Goal: Task Accomplishment & Management: Complete application form

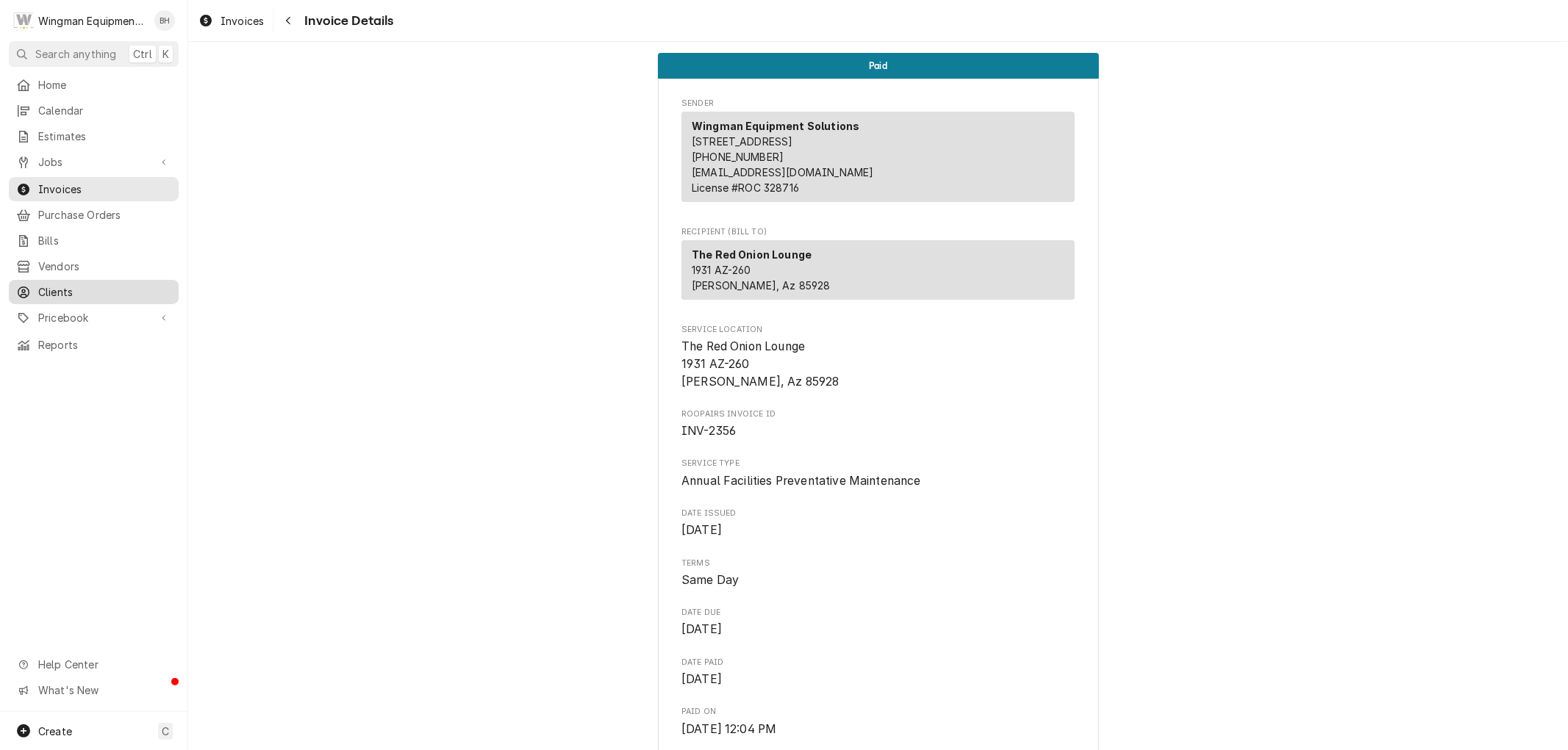
click at [68, 283] on div "Clients" at bounding box center [94, 292] width 164 height 18
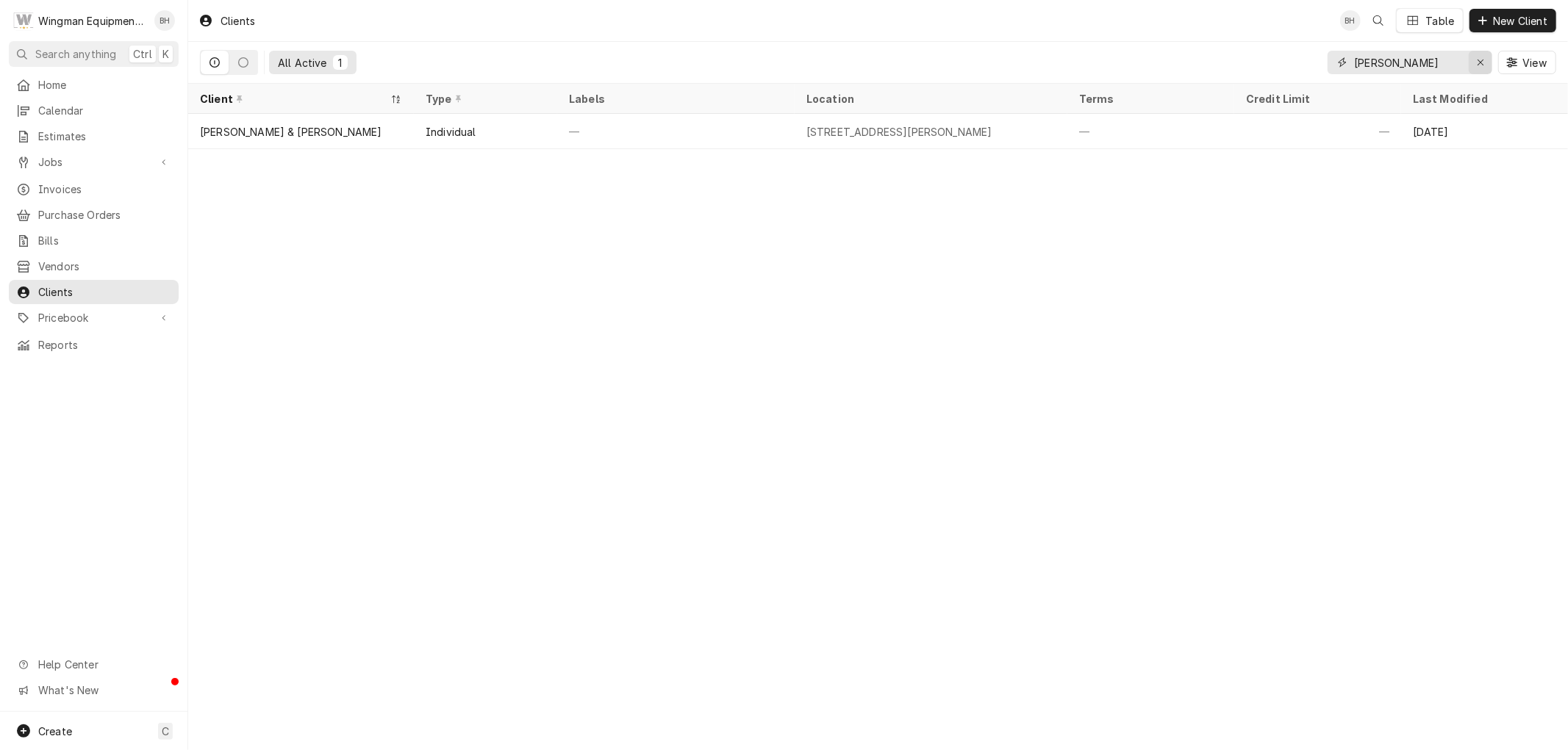
click at [1477, 63] on icon "Erase input" at bounding box center [1481, 62] width 8 height 11
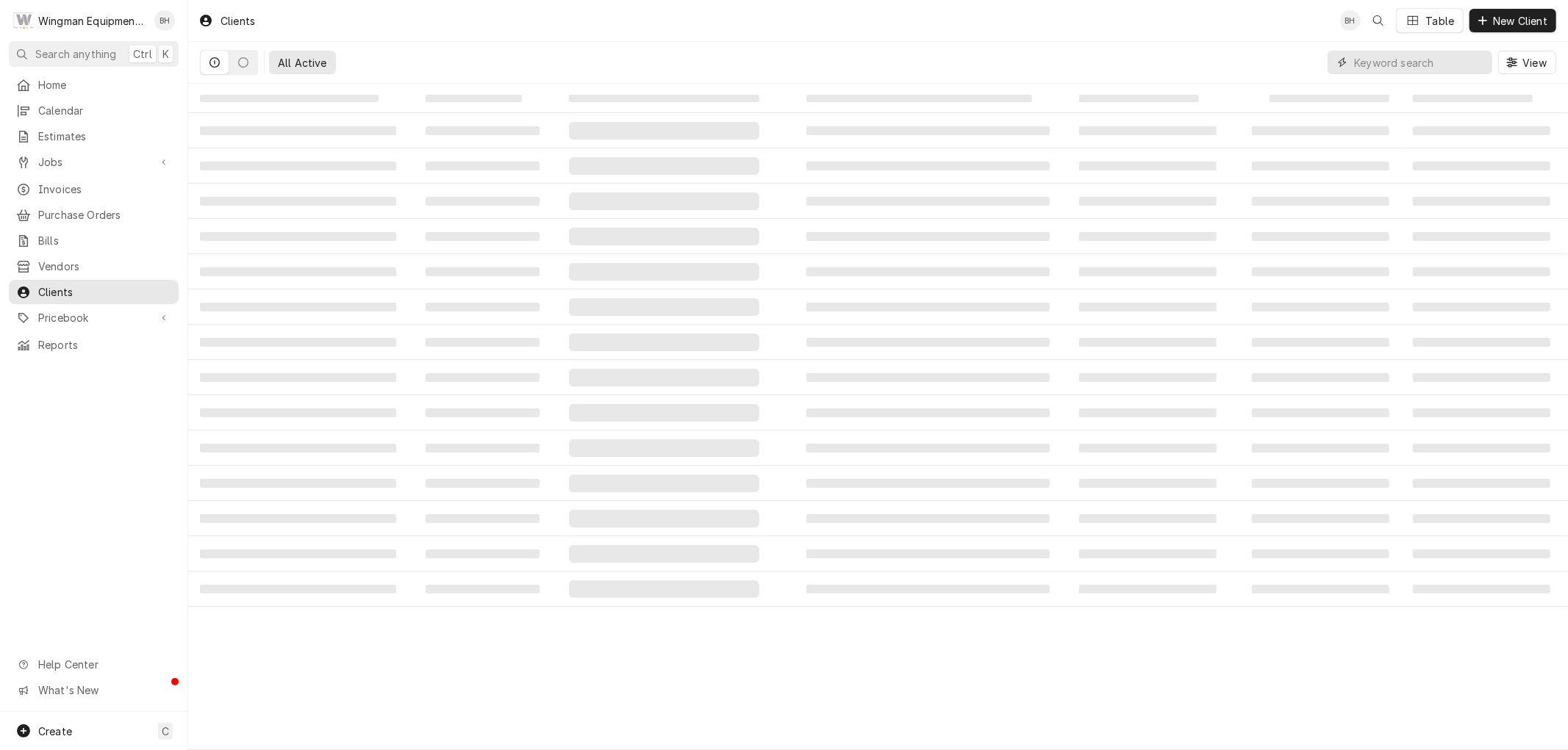
click at [1416, 62] on input "Dynamic Content Wrapper" at bounding box center [1419, 63] width 131 height 23
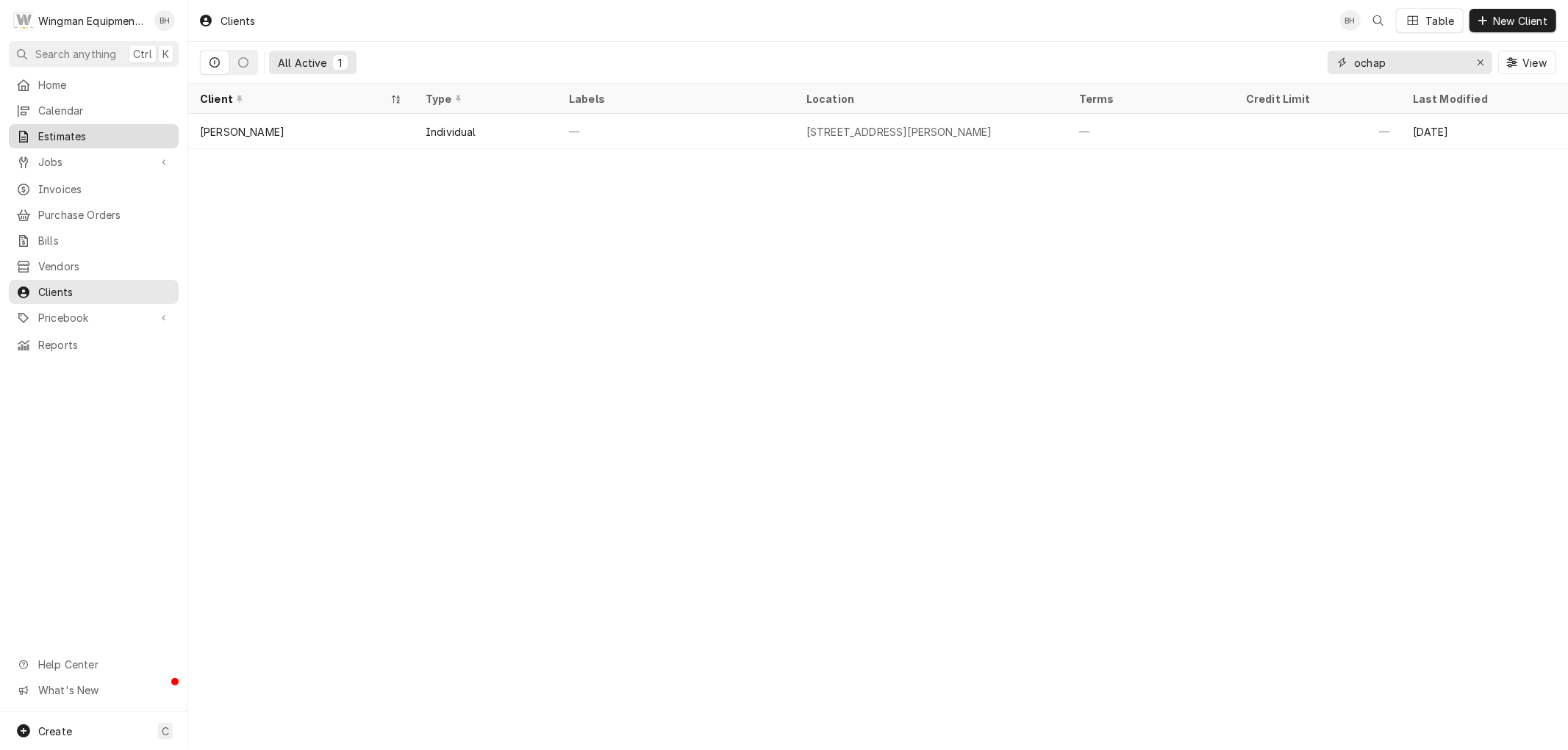
type input "ochap"
click at [95, 136] on span "Estimates" at bounding box center [105, 136] width 133 height 15
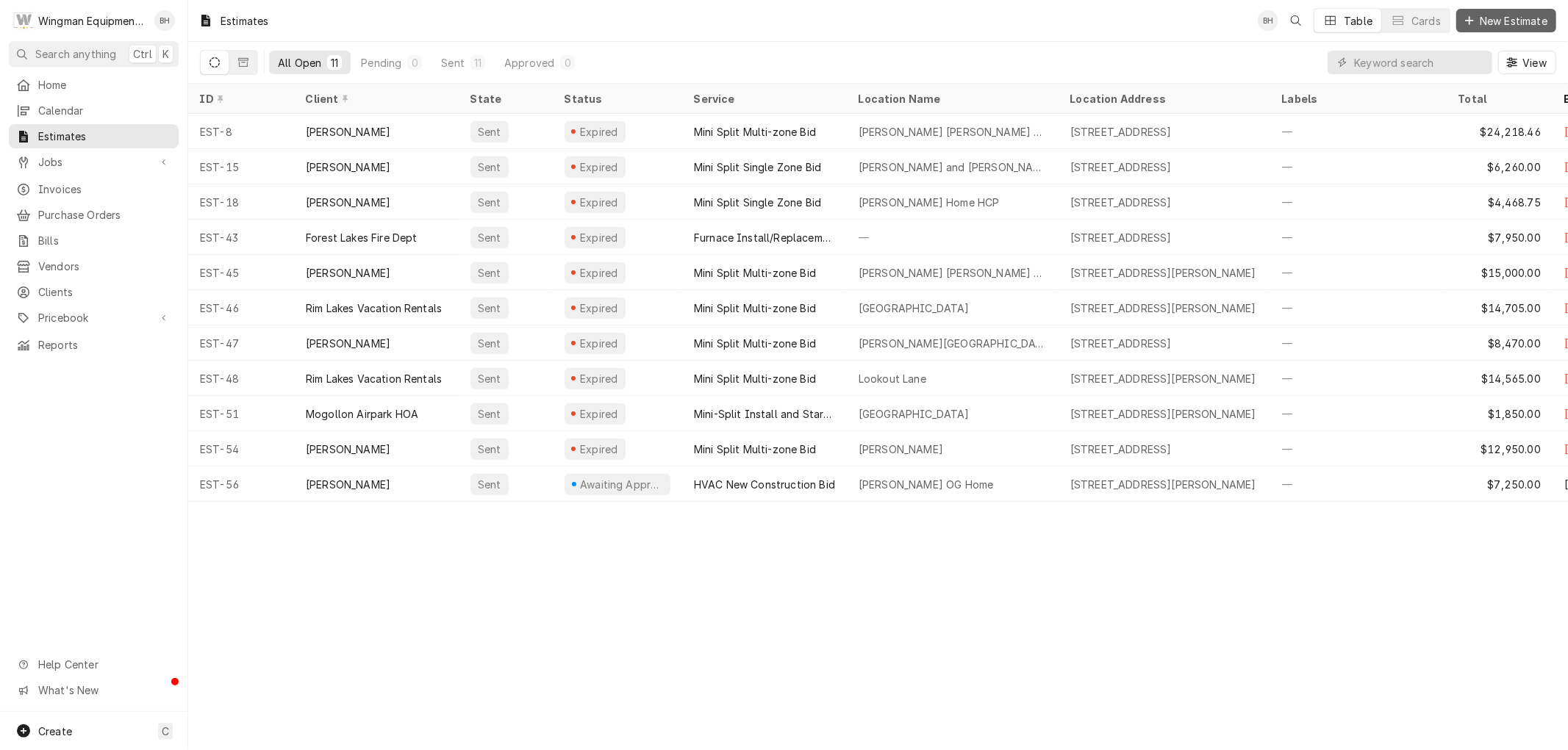
click at [1497, 24] on span "New Estimate" at bounding box center [1514, 21] width 73 height 15
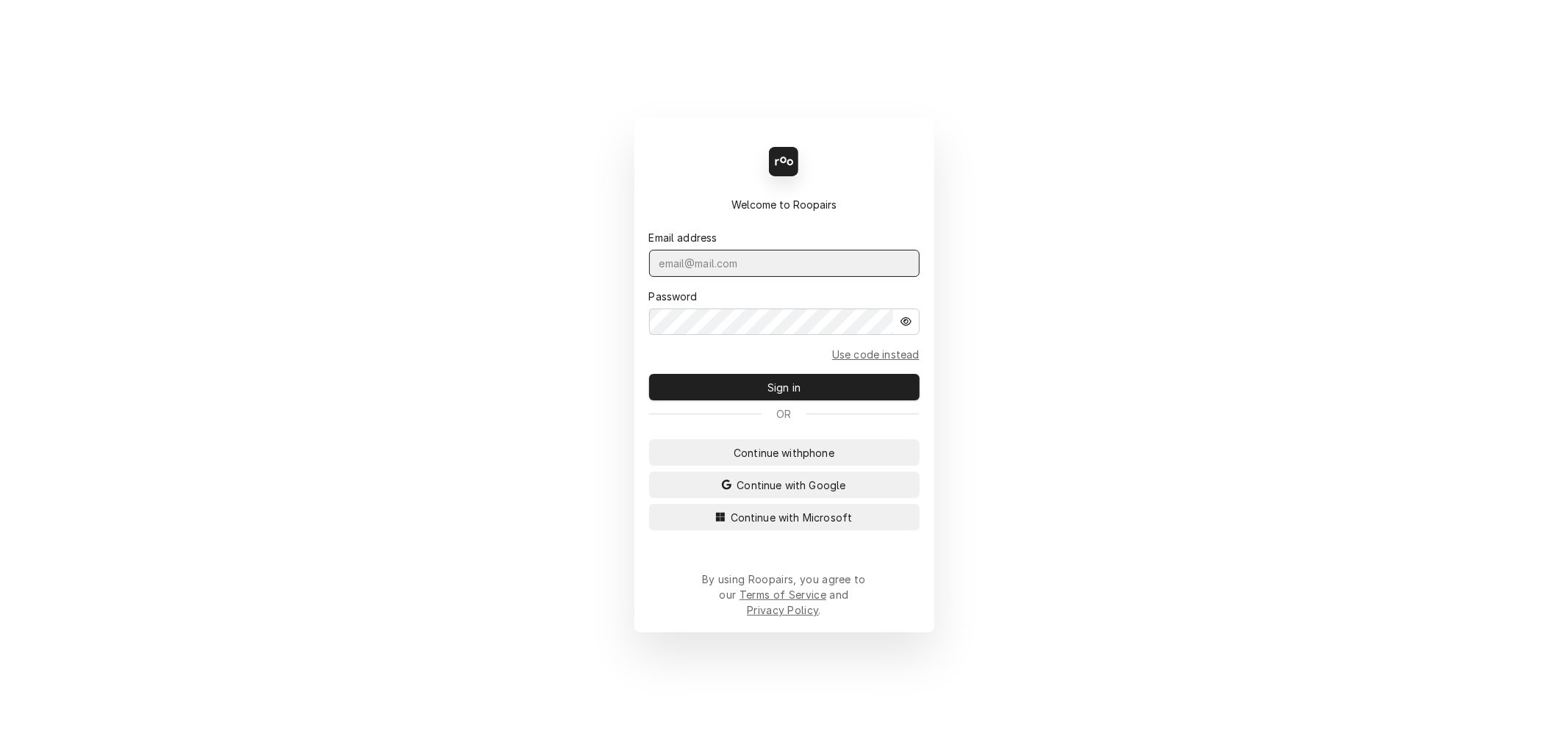
click at [736, 277] on input "Dynamic Content Wrapper" at bounding box center [784, 263] width 271 height 27
type input "wingmanequip@gmail.com"
click at [649, 374] on button "Sign in" at bounding box center [784, 387] width 271 height 26
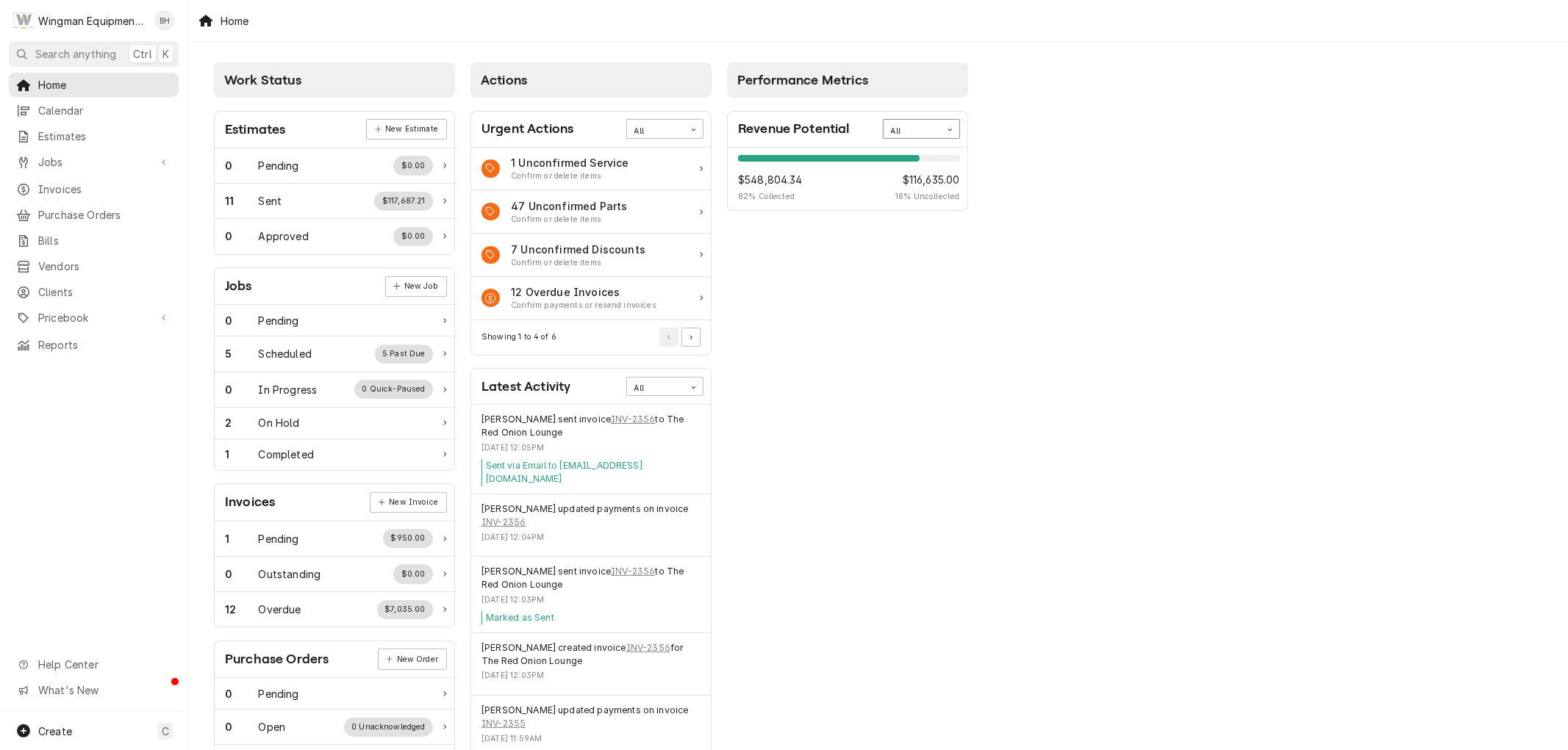
click at [927, 126] on div "All" at bounding box center [912, 131] width 42 height 12
click at [914, 235] on div "This Year" at bounding box center [921, 234] width 76 height 17
click at [67, 313] on span "Pricebook" at bounding box center [94, 318] width 111 height 15
click at [86, 362] on span "Parts & Materials" at bounding box center [105, 369] width 133 height 15
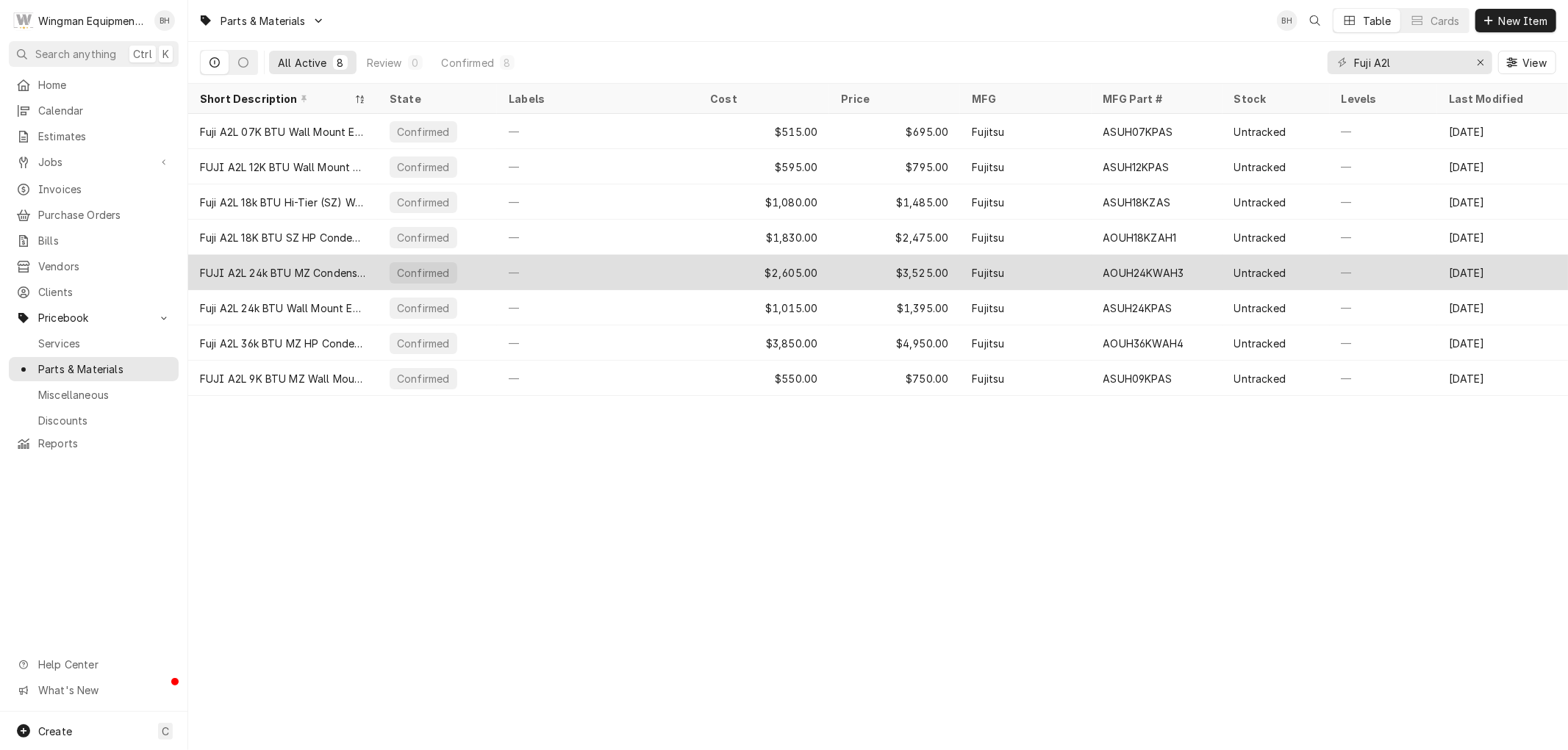
click at [649, 269] on div "—" at bounding box center [597, 273] width 202 height 36
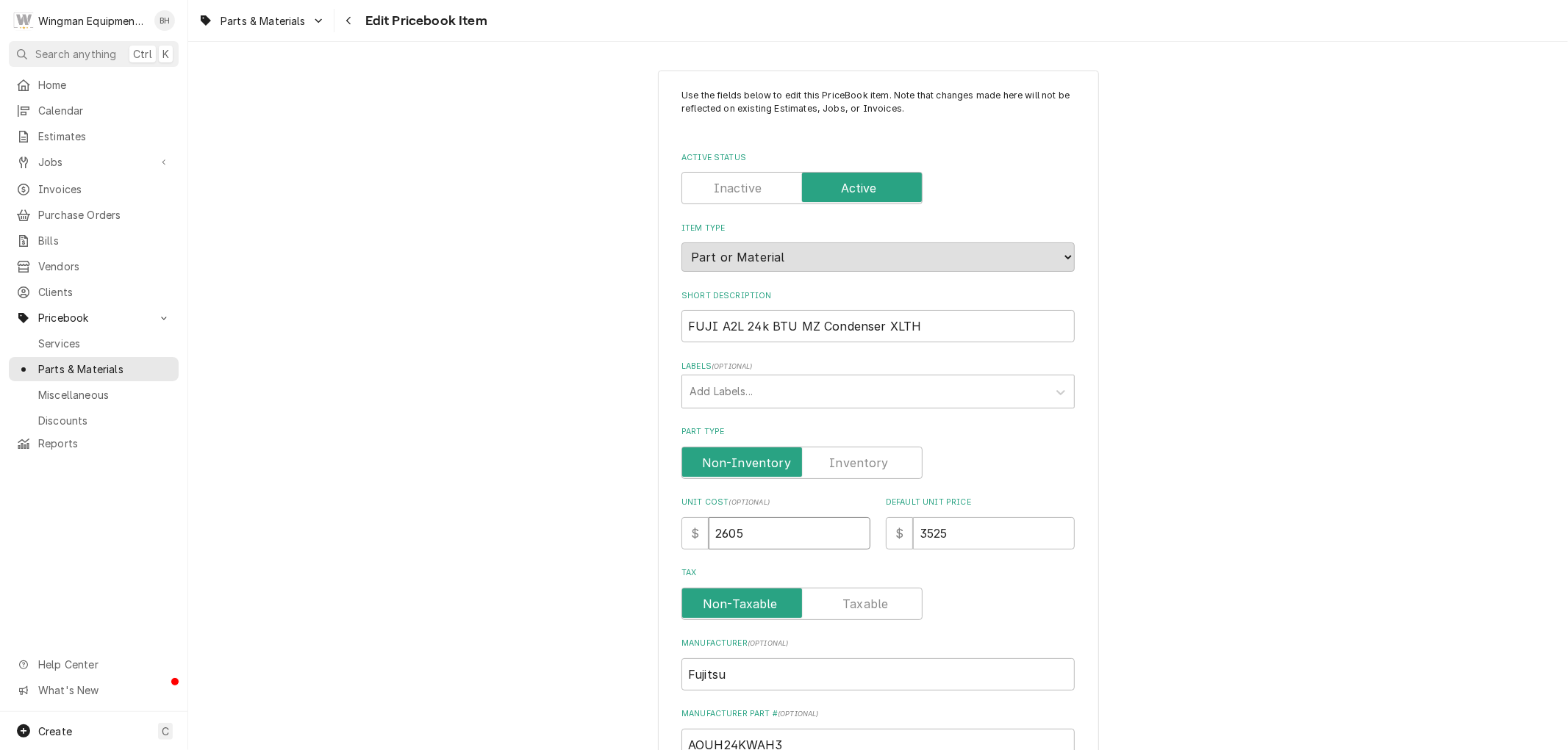
drag, startPoint x: 756, startPoint y: 531, endPoint x: 718, endPoint y: 537, distance: 38.5
click at [718, 537] on input "2605" at bounding box center [790, 534] width 162 height 33
type textarea "x"
type input "2"
type textarea "x"
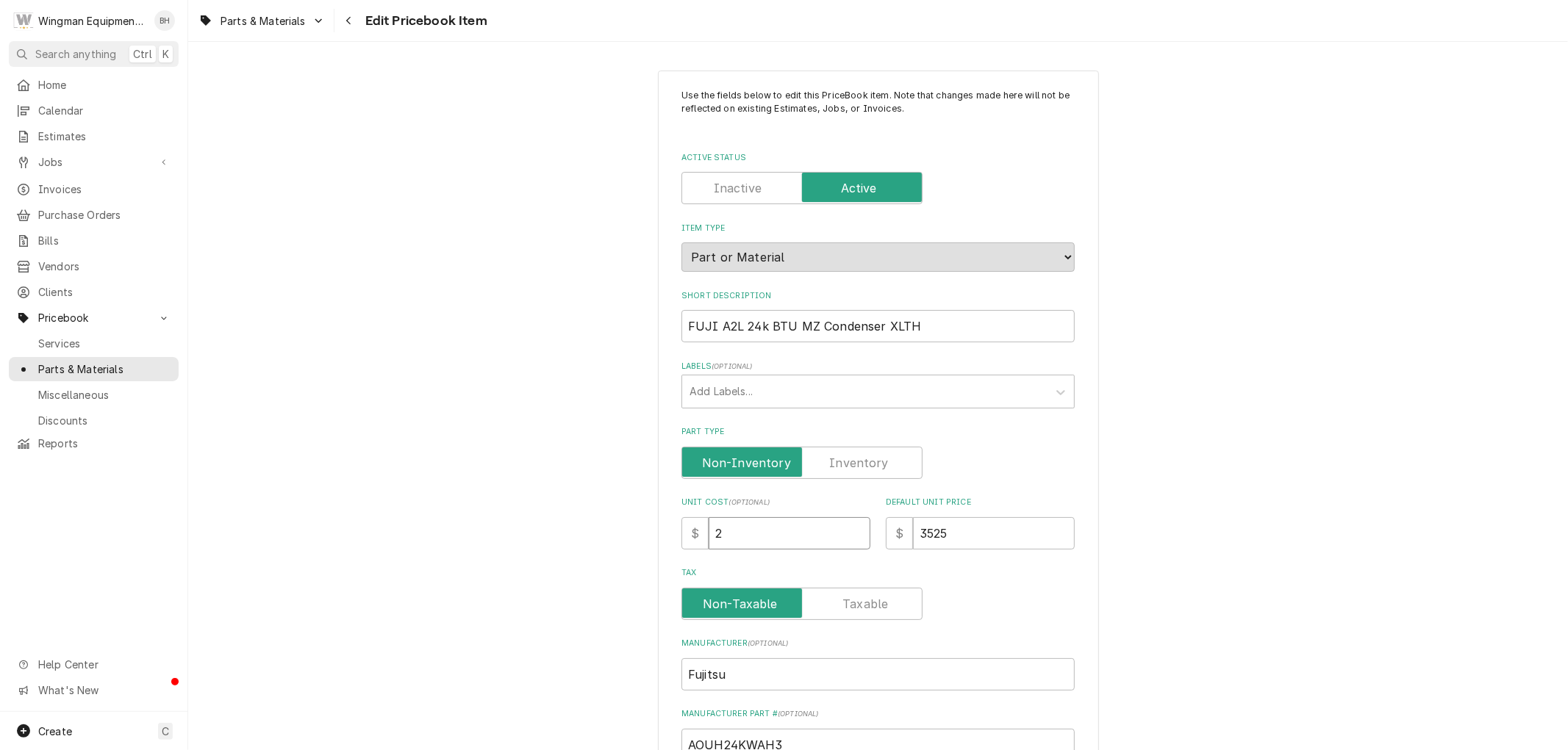
type input "29"
type textarea "x"
type input "290"
type textarea "x"
type input "2905"
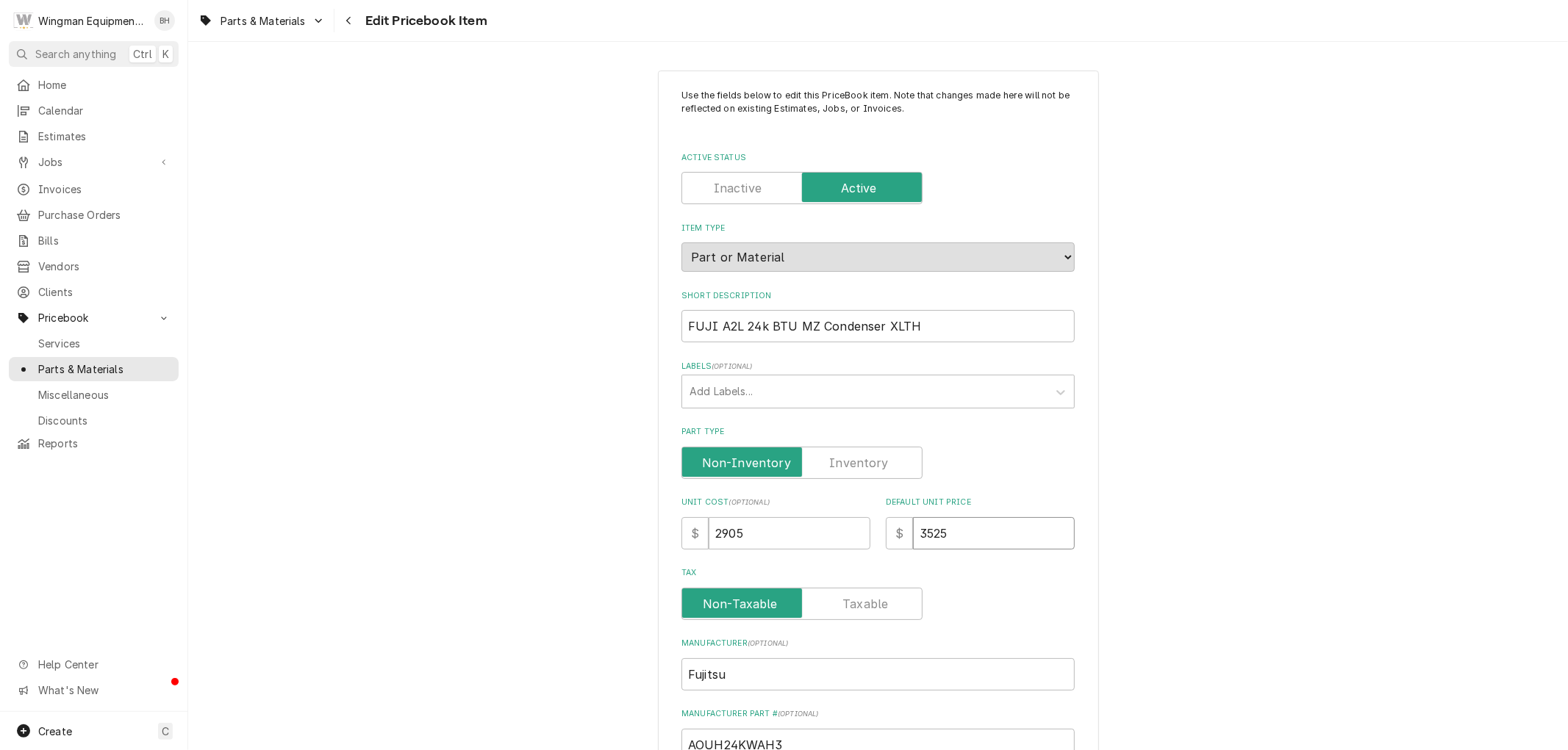
click at [925, 532] on input "3525" at bounding box center [994, 534] width 162 height 33
type textarea "x"
type input "325"
type textarea "x"
type input "3825"
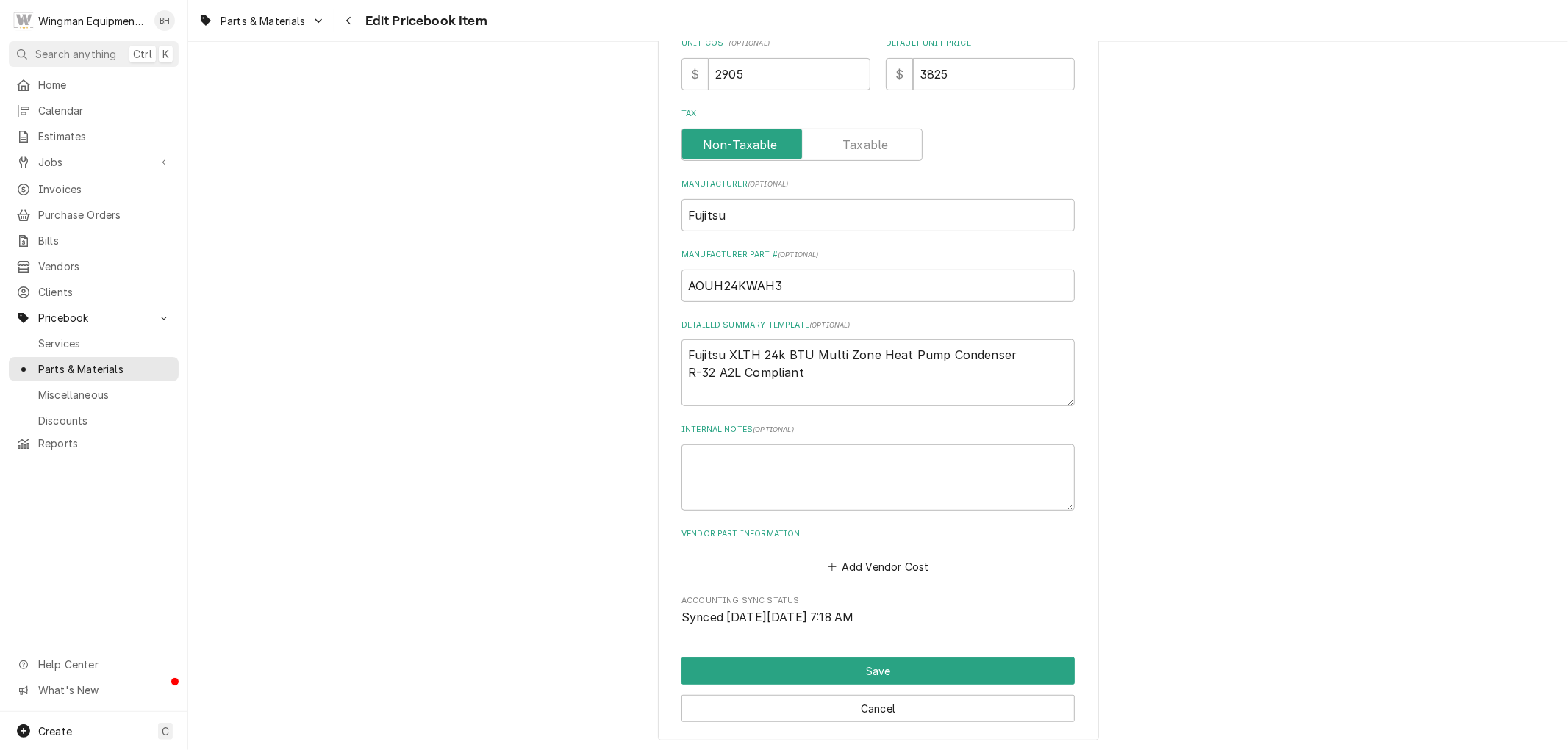
scroll to position [530, 0]
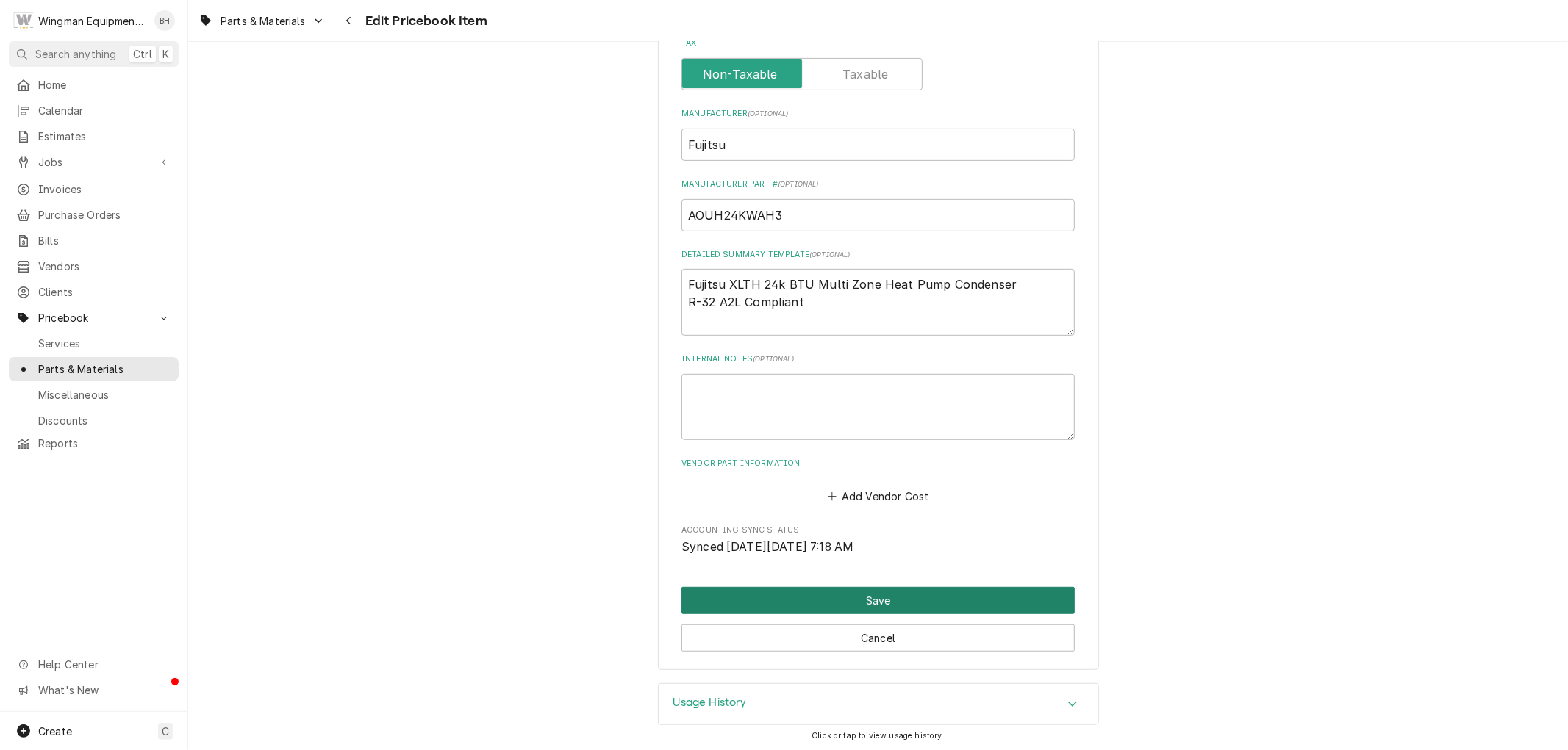
click at [890, 596] on button "Save" at bounding box center [879, 601] width 393 height 27
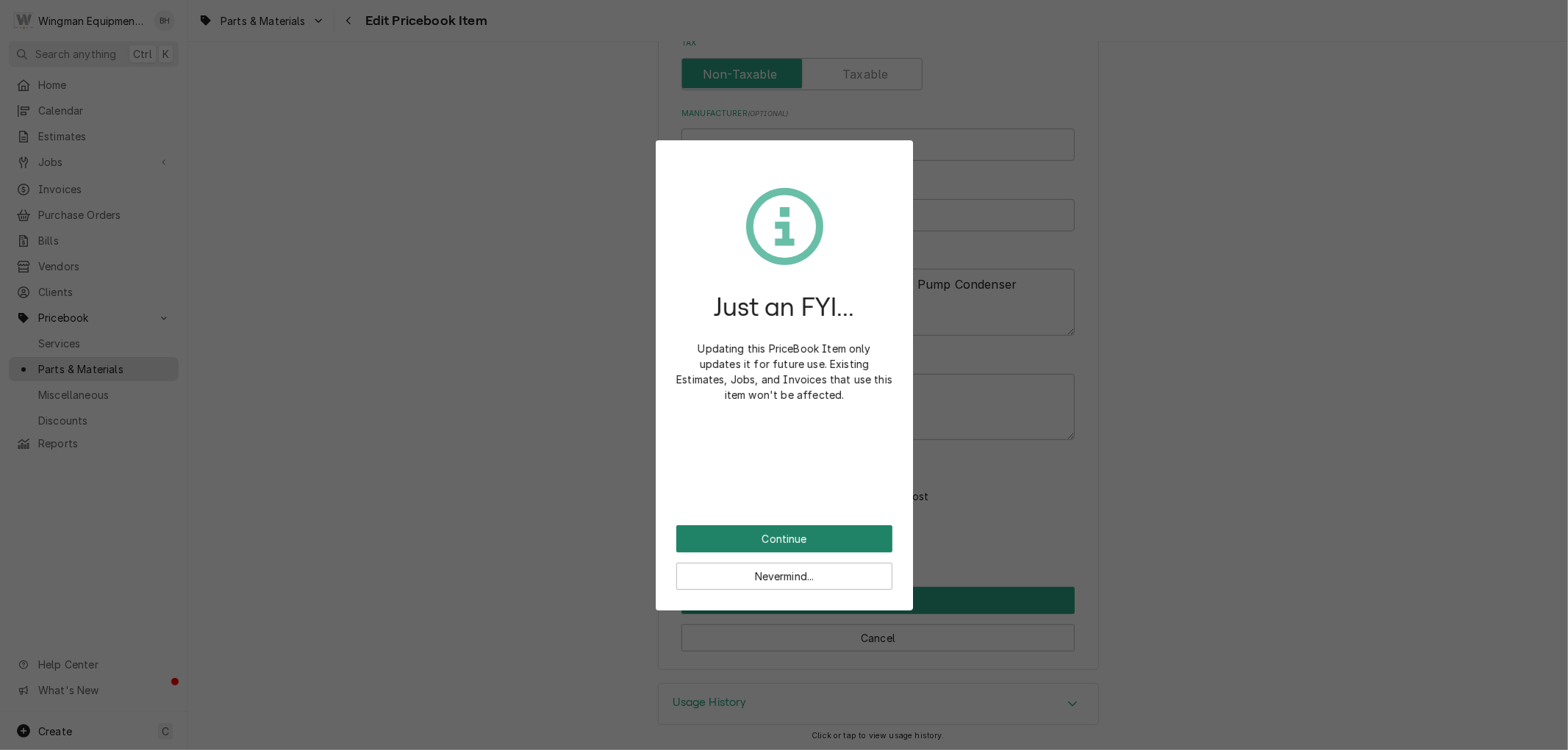
click at [835, 542] on button "Continue" at bounding box center [784, 539] width 216 height 27
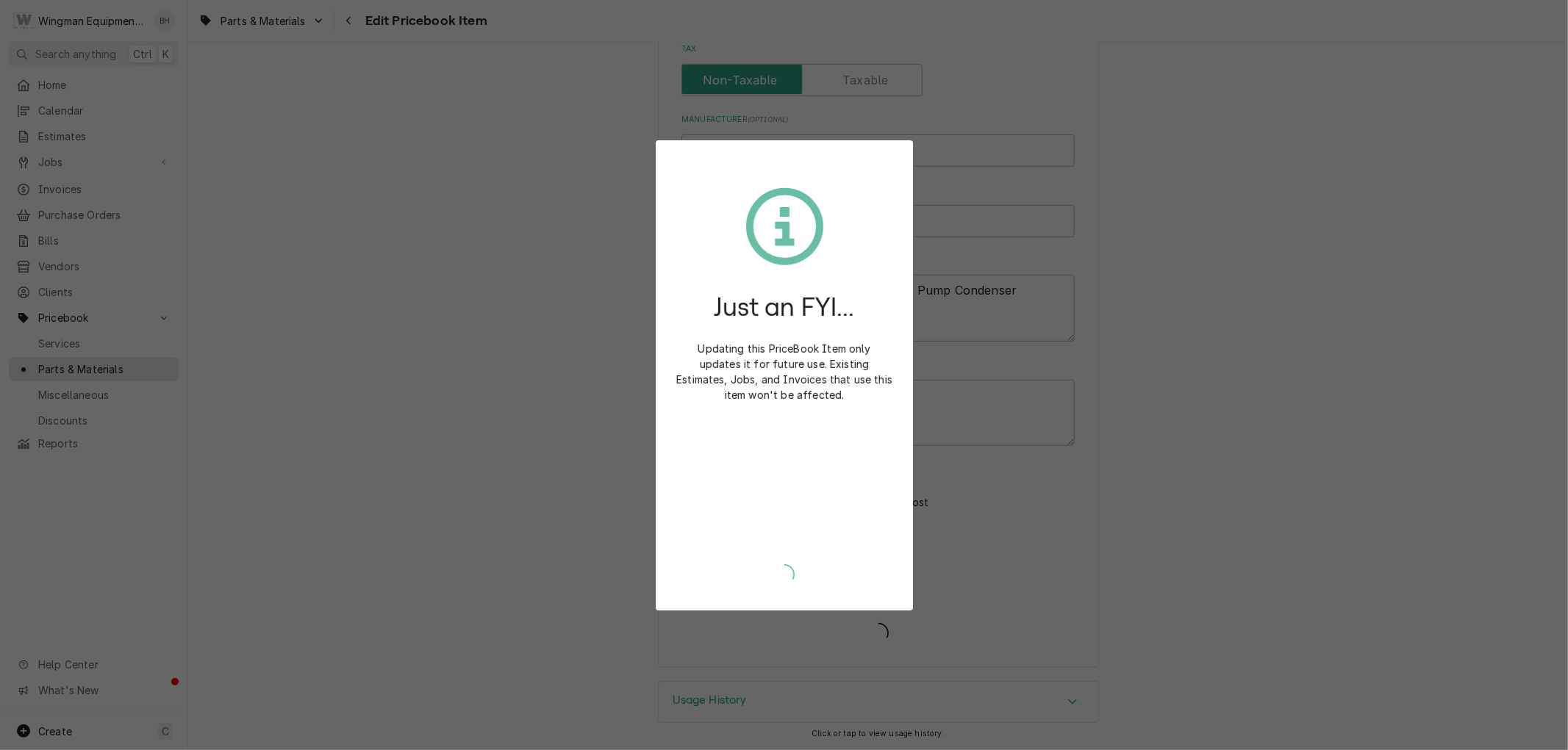
scroll to position [522, 0]
type textarea "x"
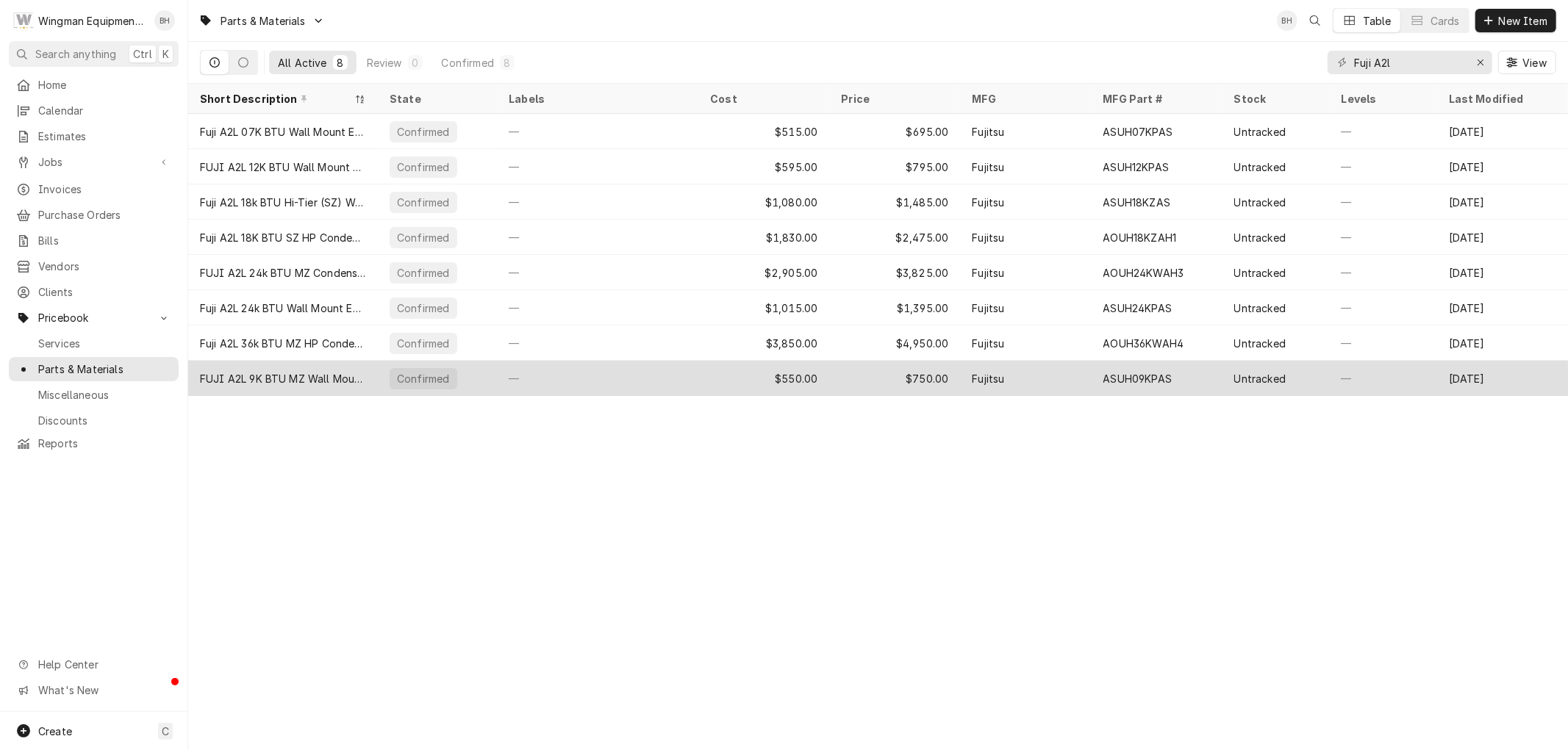
click at [695, 385] on div "—" at bounding box center [597, 378] width 202 height 36
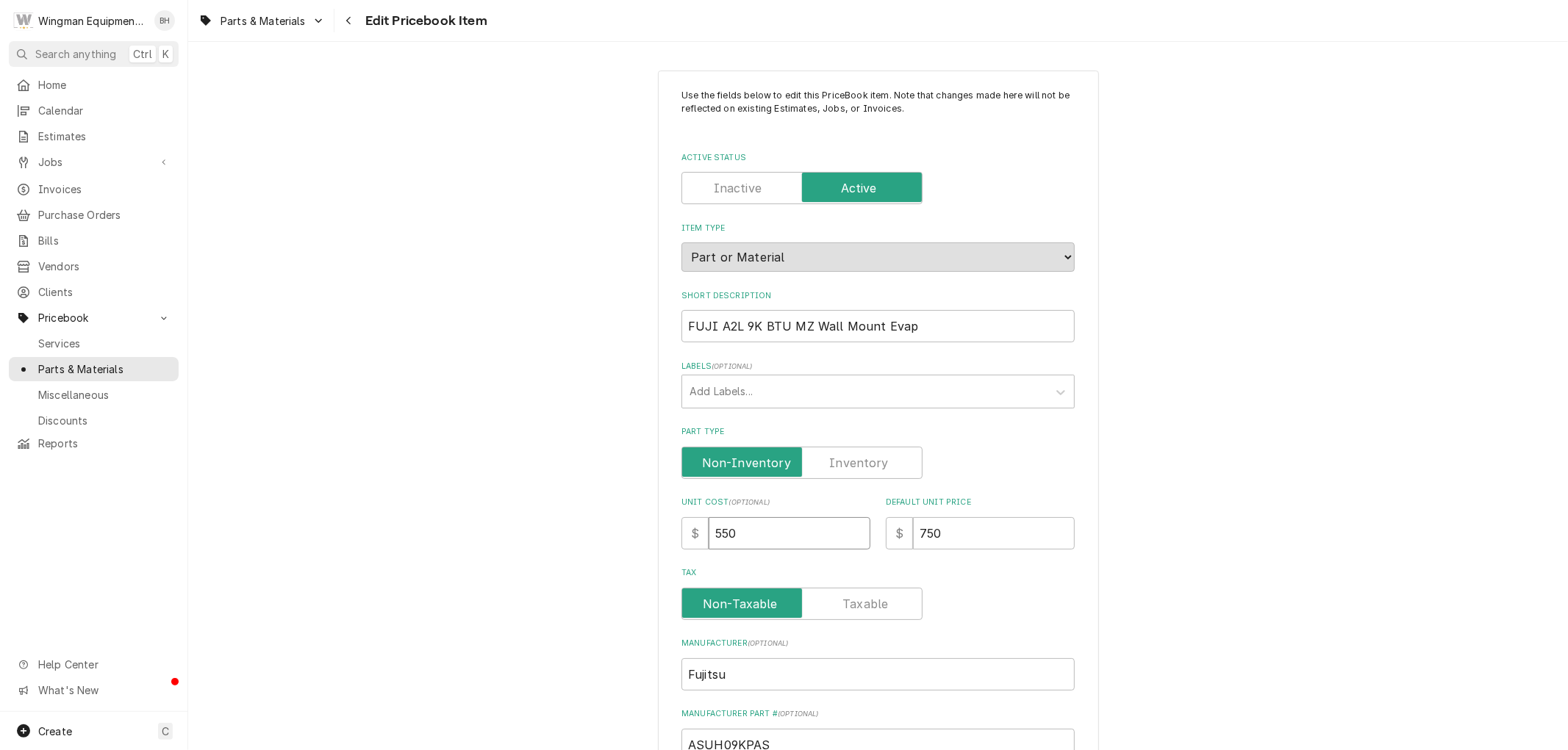
click at [726, 529] on input "550" at bounding box center [790, 534] width 162 height 33
type textarea "x"
type input "50"
type textarea "x"
type input "570"
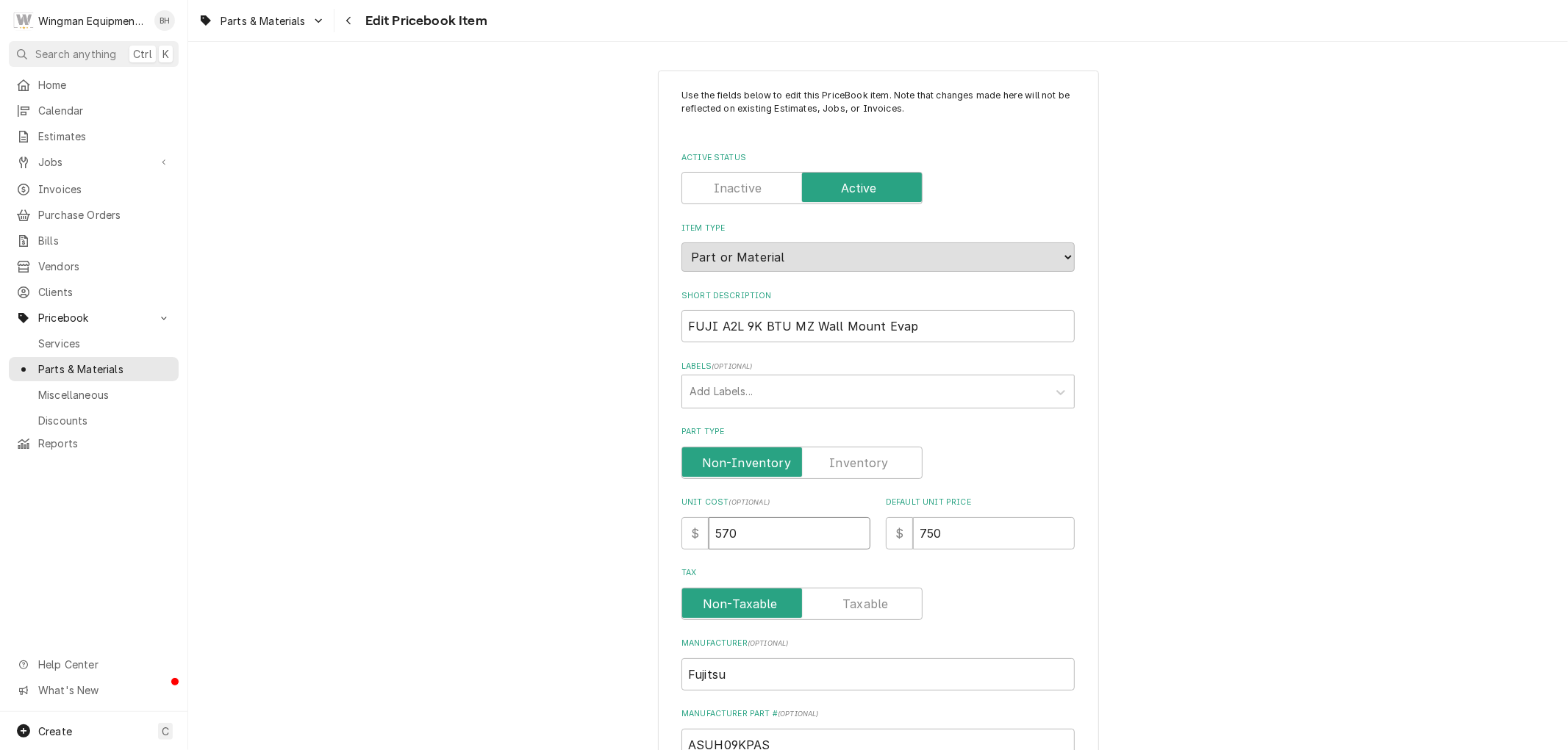
type textarea "x"
type input "5750"
type textarea "x"
type input "575"
click at [929, 532] on input "750" at bounding box center [994, 534] width 162 height 33
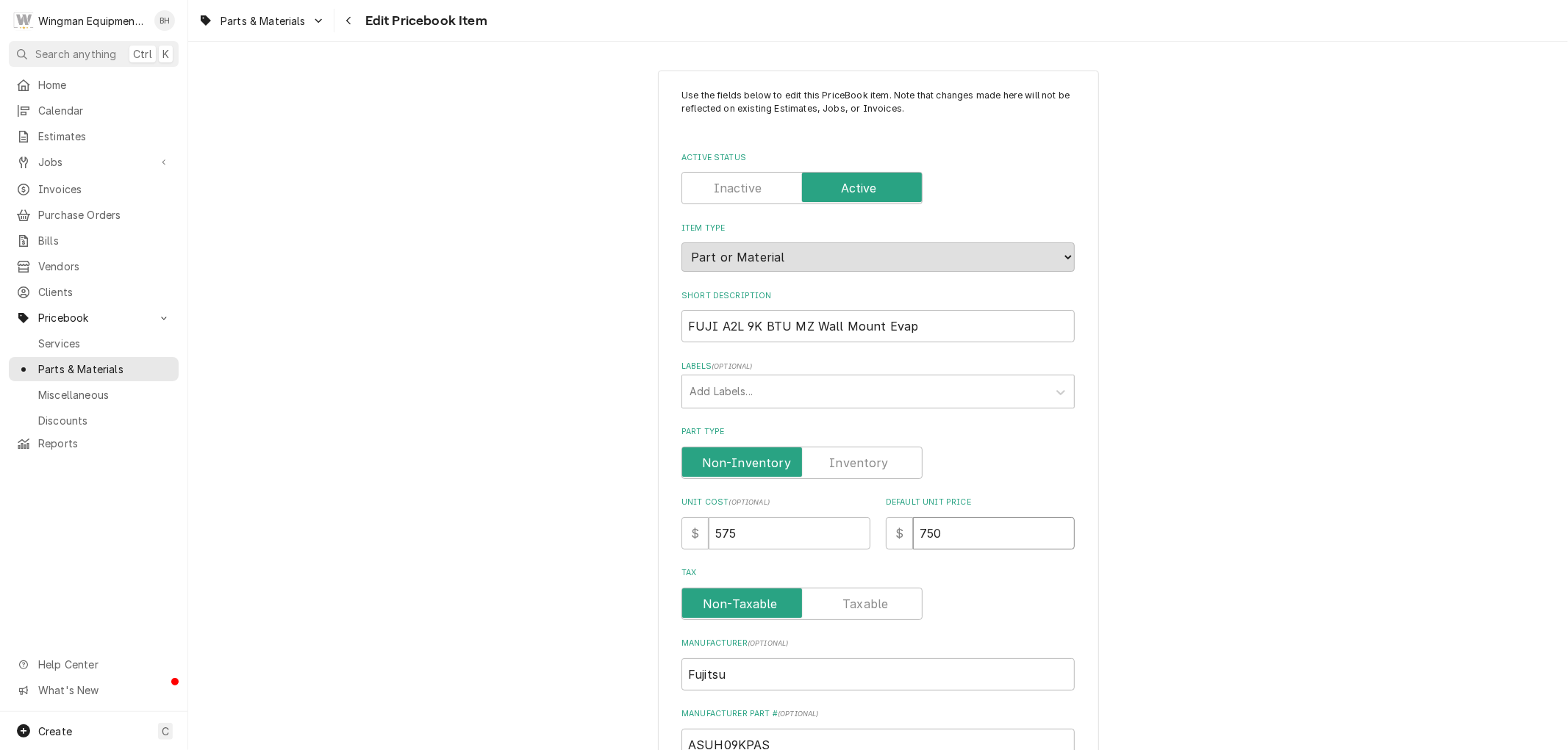
type textarea "x"
type input "70"
type textarea "x"
type input "7"
type textarea "x"
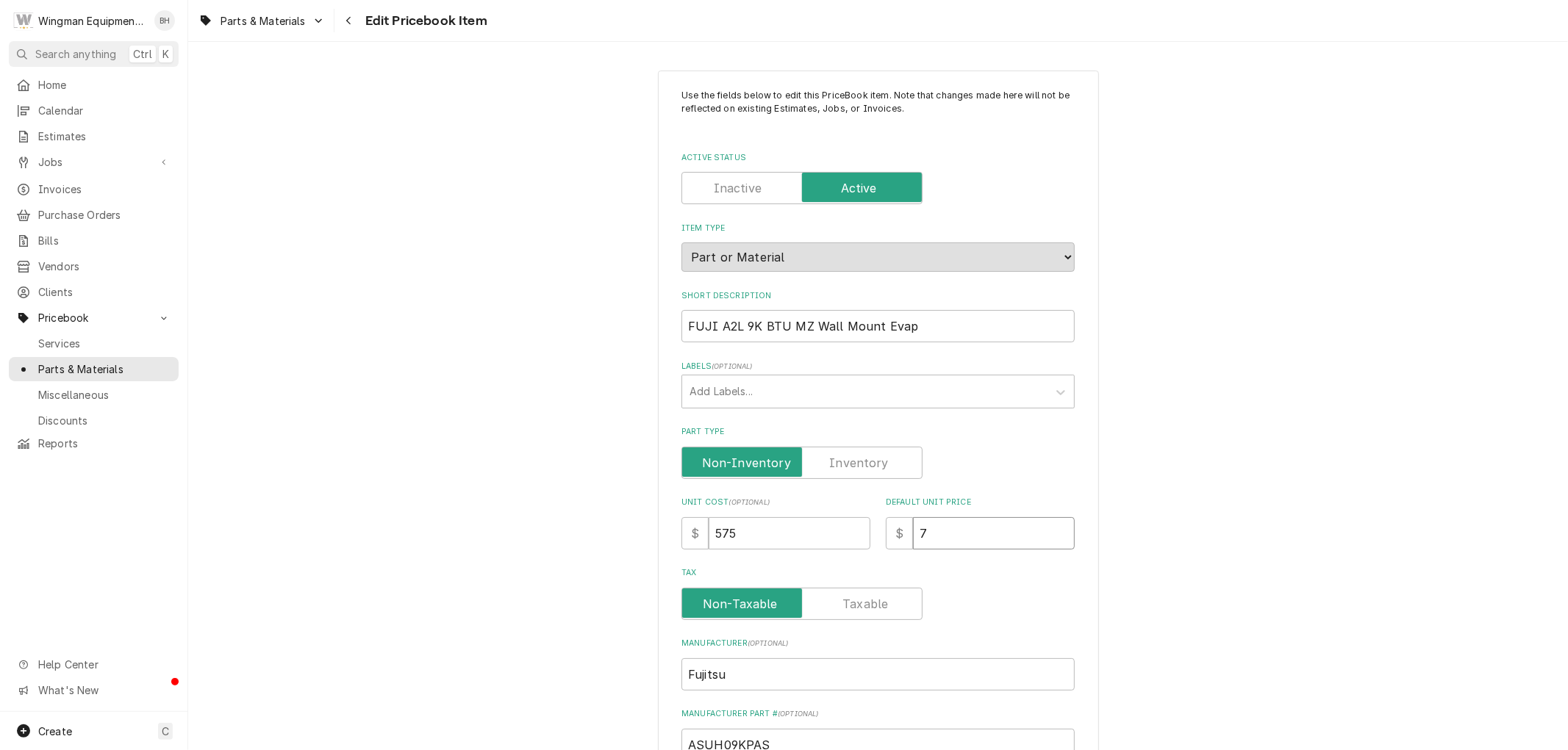
type input "77"
type textarea "x"
type input "775"
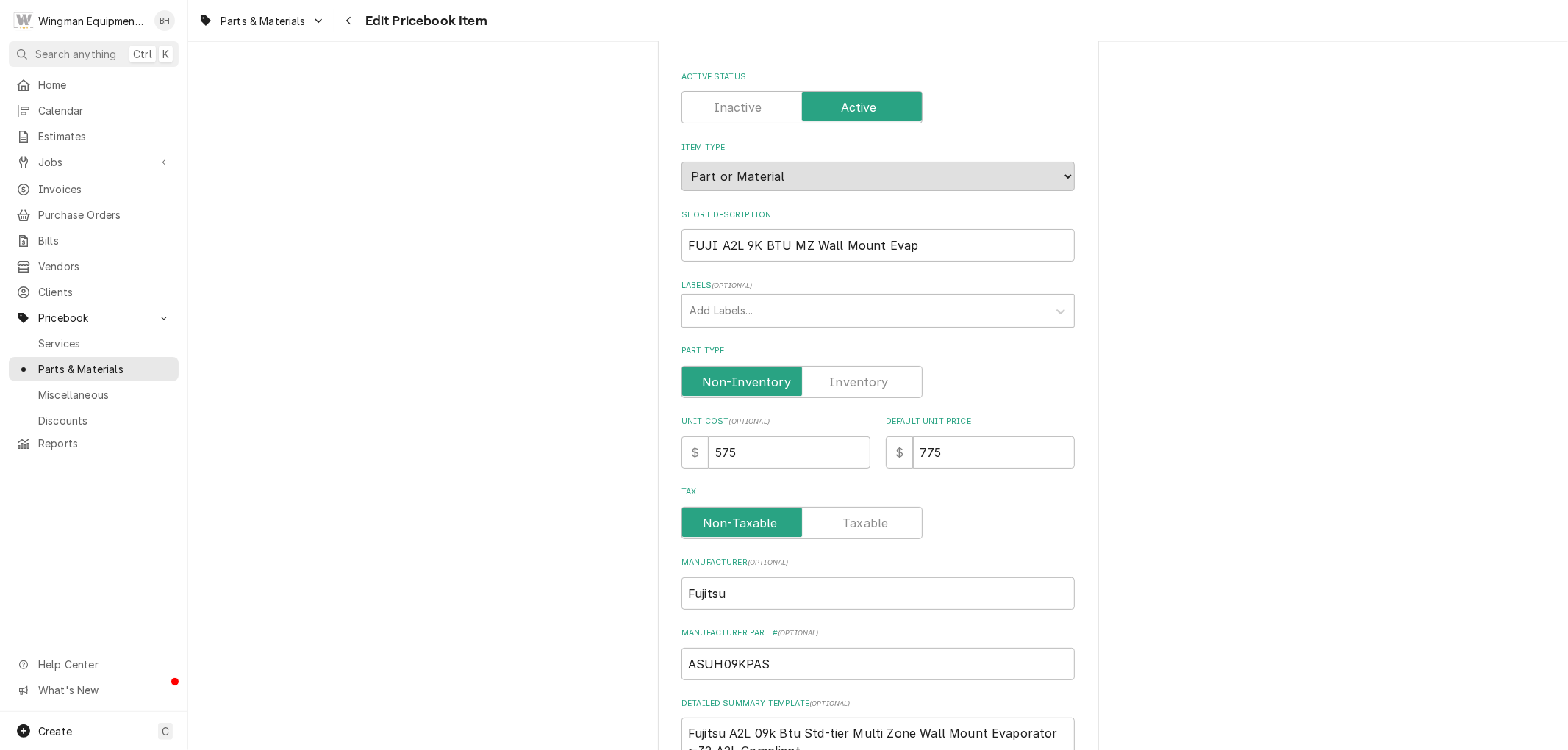
scroll to position [490, 0]
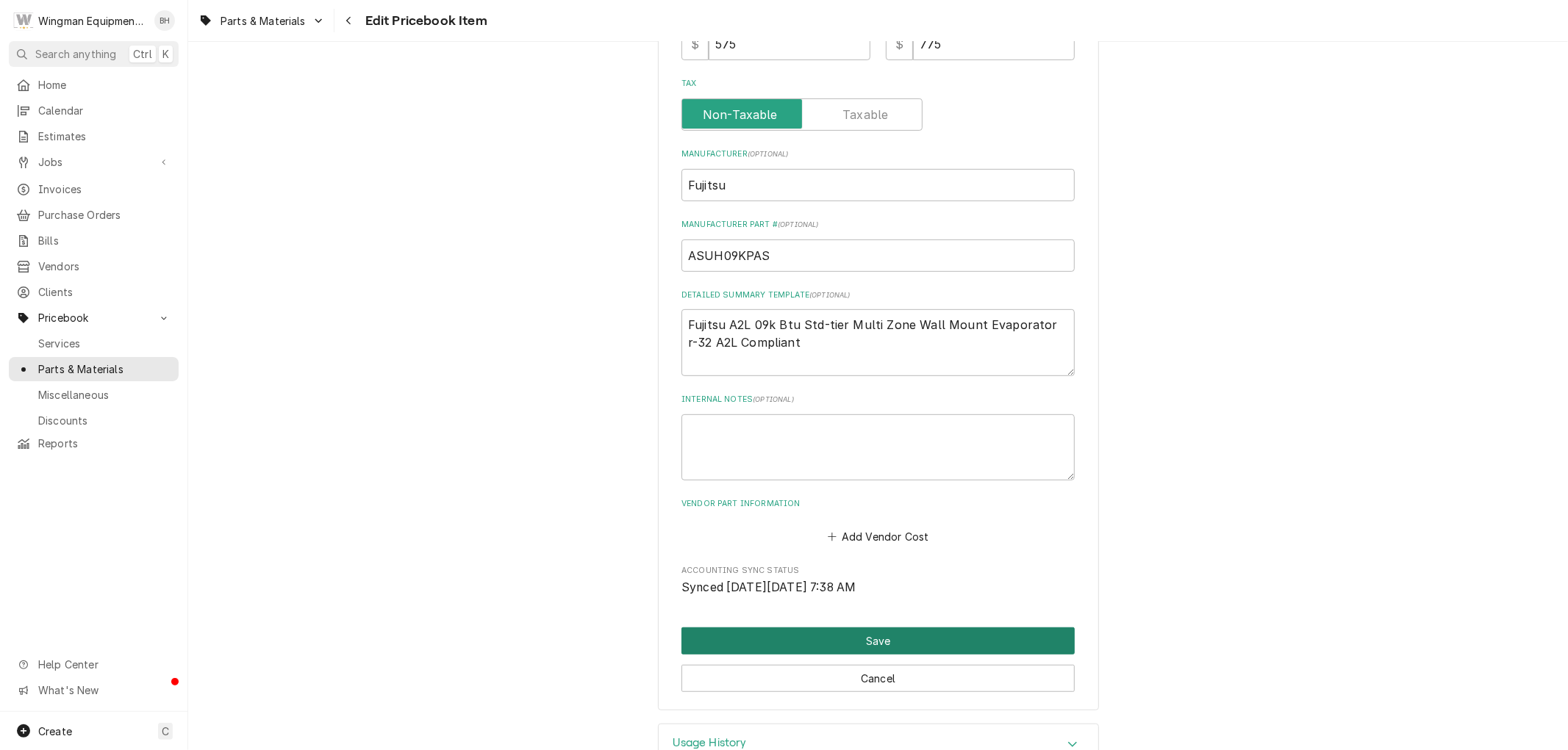
click at [856, 634] on button "Save" at bounding box center [879, 641] width 393 height 27
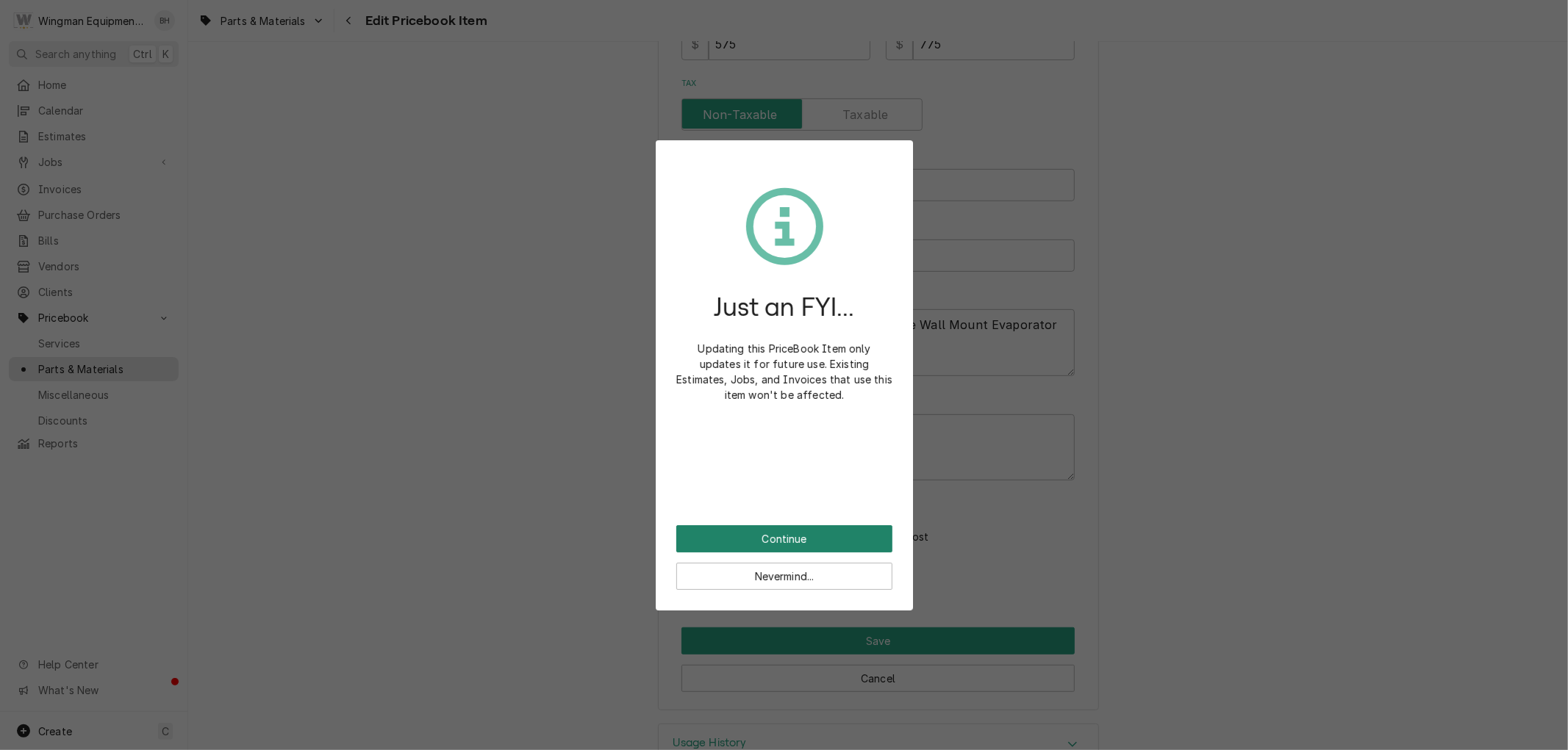
click at [763, 537] on button "Continue" at bounding box center [784, 539] width 216 height 27
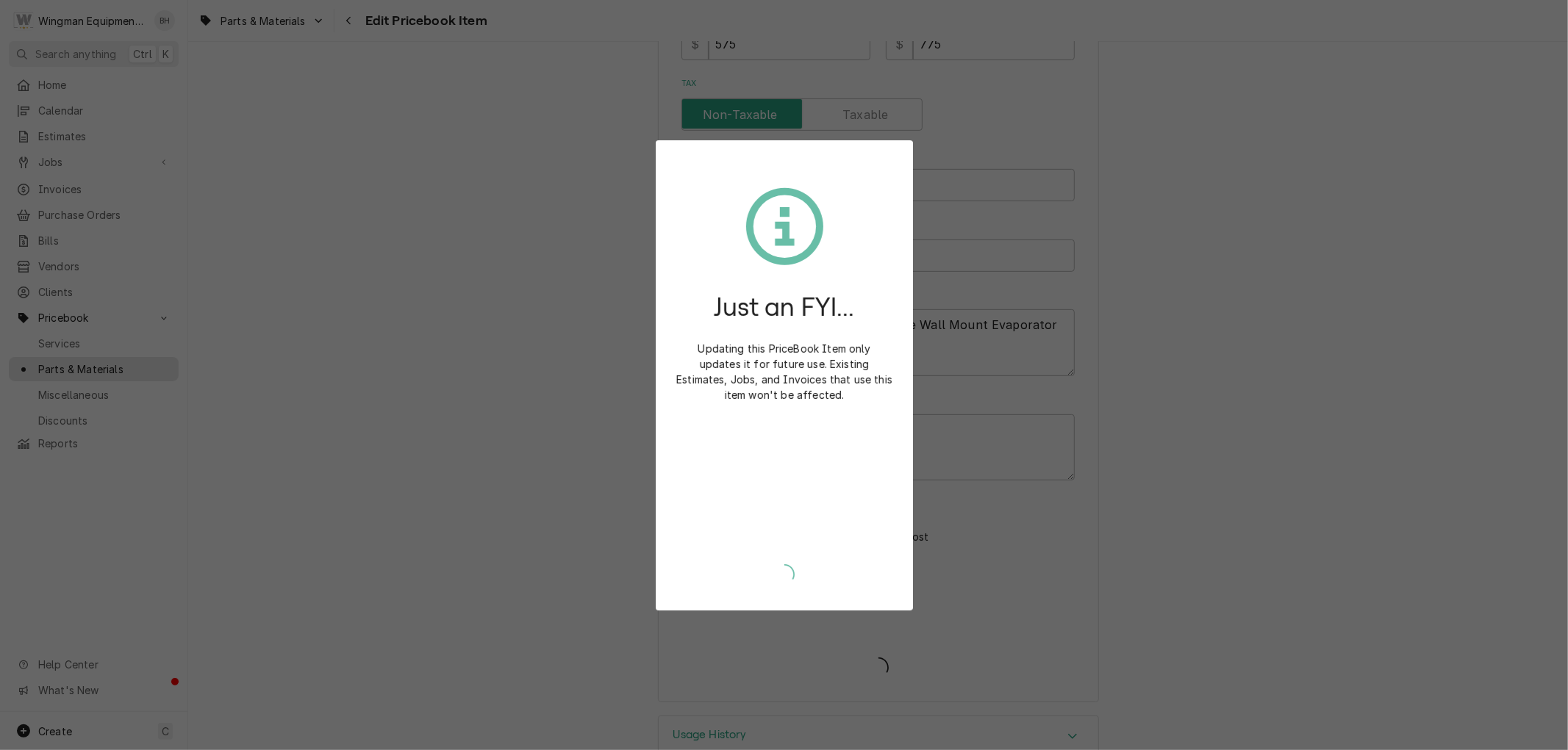
type textarea "x"
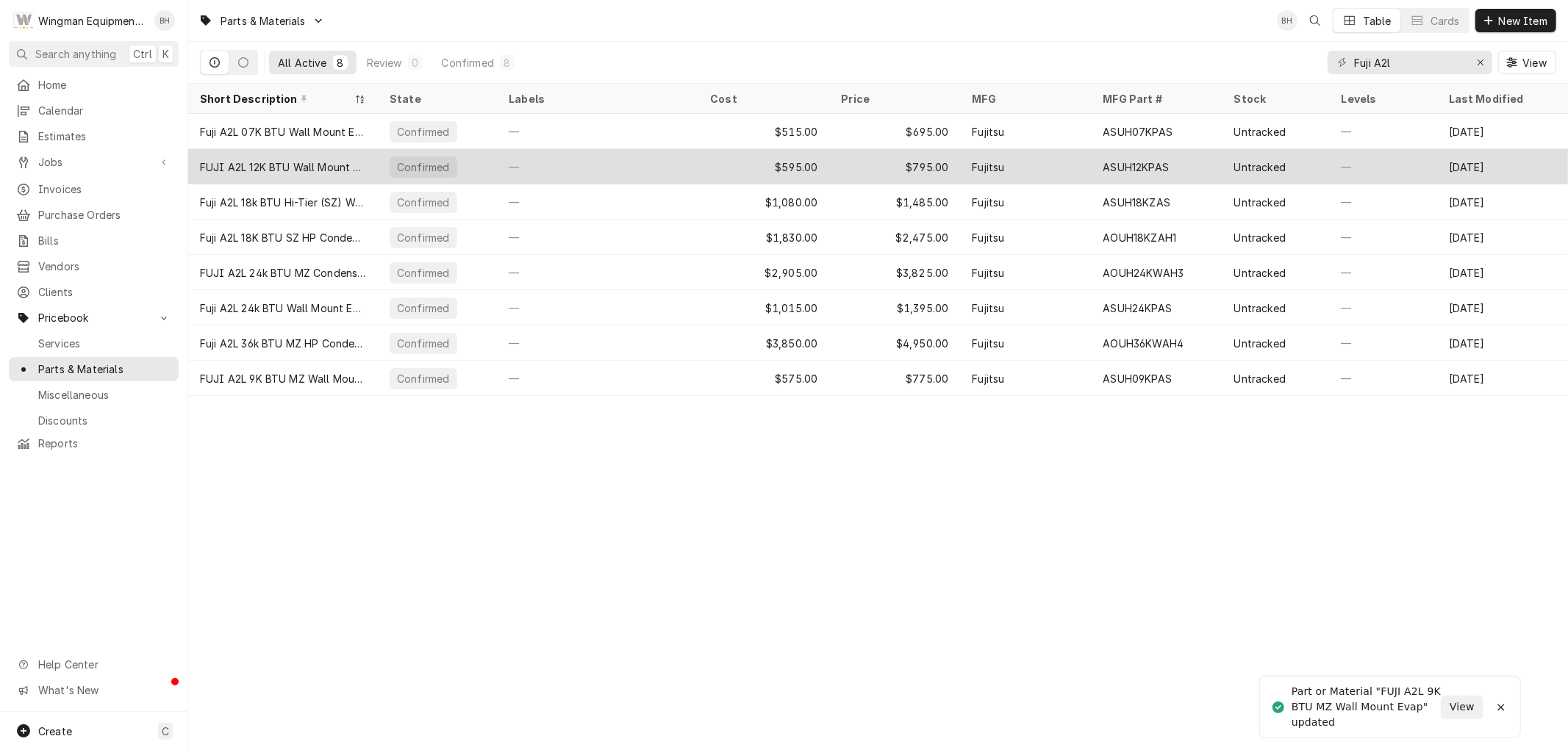
click at [742, 165] on div "$595.00" at bounding box center [764, 167] width 131 height 36
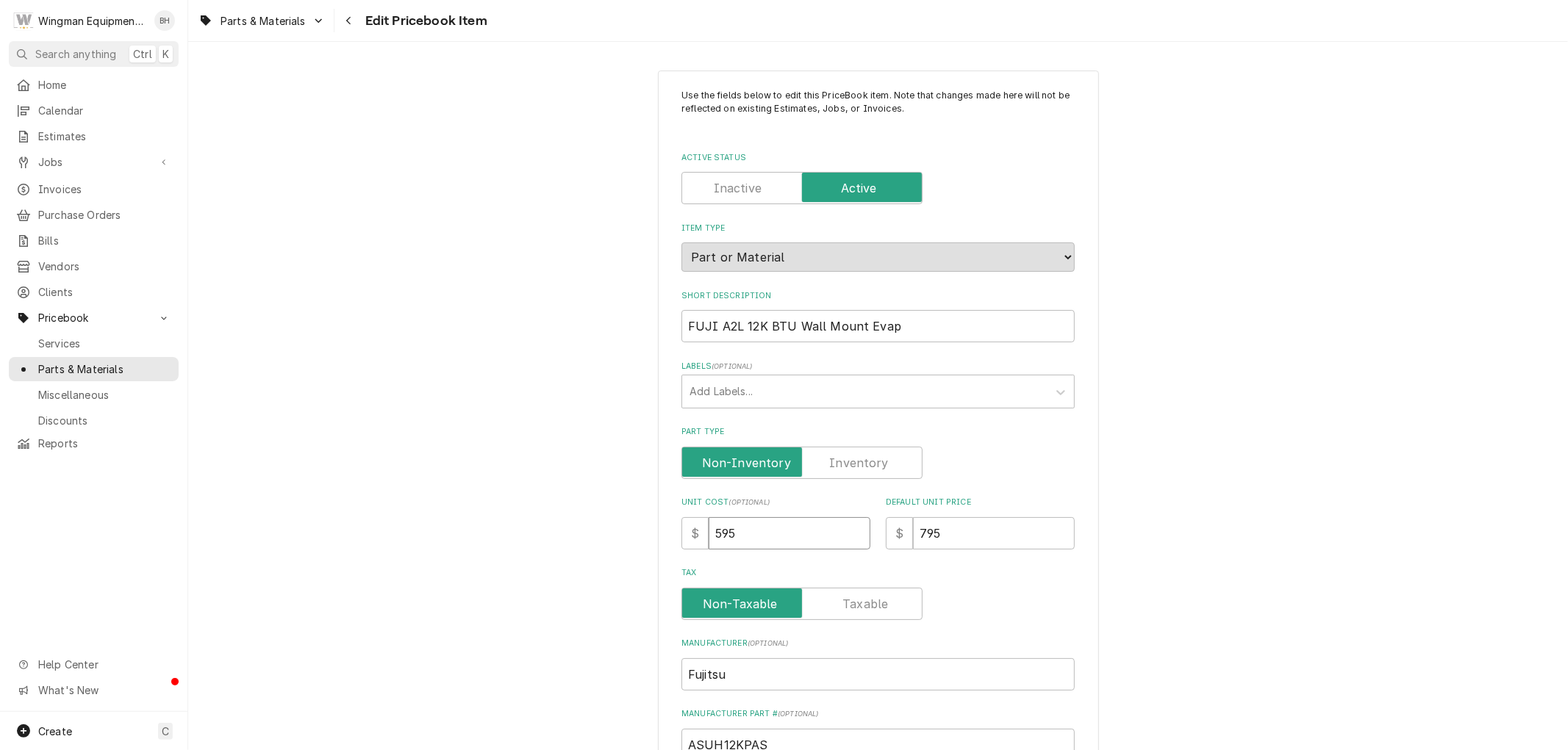
click at [726, 522] on input "595" at bounding box center [790, 534] width 162 height 33
click at [750, 540] on input "595" at bounding box center [790, 534] width 162 height 33
type textarea "x"
type input "59"
type textarea "x"
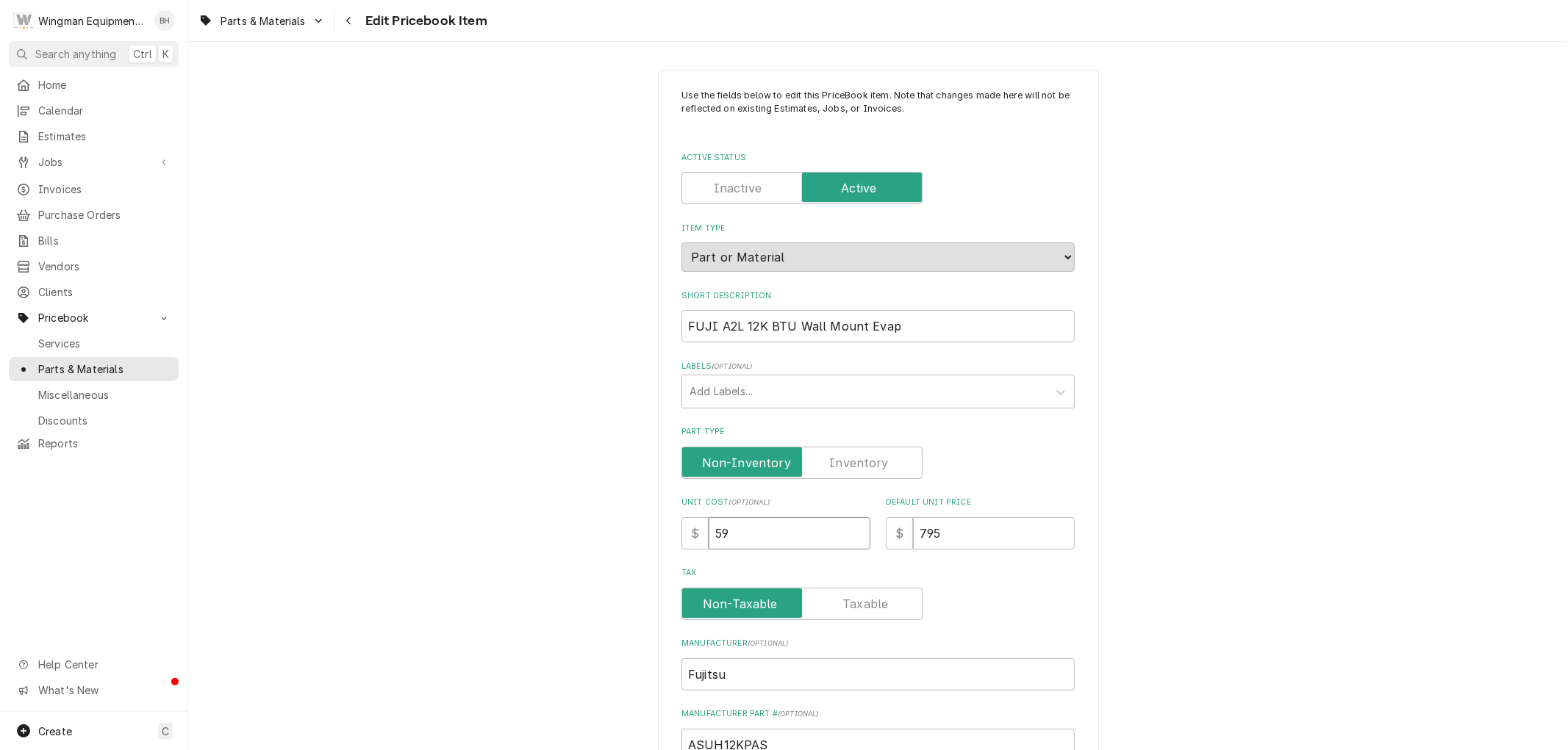
type input "5"
type textarea "x"
type input "6"
type textarea "x"
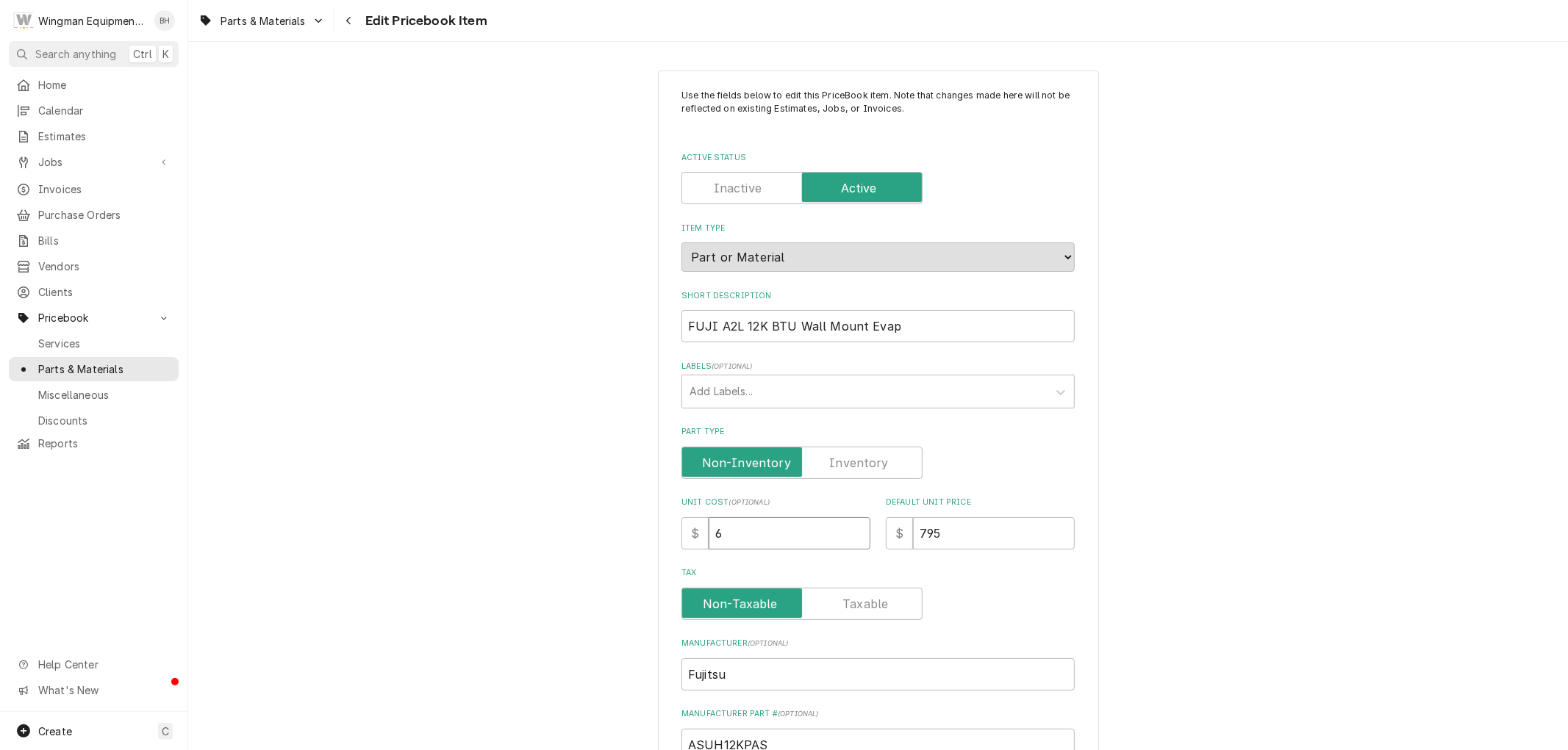
type input "62"
type textarea "x"
type input "620"
click at [927, 530] on input "795" at bounding box center [994, 534] width 162 height 33
type textarea "x"
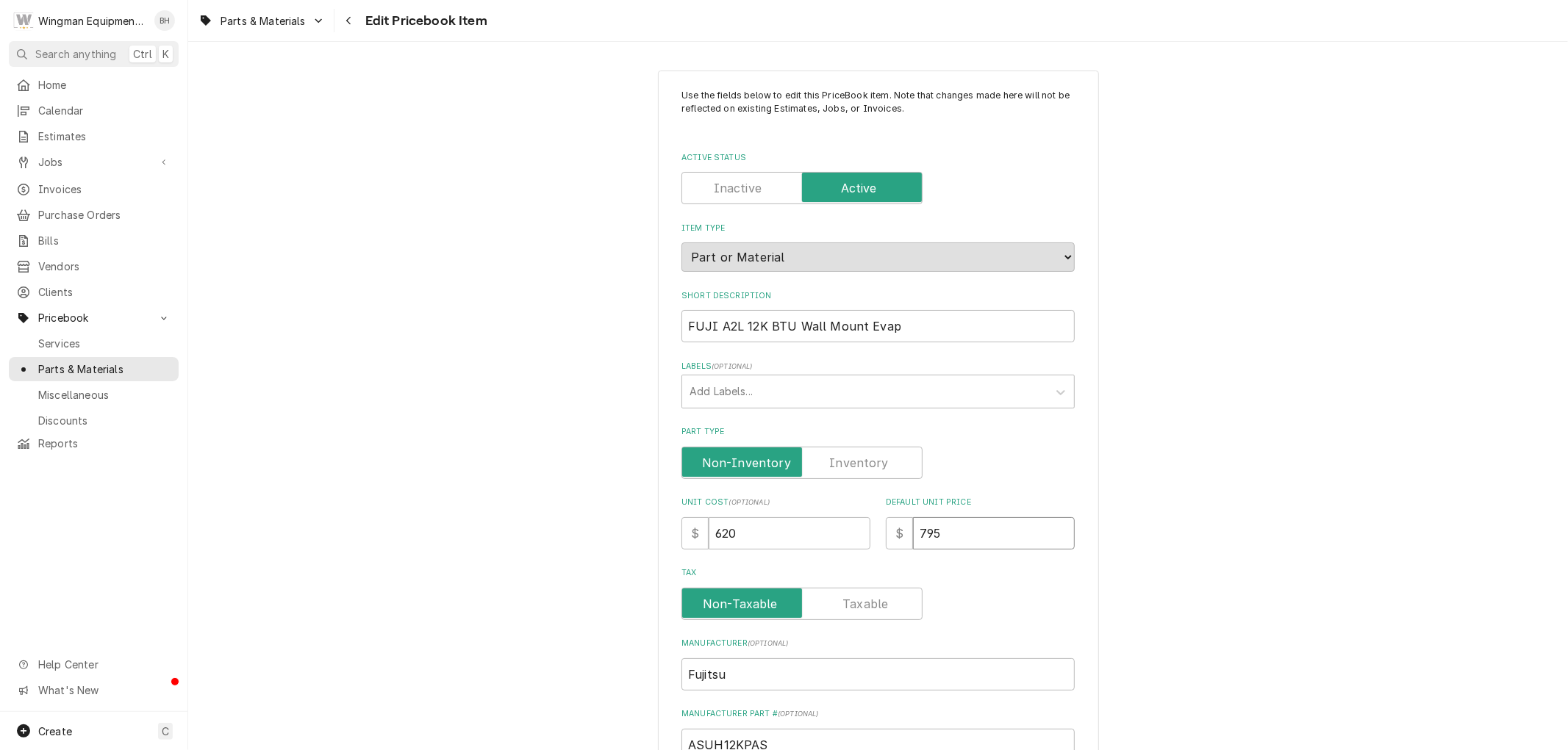
type input "75"
type textarea "x"
type input "5"
type textarea "x"
type input "85"
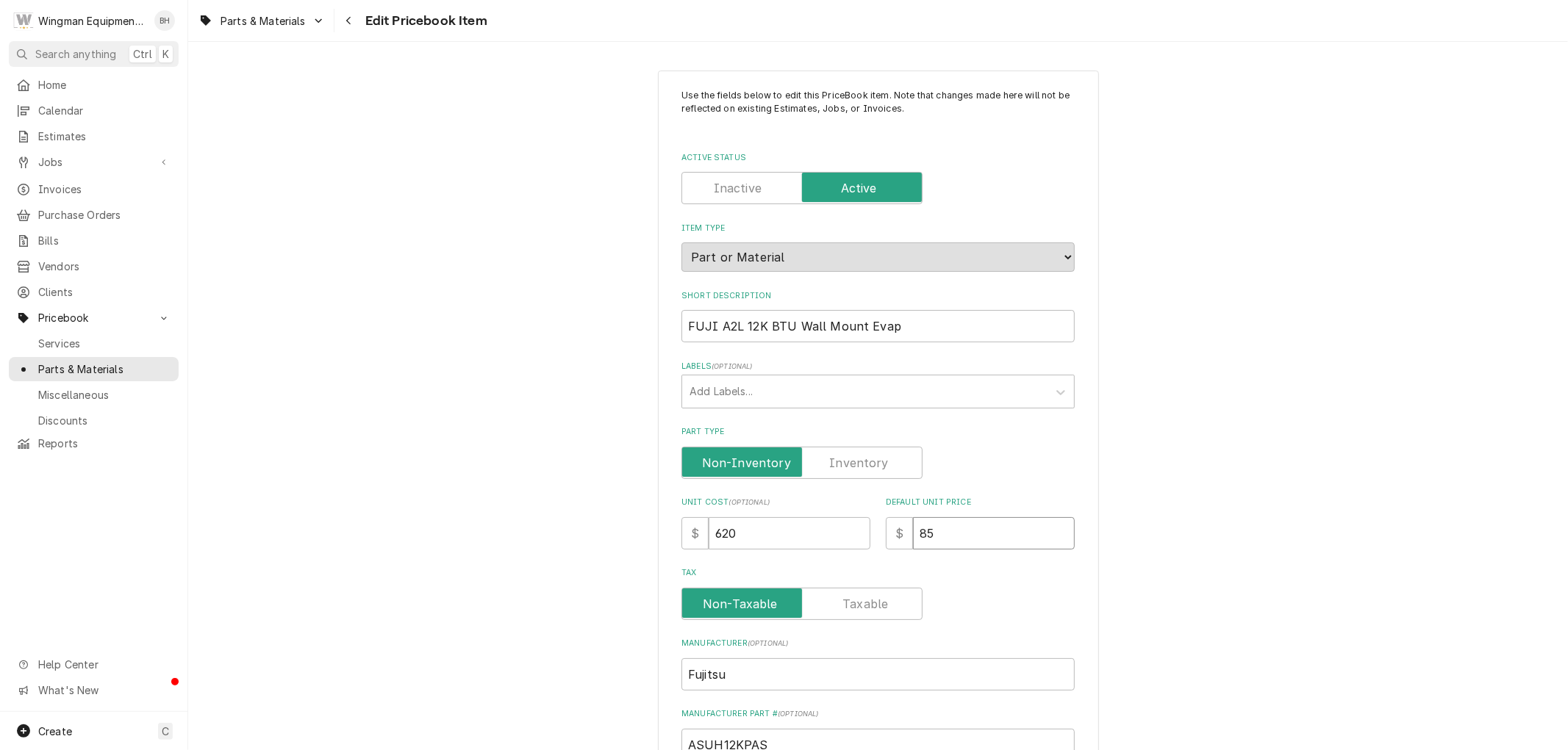
type textarea "x"
type input "815"
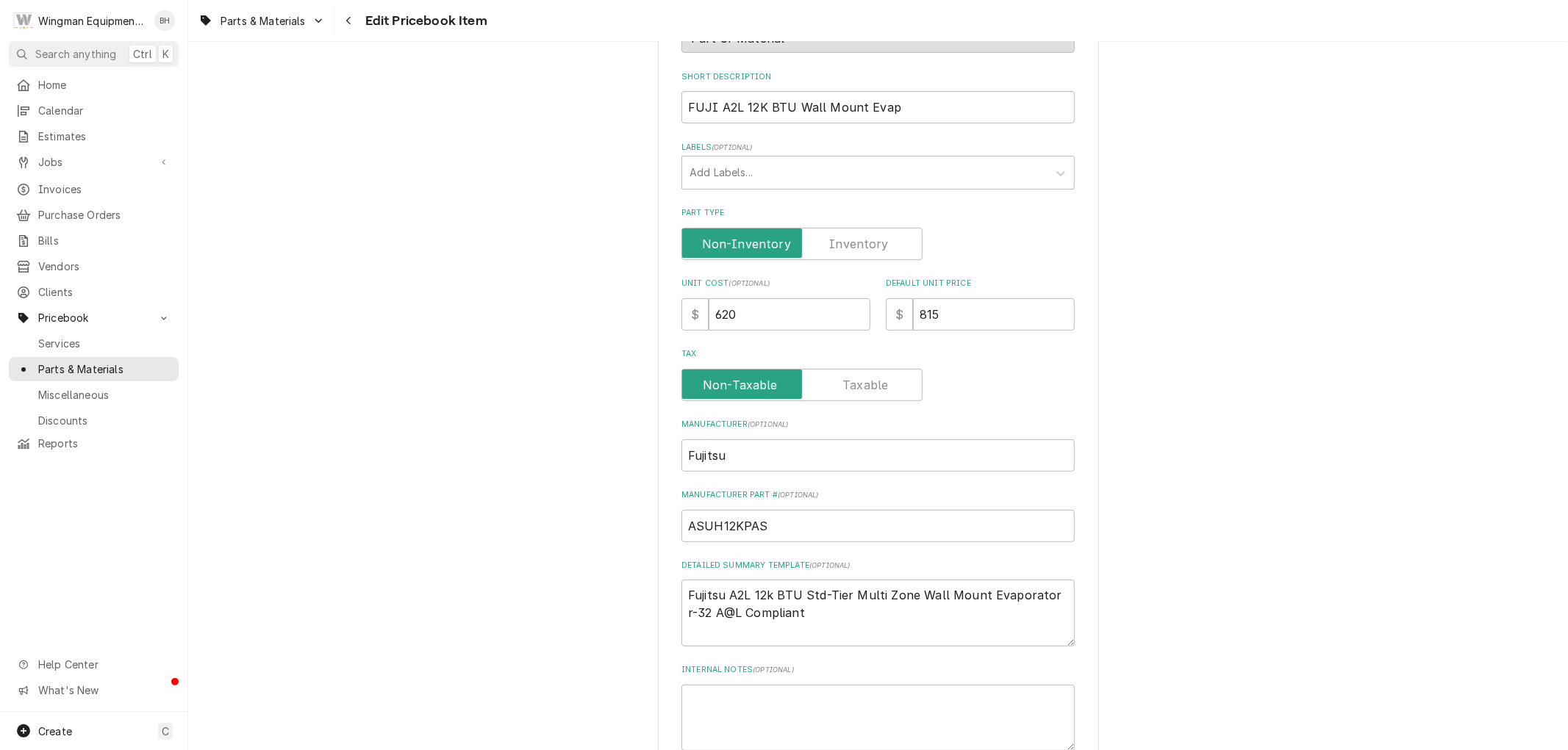
scroll to position [408, 0]
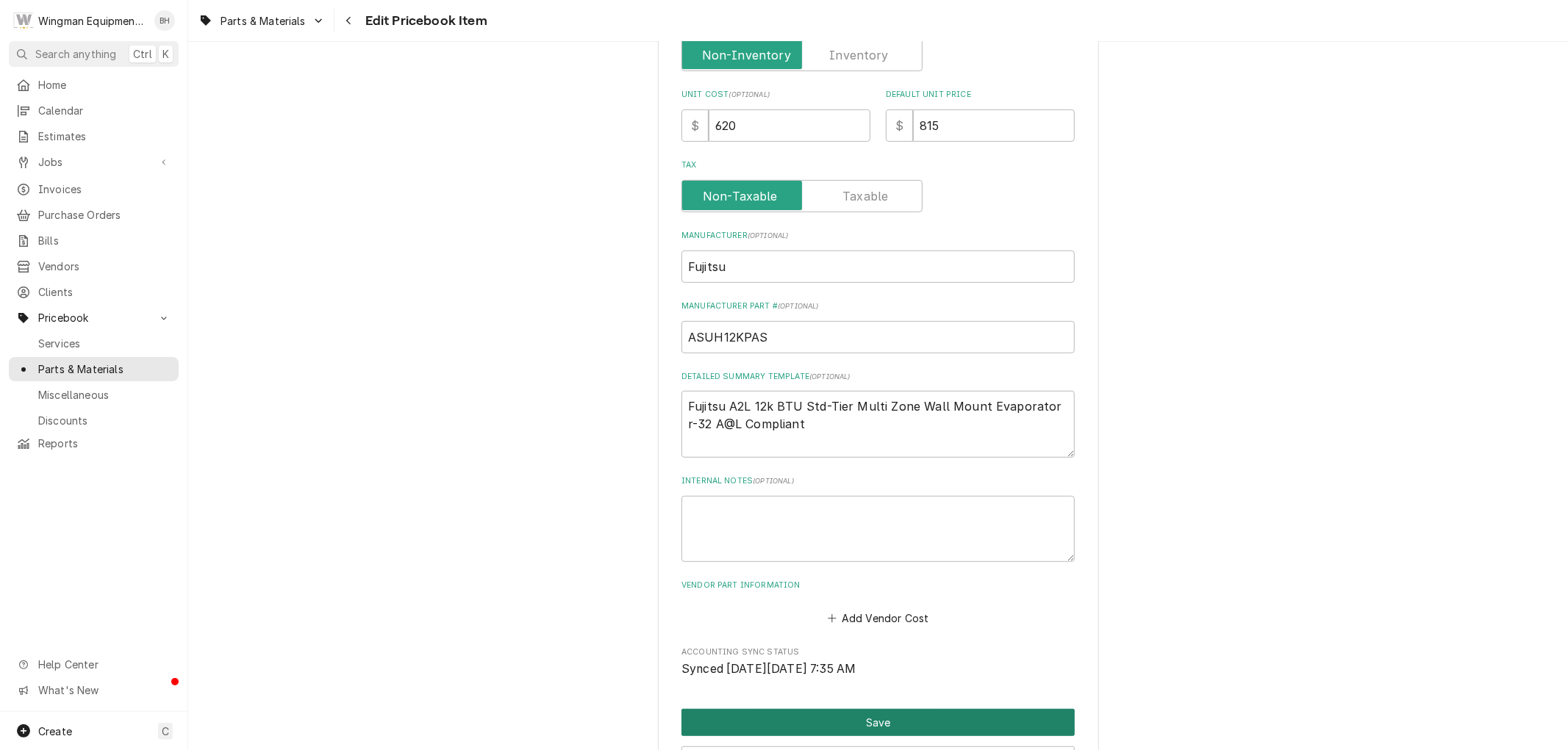
click at [815, 715] on button "Save" at bounding box center [879, 723] width 393 height 27
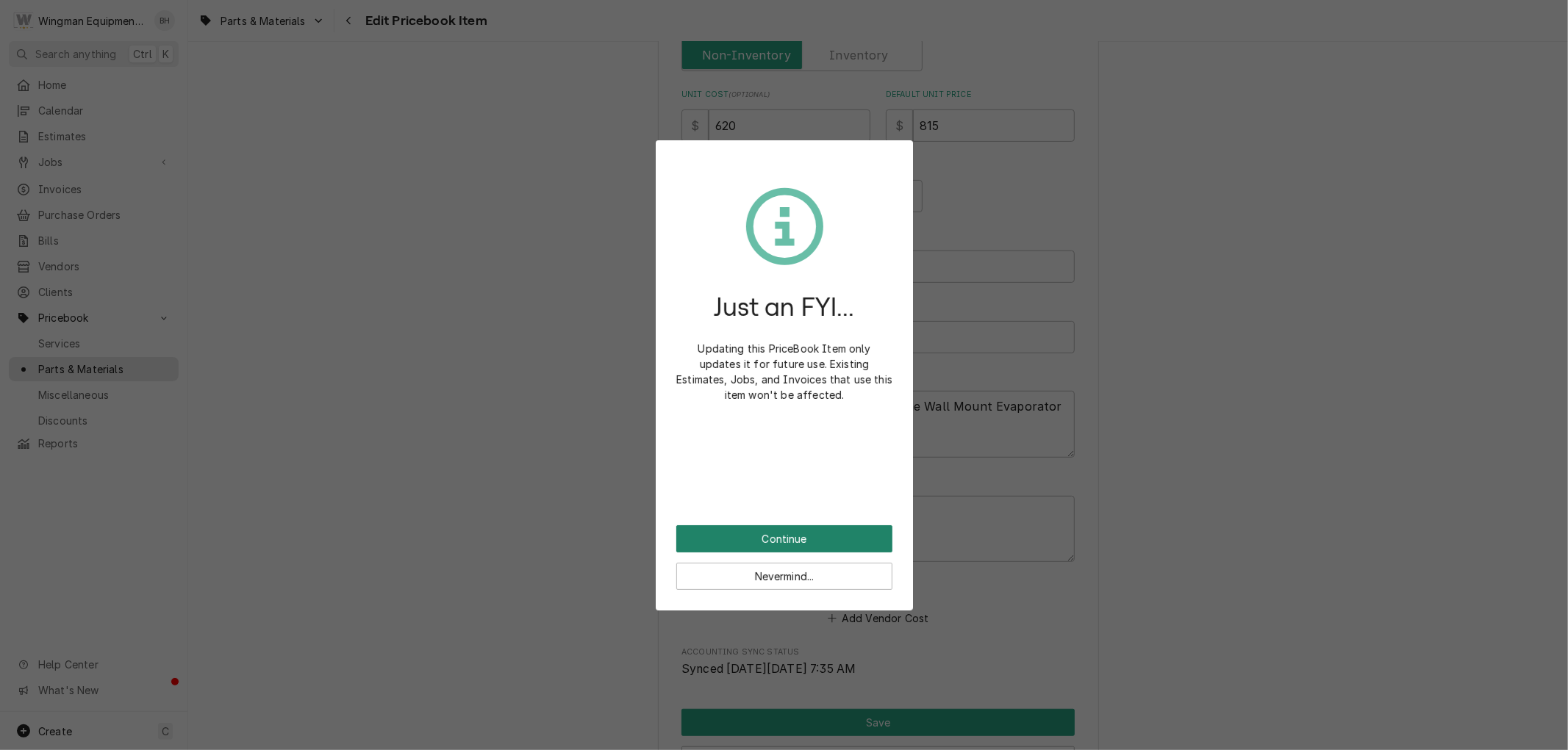
click at [820, 537] on button "Continue" at bounding box center [784, 539] width 216 height 27
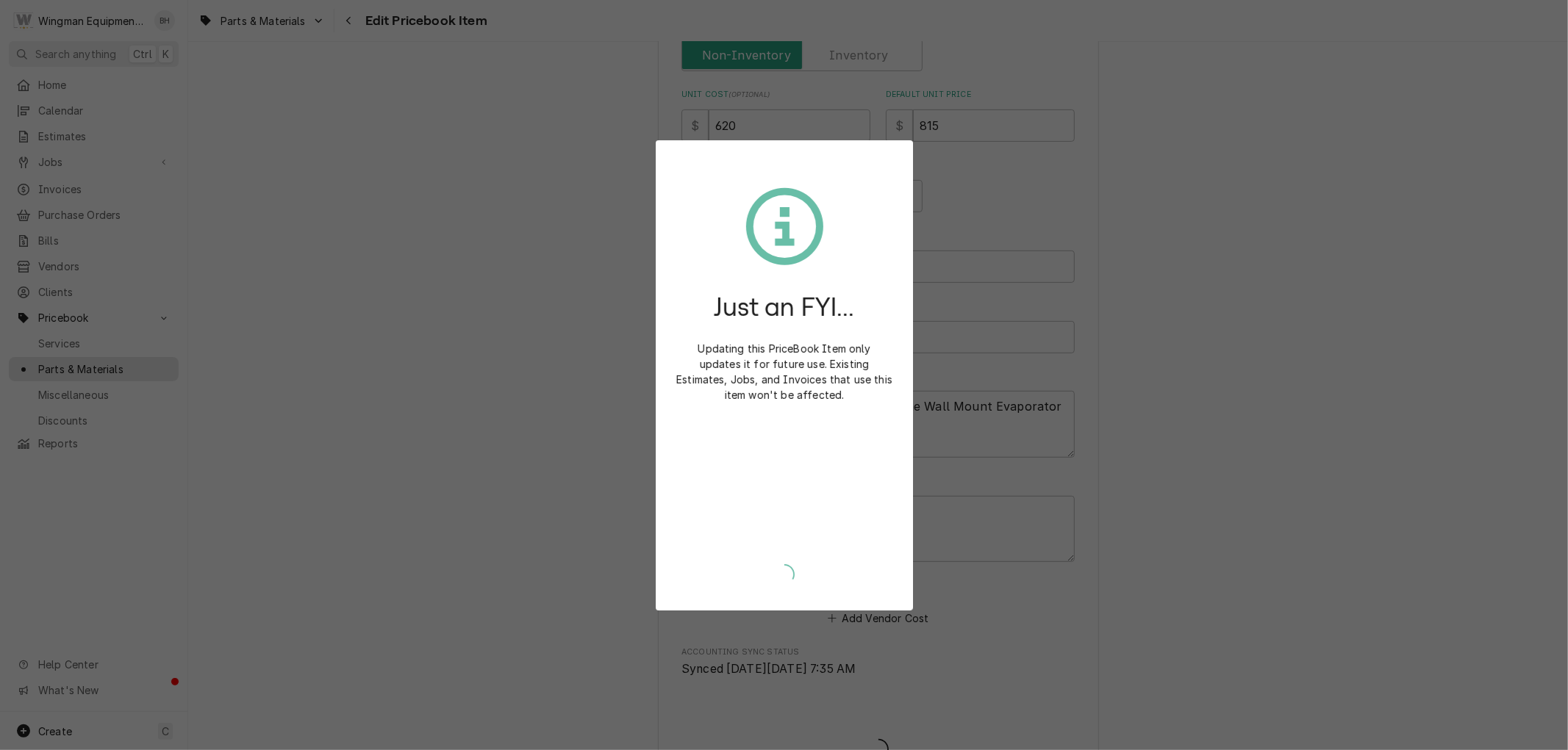
type textarea "x"
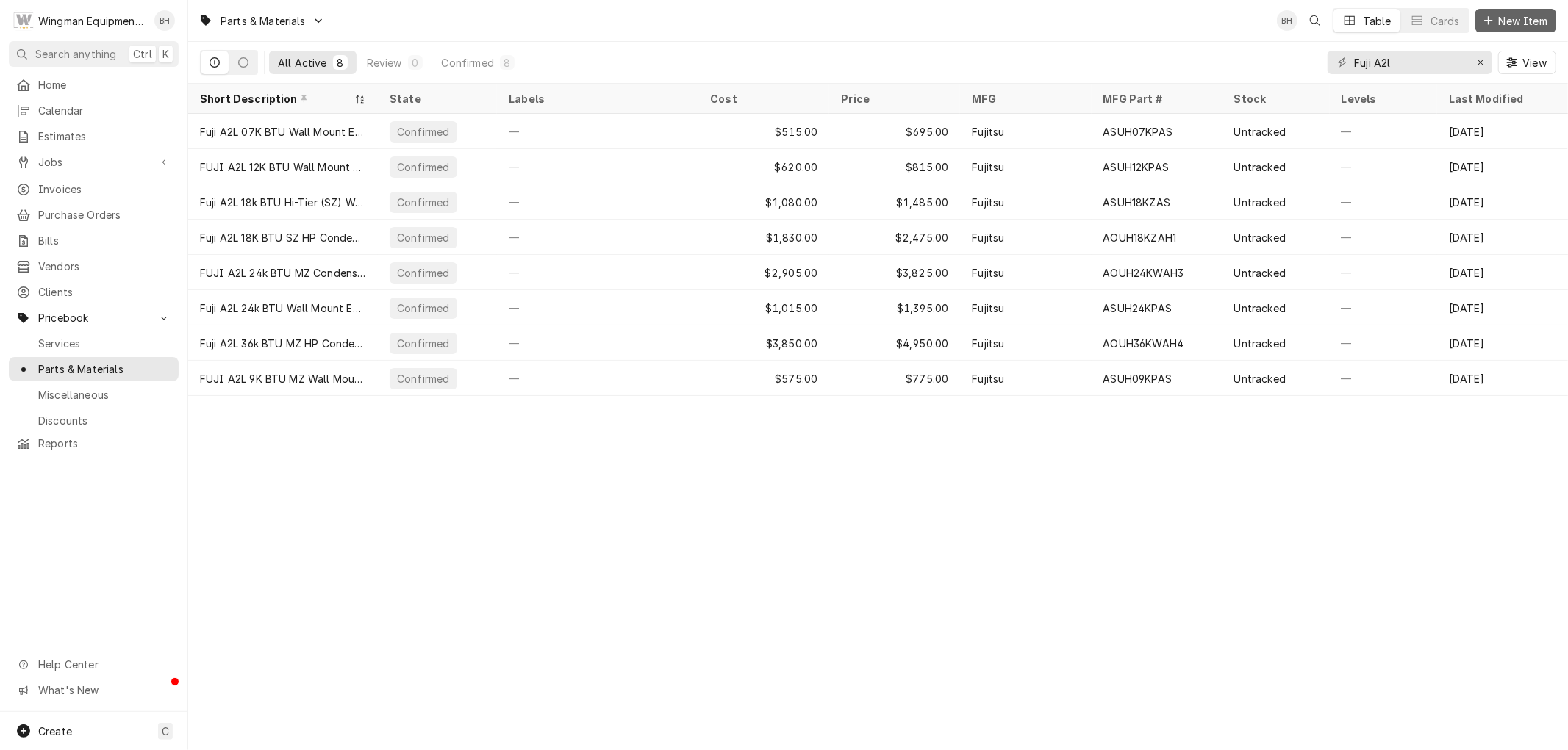
click at [1512, 18] on span "New Item" at bounding box center [1524, 21] width 54 height 15
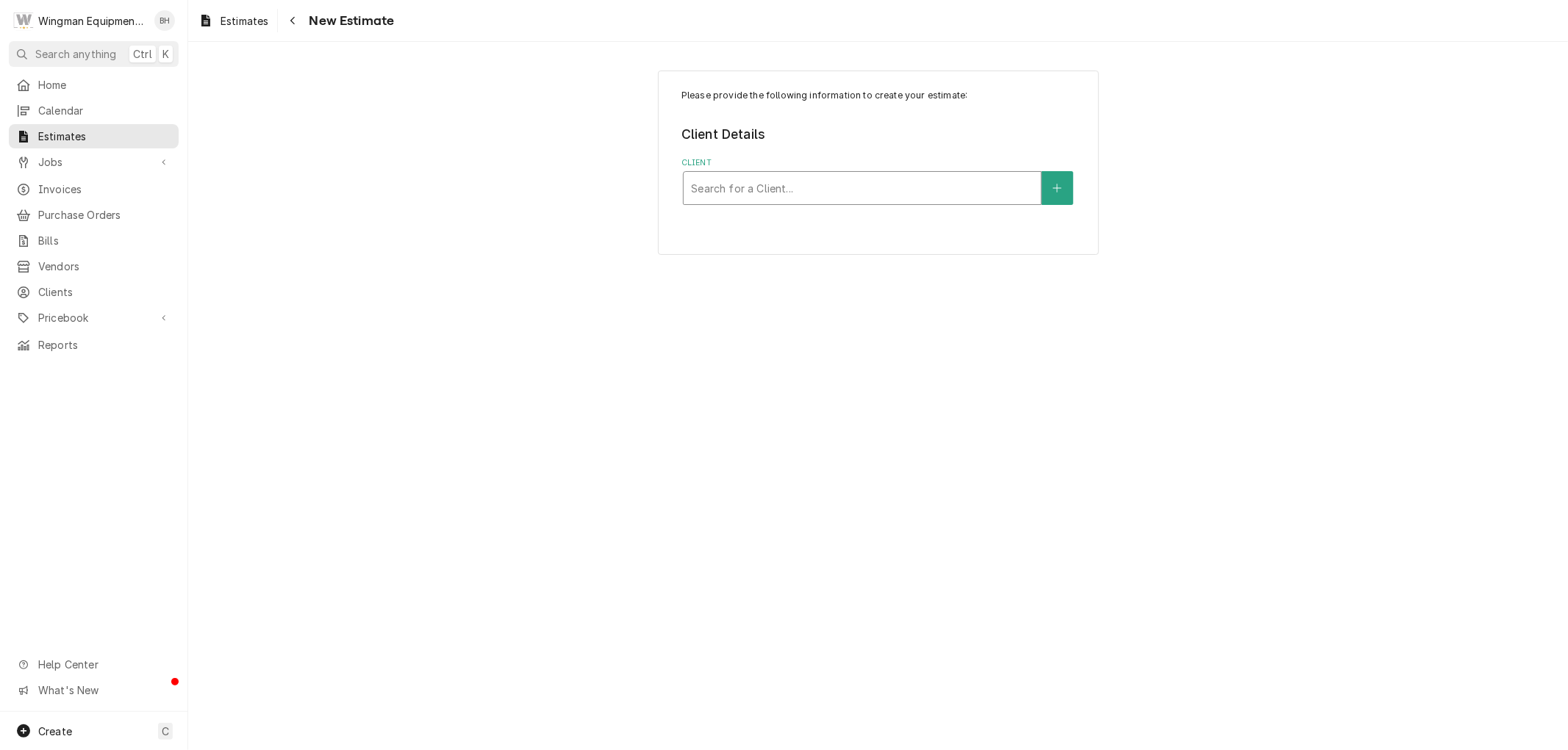
click at [893, 181] on div "Client" at bounding box center [862, 187] width 342 height 26
type input "joe"
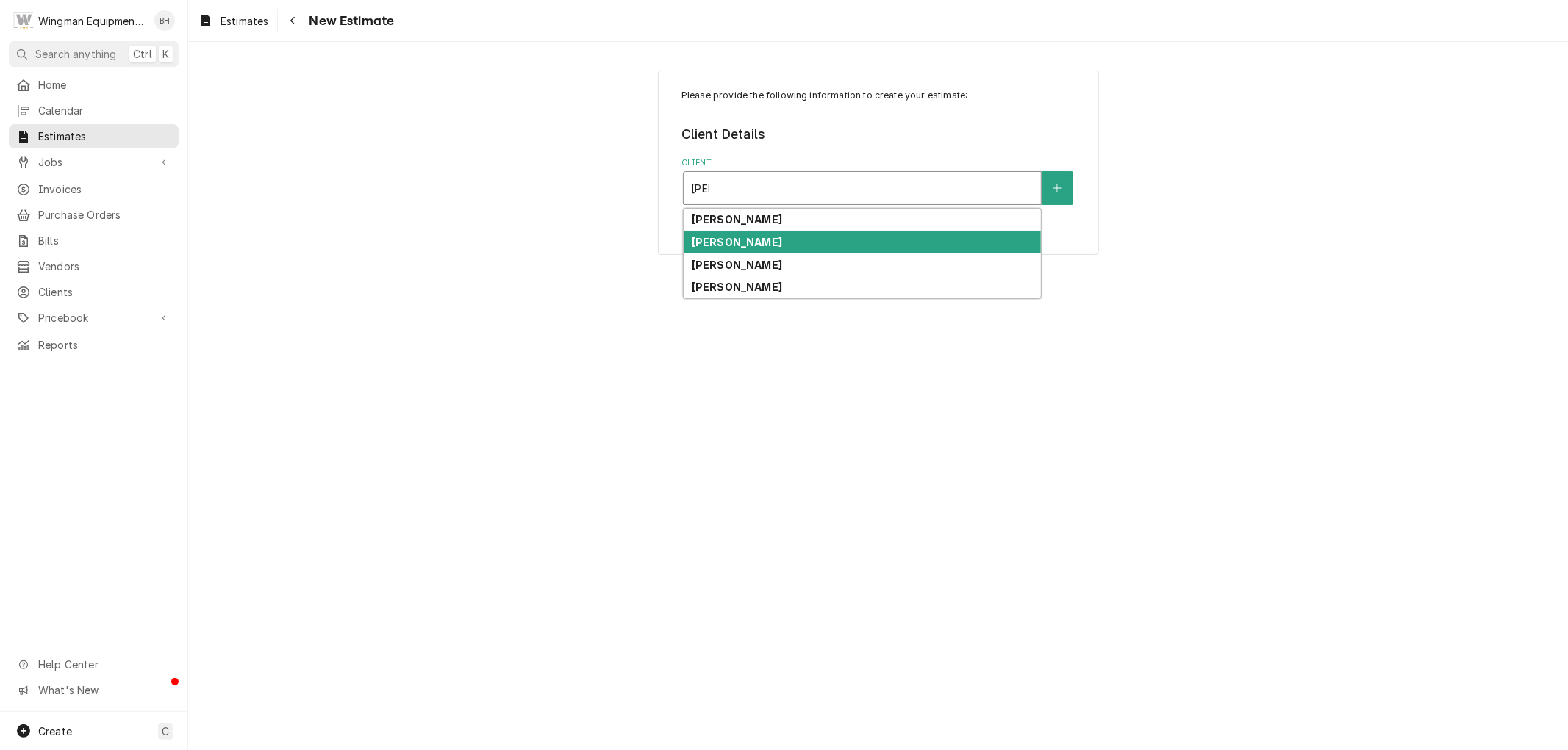
click at [863, 240] on div "[PERSON_NAME]" at bounding box center [862, 242] width 358 height 23
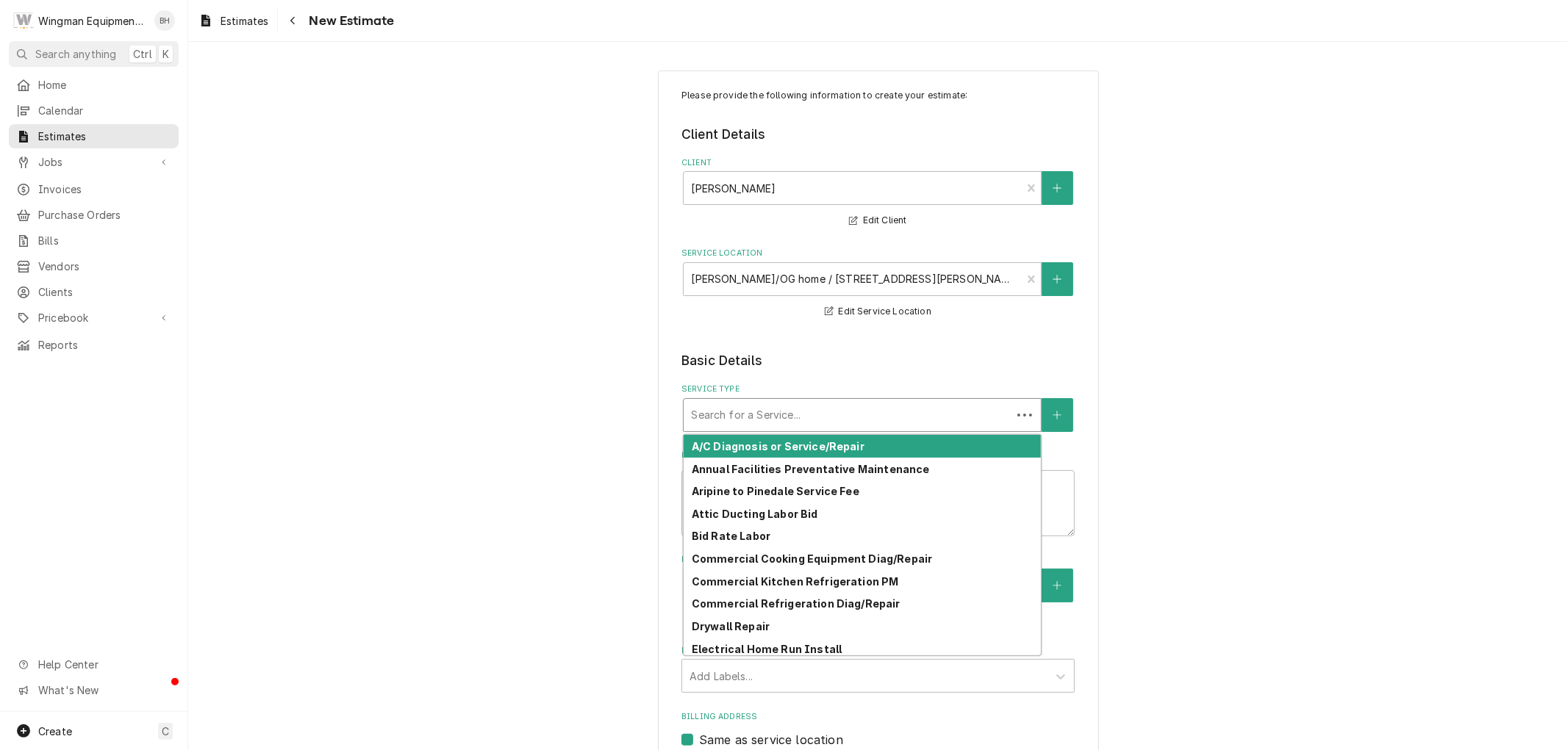
click at [843, 412] on div "Service Type" at bounding box center [848, 415] width 313 height 26
type textarea "x"
type input "M"
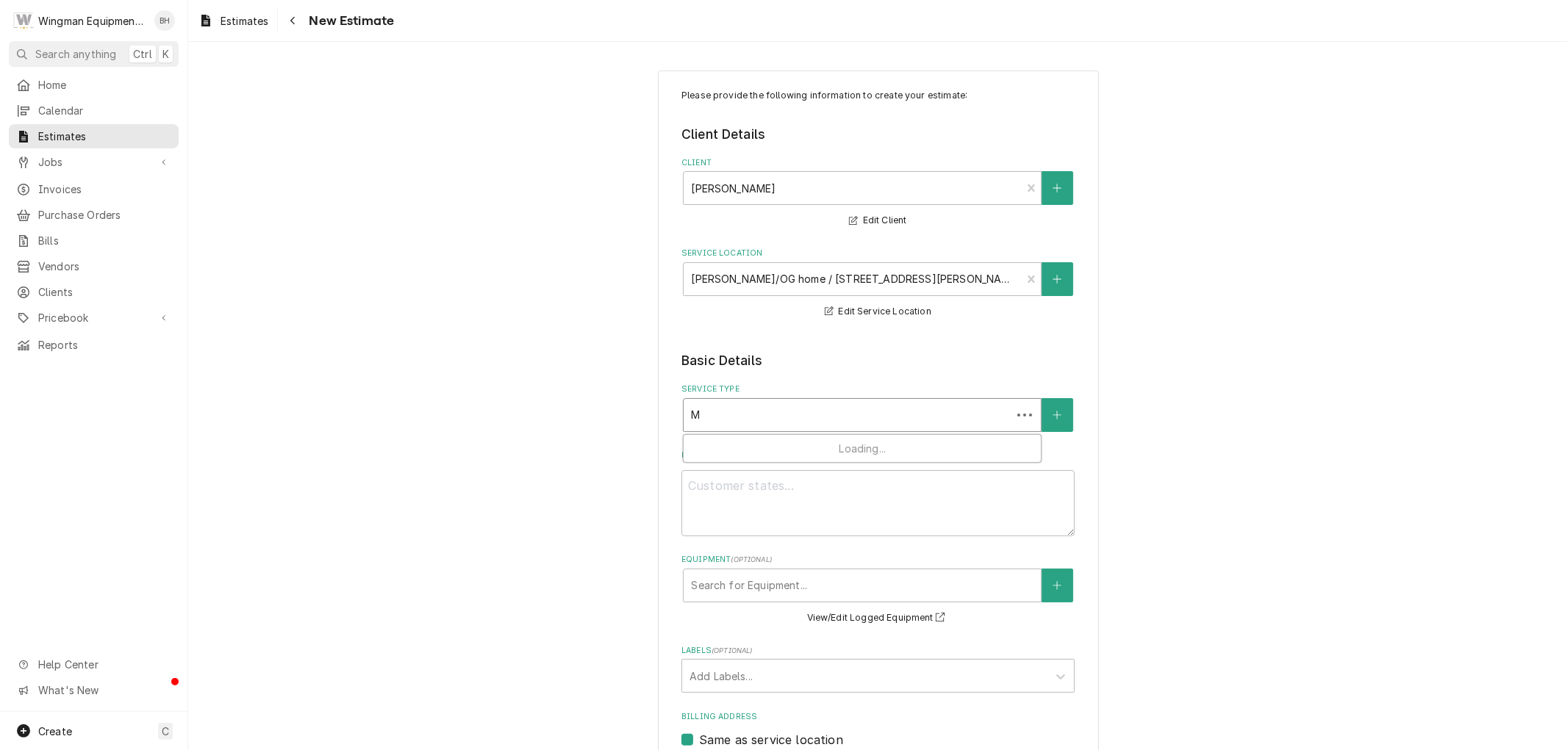
type textarea "x"
type input "Mu"
type textarea "x"
type input "Mul"
type textarea "x"
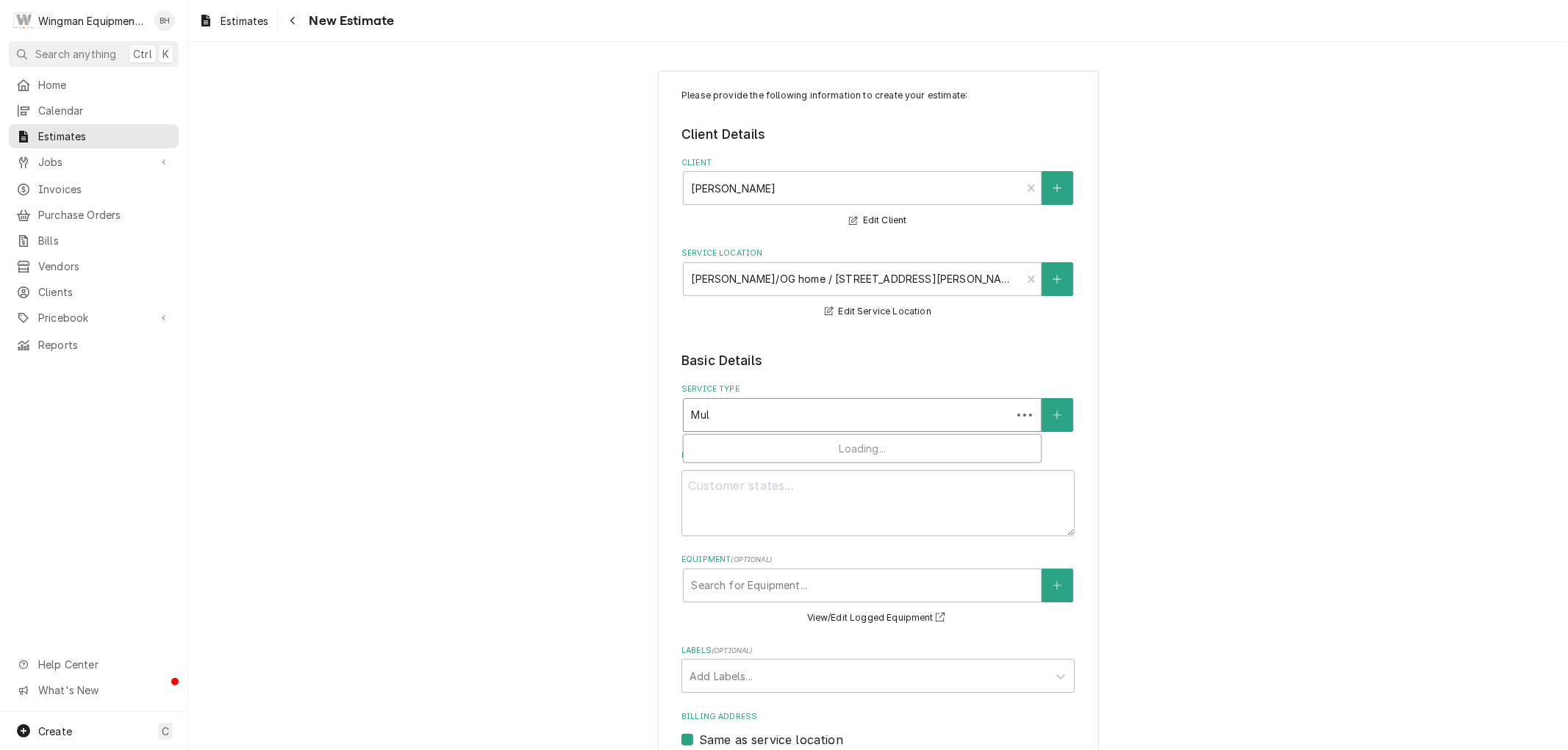
type input "Mult"
type textarea "x"
type input "Multi"
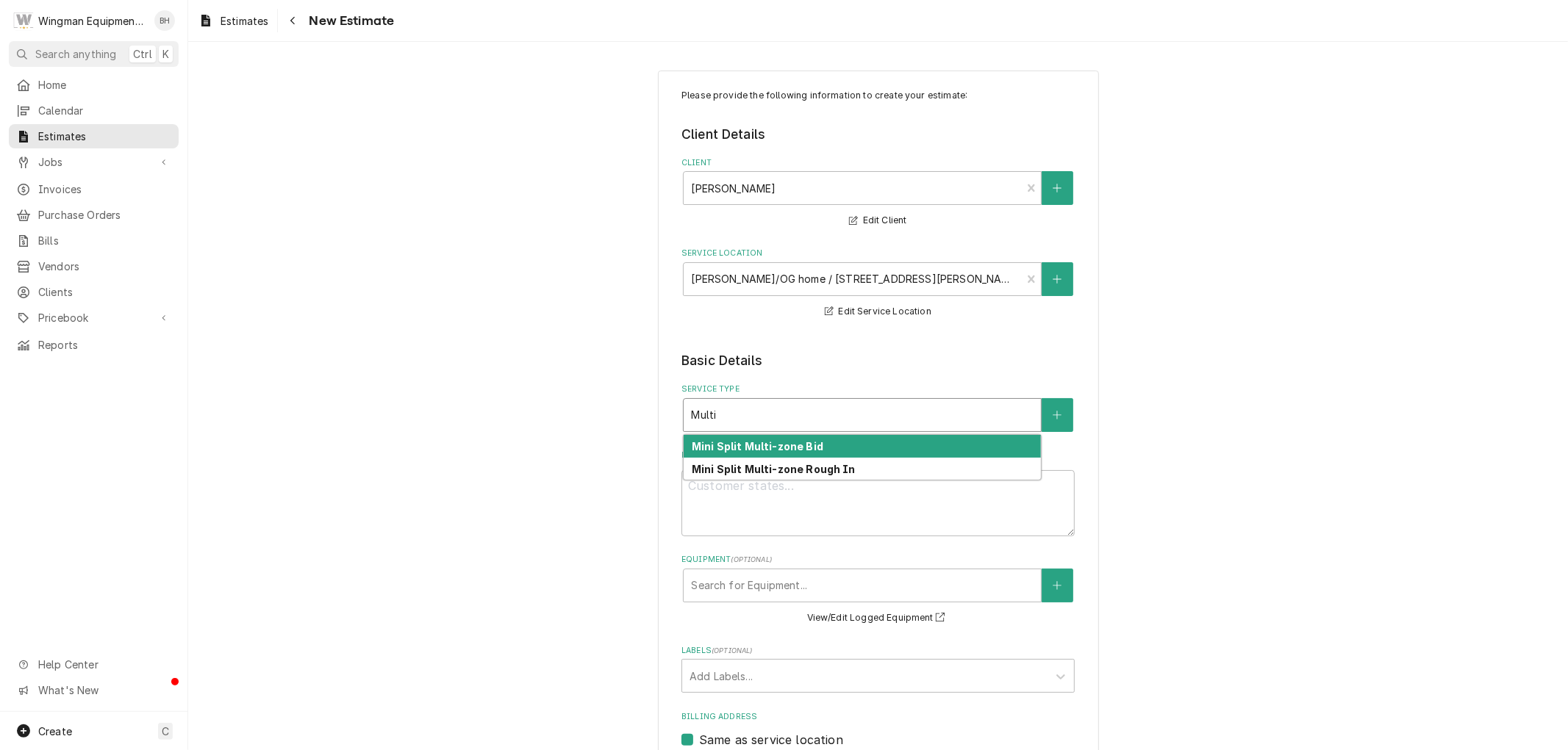
click at [806, 449] on strong "Mini Split Multi-zone Bid" at bounding box center [757, 446] width 131 height 13
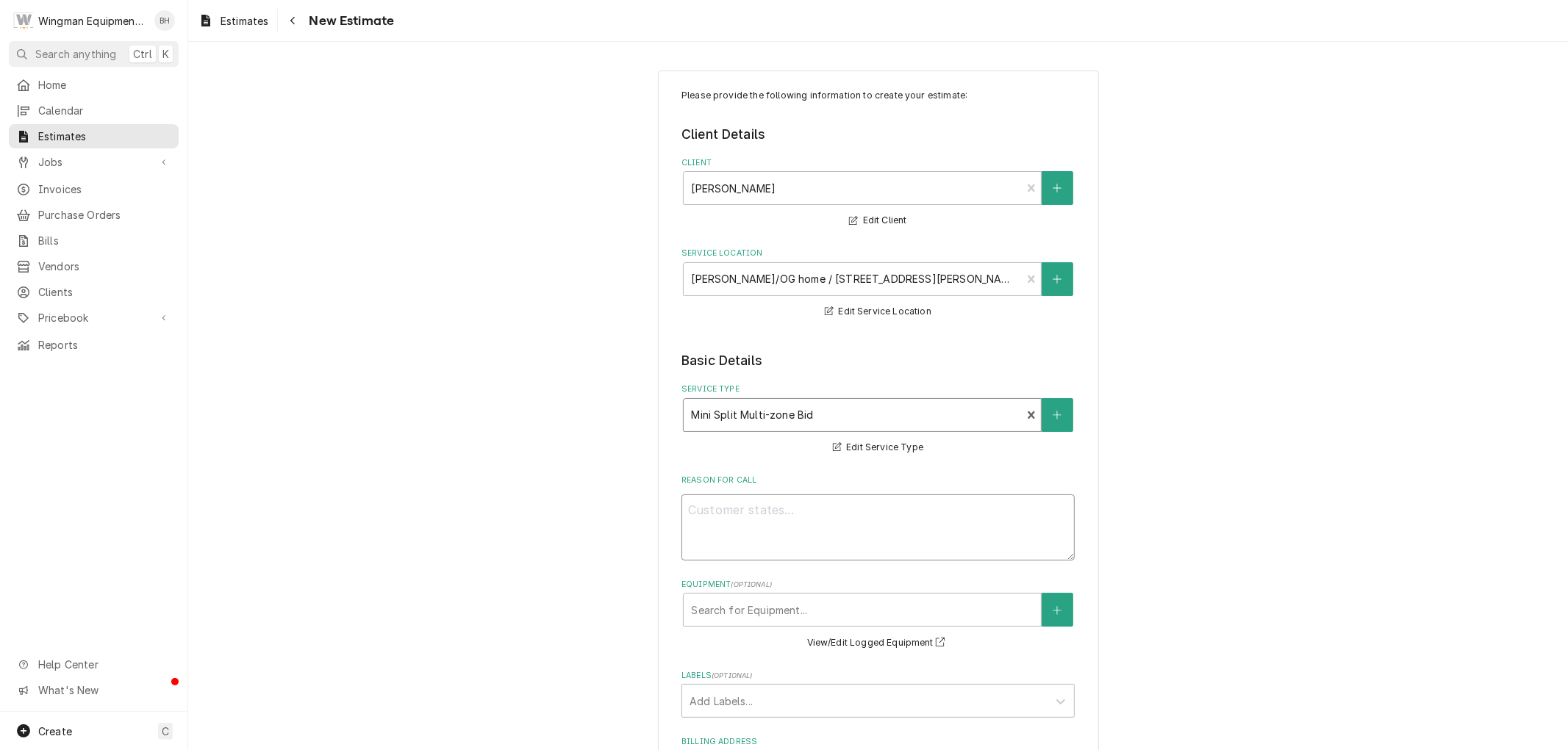
click at [806, 524] on textarea "Reason For Call" at bounding box center [879, 527] width 393 height 67
type textarea "x"
type textarea "B"
type textarea "x"
type textarea "Bi"
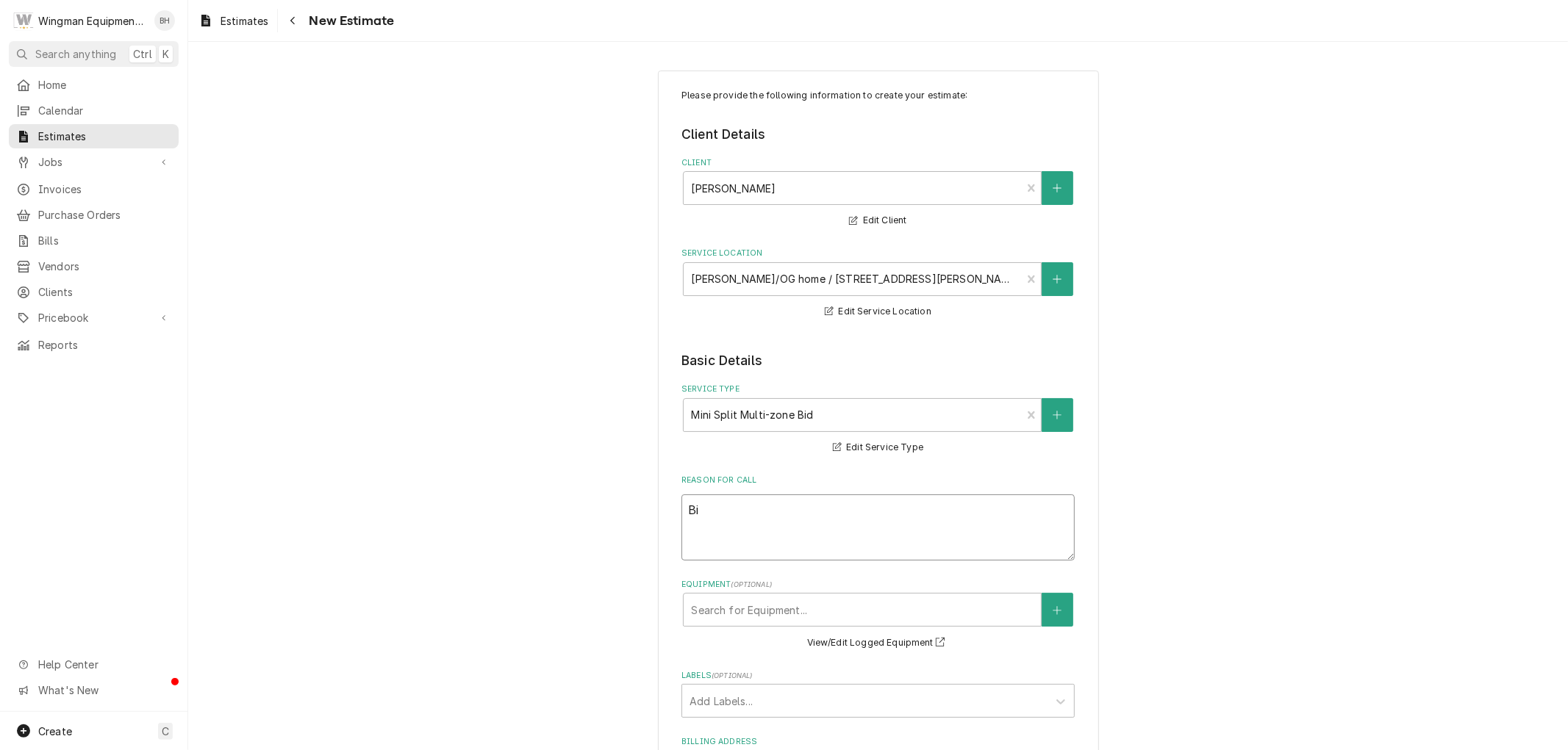
type textarea "x"
type textarea "Bid"
type textarea "x"
type textarea "Bid"
type textarea "x"
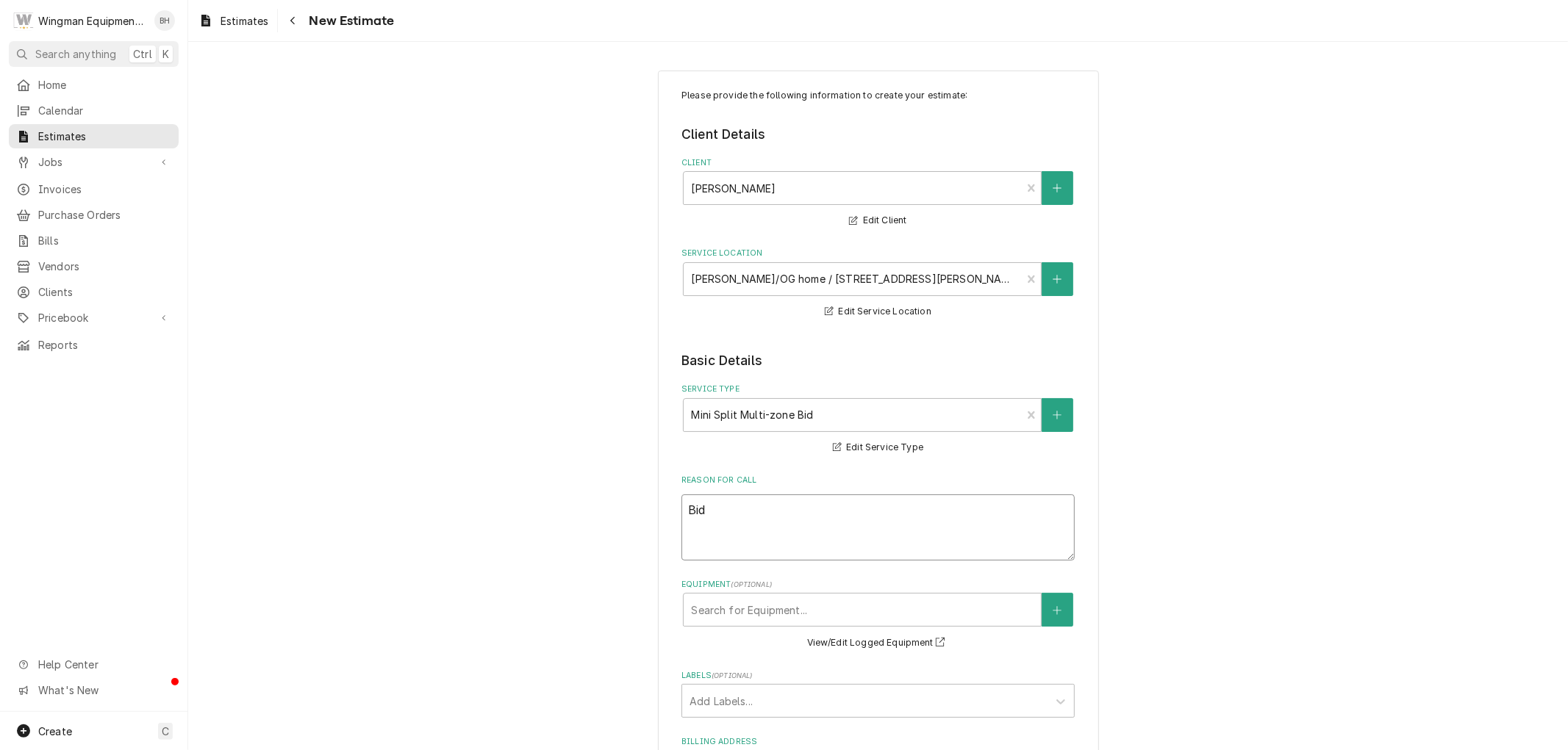
type textarea "Bid 5"
type textarea "x"
type textarea "Bid 5"
type textarea "x"
type textarea "Bid 5 h"
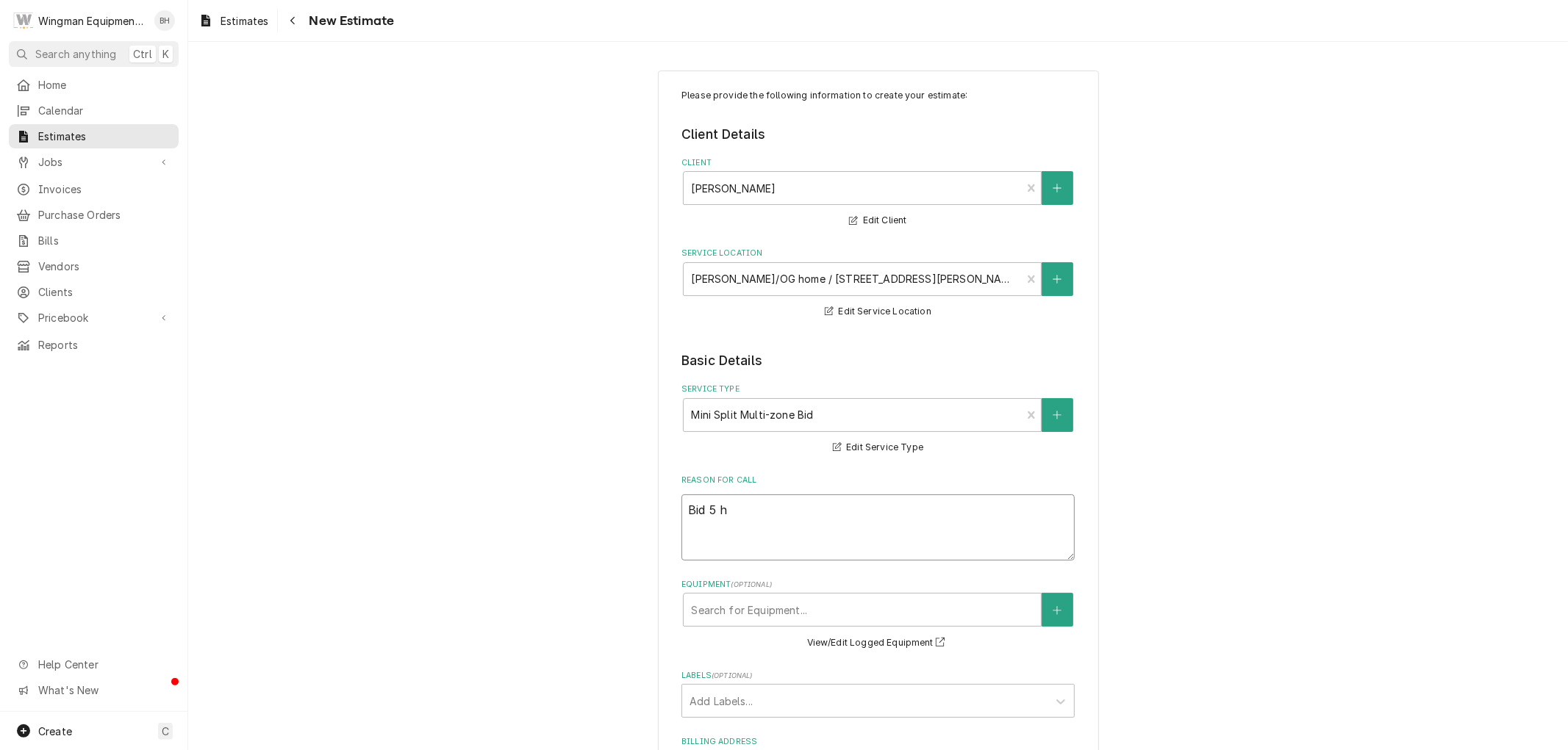
type textarea "x"
type textarea "Bid 5 he"
type textarea "x"
type textarea "Bid 5 hea"
type textarea "x"
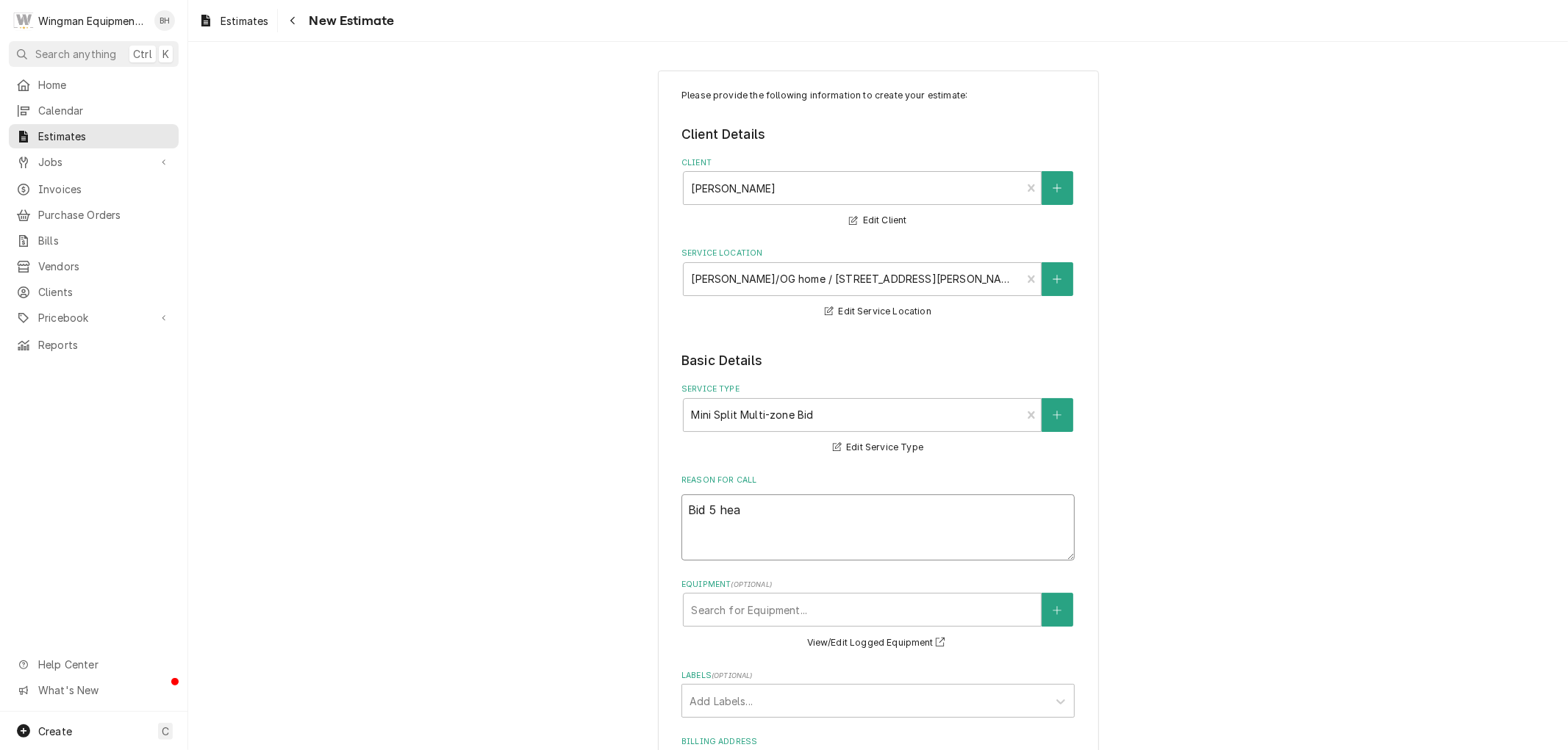
type textarea "Bid 5 head"
type textarea "x"
type textarea "Bid 5 head"
type textarea "x"
type textarea "Bid 5 head M"
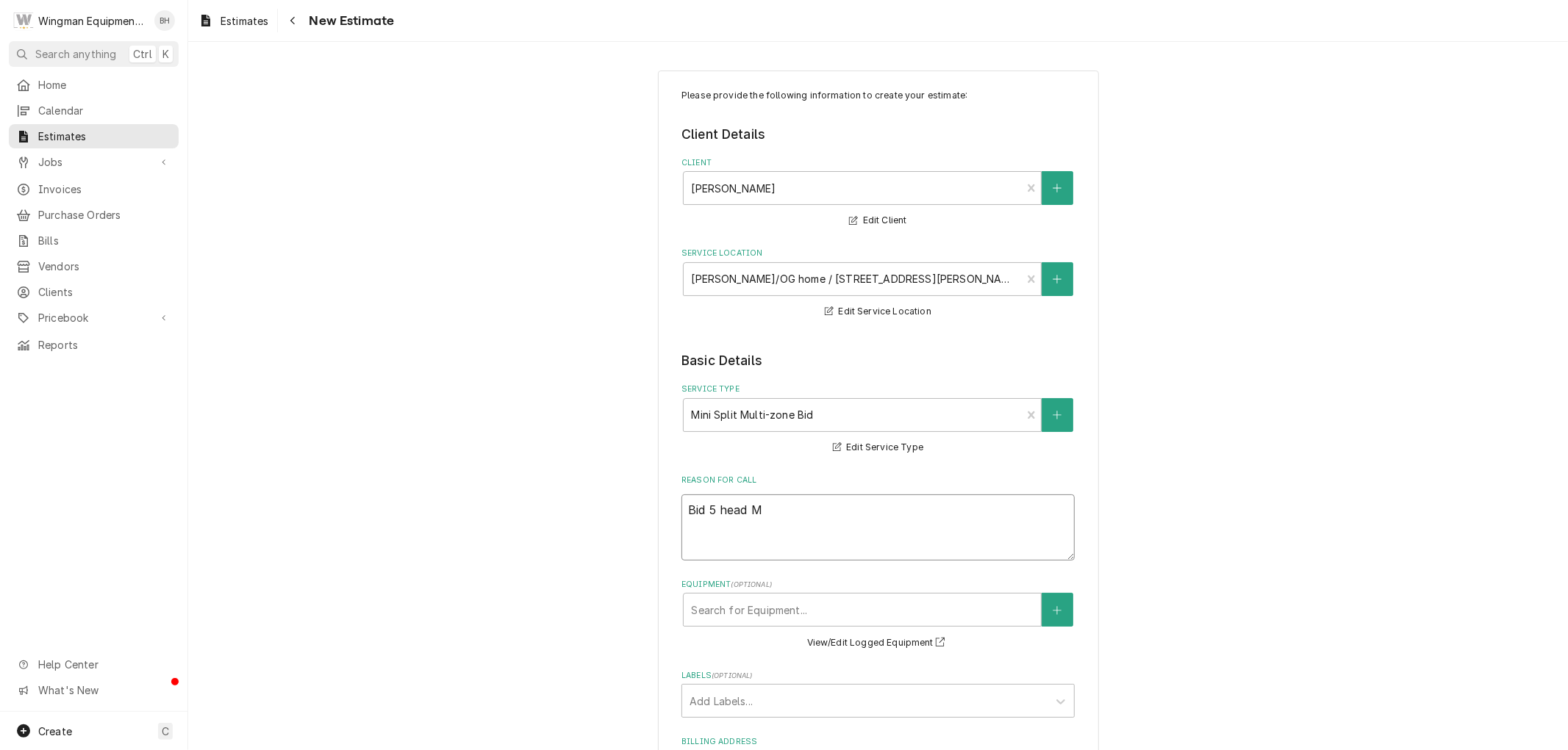
type textarea "x"
type textarea "Bid 5 head MZ"
type textarea "x"
type textarea "Bid 5 head MZ"
type textarea "x"
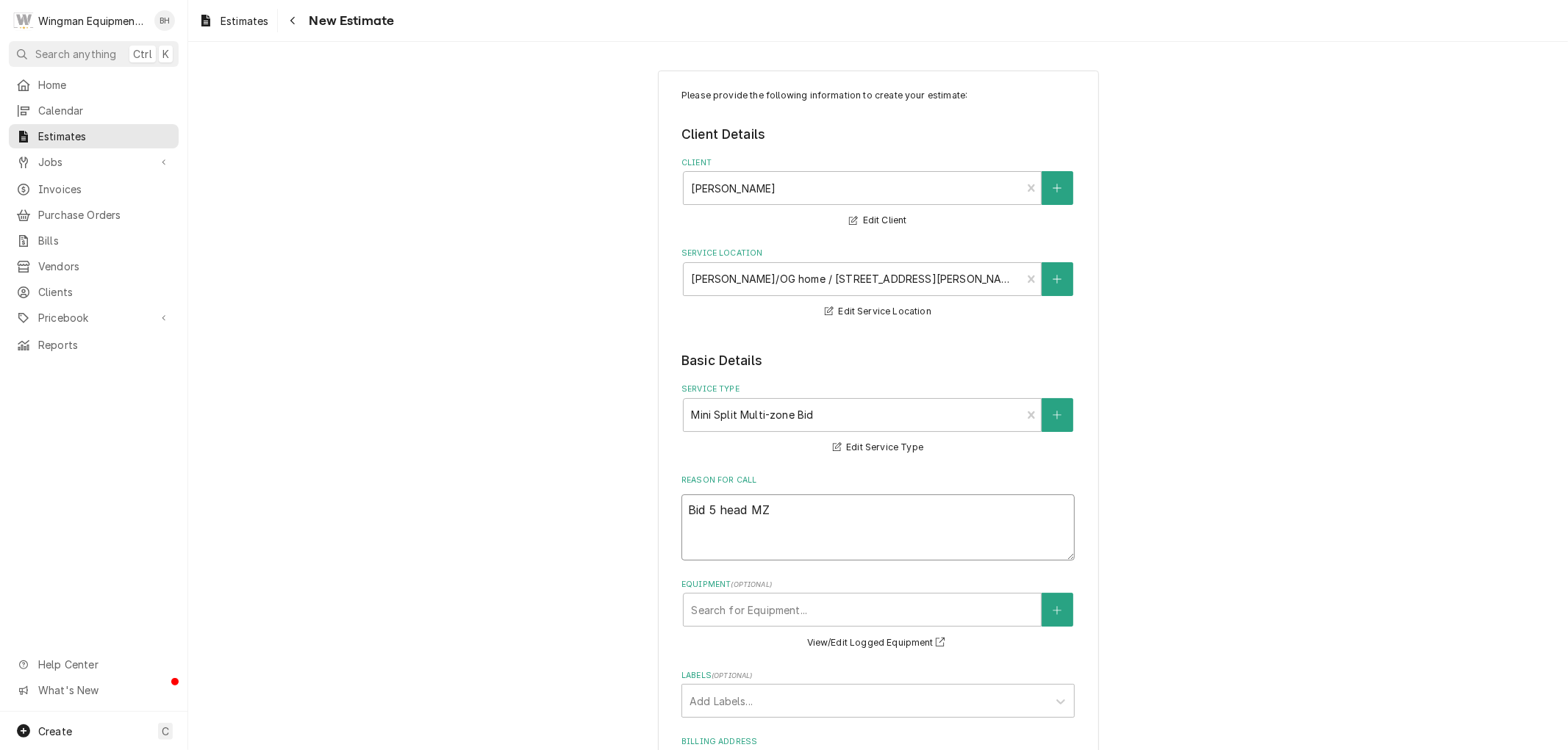
type textarea "Bid 5 head MZ M"
type textarea "x"
type textarea "Bid 5 head MZ MS"
type textarea "x"
type textarea "Bid 5 head MZ MS"
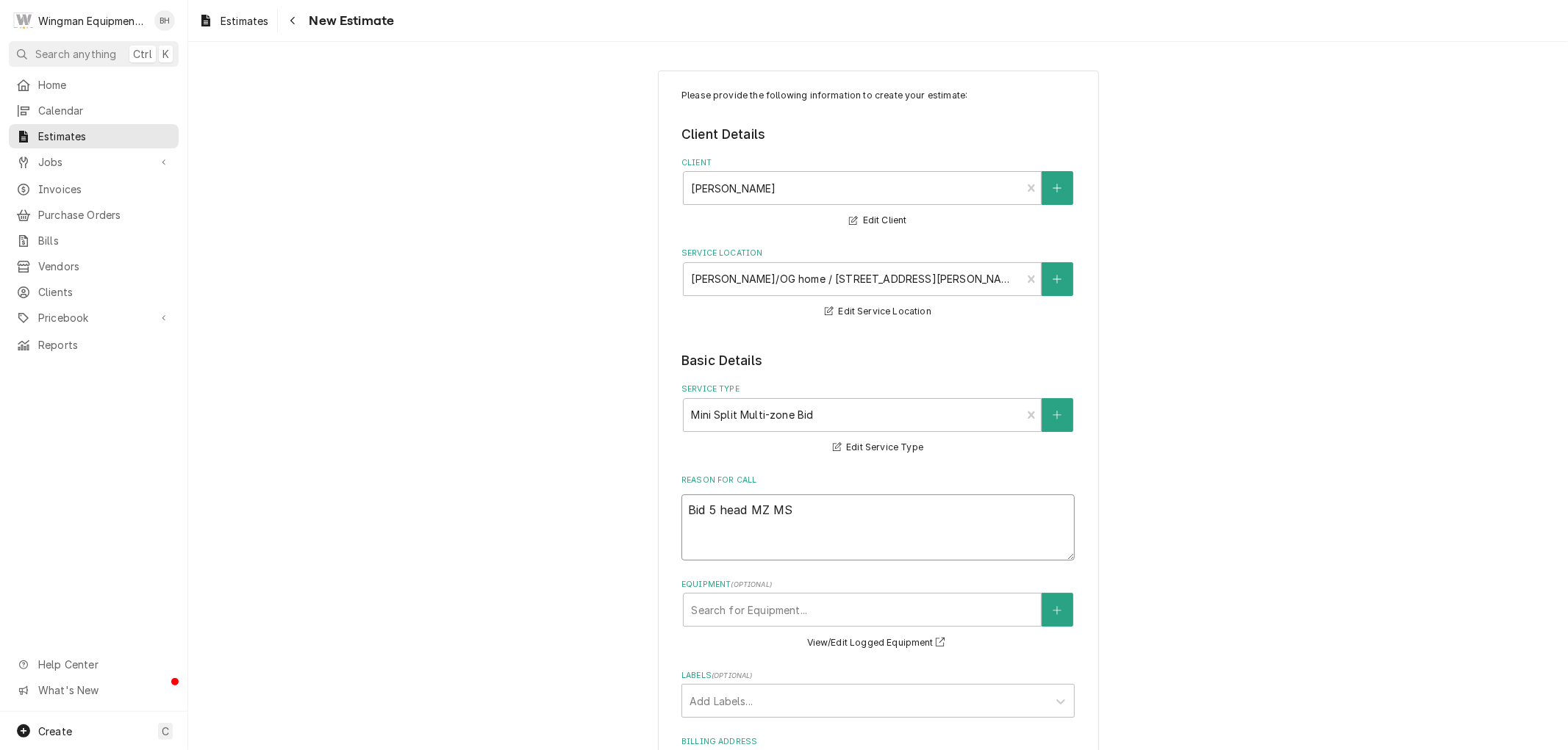
type textarea "x"
type textarea "Bid 5 head MZ MS p"
type textarea "x"
type textarea "Bid 5 head MZ MS pr"
type textarea "x"
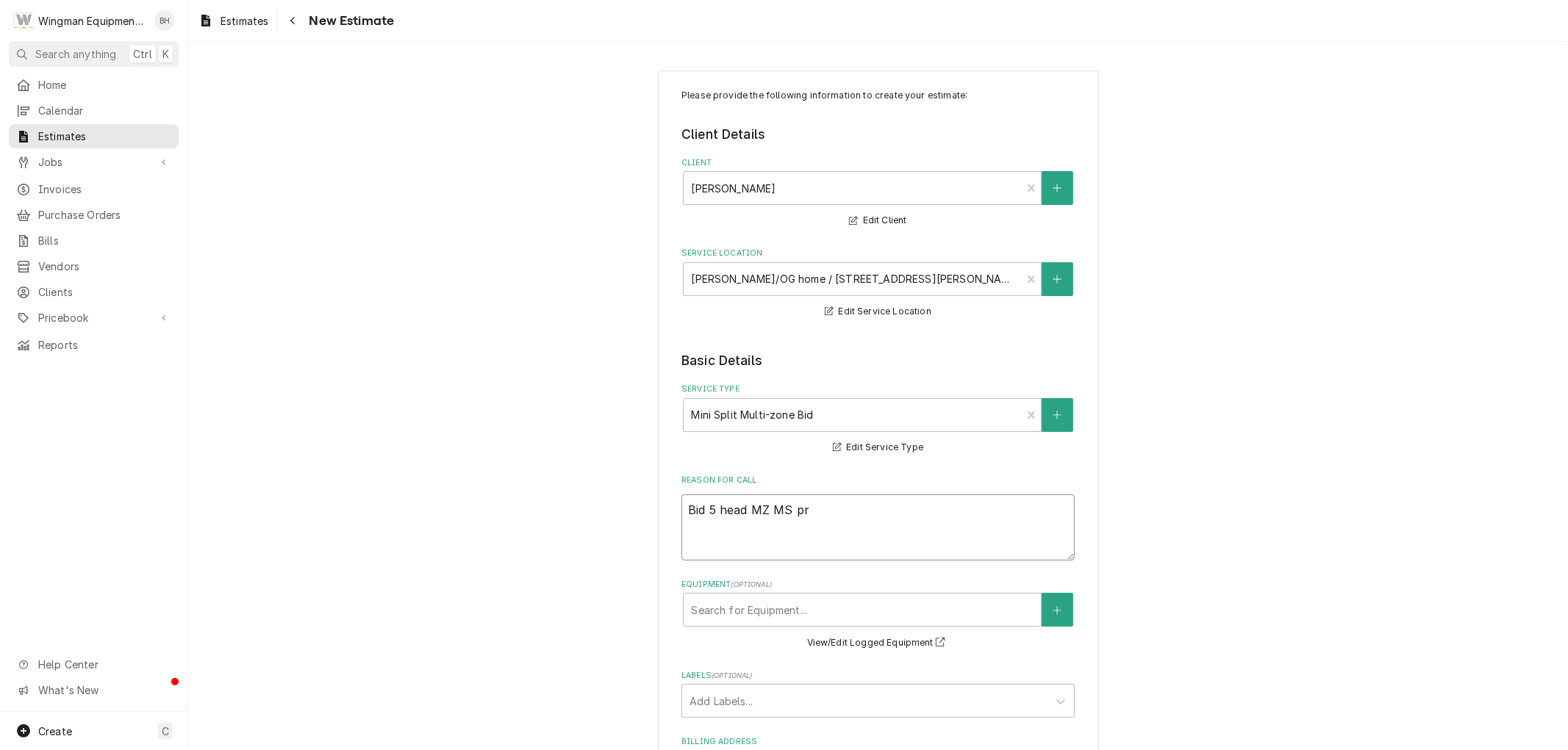
type textarea "Bid 5 head MZ MS pro"
type textarea "x"
type textarea "Bid 5 head MZ MS proj"
type textarea "x"
type textarea "Bid 5 head MZ MS proje"
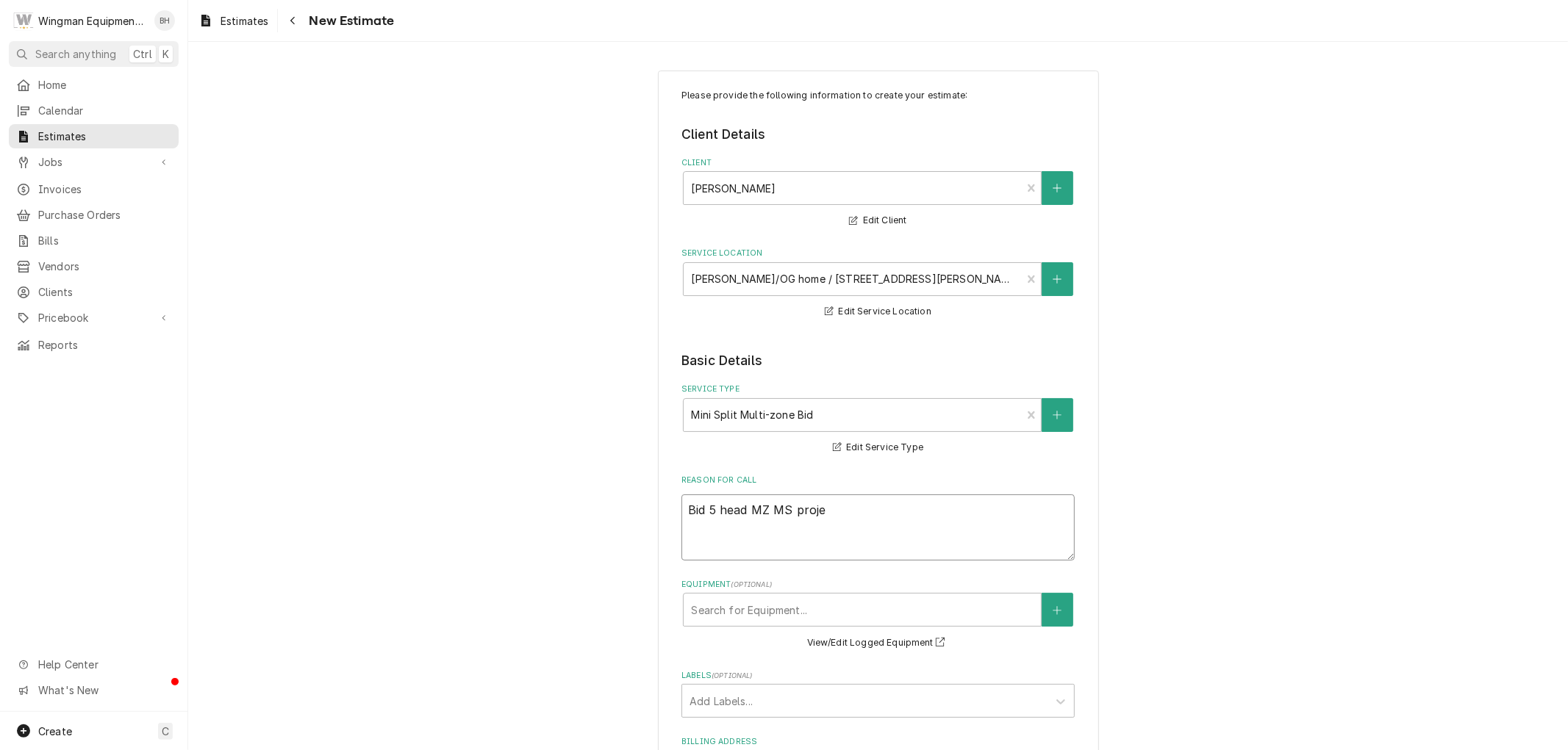
type textarea "x"
type textarea "Bid 5 head MZ MS projec"
type textarea "x"
type textarea "Bid 5 head MZ MS project"
type textarea "x"
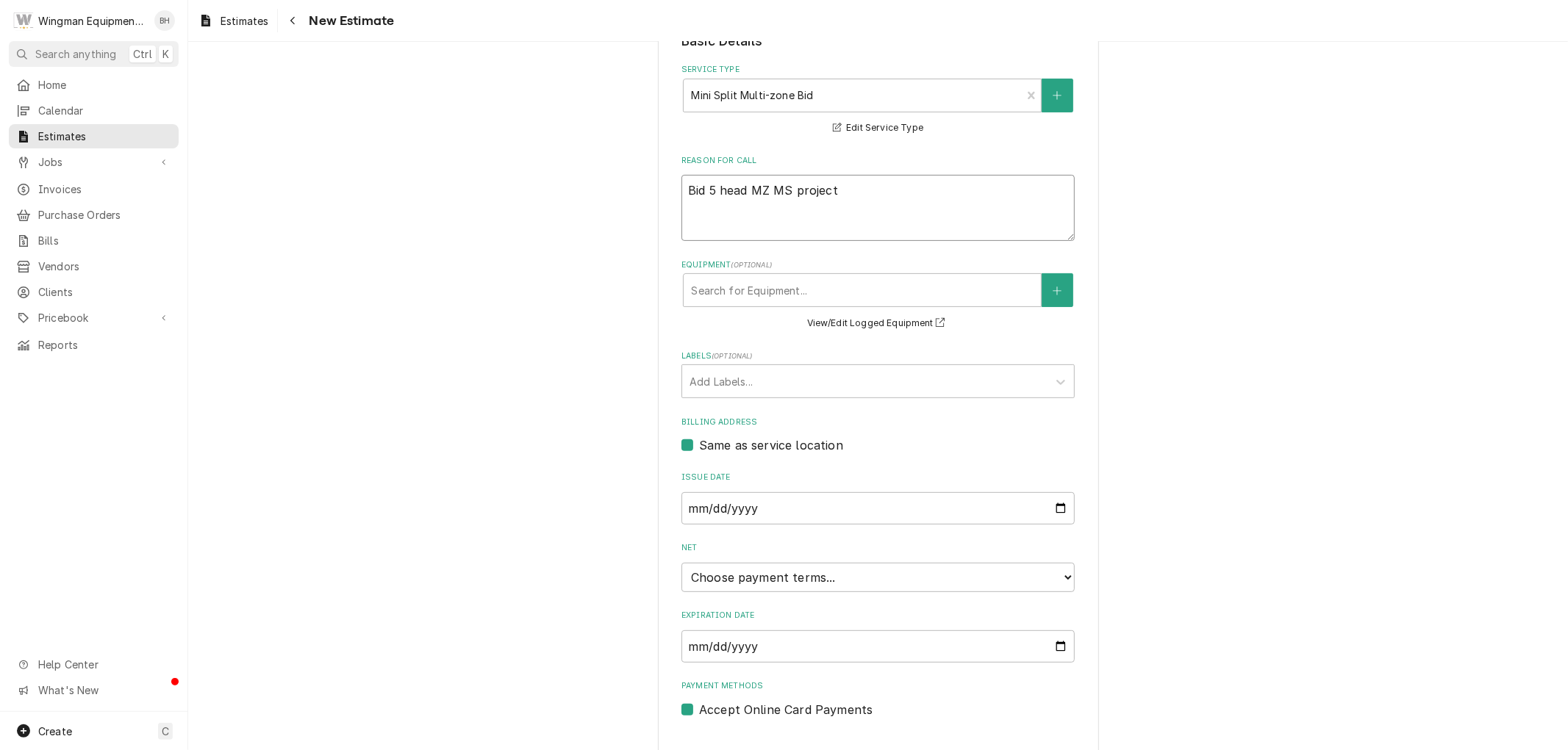
scroll to position [348, 0]
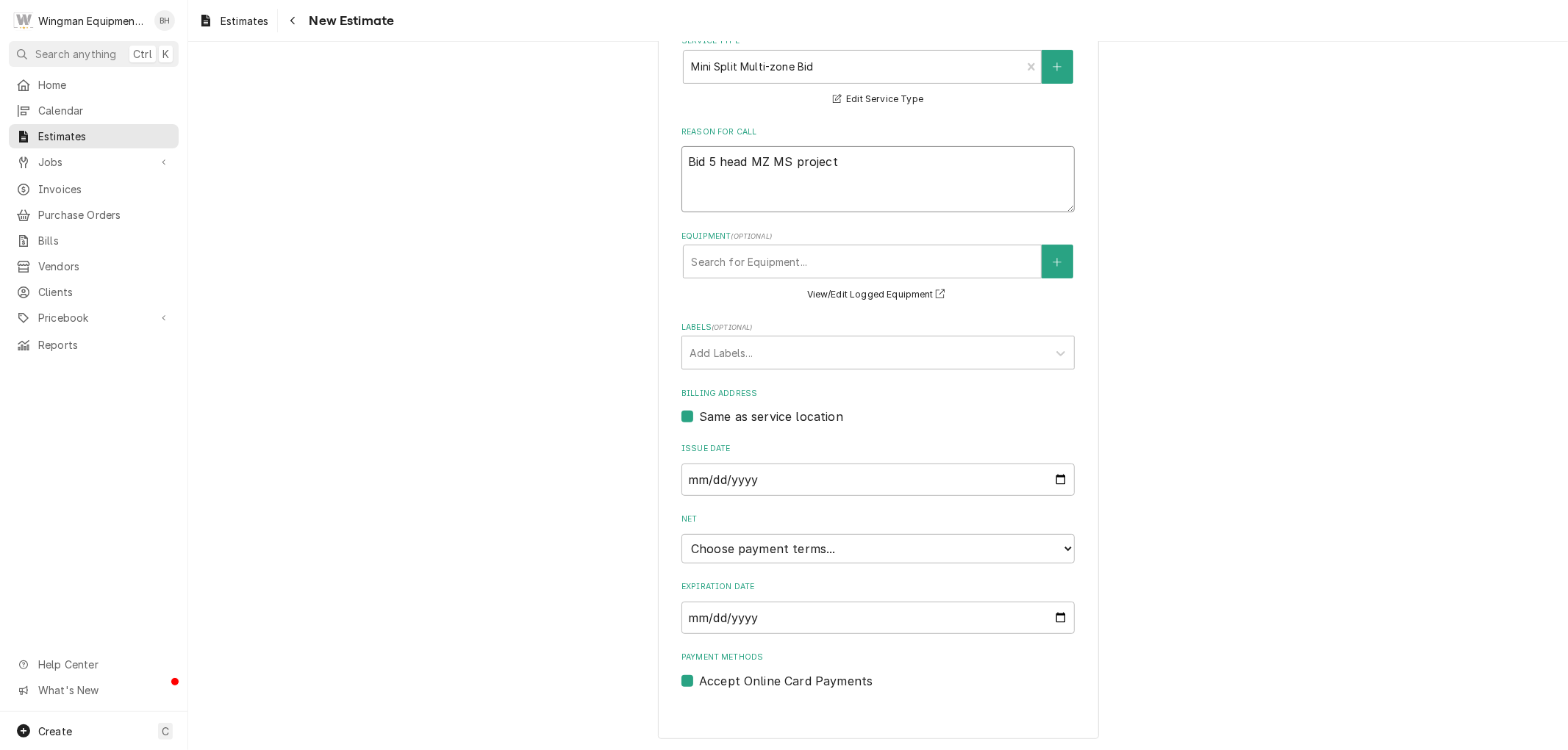
type textarea "Bid 5 head MZ MS project"
click at [834, 552] on select "Choose payment terms... Same Day Net 7 Net 14 Net 21 Net 30 Net 45 Net 60 Net 90" at bounding box center [879, 549] width 393 height 29
type textarea "x"
click at [1207, 520] on div "Please provide the following information to create your estimate: Client Detail…" at bounding box center [878, 670] width 1380 height 1922
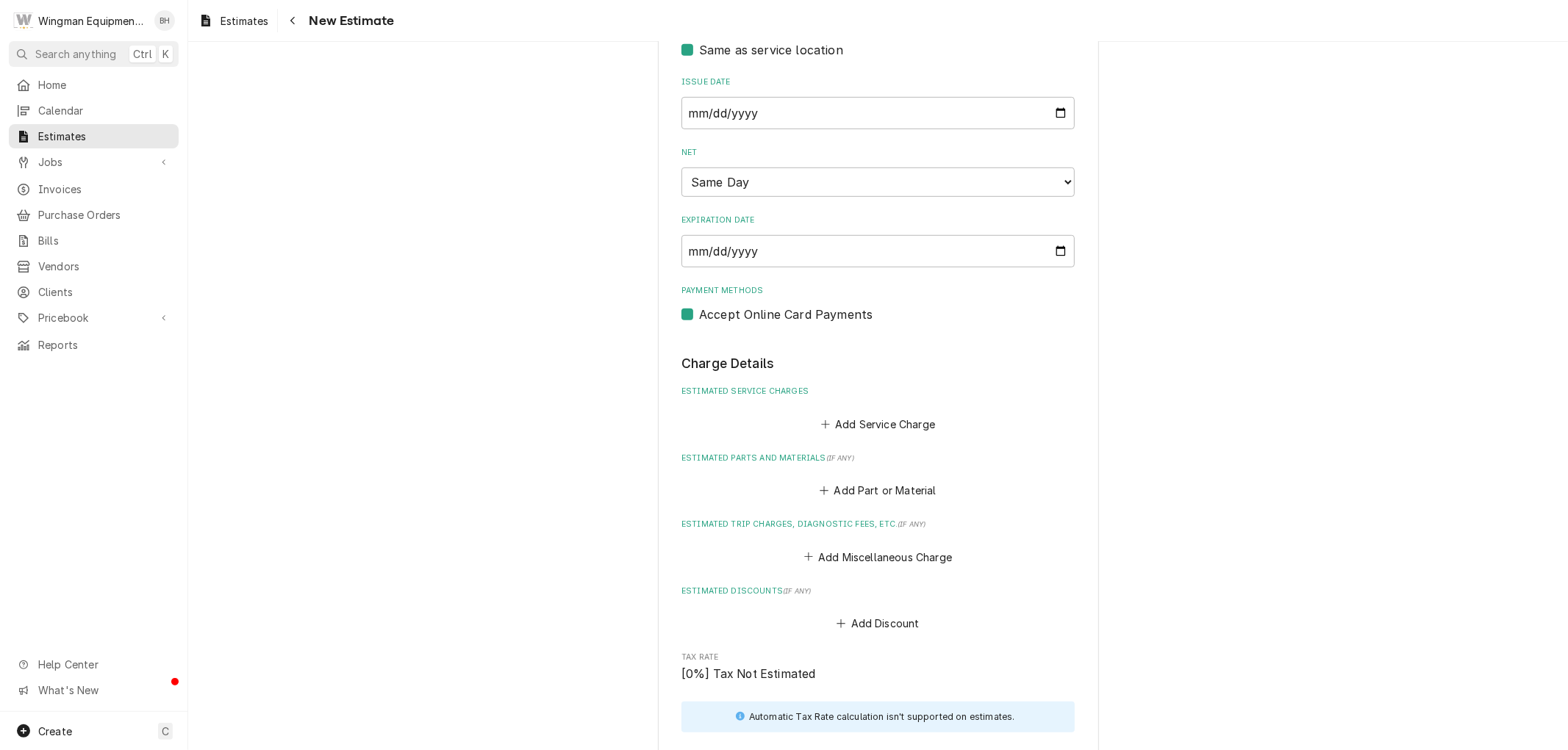
scroll to position [735, 0]
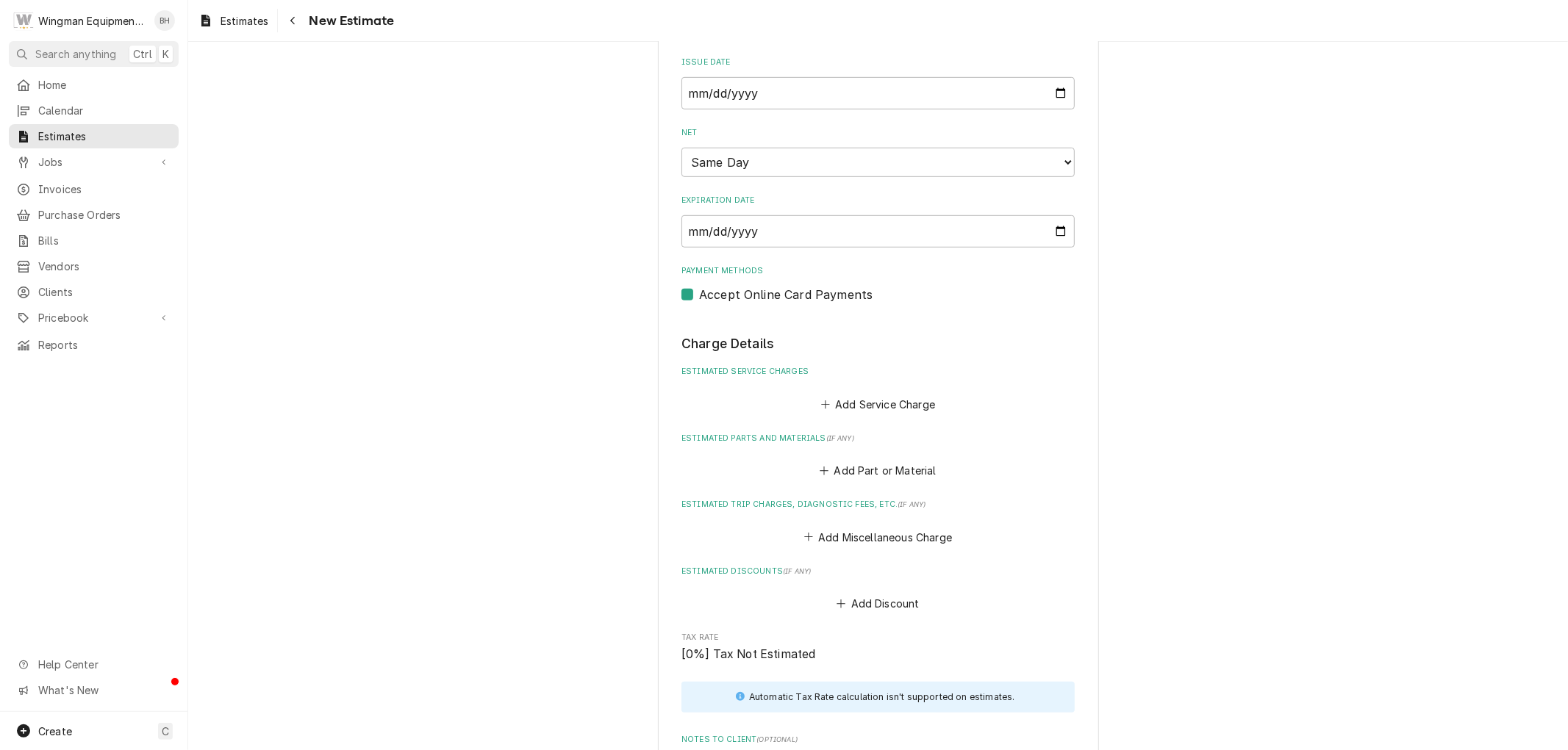
click at [699, 295] on label "Accept Online Card Payments" at bounding box center [786, 295] width 174 height 17
click at [699, 295] on input "Payment Methods" at bounding box center [896, 303] width 393 height 33
checkbox input "false"
type textarea "x"
click at [865, 407] on button "Add Service Charge" at bounding box center [879, 404] width 120 height 20
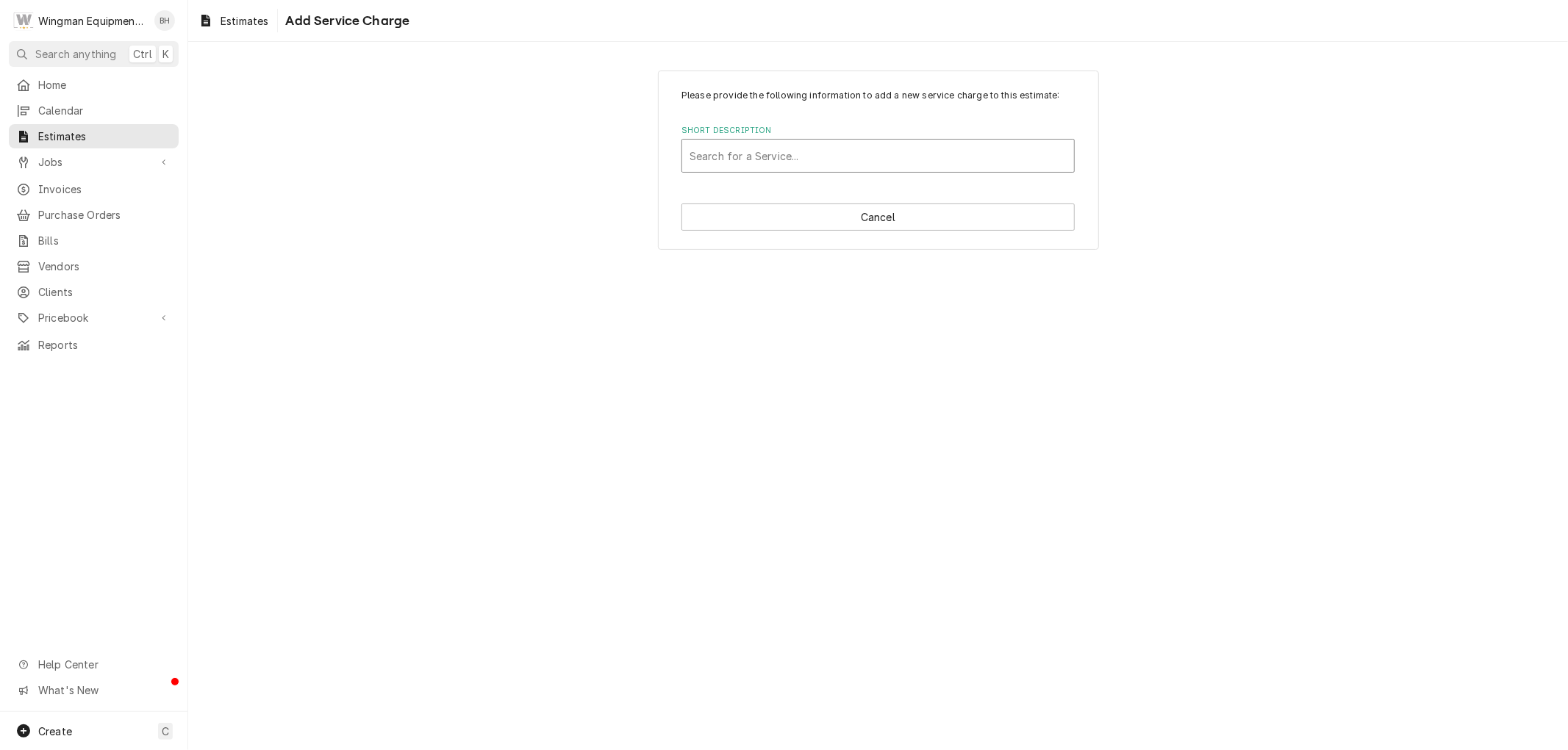
click at [893, 159] on div "Short Description" at bounding box center [878, 155] width 377 height 26
type input "mini multi"
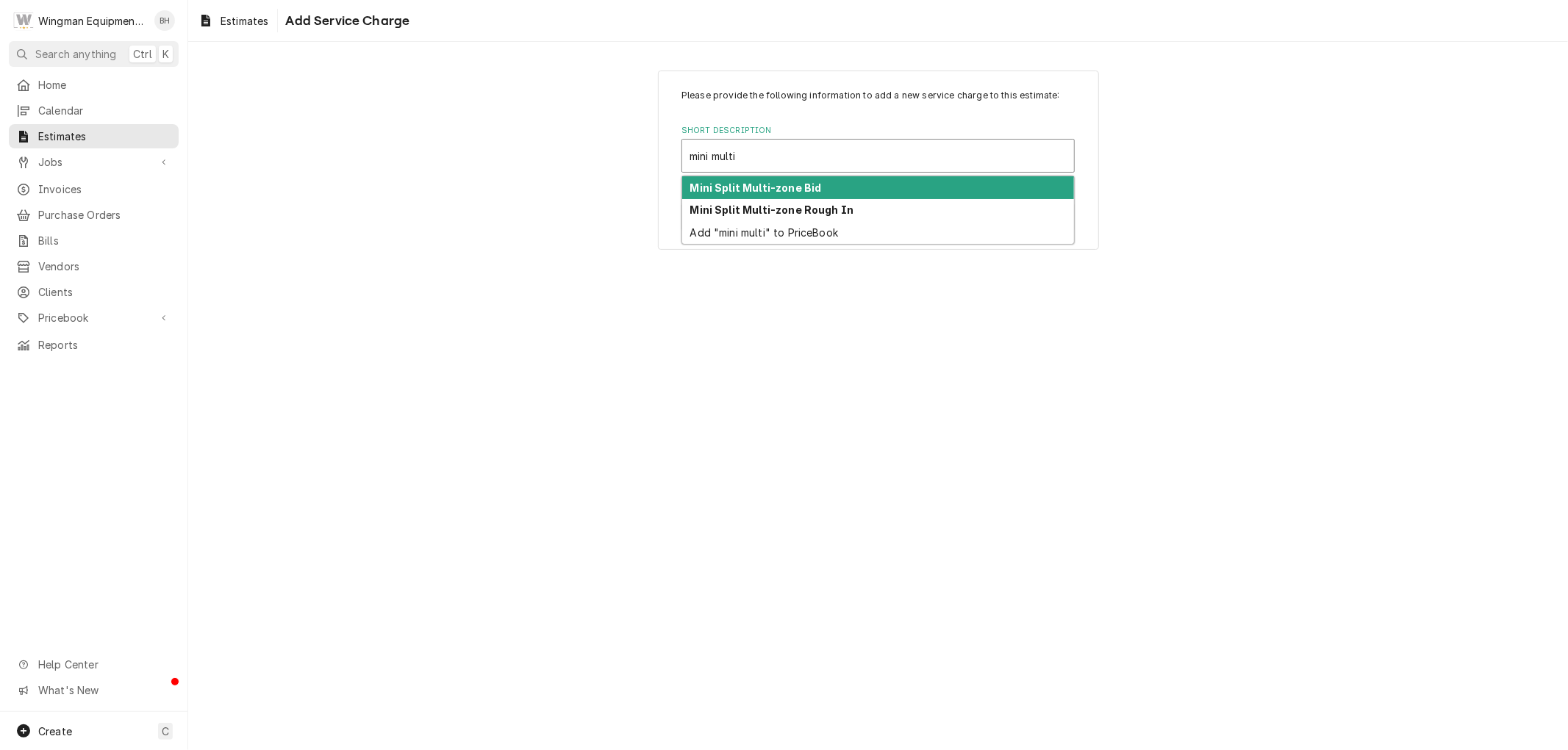
click at [865, 186] on div "Mini Split Multi-zone Bid" at bounding box center [879, 188] width 392 height 23
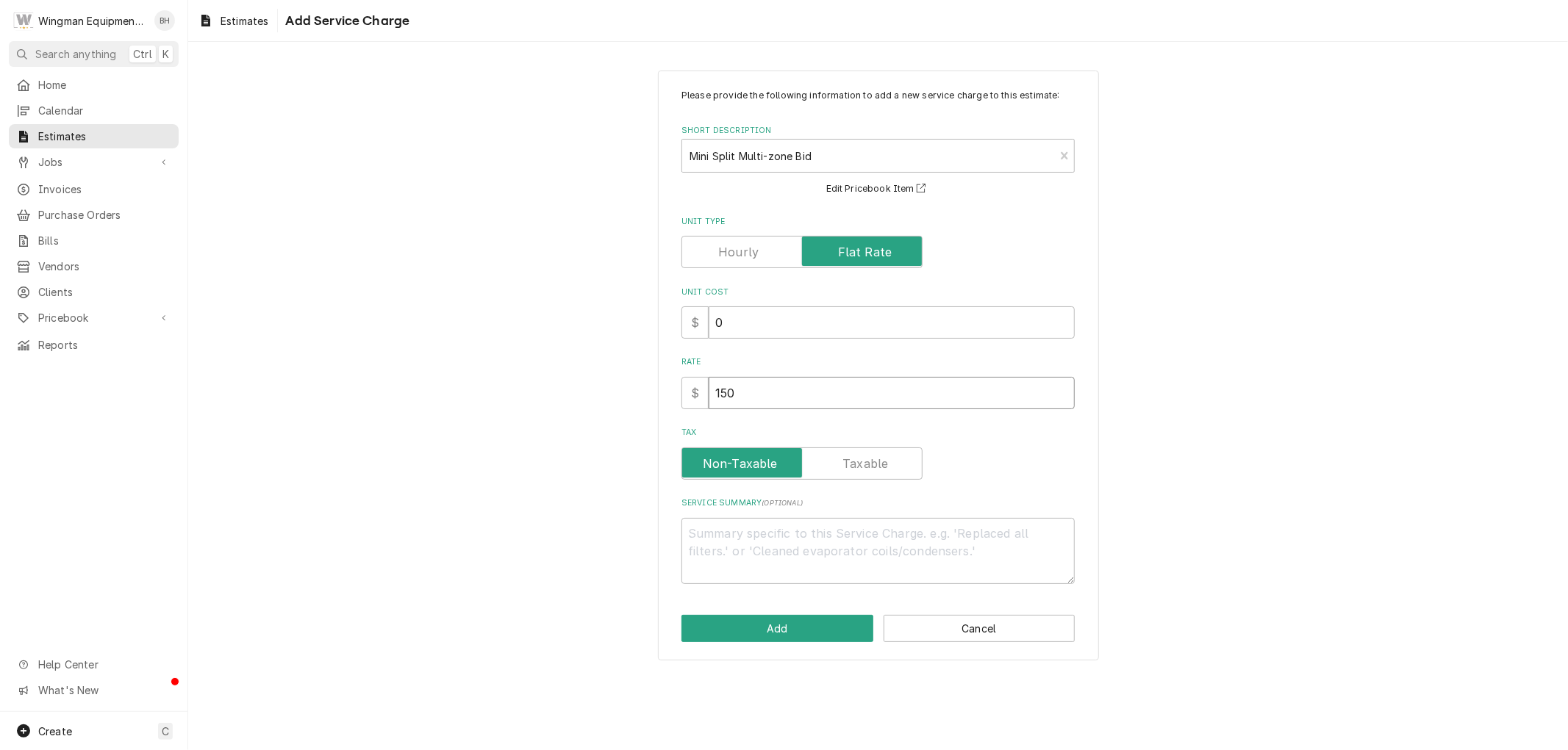
drag, startPoint x: 757, startPoint y: 395, endPoint x: 670, endPoint y: 403, distance: 87.4
click at [672, 403] on div "Please provide the following information to add a new service charge to this es…" at bounding box center [878, 365] width 441 height 591
type textarea "x"
type input "2"
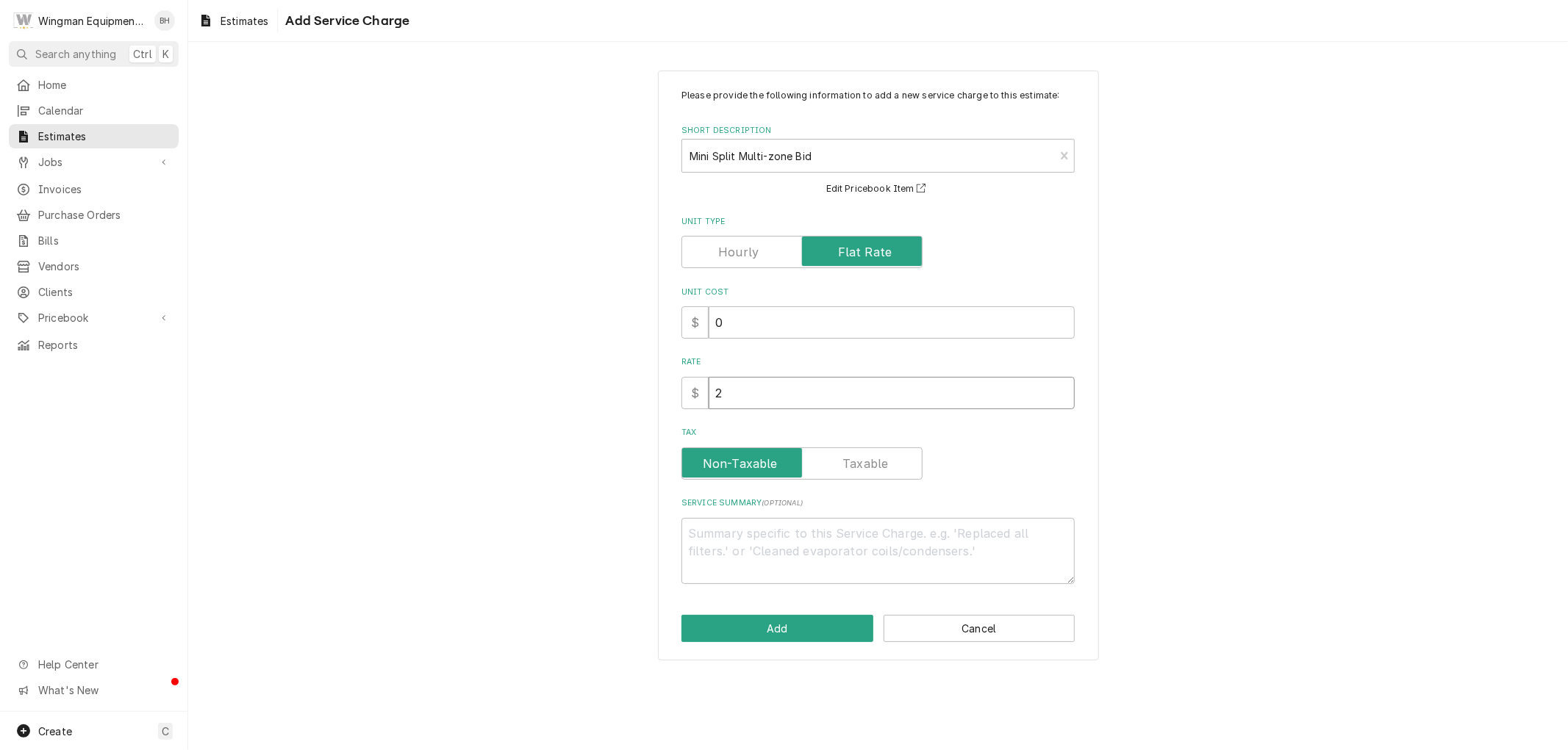
type textarea "x"
type input "22"
type textarea "x"
type input "225"
type textarea "x"
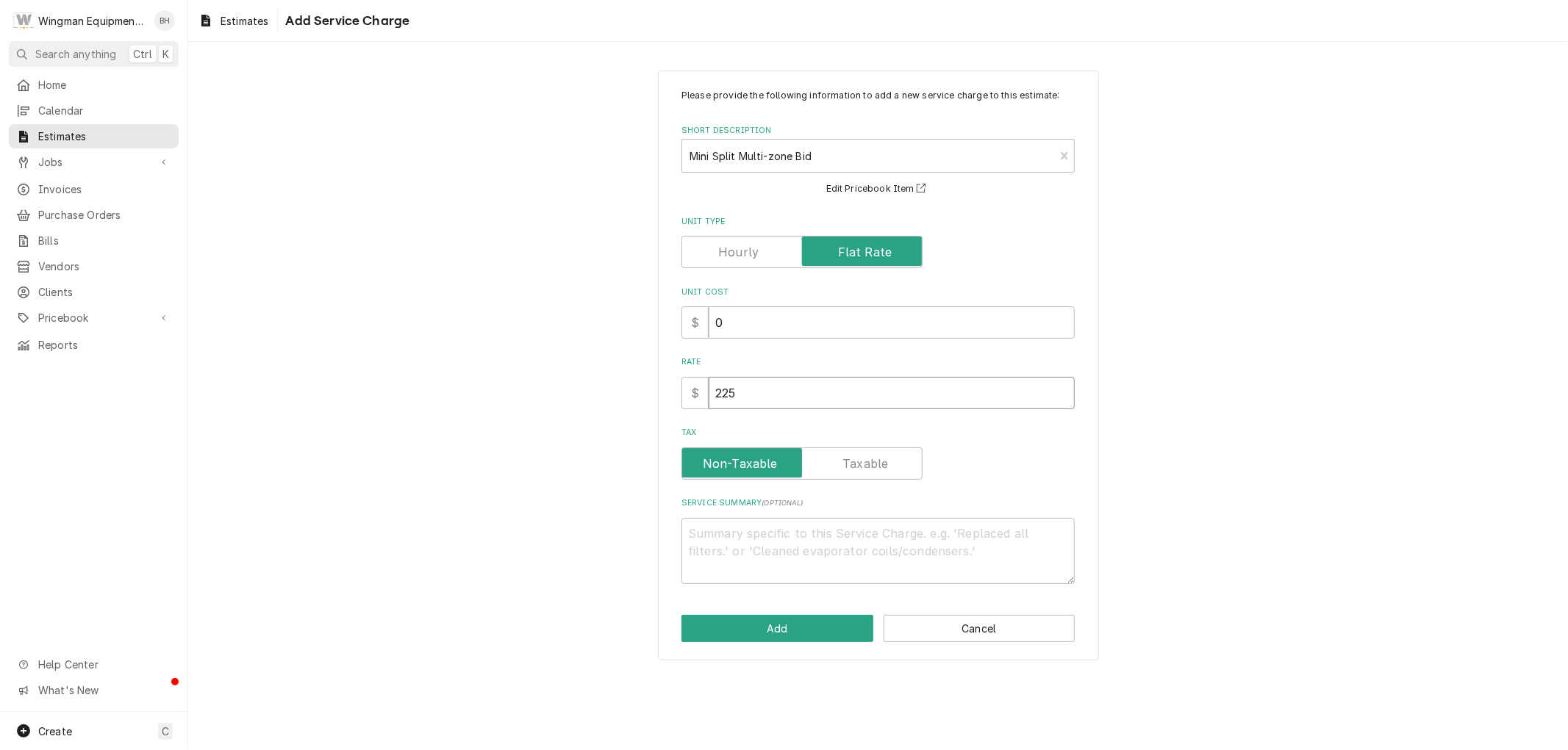
type input "2250"
type textarea "x"
type input "22500"
type textarea "x"
type input "22500"
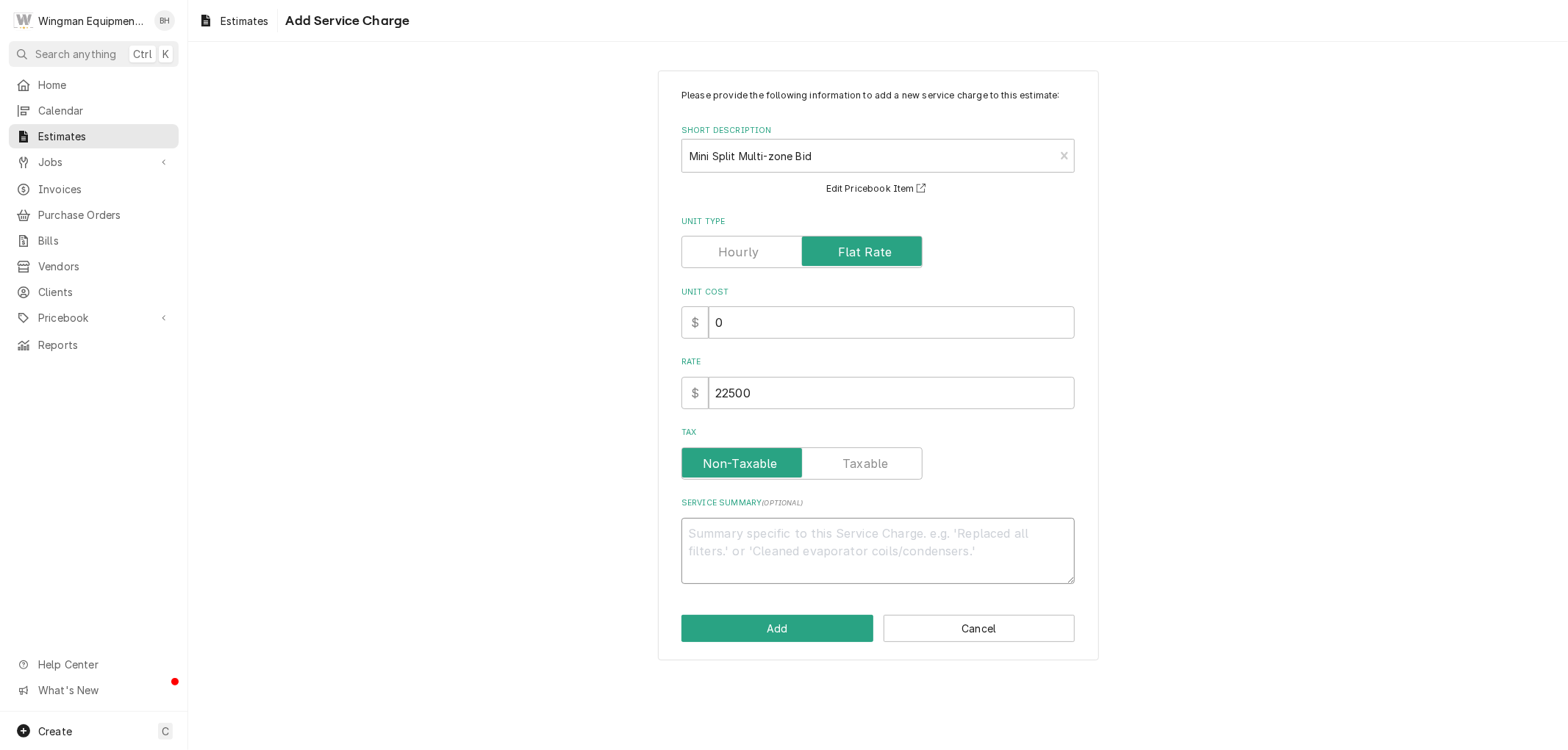
click at [781, 556] on textarea "Service Summary ( optional )" at bounding box center [879, 550] width 393 height 67
type textarea "x"
type textarea "F"
type textarea "x"
type textarea "Fl"
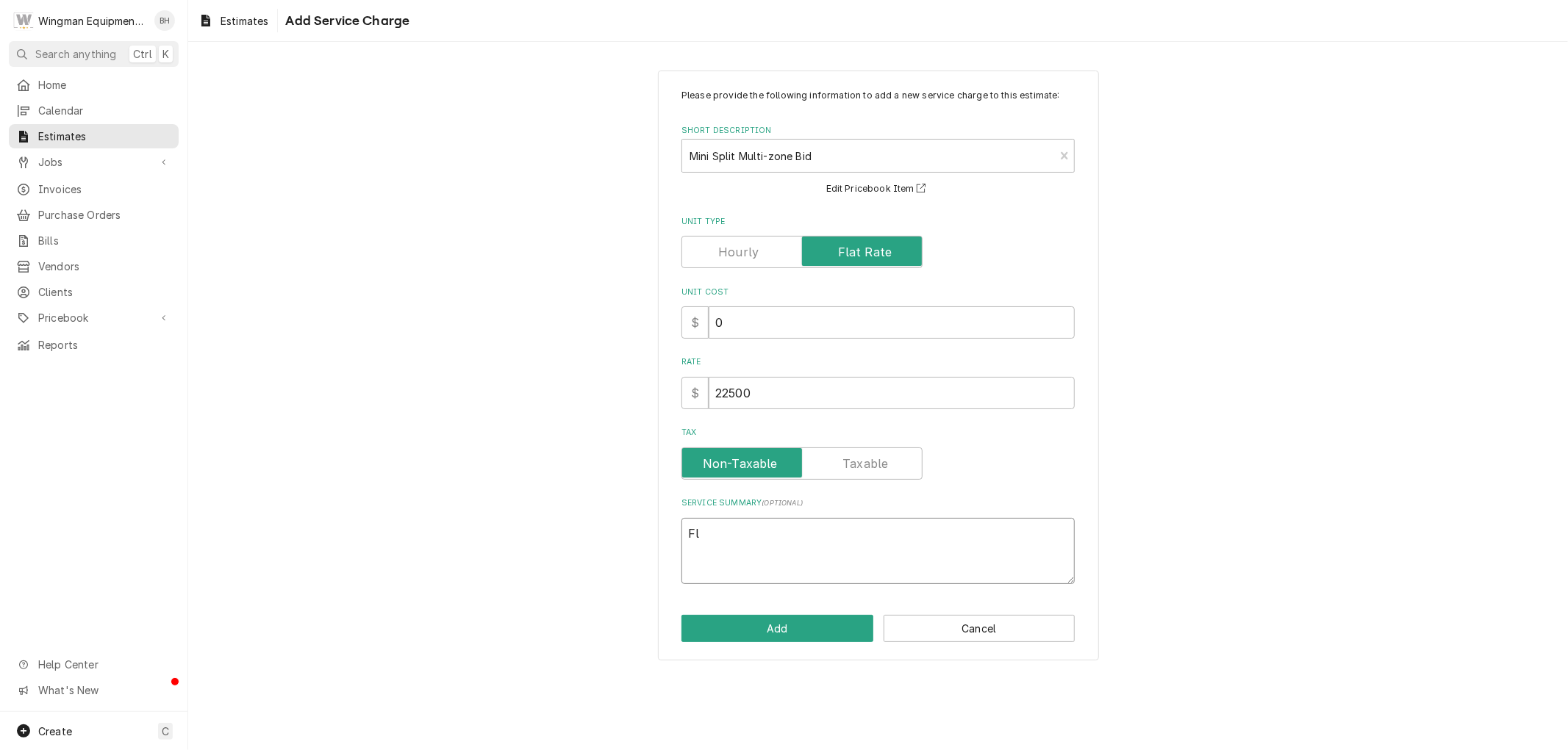
type textarea "x"
type textarea "Fla"
type textarea "x"
type textarea "Flat"
type textarea "x"
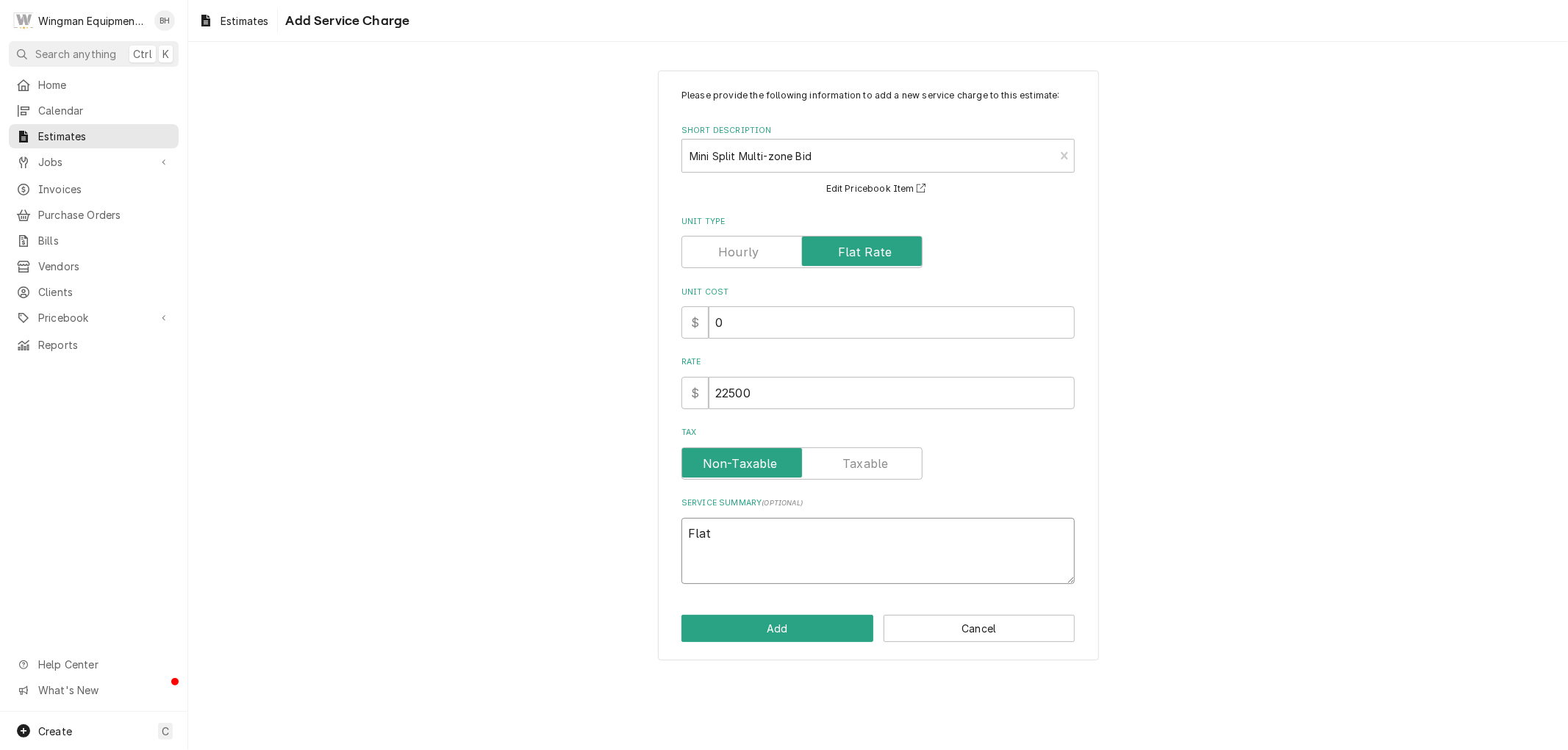
type textarea "Flat"
type textarea "x"
type textarea "Flat r"
type textarea "x"
type textarea "Flat ra"
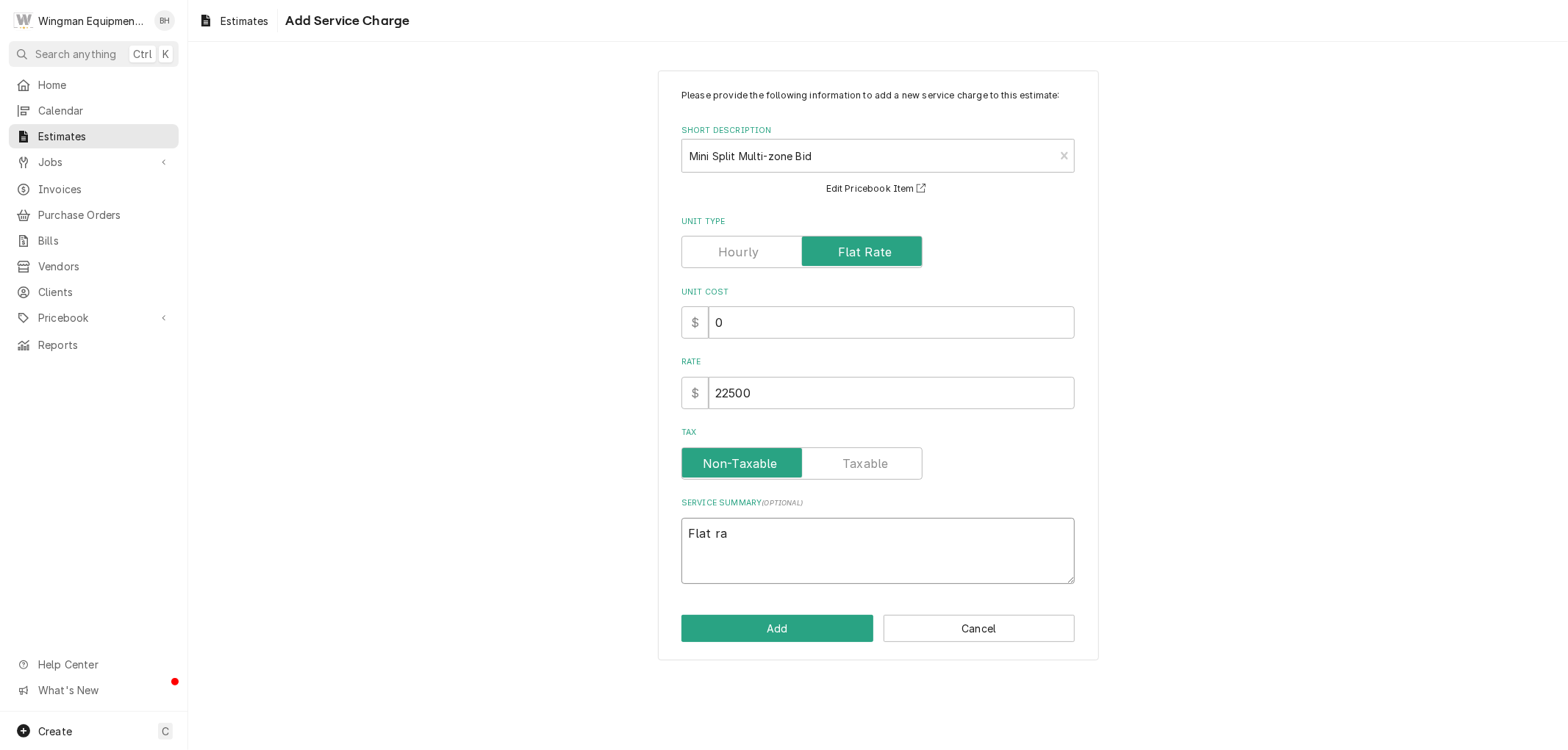
type textarea "x"
type textarea "Flat rat"
type textarea "x"
type textarea "Flat rate"
type textarea "x"
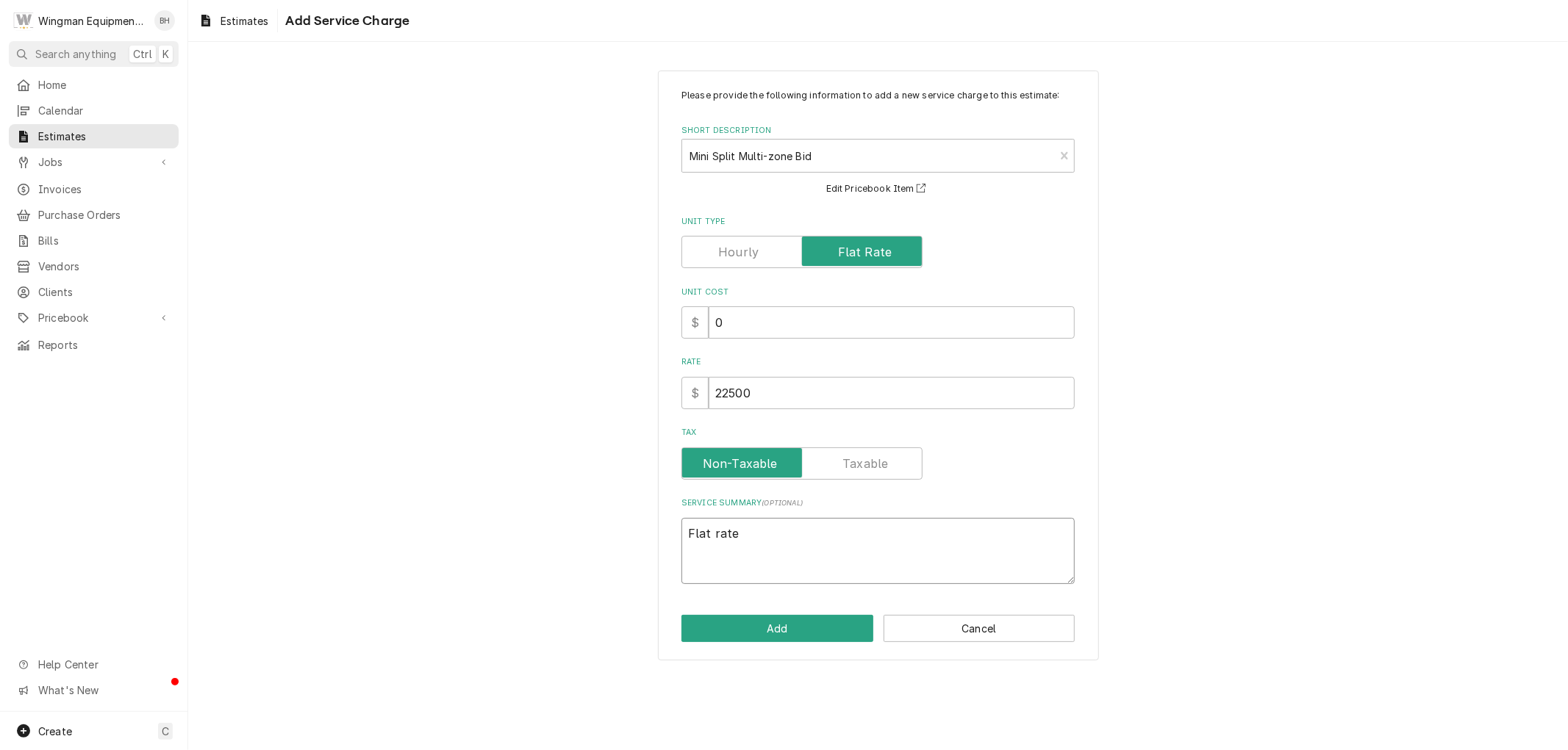
type textarea "Flat rate"
type textarea "x"
type textarea "Flat rate p"
type textarea "x"
type textarea "Flat rate pr"
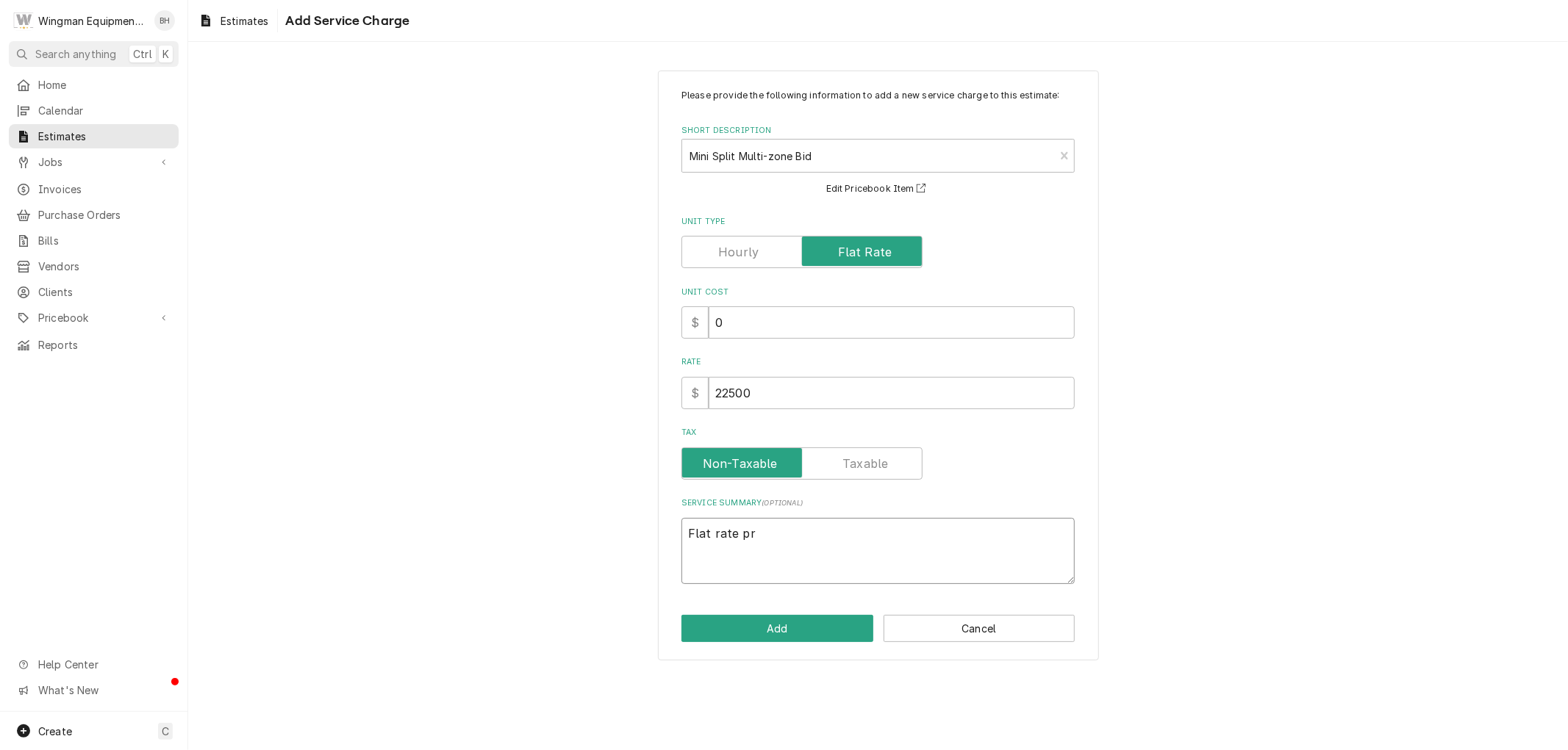
type textarea "x"
type textarea "Flat rate pro"
type textarea "x"
type textarea "Flat rate proj"
type textarea "x"
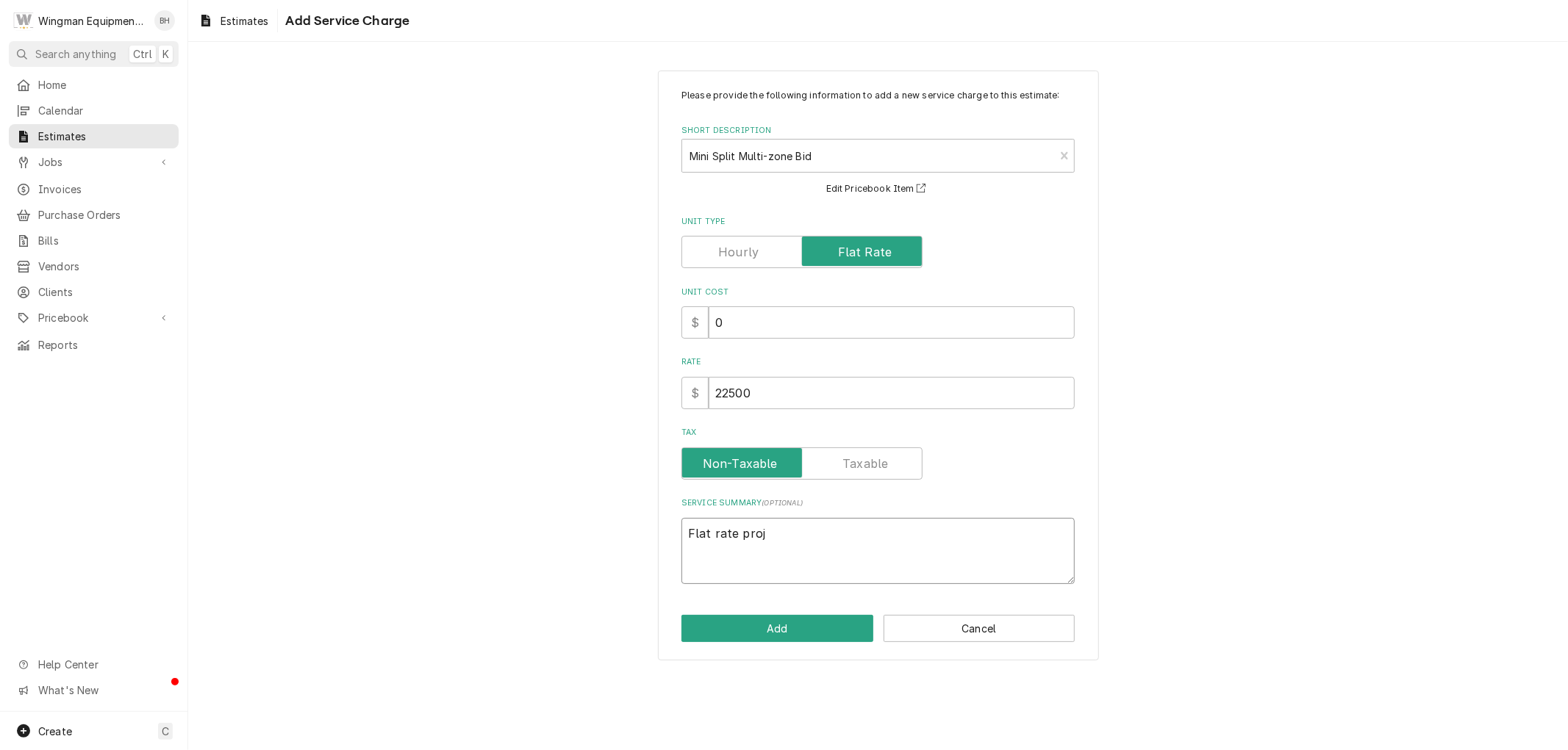
type textarea "Flat rate proje"
type textarea "x"
type textarea "Flat rate projec"
type textarea "x"
type textarea "Flat rate project"
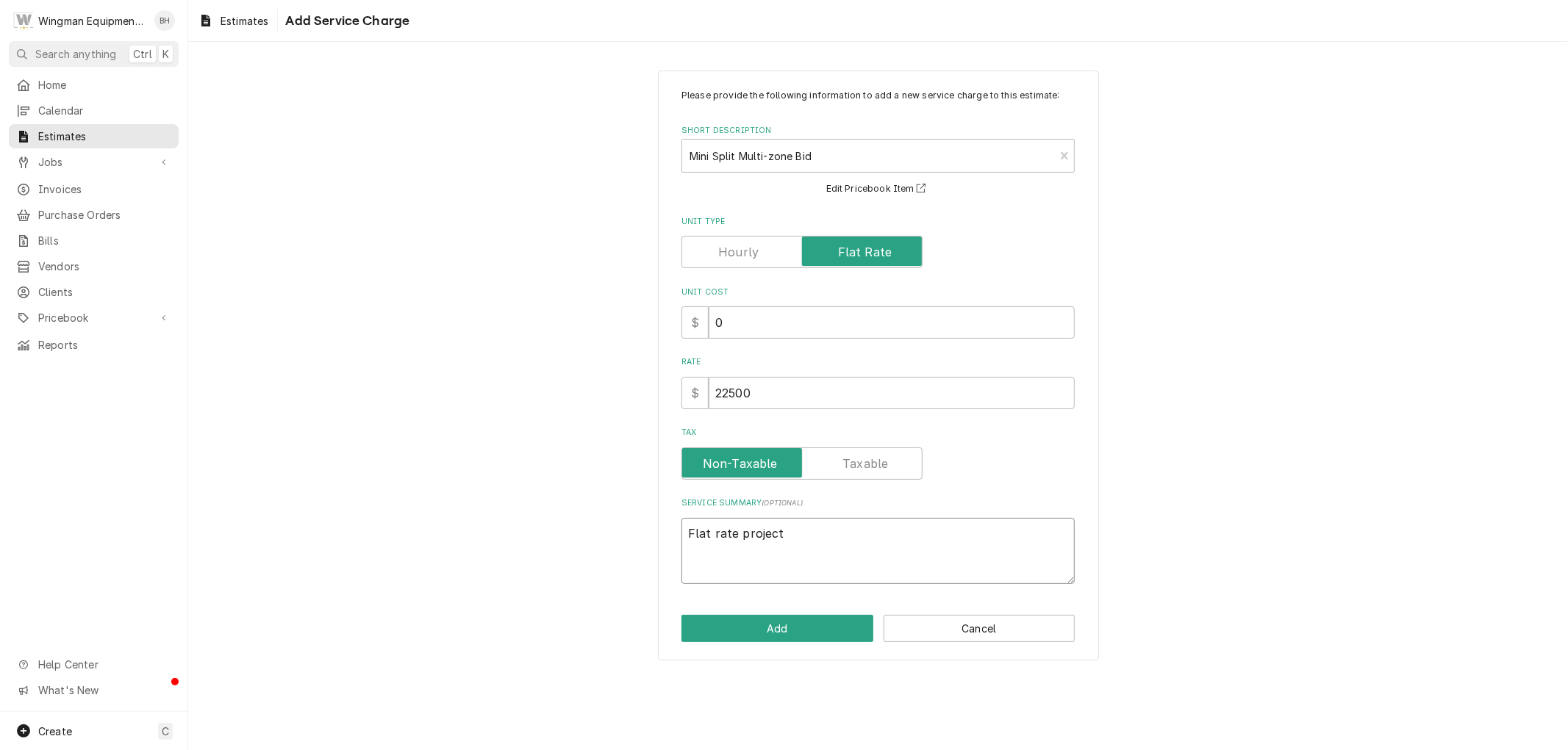
type textarea "x"
type textarea "Flat rate project"
type textarea "x"
type textarea "Flat rate project b"
type textarea "x"
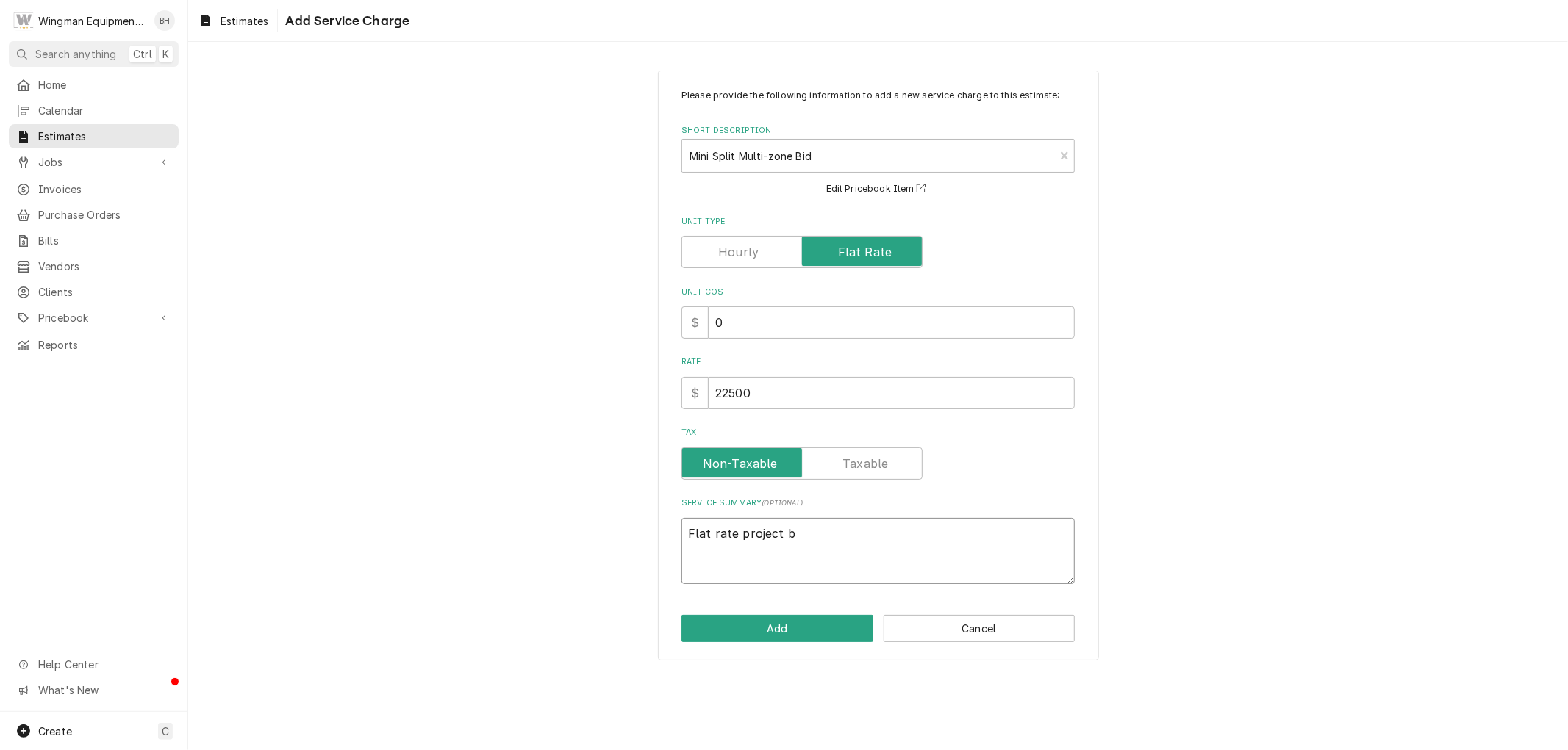
type textarea "Flat rate project bi"
type textarea "x"
type textarea "Flat rate project bid"
type textarea "x"
type textarea "Flat rate project bid"
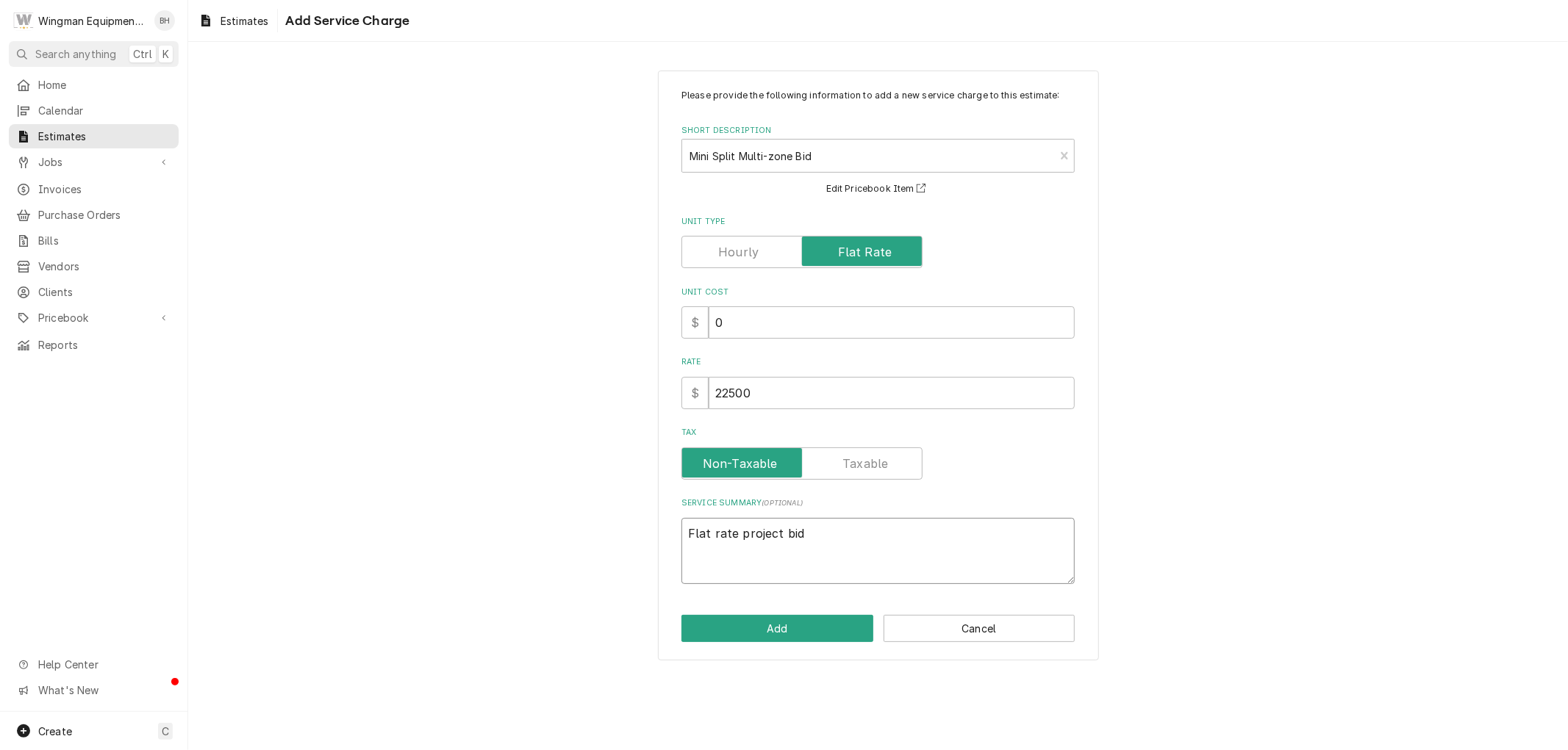
type textarea "x"
type textarea "Flat rate project bid t"
type textarea "x"
type textarea "Flat rate project bid to"
type textarea "x"
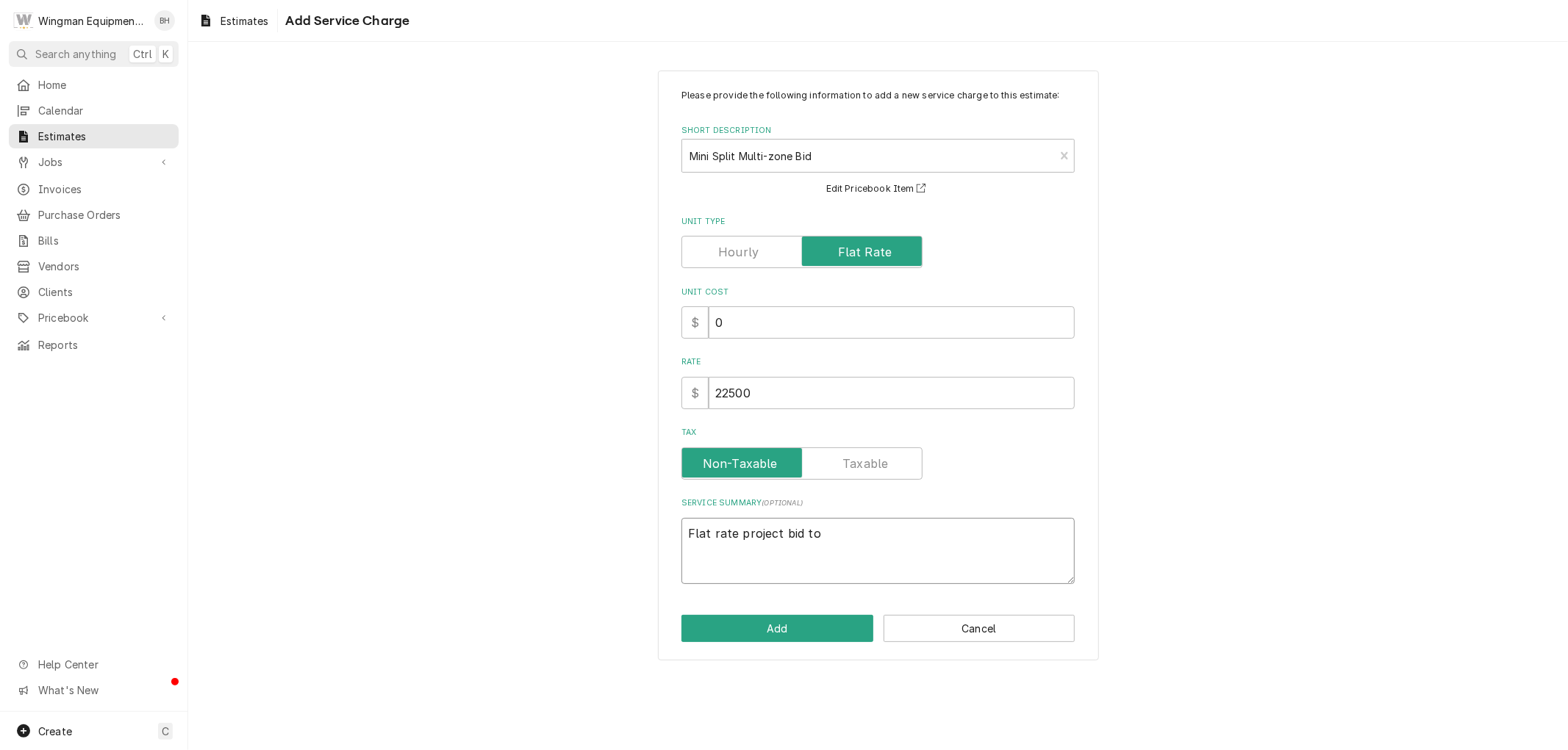
type textarea "Flat rate project bid to"
type textarea "x"
type textarea "Flat rate project bid to c"
type textarea "x"
type textarea "Flat rate project bid to co"
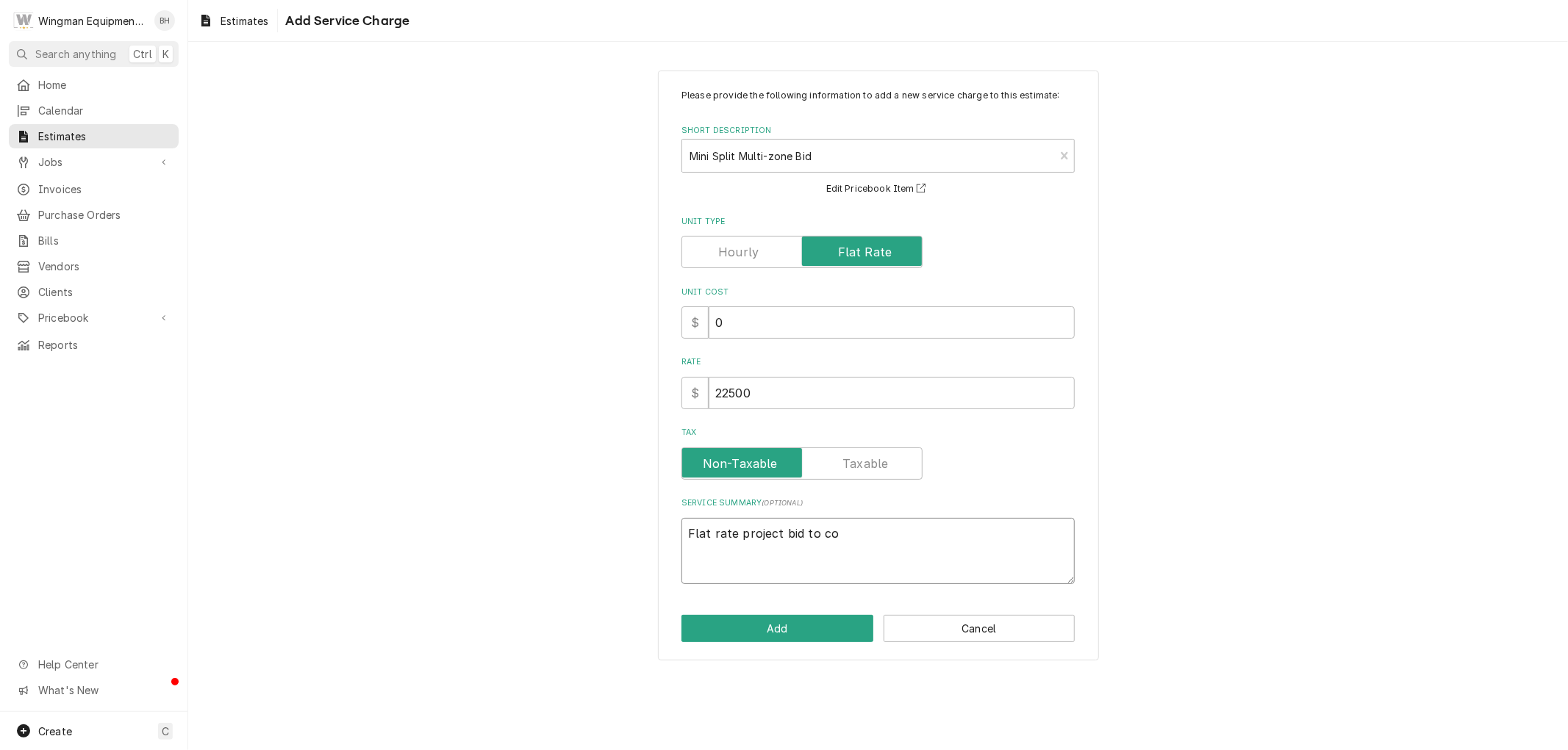
type textarea "x"
type textarea "Flat rate project bid to com"
type textarea "x"
type textarea "Flat rate project bid to comp"
type textarea "x"
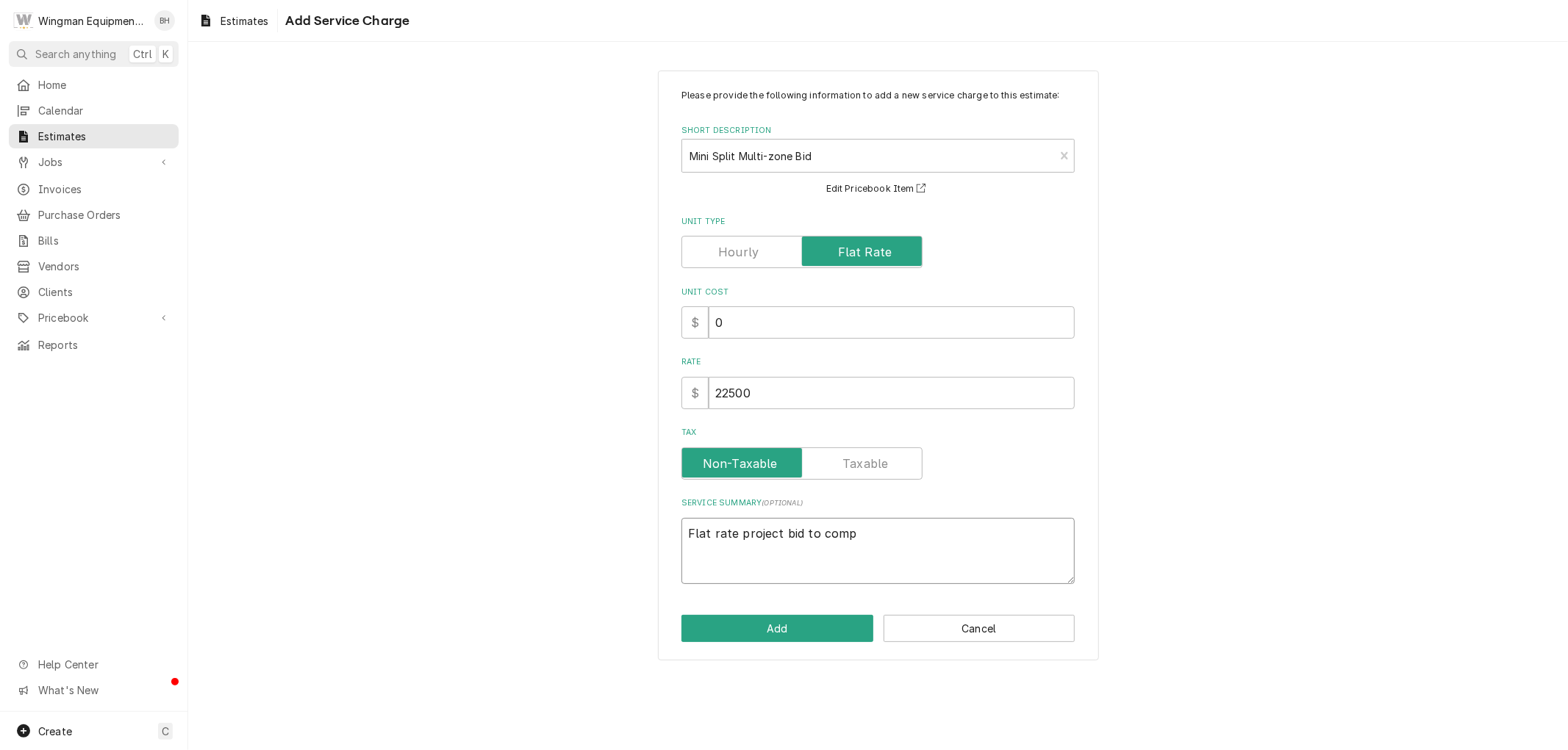
type textarea "Flat rate project bid to compl"
type textarea "x"
type textarea "Flat rate project bid to comple"
type textarea "x"
type textarea "Flat rate project bid to complet"
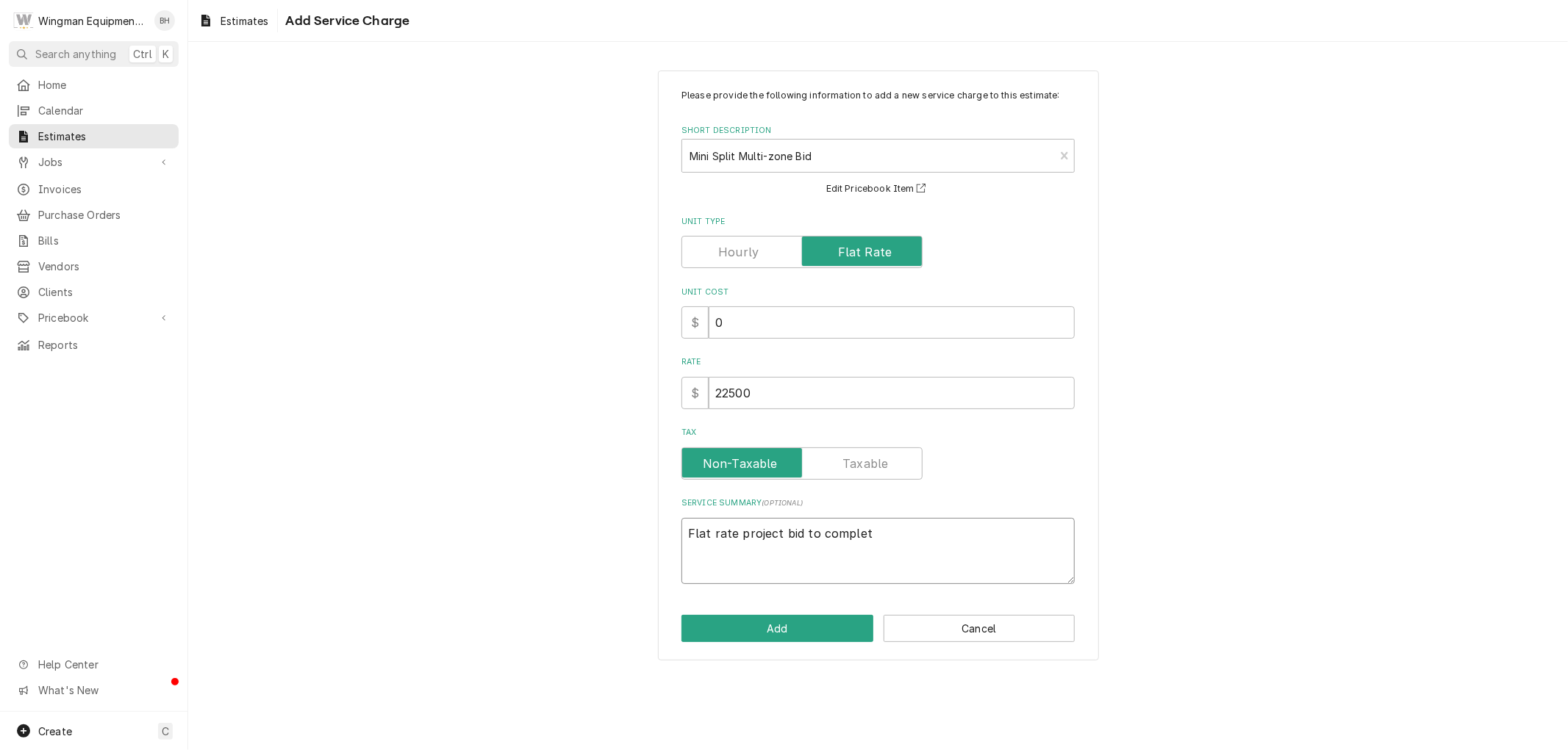
type textarea "x"
type textarea "Flat rate project bid to complete"
type textarea "x"
type textarea "Flat rate project bid to complete"
type textarea "x"
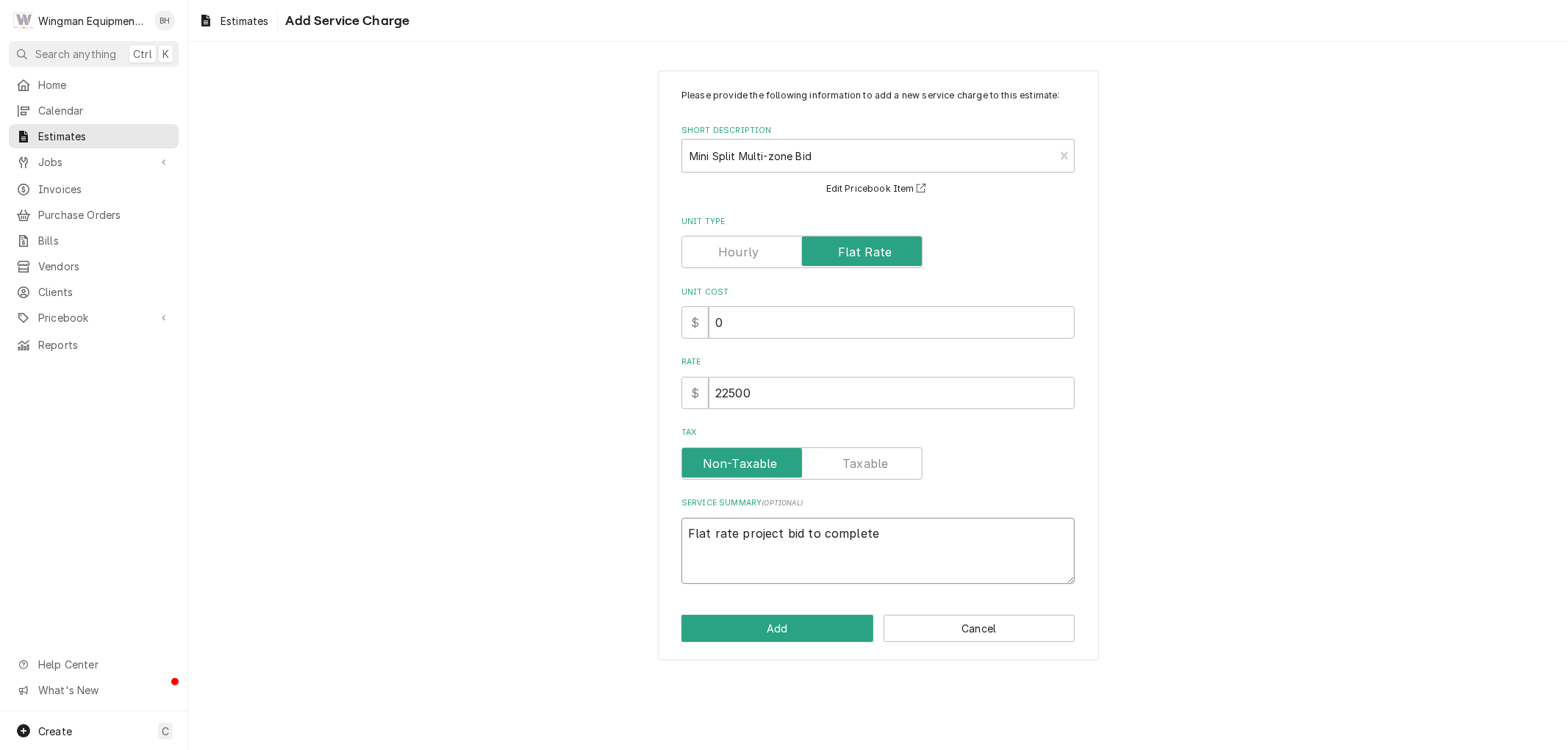
type textarea "Flat rate project bid to complete t"
type textarea "x"
type textarea "Flat rate project bid to complete th"
type textarea "x"
type textarea "Flat rate project bid to complete the"
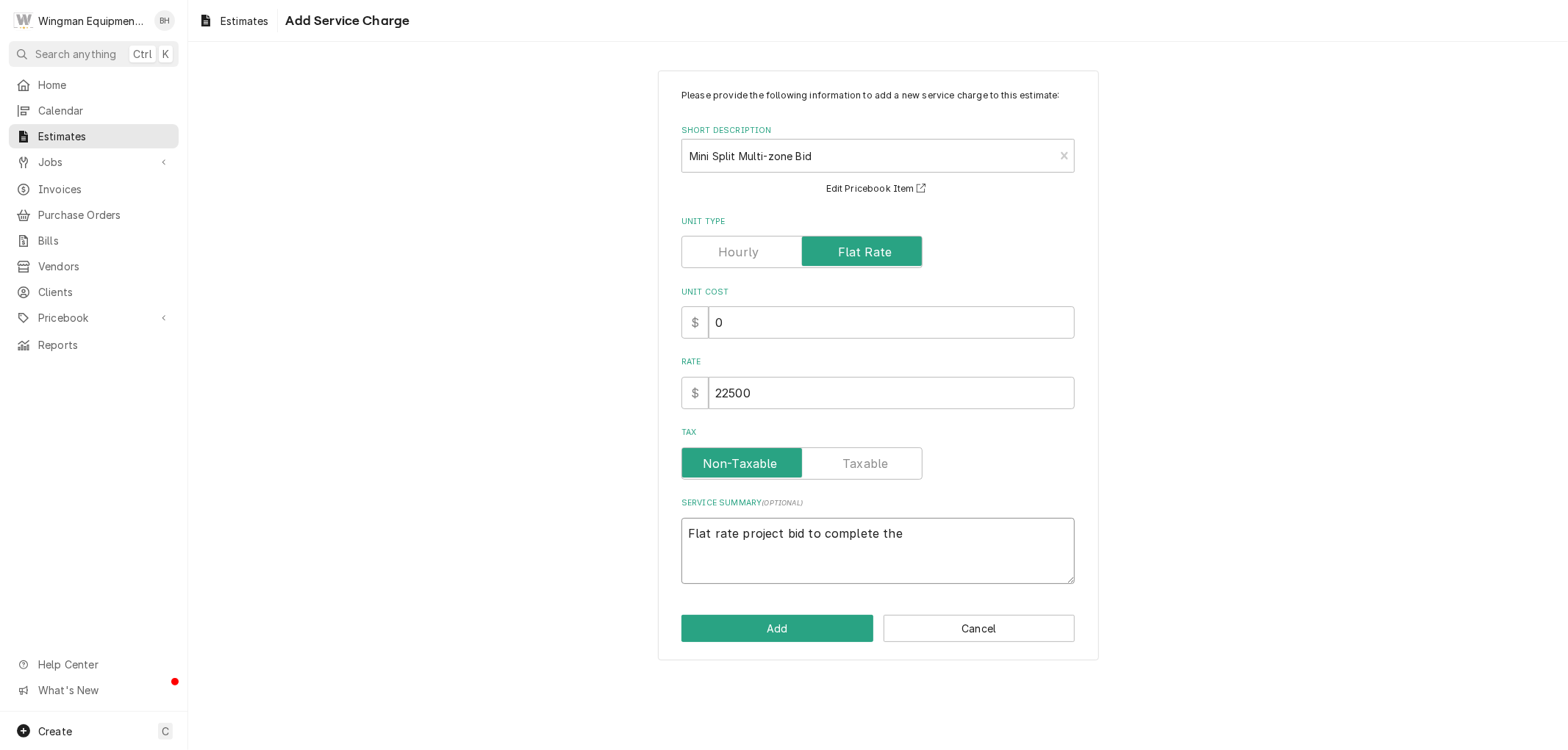
type textarea "x"
type textarea "Flat rate project bid to complete the"
type textarea "x"
type textarea "Flat rate project bid to complete the m"
type textarea "x"
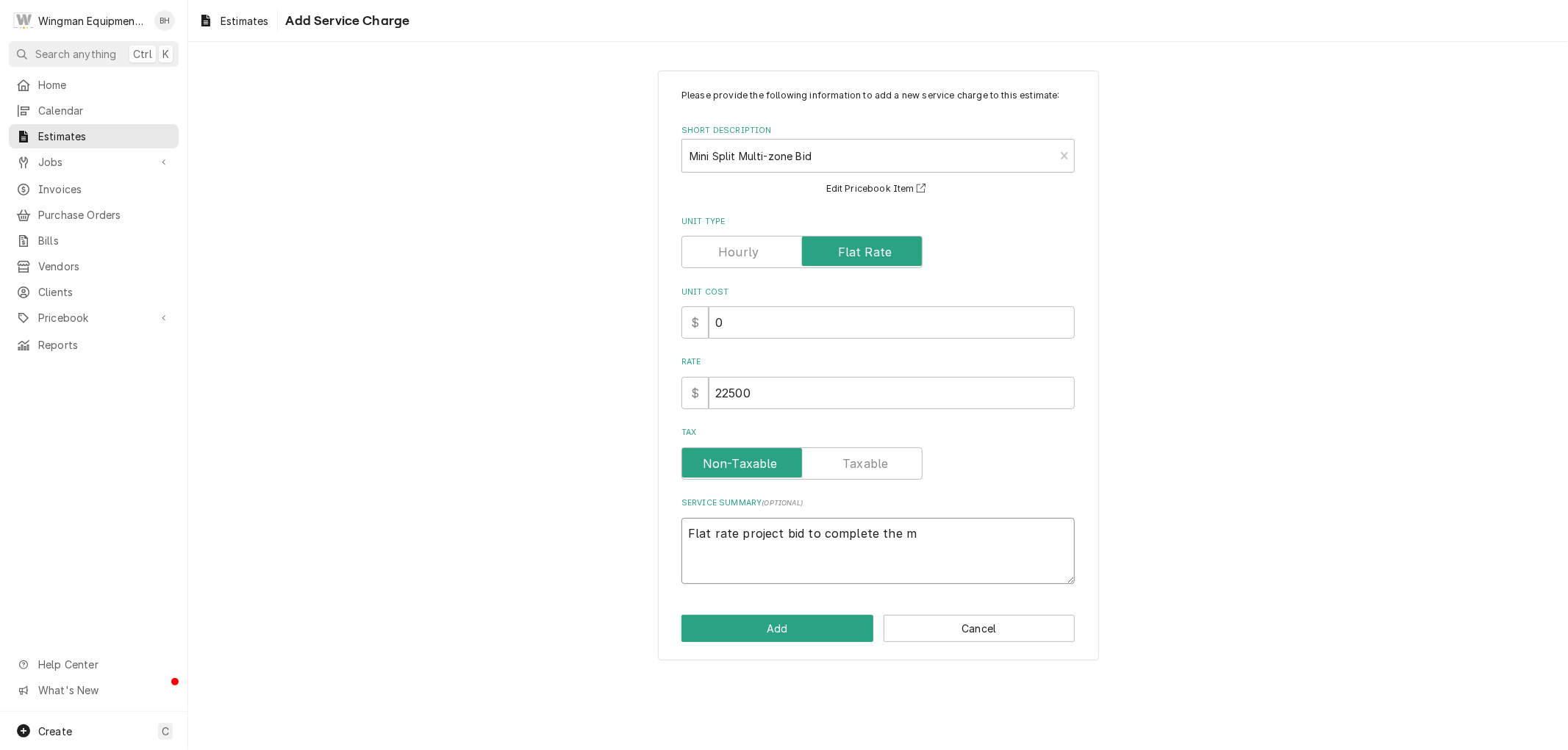
type textarea "Flat rate project bid to complete the me"
type textarea "x"
type textarea "Flat rate project bid to complete the mec"
type textarea "x"
type textarea "Flat rate project bid to complete the mech"
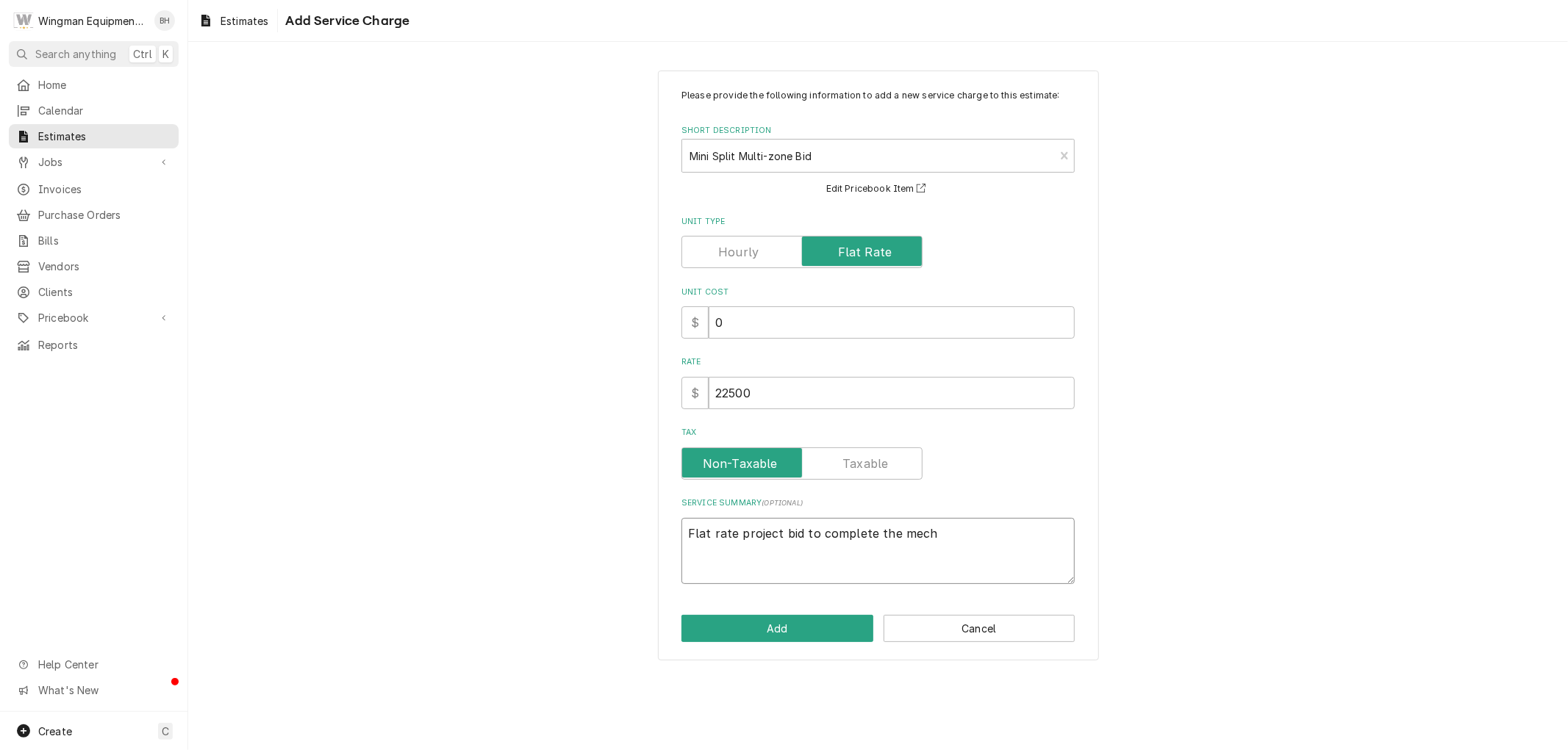
type textarea "x"
type textarea "Flat rate project bid to complete the mecha"
type textarea "x"
type textarea "Flat rate project bid to complete the mechan"
type textarea "x"
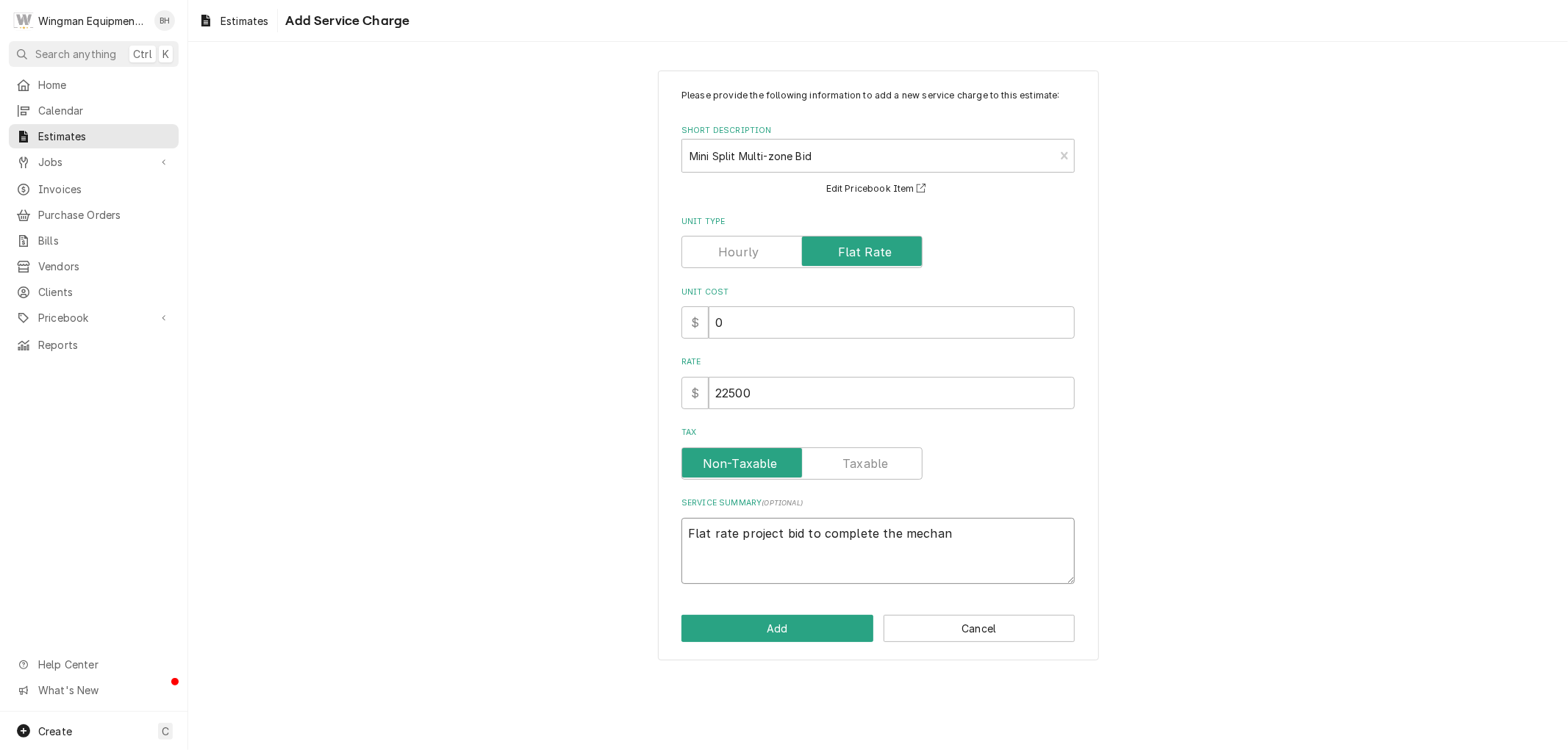
type textarea "Flat rate project bid to complete the mechani"
type textarea "x"
type textarea "Flat rate project bid to complete the mechanic"
type textarea "x"
type textarea "Flat rate project bid to complete the mechanica"
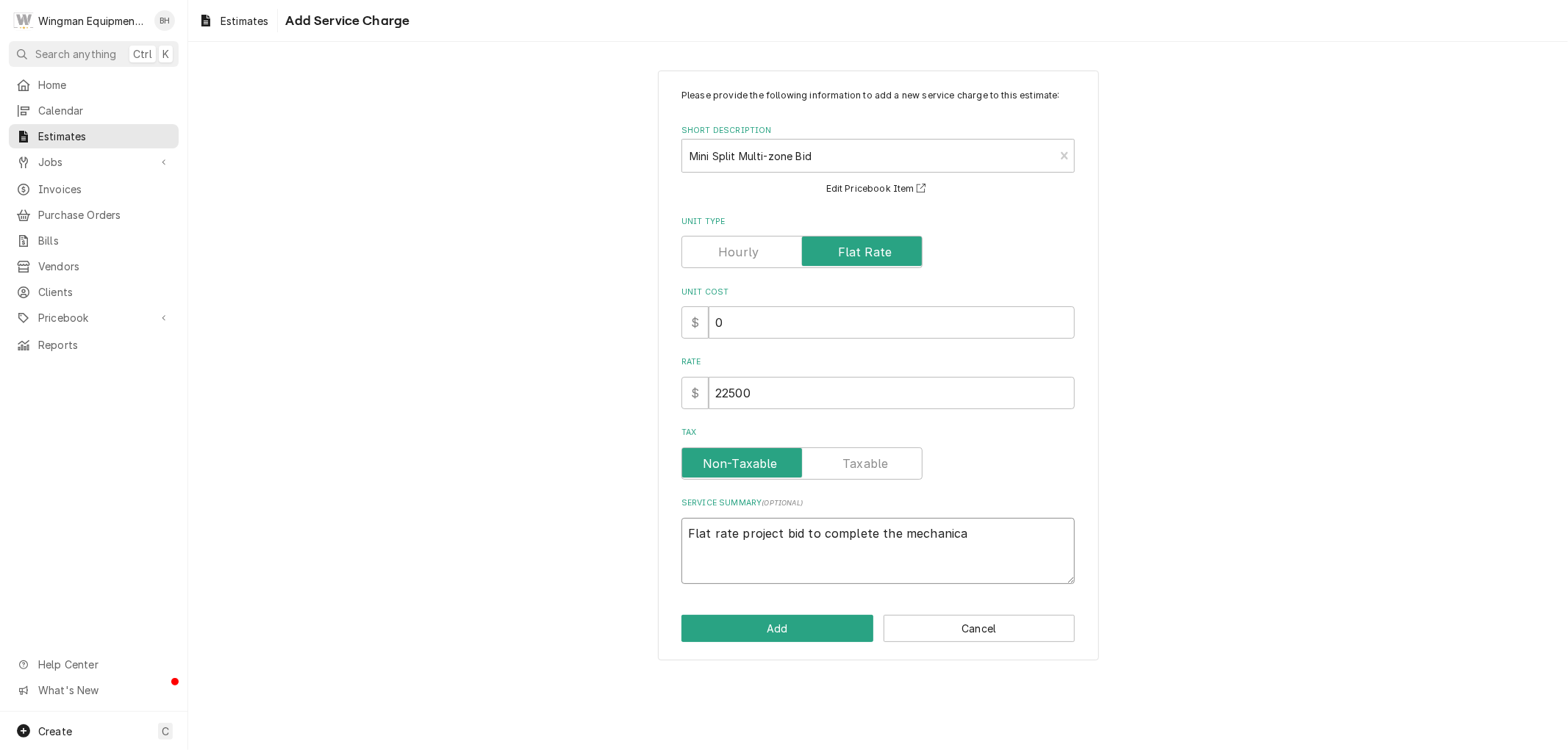
type textarea "x"
type textarea "Flat rate project bid to complete the mechanical"
type textarea "x"
type textarea "Flat rate project bid to complete the mechanical"
type textarea "x"
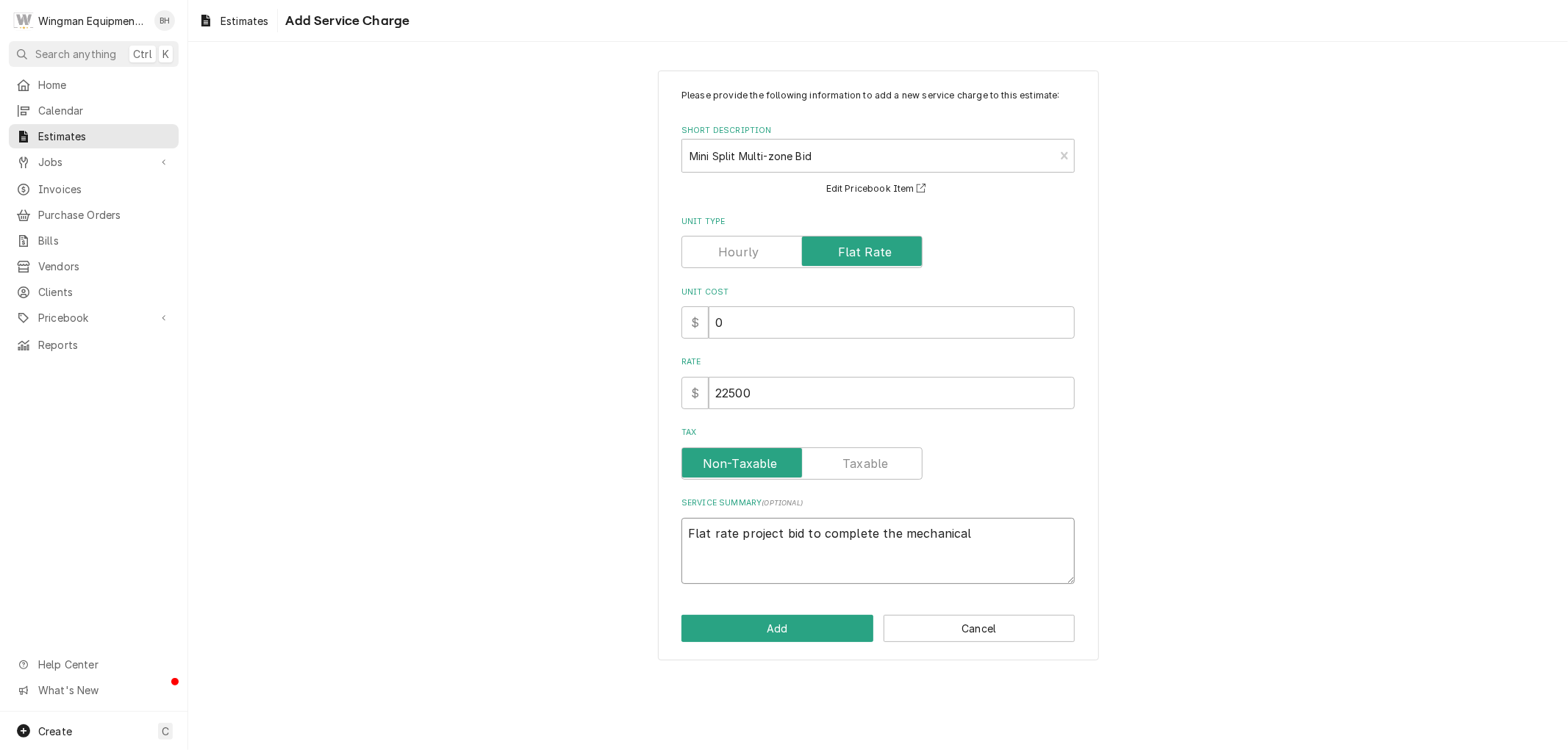
type textarea "Flat rate project bid to complete the mechanical s"
type textarea "x"
type textarea "Flat rate project bid to complete the mechanical se"
type textarea "x"
type textarea "Flat rate project bid to complete the mechanical set"
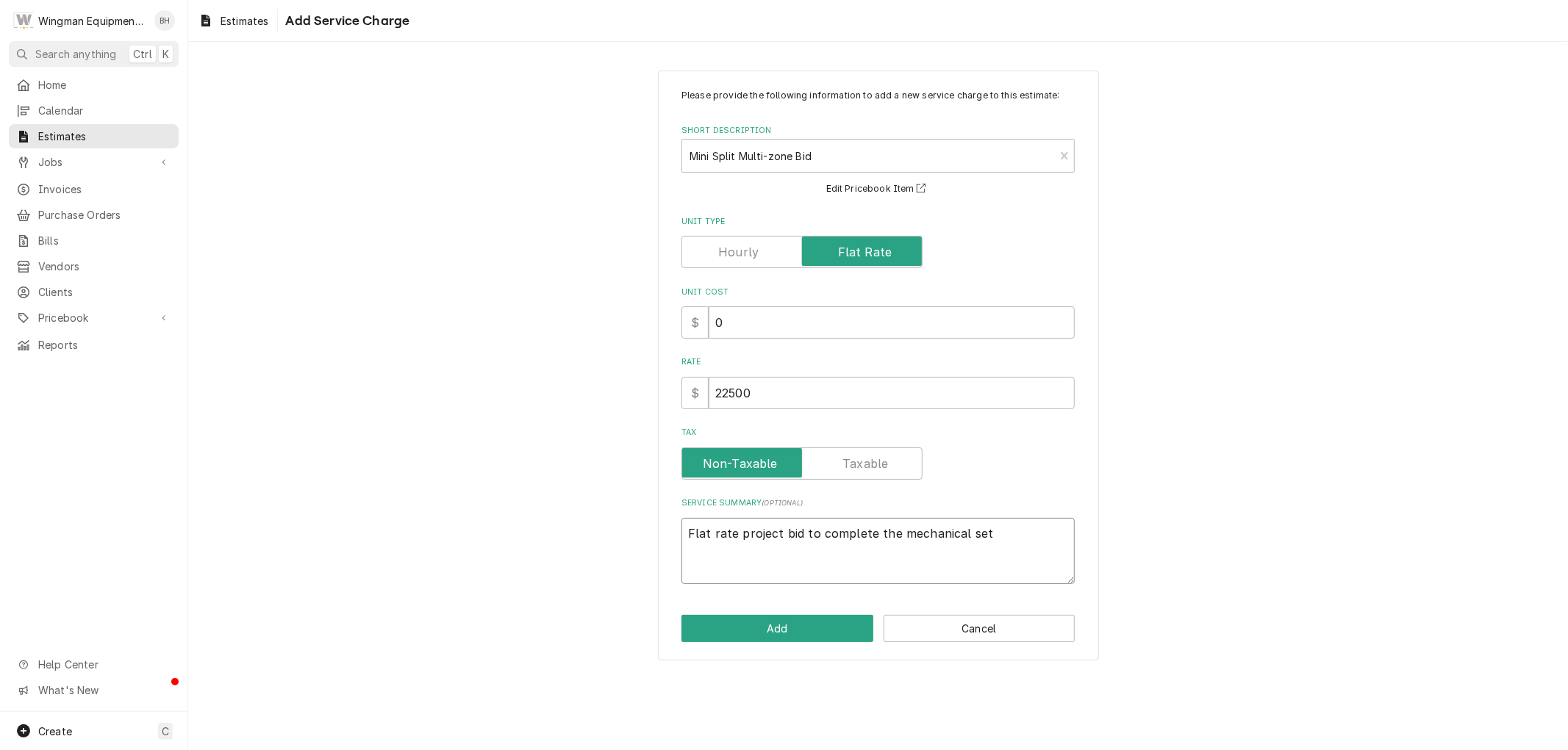
type textarea "x"
type textarea "Flat rate project bid to complete the mechanical set"
type textarea "x"
type textarea "Flat rate project bid to complete the mechanical set u"
type textarea "x"
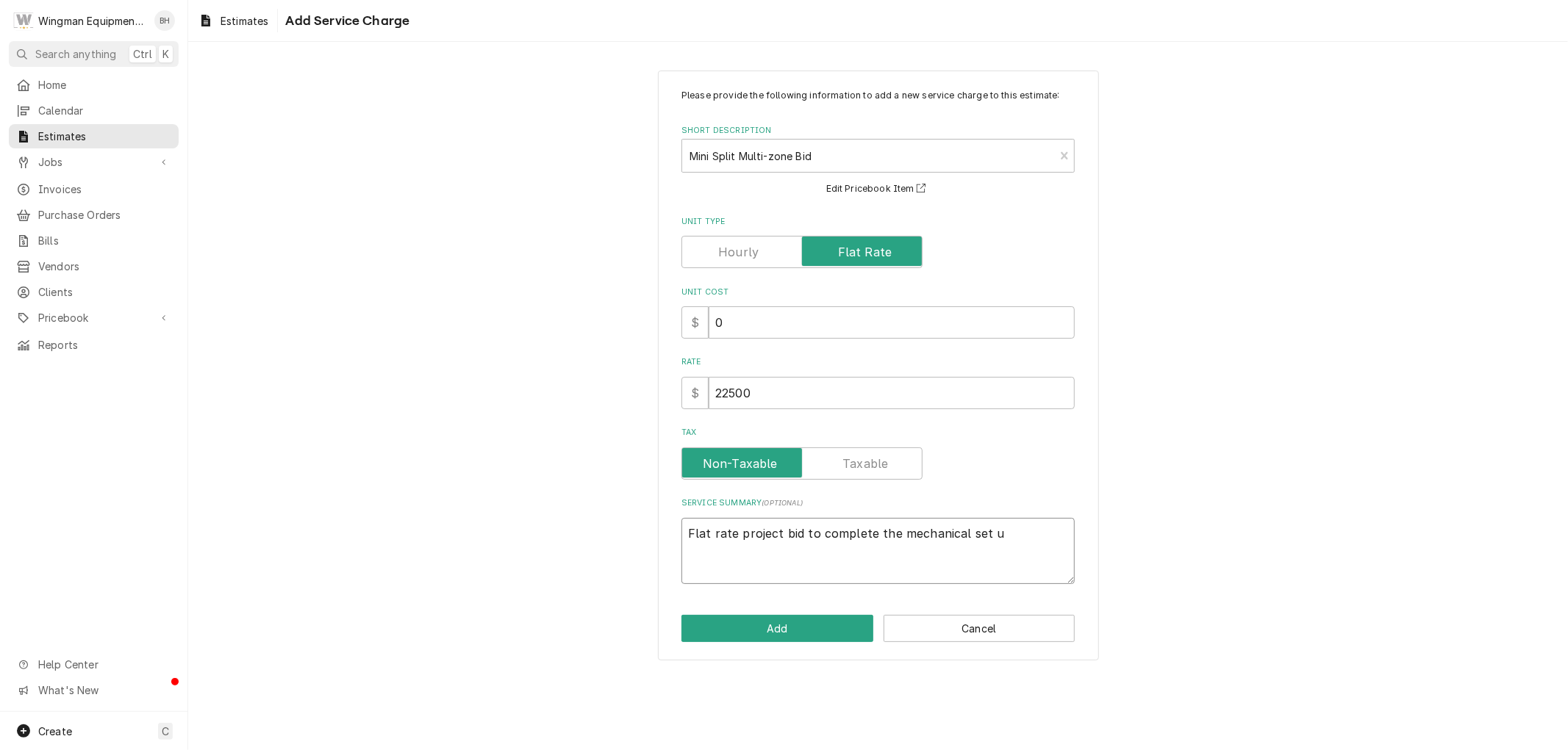
type textarea "Flat rate project bid to complete the mechanical set up"
type textarea "x"
type textarea "Flat rate project bid to complete the mechanical set up"
type textarea "x"
type textarea "Flat rate project bid to complete the mechanical set up a"
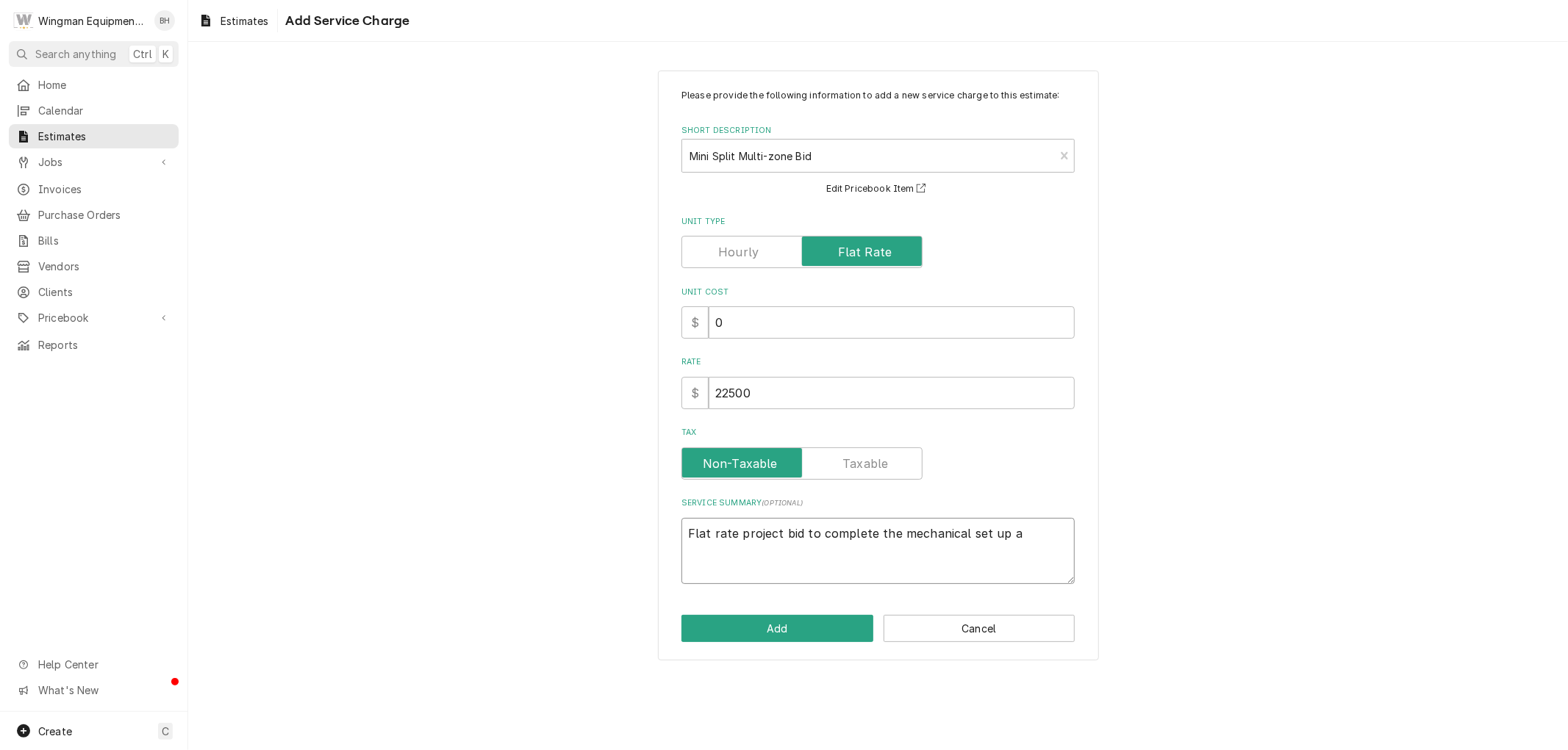
type textarea "x"
type textarea "Flat rate project bid to complete the mechanical set up an"
type textarea "x"
type textarea "Flat rate project bid to complete the mechanical set up and"
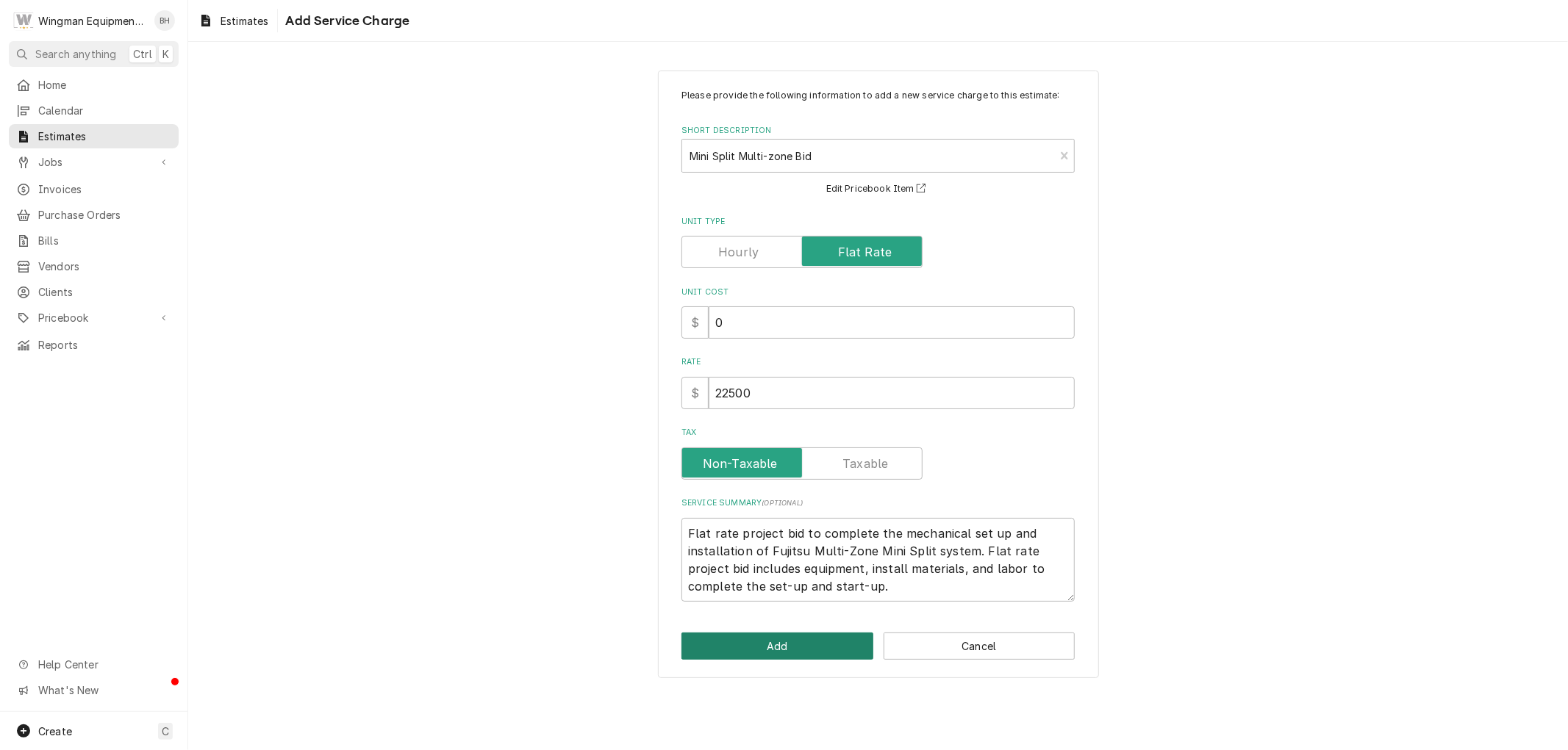
click at [809, 640] on button "Add" at bounding box center [777, 646] width 192 height 27
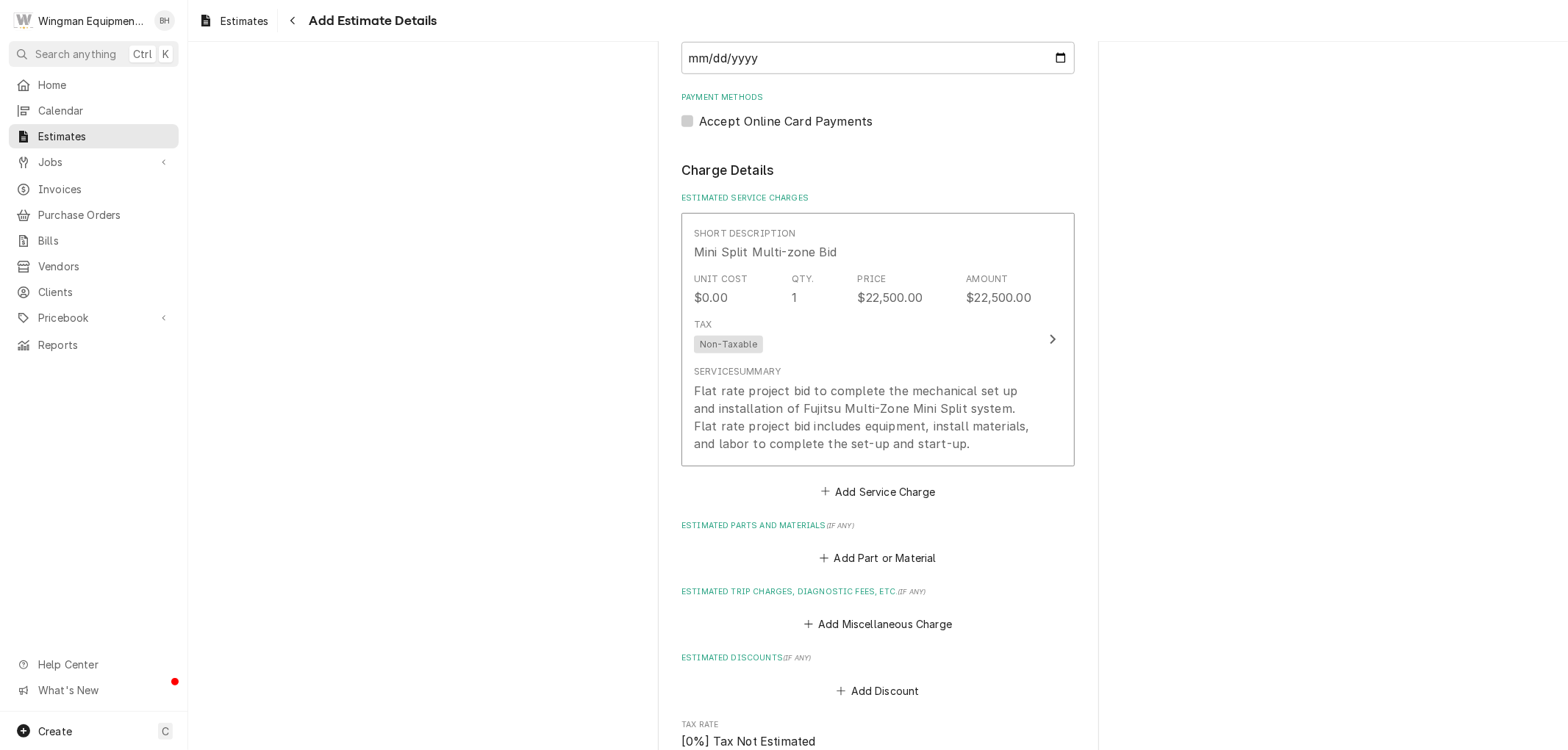
scroll to position [1126, 0]
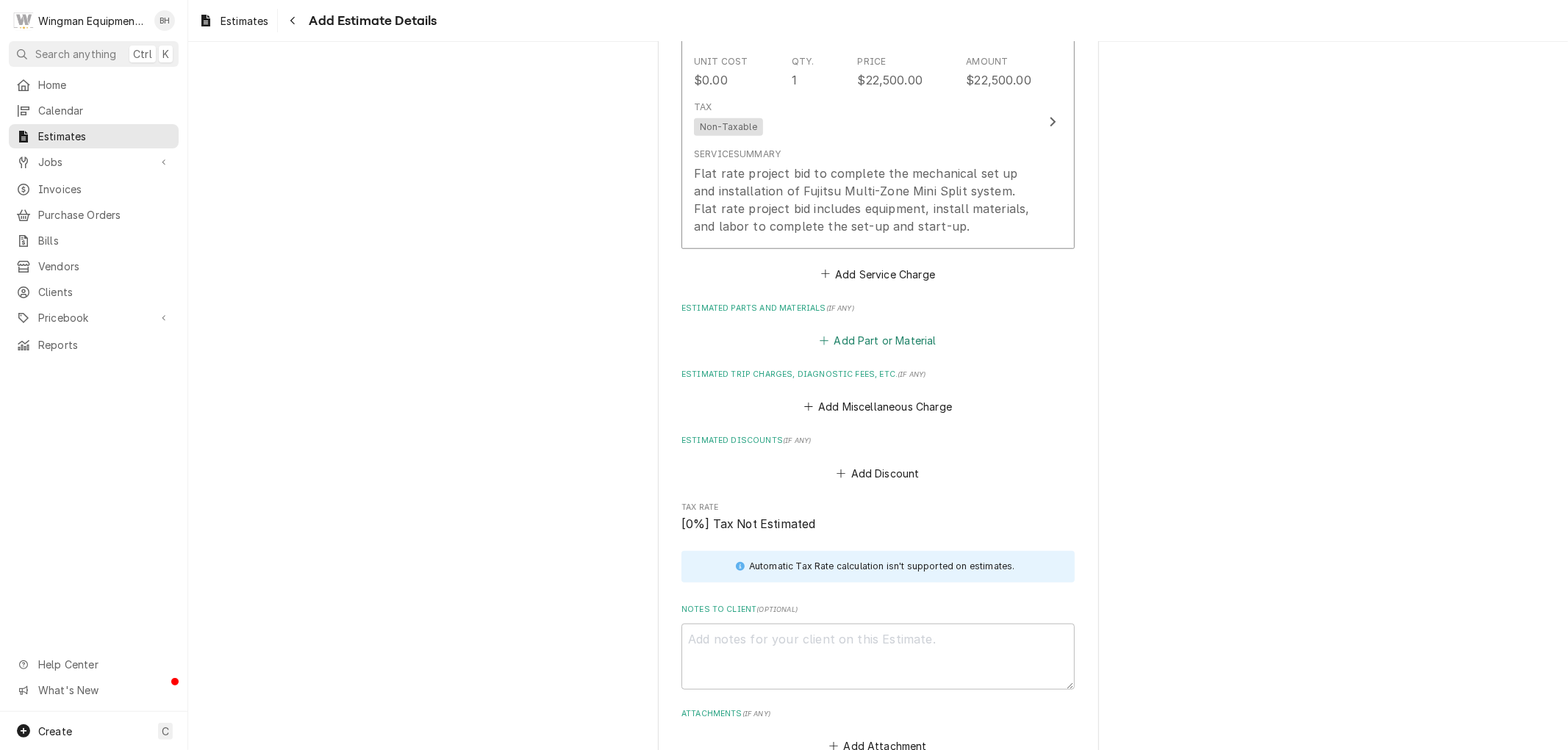
click at [869, 340] on button "Add Part or Material" at bounding box center [879, 339] width 122 height 20
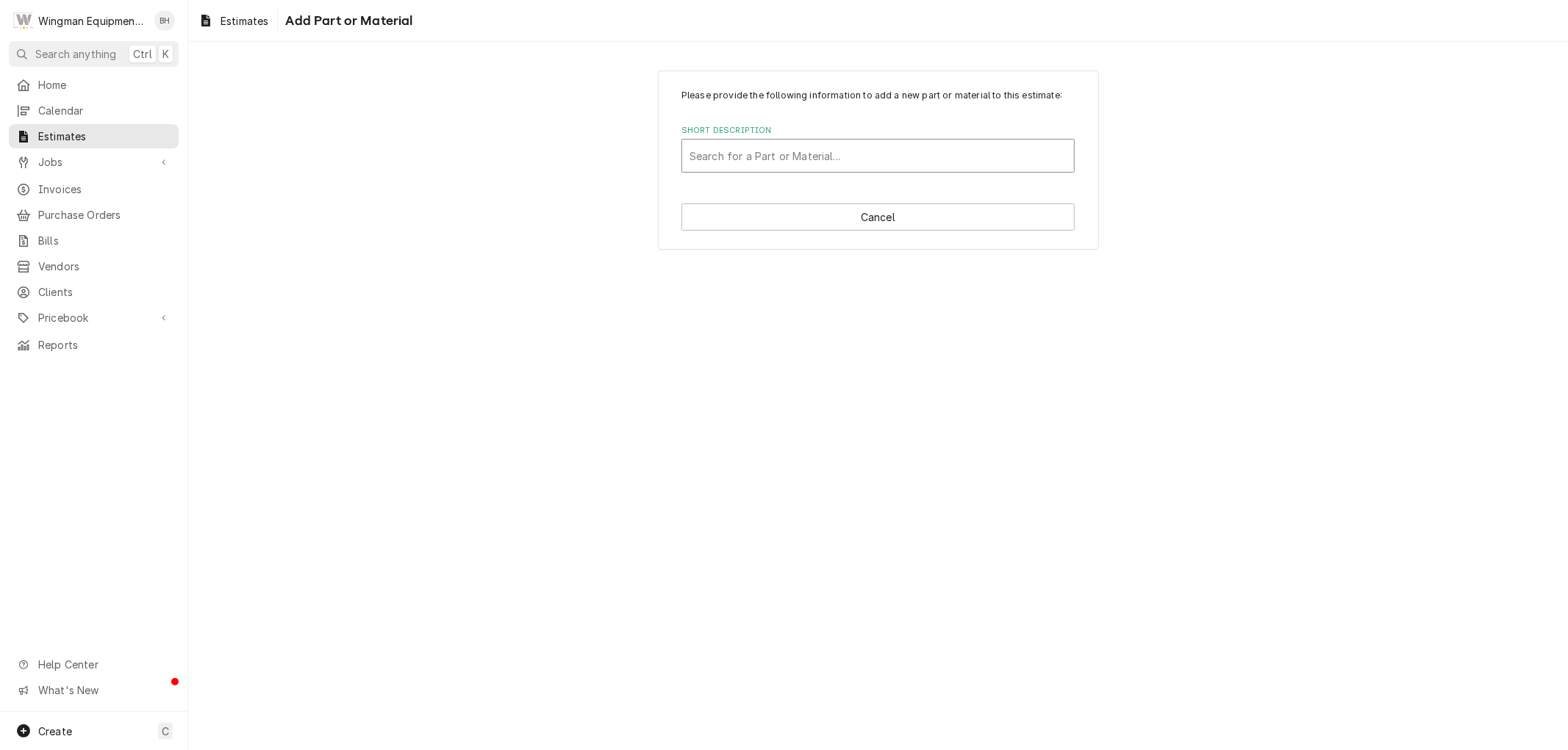
click at [760, 145] on div "Short Description" at bounding box center [878, 155] width 377 height 26
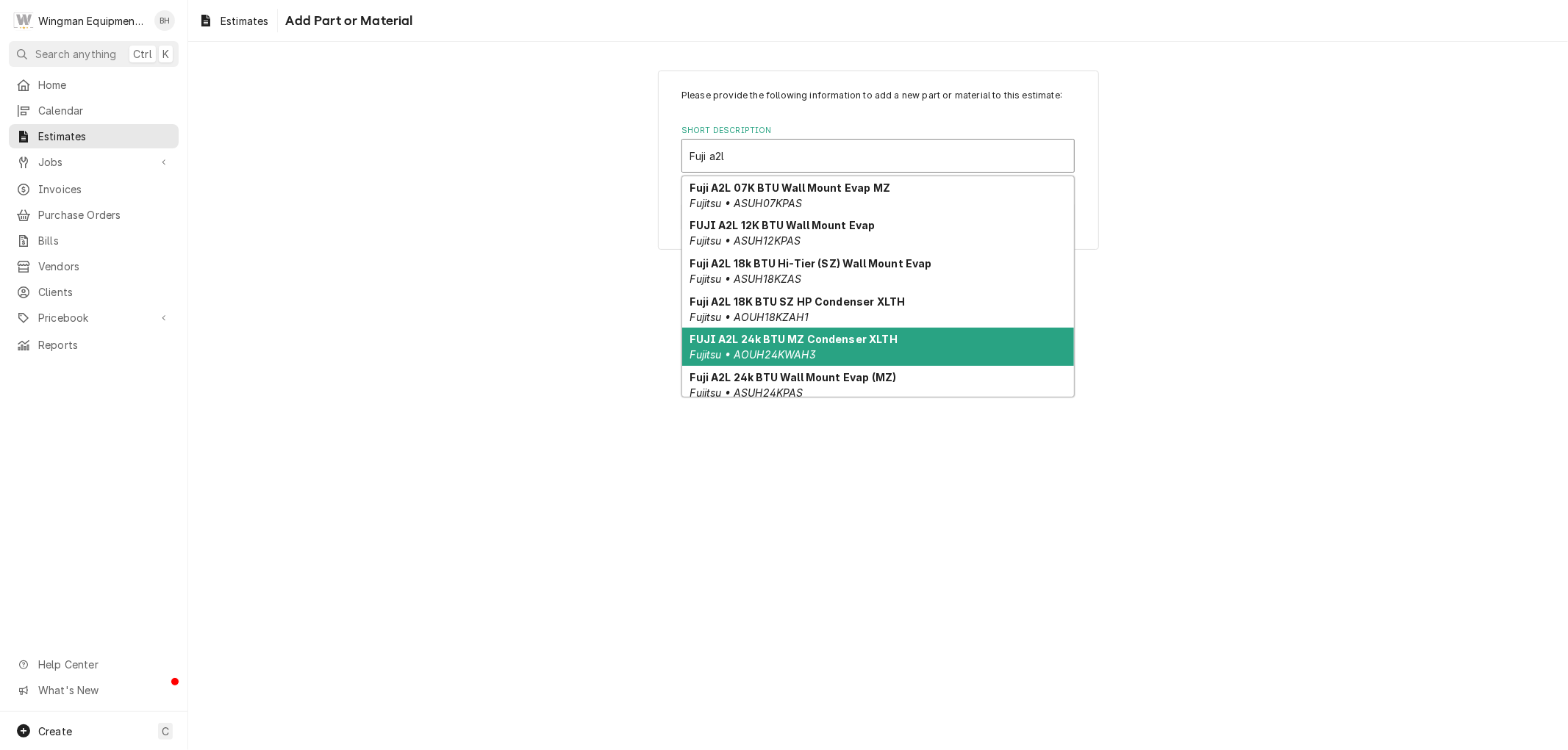
click at [824, 344] on strong "FUJI A2L 24k BTU MZ Condenser XLTH" at bounding box center [794, 338] width 207 height 13
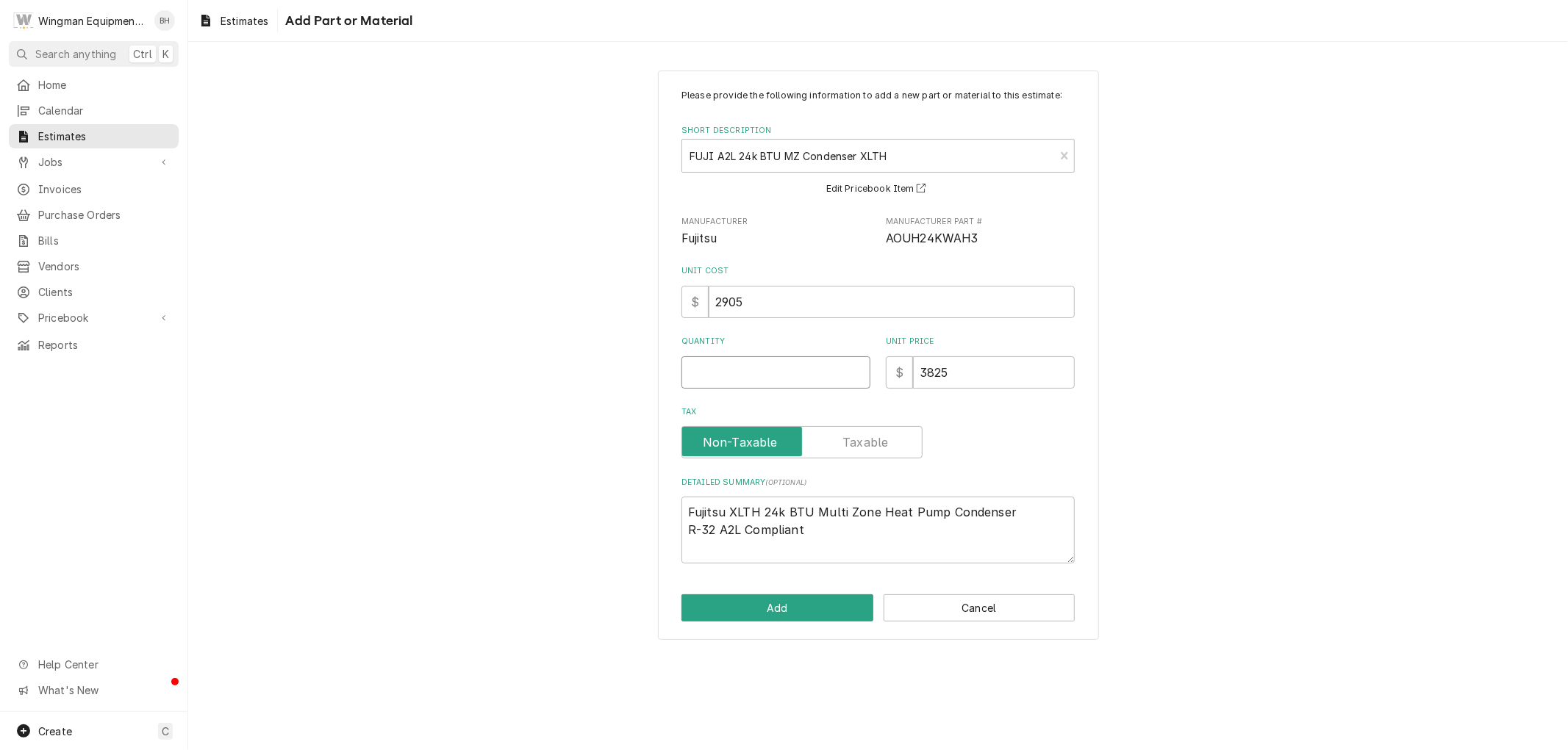
click at [767, 370] on input "Quantity" at bounding box center [776, 373] width 189 height 33
click at [801, 611] on button "Add" at bounding box center [777, 608] width 192 height 27
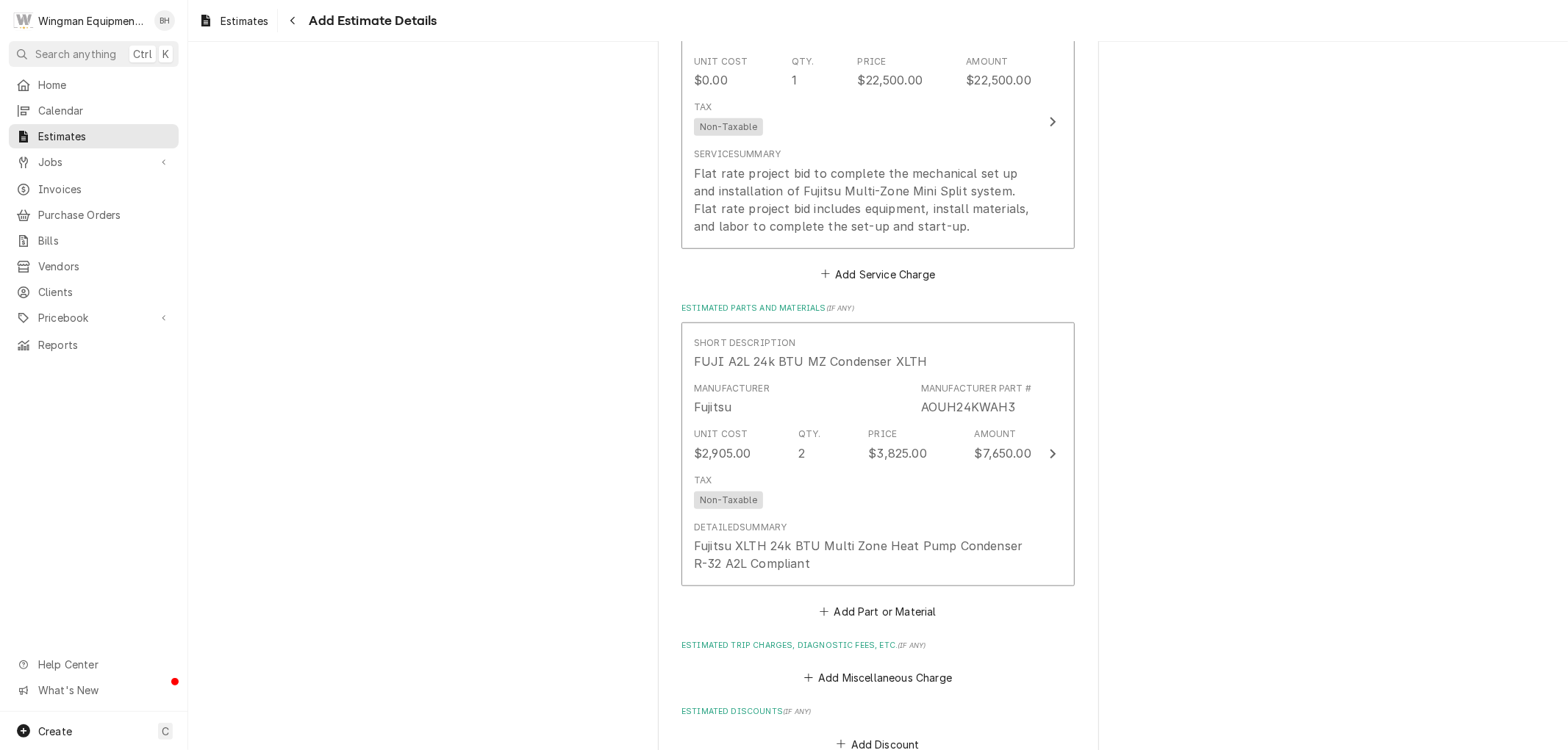
scroll to position [1108, 0]
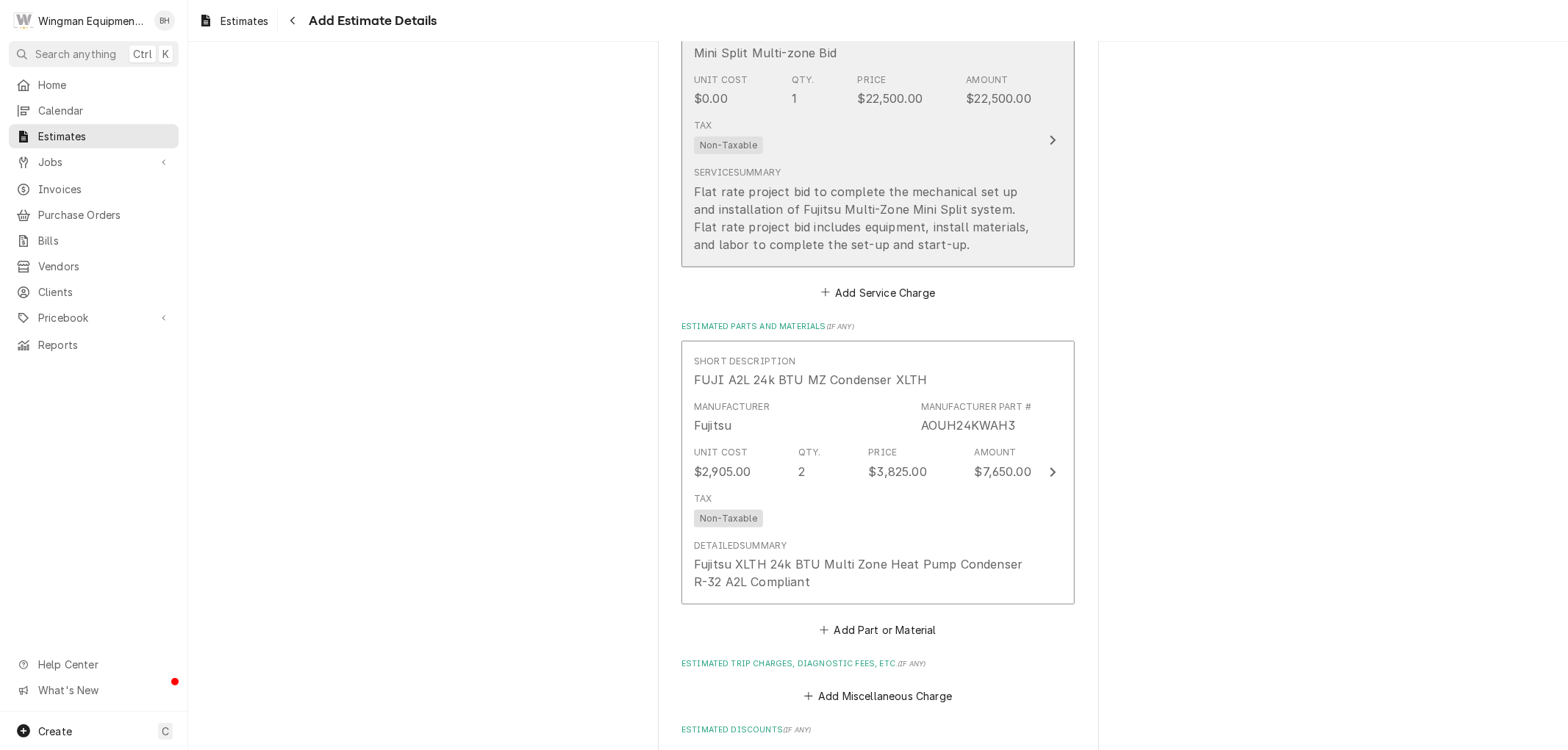
click at [942, 150] on div "Tax Non-Taxable" at bounding box center [863, 136] width 338 height 47
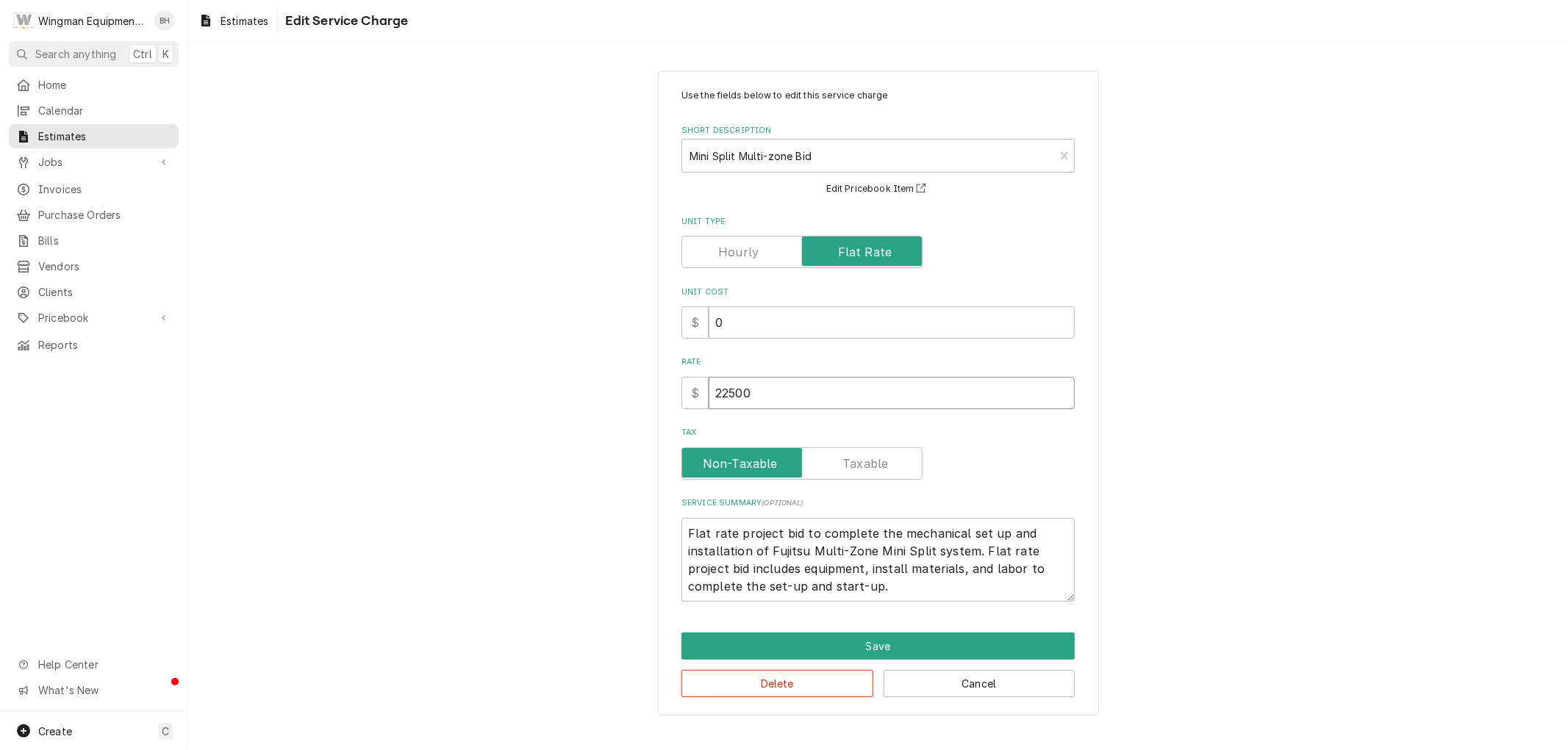
drag, startPoint x: 797, startPoint y: 403, endPoint x: 603, endPoint y: 400, distance: 194.0
click at [603, 401] on div "Use the fields below to edit this service charge Short Description Mini Split M…" at bounding box center [878, 392] width 1380 height 672
click at [953, 647] on button "Save" at bounding box center [879, 646] width 393 height 27
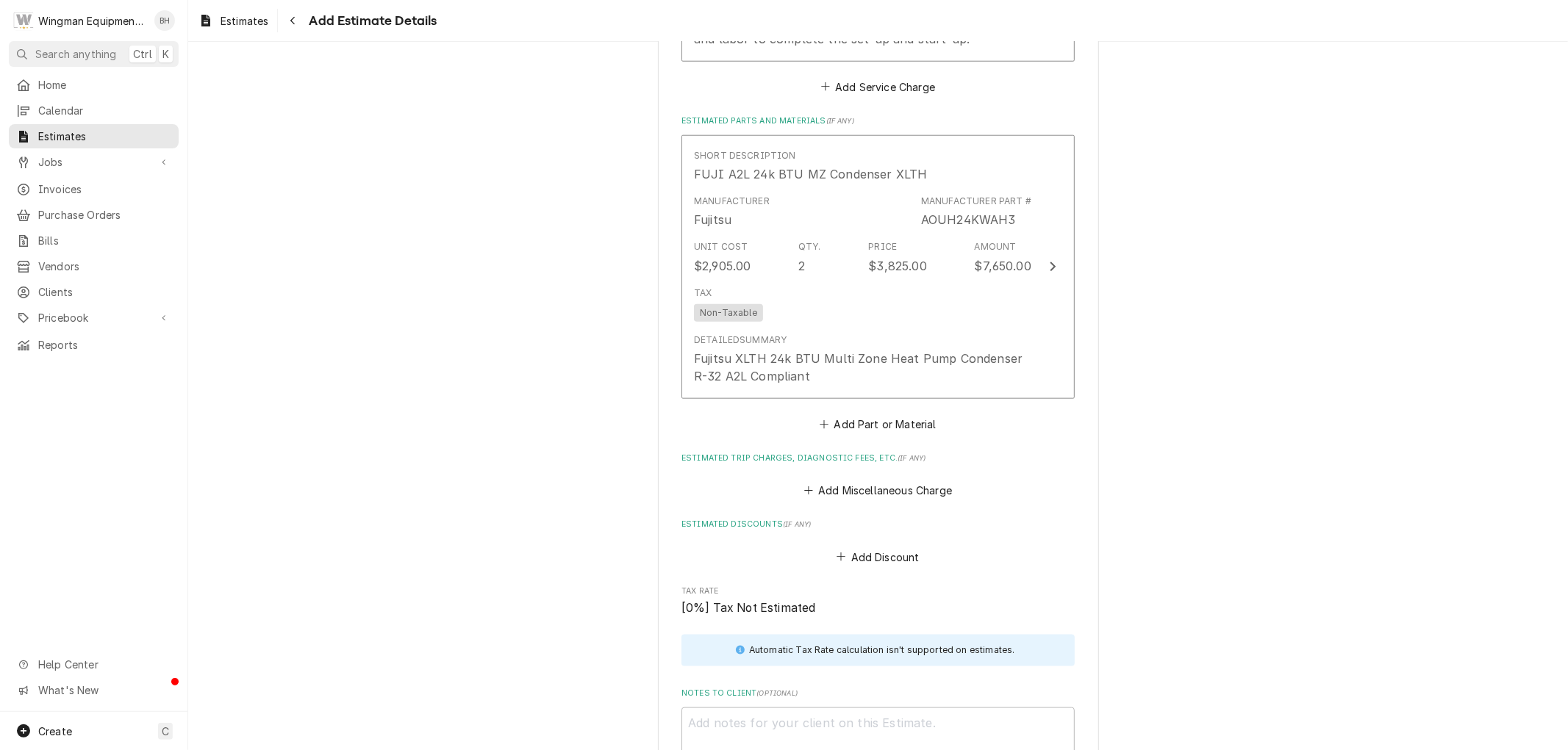
scroll to position [1335, 0]
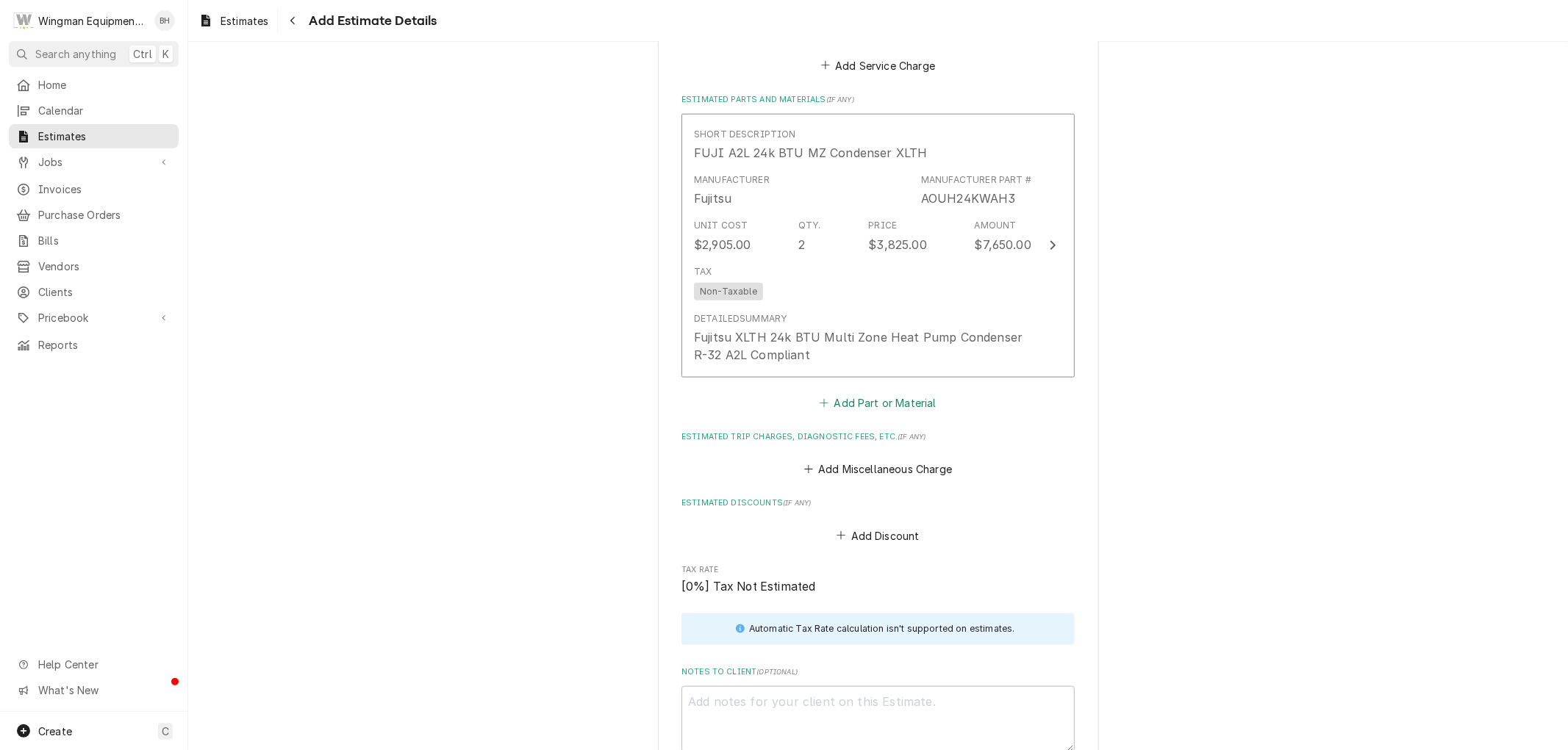
click at [886, 397] on button "Add Part or Material" at bounding box center [879, 402] width 122 height 20
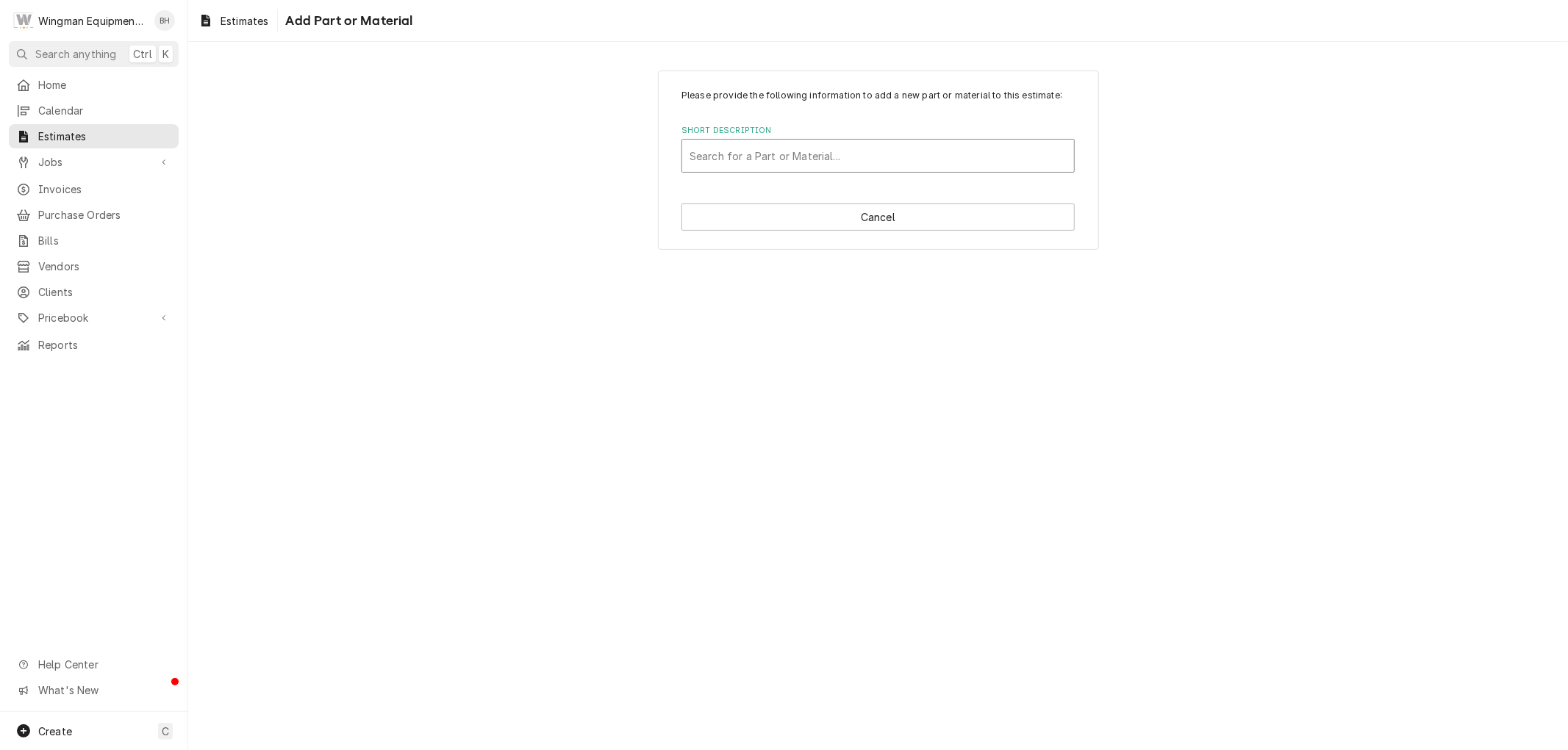
click at [850, 156] on div "Short Description" at bounding box center [878, 155] width 377 height 26
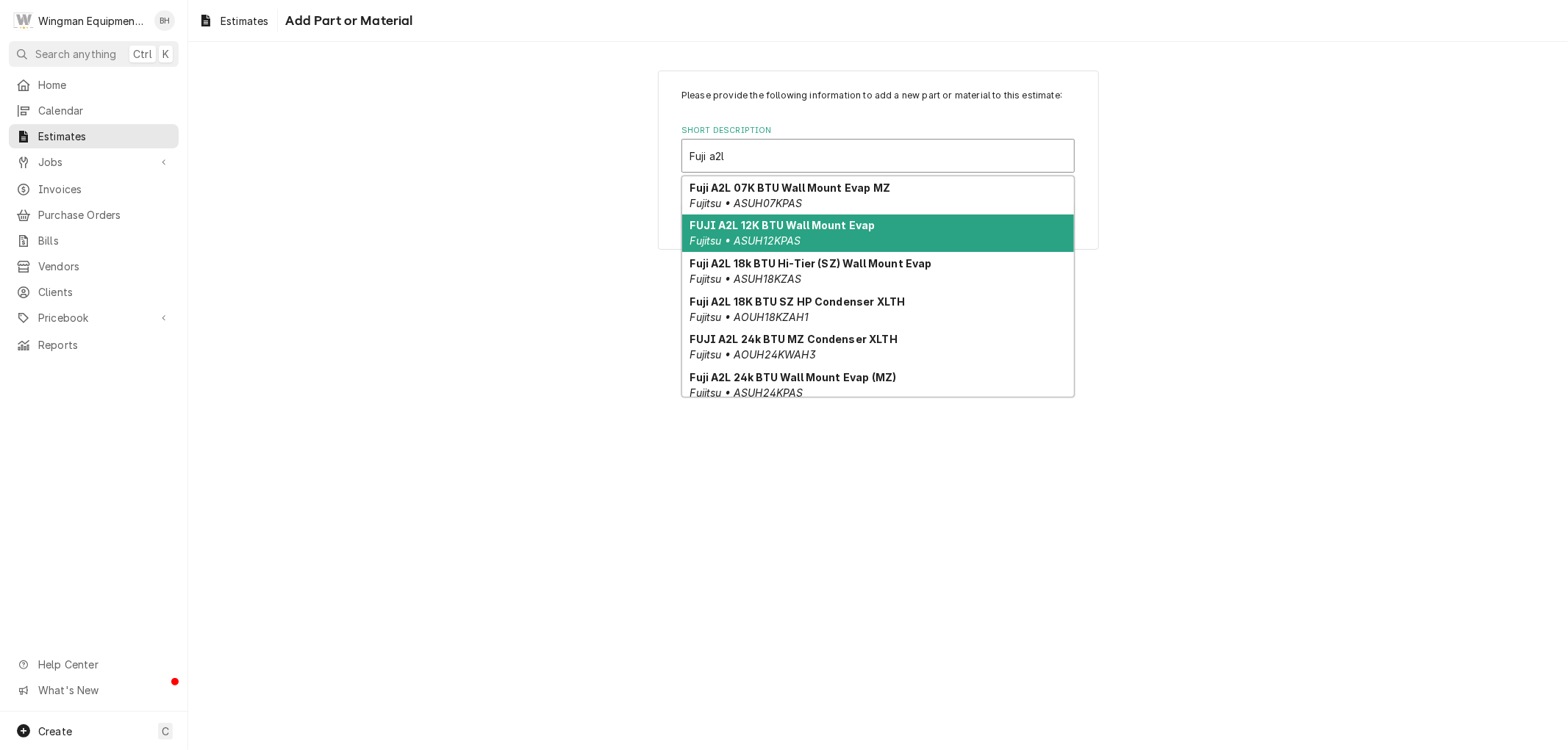
scroll to position [105, 0]
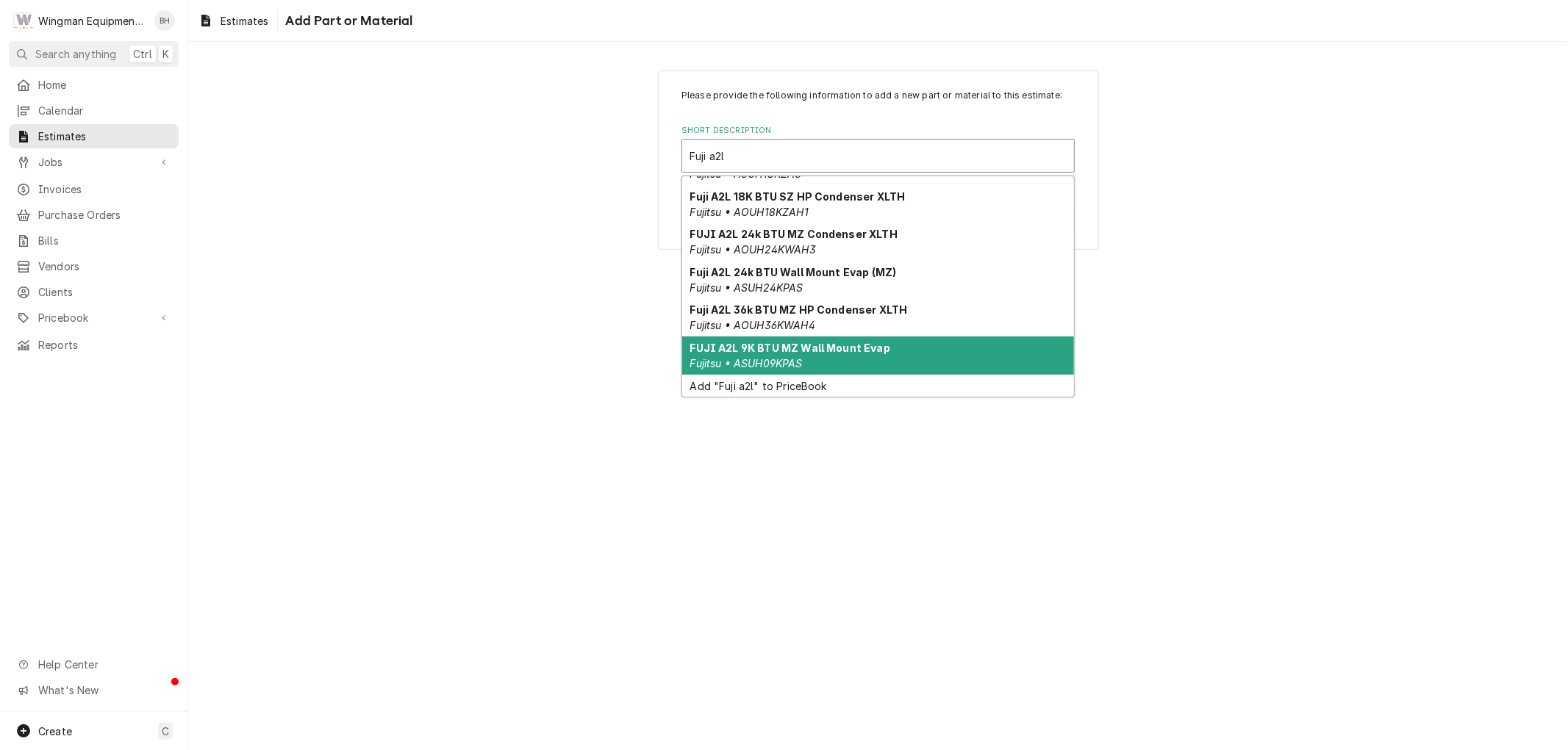
click at [788, 358] on em "Fujitsu • ASUH09KPAS" at bounding box center [746, 363] width 113 height 13
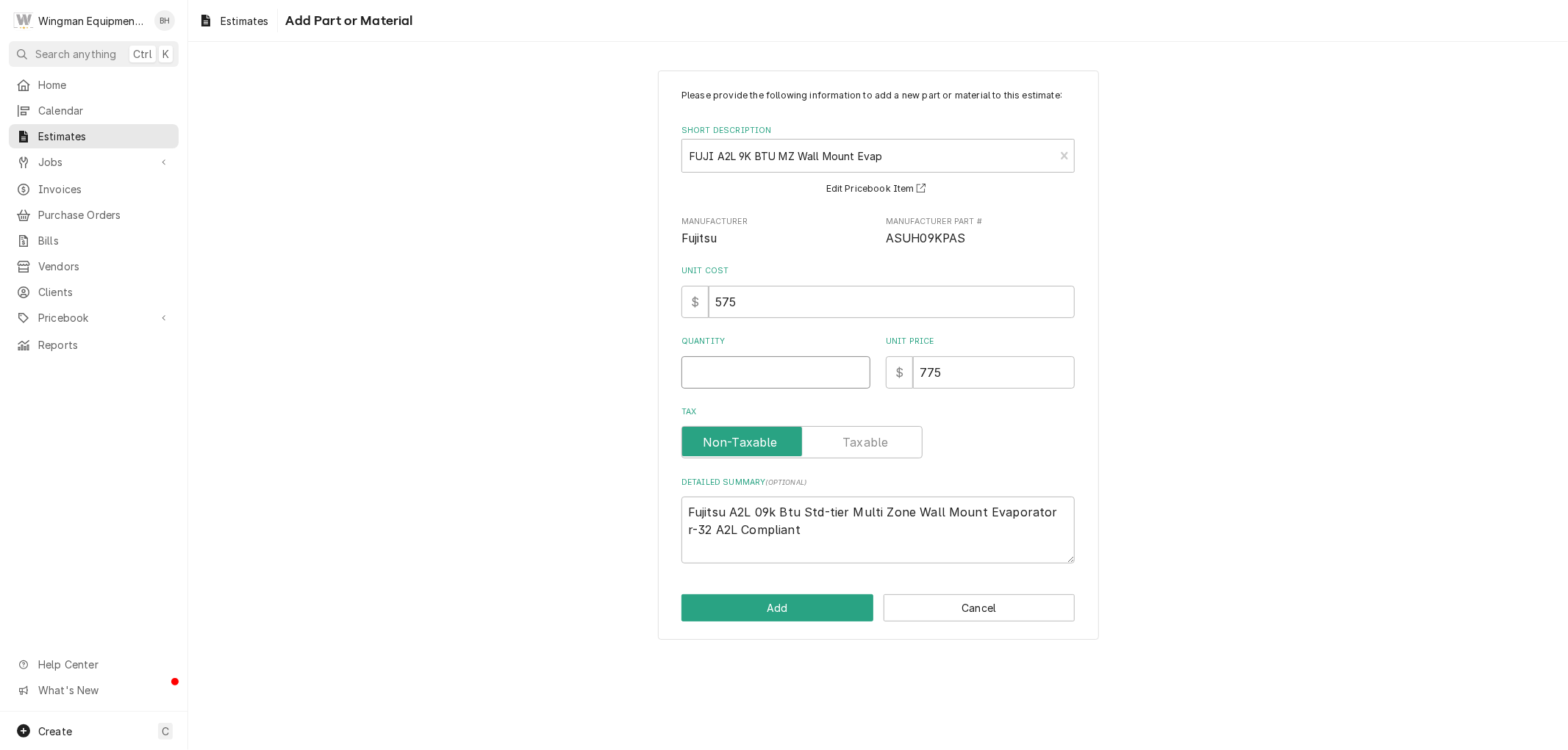
click at [754, 375] on input "Quantity" at bounding box center [776, 373] width 189 height 33
click at [781, 606] on button "Add" at bounding box center [777, 608] width 192 height 27
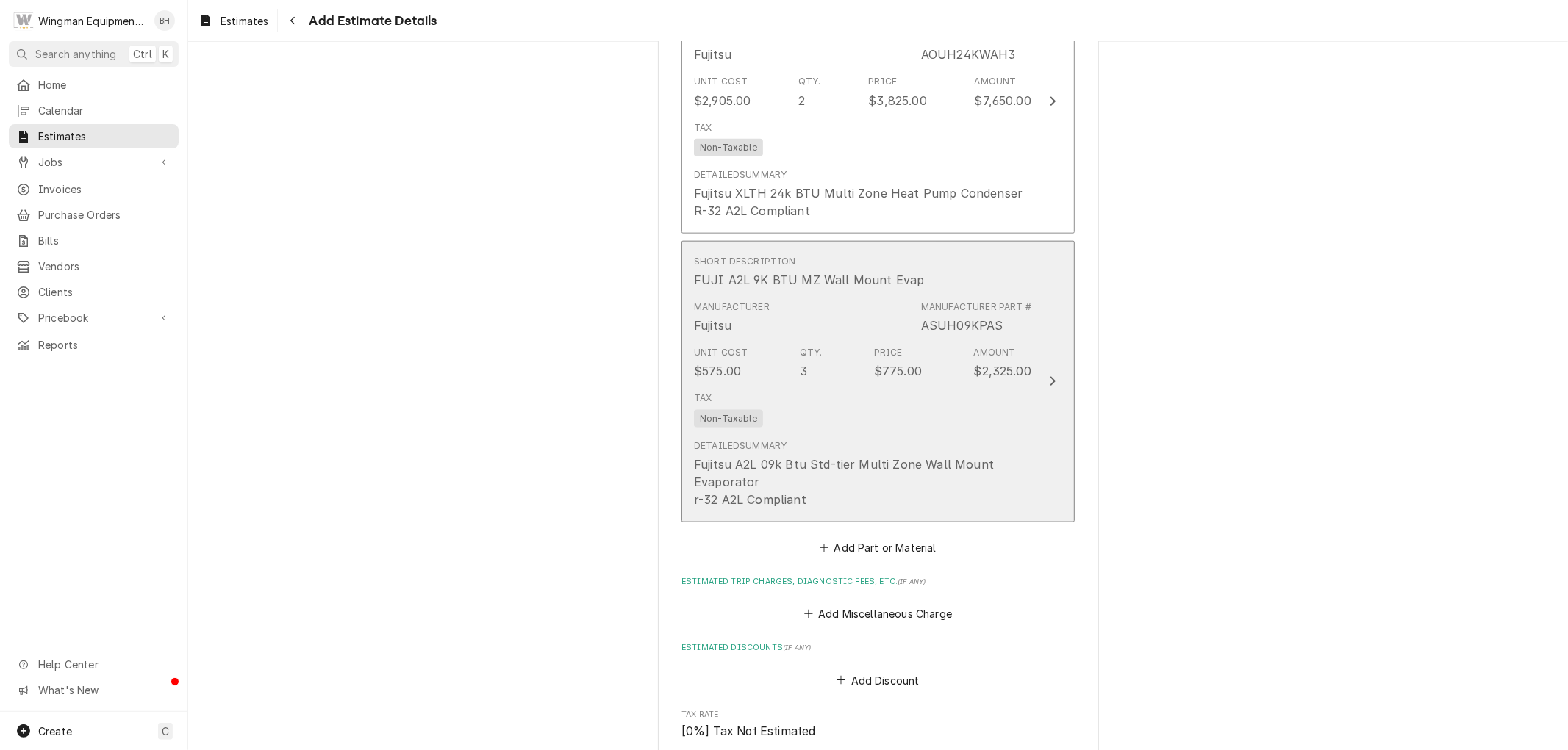
scroll to position [1480, 0]
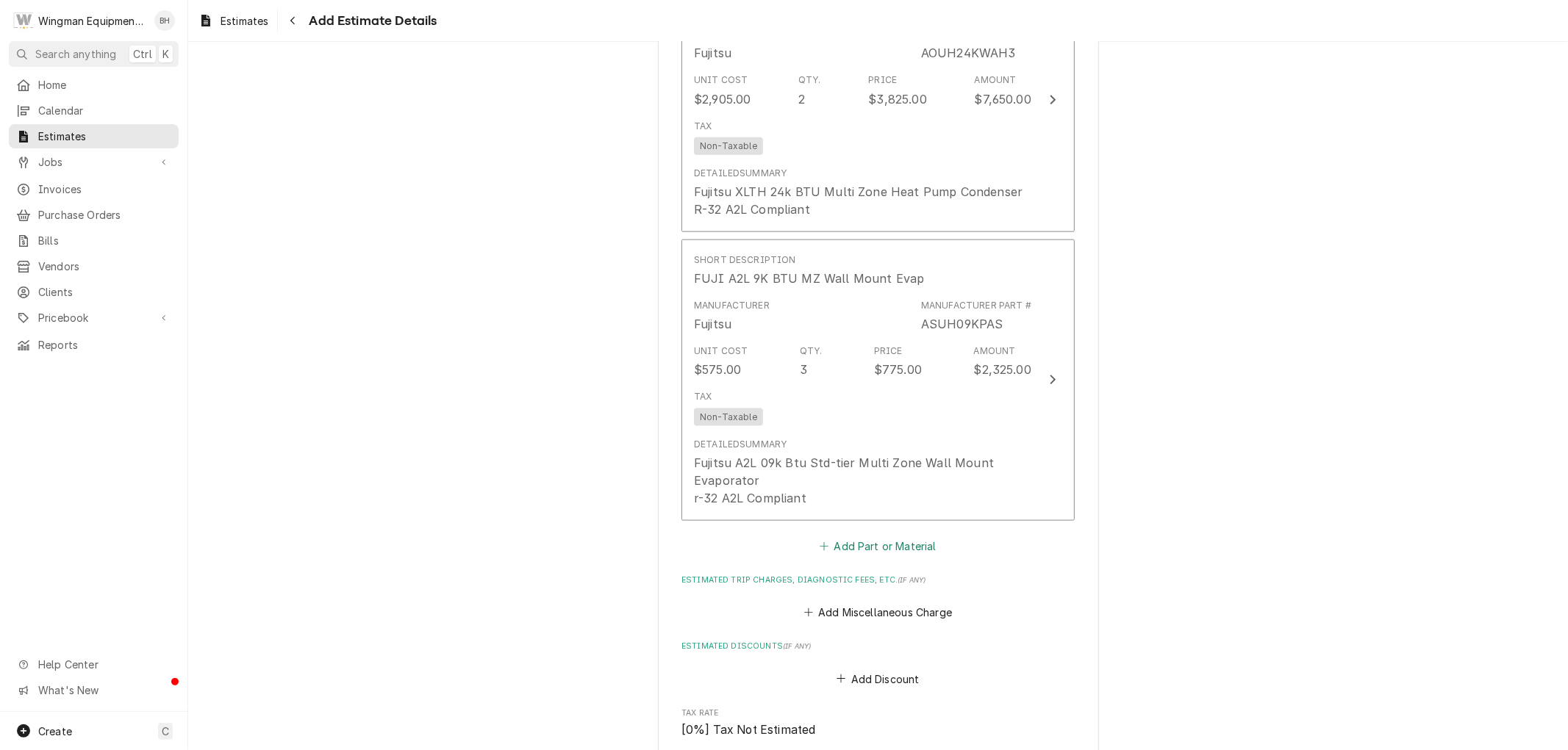
click at [860, 545] on button "Add Part or Material" at bounding box center [879, 546] width 122 height 20
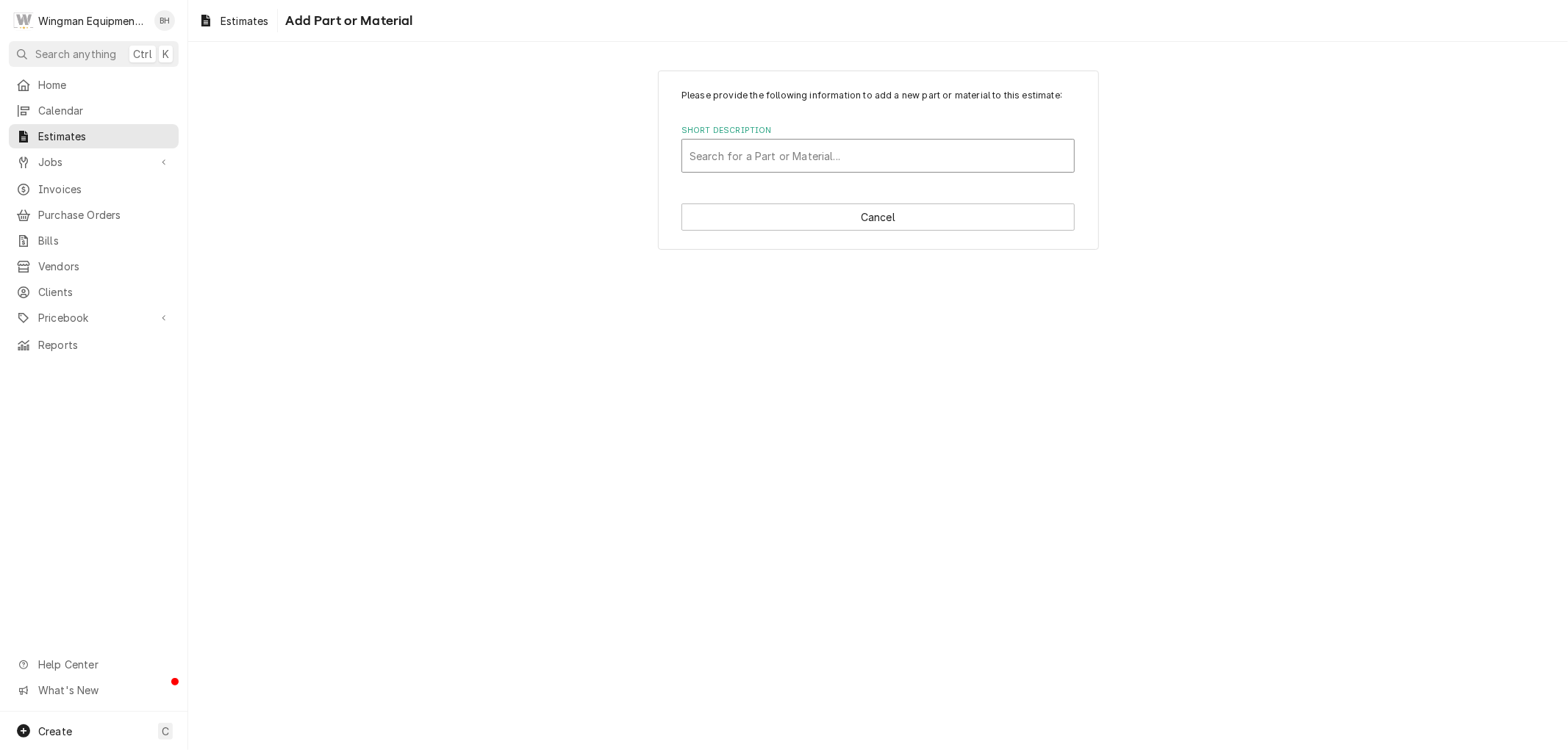
click at [781, 149] on div "Short Description" at bounding box center [878, 155] width 377 height 26
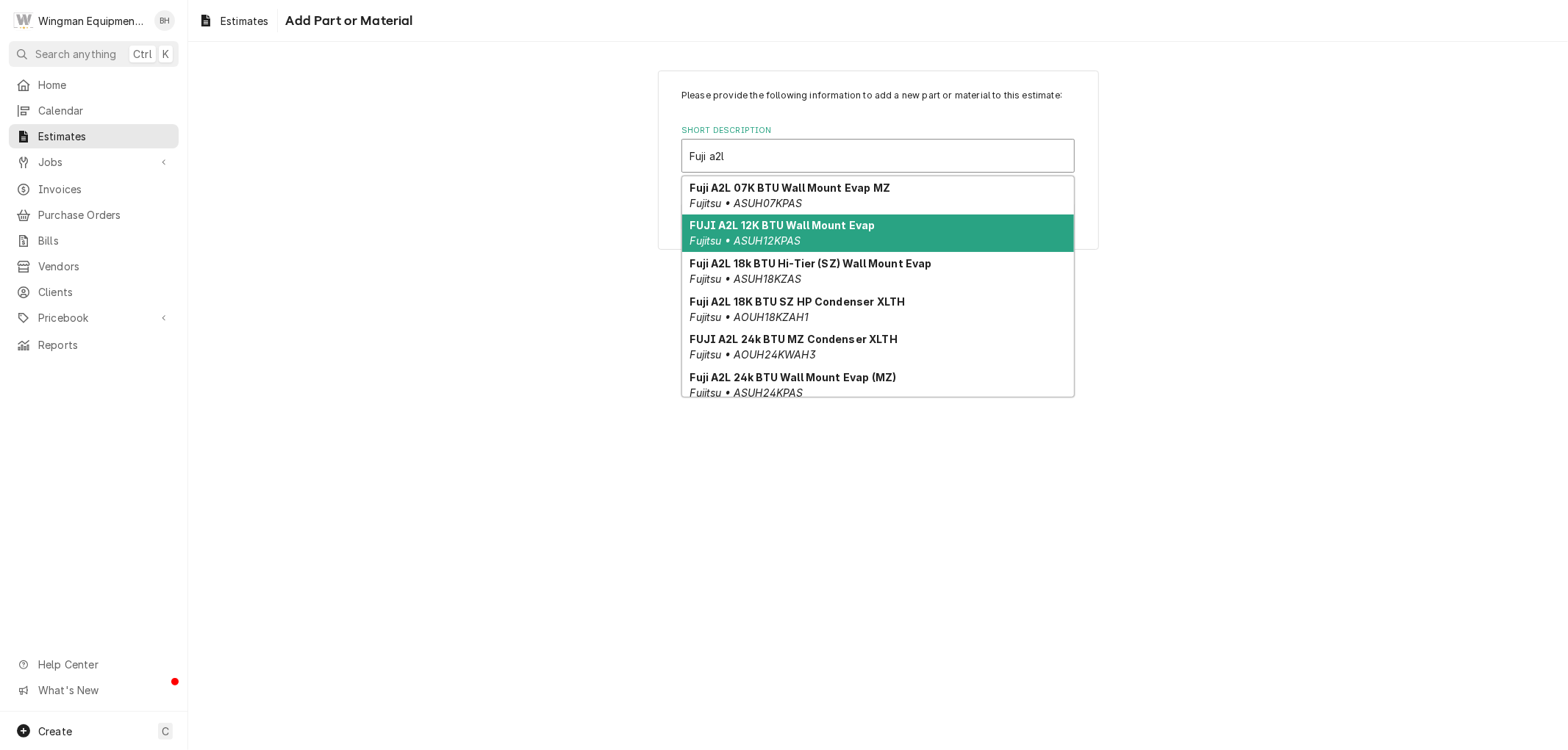
click at [809, 236] on div "FUJI A2L 12K BTU Wall Mount Evap Fujitsu • ASUH12KPAS" at bounding box center [879, 234] width 392 height 39
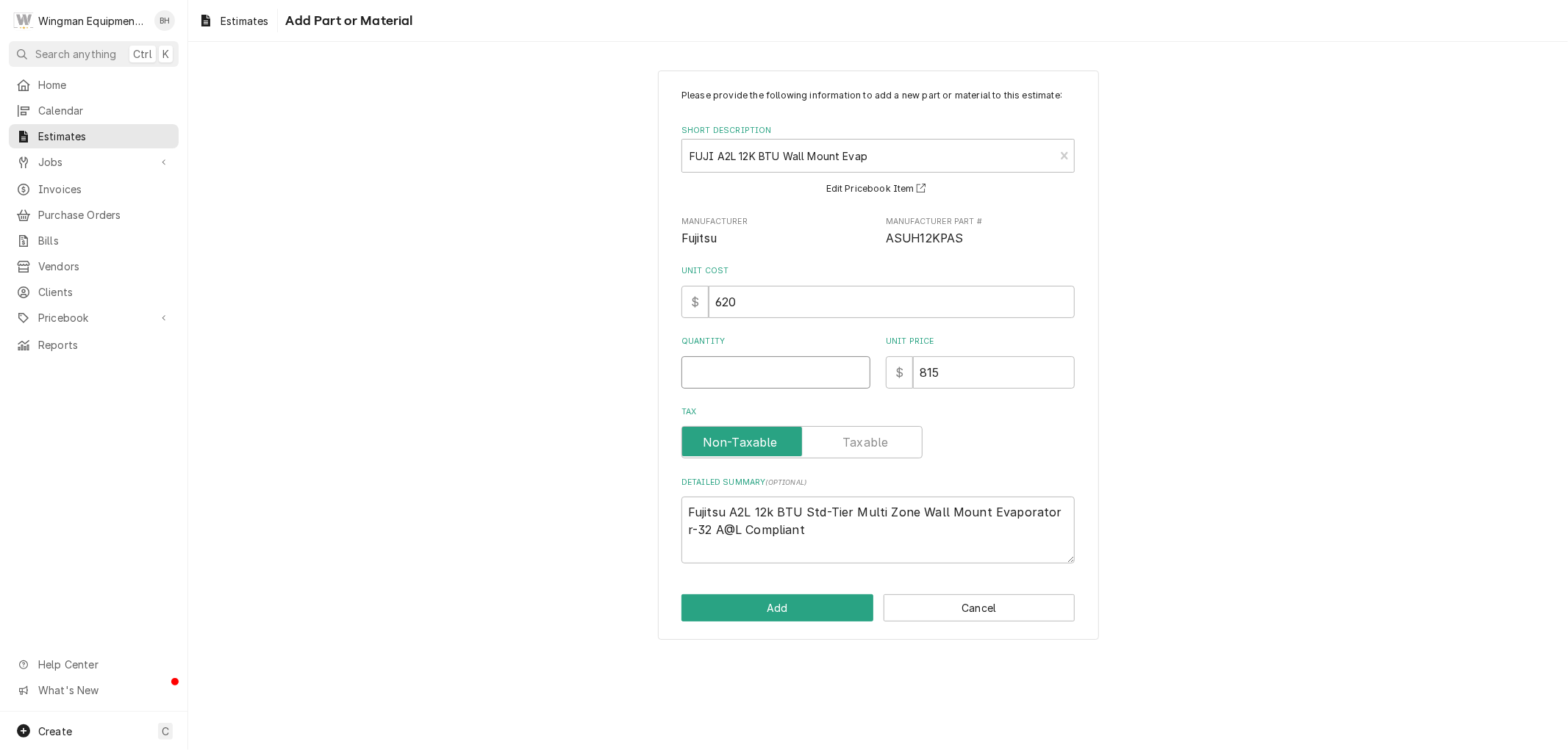
click at [733, 379] on input "Quantity" at bounding box center [776, 373] width 189 height 33
click at [775, 606] on button "Add" at bounding box center [777, 608] width 192 height 27
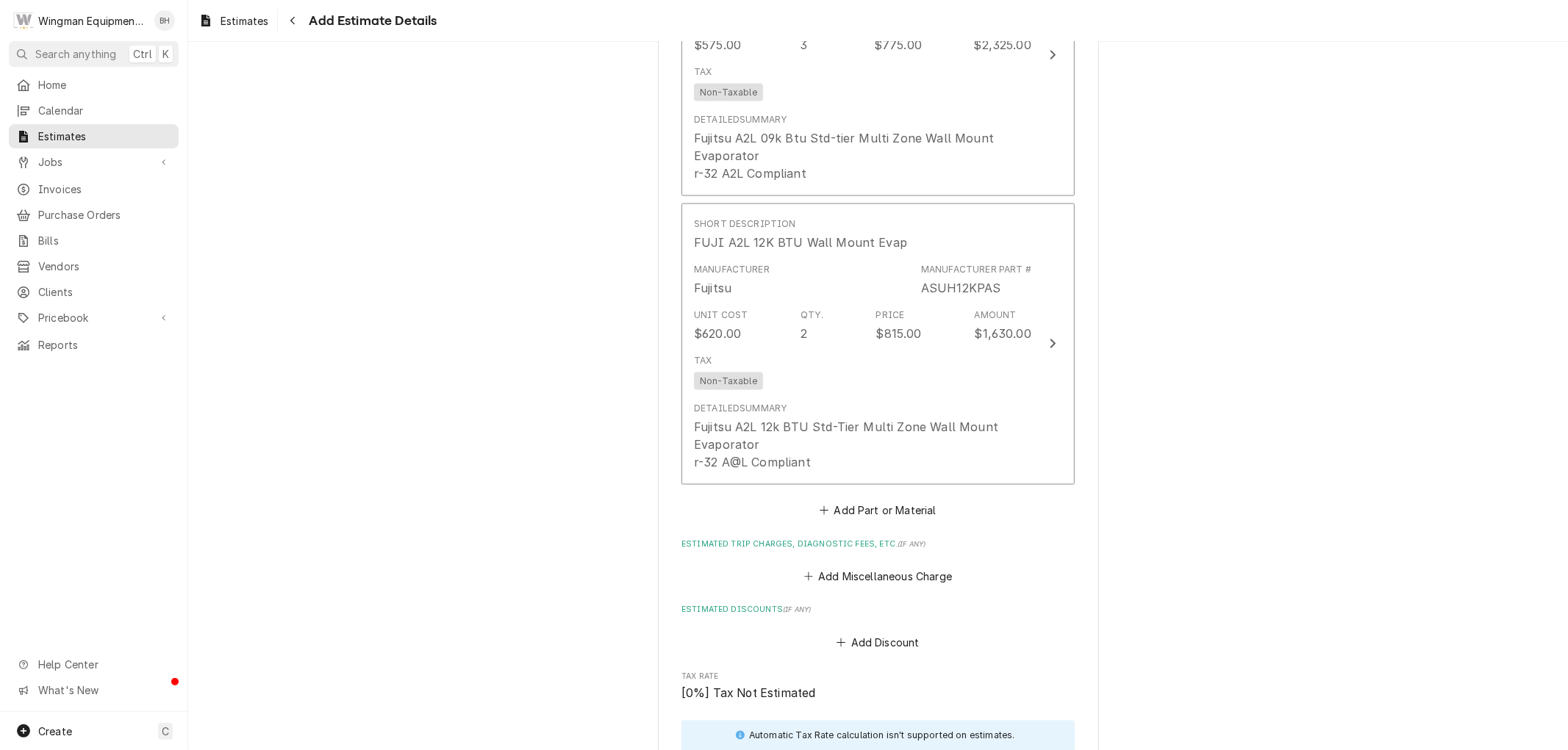
scroll to position [2012, 0]
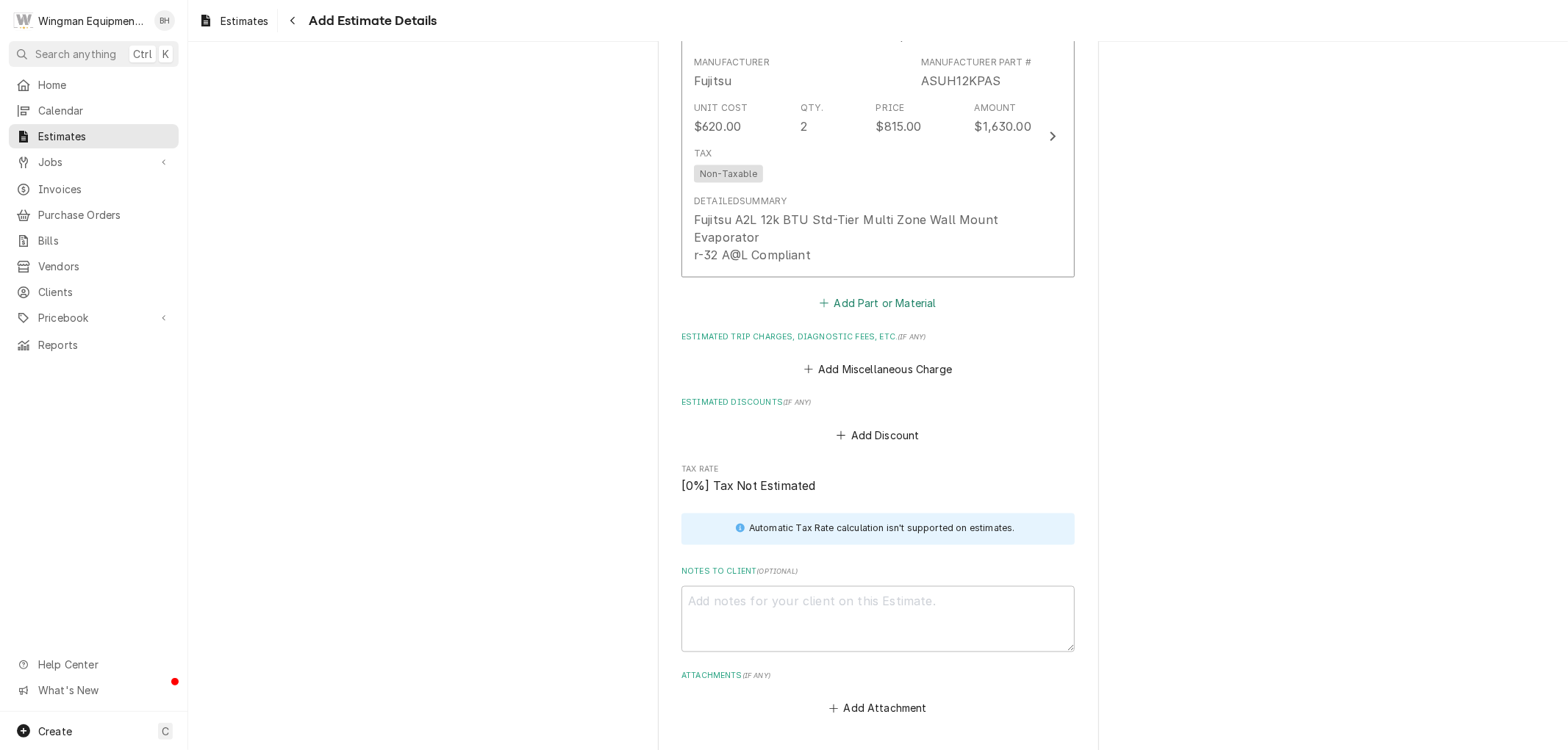
click at [872, 305] on button "Add Part or Material" at bounding box center [879, 302] width 122 height 20
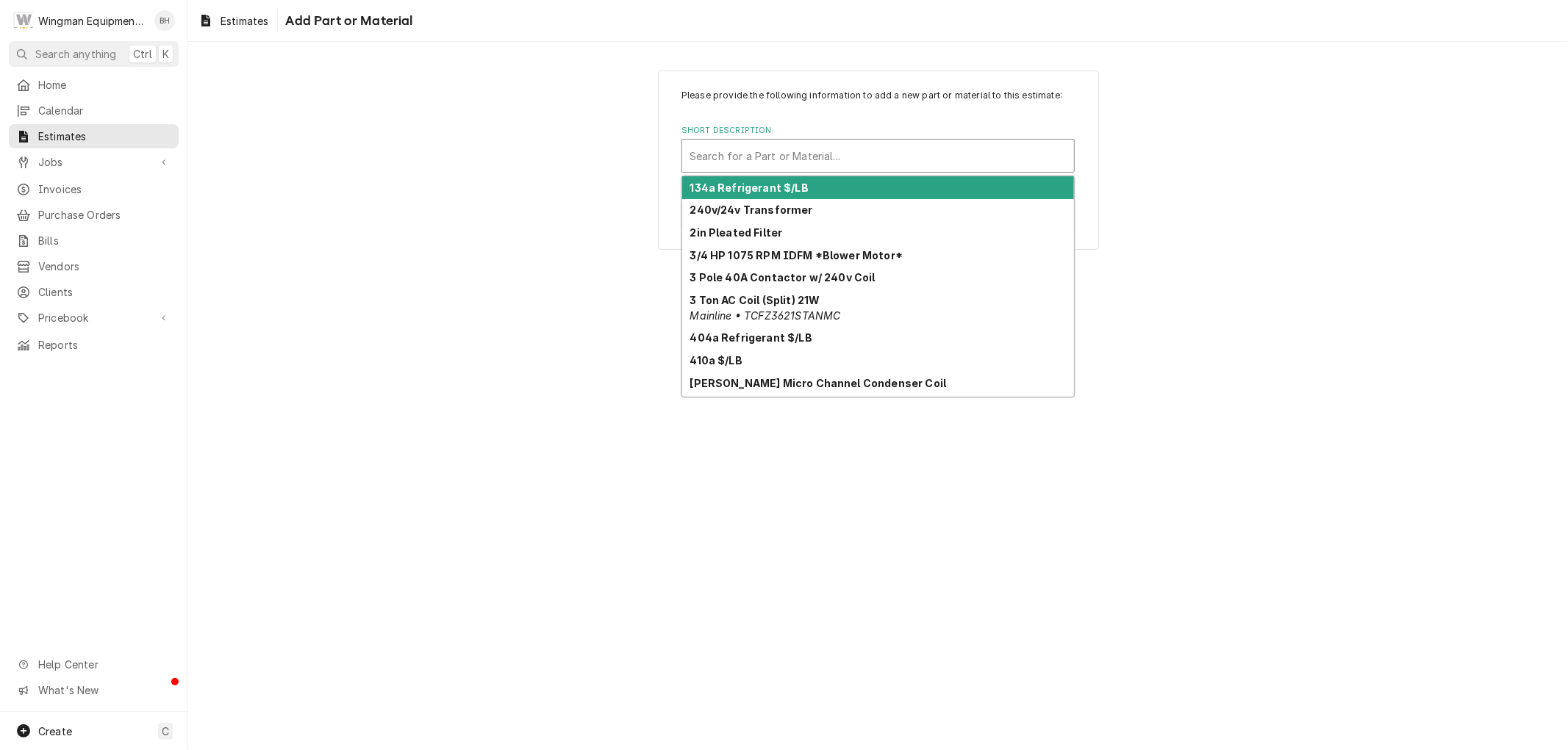
click at [809, 159] on div "Short Description" at bounding box center [878, 155] width 377 height 26
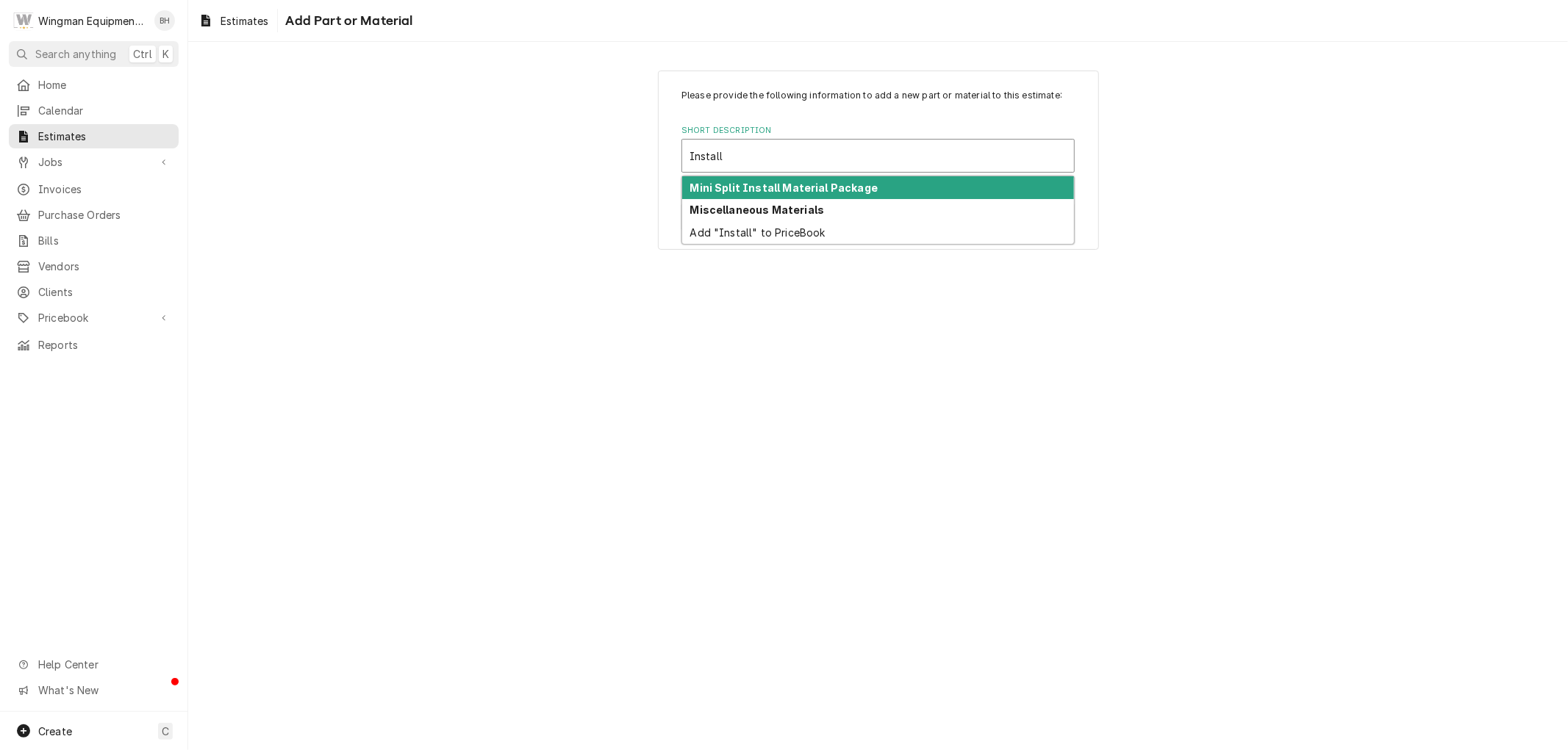
click at [816, 187] on strong "Mini Split Install Material Package" at bounding box center [784, 187] width 188 height 13
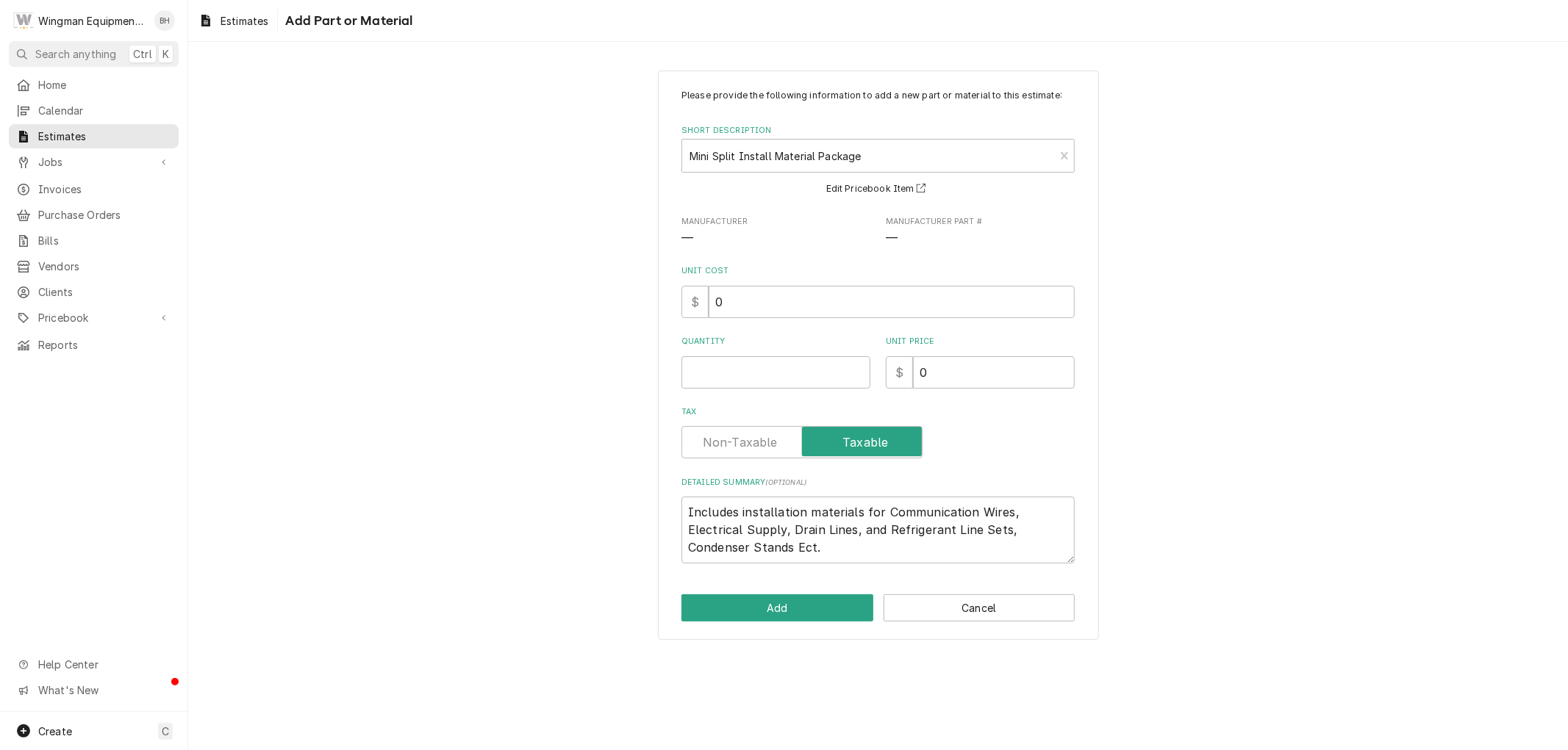
click at [738, 441] on label "Tax" at bounding box center [802, 442] width 241 height 33
click at [738, 441] on input "Tax" at bounding box center [802, 442] width 228 height 33
click at [779, 376] on input "Quantity" at bounding box center [776, 373] width 189 height 33
click at [725, 531] on textarea "Includes installation materials for Communication Wires, Electrical Supply, Dra…" at bounding box center [879, 529] width 393 height 67
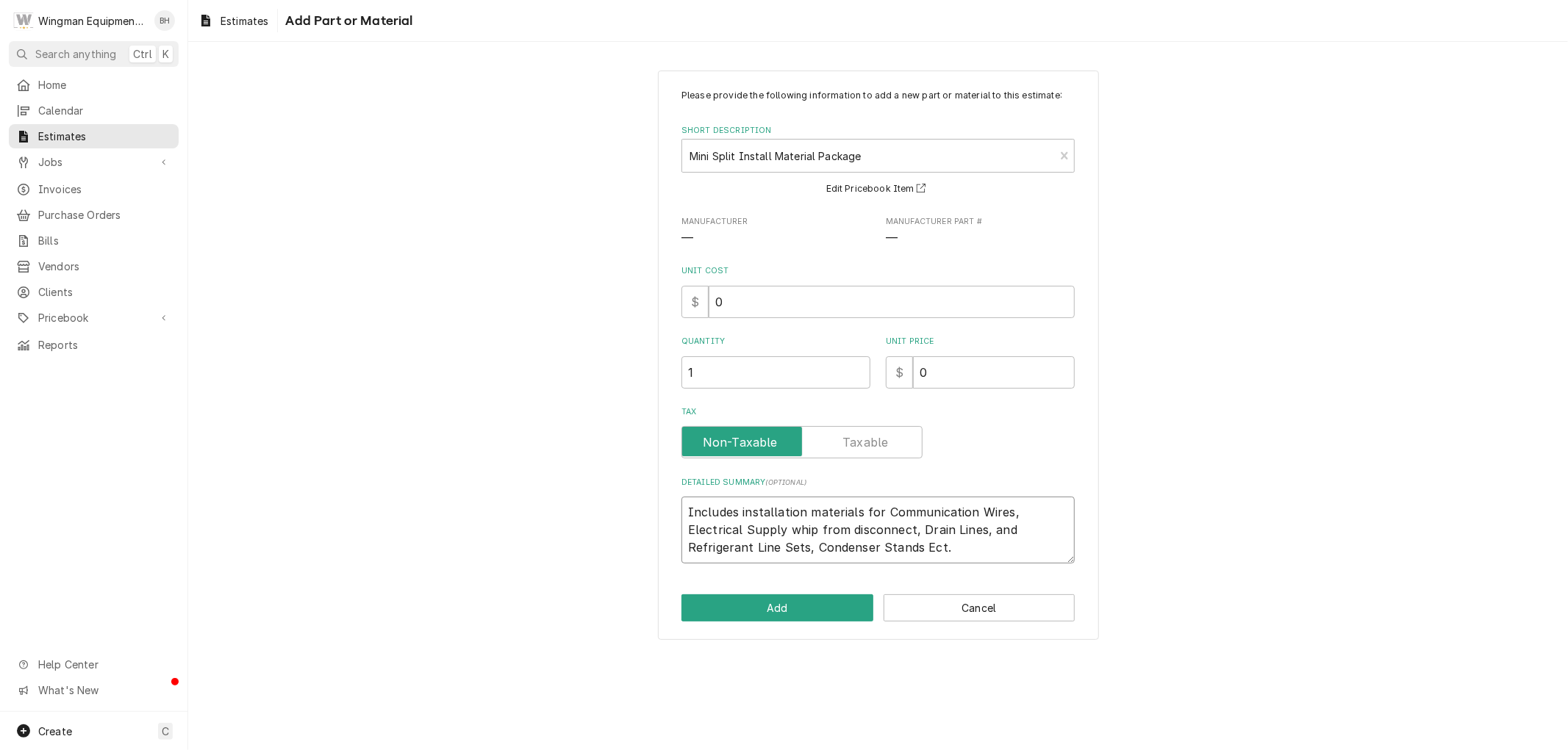
click at [888, 551] on textarea "Includes installation materials for Communication Wires, Electrical Supply whip…" at bounding box center [879, 529] width 393 height 67
click at [711, 549] on textarea "Includes installation materials for Communication Wires, Electrical Supply whip…" at bounding box center [879, 529] width 393 height 67
click at [714, 548] on textarea "Includes installation materials for Communication Wires, Electrical Supply whip…" at bounding box center [879, 529] width 393 height 67
click at [719, 548] on textarea "Includes installation materials for Communication Wires, Electrical Supply whip…" at bounding box center [879, 529] width 393 height 67
click at [798, 553] on textarea "Includes installation materials for Communication Wires, Electrical Supply whip…" at bounding box center [879, 529] width 393 height 67
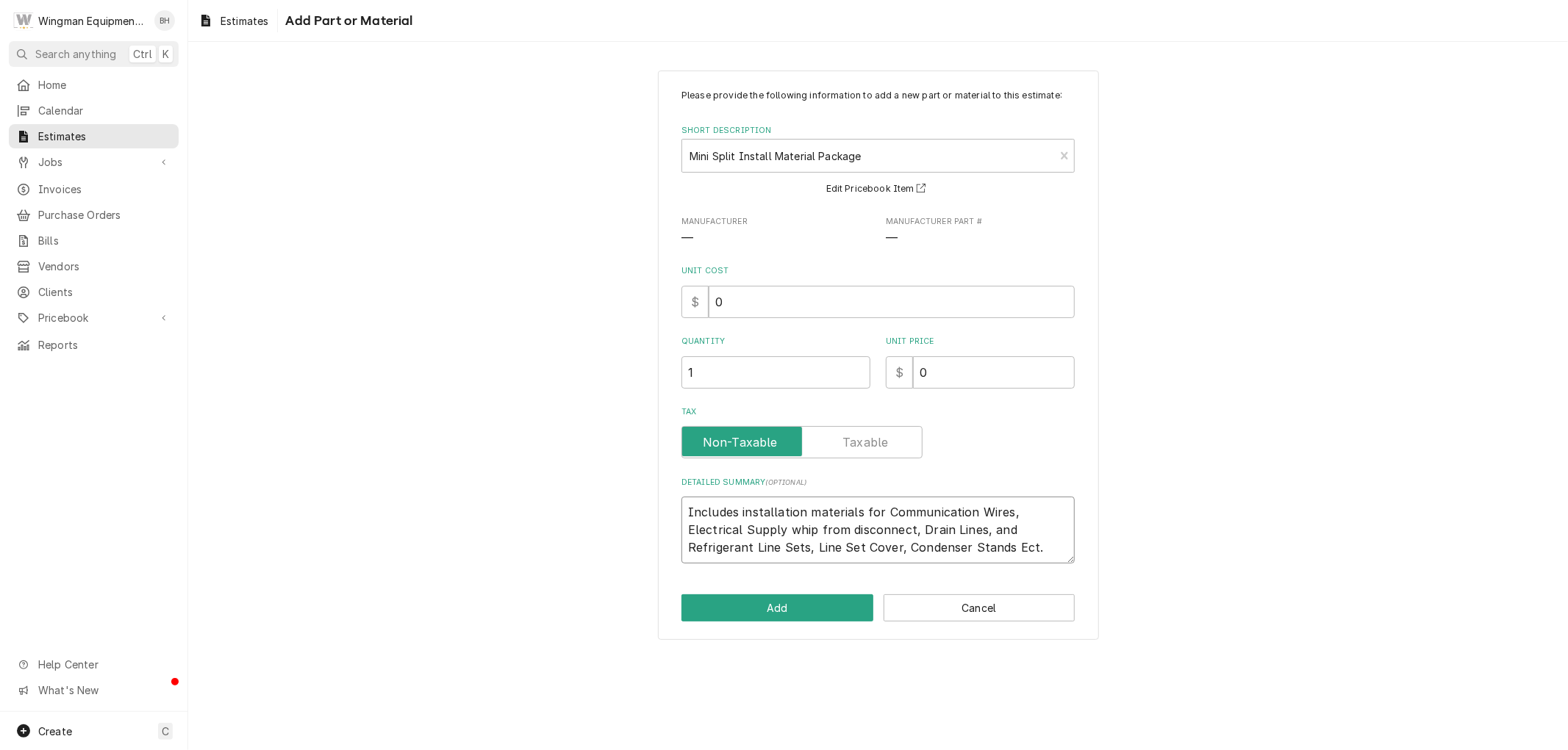
click at [798, 551] on textarea "Includes installation materials for Communication Wires, Electrical Supply whip…" at bounding box center [879, 529] width 393 height 67
click at [799, 539] on textarea "Includes installation materials for Communication Wires, Electrical Supply whip…" at bounding box center [879, 529] width 393 height 67
click at [803, 549] on textarea "Includes installation materials for Communication Wires, Electrical Supply whip…" at bounding box center [879, 529] width 393 height 67
click at [1003, 513] on textarea "Includes installation materials for Communication Wires, Electrical Supply whip…" at bounding box center [879, 529] width 393 height 67
click at [1008, 517] on textarea "Includes installation materials for Communication Wires, Electrical Supply whip…" at bounding box center [879, 529] width 393 height 67
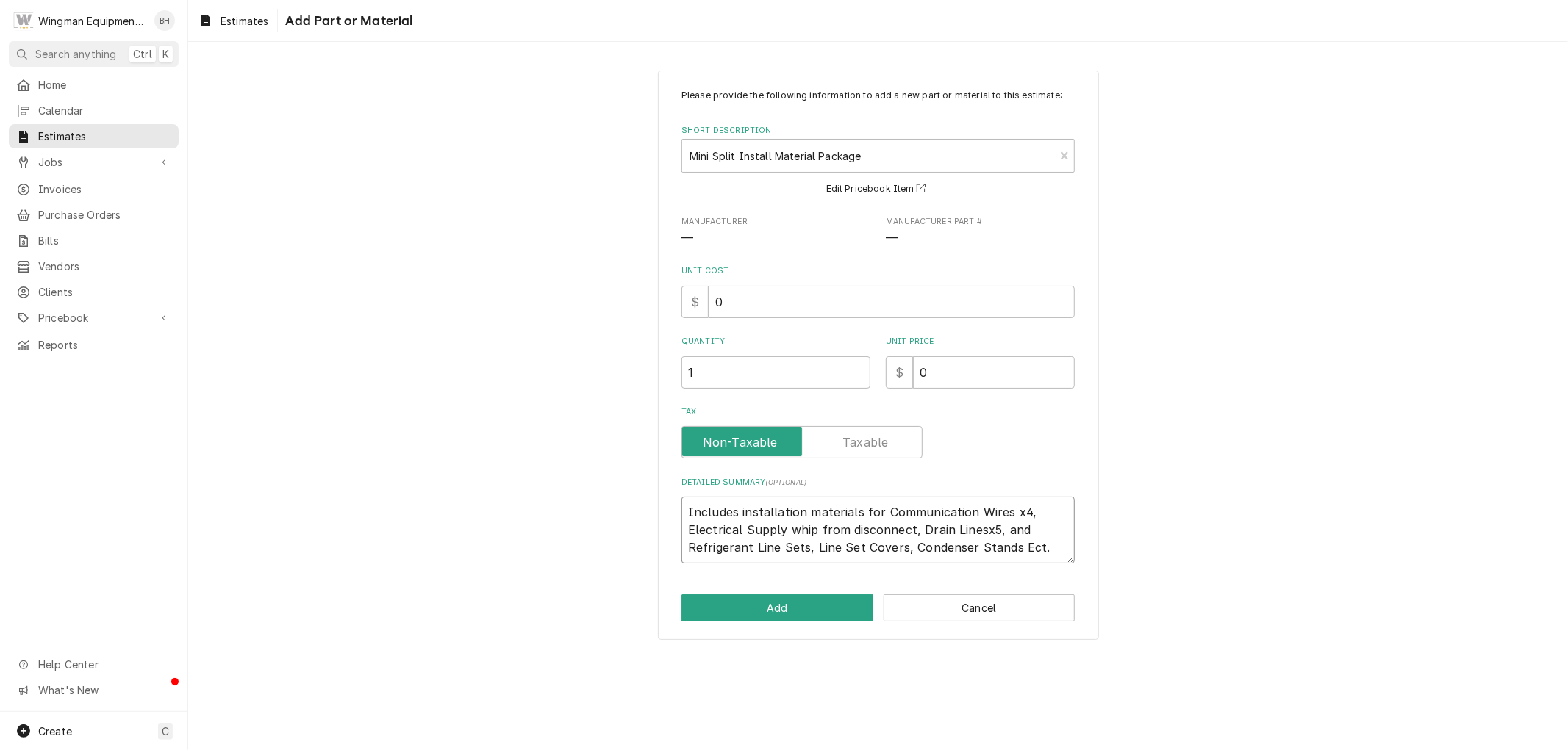
click at [1023, 515] on textarea "Includes installation materials for Communication Wires x4, Electrical Supply w…" at bounding box center [879, 529] width 393 height 67
click at [877, 512] on textarea "Includes installation materials for Communication Wires x5, Electrical Supply w…" at bounding box center [879, 529] width 393 height 67
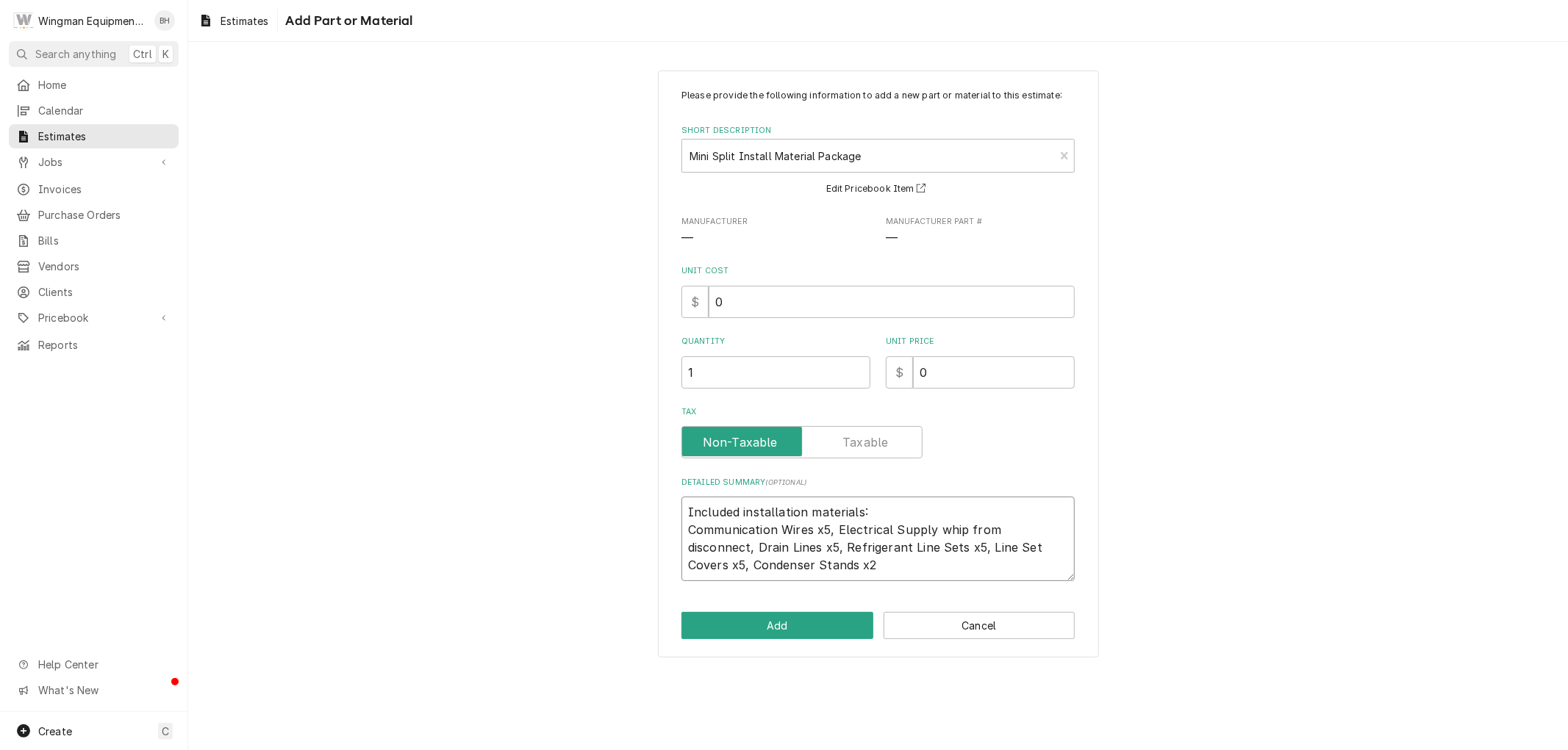
click at [1057, 534] on textarea "Included installation materials: Communication Wires x5, Electrical Supply whip…" at bounding box center [879, 538] width 393 height 84
click at [945, 385] on input "0" at bounding box center [994, 373] width 162 height 33
click at [821, 635] on button "Add" at bounding box center [777, 626] width 192 height 27
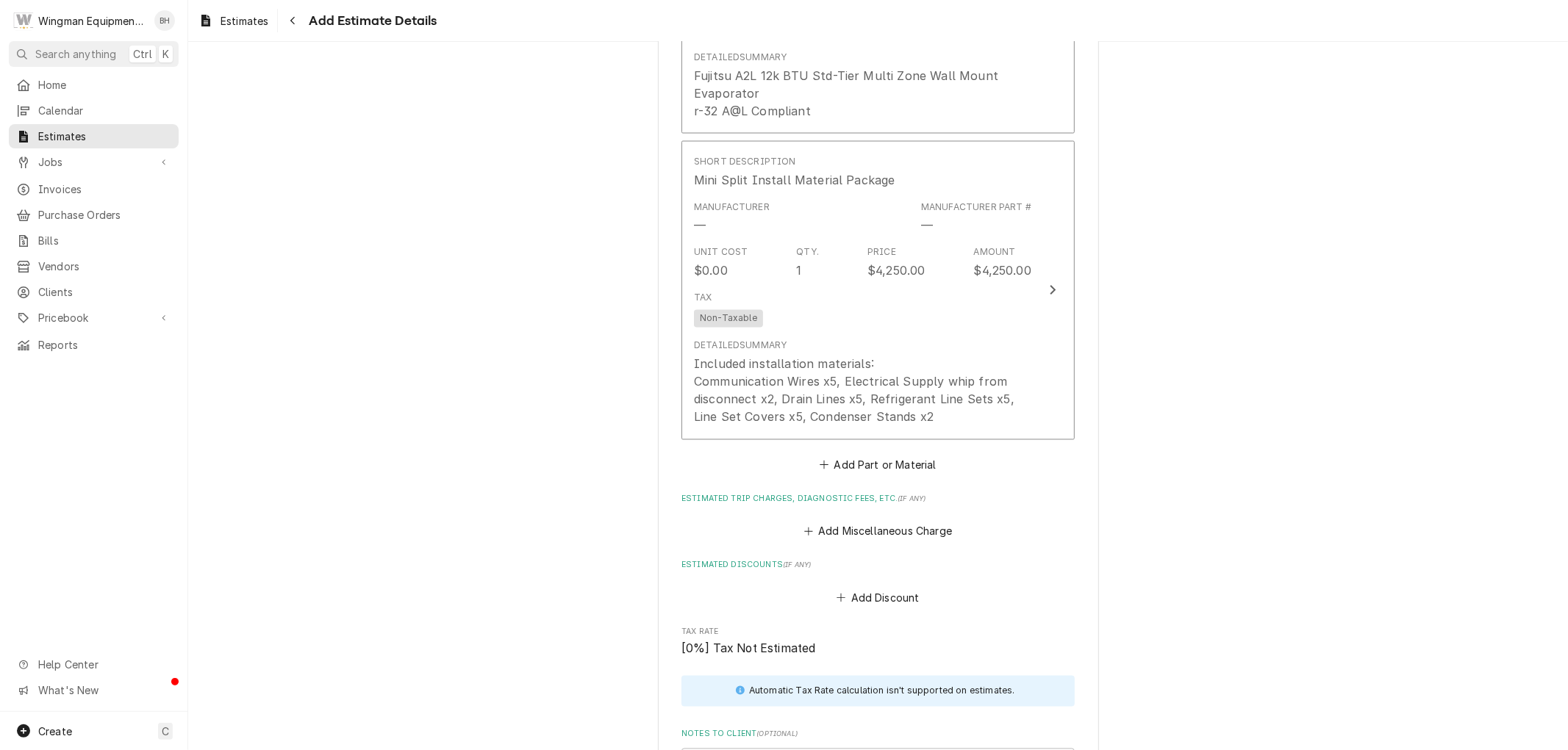
scroll to position [2158, 0]
click at [880, 527] on button "Add Miscellaneous Charge" at bounding box center [878, 529] width 153 height 20
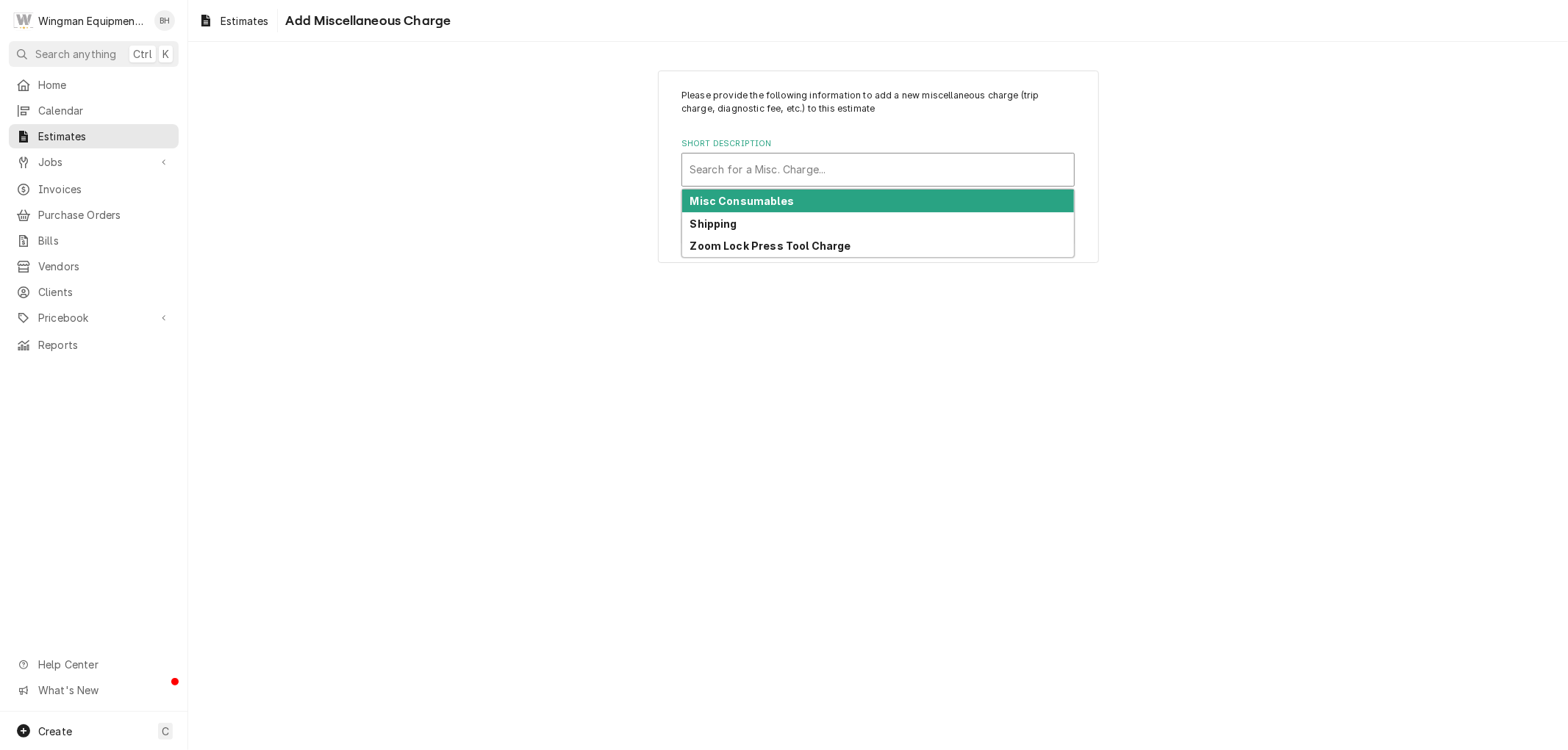
click at [772, 163] on div "Short Description" at bounding box center [878, 169] width 377 height 26
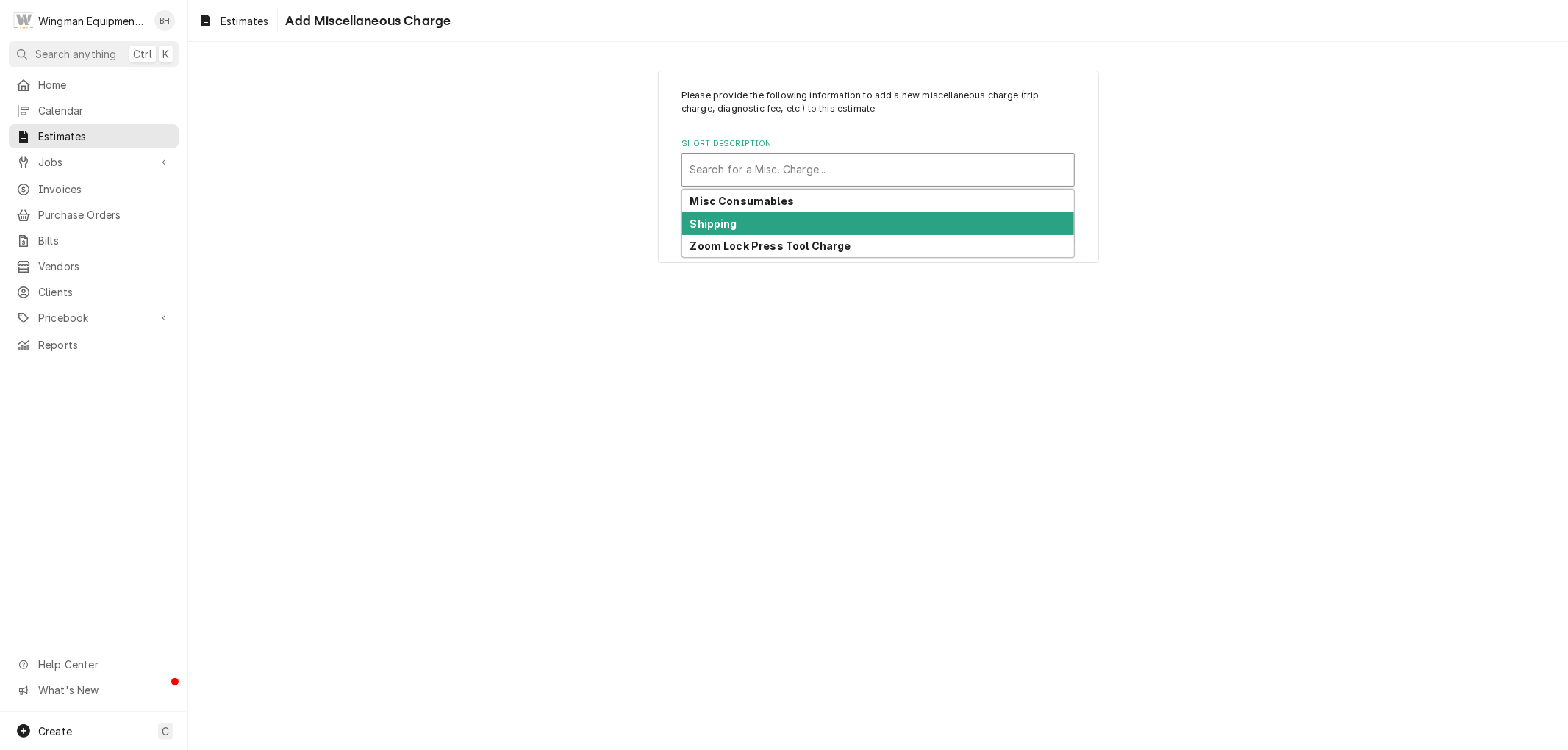
click at [760, 225] on div "Shipping" at bounding box center [879, 224] width 392 height 23
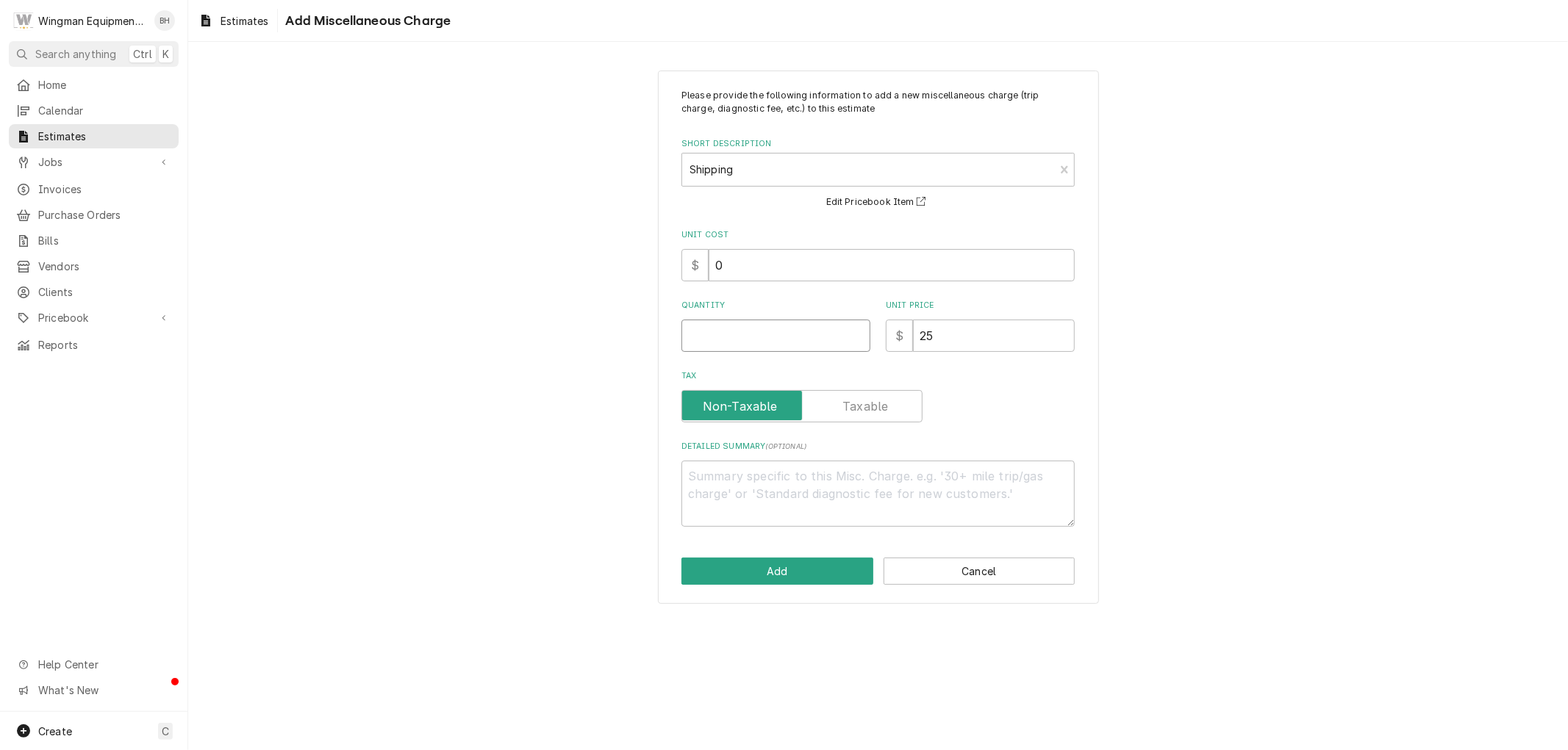
click at [762, 333] on input "Quantity" at bounding box center [776, 336] width 189 height 33
click at [953, 344] on input "25" at bounding box center [994, 336] width 162 height 33
click at [746, 489] on textarea "Detailed Summary ( optional )" at bounding box center [879, 494] width 393 height 67
click at [924, 339] on input "295" at bounding box center [994, 336] width 162 height 33
click at [782, 483] on textarea "Detailed Summary ( optional )" at bounding box center [879, 494] width 393 height 67
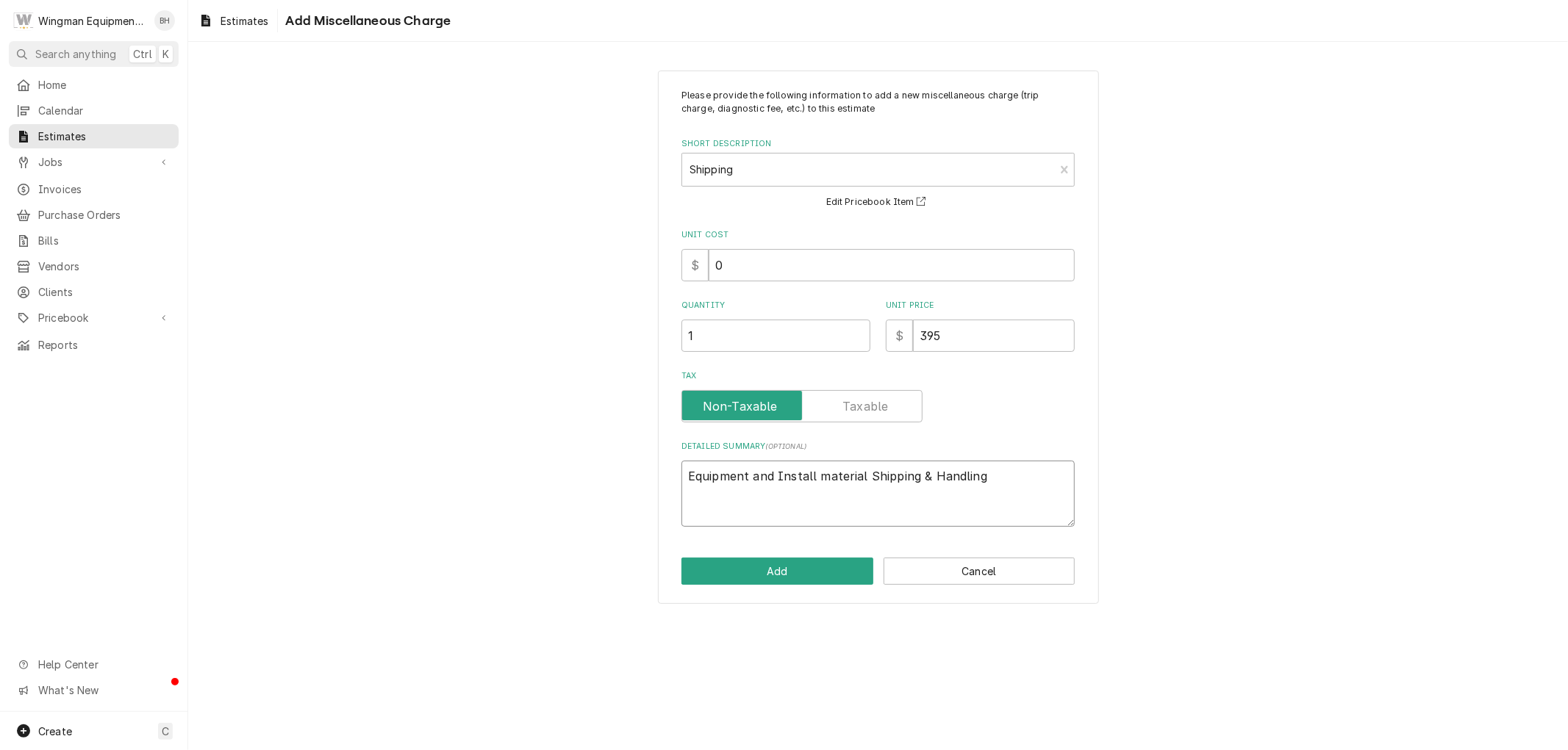
click at [825, 475] on textarea "Equipment and Install material Shipping & Handling" at bounding box center [879, 494] width 393 height 67
click at [810, 567] on button "Add" at bounding box center [777, 572] width 192 height 27
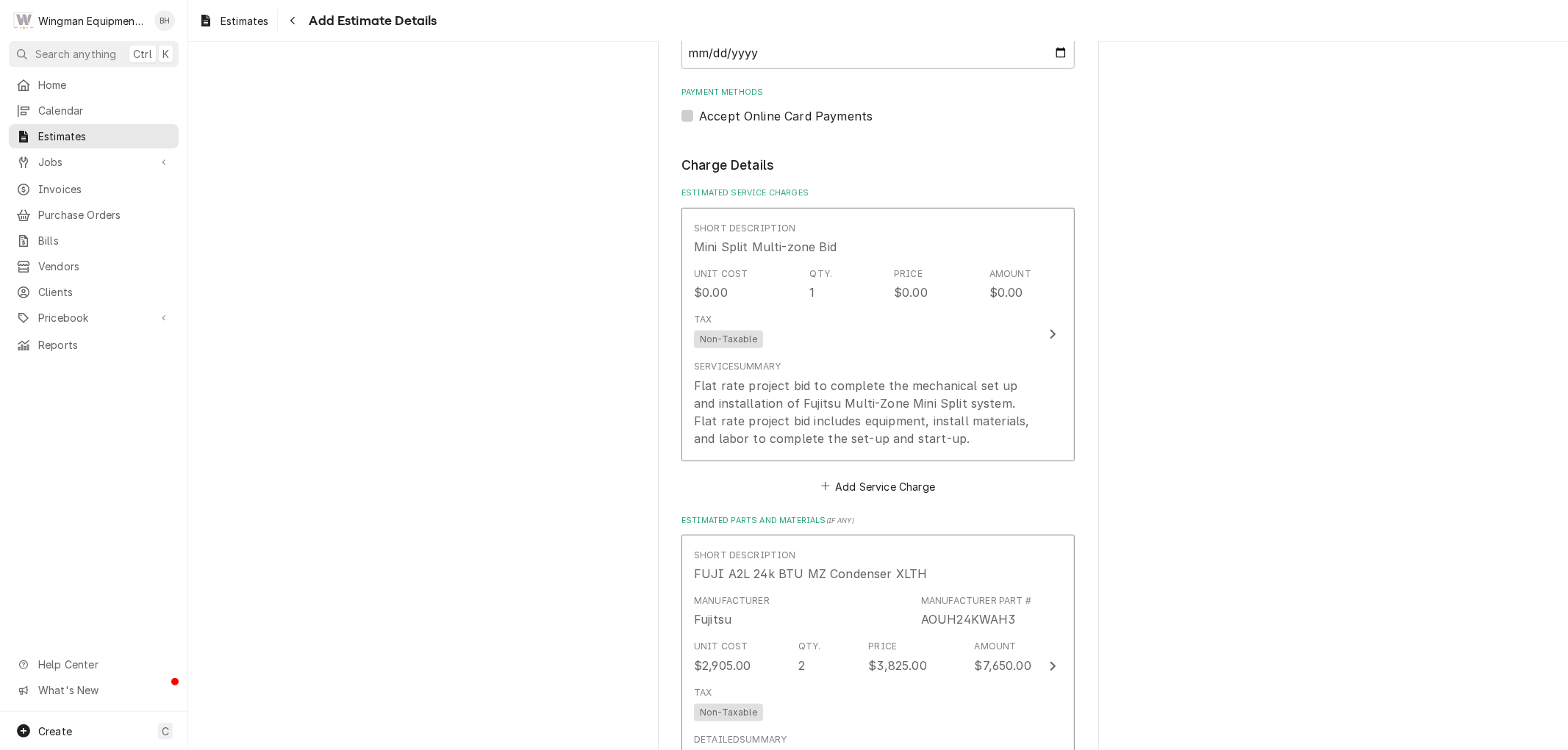
scroll to position [917, 0]
click at [866, 483] on button "Add Service Charge" at bounding box center [879, 483] width 120 height 20
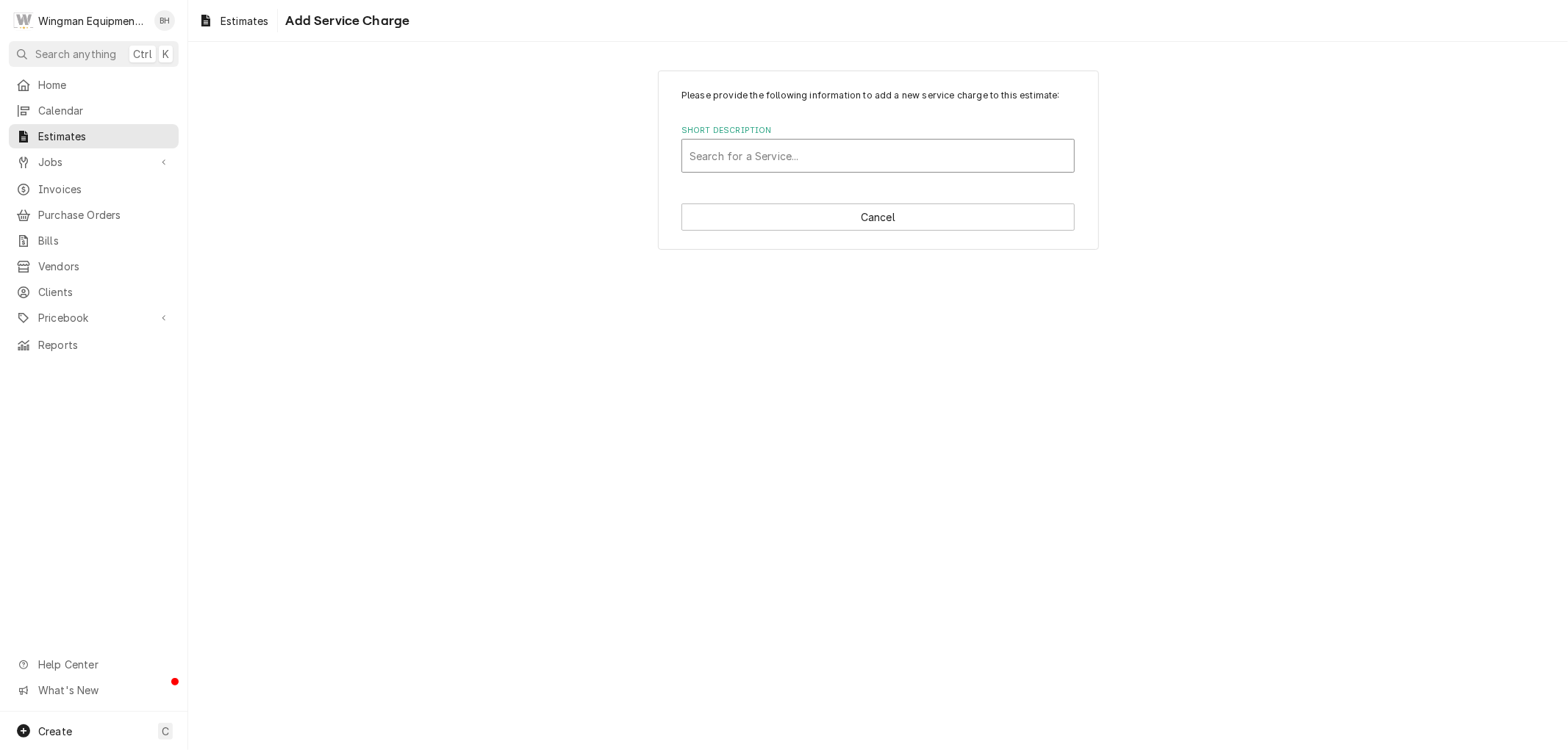
click at [847, 156] on div "Short Description" at bounding box center [878, 155] width 377 height 26
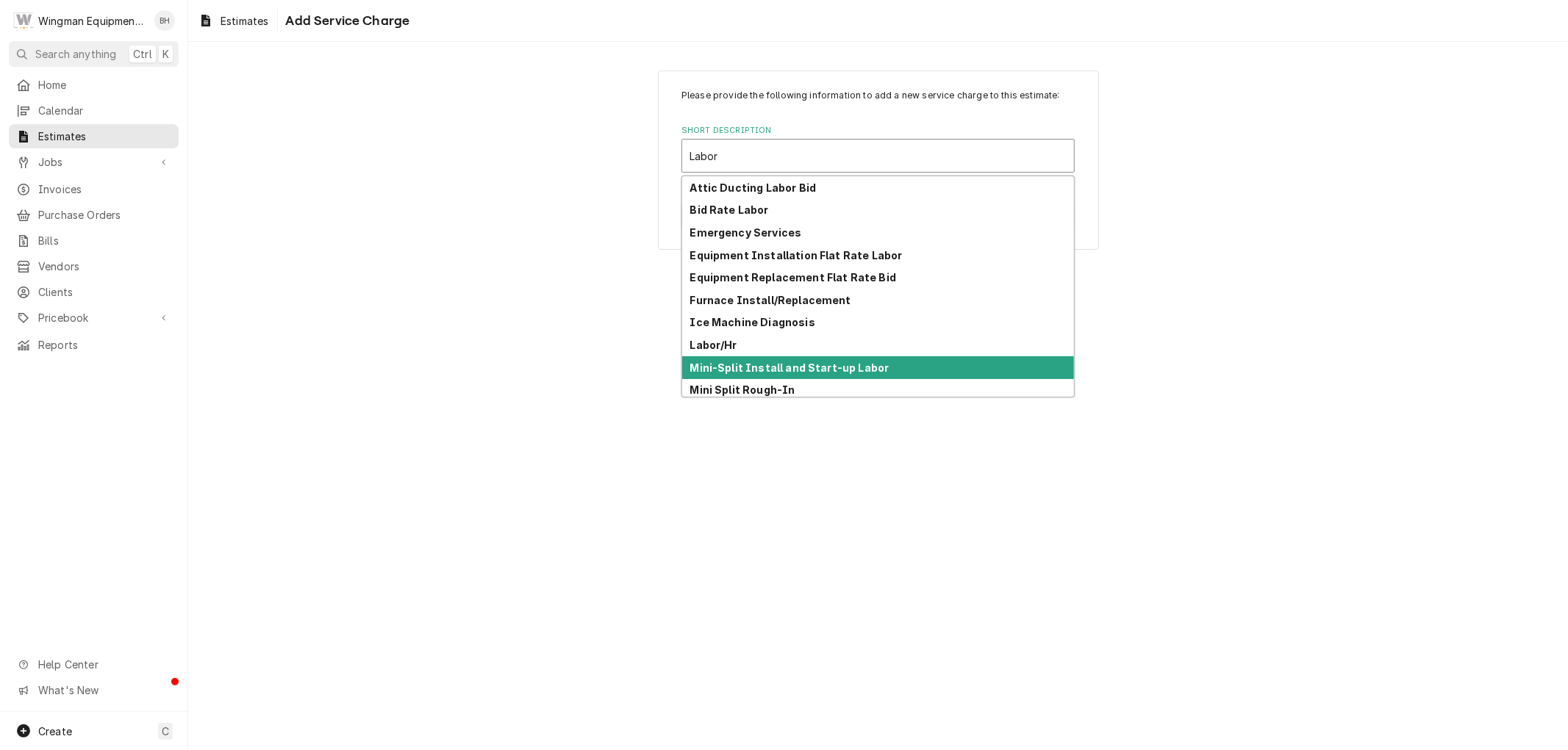
click at [813, 363] on strong "Mini-Split Install and Start-up Labor" at bounding box center [790, 367] width 200 height 13
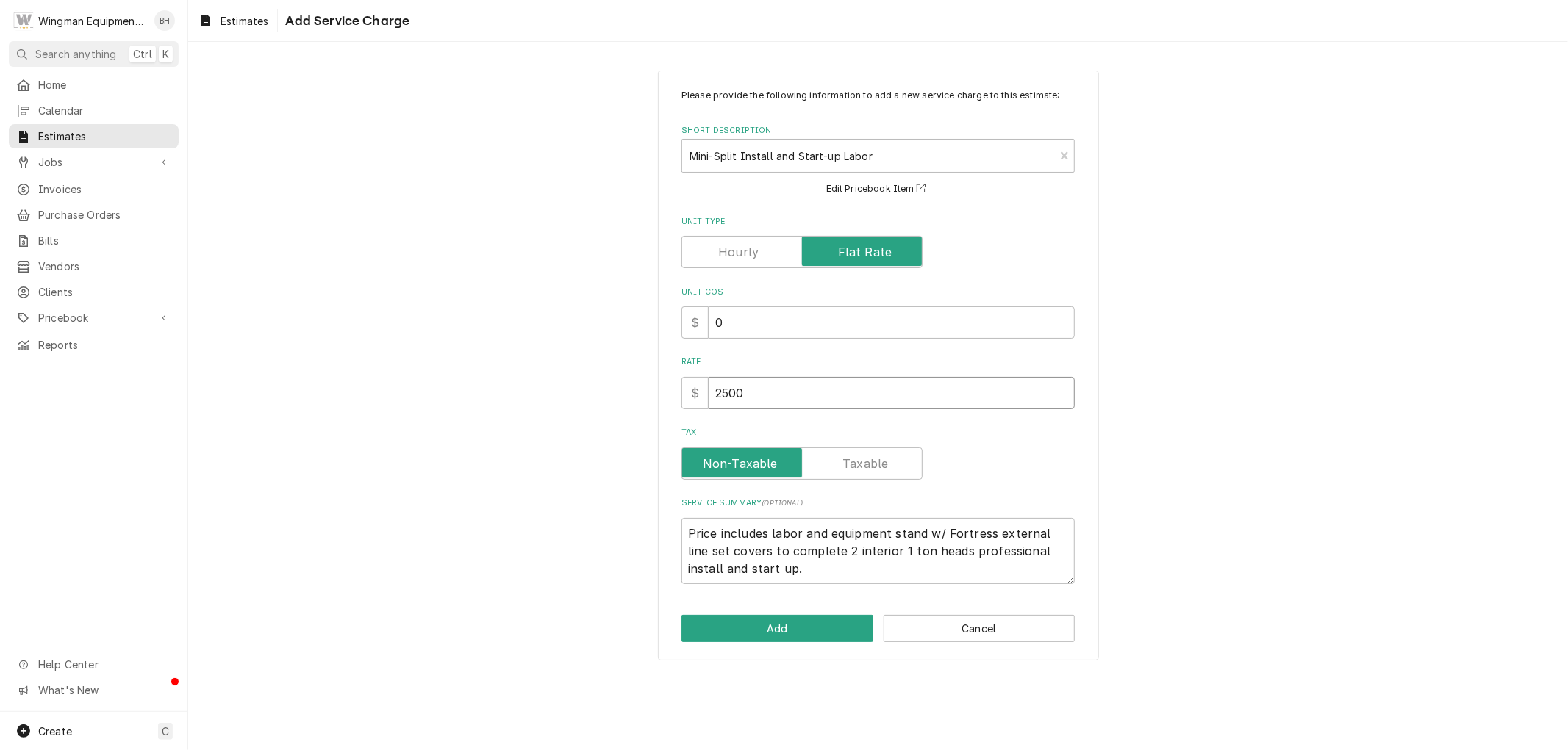
drag, startPoint x: 772, startPoint y: 399, endPoint x: 642, endPoint y: 383, distance: 131.0
click at [642, 383] on div "Please provide the following information to add a new service charge to this es…" at bounding box center [878, 365] width 1380 height 617
click at [788, 632] on button "Add" at bounding box center [777, 629] width 192 height 27
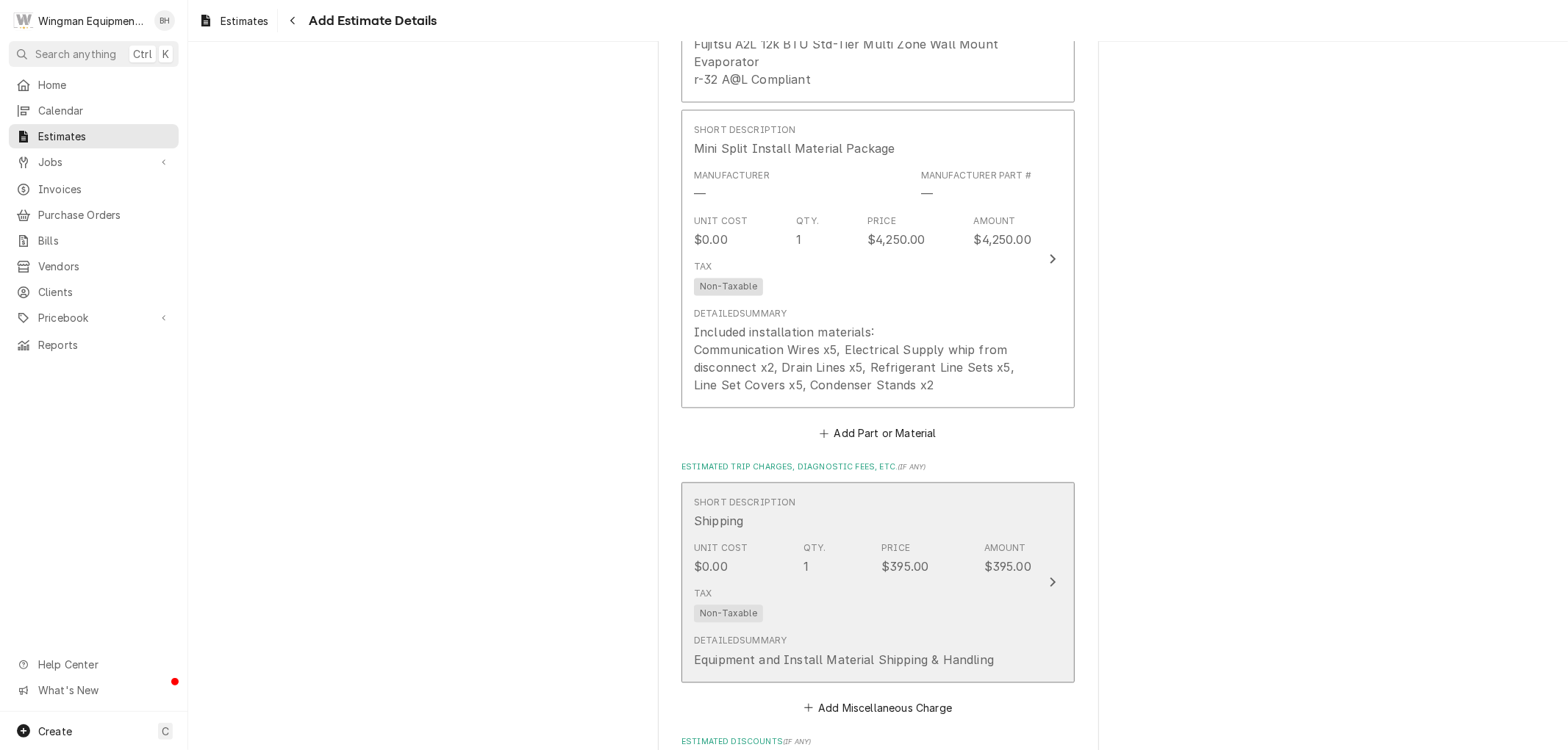
scroll to position [2362, 0]
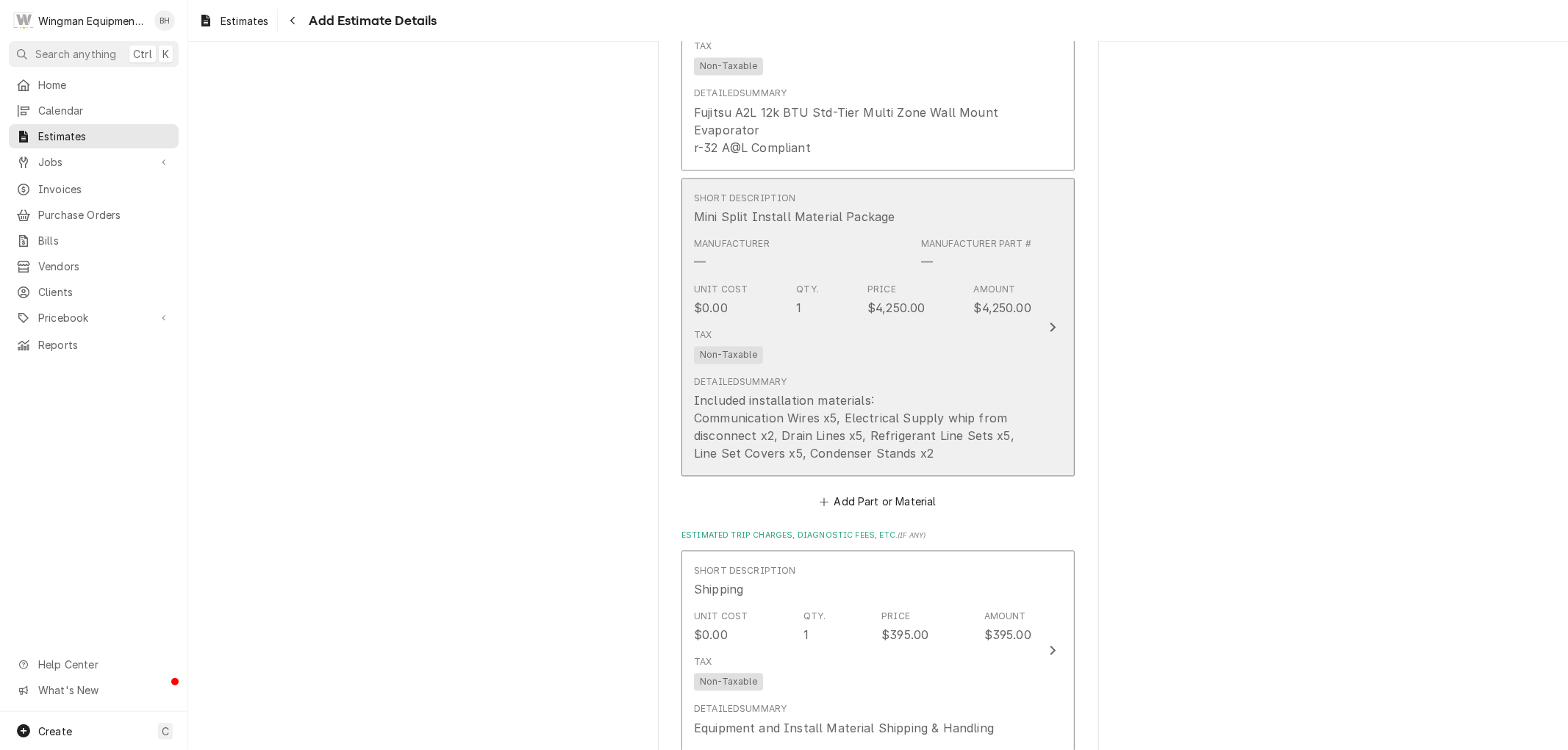
click at [880, 378] on div "Detailed Summary Included installation materials: Communication Wires x5, Elect…" at bounding box center [863, 419] width 338 height 87
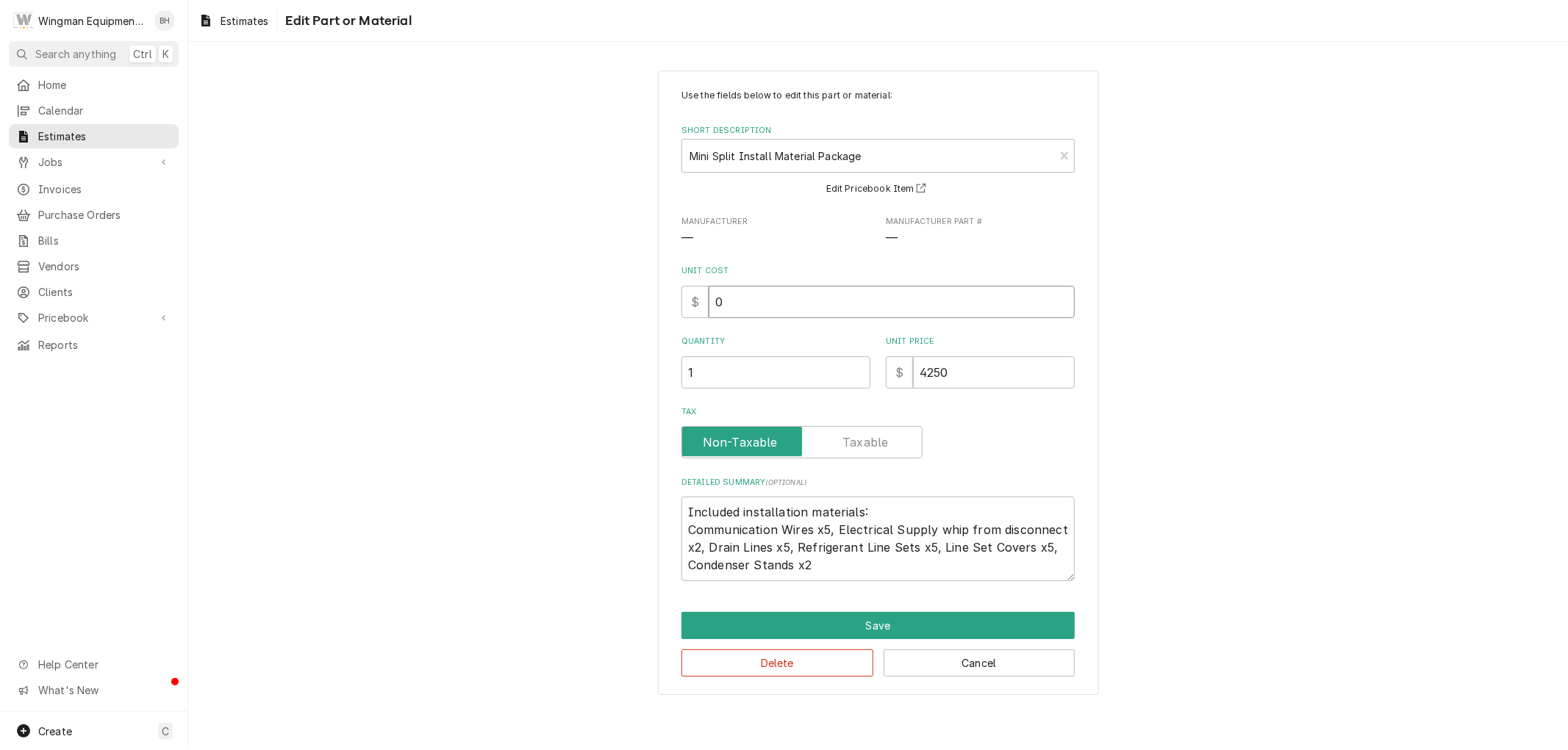
drag, startPoint x: 755, startPoint y: 302, endPoint x: 667, endPoint y: 308, distance: 88.2
click at [667, 308] on div "Use the fields below to edit this part or material: Short Description Mini Spli…" at bounding box center [878, 383] width 441 height 626
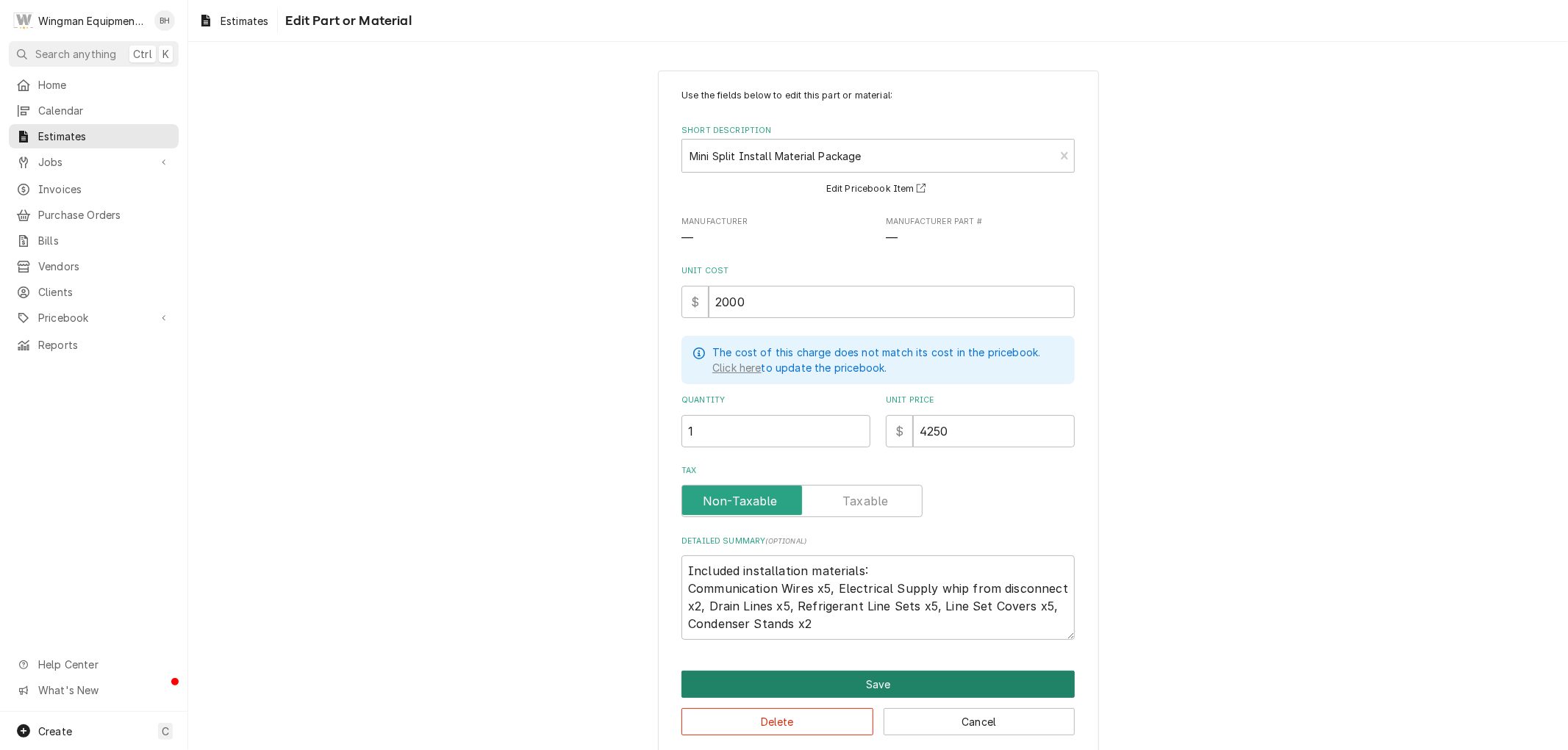
click at [914, 677] on button "Save" at bounding box center [879, 684] width 393 height 27
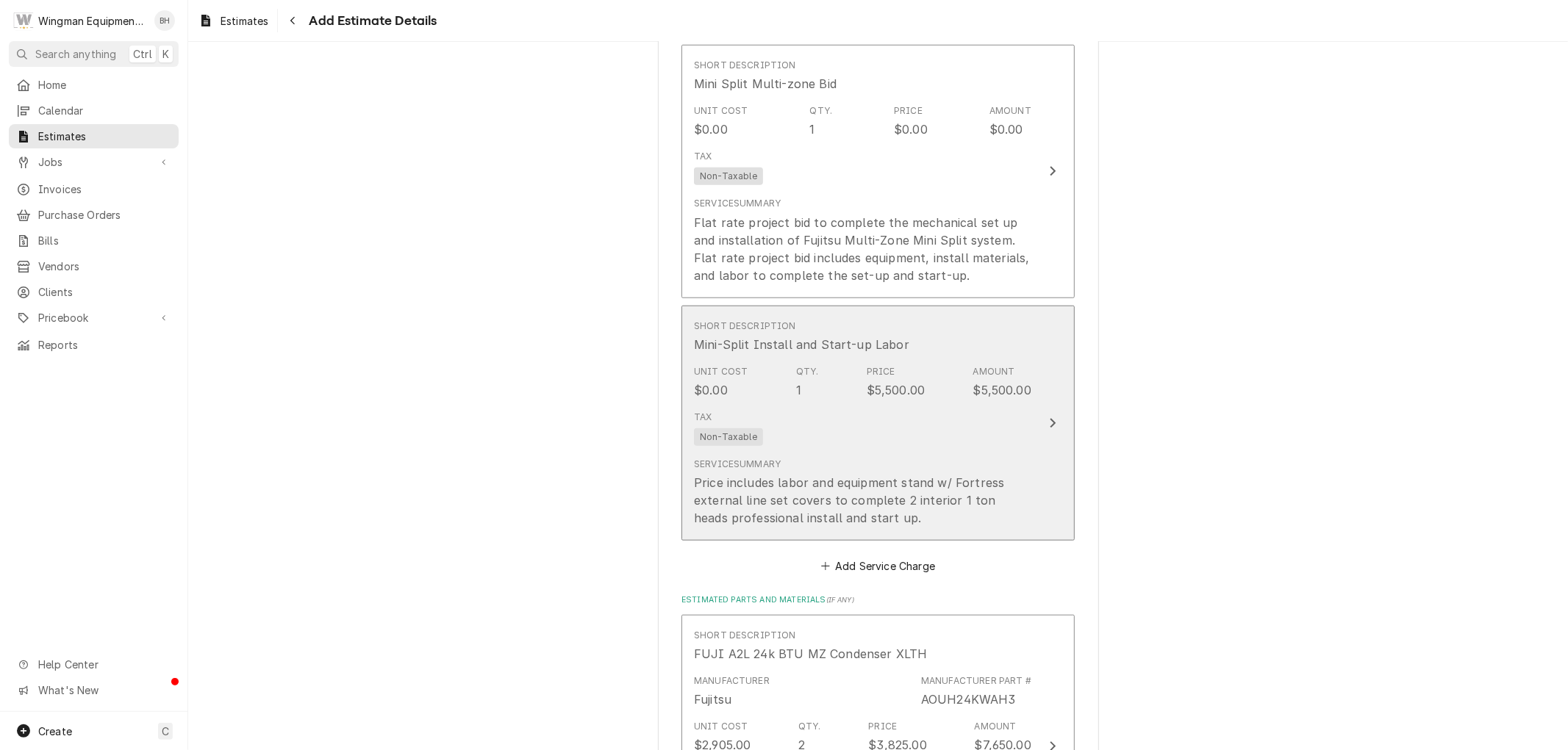
scroll to position [1038, 0]
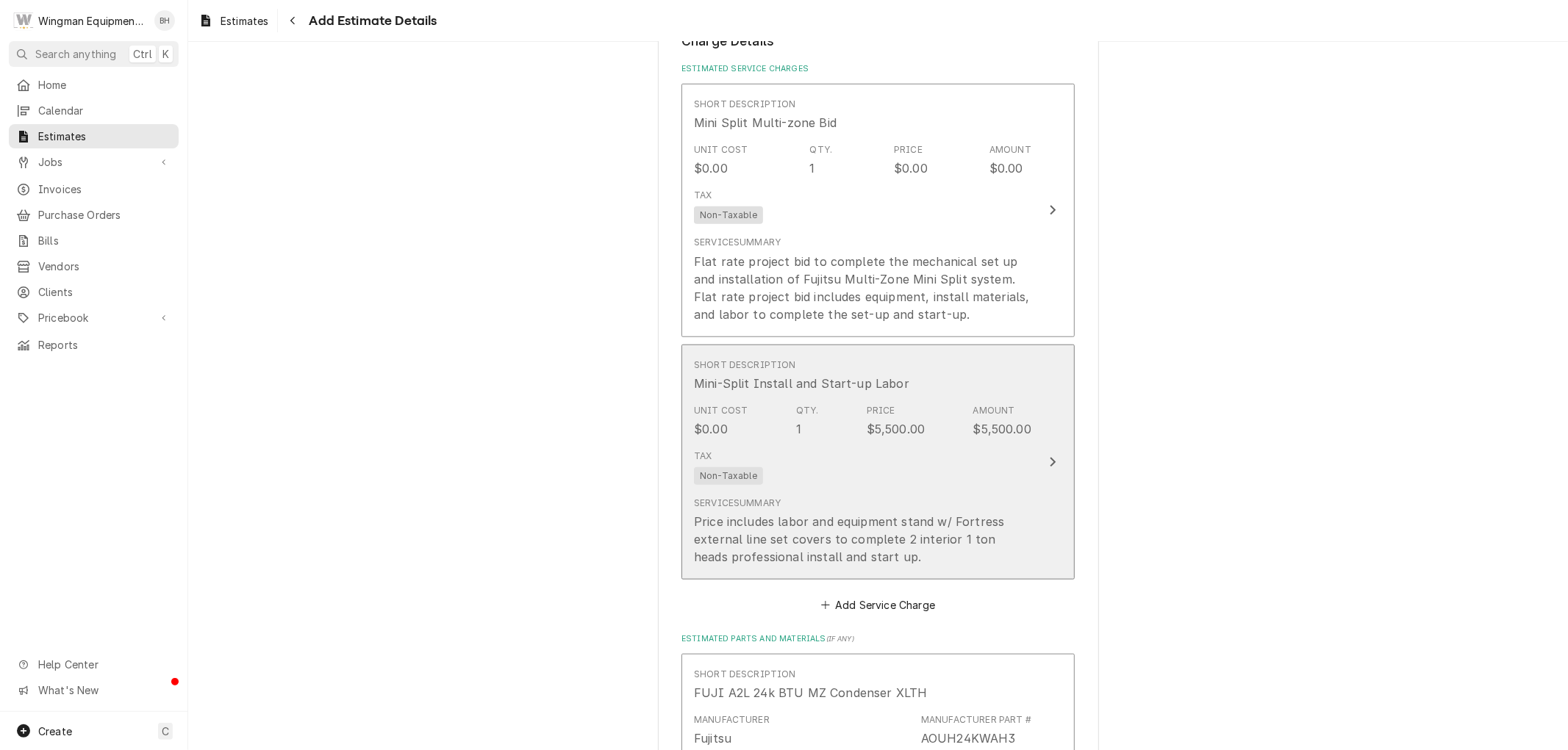
click at [850, 478] on div "Tax Non-Taxable" at bounding box center [863, 467] width 338 height 47
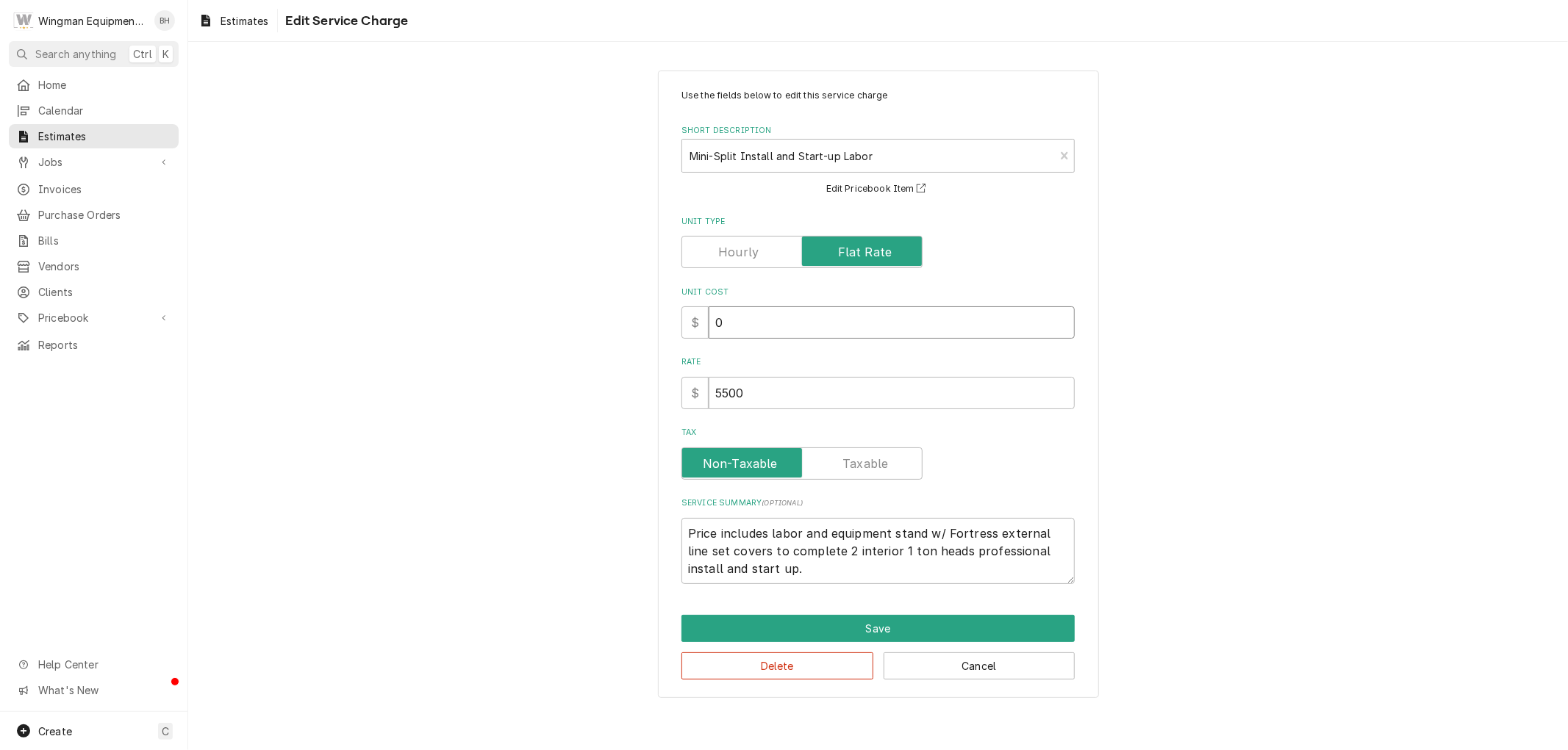
drag, startPoint x: 759, startPoint y: 317, endPoint x: 640, endPoint y: 331, distance: 119.8
click at [640, 331] on div "Use the fields below to edit this service charge Short Description Mini-Split I…" at bounding box center [878, 384] width 1380 height 655
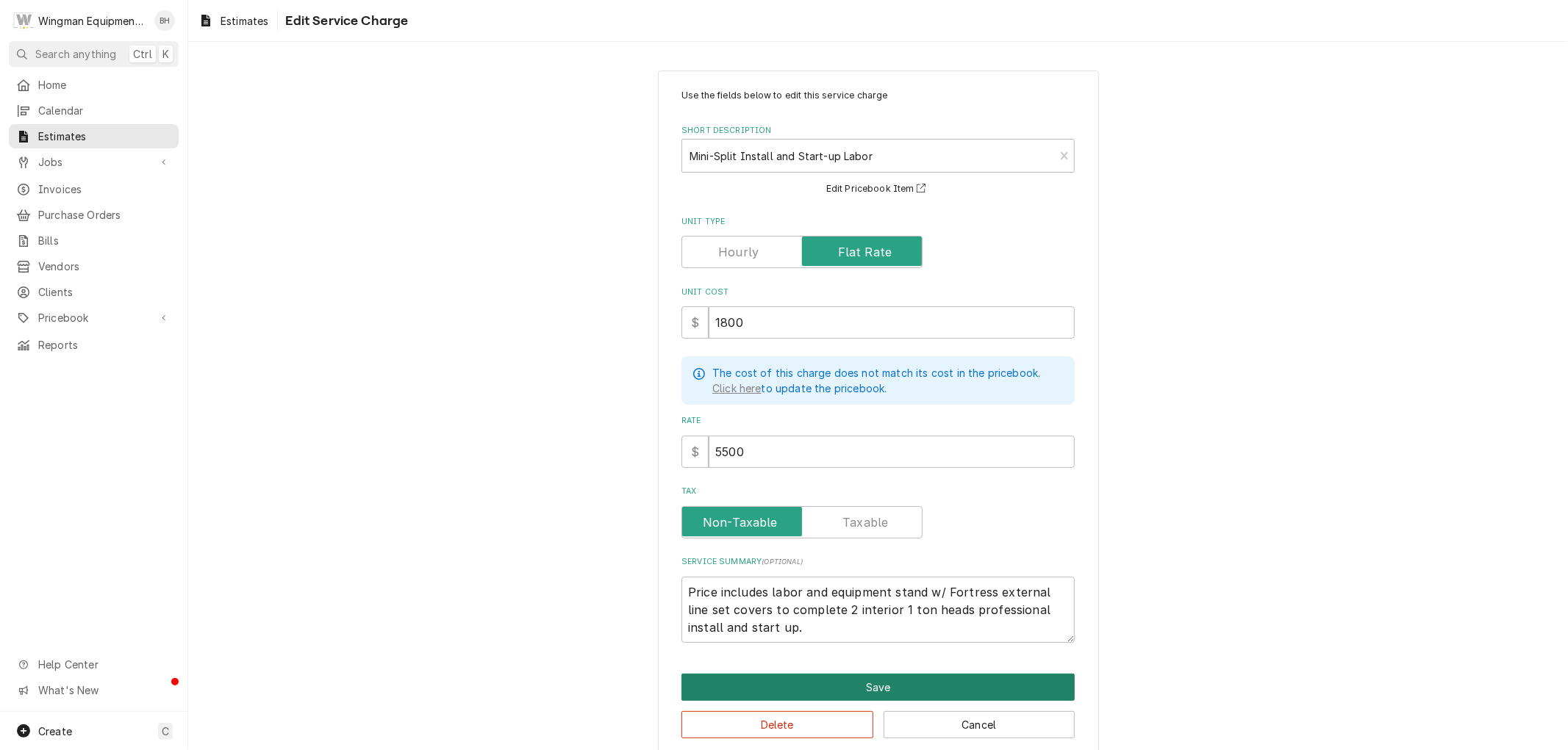
click at [855, 688] on button "Save" at bounding box center [879, 687] width 393 height 27
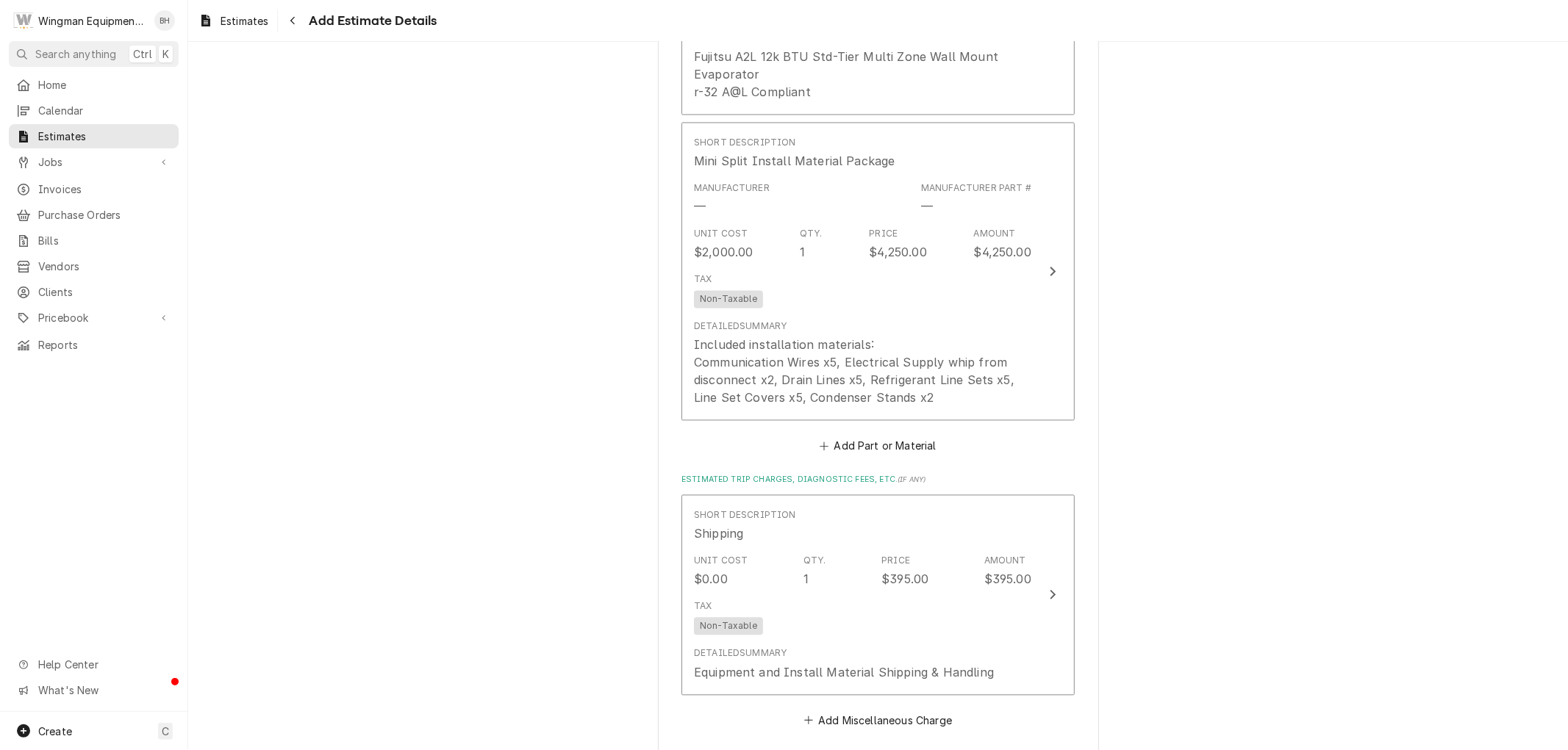
scroll to position [2490, 0]
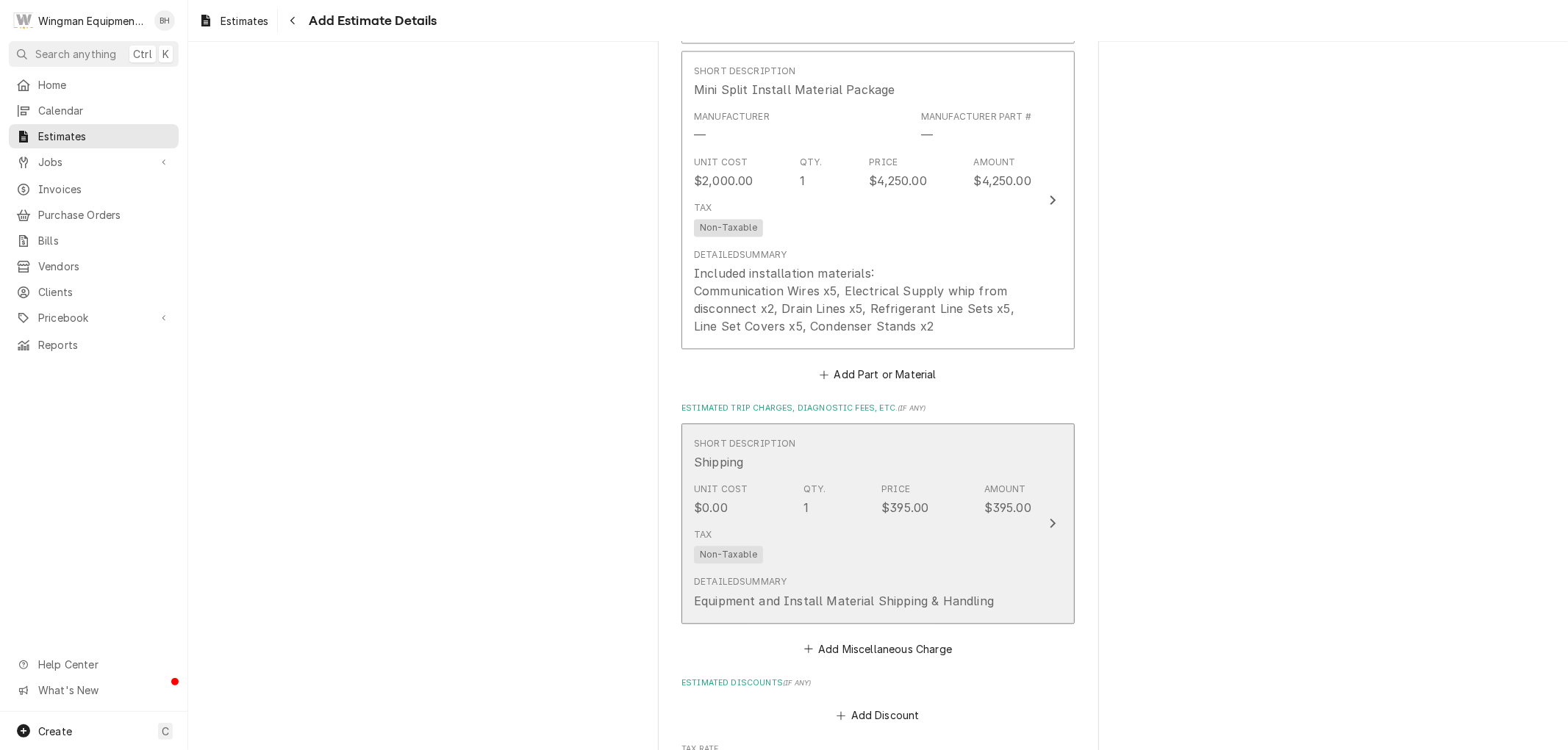
click at [871, 569] on div "Tax Non-Taxable" at bounding box center [863, 546] width 338 height 47
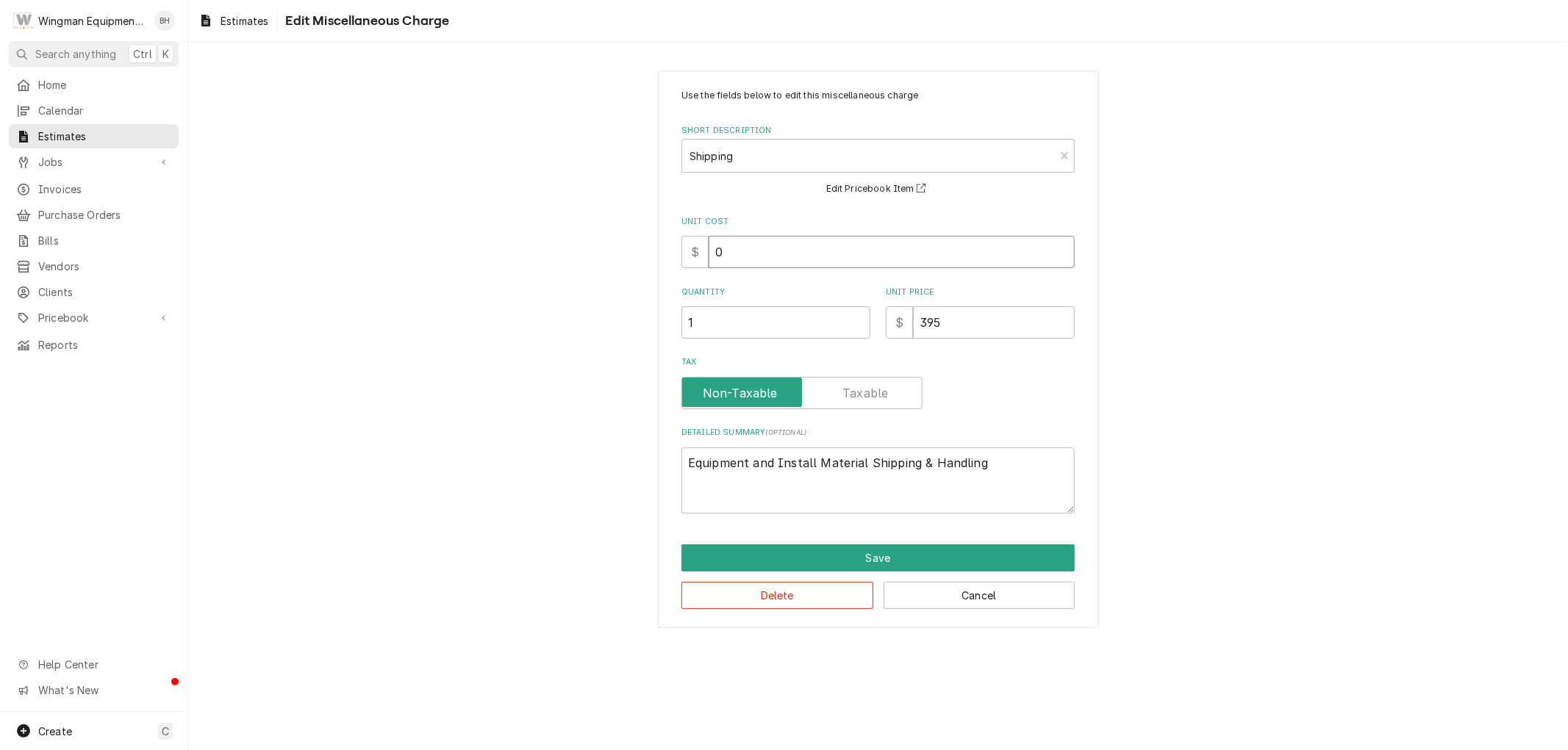
drag, startPoint x: 750, startPoint y: 246, endPoint x: 635, endPoint y: 259, distance: 115.7
click at [635, 259] on div "Use the fields below to edit this miscellaneous charge Short Description Shippi…" at bounding box center [878, 348] width 1380 height 583
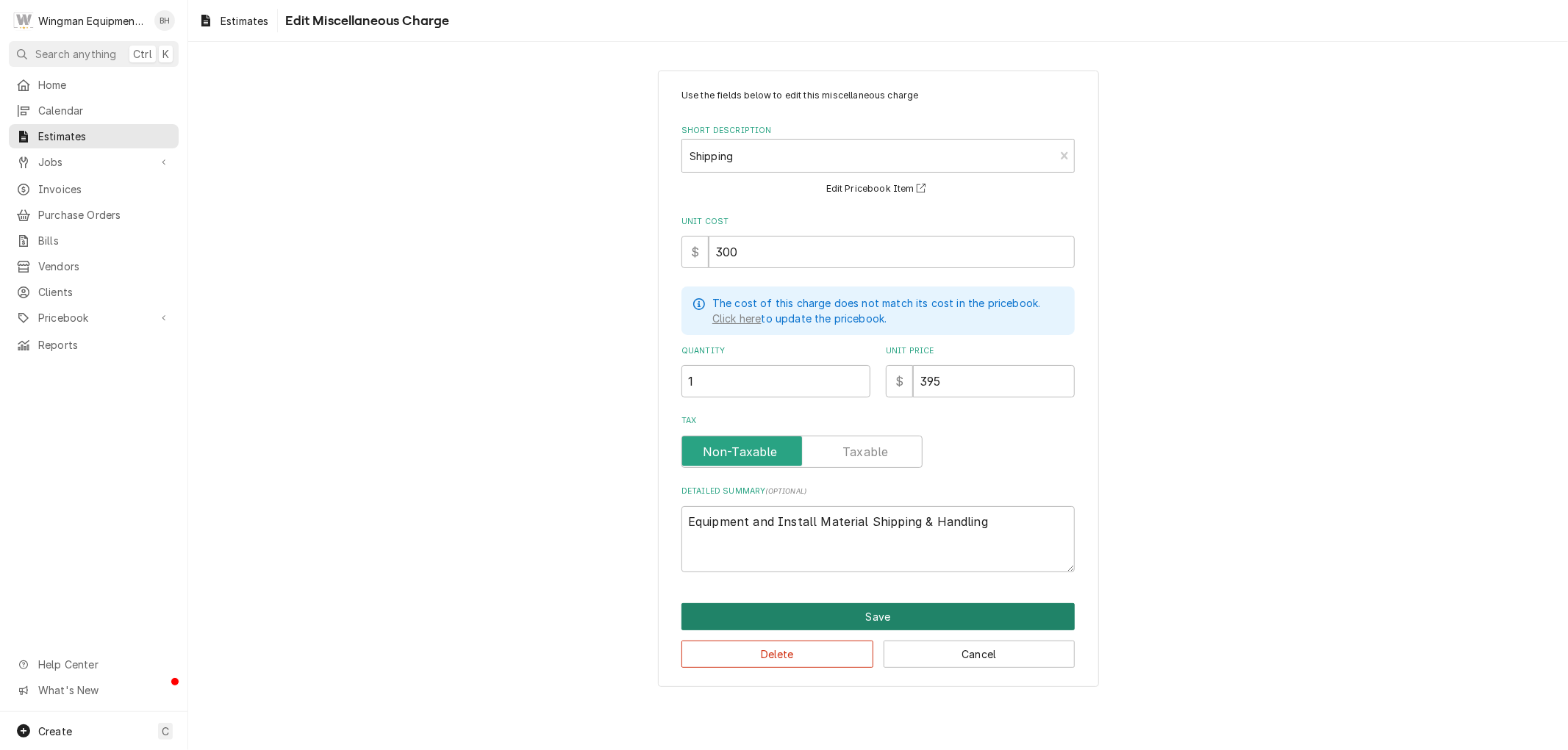
click at [944, 608] on button "Save" at bounding box center [879, 617] width 393 height 27
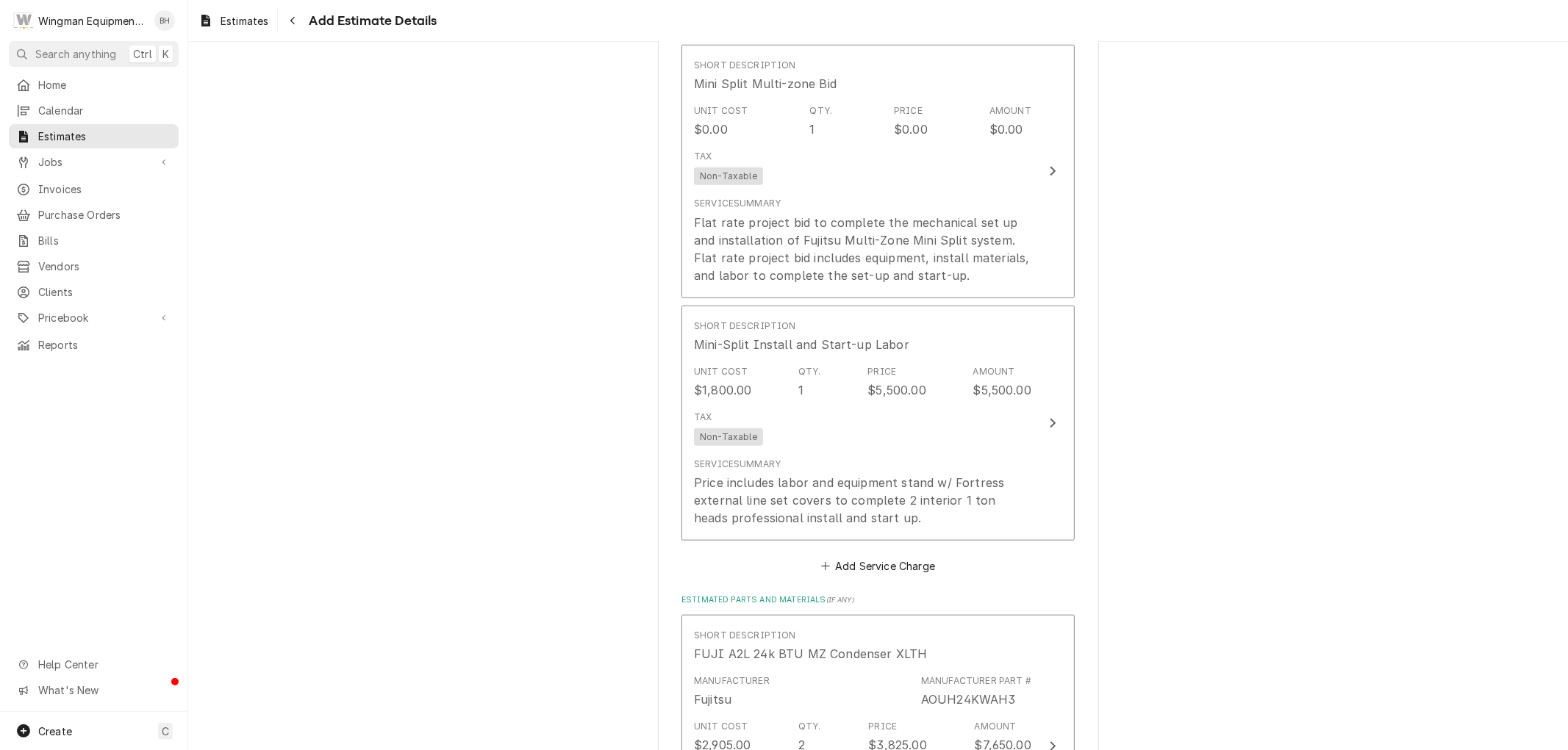
scroll to position [1220, 0]
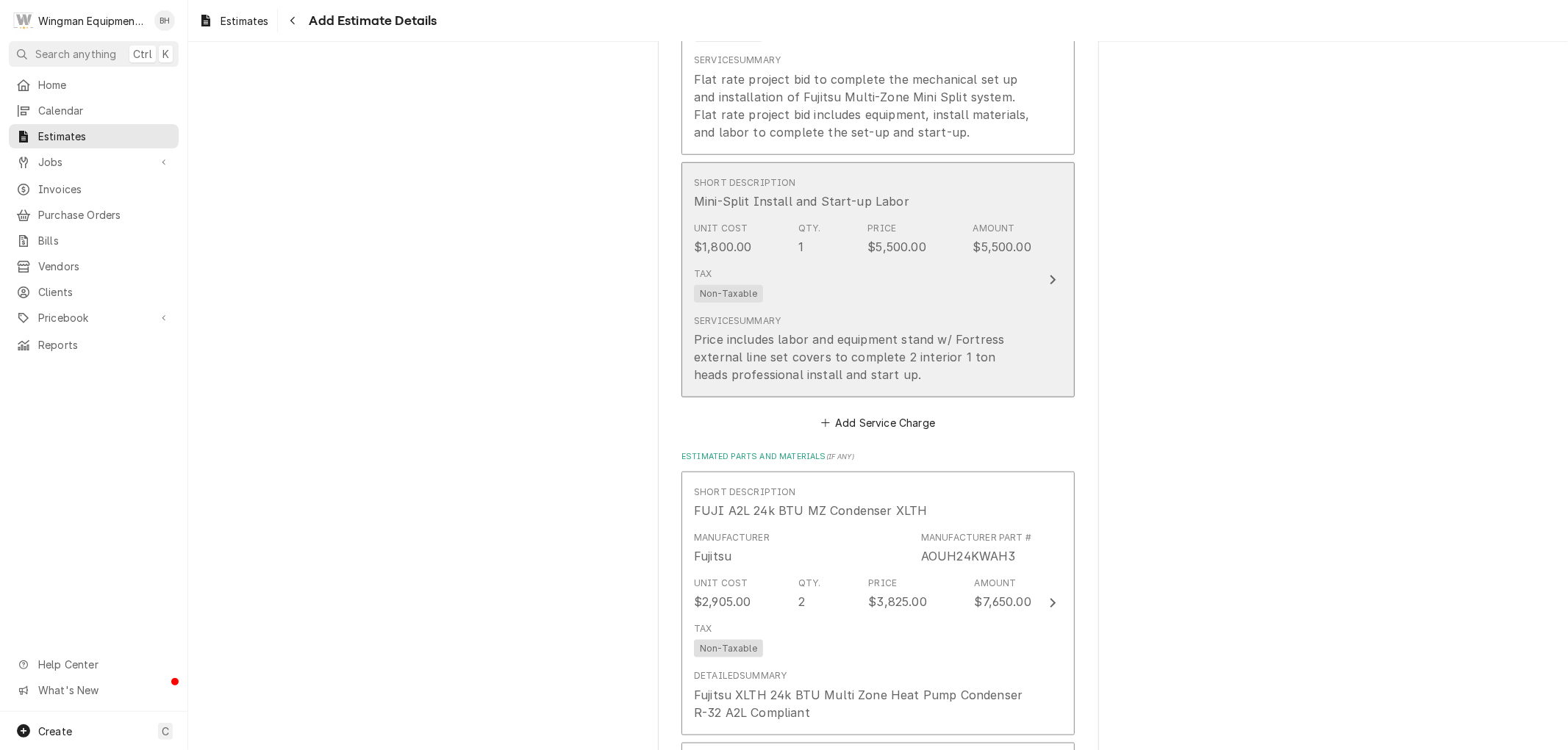
click at [1004, 317] on div "Service Summary Price includes labor and equipment stand w/ Fortress external l…" at bounding box center [863, 349] width 338 height 69
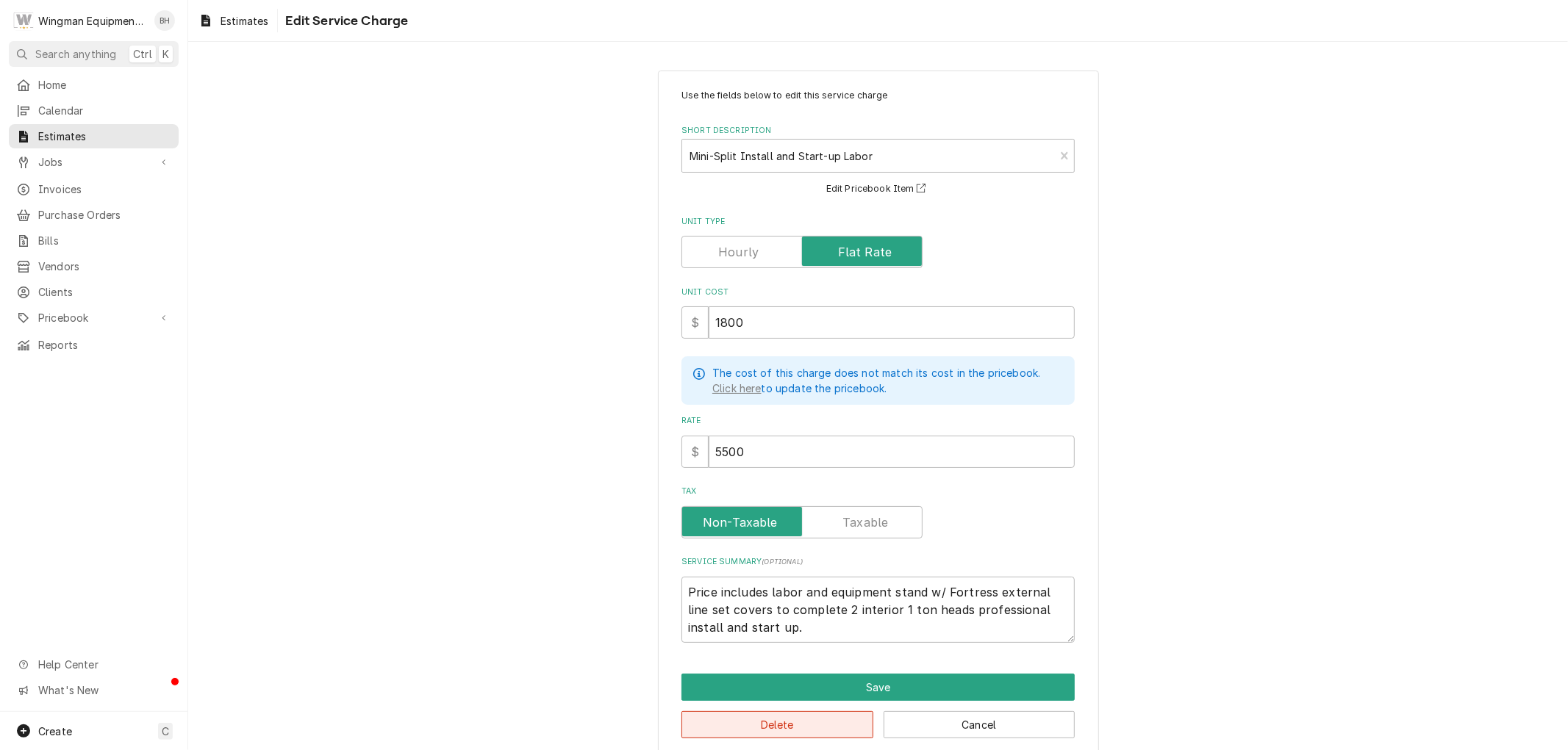
click at [833, 724] on button "Delete" at bounding box center [777, 725] width 192 height 27
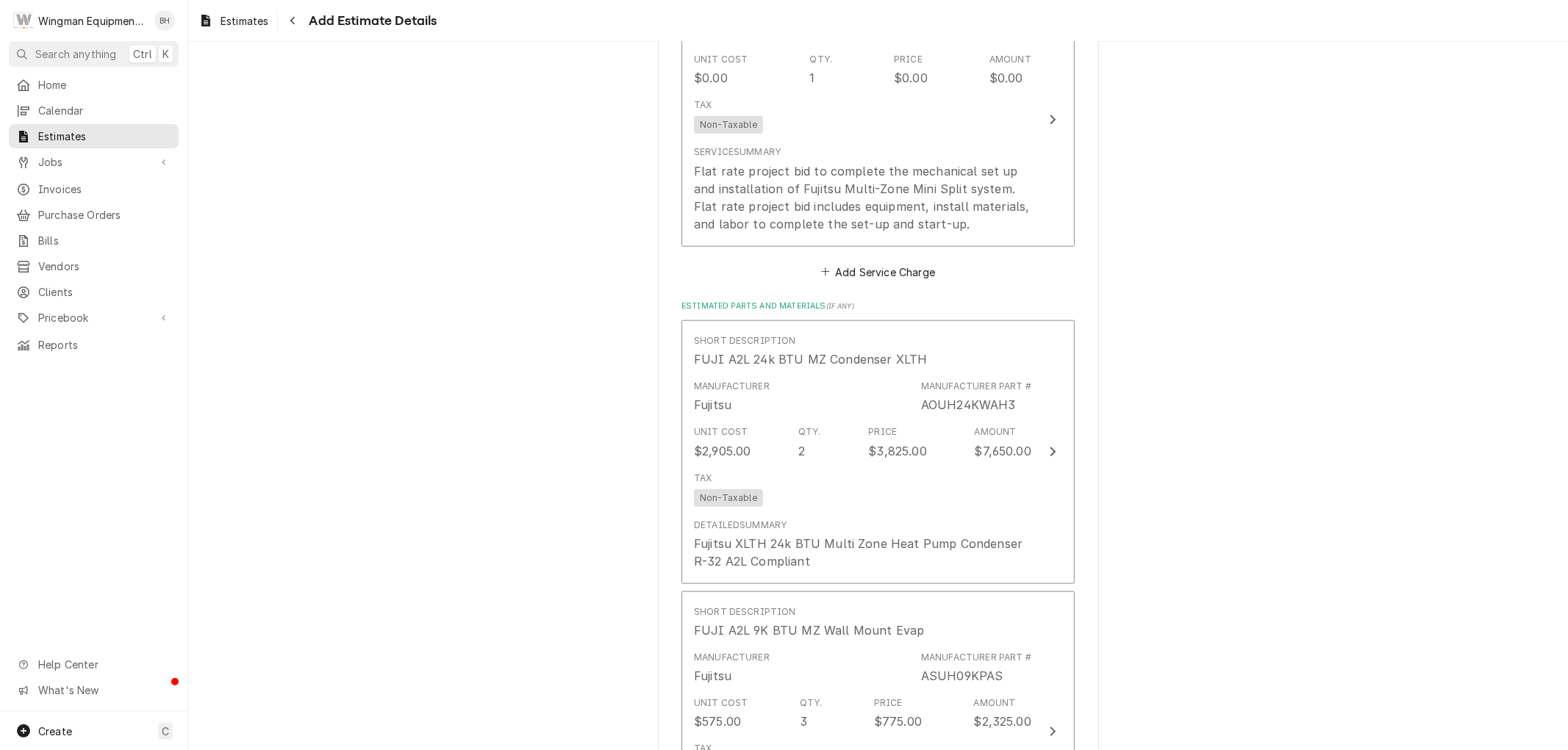
scroll to position [957, 0]
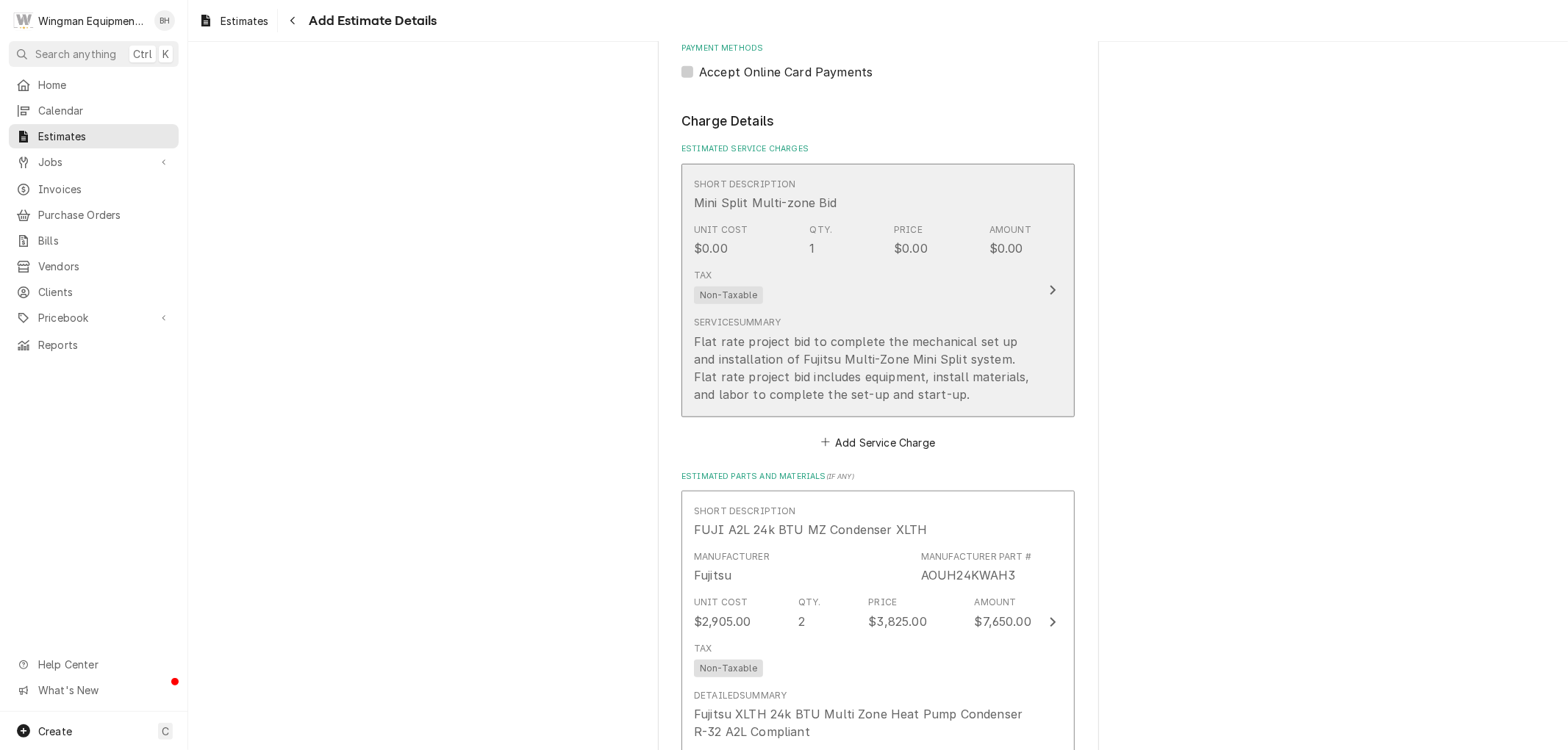
click at [983, 339] on div "Flat rate project bid to complete the mechanical set up and installation of Fuj…" at bounding box center [863, 367] width 338 height 70
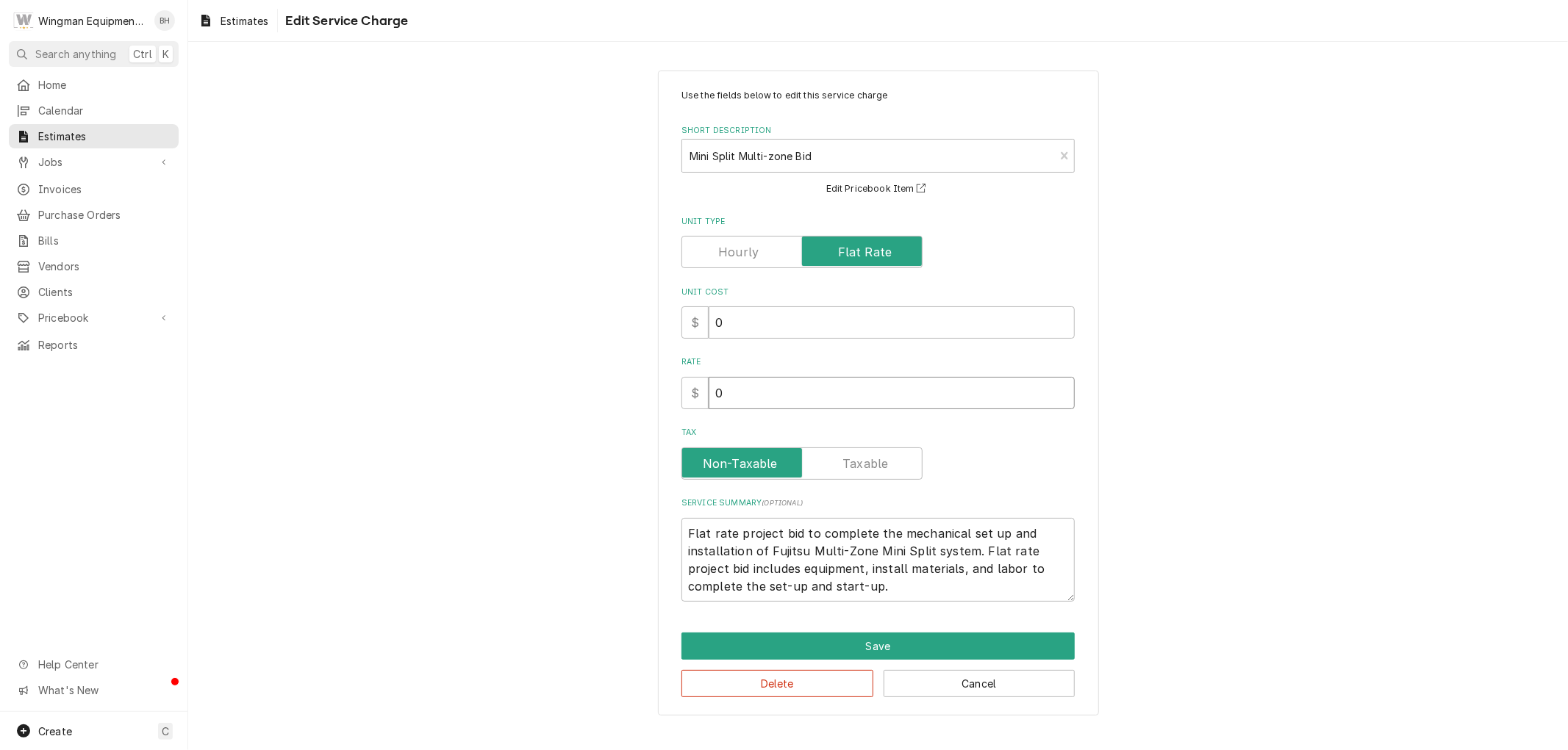
drag, startPoint x: 754, startPoint y: 393, endPoint x: 726, endPoint y: 393, distance: 28.0
click at [726, 393] on input "0" at bounding box center [892, 393] width 366 height 33
click at [753, 324] on input "0" at bounding box center [892, 323] width 366 height 33
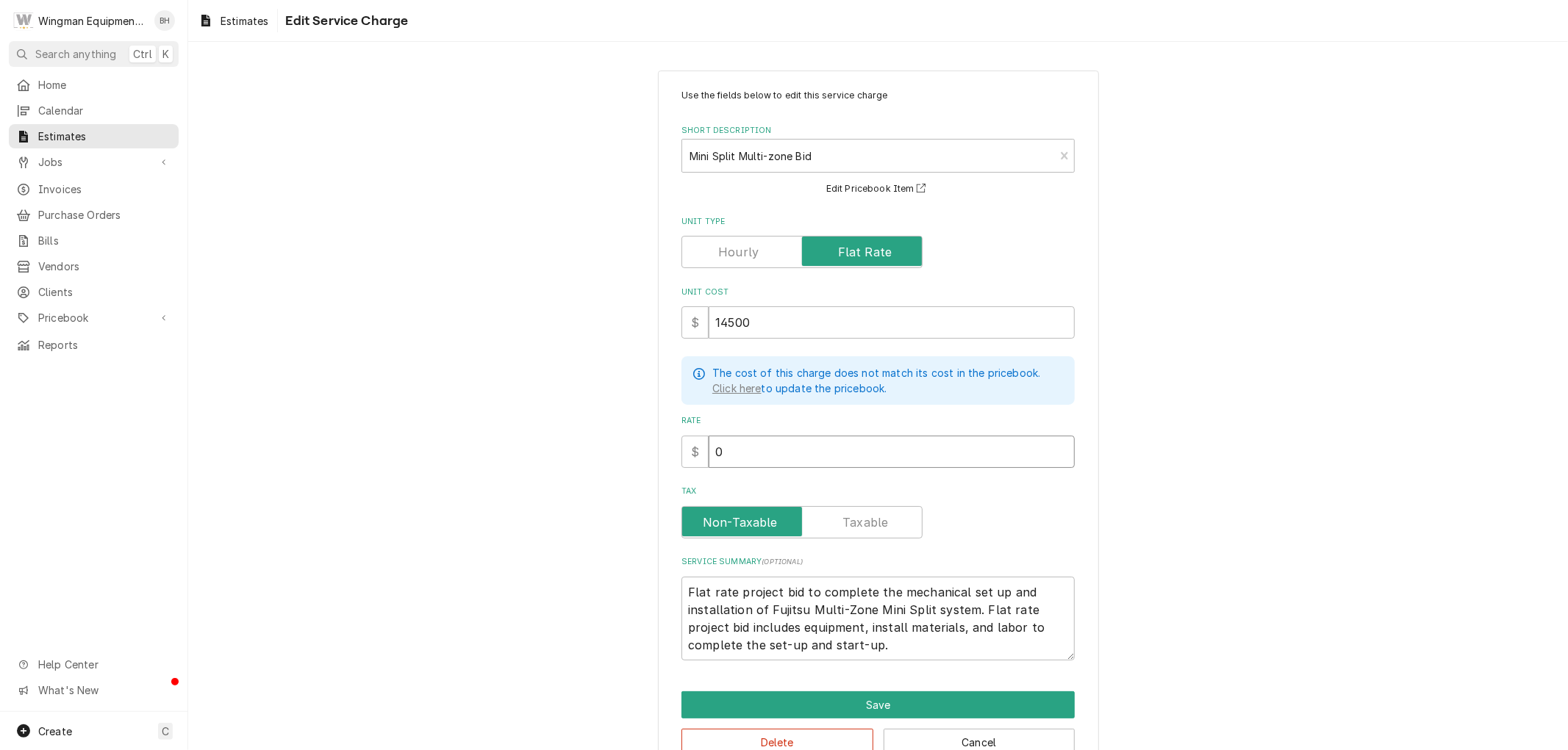
click at [751, 452] on input "0" at bounding box center [892, 452] width 366 height 33
click at [822, 696] on button "Save" at bounding box center [879, 705] width 393 height 27
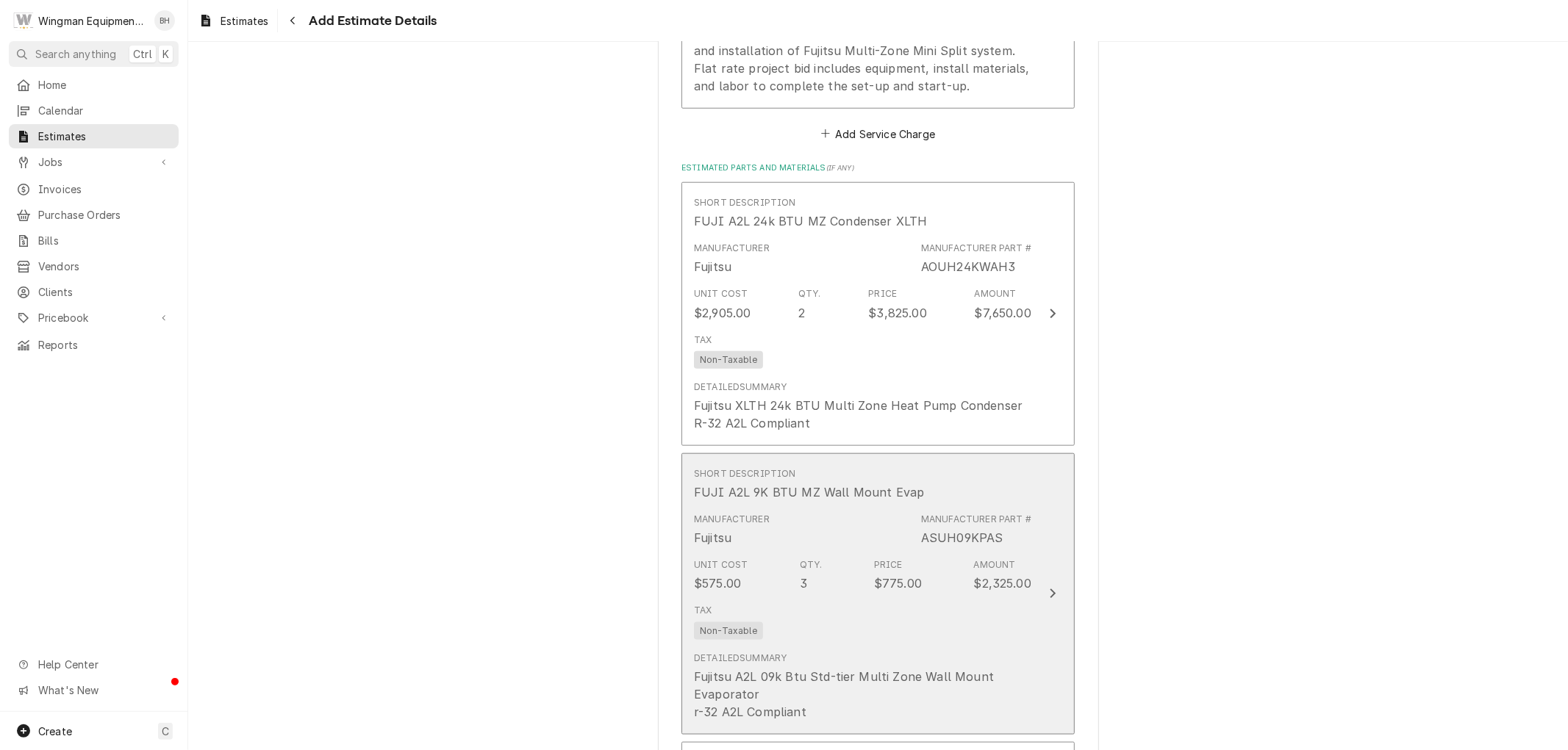
scroll to position [1267, 0]
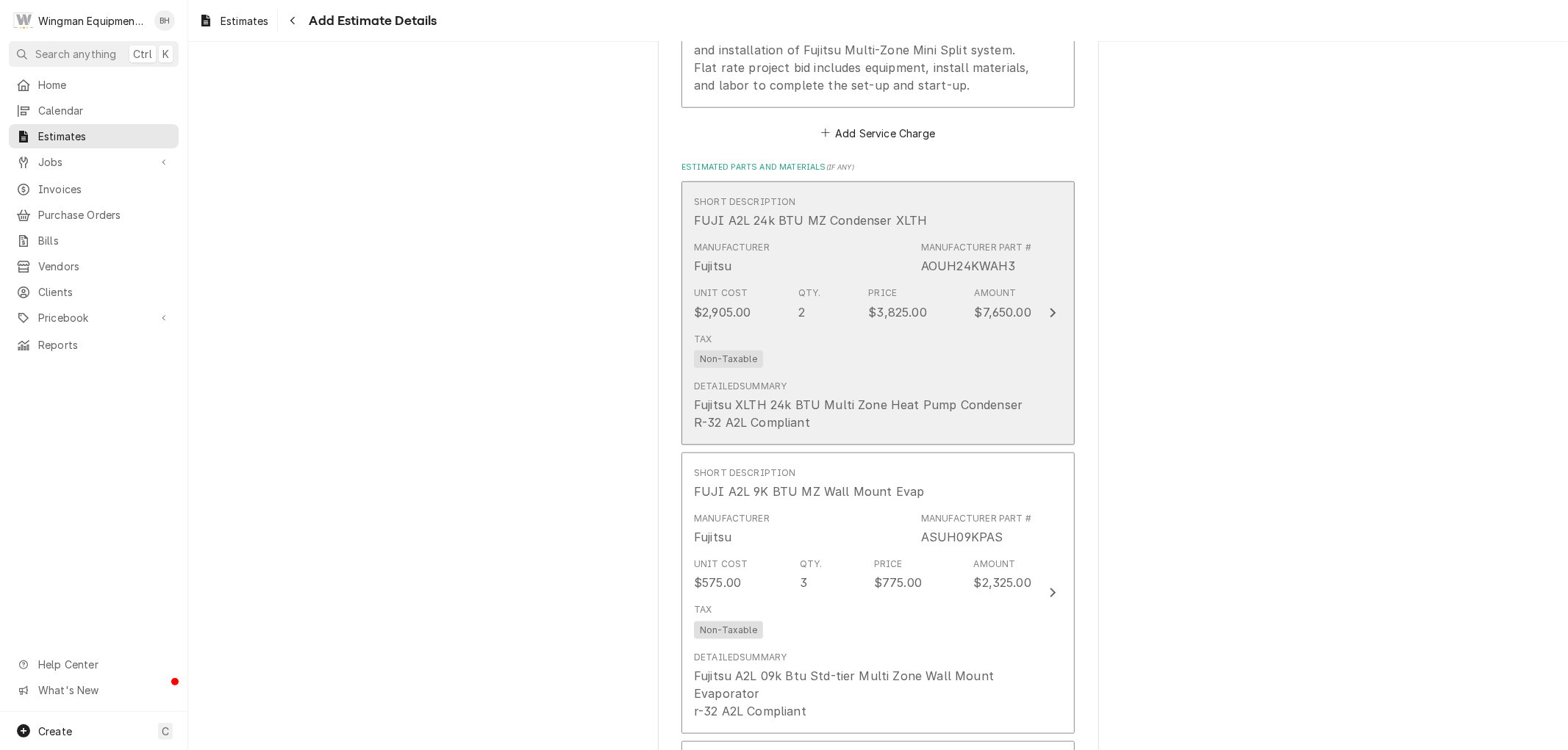
click at [936, 363] on div "Tax Non-Taxable" at bounding box center [863, 350] width 338 height 47
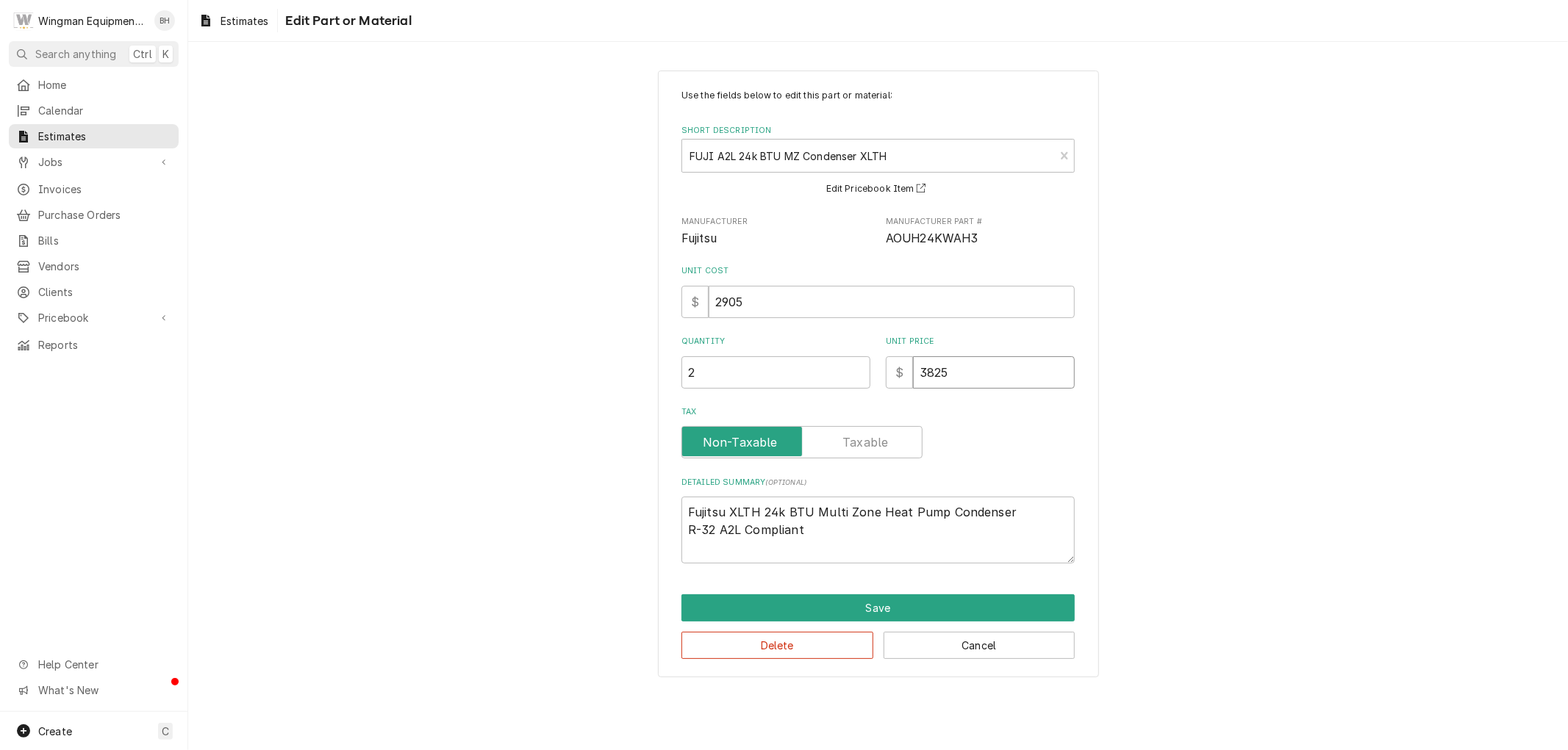
drag, startPoint x: 975, startPoint y: 373, endPoint x: 834, endPoint y: 375, distance: 141.0
click at [834, 375] on div "Quantity 2 Unit Price $ 3825" at bounding box center [879, 362] width 393 height 52
click at [1017, 606] on button "Save" at bounding box center [879, 608] width 393 height 27
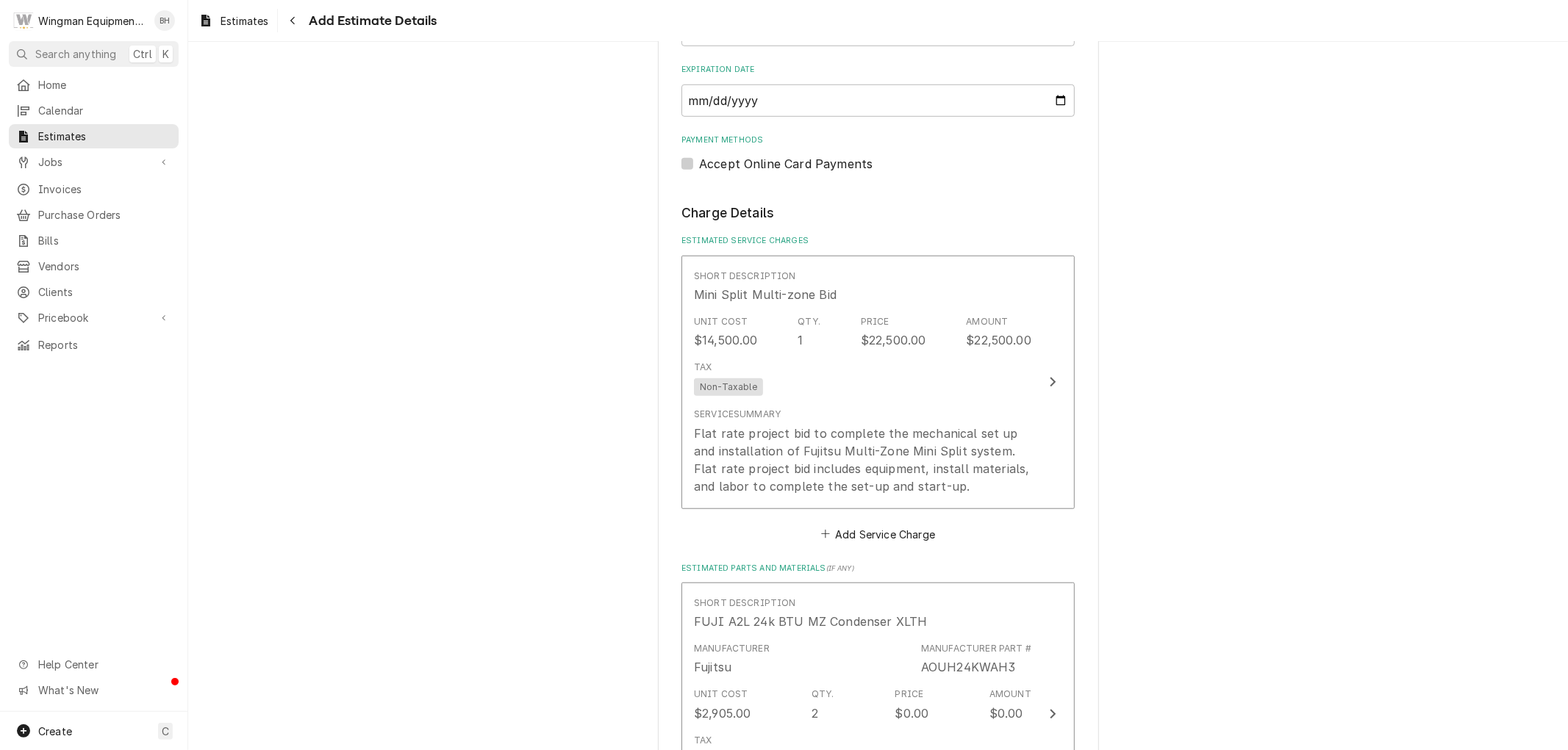
scroll to position [841, 0]
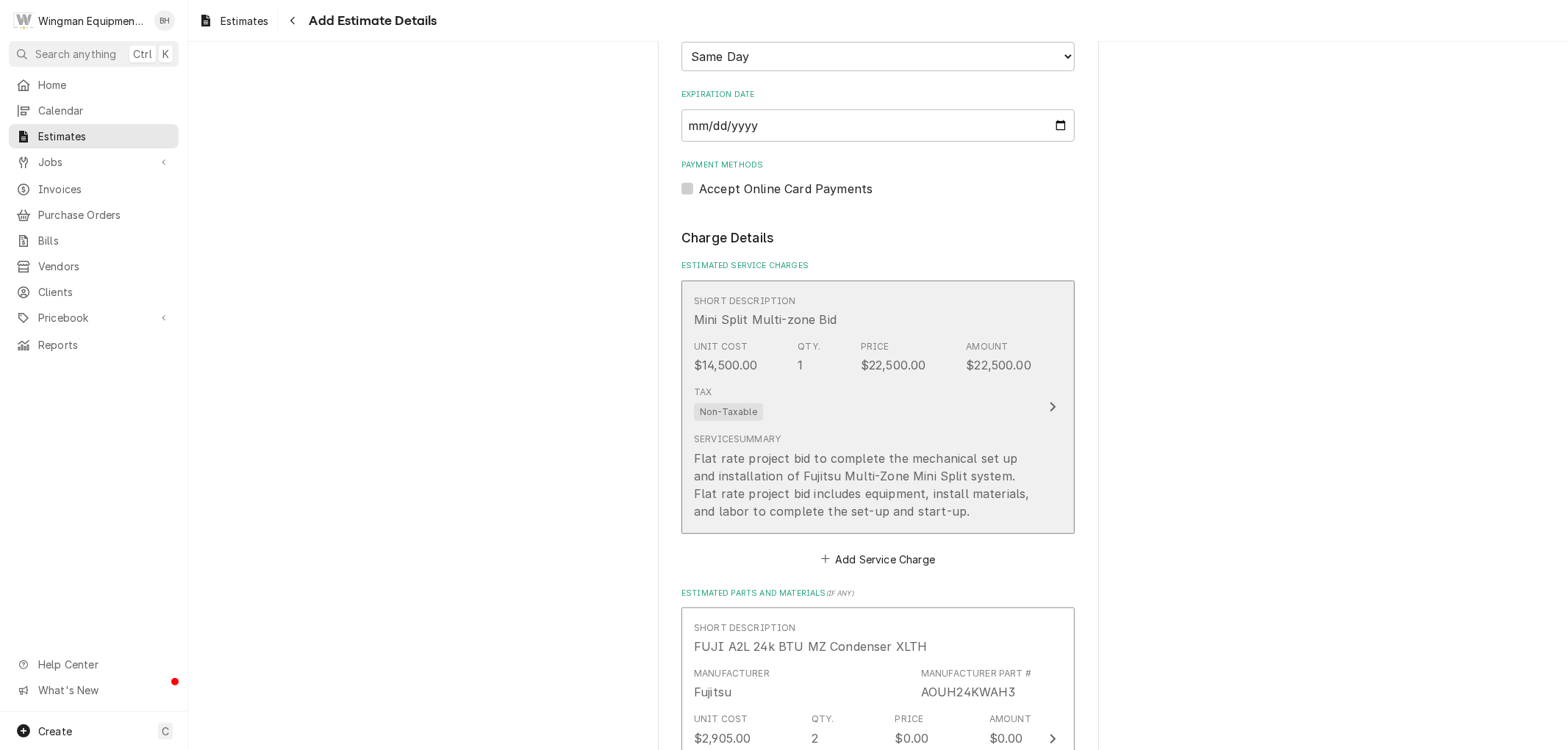
click at [879, 403] on div "Tax Non-Taxable" at bounding box center [863, 403] width 338 height 47
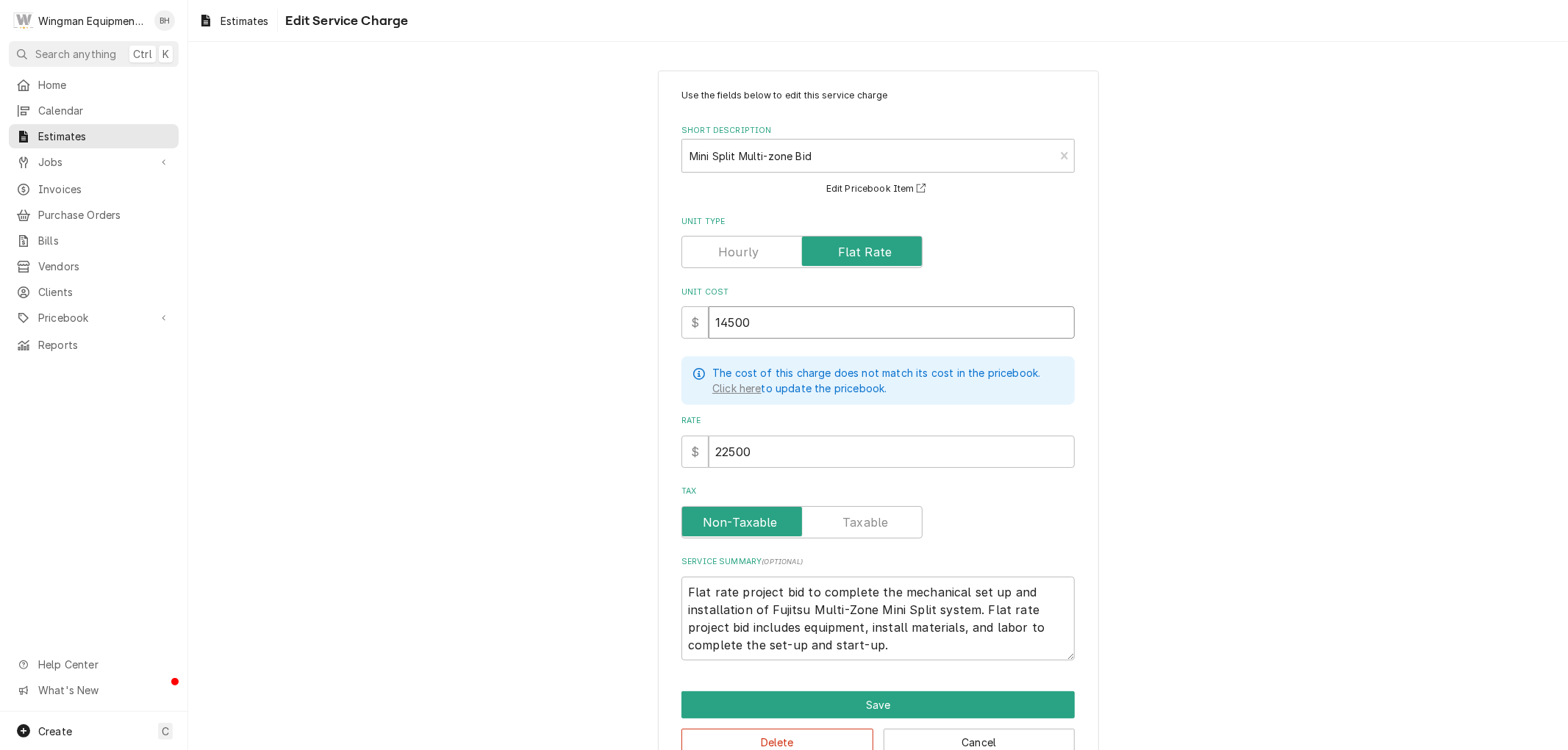
drag, startPoint x: 766, startPoint y: 323, endPoint x: 612, endPoint y: 333, distance: 154.3
click at [612, 333] on div "Use the fields below to edit this service charge Short Description Mini Split M…" at bounding box center [878, 422] width 1380 height 731
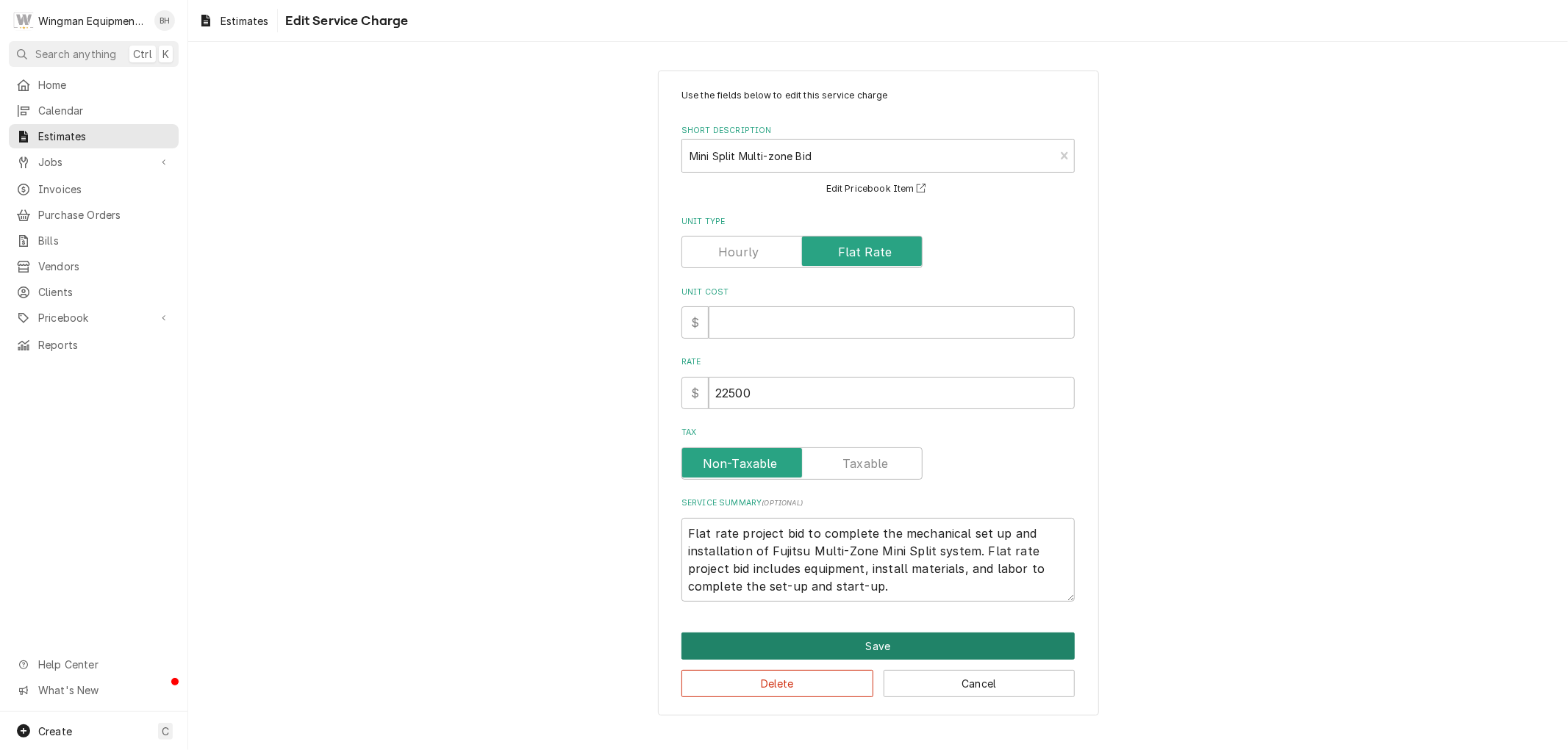
click at [897, 645] on button "Save" at bounding box center [879, 646] width 393 height 27
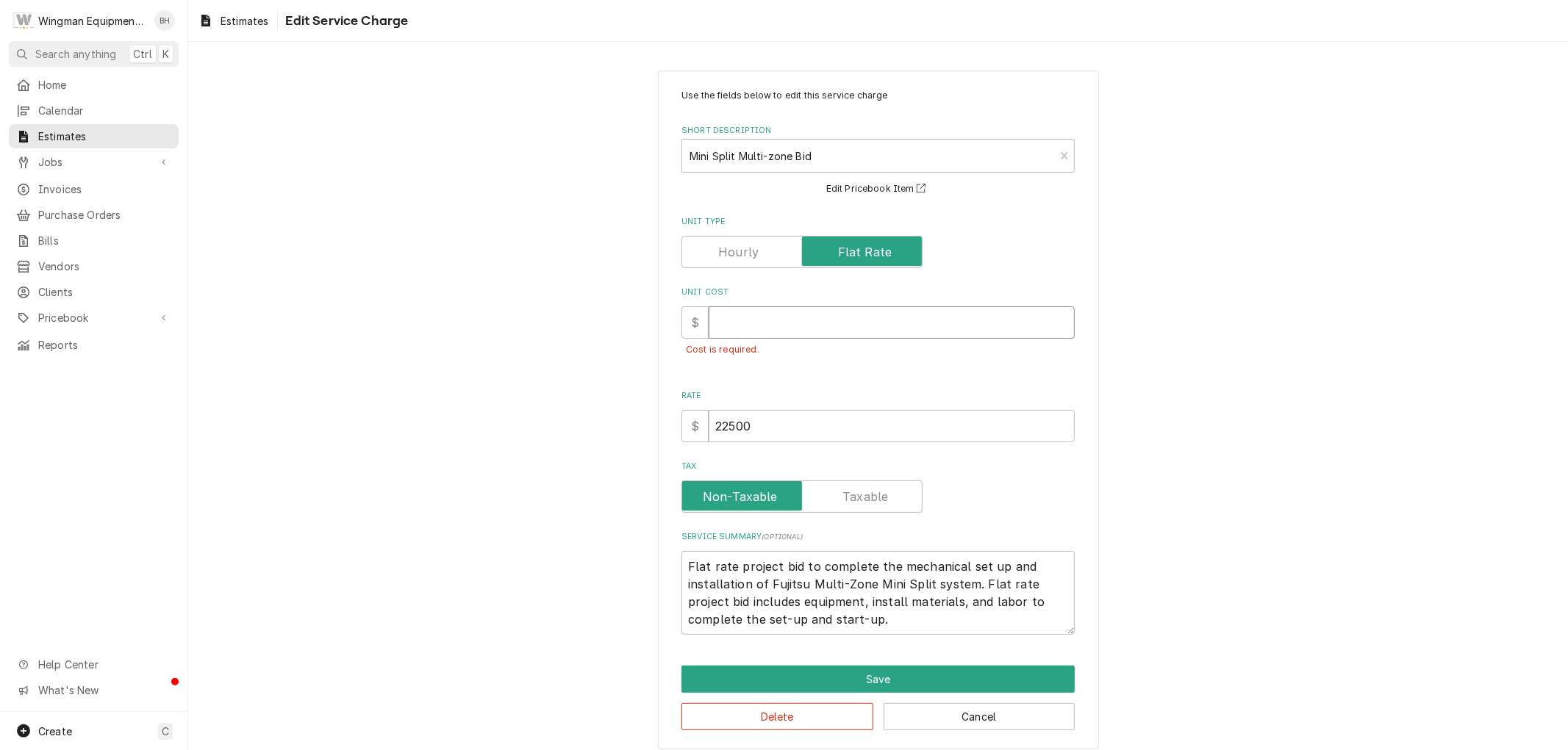
click at [792, 331] on input "Unit Cost" at bounding box center [892, 323] width 366 height 33
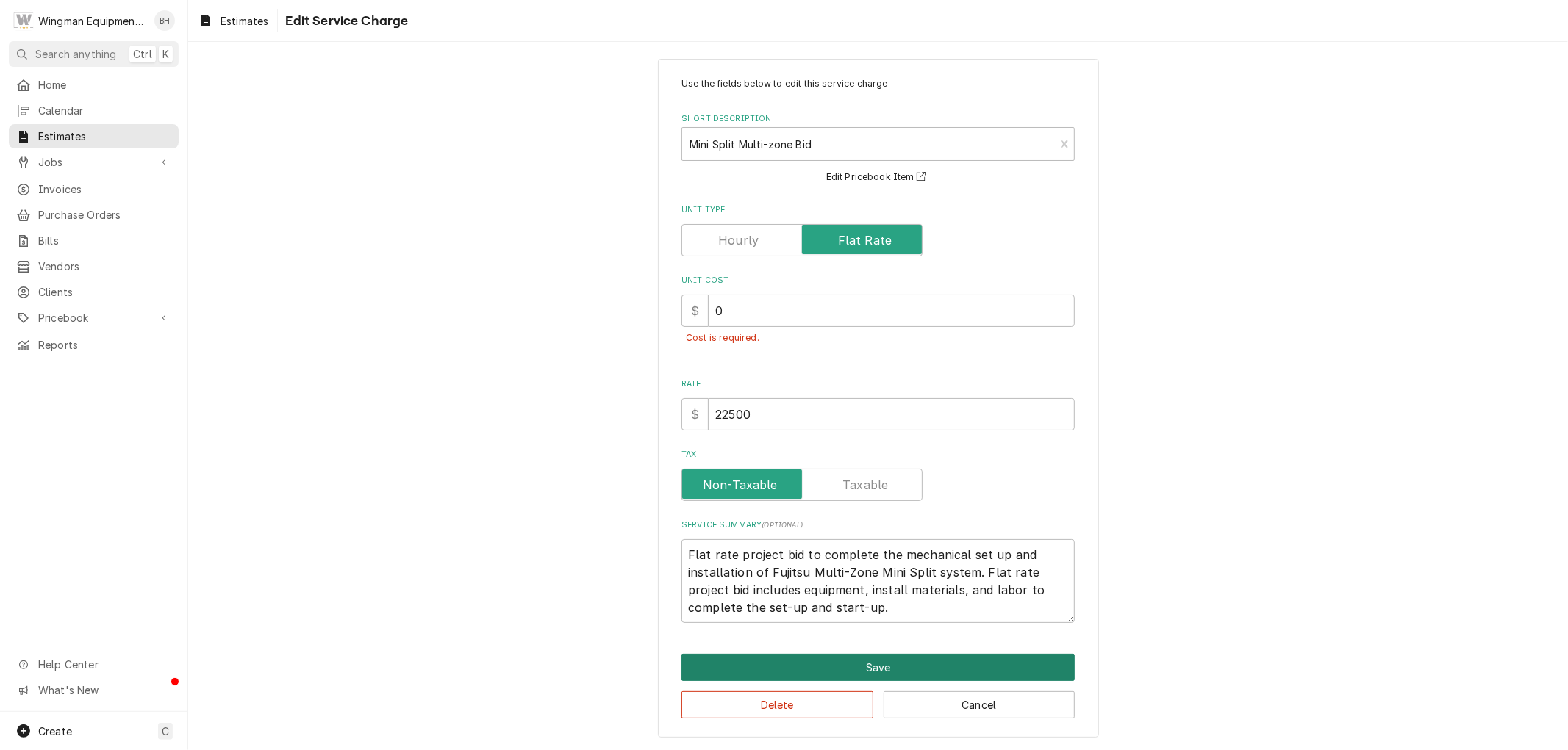
click at [936, 671] on button "Save" at bounding box center [879, 668] width 393 height 27
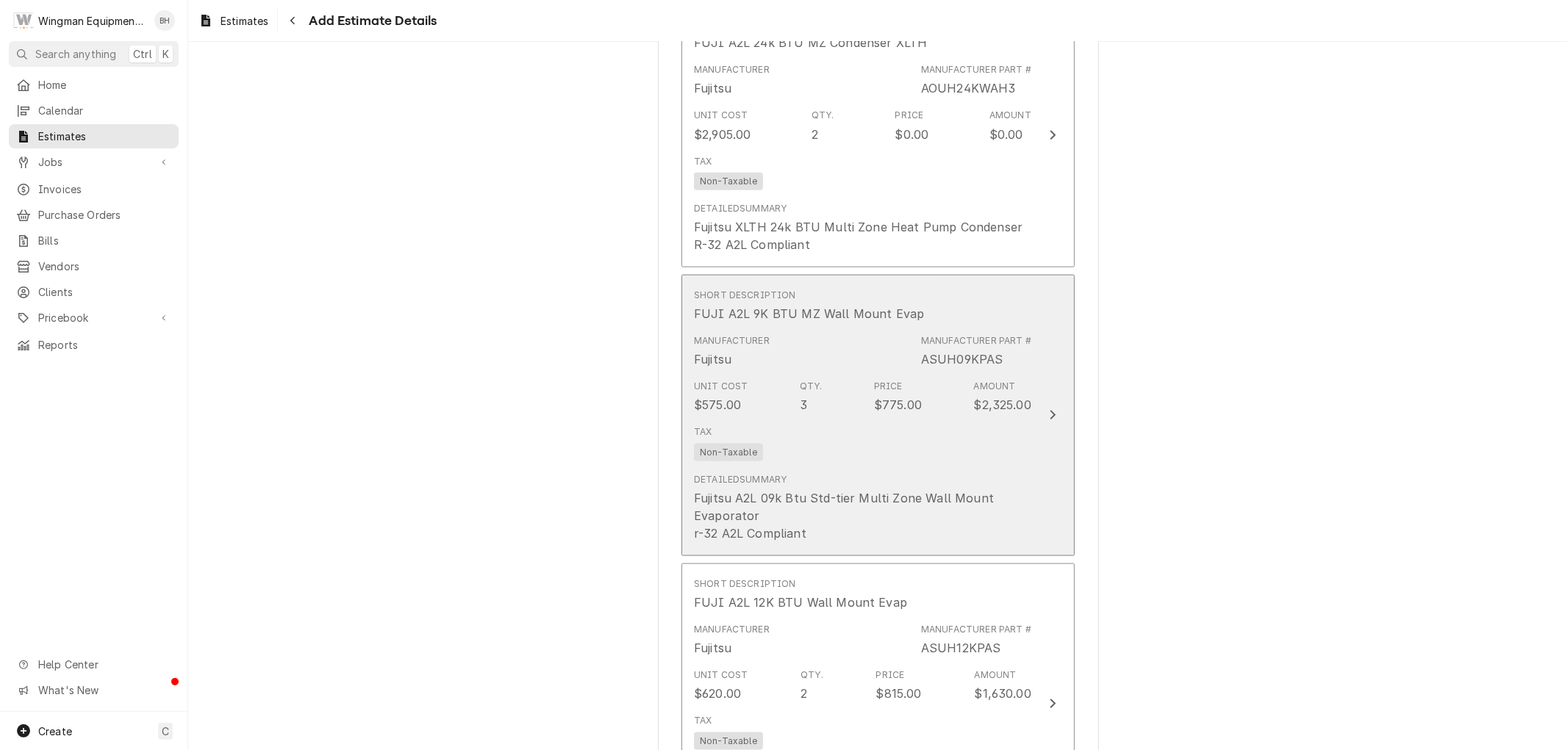
scroll to position [1477, 0]
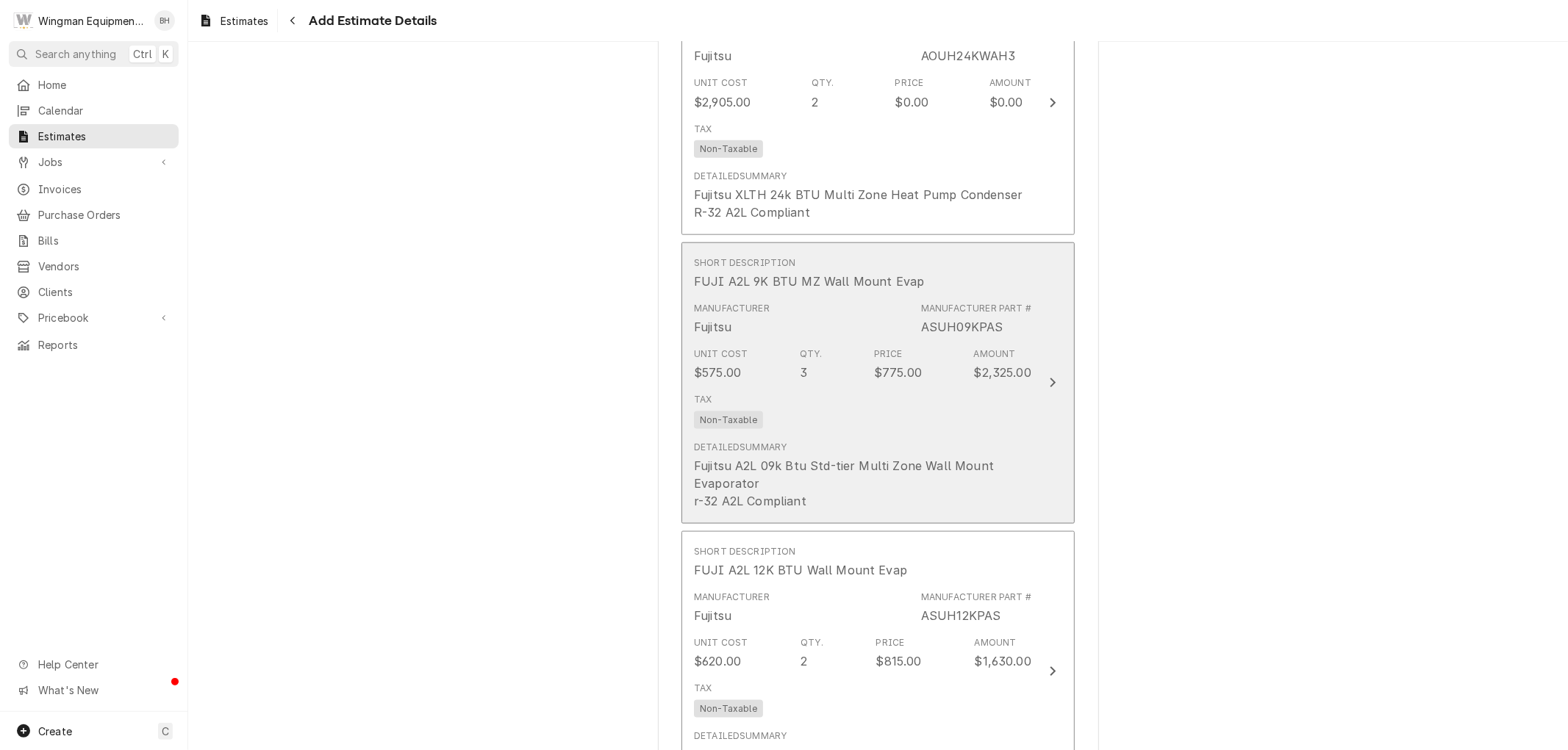
click at [988, 452] on div "Detailed Summary Fujitsu A2L 09k Btu Std-tier Multi Zone Wall Mount Evaporator …" at bounding box center [863, 475] width 338 height 69
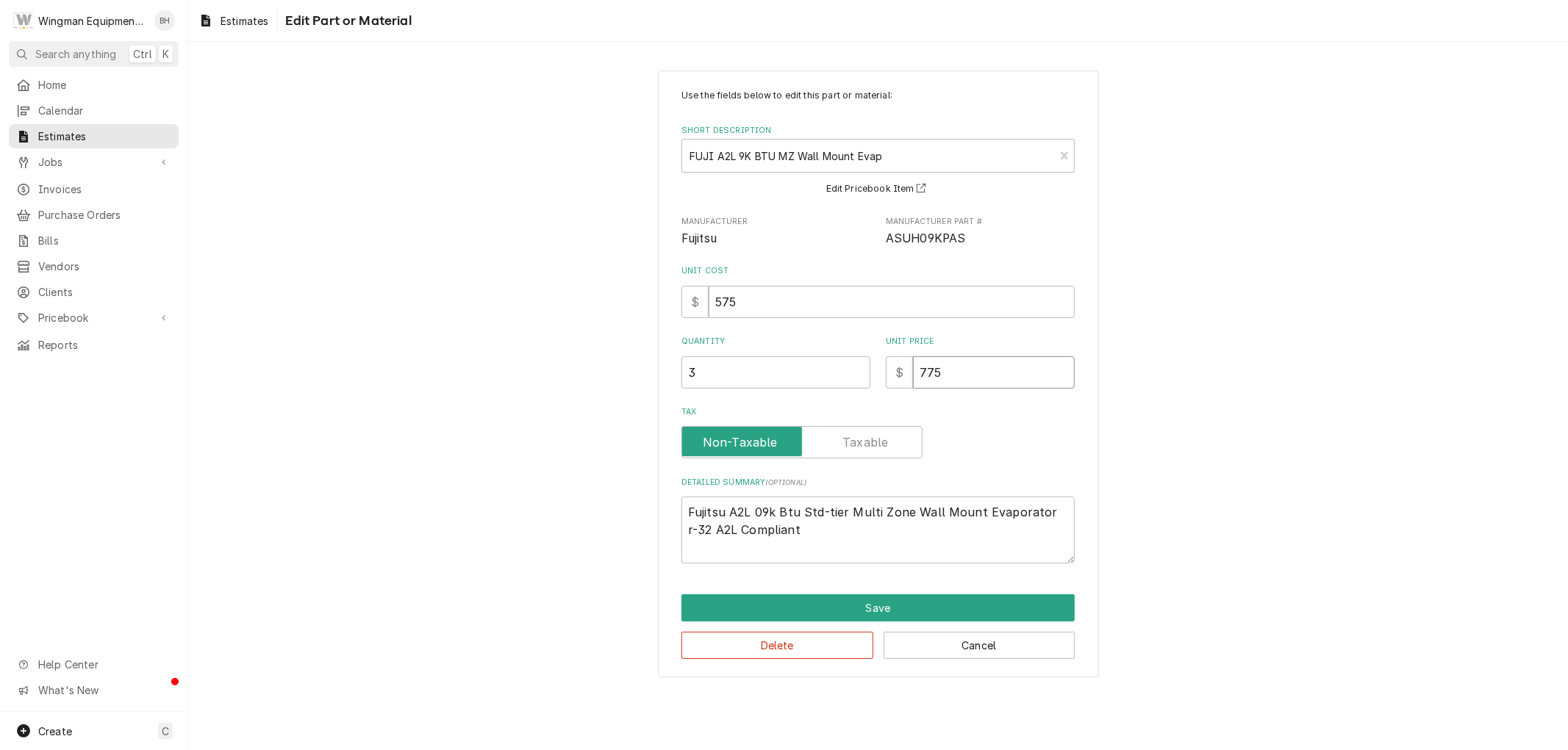
drag, startPoint x: 984, startPoint y: 385, endPoint x: 825, endPoint y: 385, distance: 159.0
click at [824, 385] on div "Quantity 3 Unit Price $ 775" at bounding box center [879, 362] width 393 height 52
click at [955, 608] on button "Save" at bounding box center [879, 608] width 393 height 27
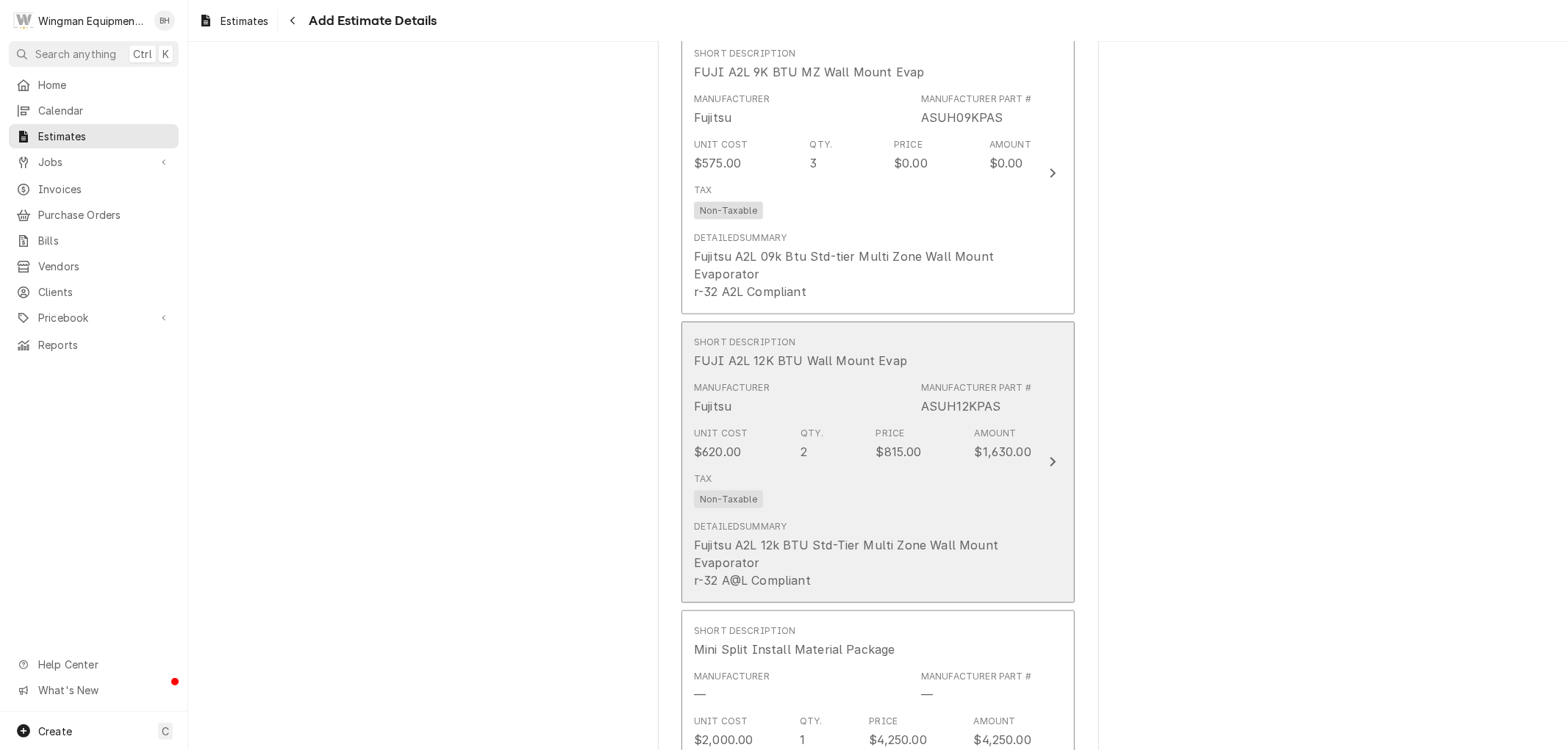
scroll to position [1786, 0]
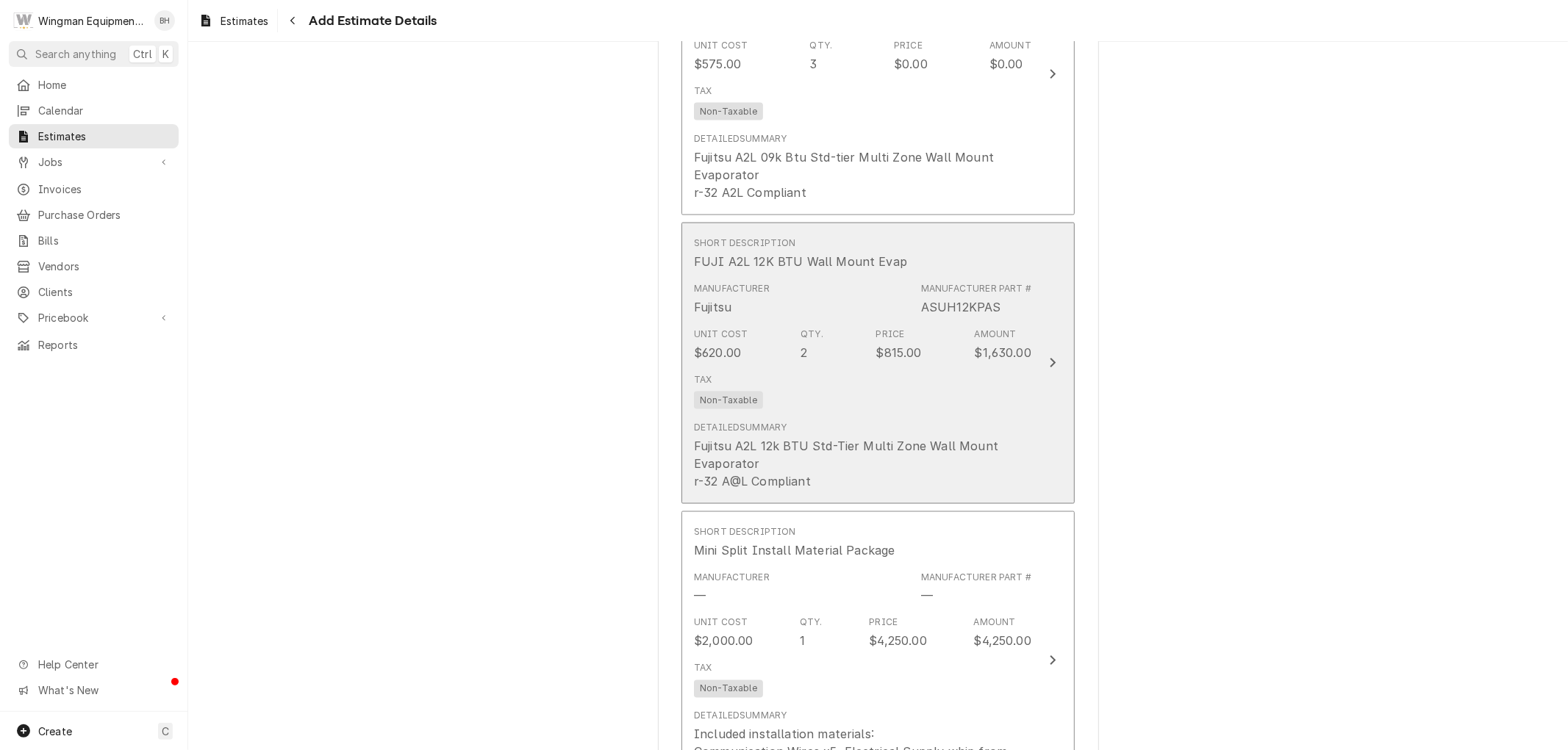
click at [1000, 401] on div "Tax Non-Taxable" at bounding box center [863, 390] width 338 height 47
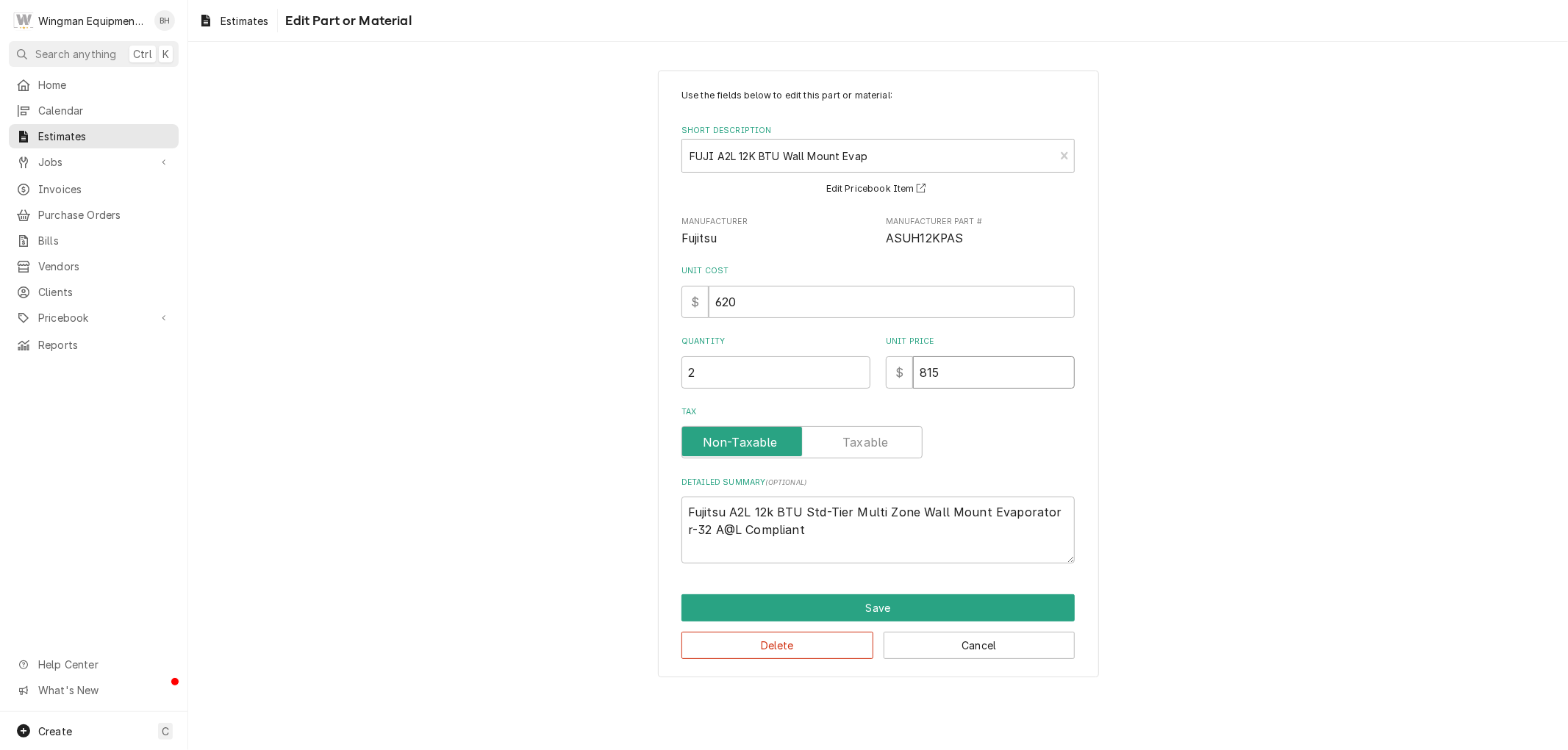
drag, startPoint x: 964, startPoint y: 379, endPoint x: 850, endPoint y: 386, distance: 114.2
click at [872, 384] on div "Quantity 2 Unit Price $ 815" at bounding box center [879, 362] width 393 height 52
click at [949, 614] on button "Save" at bounding box center [879, 608] width 393 height 27
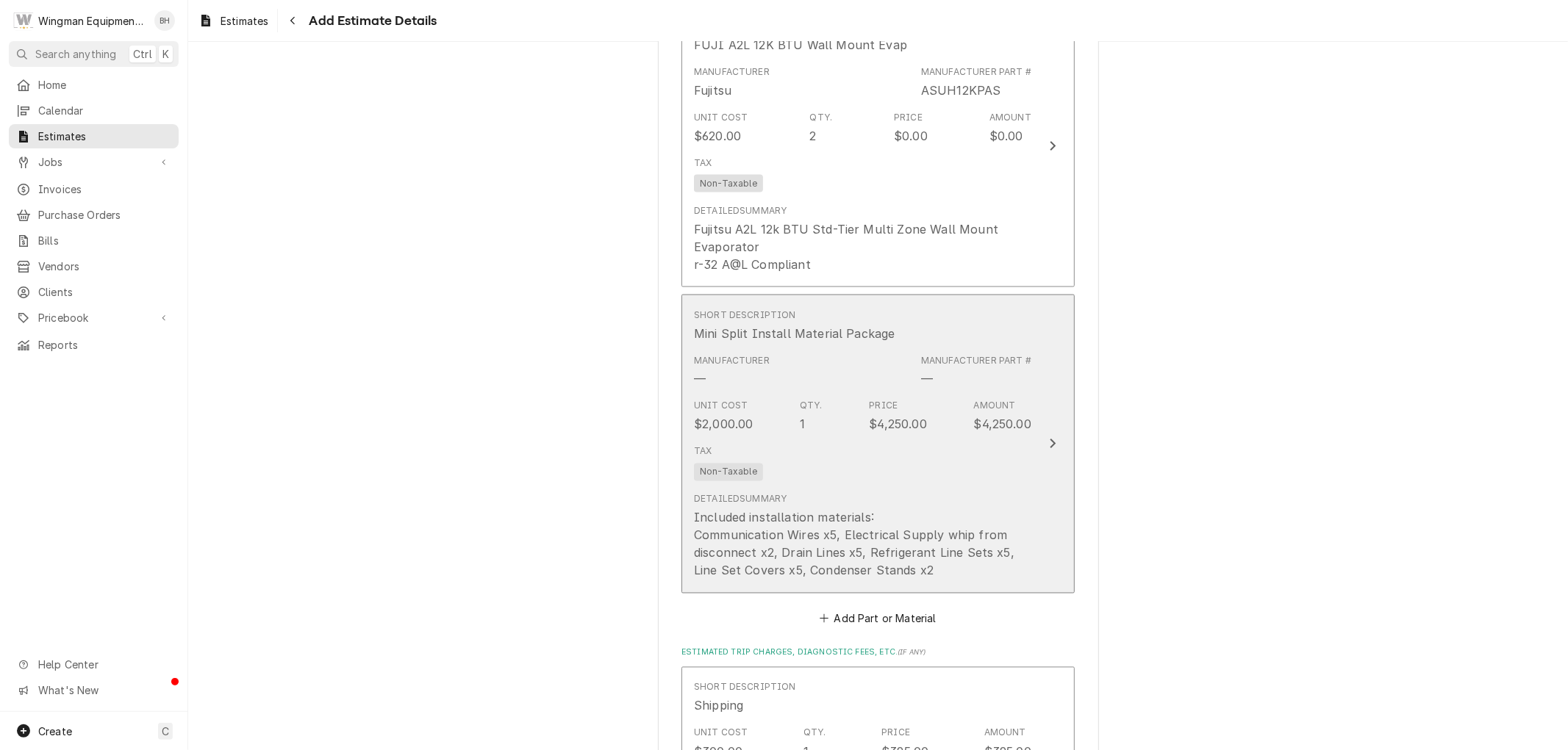
scroll to position [2014, 0]
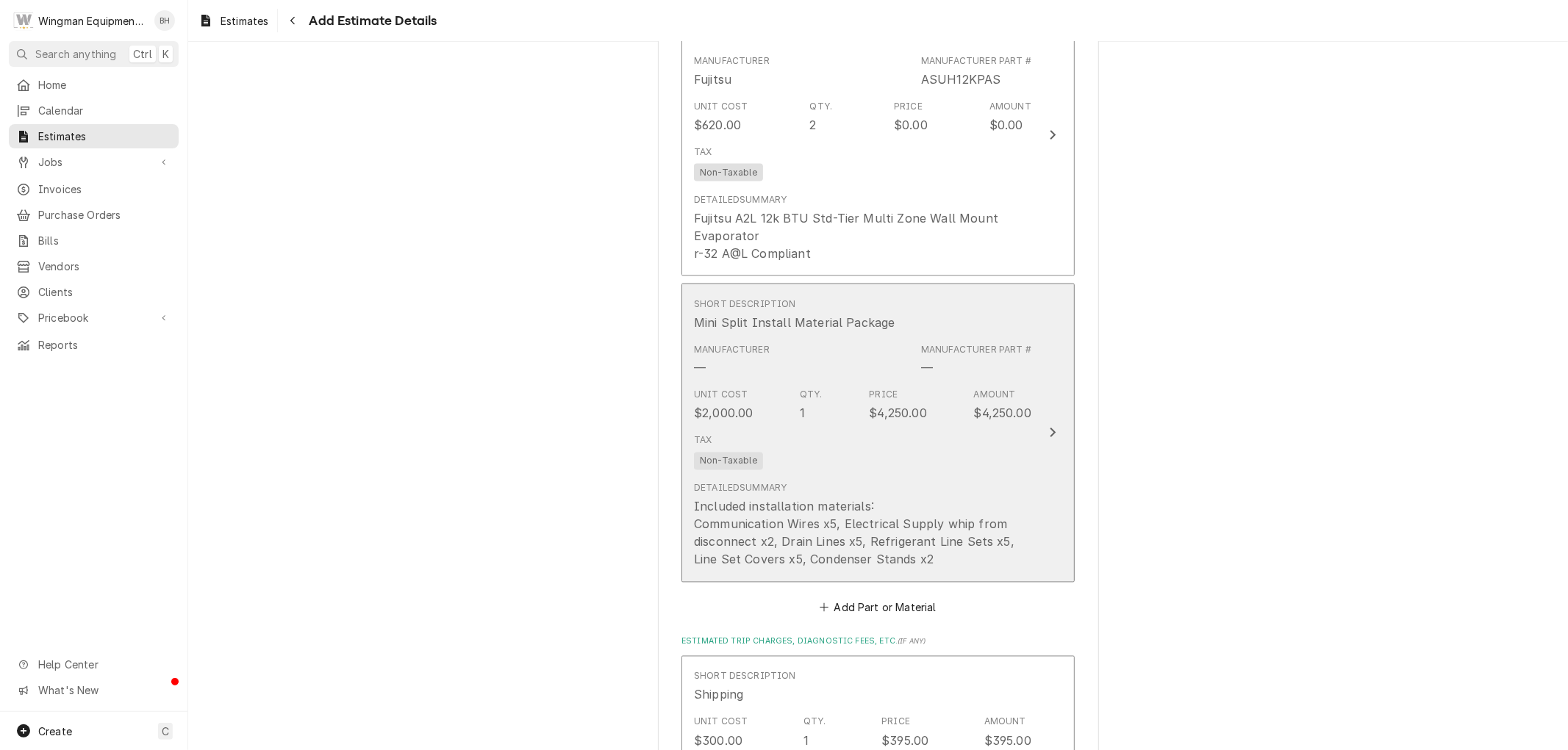
click at [949, 489] on div "Detailed Summary Included installation materials: Communication Wires x5, Elect…" at bounding box center [863, 525] width 338 height 87
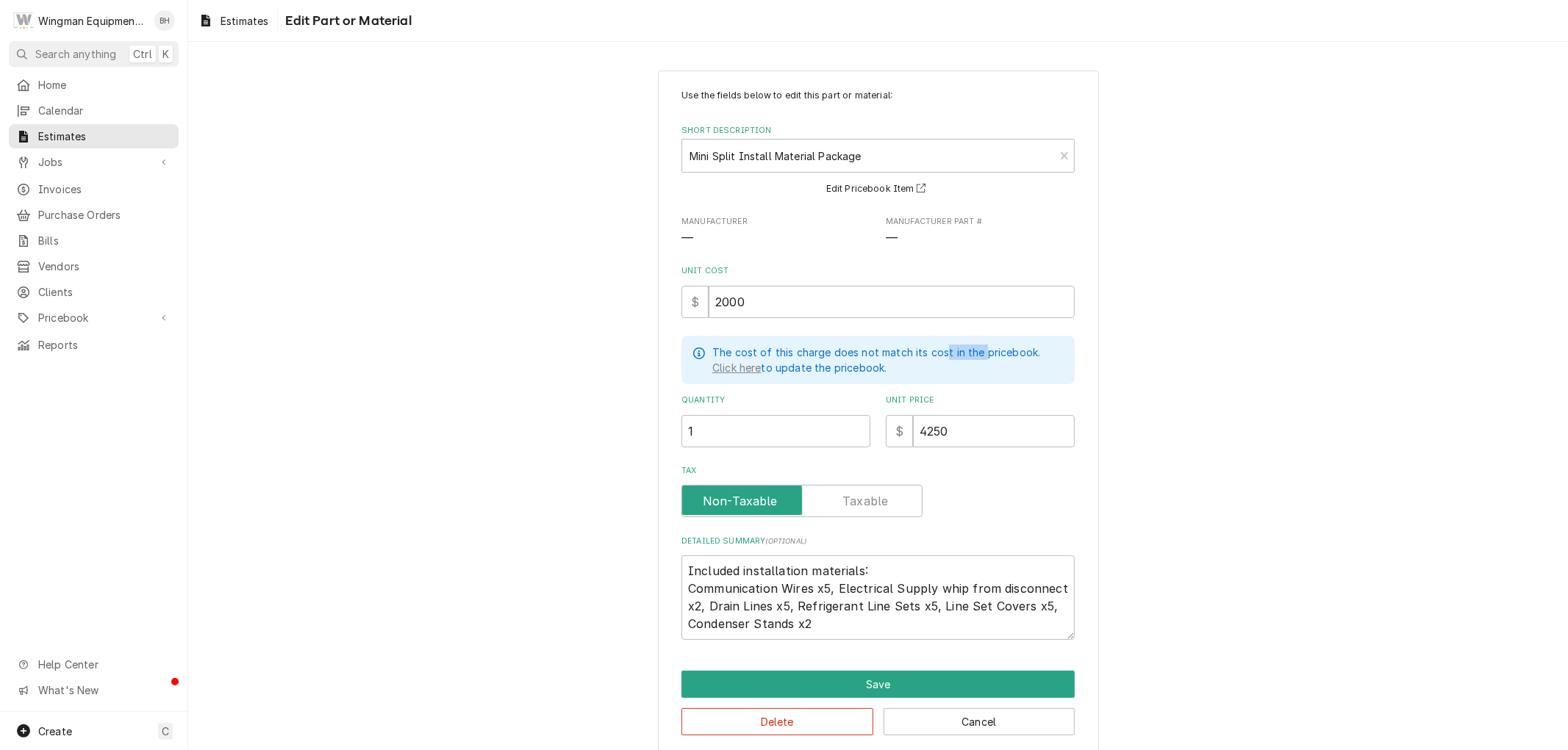
drag, startPoint x: 979, startPoint y: 350, endPoint x: 936, endPoint y: 354, distance: 43.2
click at [936, 354] on p "The cost of this charge does not match its cost in the pricebook." at bounding box center [877, 353] width 328 height 15
click at [975, 395] on label "Unit Price" at bounding box center [981, 400] width 189 height 12
click at [975, 415] on input "4250" at bounding box center [994, 432] width 162 height 33
drag, startPoint x: 960, startPoint y: 438, endPoint x: 885, endPoint y: 436, distance: 75.0
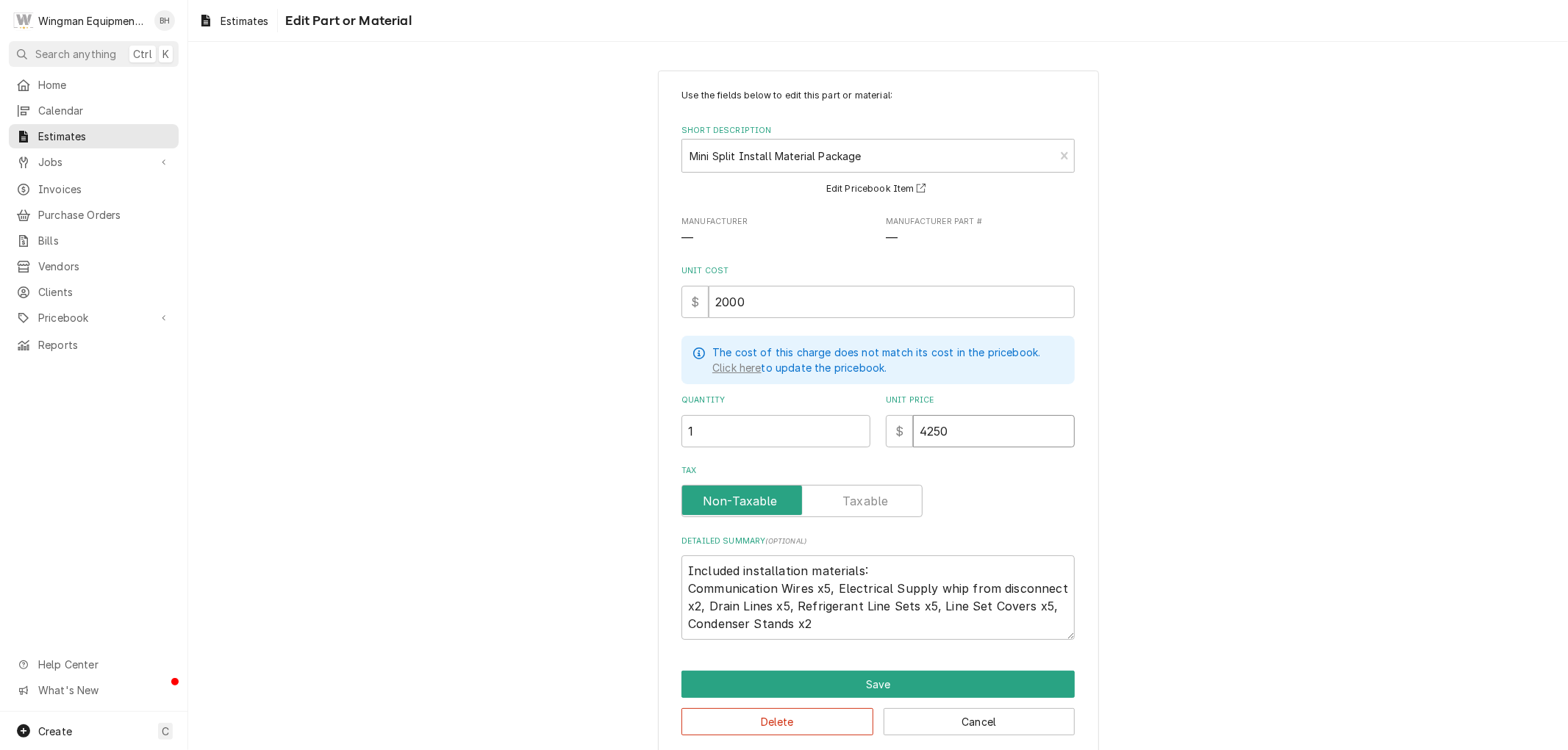
click at [886, 436] on div "$ 4250" at bounding box center [981, 432] width 189 height 33
click at [903, 678] on button "Save" at bounding box center [879, 684] width 393 height 27
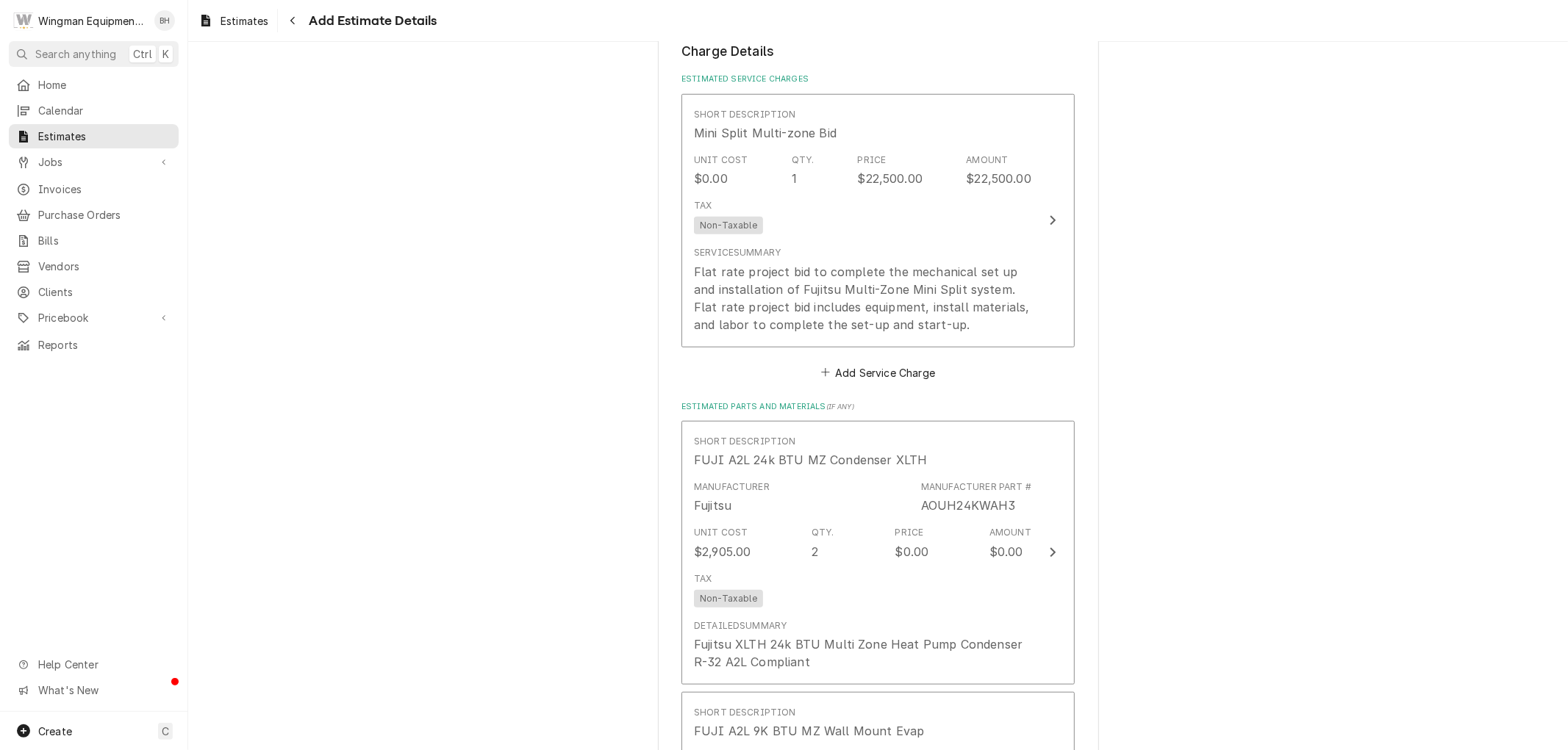
scroll to position [1016, 0]
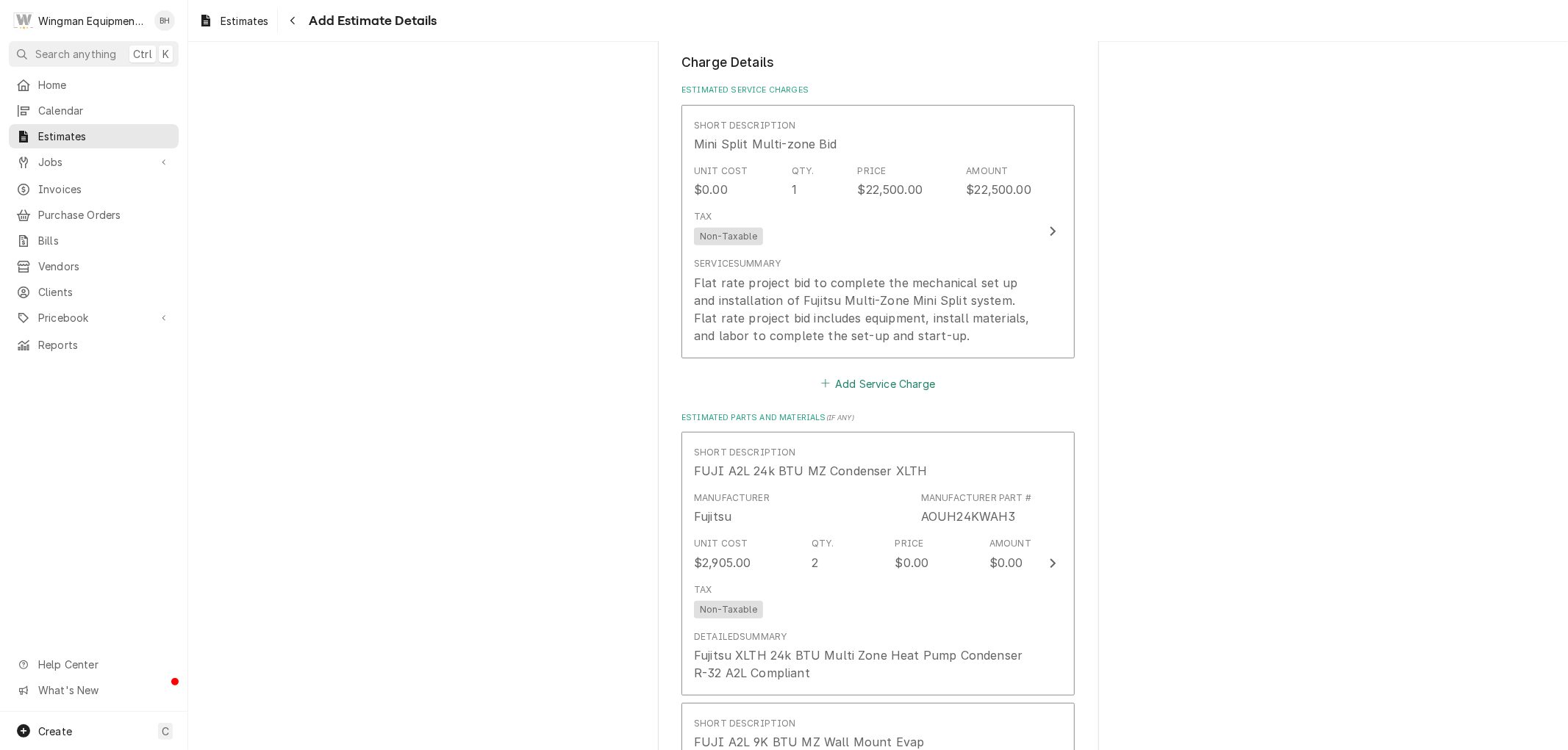
click at [906, 386] on button "Add Service Charge" at bounding box center [879, 383] width 120 height 20
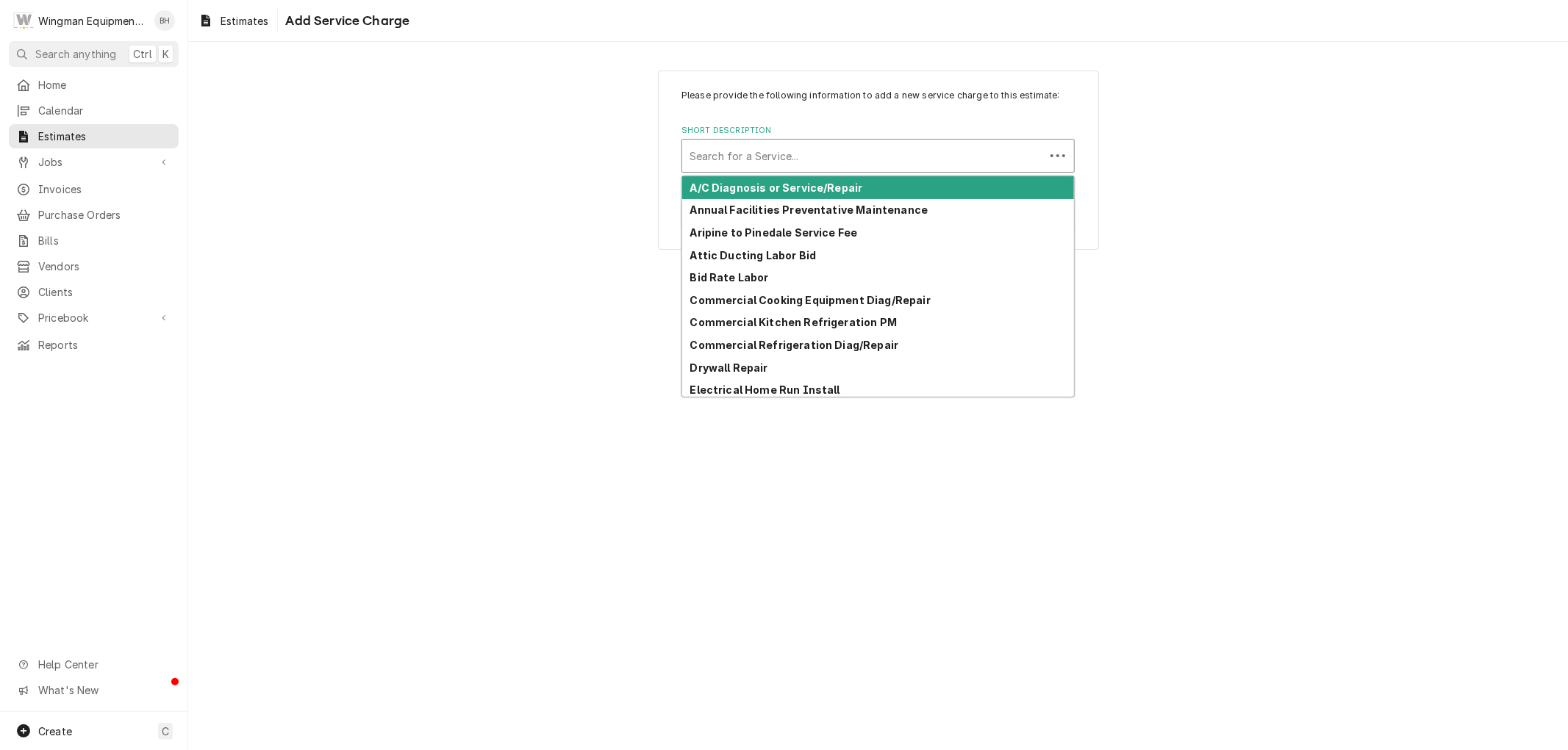
click at [803, 154] on div "Short Description" at bounding box center [863, 155] width 348 height 26
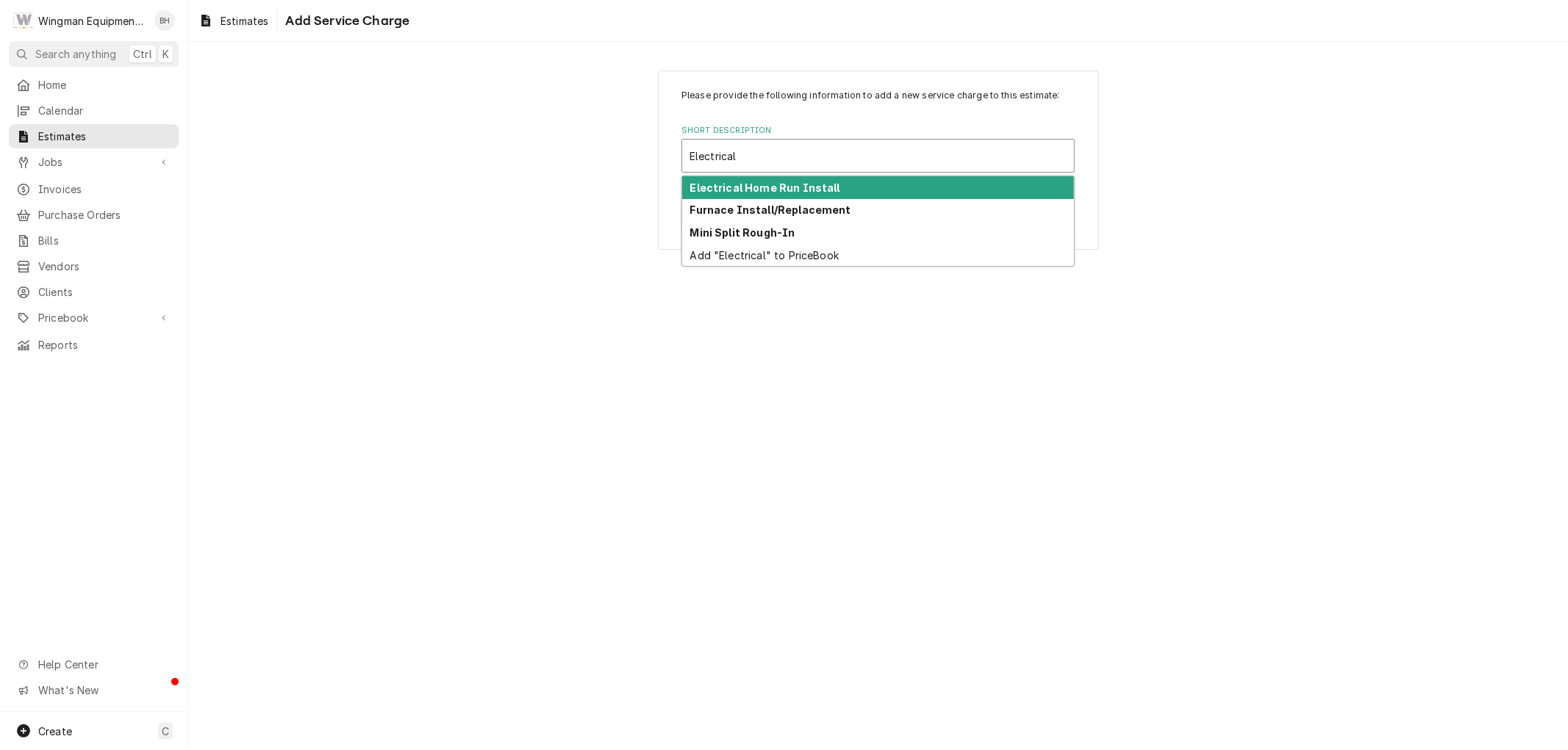
click at [825, 187] on strong "Electrical Home Run Install" at bounding box center [766, 187] width 150 height 13
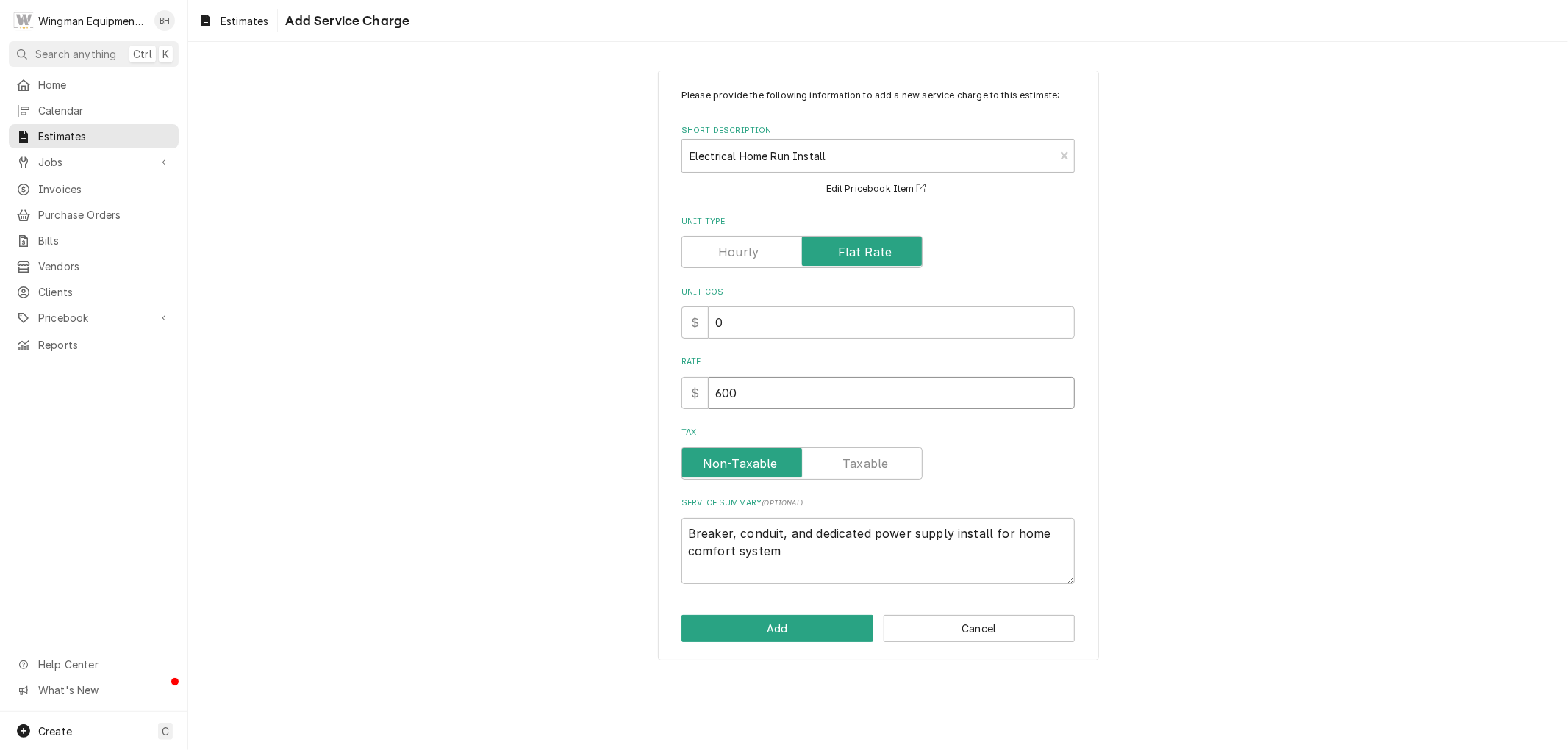
drag, startPoint x: 772, startPoint y: 402, endPoint x: 662, endPoint y: 400, distance: 110.0
click at [662, 400] on div "Please provide the following information to add a new service charge to this es…" at bounding box center [878, 365] width 441 height 591
drag, startPoint x: 795, startPoint y: 559, endPoint x: 628, endPoint y: 500, distance: 177.1
click at [628, 500] on div "Please provide the following information to add a new service charge to this es…" at bounding box center [878, 365] width 1380 height 617
click at [817, 569] on textarea "Breaker, conduit, and dedicated power supply install for home comfort system" at bounding box center [879, 550] width 393 height 67
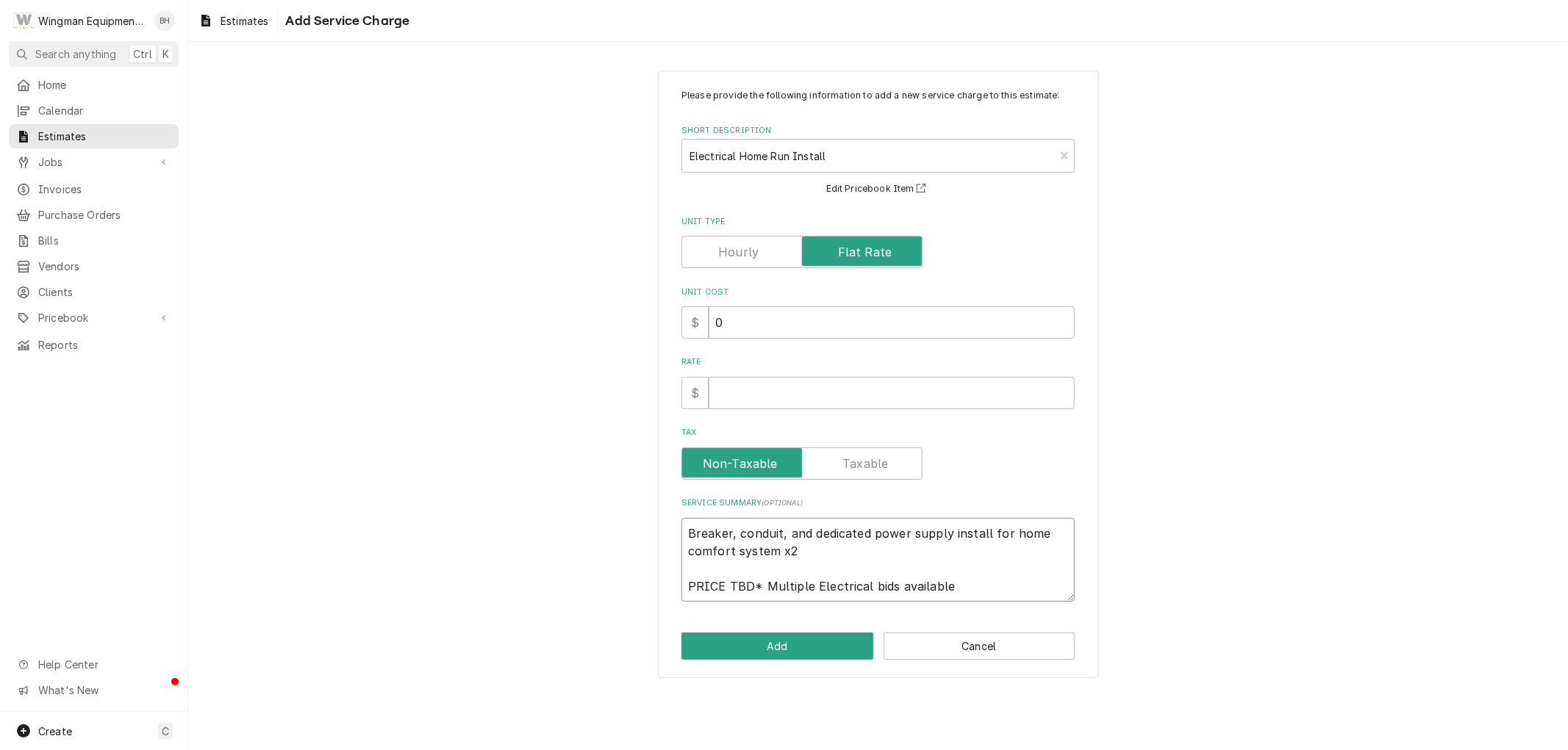
click at [816, 583] on textarea "Breaker, conduit, and dedicated power supply install for home comfort system x2…" at bounding box center [879, 559] width 393 height 84
click at [960, 584] on textarea "Breaker, conduit, and dedicated power supply install for home comfort system x2…" at bounding box center [879, 559] width 393 height 84
click at [825, 645] on button "Add" at bounding box center [777, 646] width 192 height 27
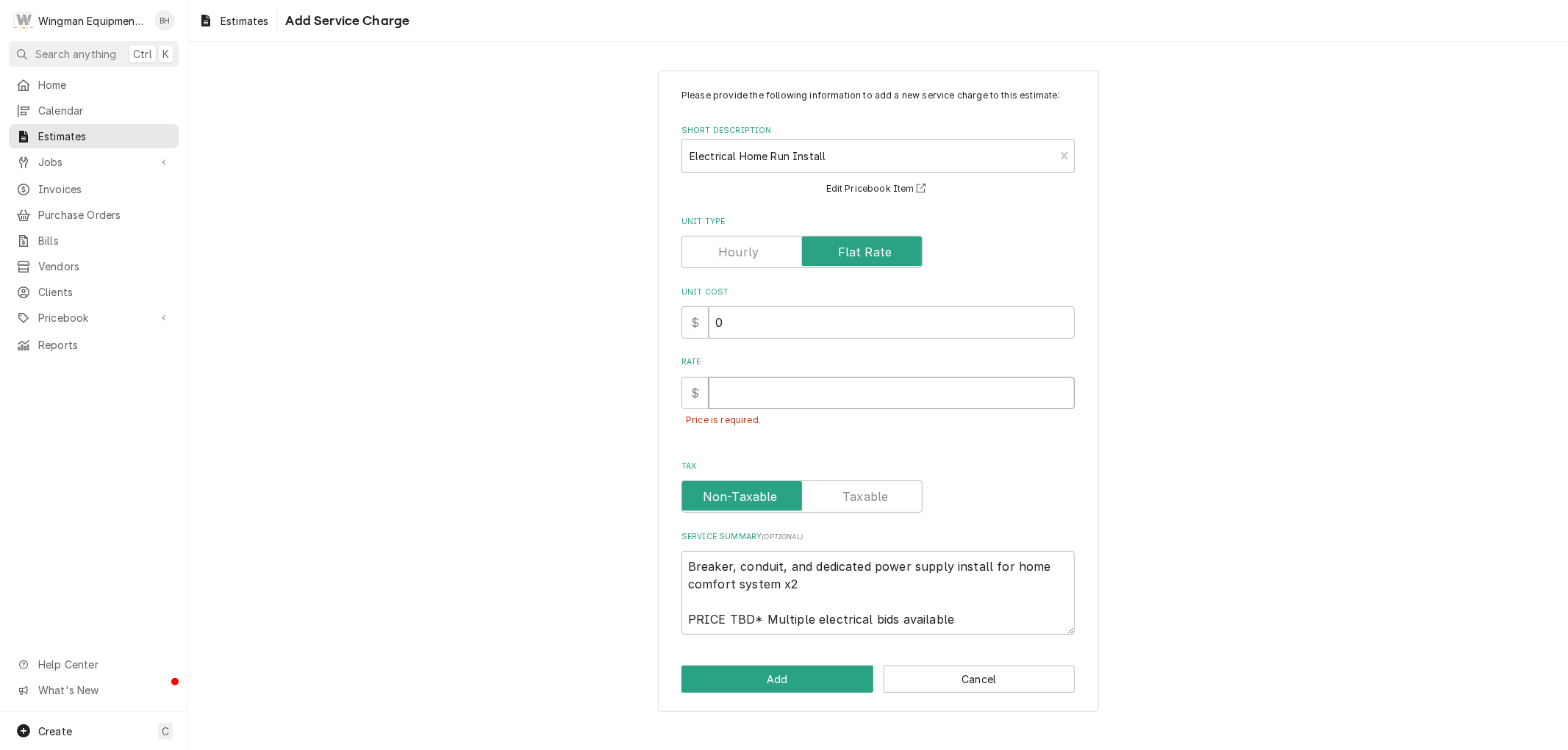
click at [741, 401] on input "Rate" at bounding box center [892, 393] width 366 height 33
click at [809, 682] on button "Add" at bounding box center [777, 680] width 192 height 27
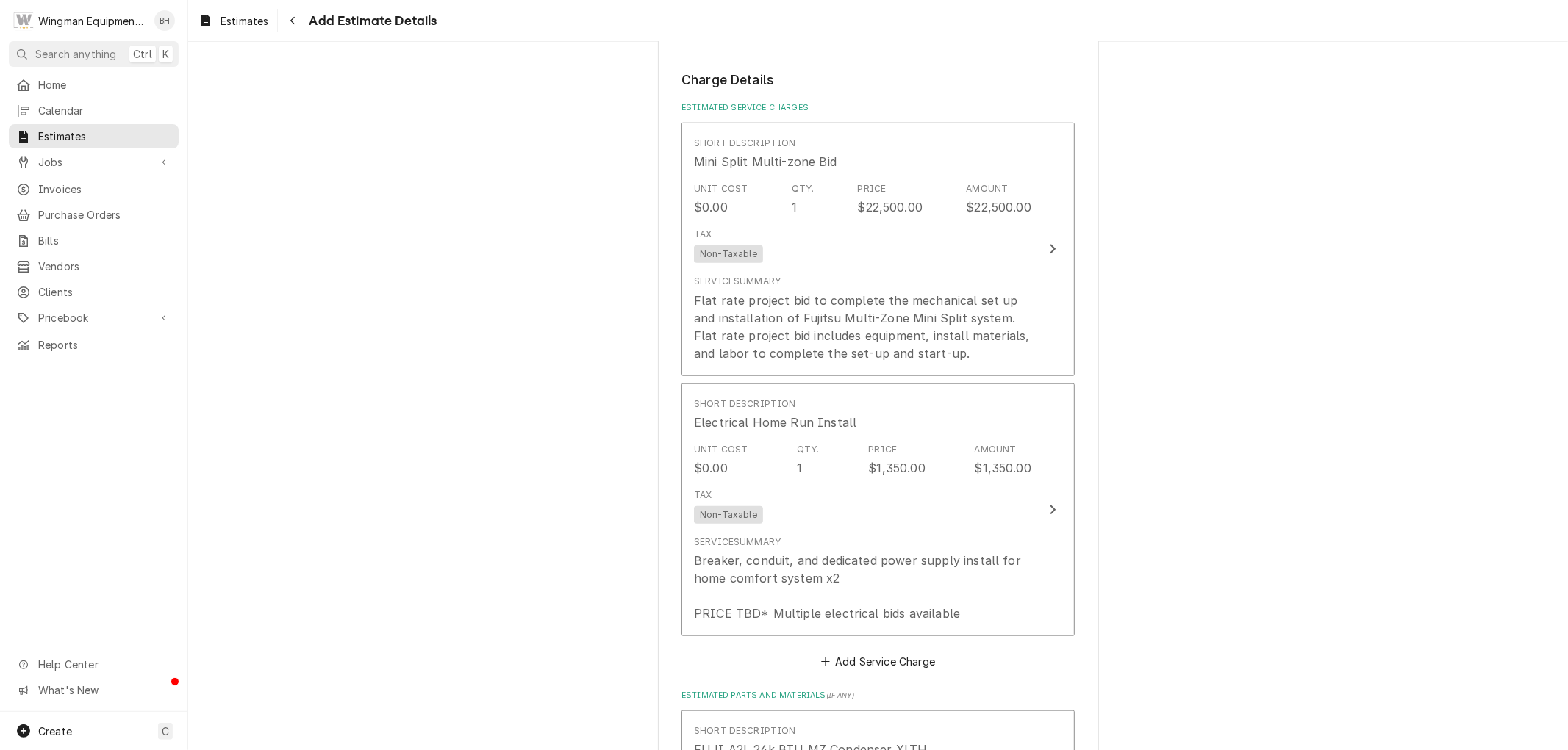
scroll to position [1000, 0]
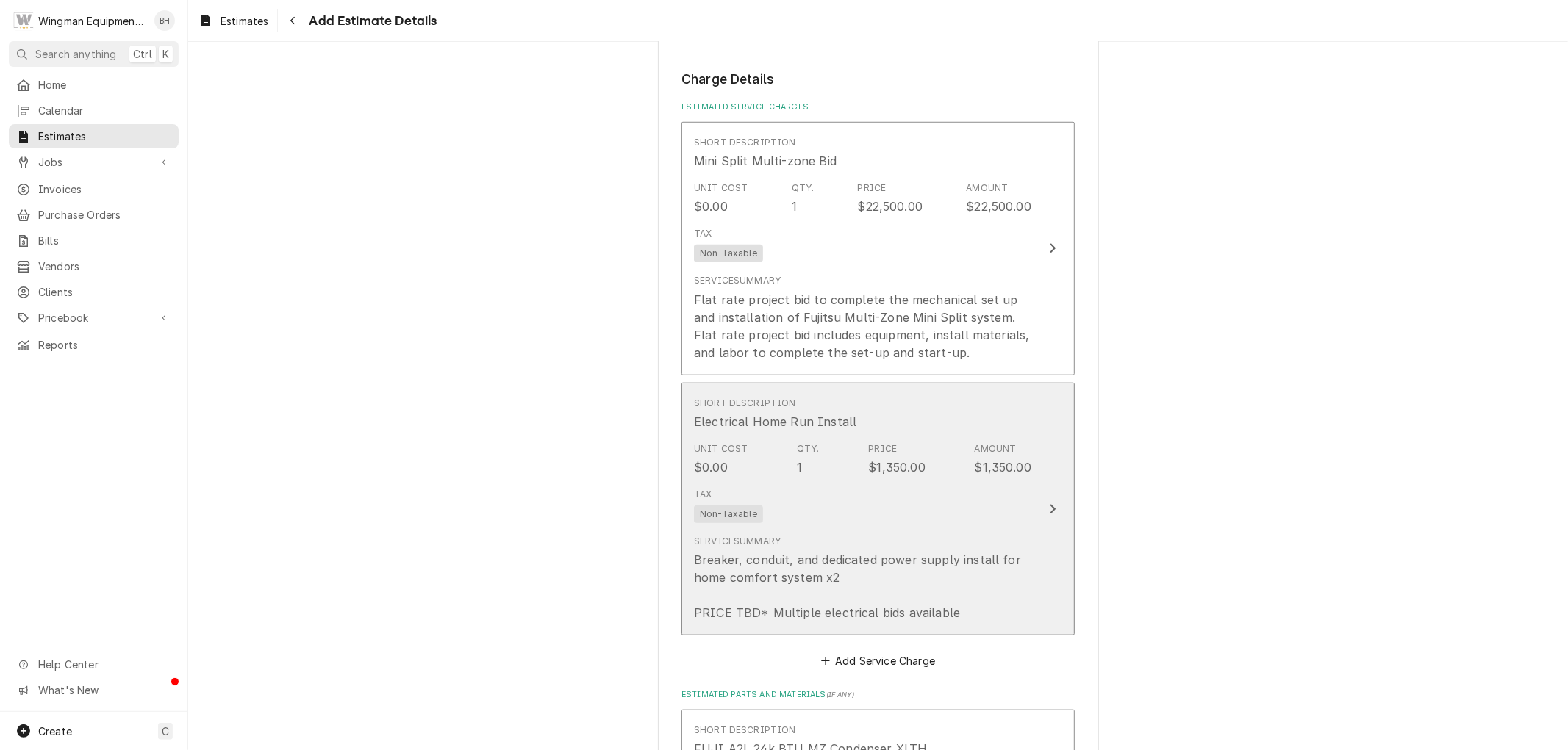
click at [797, 511] on div "Tax Non-Taxable" at bounding box center [863, 505] width 338 height 47
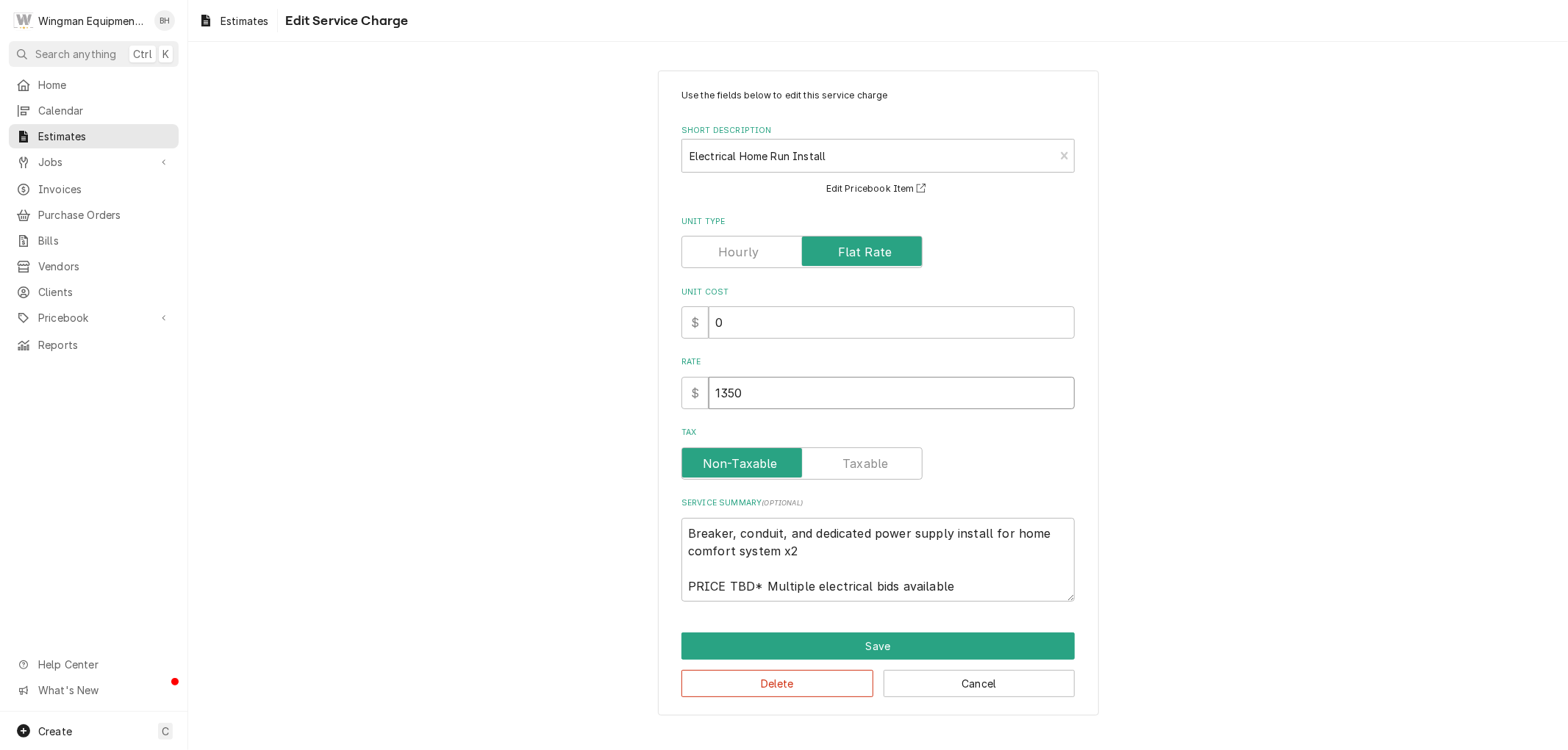
drag, startPoint x: 759, startPoint y: 394, endPoint x: 603, endPoint y: 389, distance: 156.1
click at [603, 389] on div "Use the fields below to edit this service charge Short Description Electrical H…" at bounding box center [878, 392] width 1380 height 672
click at [902, 642] on button "Save" at bounding box center [879, 646] width 393 height 27
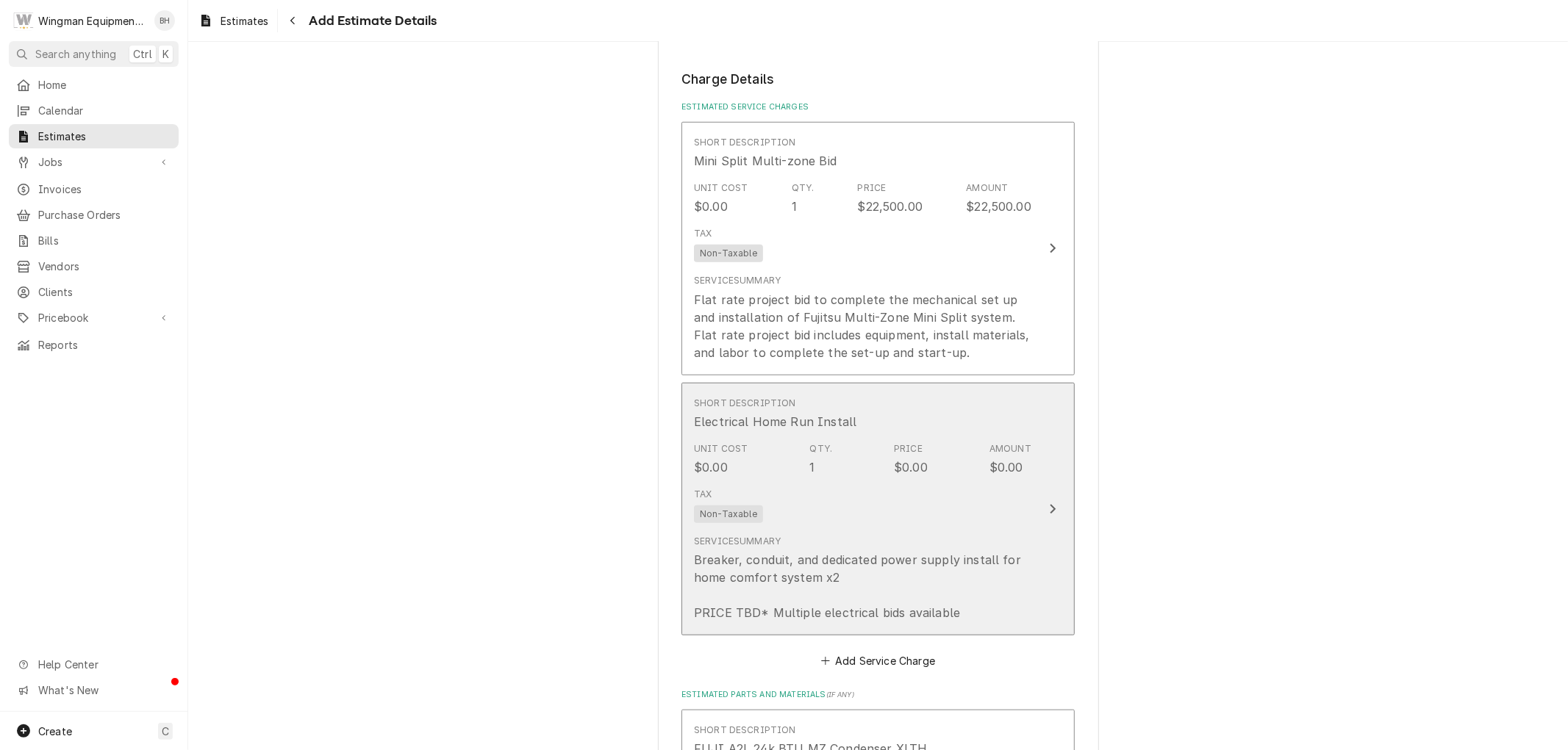
scroll to position [982, 0]
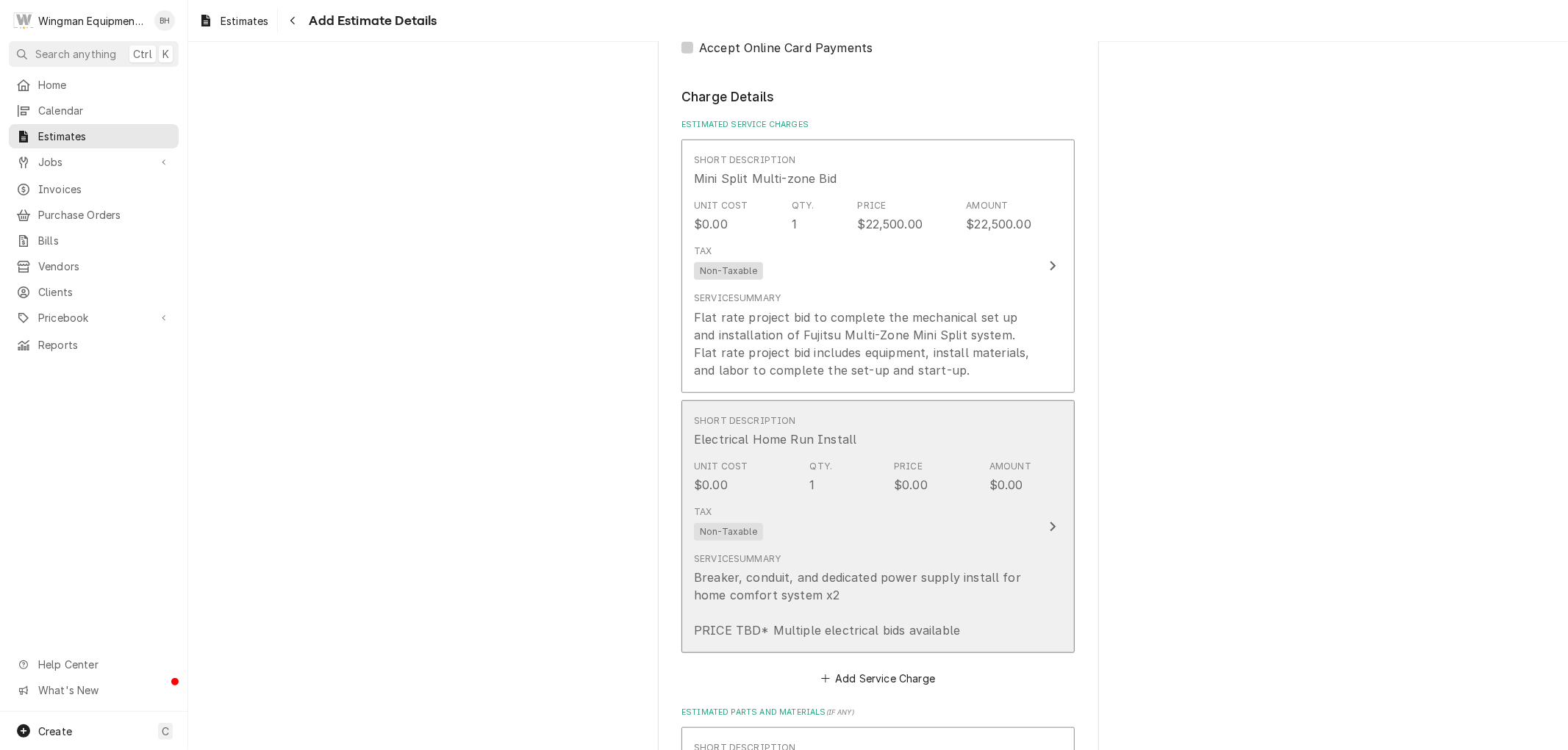
click at [978, 531] on div "Tax Non-Taxable" at bounding box center [863, 522] width 338 height 47
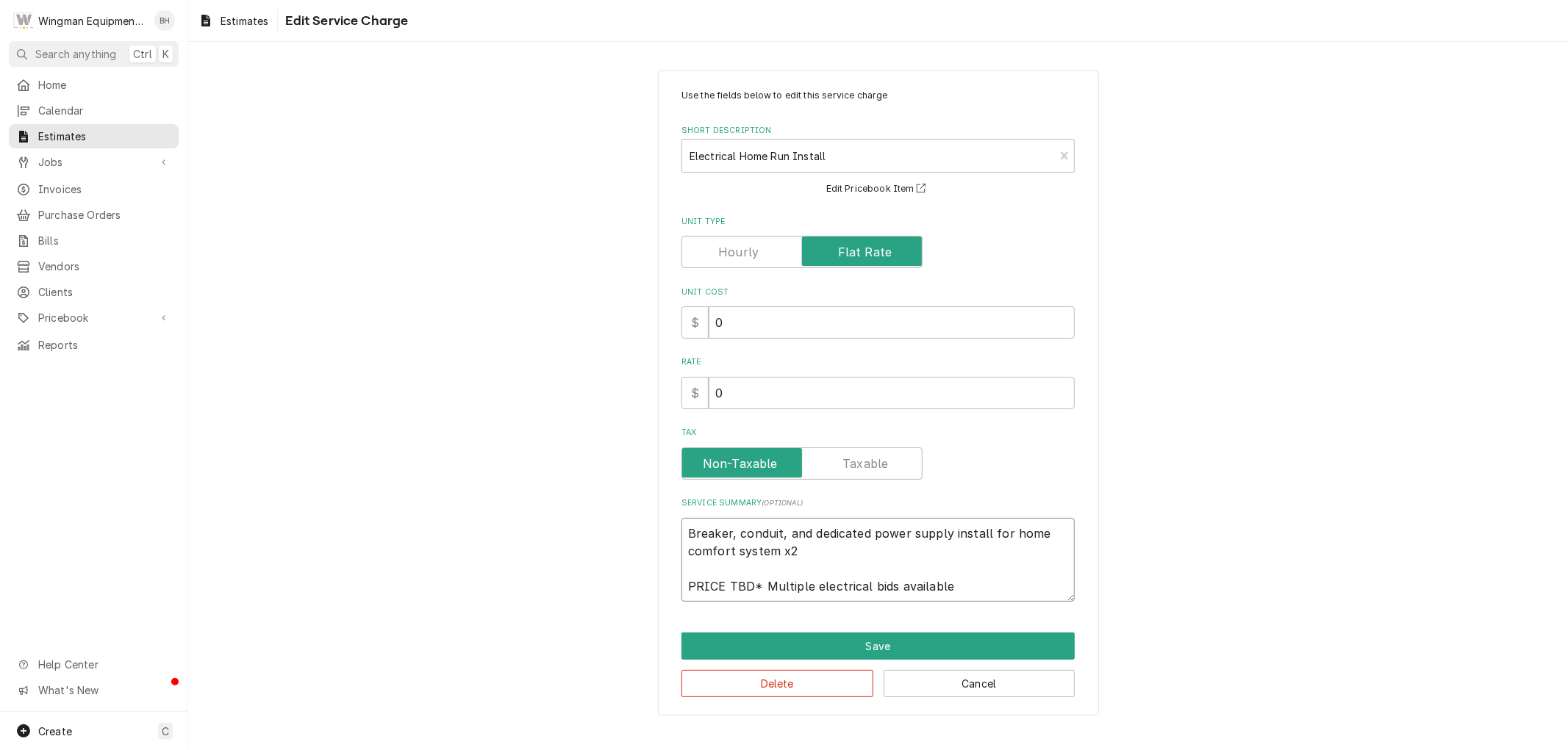
click at [868, 551] on textarea "Breaker, conduit, and dedicated power supply install for home comfort system x2…" at bounding box center [879, 559] width 393 height 84
click at [955, 586] on textarea "Breaker, conduit, and dedicated power supply install for home comfort system x2…" at bounding box center [879, 559] width 393 height 84
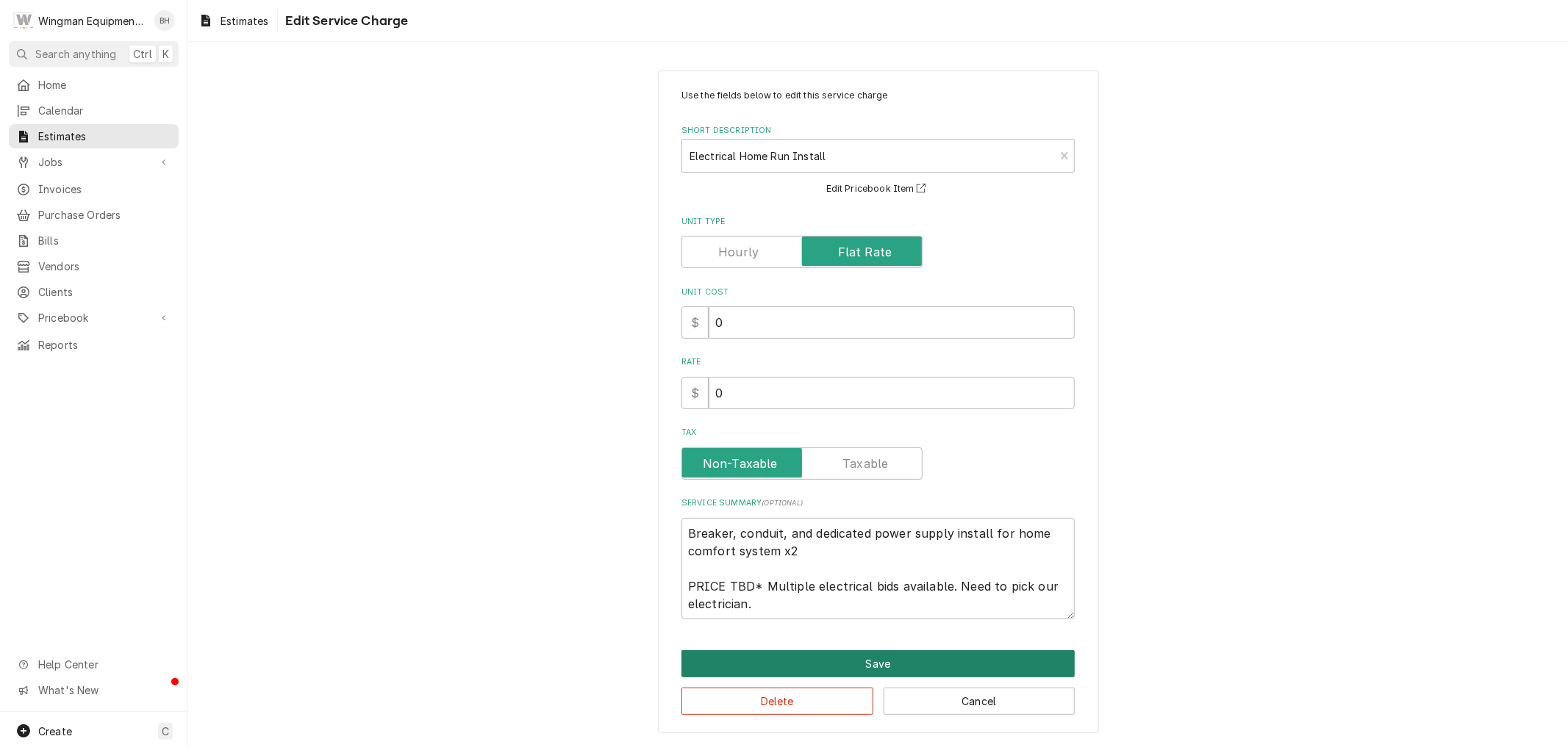
click at [898, 656] on button "Save" at bounding box center [879, 664] width 393 height 27
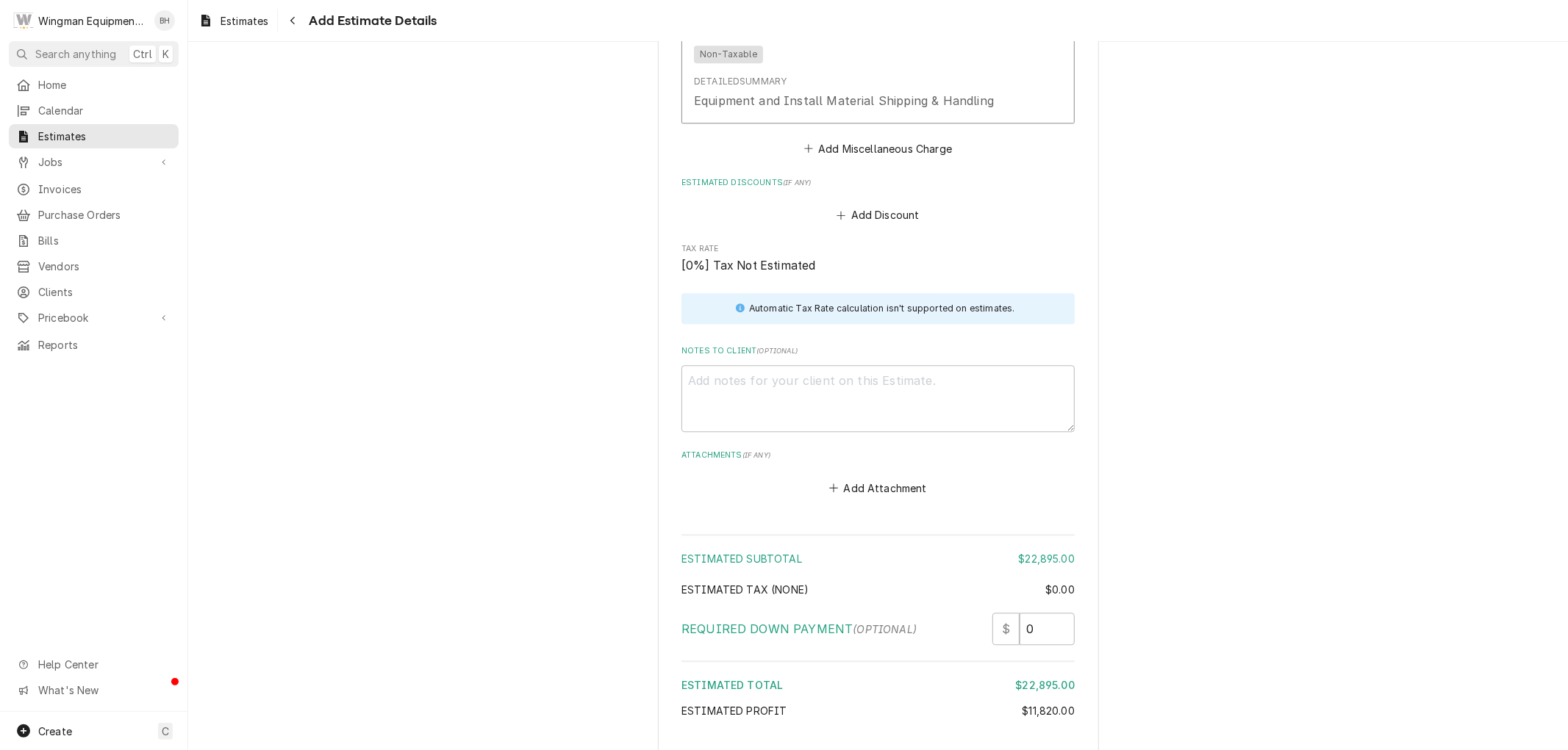
scroll to position [3132, 0]
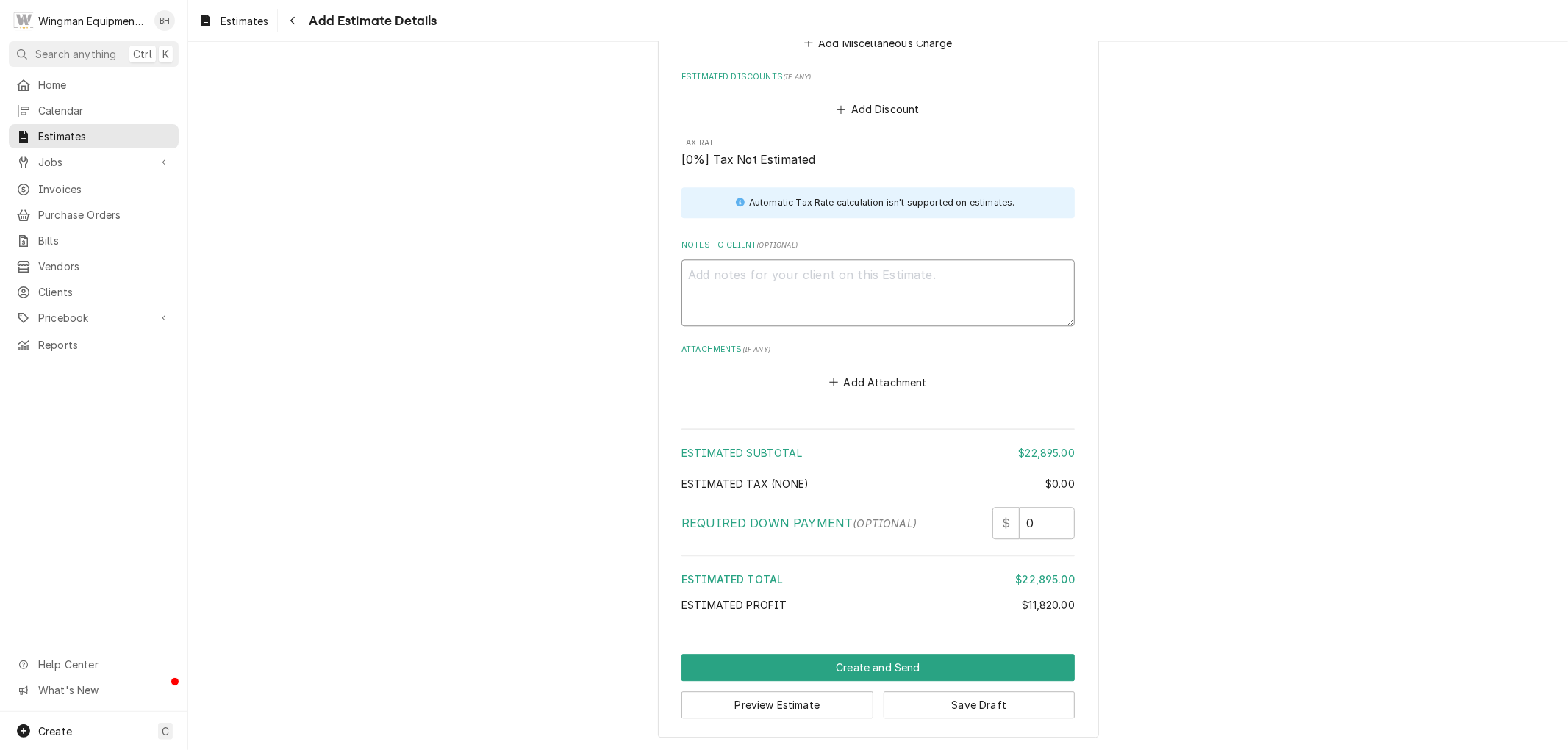
click at [822, 298] on textarea "Notes to Client ( optional )" at bounding box center [879, 292] width 393 height 67
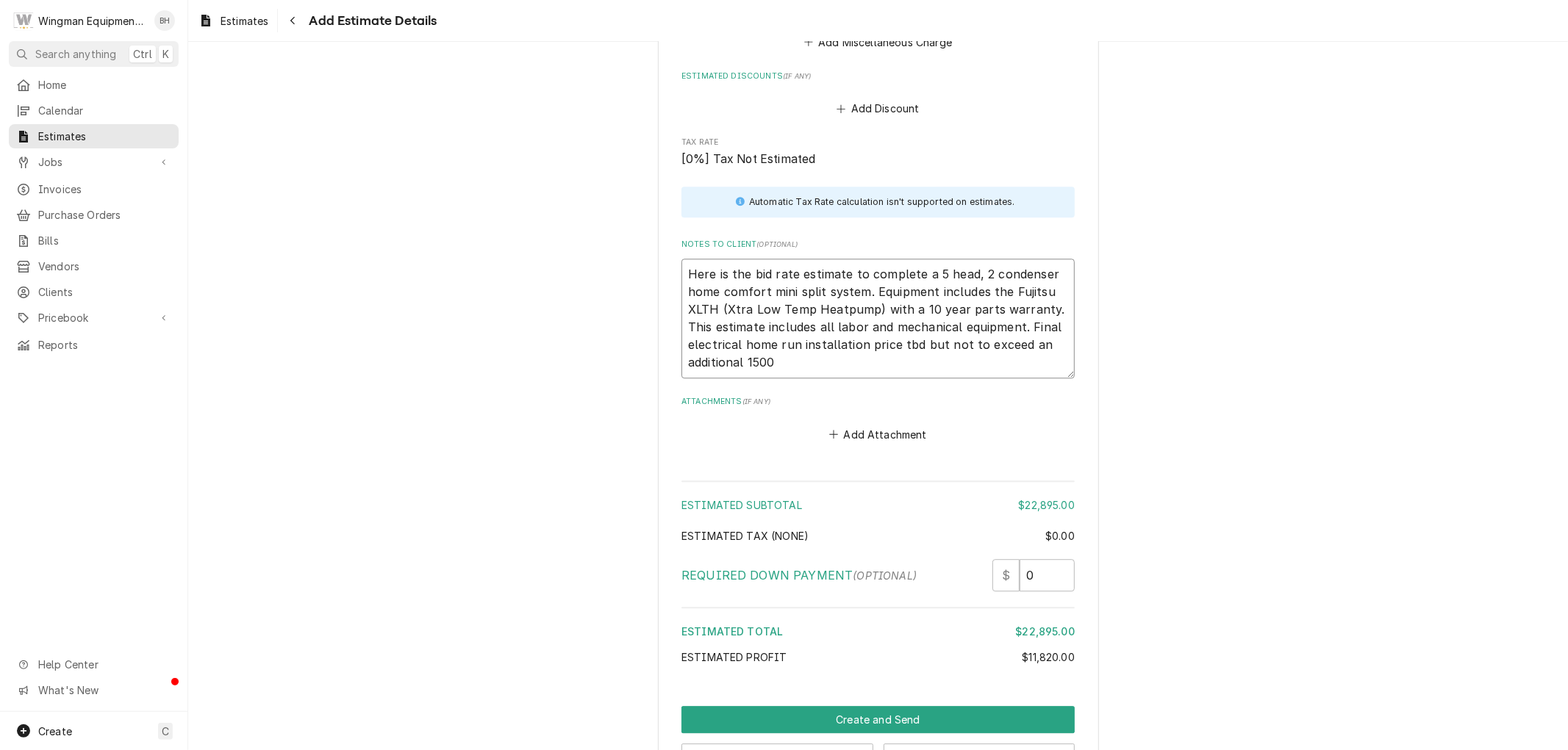
click at [741, 368] on textarea "Here is the bid rate estimate to complete a 5 head, 2 condenser home comfort mi…" at bounding box center [879, 318] width 393 height 120
click at [782, 369] on textarea "Here is the bid rate estimate to complete a 5 head, 2 condenser home comfort mi…" at bounding box center [879, 318] width 393 height 120
click at [865, 292] on textarea "Here is the bid rate estimate to complete a 5 head, 2 condenser home comfort mi…" at bounding box center [879, 318] width 393 height 120
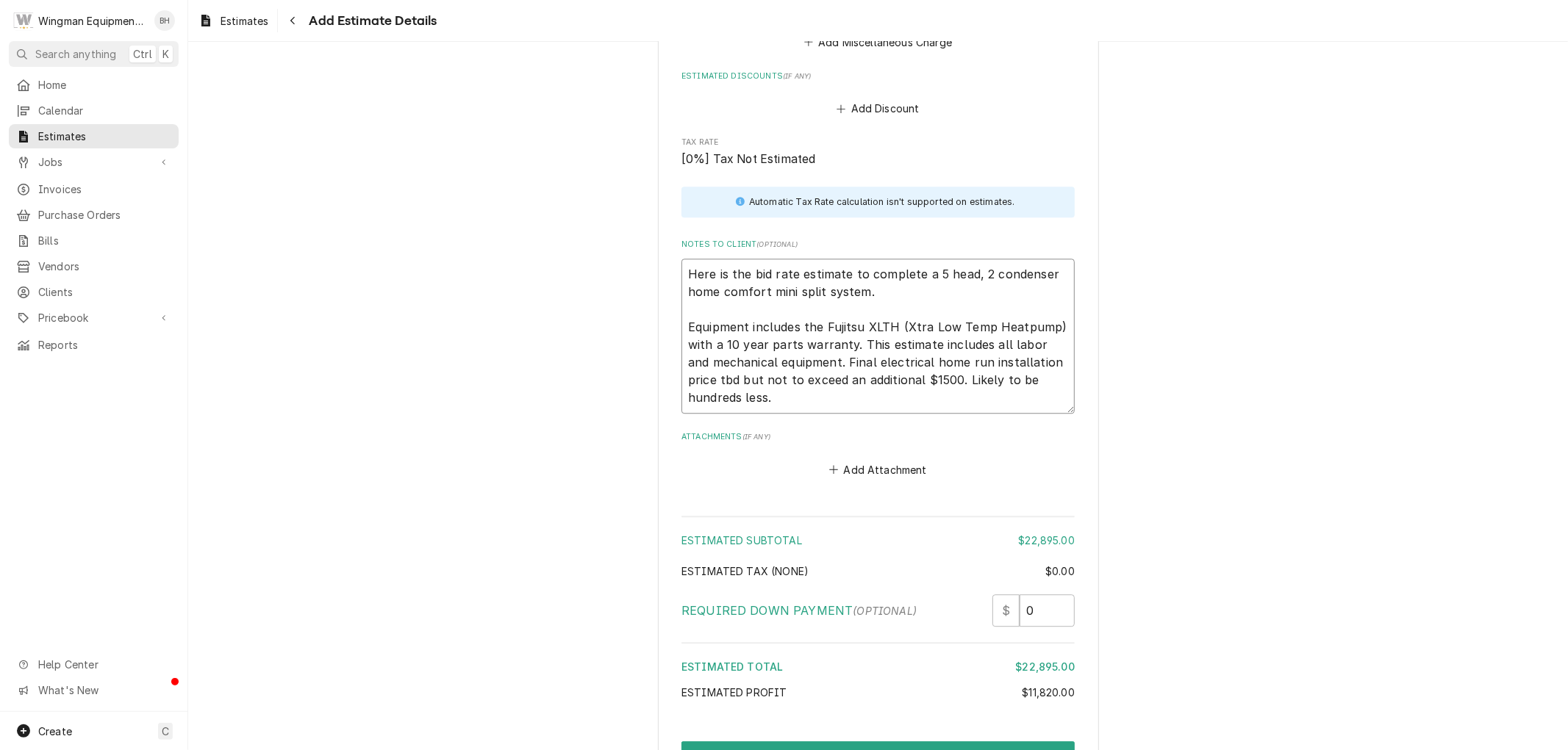
click at [818, 358] on textarea "Here is the bid rate estimate to complete a 5 head, 2 condenser home comfort mi…" at bounding box center [879, 335] width 393 height 154
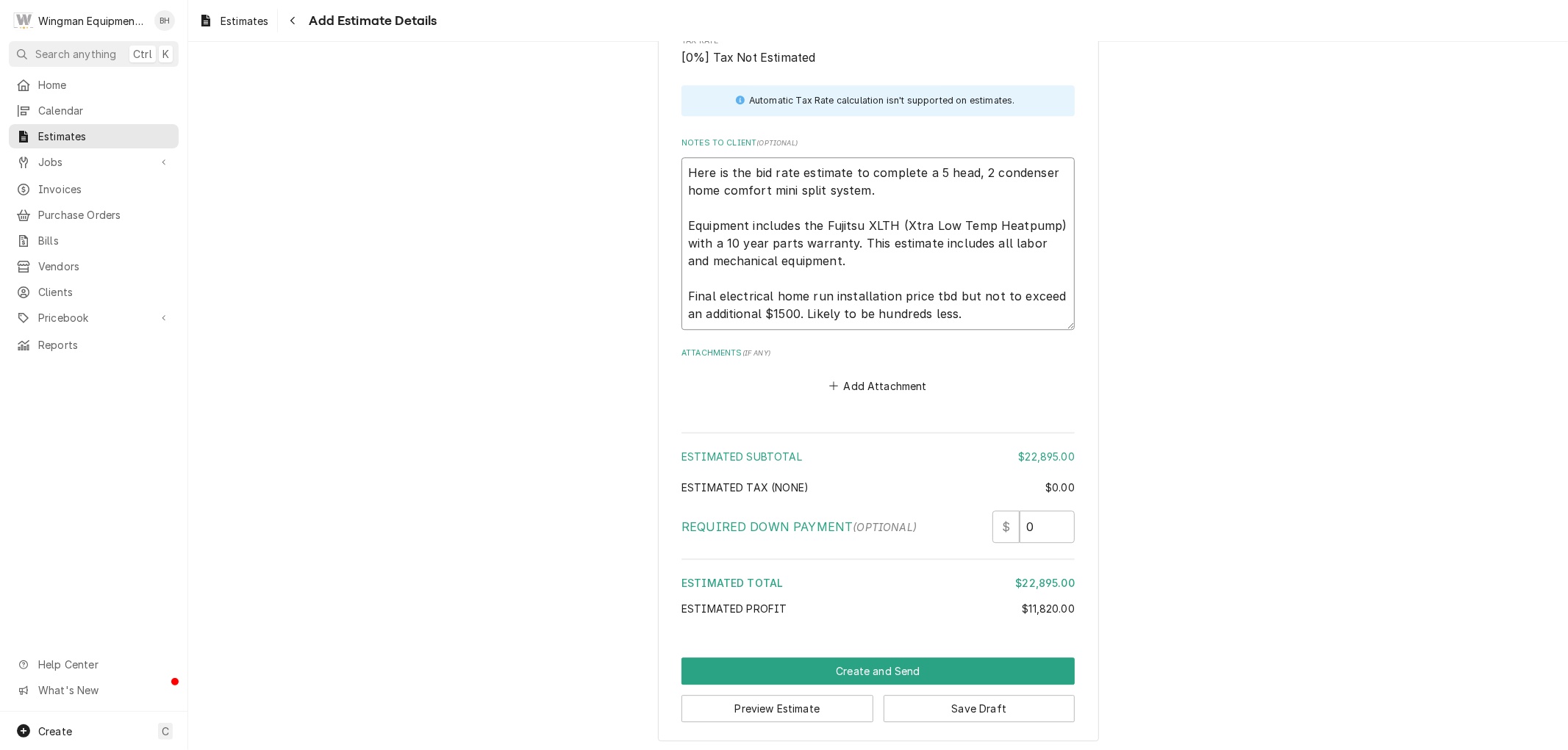
scroll to position [3238, 0]
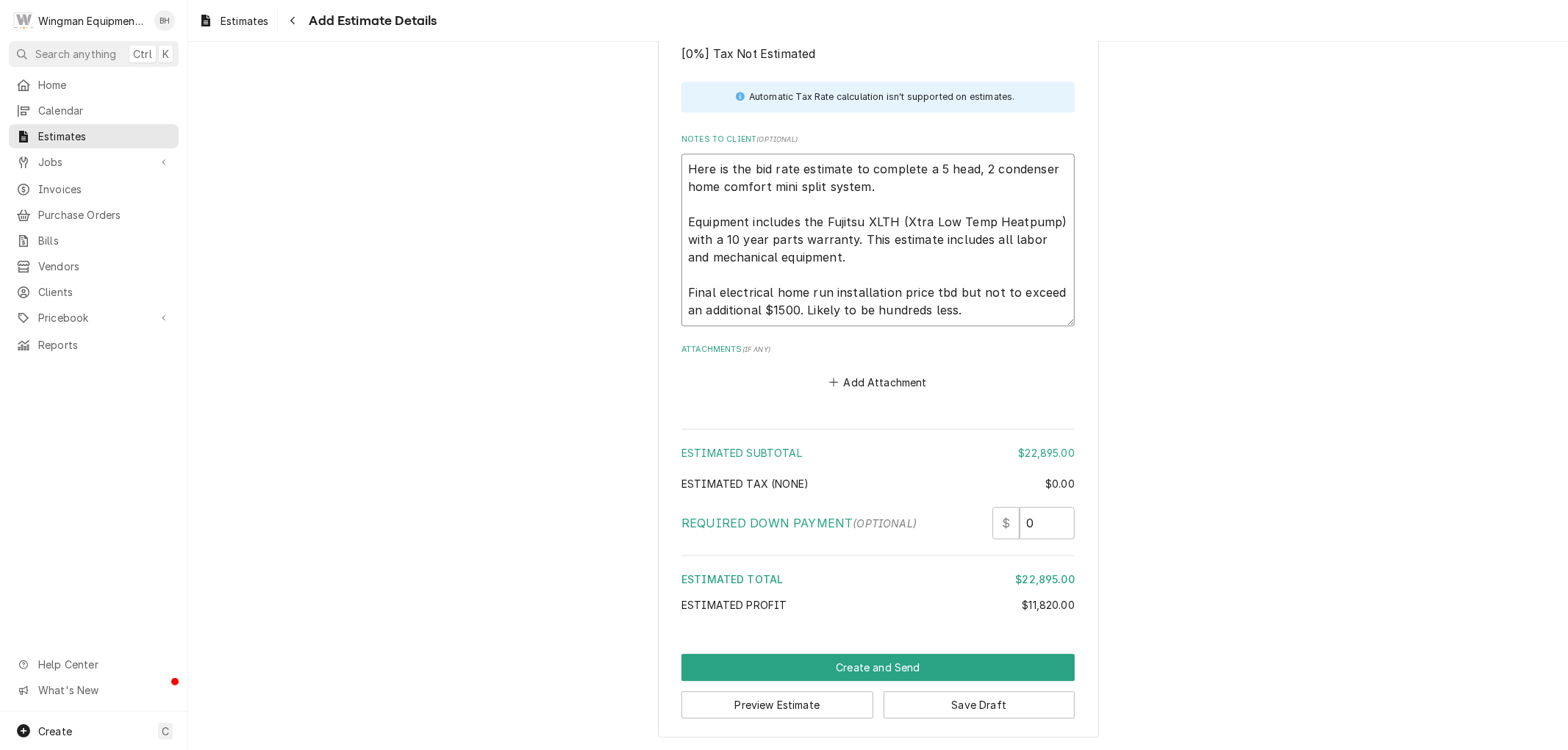
click at [953, 317] on textarea "Here is the bid rate estimate to complete a 5 head, 2 condenser home comfort mi…" at bounding box center [879, 239] width 393 height 172
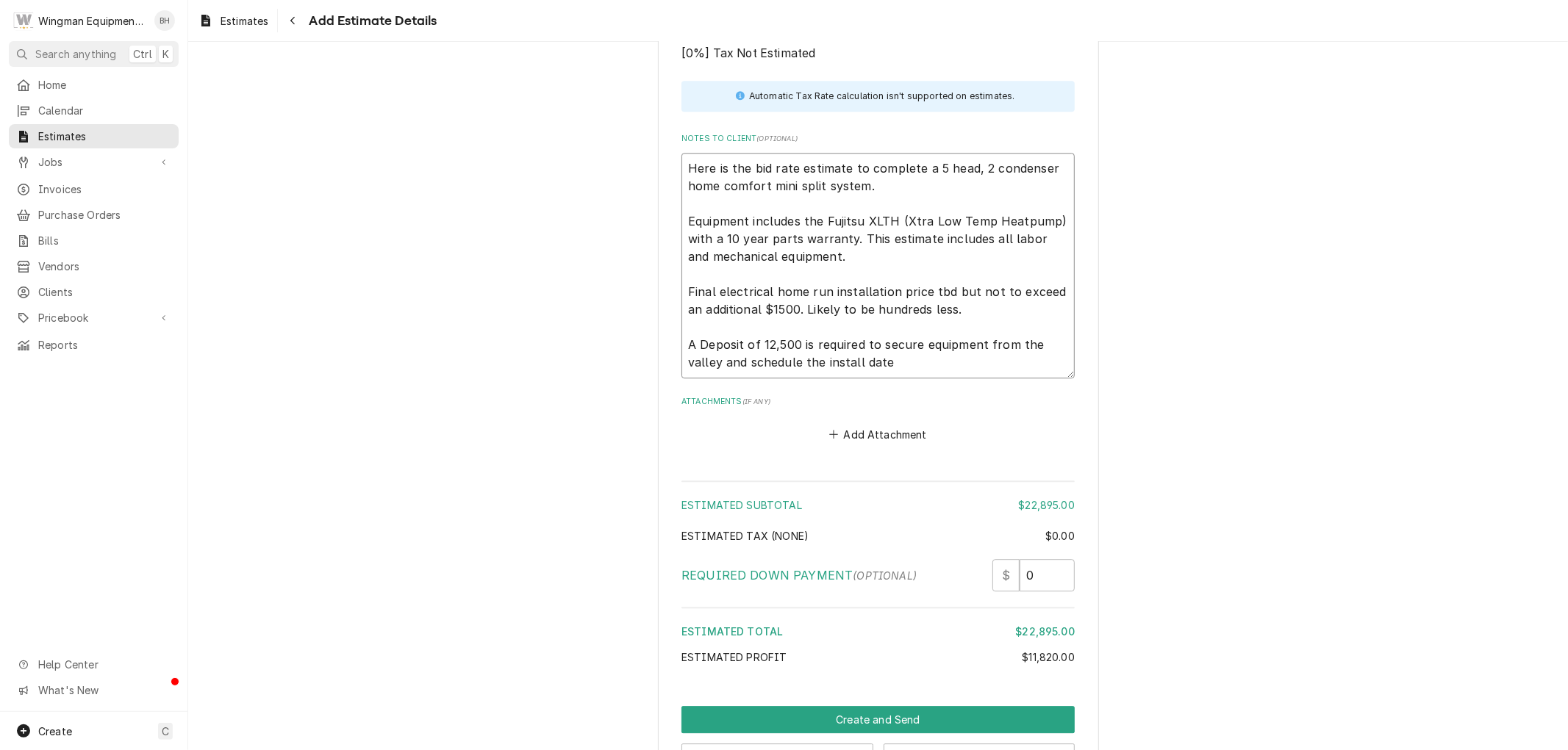
click at [704, 345] on textarea "Here is the bid rate estimate to complete a 5 head, 2 condenser home comfort mi…" at bounding box center [879, 265] width 393 height 225
click at [929, 366] on textarea "Here is the bid rate estimate to complete a 5 head, 2 condenser home comfort mi…" at bounding box center [879, 265] width 393 height 225
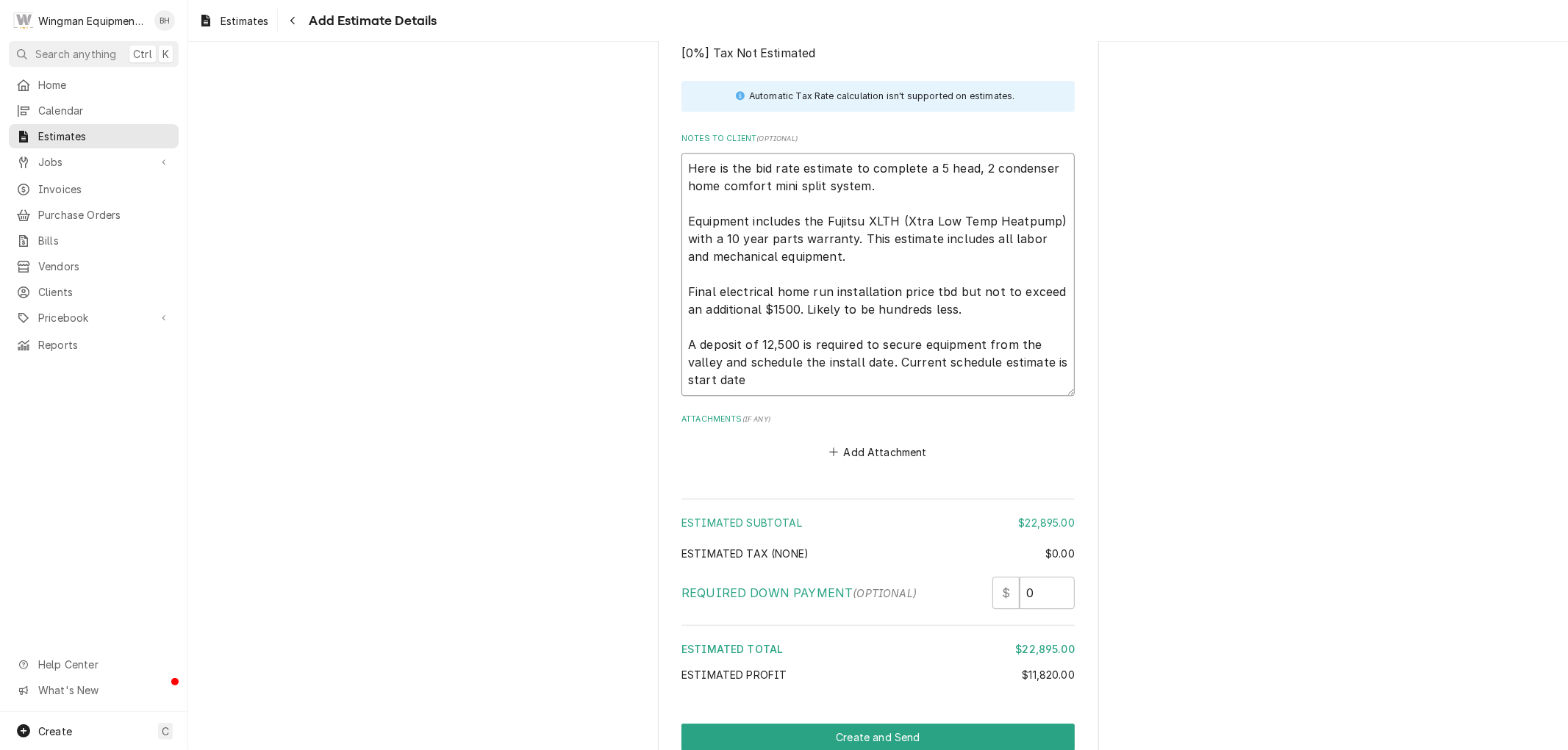
drag, startPoint x: 1053, startPoint y: 362, endPoint x: 1056, endPoint y: 369, distance: 7.6
click at [1054, 362] on textarea "Here is the bid rate estimate to complete a 5 head, 2 condenser home comfort mi…" at bounding box center [879, 275] width 393 height 243
click at [1056, 364] on textarea "Here is the bid rate estimate to complete a 5 head, 2 condenser home comfort mi…" at bounding box center [879, 275] width 393 height 243
click at [869, 379] on textarea "Here is the bid rate estimate to complete a 5 head, 2 condenser home comfort mi…" at bounding box center [879, 275] width 393 height 243
click at [1055, 370] on textarea "Here is the bid rate estimate to complete a 5 head, 2 condenser home comfort mi…" at bounding box center [879, 275] width 393 height 243
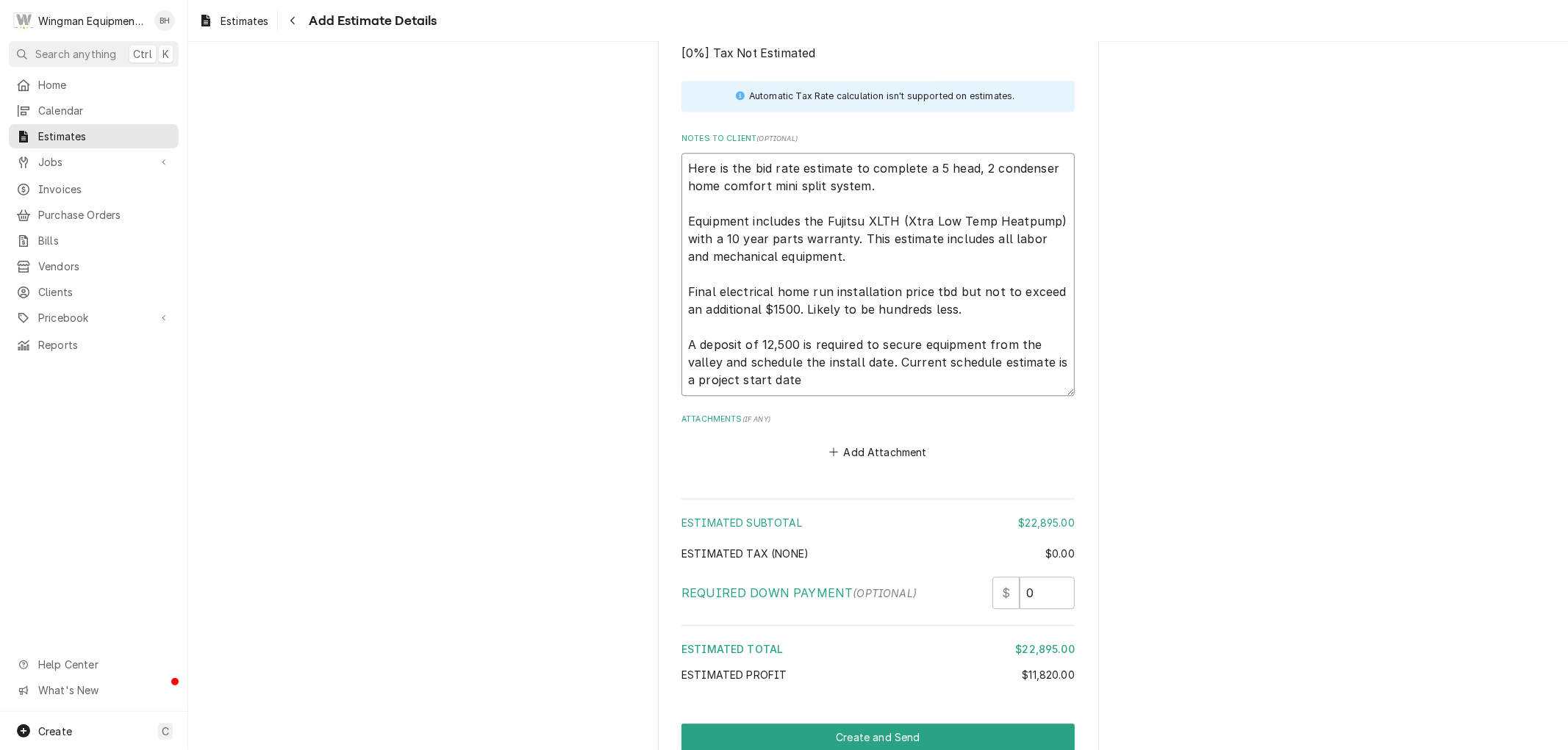
click at [791, 383] on textarea "Here is the bid rate estimate to complete a 5 head, 2 condenser home comfort mi…" at bounding box center [879, 275] width 393 height 243
click at [1037, 591] on input "0" at bounding box center [1046, 593] width 55 height 33
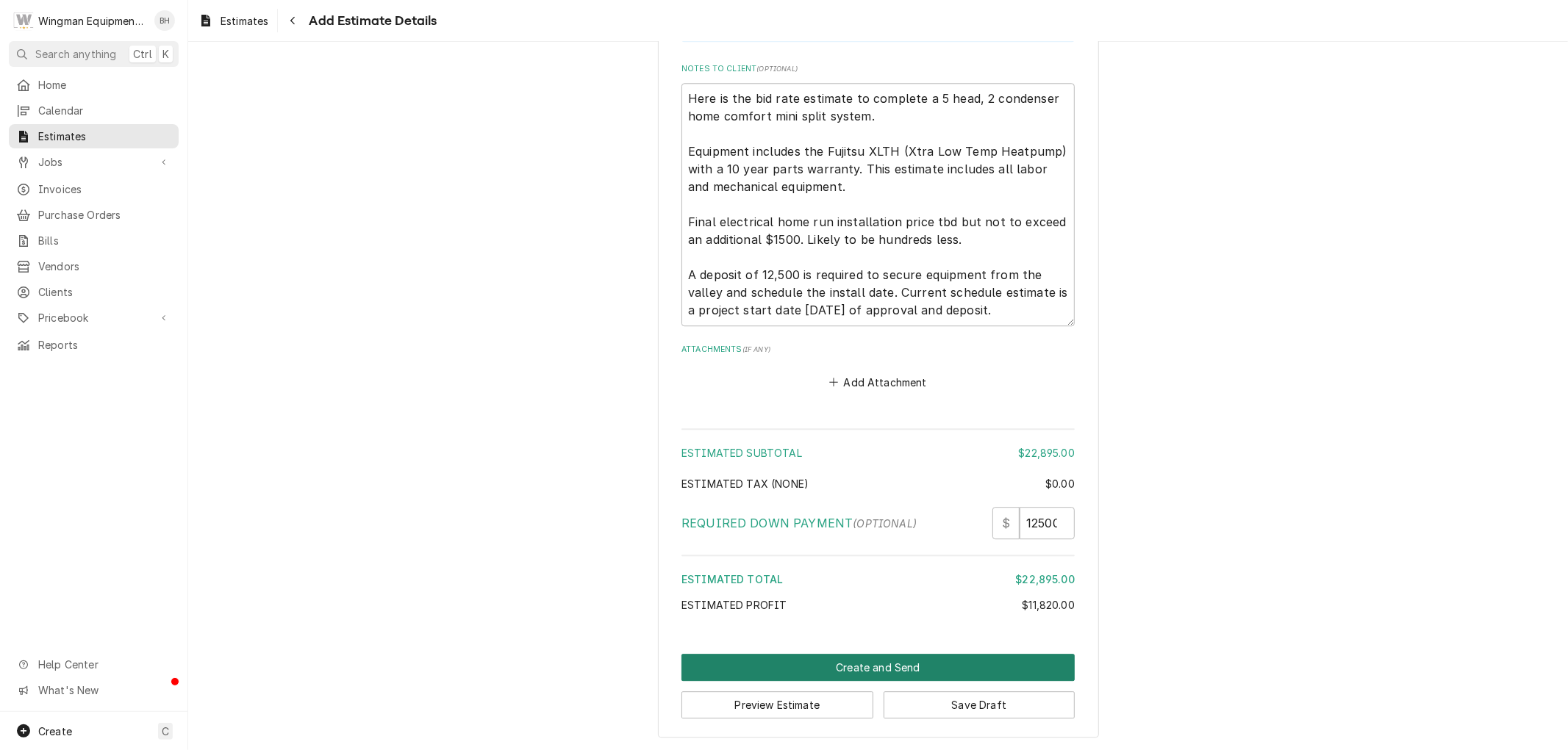
click at [887, 665] on button "Create and Send" at bounding box center [879, 668] width 393 height 27
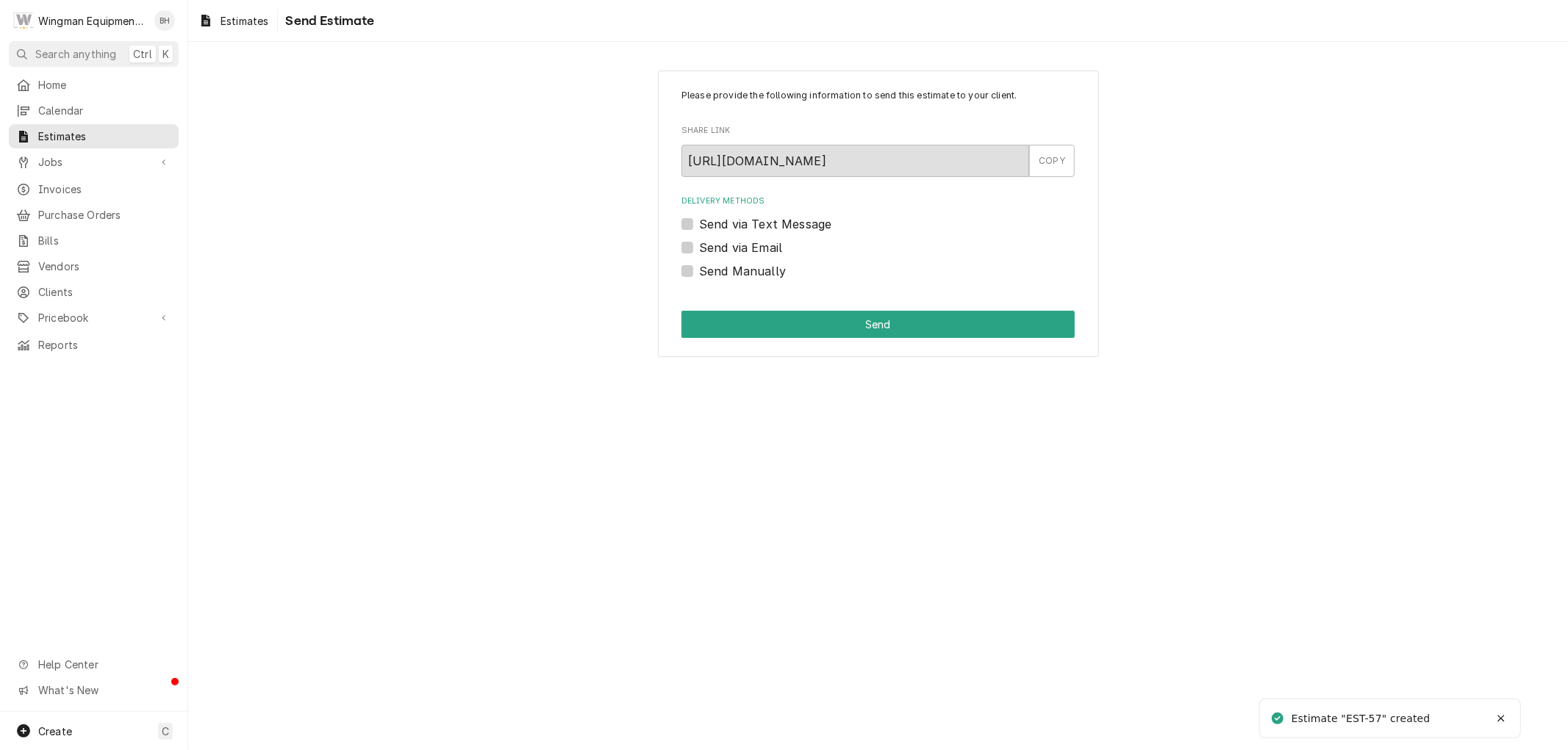
click at [699, 226] on label "Send via Text Message" at bounding box center [765, 224] width 132 height 17
click at [699, 226] on input "Send via Text Message" at bounding box center [896, 231] width 393 height 33
checkbox input "true"
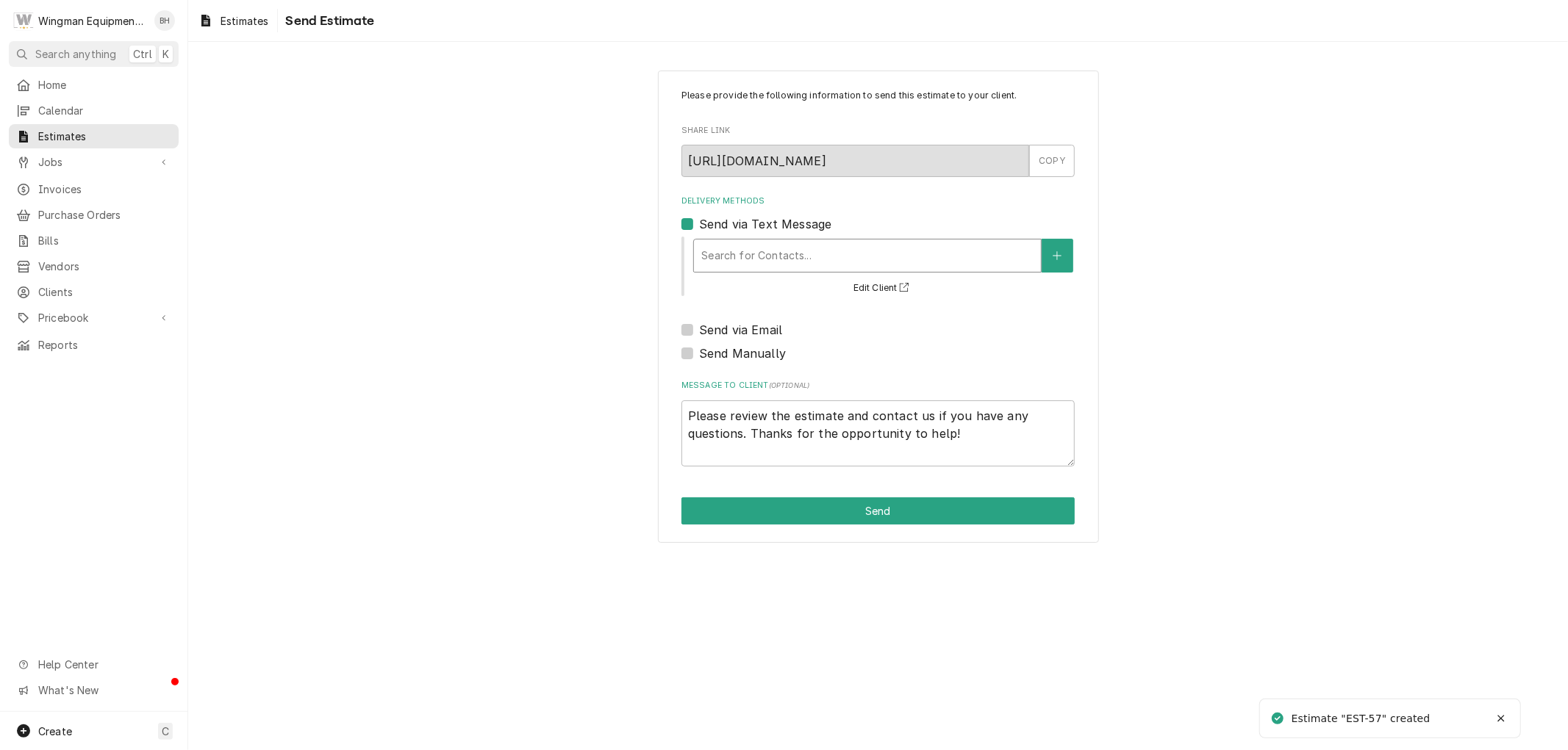
click at [774, 245] on div "Delivery Methods" at bounding box center [867, 255] width 333 height 26
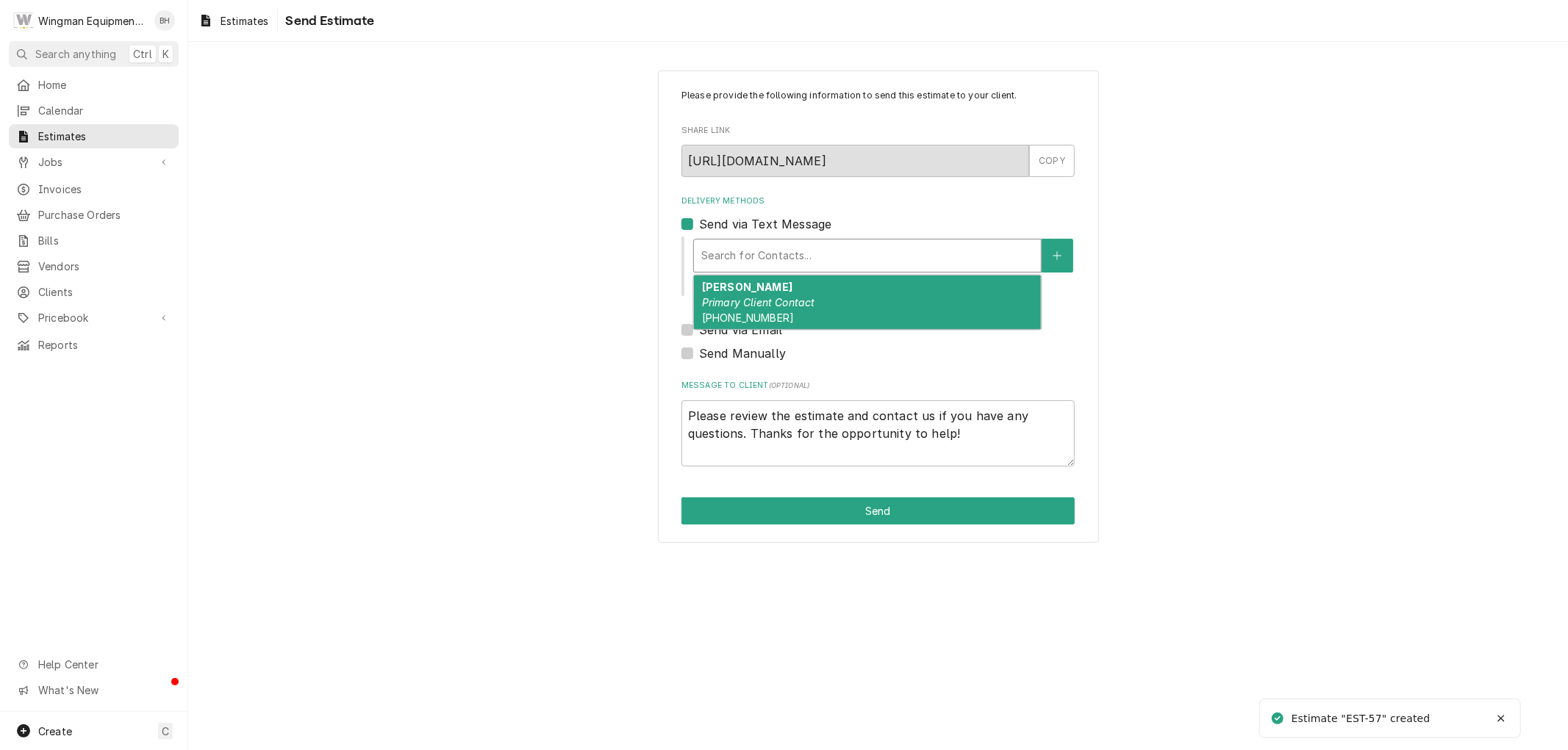
click at [782, 289] on div "Joe Ochap Primary Client Contact (623) 764-6736" at bounding box center [868, 303] width 347 height 54
type textarea "x"
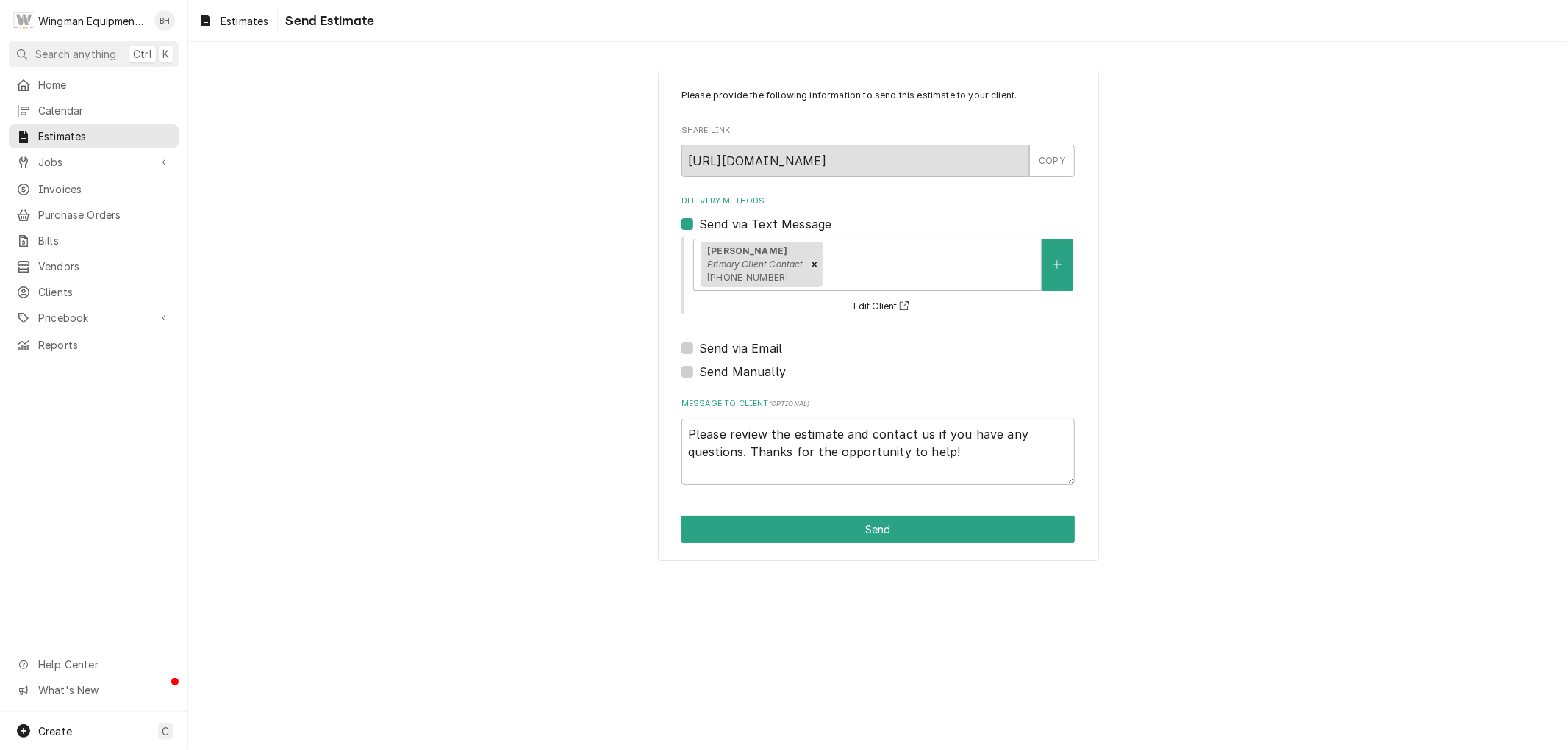
click at [699, 350] on label "Send via Email" at bounding box center [741, 348] width 83 height 17
click at [699, 350] on input "Send via Email" at bounding box center [896, 356] width 393 height 33
checkbox input "true"
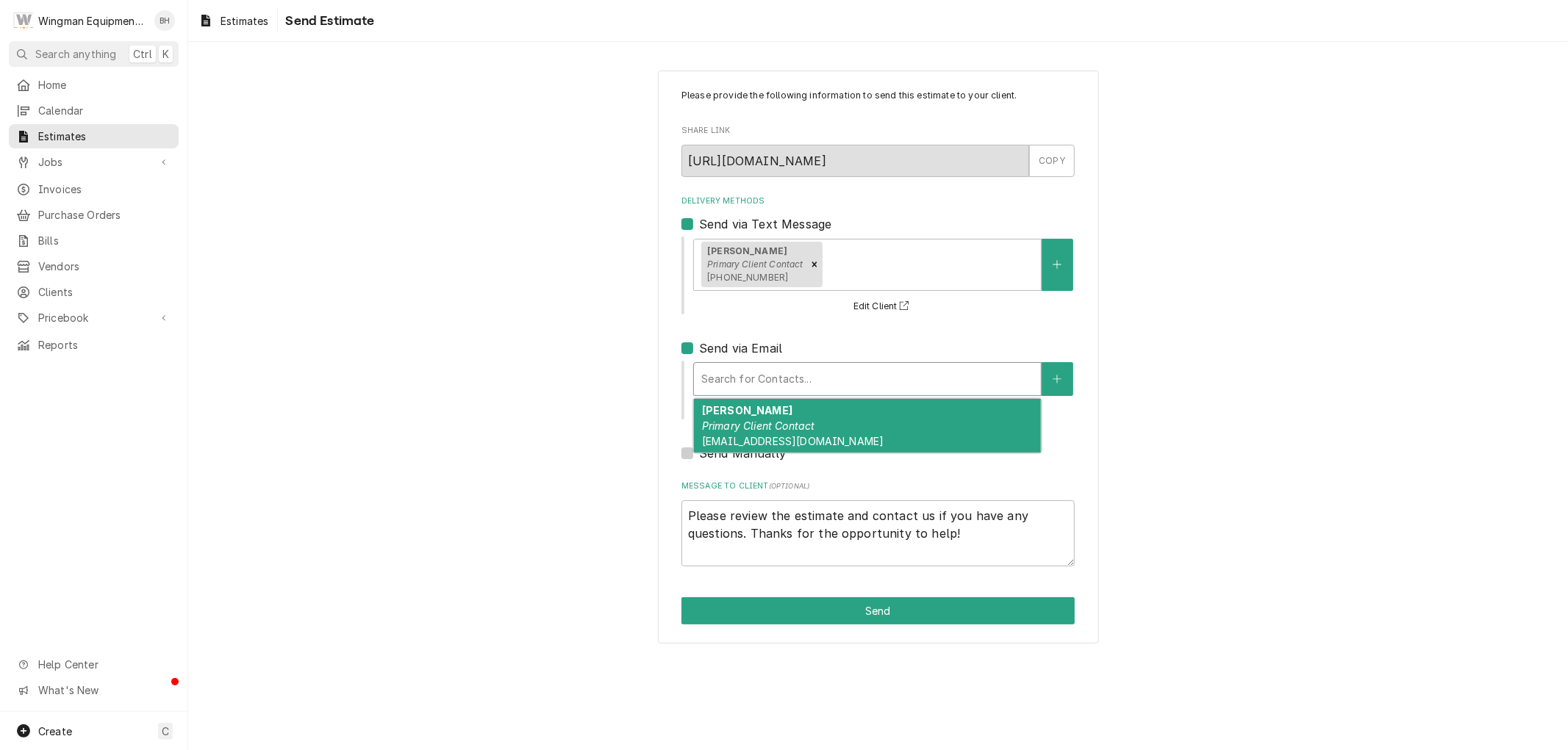
click at [770, 376] on div "Delivery Methods" at bounding box center [867, 379] width 333 height 26
click at [795, 421] on em "Primary Client Contact" at bounding box center [758, 425] width 113 height 13
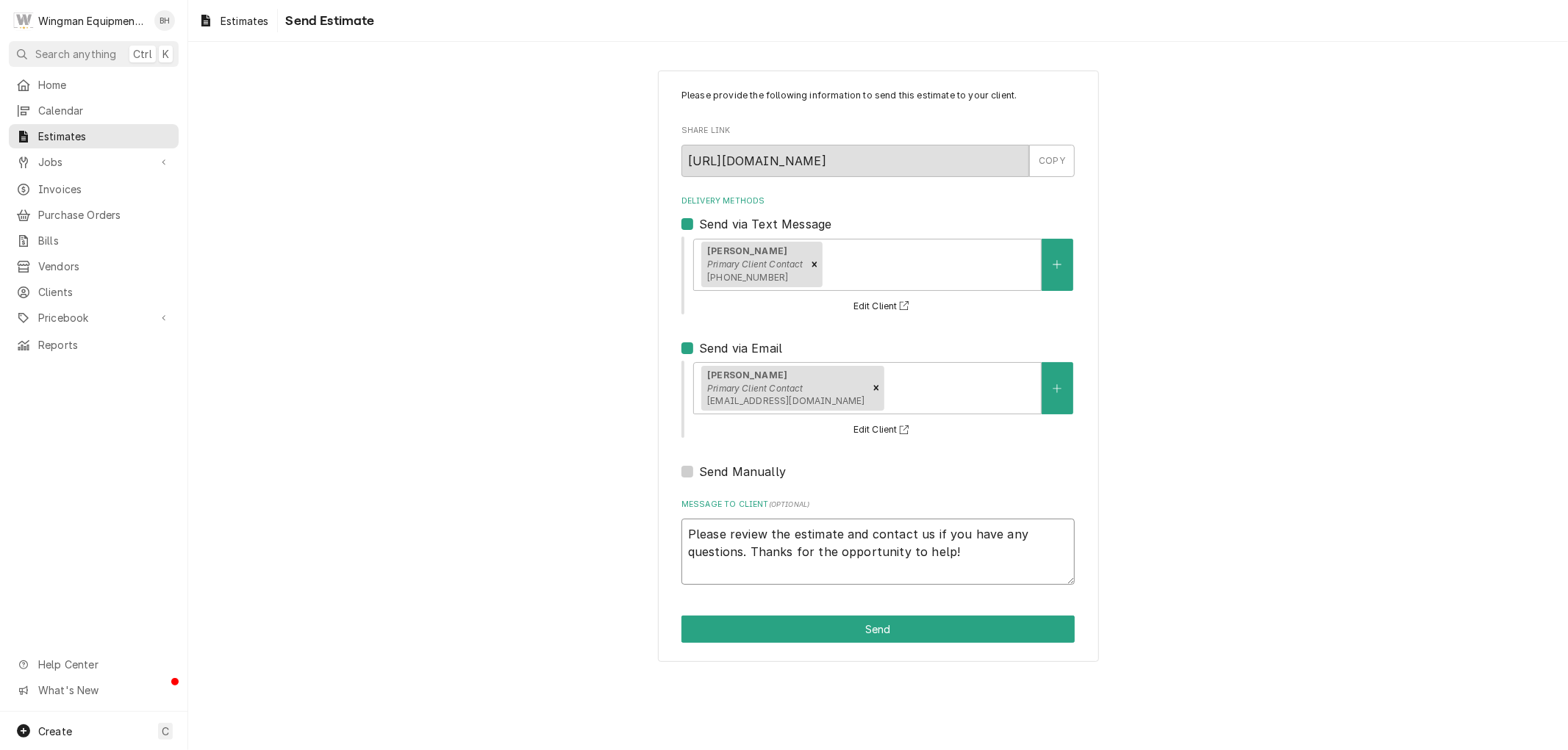
click at [958, 554] on textarea "Please review the estimate and contact us if you have any questions. Thanks for…" at bounding box center [879, 551] width 393 height 67
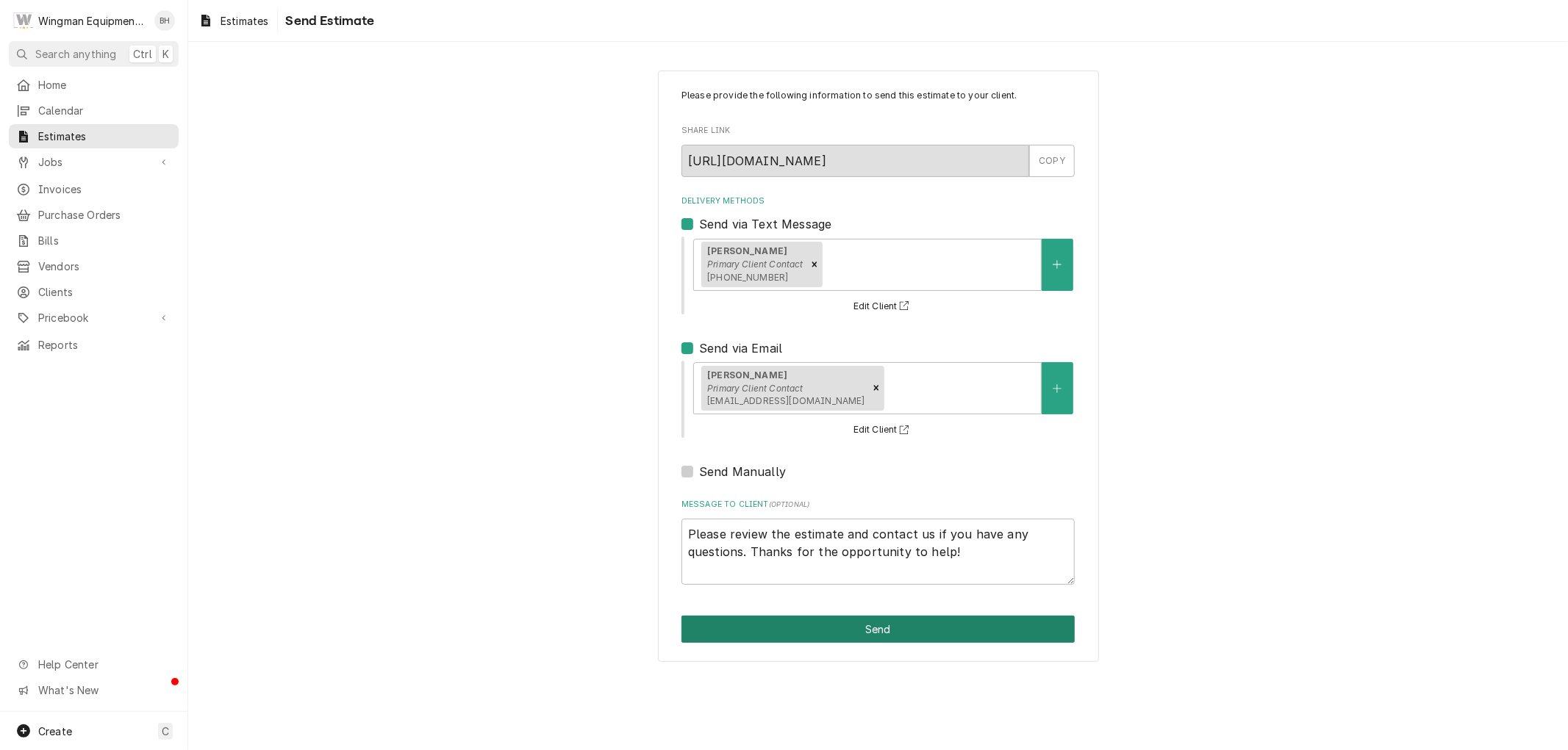
click at [954, 632] on button "Send" at bounding box center [879, 629] width 393 height 27
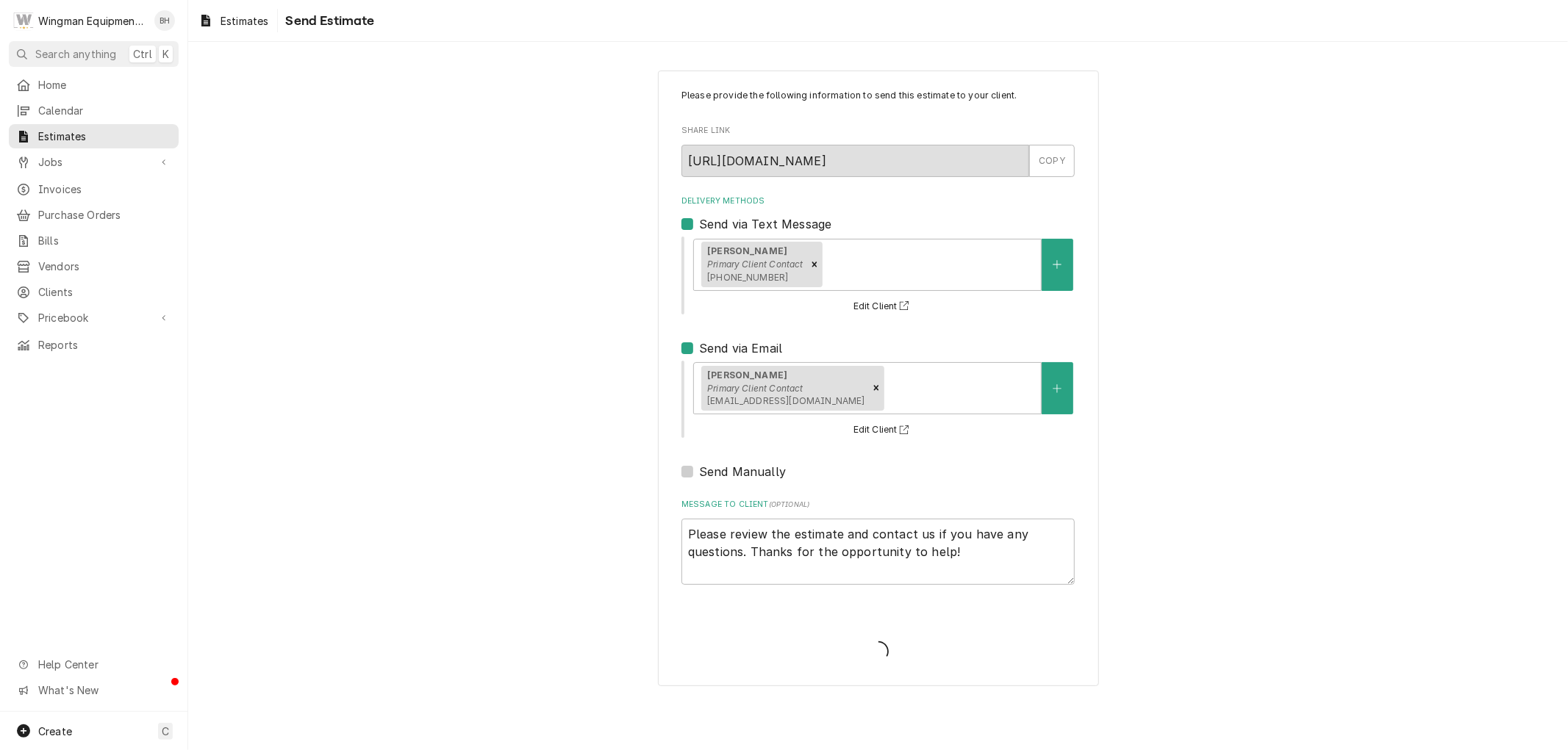
type textarea "x"
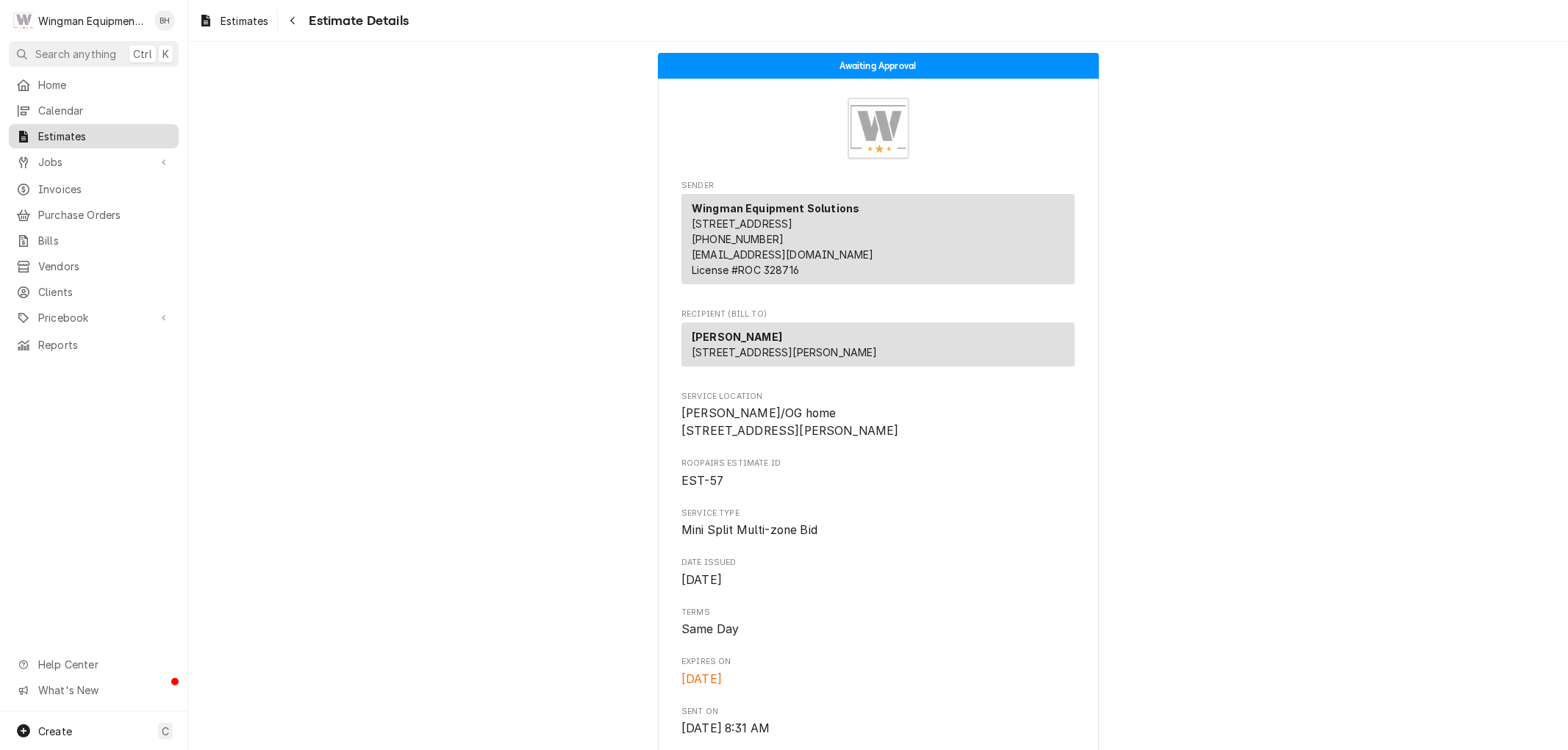
click at [92, 131] on span "Estimates" at bounding box center [105, 136] width 133 height 15
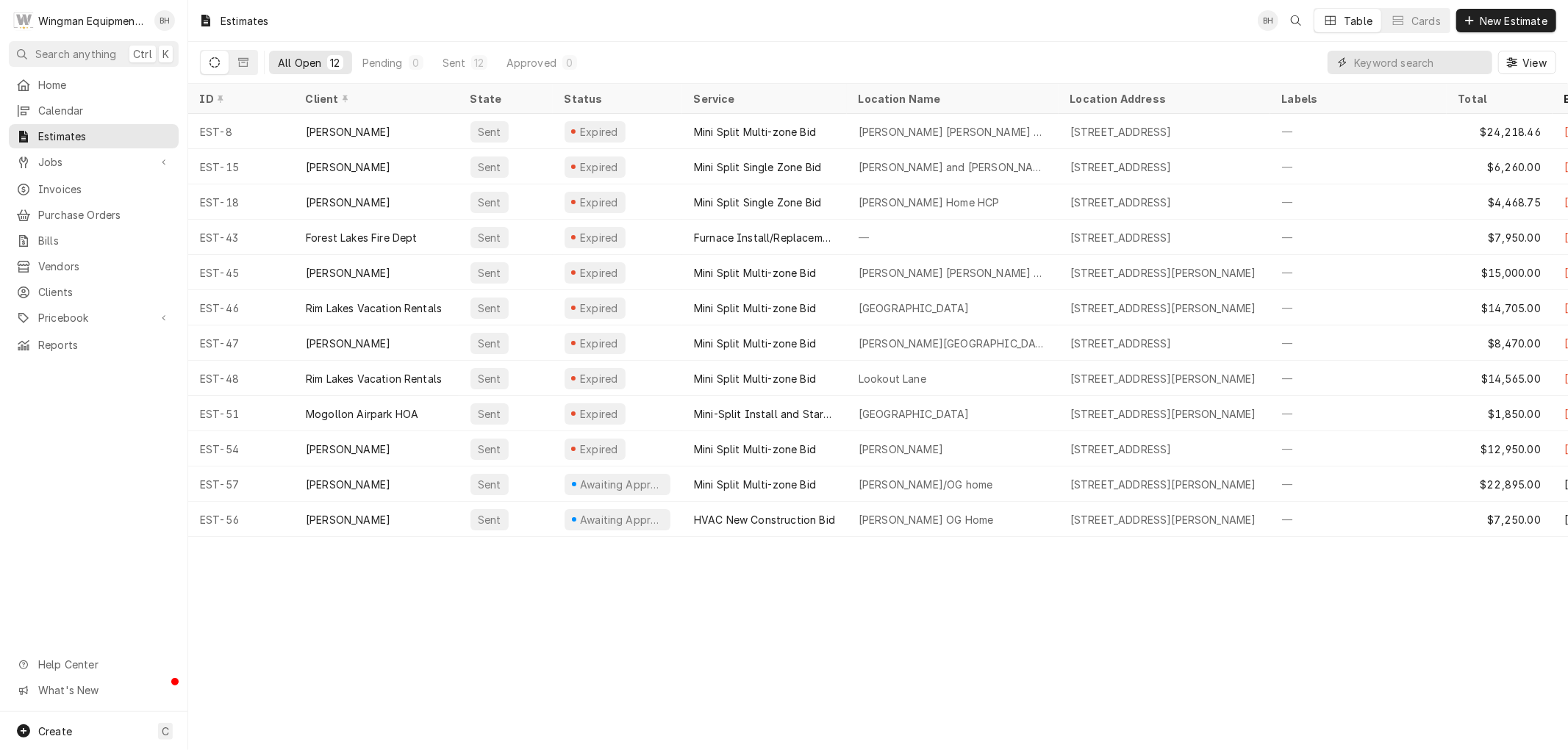
click at [1388, 67] on input "Dynamic Content Wrapper" at bounding box center [1419, 63] width 131 height 23
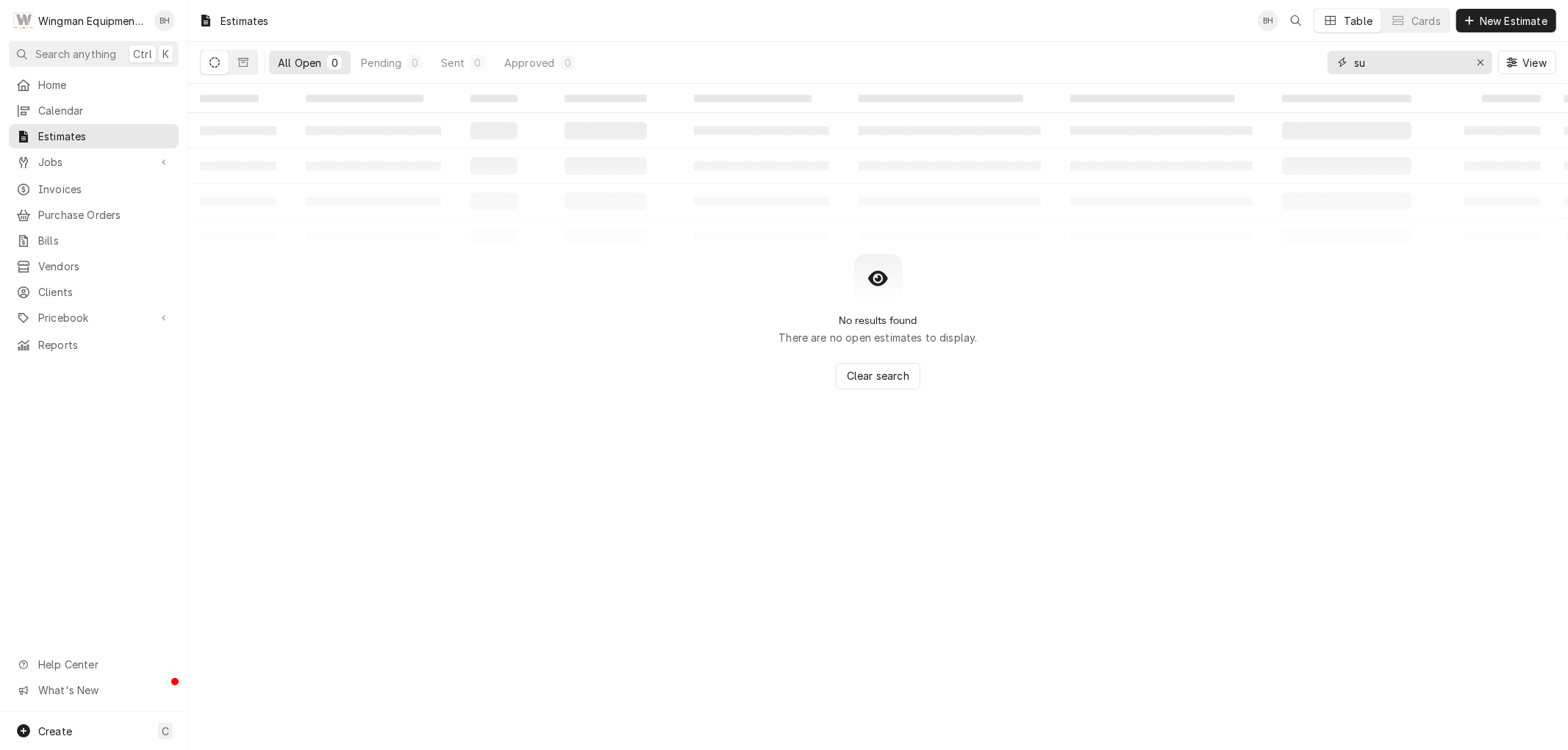
type input "s"
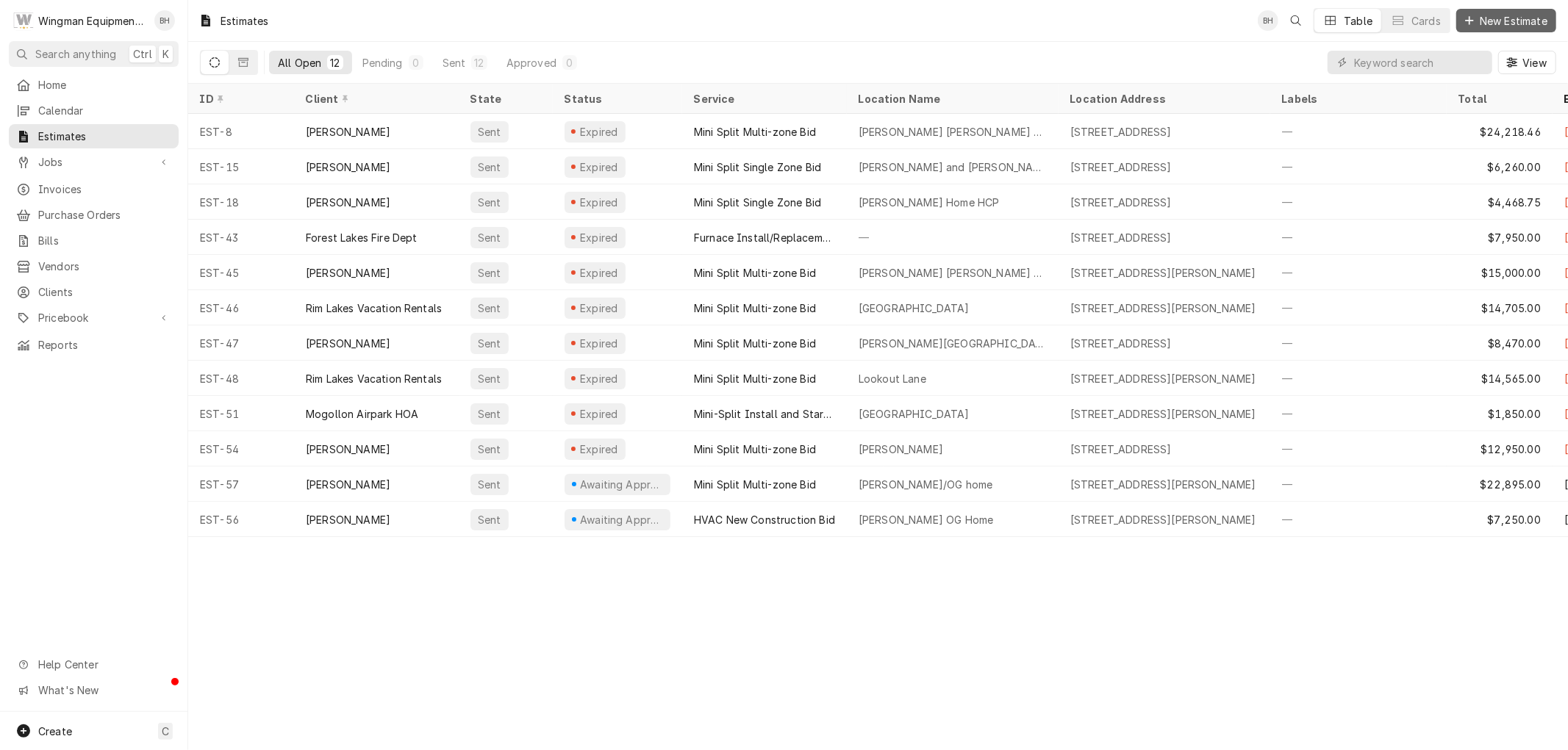
click at [1485, 20] on span "New Estimate" at bounding box center [1514, 21] width 73 height 15
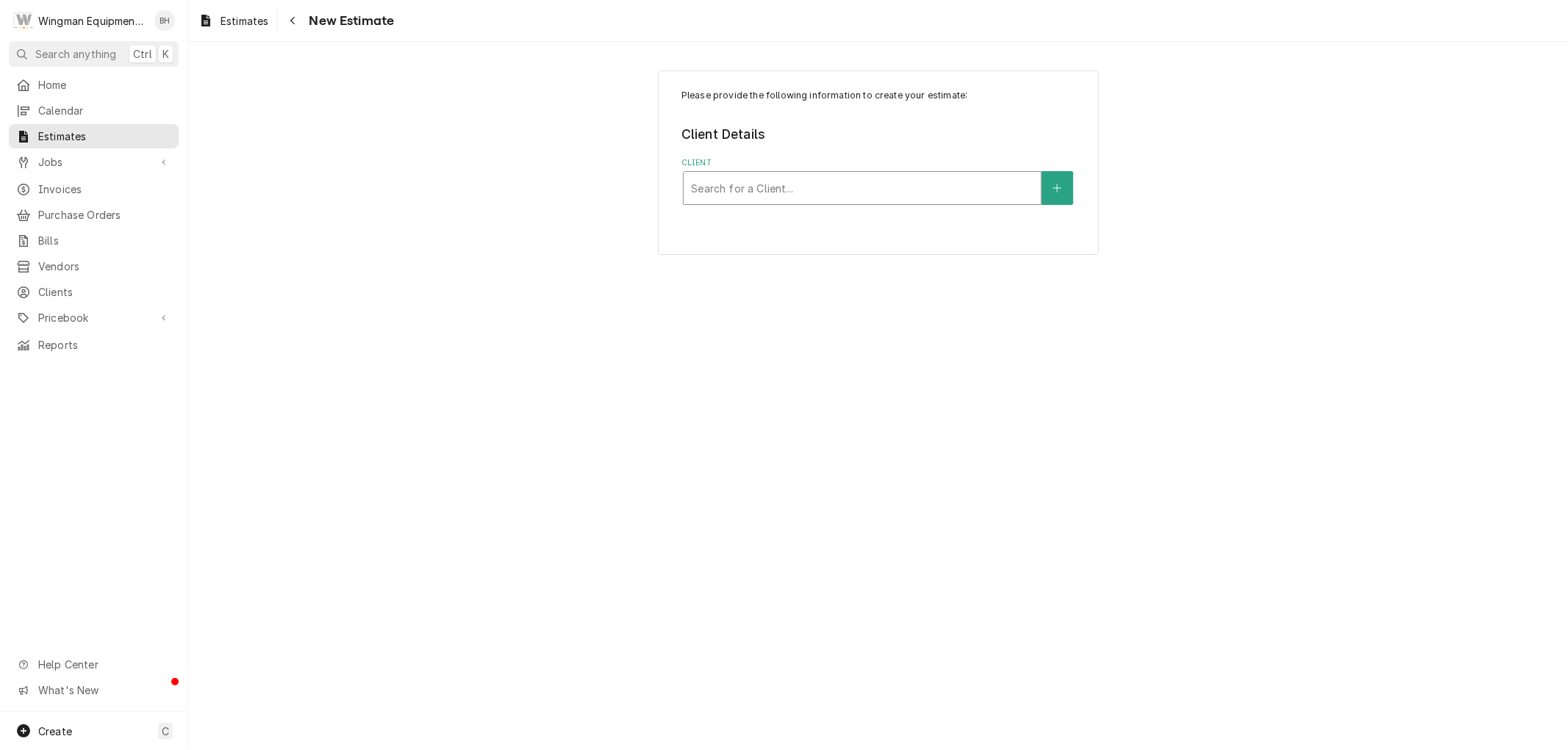
click at [829, 184] on div "Client" at bounding box center [862, 187] width 342 height 26
type input "[PERSON_NAME]"
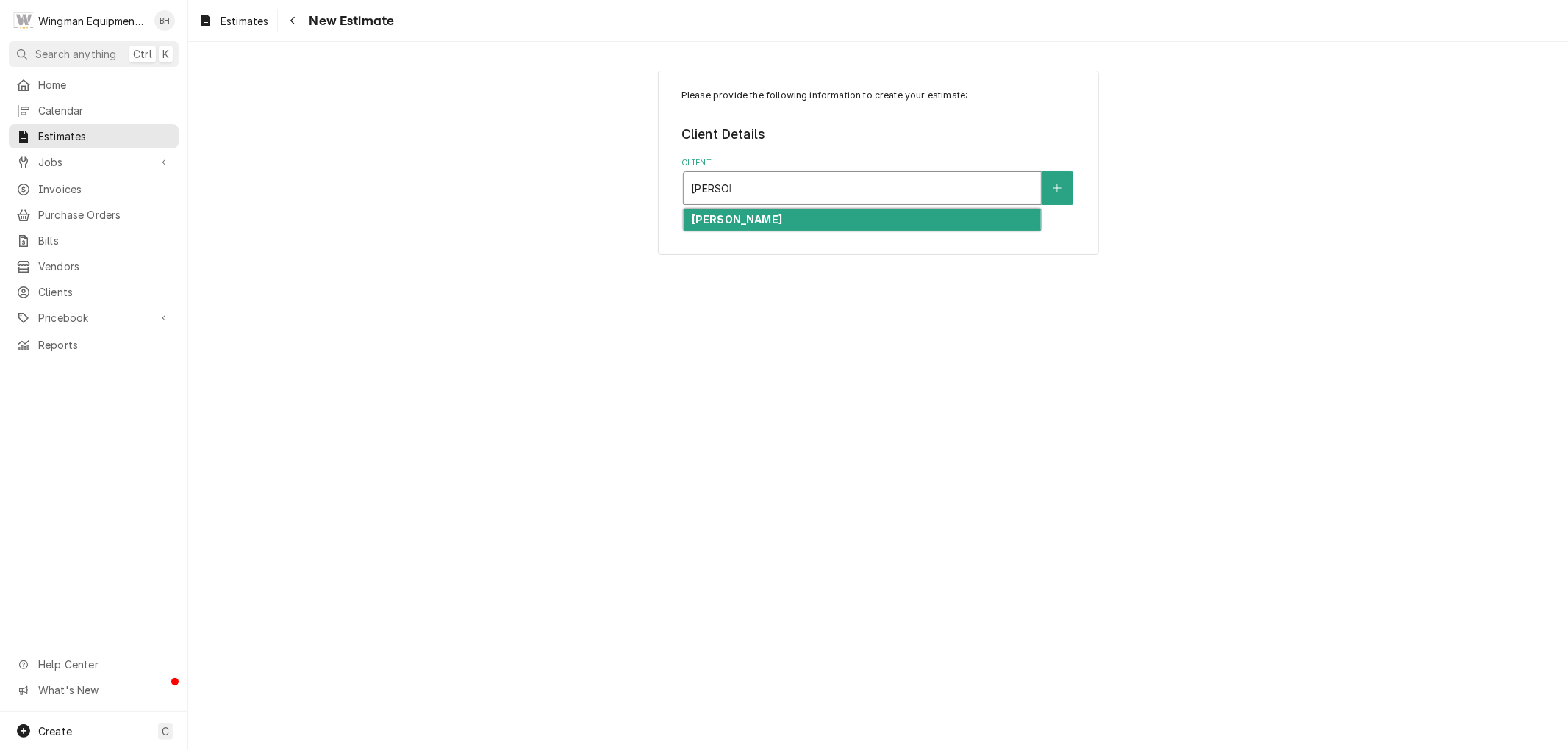
click at [831, 218] on div "[PERSON_NAME]" at bounding box center [862, 221] width 358 height 23
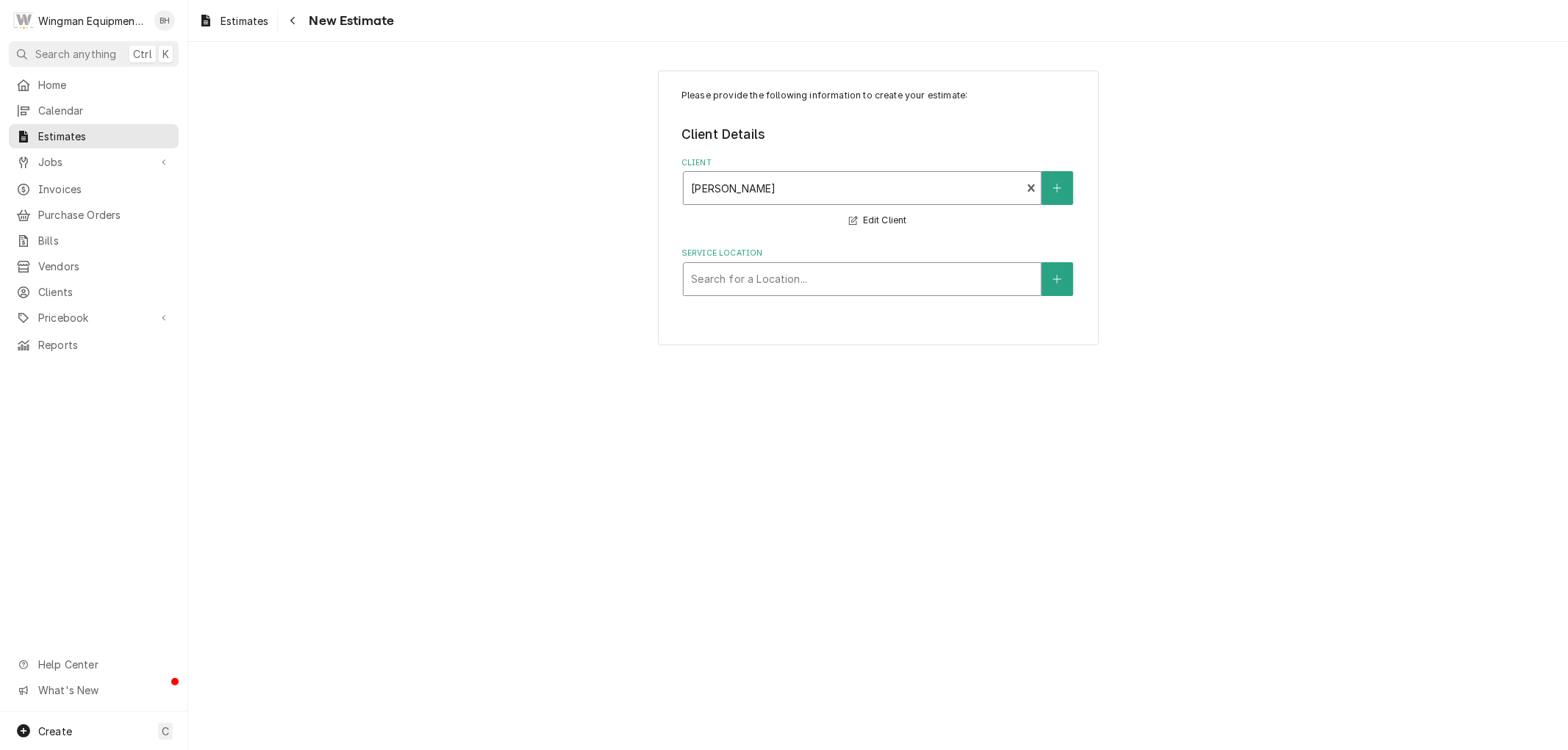
click at [829, 290] on div "Service Location" at bounding box center [862, 279] width 342 height 26
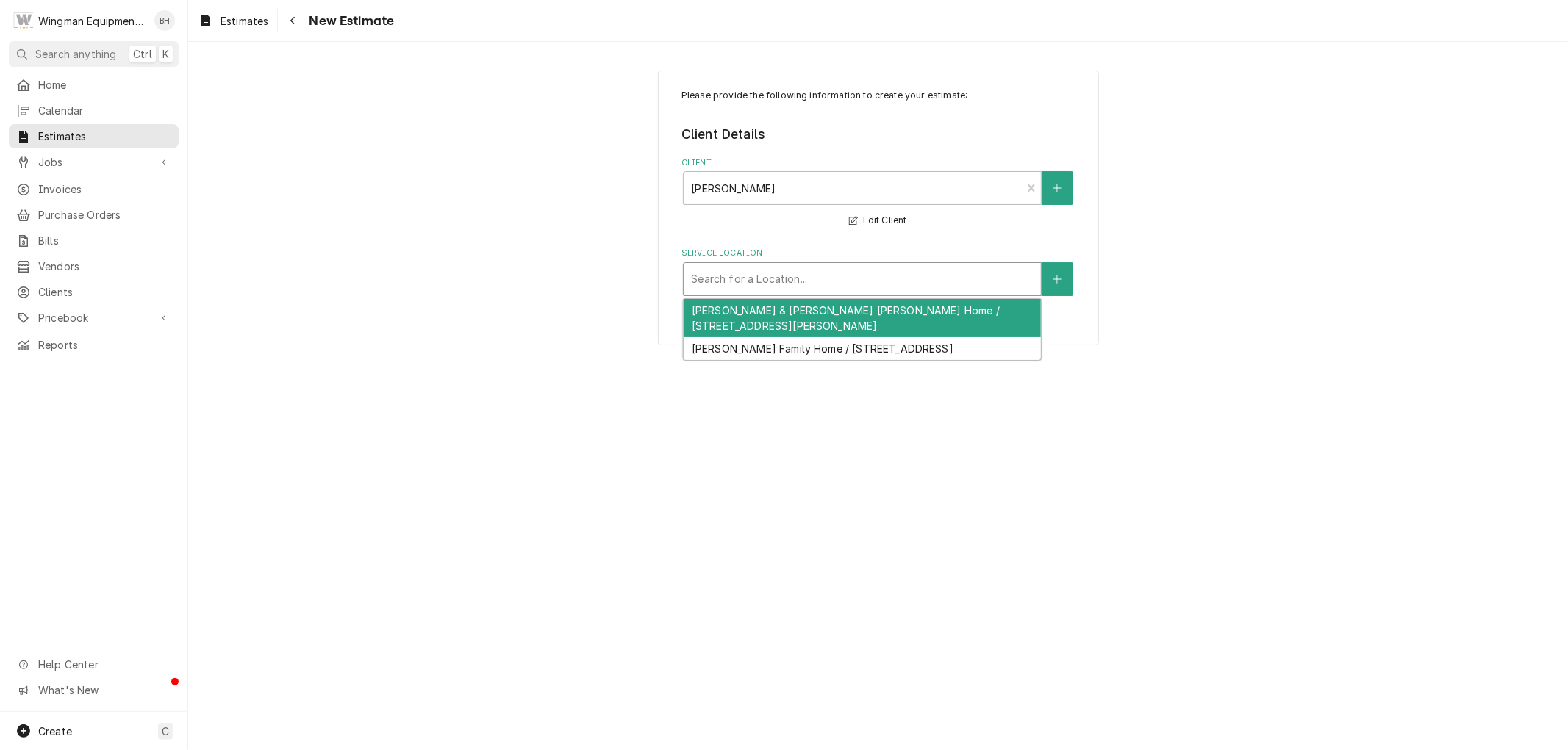
click at [802, 320] on div "[PERSON_NAME] & [PERSON_NAME] [PERSON_NAME] Home / [STREET_ADDRESS][PERSON_NAME]" at bounding box center [862, 318] width 358 height 39
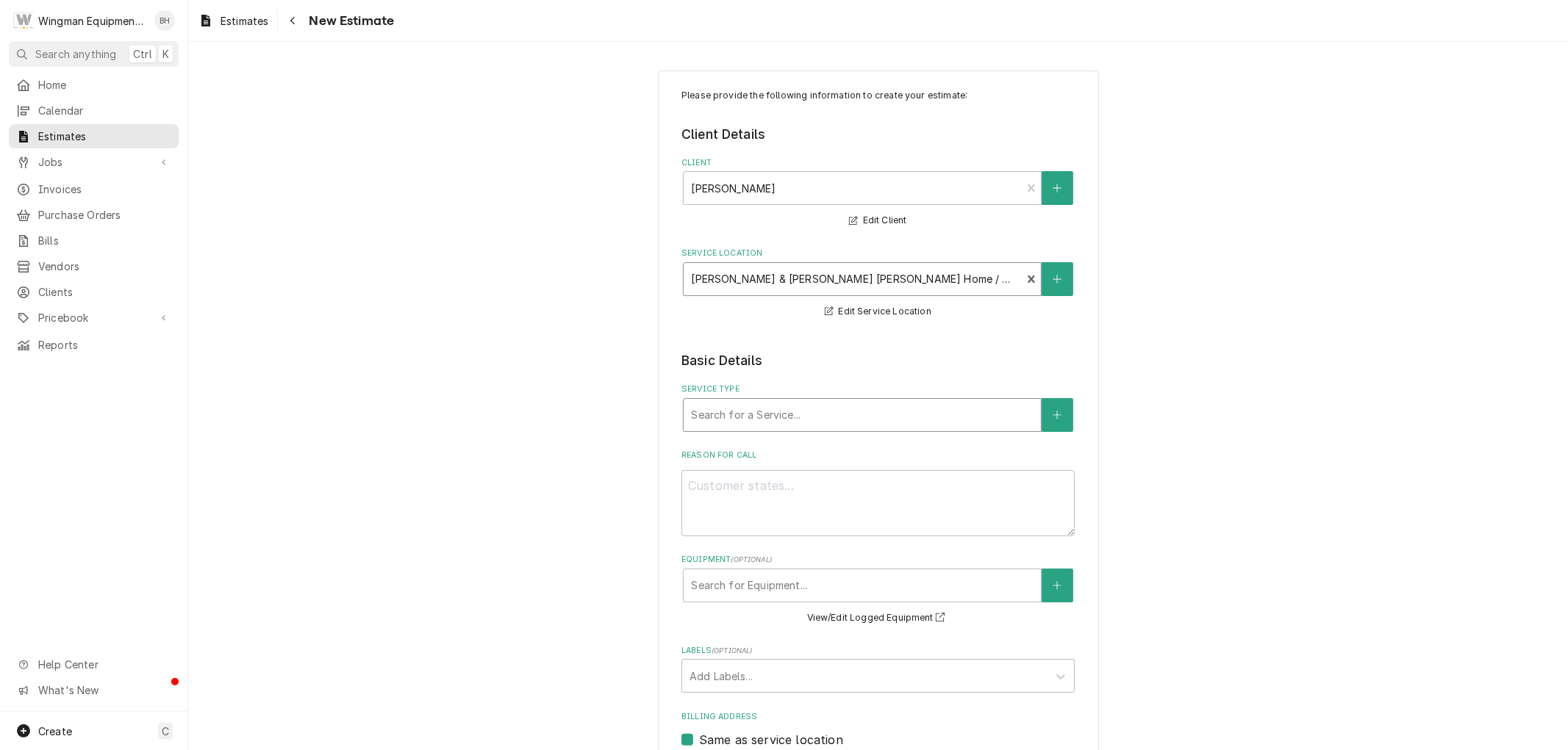
click at [787, 413] on div "Service Type" at bounding box center [862, 415] width 342 height 26
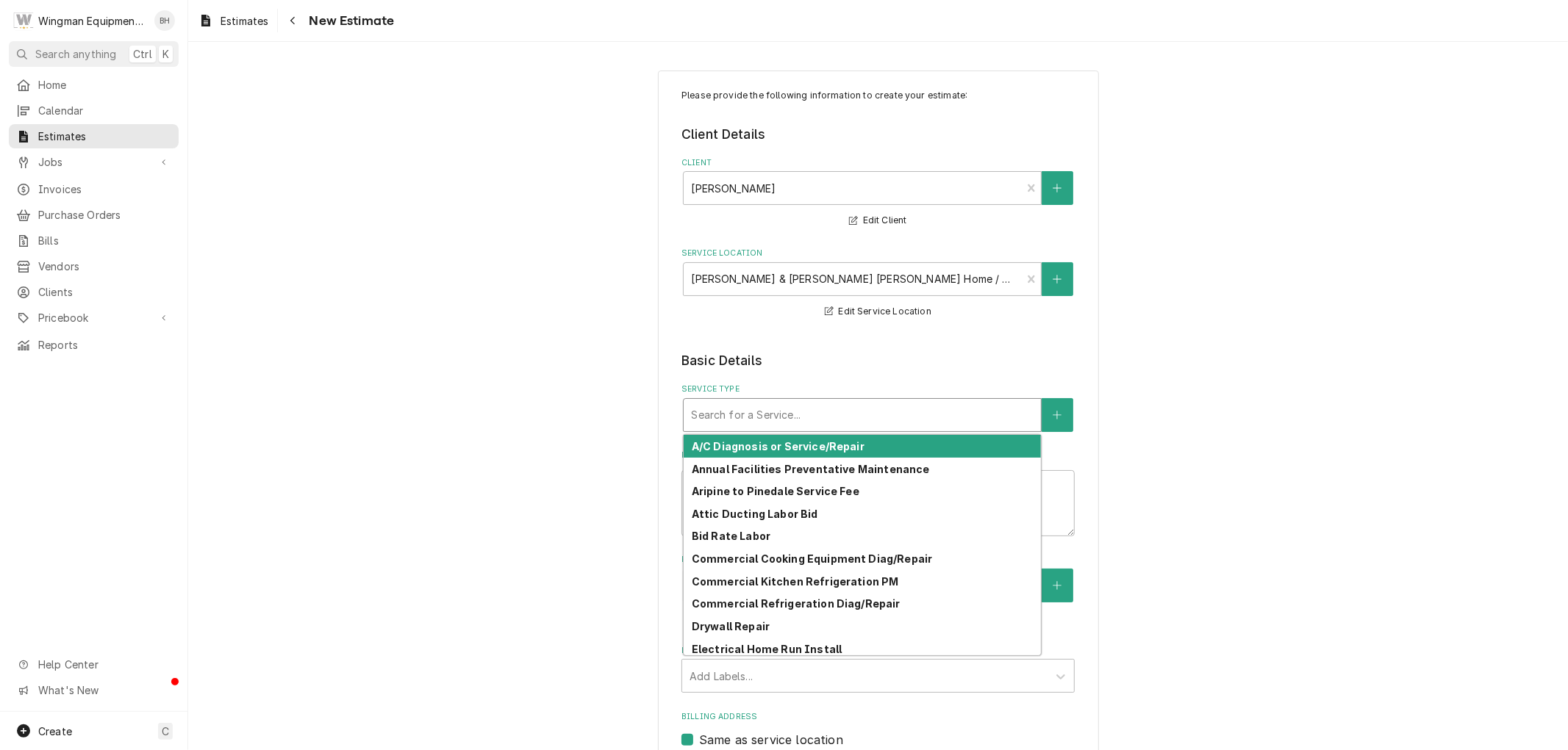
type textarea "x"
type input "r"
type textarea "x"
type input "re"
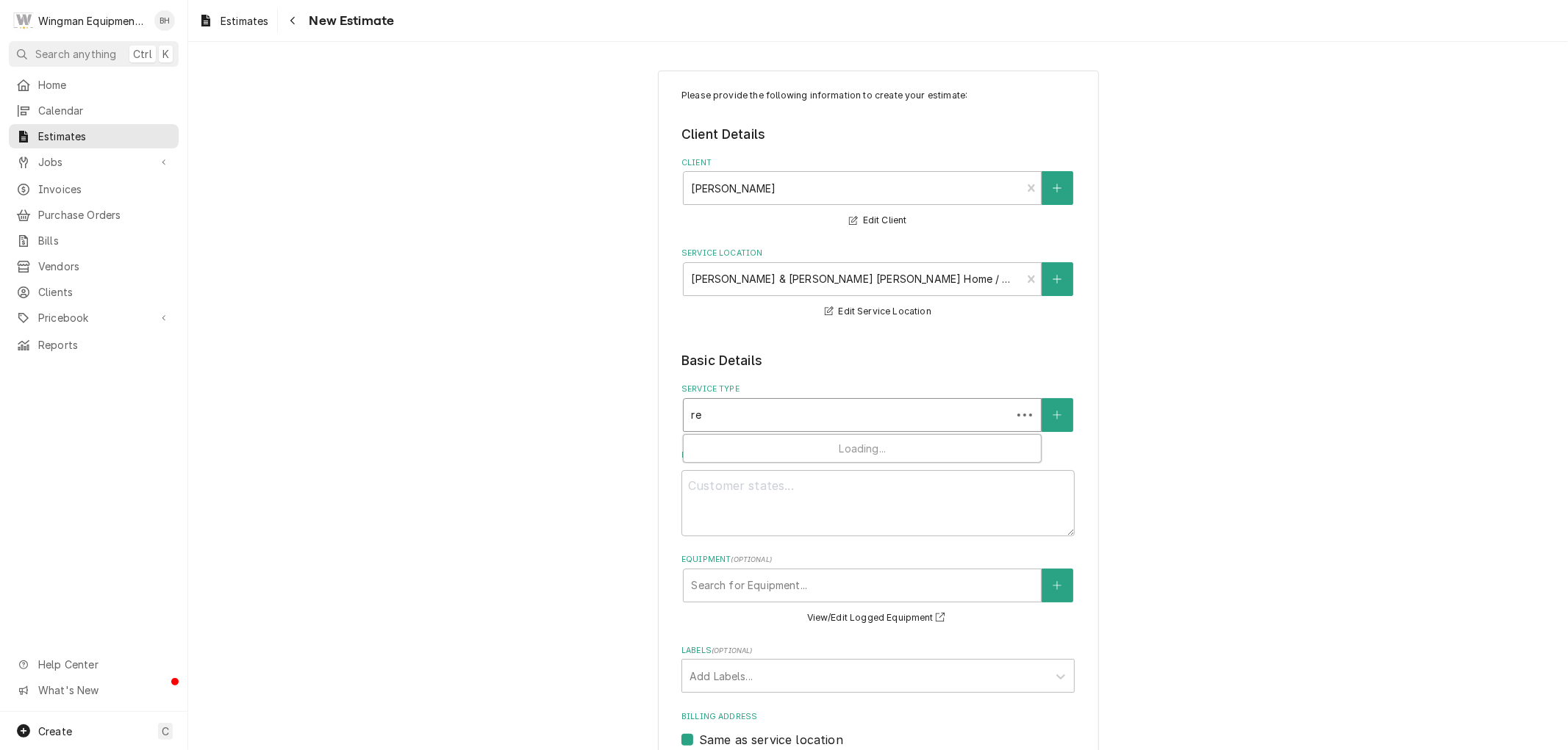
type textarea "x"
type input "rep"
type textarea "x"
type input "repl"
type textarea "x"
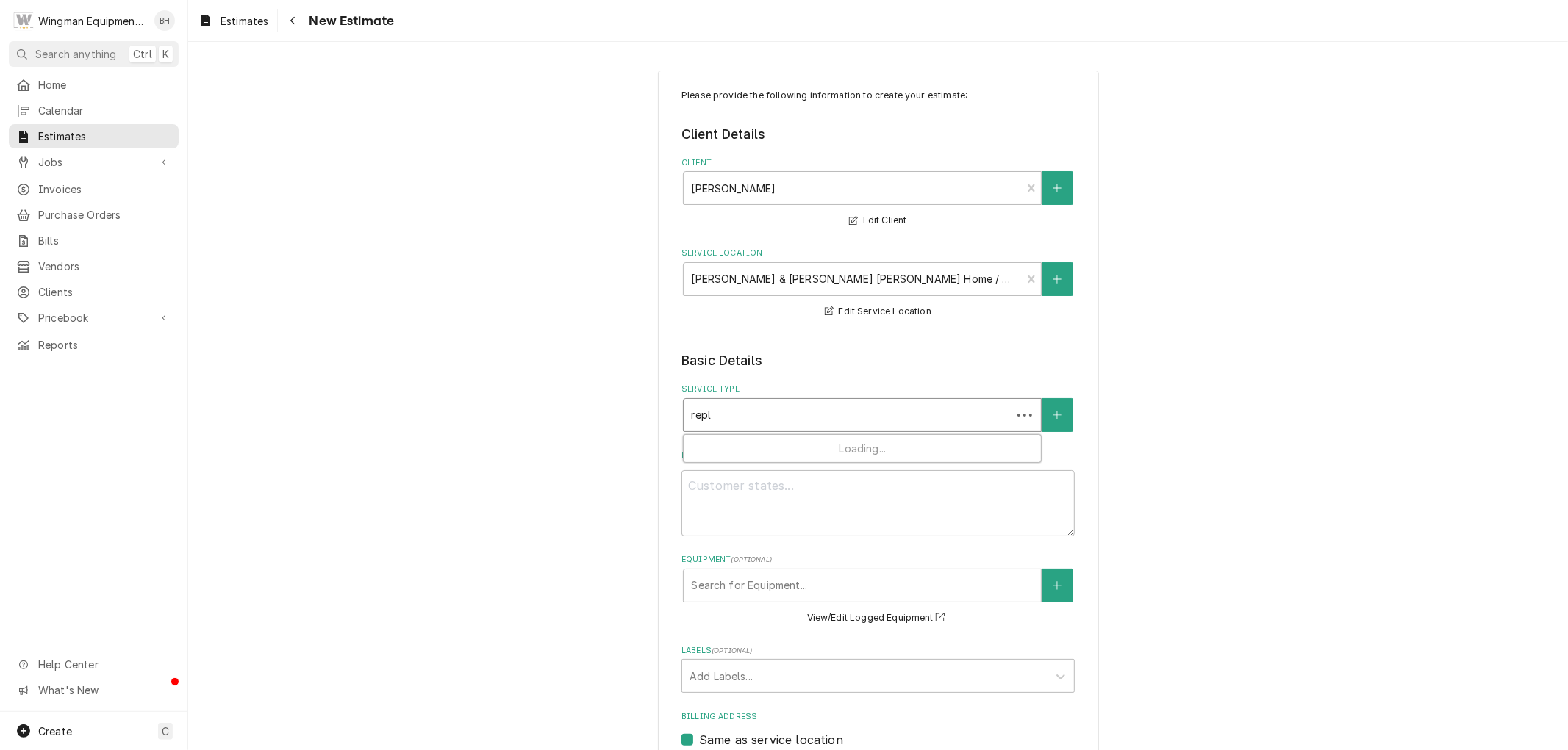
type input "repla"
type textarea "x"
type input "replac"
type textarea "x"
type input "replace"
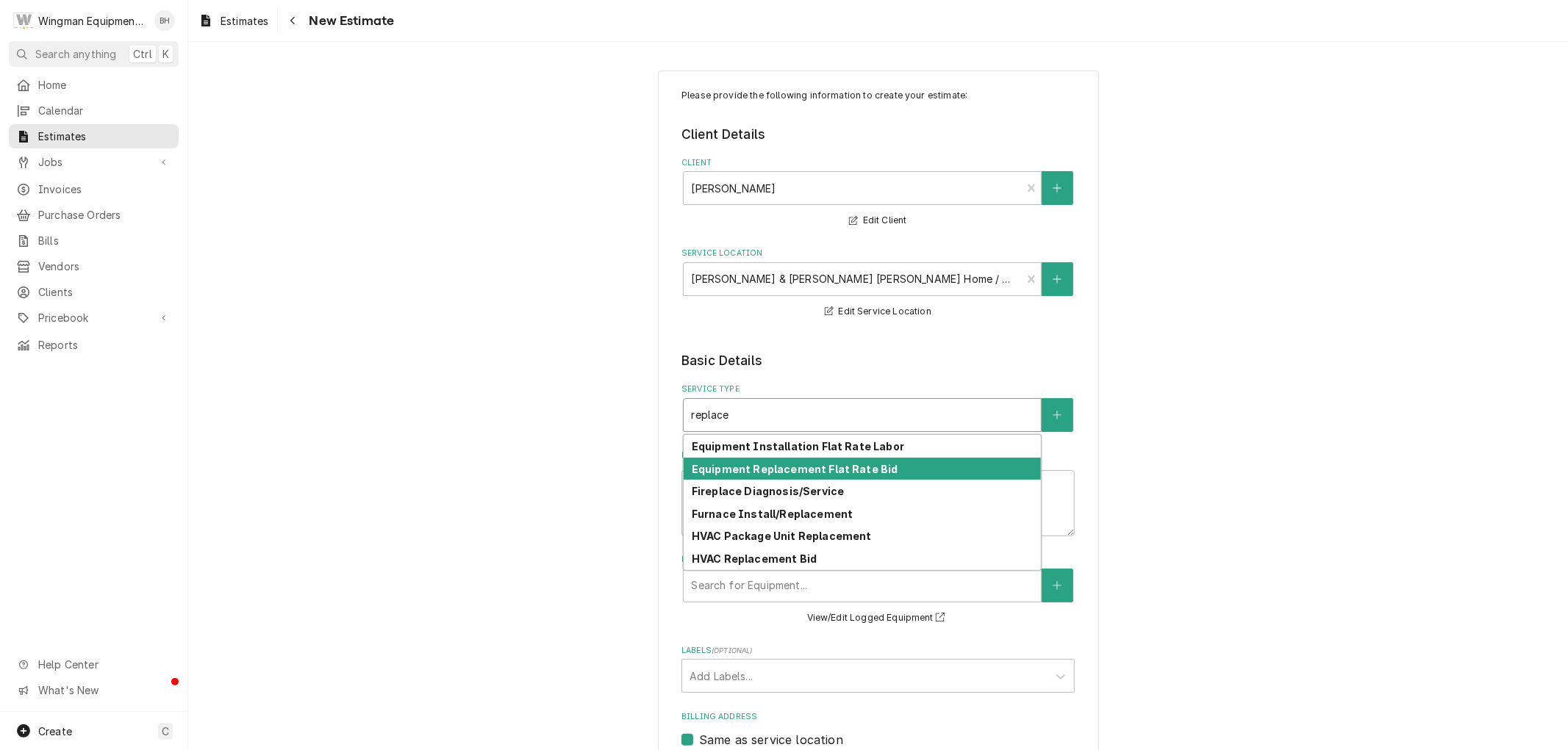
click at [807, 474] on strong "Equipment Replacement Flat Rate Bid" at bounding box center [795, 469] width 206 height 13
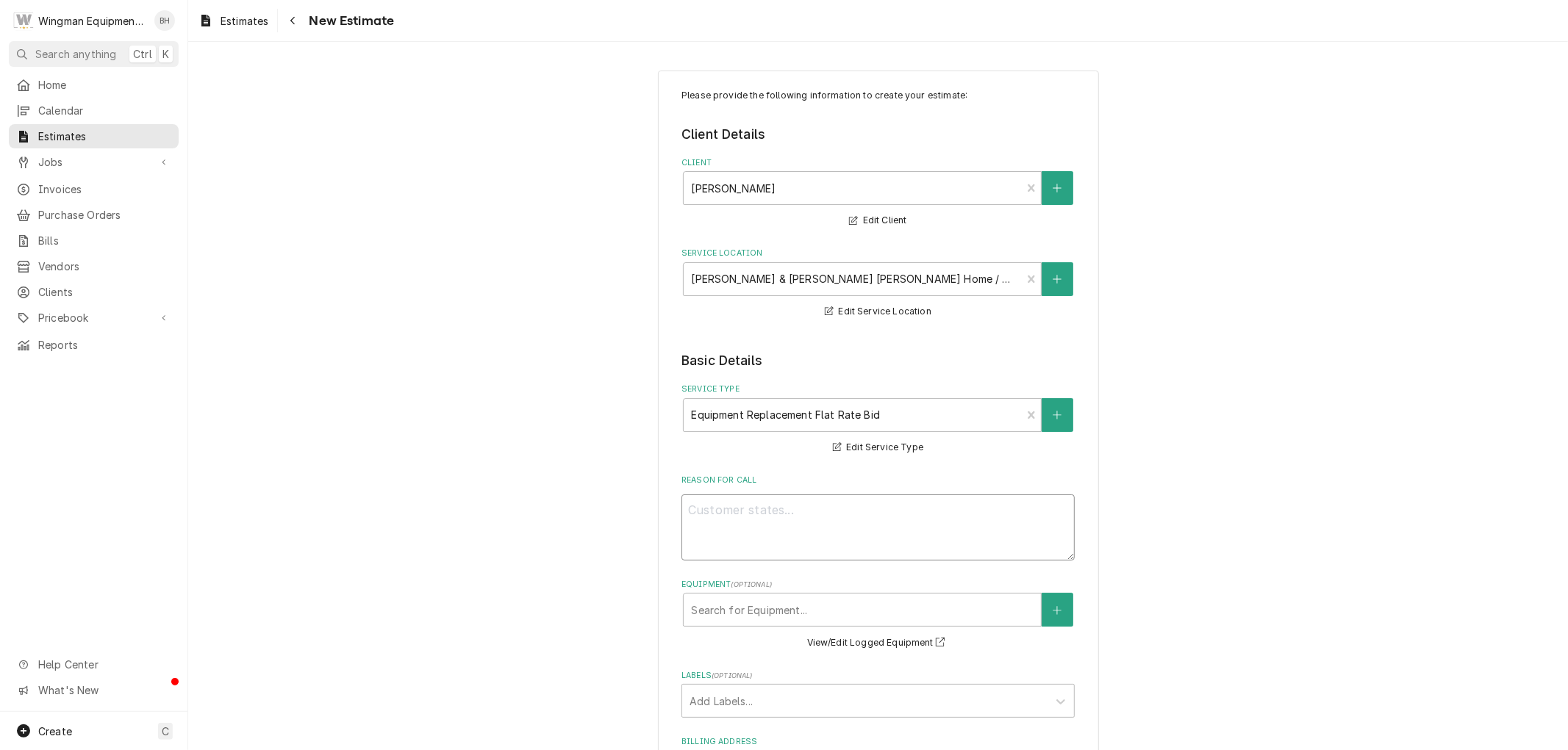
click at [779, 519] on textarea "Reason For Call" at bounding box center [879, 527] width 393 height 67
type textarea "x"
type textarea "P"
type textarea "x"
type textarea "Pa"
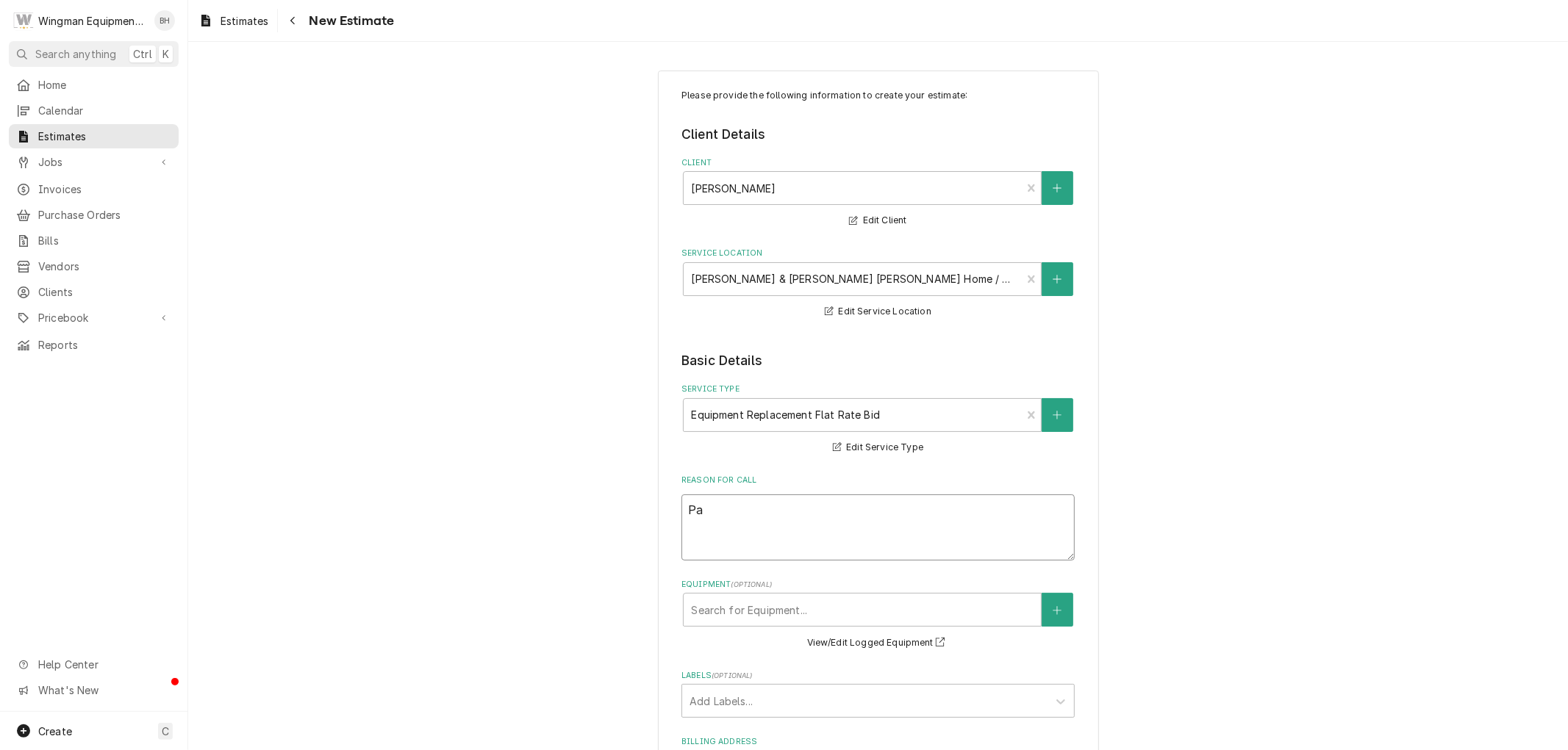
type textarea "x"
type textarea "Pac"
type textarea "x"
type textarea "Pack"
type textarea "x"
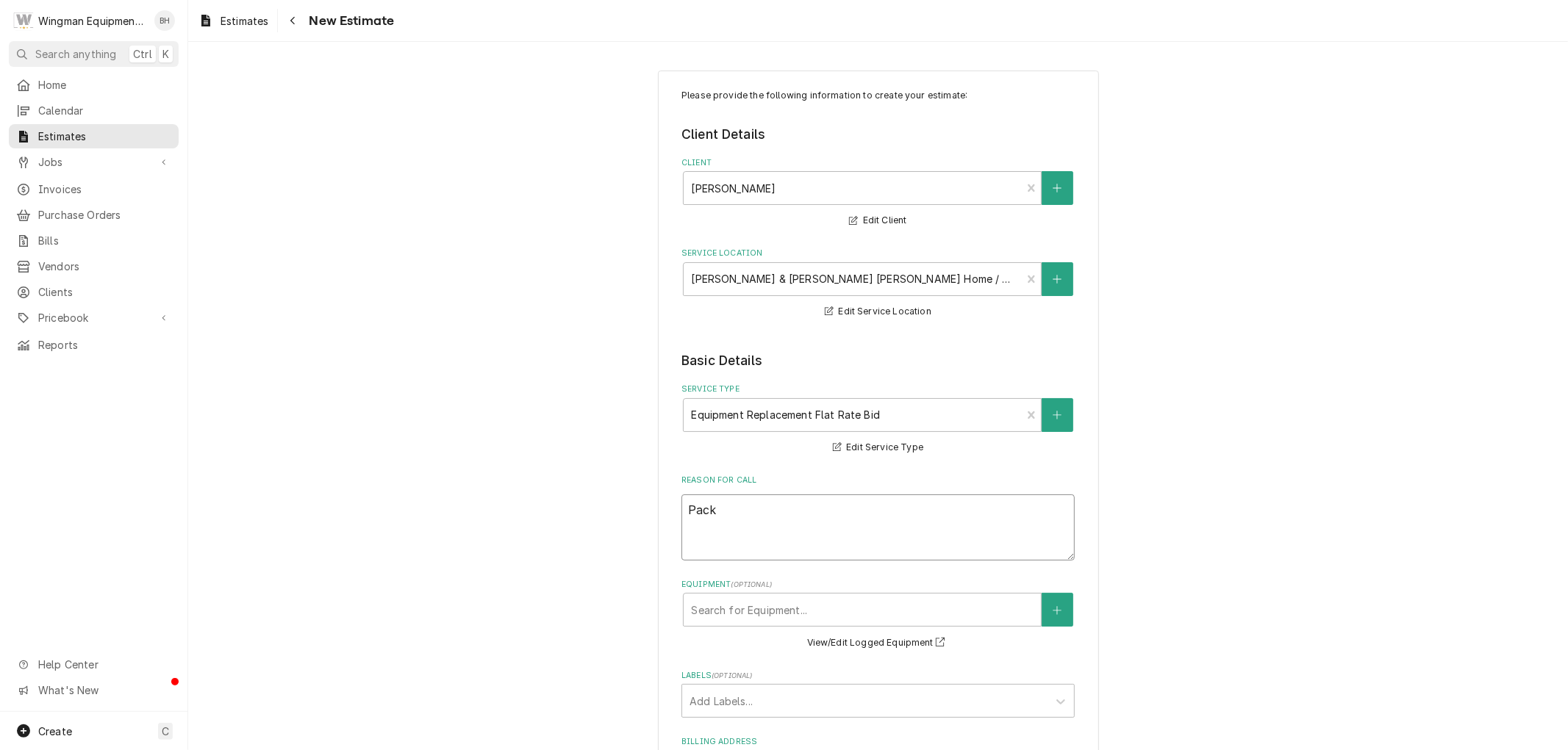
type textarea "Packa"
type textarea "x"
type textarea "Packag"
type textarea "x"
type textarea "Package"
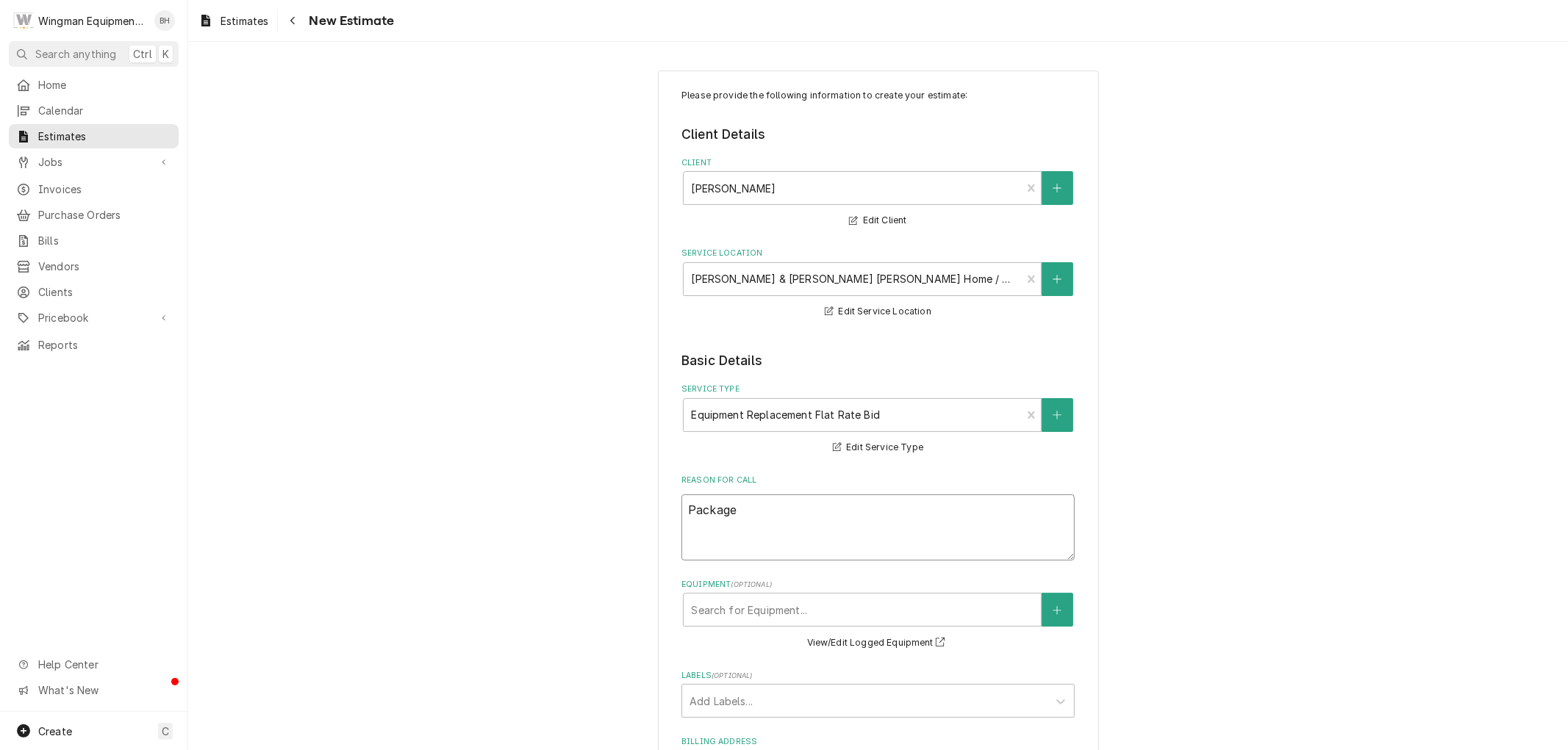
type textarea "x"
type textarea "Package"
type textarea "x"
type textarea "Package u"
type textarea "x"
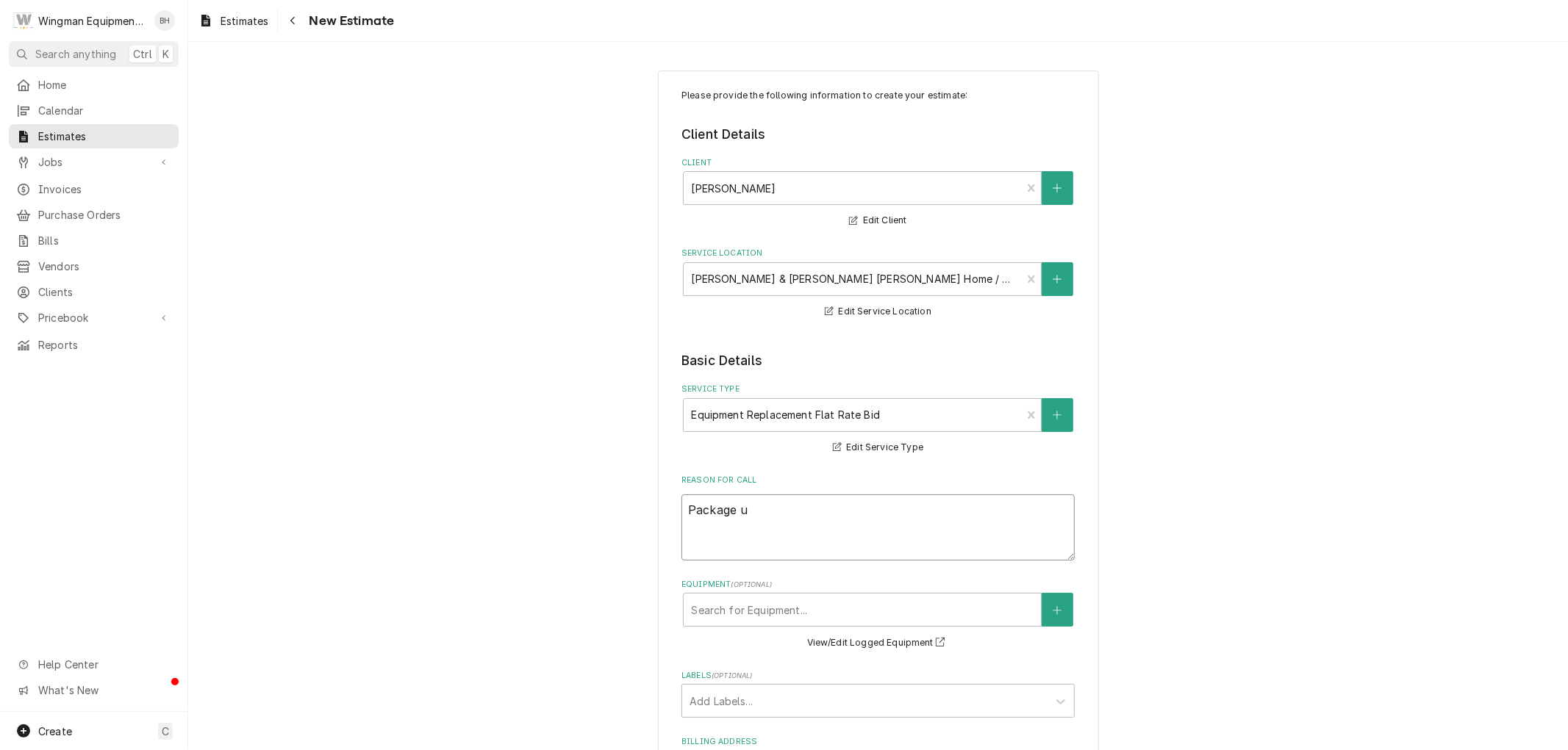
type textarea "Package un"
type textarea "x"
type textarea "Package uni"
type textarea "x"
type textarea "Package unit"
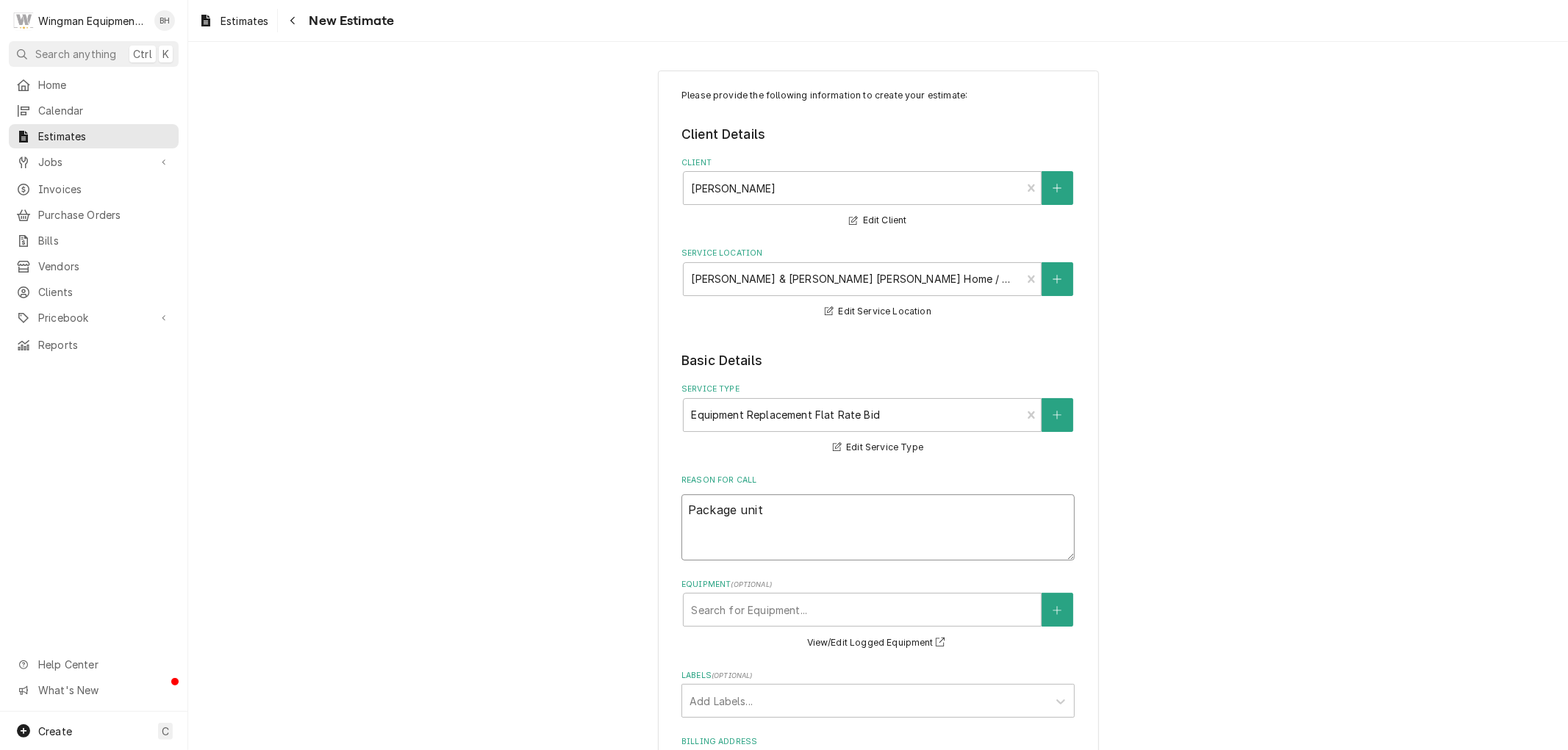
type textarea "x"
type textarea "Package unit"
type textarea "x"
type textarea "Package unit r"
type textarea "x"
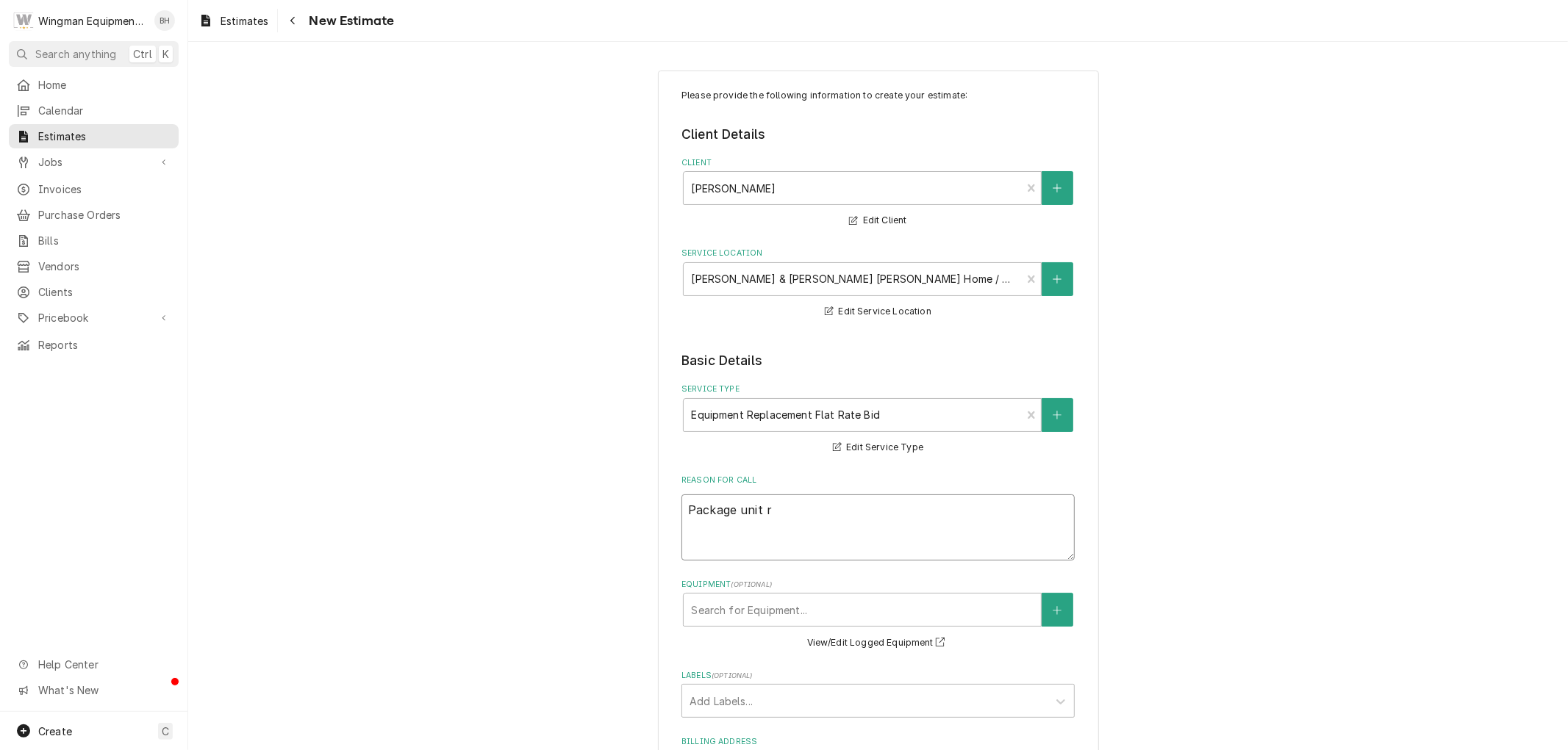
type textarea "Package unit re"
type textarea "x"
type textarea "Package unit rep"
type textarea "x"
type textarea "Package unit repl"
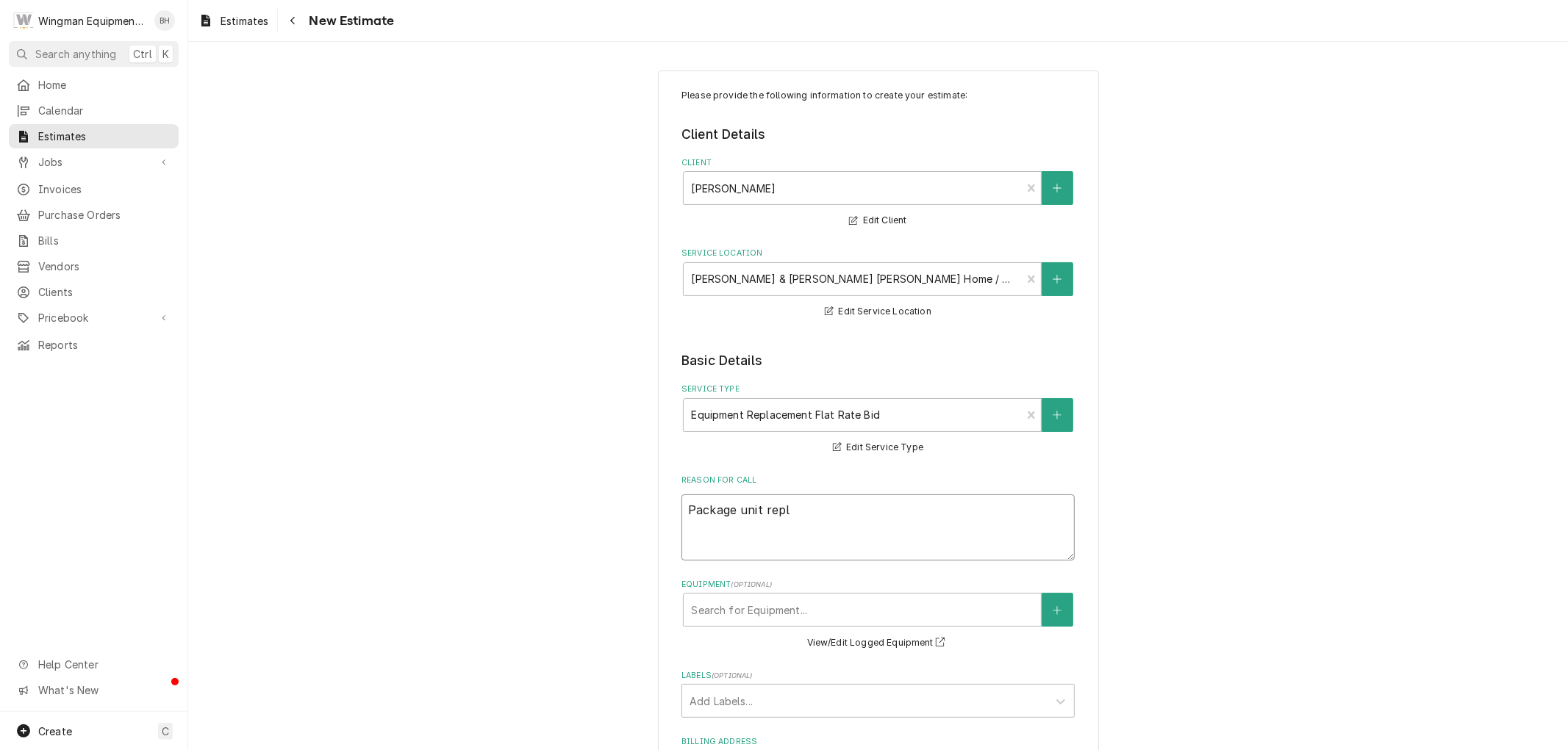
type textarea "x"
type textarea "Package unit repla"
type textarea "x"
type textarea "Package unit replac"
type textarea "x"
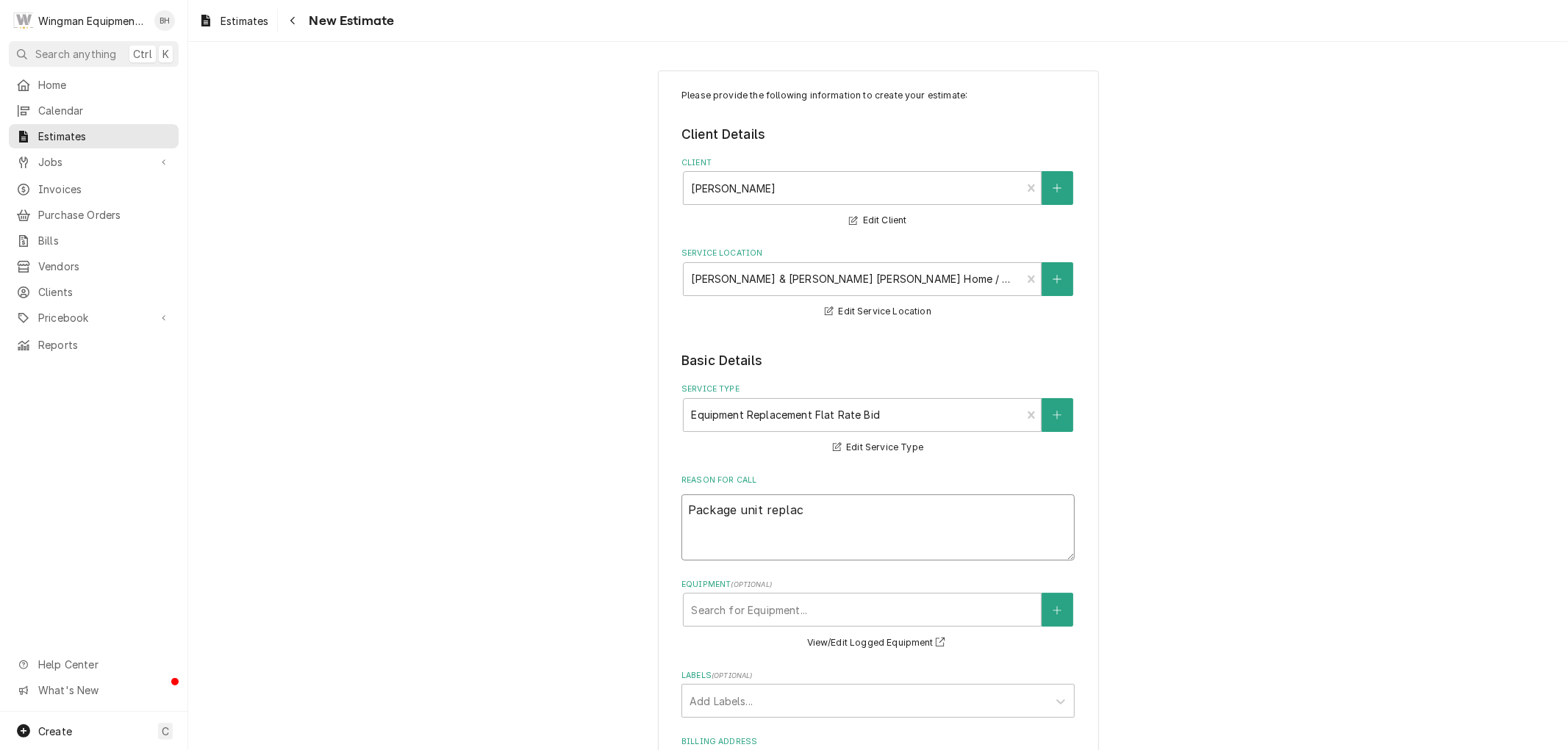
type textarea "Package unit replace"
type textarea "x"
type textarea "Package unit replacem"
type textarea "x"
type textarea "Package unit replaceme"
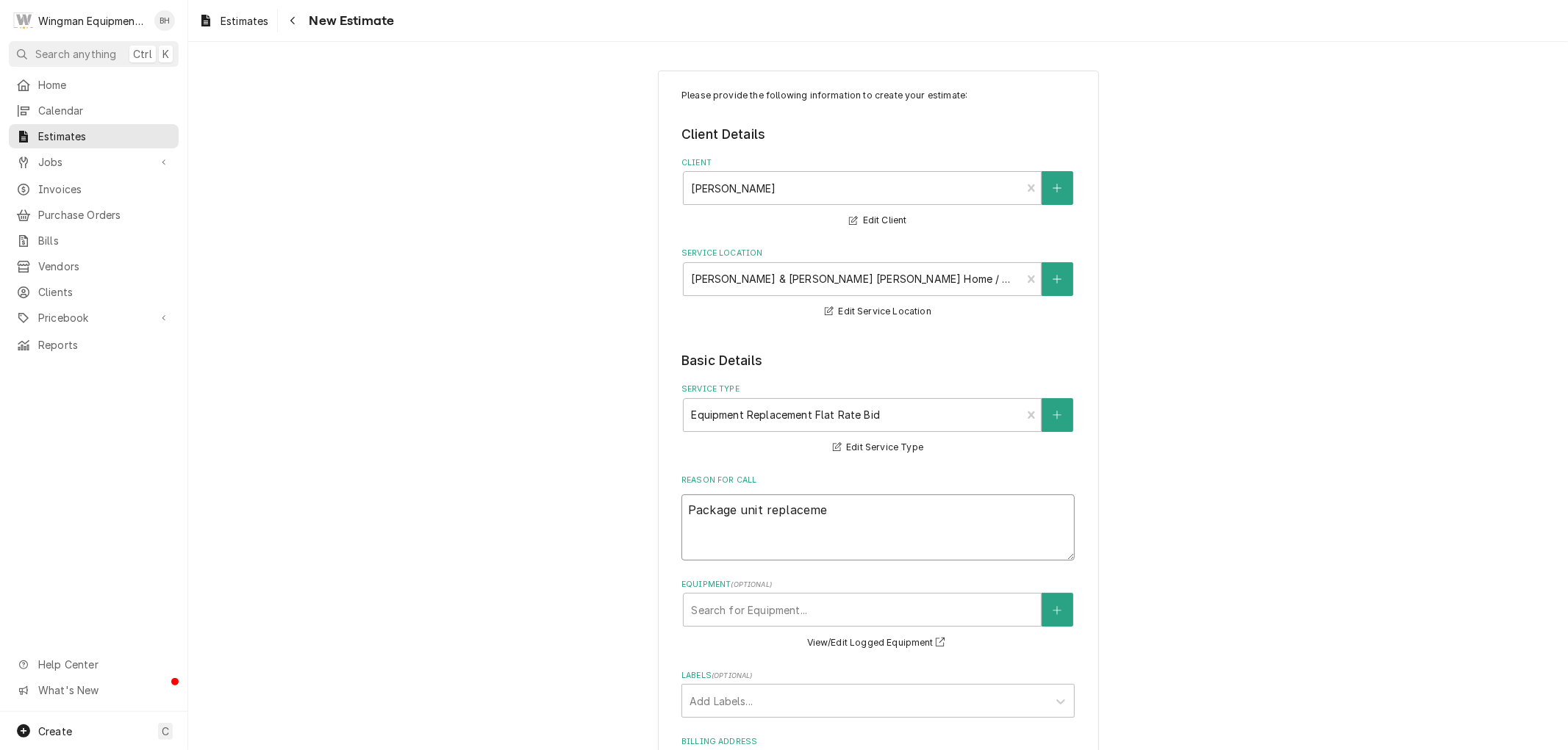
type textarea "x"
type textarea "Package unit replacemen"
type textarea "x"
type textarea "Package unit replacement"
type textarea "x"
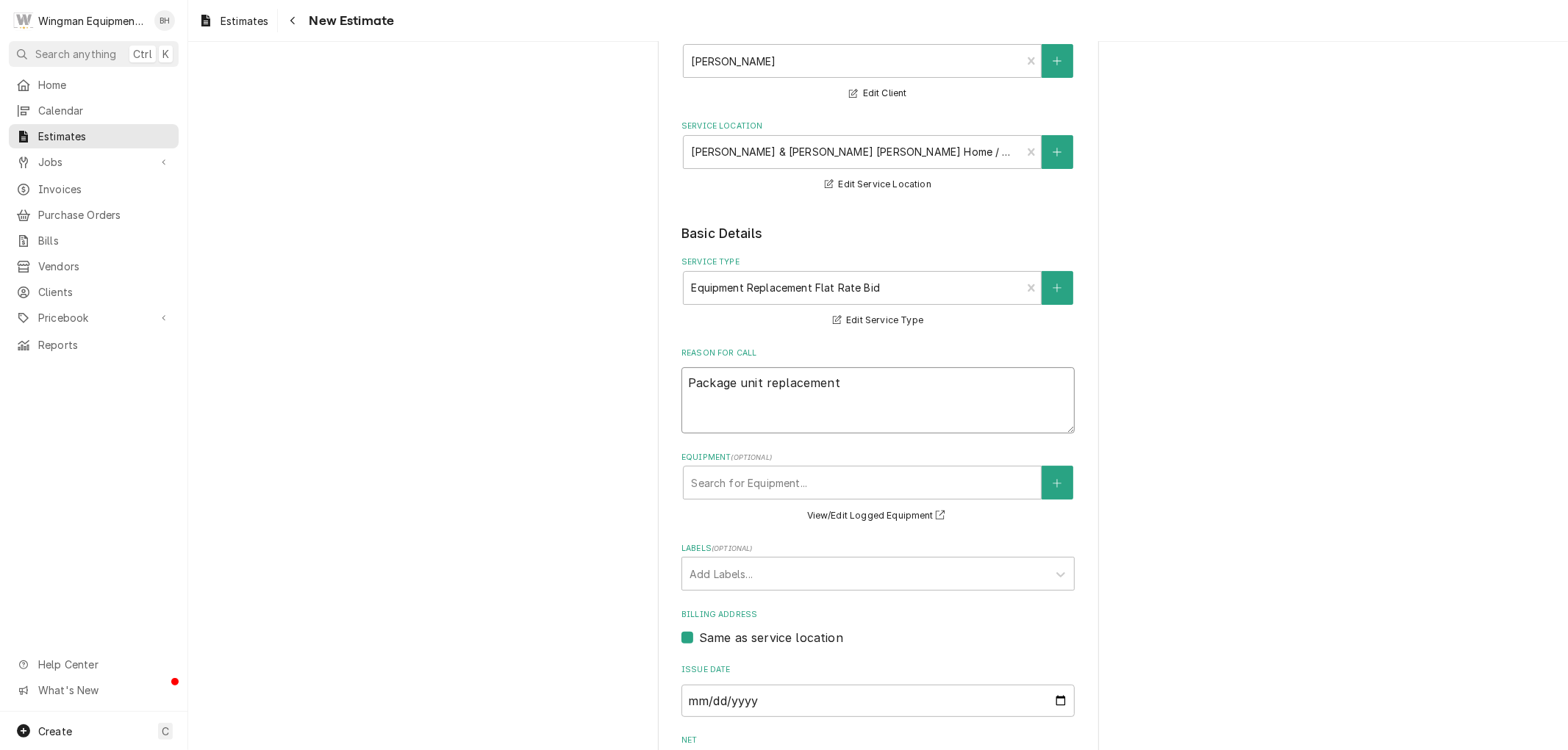
scroll to position [348, 0]
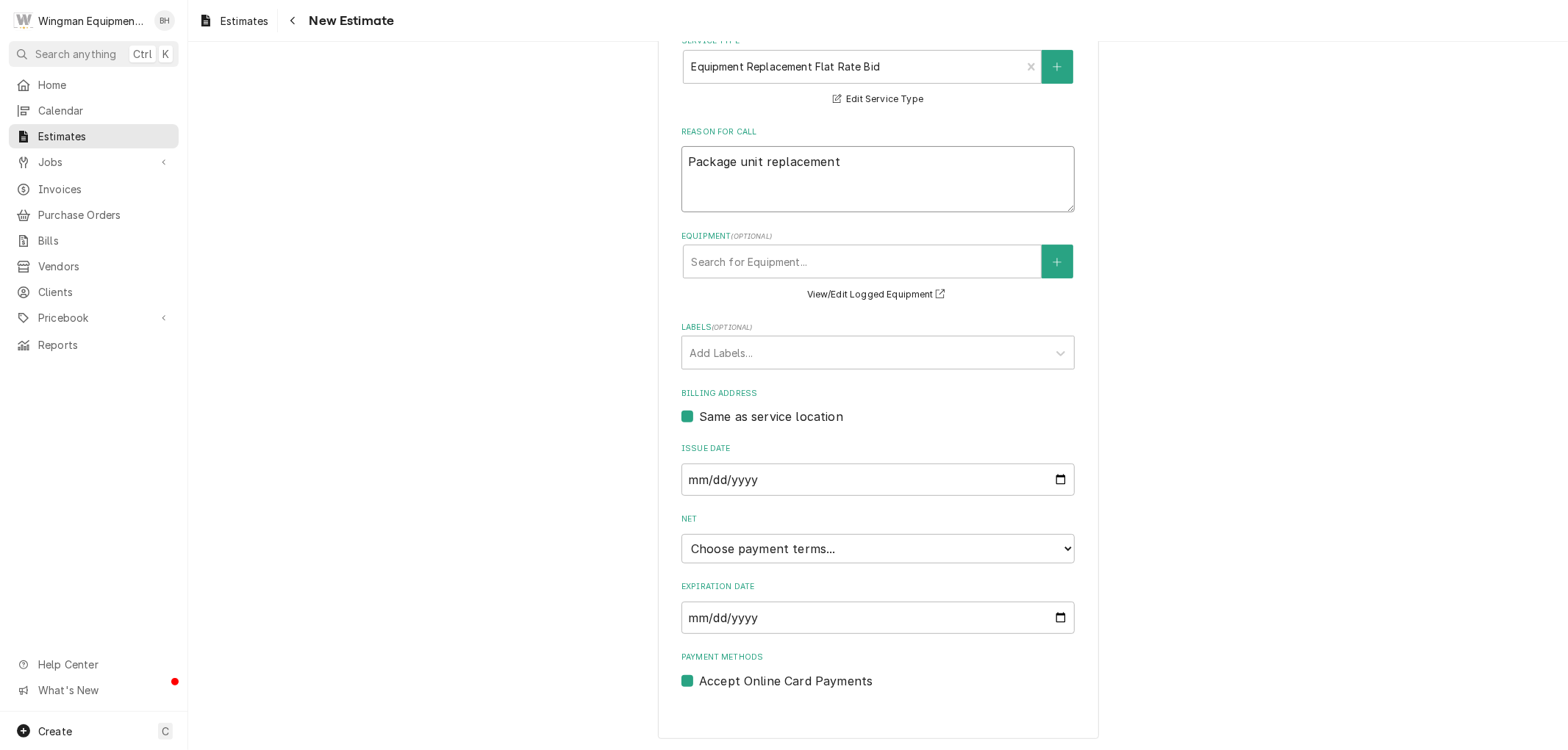
type textarea "Package unit replacement"
click at [815, 551] on select "Choose payment terms... Same Day Net 7 Net 14 Net 21 Net 30 Net 45 Net 60 Net 90" at bounding box center [879, 549] width 393 height 29
click at [1399, 509] on div "Please provide the following information to create your estimate: Client Detail…" at bounding box center [878, 670] width 1380 height 1922
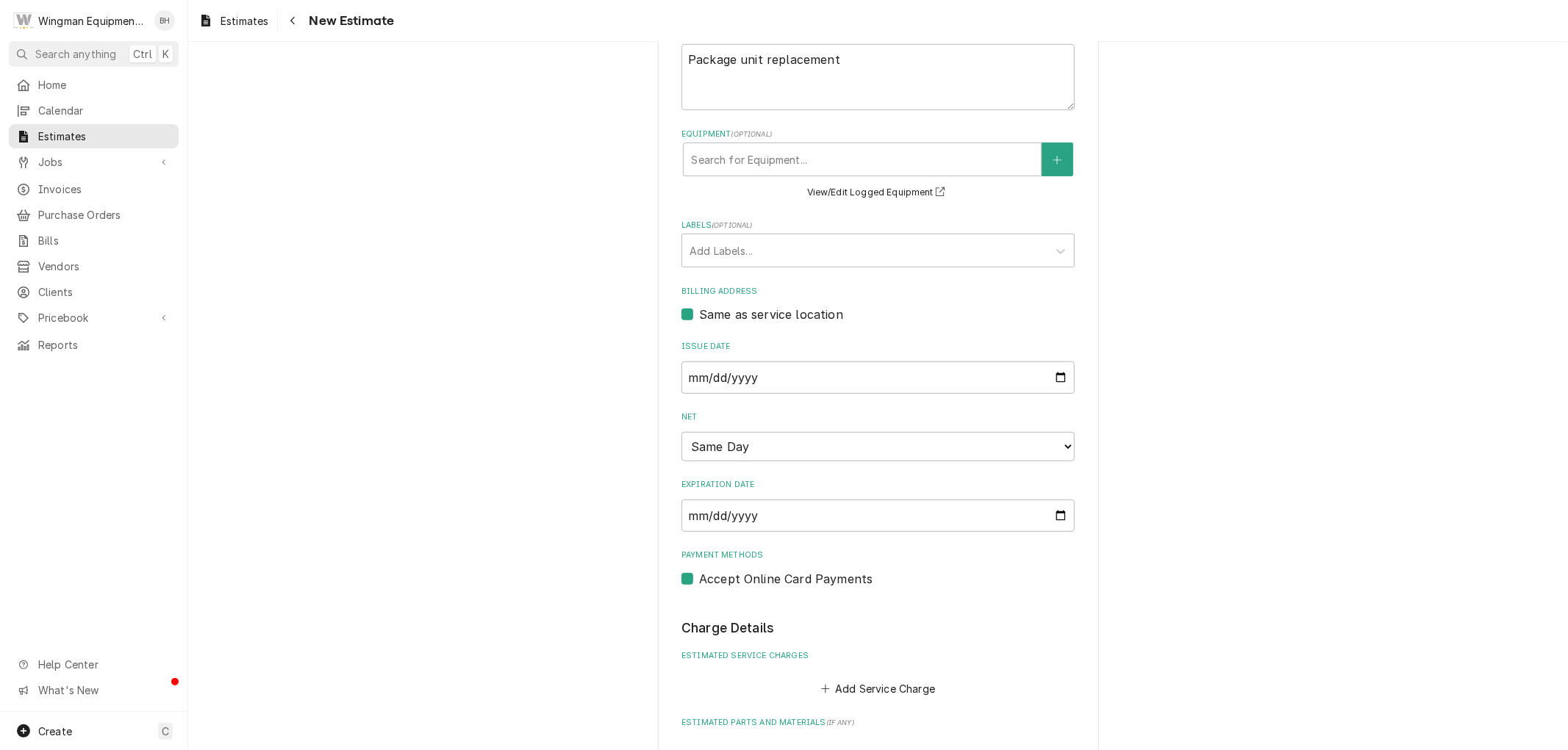
scroll to position [593, 0]
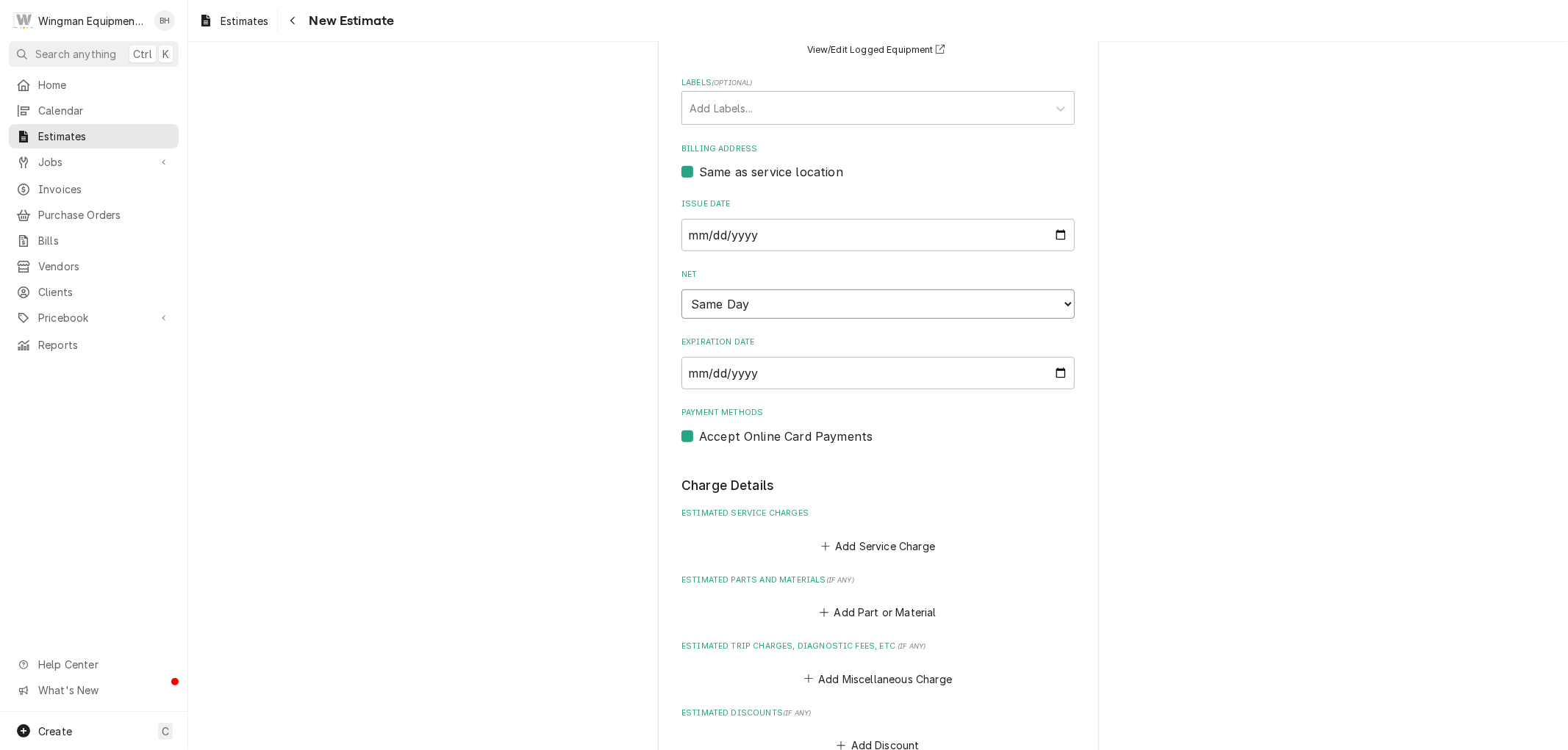
click at [1057, 302] on select "Choose payment terms... Same Day Net 0 Net 7 Net 14 Net 21 Net 30 Net 45 Net 60…" at bounding box center [879, 304] width 393 height 29
click at [1030, 277] on label "Net" at bounding box center [879, 275] width 393 height 12
click at [1030, 289] on select "Choose payment terms... Same Day Net 0 Net 7 Net 14 Net 21 Net 30 Net 45 Net 60…" at bounding box center [879, 304] width 393 height 29
click at [1055, 370] on input "2025-08-15" at bounding box center [879, 374] width 393 height 33
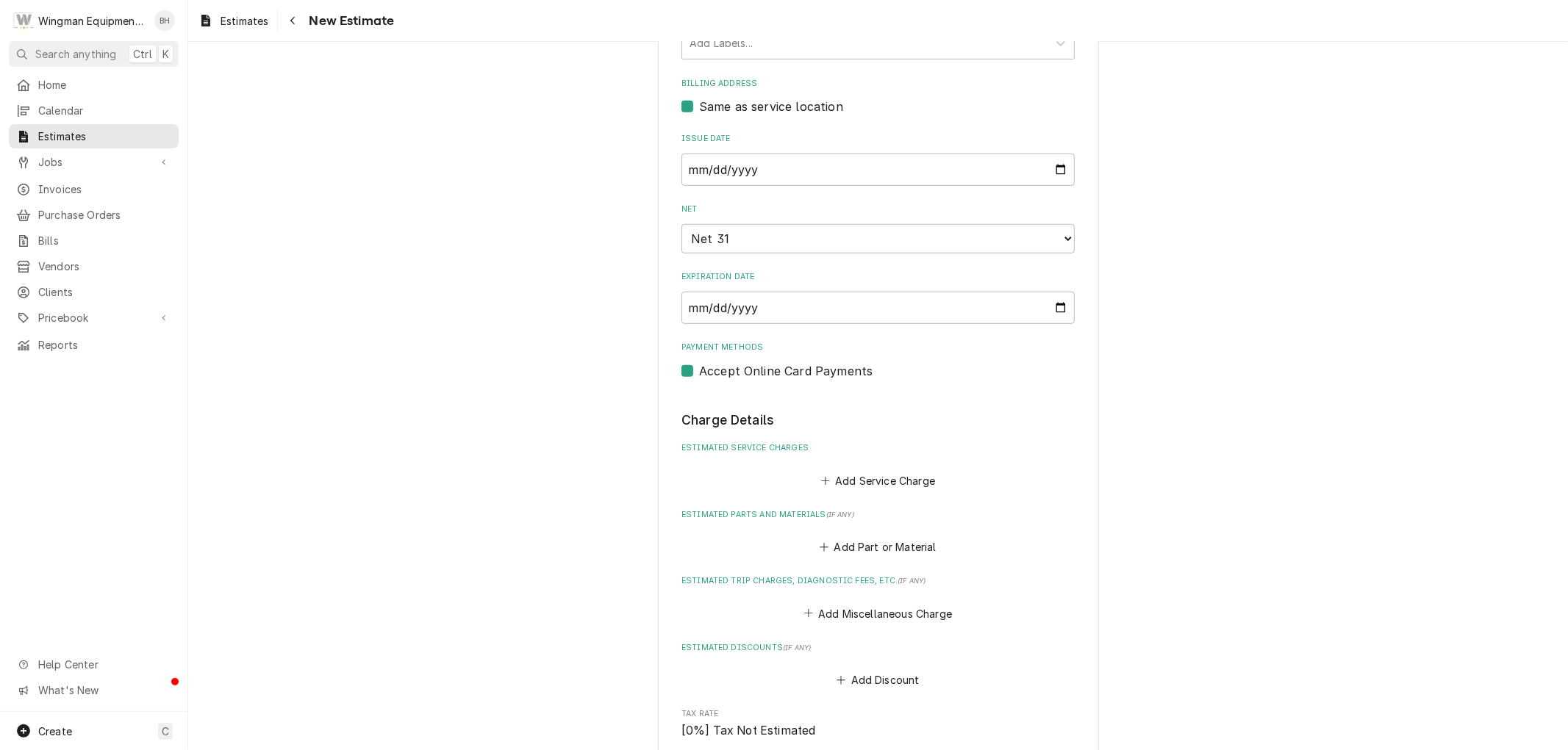
type textarea "x"
click at [699, 371] on label "Accept Online Card Payments" at bounding box center [786, 371] width 174 height 17
click at [699, 371] on input "Payment Methods" at bounding box center [896, 379] width 393 height 33
checkbox input "false"
type textarea "x"
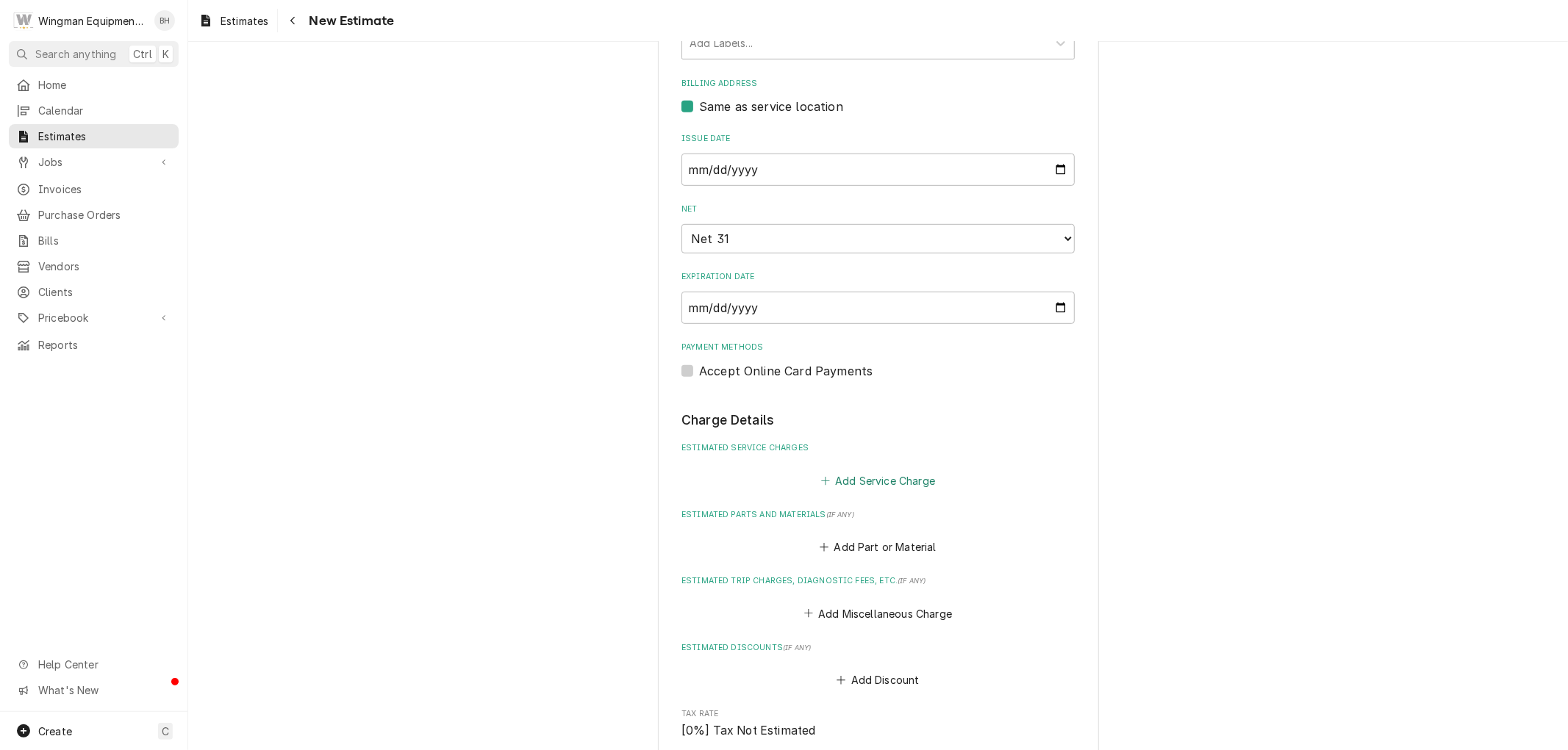
click at [873, 476] on button "Add Service Charge" at bounding box center [879, 480] width 120 height 20
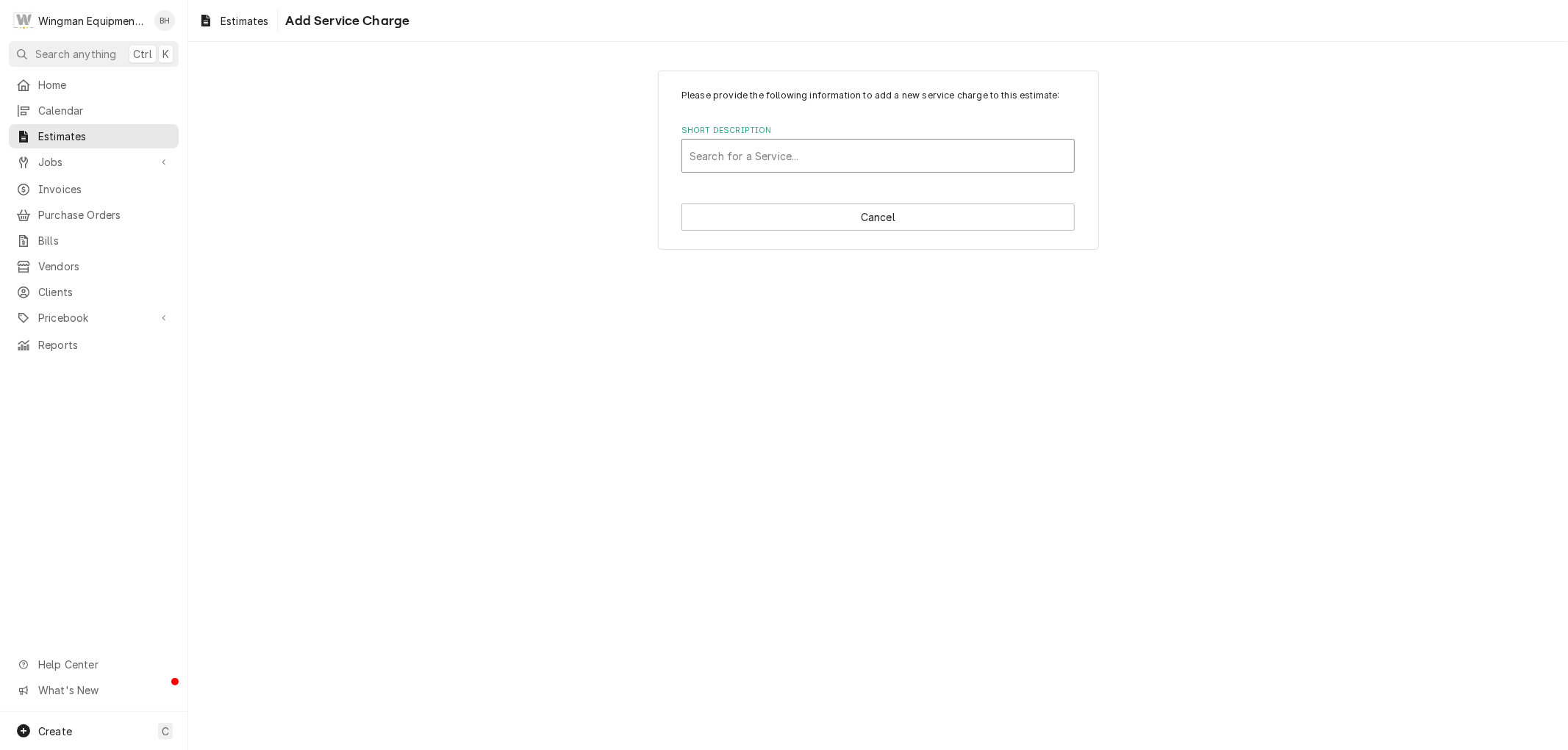
click at [750, 168] on div "Short Description" at bounding box center [878, 155] width 377 height 26
type input "replacement"
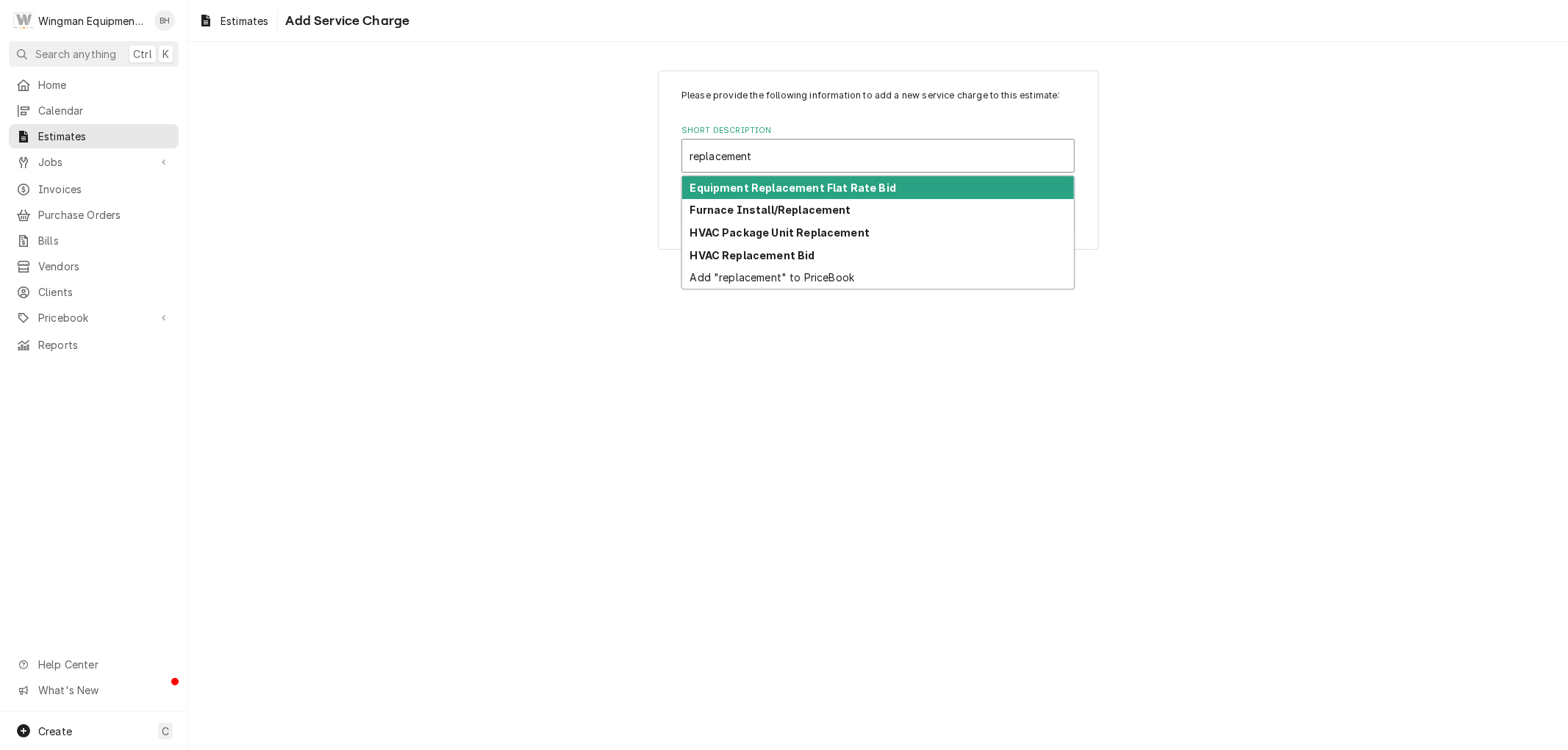
click at [775, 191] on strong "Equipment Replacement Flat Rate Bid" at bounding box center [794, 187] width 206 height 13
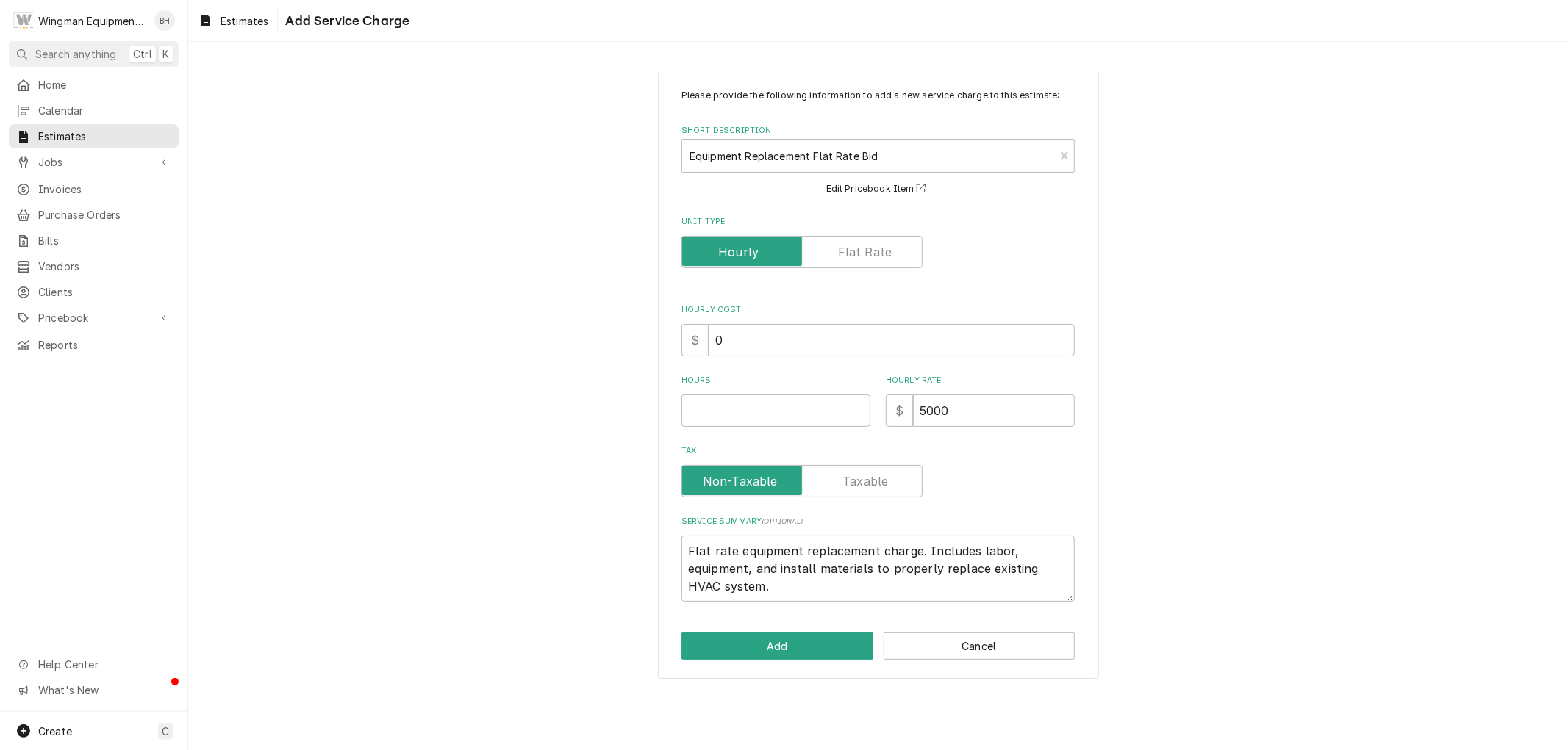
type textarea "x"
click at [838, 253] on input "Unit Type" at bounding box center [802, 253] width 228 height 33
checkbox input "true"
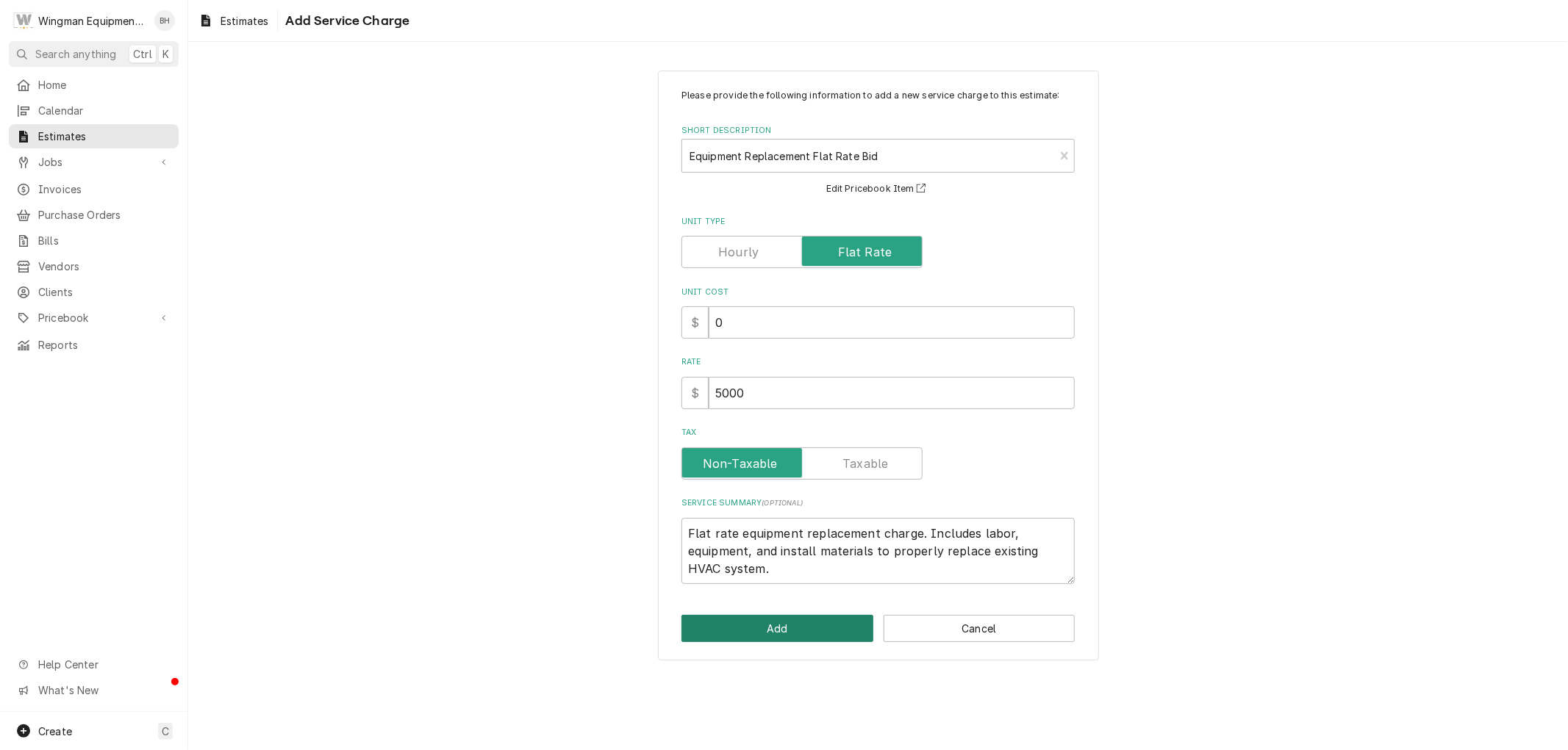
click at [760, 628] on button "Add" at bounding box center [777, 629] width 192 height 27
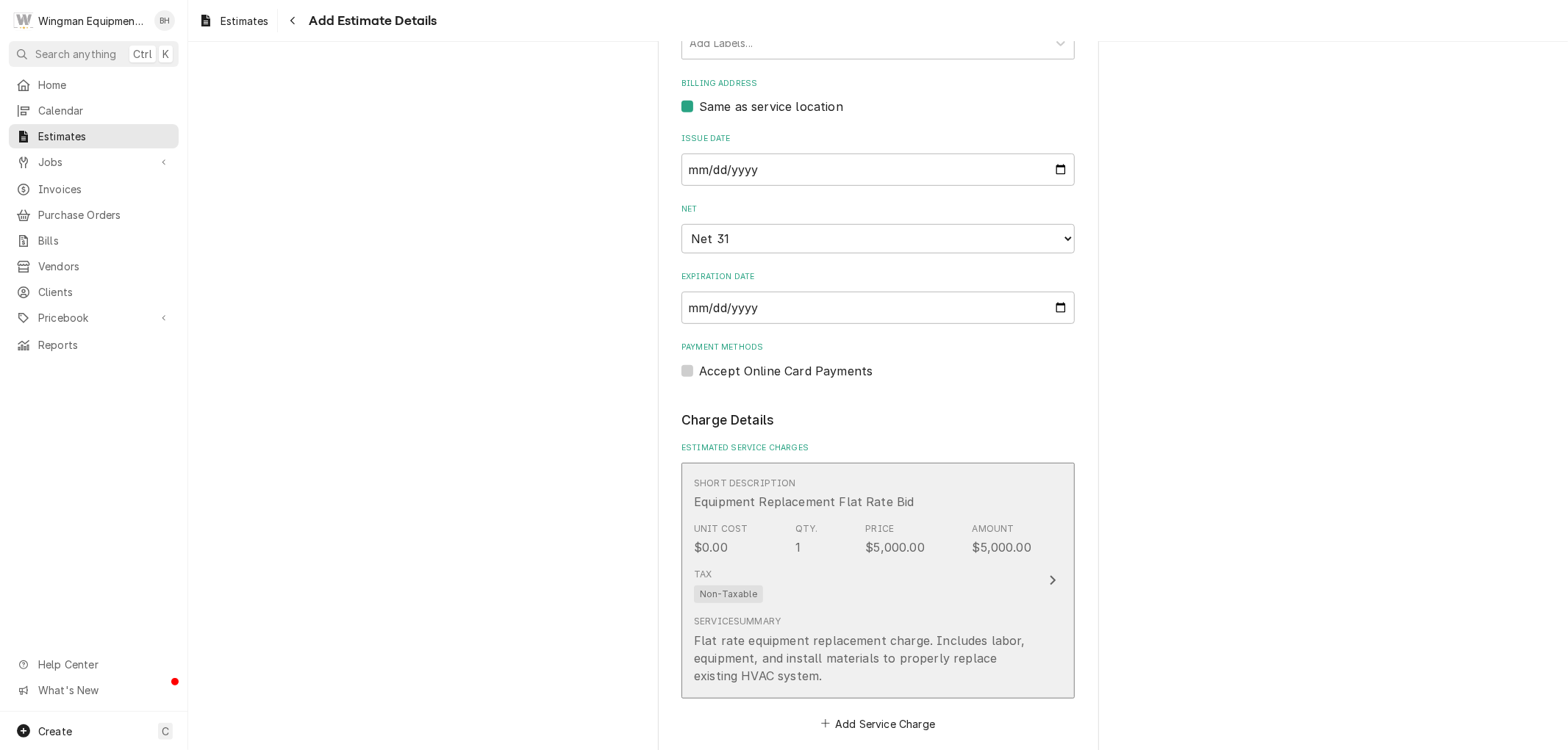
type textarea "x"
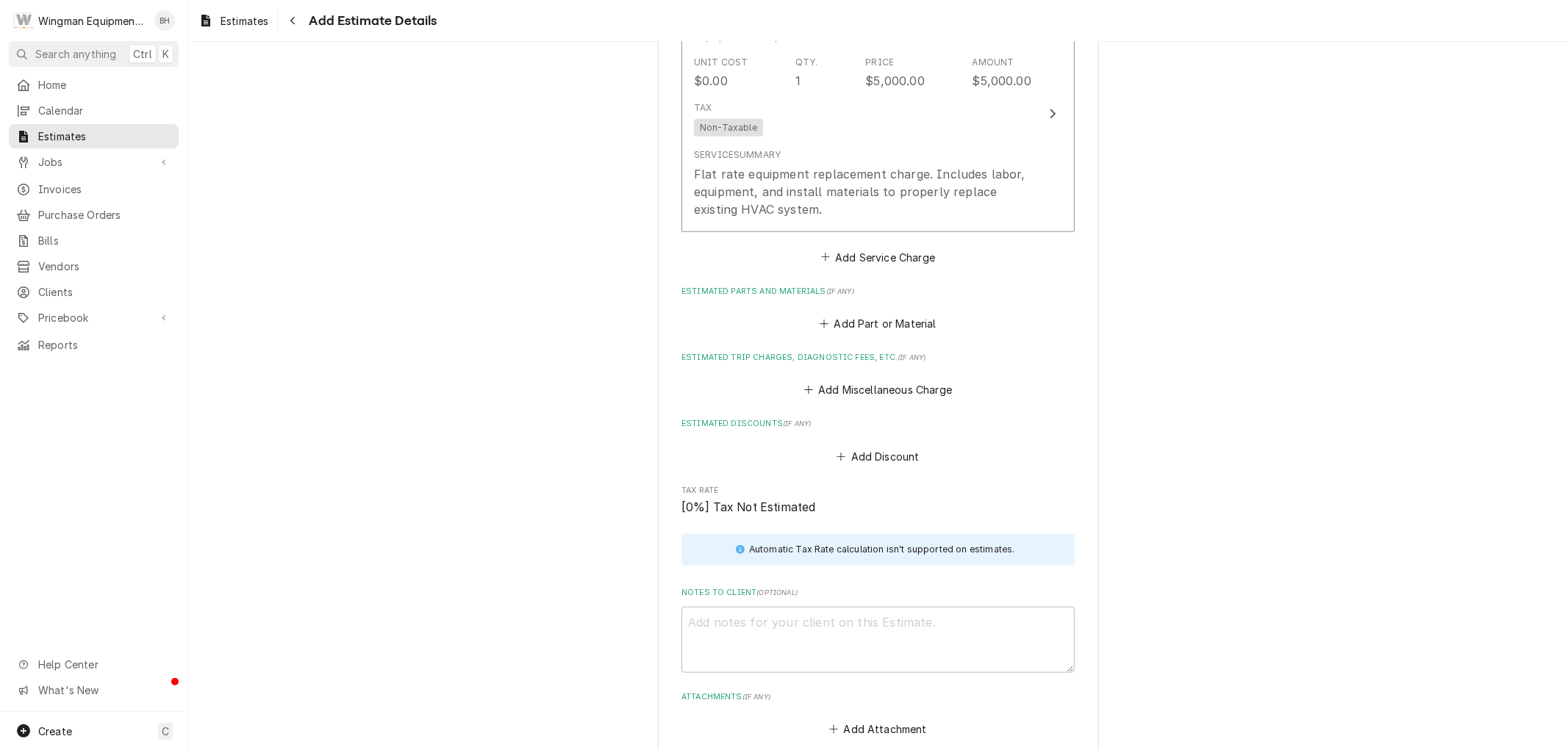
scroll to position [1149, 0]
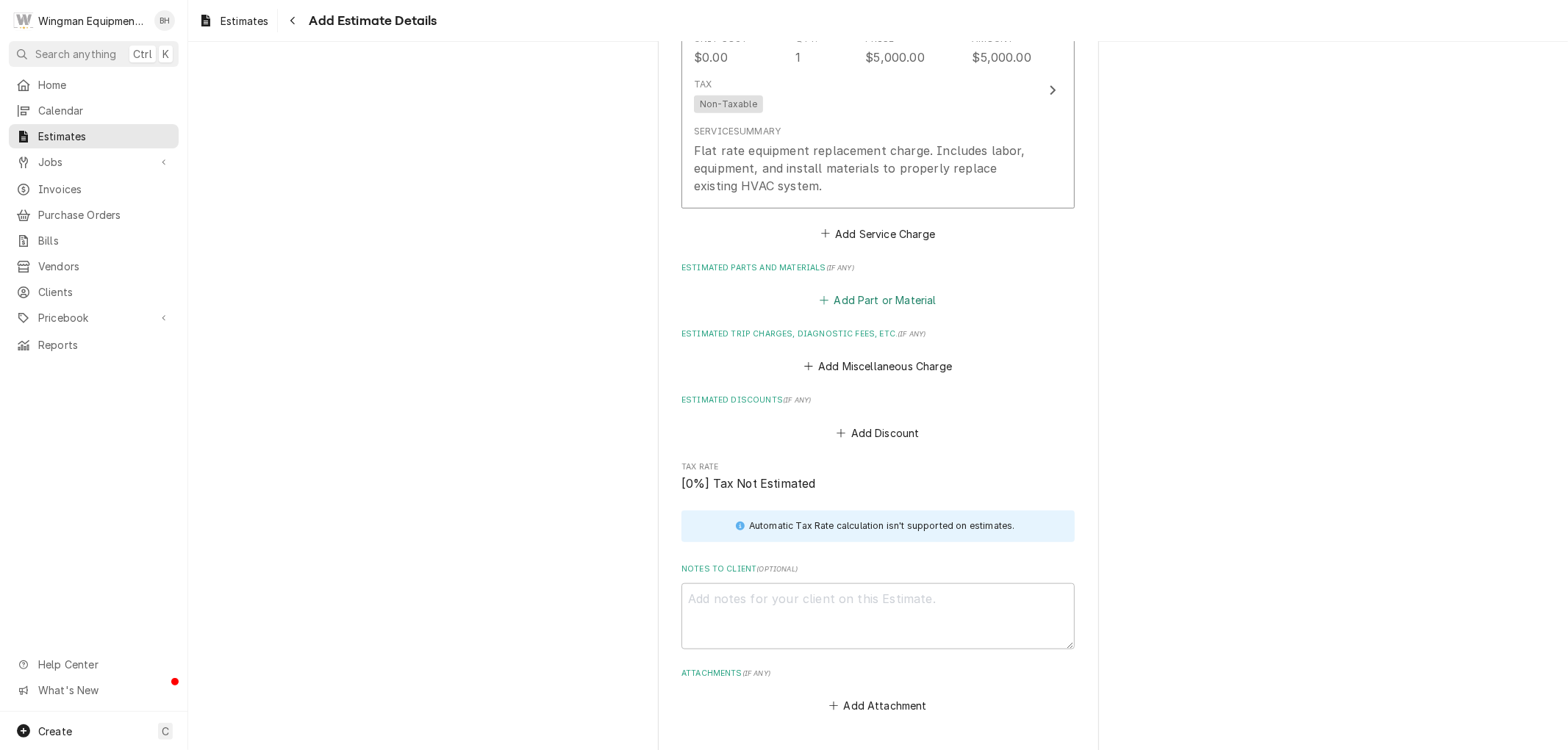
click at [879, 299] on button "Add Part or Material" at bounding box center [879, 299] width 122 height 20
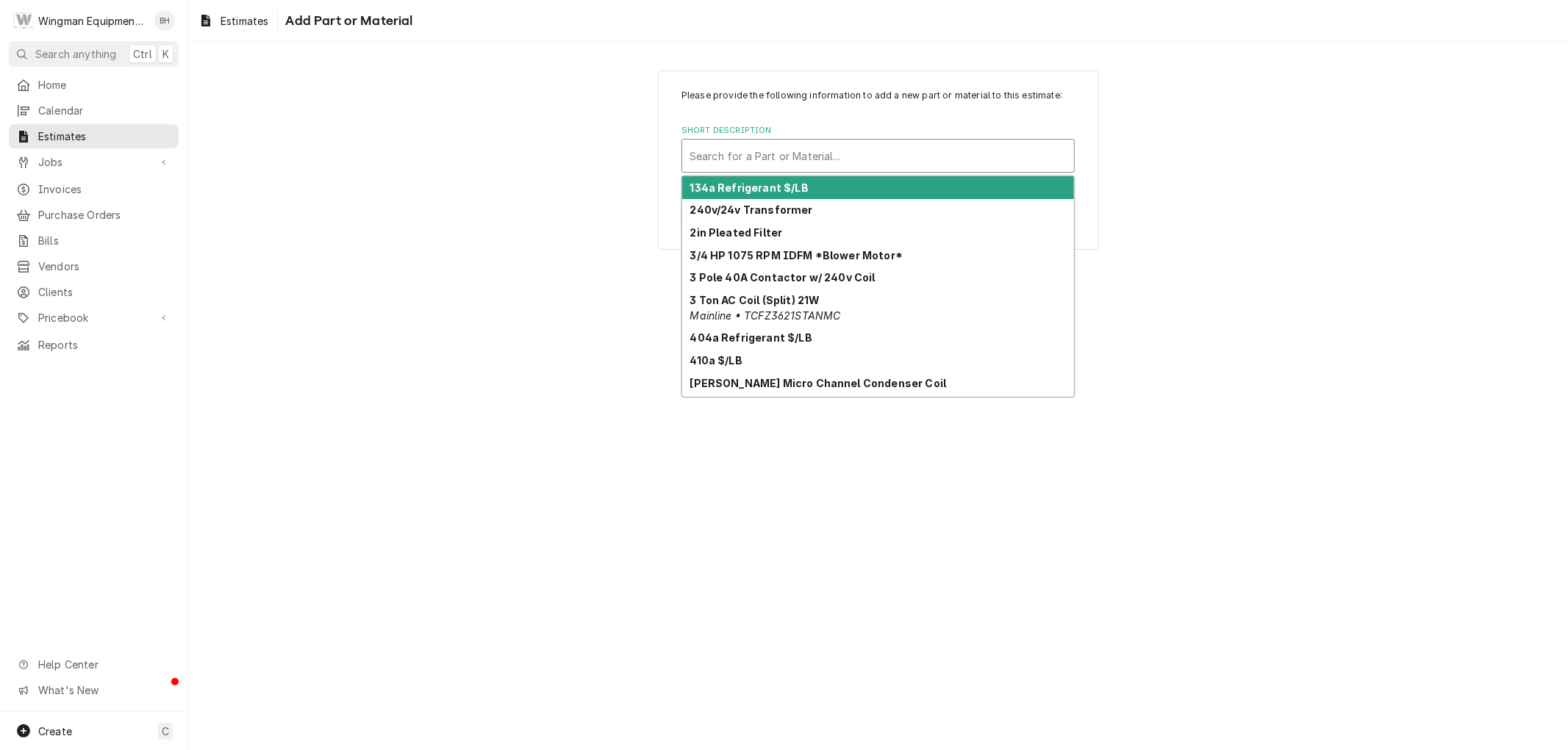
click at [788, 158] on div "Short Description" at bounding box center [878, 155] width 377 height 26
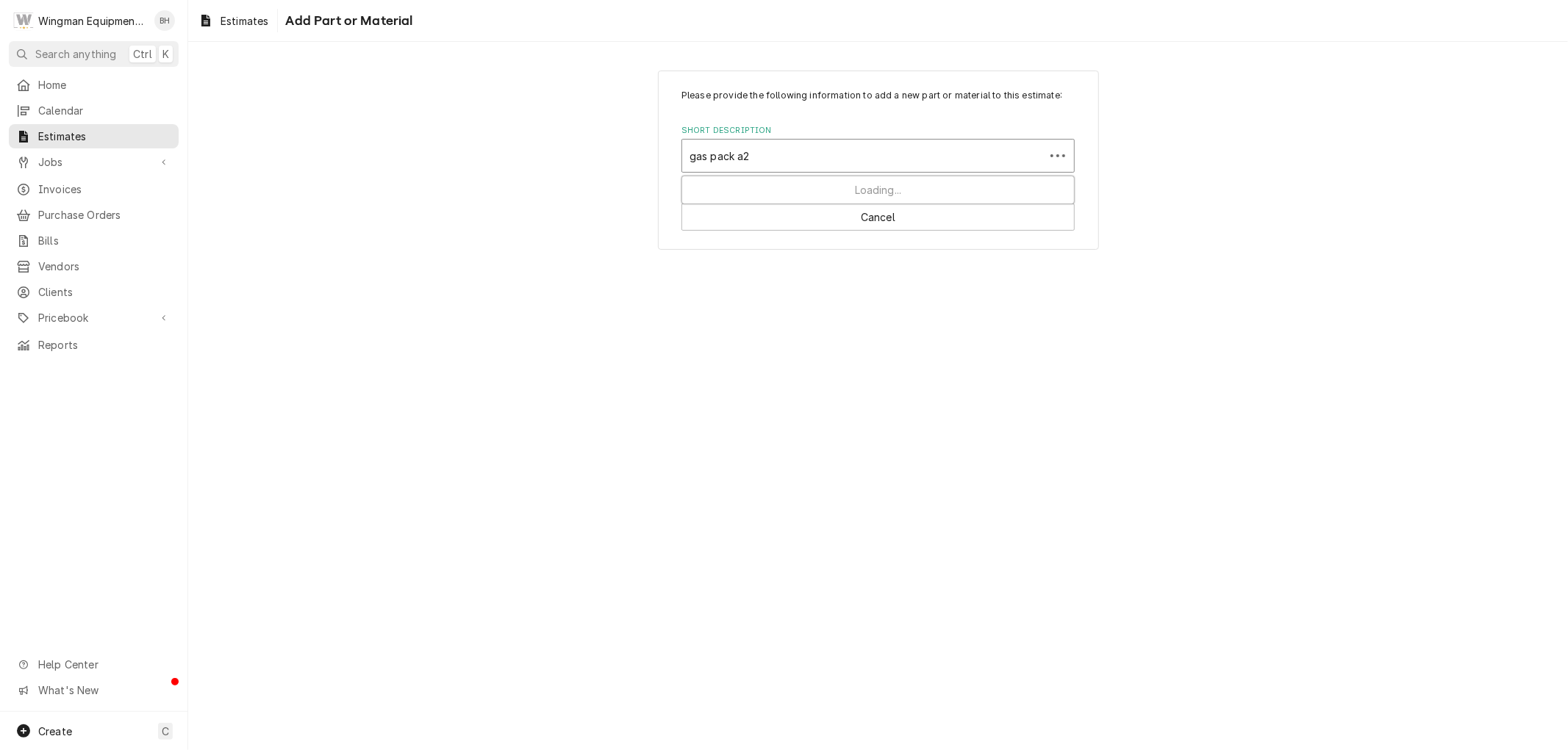
type input "gas pack a2l"
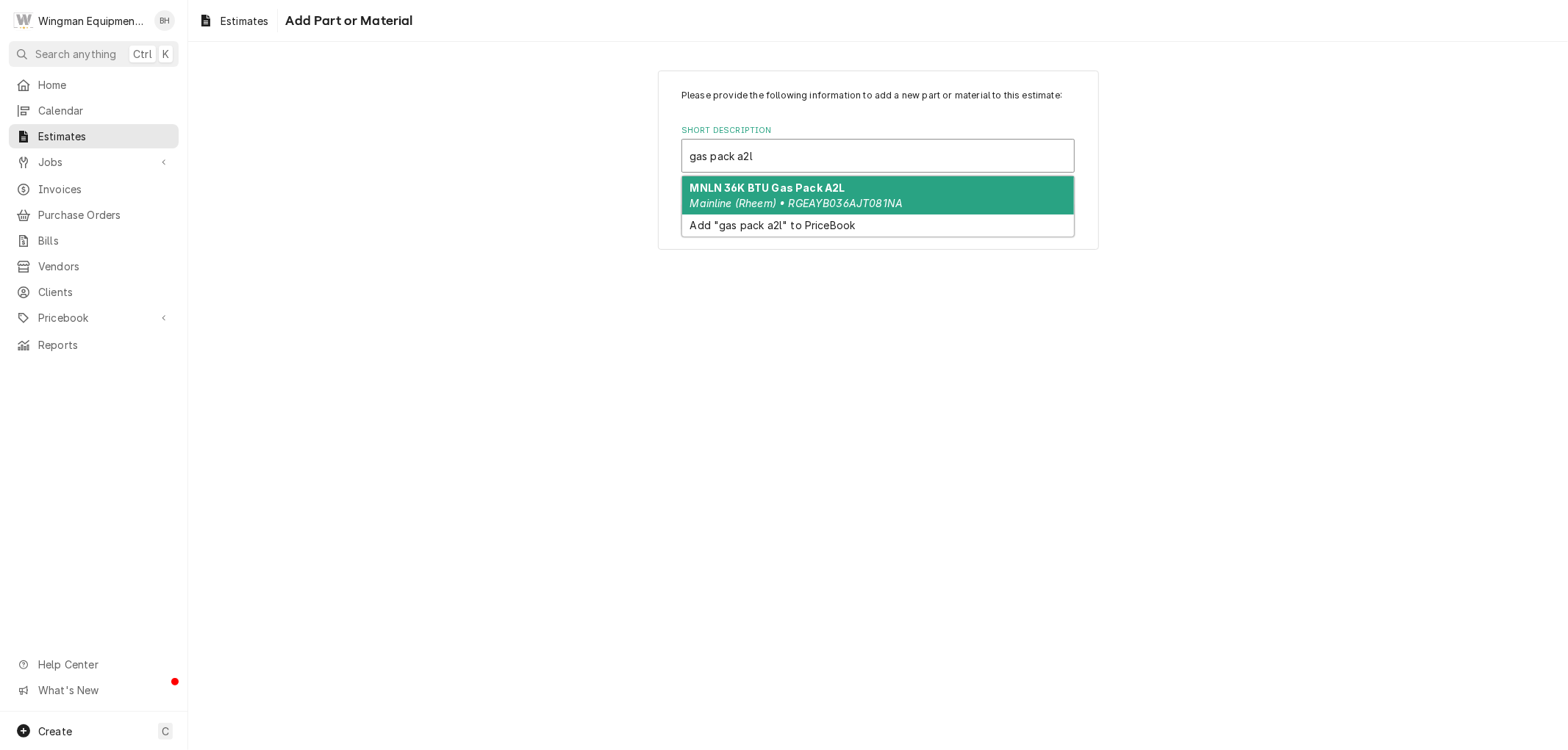
click at [803, 200] on em "Mainline (Rheem) • RGEAYB036AJT081NA" at bounding box center [797, 202] width 213 height 13
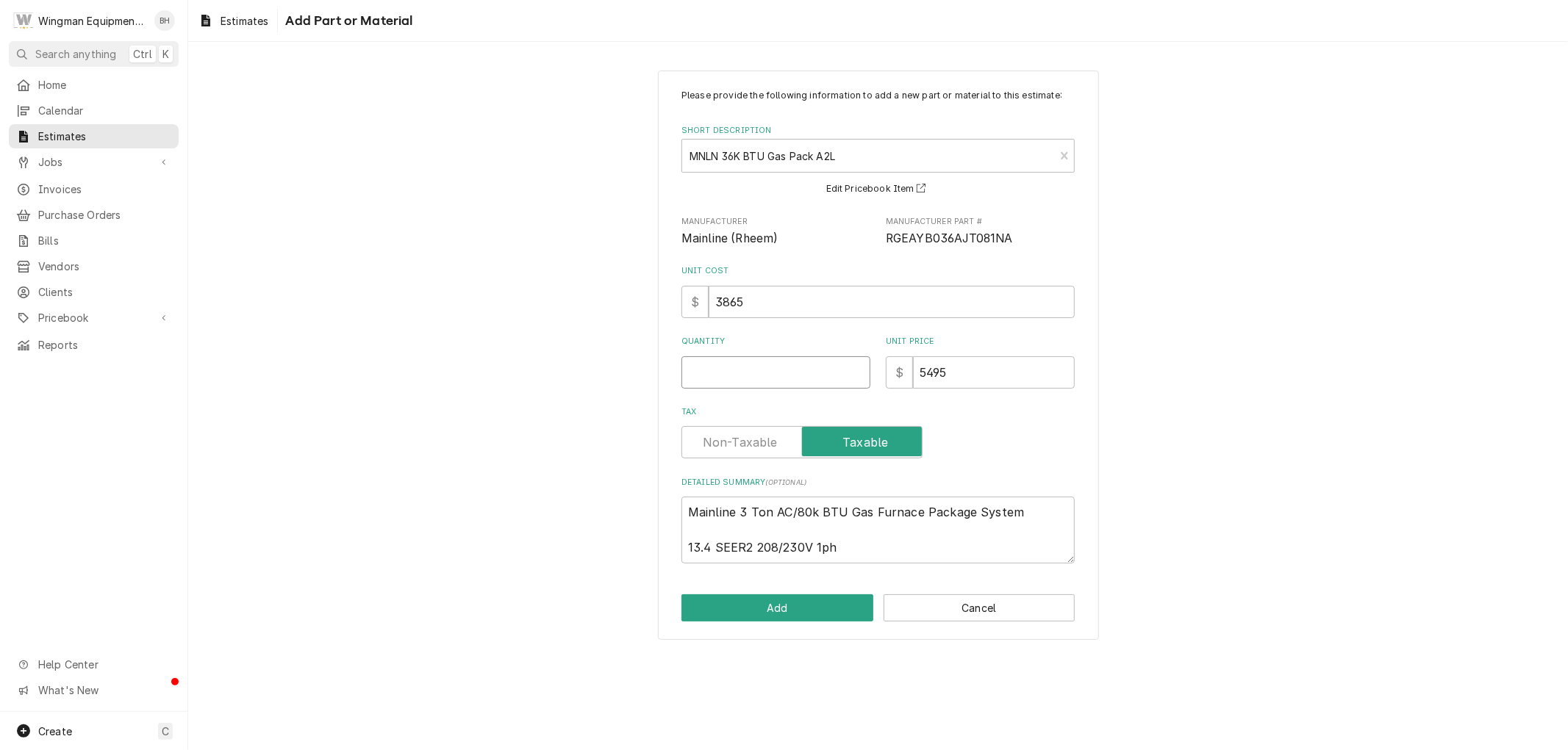
click at [766, 373] on input "Quantity" at bounding box center [776, 373] width 189 height 33
type textarea "x"
type input "1"
type textarea "x"
type input "1"
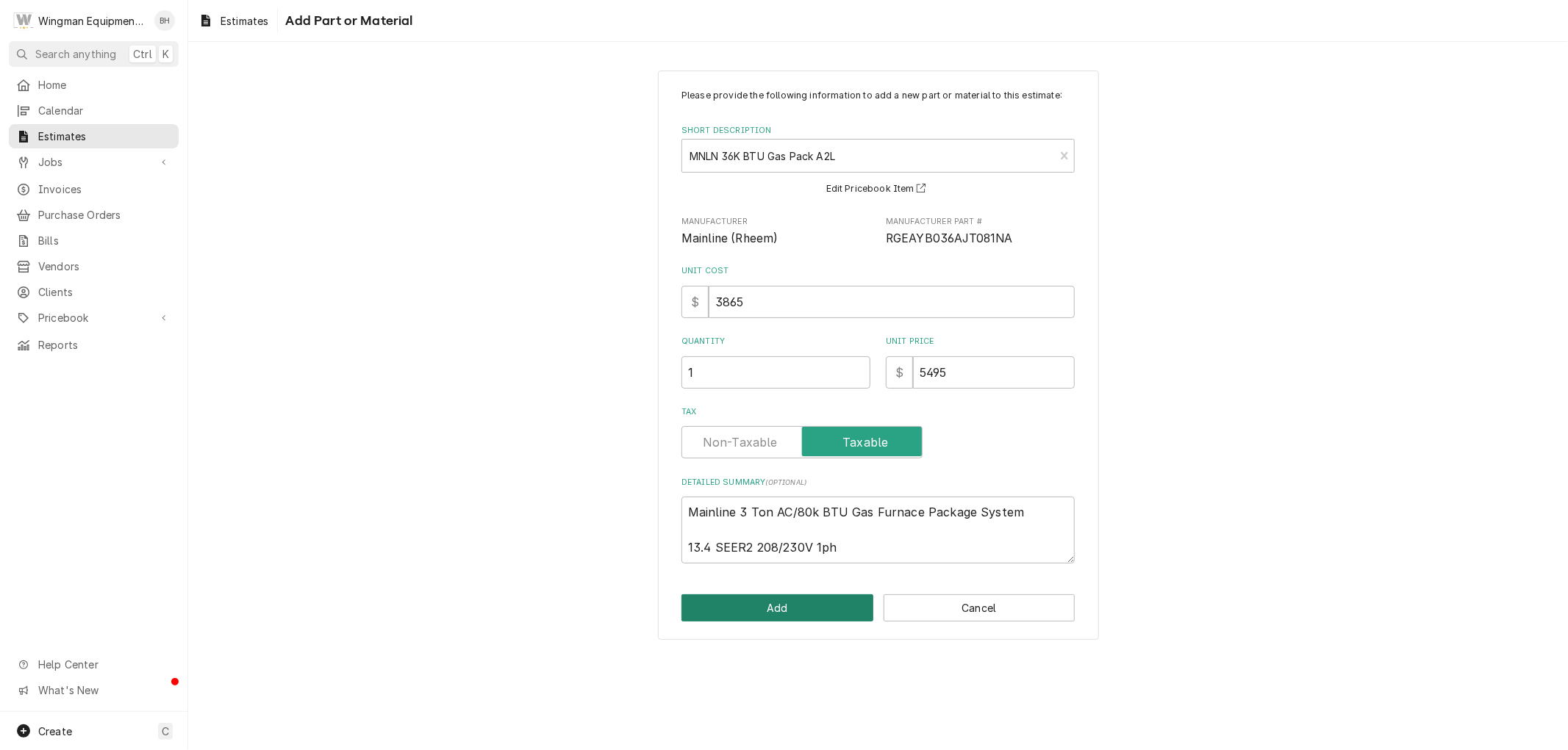
click at [787, 607] on button "Add" at bounding box center [777, 608] width 192 height 27
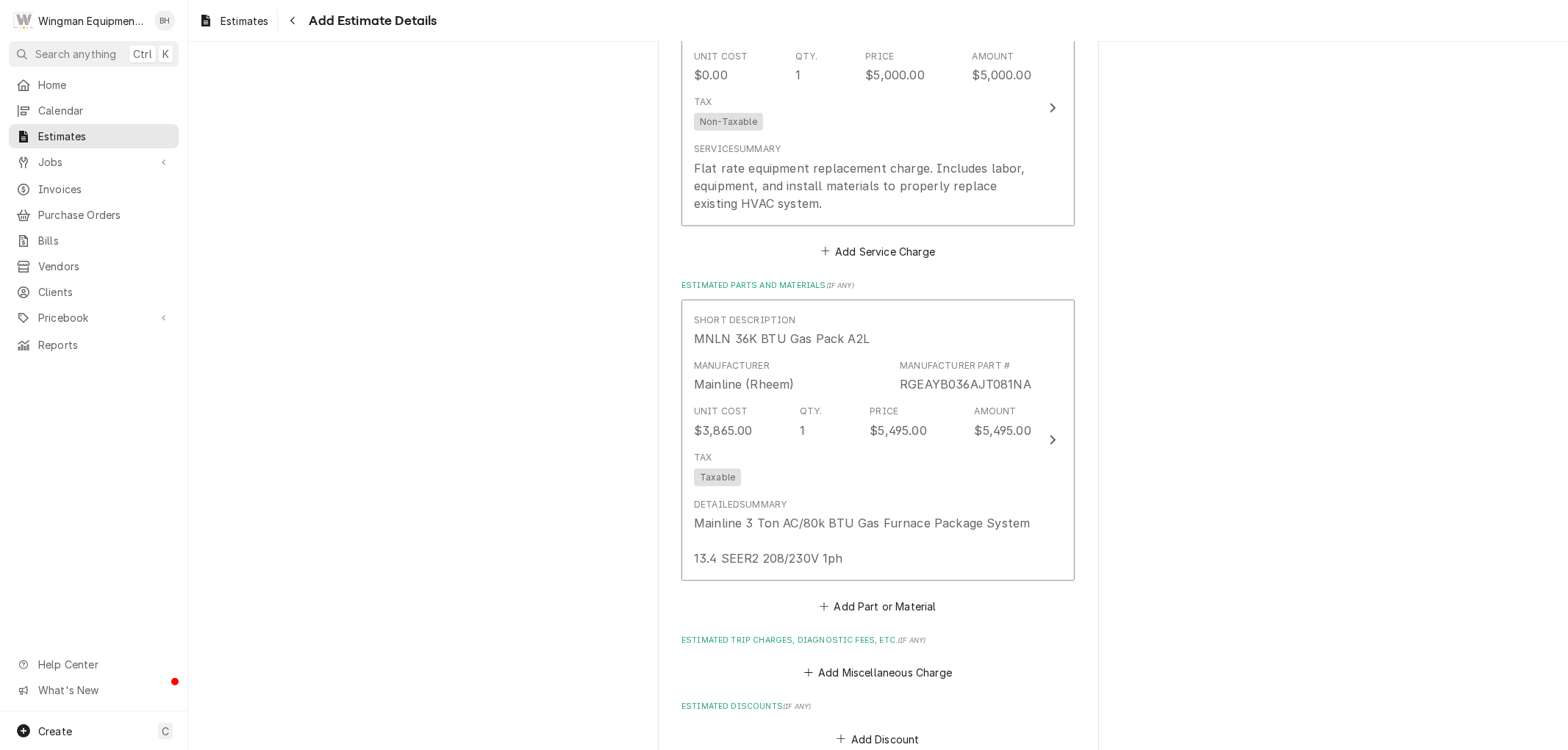
scroll to position [1132, 0]
type textarea "x"
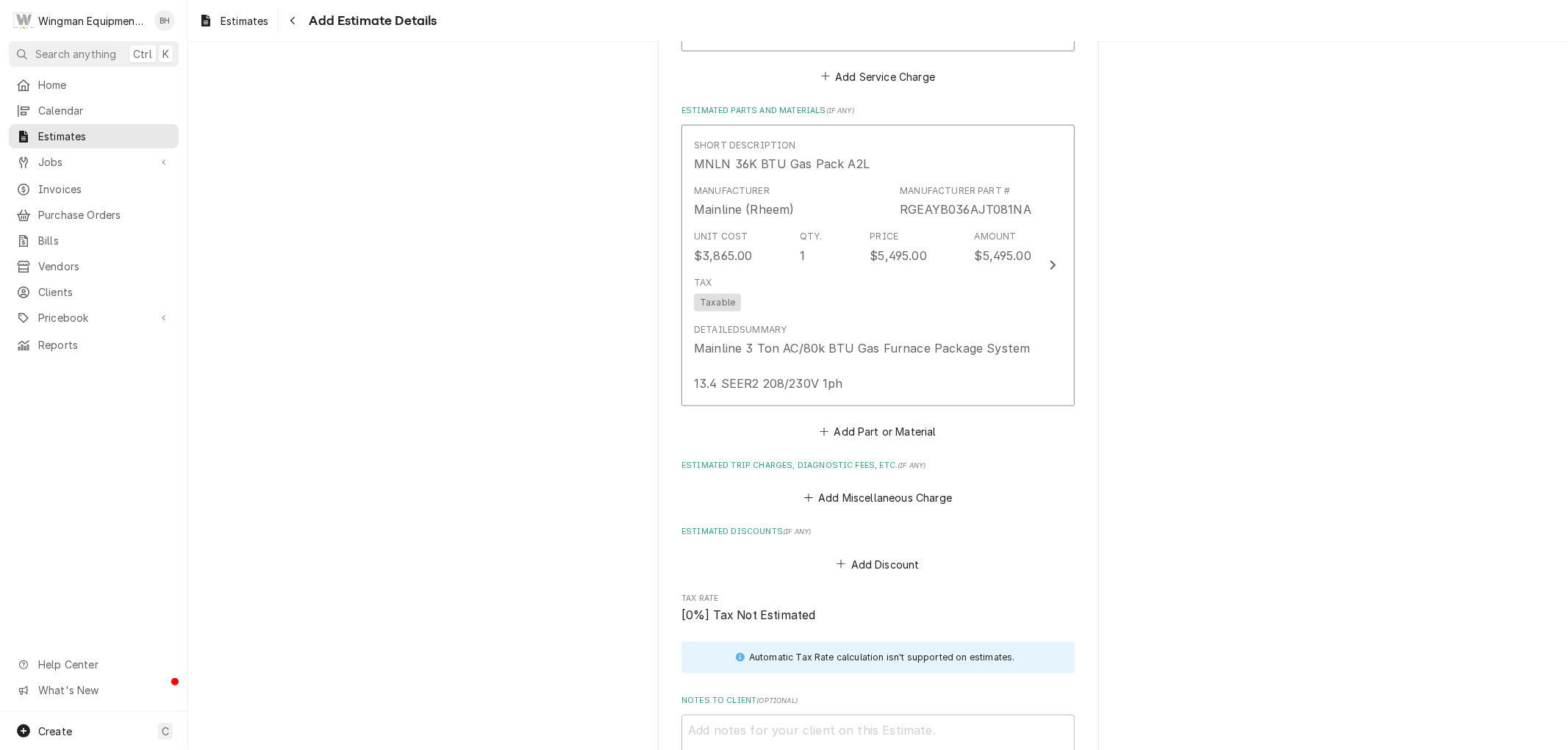
scroll to position [1295, 0]
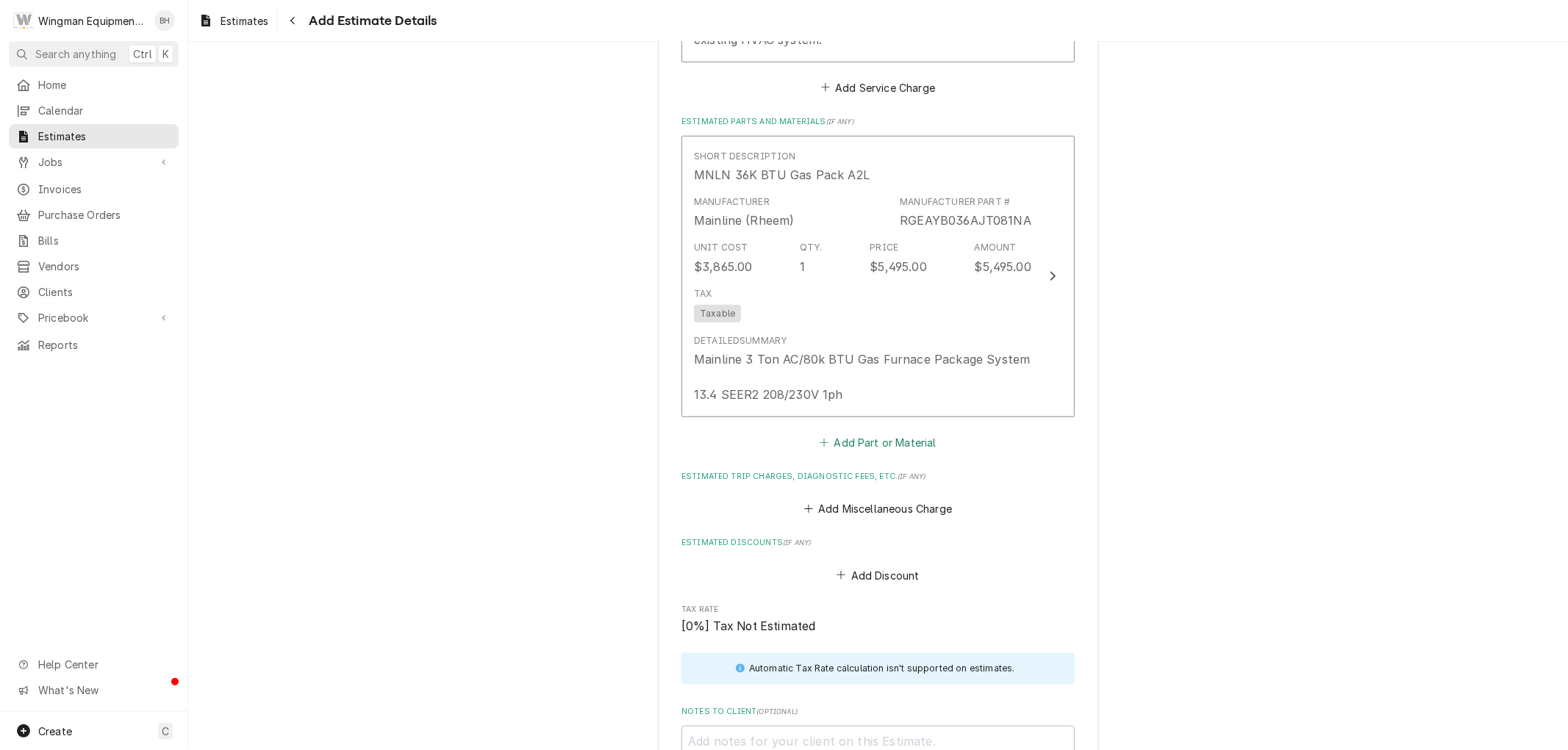
click at [888, 443] on button "Add Part or Material" at bounding box center [879, 442] width 122 height 20
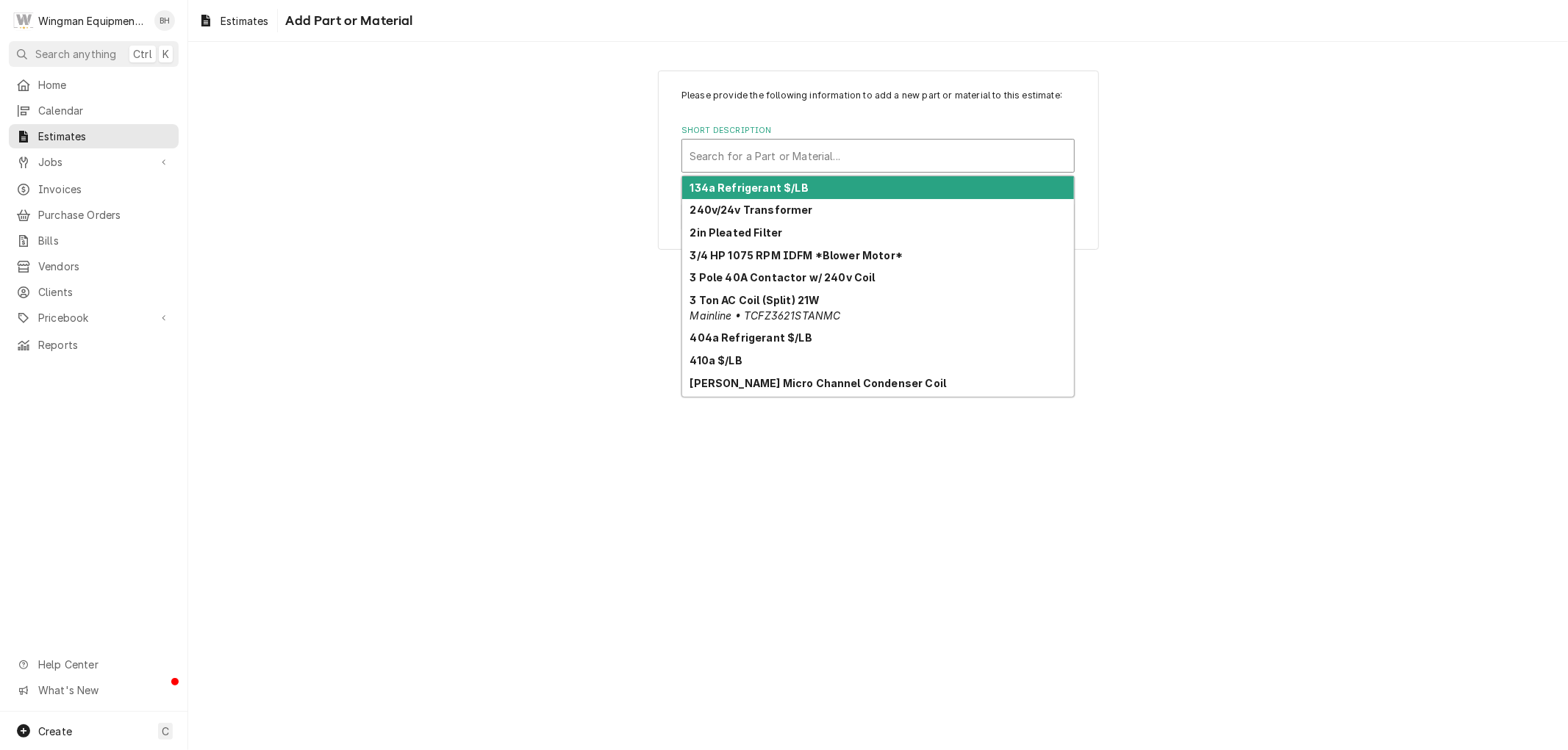
click at [767, 163] on div "Short Description" at bounding box center [878, 155] width 377 height 26
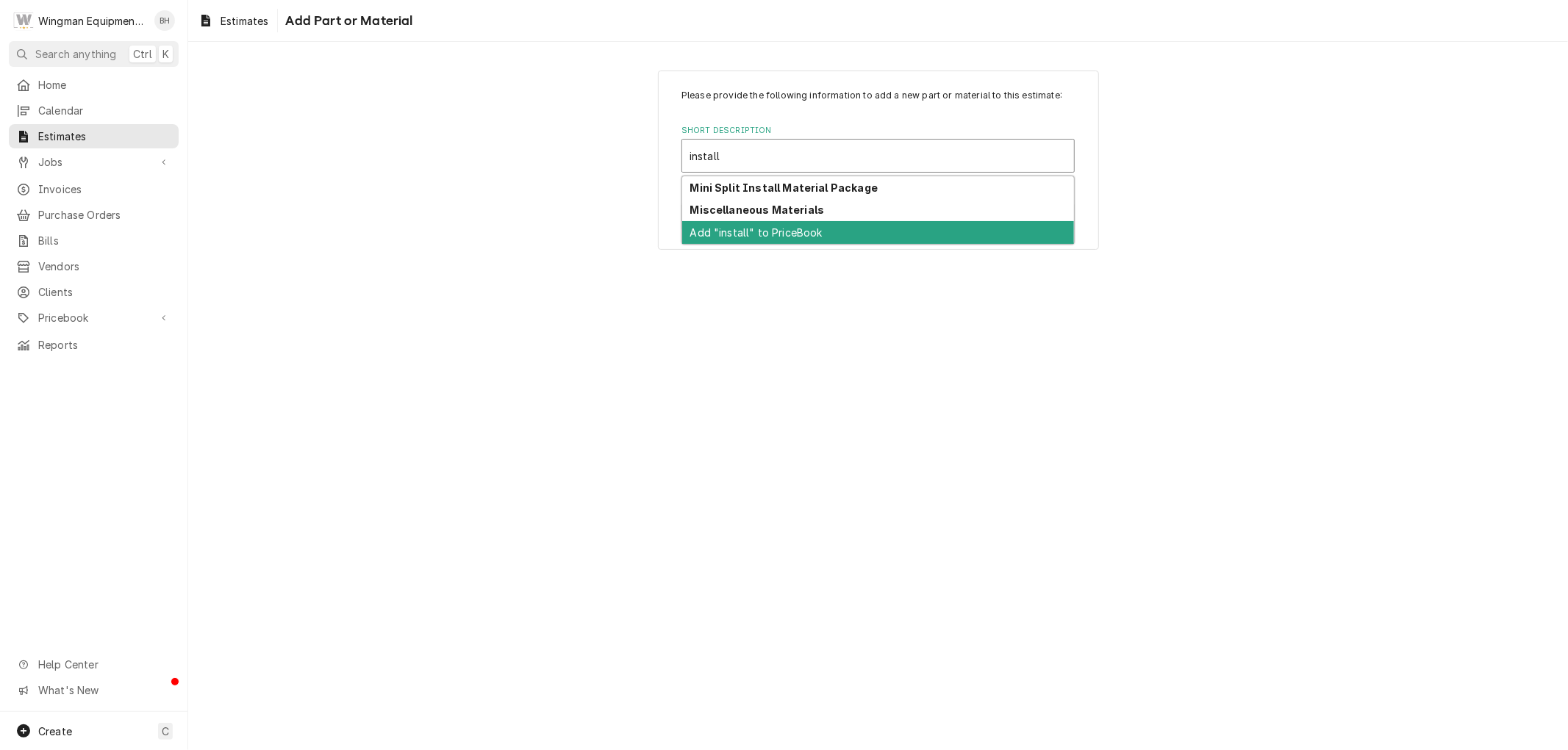
type input "install"
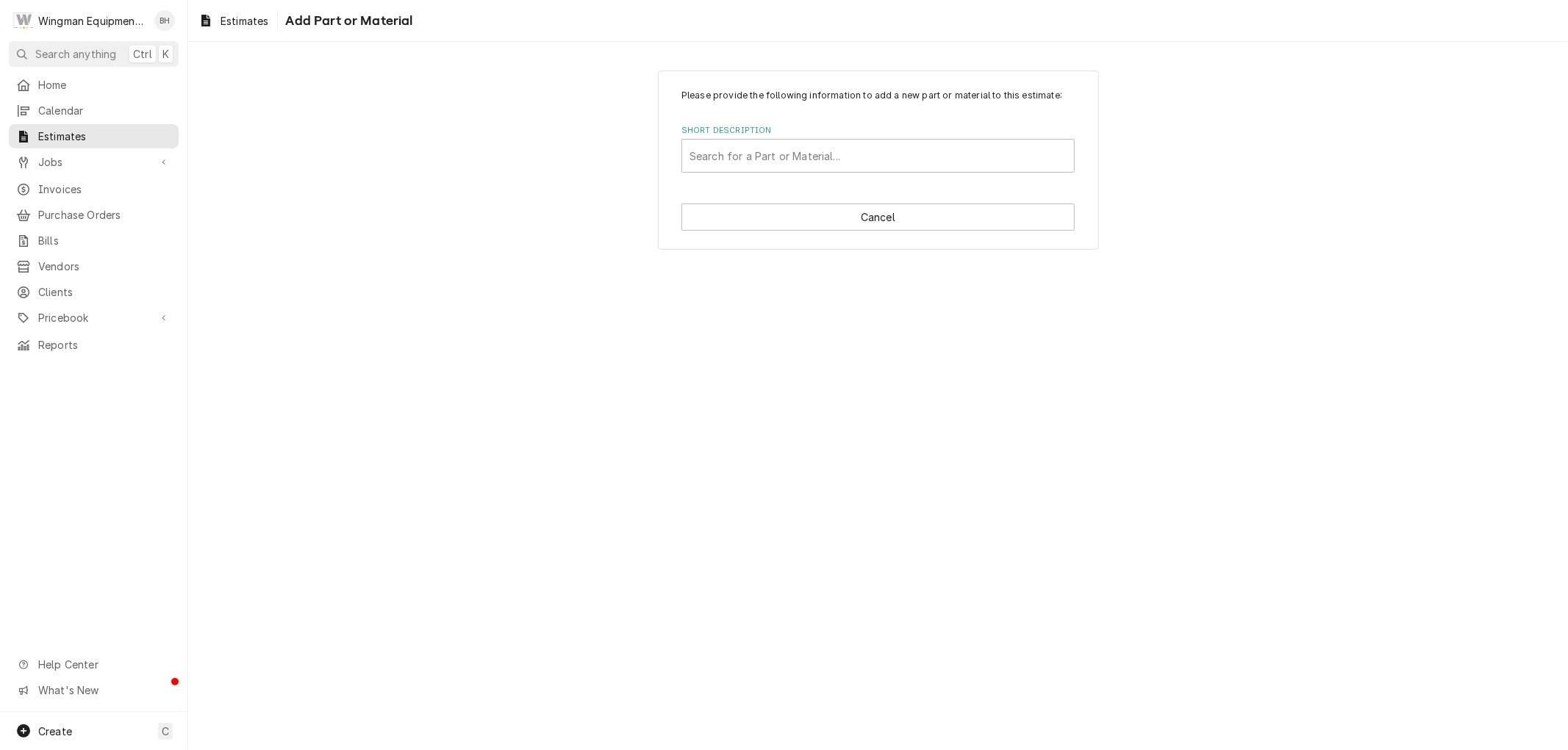
click at [781, 341] on div "Please provide the following information to add a new part or material to this …" at bounding box center [878, 395] width 1380 height 709
click at [886, 215] on button "Cancel" at bounding box center [879, 217] width 393 height 27
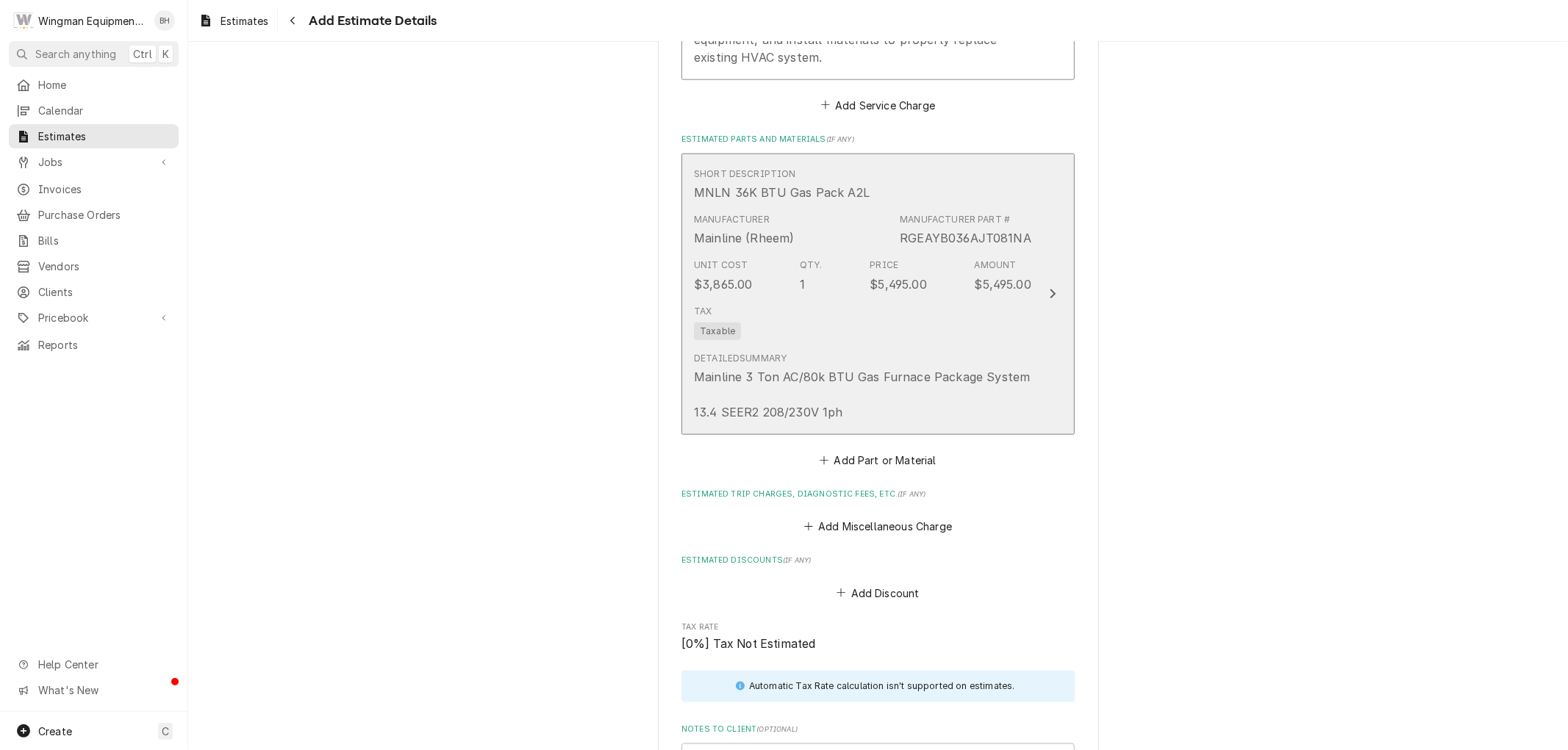
scroll to position [1276, 0]
type textarea "x"
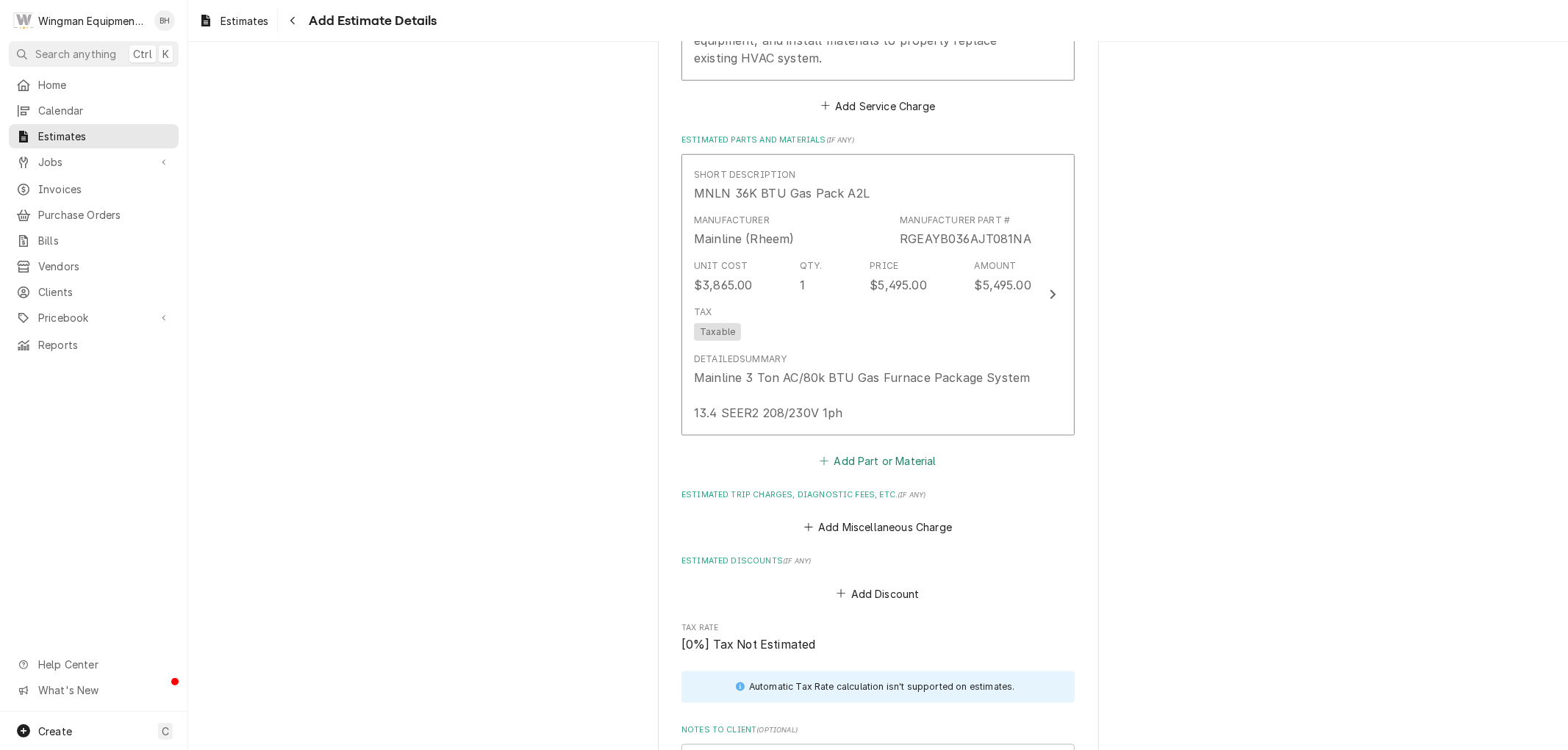
click at [857, 464] on button "Add Part or Material" at bounding box center [879, 460] width 122 height 20
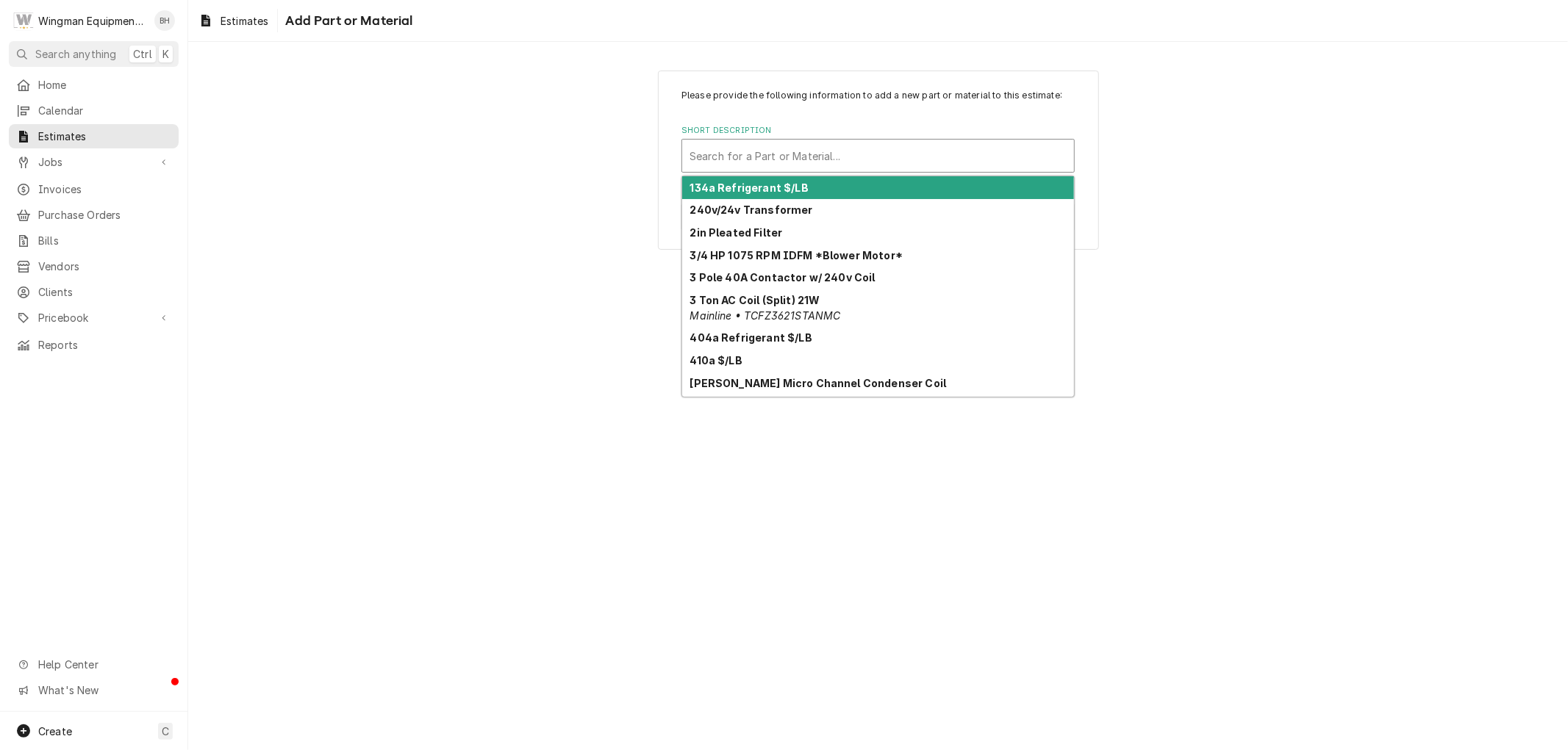
click at [792, 159] on div "Short Description" at bounding box center [878, 155] width 377 height 26
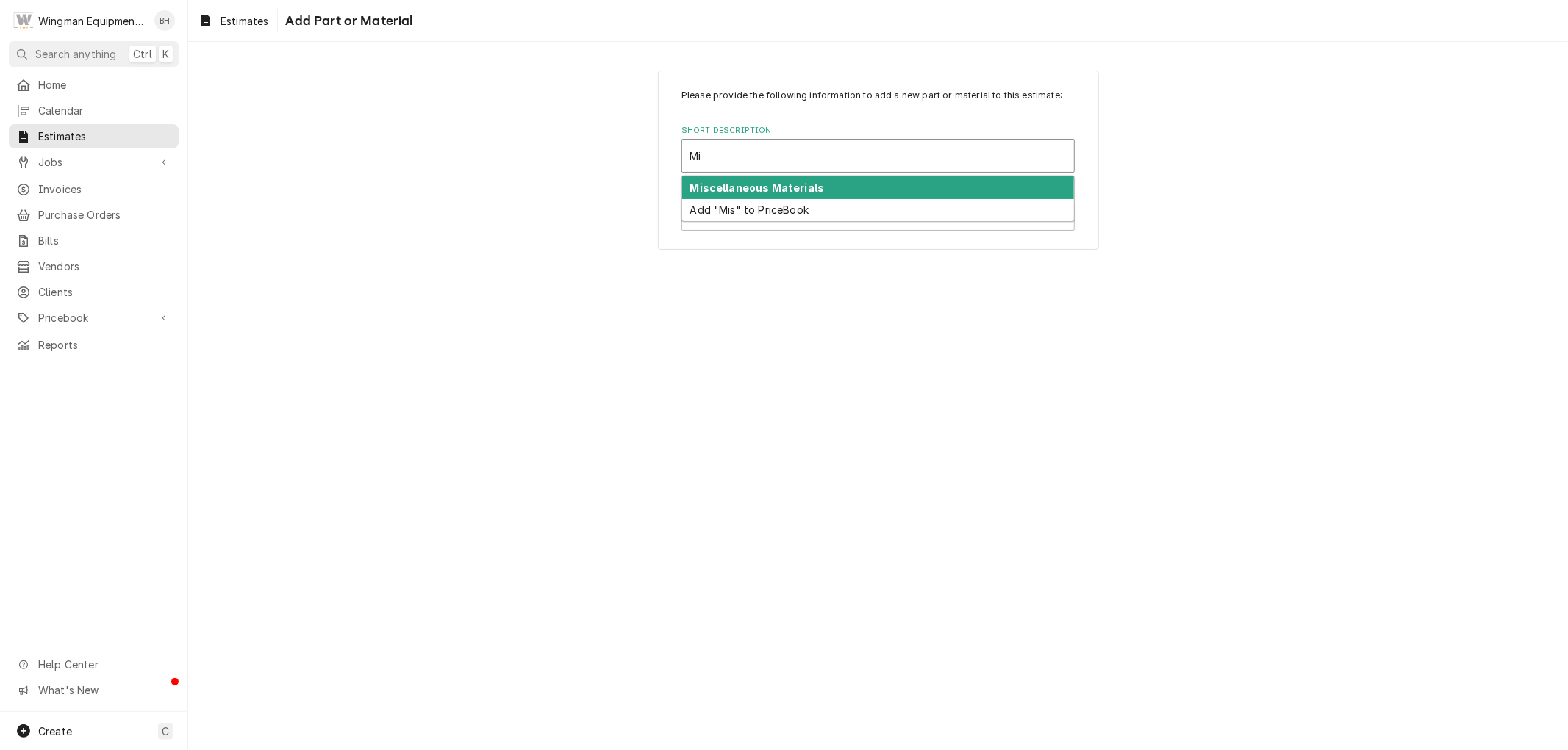
type input "M"
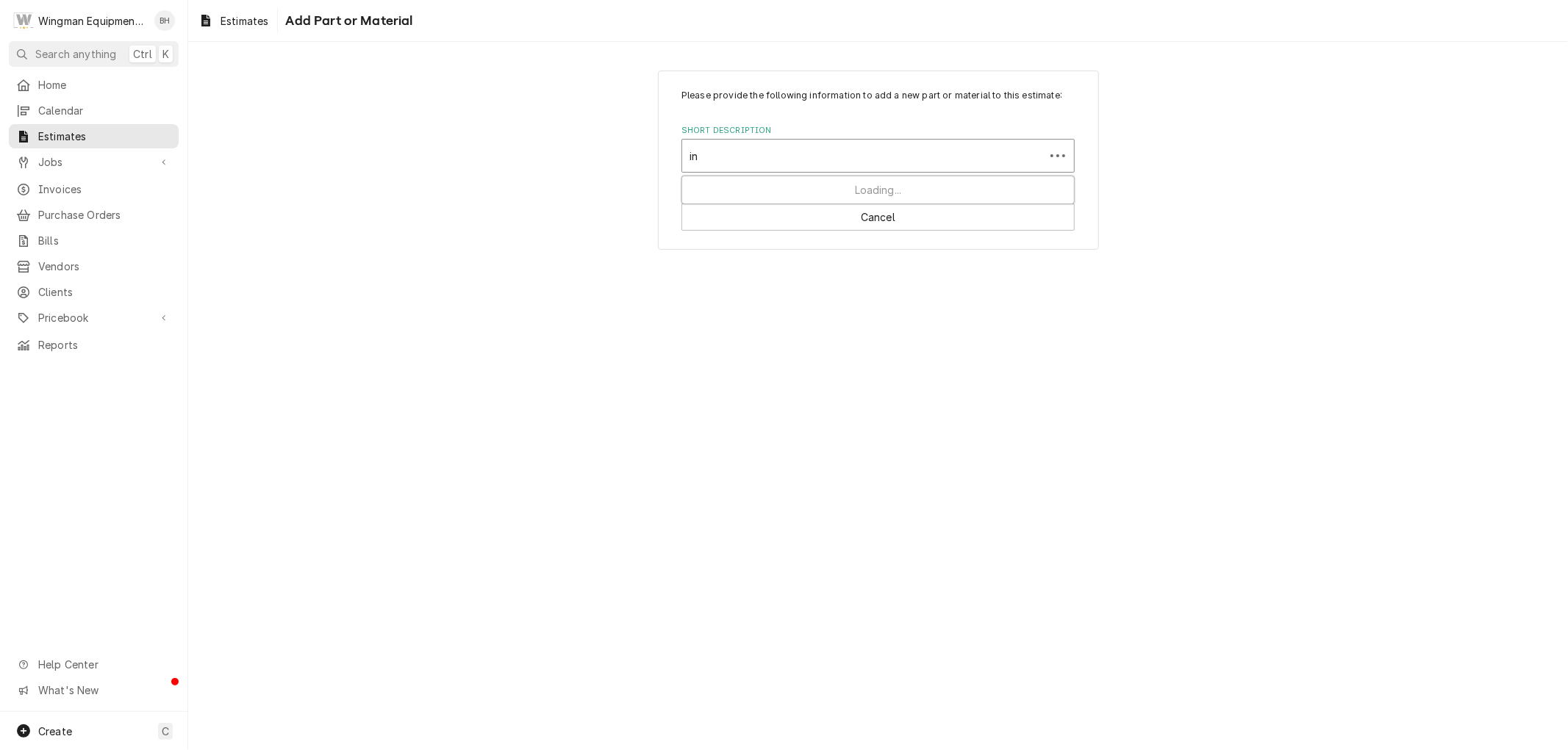
type input "i"
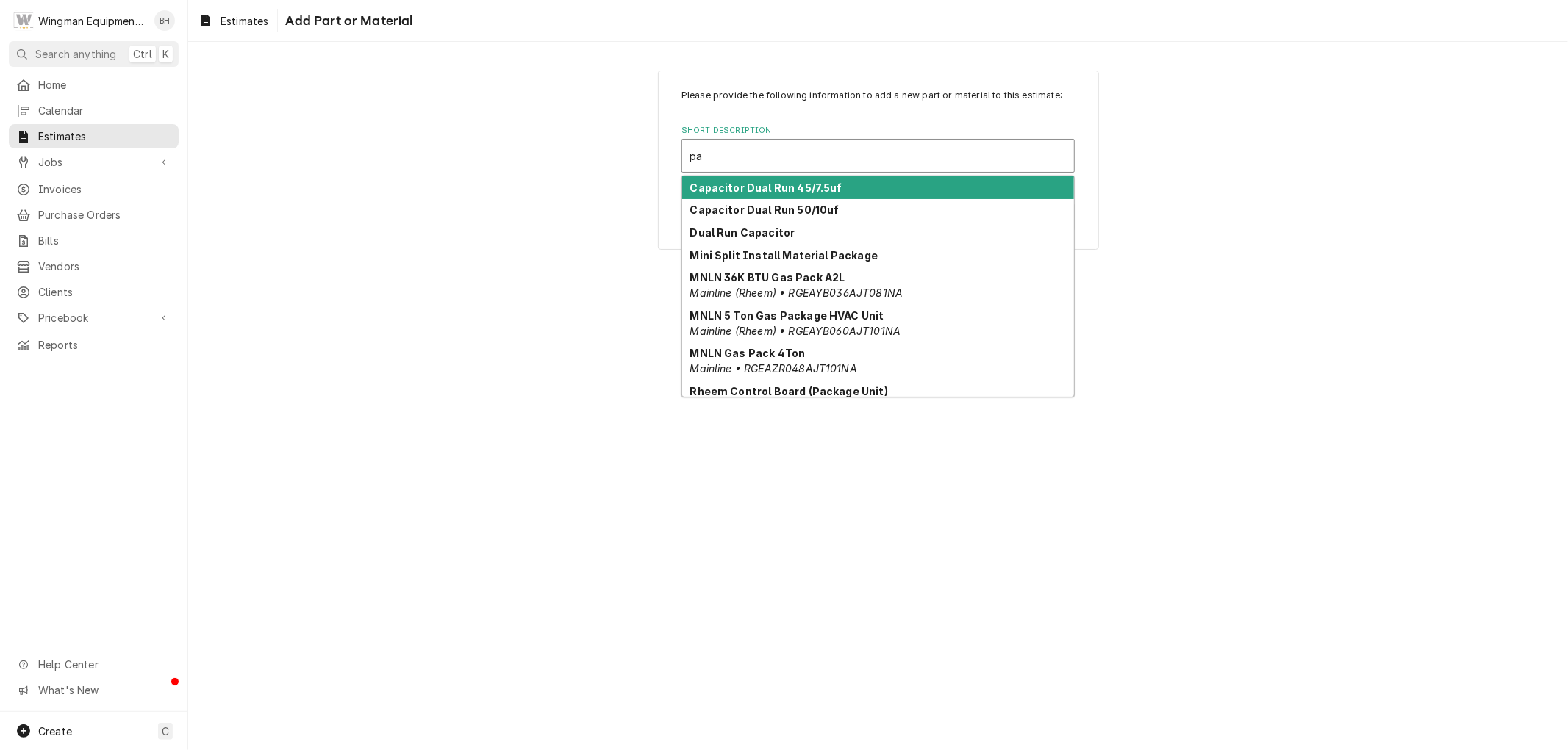
type input "p"
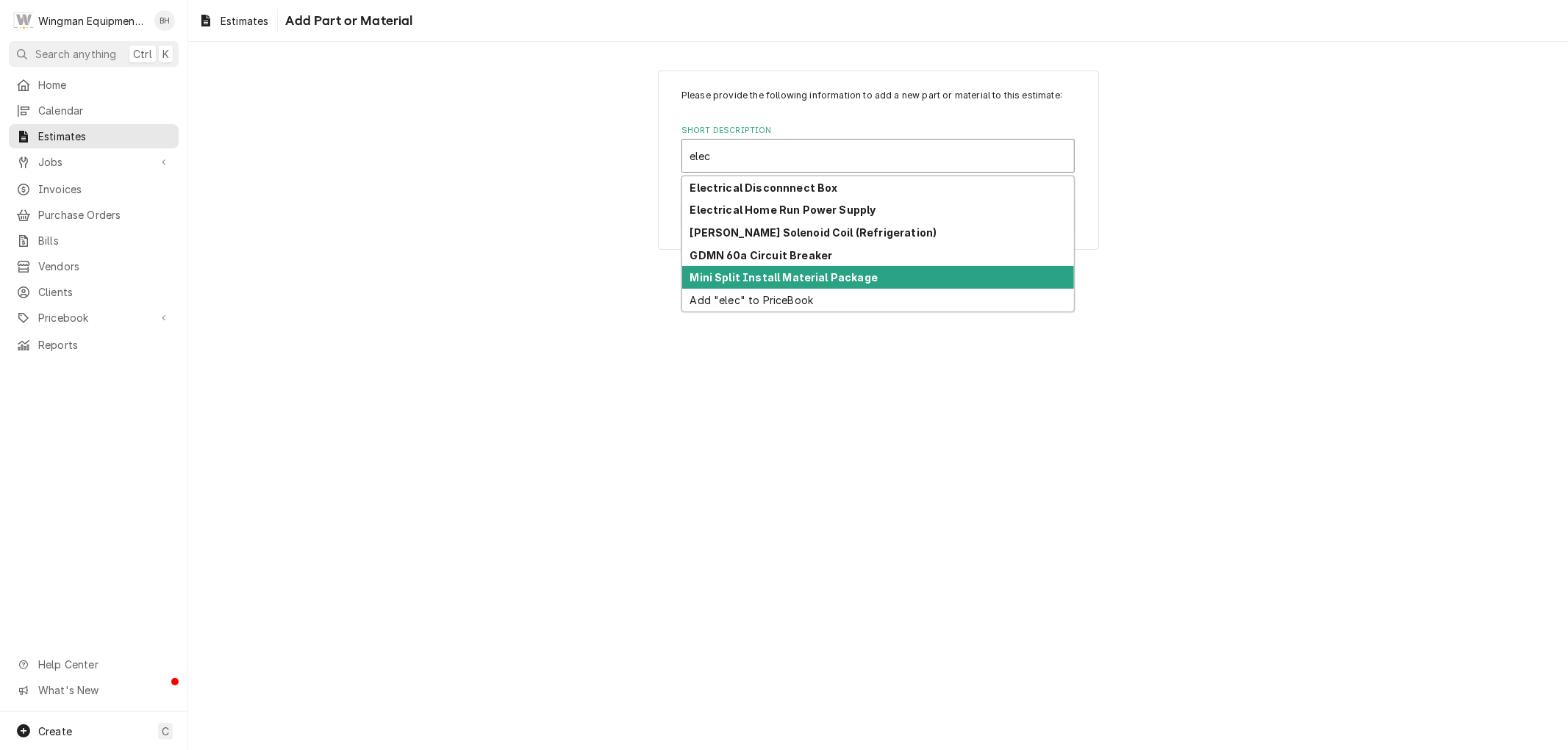
type input "elec"
click at [527, 280] on div "Please provide the following information to add a new part or material to this …" at bounding box center [878, 395] width 1380 height 709
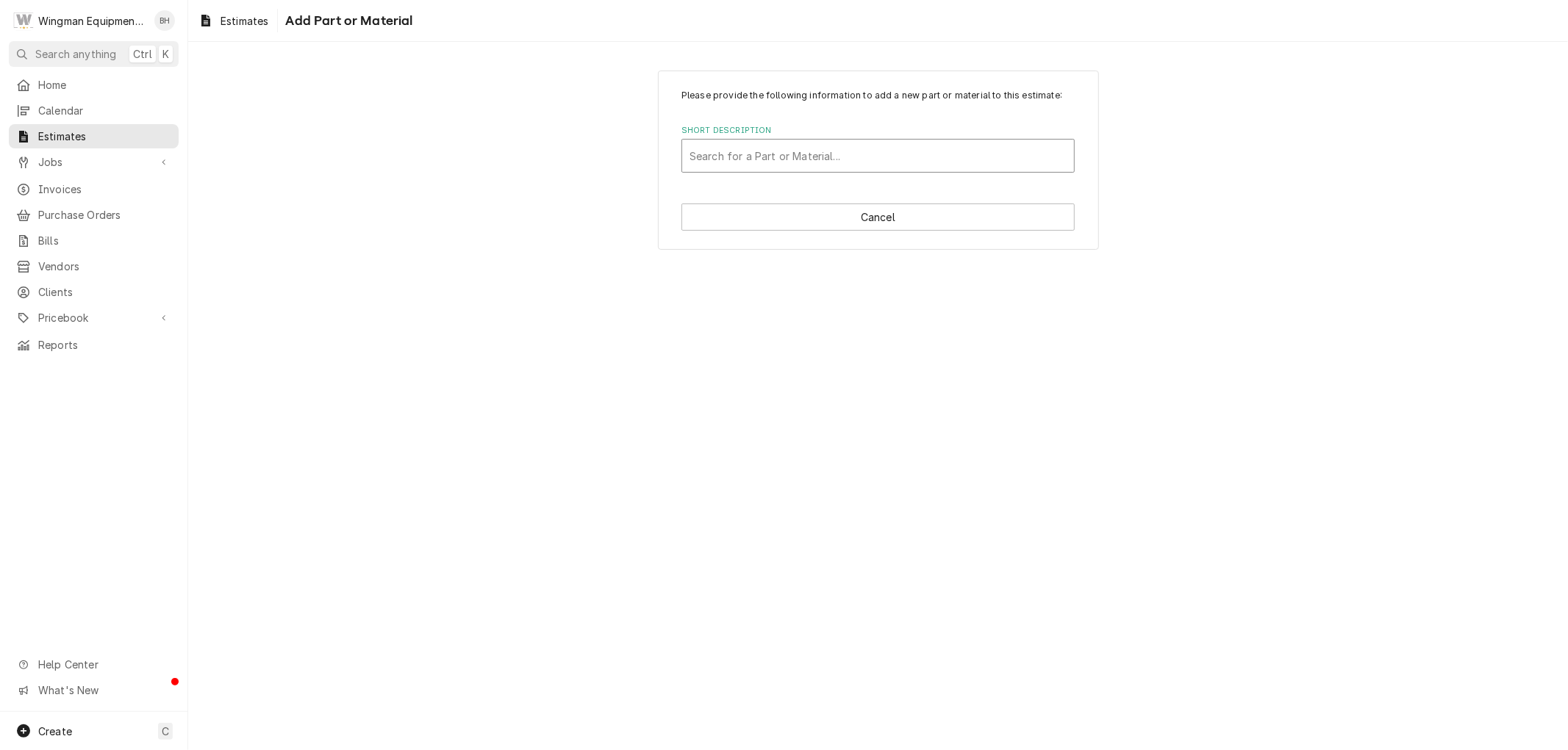
click at [757, 162] on div "Short Description" at bounding box center [878, 155] width 377 height 26
type input "Equipment Install Material Package"
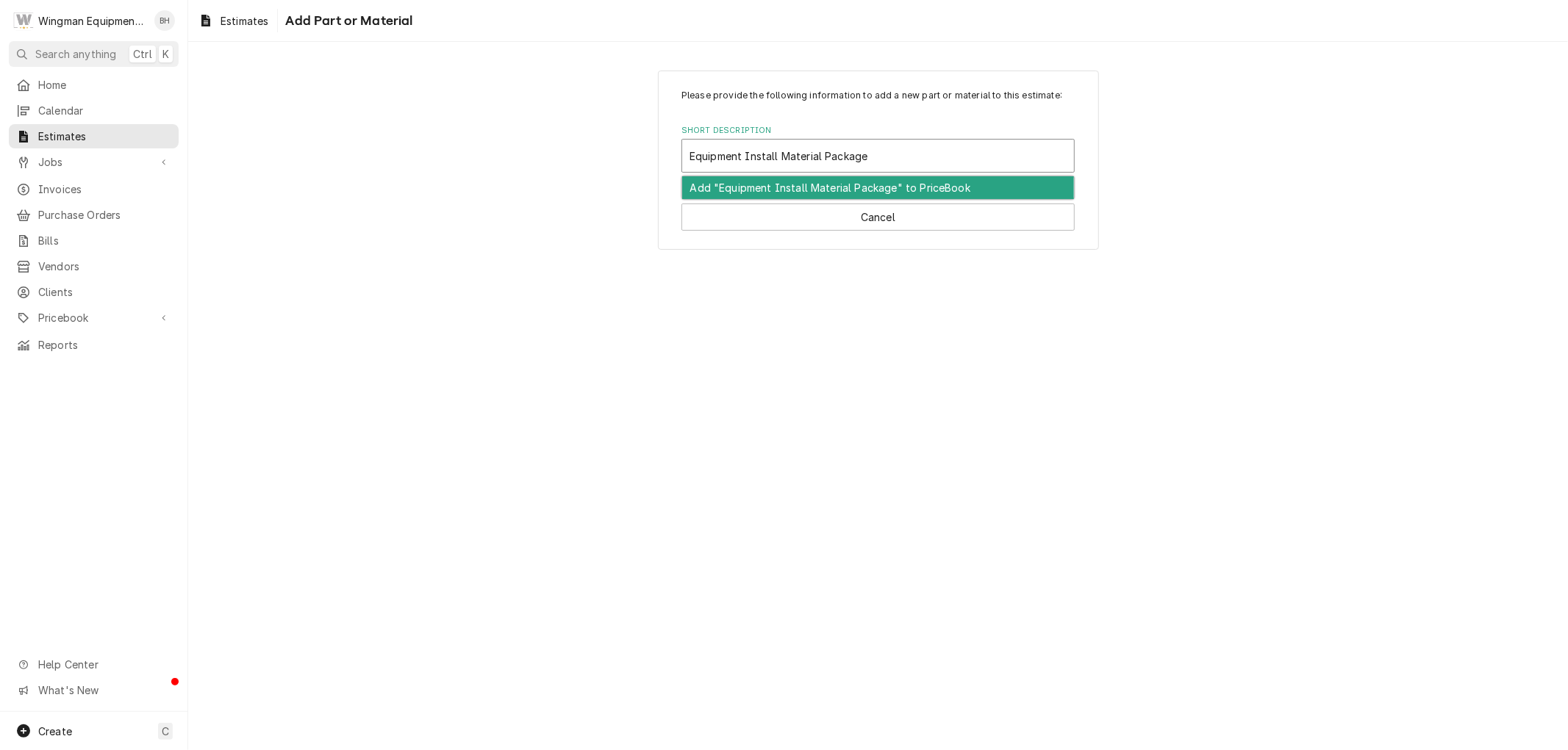
click at [770, 188] on div "Add "Equipment Install Material Package" to PriceBook" at bounding box center [879, 188] width 392 height 23
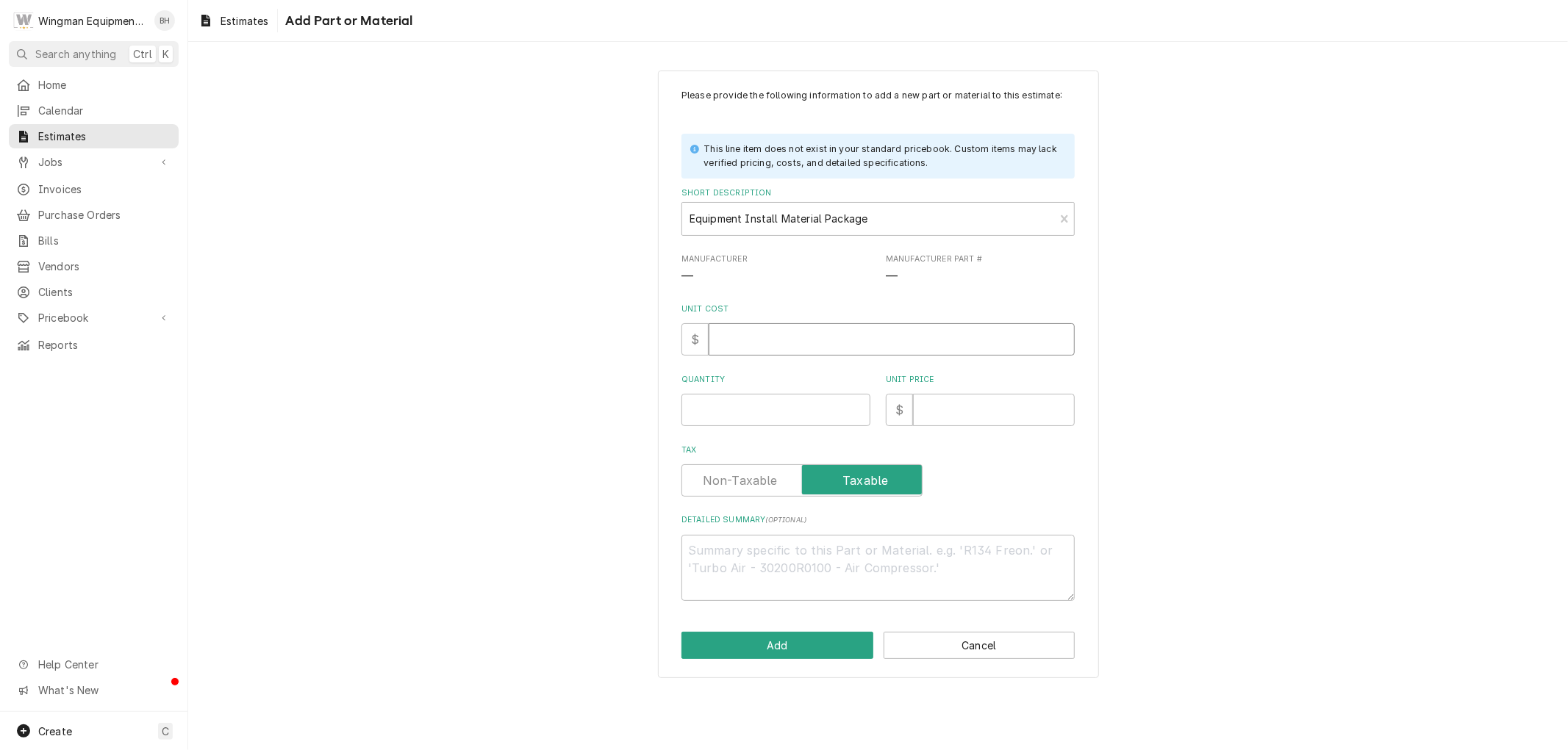
click at [759, 336] on input "Unit Cost" at bounding box center [892, 339] width 366 height 33
type textarea "x"
type input "0"
type textarea "x"
type input "0"
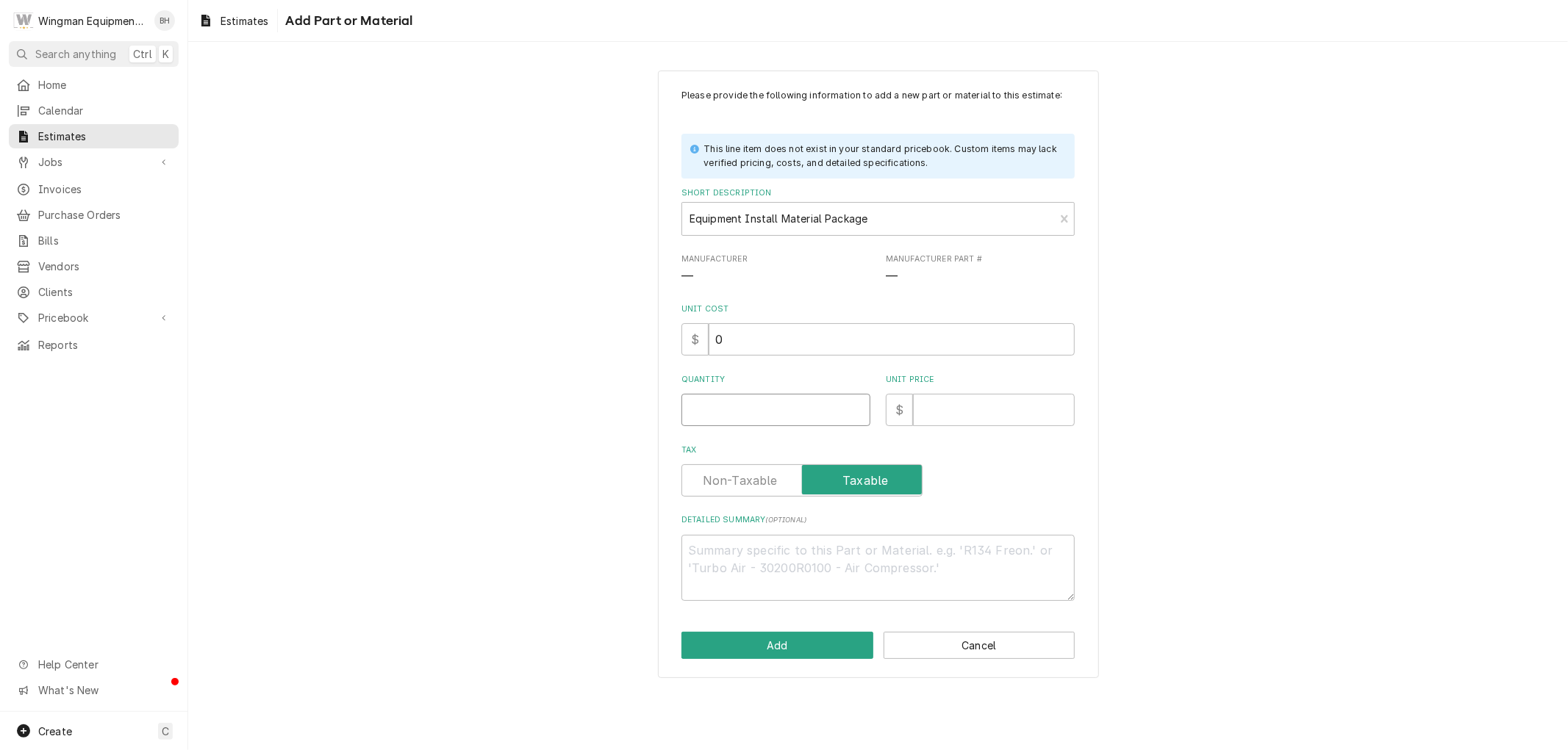
click at [748, 416] on input "Quantity" at bounding box center [776, 411] width 189 height 33
type textarea "x"
type input "1"
type textarea "x"
type input "1"
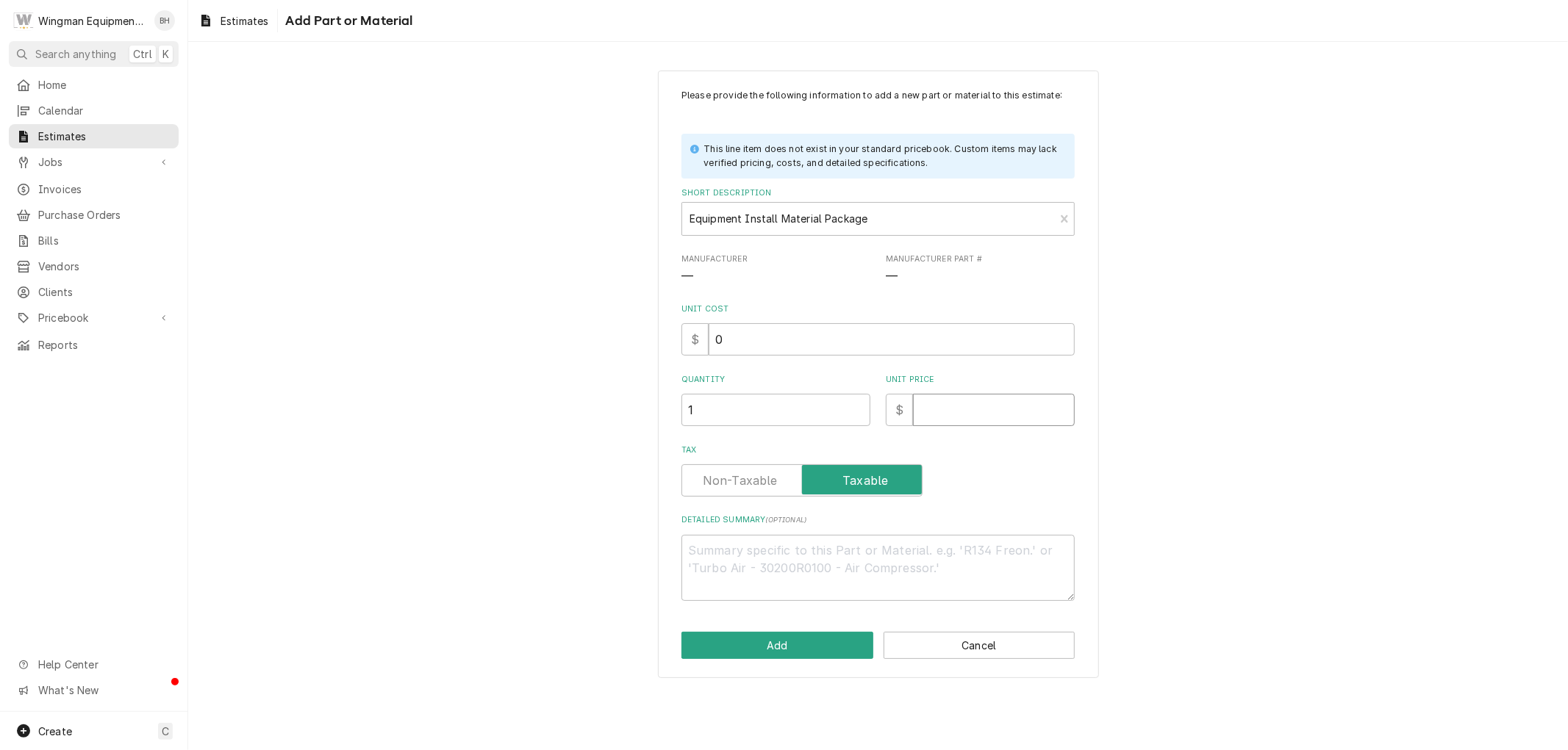
click at [982, 408] on input "Unit Price" at bounding box center [994, 411] width 162 height 33
type textarea "x"
type input "1"
type textarea "x"
type input "10"
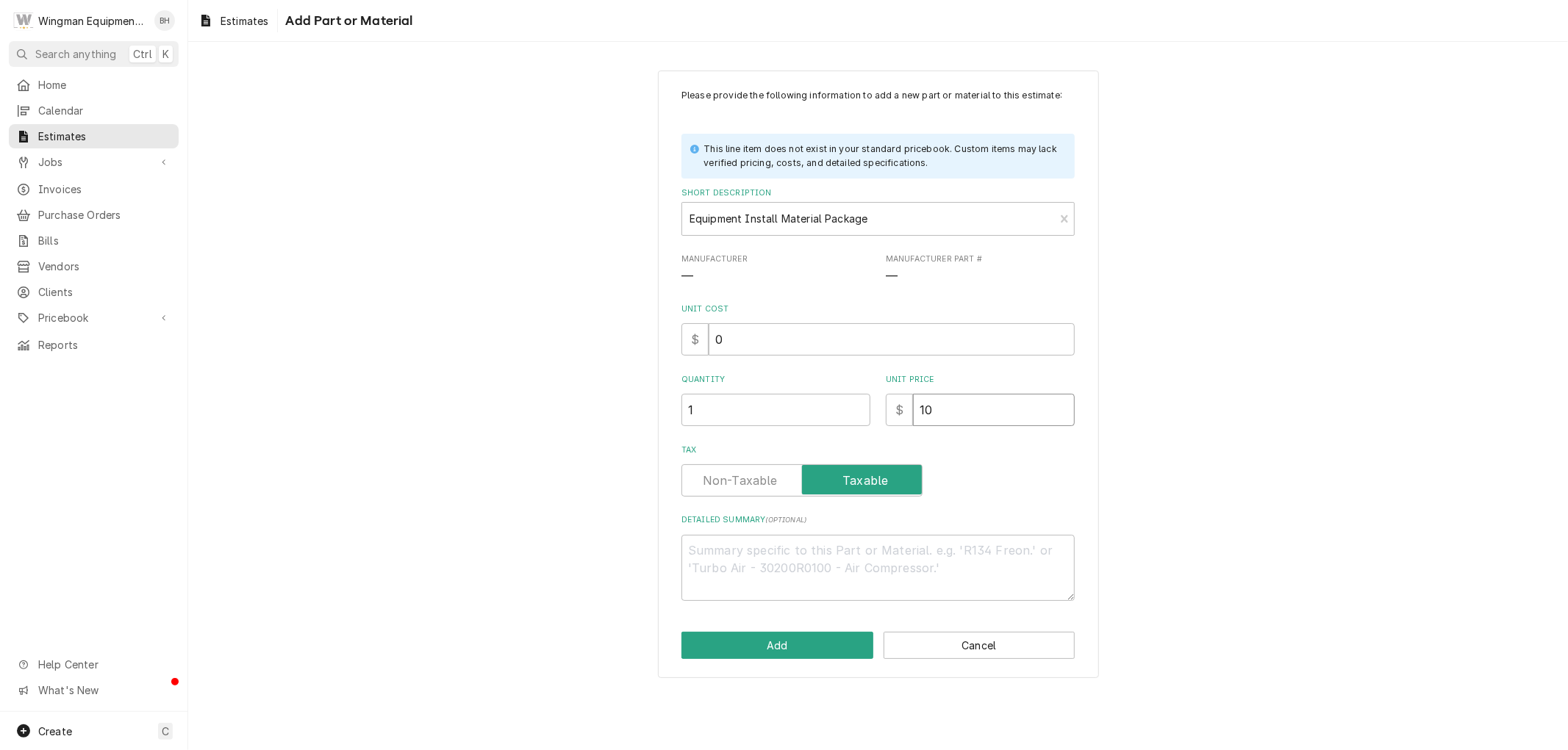
type textarea "x"
type input "100"
type textarea "x"
type input "1000"
type textarea "x"
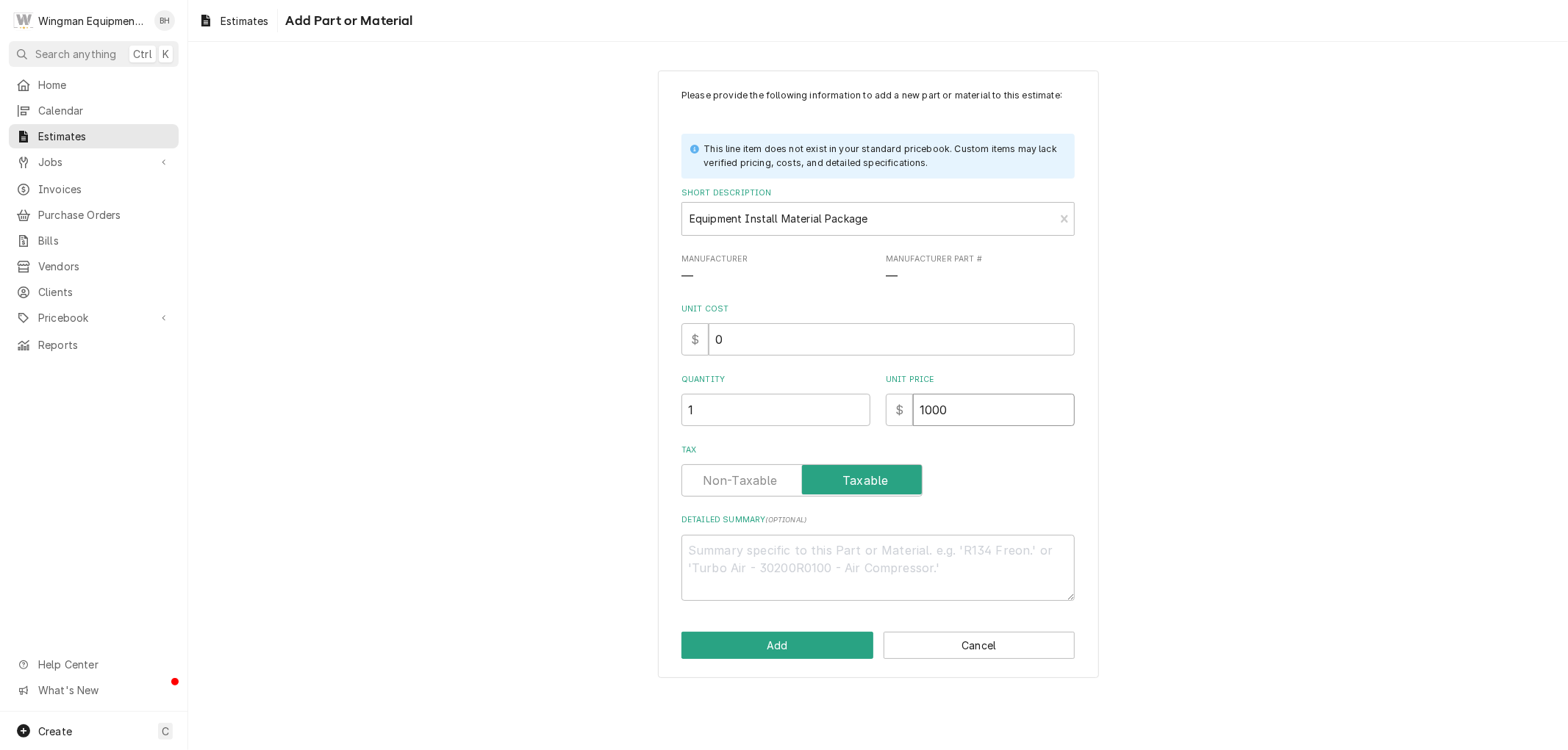
type input "1000"
click at [819, 554] on textarea "Detailed Summary ( optional )" at bounding box center [879, 568] width 393 height 67
type textarea "x"
type textarea "S"
type textarea "x"
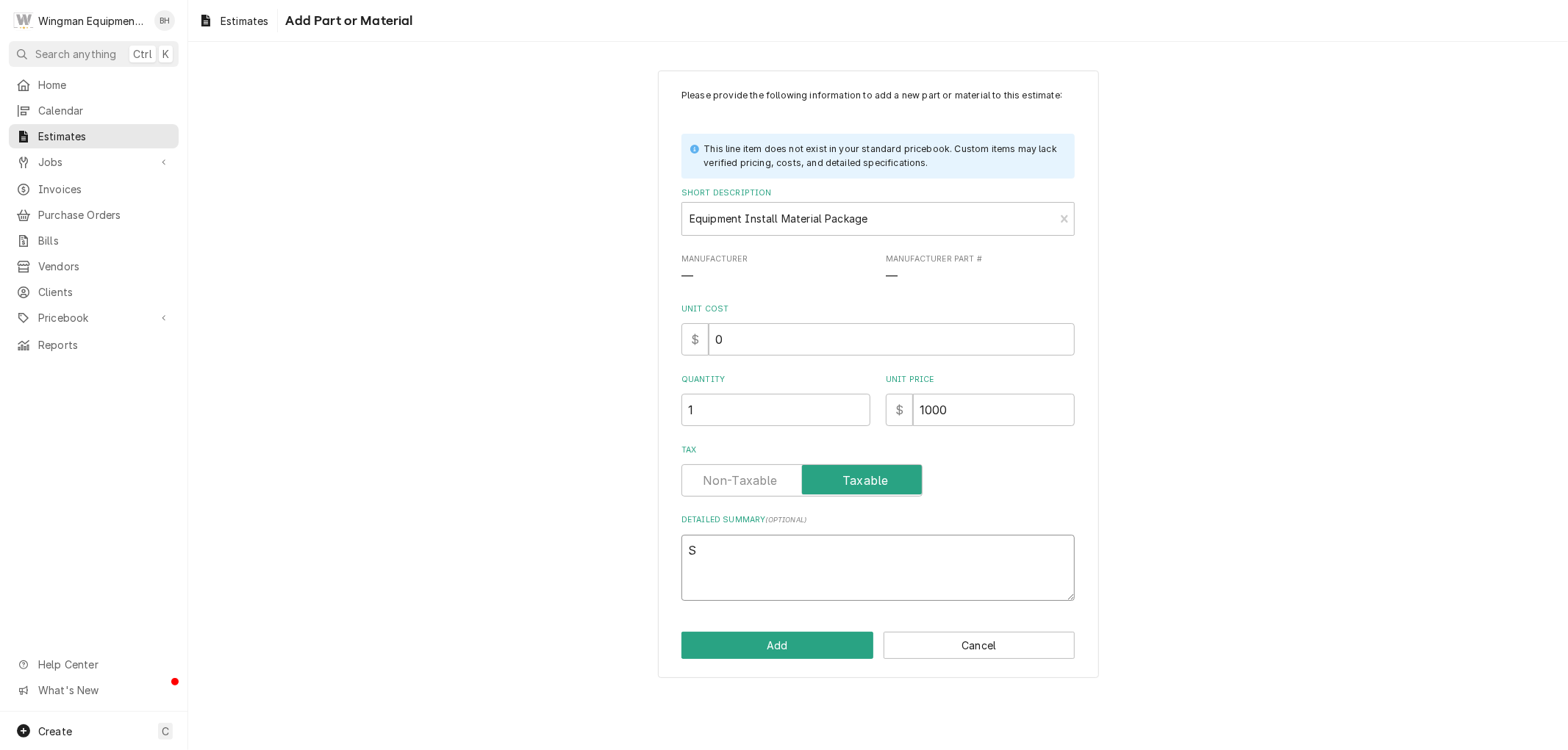
type textarea "S"
click at [930, 410] on input "1000" at bounding box center [994, 411] width 162 height 33
type textarea "x"
type input "100"
type textarea "x"
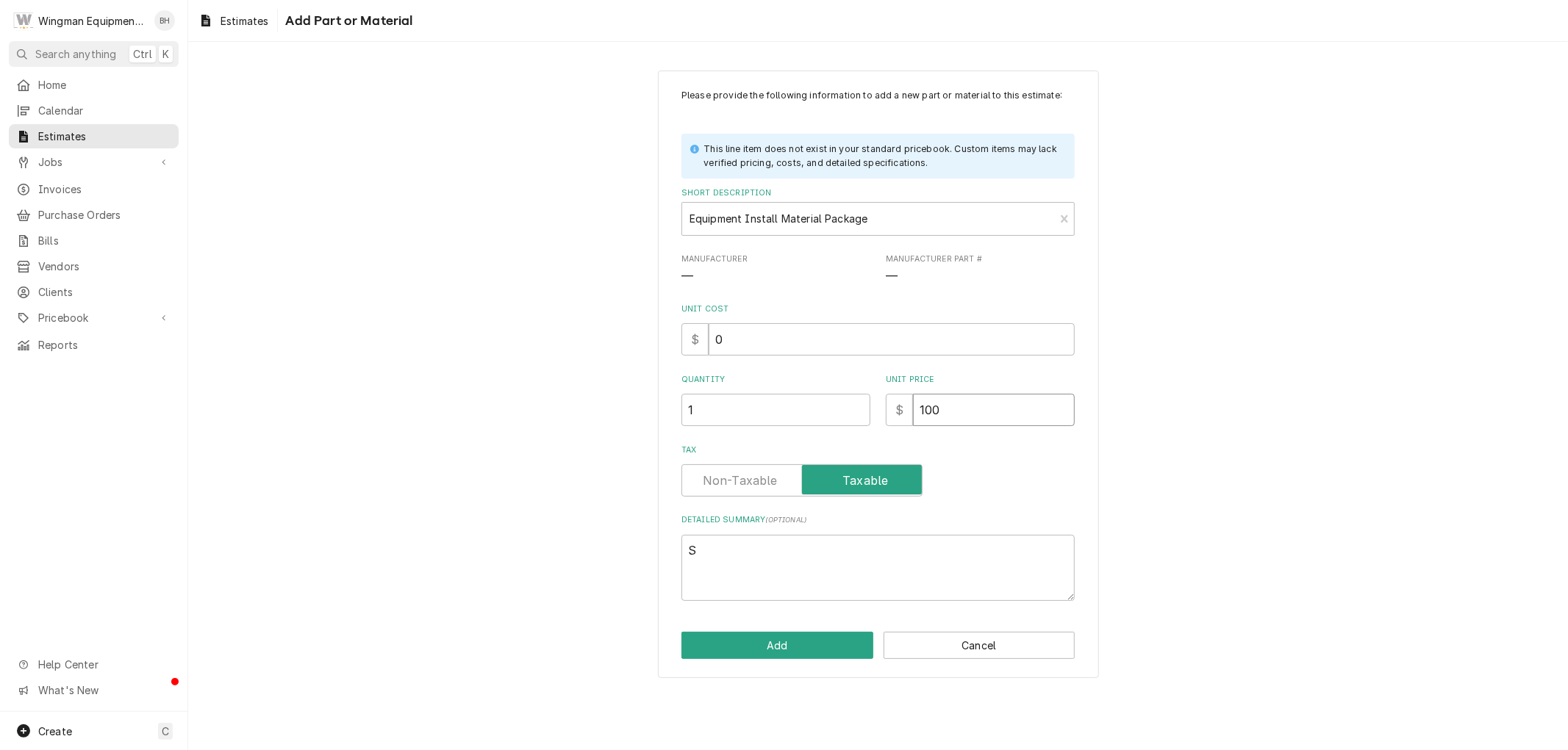
type input "1500"
type textarea "x"
type input "1500"
click at [716, 556] on textarea "S" at bounding box center [879, 568] width 393 height 67
type textarea "x"
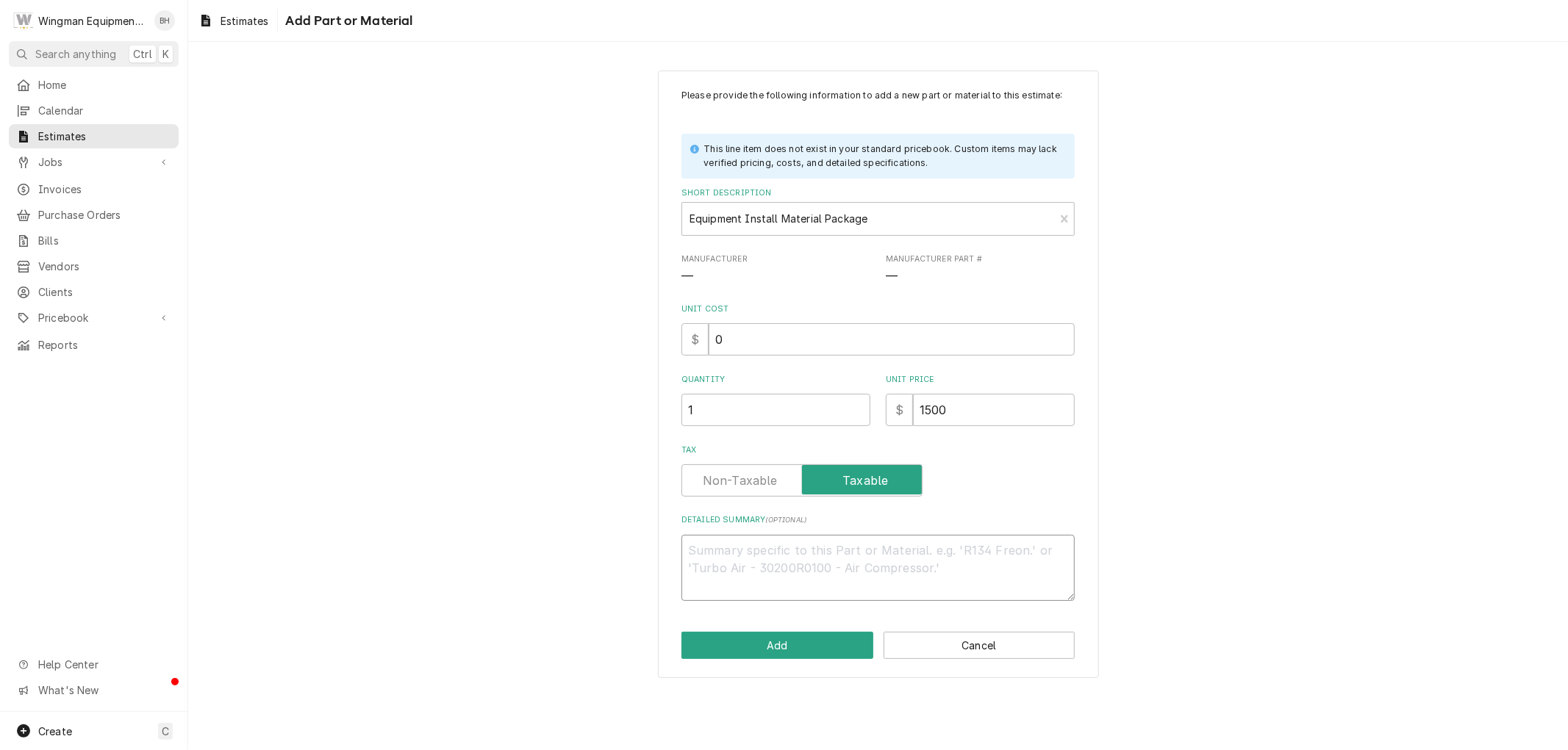
type textarea "x"
type textarea "S"
type textarea "x"
type textarea "St"
type textarea "x"
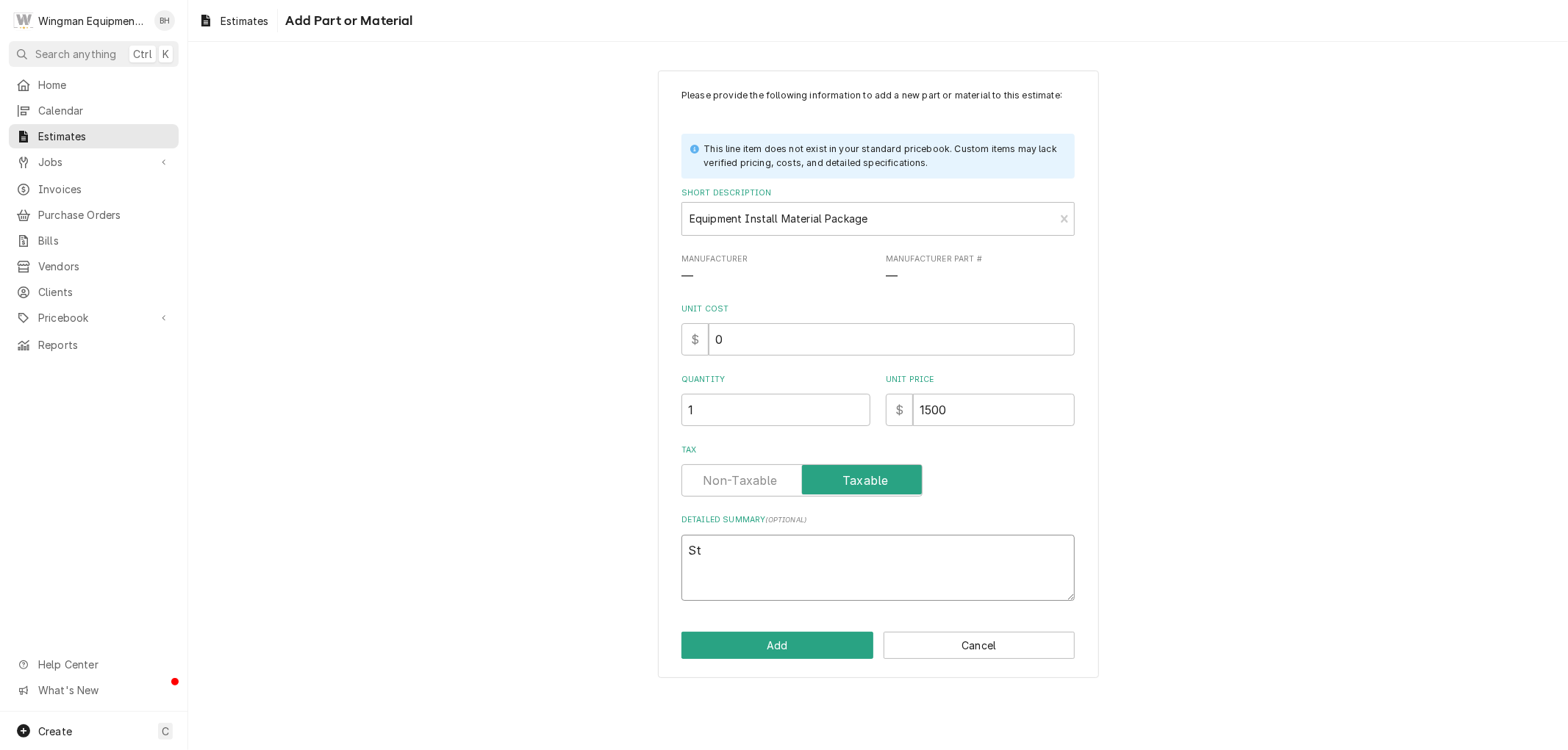
type textarea "Sta"
type textarea "x"
type textarea "Stan"
type textarea "x"
type textarea "Stand"
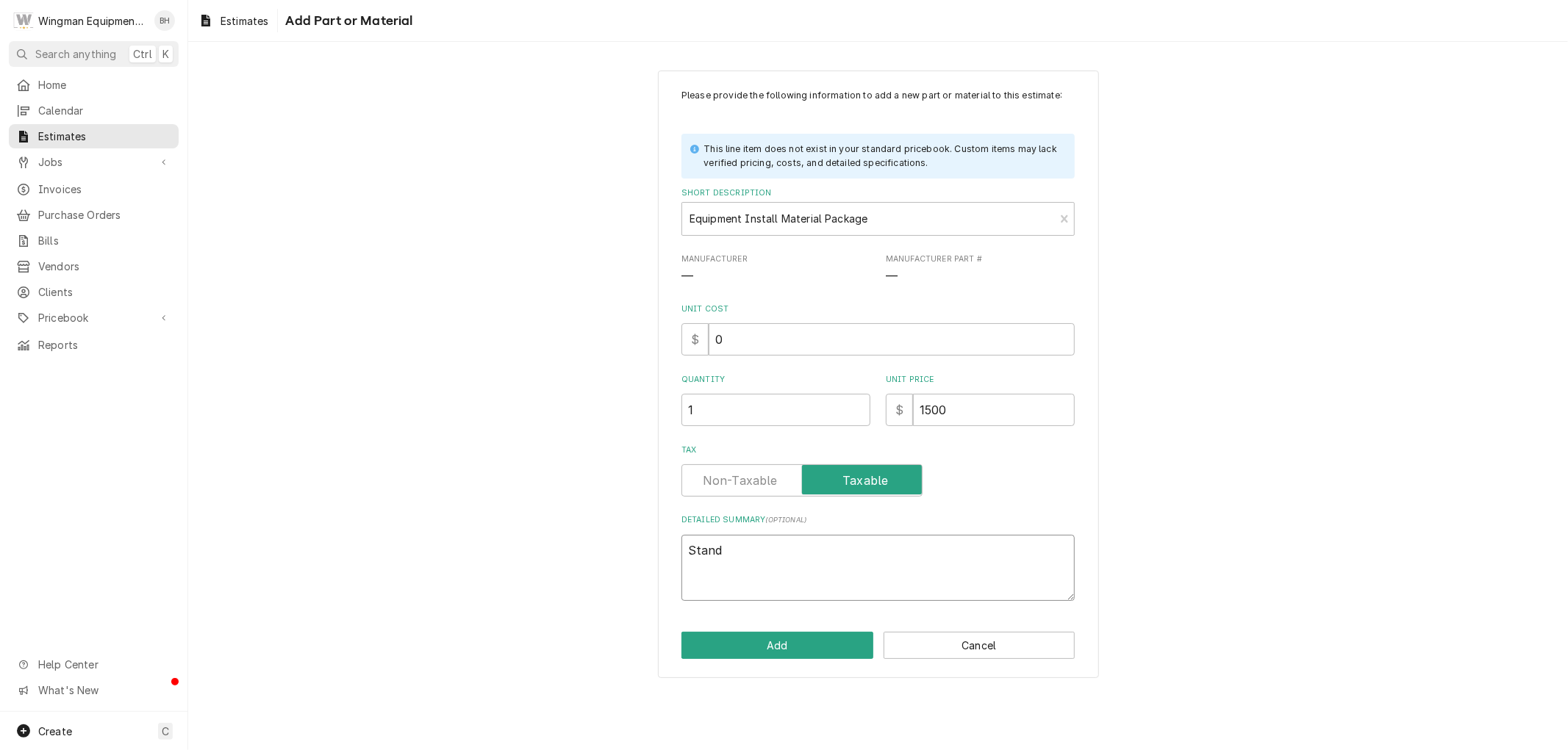
type textarea "x"
type textarea "Stand/"
type textarea "x"
type textarea "Stand/P"
type textarea "x"
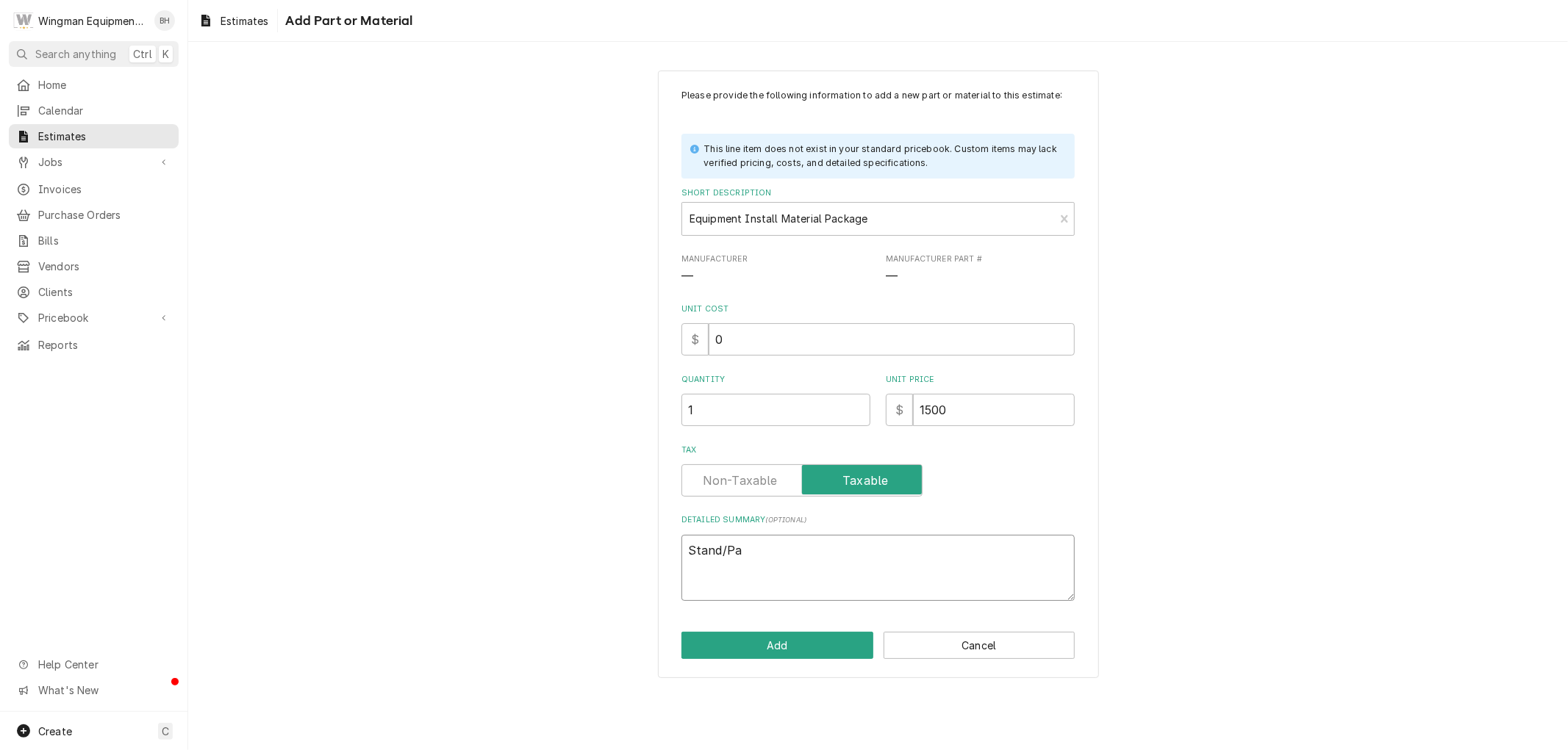
type textarea "Stand/Pad"
type textarea "x"
type textarea "Stand/Pad,"
type textarea "x"
type textarea "Stand/Pad,"
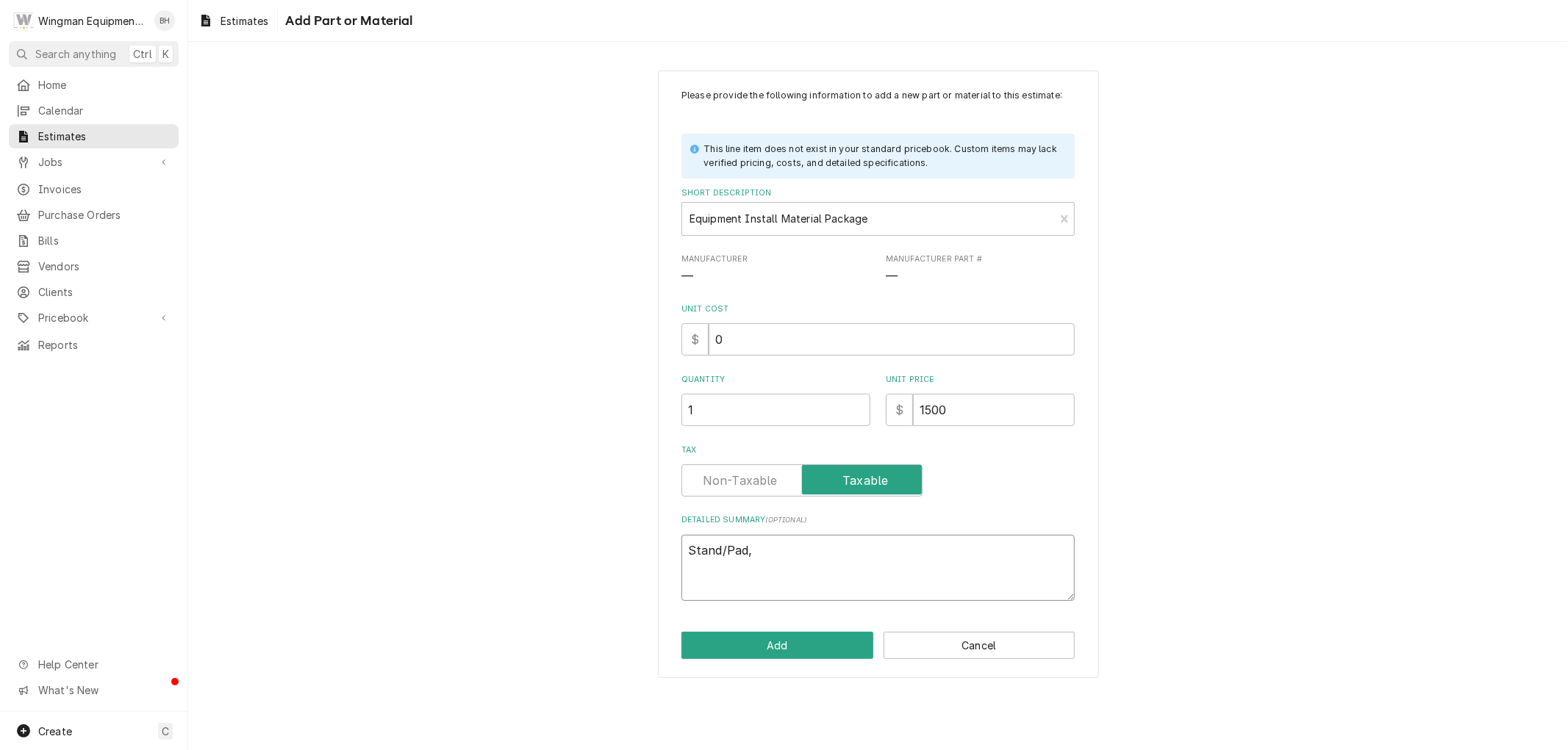
type textarea "x"
type textarea "Stand/Pad, D"
type textarea "x"
type textarea "Stand/Pad, Du"
type textarea "x"
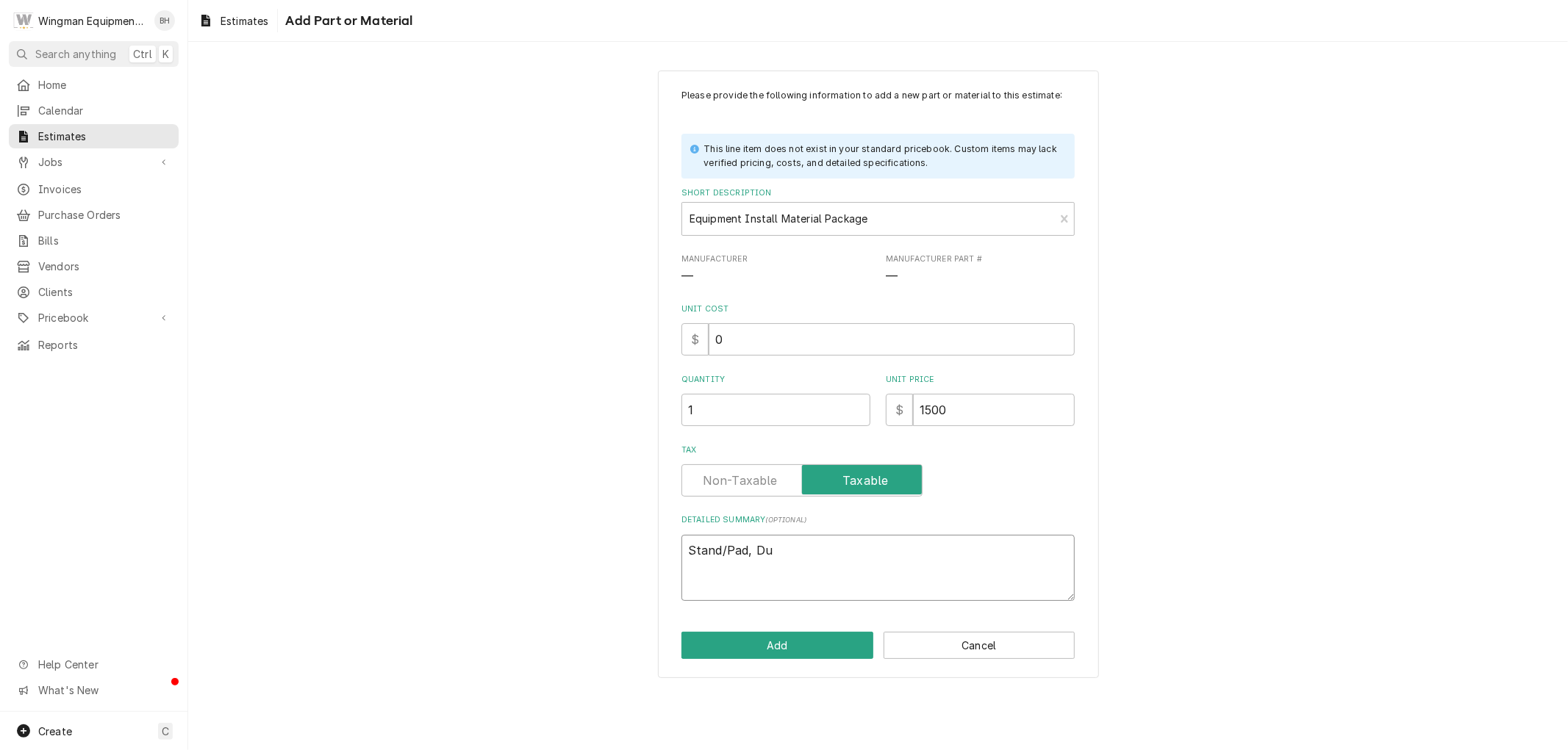
type textarea "Stand/Pad, Duc"
type textarea "x"
type textarea "Stand/Pad, Duct"
type textarea "x"
type textarea "Stand/Pad, Duct"
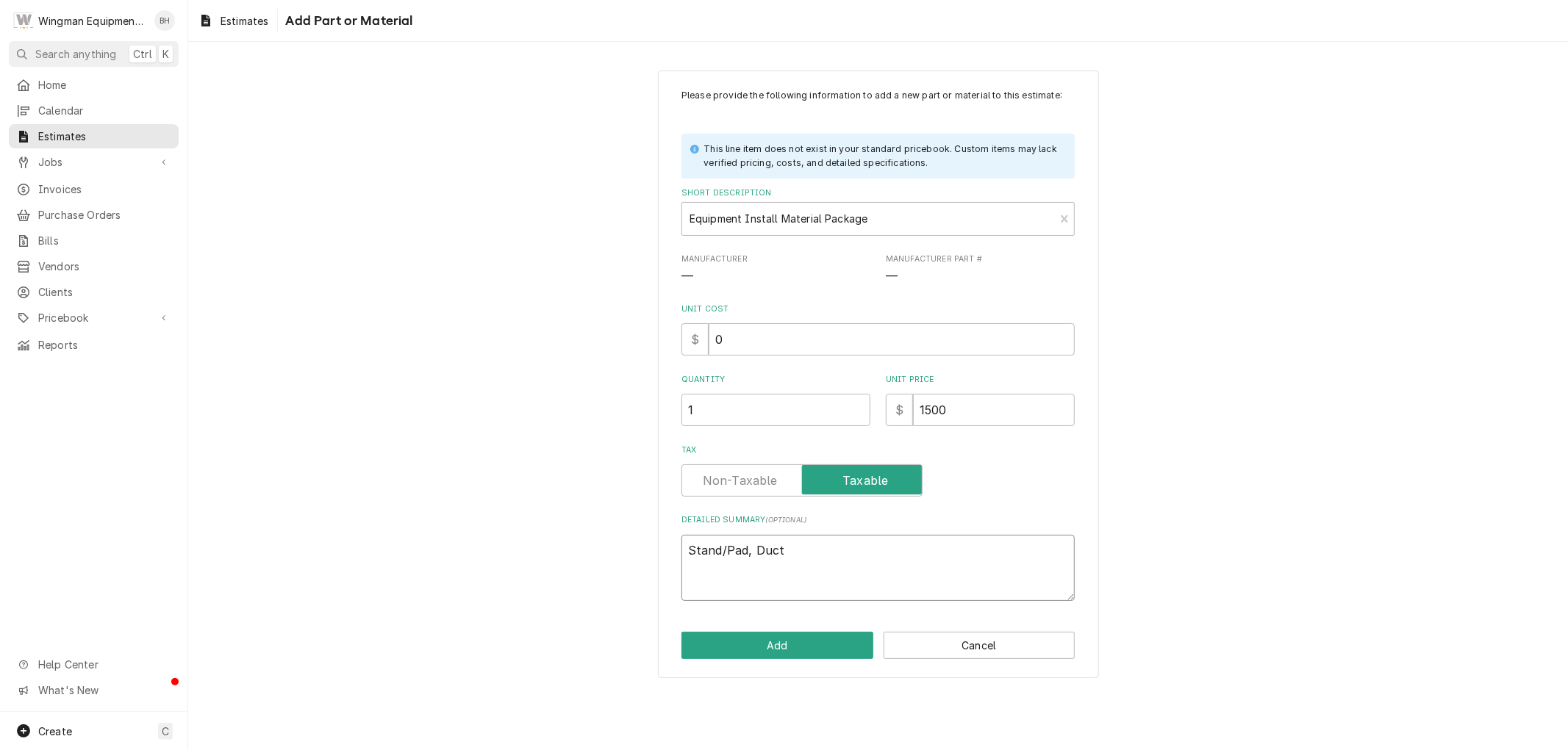
type textarea "x"
type textarea "Stand/Pad, Duct C"
type textarea "x"
type textarea "Stand/Pad, Duct Co"
type textarea "x"
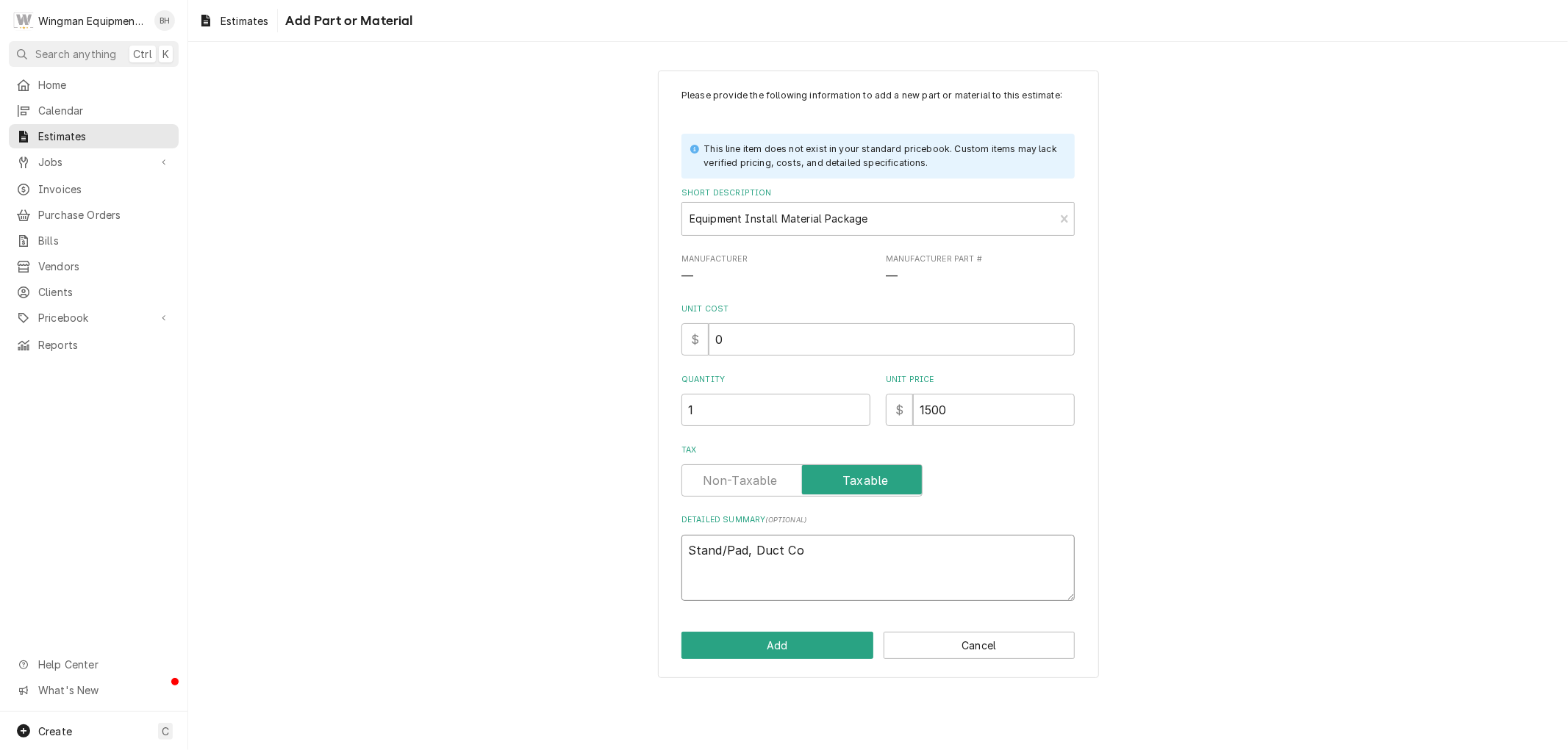
type textarea "Stand/Pad, Duct Con"
type textarea "x"
type textarea "Stand/Pad, Duct Conn"
type textarea "x"
type textarea "Stand/Pad, Duct Conne"
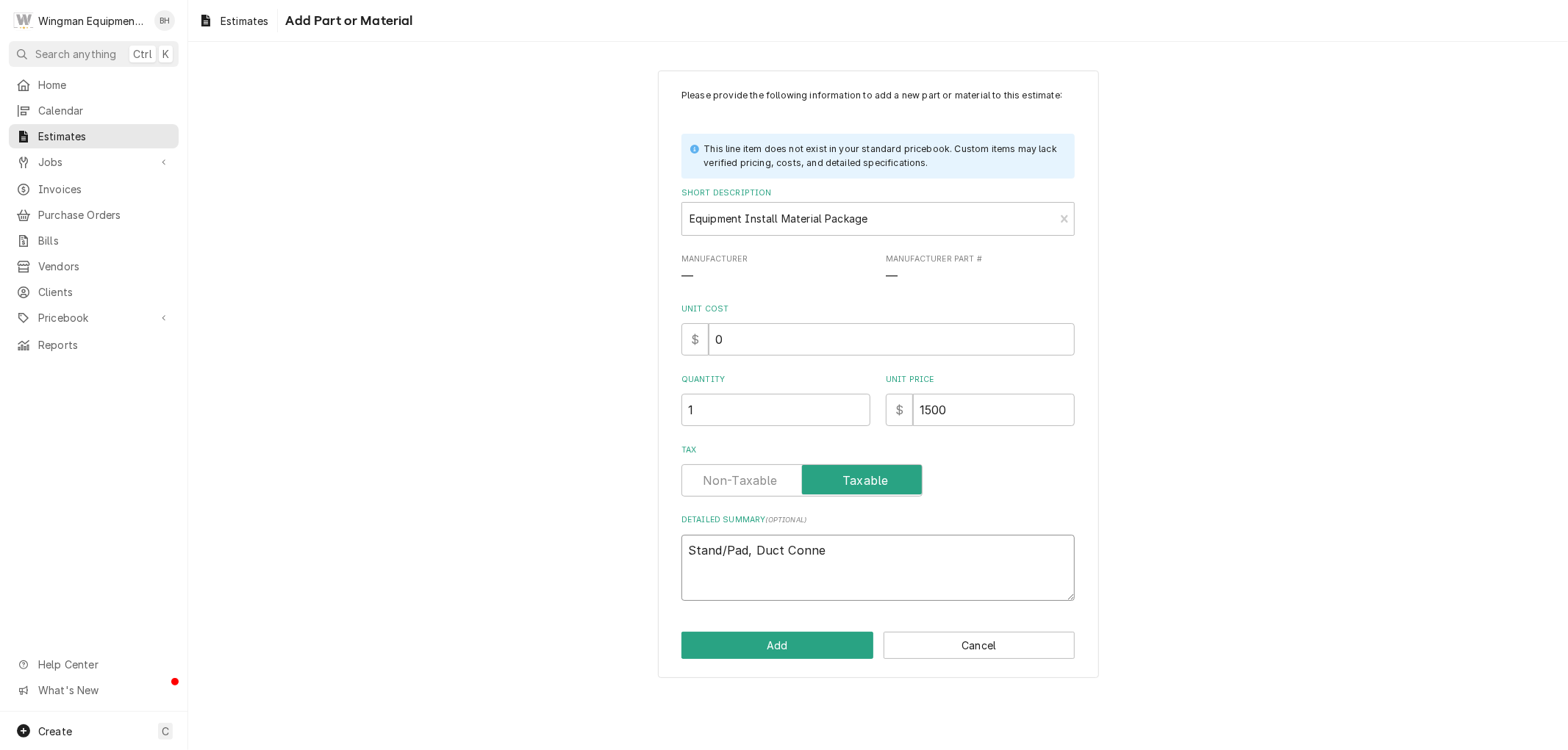
type textarea "x"
type textarea "Stand/Pad, Duct Connec"
type textarea "x"
type textarea "Stand/Pad, Duct Connect"
type textarea "x"
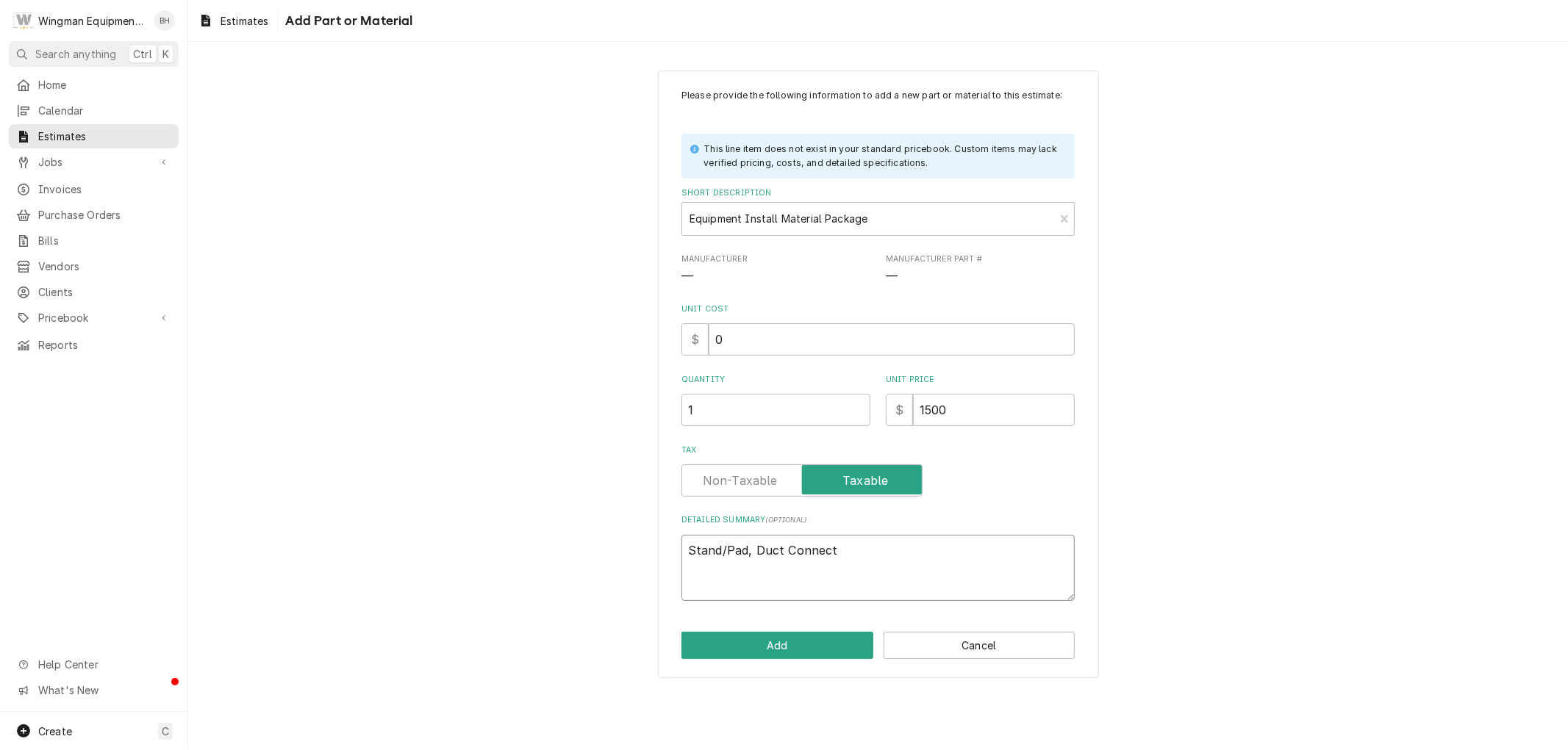
type textarea "Stand/Pad, Duct Connecti"
type textarea "x"
type textarea "Stand/Pad, Duct Connectio"
type textarea "x"
type textarea "Stand/Pad, Duct Connection"
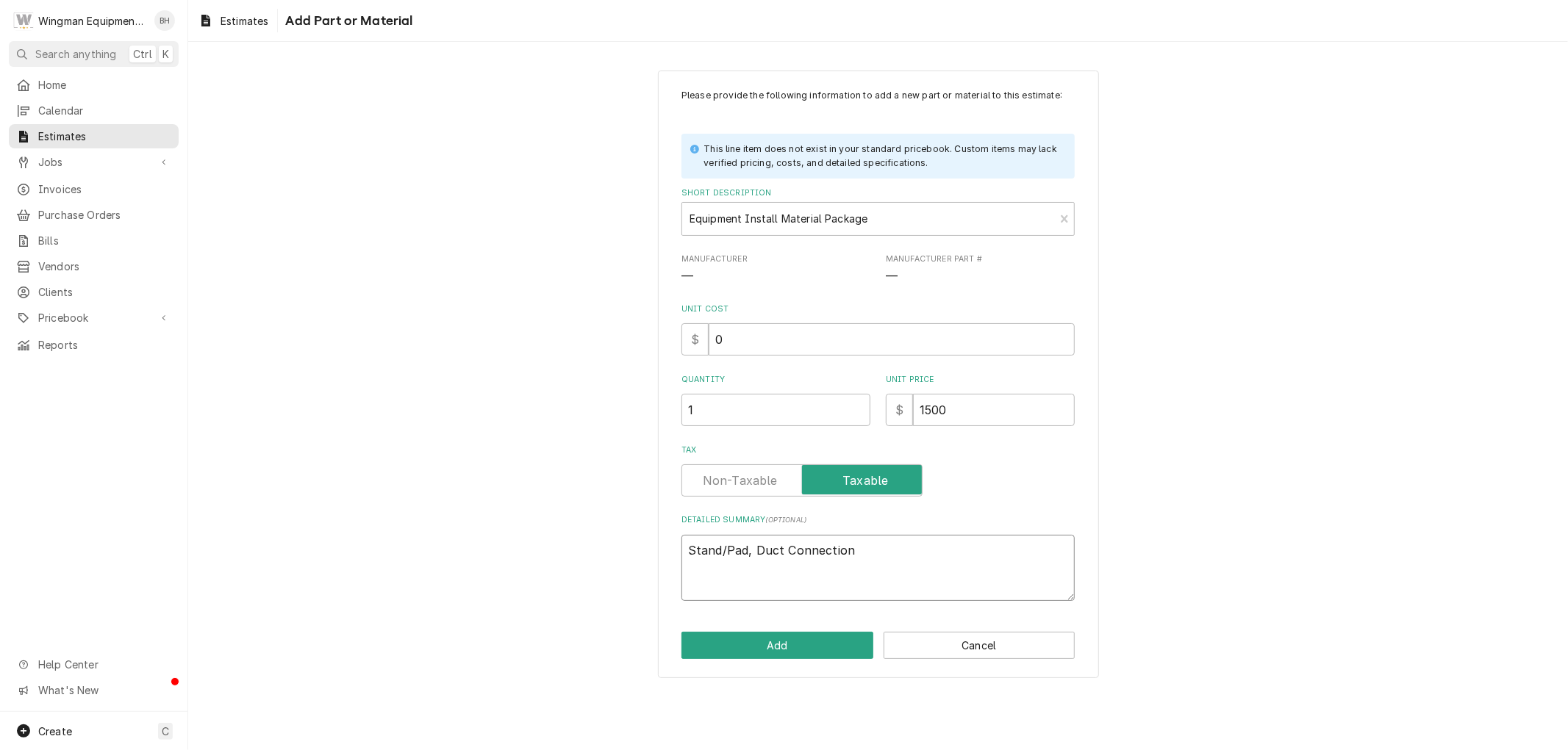
type textarea "x"
type textarea "Stand/Pad, Duct Connections"
type textarea "x"
type textarea "Stand/Pad, Duct Connections,"
type textarea "x"
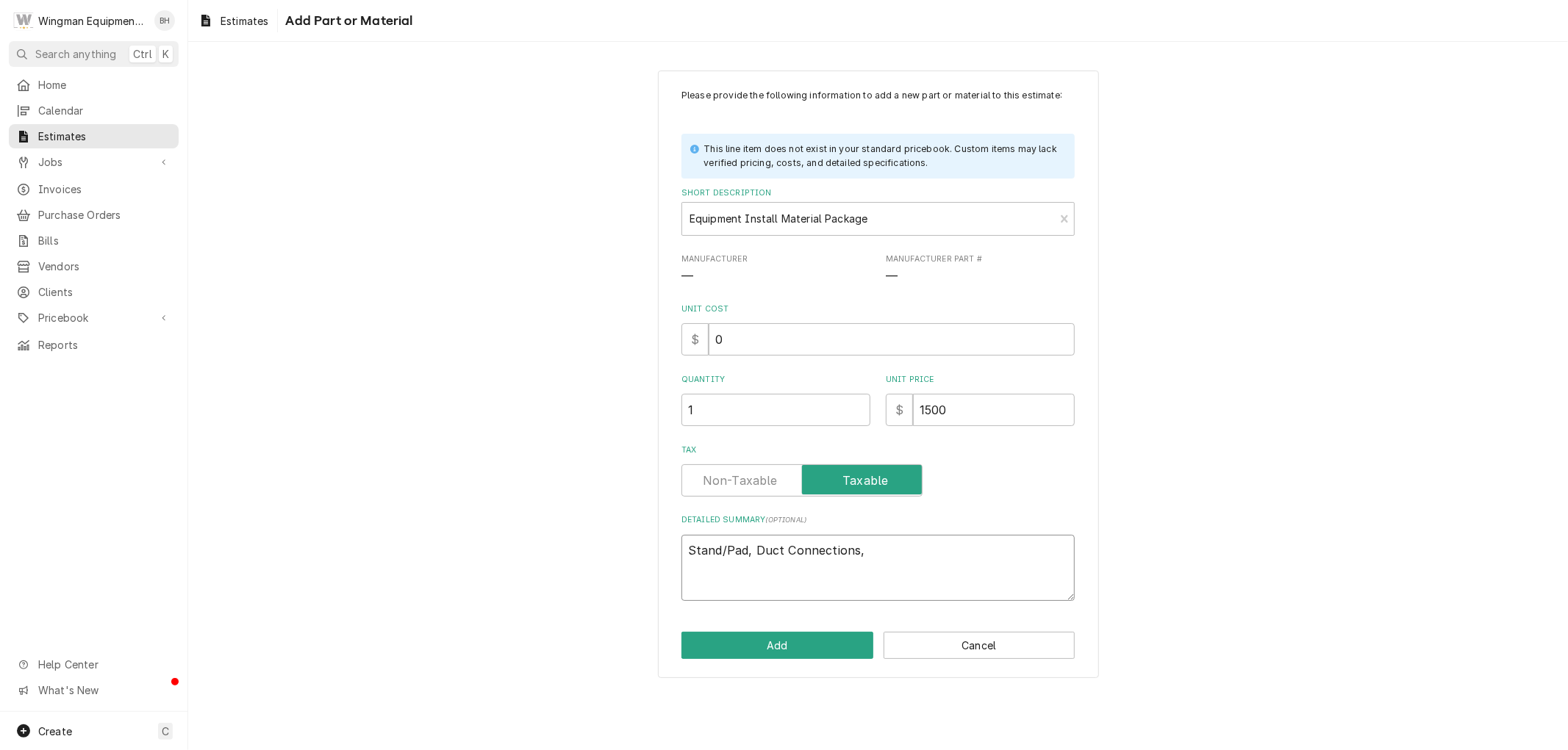
type textarea "Stand/Pad, Duct Connections,"
type textarea "x"
type textarea "Stand/Pad, Duct Connections, E"
type textarea "x"
type textarea "Stand/Pad, Duct Connections, El"
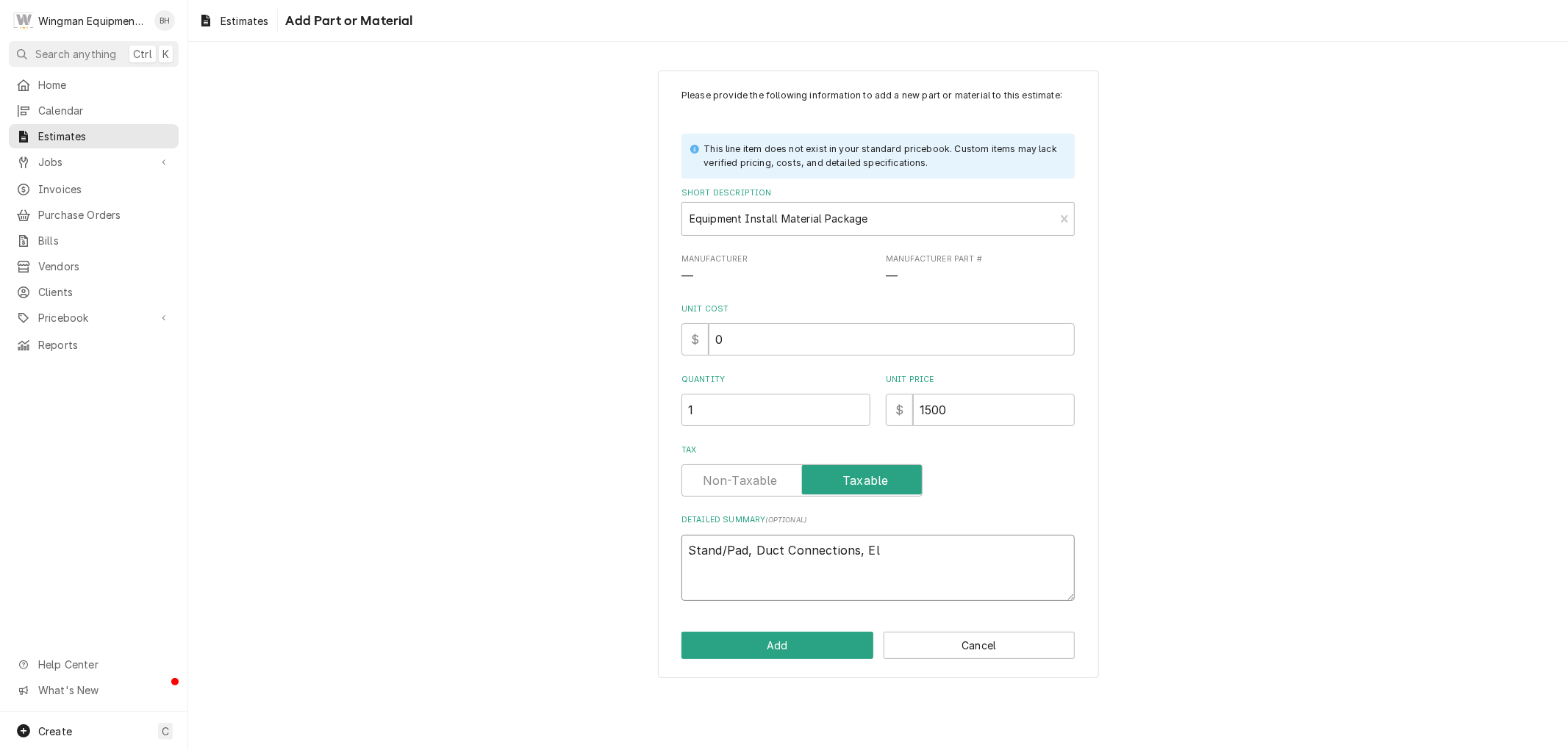
type textarea "x"
type textarea "Stand/Pad, Duct Connections, Ele"
type textarea "x"
type textarea "Stand/Pad, Duct Connections, Elec"
type textarea "x"
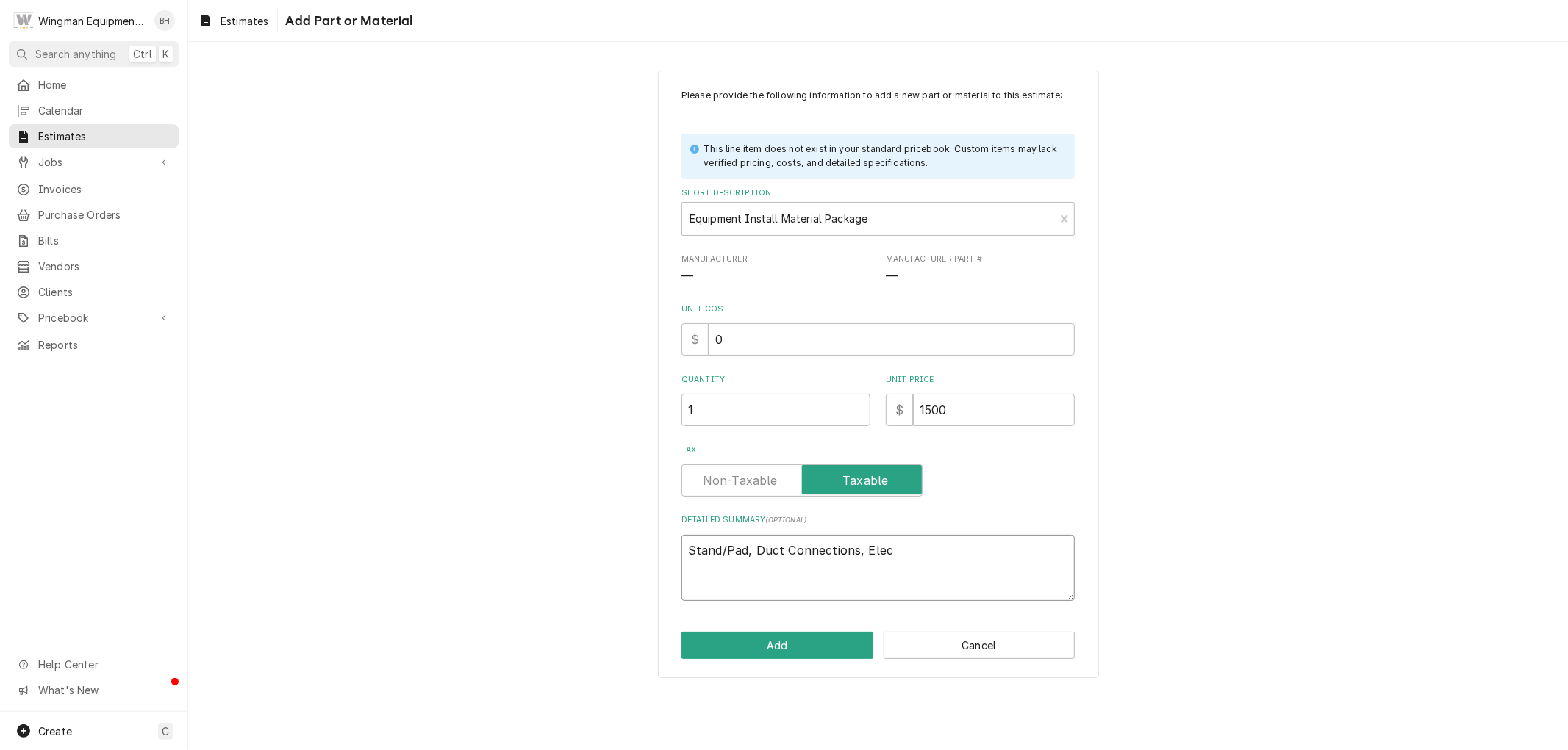
type textarea "Stand/Pad, Duct Connections, Elect"
type textarea "x"
type textarea "Stand/Pad, Duct Connections, Electr"
type textarea "x"
type textarea "Stand/Pad, Duct Connections, Electri"
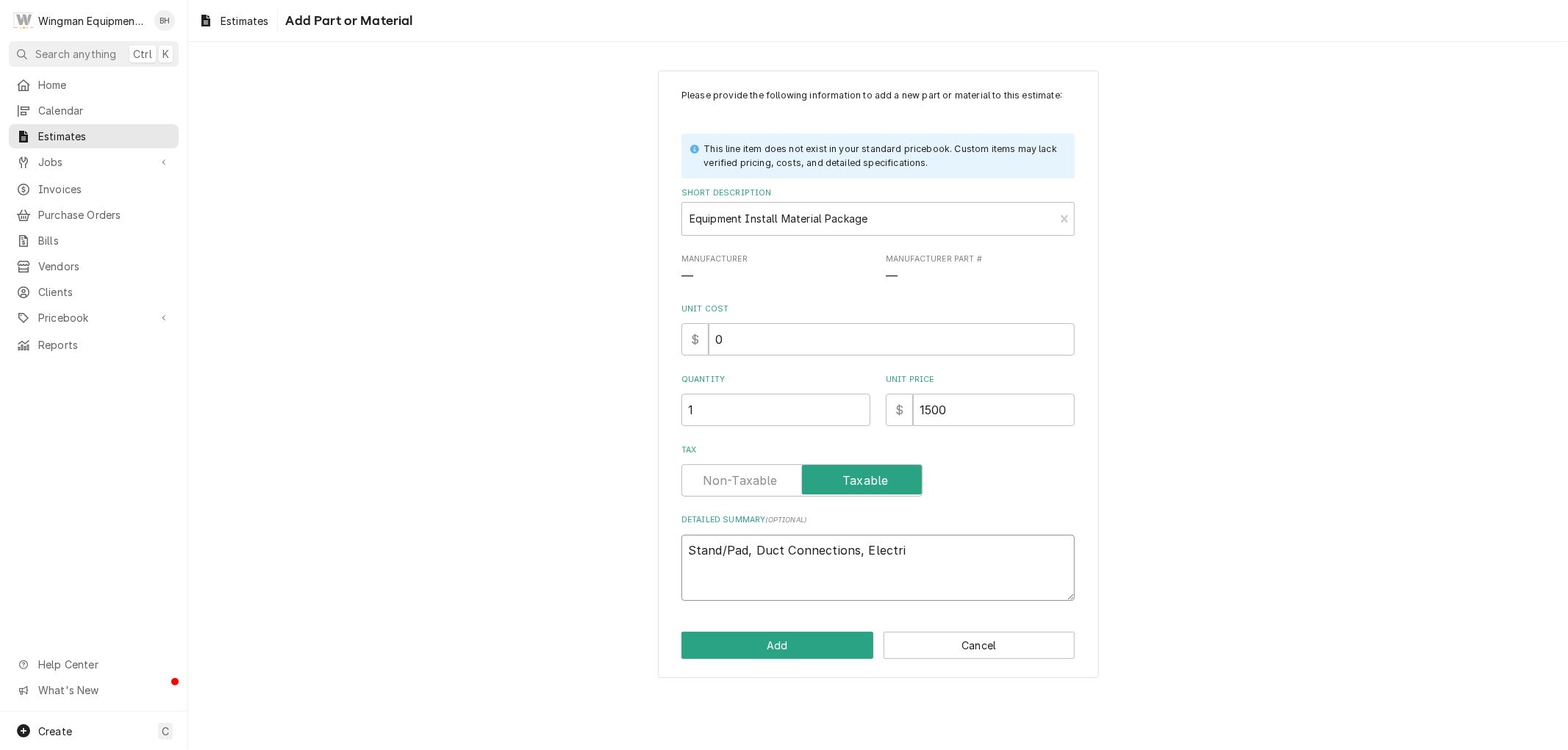
type textarea "x"
type textarea "Stand/Pad, Duct Connections, Electric"
type textarea "x"
type textarea "Stand/Pad, Duct Connections, Electrica"
type textarea "x"
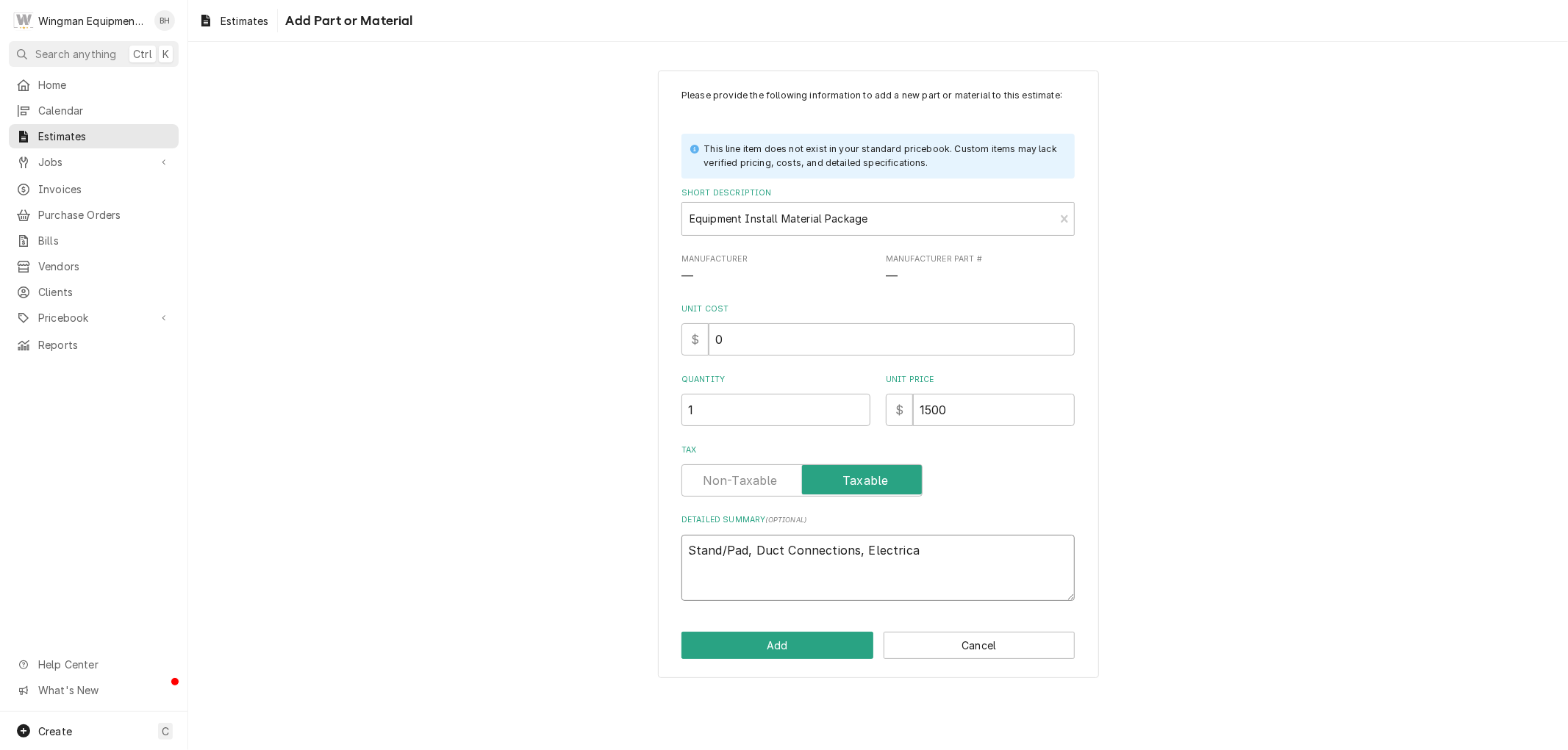
type textarea "Stand/Pad, Duct Connections, Electrical"
type textarea "x"
type textarea "Stand/Pad, Duct Connections, Electrical"
type textarea "x"
type textarea "Stand/Pad, Duct Connections, Electrical"
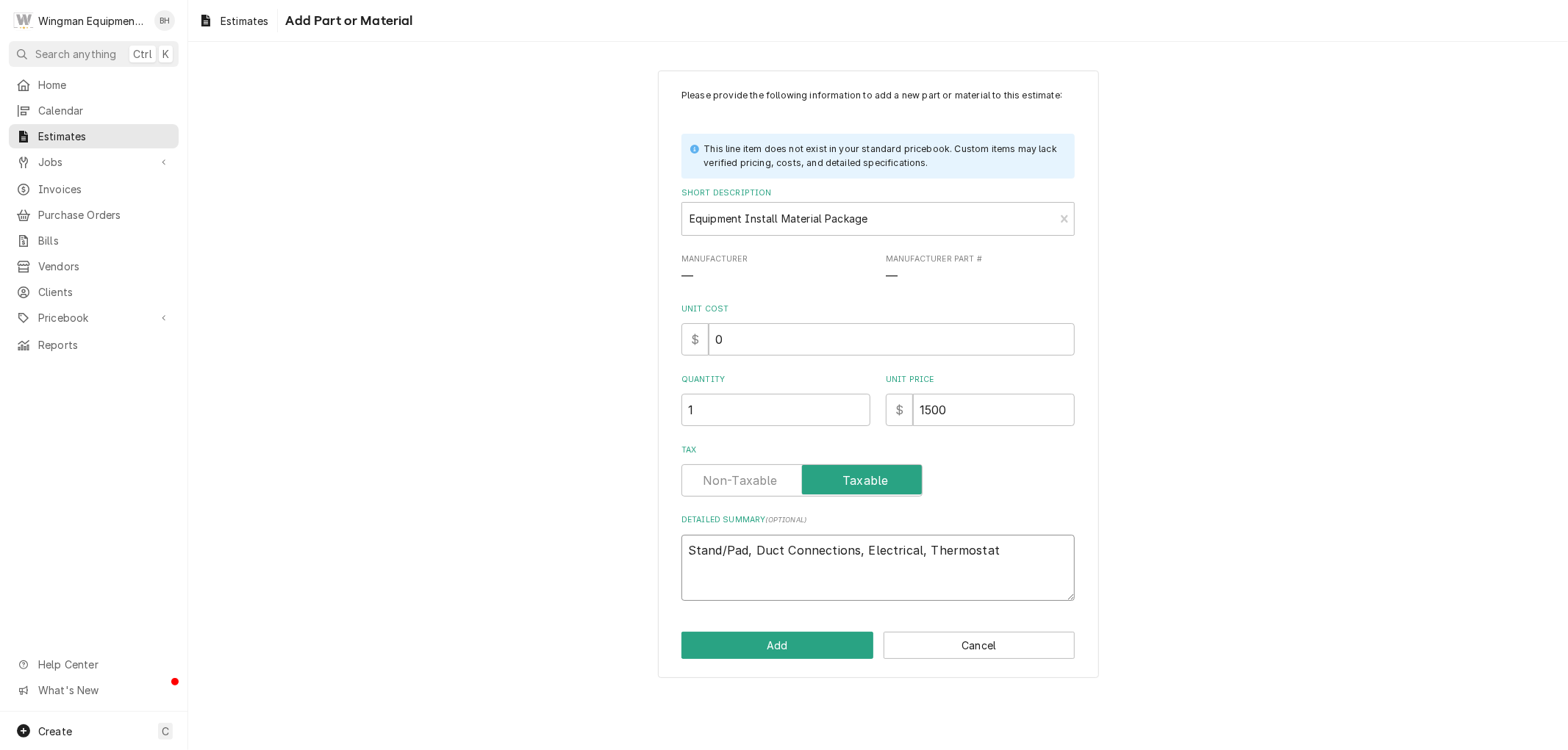
drag, startPoint x: 913, startPoint y: 552, endPoint x: 920, endPoint y: 583, distance: 31.8
click at [912, 552] on textarea "Stand/Pad, Duct Connections, Electrical, Thermostat" at bounding box center [879, 568] width 393 height 67
click at [936, 549] on textarea "Stand/Pad, Duct Connections, Electrical for supply and Thermostat" at bounding box center [879, 568] width 393 height 67
click at [766, 569] on textarea "Stand/Pad, Duct Connections, Electrical for power supply and Thermostat" at bounding box center [879, 568] width 393 height 67
click at [798, 648] on button "Add" at bounding box center [777, 646] width 192 height 27
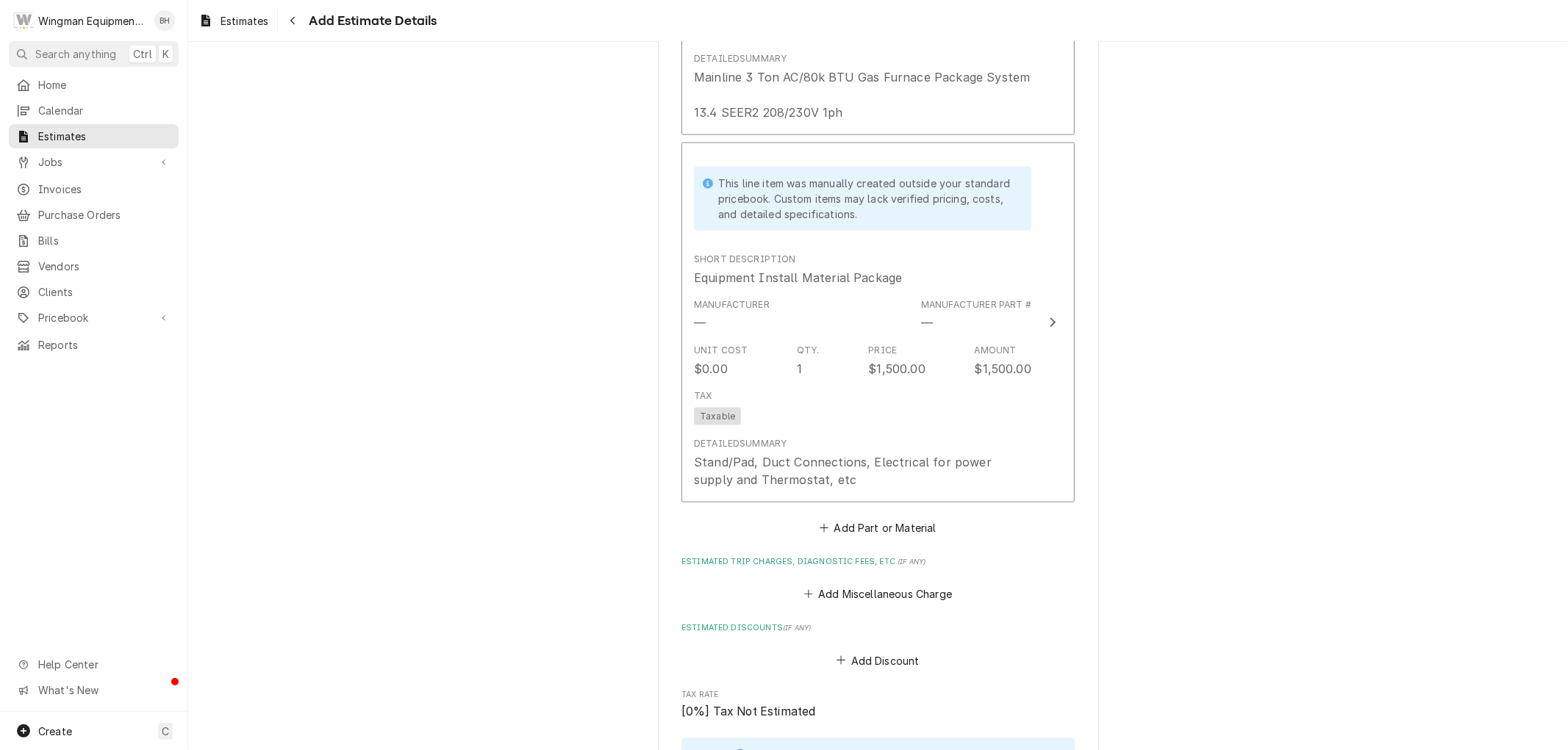
scroll to position [1586, 0]
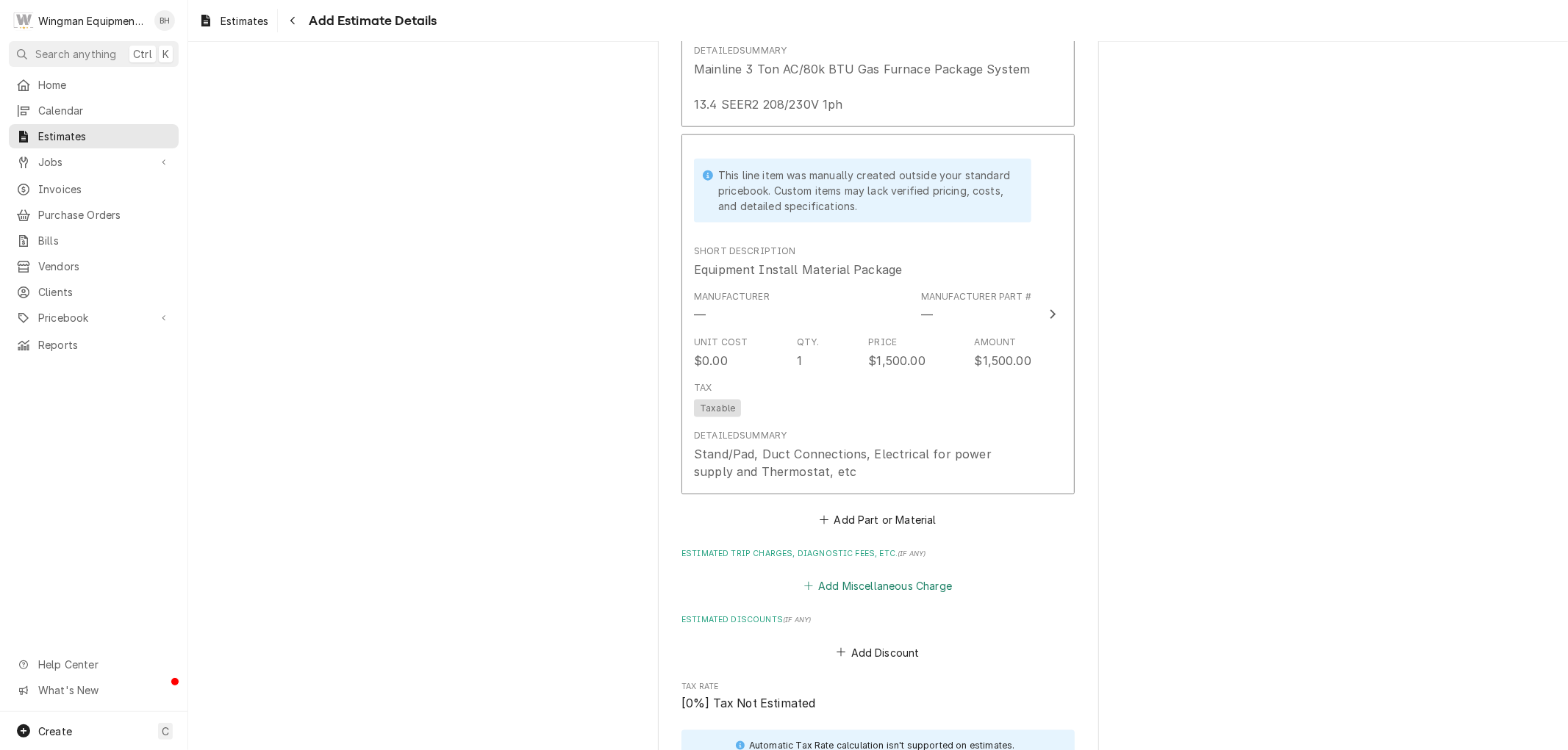
click at [868, 580] on button "Add Miscellaneous Charge" at bounding box center [878, 586] width 153 height 20
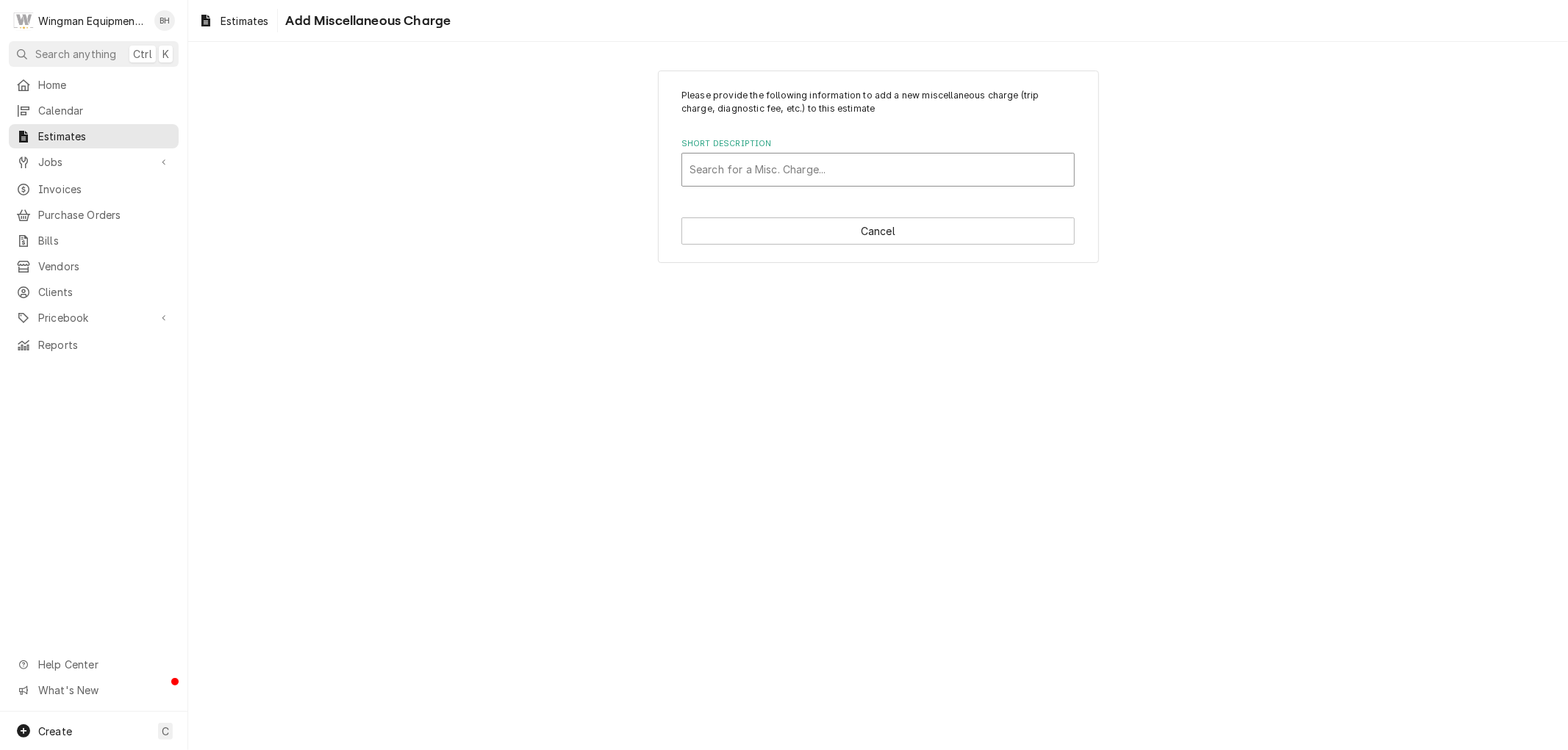
drag, startPoint x: 827, startPoint y: 166, endPoint x: 821, endPoint y: 172, distance: 8.5
click at [825, 170] on div "Short Description" at bounding box center [878, 169] width 377 height 26
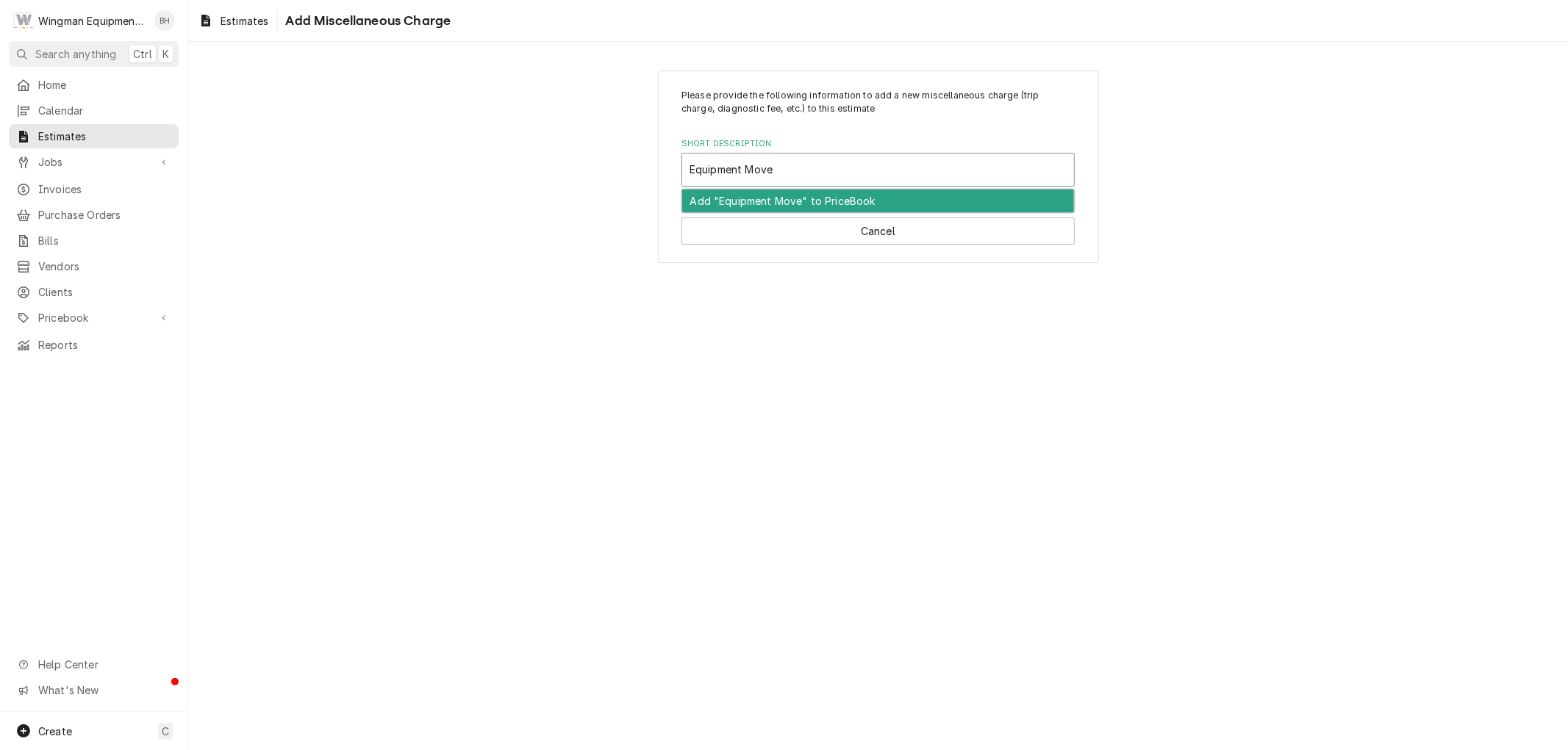
click at [832, 204] on div "Add "Equipment Move" to PriceBook" at bounding box center [879, 201] width 392 height 23
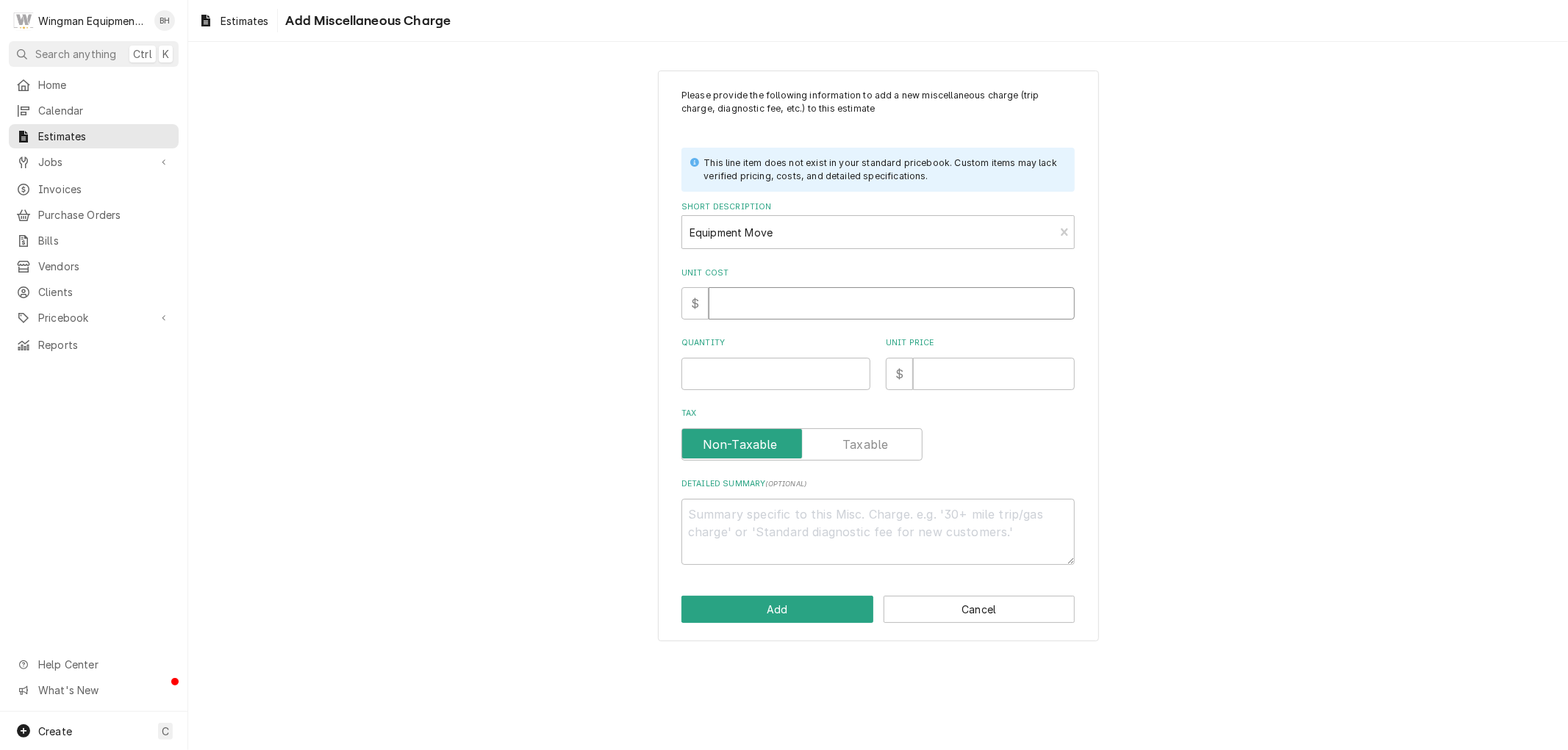
click at [762, 298] on input "Unit Cost" at bounding box center [892, 304] width 366 height 33
click at [761, 372] on input "Quantity" at bounding box center [776, 374] width 189 height 33
click at [939, 369] on input "Unit Price" at bounding box center [994, 374] width 162 height 33
click at [866, 518] on textarea "Detailed Summary ( optional )" at bounding box center [879, 532] width 393 height 67
click at [806, 608] on button "Add" at bounding box center [777, 609] width 192 height 27
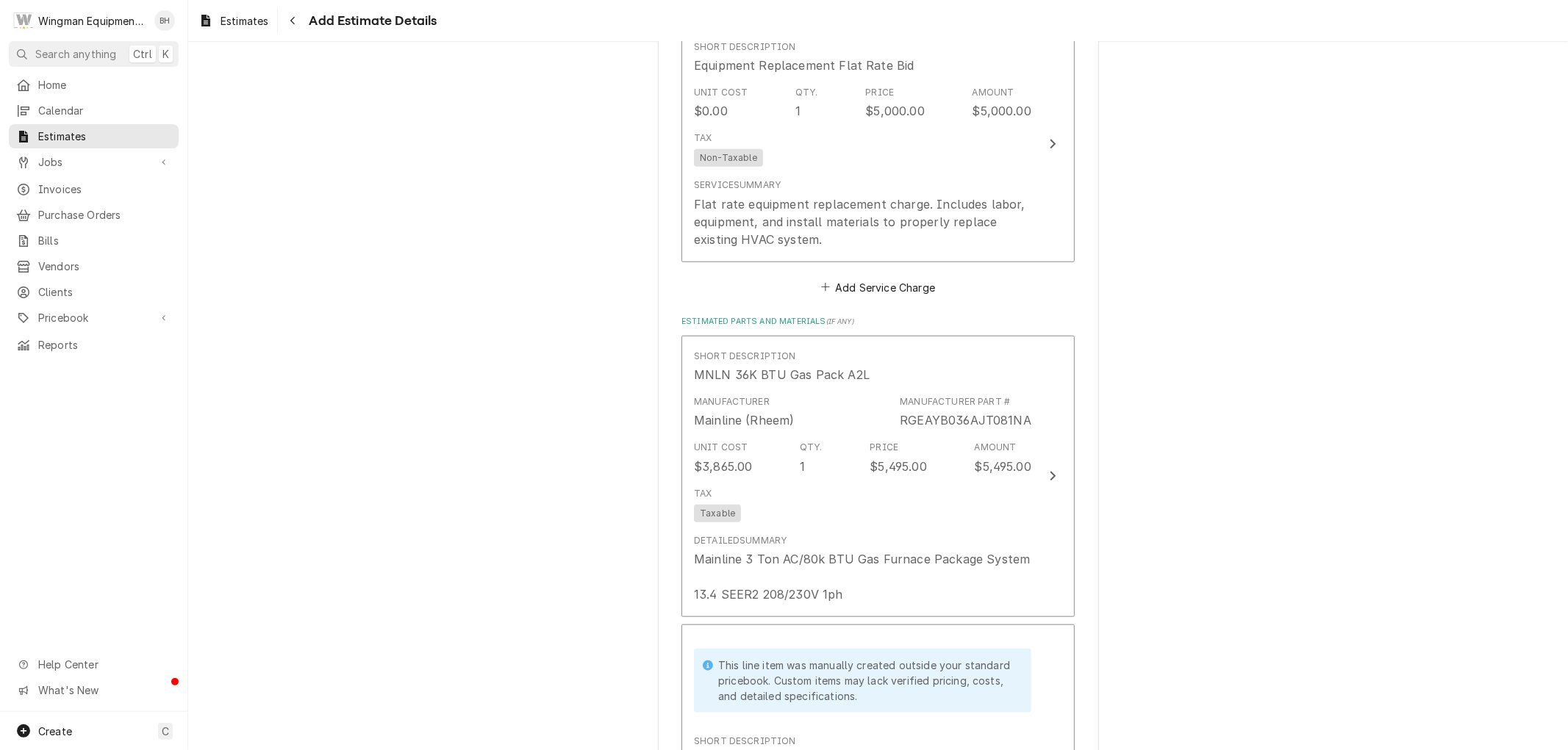
scroll to position [1044, 0]
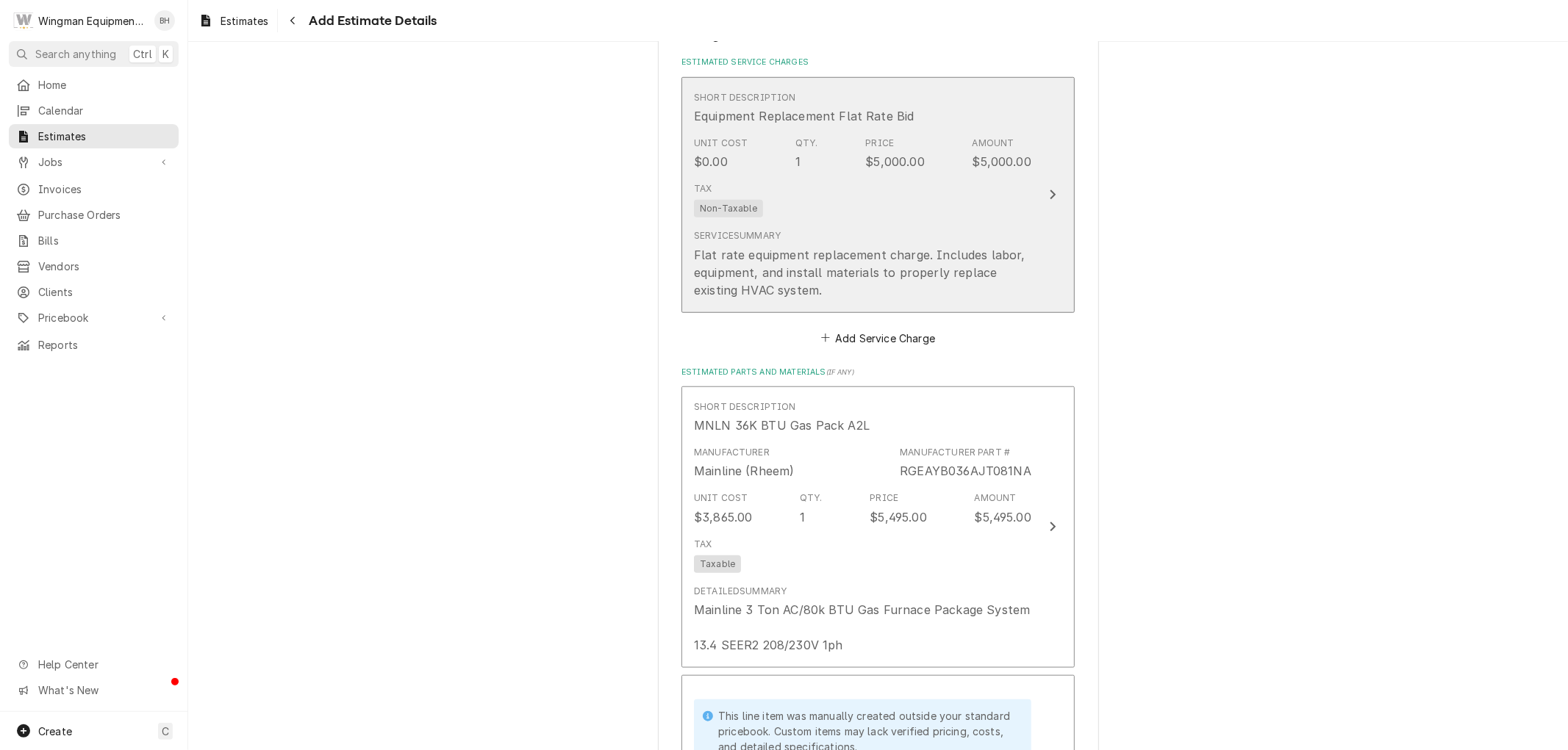
click at [960, 216] on div "Tax Non-Taxable" at bounding box center [863, 200] width 338 height 47
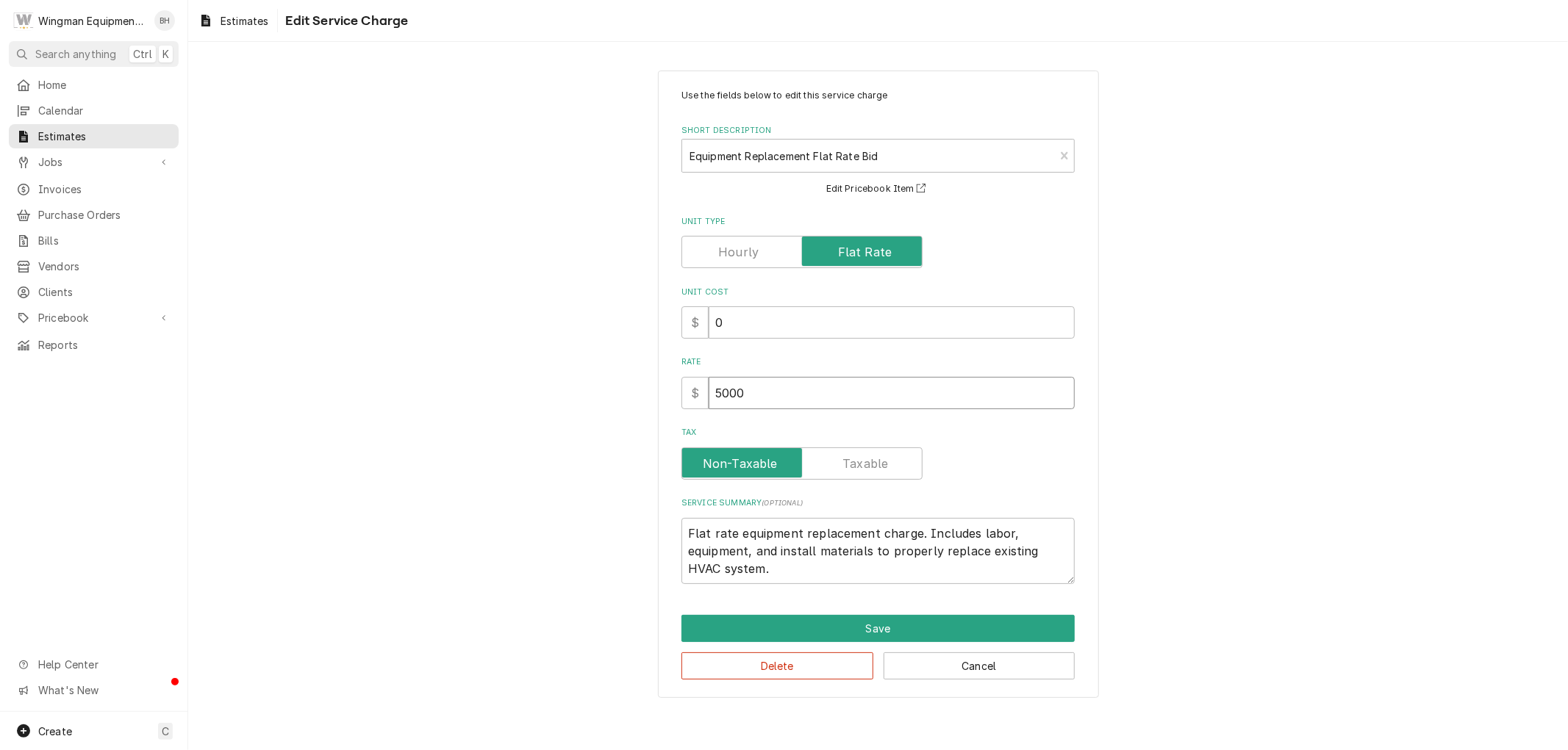
drag, startPoint x: 716, startPoint y: 399, endPoint x: 605, endPoint y: 406, distance: 111.2
click at [605, 406] on div "Use the fields below to edit this service charge Short Description Equipment Re…" at bounding box center [878, 384] width 1380 height 655
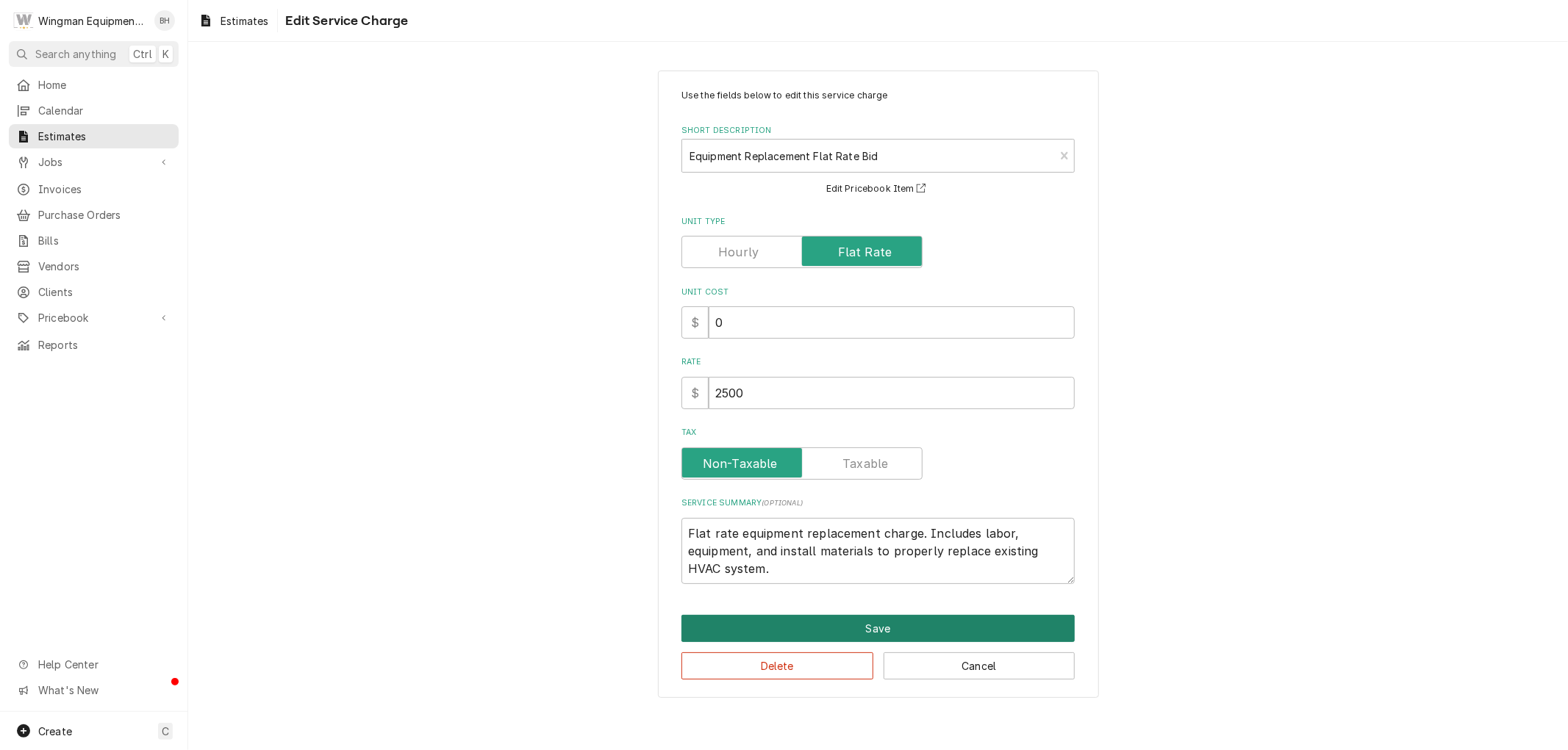
click at [924, 622] on button "Save" at bounding box center [879, 629] width 393 height 27
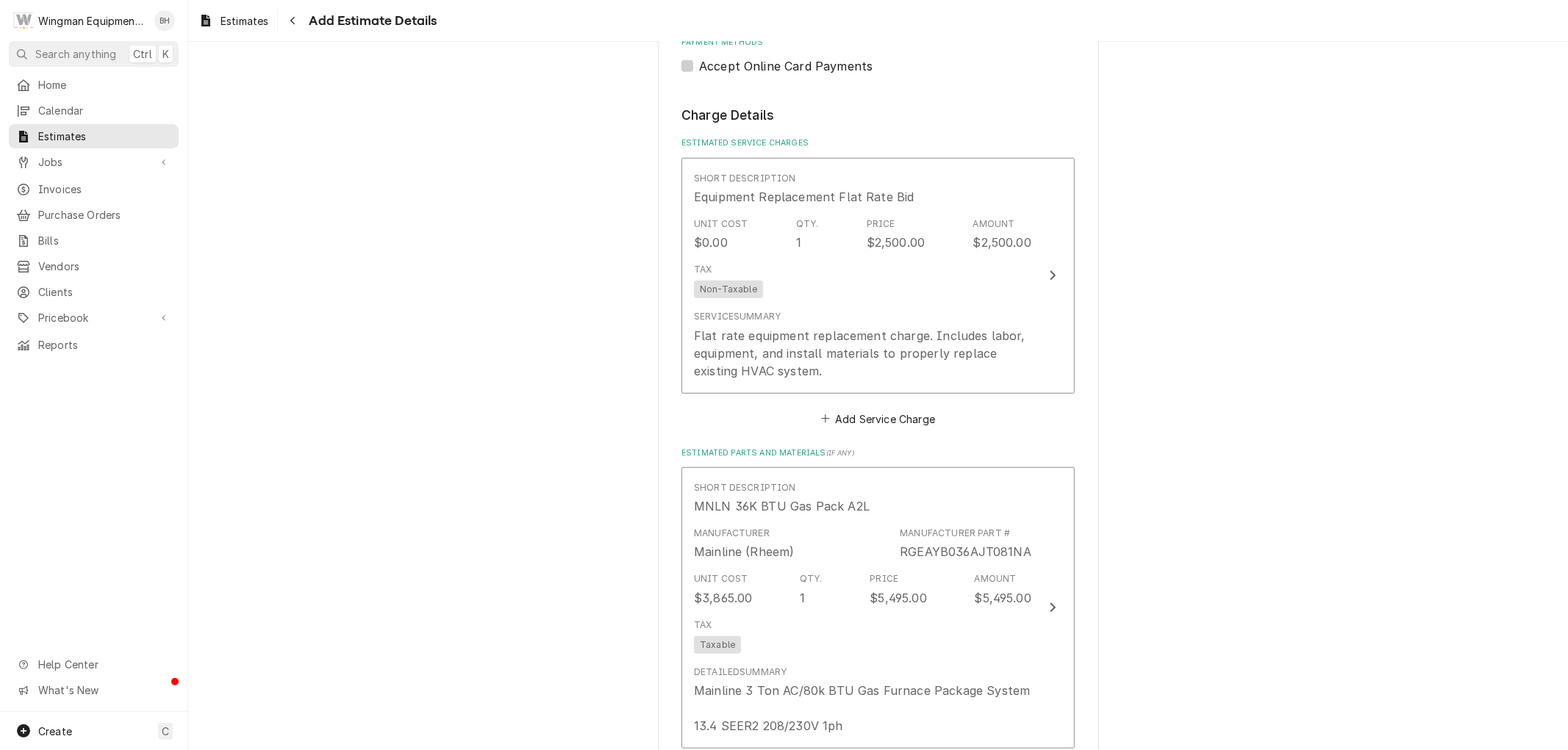
scroll to position [963, 0]
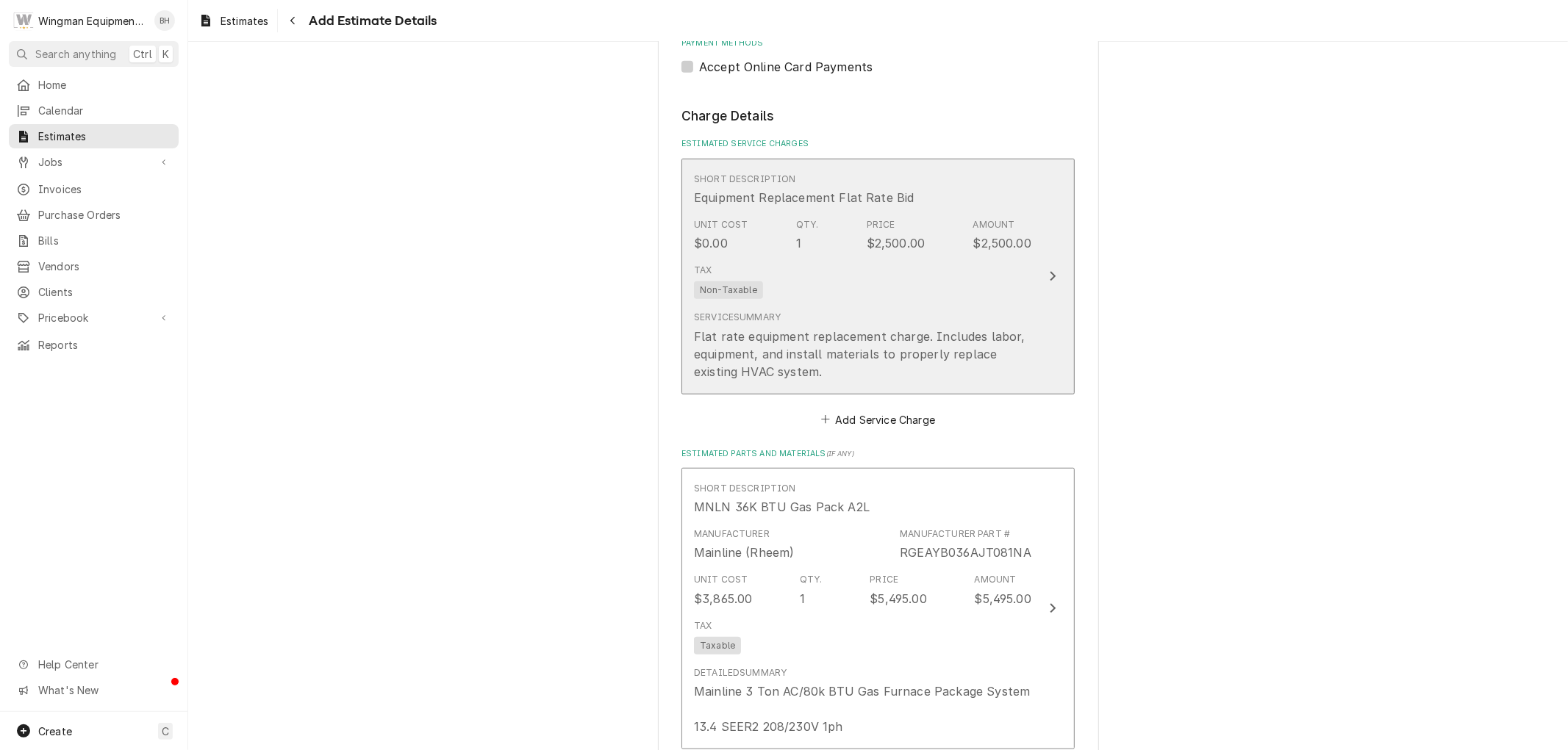
click at [976, 295] on div "Tax Non-Taxable" at bounding box center [863, 281] width 338 height 47
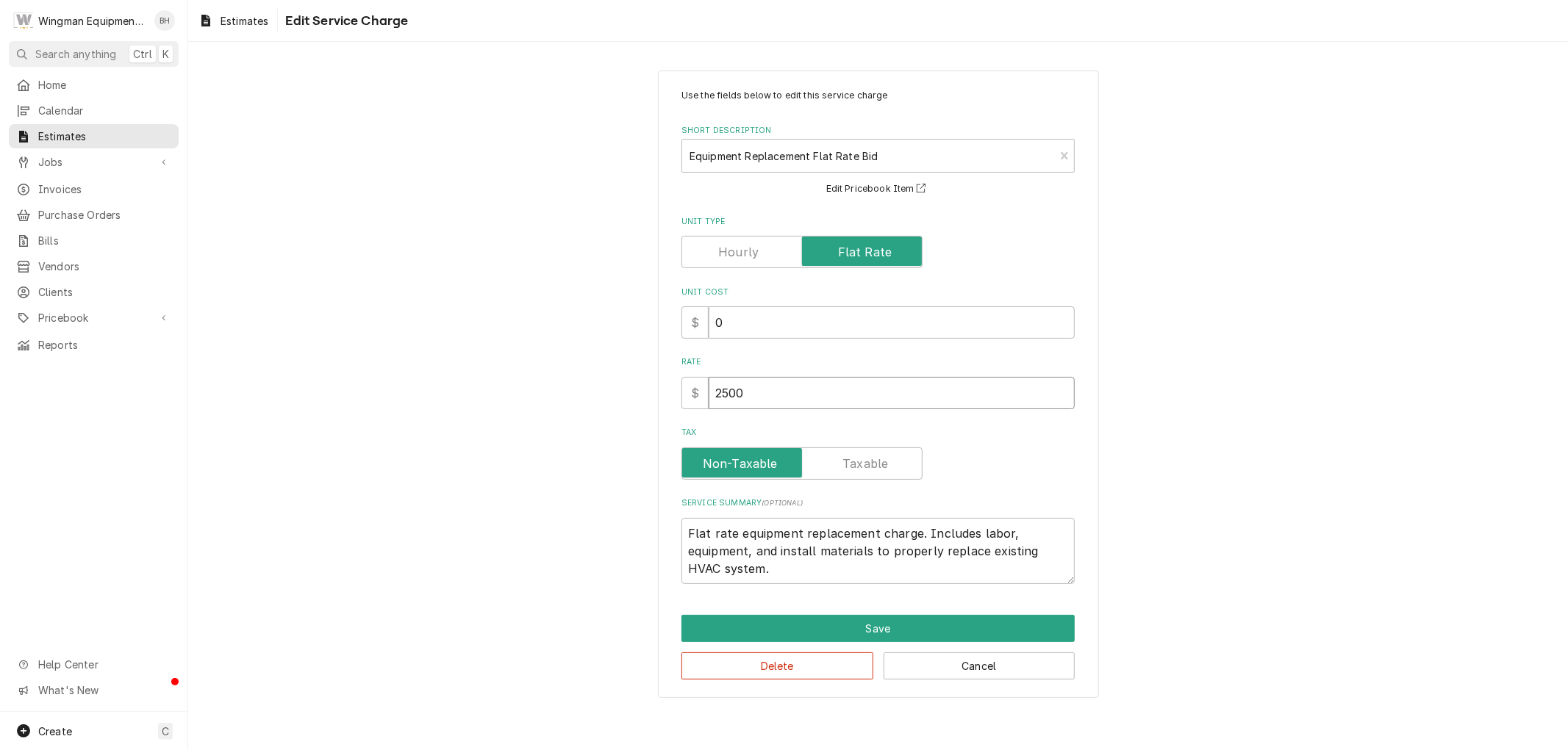
click at [722, 395] on input "2500" at bounding box center [892, 393] width 366 height 33
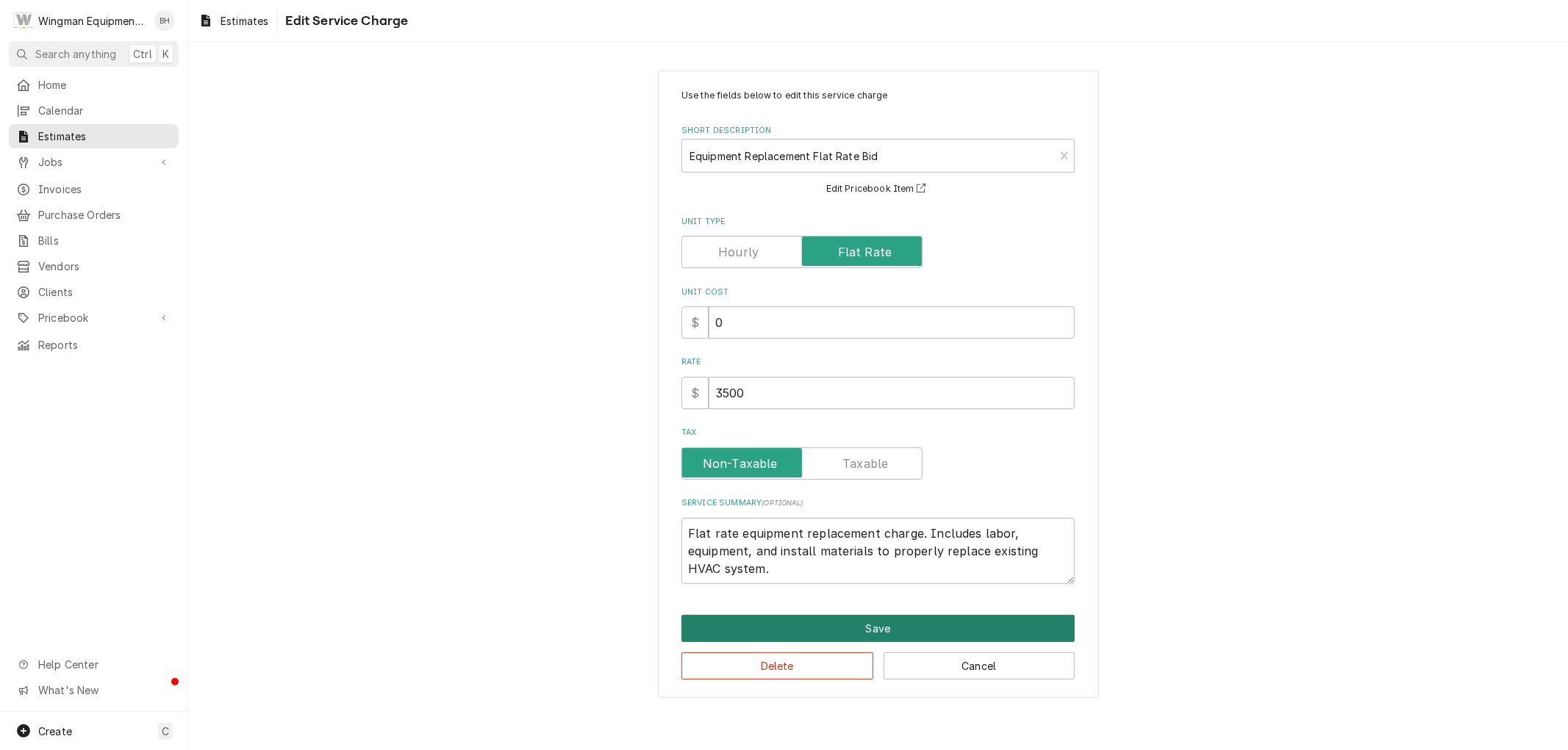
click at [855, 629] on button "Save" at bounding box center [879, 629] width 393 height 27
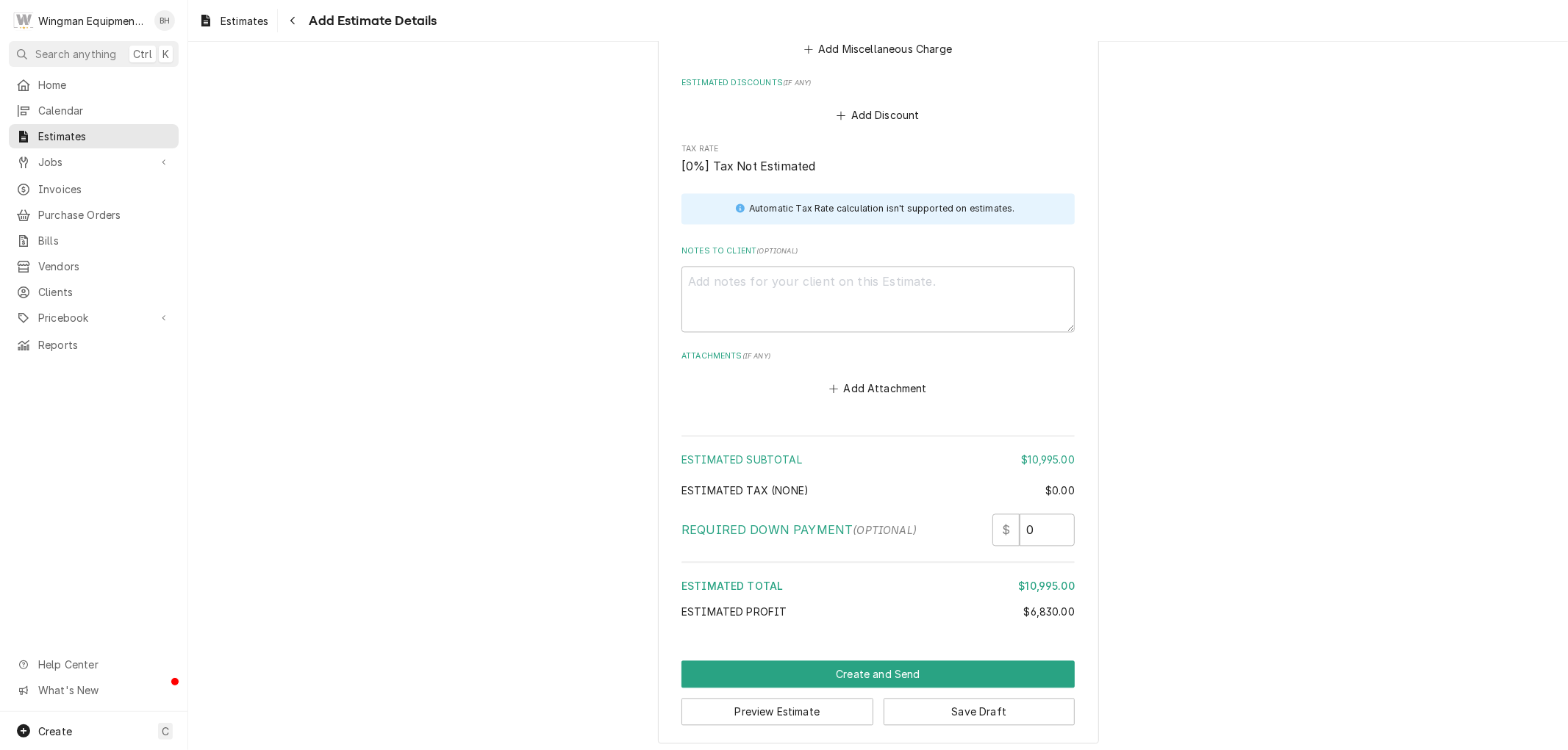
scroll to position [2433, 0]
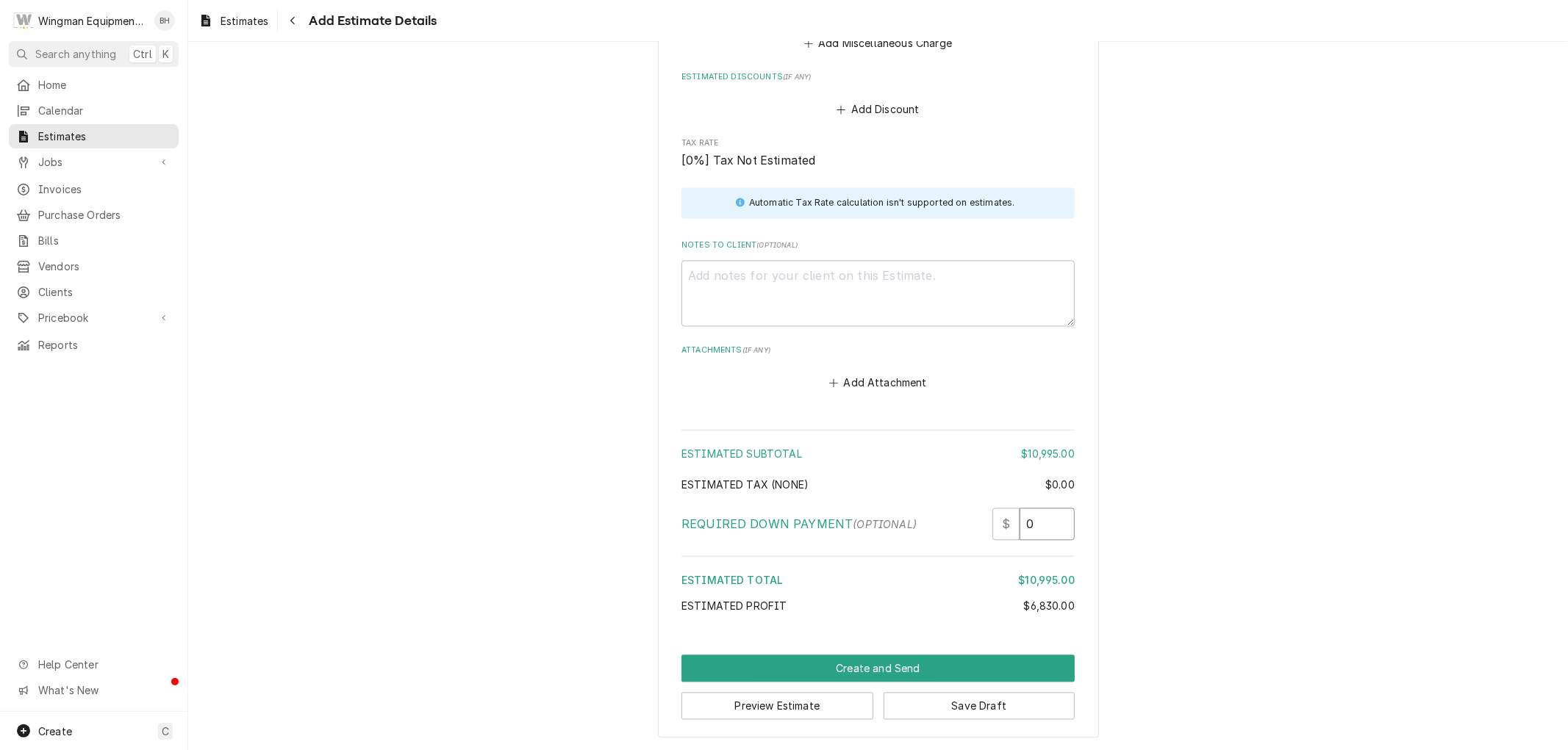
drag, startPoint x: 1029, startPoint y: 527, endPoint x: 1001, endPoint y: 530, distance: 28.2
click at [1001, 530] on div "$ 0" at bounding box center [1033, 524] width 82 height 33
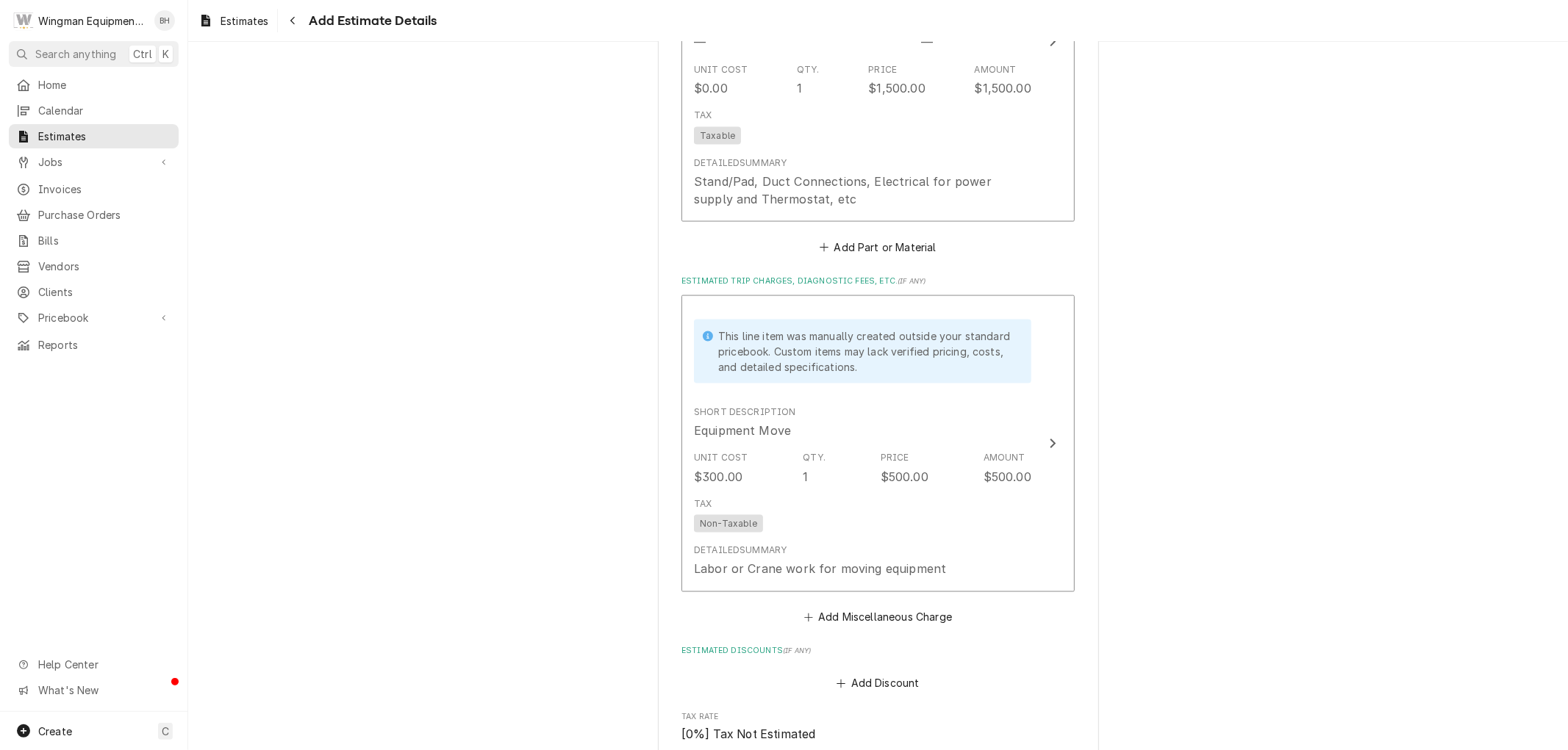
scroll to position [1861, 0]
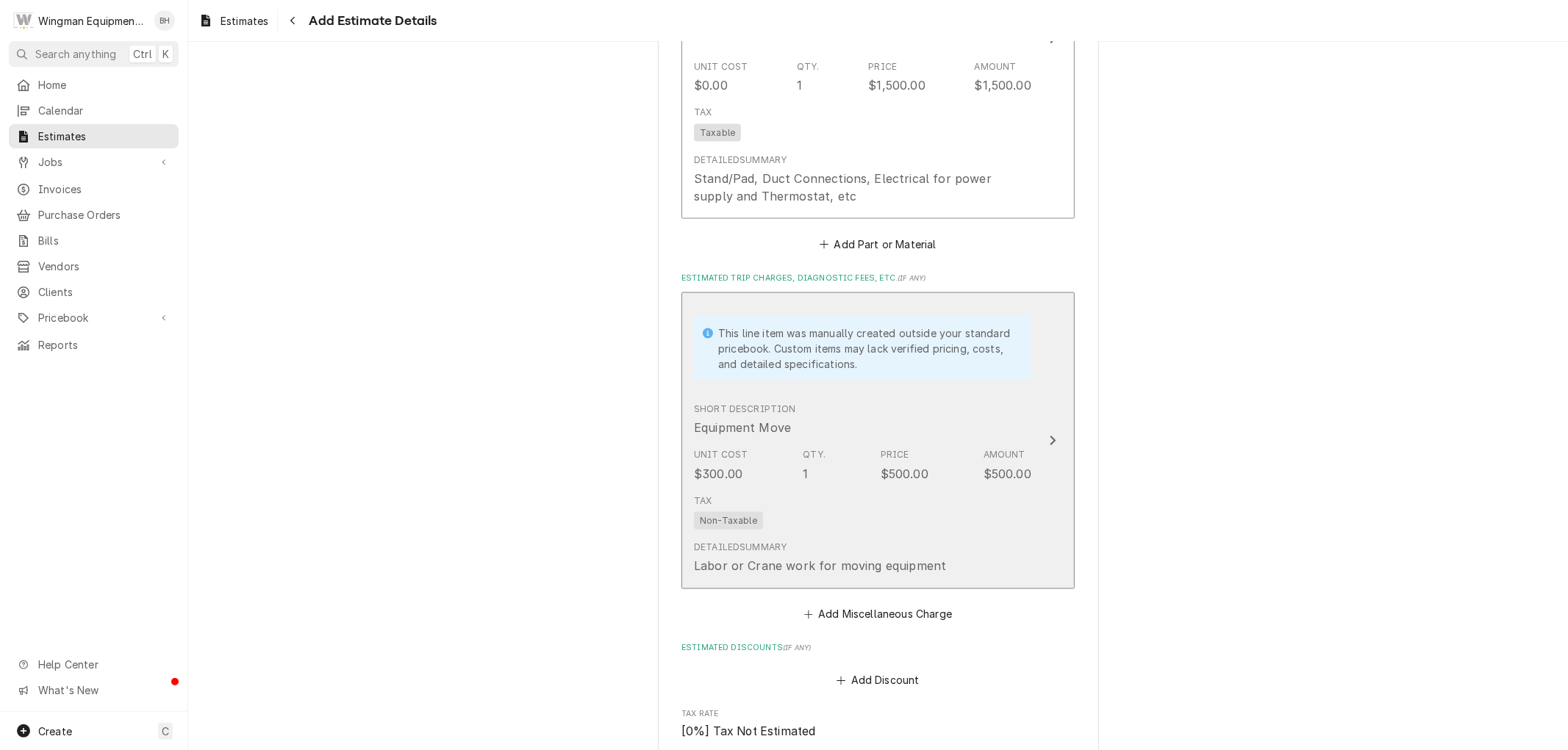
click at [834, 524] on div "Tax Non-Taxable" at bounding box center [863, 512] width 338 height 47
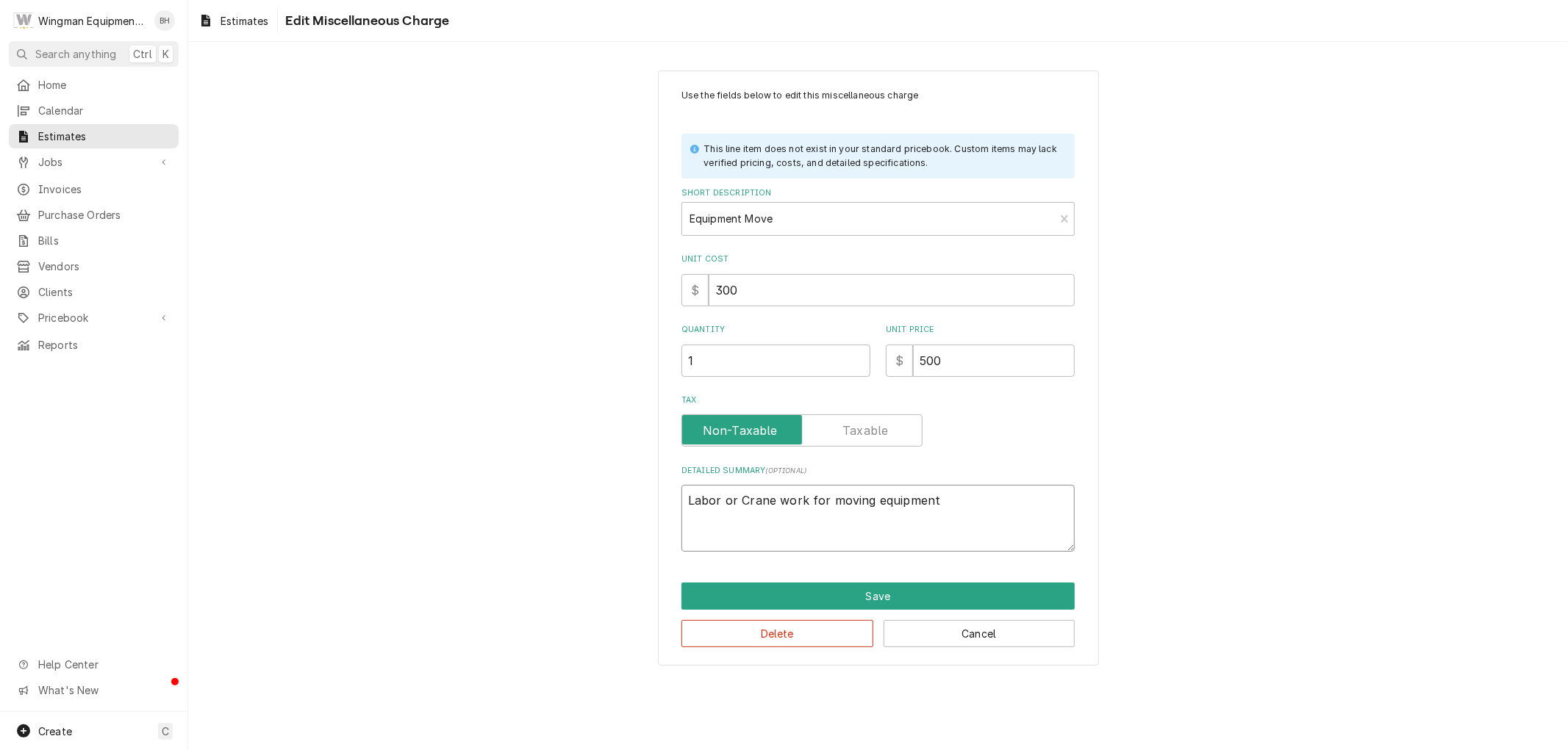
click at [736, 502] on textarea "Labor or Crane work for moving equipment" at bounding box center [879, 518] width 393 height 67
click at [724, 494] on textarea "Labor or Crane work for moving equipment" at bounding box center [879, 518] width 393 height 67
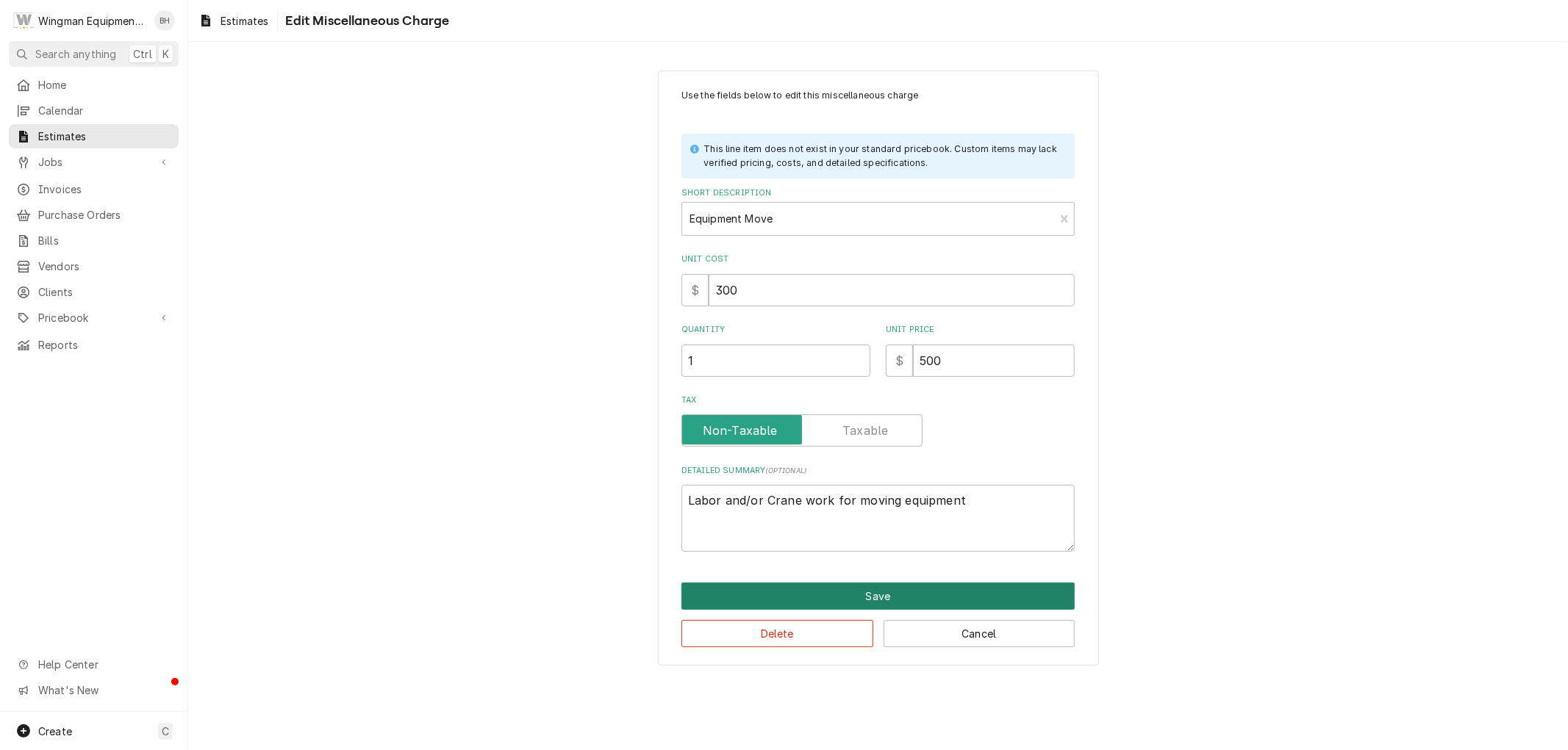
click at [841, 596] on button "Save" at bounding box center [879, 597] width 393 height 27
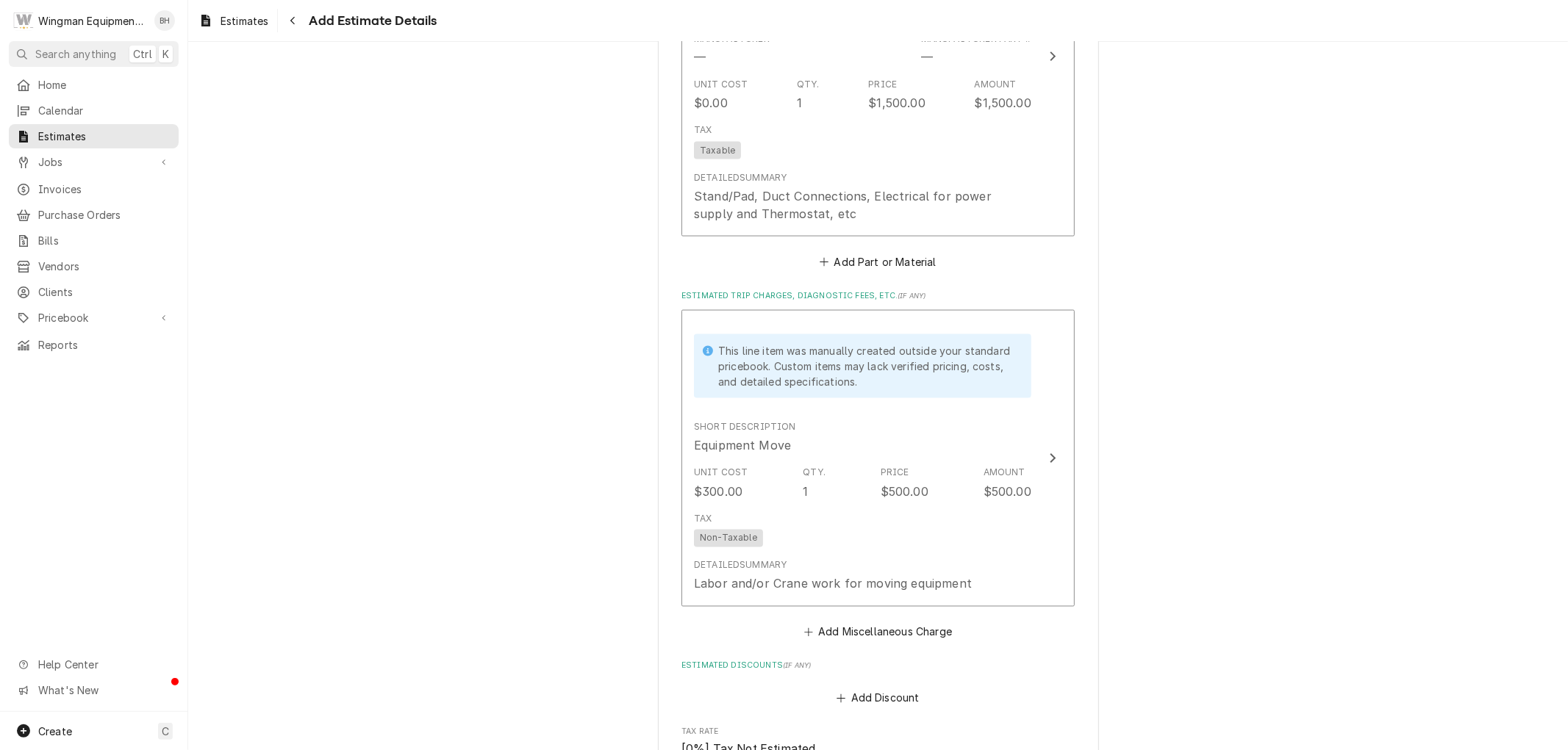
scroll to position [1843, 0]
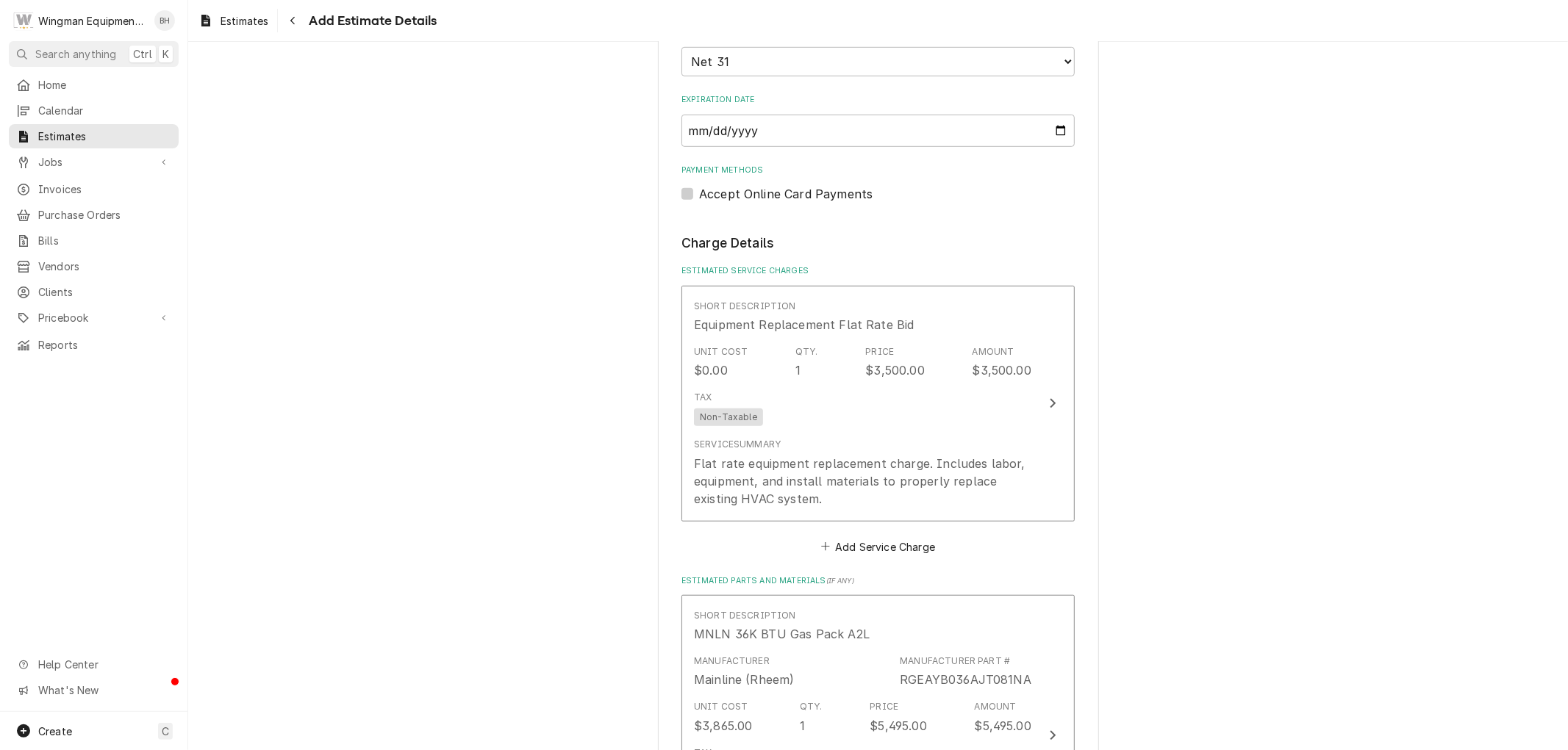
scroll to position [782, 0]
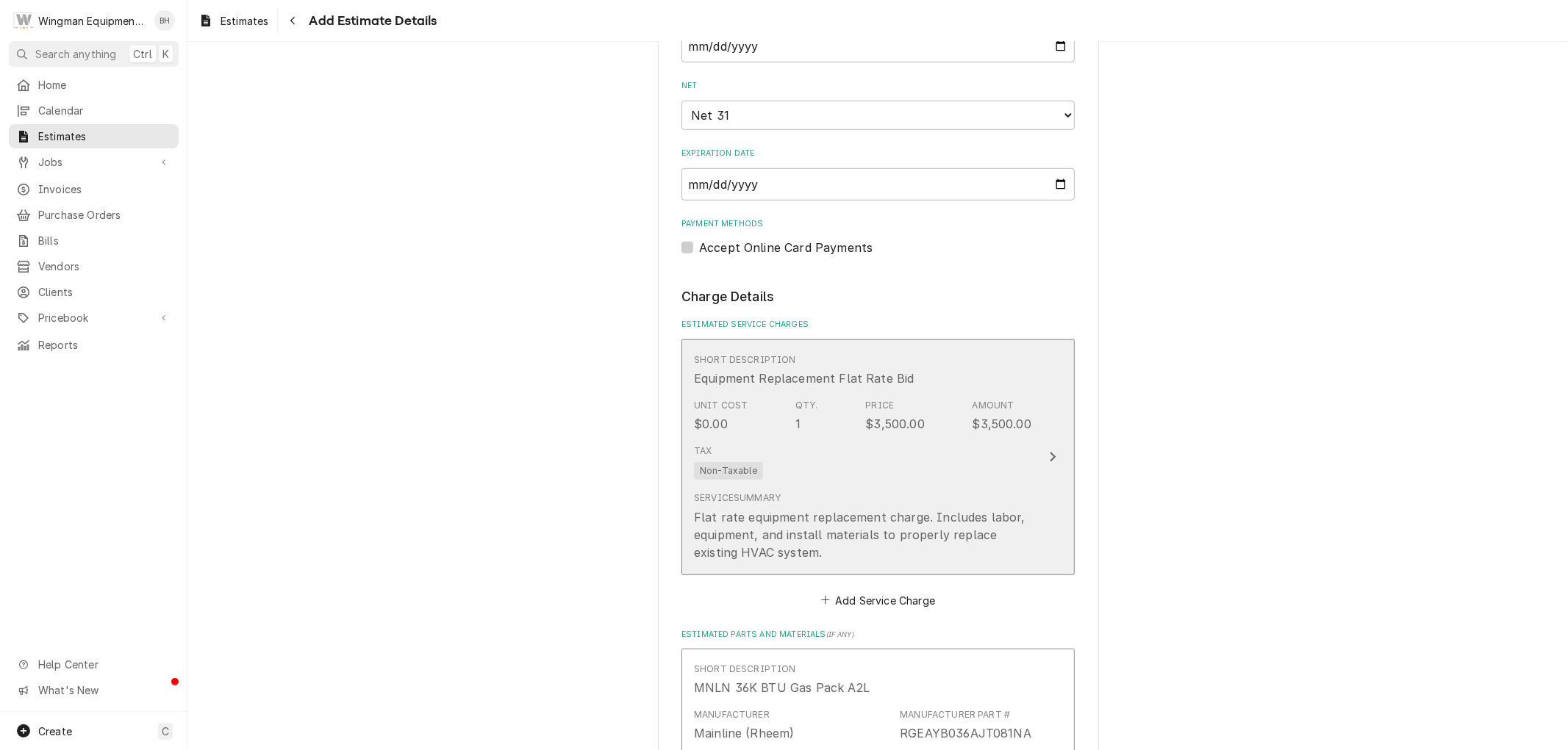
click at [937, 469] on div "Tax Non-Taxable" at bounding box center [863, 462] width 338 height 47
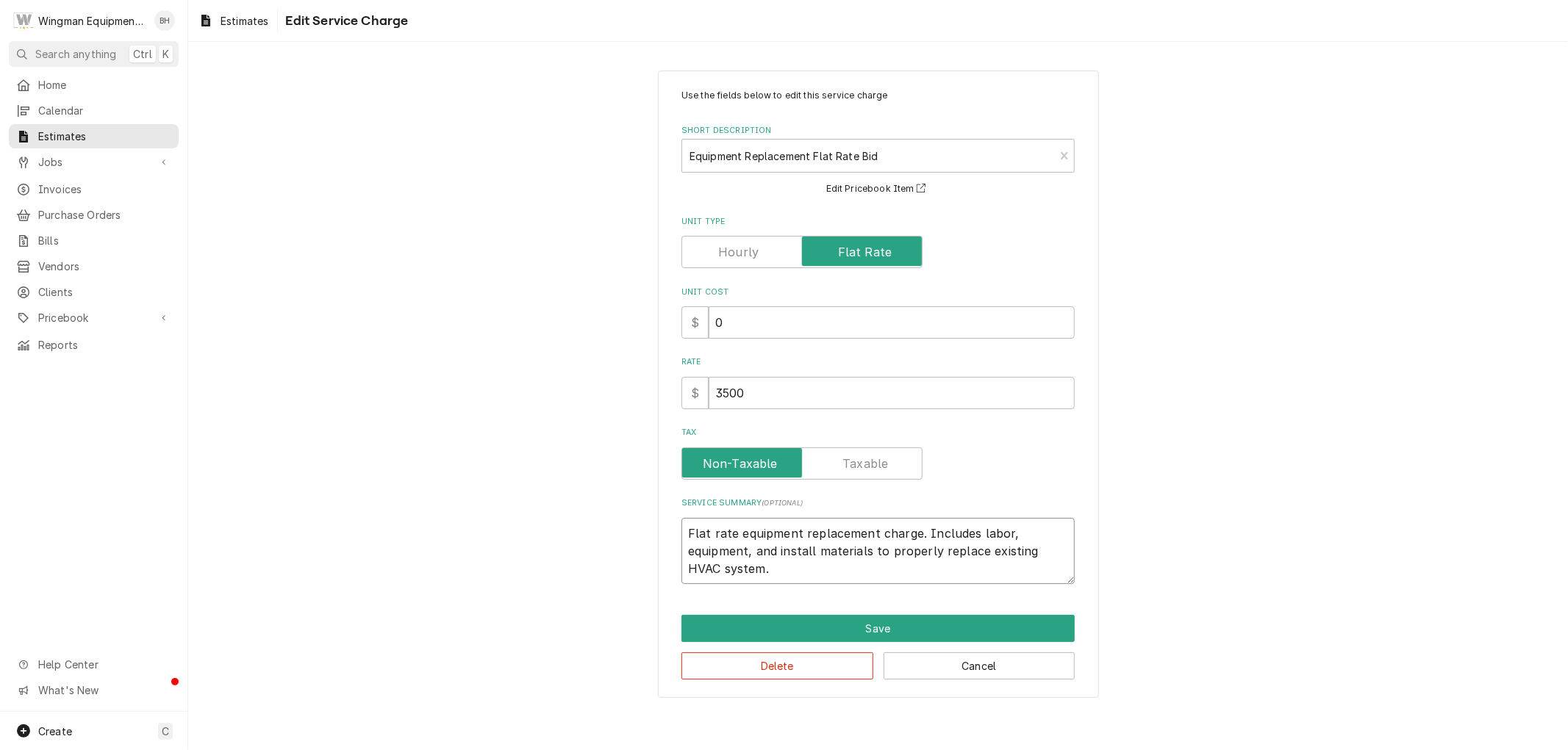
drag, startPoint x: 751, startPoint y: 572, endPoint x: 919, endPoint y: 534, distance: 172.2
click at [919, 534] on textarea "Flat rate equipment replacement charge. Includes labor, equipment, and install …" at bounding box center [879, 550] width 393 height 67
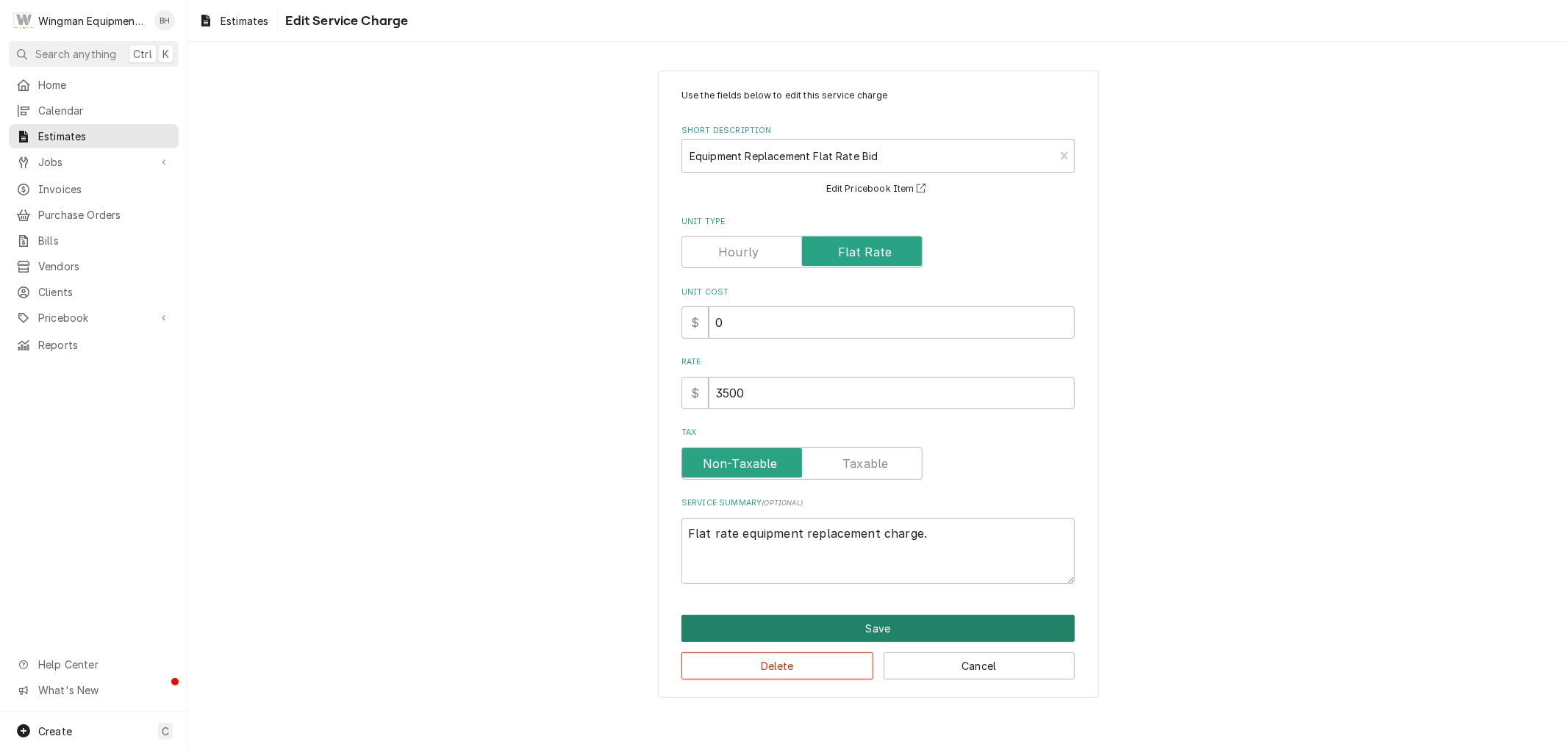
click at [949, 623] on button "Save" at bounding box center [879, 629] width 393 height 27
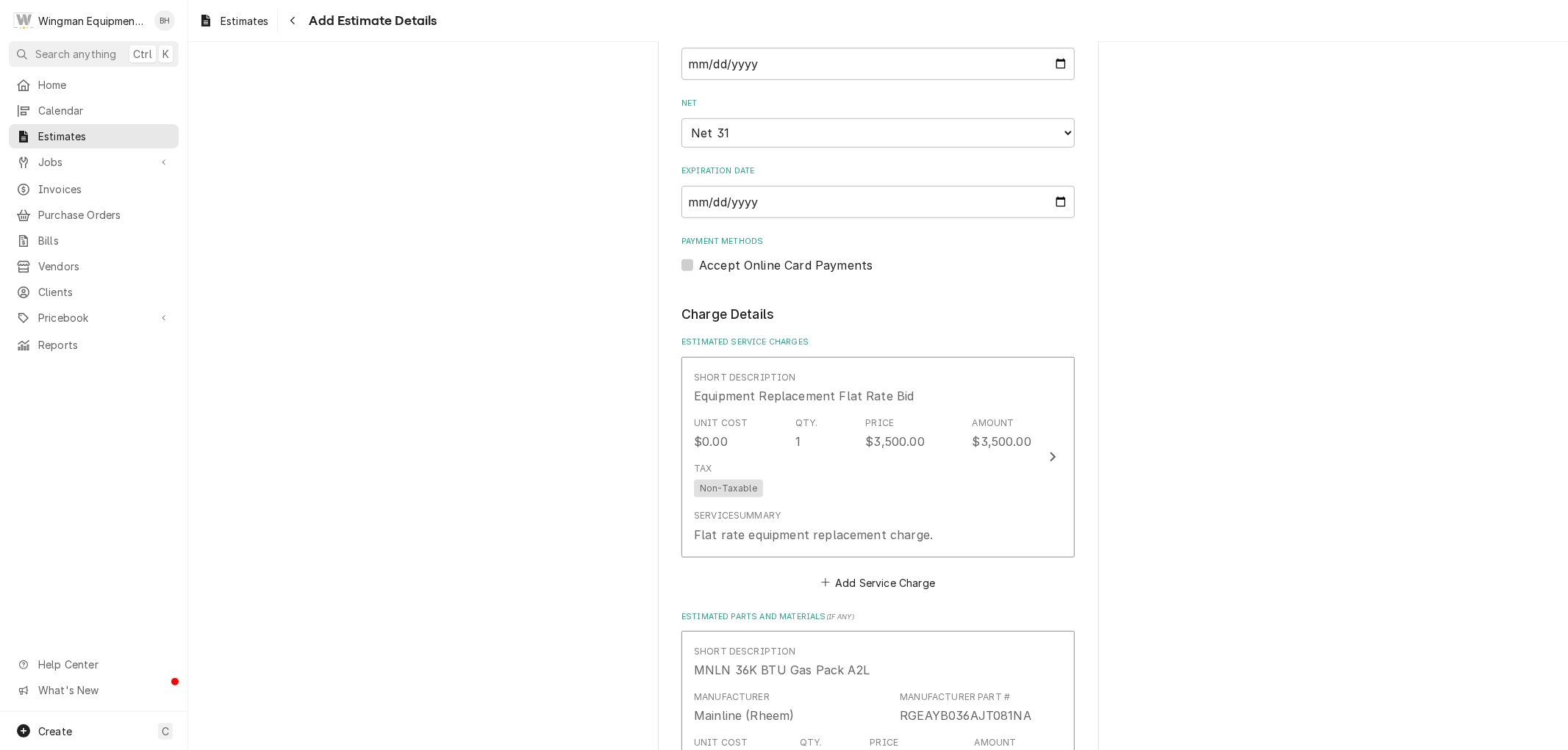
scroll to position [765, 0]
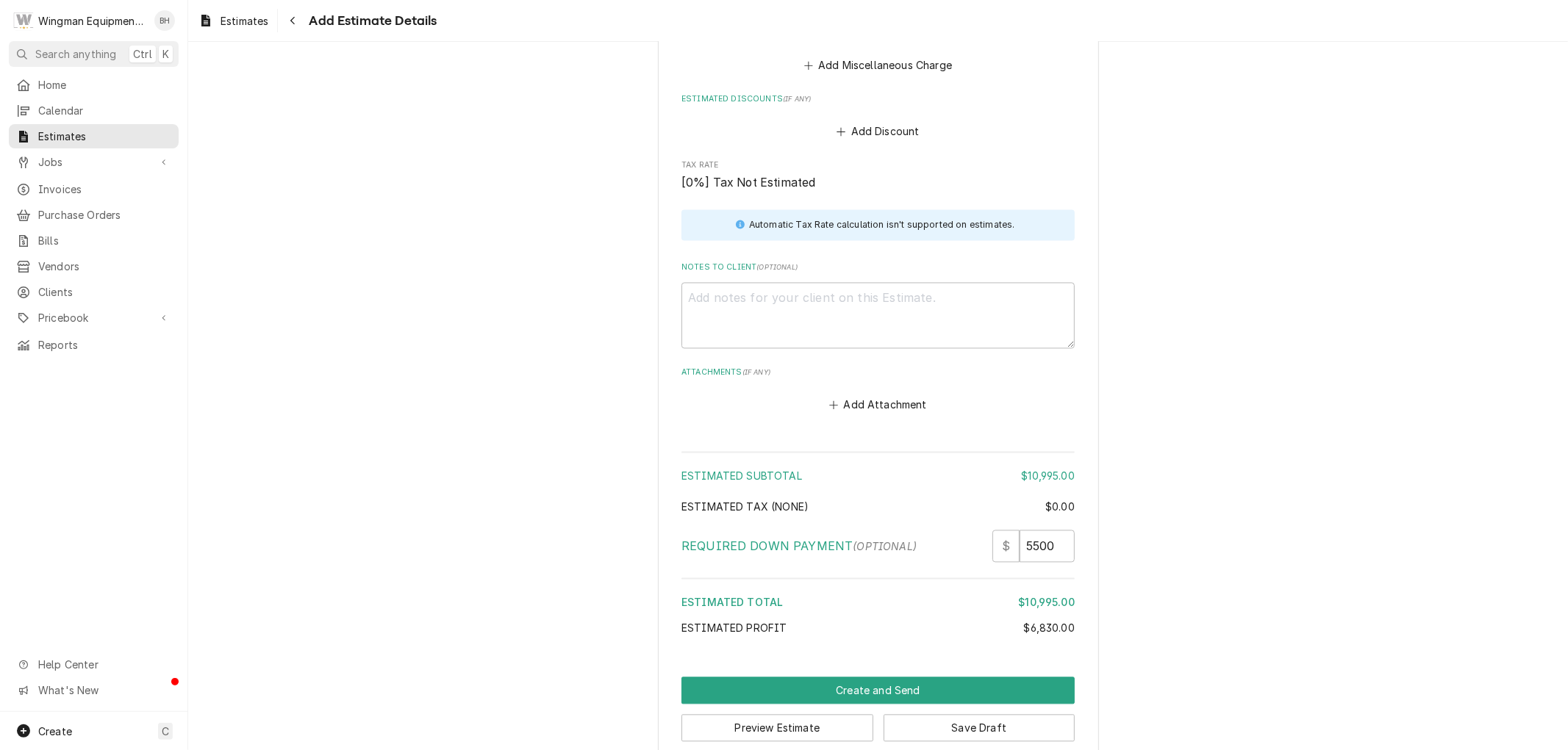
scroll to position [2397, 0]
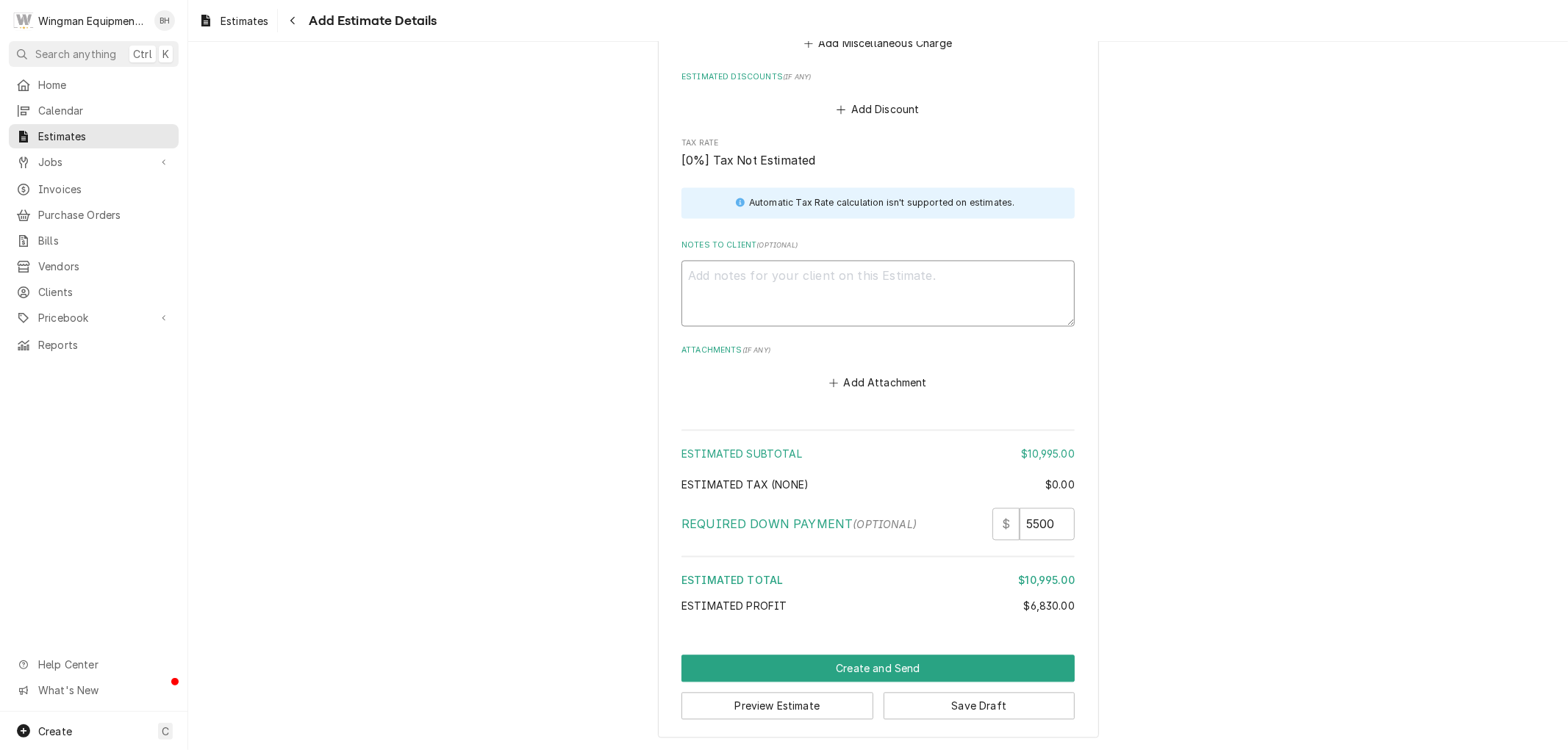
click at [802, 277] on textarea "Notes to Client ( optional )" at bounding box center [879, 293] width 393 height 67
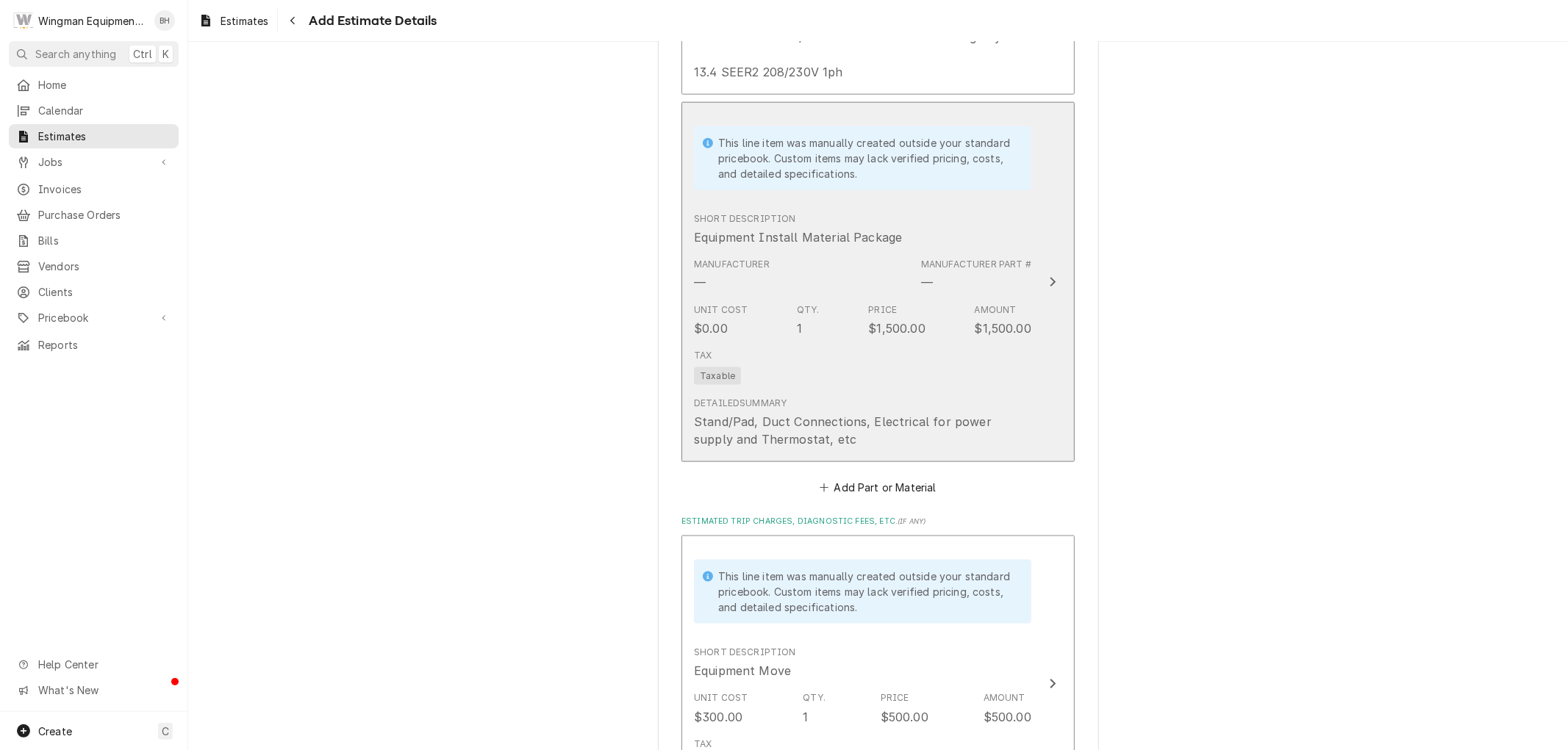
scroll to position [1581, 0]
click at [888, 378] on div "Tax Taxable" at bounding box center [863, 368] width 338 height 47
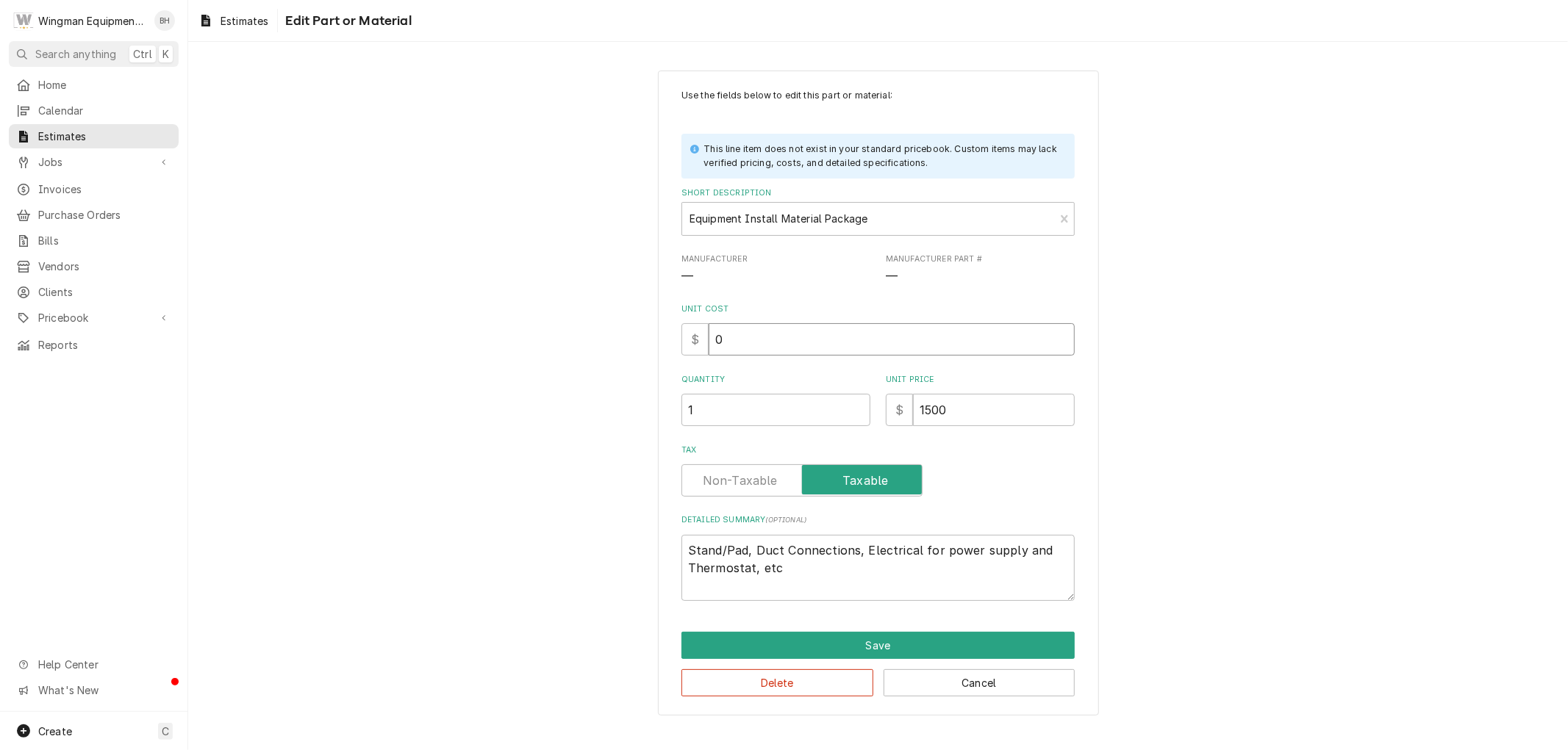
drag, startPoint x: 732, startPoint y: 345, endPoint x: 696, endPoint y: 338, distance: 36.7
click at [697, 338] on div "$ 0" at bounding box center [879, 339] width 393 height 33
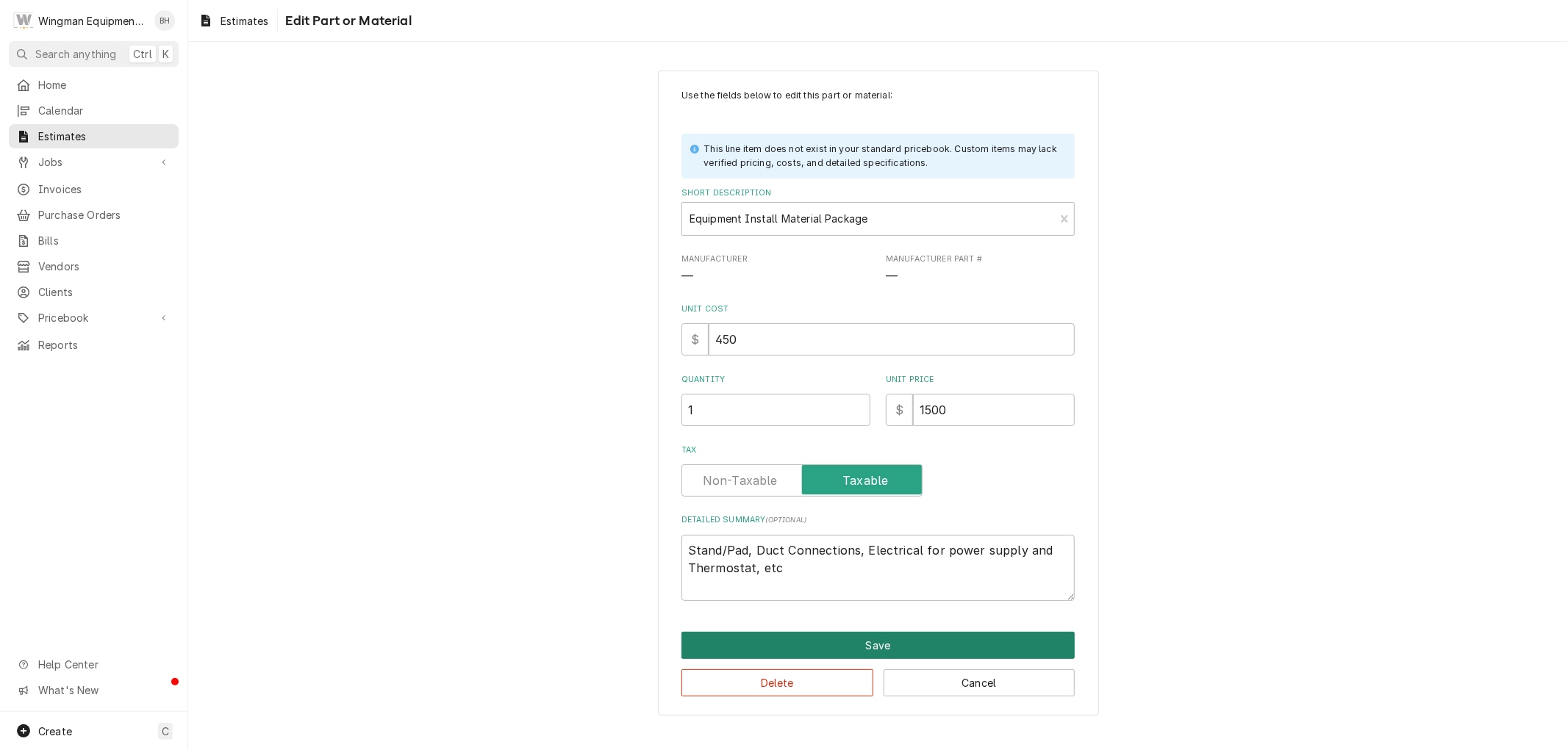
click at [928, 638] on button "Save" at bounding box center [879, 646] width 393 height 27
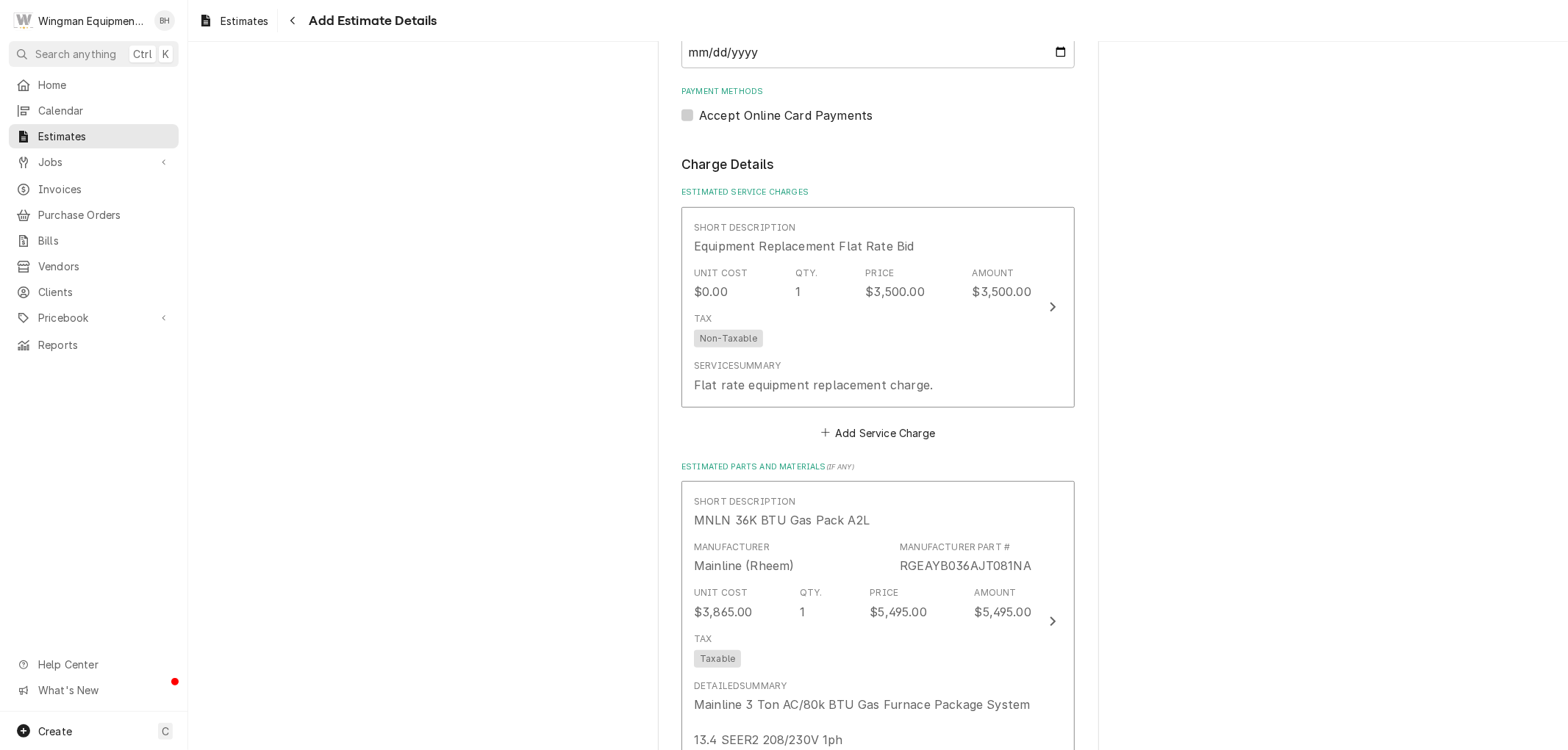
scroll to position [828, 0]
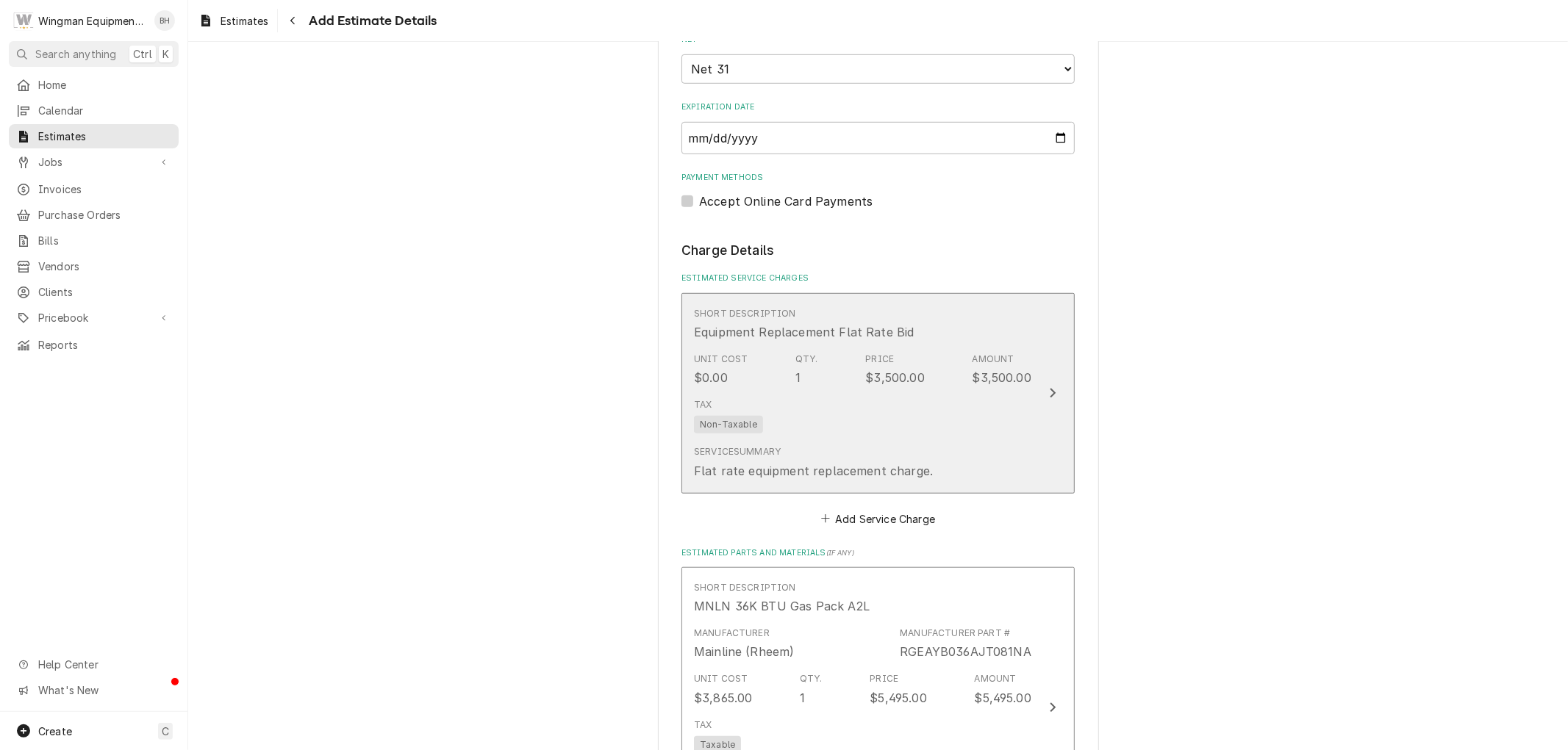
click at [930, 437] on div "Tax Non-Taxable" at bounding box center [863, 415] width 338 height 47
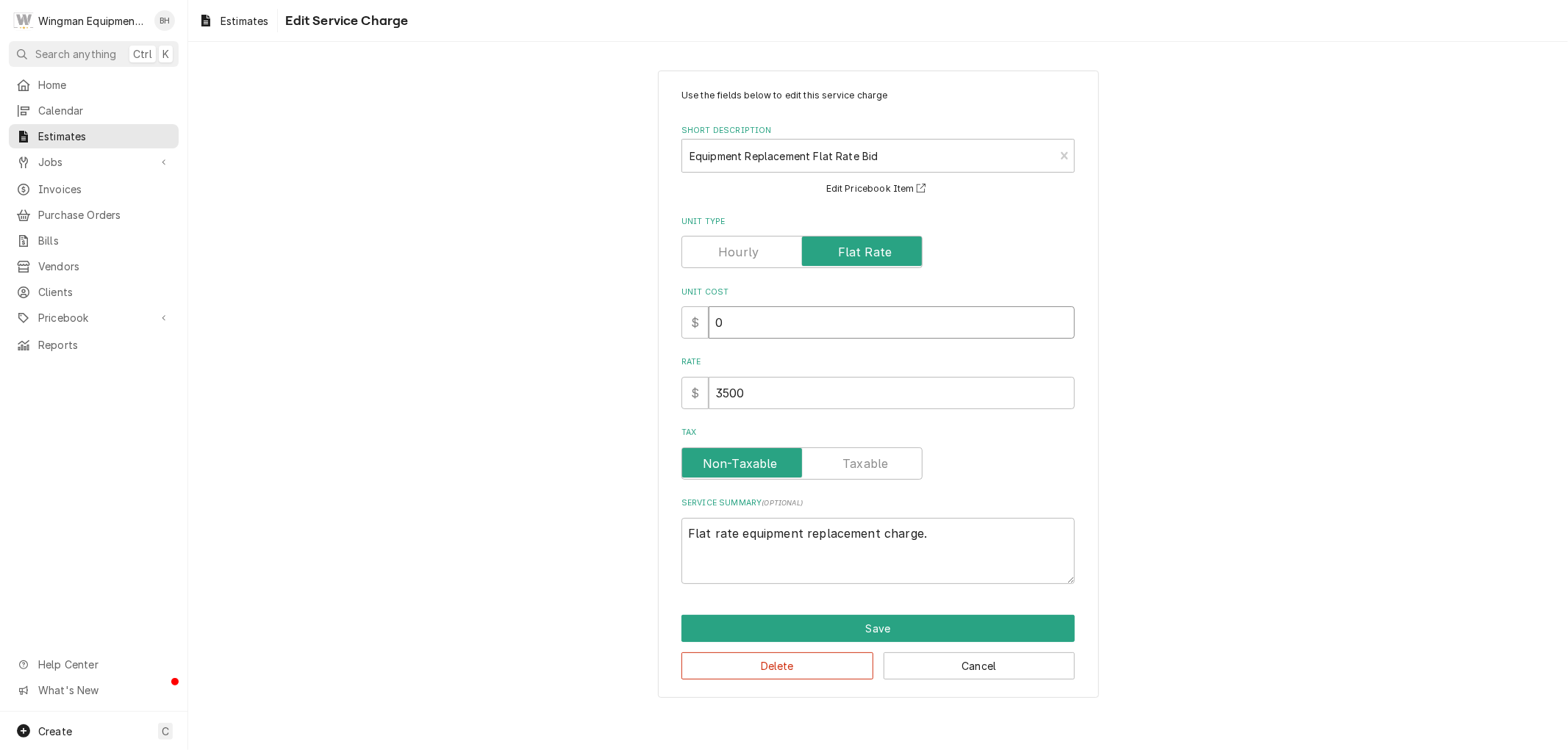
drag, startPoint x: 729, startPoint y: 332, endPoint x: 602, endPoint y: 326, distance: 127.1
click at [602, 326] on div "Use the fields below to edit this service charge Short Description Equipment Re…" at bounding box center [878, 384] width 1380 height 655
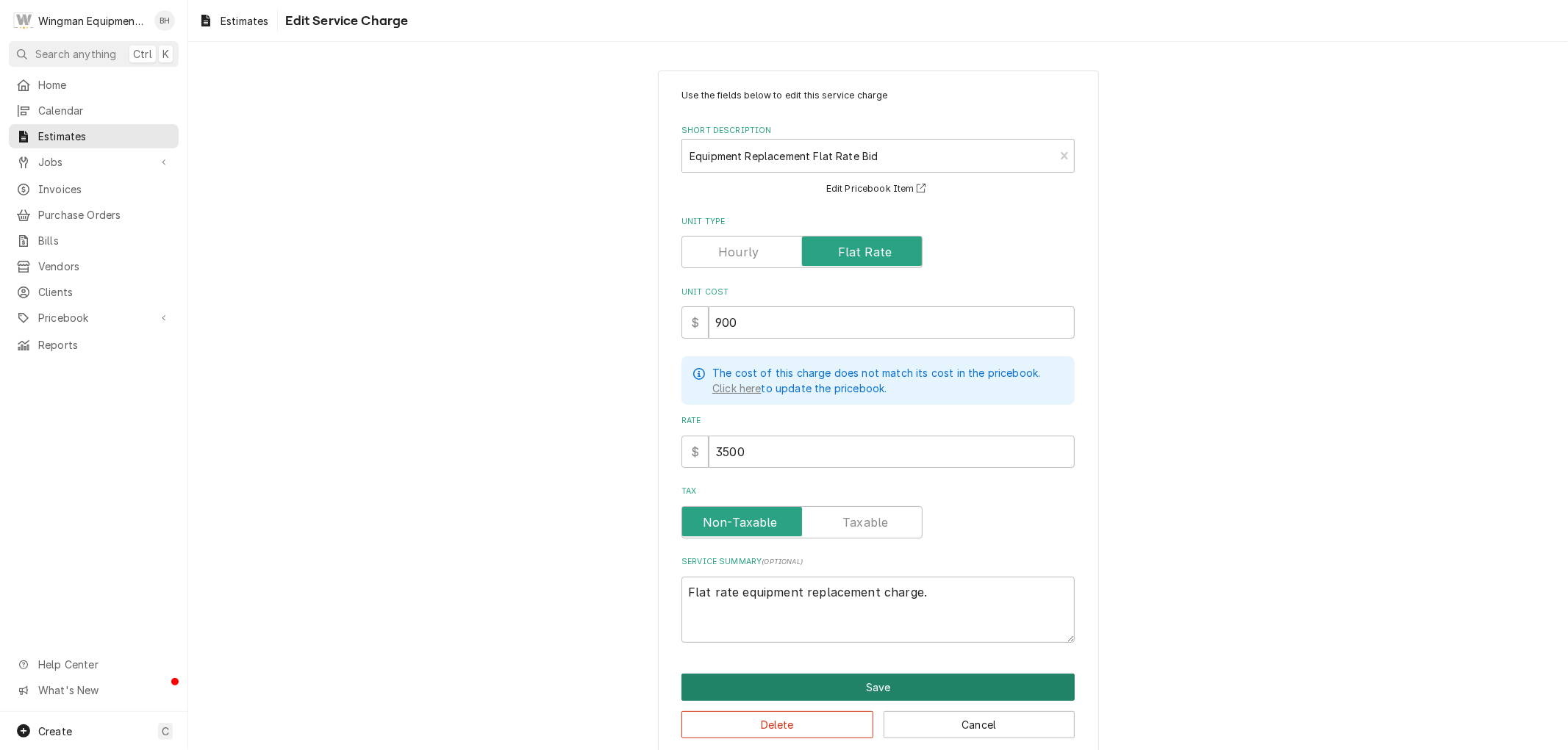
click at [914, 694] on button "Save" at bounding box center [879, 687] width 393 height 27
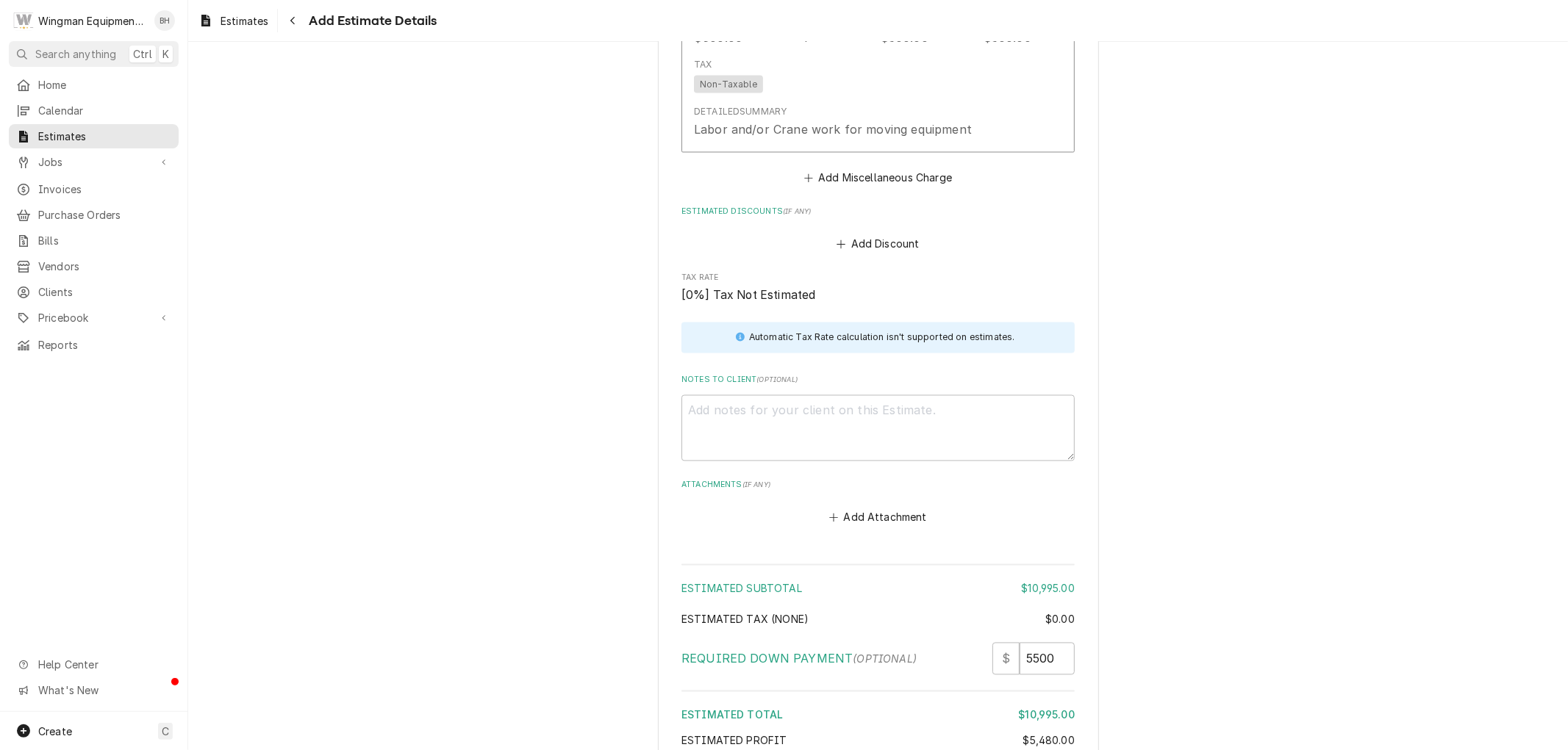
scroll to position [2235, 0]
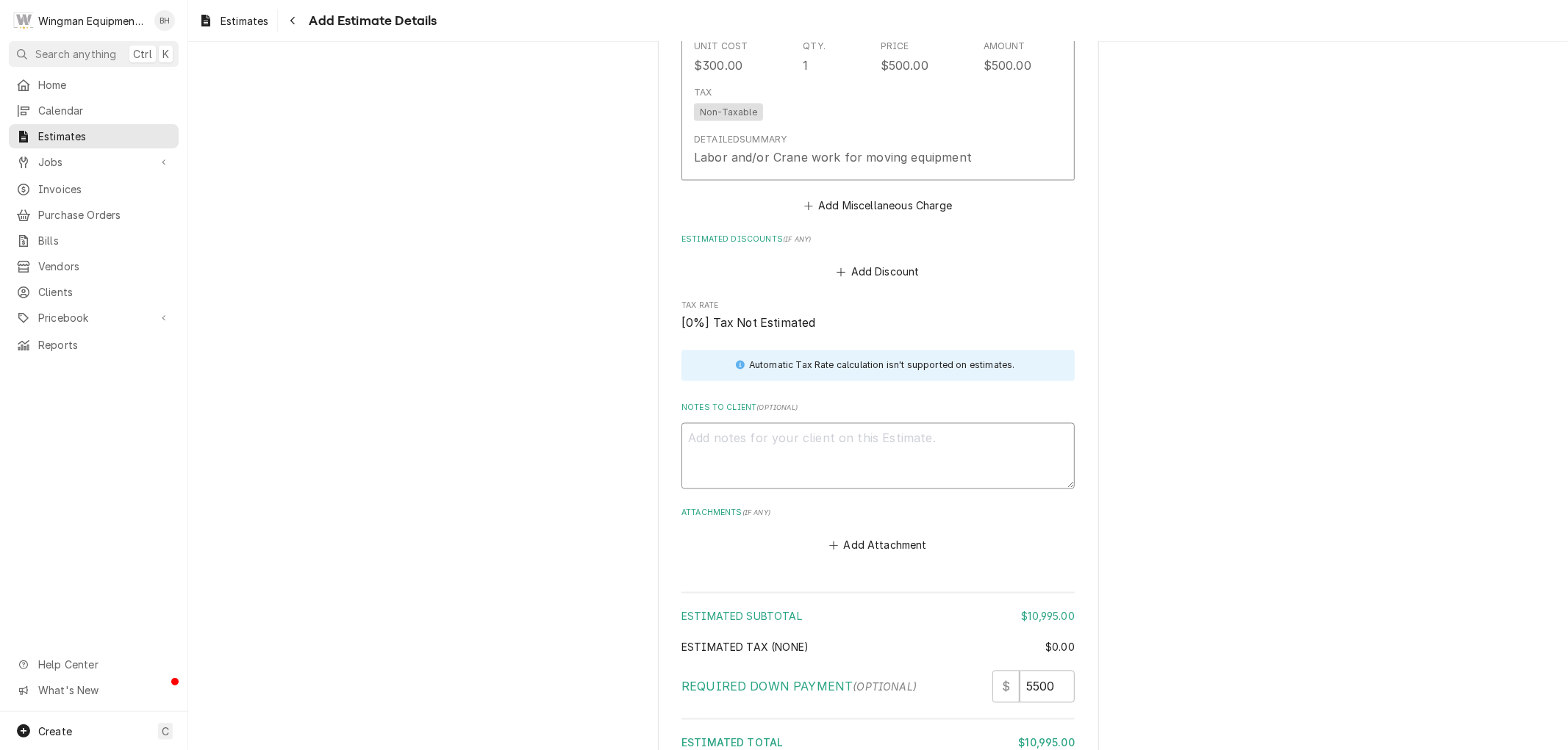
click at [763, 448] on textarea "Notes to Client ( optional )" at bounding box center [879, 456] width 393 height 67
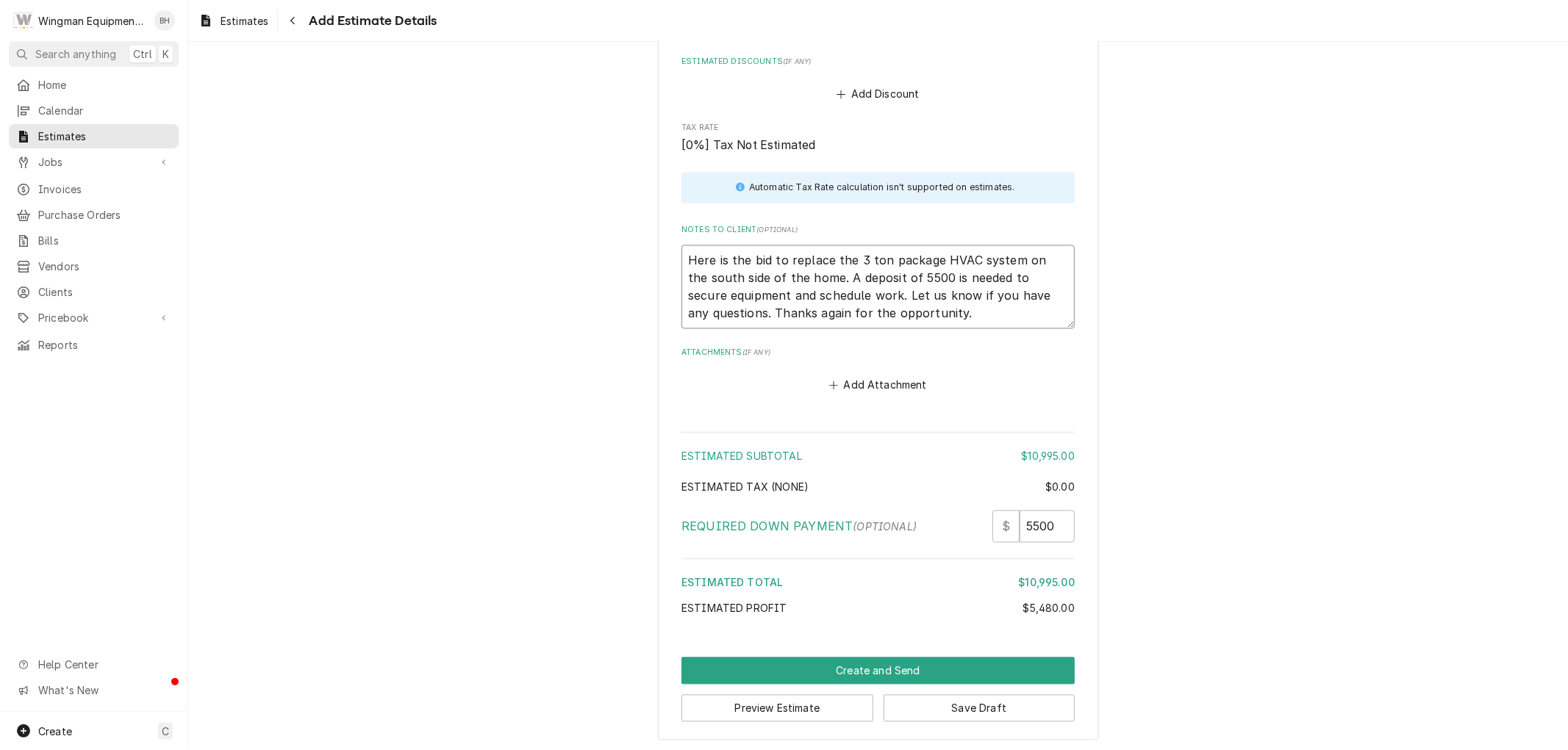
scroll to position [2415, 0]
click at [906, 671] on button "Create and Send" at bounding box center [879, 669] width 393 height 27
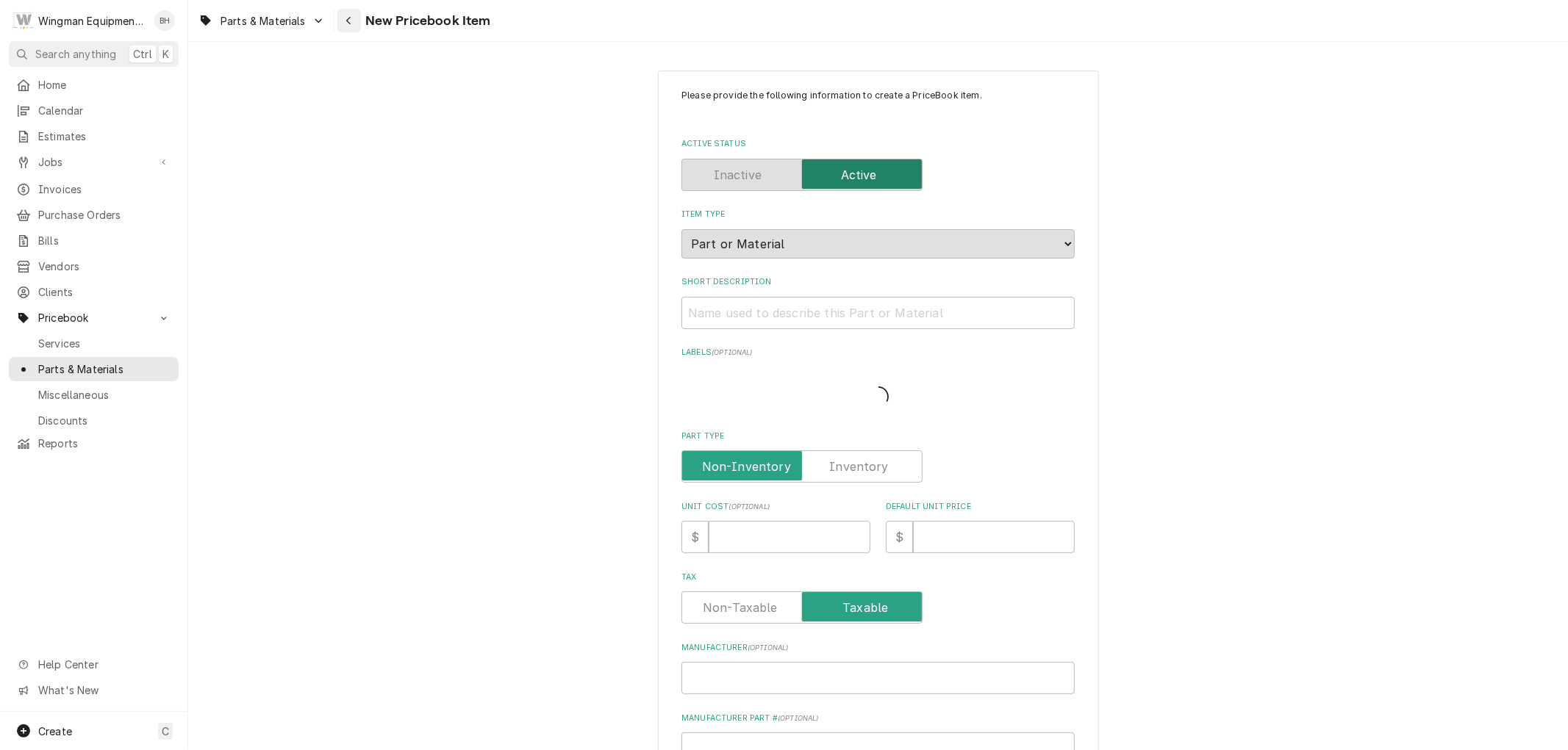
type textarea "x"
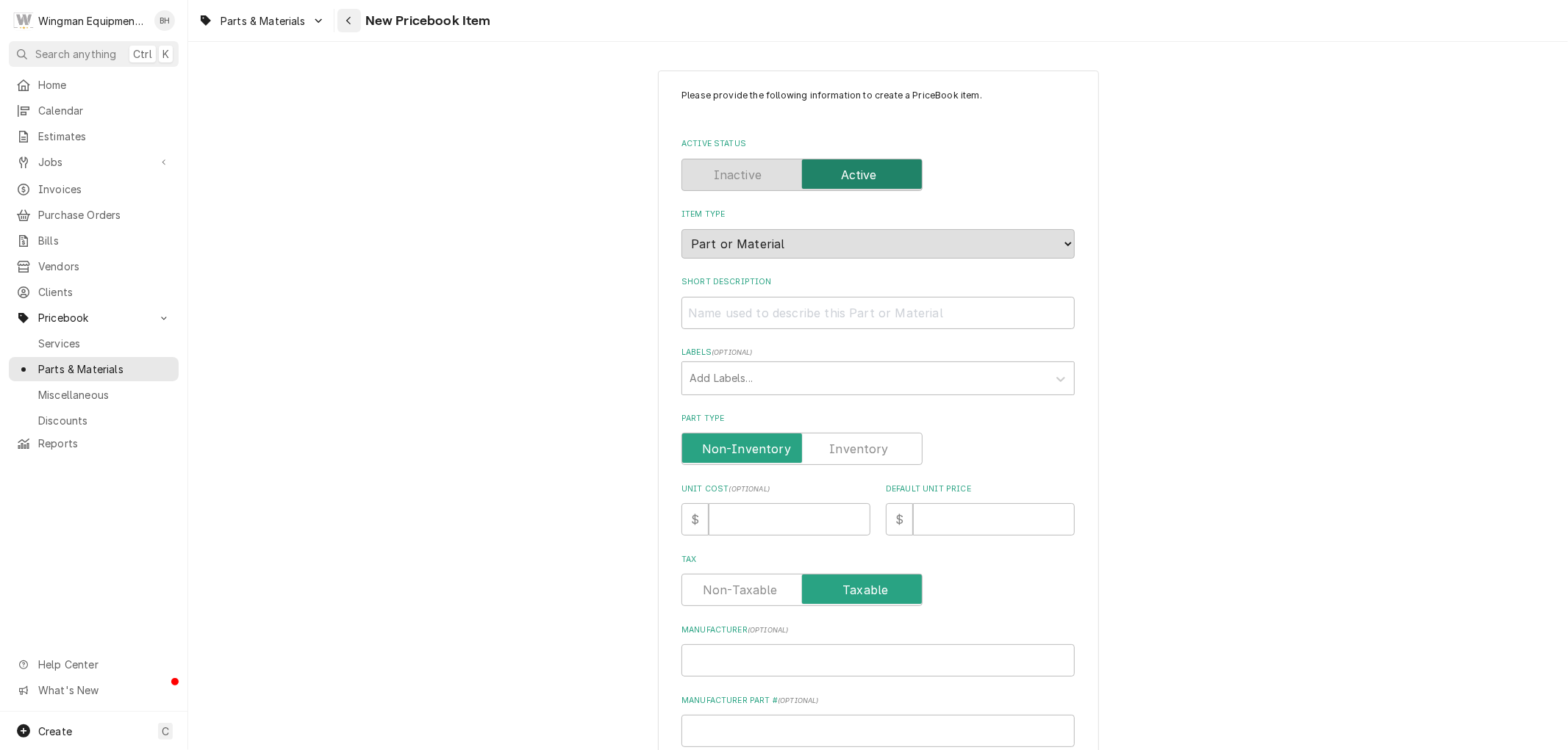
click at [351, 20] on icon "Navigate back" at bounding box center [348, 20] width 7 height 11
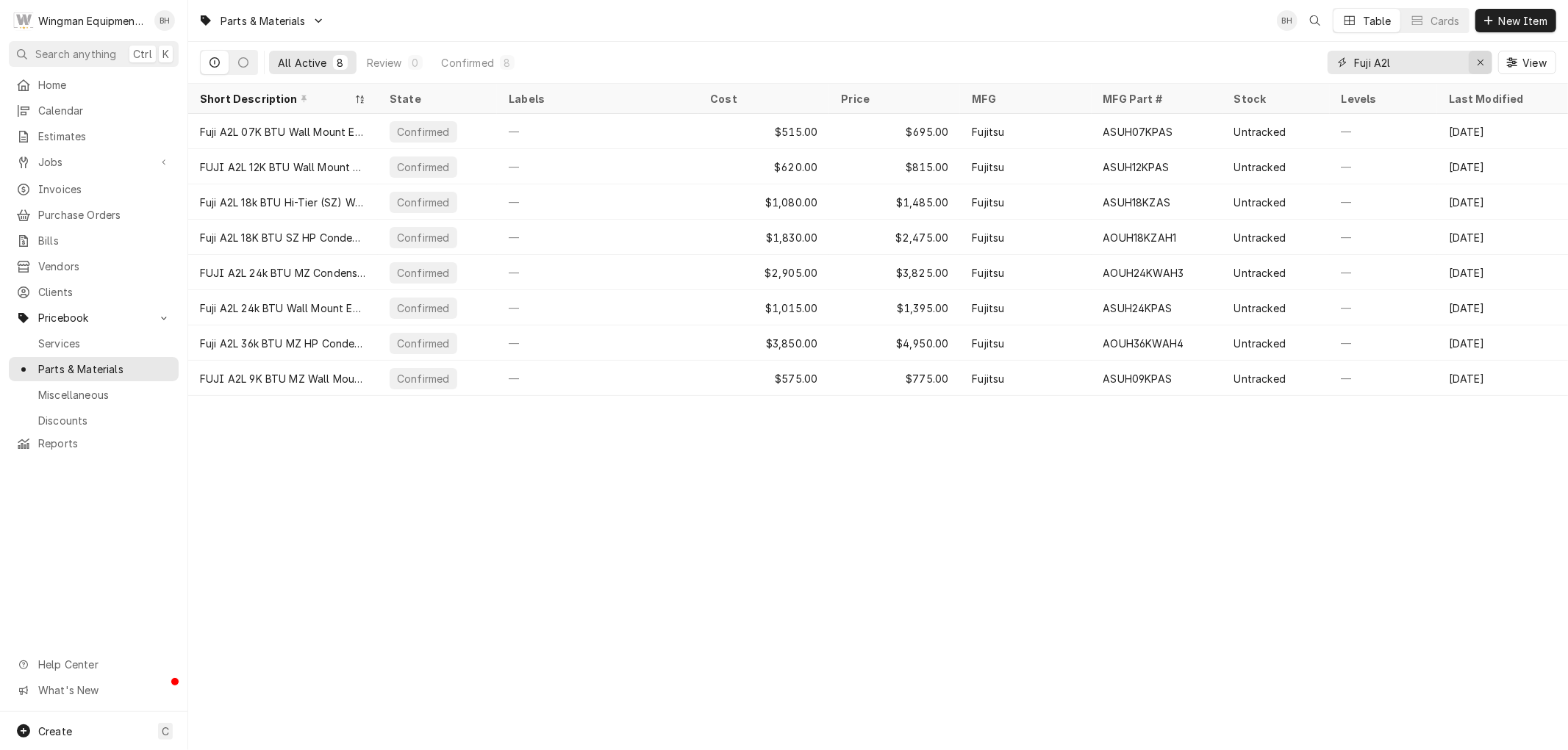
click at [1480, 60] on icon "Erase input" at bounding box center [1481, 62] width 8 height 11
click at [1428, 64] on input "Dynamic Content Wrapper" at bounding box center [1422, 63] width 138 height 23
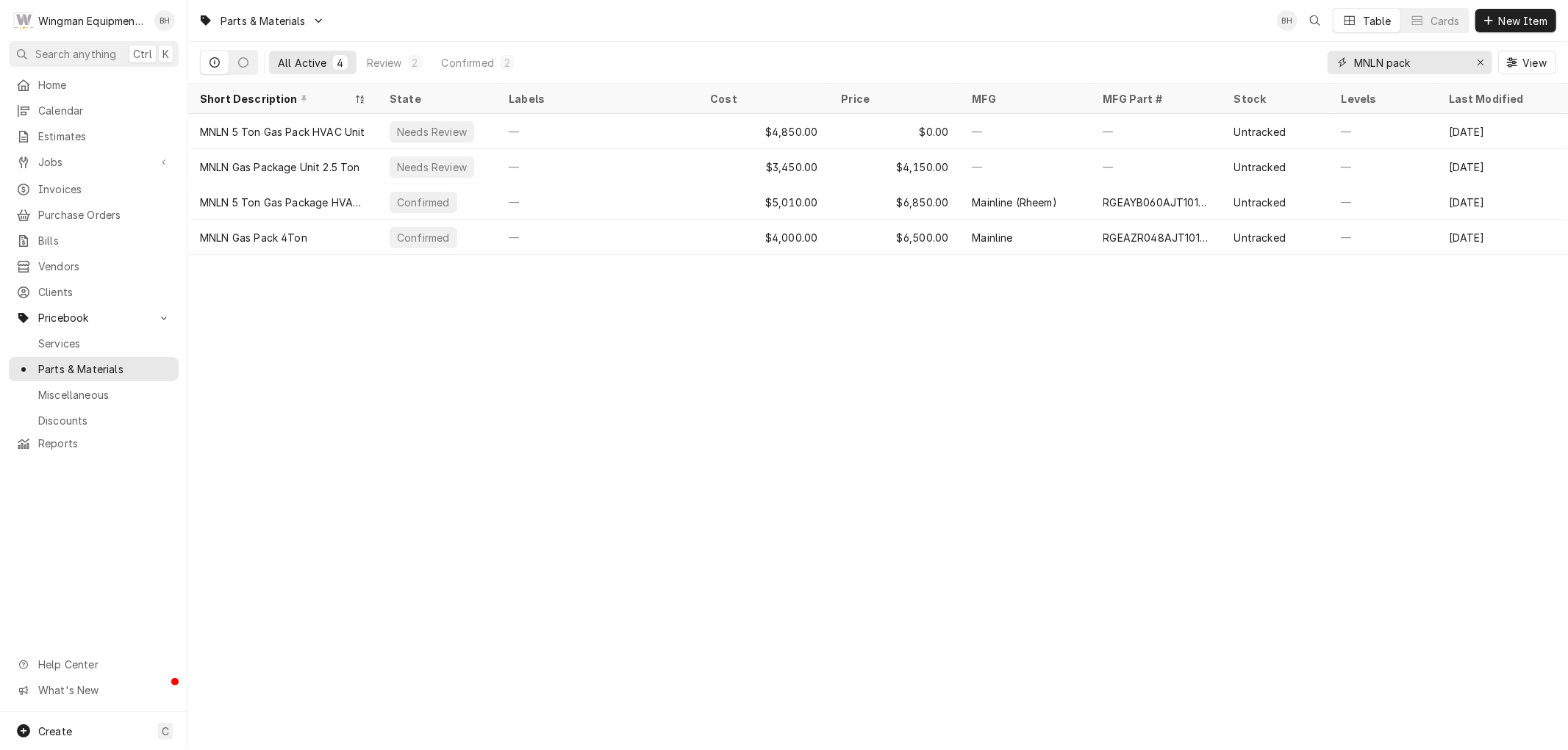
type input "MNLN pack"
click at [1509, 14] on span "New Item" at bounding box center [1524, 21] width 54 height 15
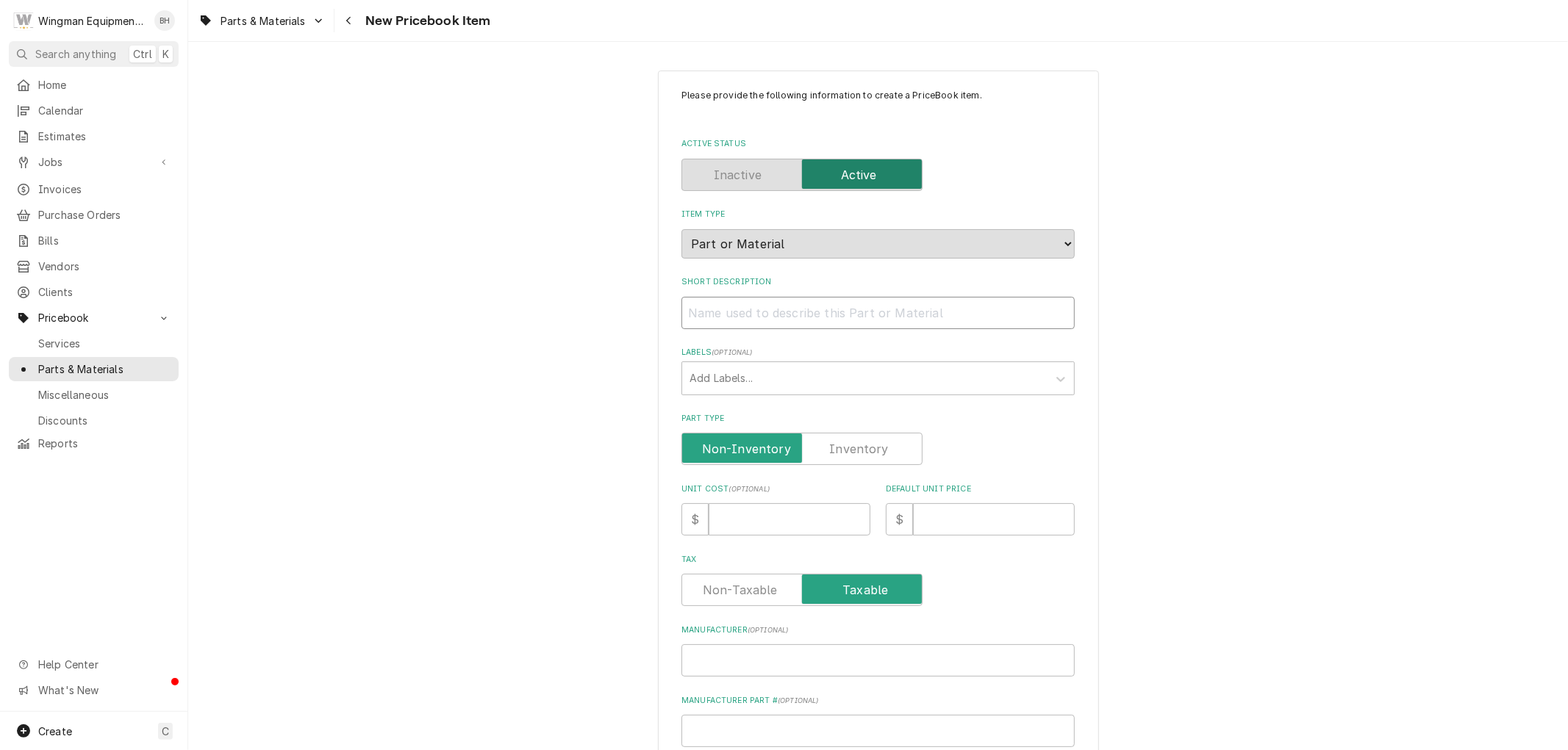
click at [738, 323] on input "Short Description" at bounding box center [879, 313] width 393 height 33
type textarea "x"
type input "M"
type textarea "x"
type input "MN"
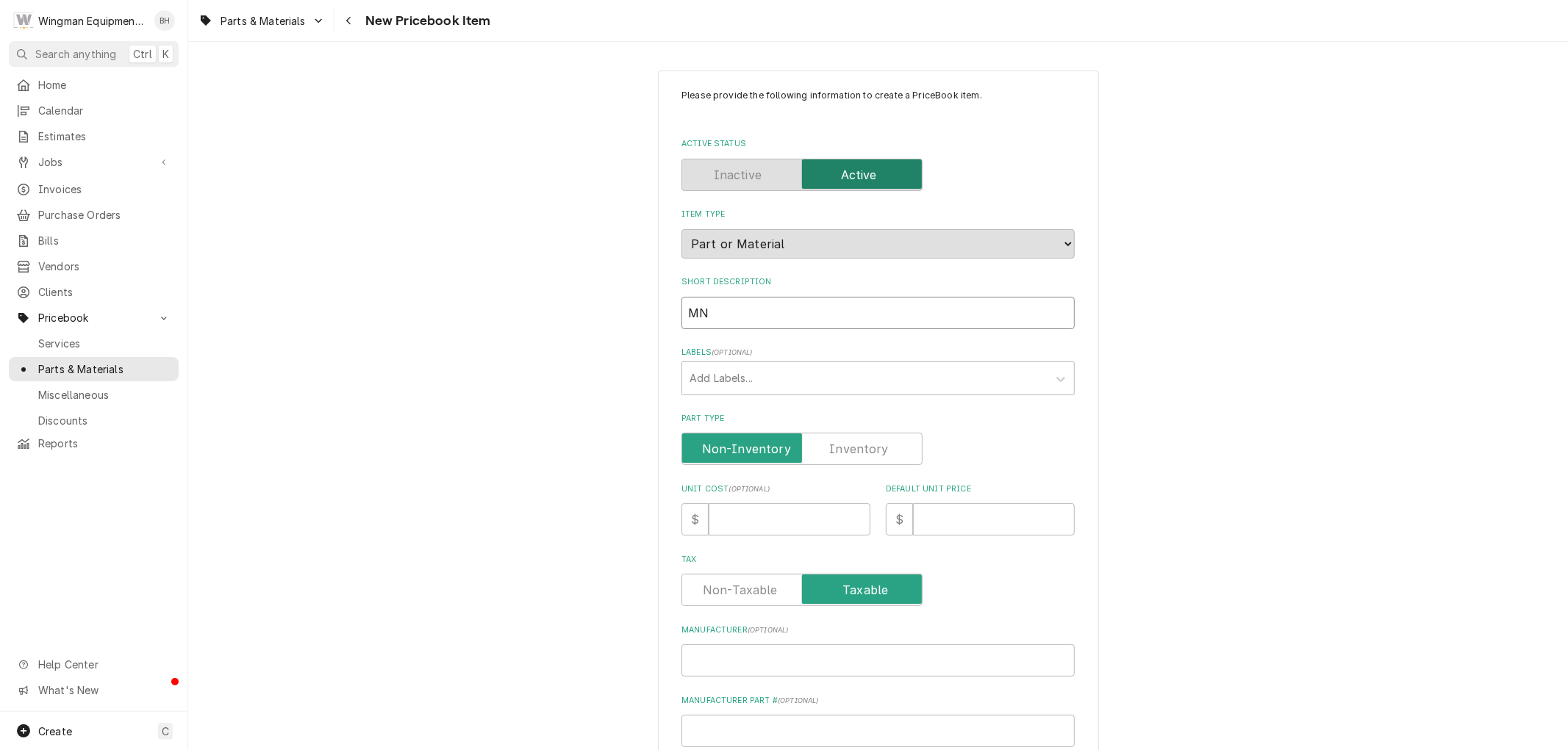
type textarea "x"
type input "MNL"
type textarea "x"
type input "MNLN"
type textarea "x"
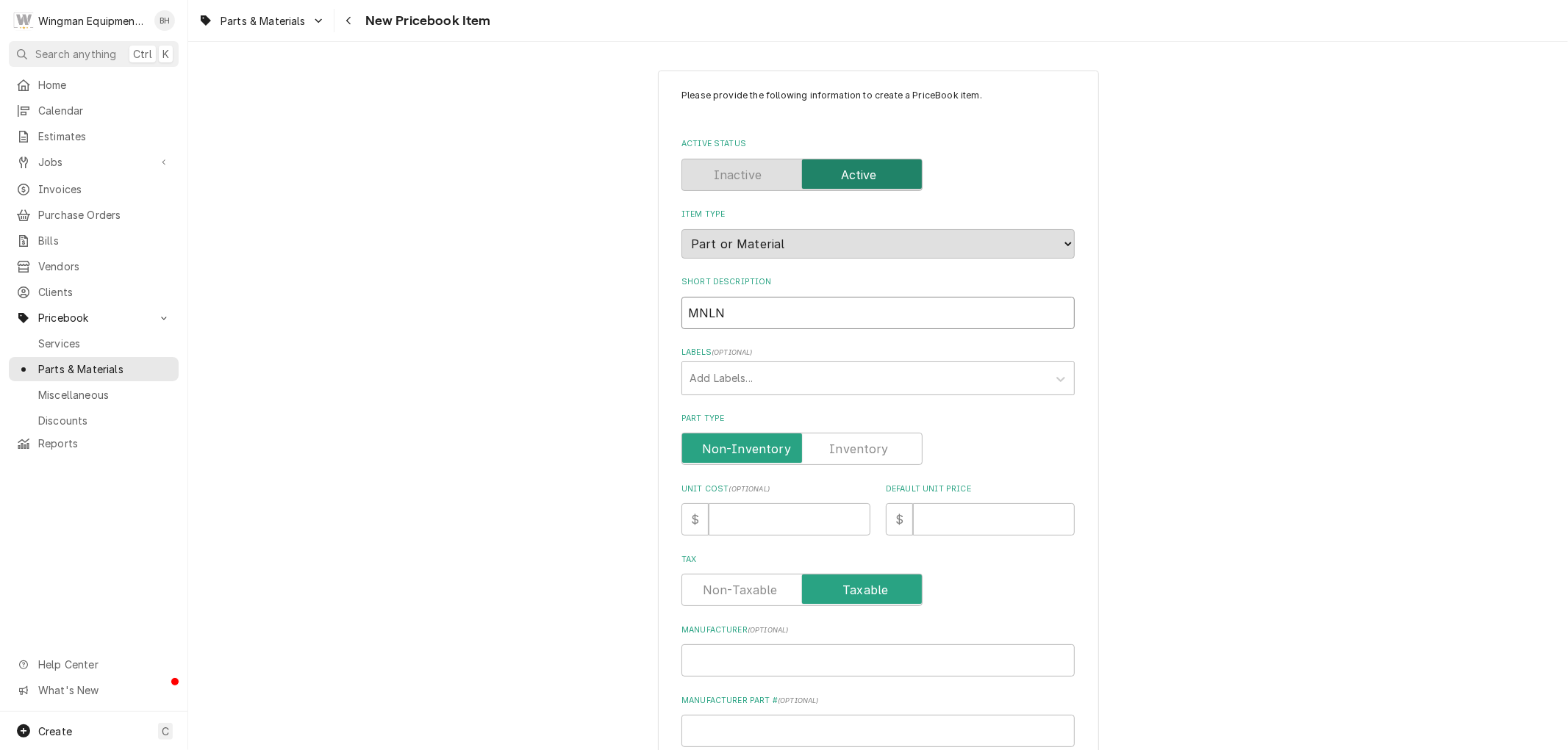
type input "MNLN"
type textarea "x"
type input "MNLN 3"
type textarea "x"
type input "MNLN 3"
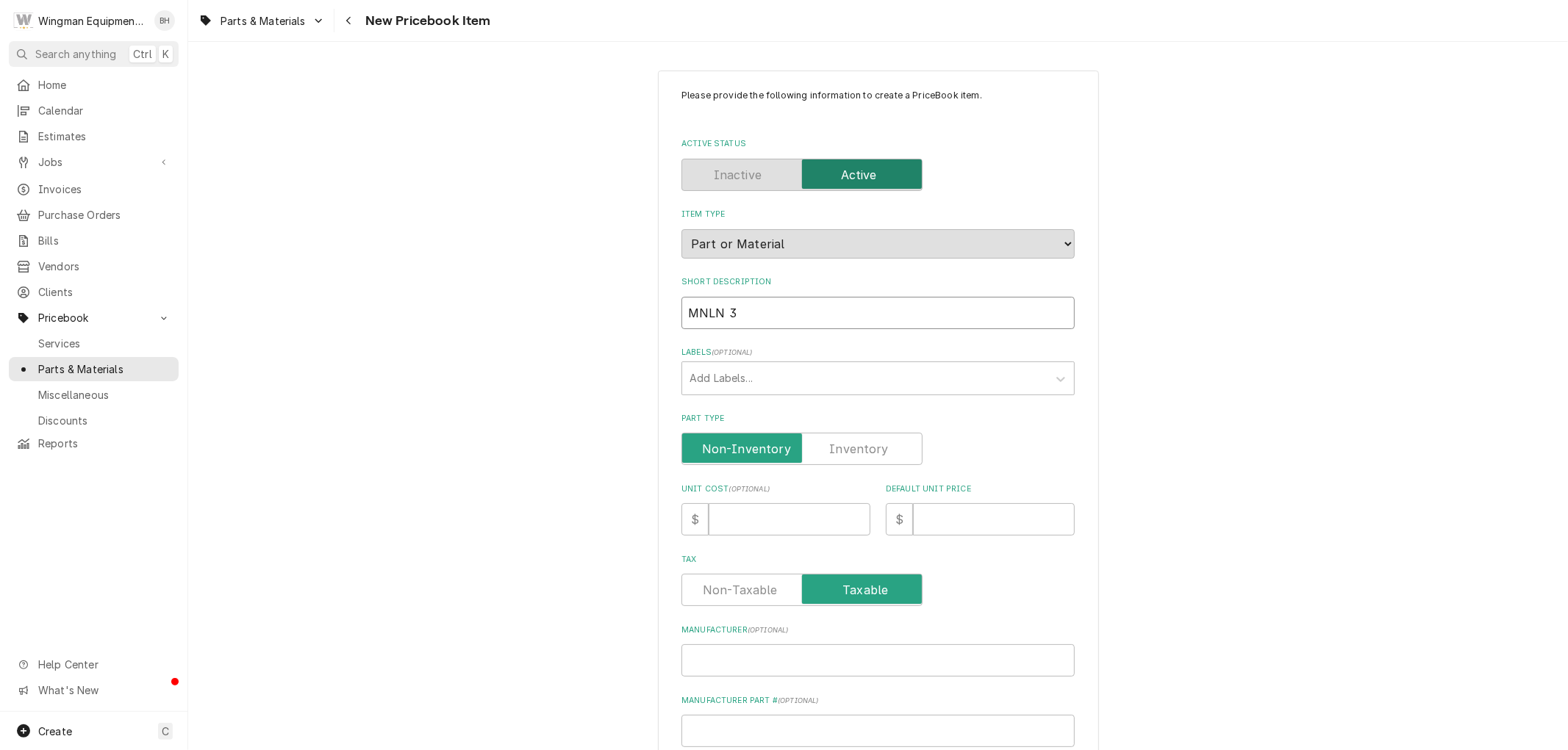
type textarea "x"
type input "MNLN 3 T"
type textarea "x"
type input "MNLN 3 To"
type textarea "x"
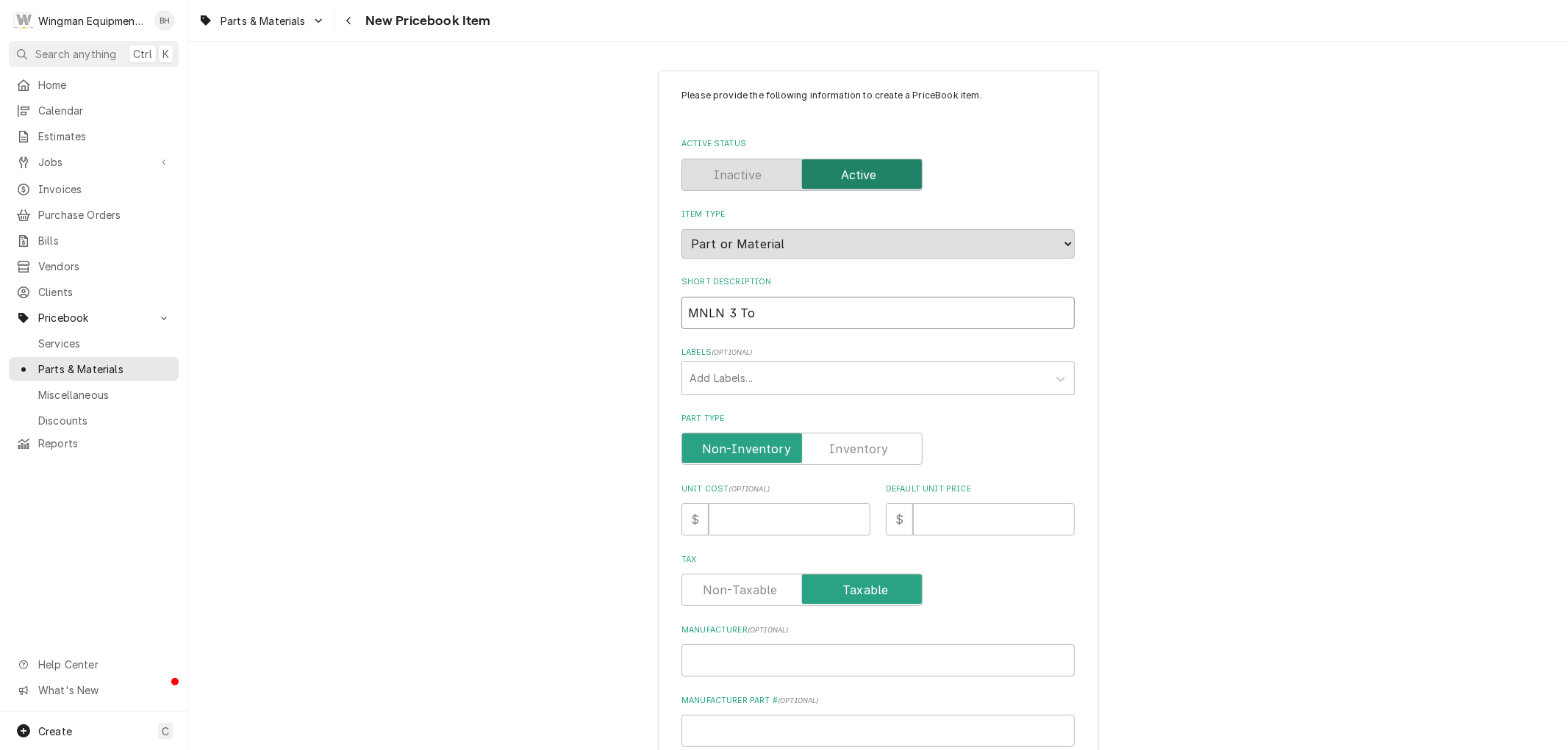
type input "MNLN 3 Ton"
type textarea "x"
type input "MNLN 3 To"
type textarea "x"
type input "MNLN 3"
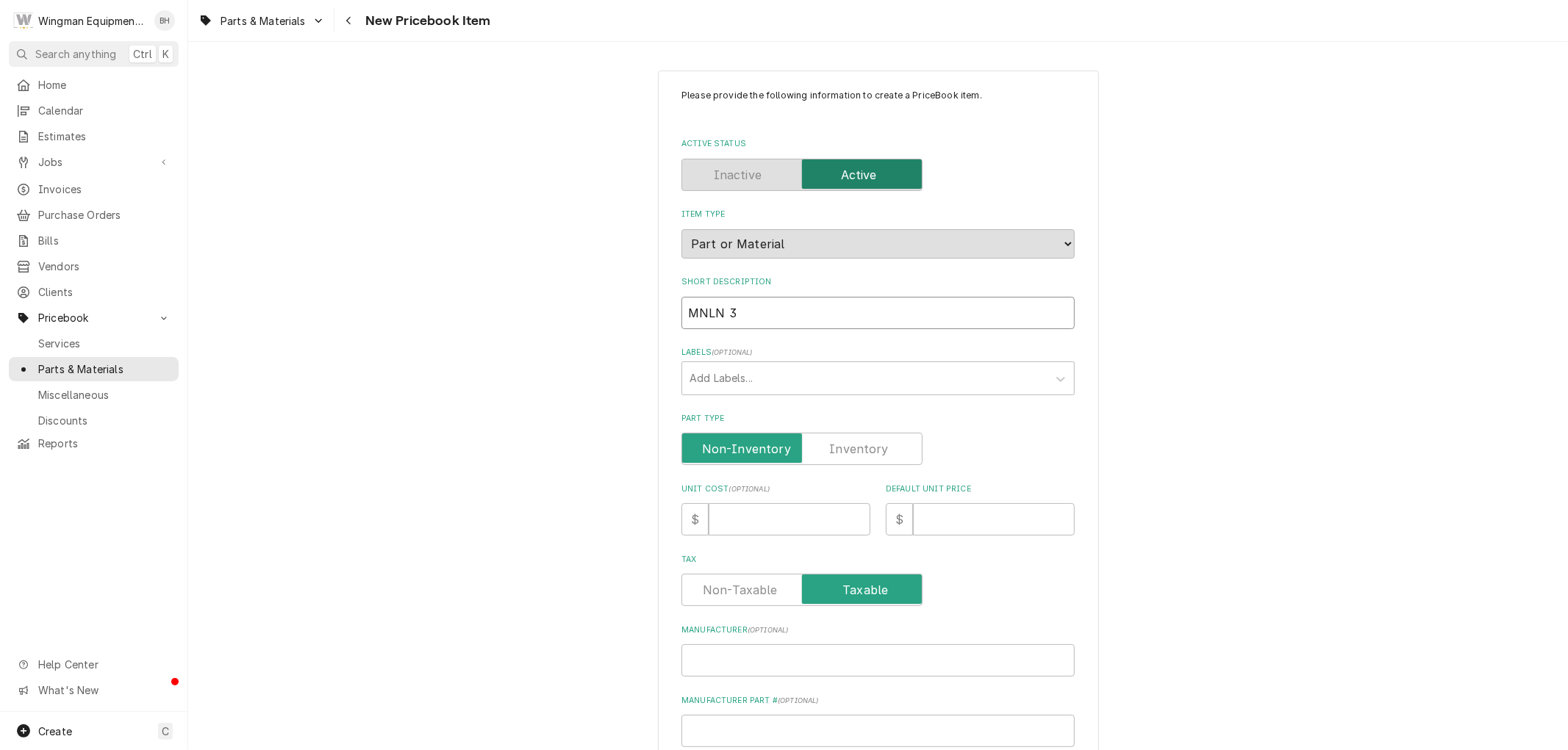
type textarea "x"
type input "MNLN 3"
type textarea "x"
type input "MNLN"
type textarea "x"
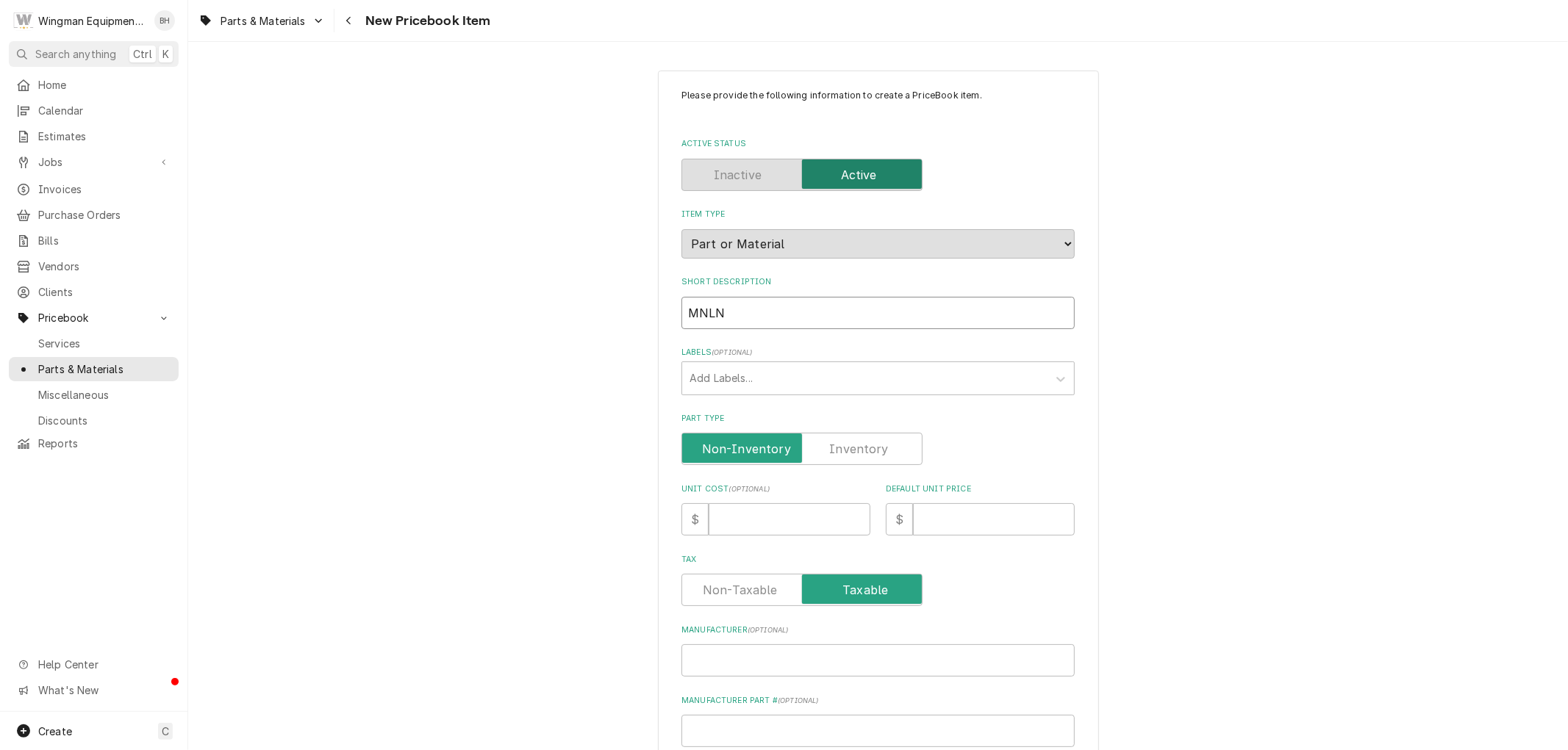
type input "MNLN 3"
type textarea "x"
type input "MNLN 36"
type textarea "x"
type input "MNLN 36K"
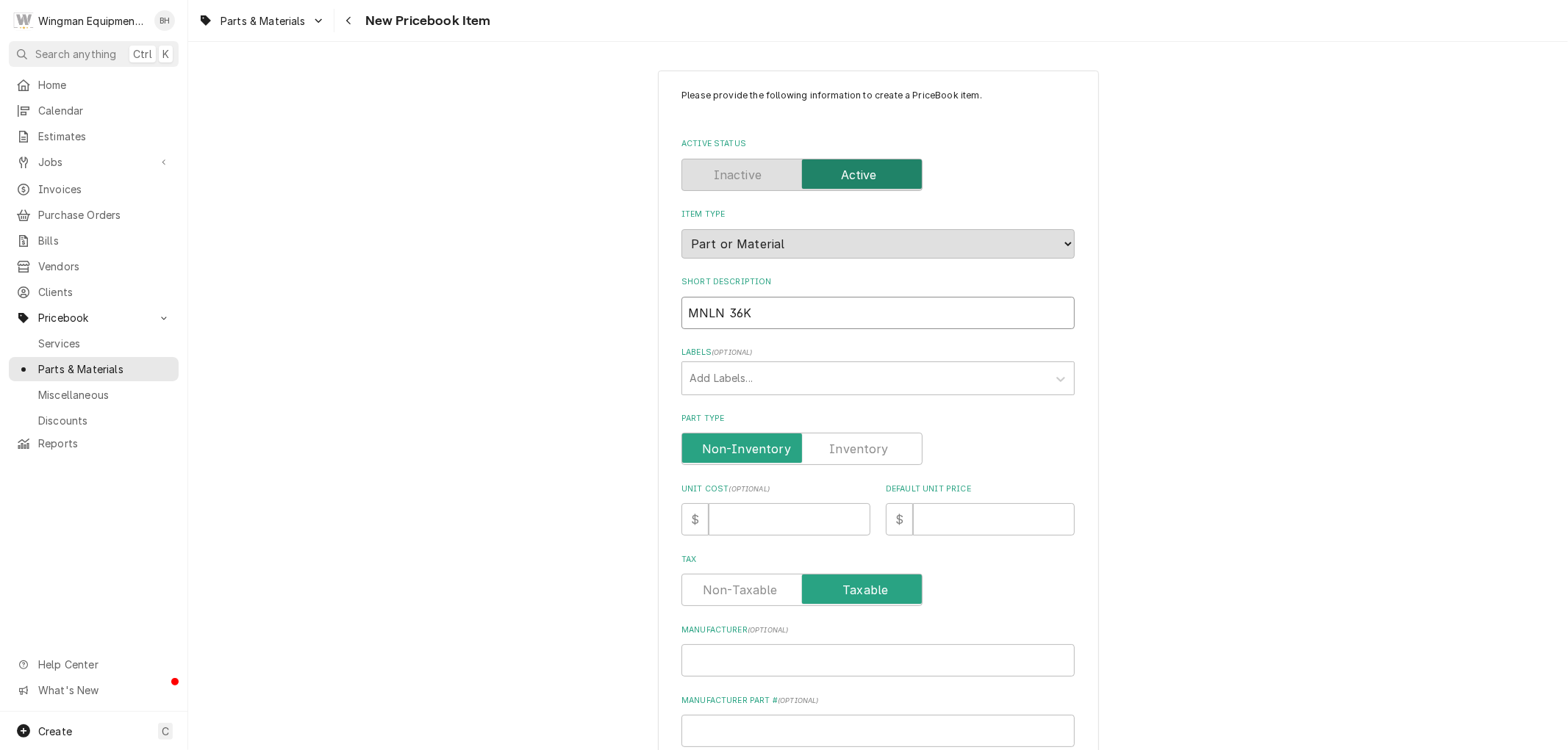
type textarea "x"
type input "MNLN 36K"
type textarea "x"
type input "MNLN 36K B"
type textarea "x"
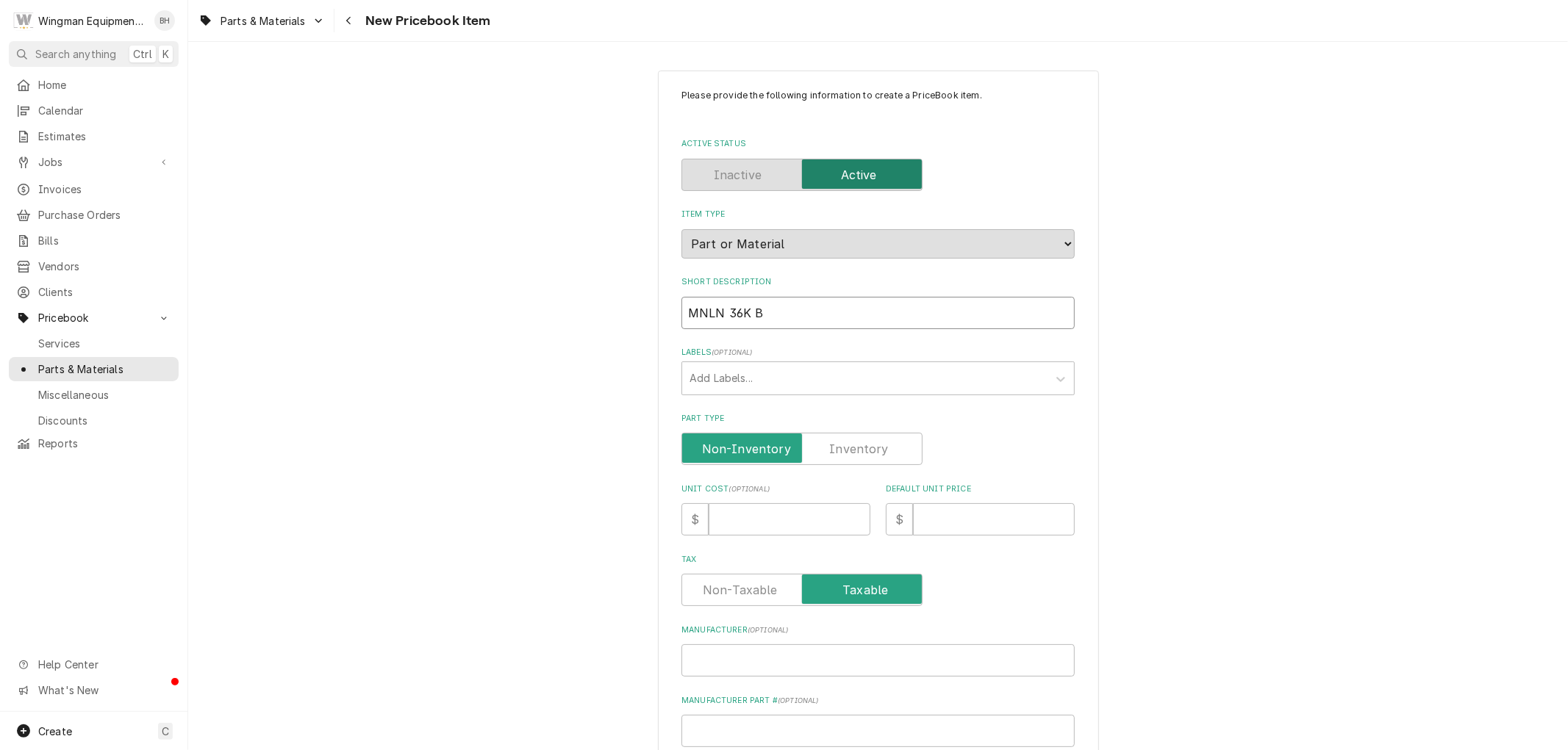
type input "MNLN 36K BT"
type textarea "x"
type input "MNLN 36K BTU"
type textarea "x"
type input "MNLN 36K BTU"
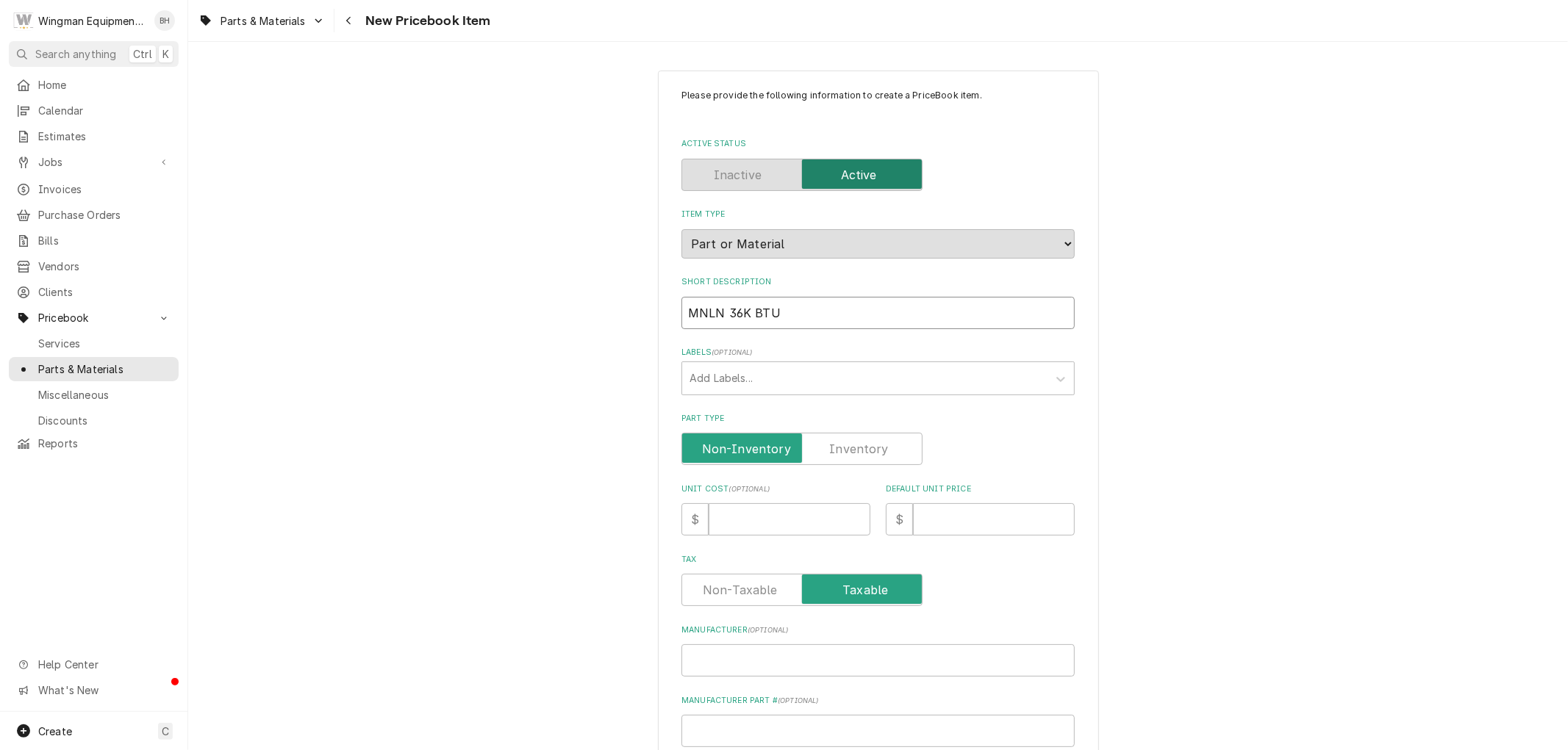
type textarea "x"
type input "MNLN 36K BTU G"
type textarea "x"
type input "MNLN 36K BTU Ga"
type textarea "x"
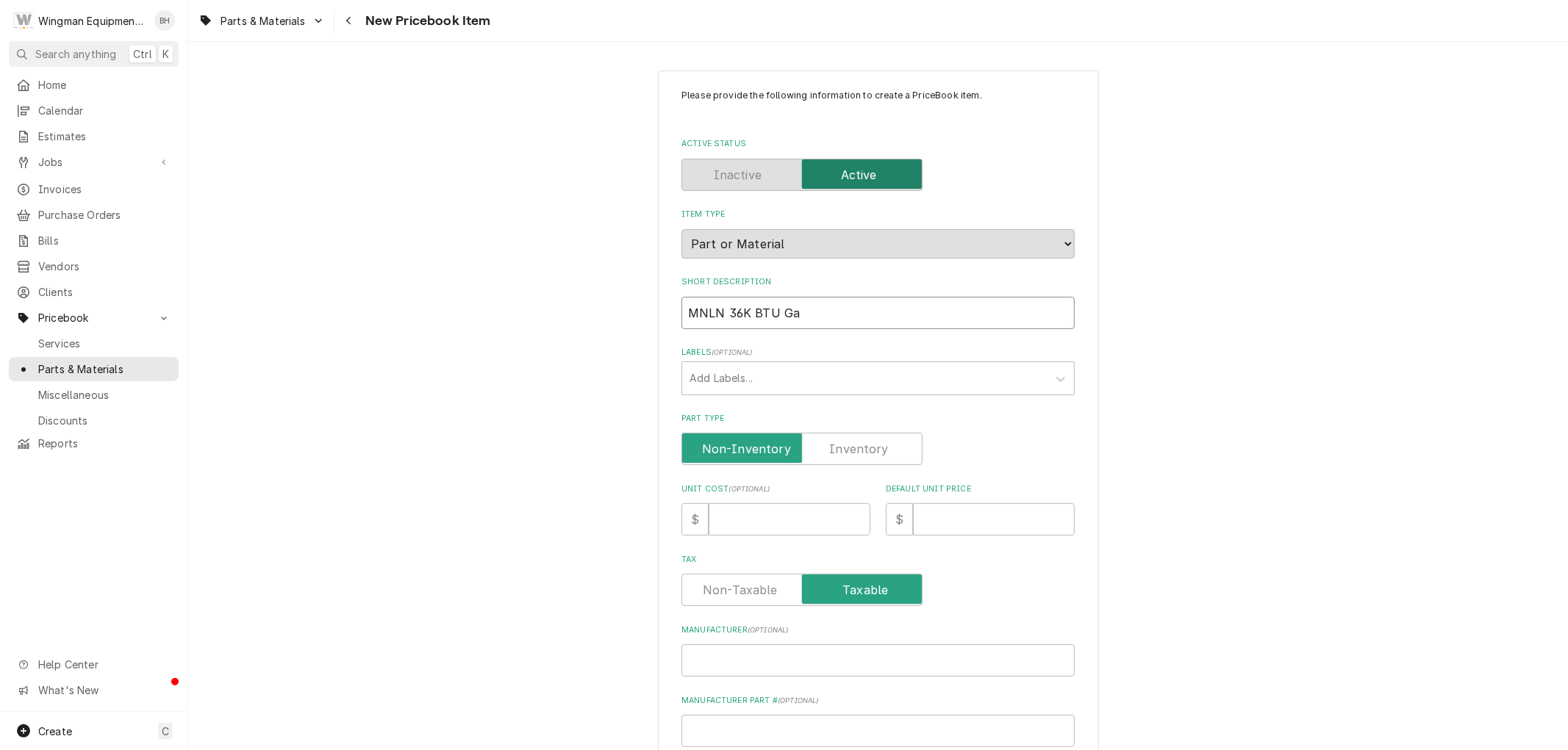
type input "MNLN 36K BTU Gas"
type textarea "x"
type input "MNLN 36K BTU Gas"
type textarea "x"
type input "MNLN 36K BTU Gas P"
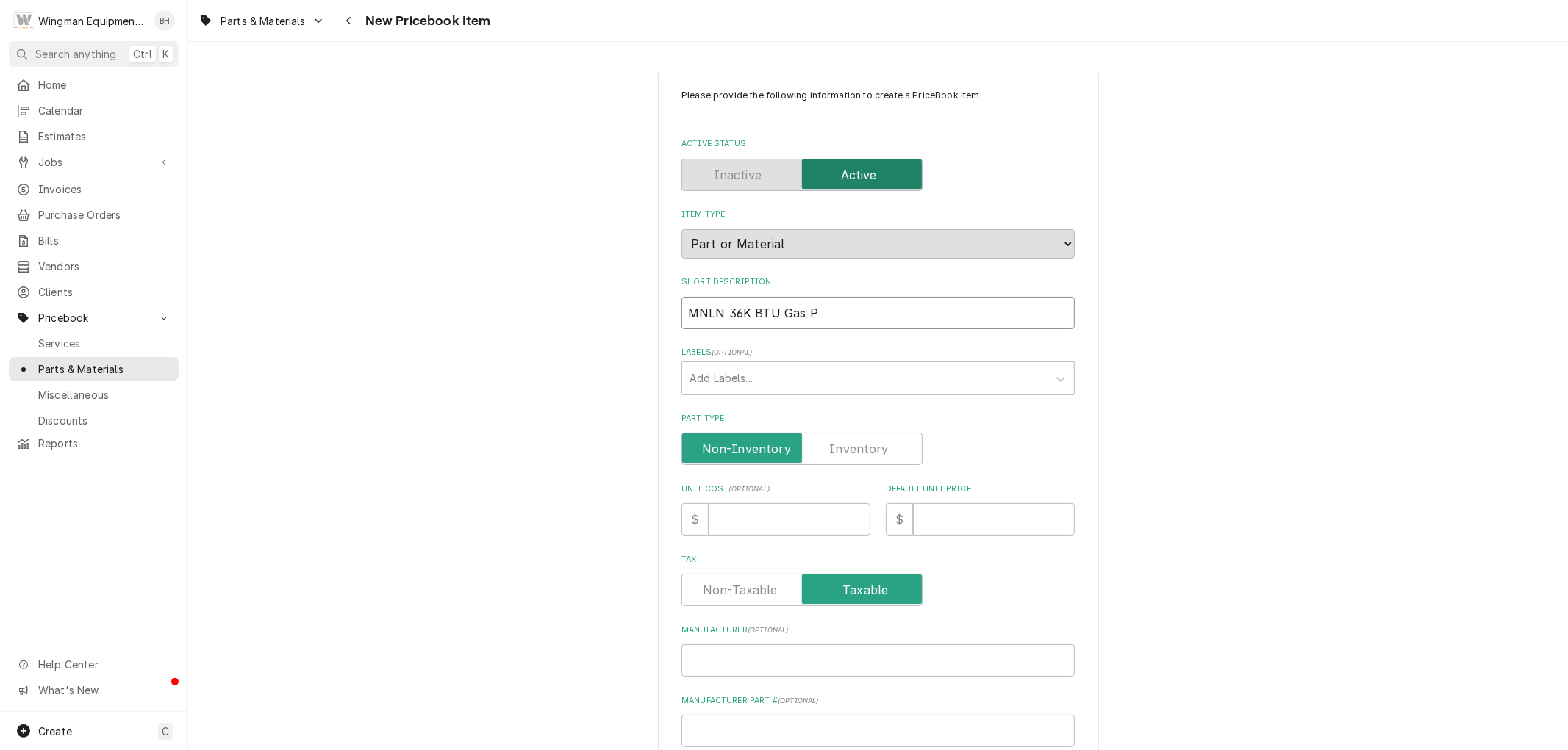
type textarea "x"
type input "MNLN 36K BTU Gas Pa"
type textarea "x"
type input "MNLN 36K BTU Gas Pac"
type textarea "x"
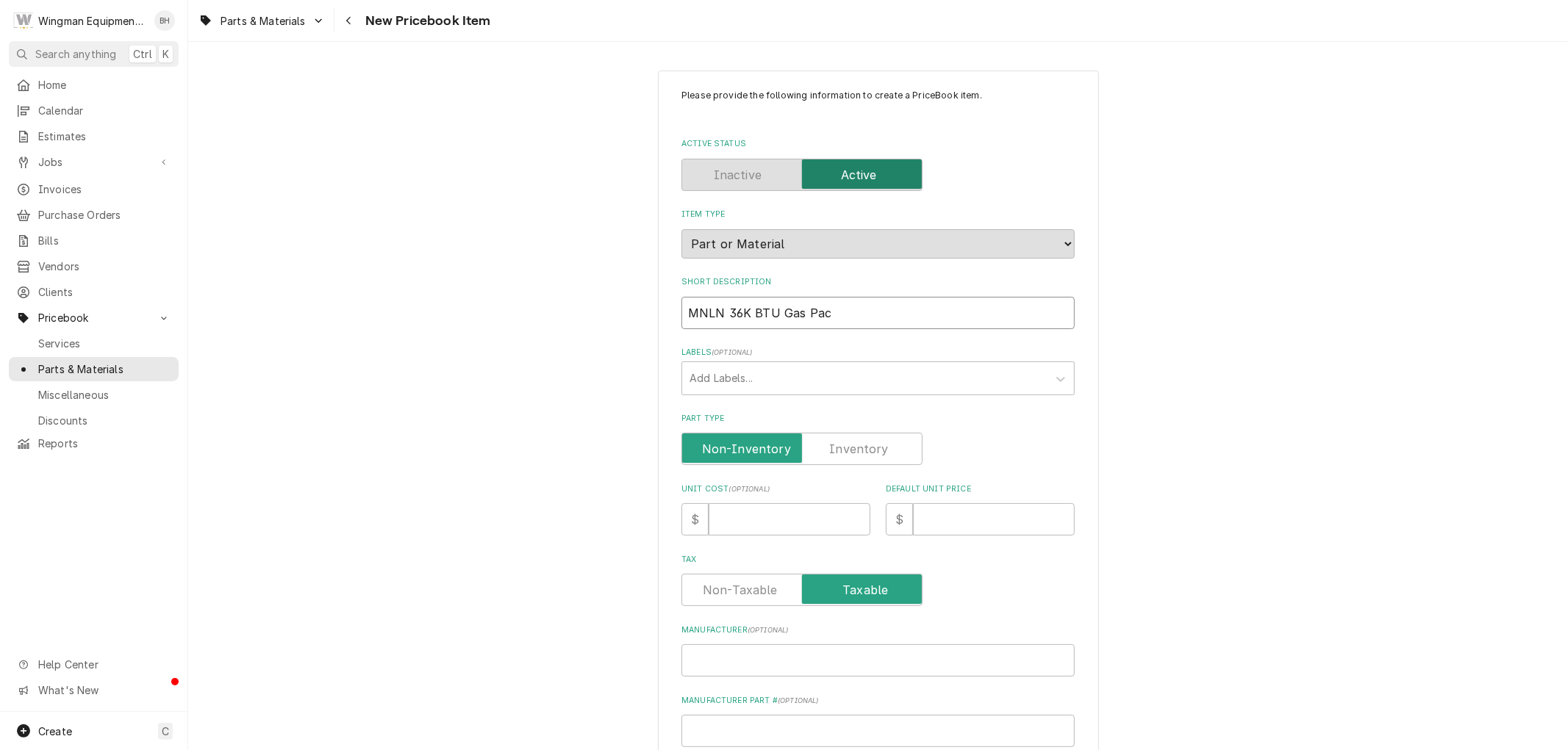
type input "MNLN 36K BTU Gas Pack"
type textarea "x"
type input "MNLN 36K BTU Gas Pack"
type textarea "x"
type input "MNLN 36K BTU Gas Pack A"
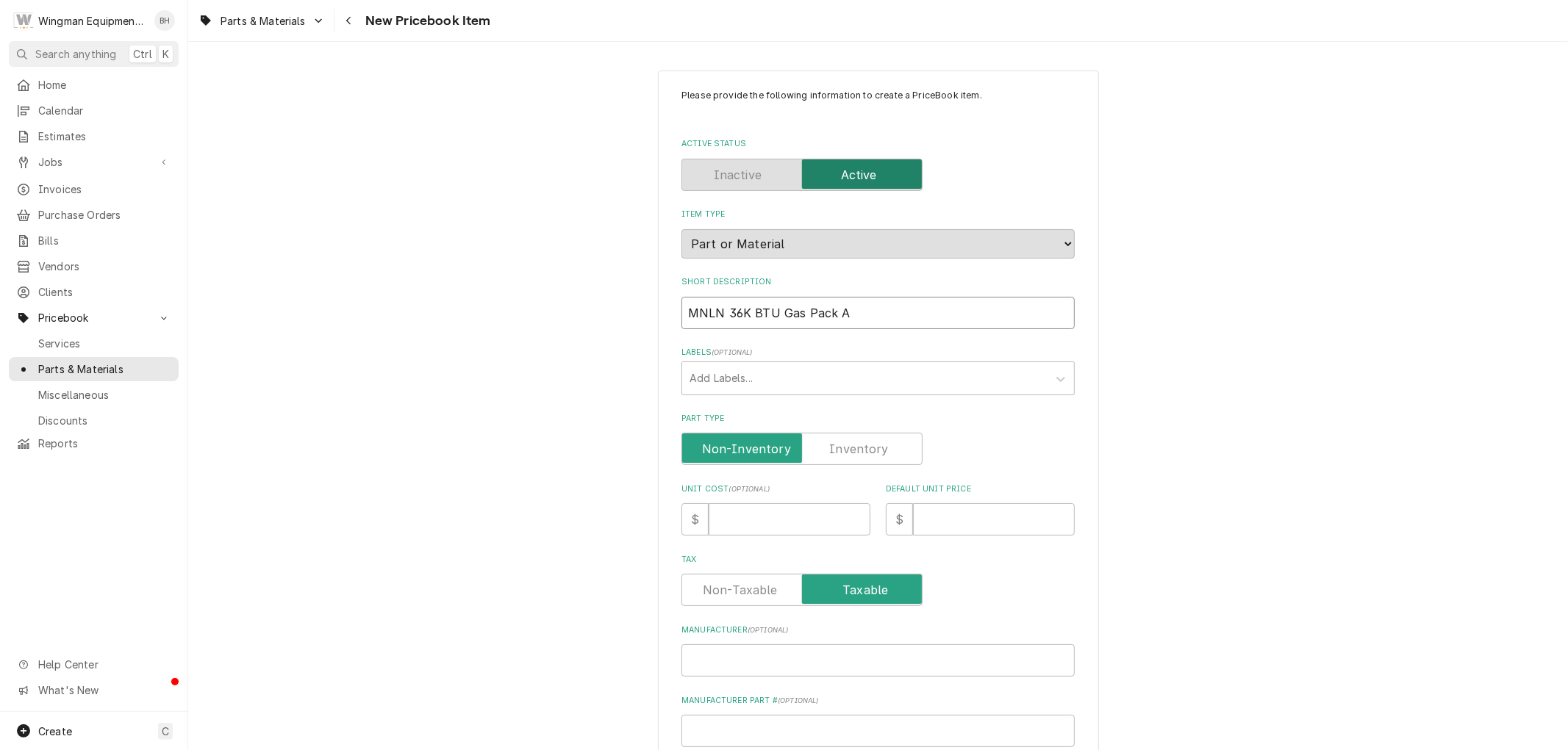
type textarea "x"
type input "MNLN 36K BTU Gas Pack A2"
type textarea "x"
type input "MNLN 36K BTU Gas Pack A2L"
click at [792, 512] on input "Unit Cost ( optional )" at bounding box center [790, 520] width 162 height 33
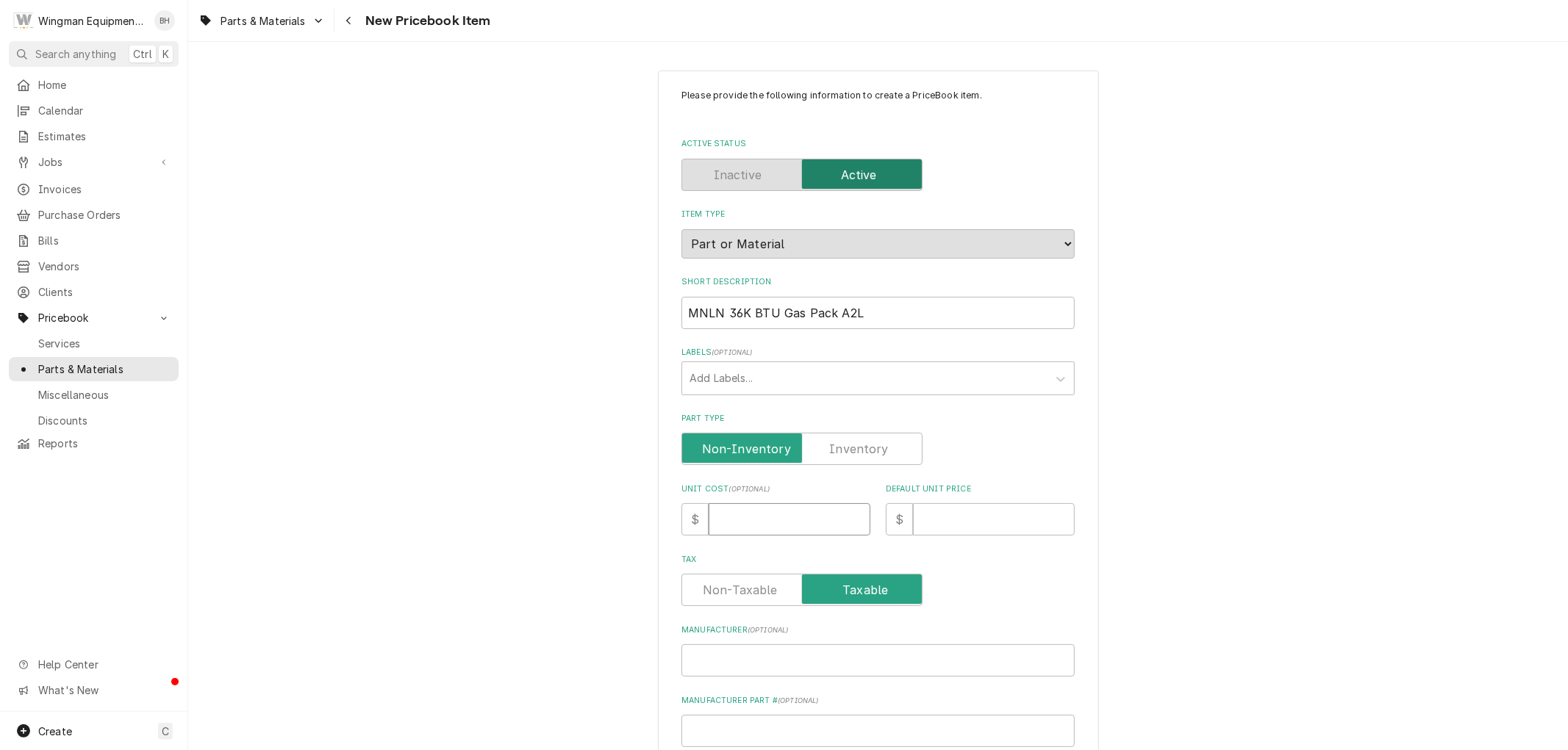
click at [725, 527] on input "Unit Cost ( optional )" at bounding box center [790, 520] width 162 height 33
type textarea "x"
type input "3"
type textarea "x"
type input "38"
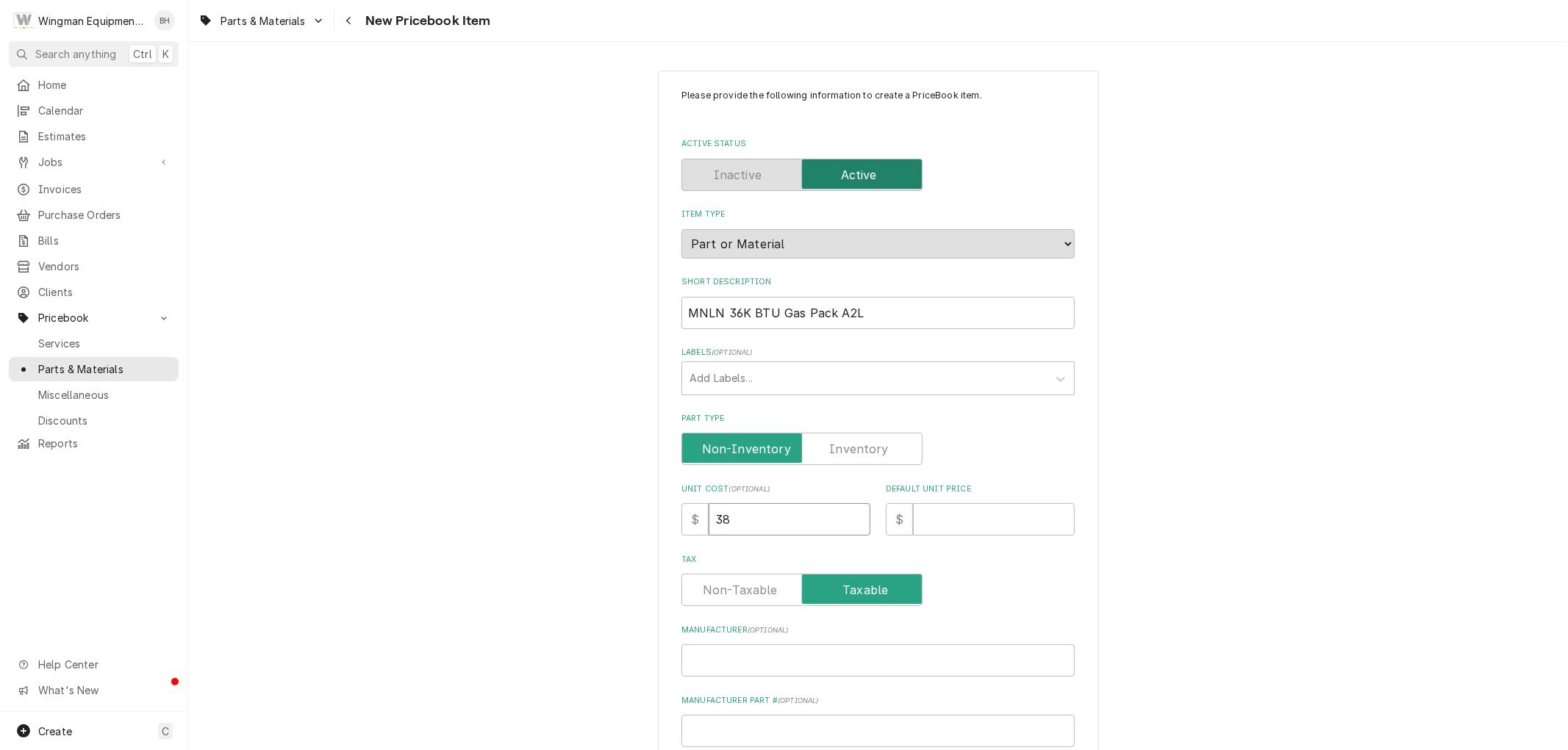
type textarea "x"
type input "386"
type textarea "x"
type input "3865"
click at [946, 507] on input "Default Unit Price" at bounding box center [994, 520] width 162 height 33
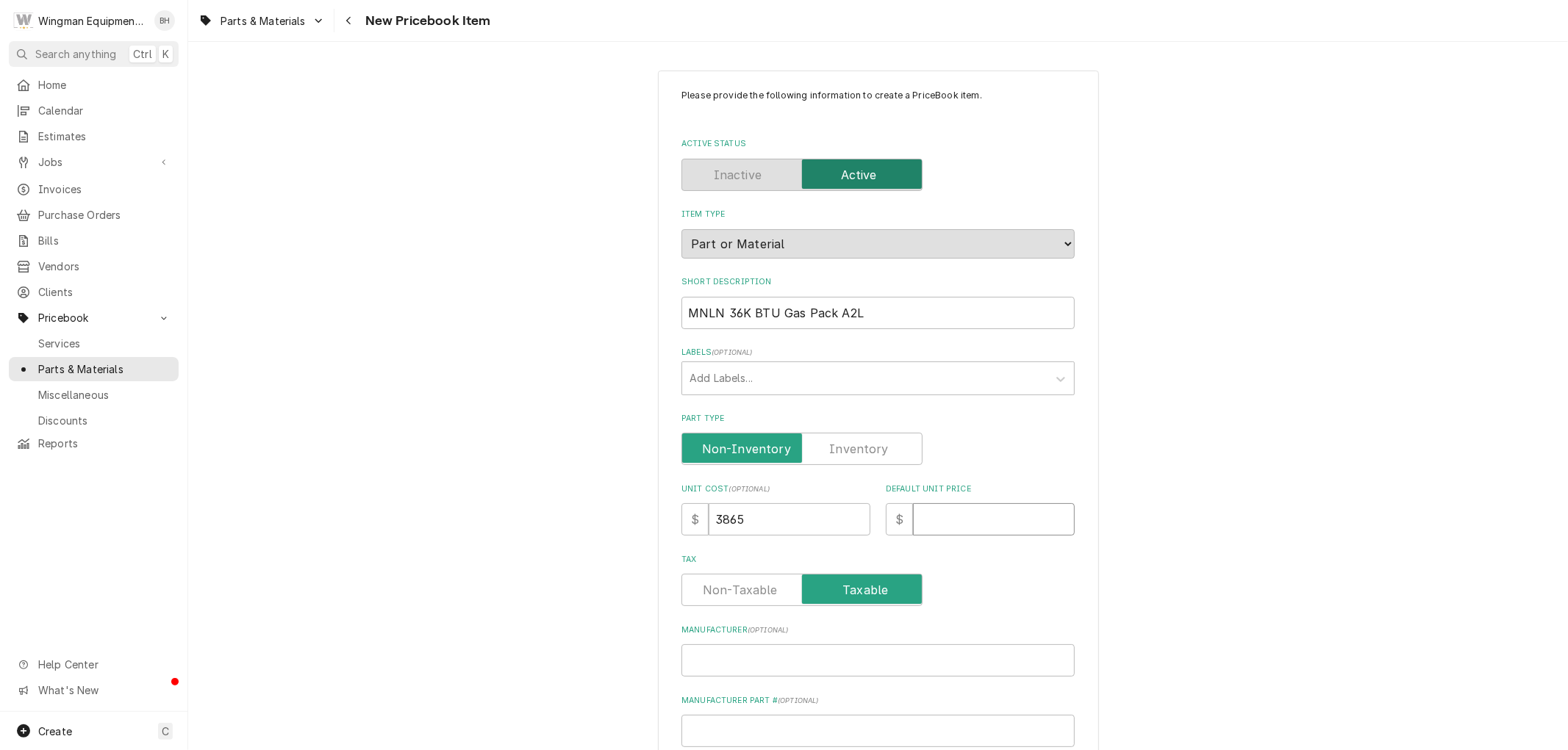
click at [942, 519] on input "Default Unit Price" at bounding box center [994, 520] width 162 height 33
type textarea "x"
type input "5"
type textarea "x"
type input "54"
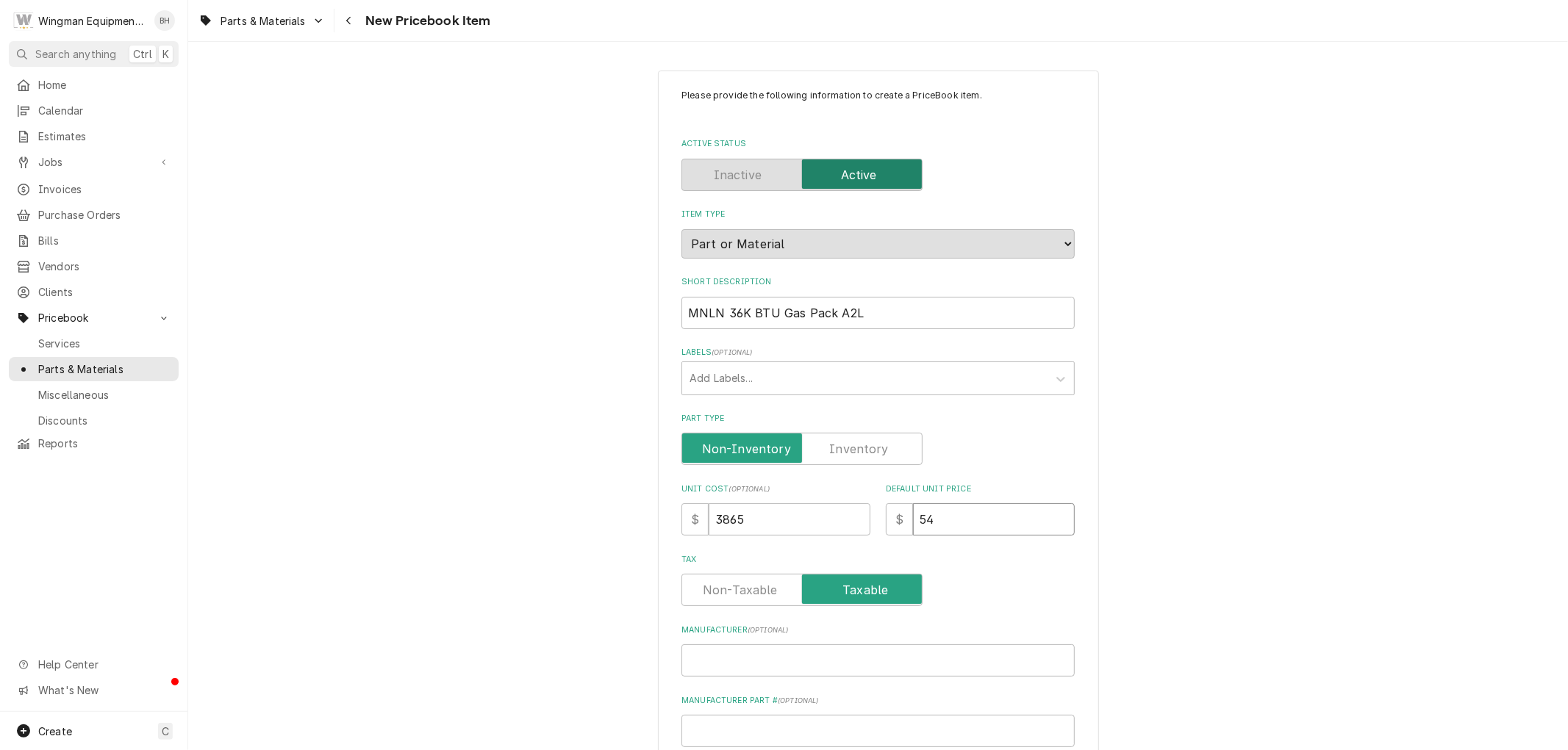
type textarea "x"
type input "549"
type textarea "x"
type input "5495"
click at [744, 658] on input "Manufacturer ( optional )" at bounding box center [879, 661] width 393 height 33
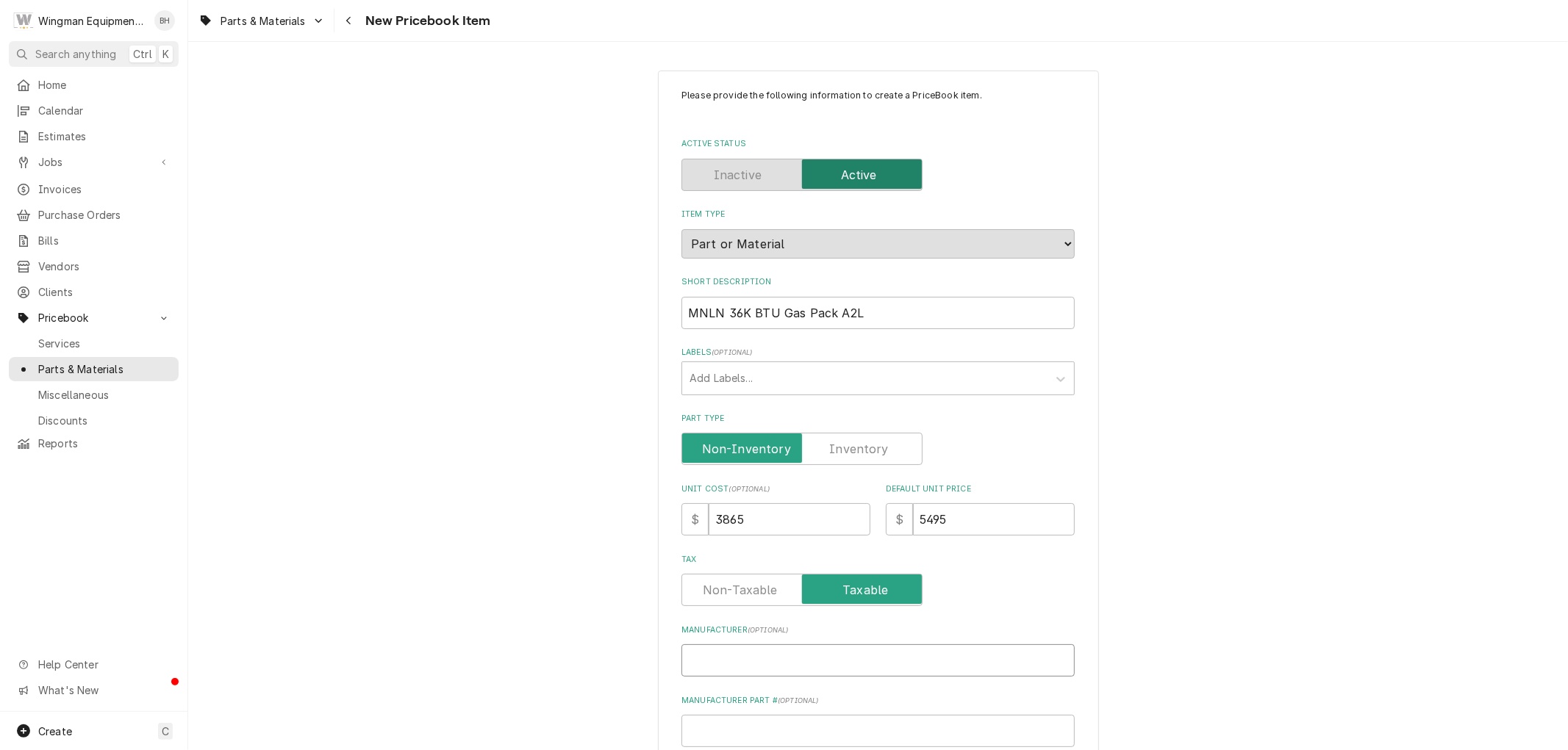
type textarea "x"
type input "M"
type textarea "x"
type input "Ma"
type textarea "x"
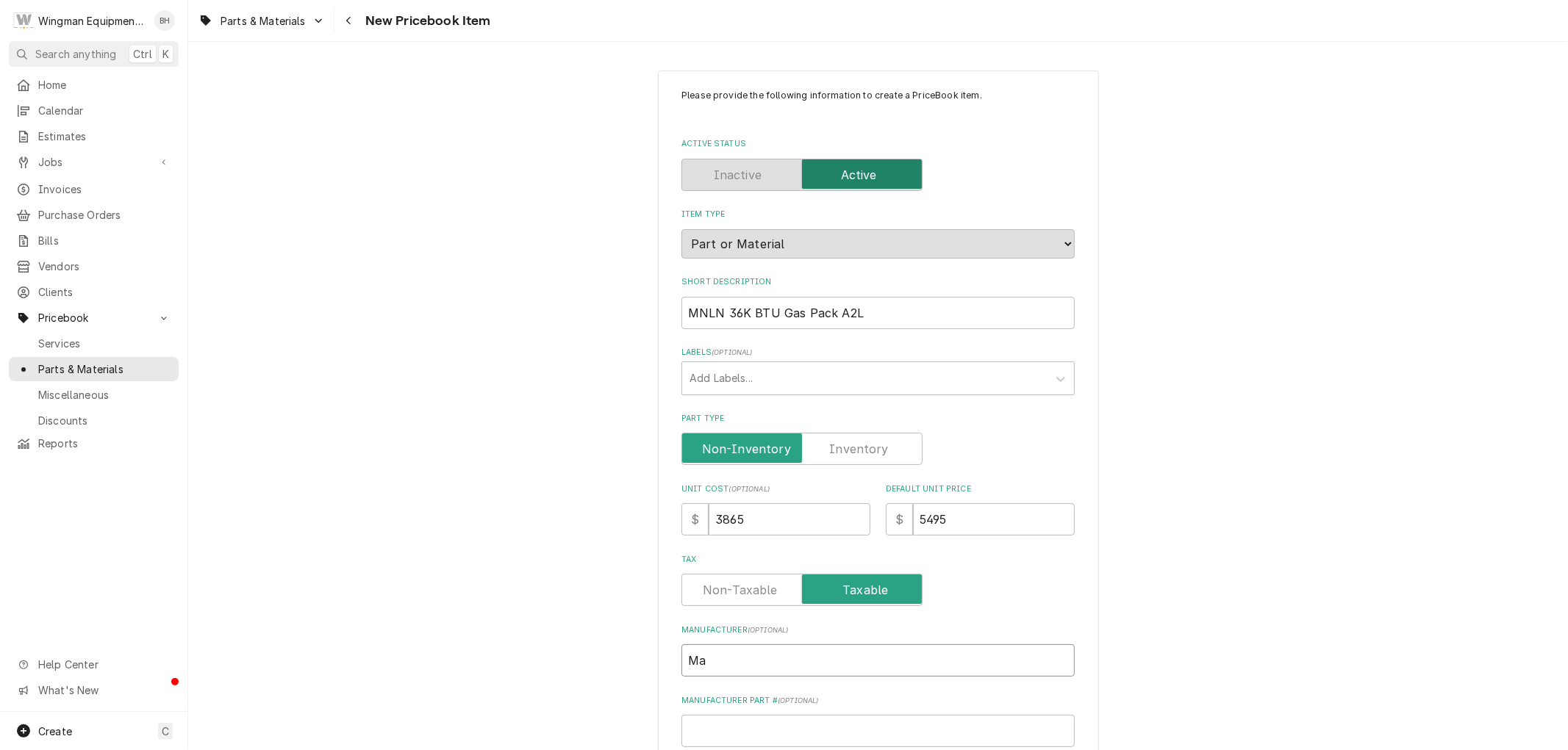
type input "Mai"
type textarea "x"
type input "Main"
type textarea "x"
type input "Mainl"
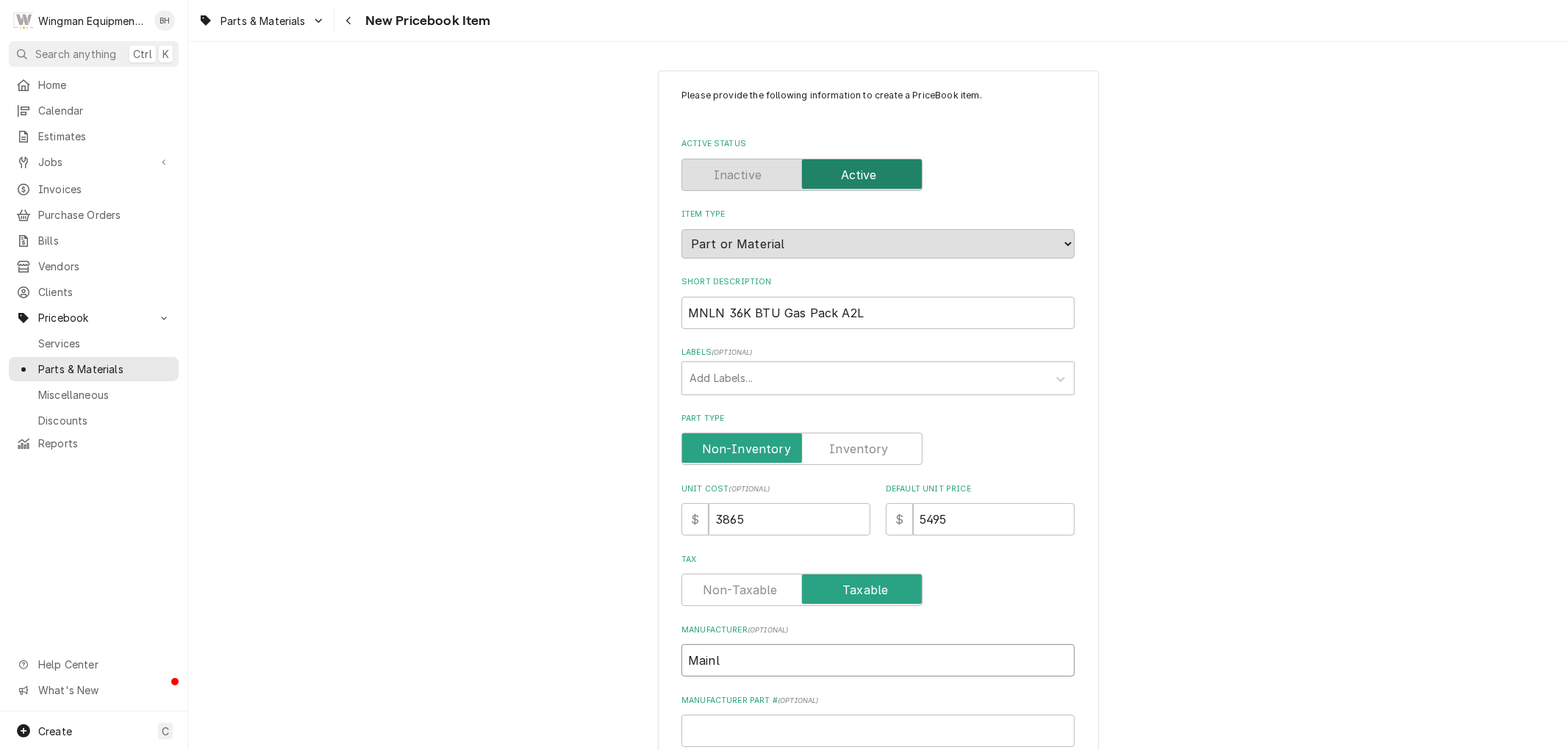
type textarea "x"
type input "Mainli"
type textarea "x"
type input "Mainlin"
type textarea "x"
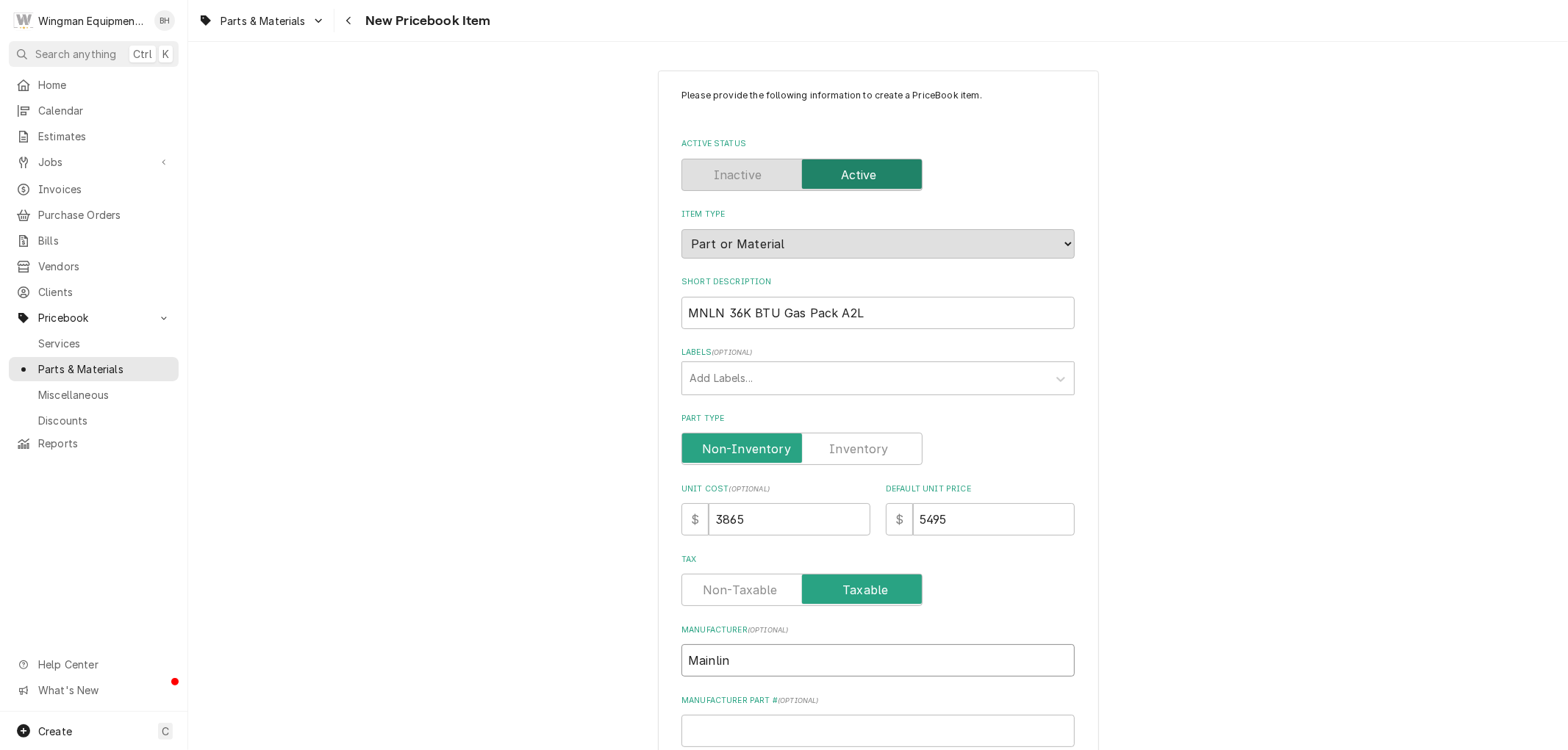
type input "Mainline"
type textarea "x"
type input "Mainline"
type textarea "x"
type input "Mainline ("
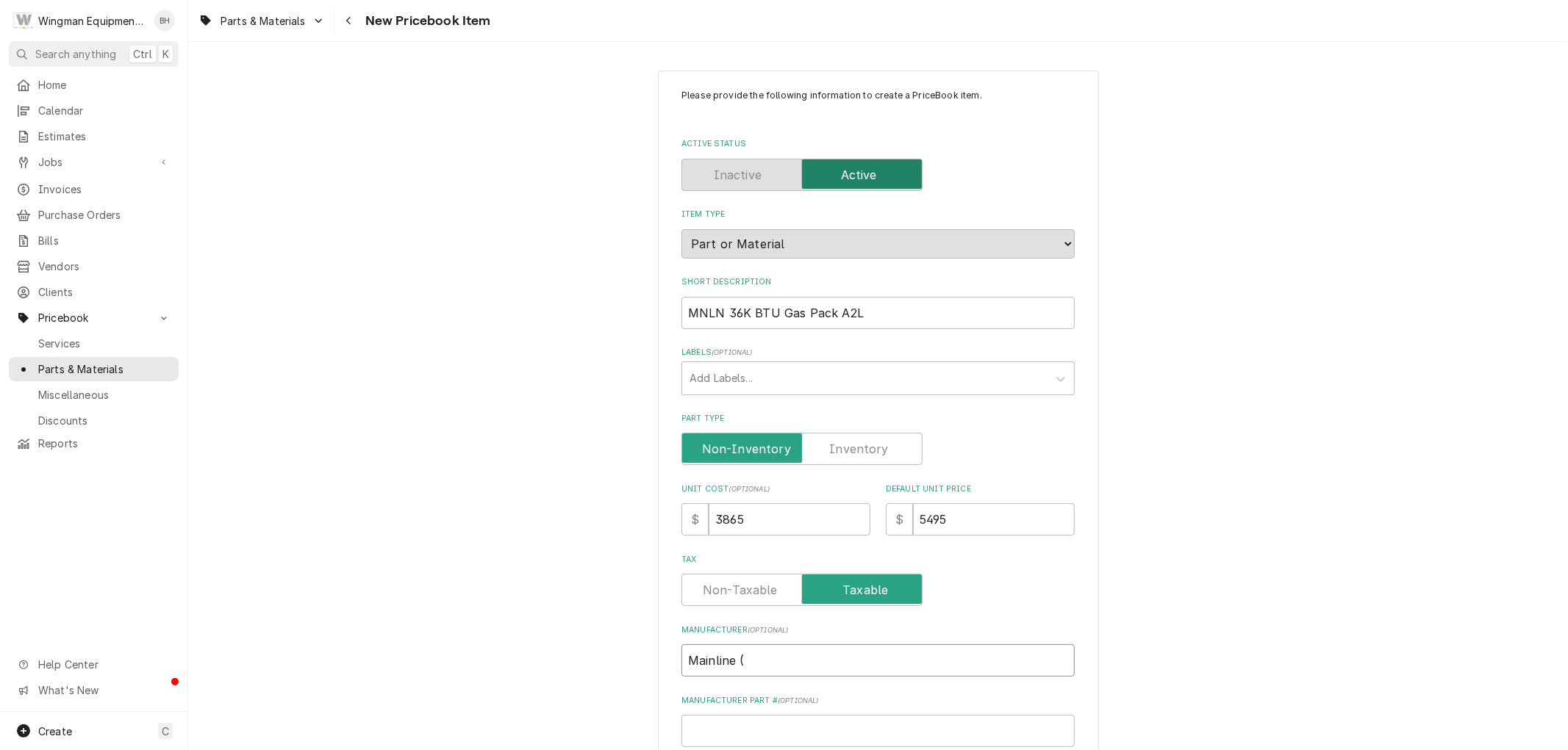
type textarea "x"
type input "Mainline (R"
type textarea "x"
type input "Mainline (Rh"
type textarea "x"
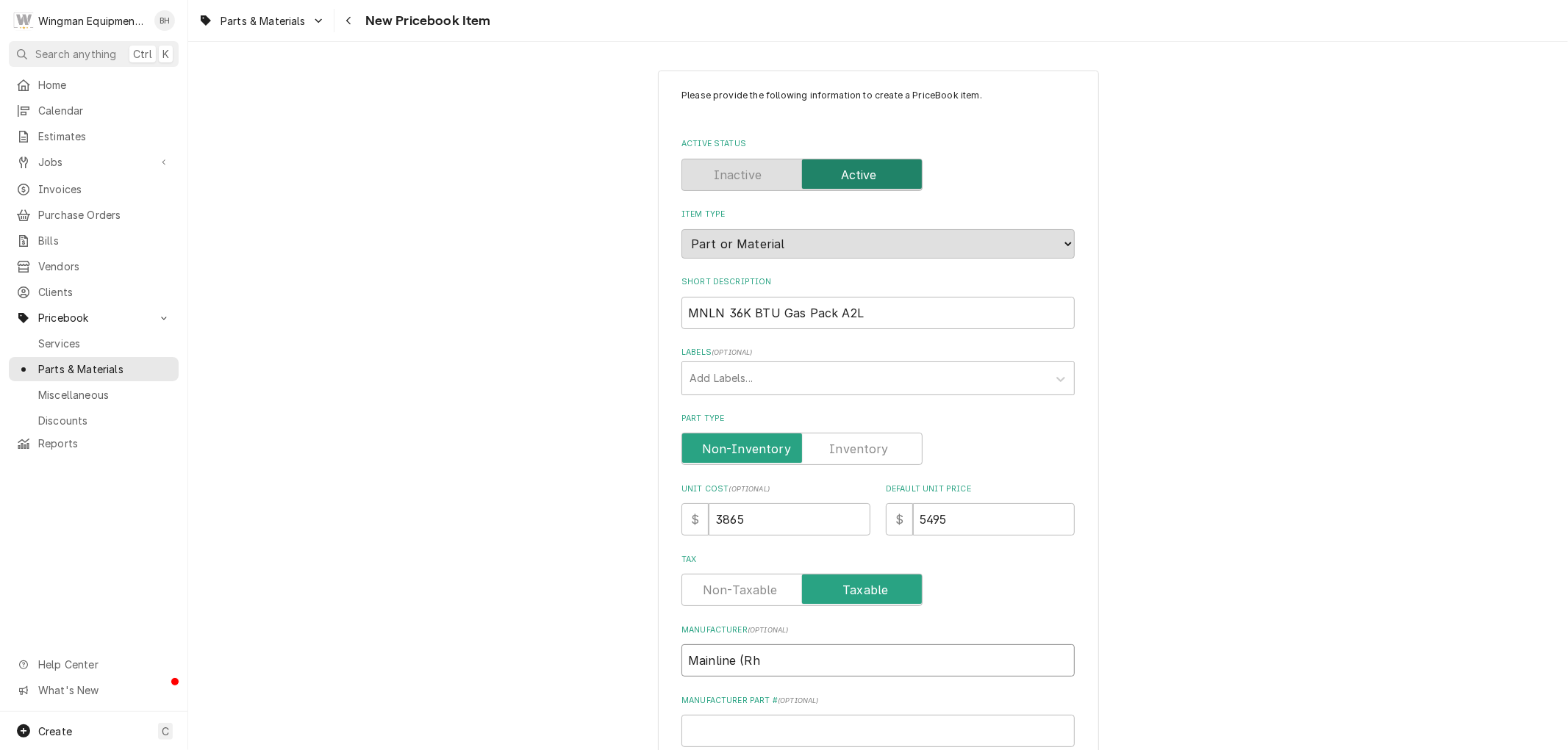
type input "Mainline (Rhe"
type textarea "x"
type input "Mainline (Rhee"
type textarea "x"
type input "Mainline (Rheem"
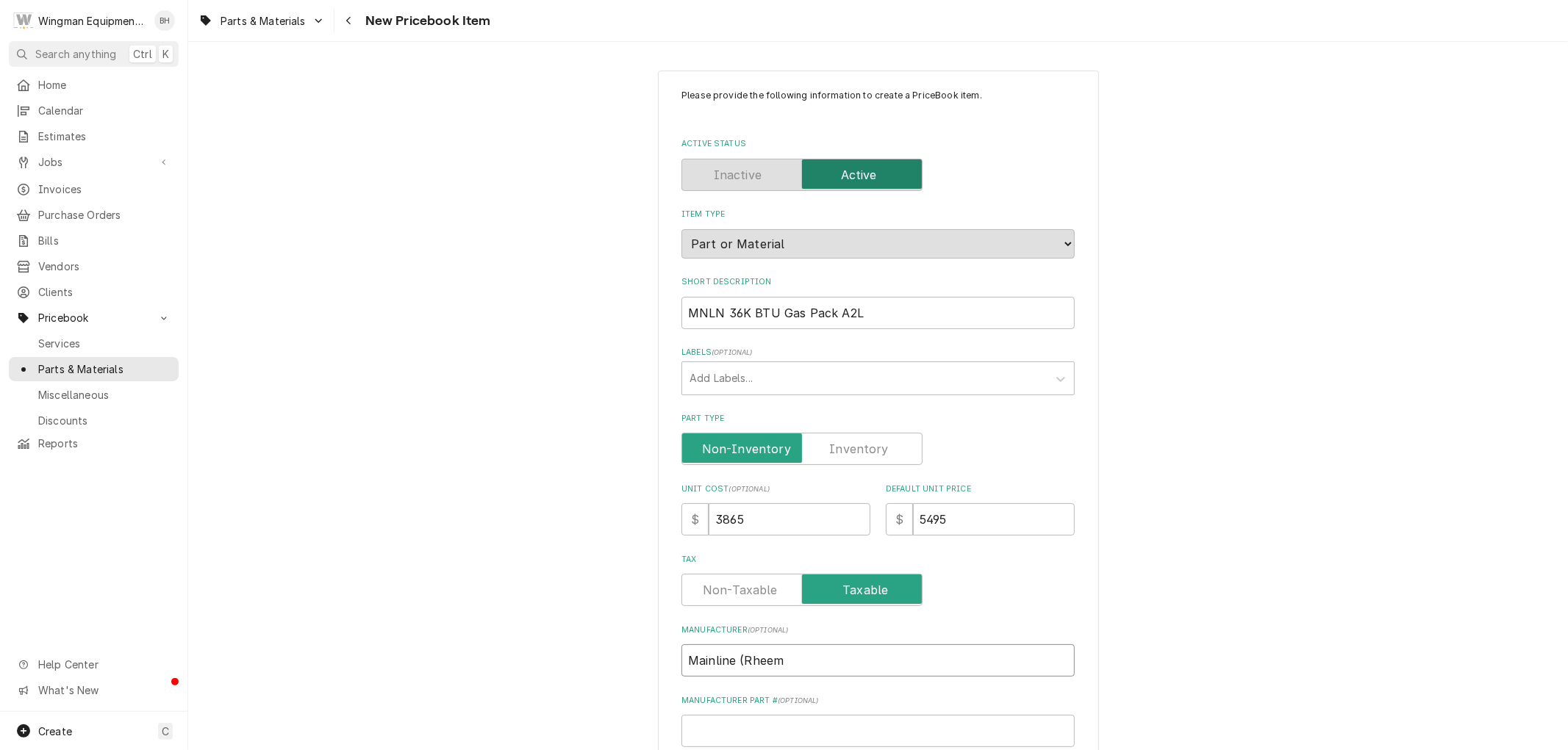
type textarea "x"
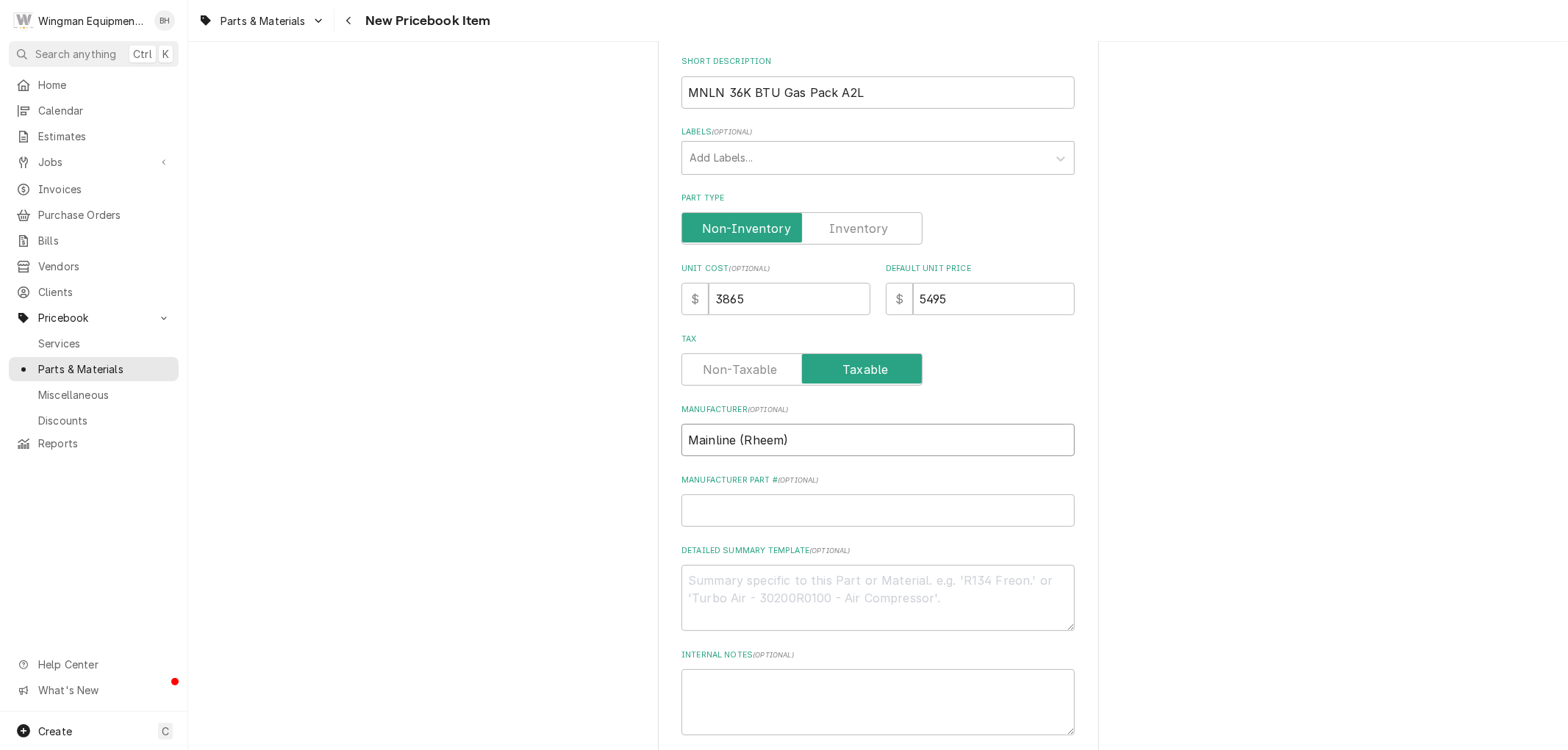
scroll to position [327, 0]
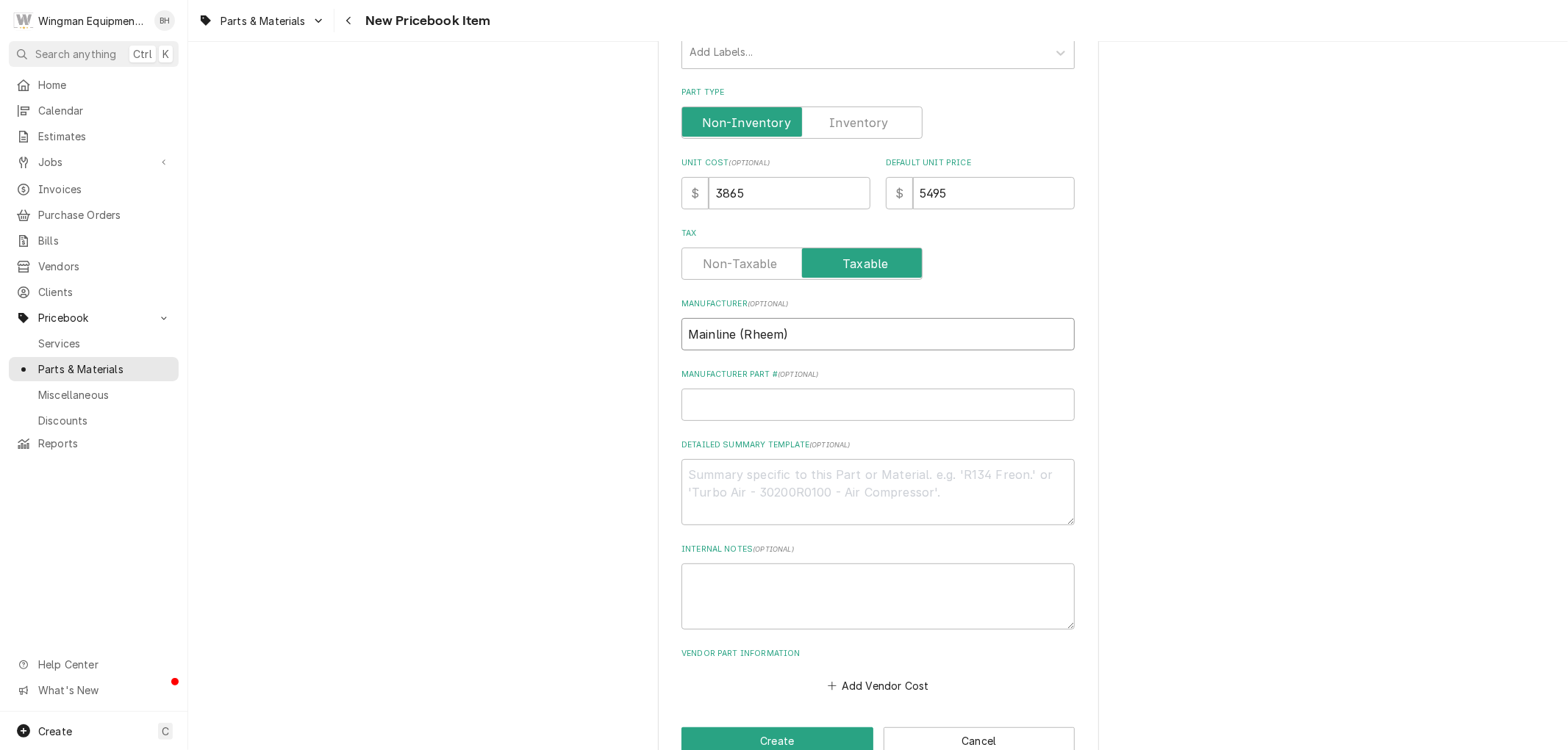
type input "Mainline (Rheem)"
click at [766, 392] on input "Manufacturer Part # ( optional )" at bounding box center [879, 405] width 393 height 33
type textarea "x"
type input "R"
type textarea "x"
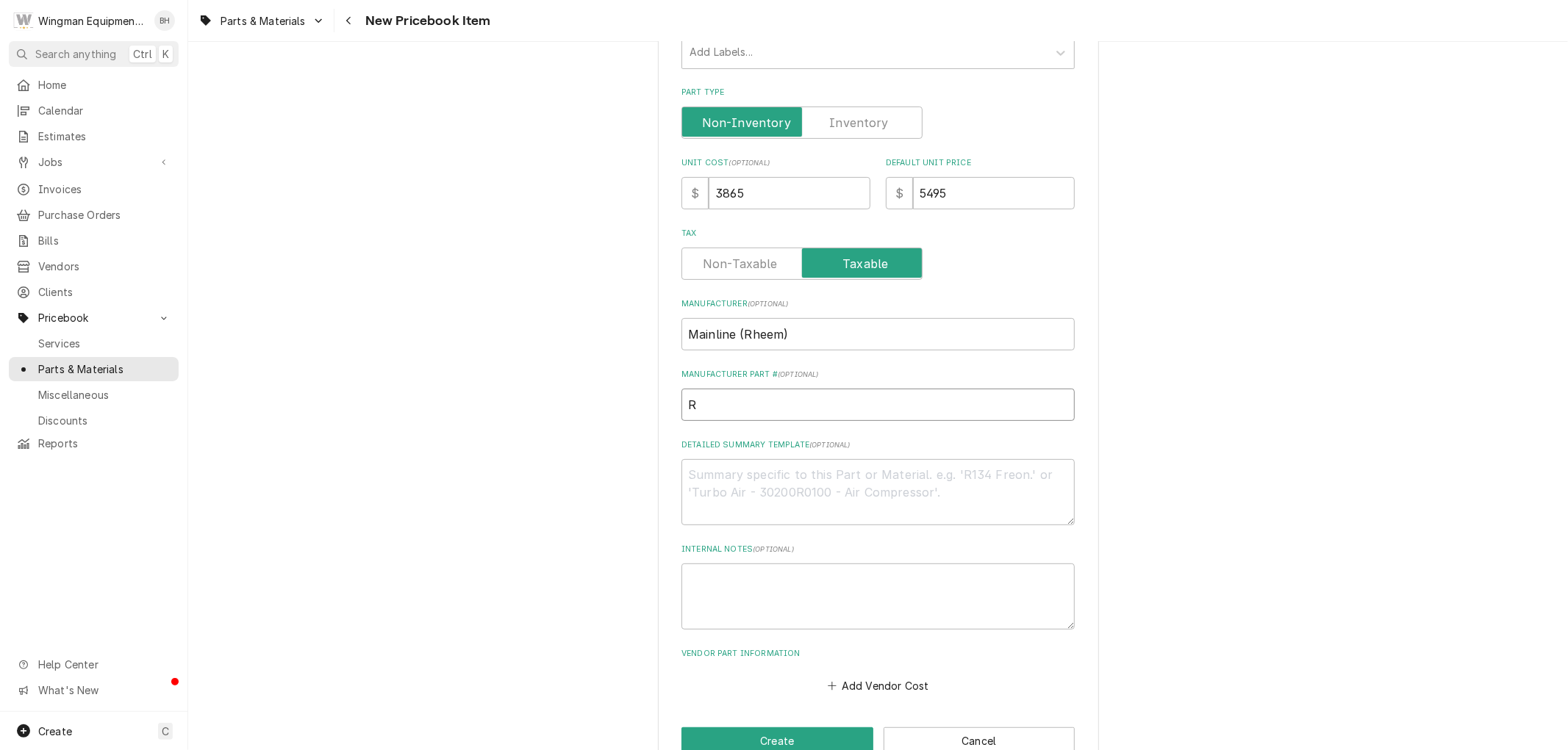
type input "RG"
type textarea "x"
type input "RGE"
type textarea "x"
type input "RGEA"
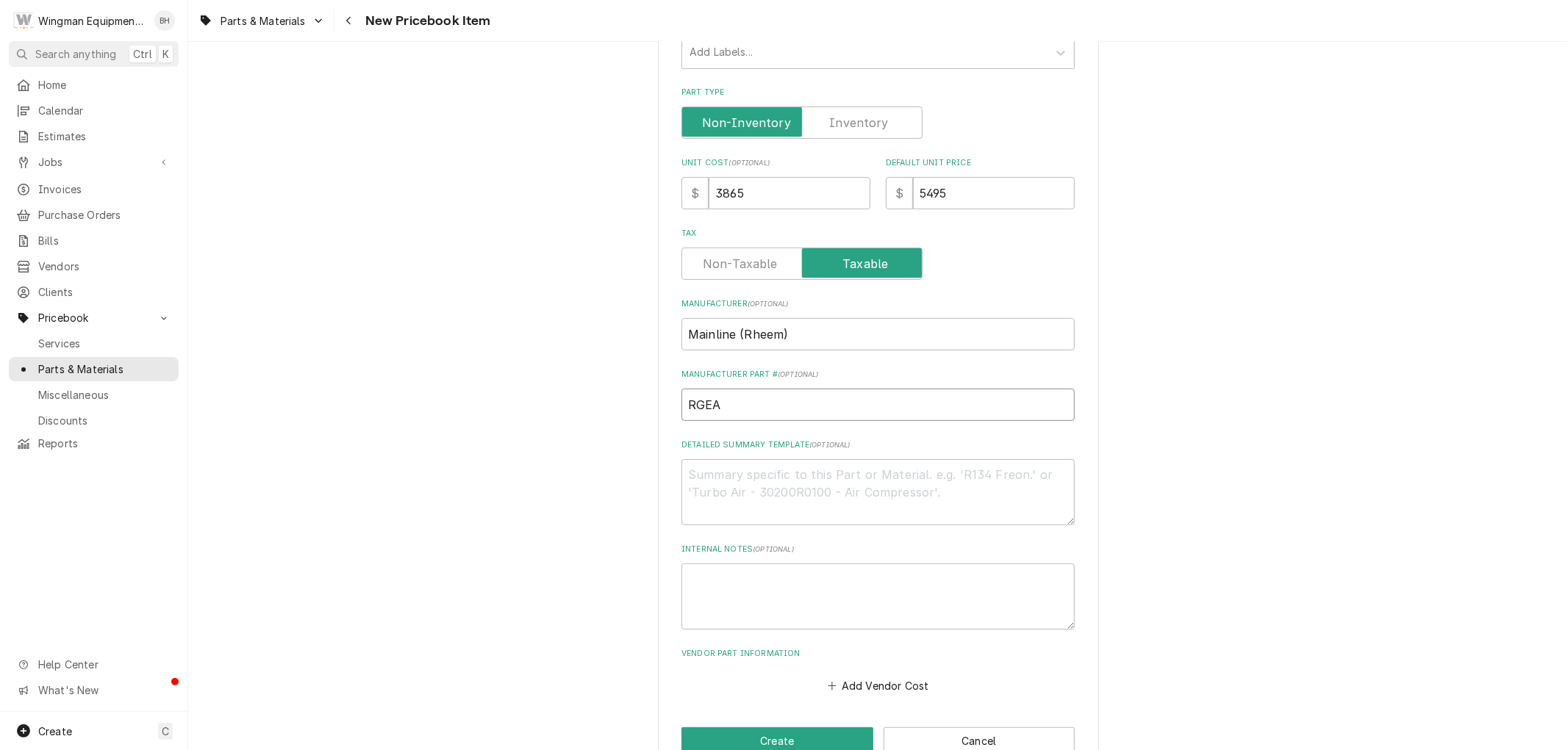
type textarea "x"
type input "RGEAY"
type textarea "x"
type input "RGEAYB"
type textarea "x"
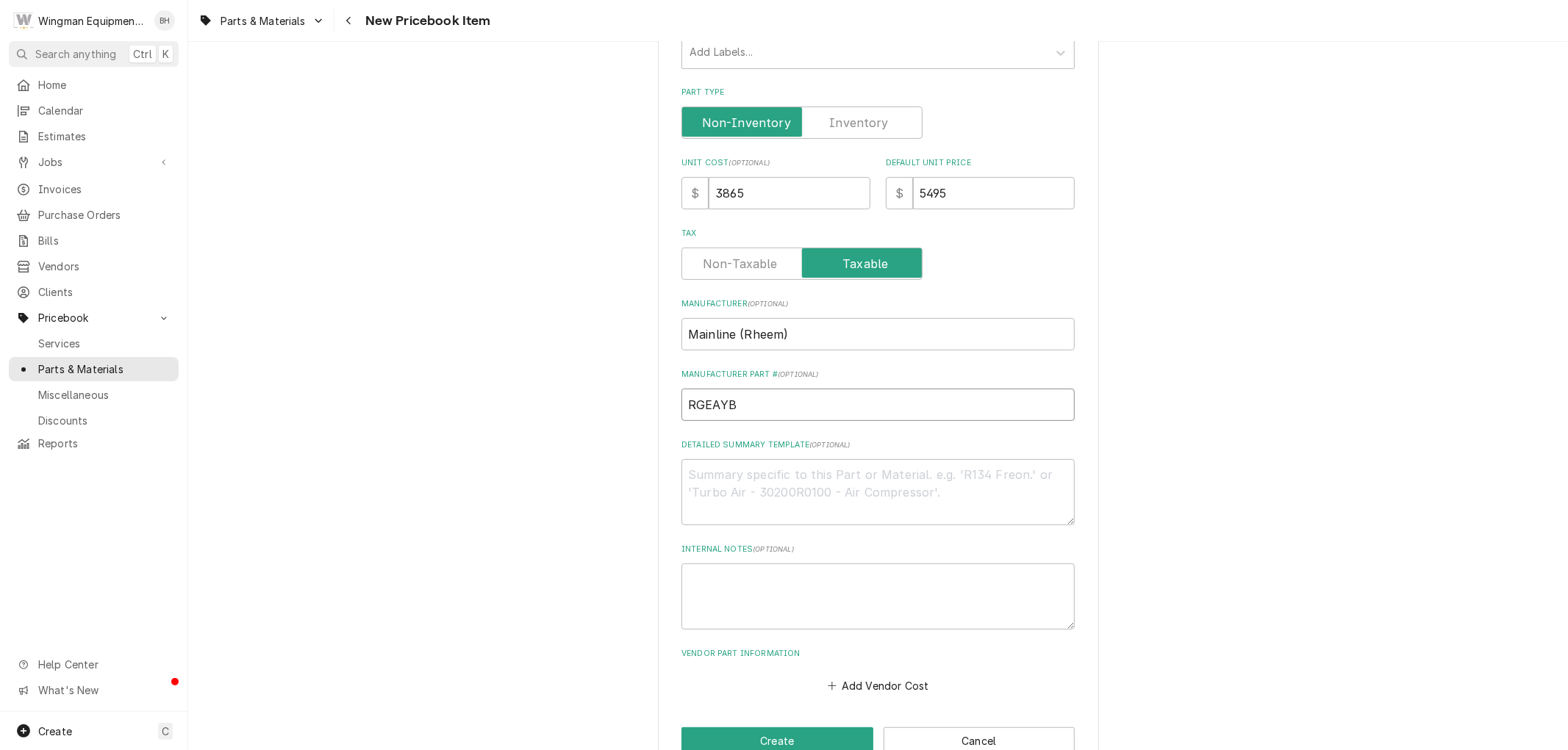
type input "RGEAYB0"
type textarea "x"
type input "RGEAYB03"
type textarea "x"
type input "RGEAYB036"
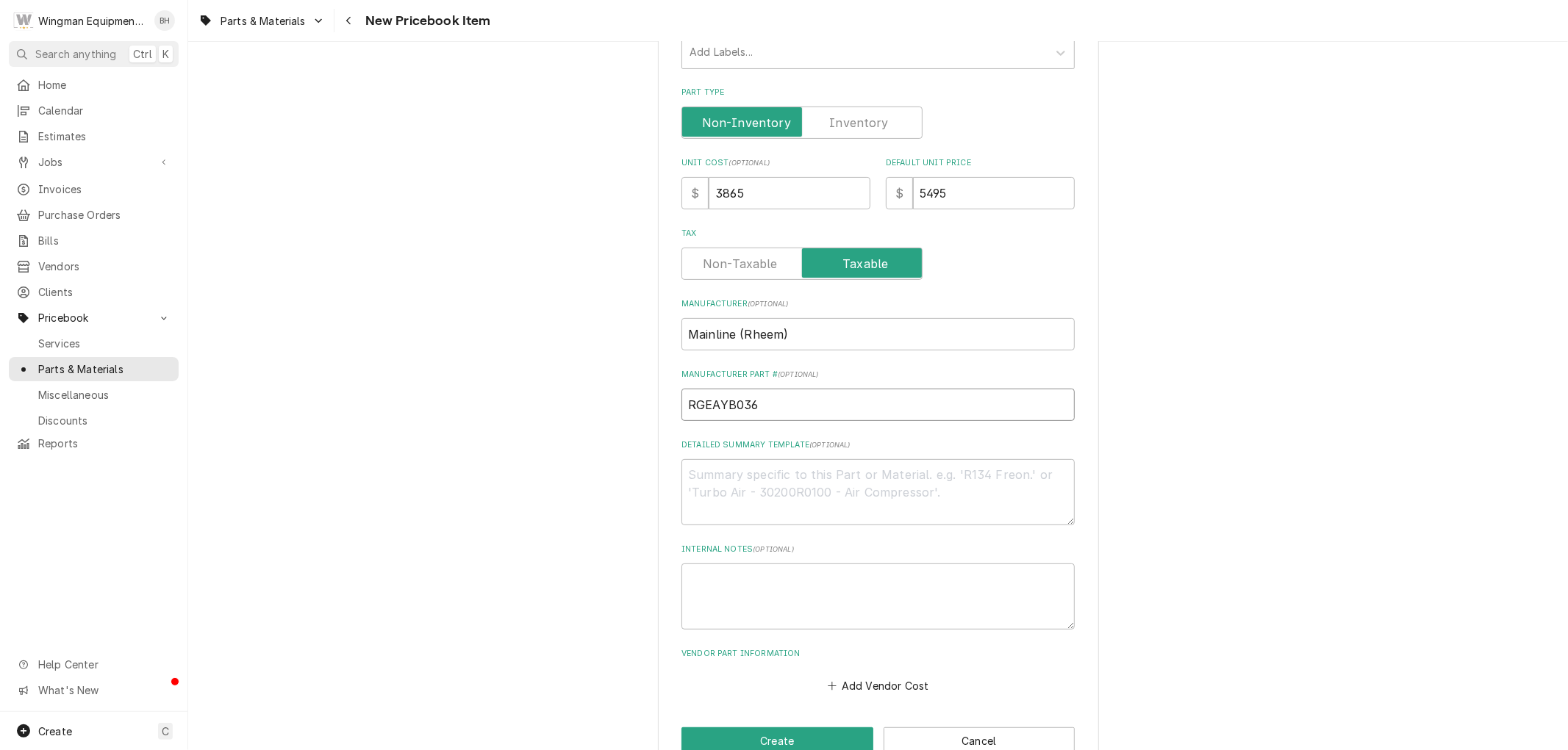
type textarea "x"
type input "RGEAYB036A"
type textarea "x"
type input "RGEAYB036AJ"
type textarea "x"
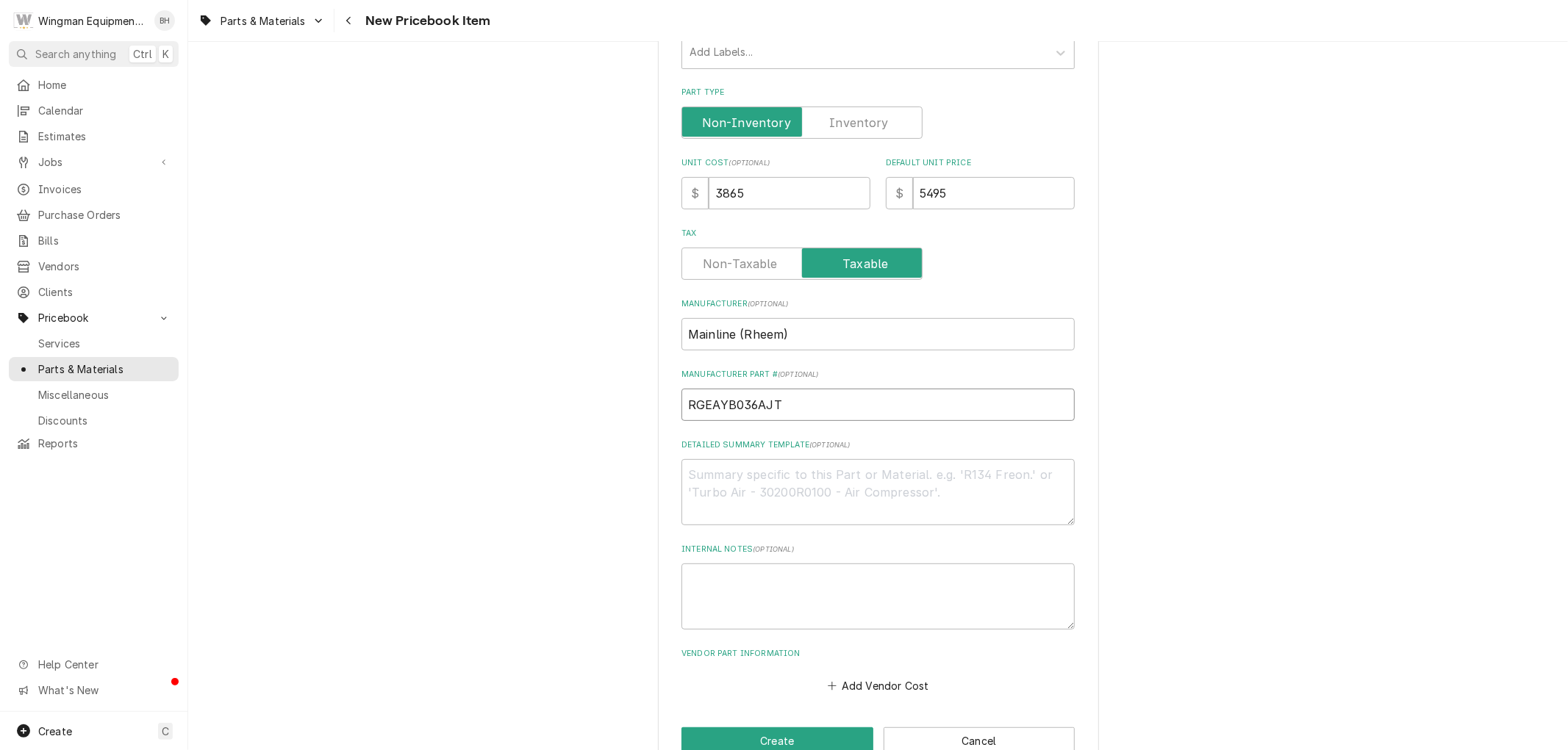
type input "RGEAYB036AJT"
type textarea "x"
type input "RGEAYB036AJT0"
type textarea "x"
type input "RGEAYB036AJT08"
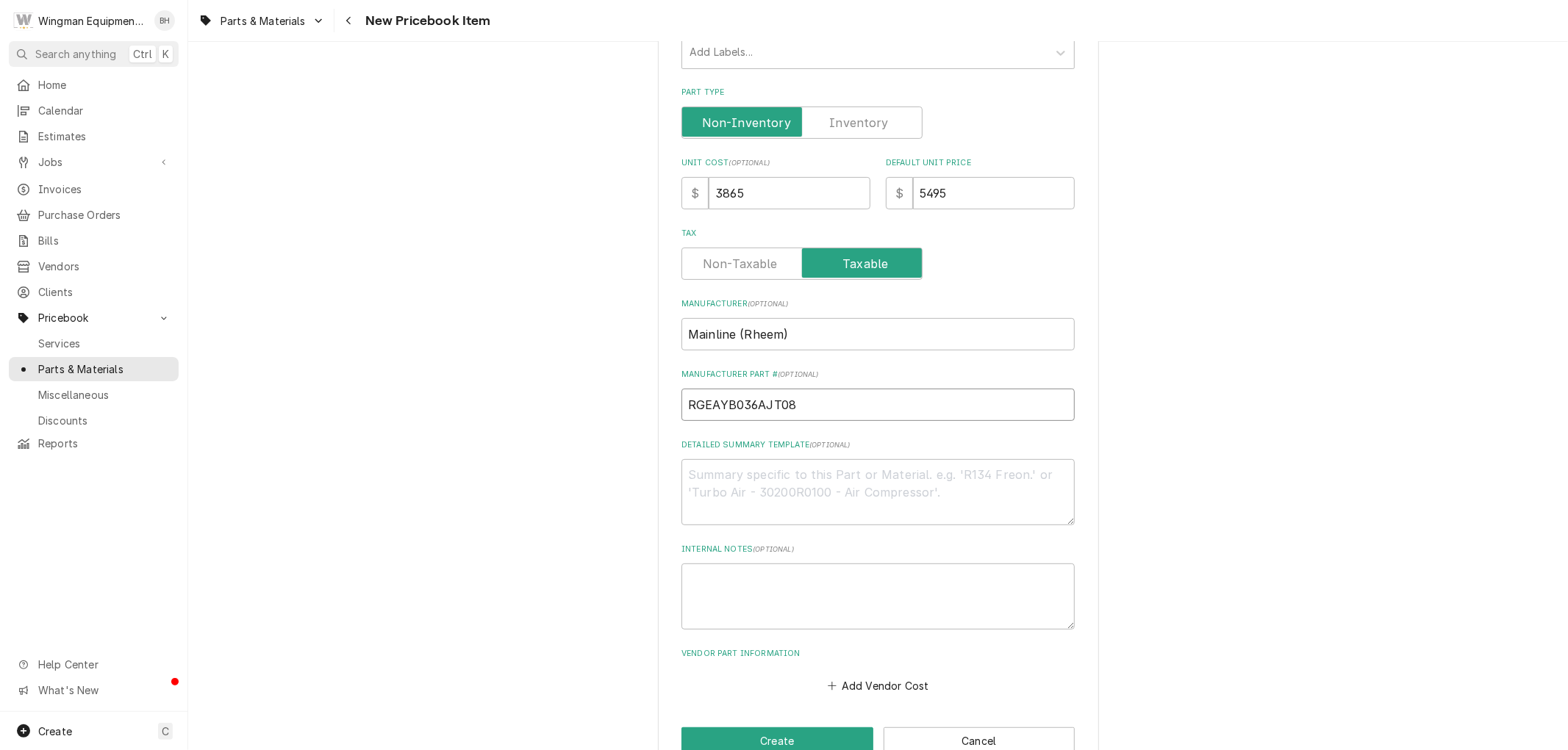
type textarea "x"
type input "RGEAYB036AJT081"
type textarea "x"
type input "RGEAYB036AJT081N"
type textarea "x"
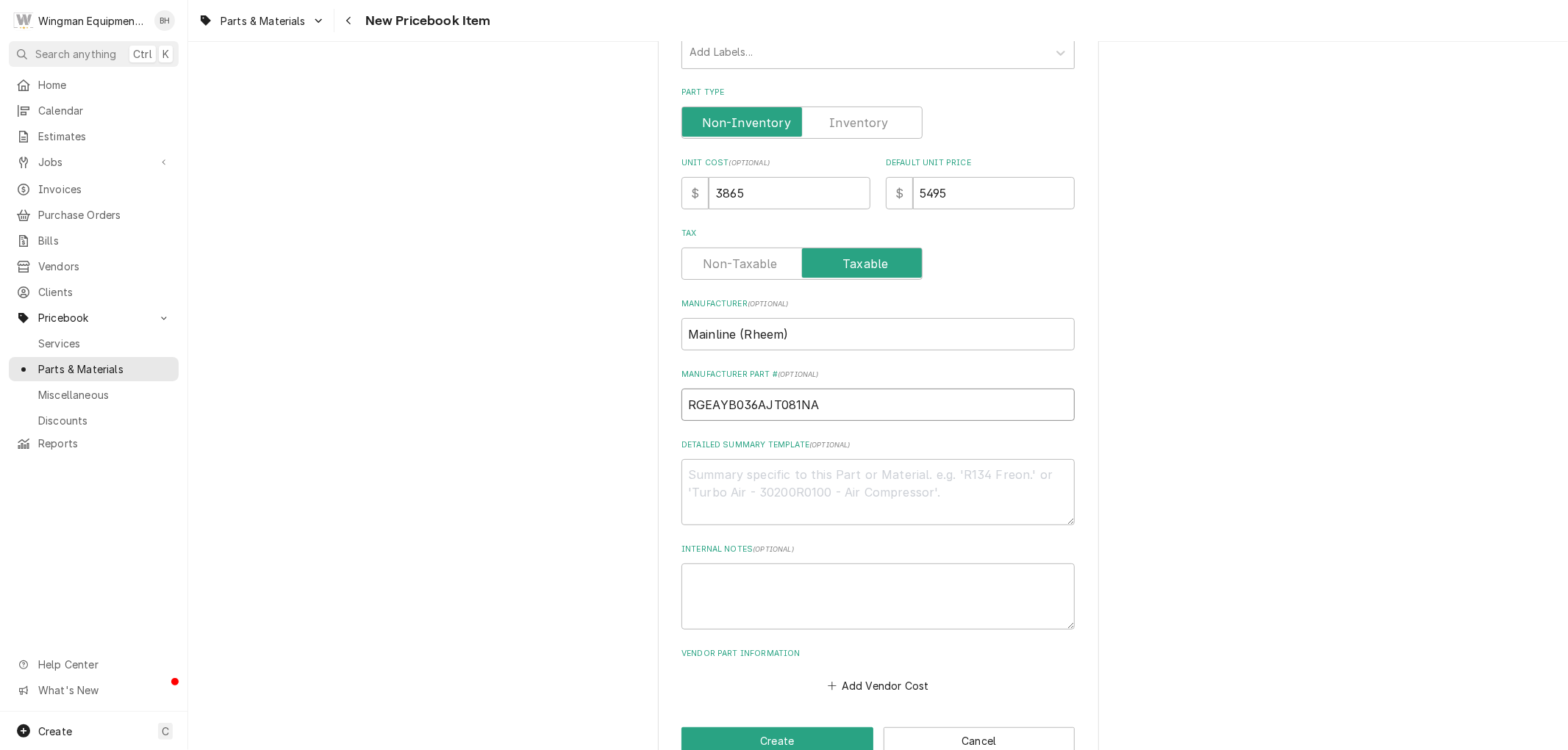
type input "RGEAYB036AJT081NA"
click at [797, 471] on textarea "Detailed Summary Template ( optional )" at bounding box center [879, 493] width 393 height 67
click at [686, 478] on textarea "Detailed Summary Template ( optional )" at bounding box center [879, 493] width 393 height 67
type textarea "x"
type textarea "3"
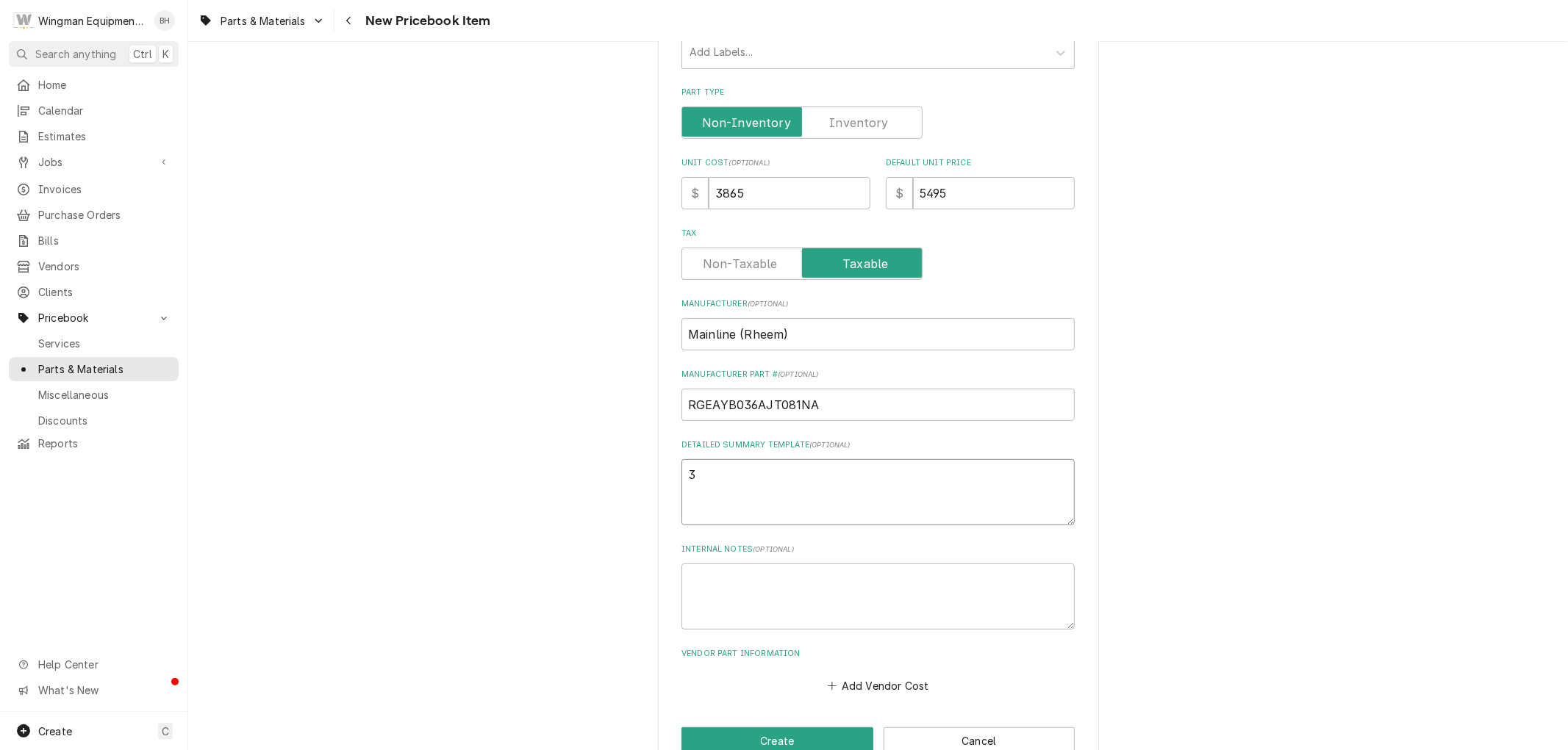
type textarea "x"
type textarea "3"
type textarea "x"
type textarea "3"
type textarea "x"
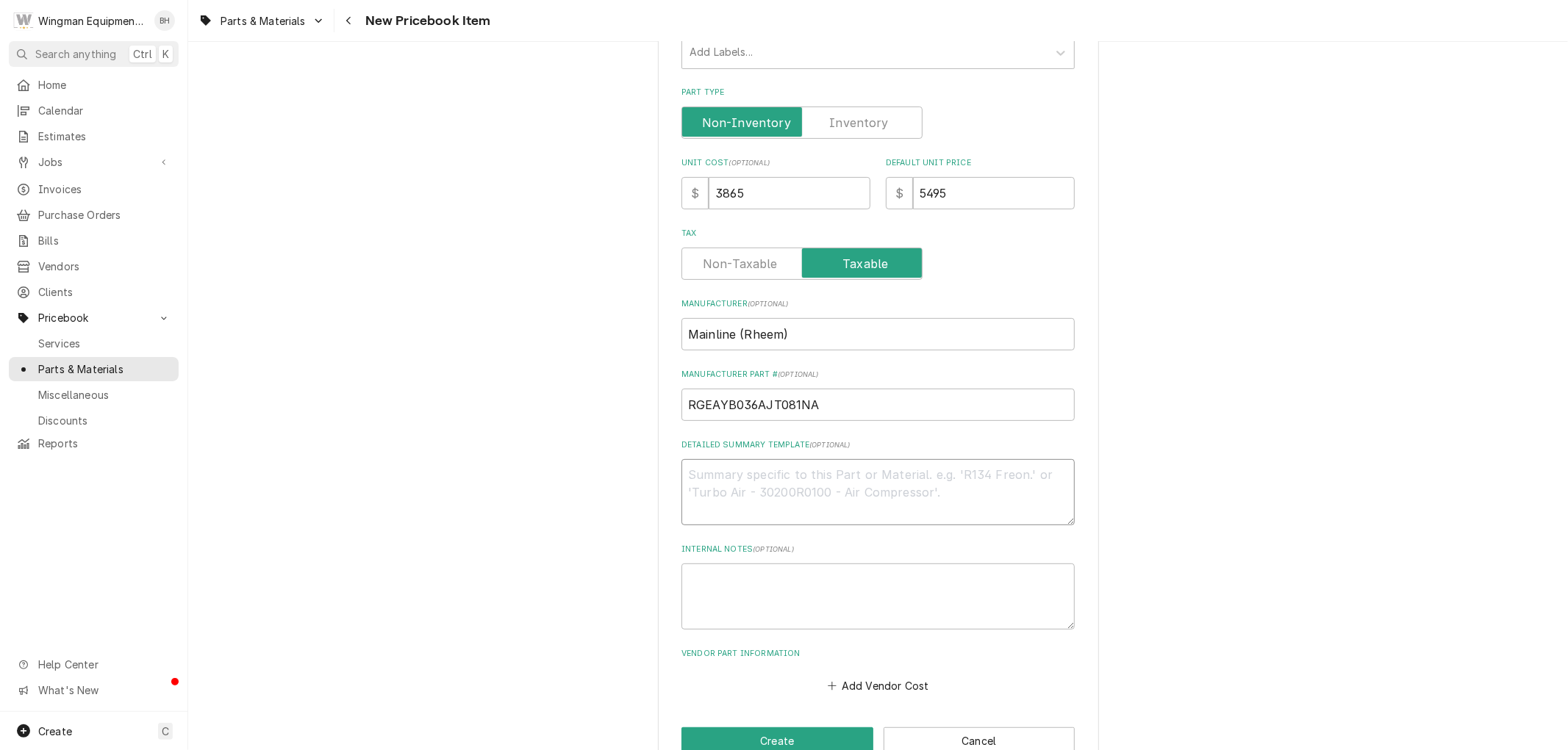
type textarea "x"
type textarea "M"
type textarea "x"
type textarea "Ma"
type textarea "x"
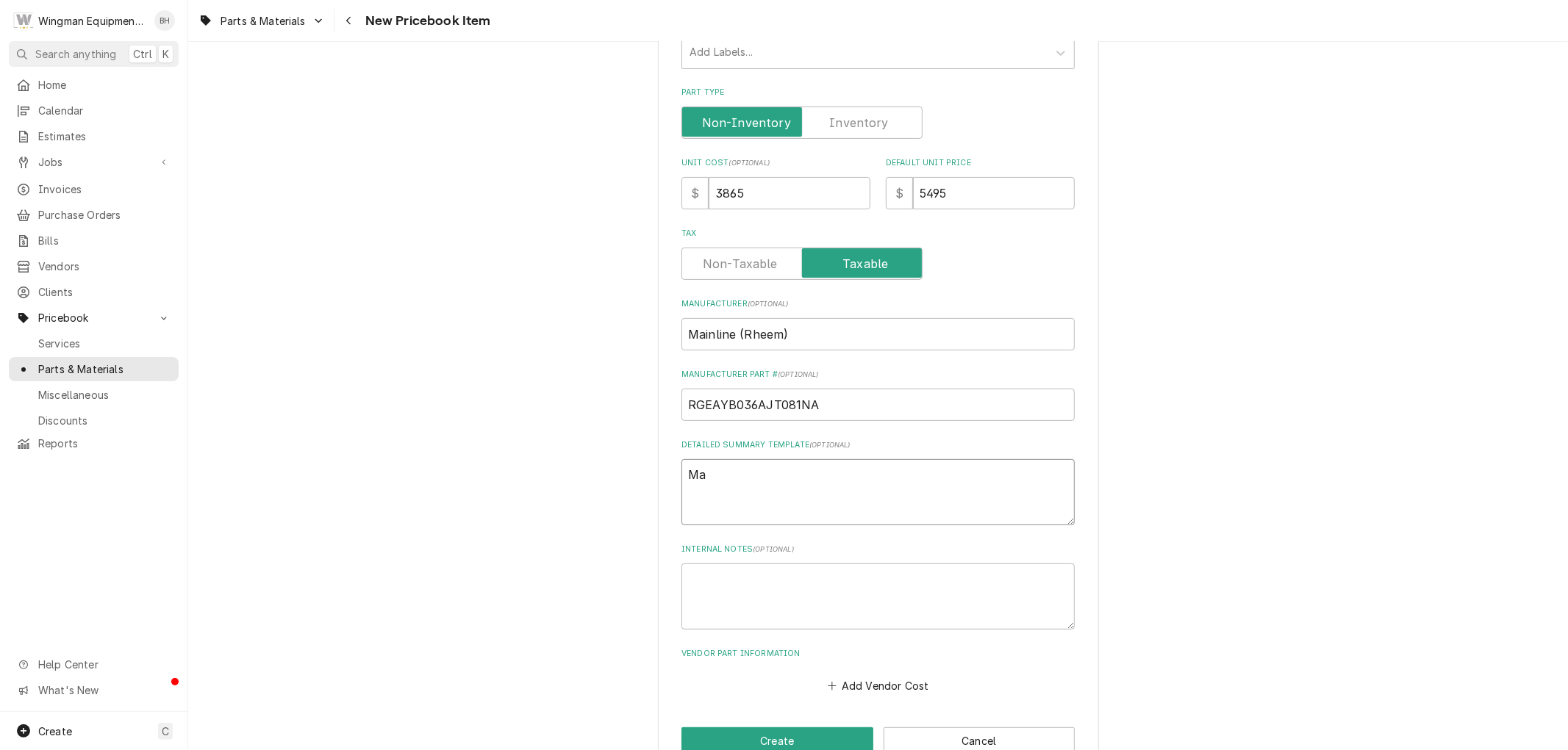
type textarea "Mai"
type textarea "x"
type textarea "Main"
type textarea "x"
type textarea "Mainl"
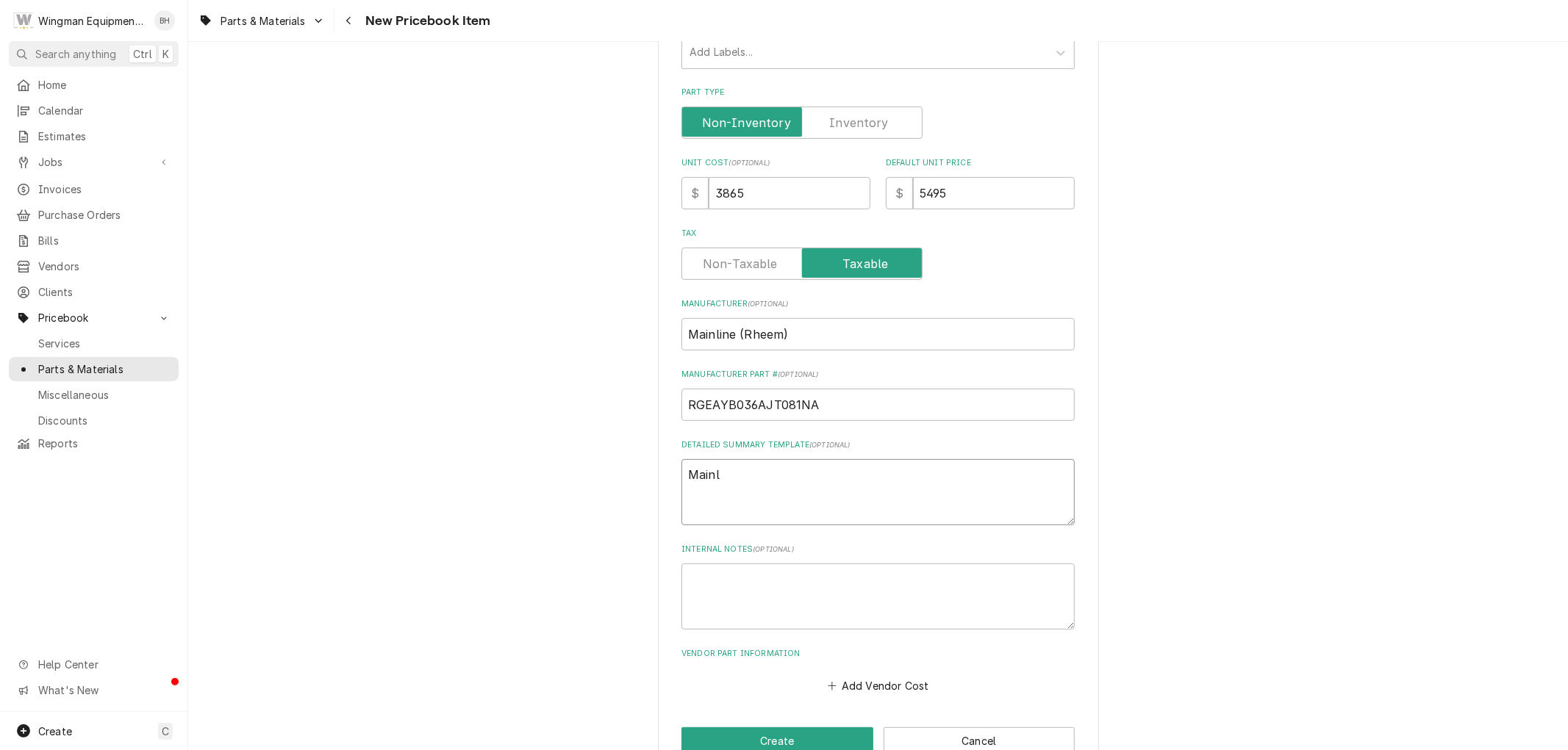
type textarea "x"
type textarea "Mainli"
type textarea "x"
type textarea "Mainlin"
type textarea "x"
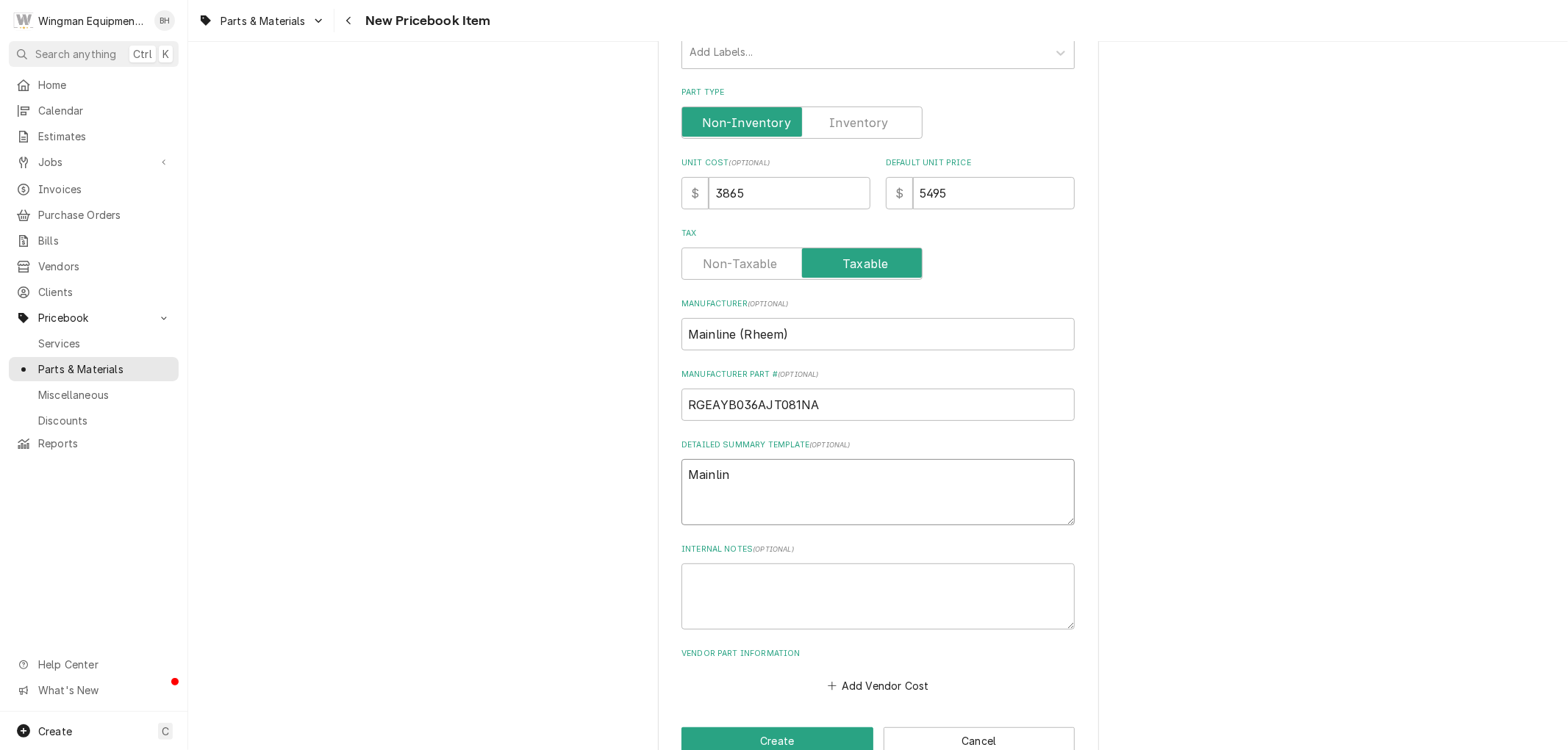
type textarea "Mainline"
type textarea "x"
type textarea "Mainline"
type textarea "x"
type textarea "Mainline 3"
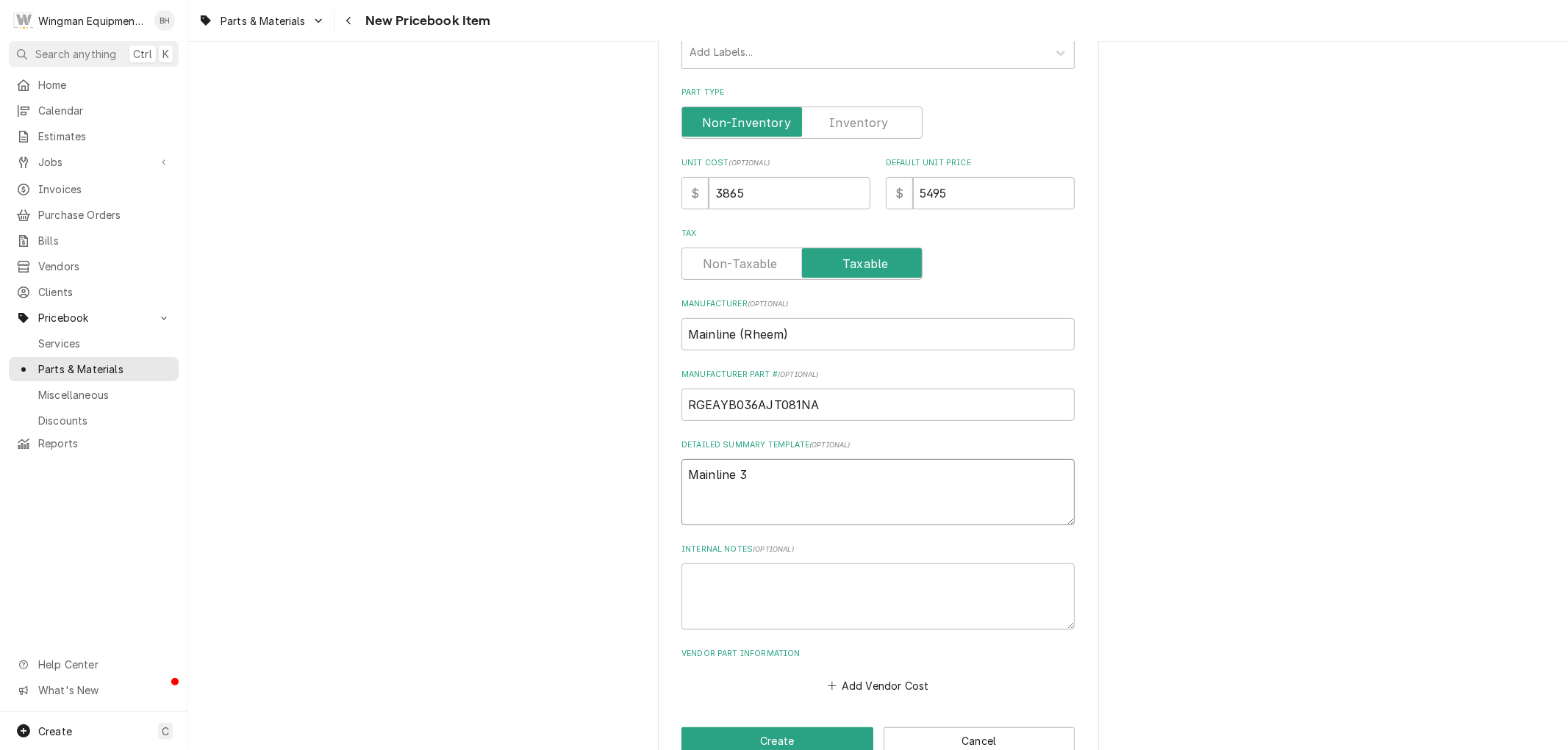
type textarea "x"
type textarea "Mainline 3"
type textarea "x"
type textarea "Mainline 3 t"
type textarea "x"
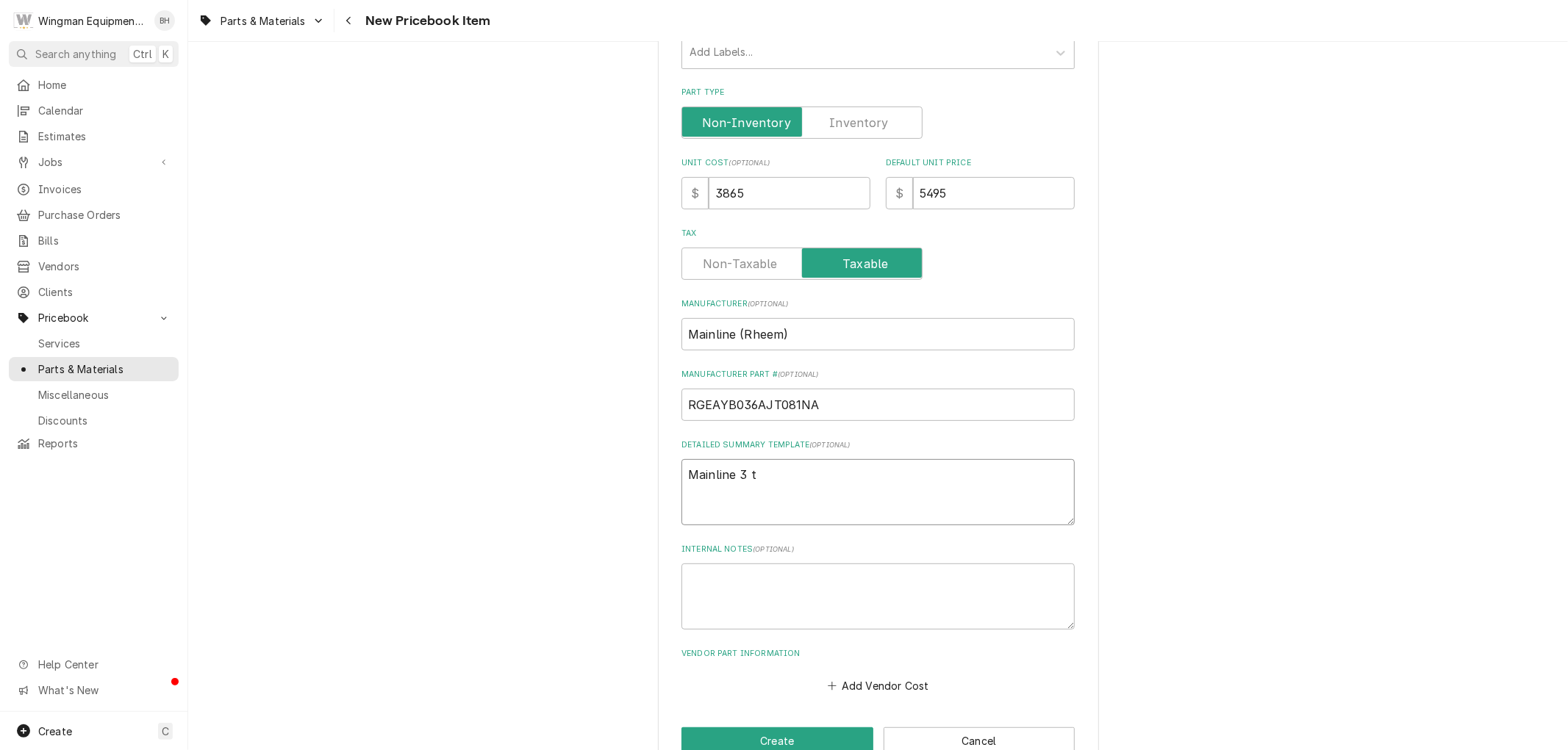
type textarea "Mainline 3 to"
type textarea "x"
type textarea "Mainline 3 ton"
type textarea "x"
type textarea "Mainline 3 ton"
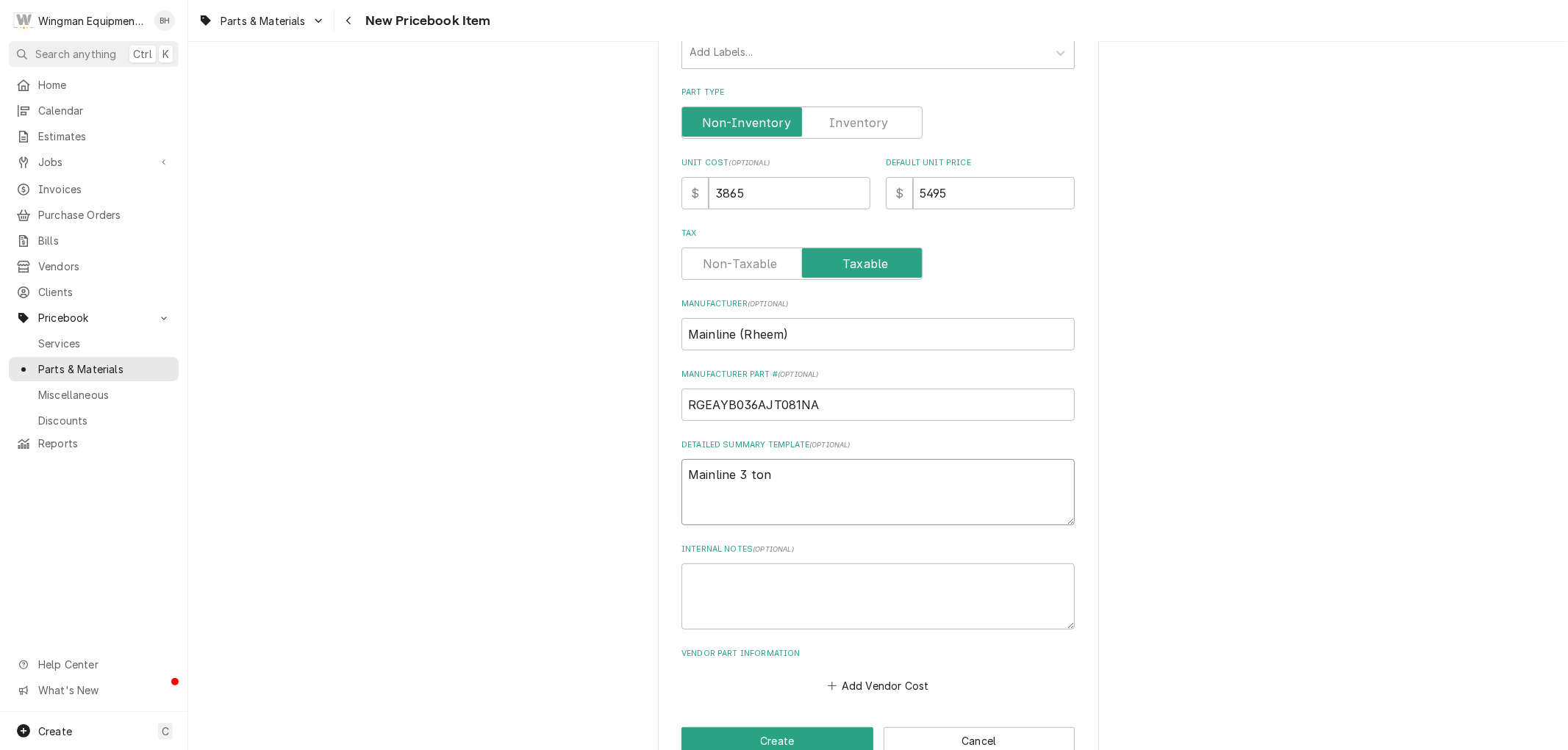
type textarea "x"
type textarea "Mainline 3 ton g"
type textarea "x"
type textarea "Mainline 3 ton ga"
type textarea "x"
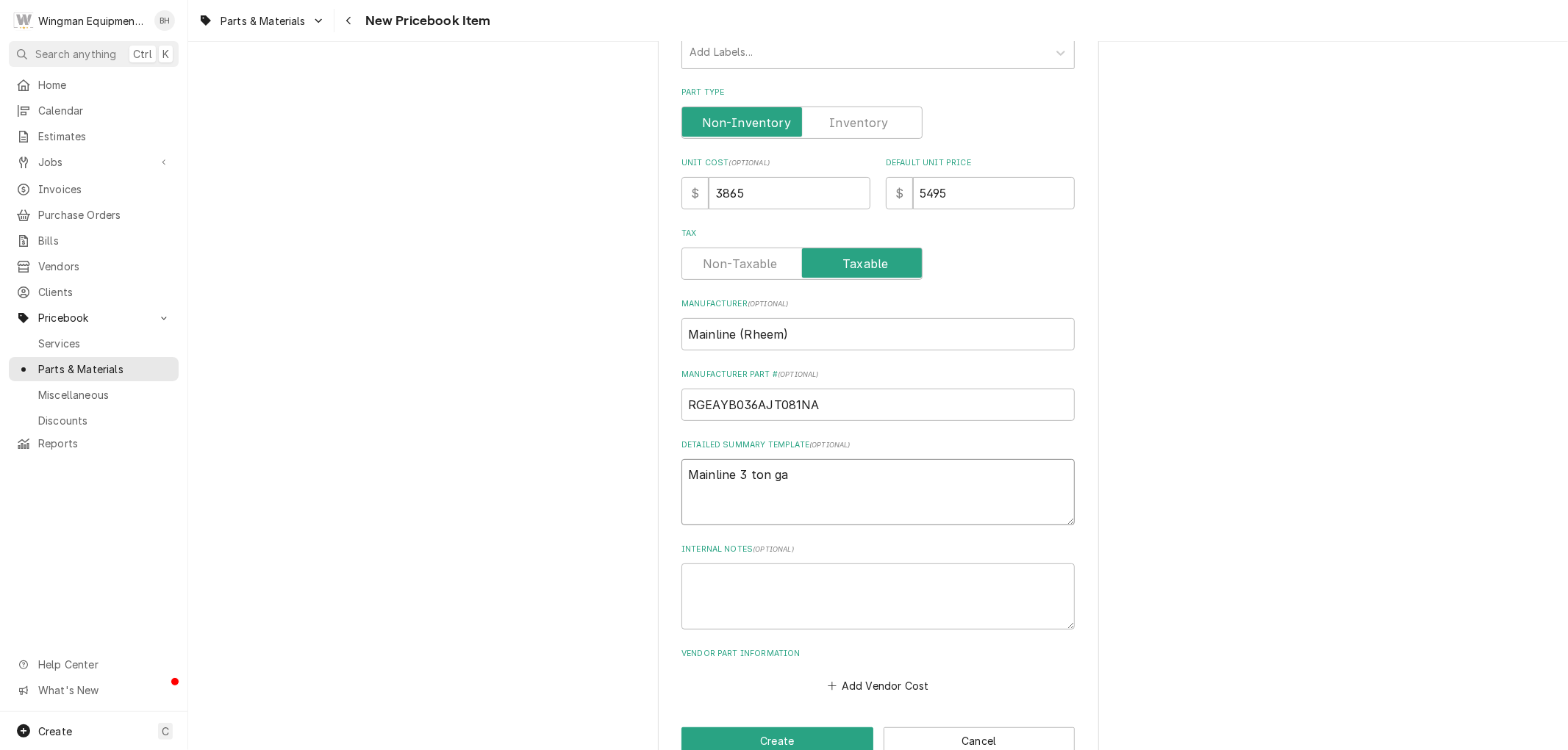
type textarea "Mainline 3 ton gas"
type textarea "x"
type textarea "Mainline 3 ton gas"
type textarea "x"
type textarea "Mainline 3 ton gas f"
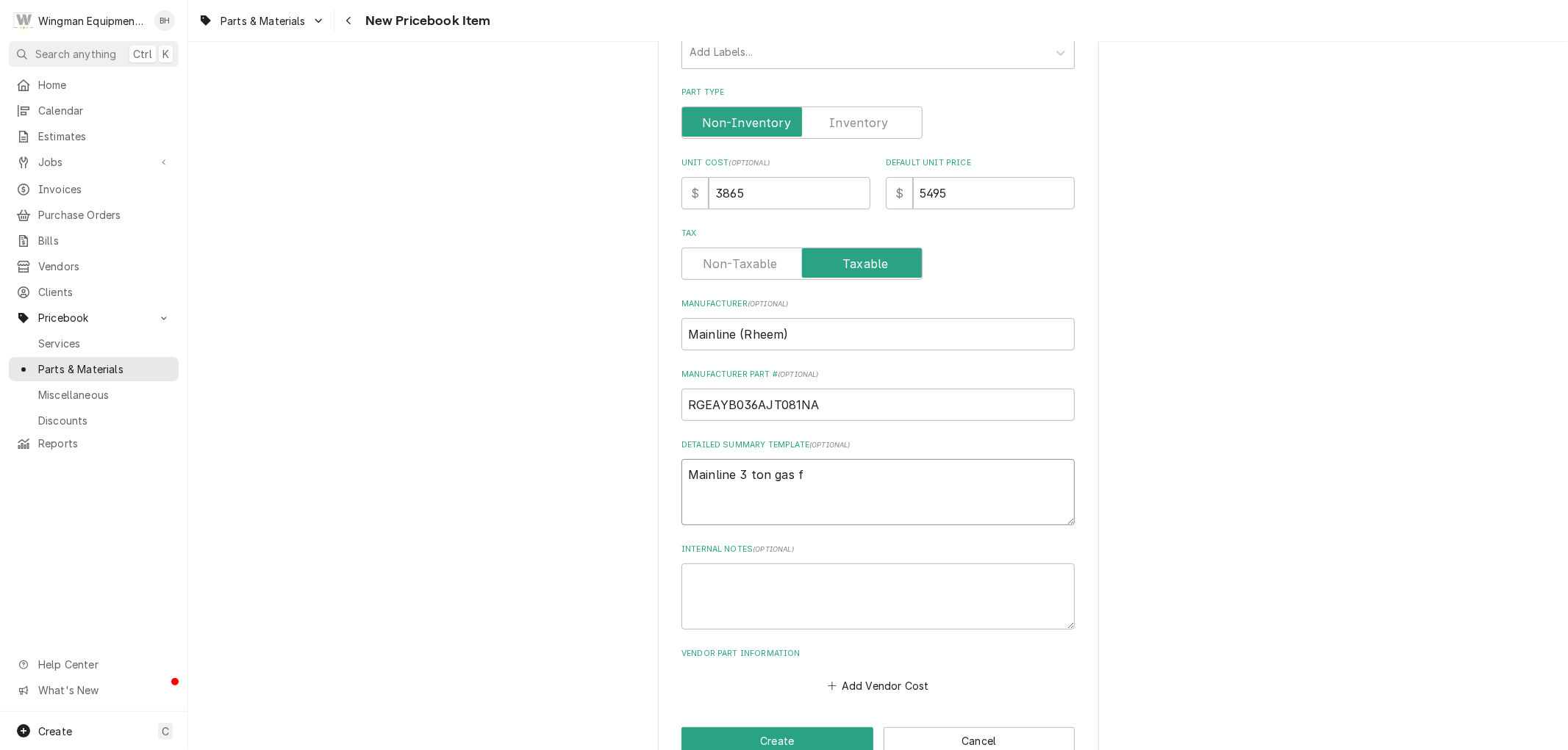
type textarea "x"
type textarea "Mainline 3 ton gas fu"
click at [746, 471] on textarea "Mainline 3 ton gas furnace package system" at bounding box center [879, 493] width 393 height 67
click at [775, 478] on textarea "Mainline 3 Ton gas furnace package system" at bounding box center [879, 493] width 393 height 67
click at [798, 478] on textarea "Mainline 3 Ton Gas furnace package system" at bounding box center [879, 493] width 393 height 67
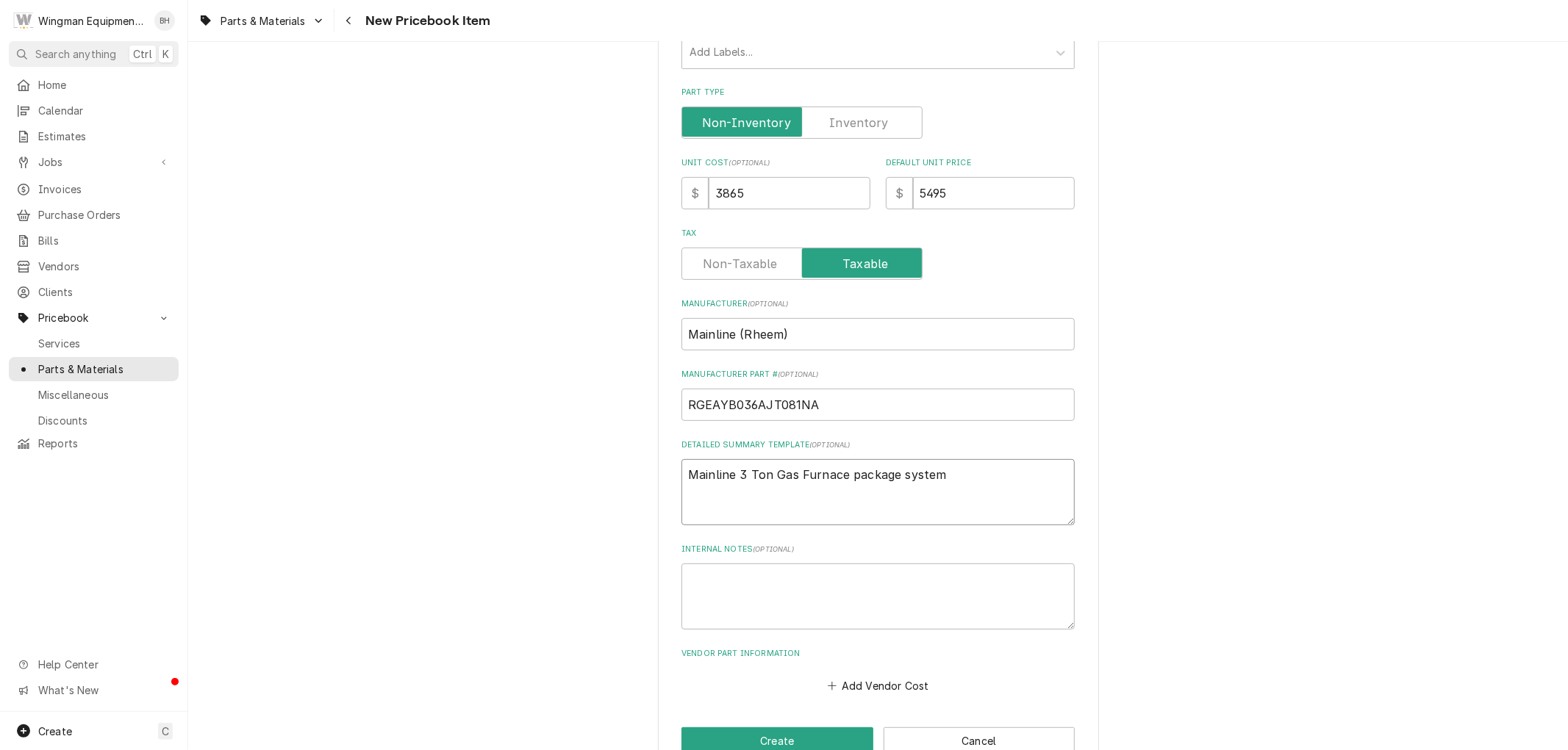
click at [850, 475] on textarea "Mainline 3 Ton Gas Furnace package system" at bounding box center [879, 493] width 393 height 67
click at [763, 475] on textarea "Mainline 3 Ton Gas Furnace package system" at bounding box center [879, 493] width 393 height 67
click at [1016, 473] on textarea "Mainline 3 Ton AC/80k BTU Gas Furnace package system" at bounding box center [879, 493] width 393 height 67
click at [927, 475] on textarea "Mainline 3 Ton AC/80k BTU Gas Furnace package system" at bounding box center [879, 493] width 393 height 67
click at [980, 474] on textarea "Mainline 3 Ton AC/80k BTU Gas Furnace Package system" at bounding box center [879, 493] width 393 height 67
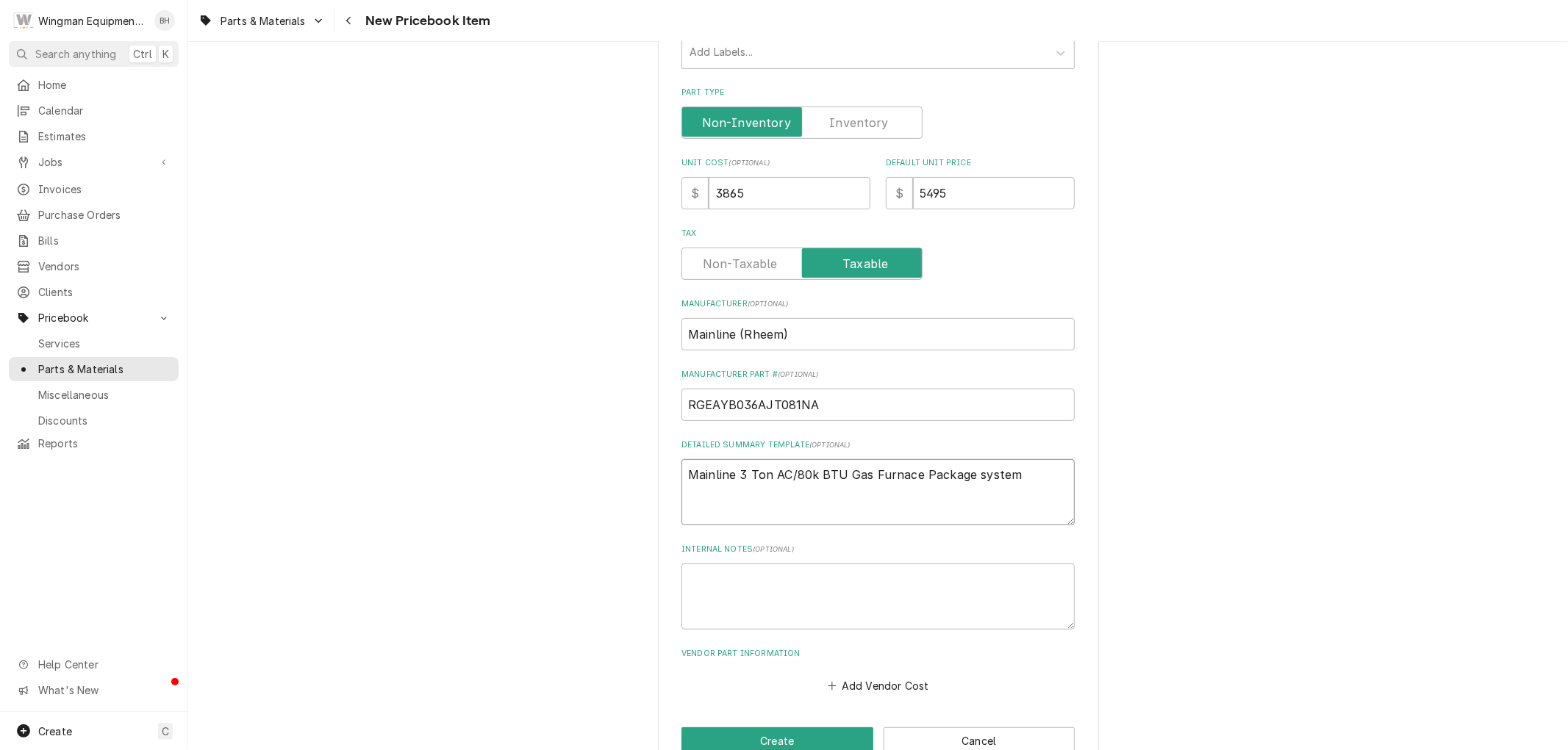
click at [970, 472] on textarea "Mainline 3 Ton AC/80k BTU Gas Furnace Package system" at bounding box center [879, 493] width 393 height 67
click at [974, 479] on textarea "Mainline 3 Ton AC/80k BTU Gas Furnace Package system" at bounding box center [879, 493] width 393 height 67
click at [1030, 474] on textarea "Mainline 3 Ton AC/80k BTU Gas Furnace Package System" at bounding box center [879, 493] width 393 height 67
click at [826, 735] on button "Create" at bounding box center [777, 741] width 192 height 27
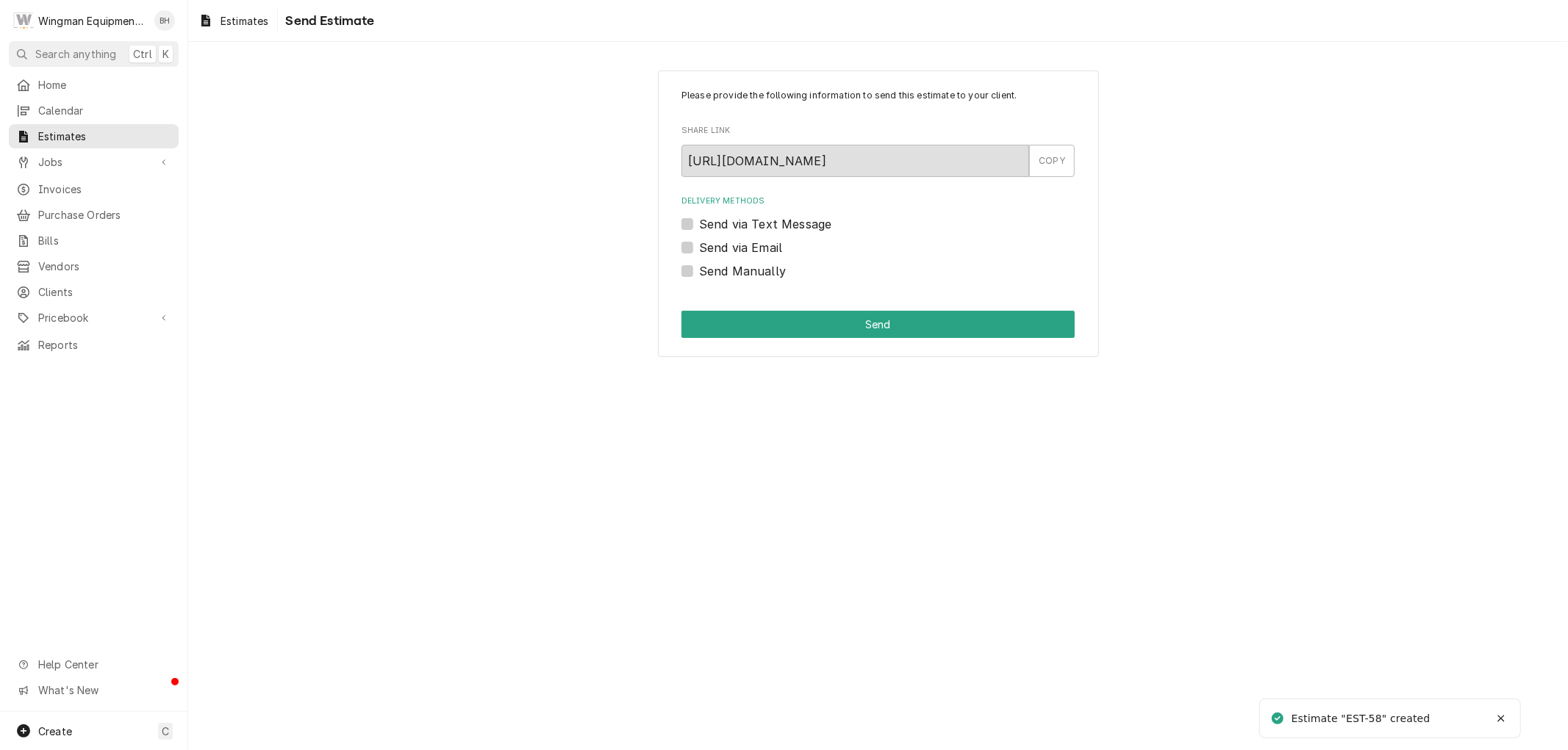
click at [699, 248] on label "Send via Email" at bounding box center [741, 248] width 83 height 17
click at [699, 248] on input "Send via Email" at bounding box center [896, 255] width 393 height 33
checkbox input "true"
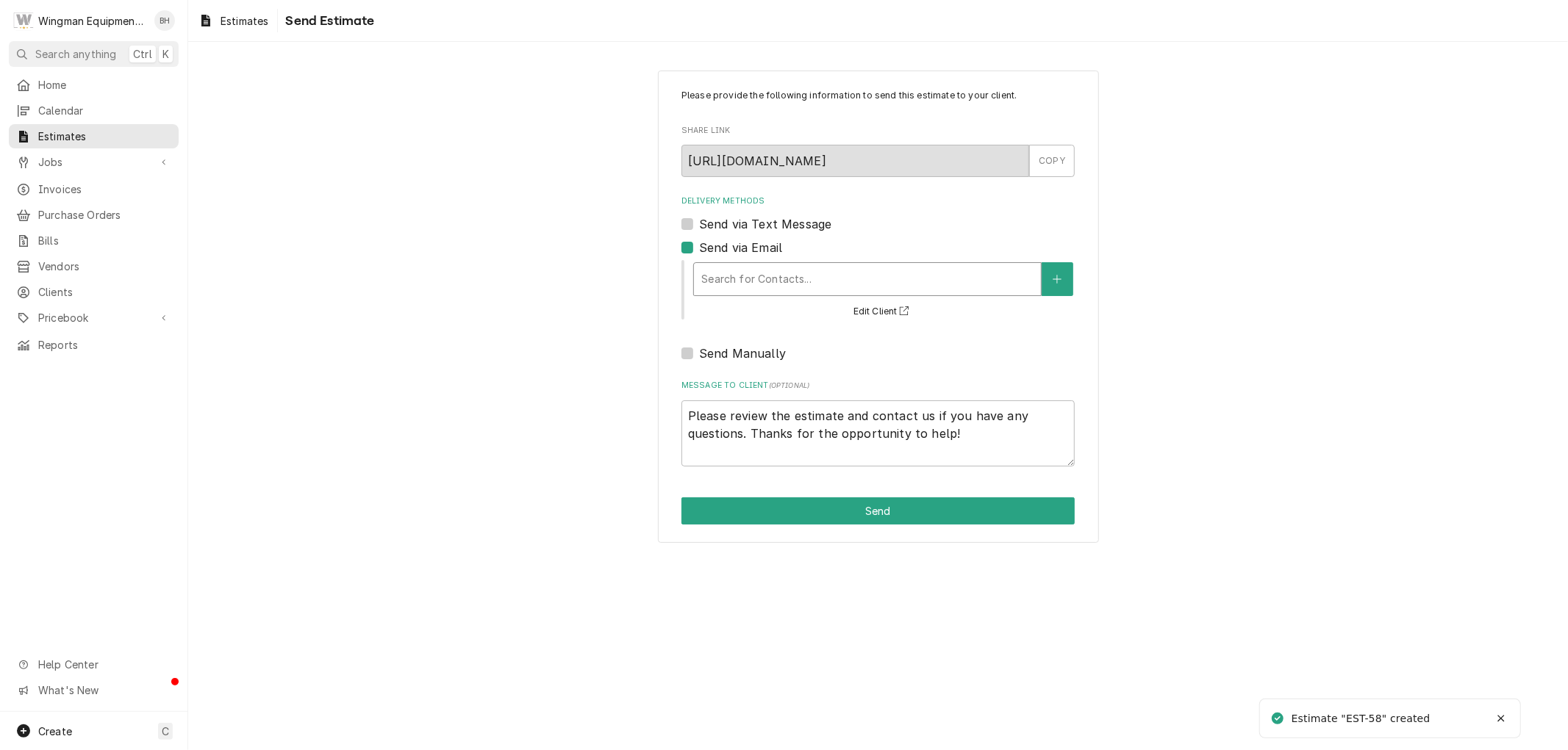
click at [819, 280] on div "Delivery Methods" at bounding box center [867, 279] width 333 height 26
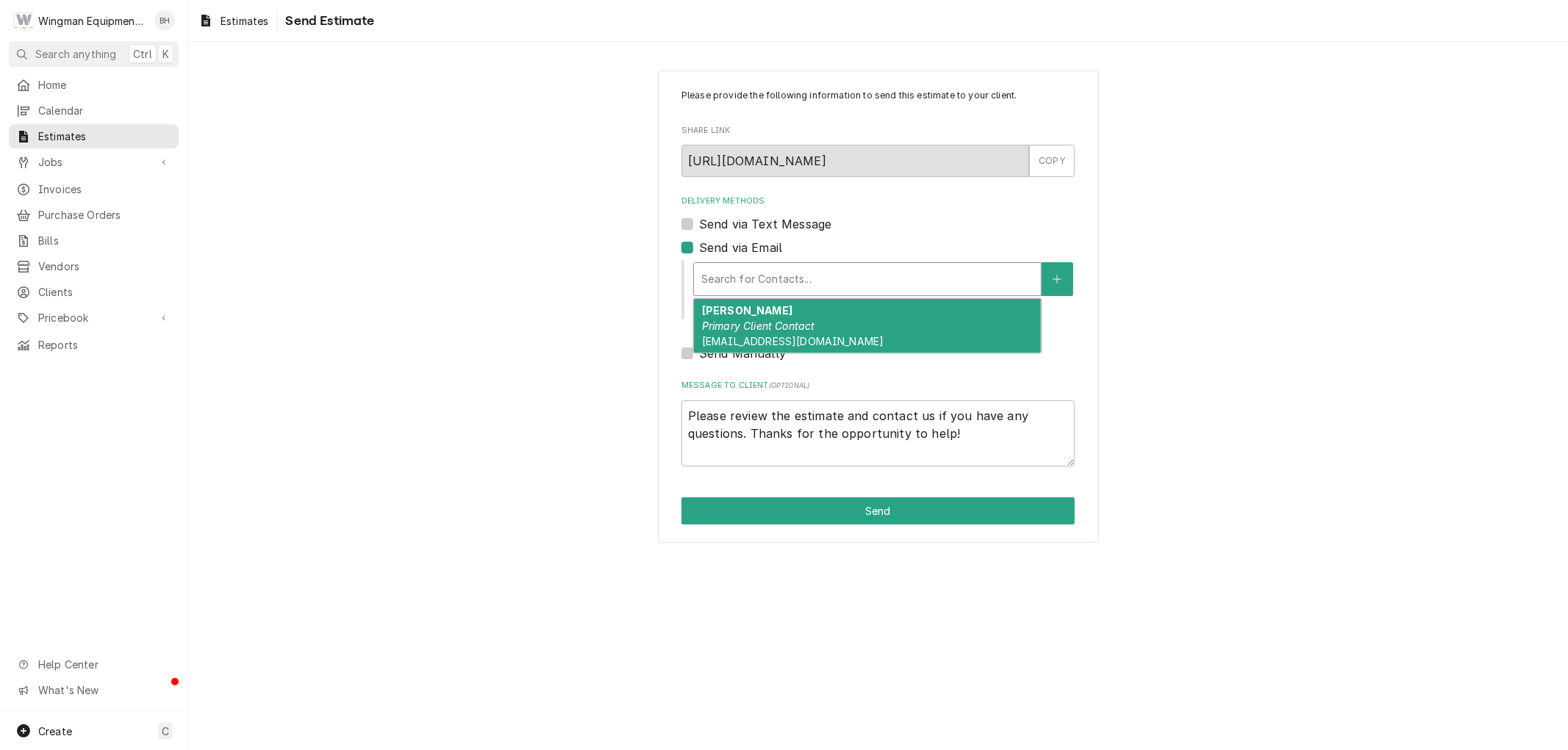
click at [794, 317] on div "[PERSON_NAME] Primary Client Contact [EMAIL_ADDRESS][DOMAIN_NAME]" at bounding box center [868, 326] width 347 height 54
type textarea "x"
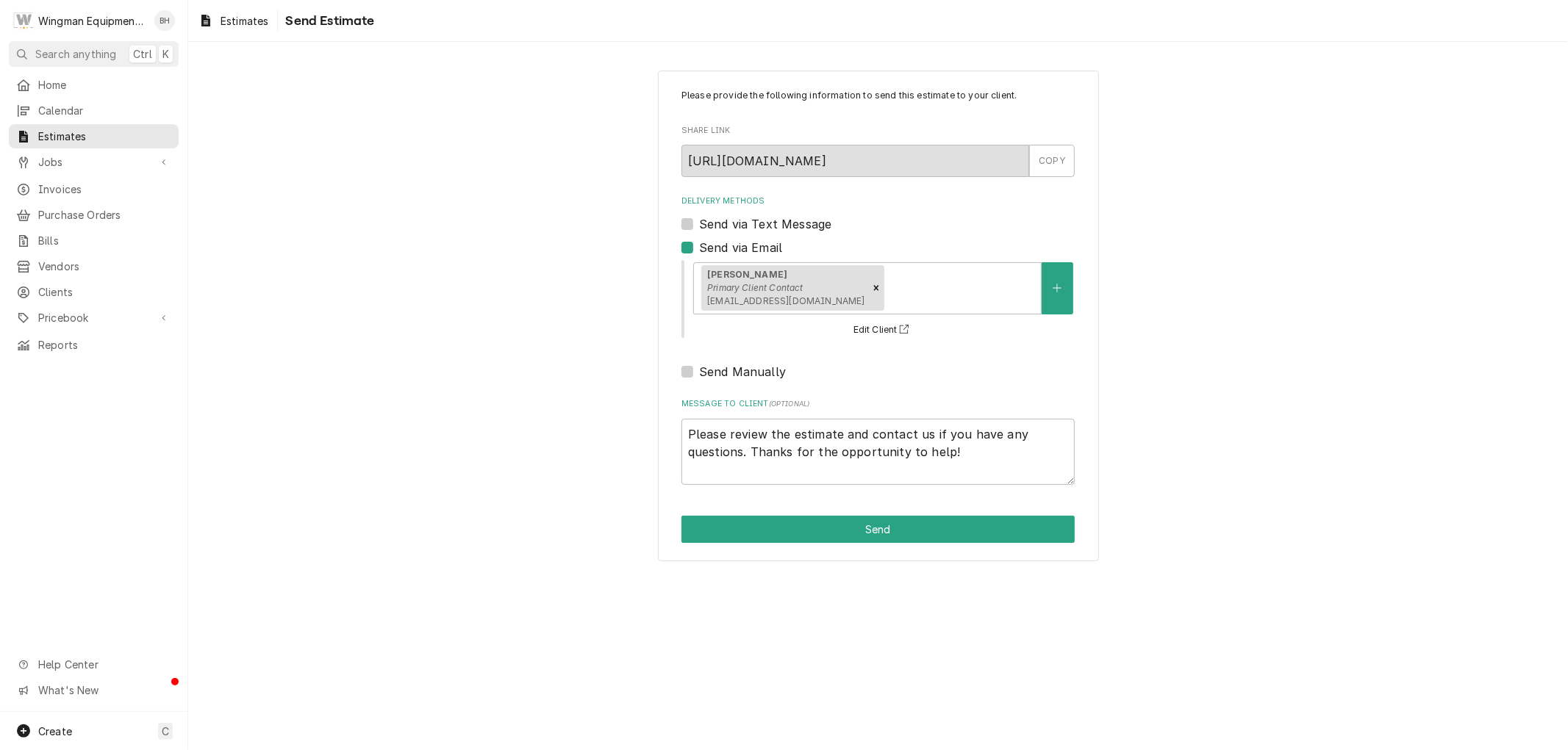
click at [699, 224] on label "Send via Text Message" at bounding box center [765, 224] width 132 height 17
click at [699, 224] on input "Send via Text Message" at bounding box center [896, 231] width 393 height 33
checkbox input "true"
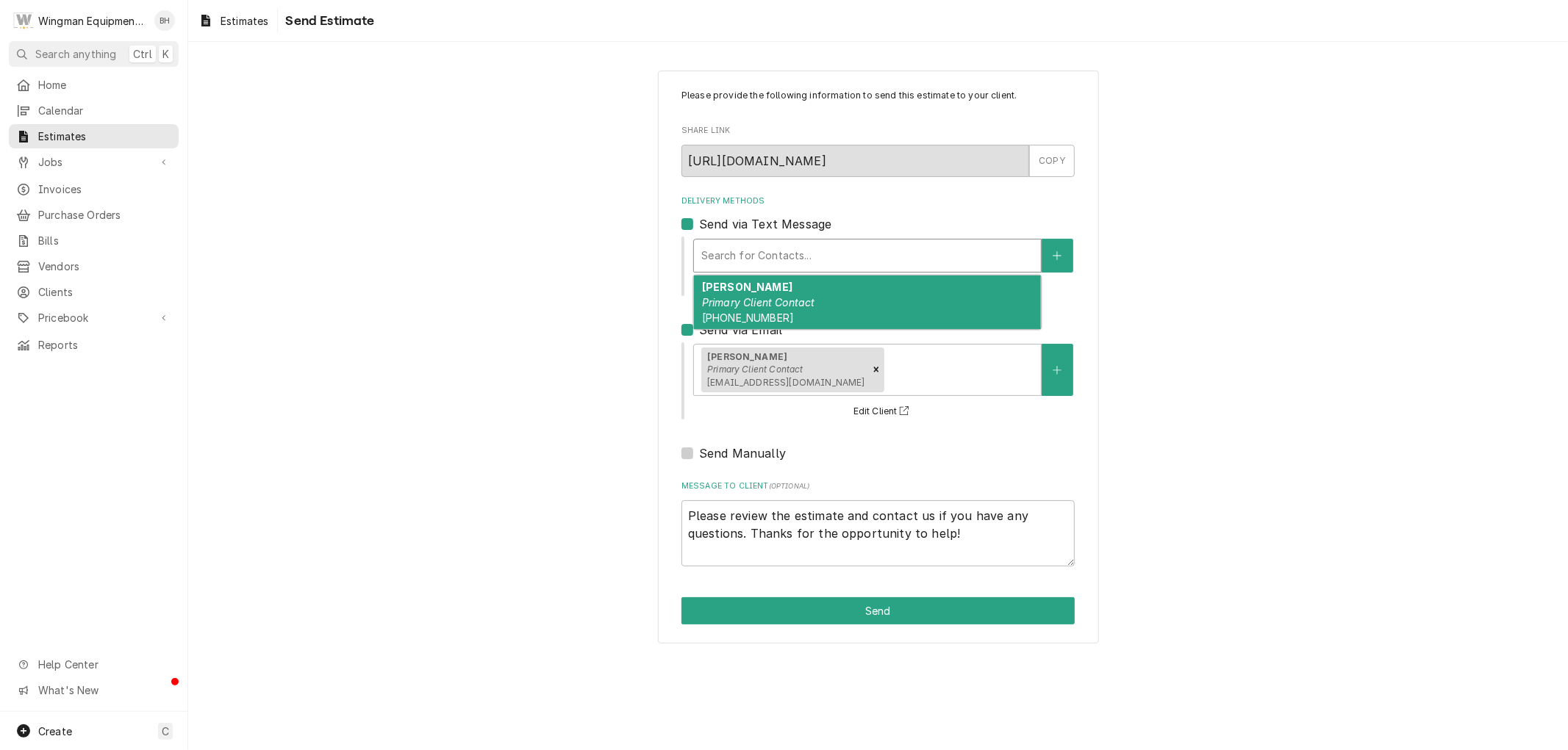
click at [789, 262] on div "Delivery Methods" at bounding box center [867, 255] width 333 height 26
click at [782, 296] on em "Primary Client Contact" at bounding box center [758, 302] width 113 height 13
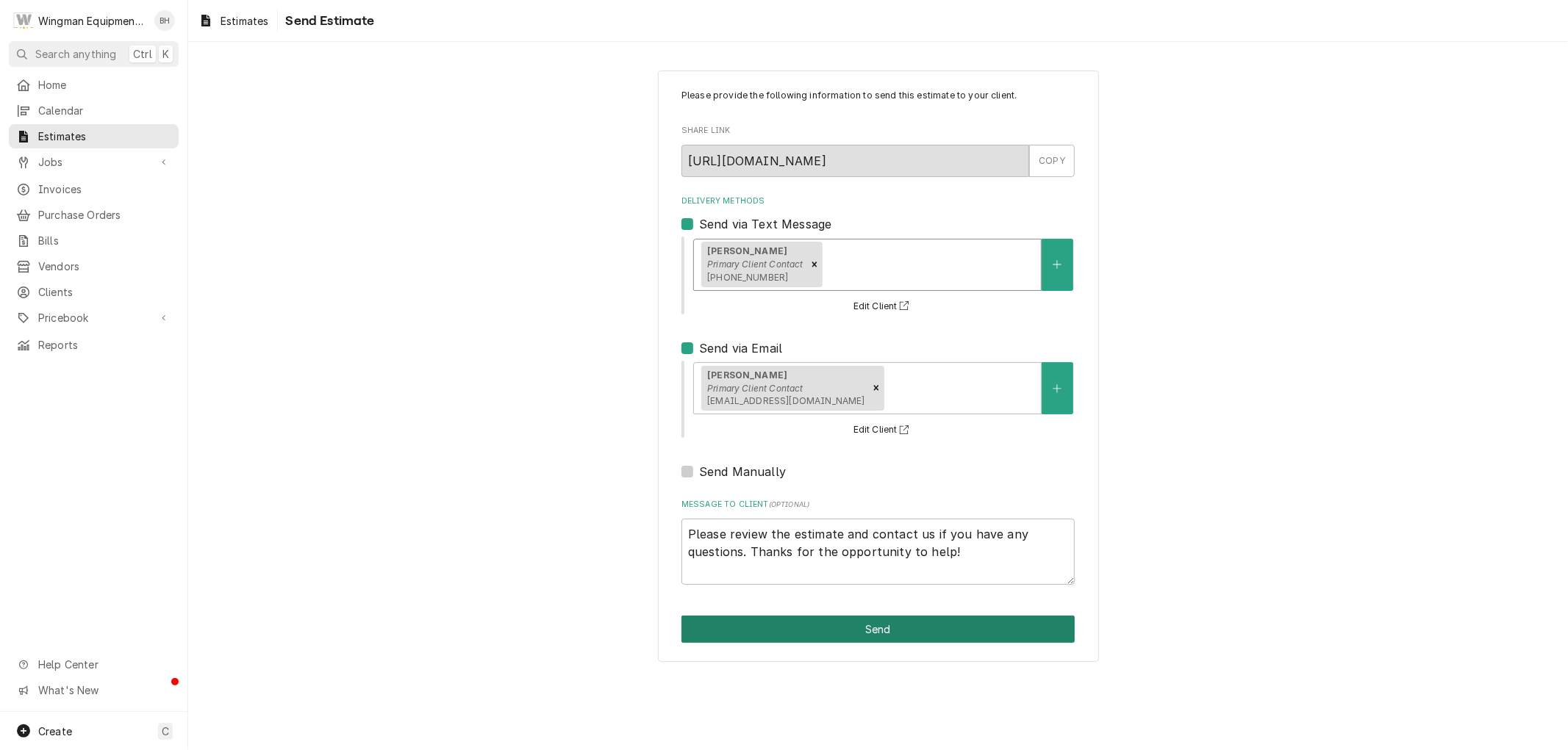
click at [876, 632] on button "Send" at bounding box center [879, 629] width 393 height 27
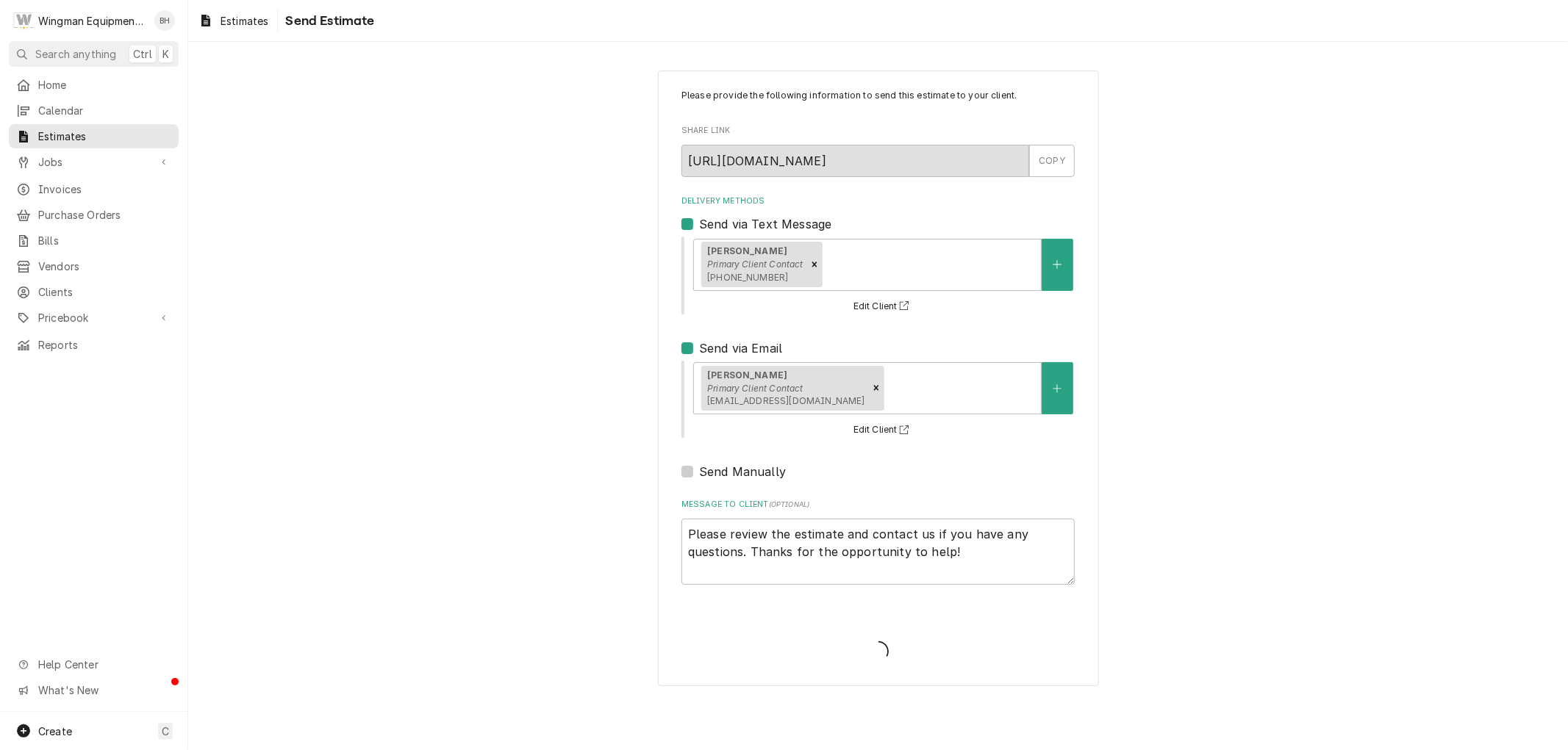
type textarea "x"
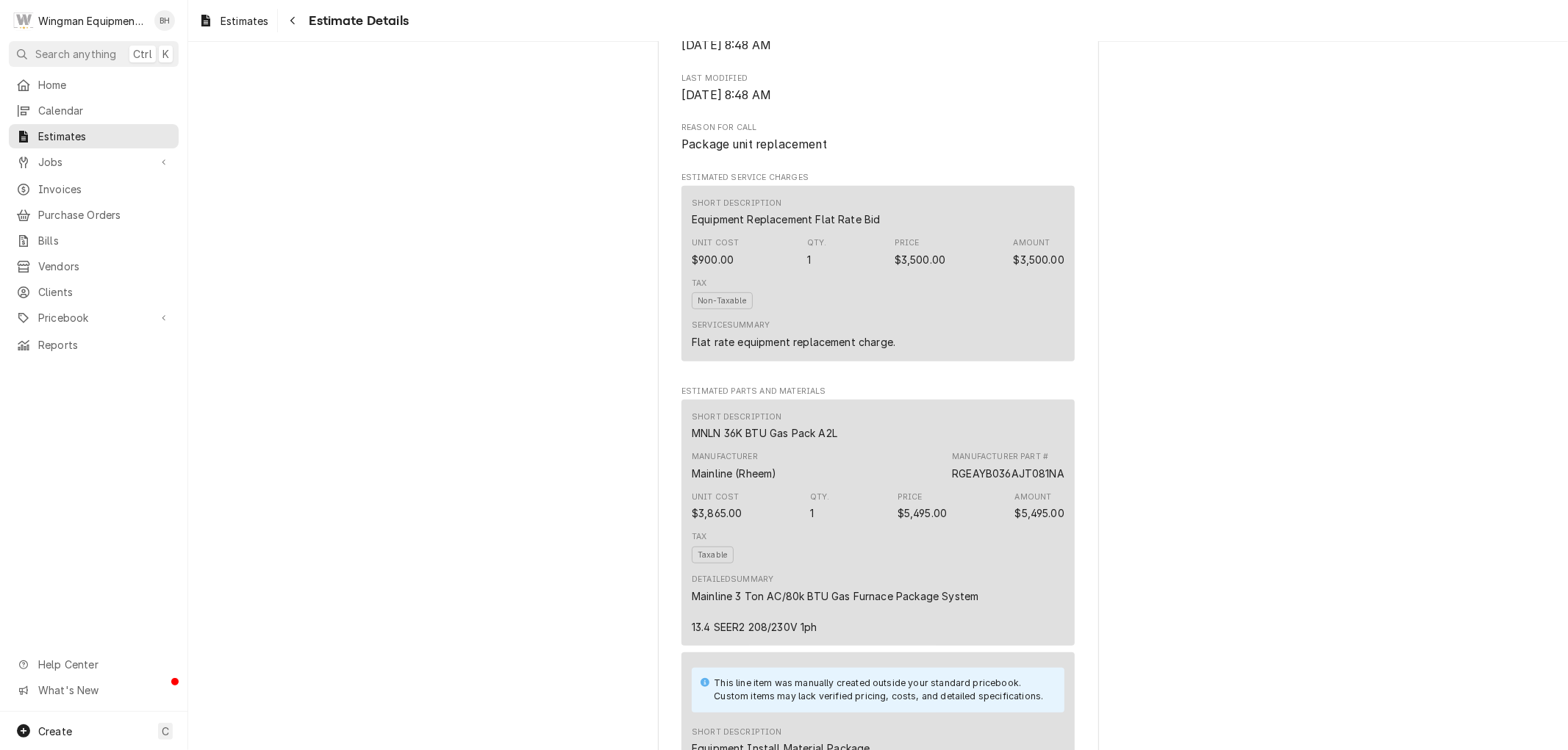
scroll to position [592, 0]
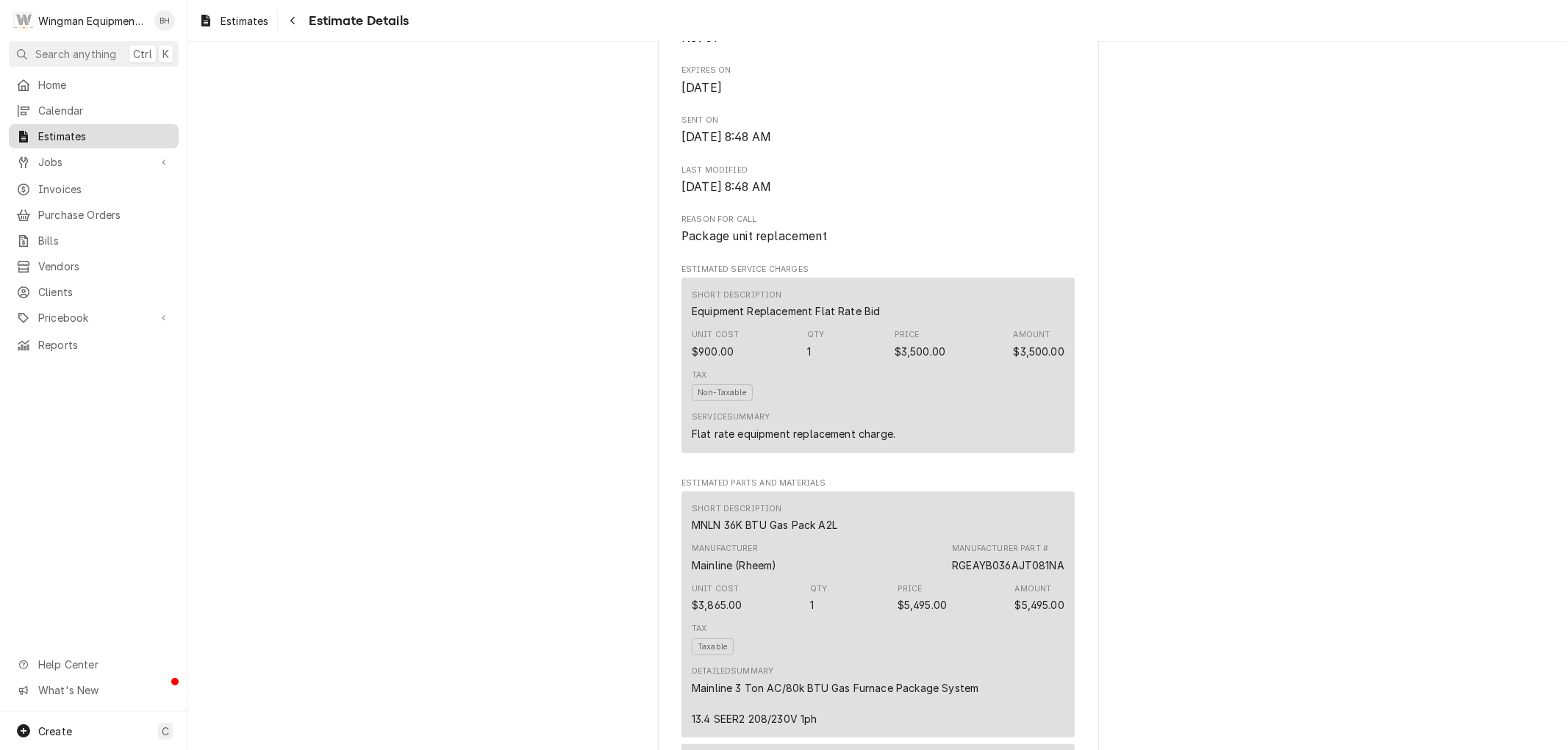
click at [90, 136] on span "Estimates" at bounding box center [105, 136] width 133 height 15
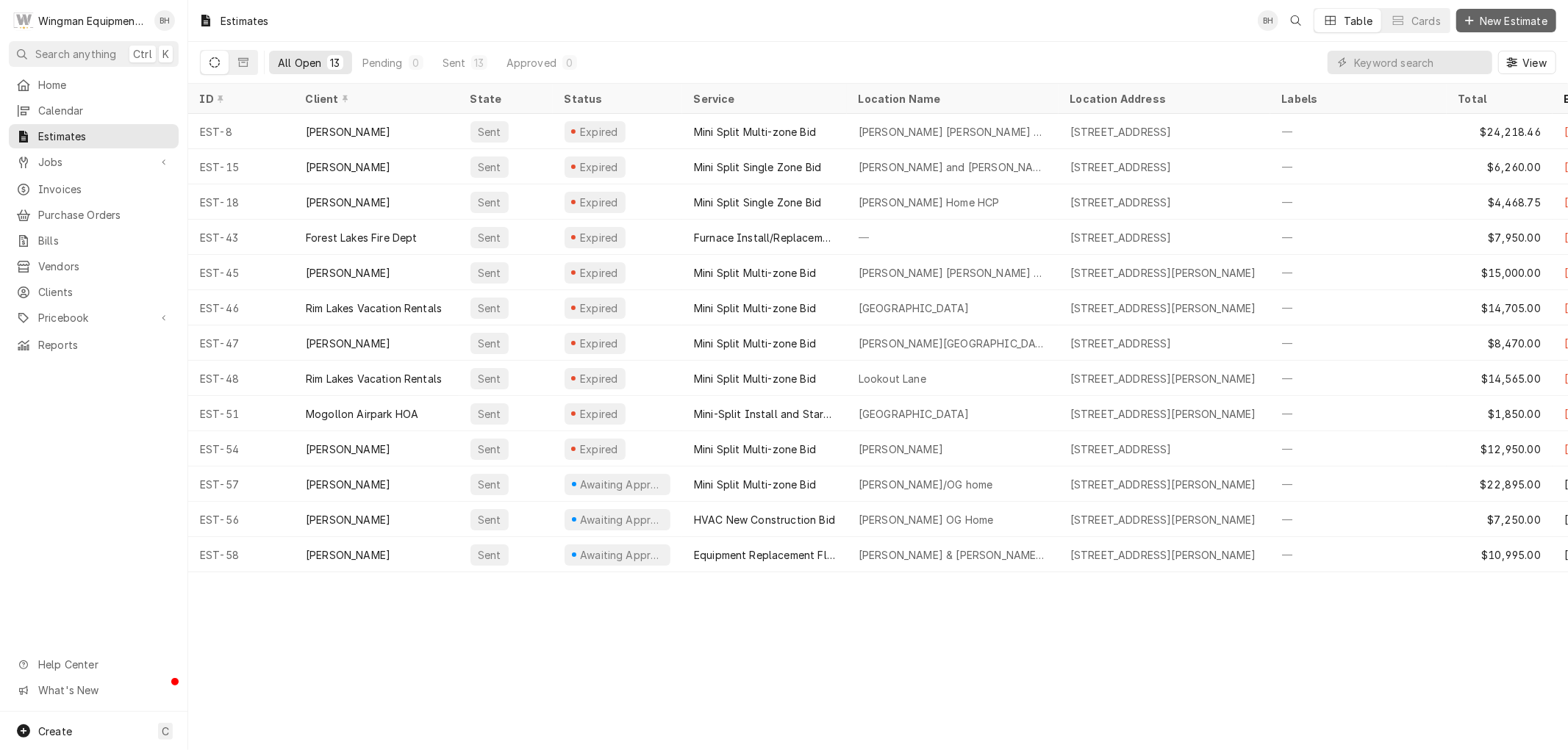
click at [1491, 19] on span "New Estimate" at bounding box center [1514, 21] width 73 height 15
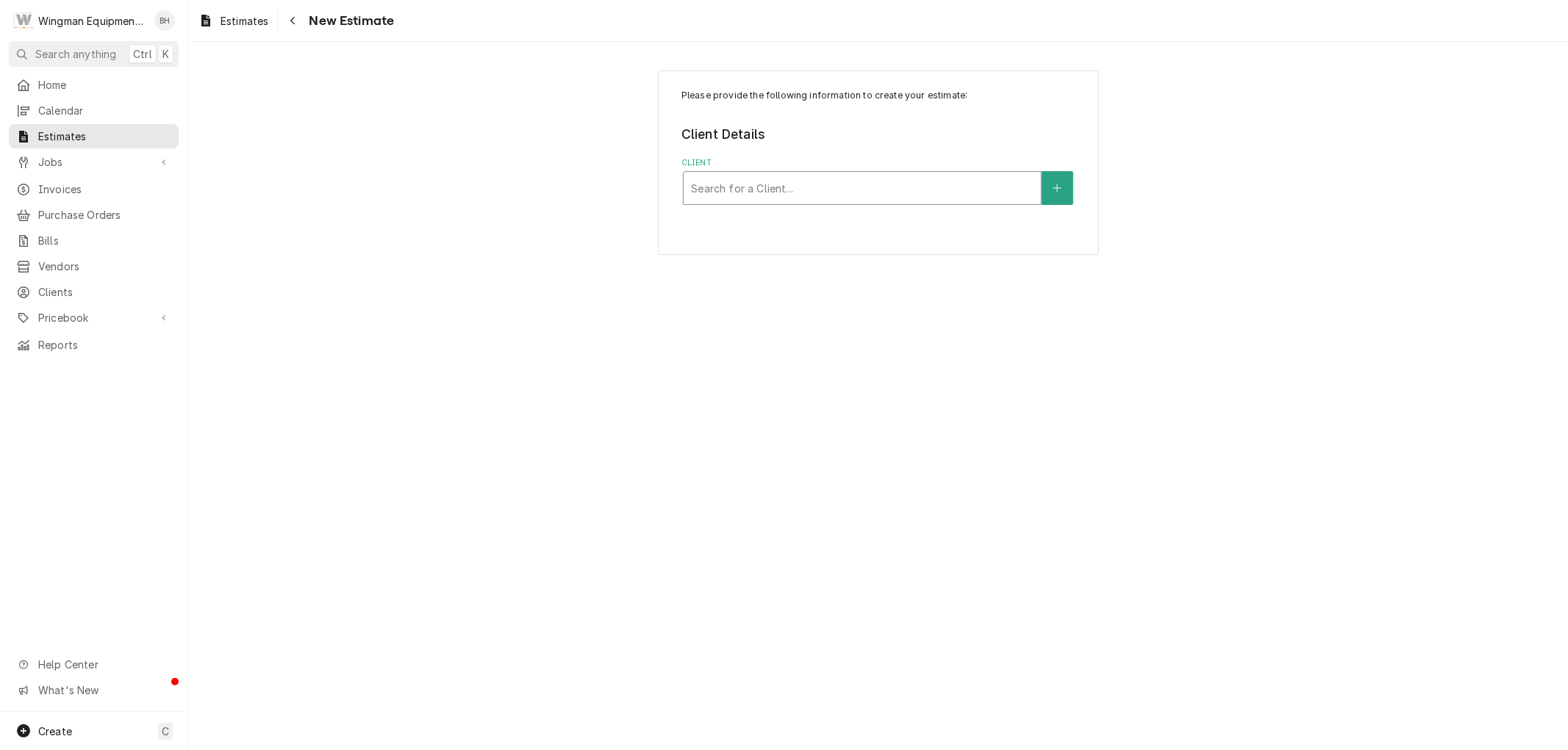
click at [819, 195] on div "Client" at bounding box center [862, 187] width 342 height 26
type input "snibb"
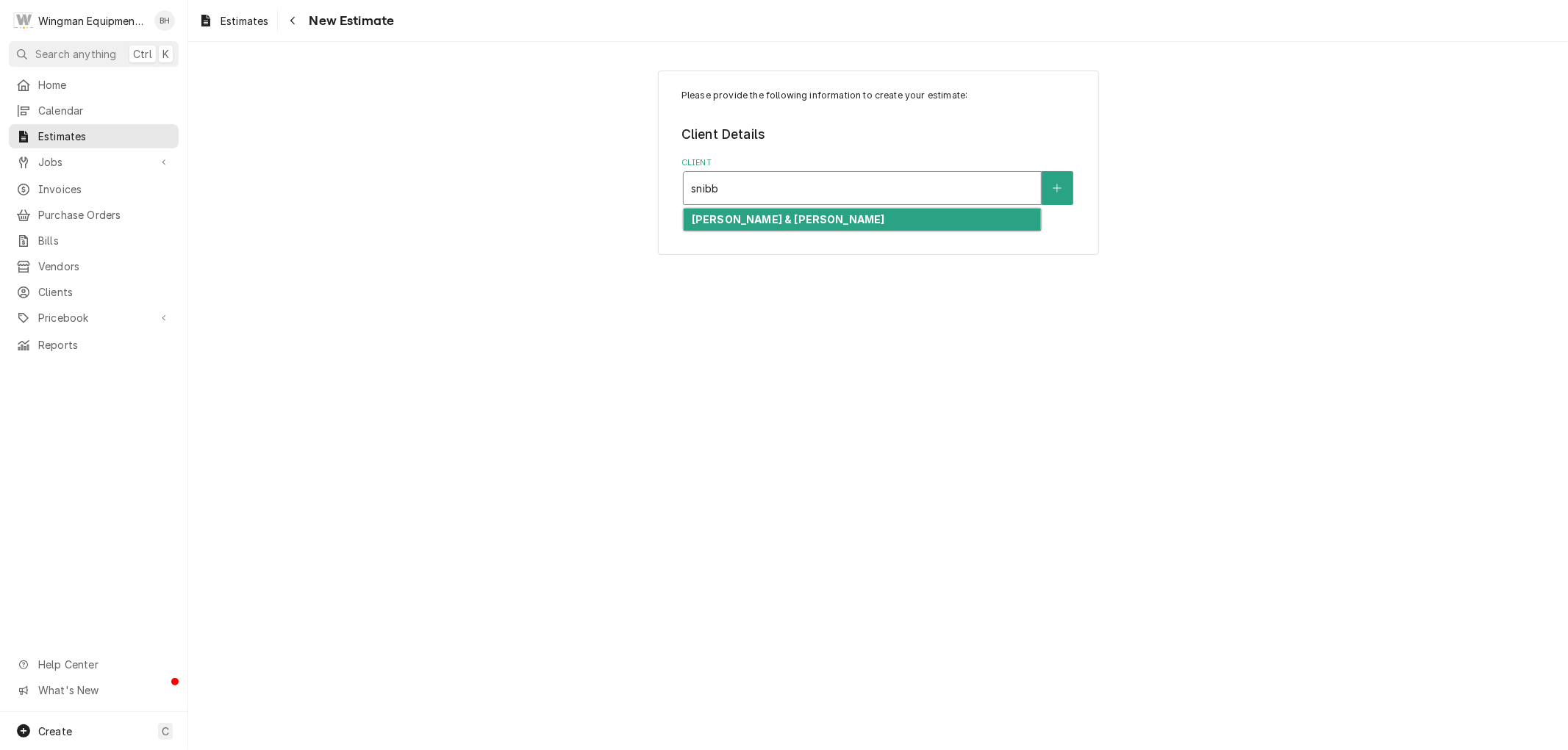
click at [807, 215] on div "[PERSON_NAME] & [PERSON_NAME]" at bounding box center [862, 221] width 358 height 23
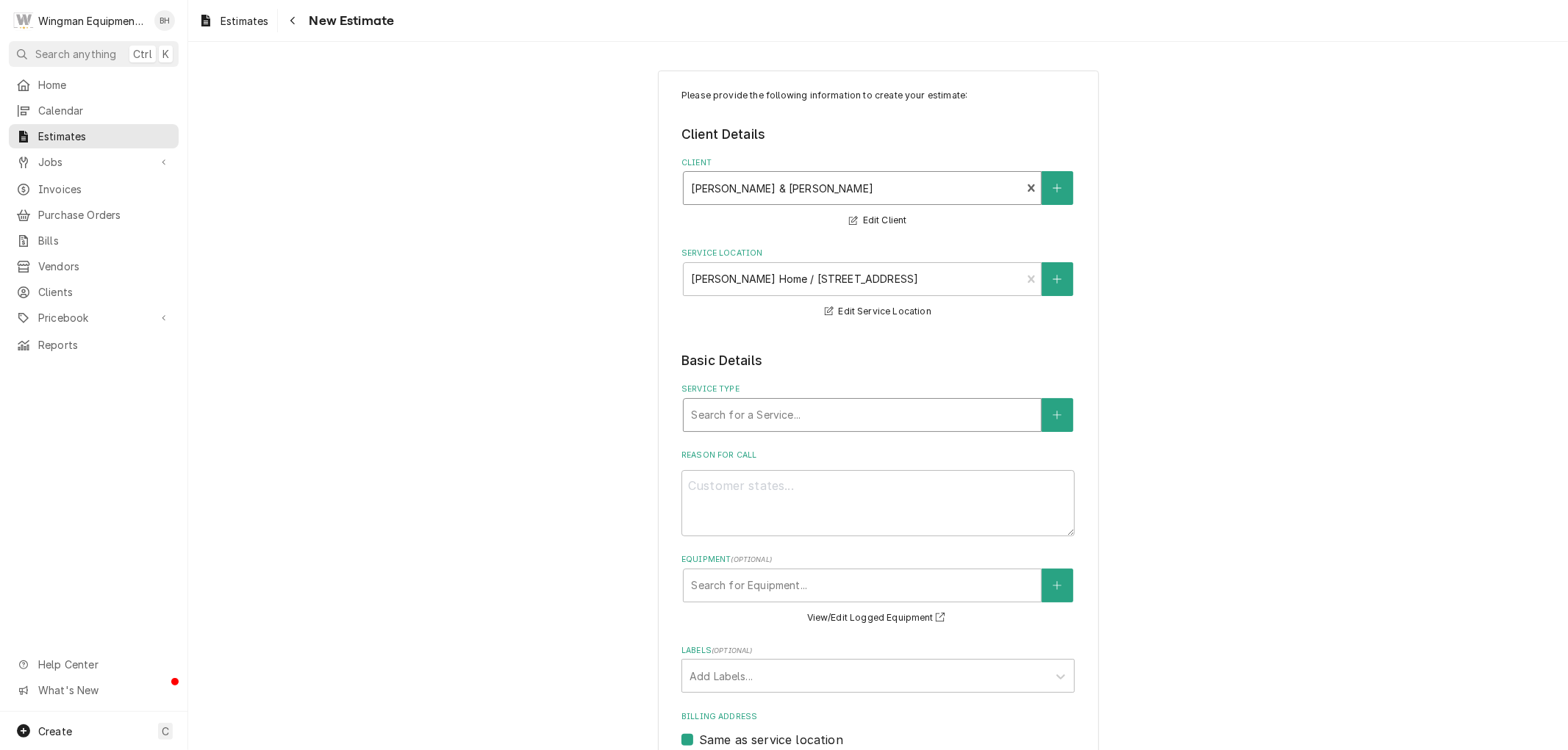
click at [796, 409] on div "Service Type" at bounding box center [862, 415] width 342 height 26
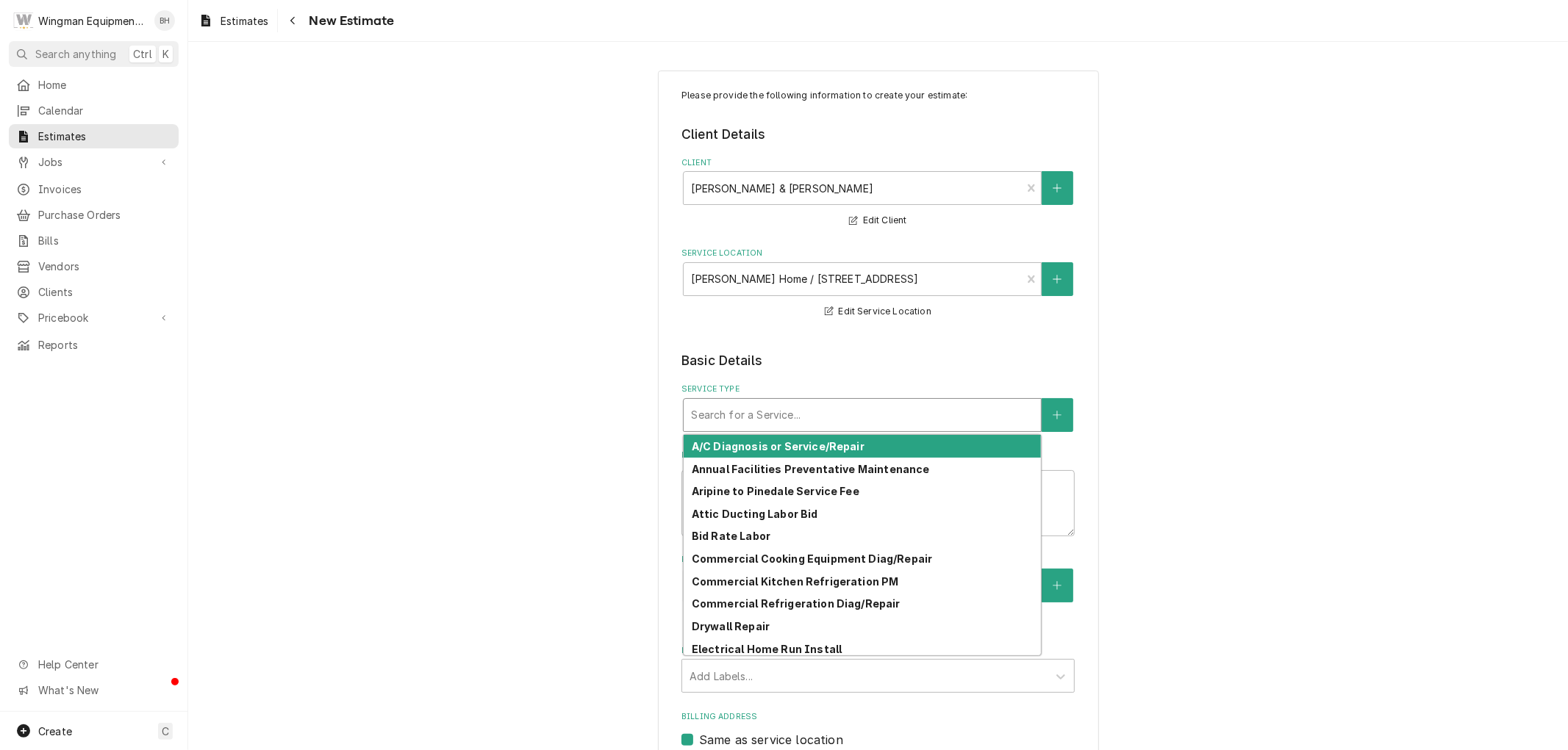
type textarea "x"
type input "m"
type textarea "x"
type input "mi"
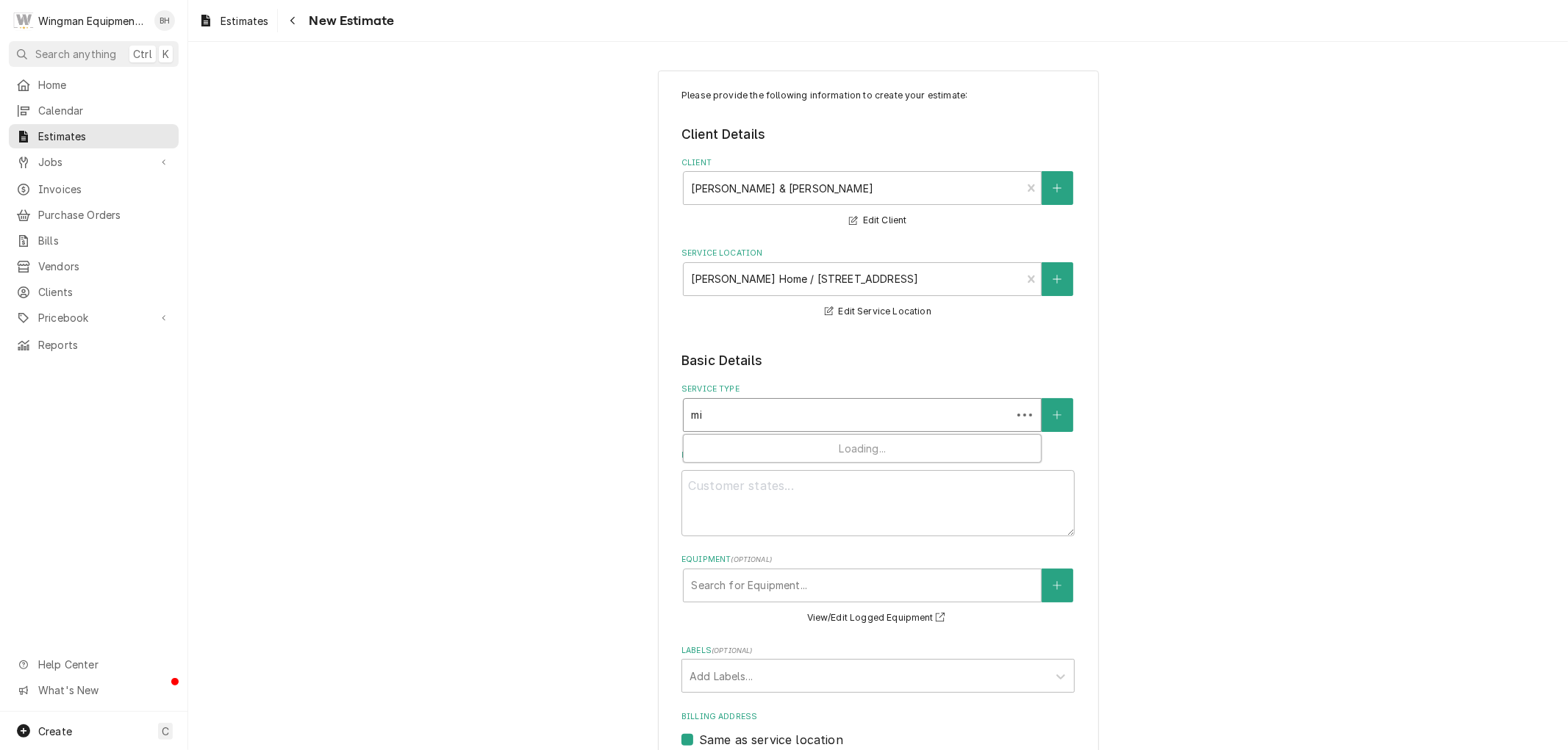
type textarea "x"
type input "min"
type textarea "x"
type input "mini"
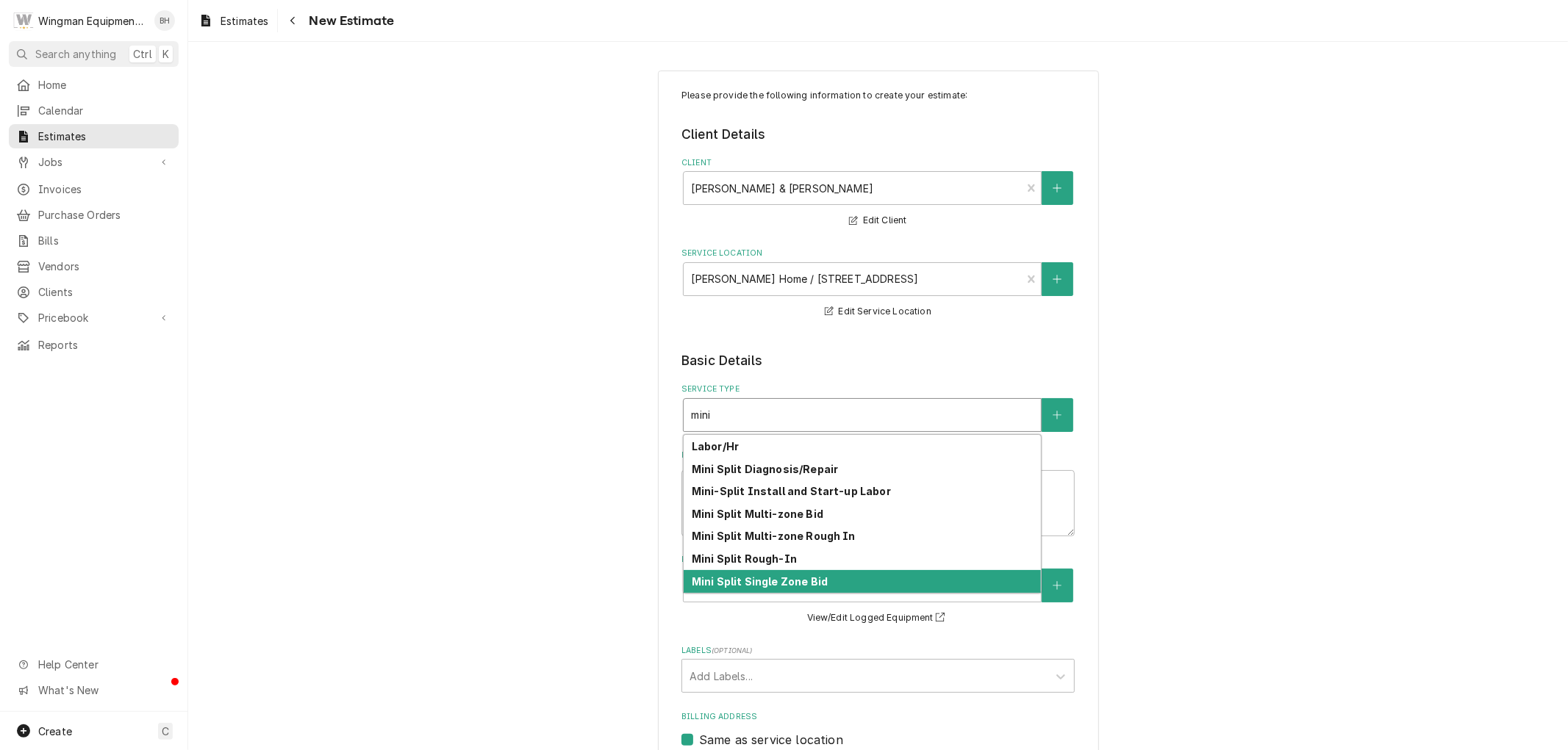
click at [794, 574] on div "Mini Split Single Zone Bid" at bounding box center [862, 582] width 358 height 23
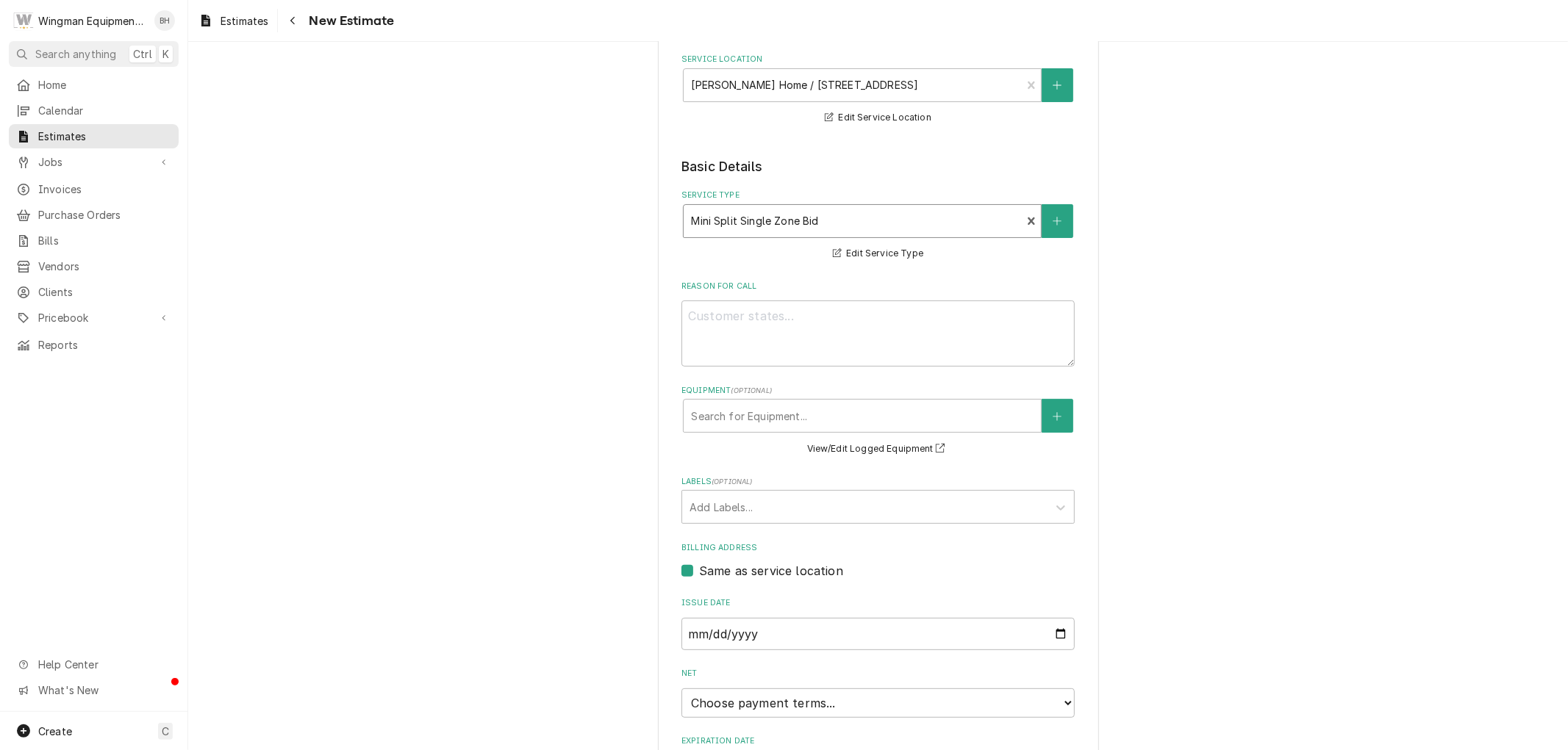
scroll to position [245, 0]
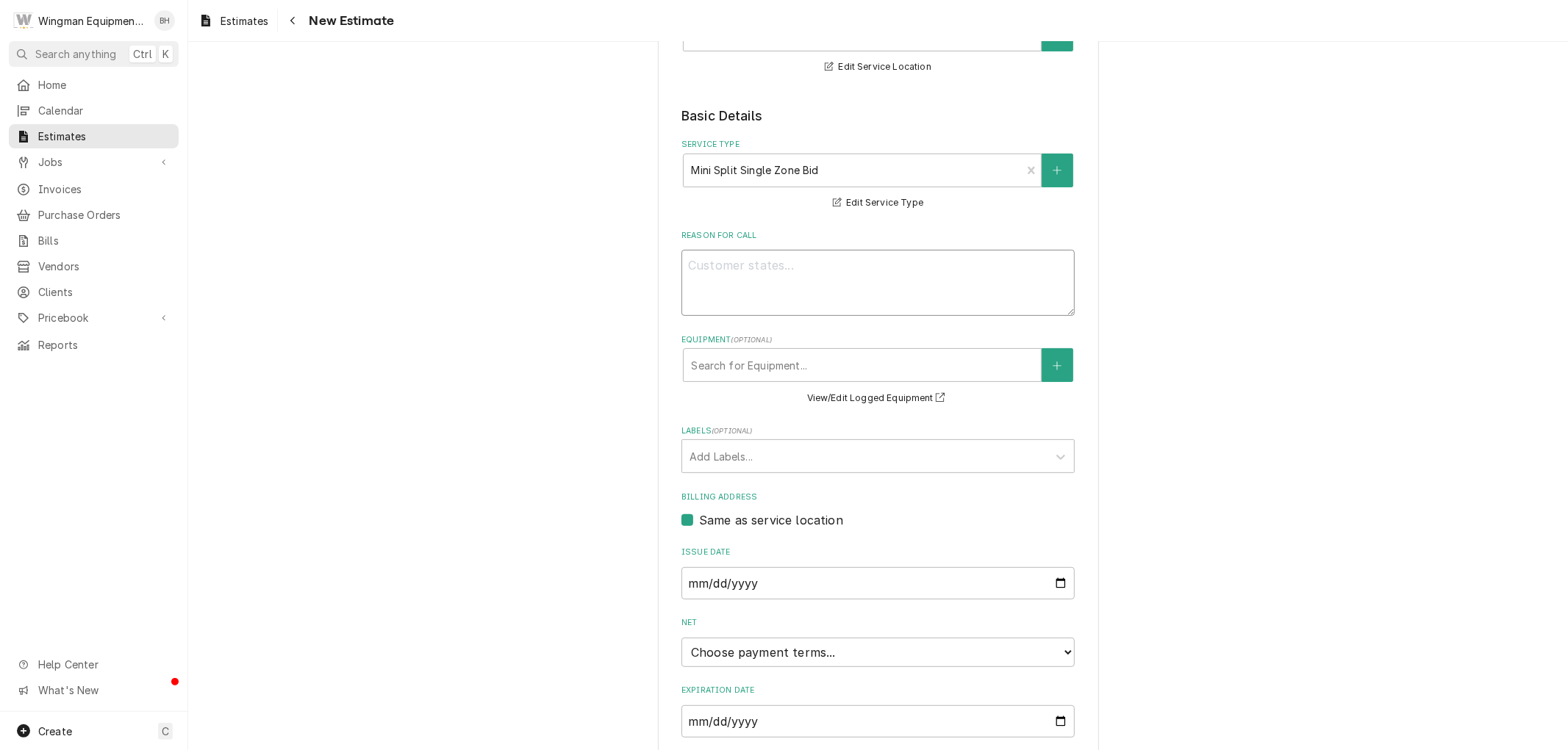
click at [813, 257] on textarea "Reason For Call" at bounding box center [879, 282] width 393 height 67
type textarea "x"
type textarea "B"
type textarea "x"
type textarea "Bi"
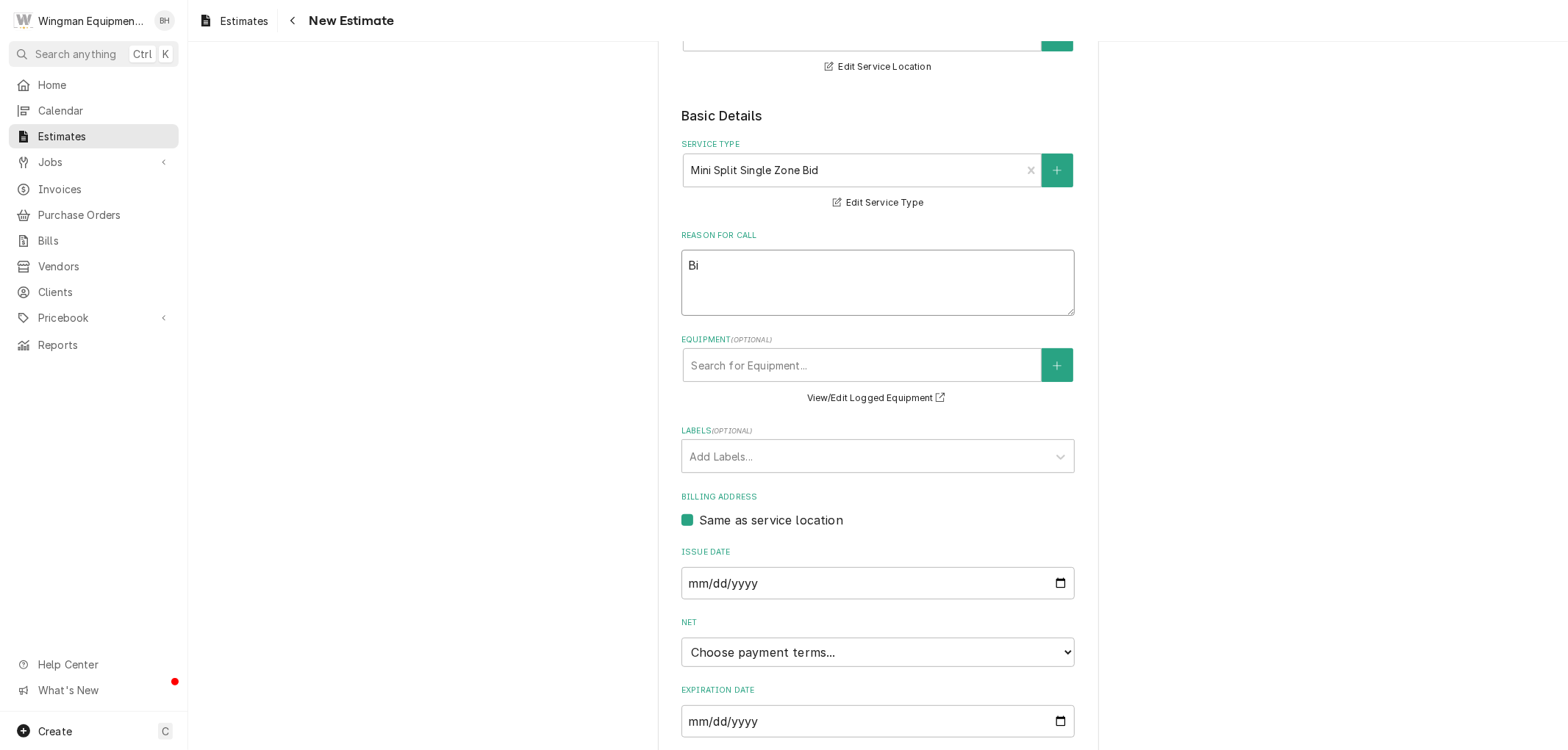
type textarea "x"
type textarea "Bid"
type textarea "x"
type textarea "Bid"
type textarea "x"
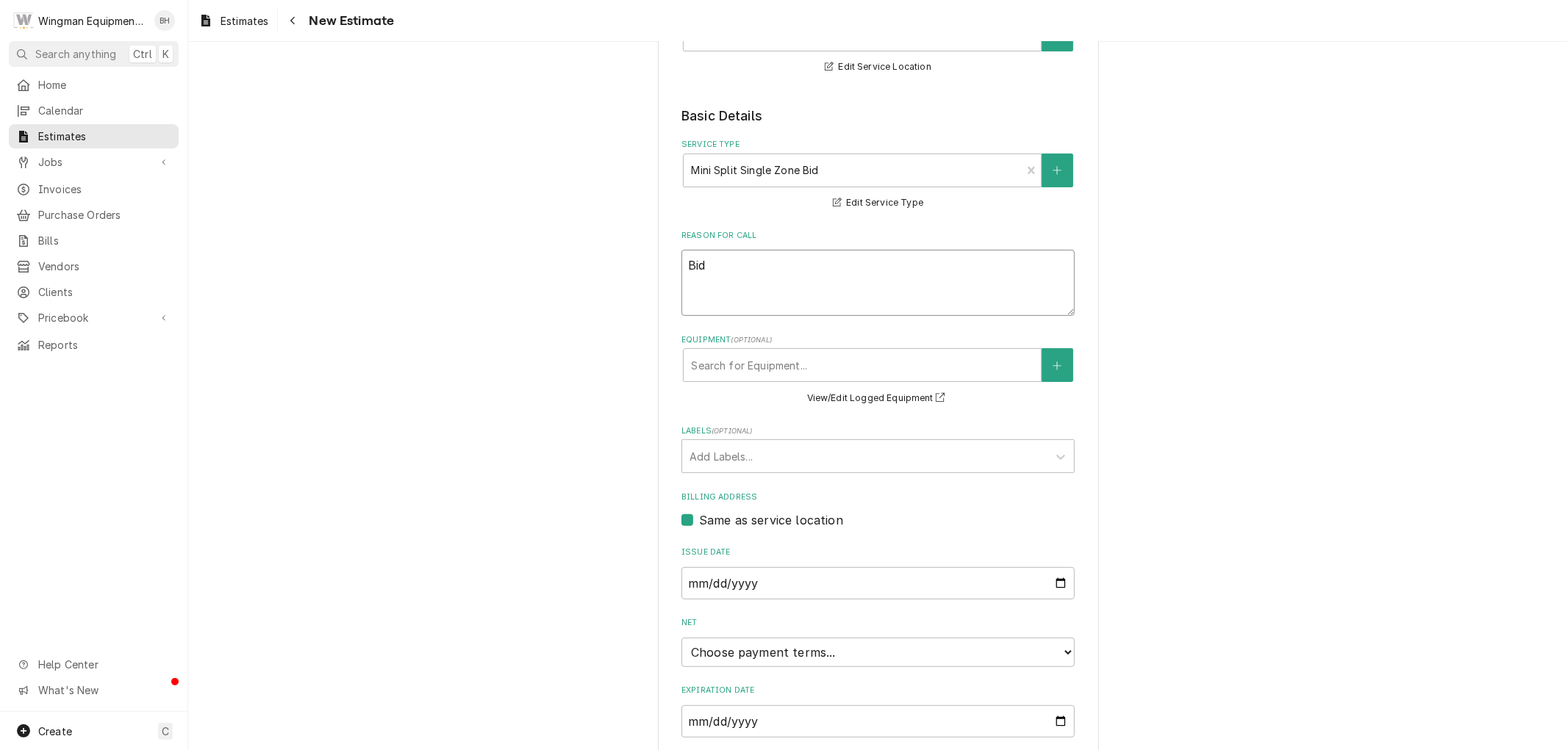
type textarea "Bid b"
type textarea "x"
type textarea "Bid be"
type textarea "x"
type textarea "Bid bed"
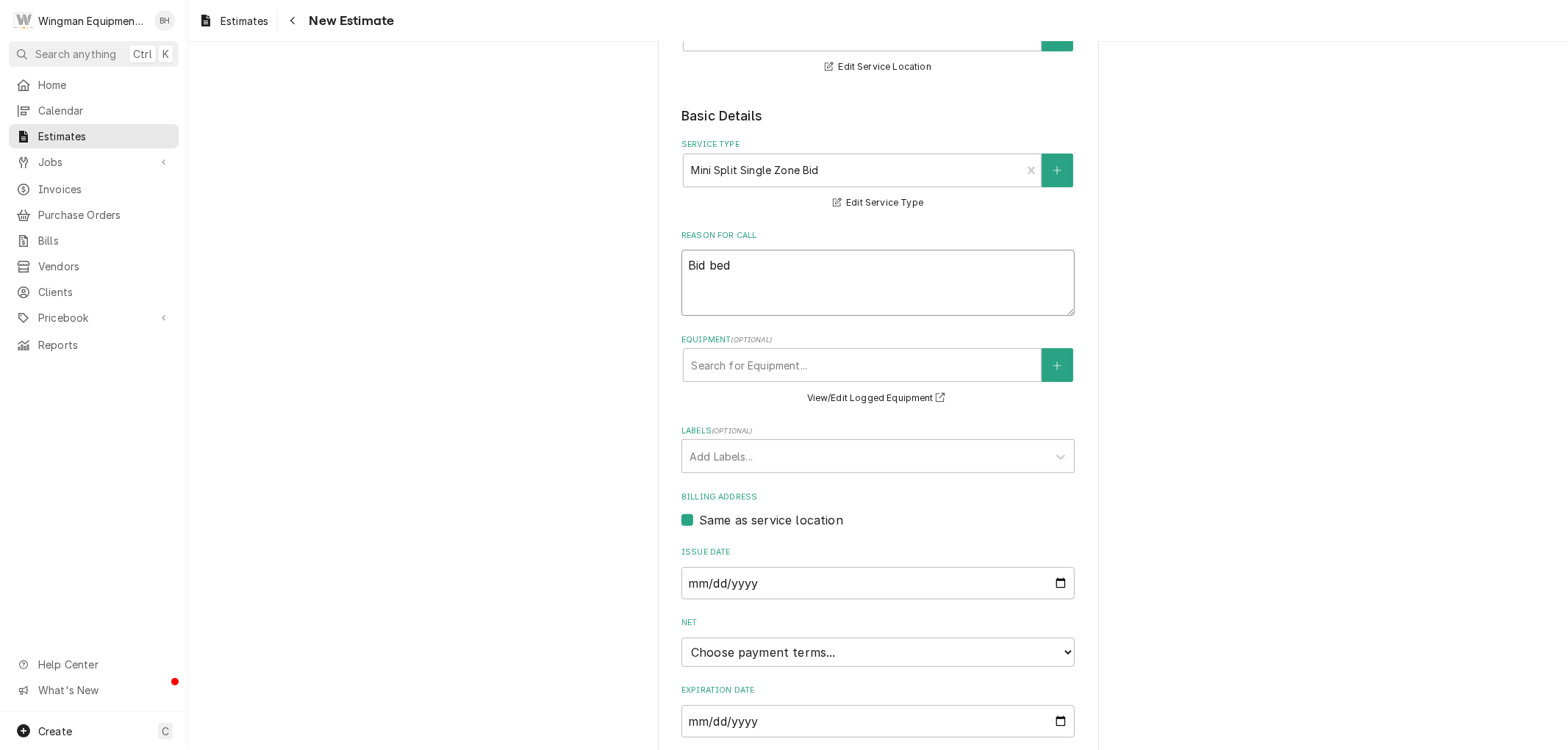
type textarea "x"
type textarea "Bid bedr"
type textarea "x"
type textarea "Bid bedro"
type textarea "x"
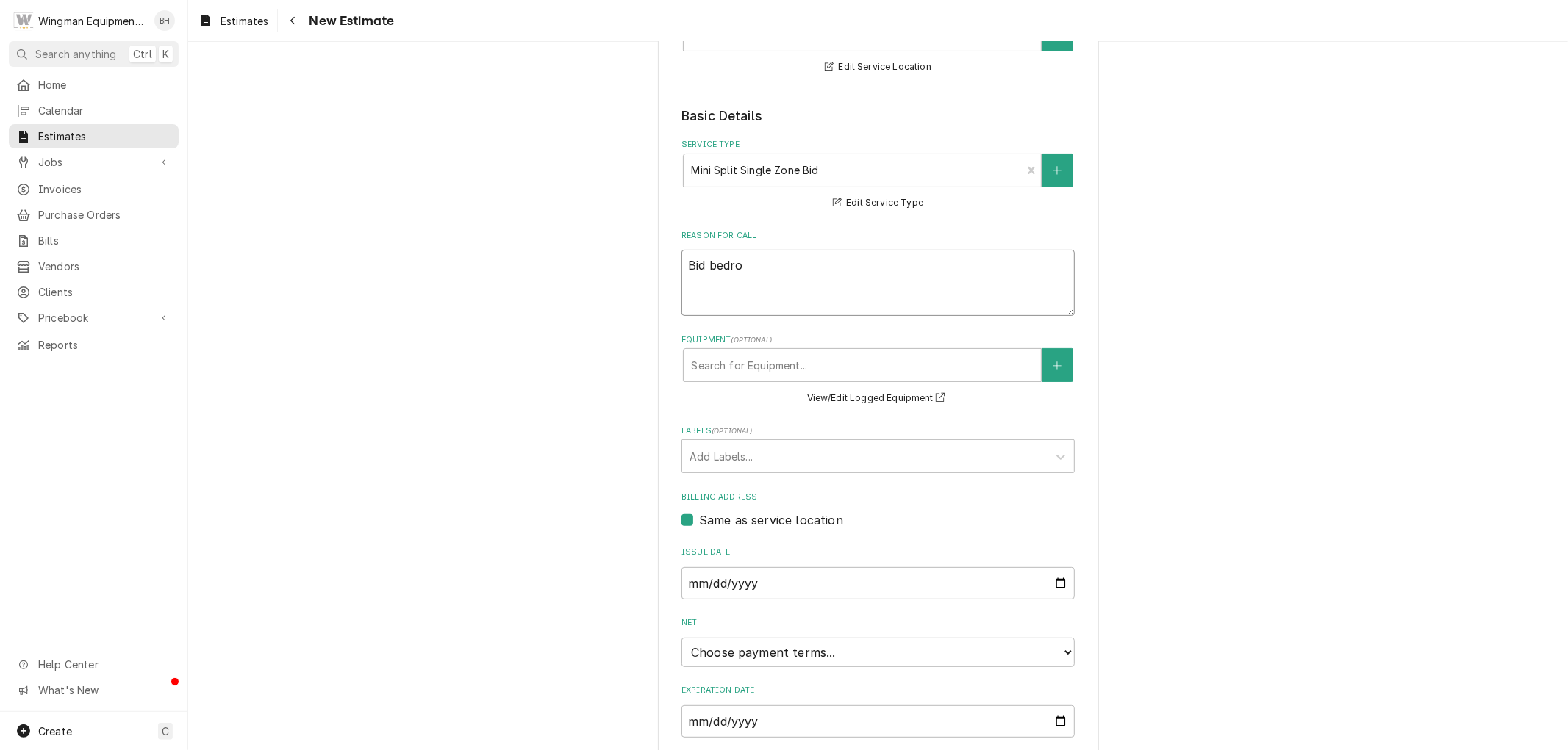
type textarea "Bid bedroo"
type textarea "x"
type textarea "Bid bedroom"
type textarea "x"
type textarea "Bid bedroom"
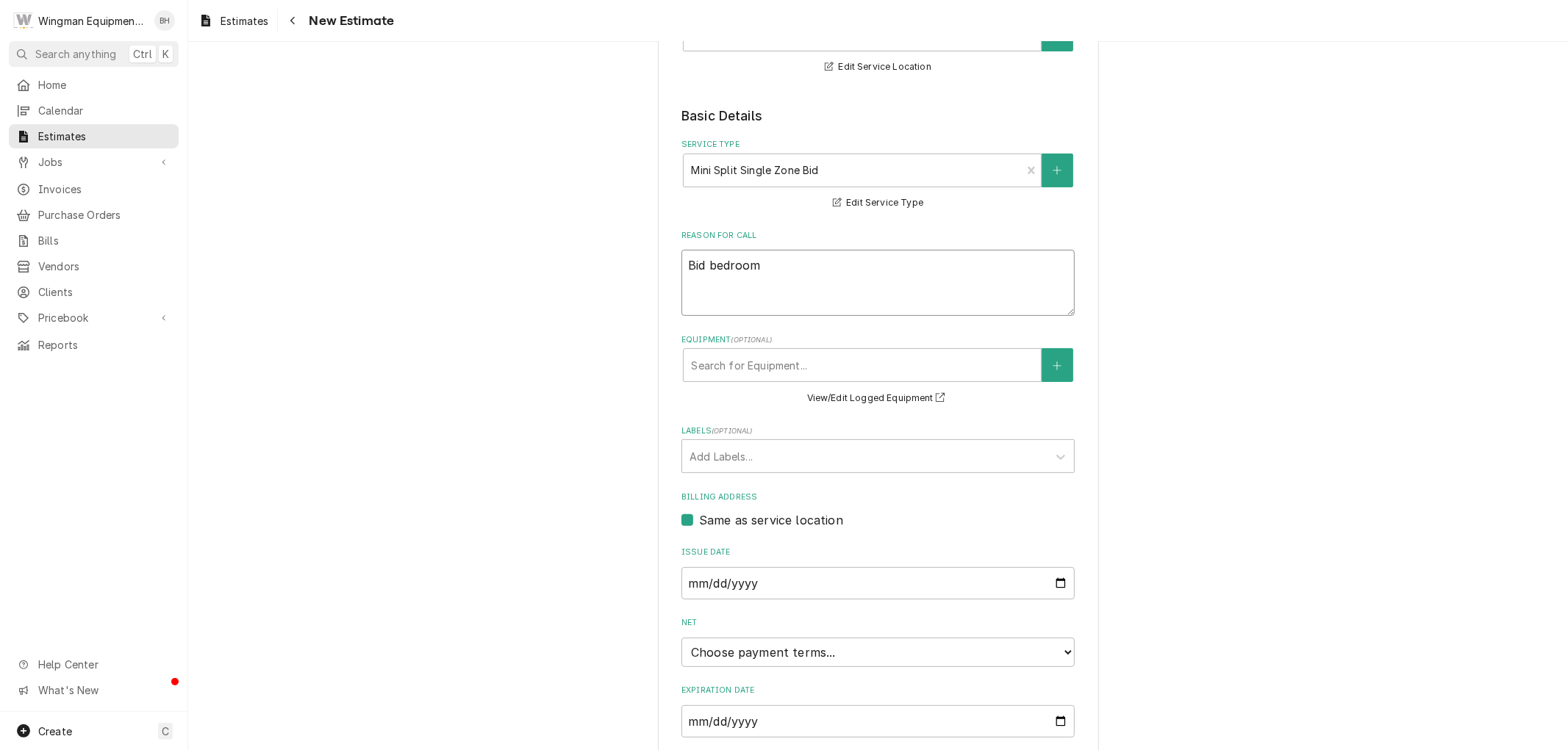
type textarea "x"
type textarea "Bid bedroom s"
type textarea "x"
type textarea "Bid bedroom sy"
type textarea "x"
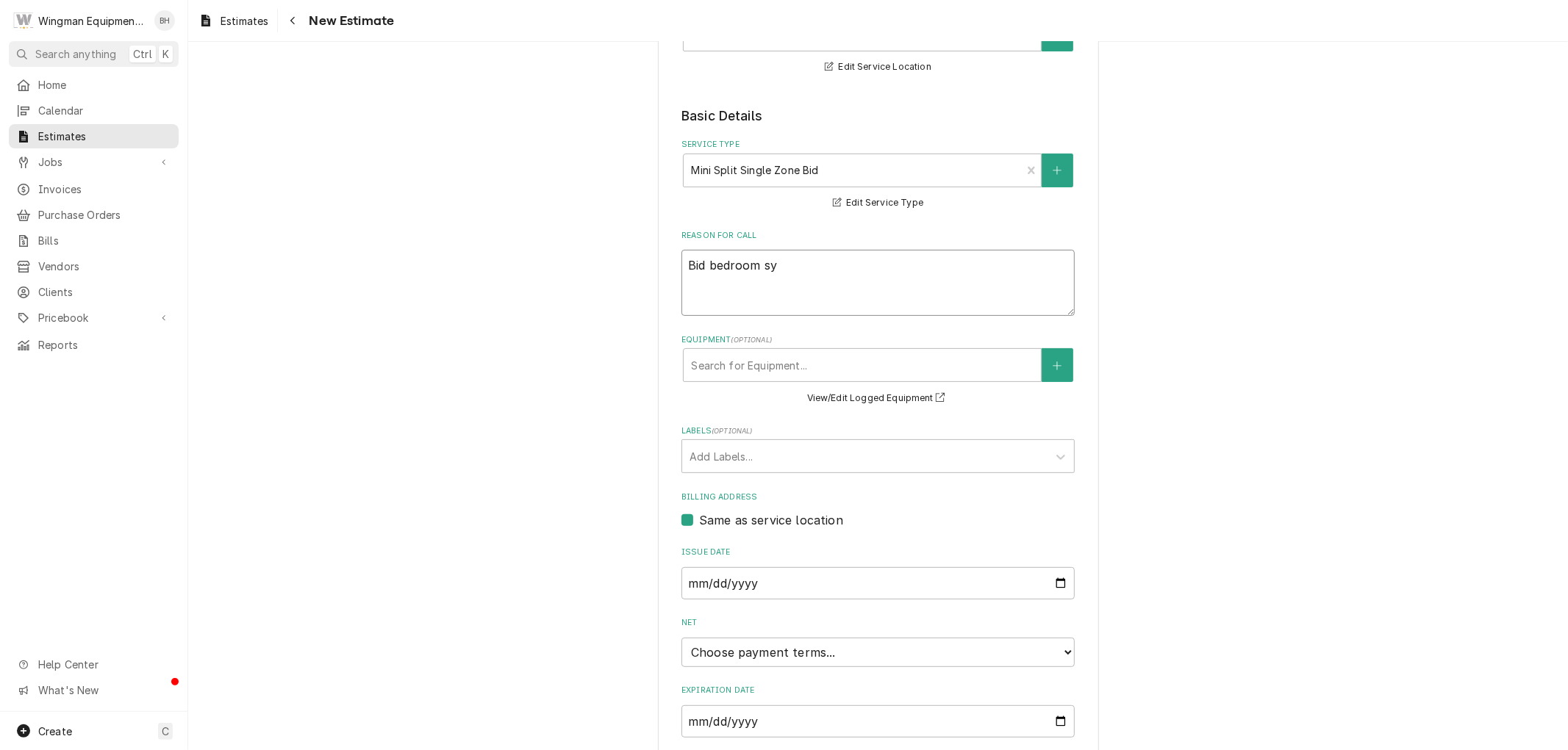
type textarea "Bid bedroom sys"
type textarea "x"
type textarea "Bid bedroom syst"
type textarea "x"
type textarea "Bid bedroom syste"
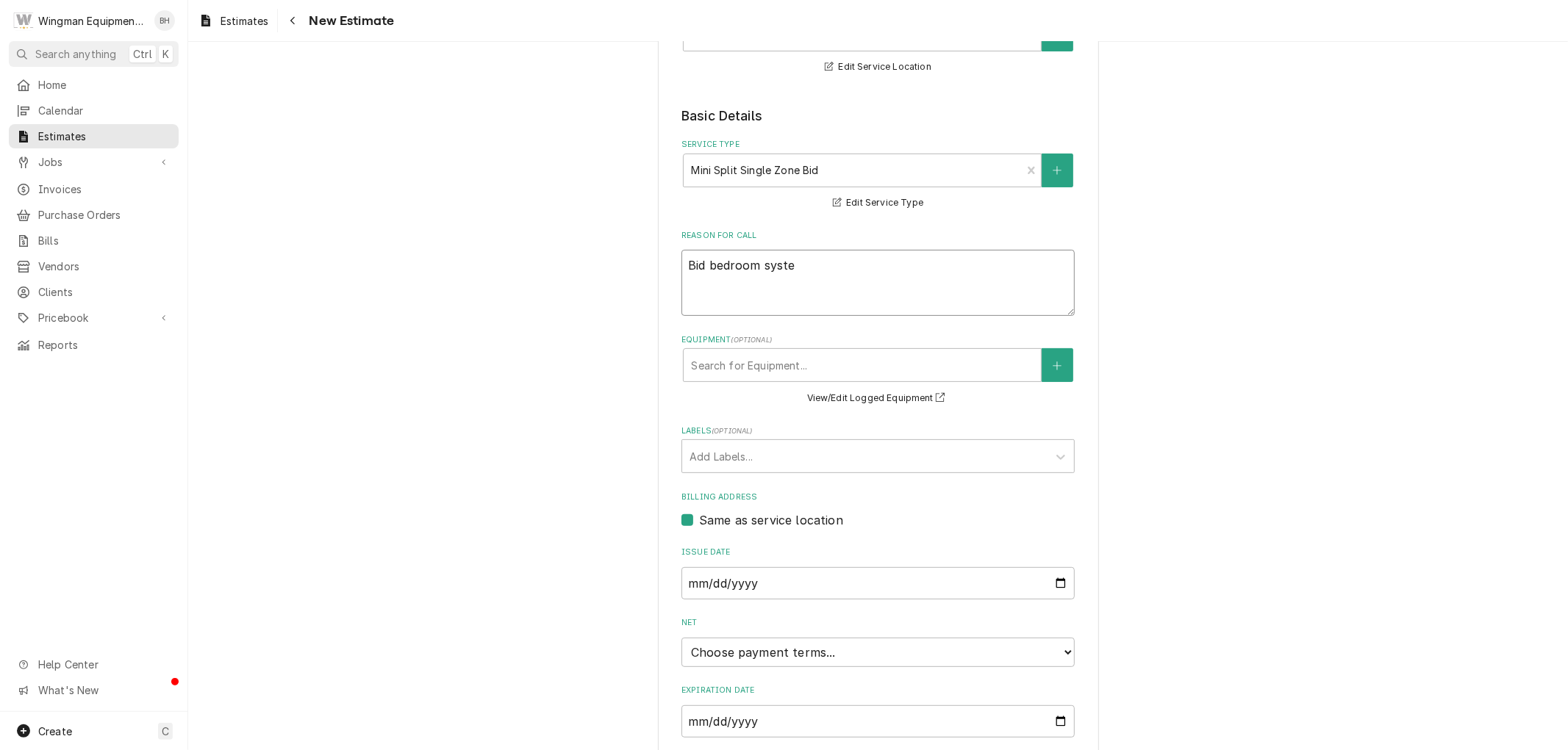
type textarea "x"
type textarea "Bid bedroom system"
type textarea "x"
type textarea "Bid bedroom system"
type textarea "x"
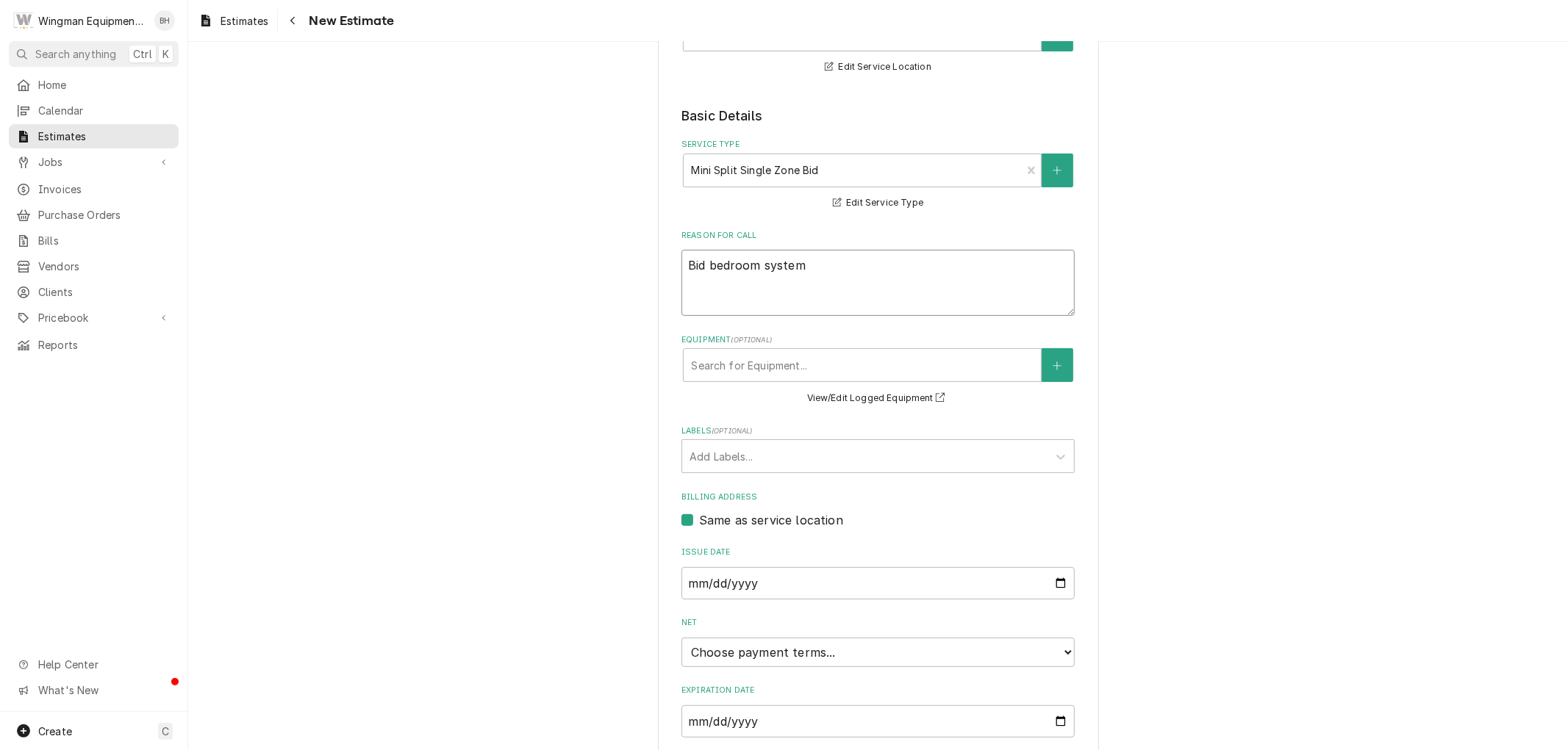
type textarea "Bid bedroom system i"
type textarea "x"
type textarea "Bid bedroom system in"
type textarea "x"
type textarea "Bid bedroom system ins"
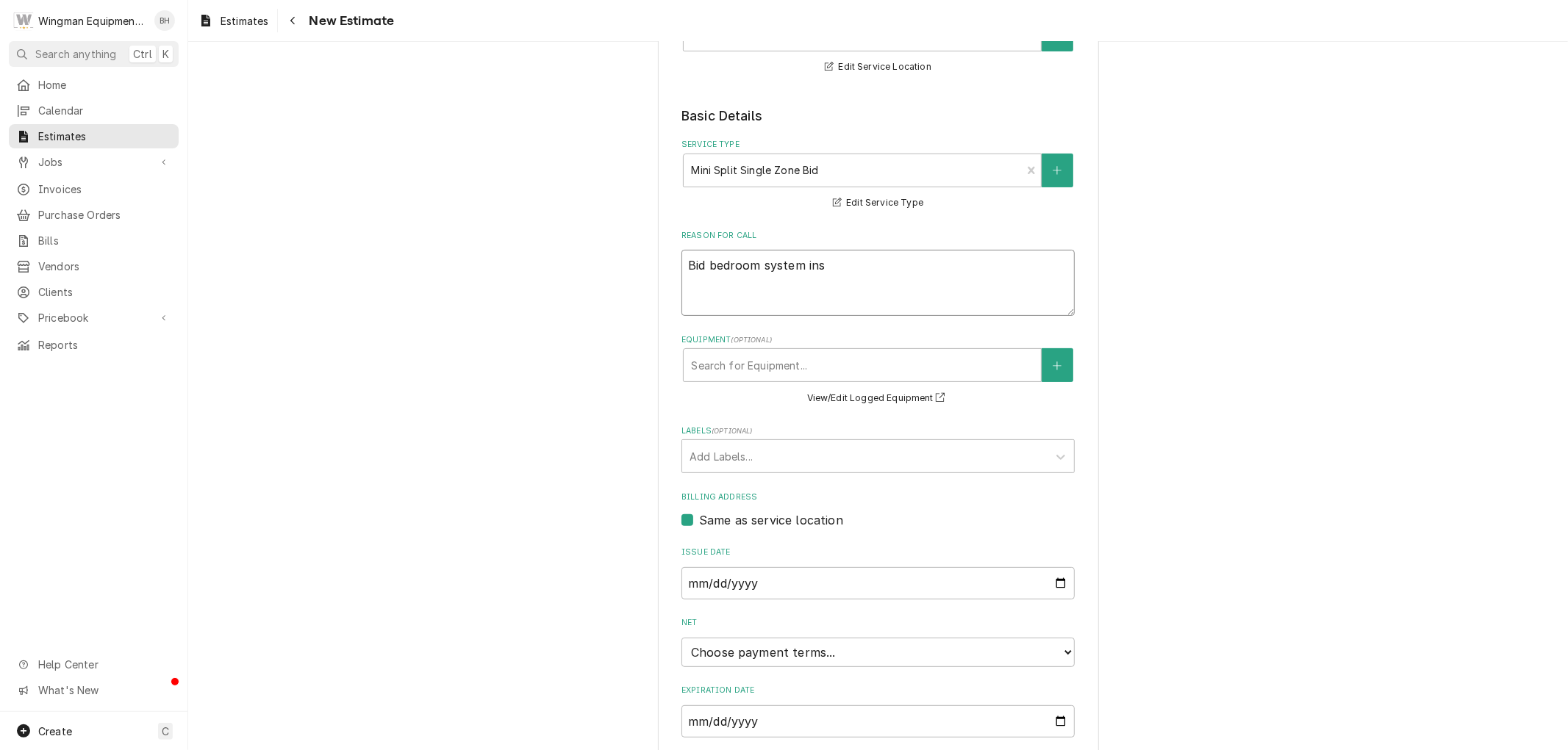
type textarea "x"
type textarea "Bid bedroom system inst"
type textarea "x"
type textarea "Bid bedroom system insta"
type textarea "x"
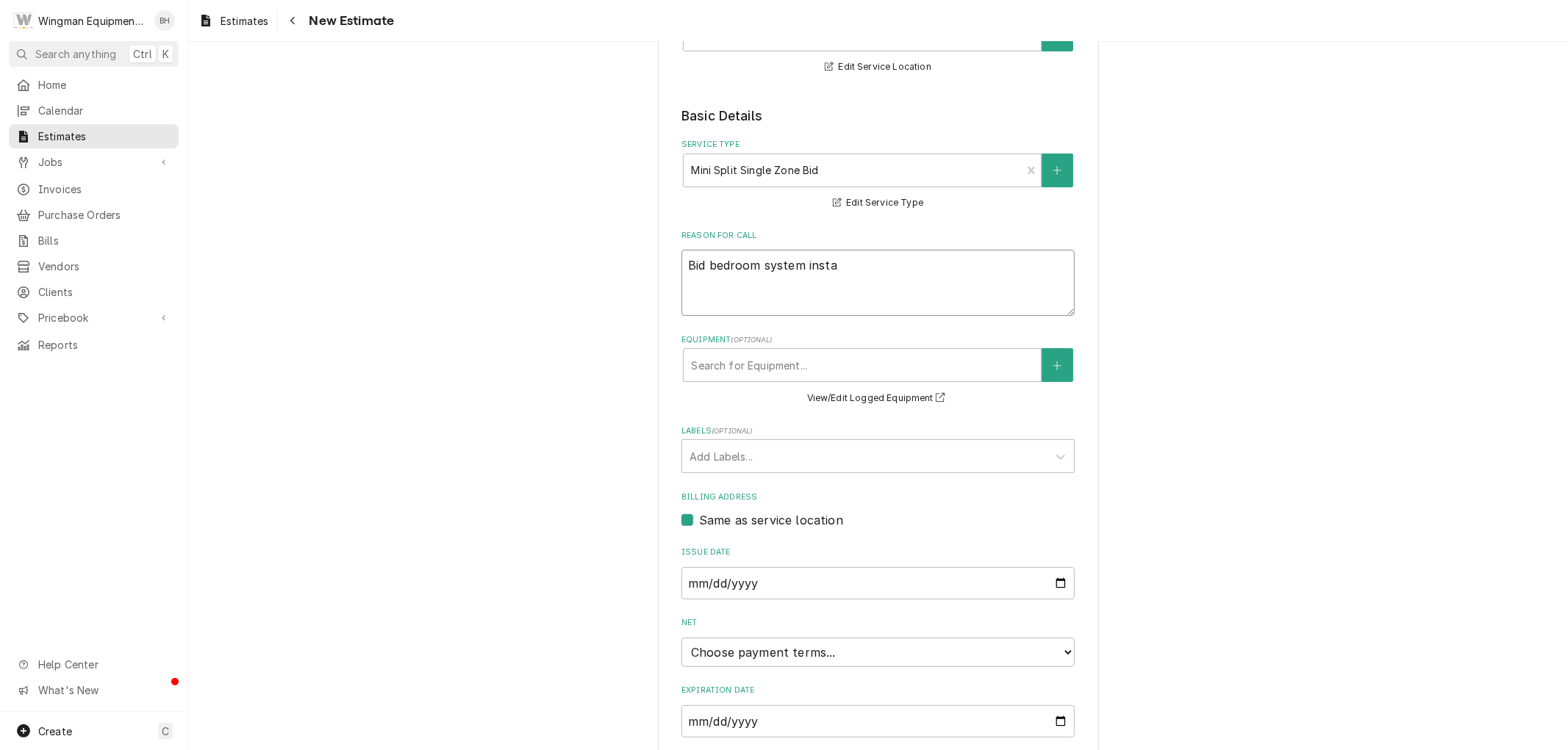
type textarea "Bid bedroom system instal"
type textarea "x"
type textarea "Bid bedroom system install"
type textarea "x"
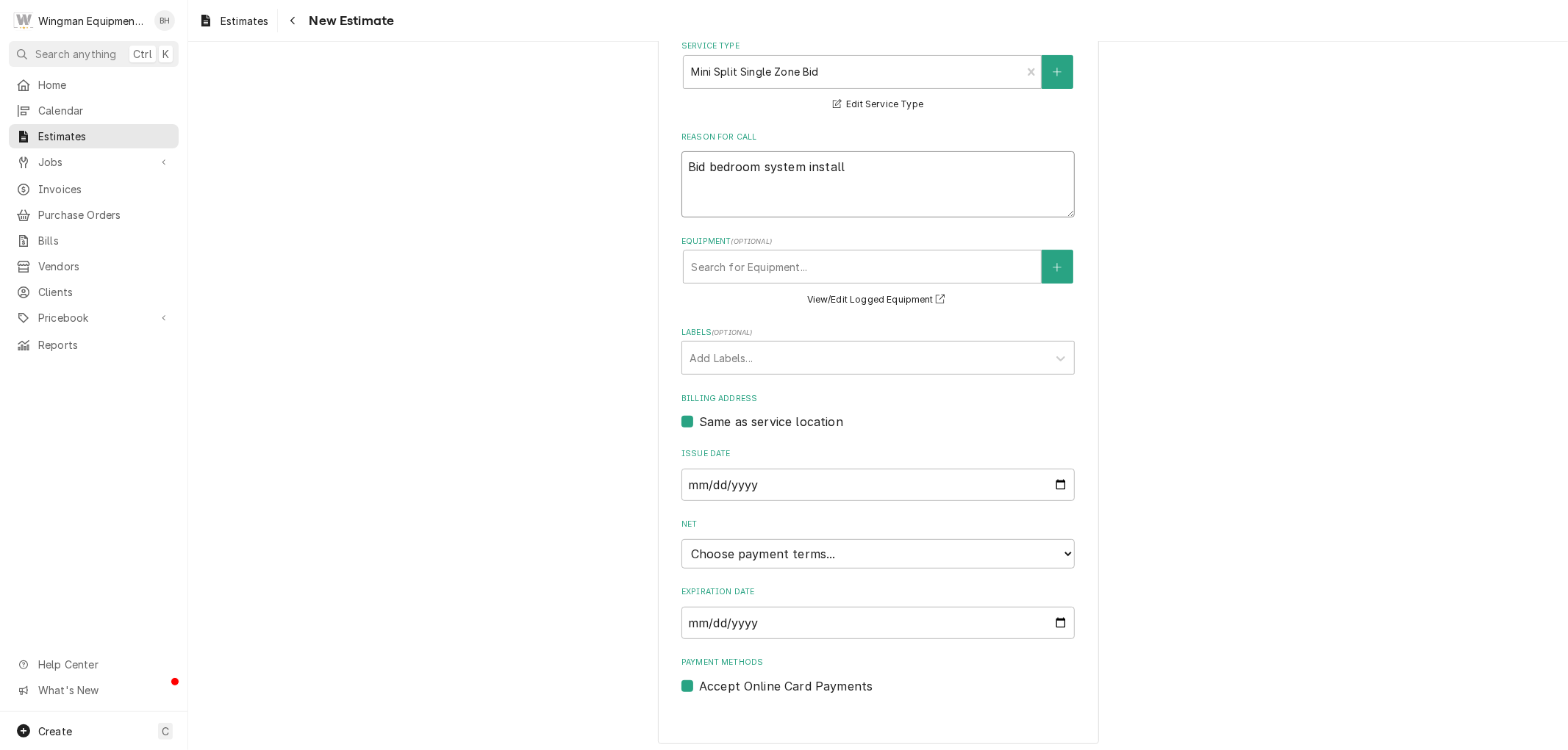
scroll to position [348, 0]
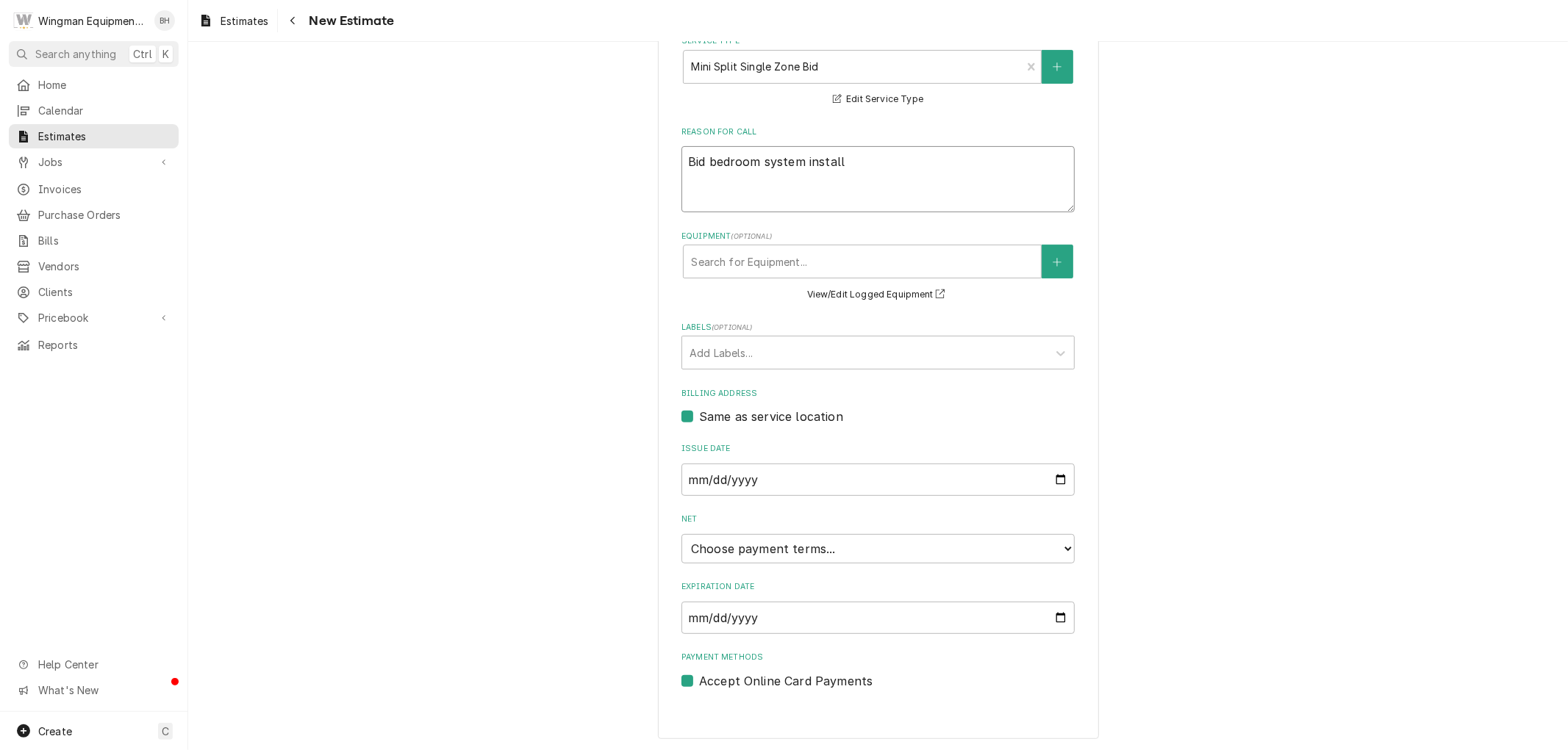
type textarea "Bid bedroom system install"
click at [834, 551] on select "Choose payment terms... Same Day Net 7 Net 14 Net 21 Net 30 Net 45 Net 60 Net 90" at bounding box center [879, 549] width 393 height 29
type textarea "x"
click at [1203, 522] on div "Please provide the following information to create your estimate: Client Detail…" at bounding box center [878, 670] width 1380 height 1922
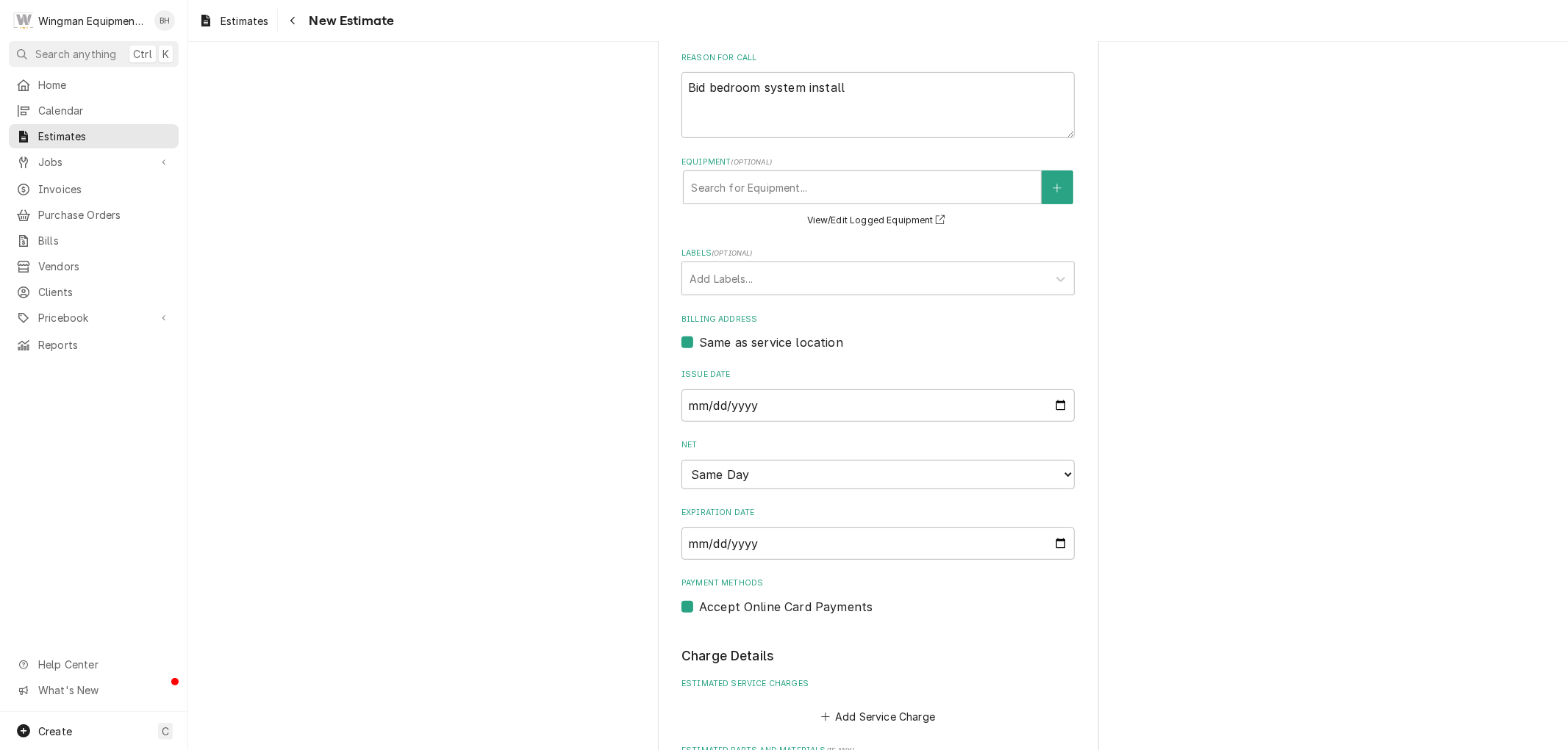
scroll to position [757, 0]
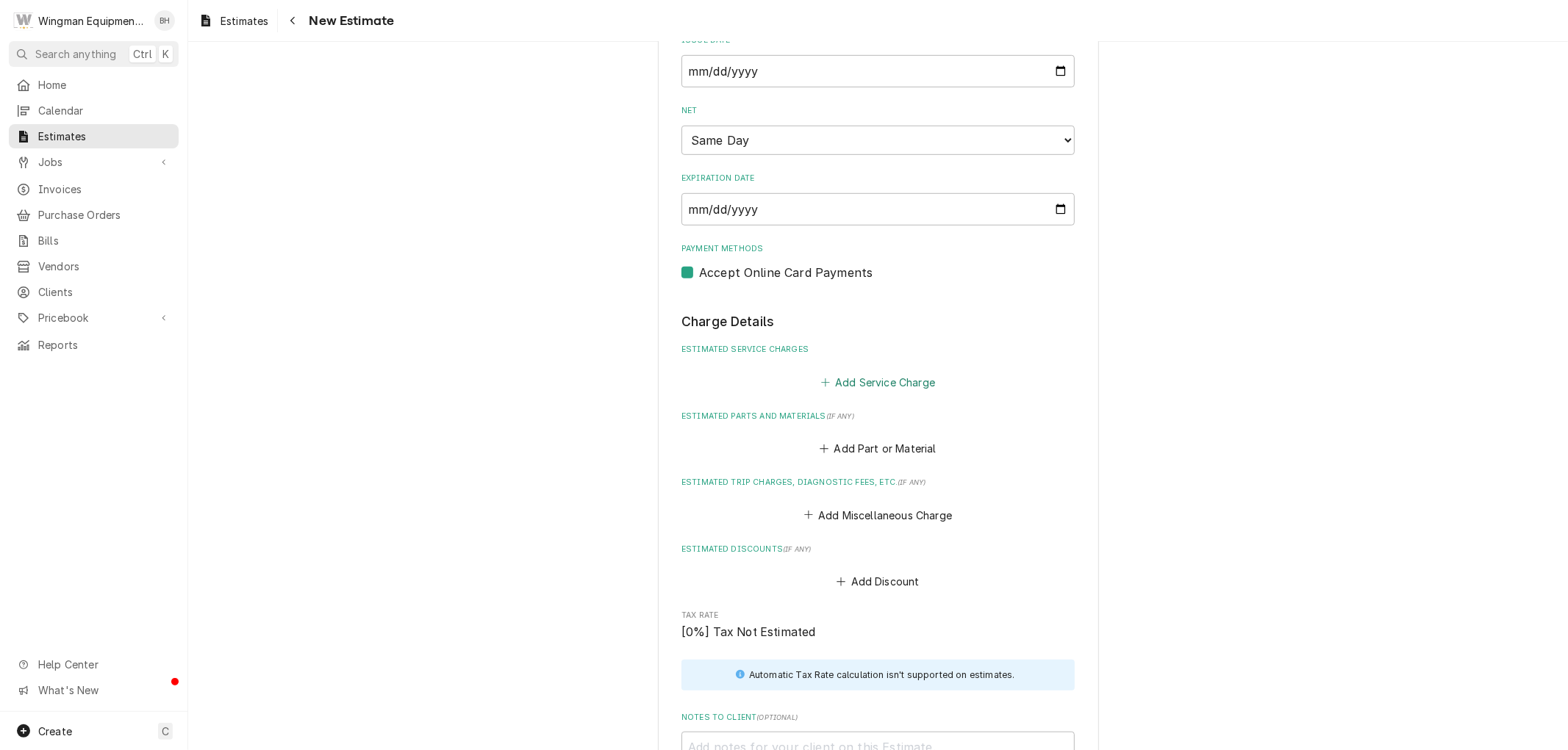
click at [890, 381] on button "Add Service Charge" at bounding box center [879, 382] width 120 height 20
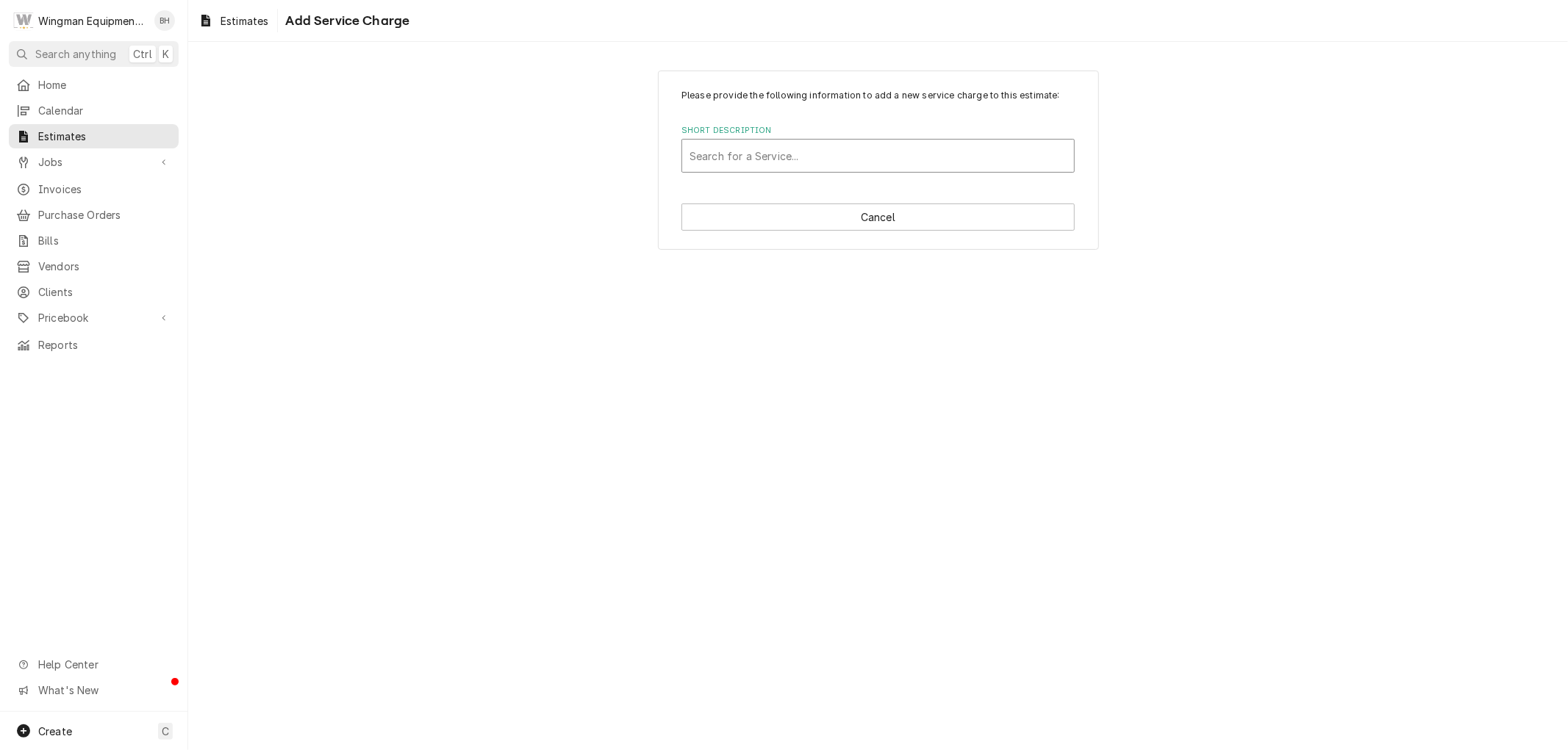
click at [791, 162] on div "Short Description" at bounding box center [878, 155] width 377 height 26
type input "mini split"
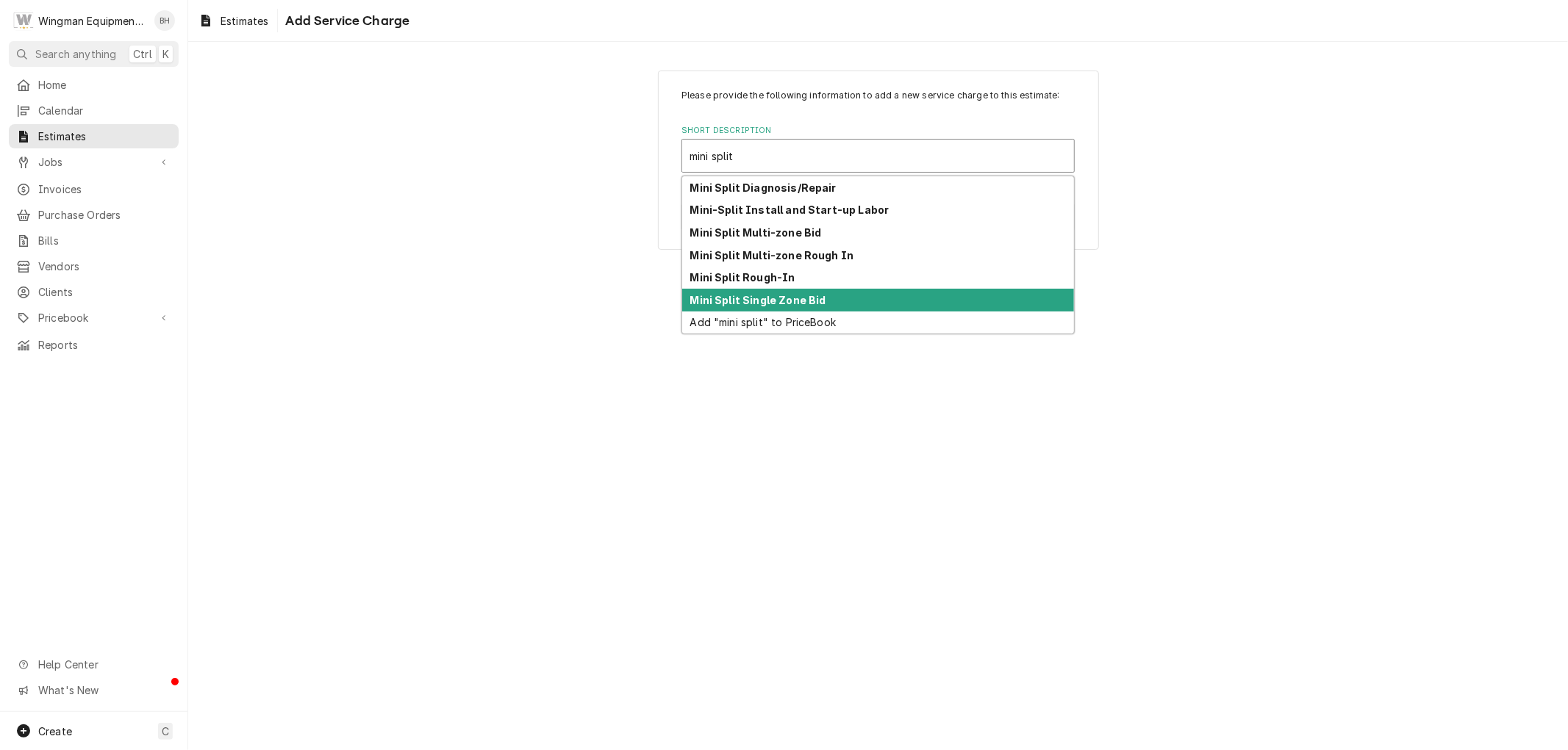
click at [791, 299] on strong "Mini Split Single Zone Bid" at bounding box center [758, 300] width 136 height 13
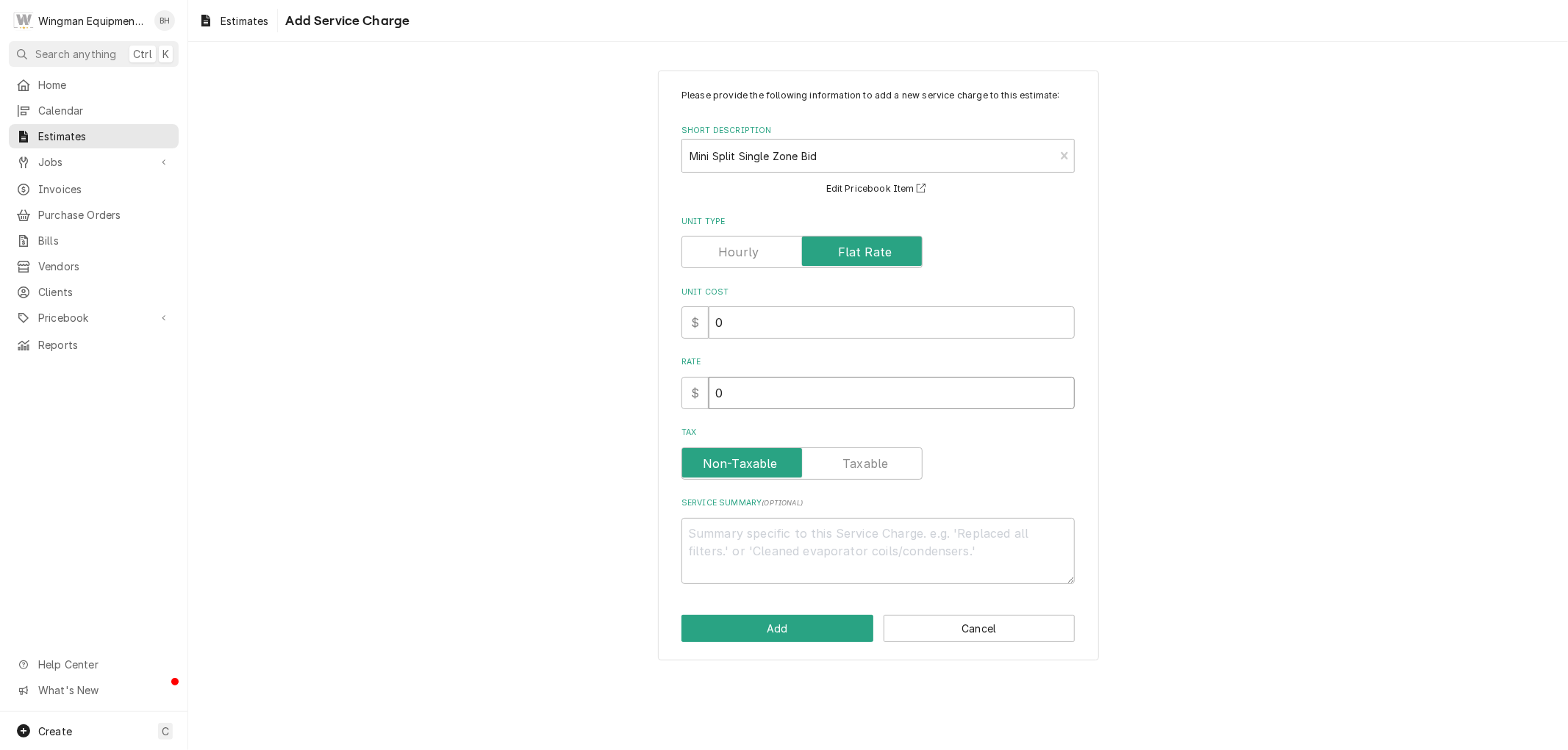
drag, startPoint x: 744, startPoint y: 400, endPoint x: 677, endPoint y: 394, distance: 67.3
click at [677, 394] on div "Please provide the following information to add a new service charge to this es…" at bounding box center [878, 365] width 441 height 591
type textarea "x"
type input "1"
type textarea "x"
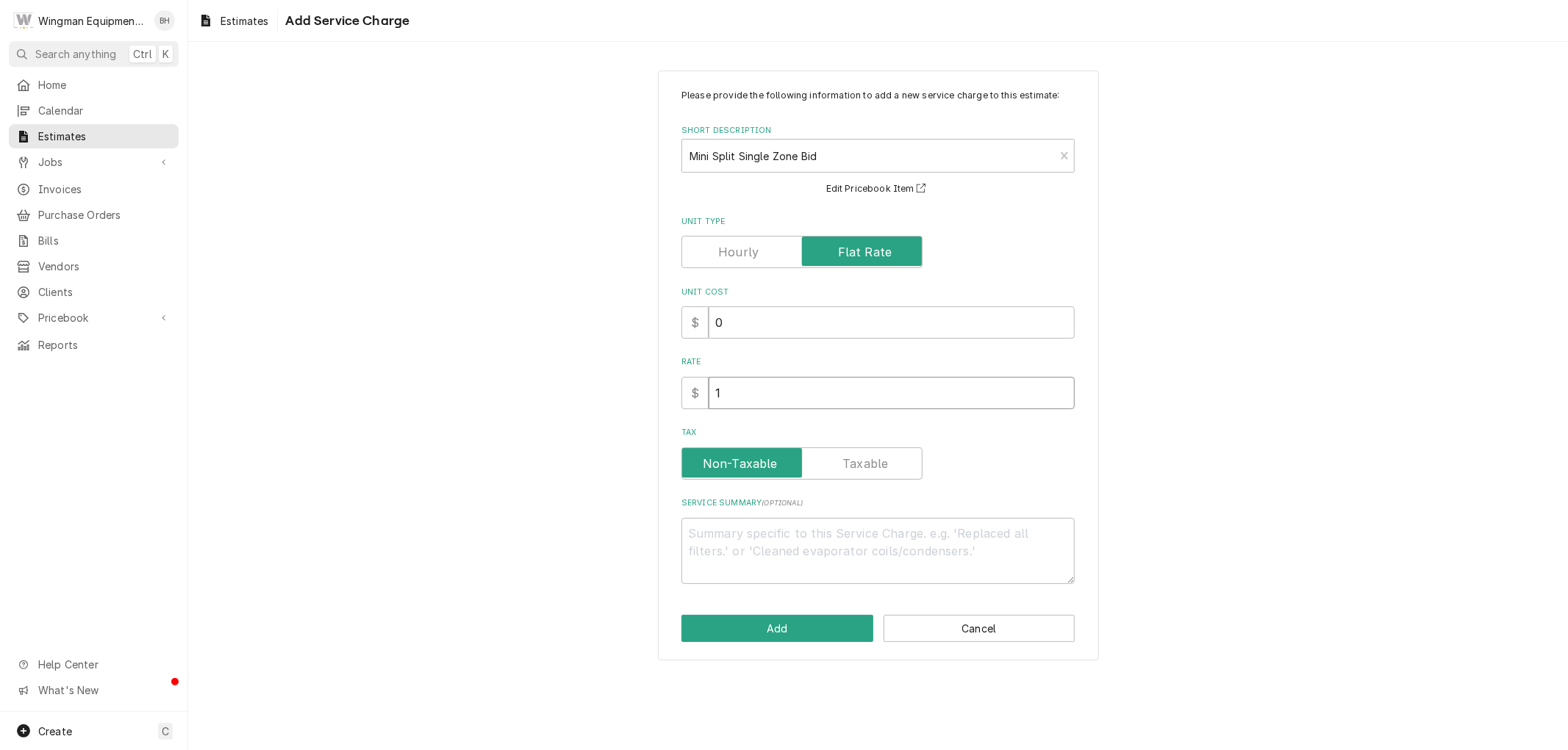
type input "15"
type textarea "x"
type input "150"
type textarea "x"
type input "1500"
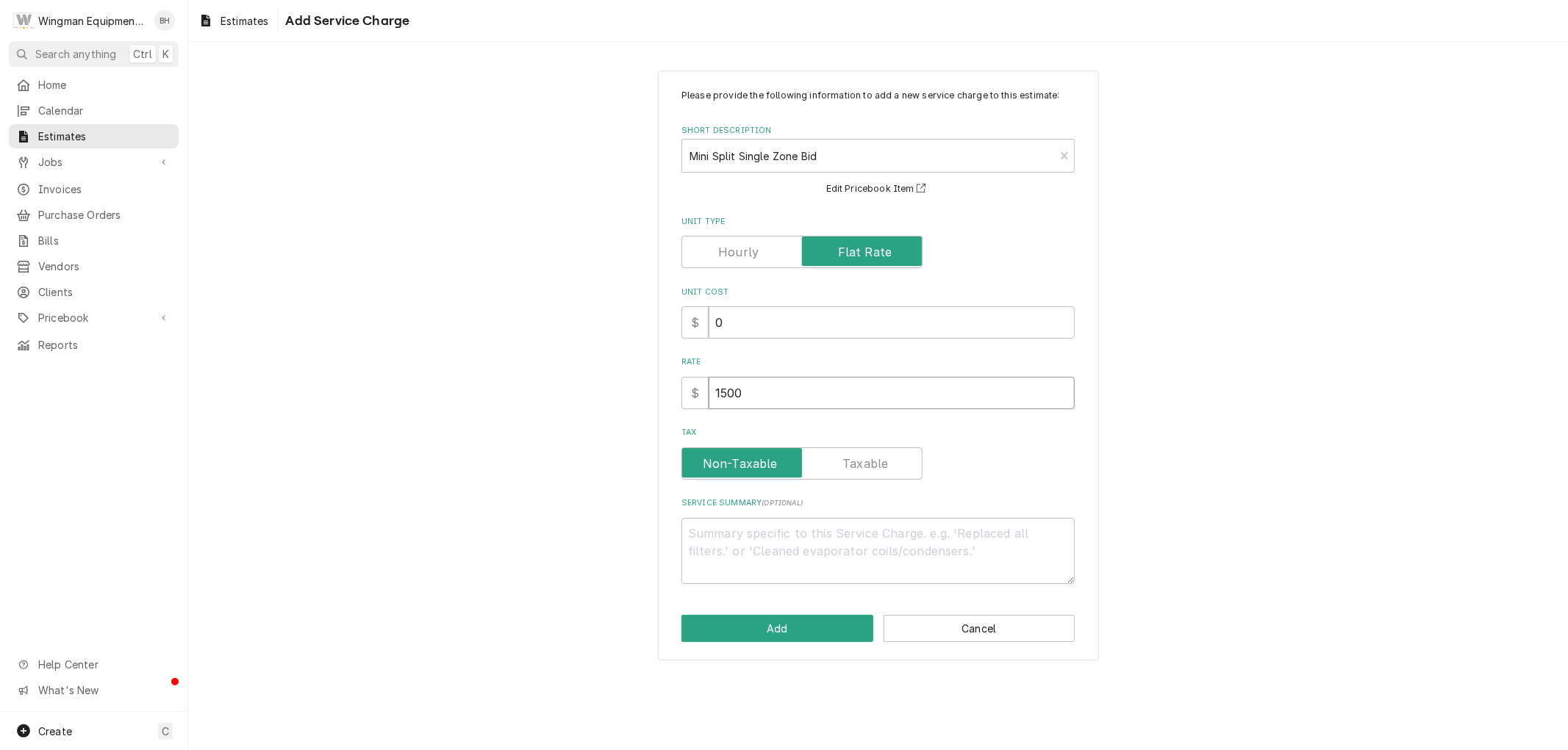
type textarea "x"
type input "1500"
click at [812, 628] on button "Add" at bounding box center [777, 629] width 192 height 27
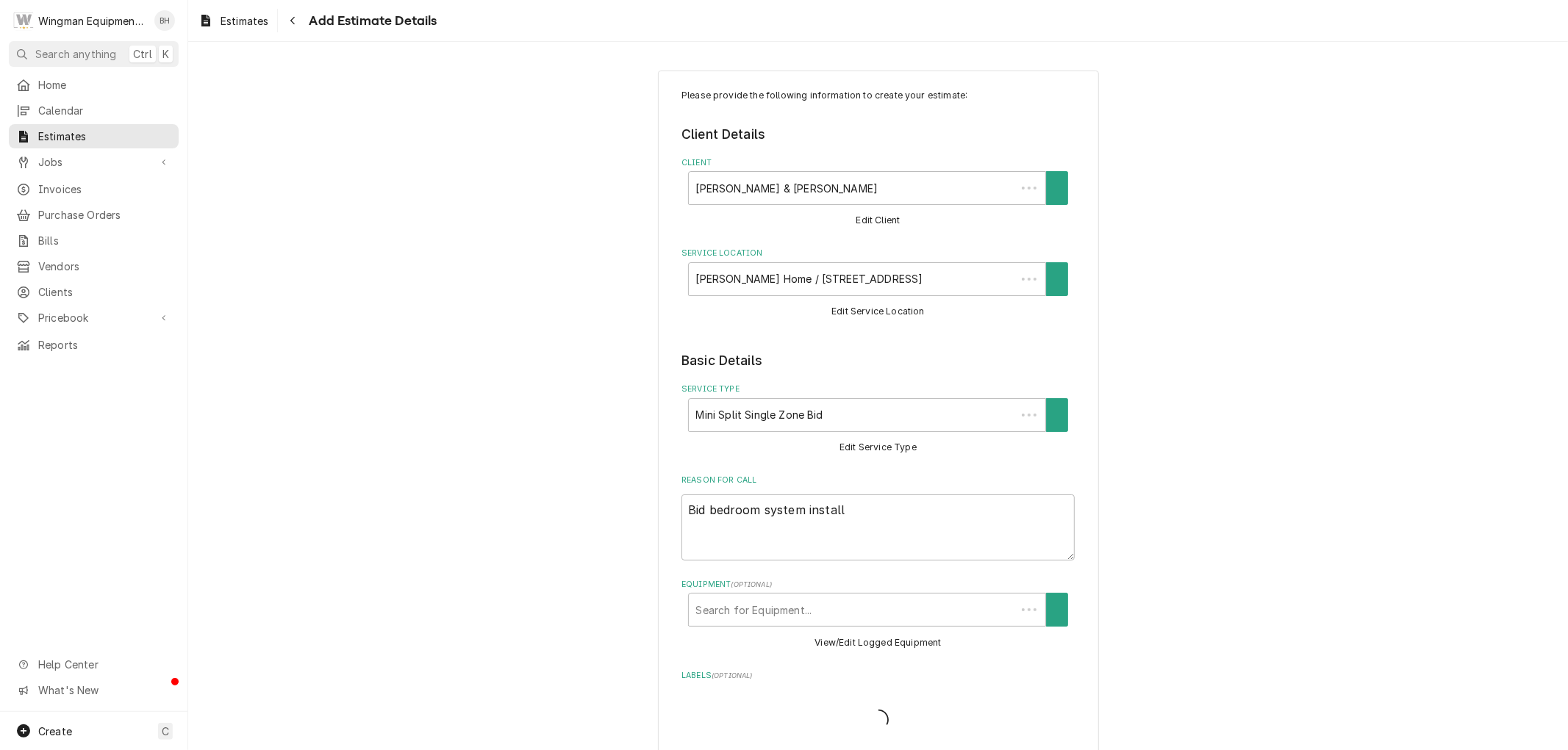
scroll to position [739, 0]
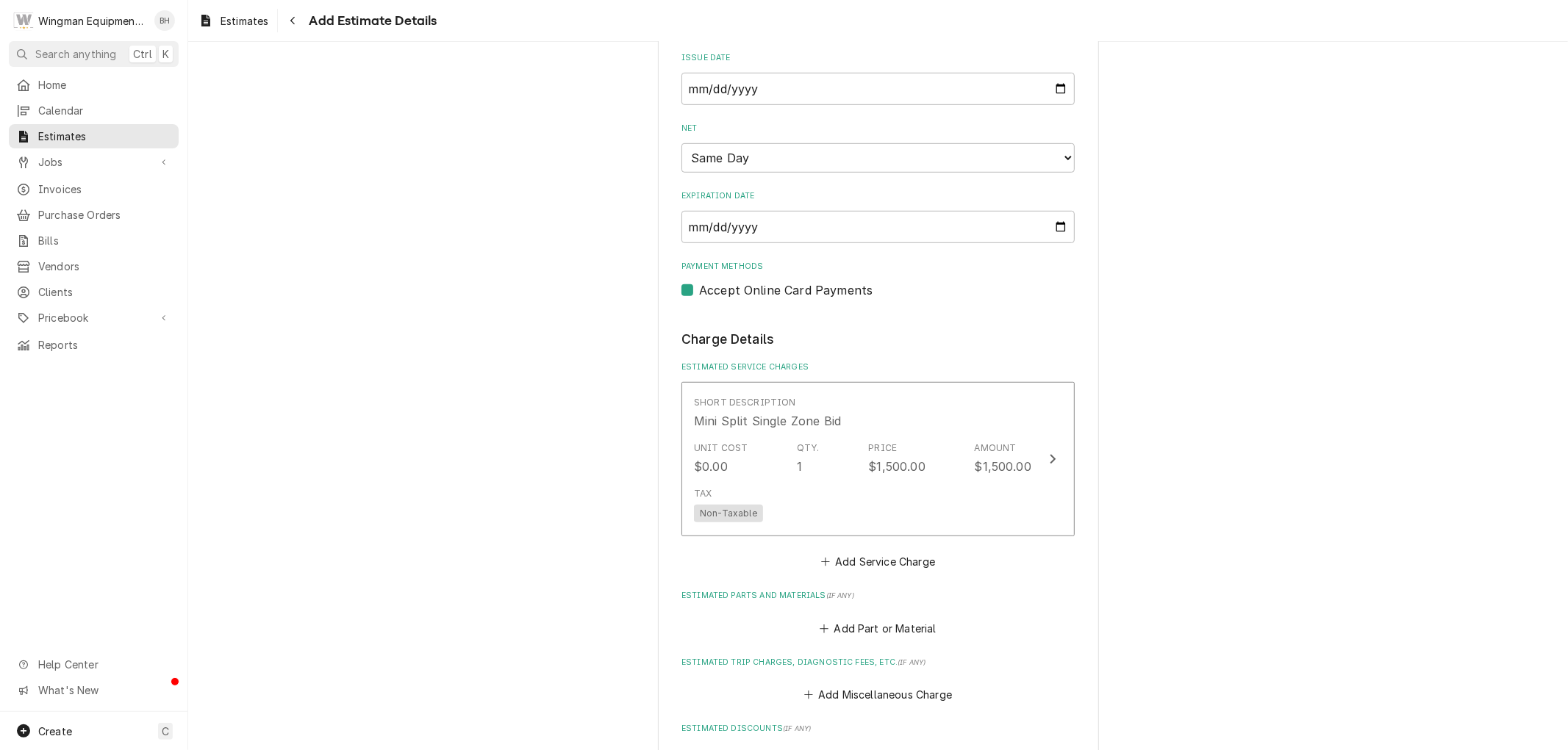
type textarea "x"
click at [1169, 379] on div "Please provide the following information to create your estimate: Client Detail…" at bounding box center [878, 360] width 1380 height 2085
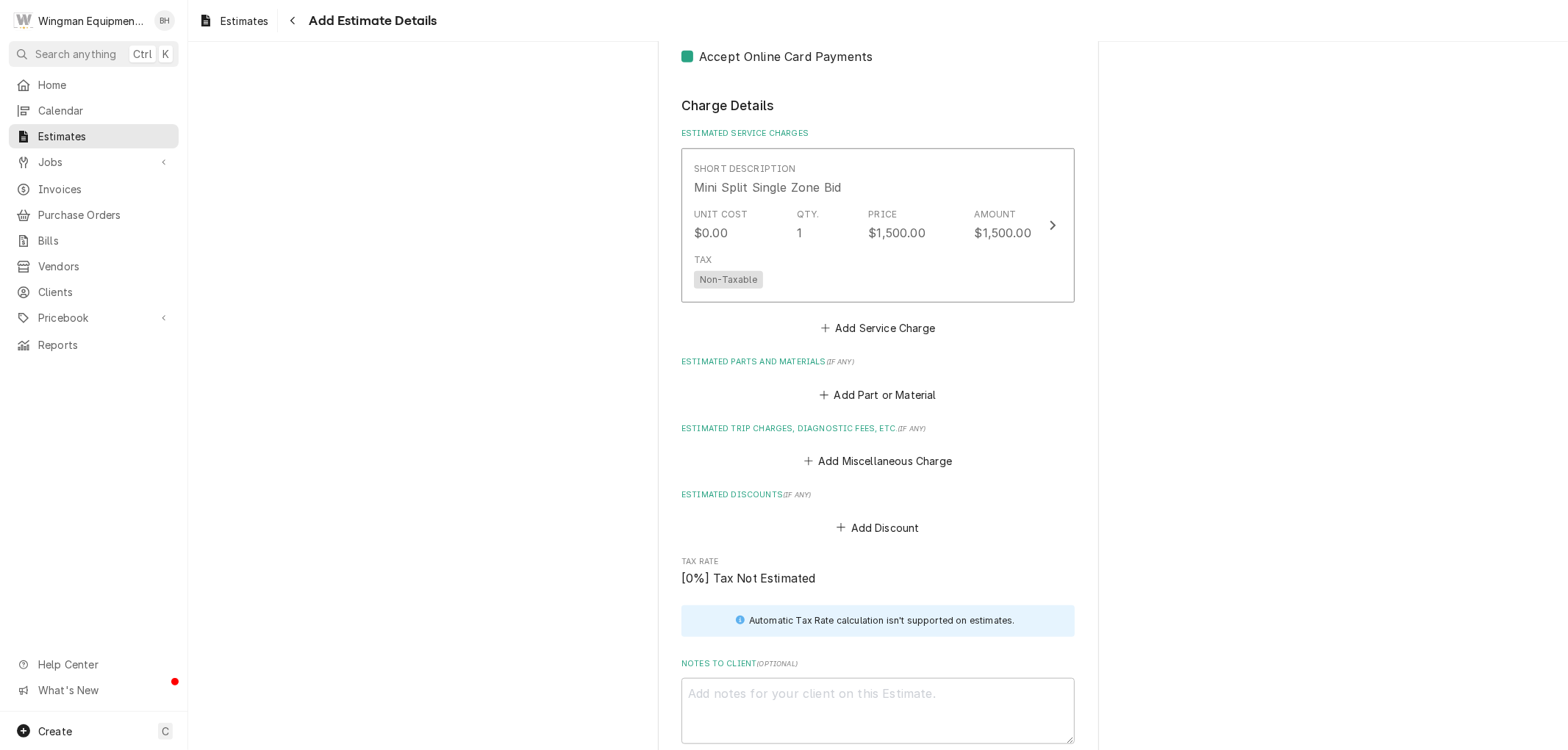
scroll to position [985, 0]
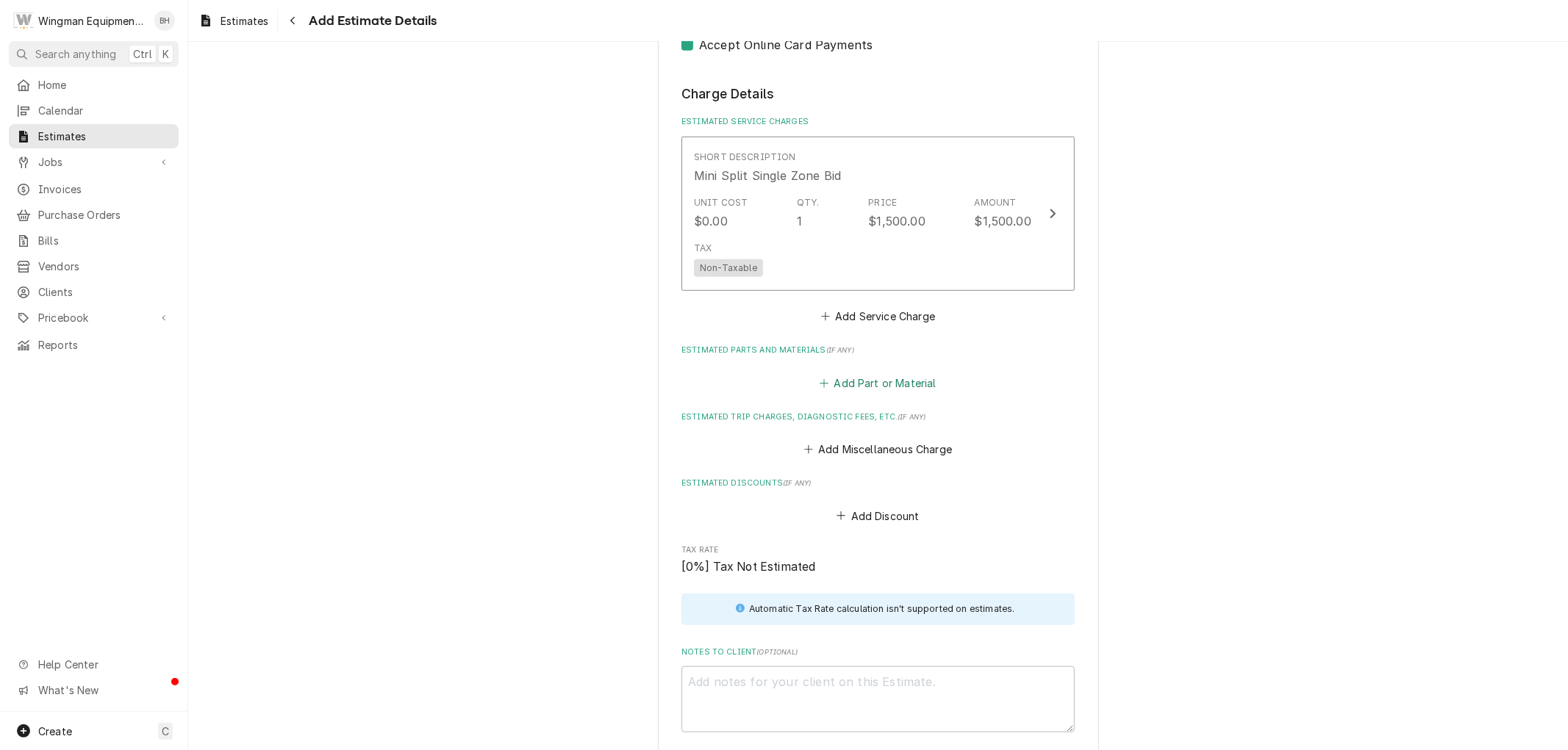
click at [893, 379] on button "Add Part or Material" at bounding box center [879, 383] width 122 height 20
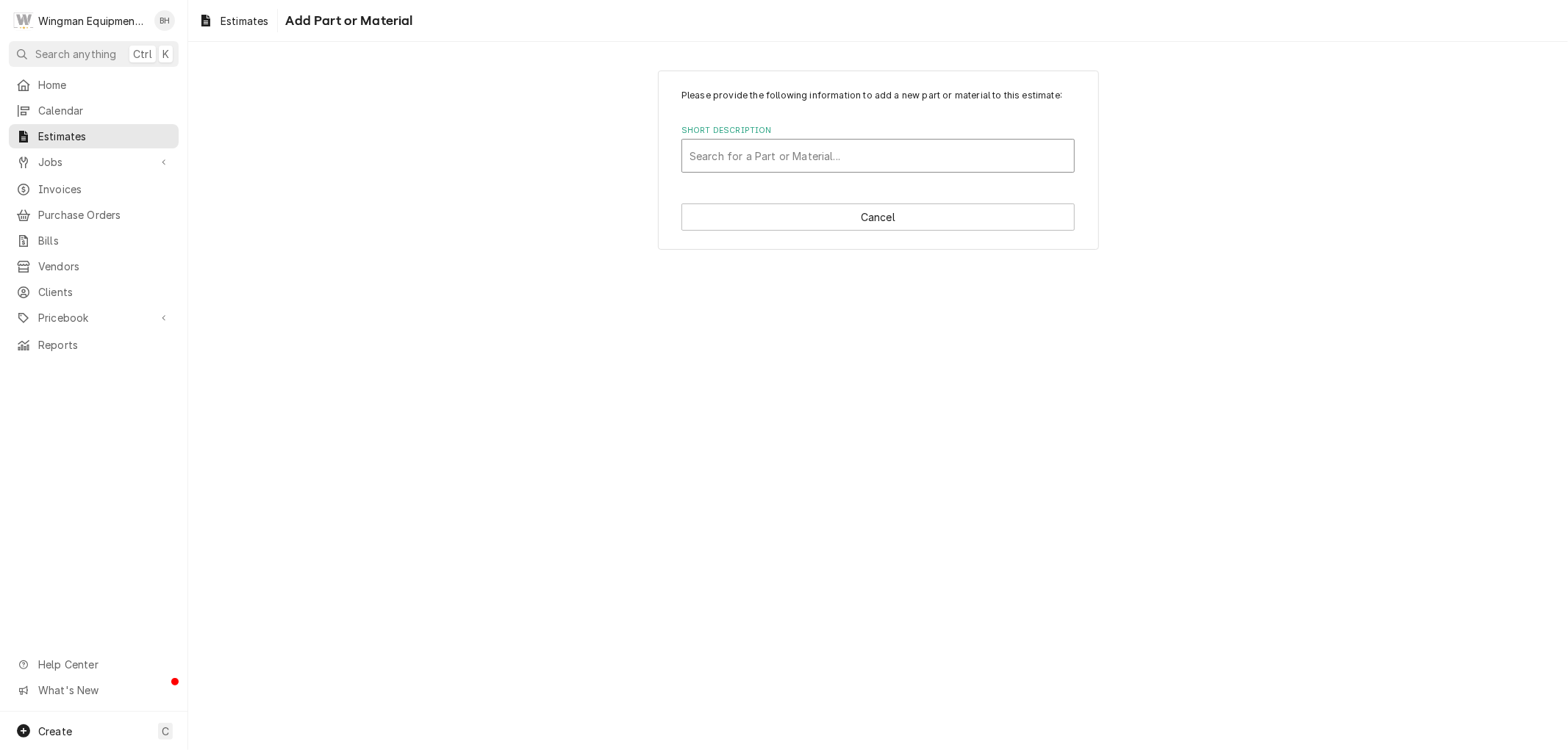
click at [878, 155] on div "Short Description" at bounding box center [878, 155] width 377 height 26
type input "MNLN 9k"
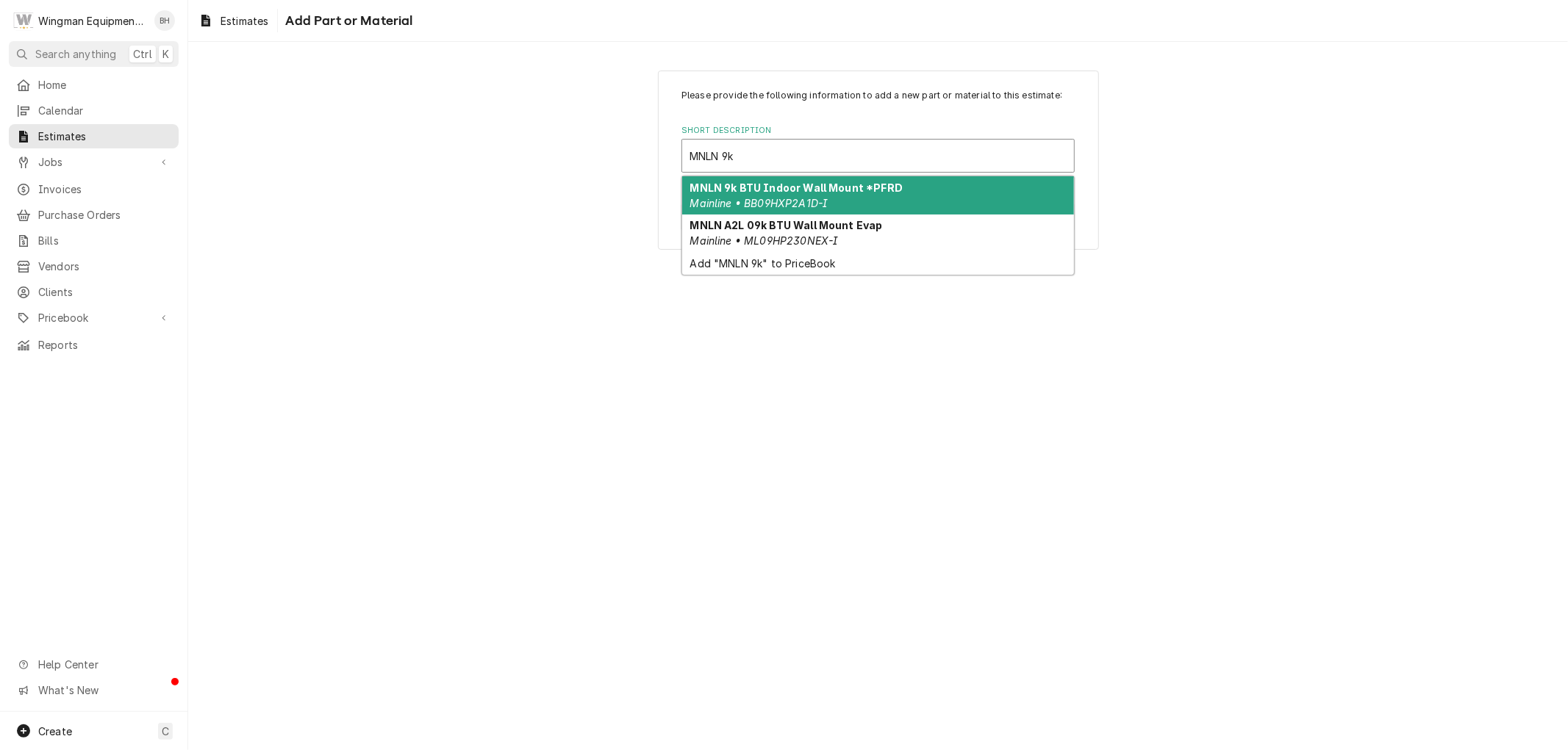
click at [879, 201] on div "MNLN 9k BTU Indoor Wall Mount *PFRD Mainline • BB09HXP2A1D-I" at bounding box center [879, 196] width 392 height 39
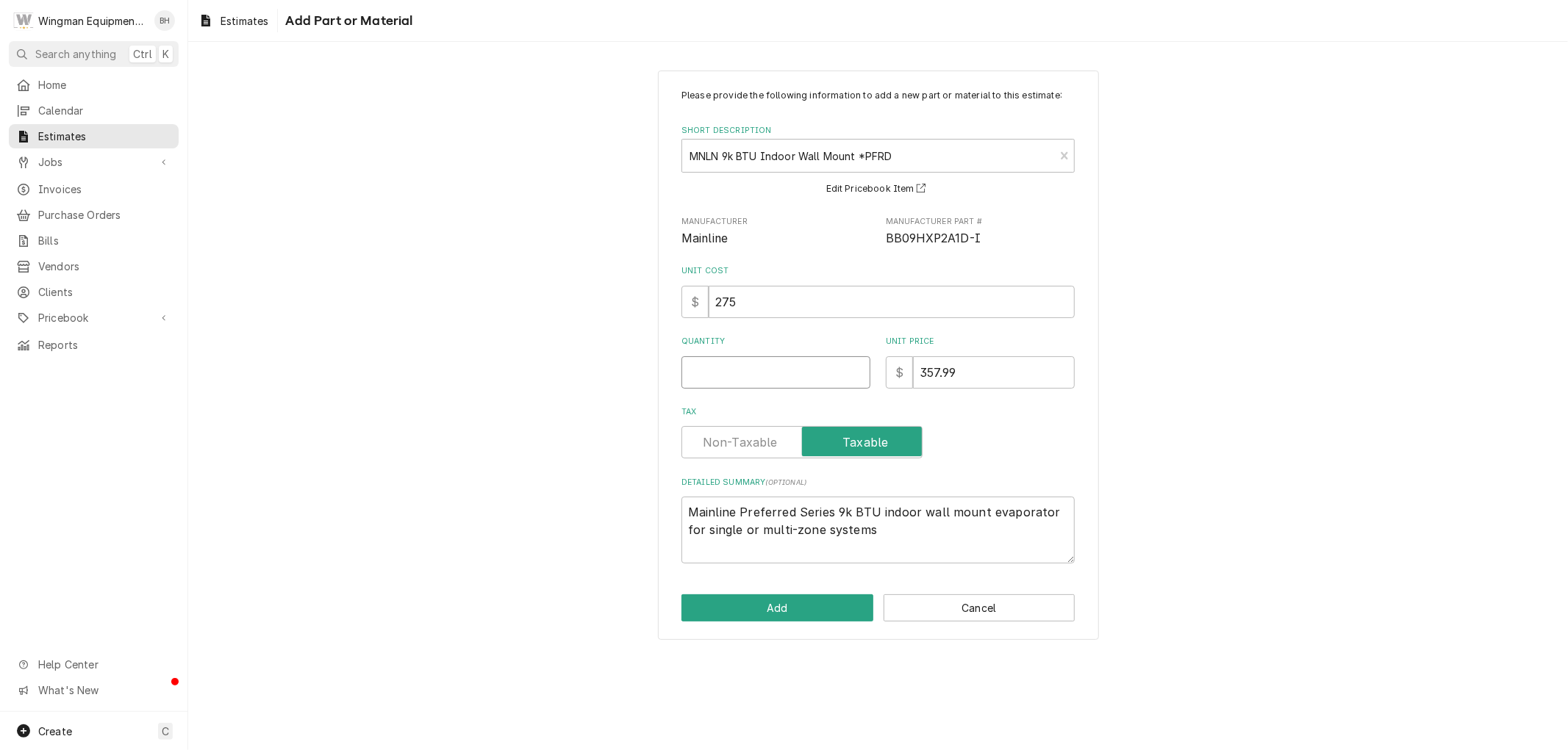
click at [753, 367] on input "Quantity" at bounding box center [776, 373] width 189 height 33
type textarea "x"
type input "1"
type textarea "x"
type input "1"
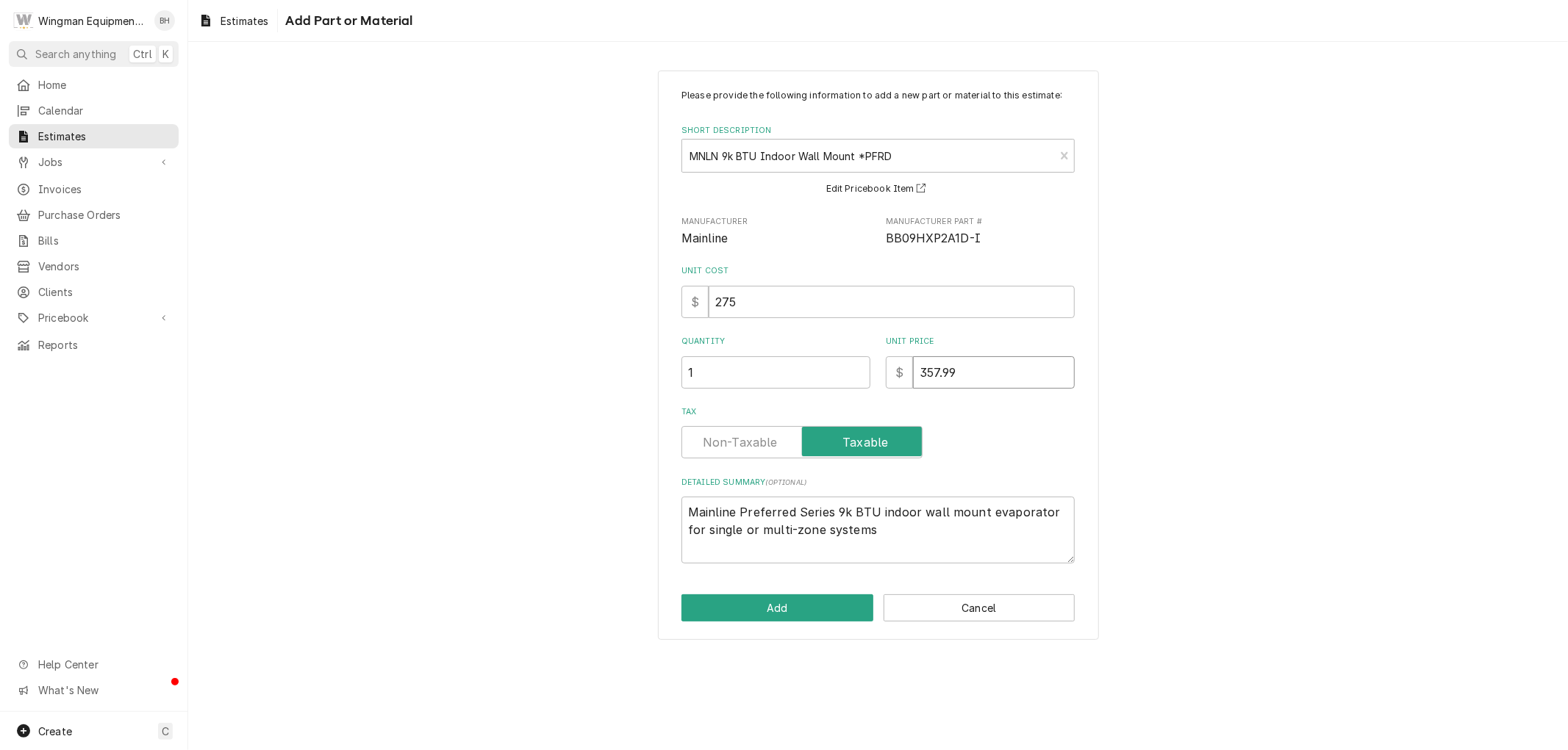
drag, startPoint x: 983, startPoint y: 380, endPoint x: 803, endPoint y: 379, distance: 180.0
click at [804, 379] on div "Quantity 1 Unit Price $ 357.99" at bounding box center [879, 362] width 393 height 52
type textarea "x"
type input "3"
type textarea "x"
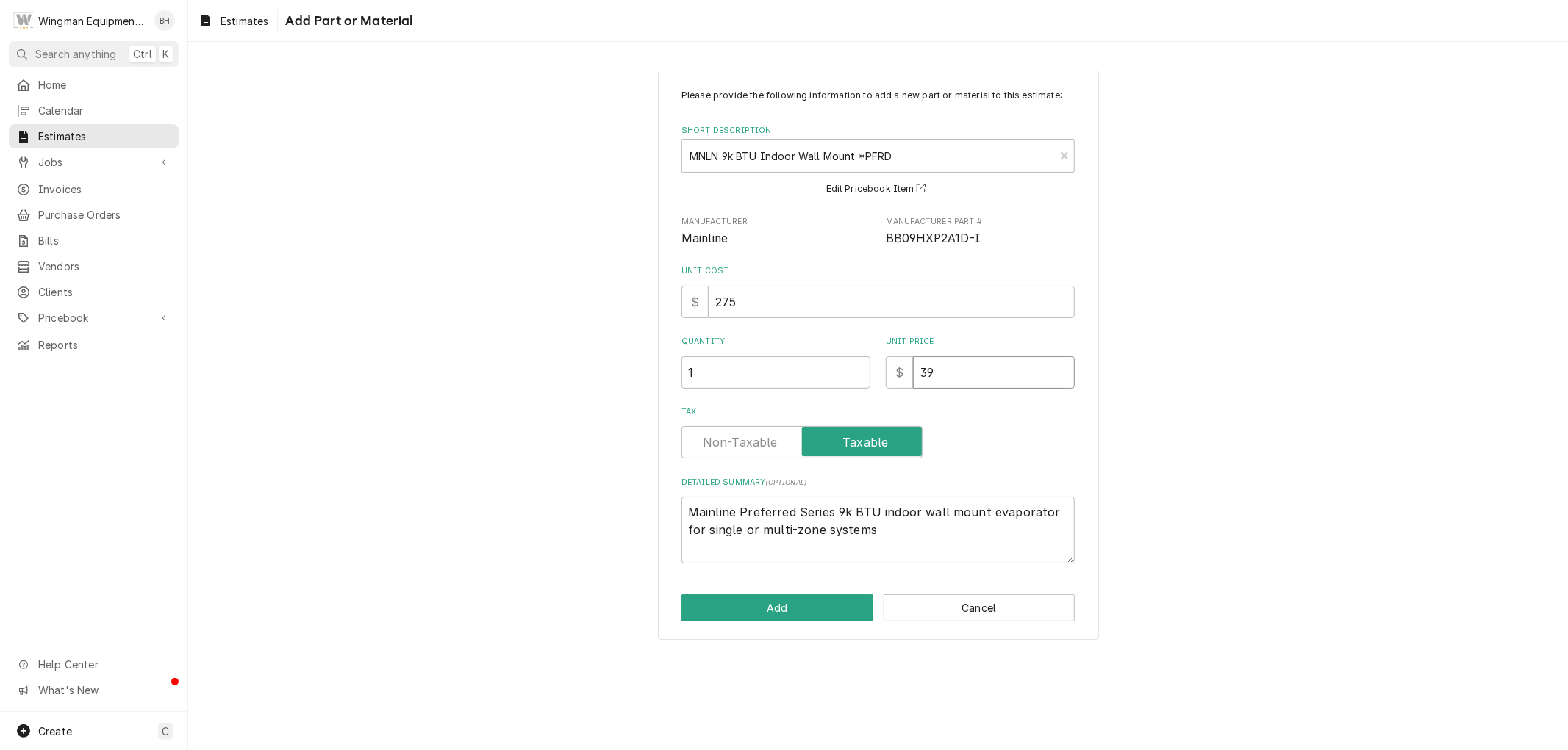
type input "398"
type textarea "x"
type input "398"
click at [704, 436] on label "Tax" at bounding box center [802, 442] width 241 height 33
click at [704, 436] on input "Tax" at bounding box center [802, 442] width 228 height 33
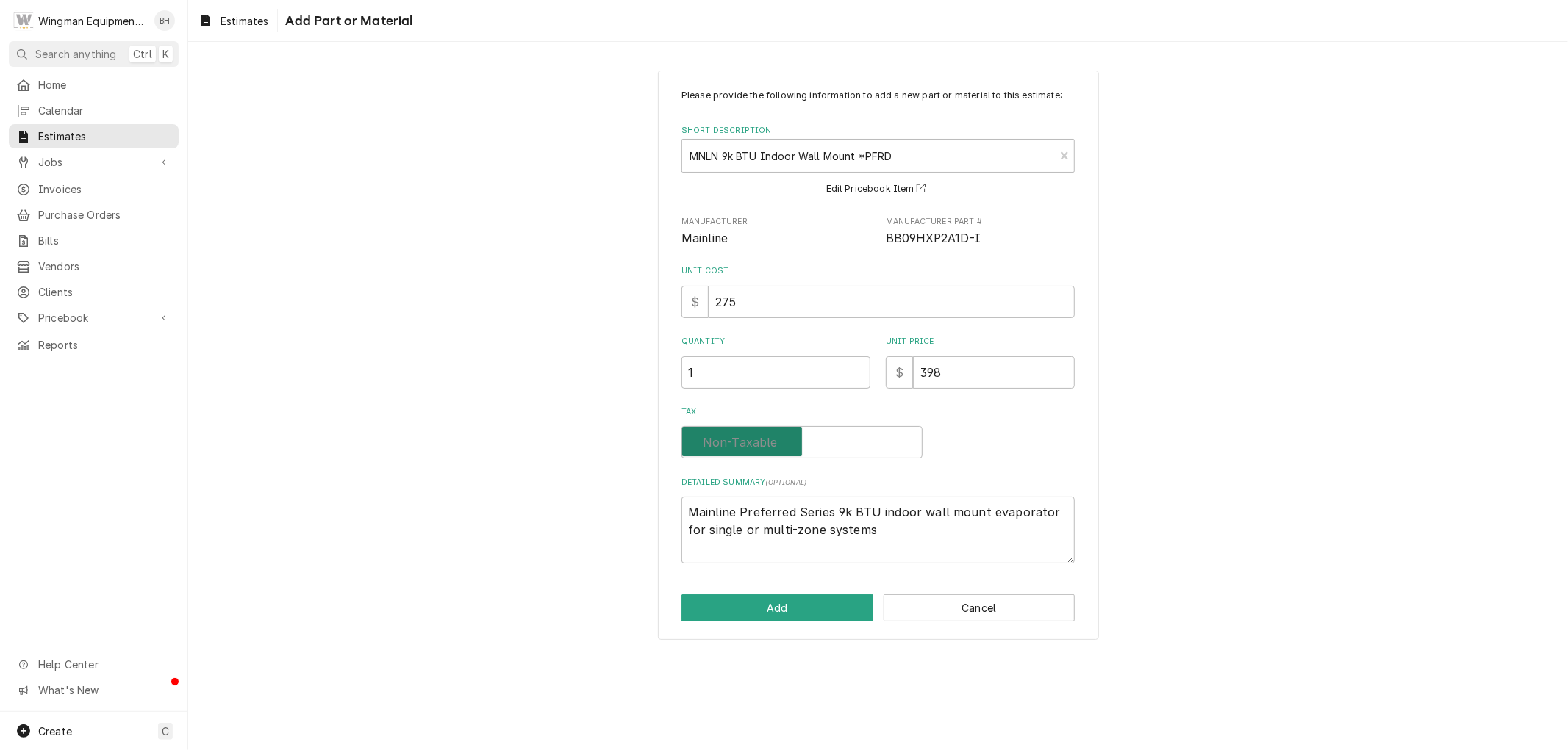
checkbox input "false"
click at [795, 611] on button "Add" at bounding box center [777, 608] width 192 height 27
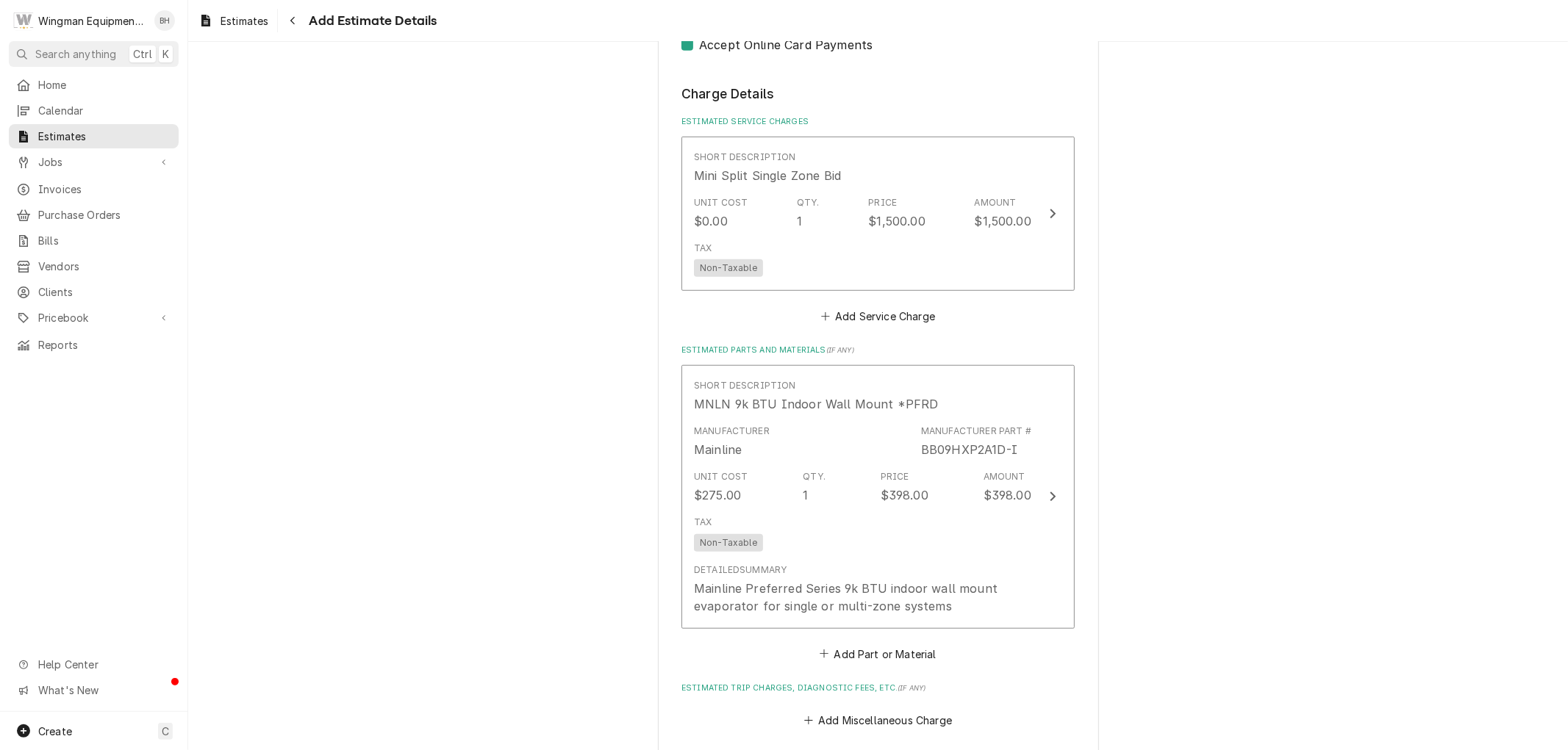
scroll to position [967, 0]
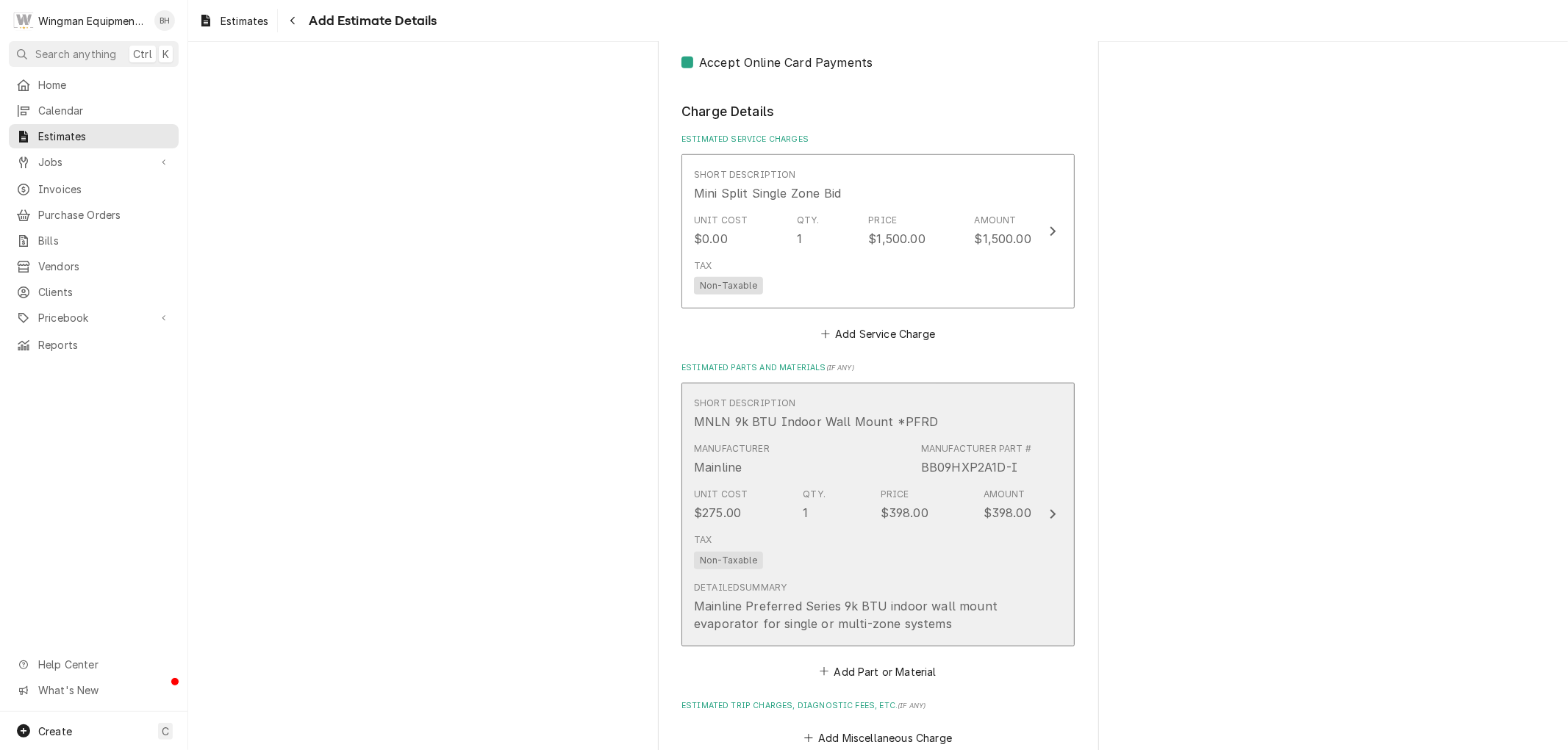
type textarea "x"
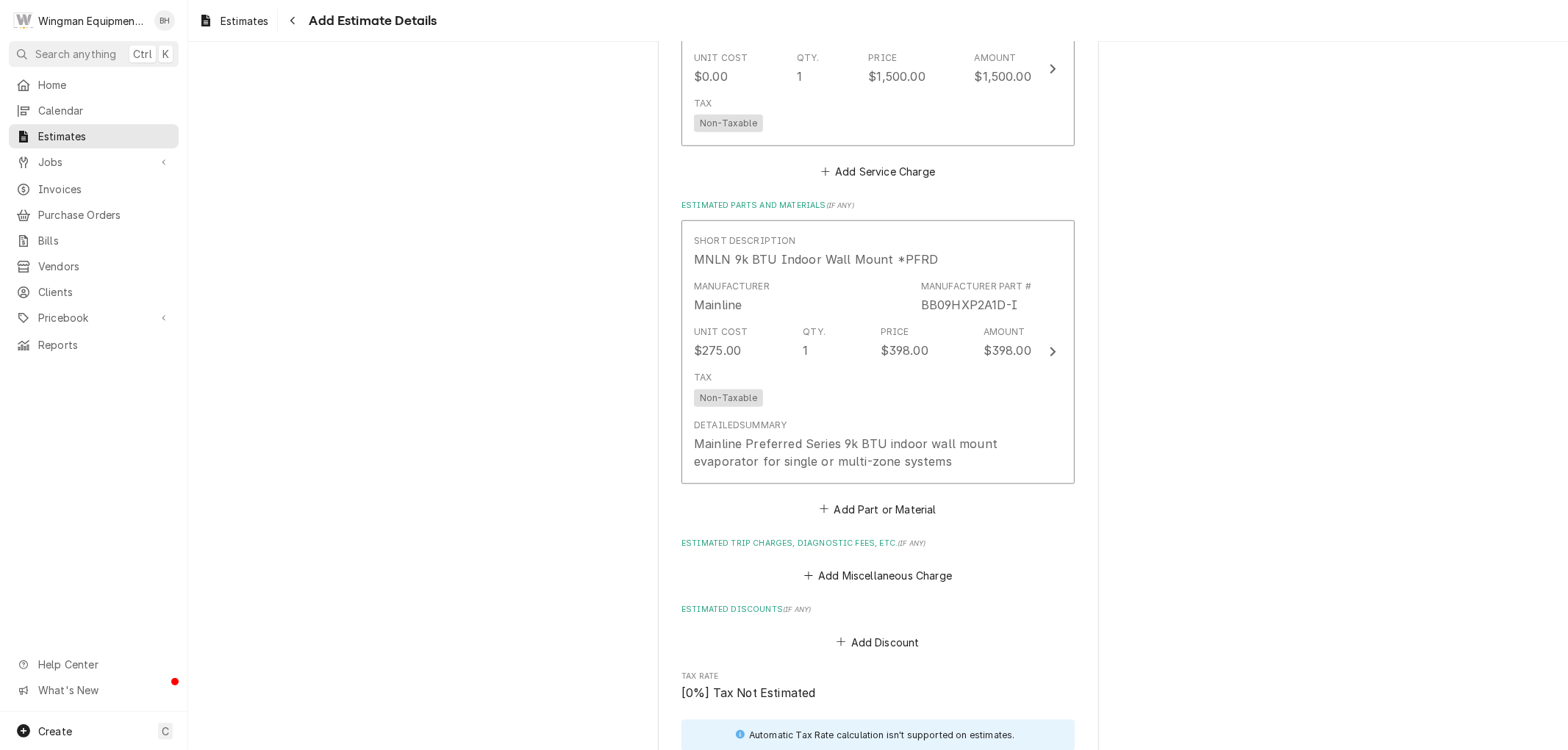
scroll to position [1131, 0]
click at [853, 504] on button "Add Part or Material" at bounding box center [879, 508] width 122 height 20
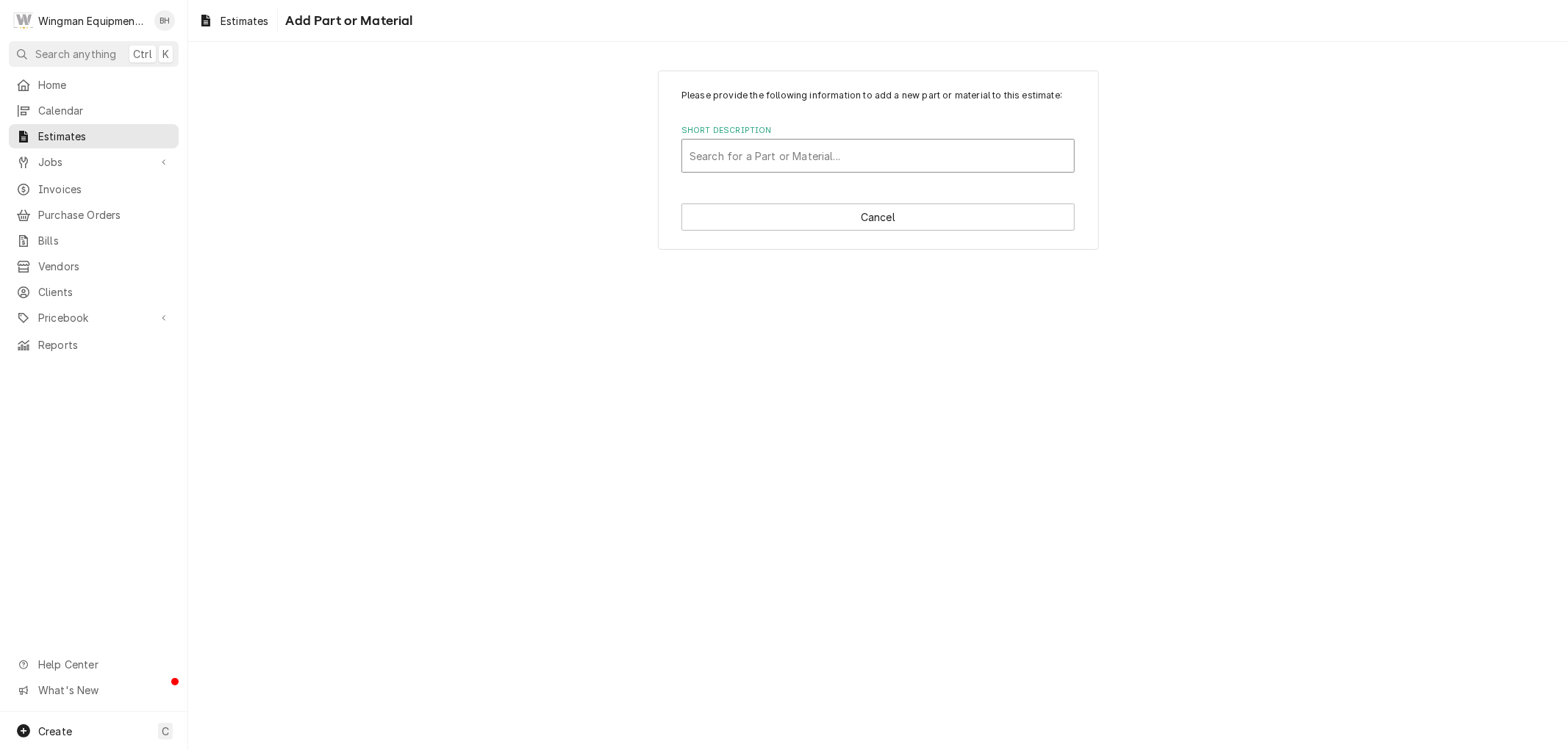
click at [857, 156] on div "Short Description" at bounding box center [878, 155] width 377 height 26
type input "line set"
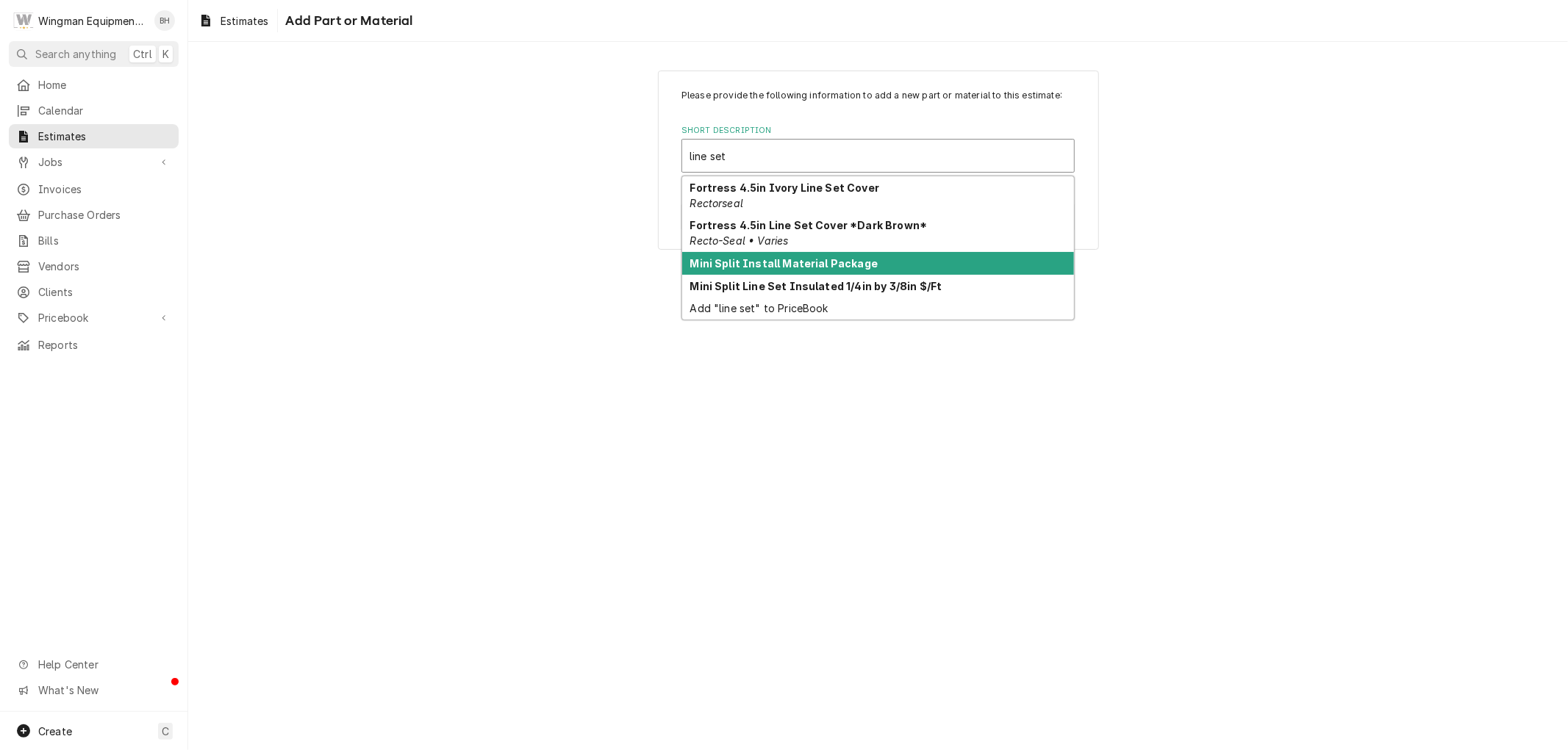
click at [832, 265] on strong "Mini Split Install Material Package" at bounding box center [784, 263] width 188 height 13
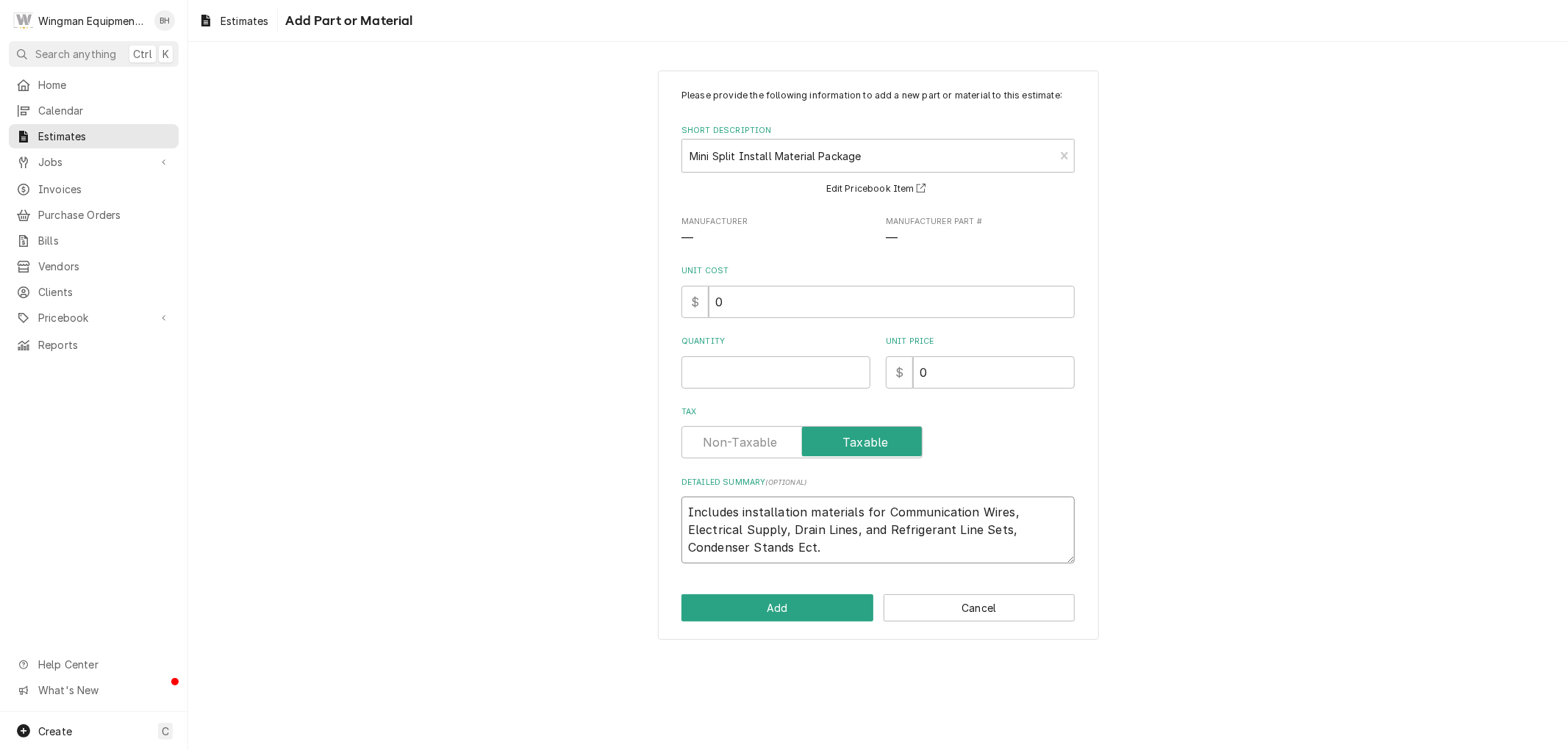
drag, startPoint x: 734, startPoint y: 557, endPoint x: 945, endPoint y: 537, distance: 211.9
click at [945, 537] on textarea "Includes installation materials for Communication Wires, Electrical Supply, Dra…" at bounding box center [879, 529] width 393 height 67
type textarea "x"
type textarea "Includes installation materials for Communication Wires, Electrical Supply, Dra…"
type textarea "x"
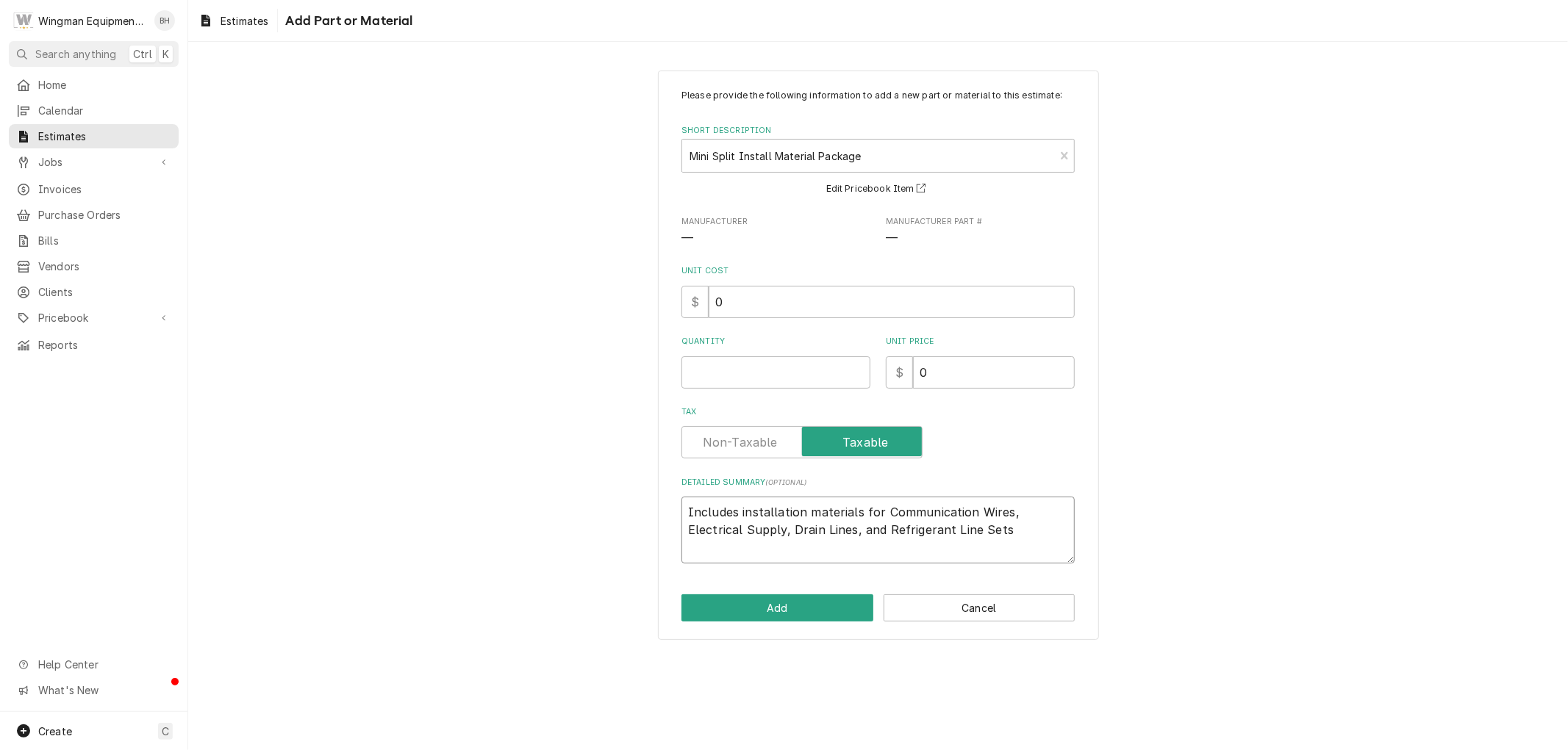
type textarea "Includes installation materials for Communication Wires, Electrical Supply, Dra…"
click at [825, 531] on textarea "Includes installation materials for Communication Wires, Electrical Supply, Dra…" at bounding box center [879, 529] width 393 height 67
type textarea "x"
type textarea "Includes installation materials for Communication Wires, Electrical Supply, Dra…"
type textarea "x"
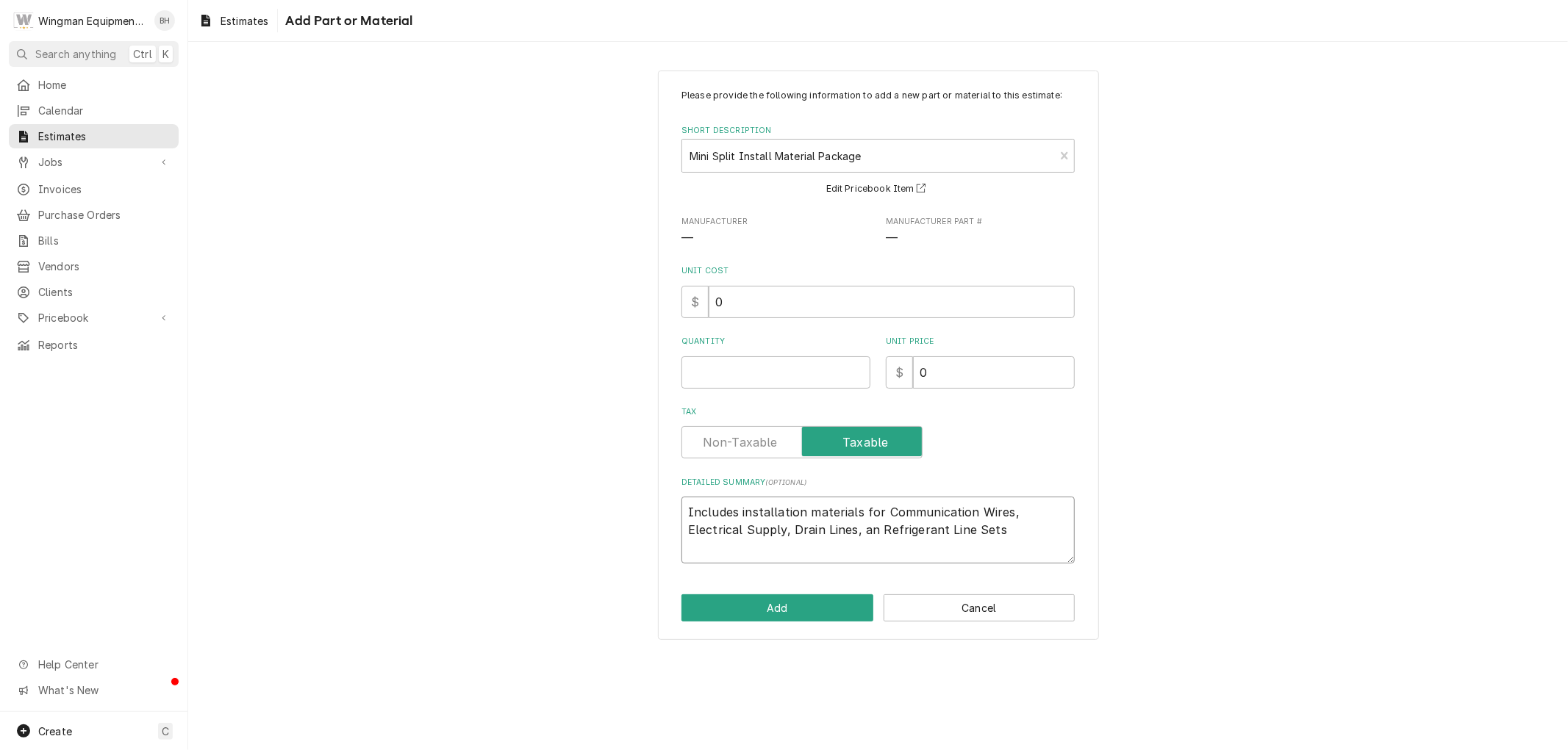
type textarea "Includes installation materials for Communication Wires, Electrical Supply, Dra…"
type textarea "x"
type textarea "Includes installation materials for Communication Wires, Electrical Supply, Dra…"
type textarea "x"
type textarea "Includes installation materials for Communication Wires, Electrical Supply, Dra…"
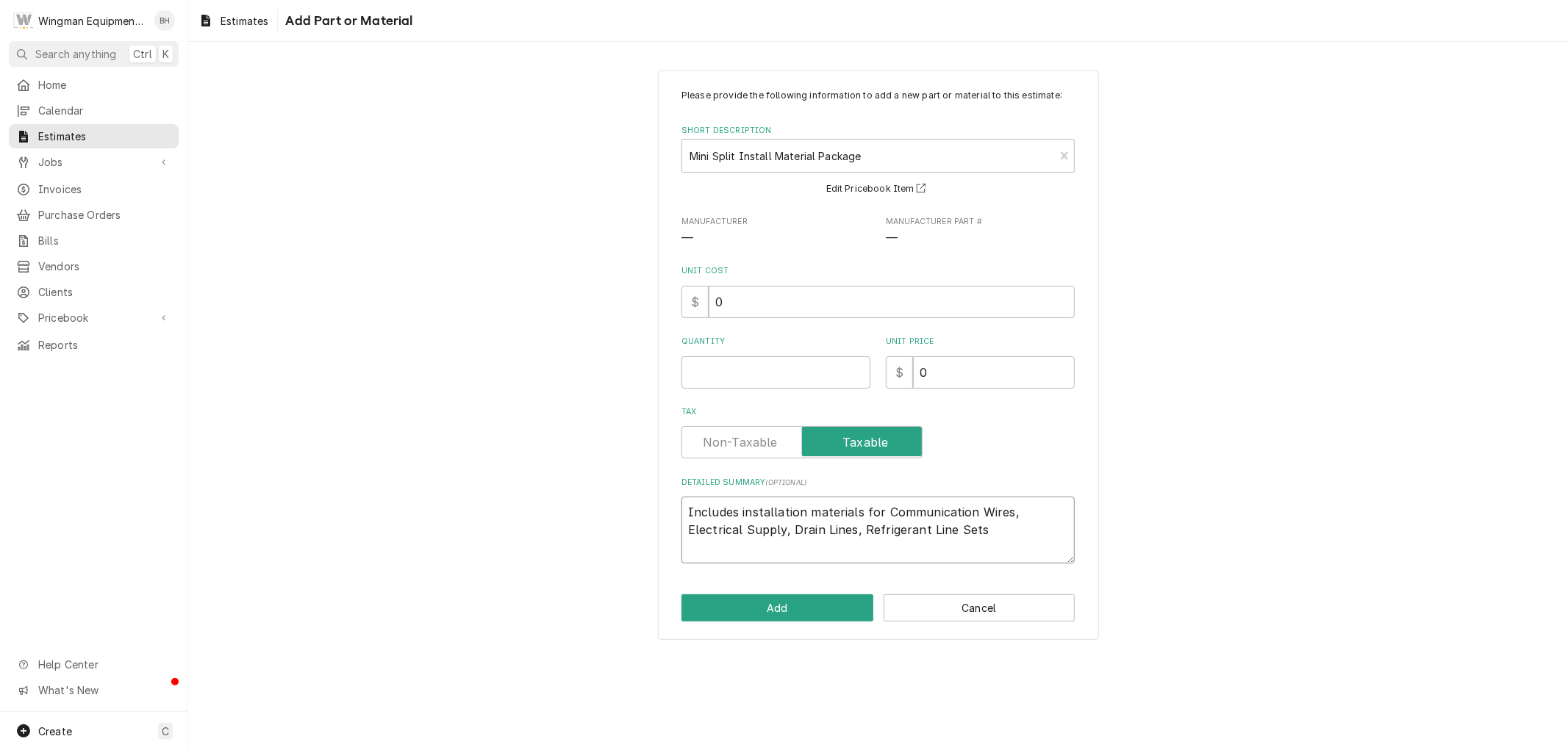
click at [925, 533] on textarea "Includes installation materials for Communication Wires, Electrical Supply, Dra…" at bounding box center [879, 529] width 393 height 67
type textarea "x"
type textarea "Includes installation materials for Communication Wires, Electrical Supply, Dra…"
type textarea "x"
type textarea "Includes installation materials for Communication Wires, Electrical Supply, Dra…"
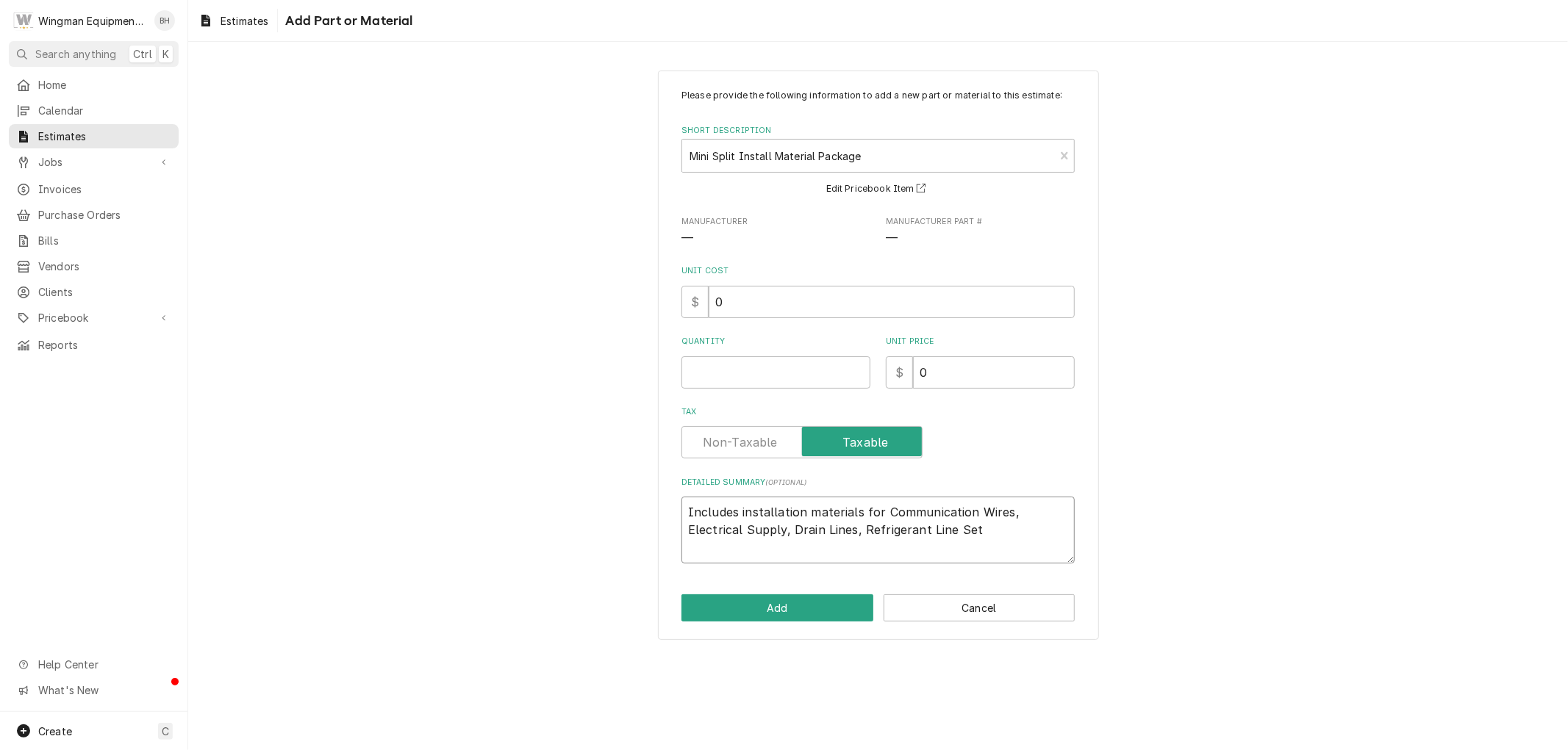
type textarea "x"
type textarea "Includes installation materials for Communication Wires, Electrical Supply, Dra…"
type textarea "x"
type textarea "Includes installation materials for Communication Wires, Electrical Supply, Dra…"
type textarea "x"
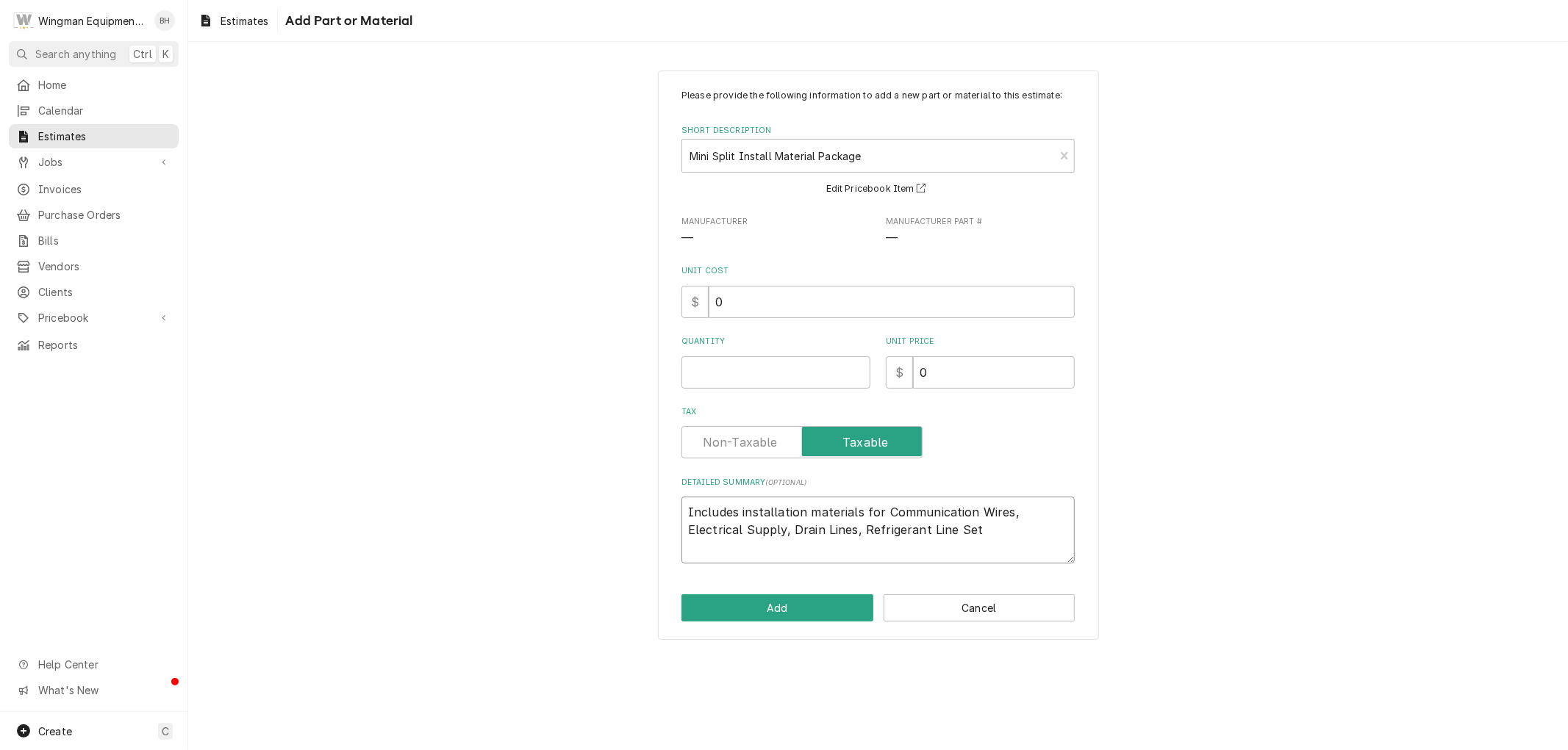
type textarea "Includes installation materials for Communication Wires, Electrical Supply, Dra…"
type textarea "x"
type textarea "Includes installation materials for Communication Wires, Electrical Supply, Dra…"
type textarea "x"
type textarea "Includes installation materials for Communication Wires, Electrical Supply, Dra…"
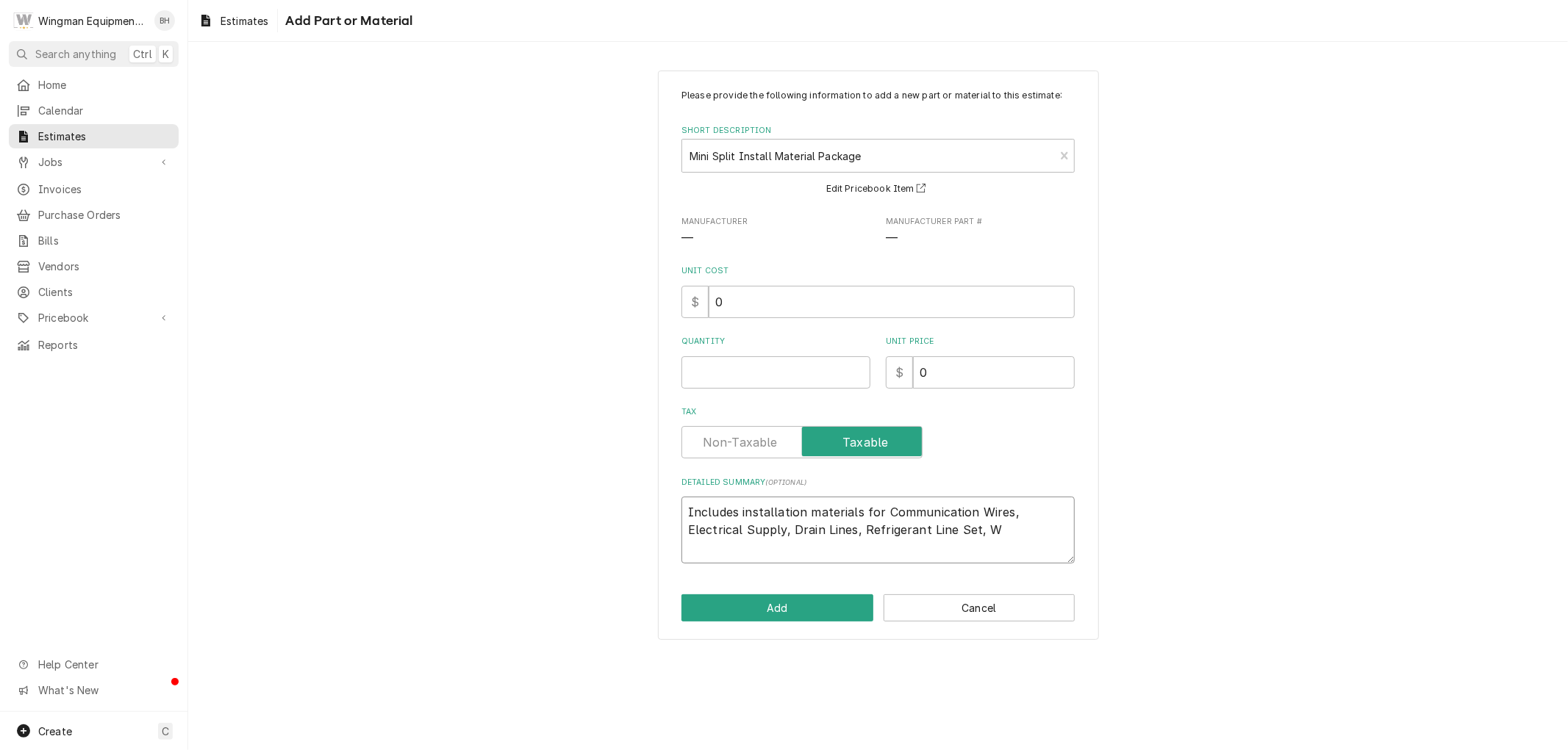
type textarea "x"
type textarea "Includes installation materials for Communication Wires, Electrical Supply, Dra…"
type textarea "x"
type textarea "Includes installation materials for Communication Wires, Electrical Supply, Dra…"
type textarea "x"
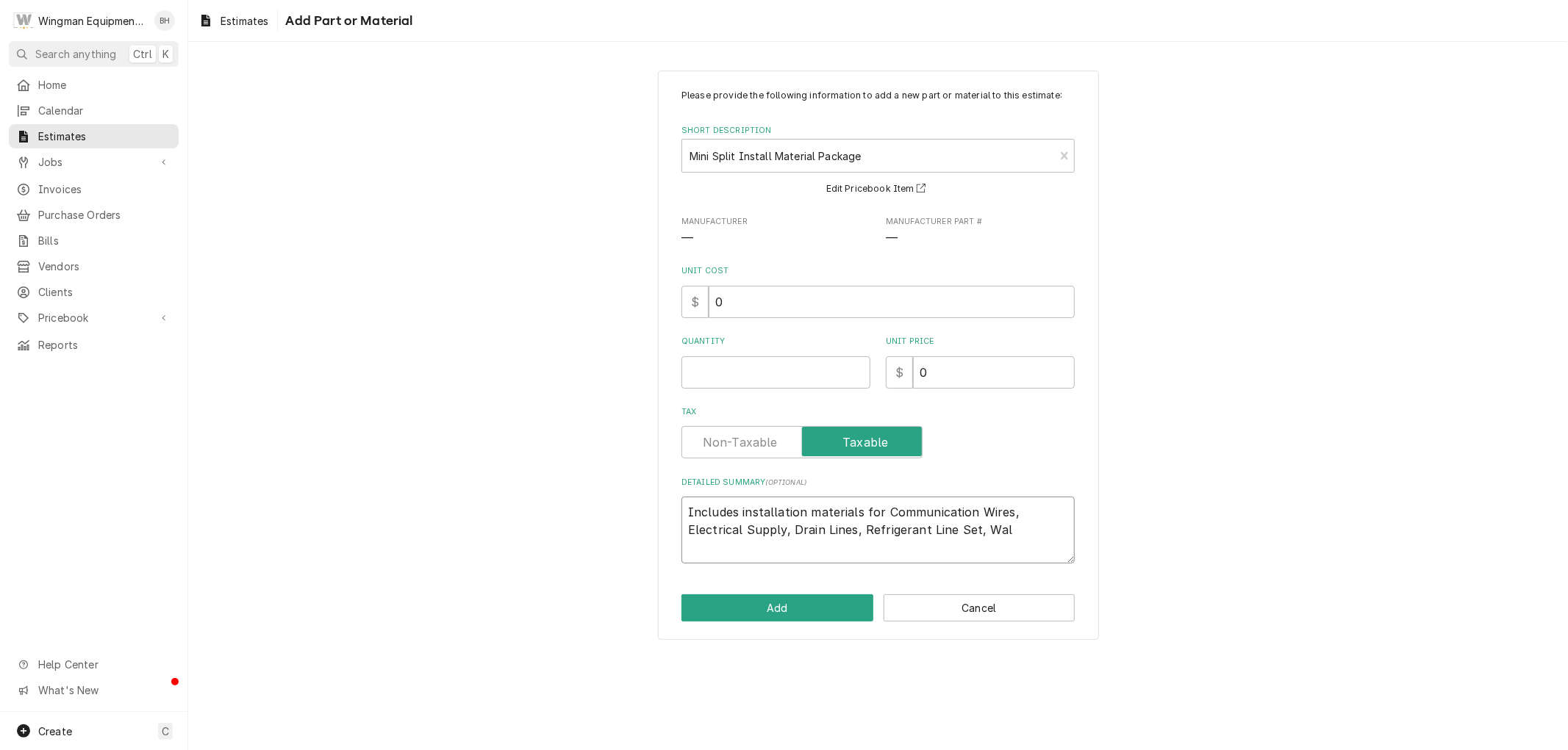
type textarea "Includes installation materials for Communication Wires, Electrical Supply, Dra…"
type textarea "x"
type textarea "Includes installation materials for Communication Wires, Electrical Supply, Dra…"
type textarea "x"
type textarea "Includes installation materials for Communication Wires, Electrical Supply, Dra…"
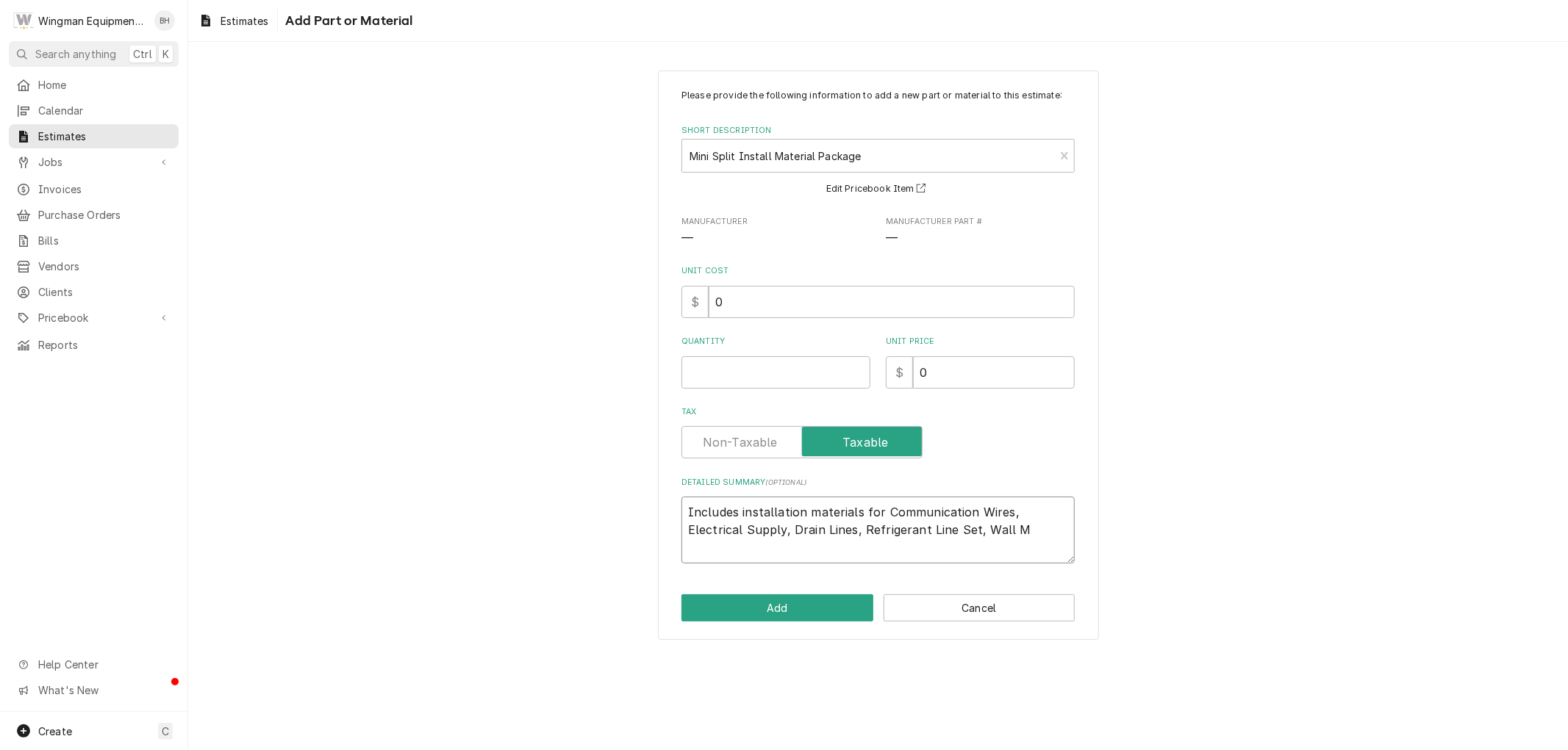
type textarea "x"
type textarea "Includes installation materials for Communication Wires, Electrical Supply, Dra…"
type textarea "x"
type textarea "Includes installation materials for Communication Wires, Electrical Supply, Dra…"
type textarea "x"
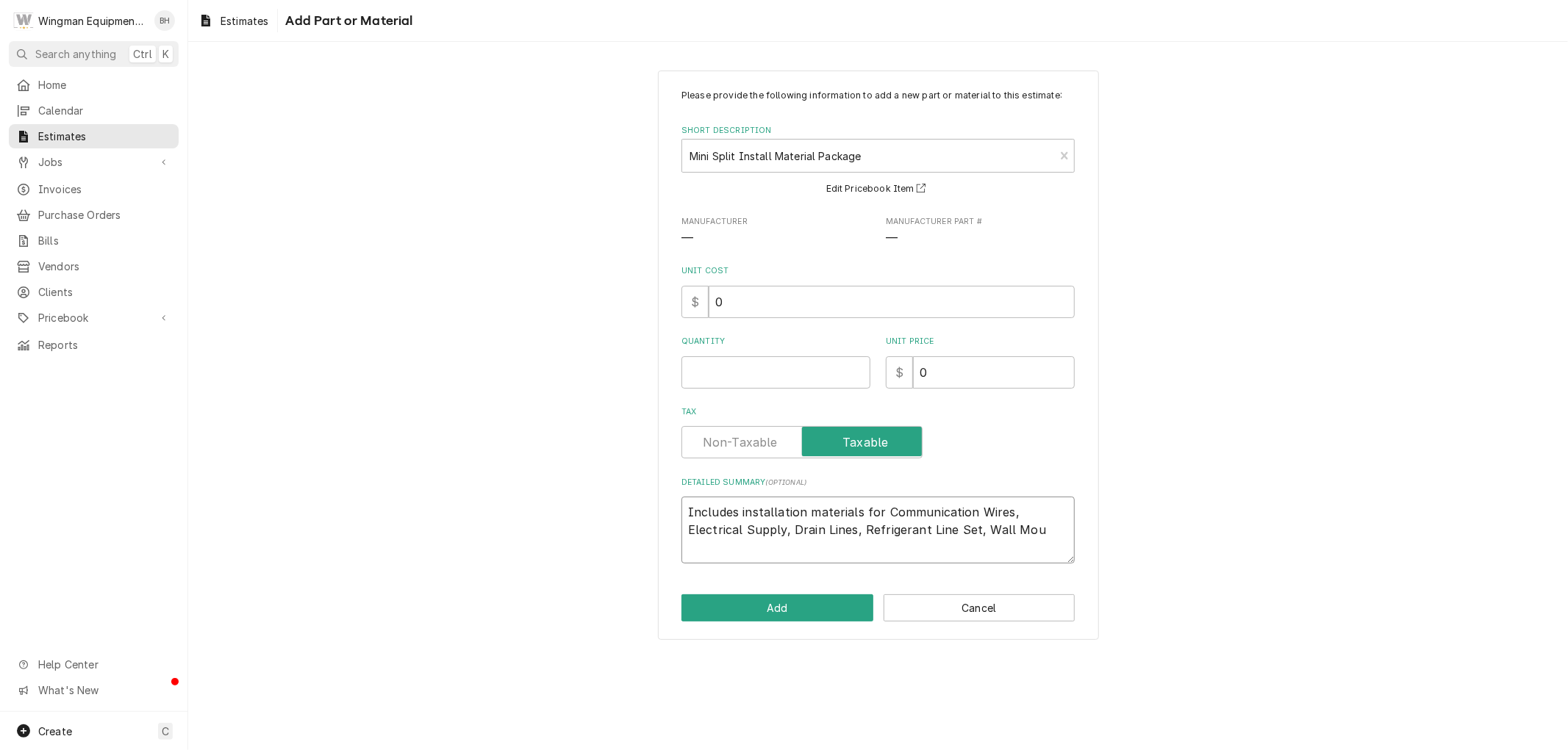
type textarea "Includes installation materials for Communication Wires, Electrical Supply, Dra…"
type textarea "x"
type textarea "Includes installation materials for Communication Wires, Electrical Supply, Dra…"
type textarea "x"
type textarea "Includes installation materials for Communication Wires, Electrical Supply, Dra…"
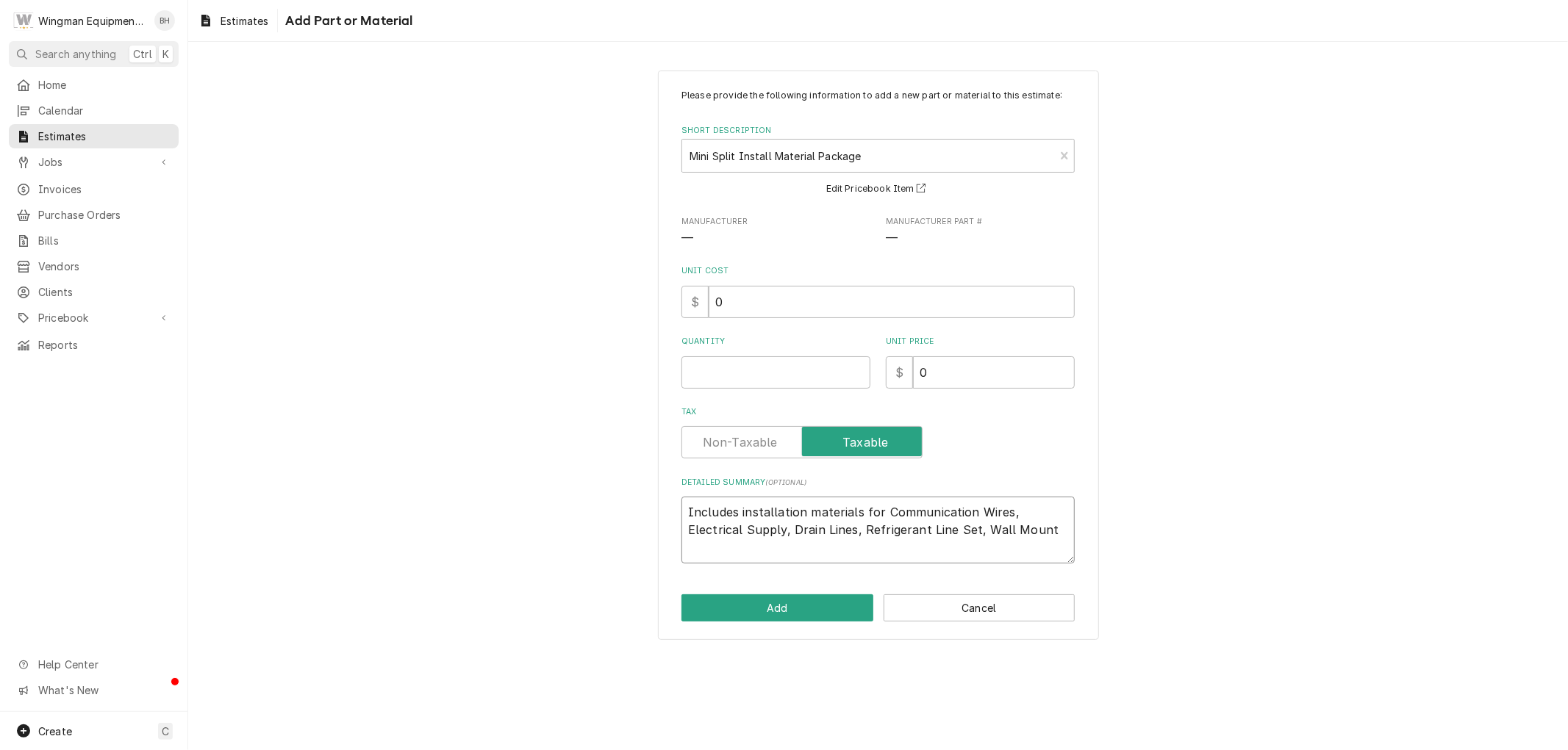
type textarea "x"
type textarea "Includes installation materials for Communication Wires, Electrical Supply, Dra…"
type textarea "x"
type textarea "Includes installation materials for Communication Wires, Electrical Supply, Dra…"
type textarea "x"
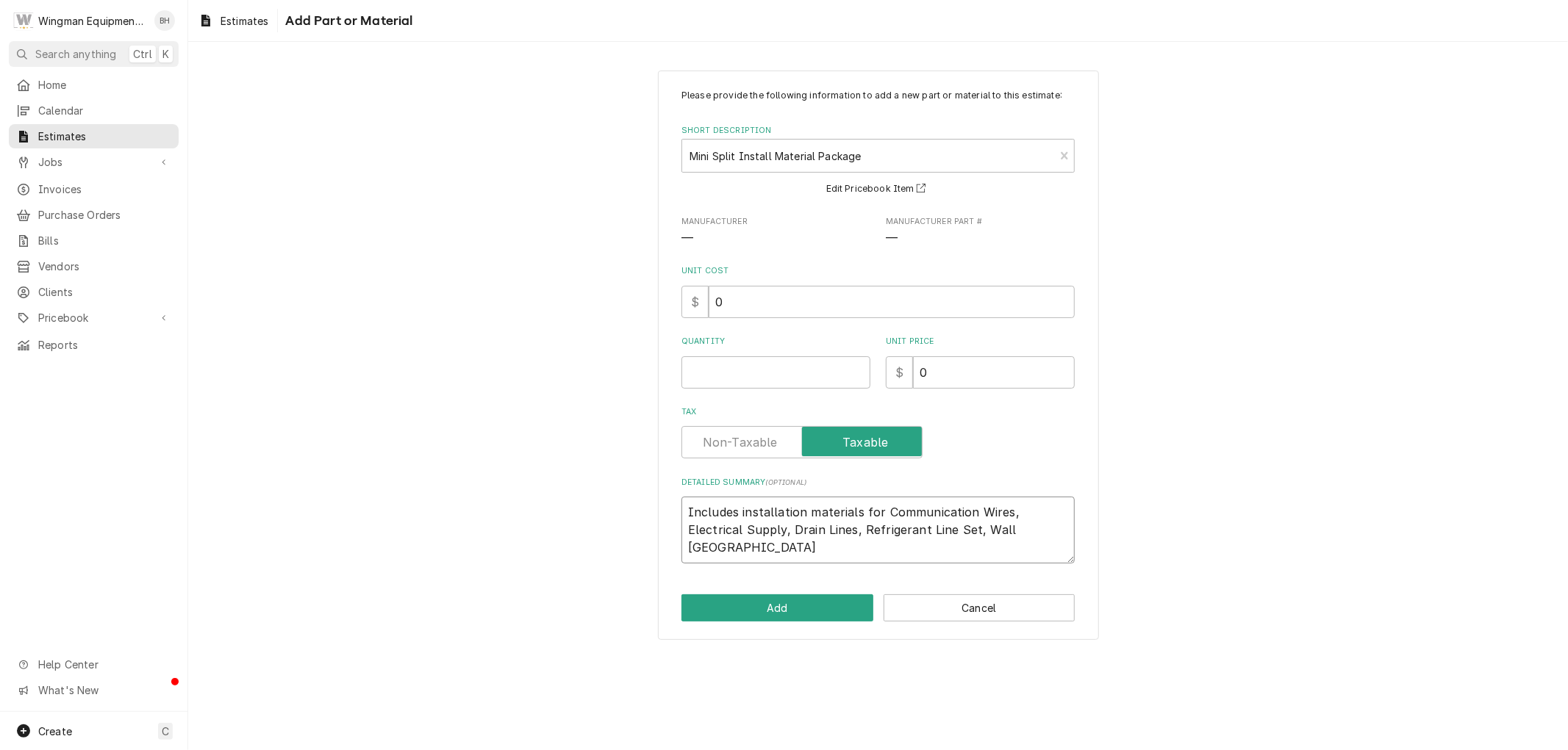
type textarea "Includes installation materials for Communication Wires, Electrical Supply, Dra…"
type textarea "x"
type textarea "Includes installation materials for Communication Wires, Electrical Supply, Dra…"
type textarea "x"
type textarea "Includes installation materials for Communication Wires, Electrical Supply, Dra…"
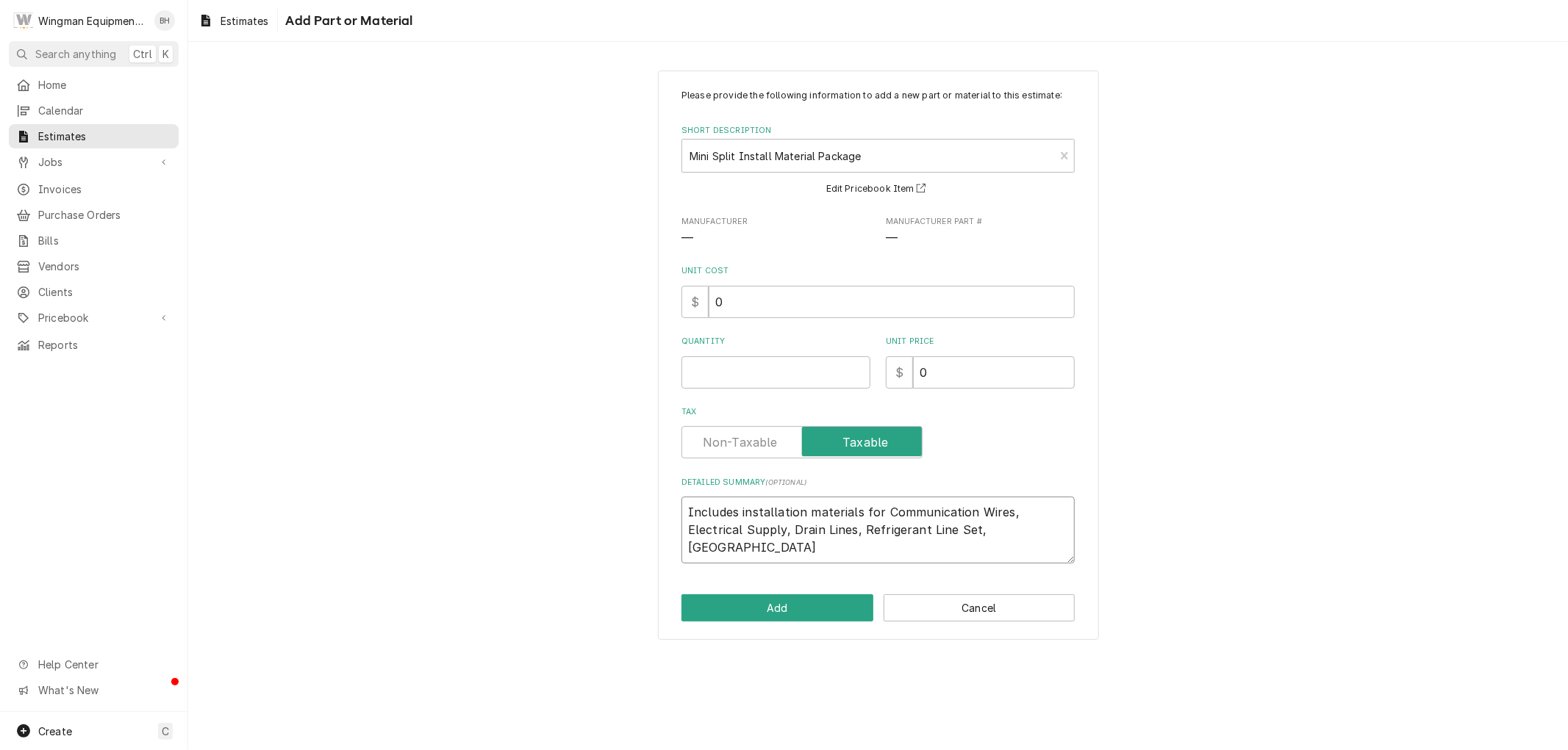
type textarea "x"
type textarea "Includes installation materials for Communication Wires, Electrical Supply, Dra…"
type textarea "x"
type textarea "Includes installation materials for Communication Wires, Electrical Supply, Dra…"
type textarea "x"
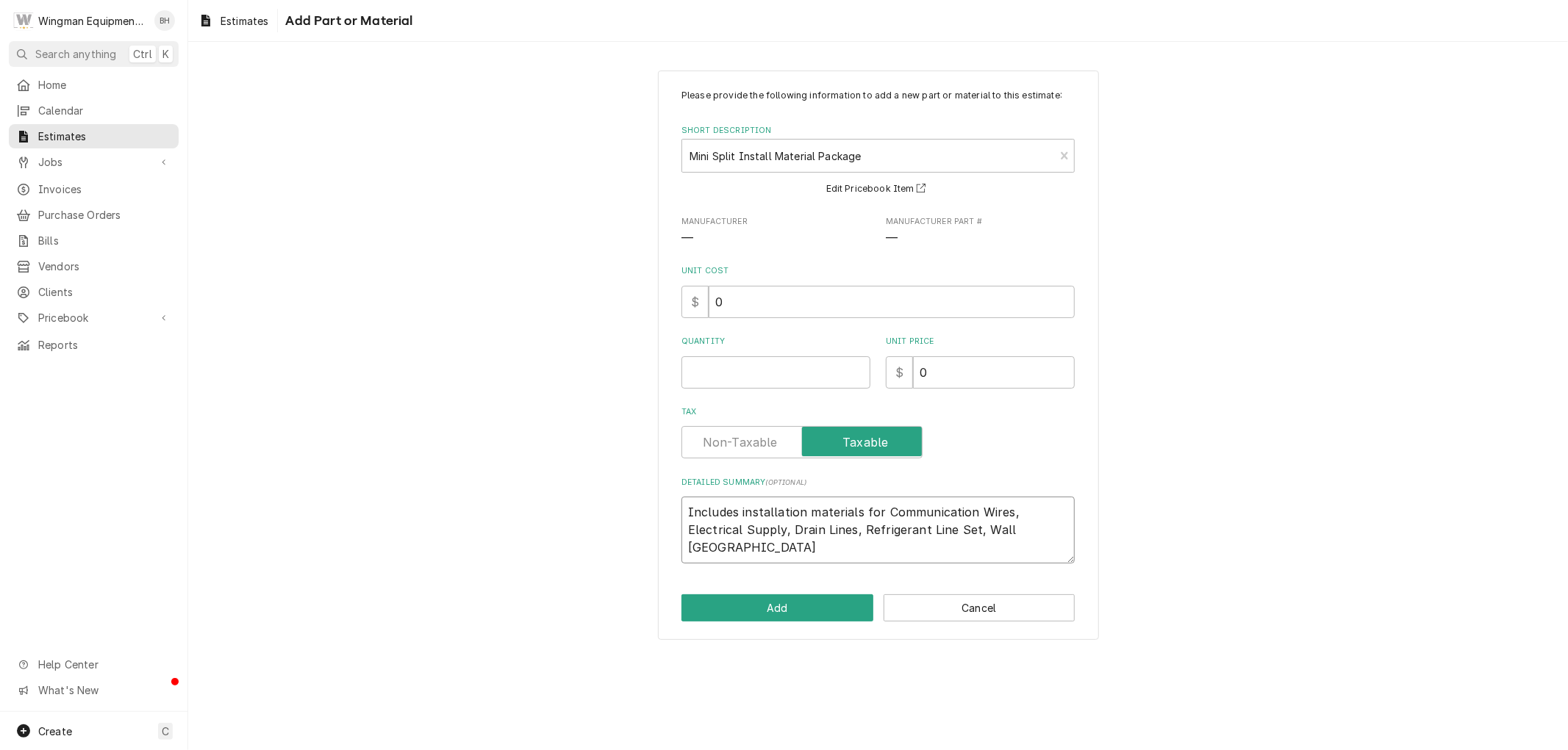
type textarea "Includes installation materials for Communication Wires, Electrical Supply, Dra…"
type textarea "x"
type textarea "Includes installation materials for Communication Wires, Electrical Supply, Dra…"
type textarea "x"
type textarea "Includes installation materials for Communication Wires, Electrical Supply, Dra…"
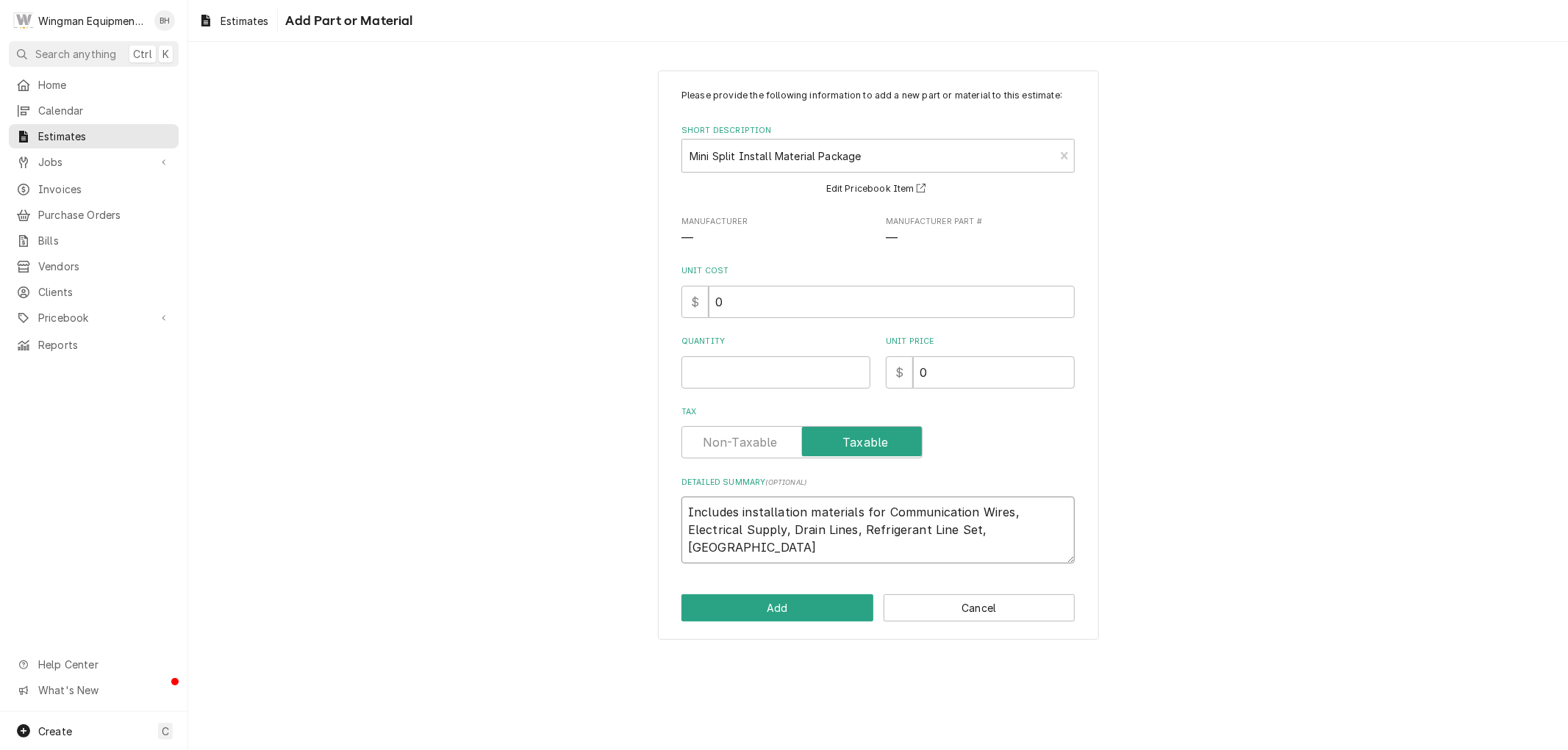
type textarea "x"
type textarea "Includes installation materials for Communication Wires, Electrical Supply, Dra…"
type textarea "x"
type textarea "Includes installation materials for Communication Wires, Electrical Supply, Dra…"
type textarea "x"
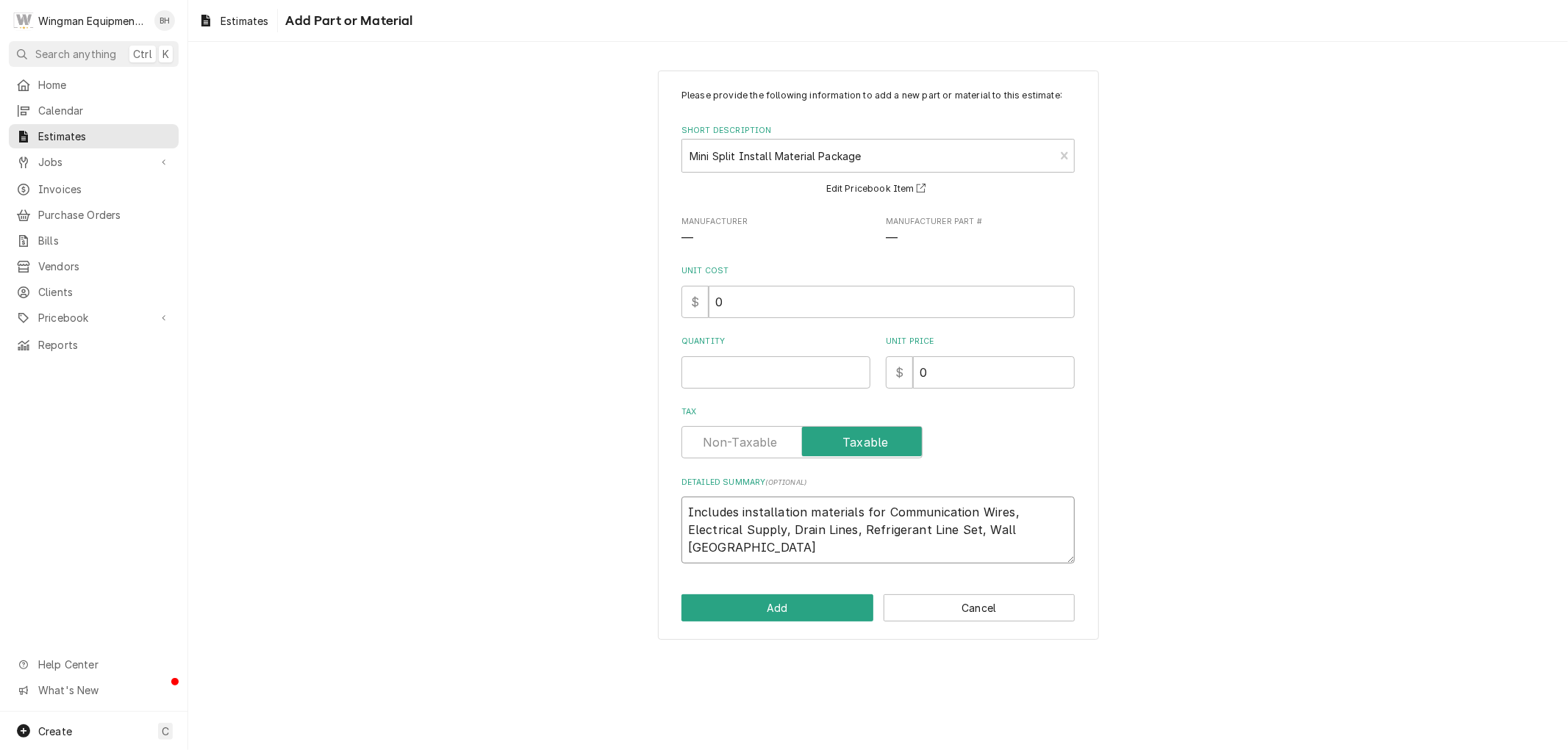
type textarea "Includes installation materials for Communication Wires, Electrical Supply, Dra…"
type textarea "x"
type textarea "Includes installation materials for Communication Wires, Electrical Supply, Dra…"
type textarea "x"
type textarea "Includes installation materials for Communication Wires, Electrical Supply, Dra…"
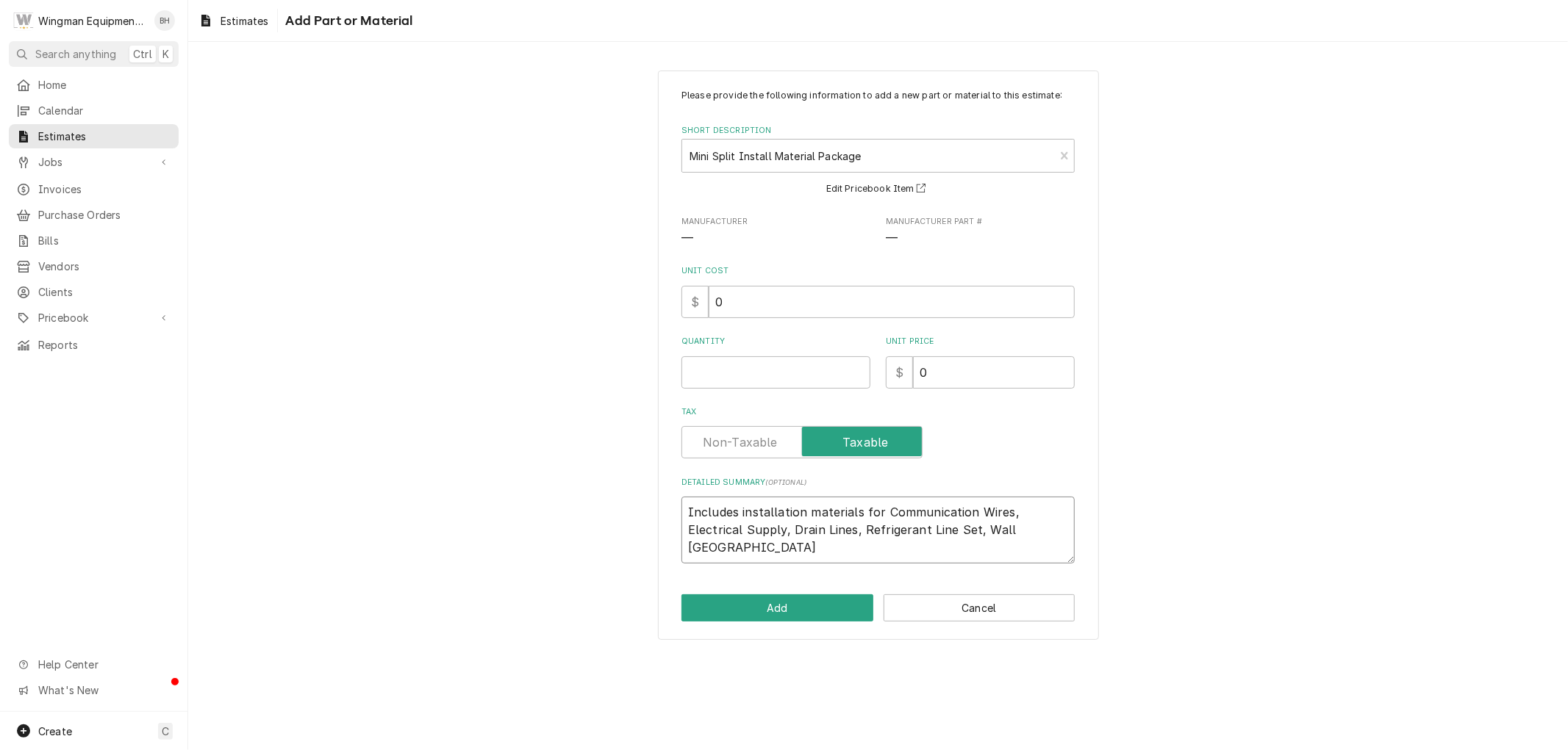
type textarea "x"
type textarea "Includes installation materials for Communication Wires, Electrical Supply, Dra…"
type textarea "x"
type textarea "Includes installation materials for Communication Wires, Electrical Supply, Dra…"
type textarea "x"
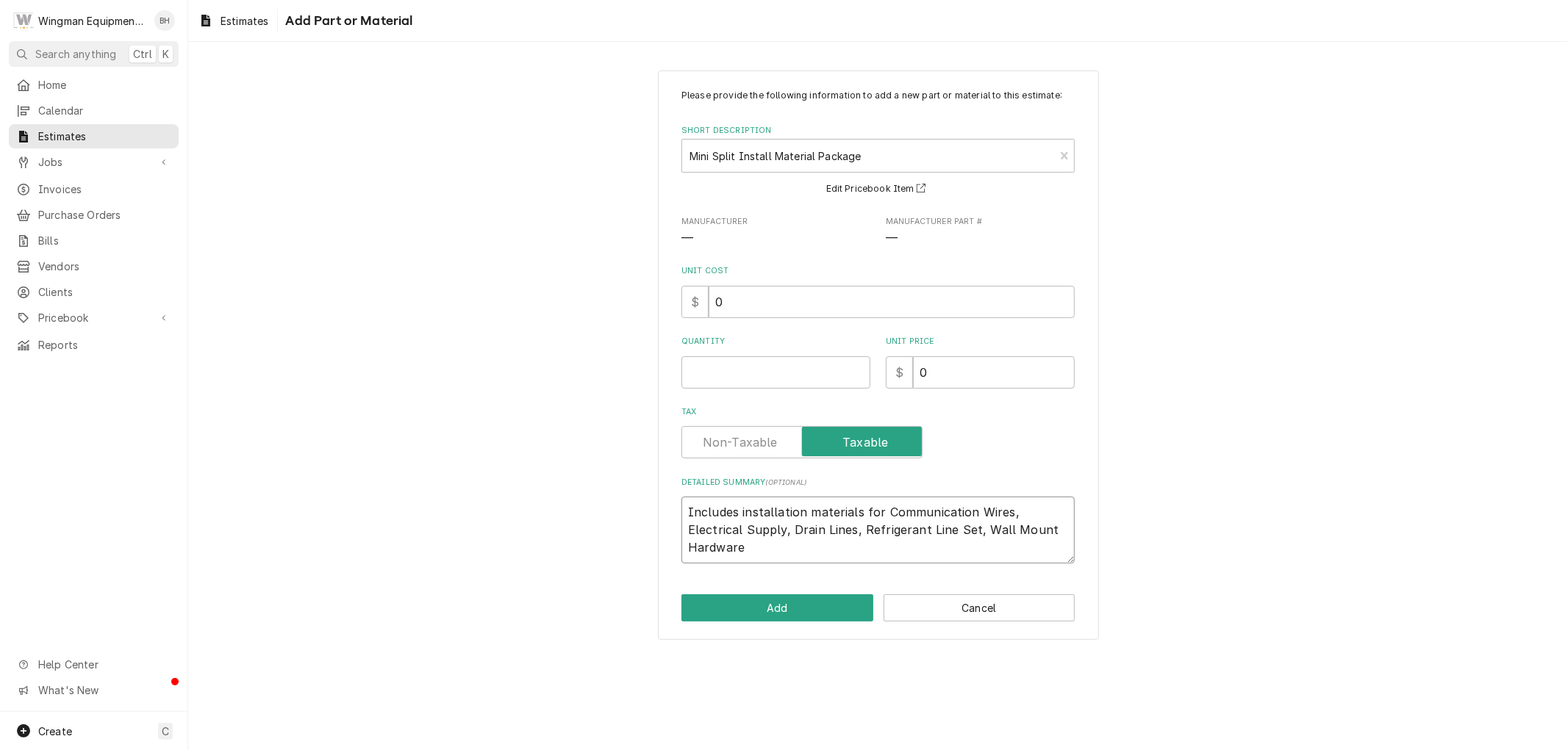
type textarea "Includes installation materials for Communication Wires, Electrical Supply, Dra…"
click at [770, 375] on input "Quantity" at bounding box center [776, 373] width 189 height 33
type textarea "x"
type input "1"
type textarea "x"
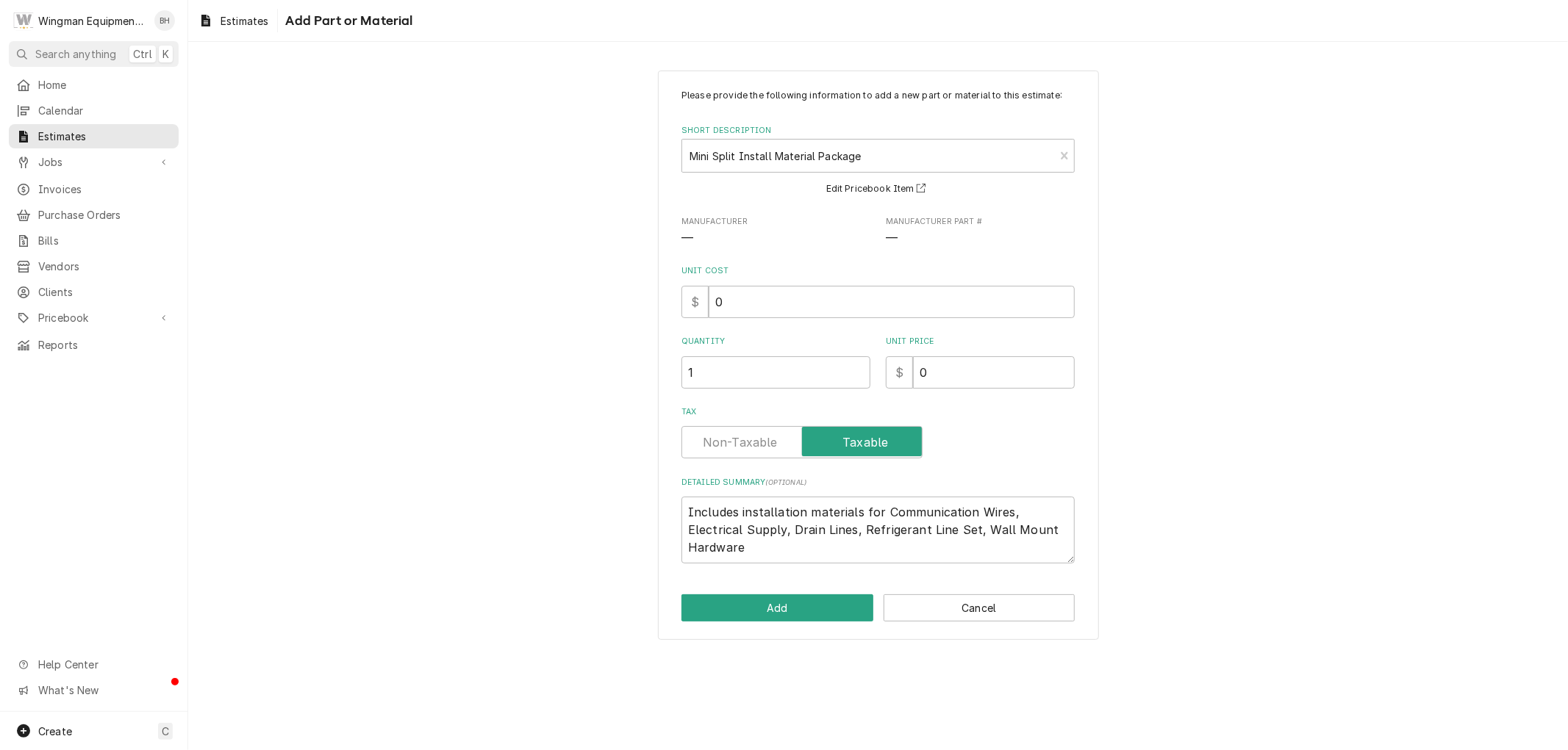
click at [772, 444] on label "Tax" at bounding box center [802, 442] width 241 height 33
click at [772, 444] on input "Tax" at bounding box center [802, 442] width 228 height 33
checkbox input "false"
click at [930, 376] on input "0" at bounding box center [994, 373] width 162 height 33
type textarea "x"
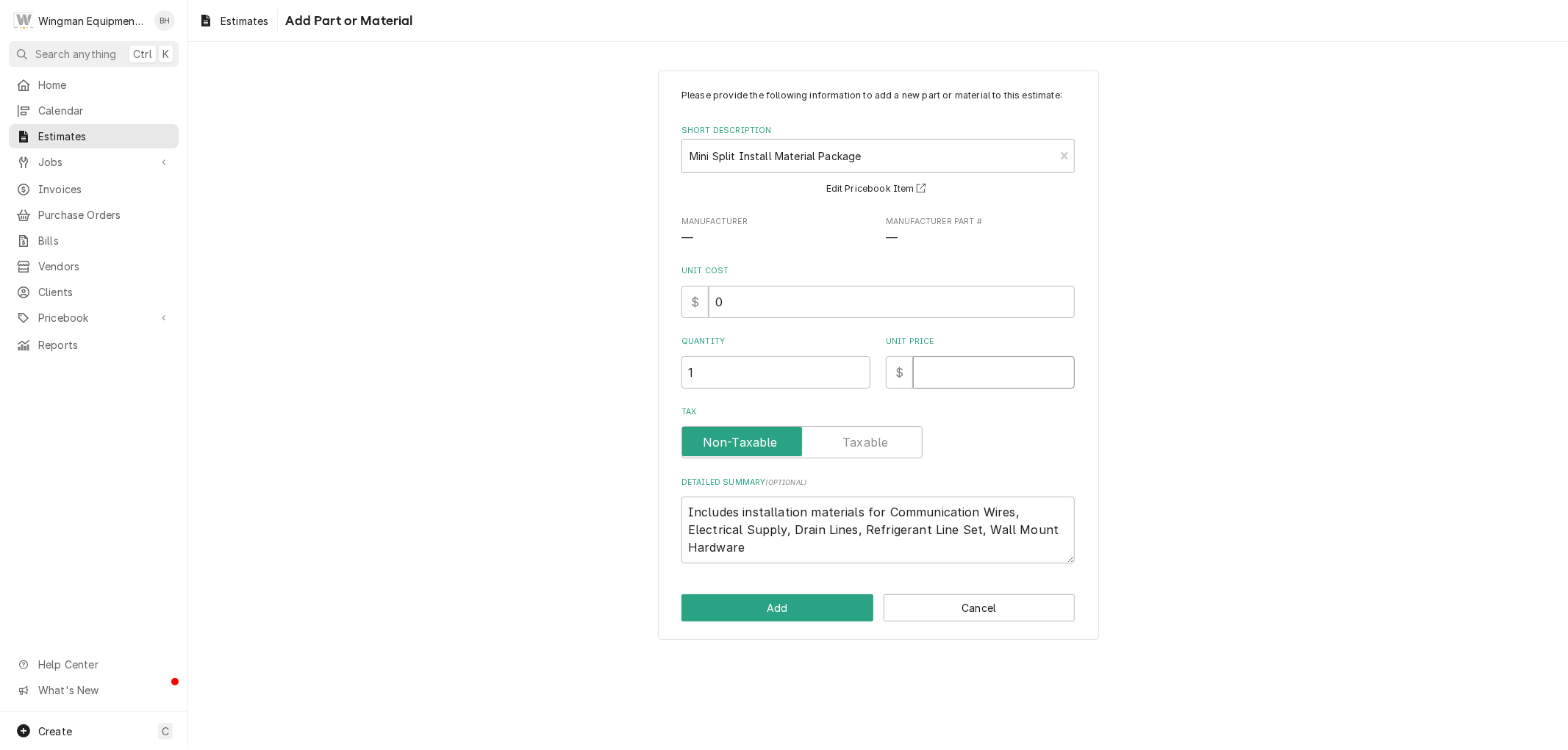
type textarea "x"
type input "3"
type textarea "x"
type input "35"
type textarea "x"
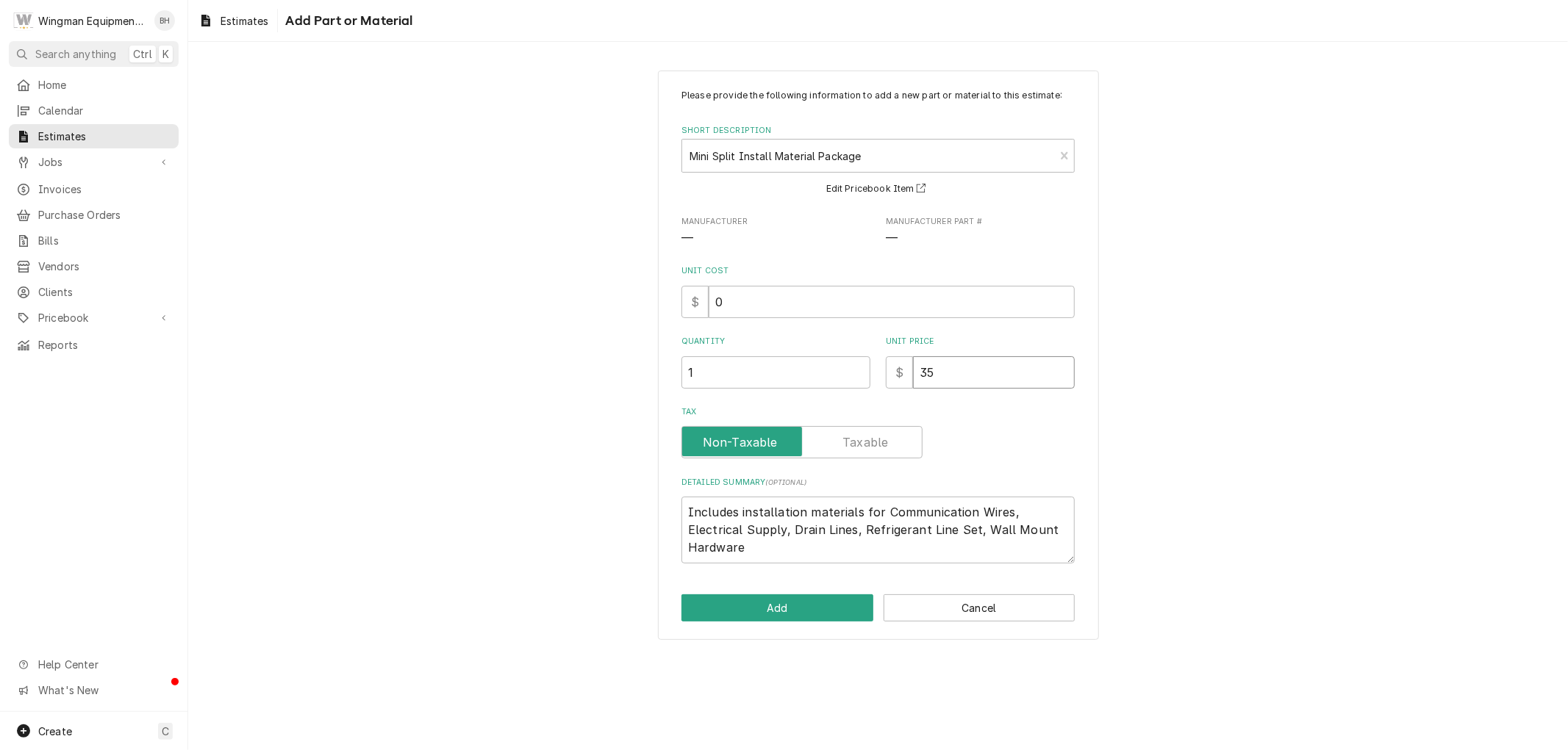
type input "350"
type textarea "x"
type input "350"
click at [782, 611] on button "Add" at bounding box center [777, 608] width 192 height 27
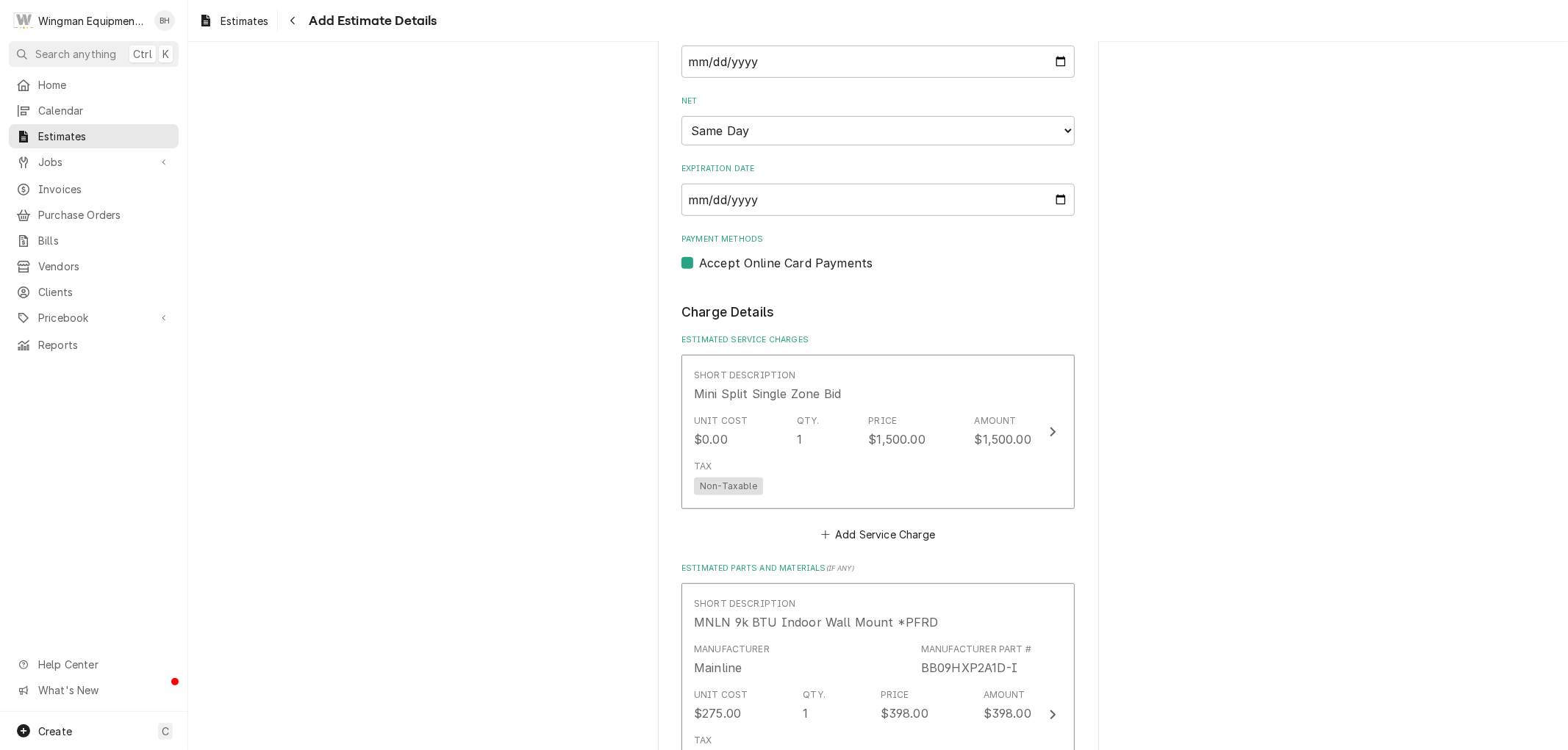
scroll to position [704, 0]
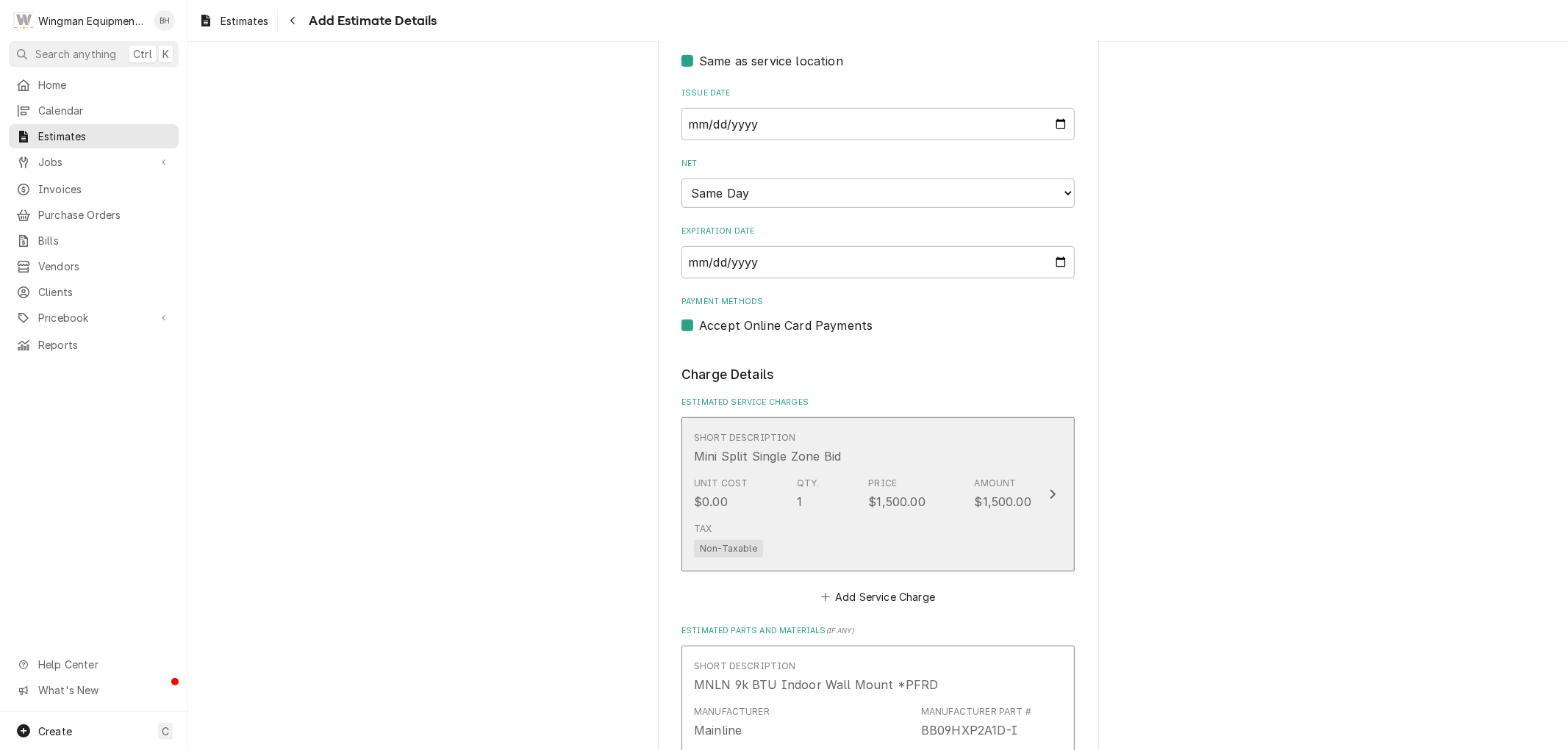
click at [932, 517] on div "Tax Non-Taxable" at bounding box center [863, 540] width 338 height 47
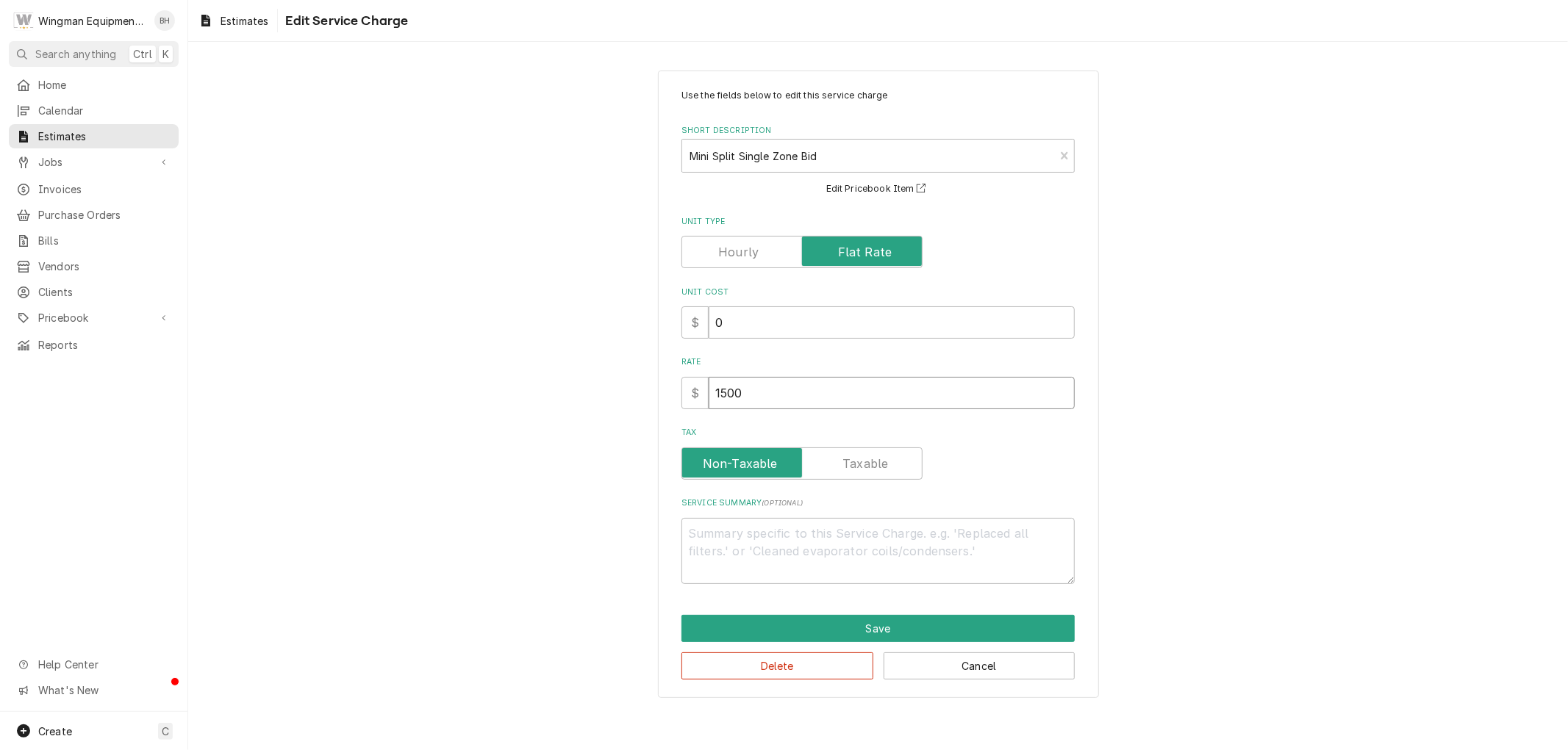
drag, startPoint x: 752, startPoint y: 394, endPoint x: 645, endPoint y: 415, distance: 109.0
click at [645, 415] on div "Use the fields below to edit this service charge Short Description Mini Split S…" at bounding box center [878, 384] width 1380 height 655
type textarea "x"
type input "1"
type textarea "x"
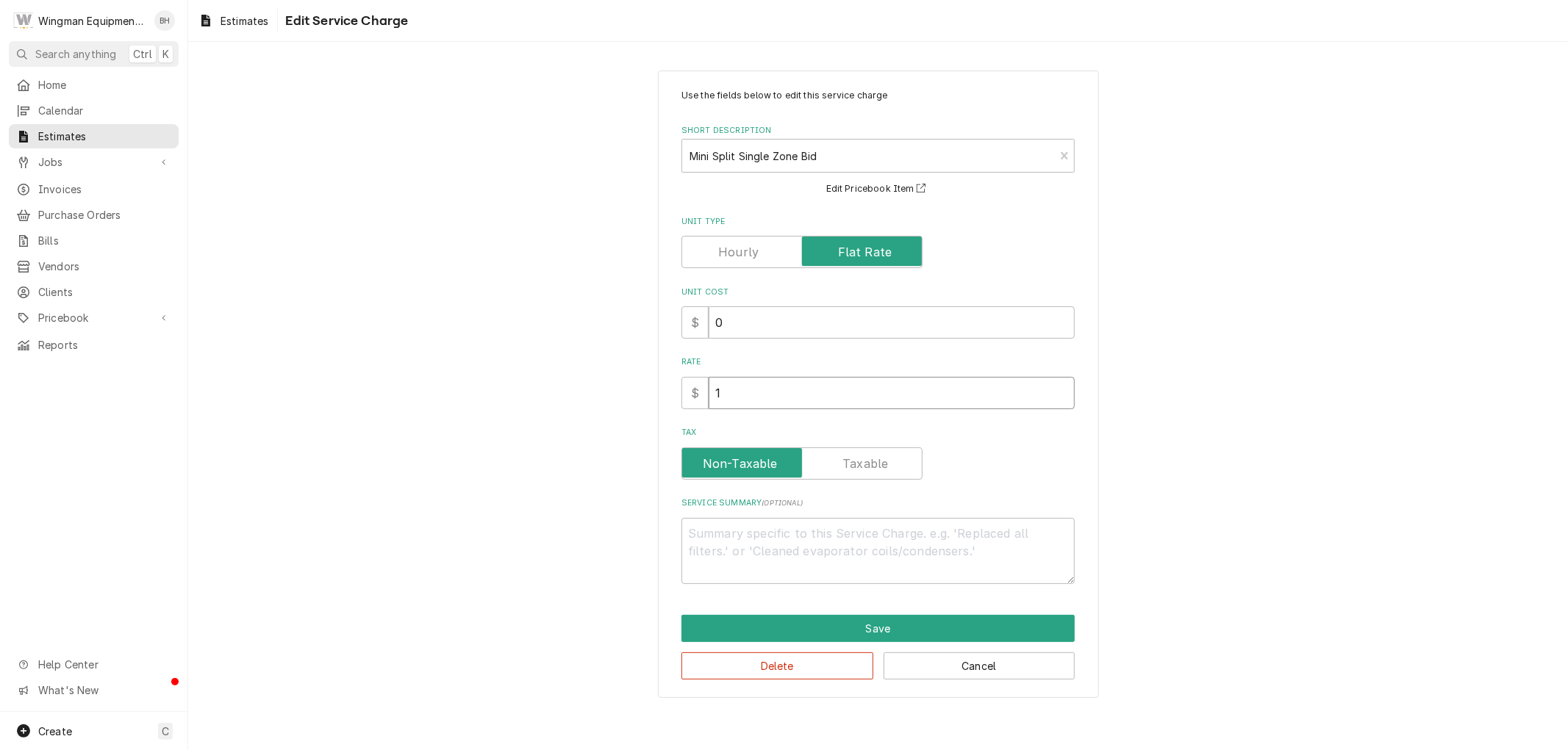
type input "10"
type textarea "x"
type input "100"
type textarea "x"
type input "1000"
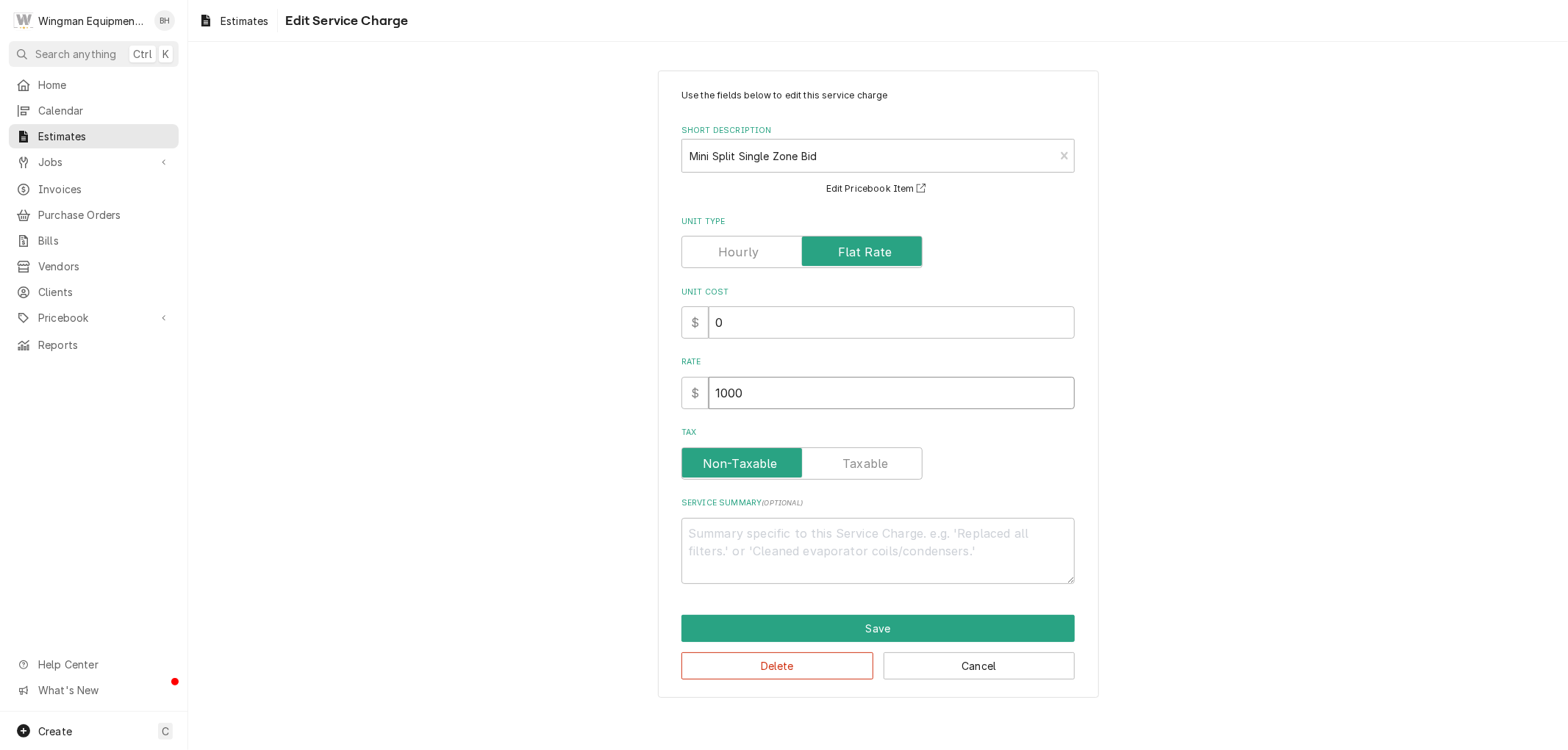
type textarea "x"
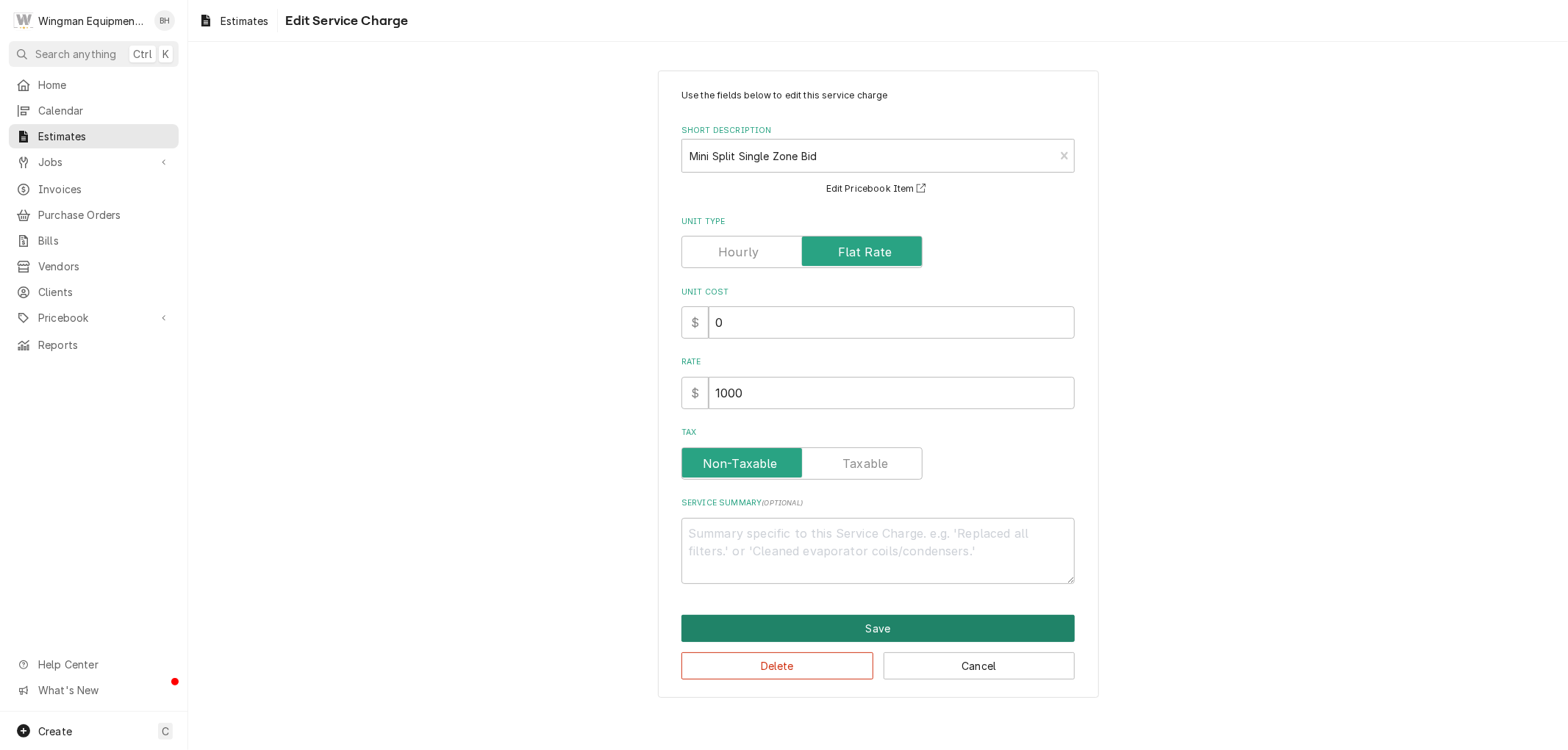
click at [792, 617] on button "Save" at bounding box center [879, 629] width 393 height 27
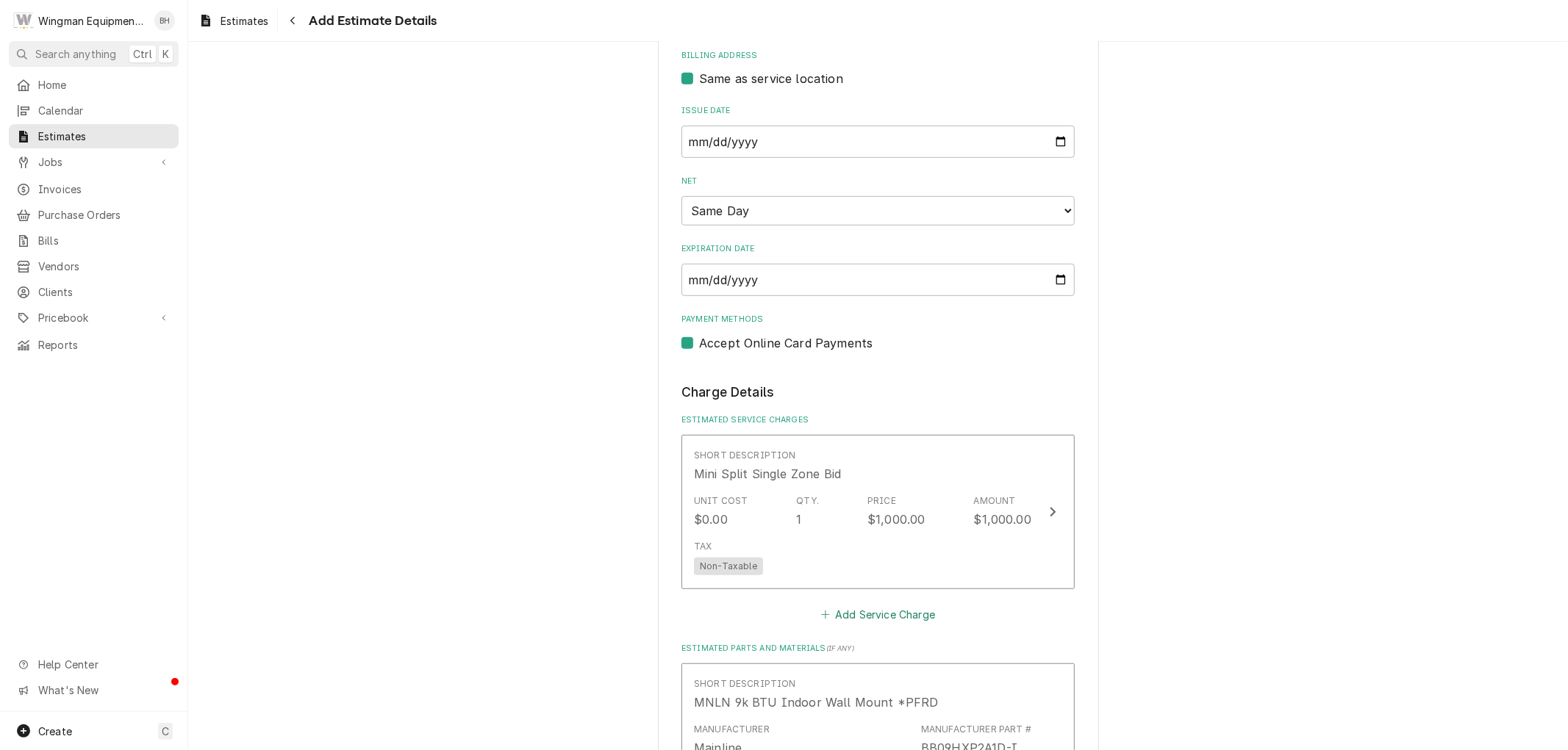
scroll to position [687, 0]
click at [1281, 403] on div "Please provide the following information to create your estimate: Client Detail…" at bounding box center [878, 693] width 1380 height 2645
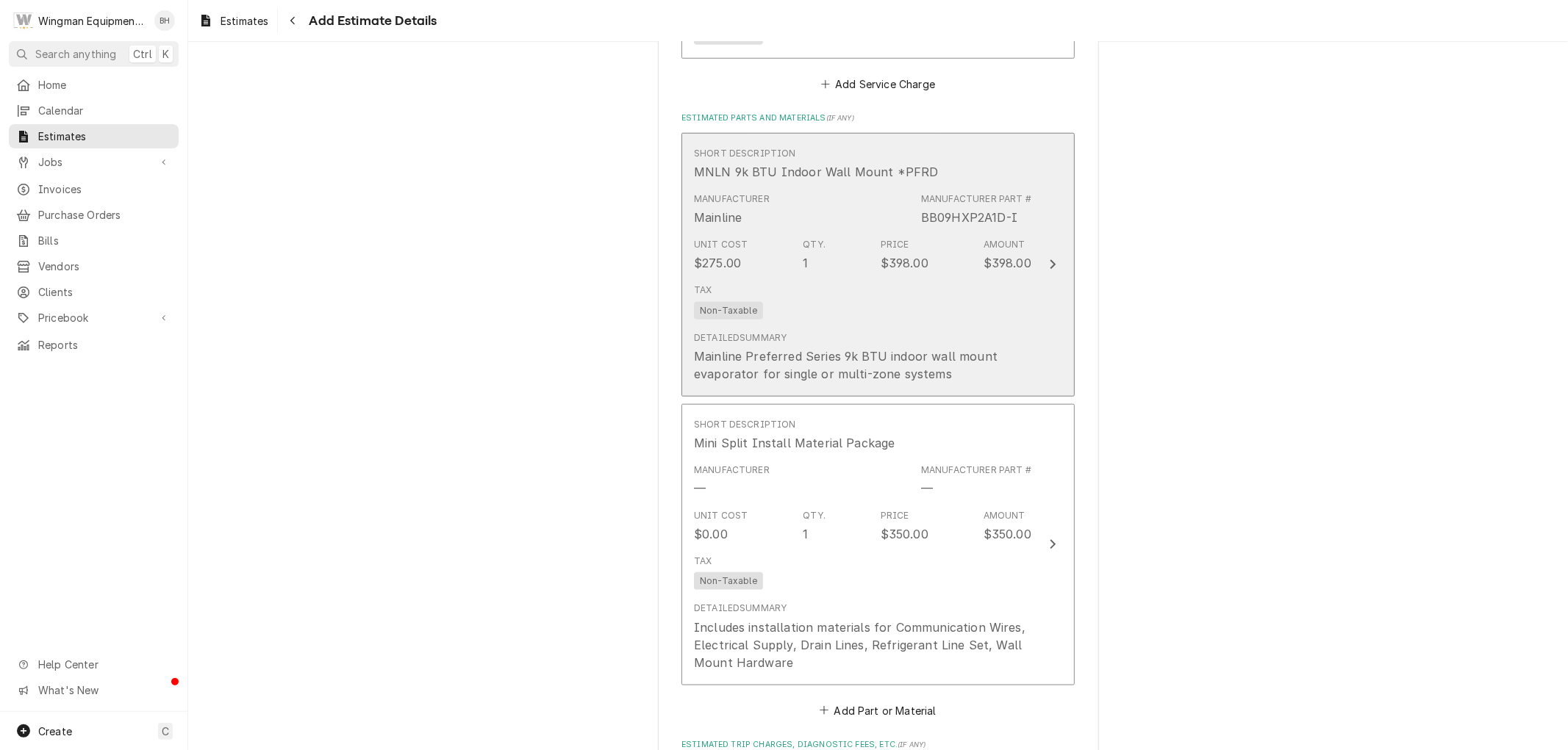
scroll to position [1217, 0]
click at [1004, 345] on div "Detailed Summary Mainline Preferred Series 9k BTU indoor wall mount evaporator …" at bounding box center [863, 358] width 338 height 51
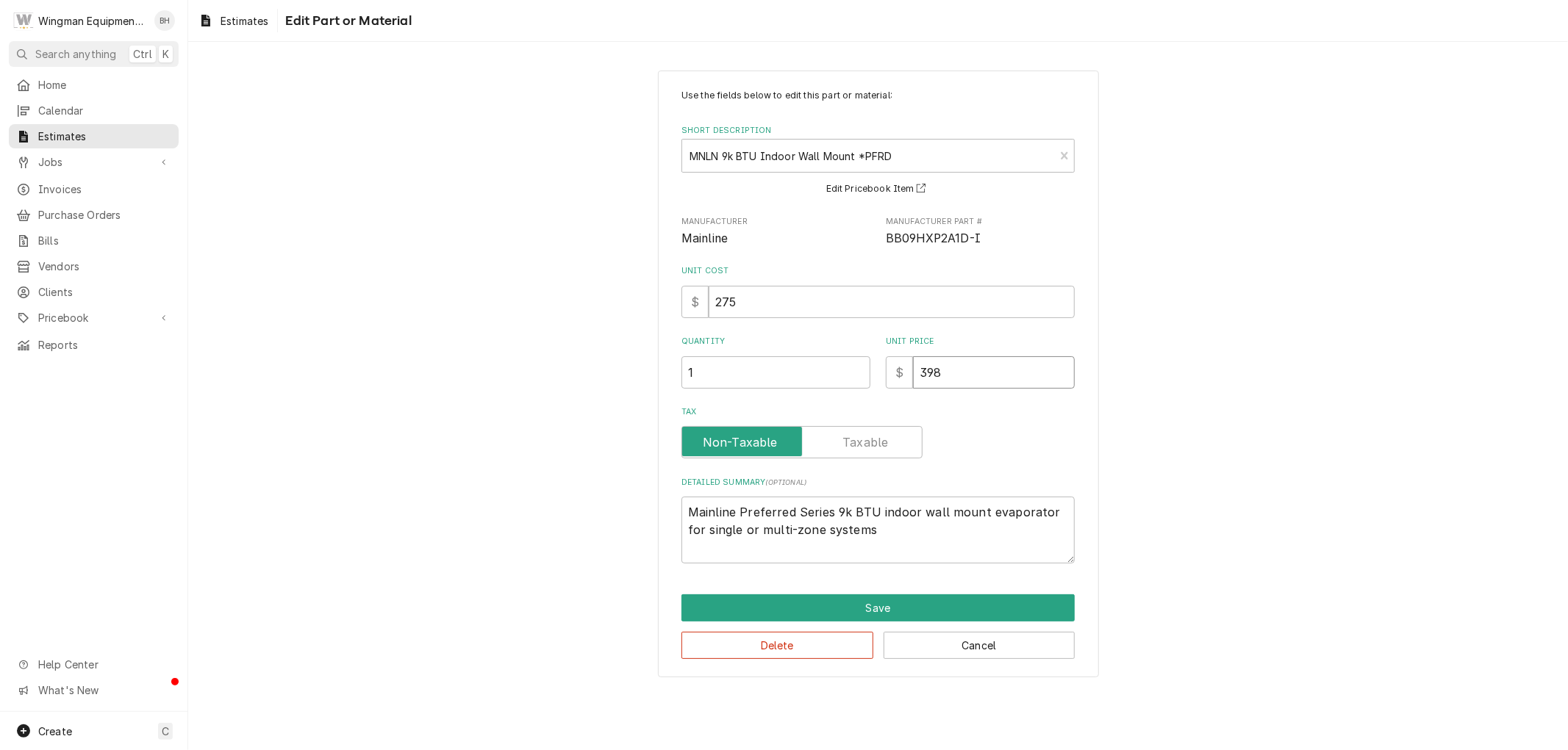
click at [945, 370] on input "398" at bounding box center [994, 373] width 162 height 33
click at [947, 611] on button "Save" at bounding box center [879, 608] width 393 height 27
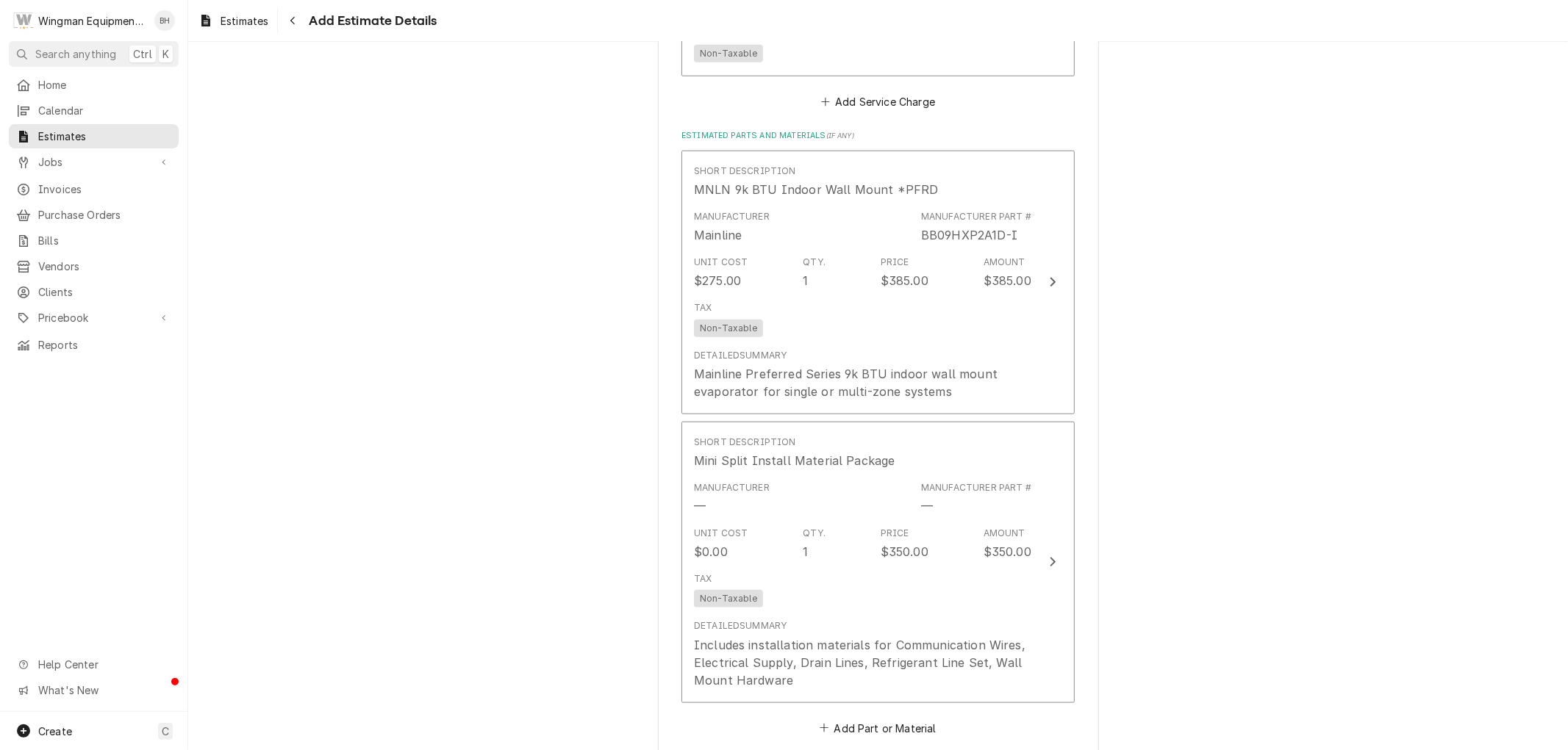
scroll to position [1281, 0]
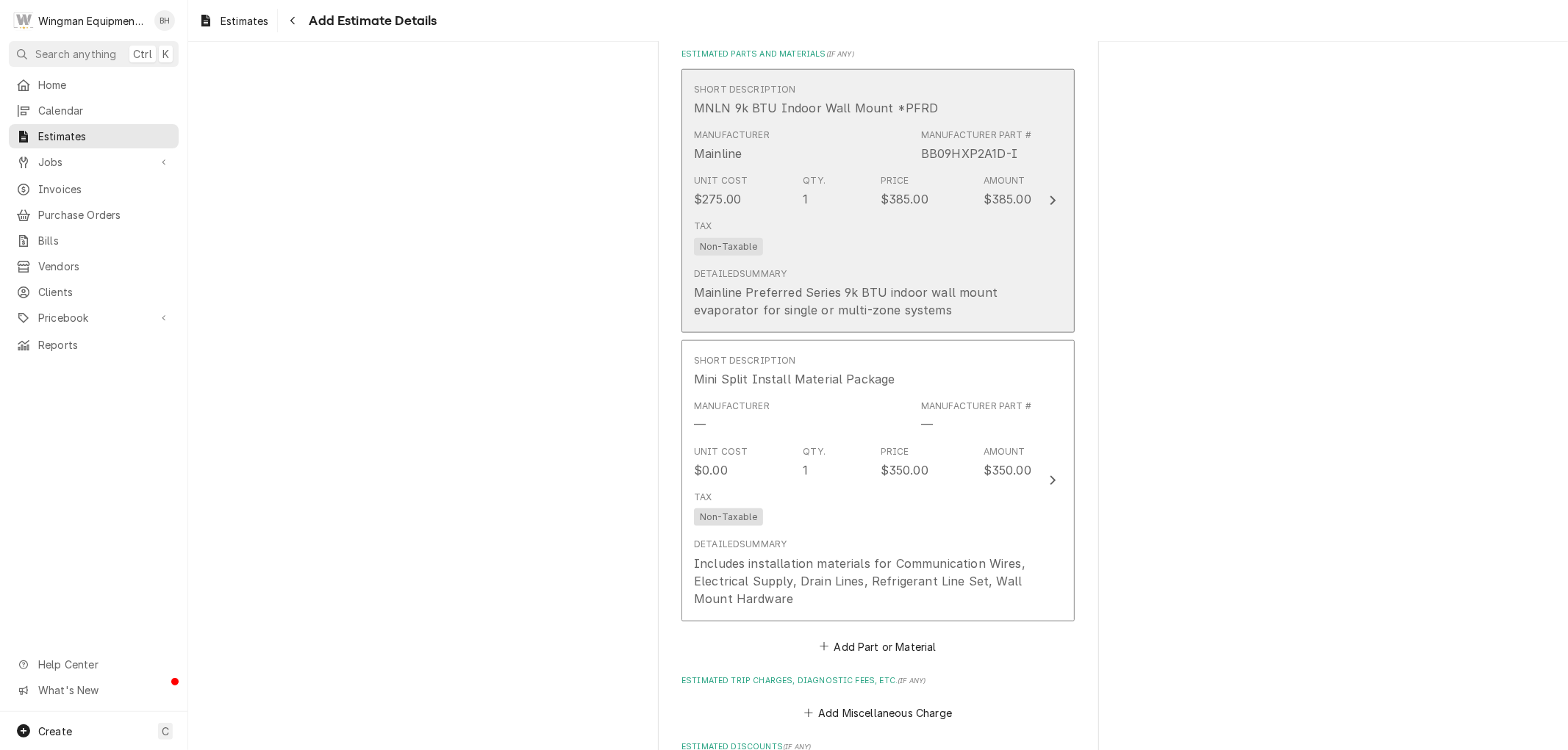
click at [976, 240] on div "Tax Non-Taxable" at bounding box center [863, 237] width 338 height 47
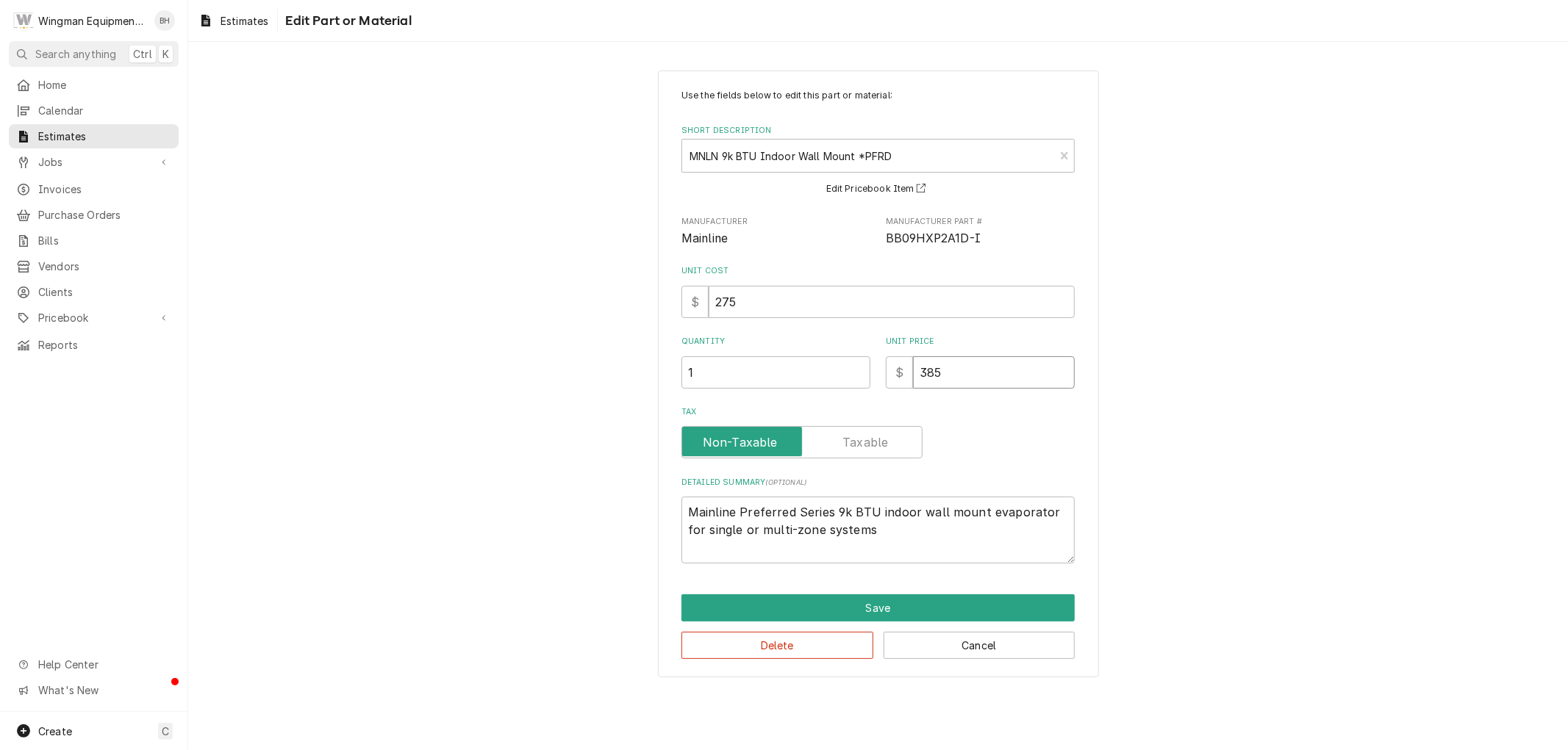
click at [936, 372] on input "385" at bounding box center [994, 373] width 162 height 33
click at [890, 612] on button "Save" at bounding box center [879, 608] width 393 height 27
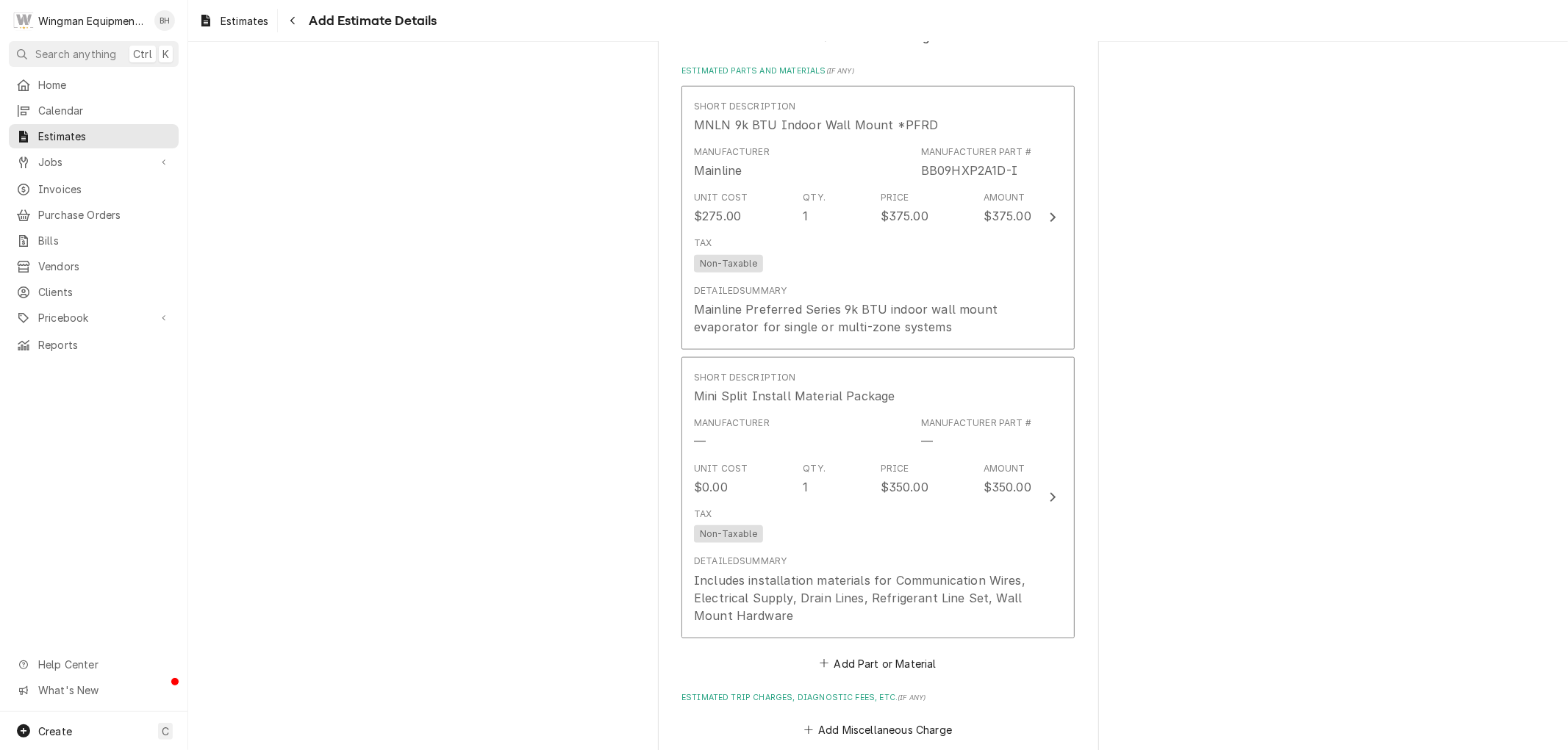
click at [1254, 387] on div "Please provide the following information to create your estimate: Client Detail…" at bounding box center [878, 116] width 1380 height 2645
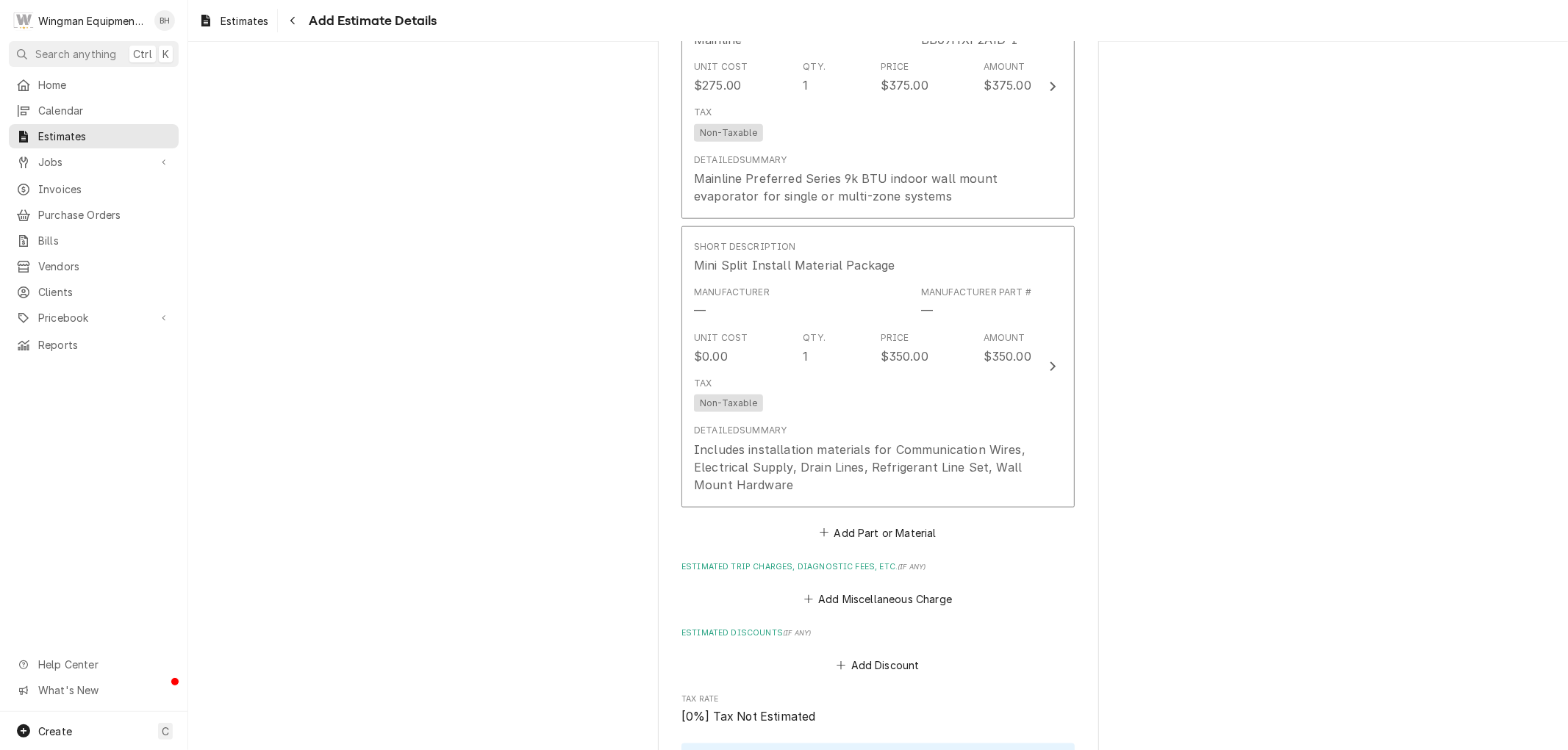
scroll to position [1379, 0]
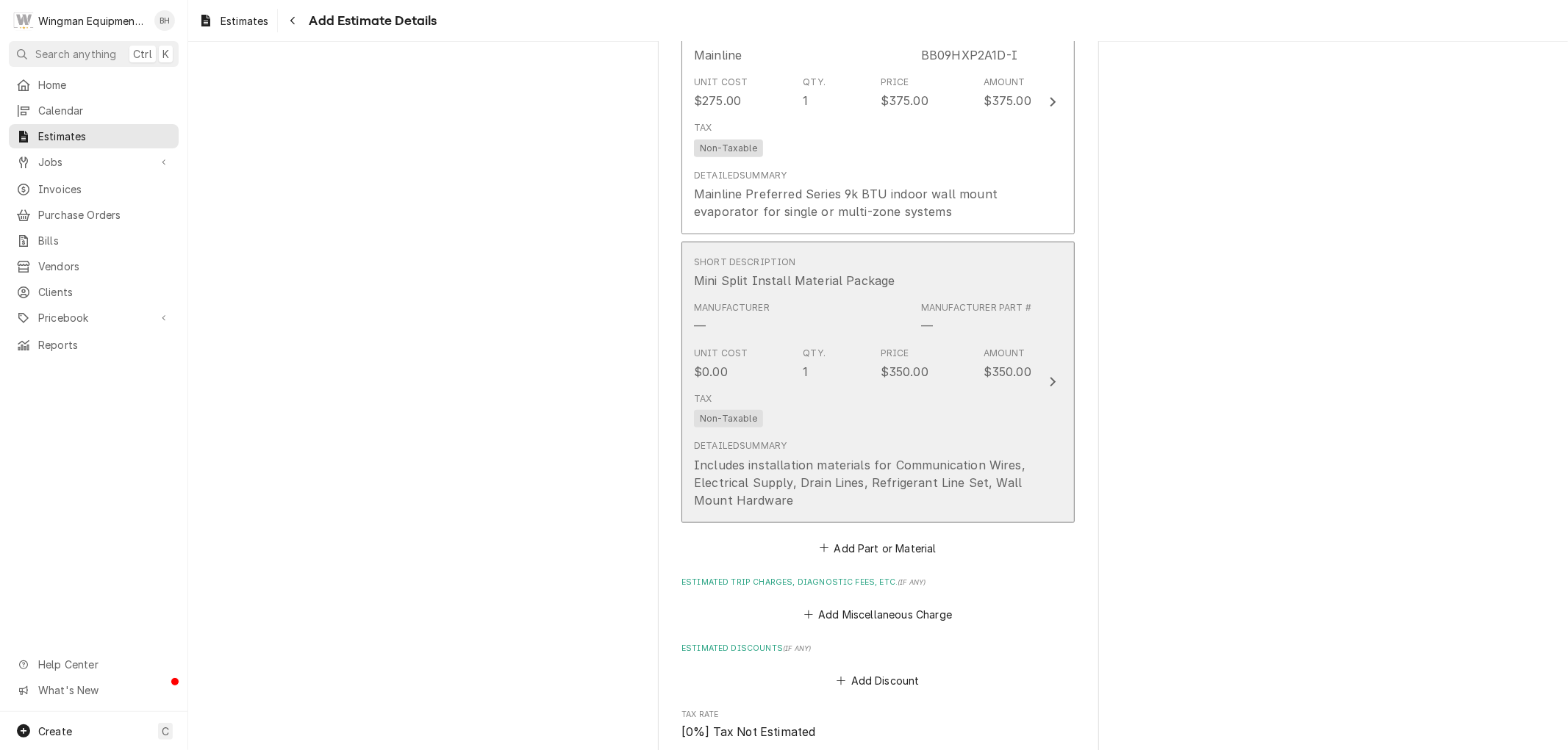
click at [987, 431] on div "Tax Non-Taxable" at bounding box center [863, 410] width 338 height 47
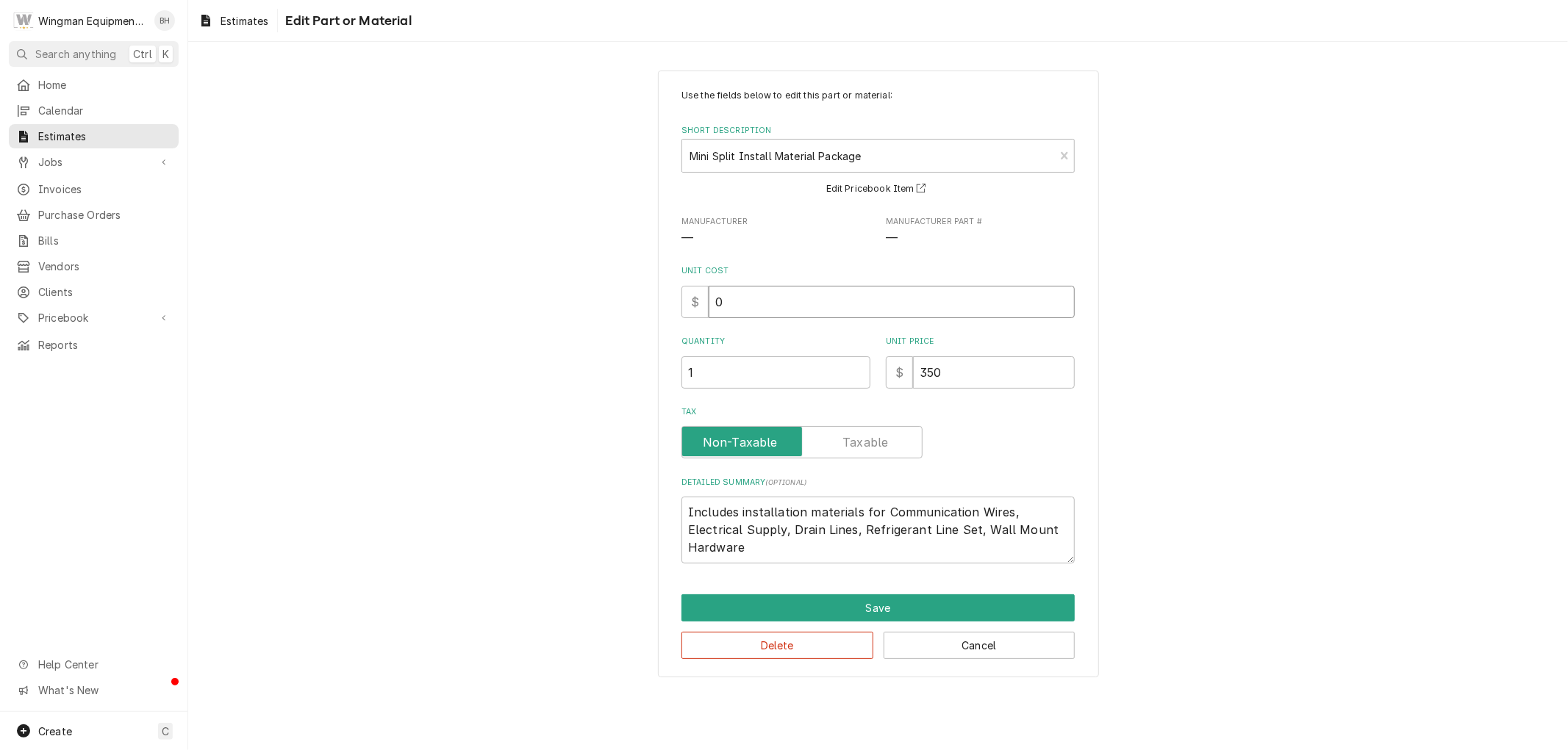
drag, startPoint x: 797, startPoint y: 309, endPoint x: 684, endPoint y: 319, distance: 113.4
click at [684, 319] on div "Use the fields below to edit this part or material: Short Description Mini Spli…" at bounding box center [879, 326] width 393 height 475
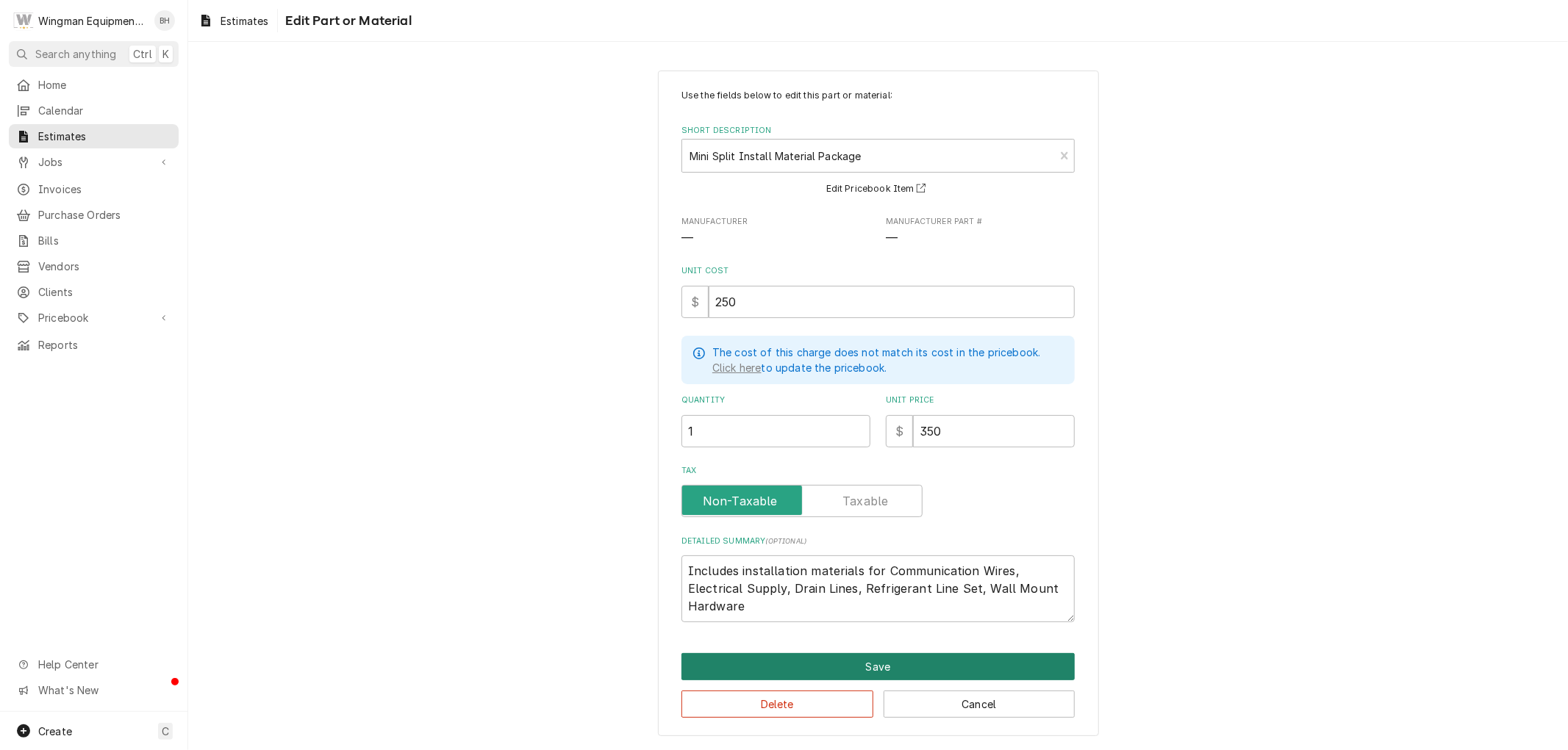
click at [967, 666] on button "Save" at bounding box center [879, 667] width 393 height 27
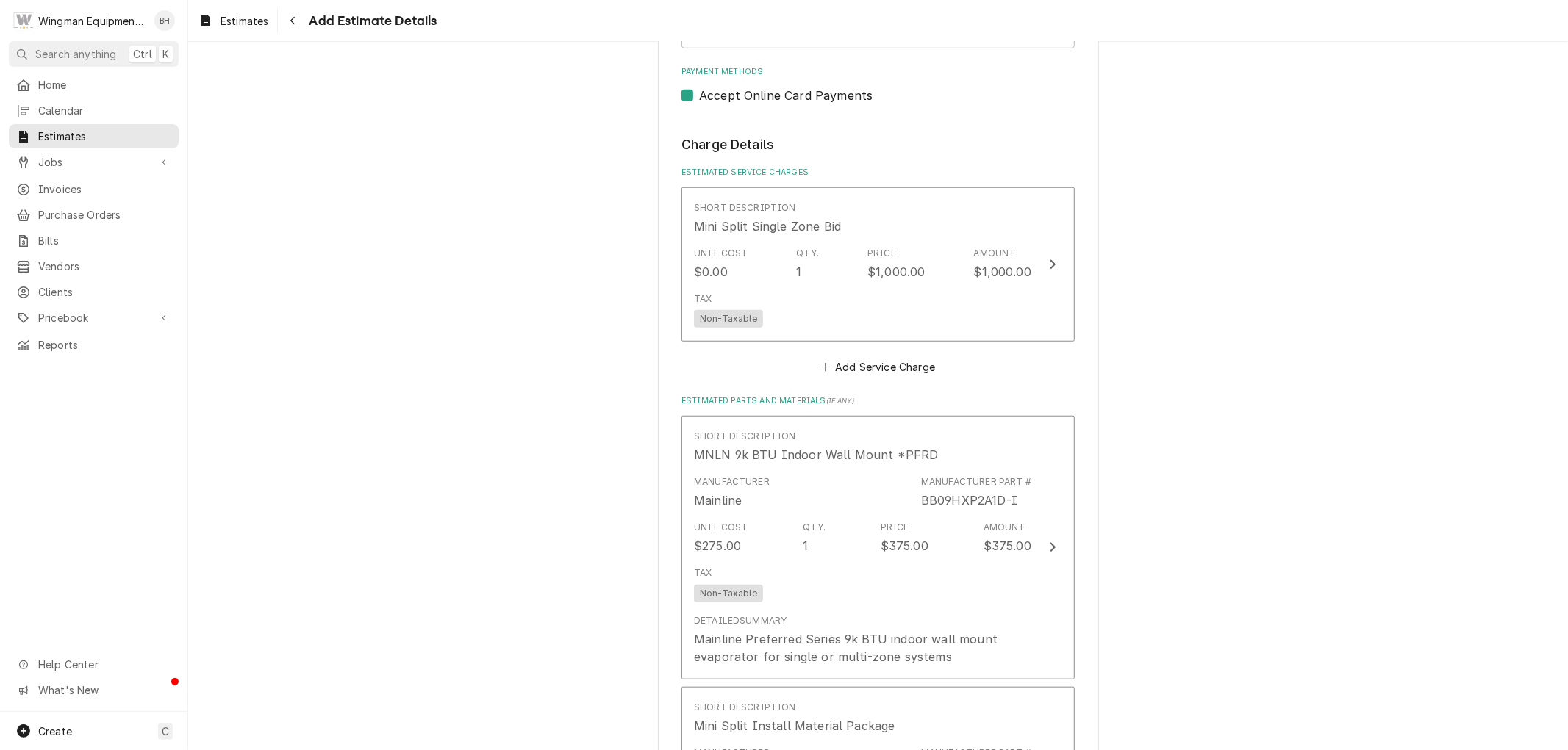
scroll to position [790, 0]
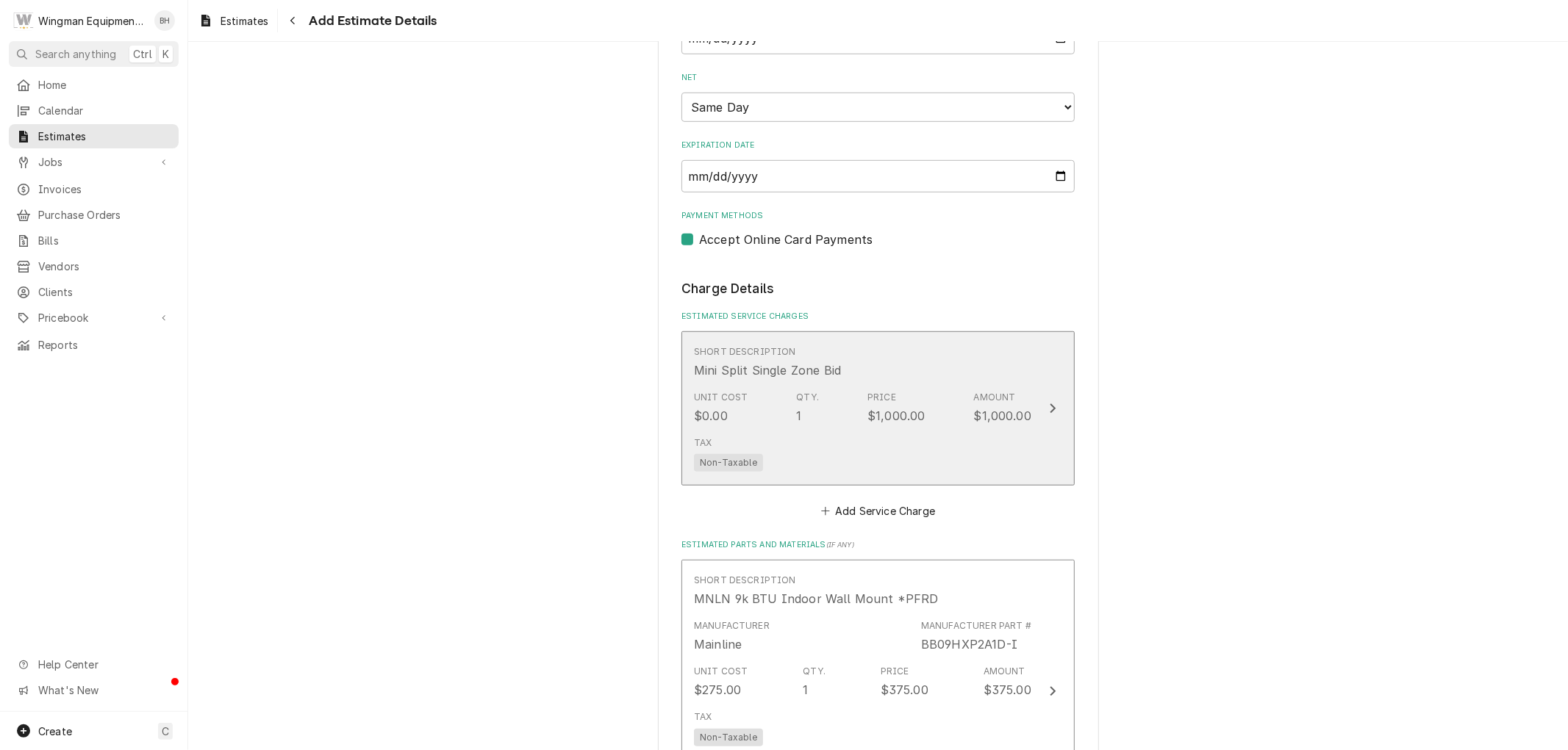
click at [874, 454] on div "Tax Non-Taxable" at bounding box center [863, 454] width 338 height 47
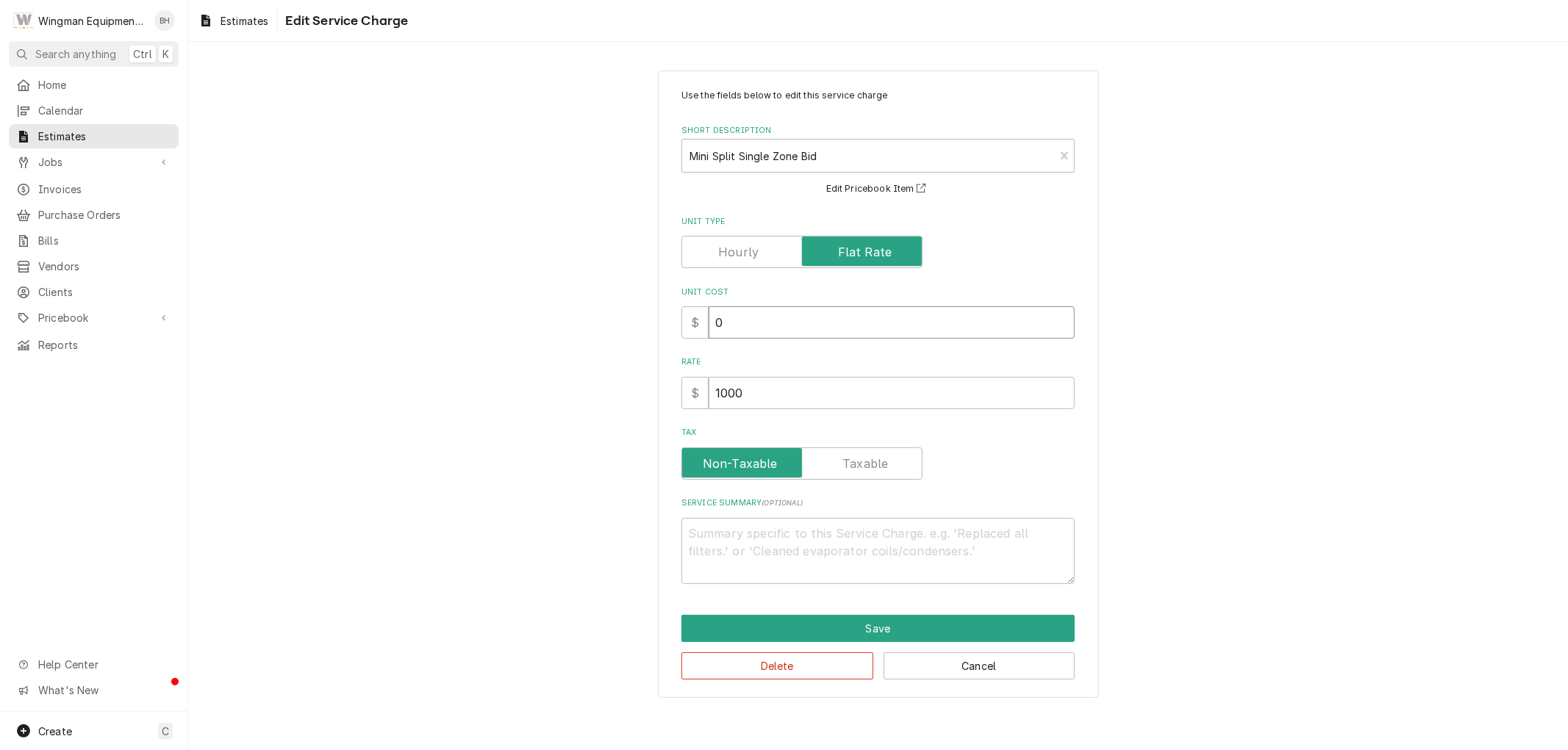
click at [747, 329] on input "0" at bounding box center [892, 323] width 366 height 33
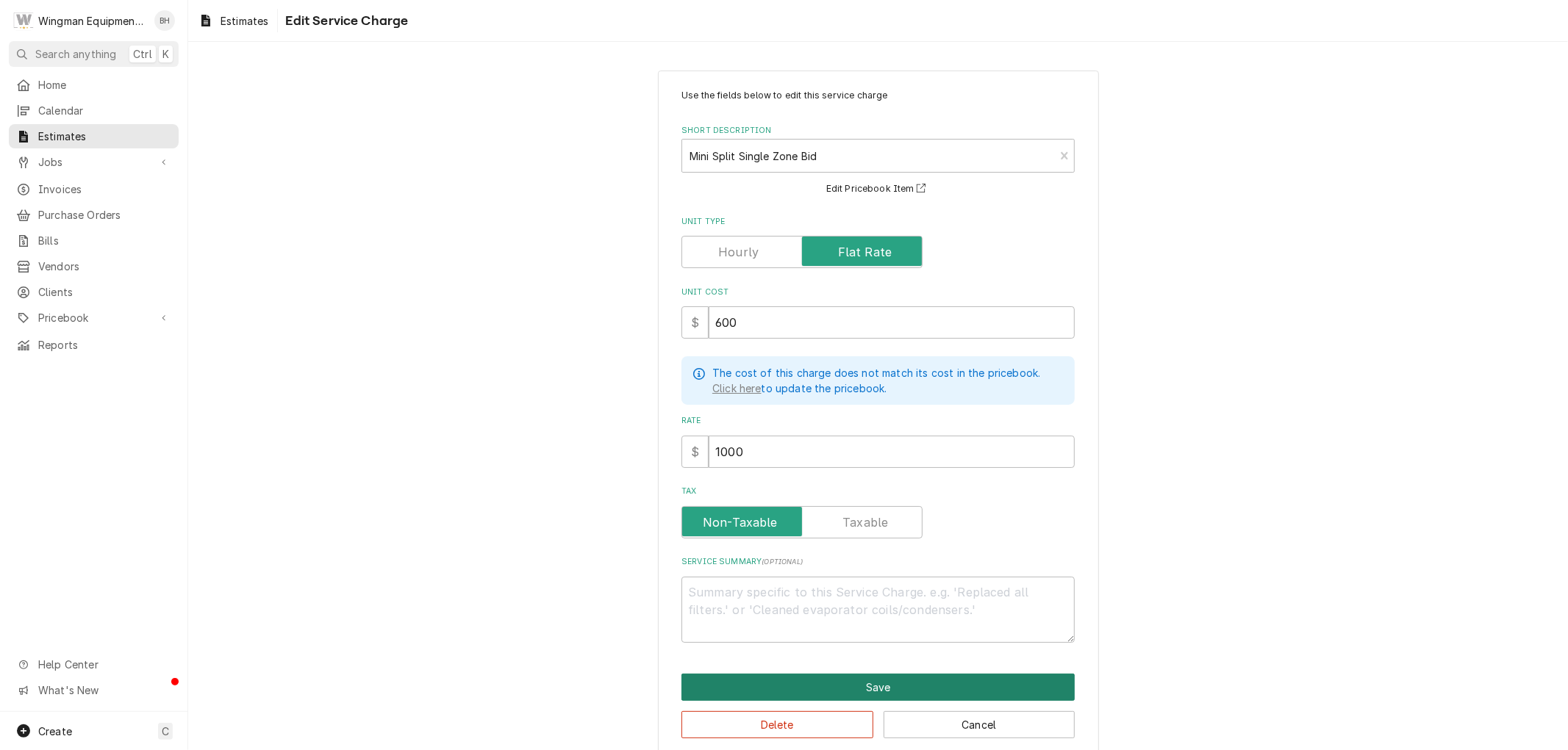
click at [872, 682] on button "Save" at bounding box center [879, 687] width 393 height 27
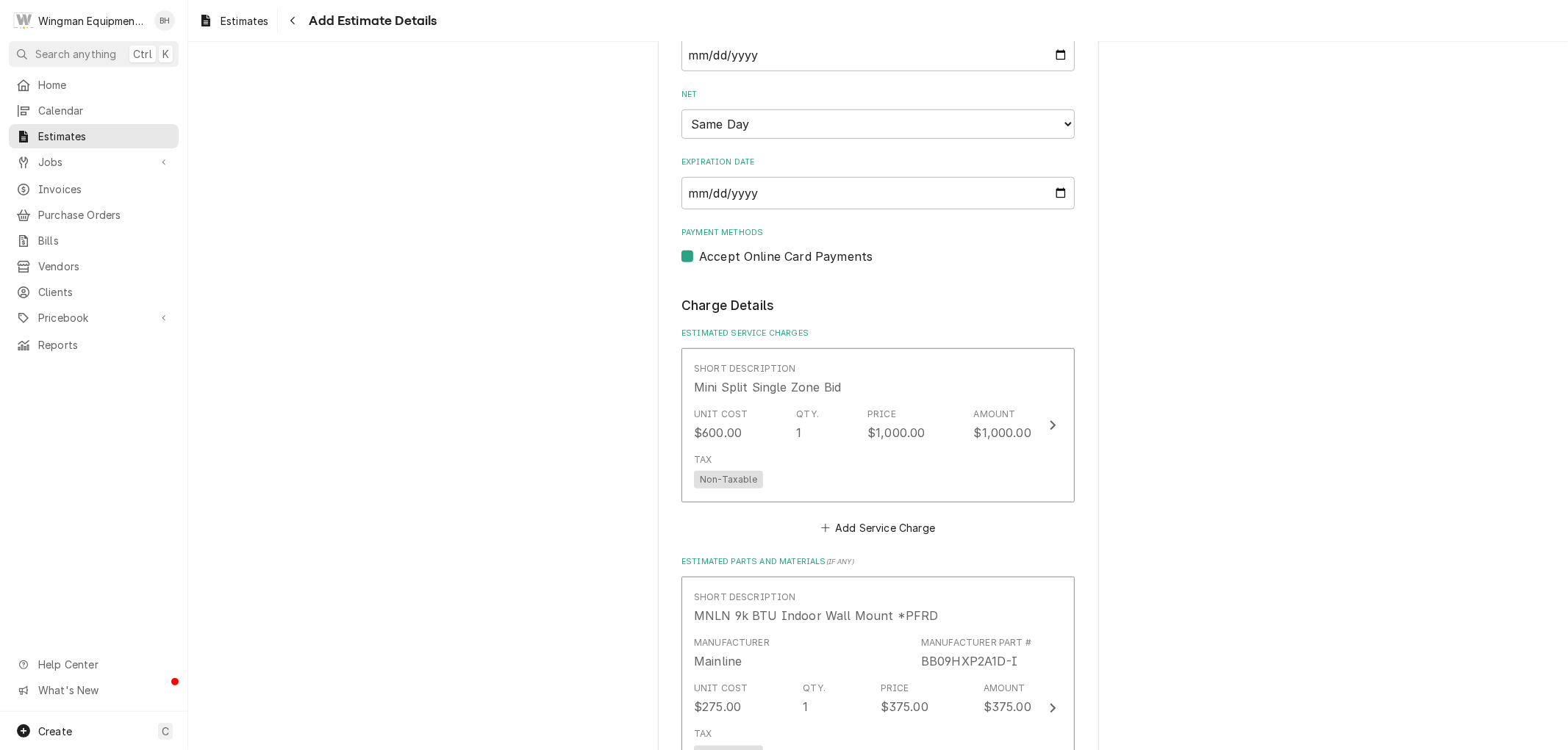
click at [1211, 424] on div "Please provide the following information to create your estimate: Client Detail…" at bounding box center [878, 606] width 1380 height 2645
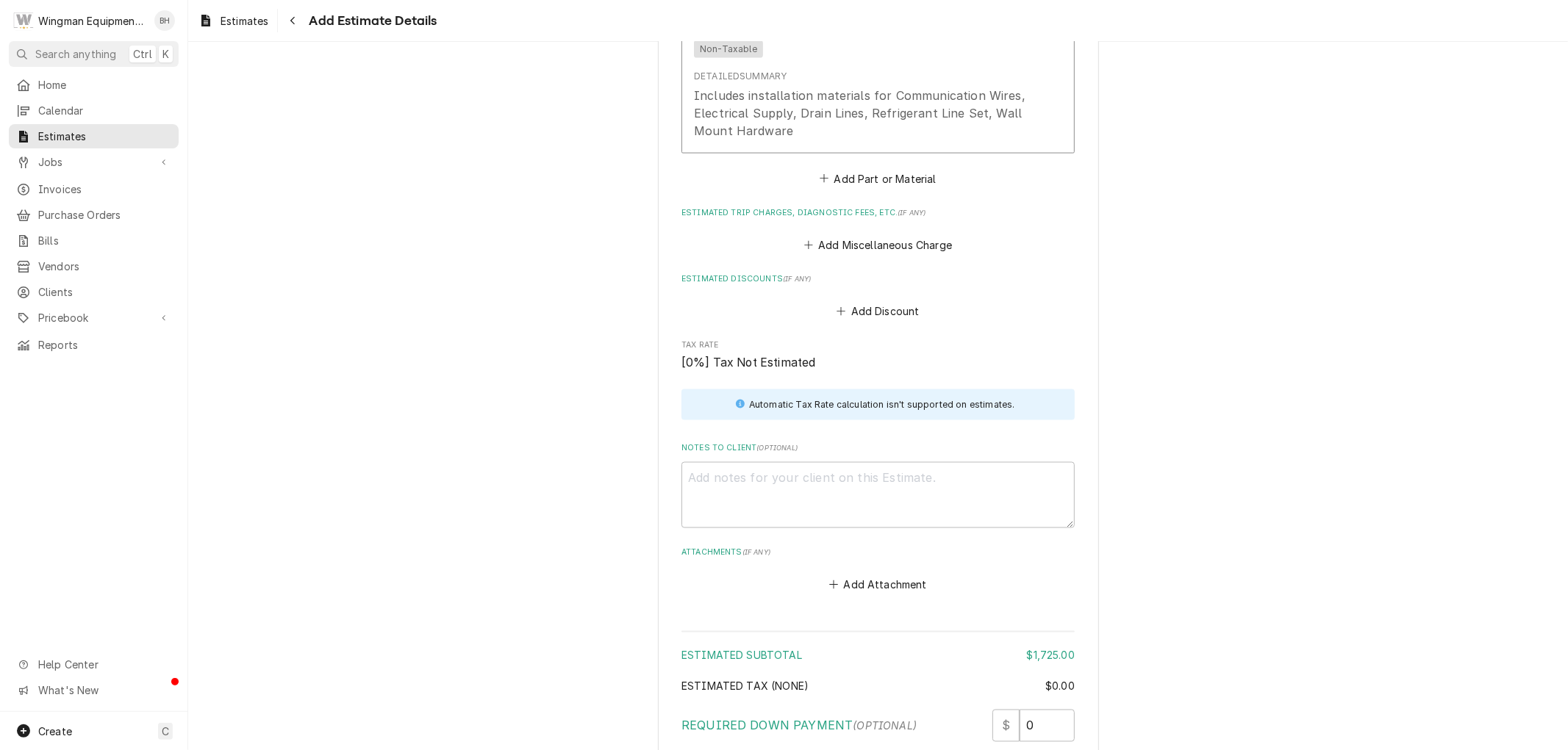
scroll to position [1706, 0]
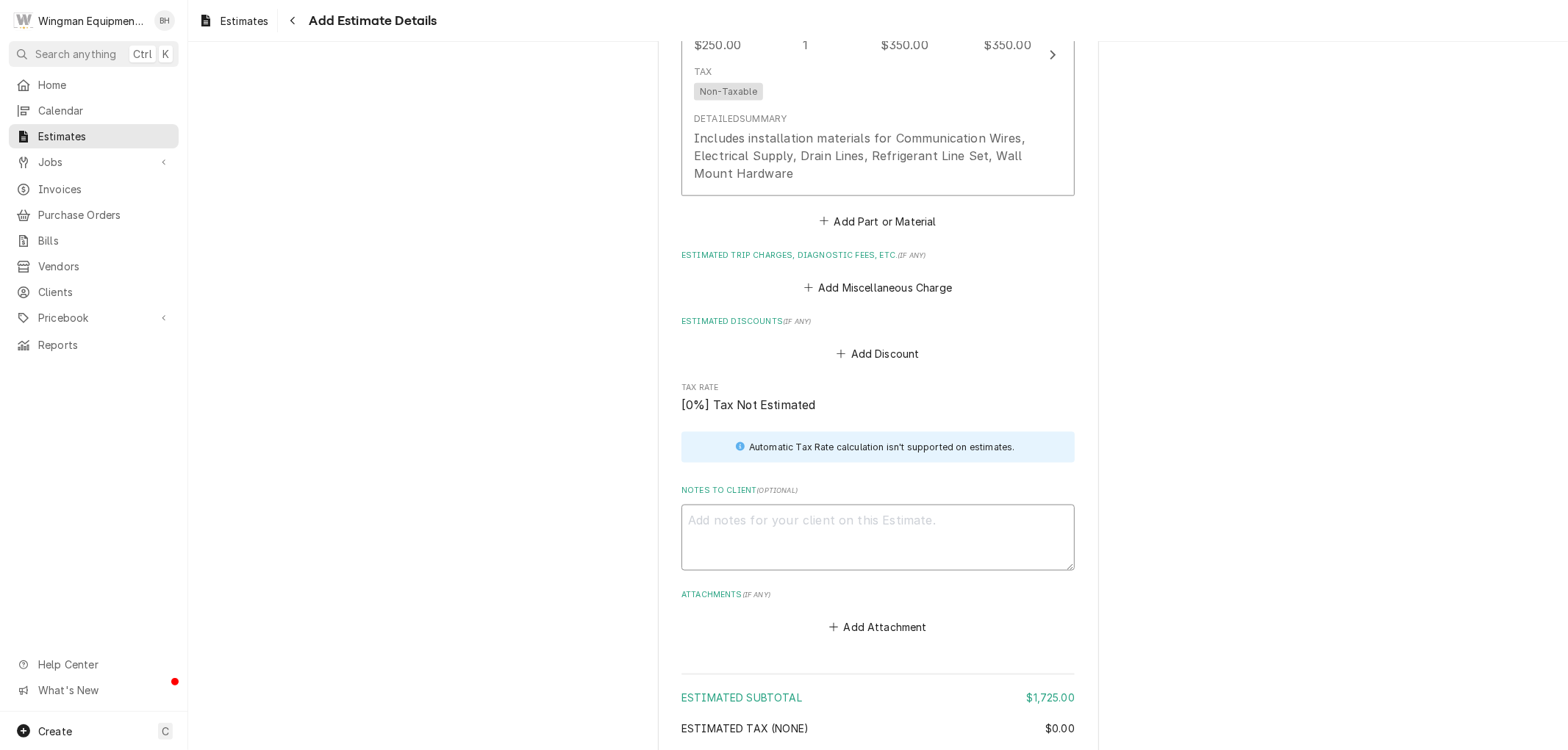
click at [800, 527] on textarea "Notes to Client ( optional )" at bounding box center [879, 538] width 393 height 67
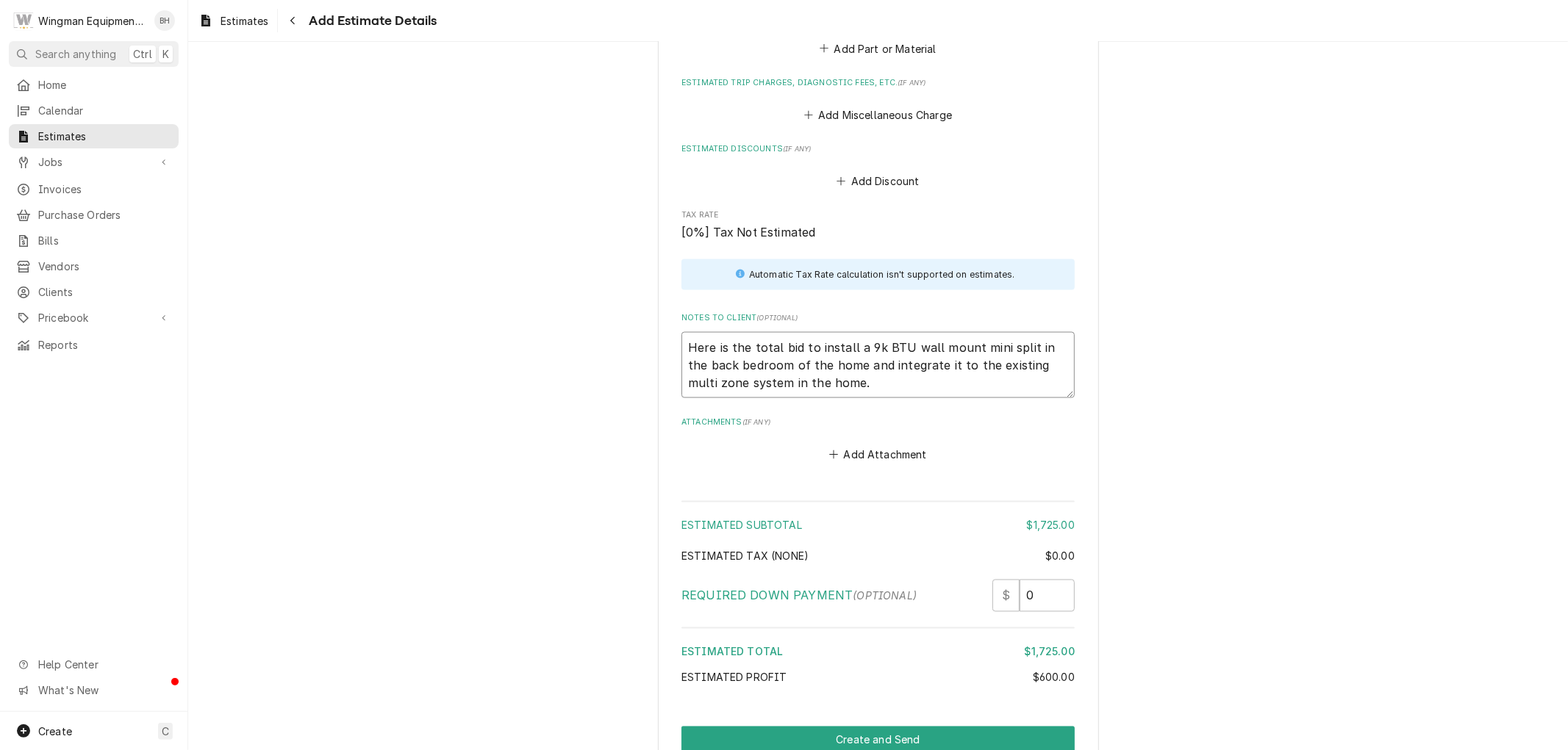
scroll to position [1950, 0]
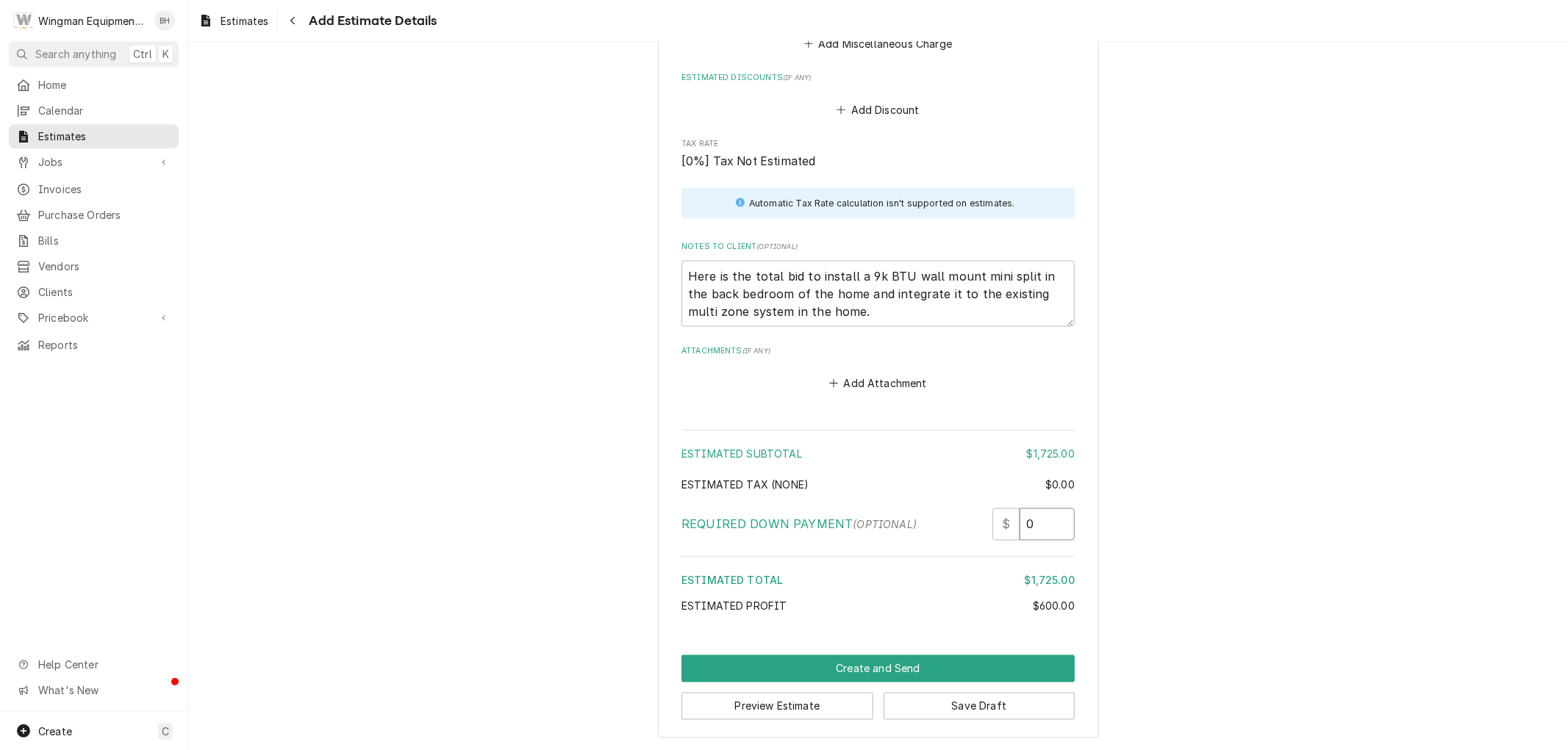
drag, startPoint x: 1032, startPoint y: 524, endPoint x: 1006, endPoint y: 526, distance: 26.1
click at [1006, 526] on div "$ 0" at bounding box center [1033, 525] width 82 height 33
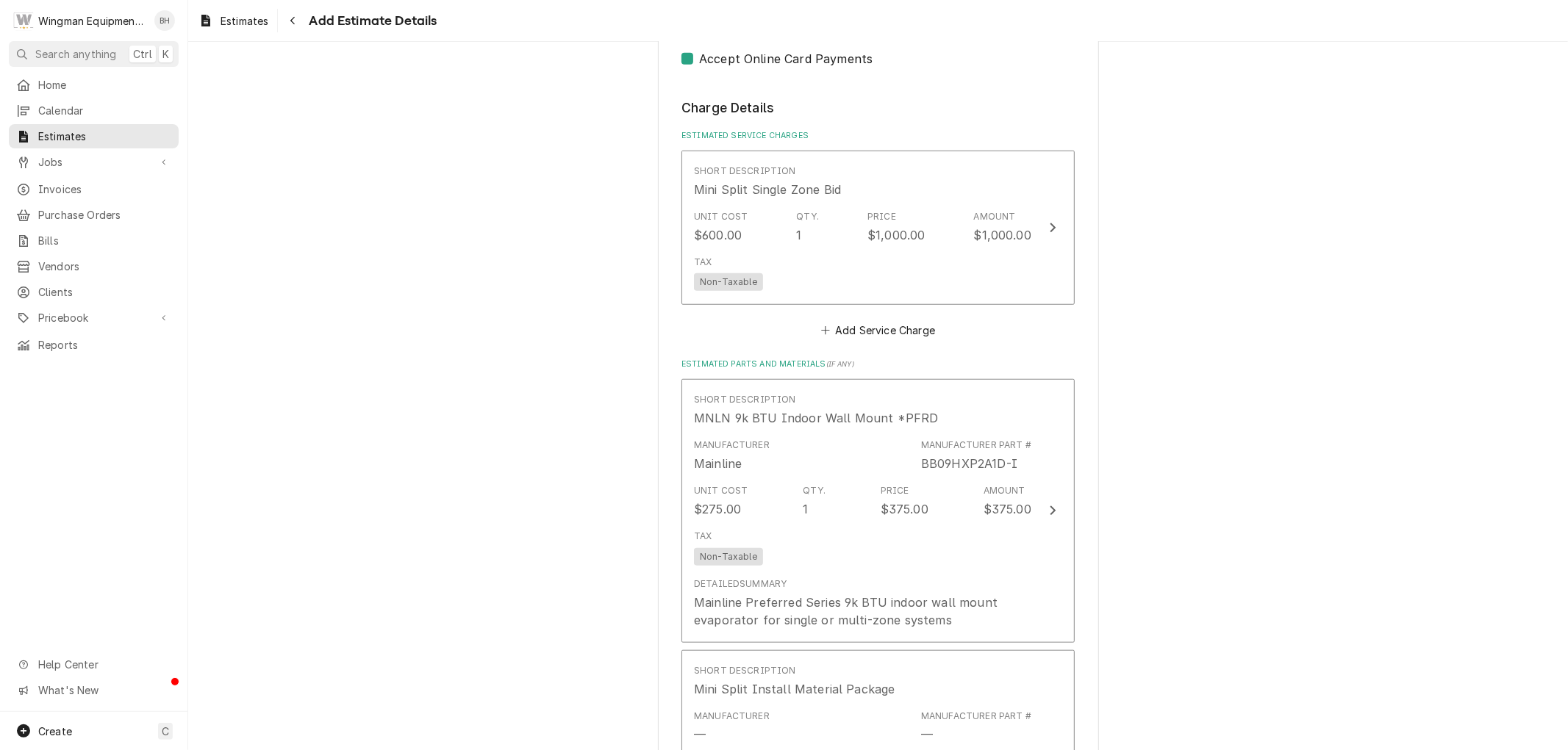
scroll to position [890, 0]
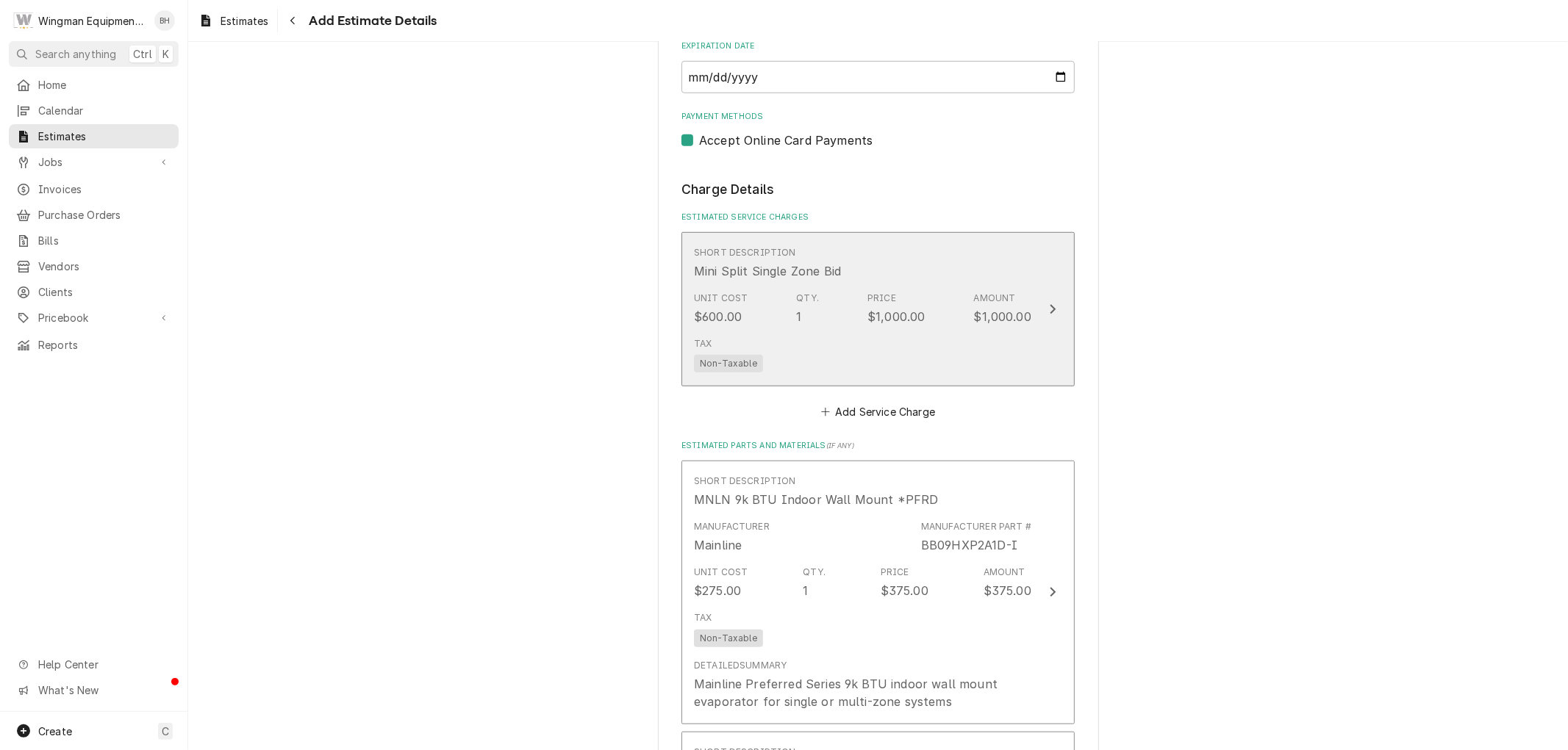
click at [963, 362] on div "Tax Non-Taxable" at bounding box center [863, 355] width 338 height 47
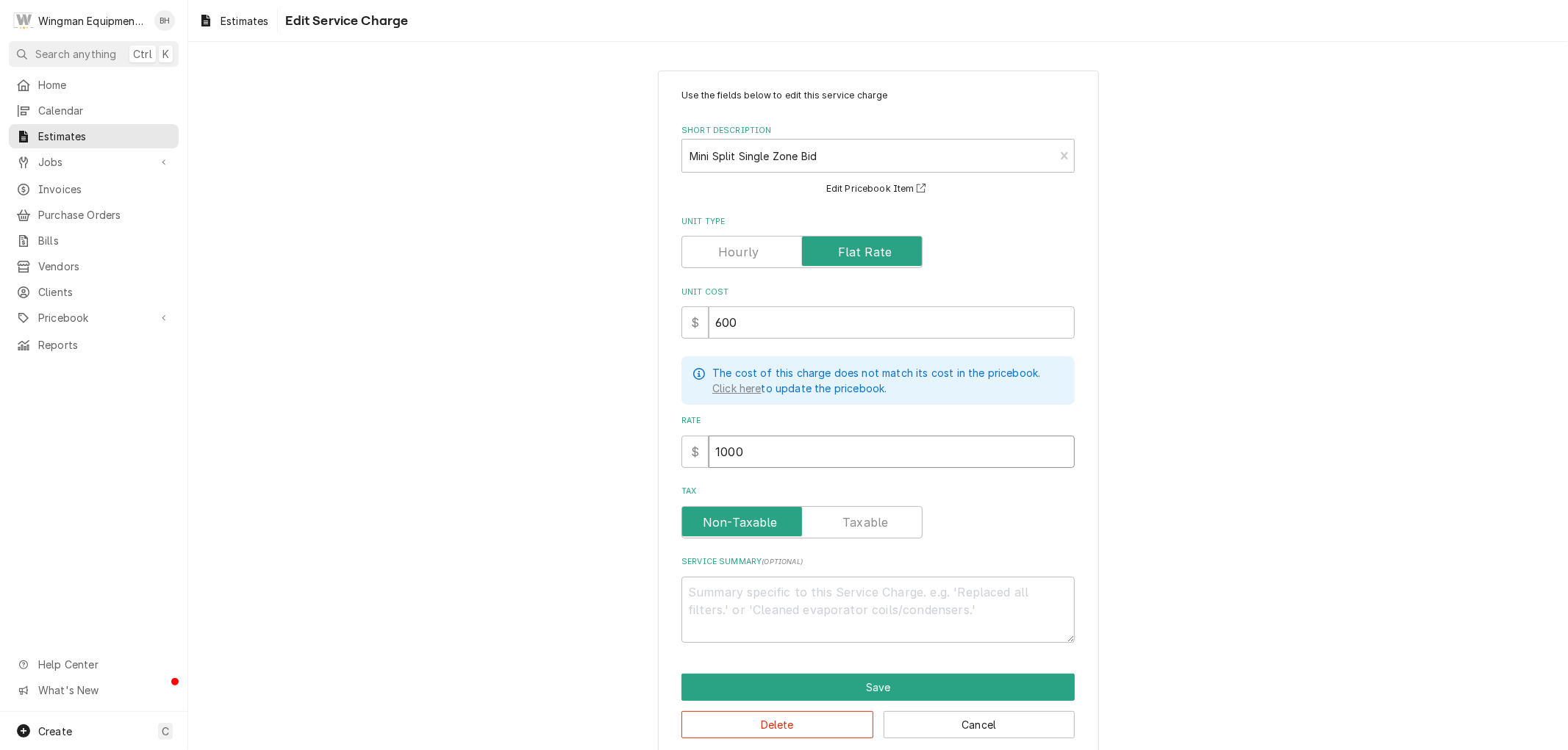
drag, startPoint x: 760, startPoint y: 448, endPoint x: 599, endPoint y: 440, distance: 161.2
click at [599, 440] on div "Use the fields below to edit this service charge Short Description Mini Split S…" at bounding box center [878, 414] width 1380 height 713
click at [841, 683] on button "Save" at bounding box center [879, 687] width 393 height 27
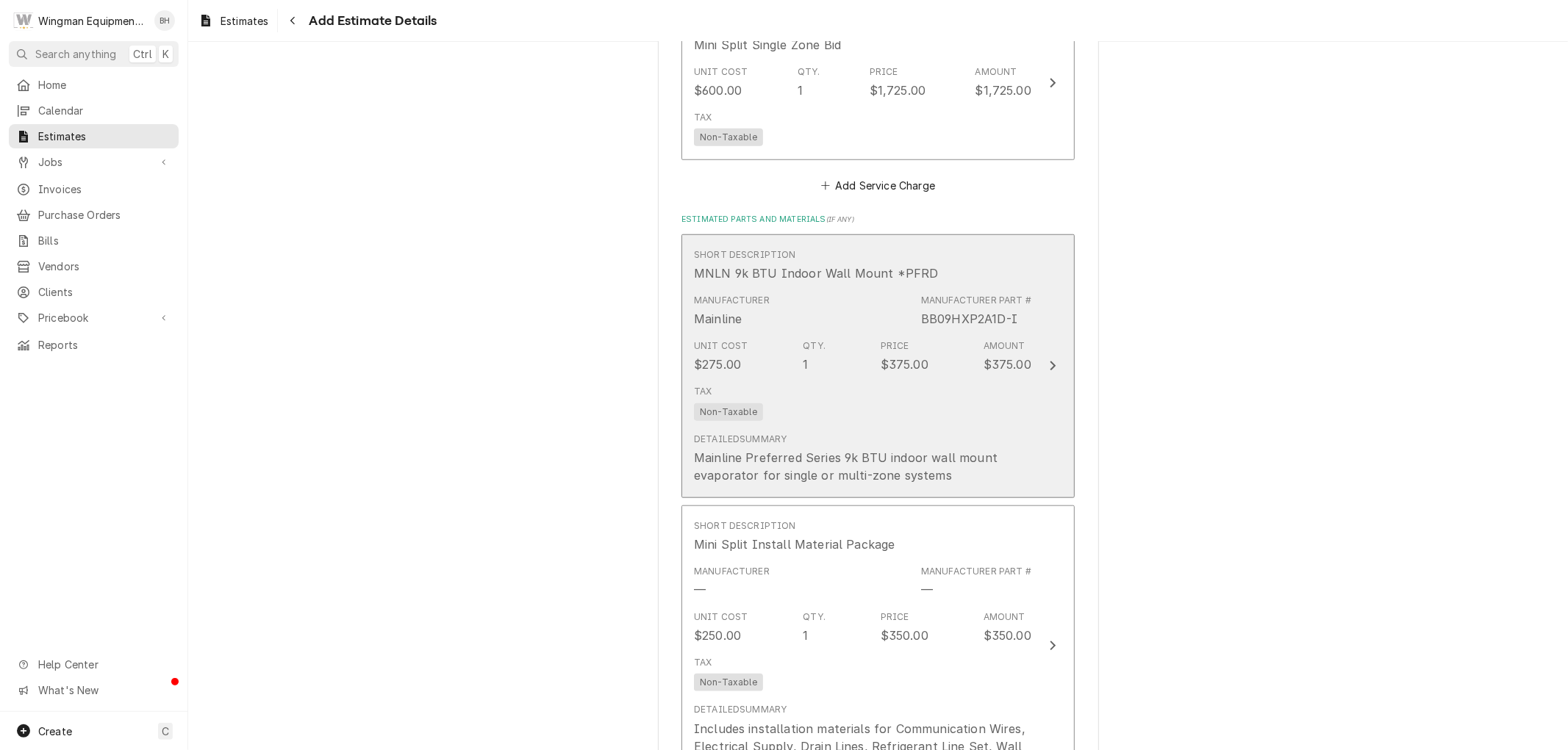
scroll to position [1117, 0]
click at [974, 425] on div "Detailed Summary Mainline Preferred Series 9k BTU indoor wall mount evaporator …" at bounding box center [863, 457] width 338 height 64
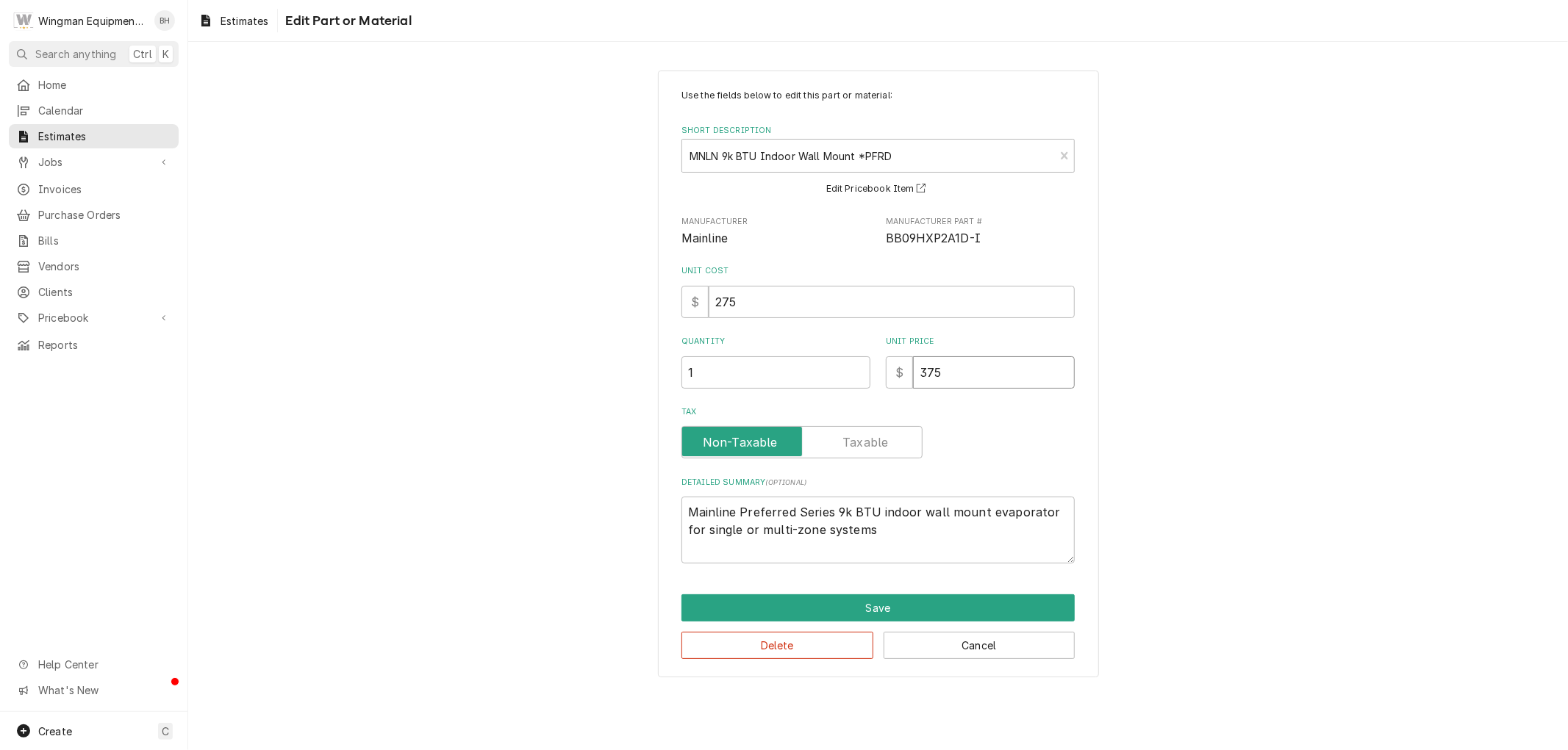
drag, startPoint x: 958, startPoint y: 376, endPoint x: 837, endPoint y: 394, distance: 122.3
click at [837, 394] on div "Use the fields below to edit this part or material: Short Description MNLN 9k B…" at bounding box center [879, 326] width 393 height 475
click at [924, 604] on button "Save" at bounding box center [879, 608] width 393 height 27
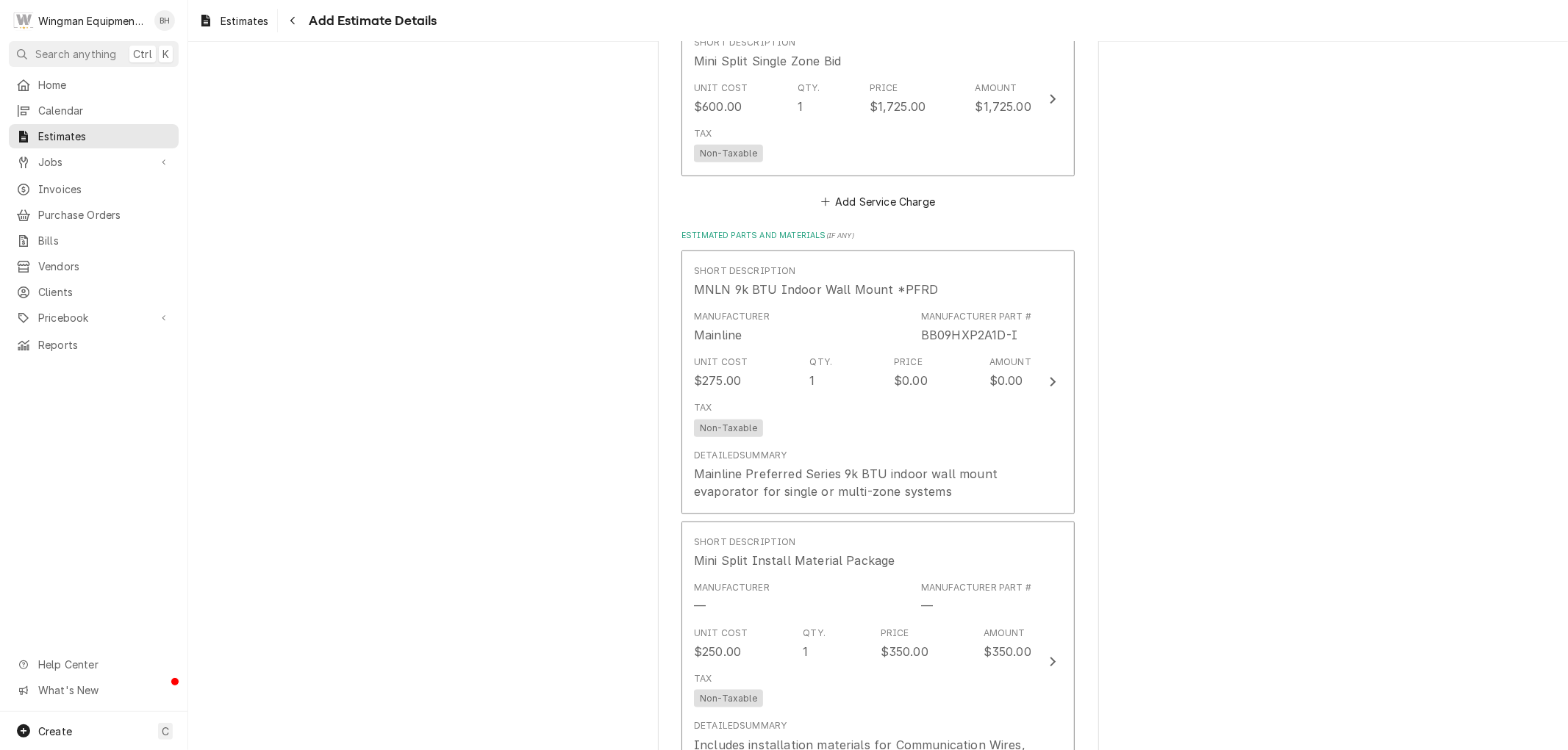
scroll to position [1099, 0]
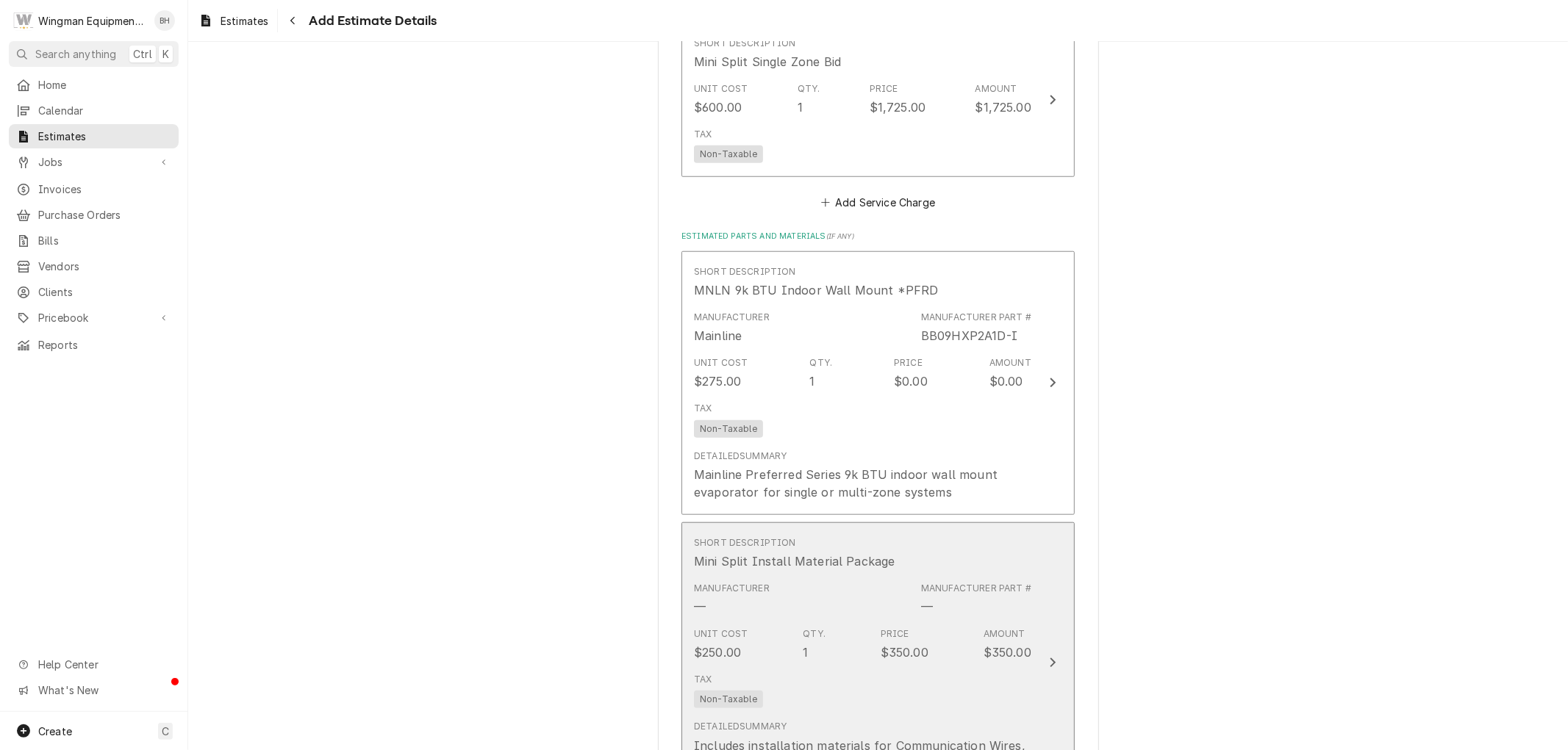
click at [1011, 596] on div "Manufacturer Part # —" at bounding box center [976, 599] width 110 height 34
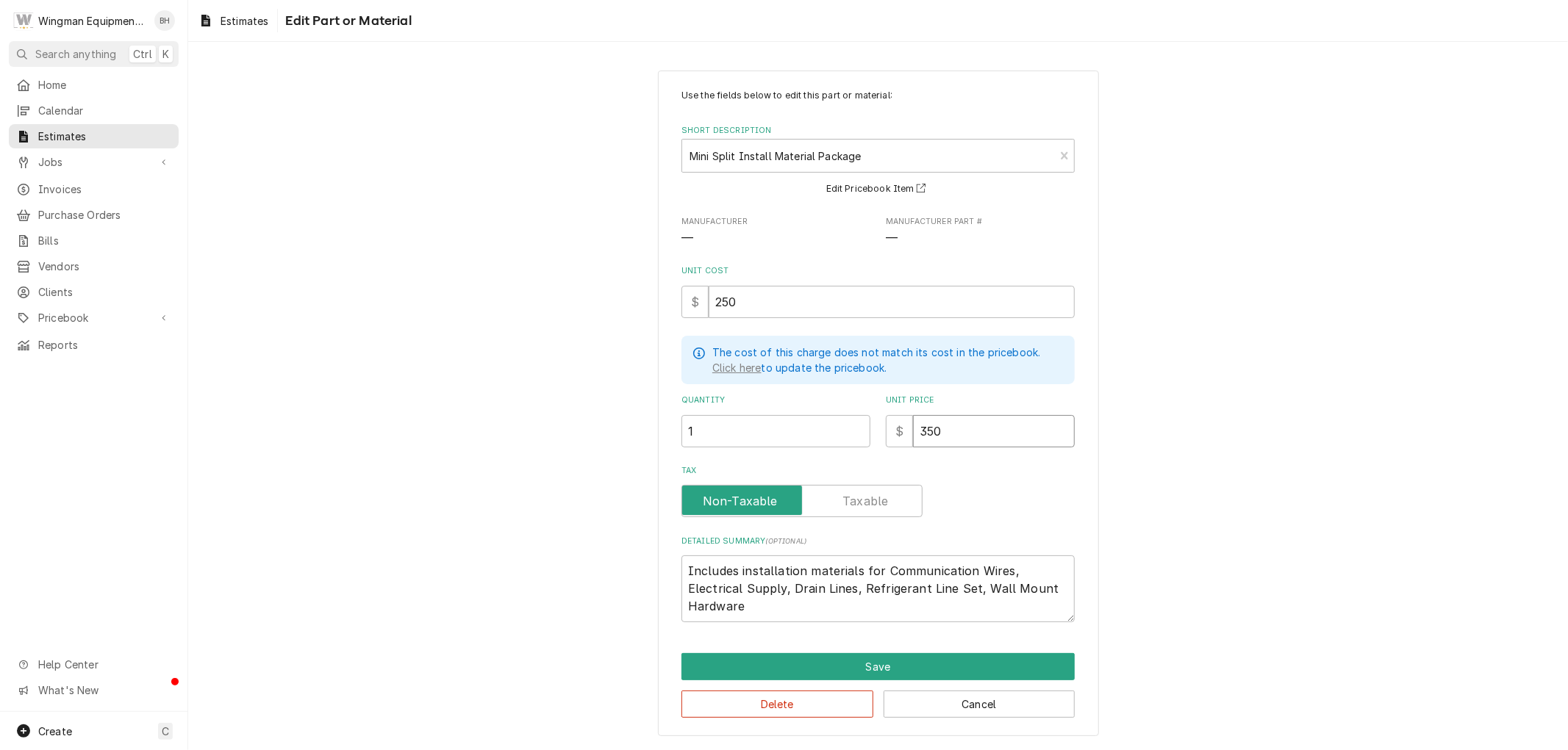
drag, startPoint x: 960, startPoint y: 432, endPoint x: 872, endPoint y: 442, distance: 88.6
click at [872, 442] on div "Quantity 1 Unit Price $ 350" at bounding box center [879, 420] width 393 height 52
click at [960, 667] on button "Save" at bounding box center [879, 667] width 393 height 27
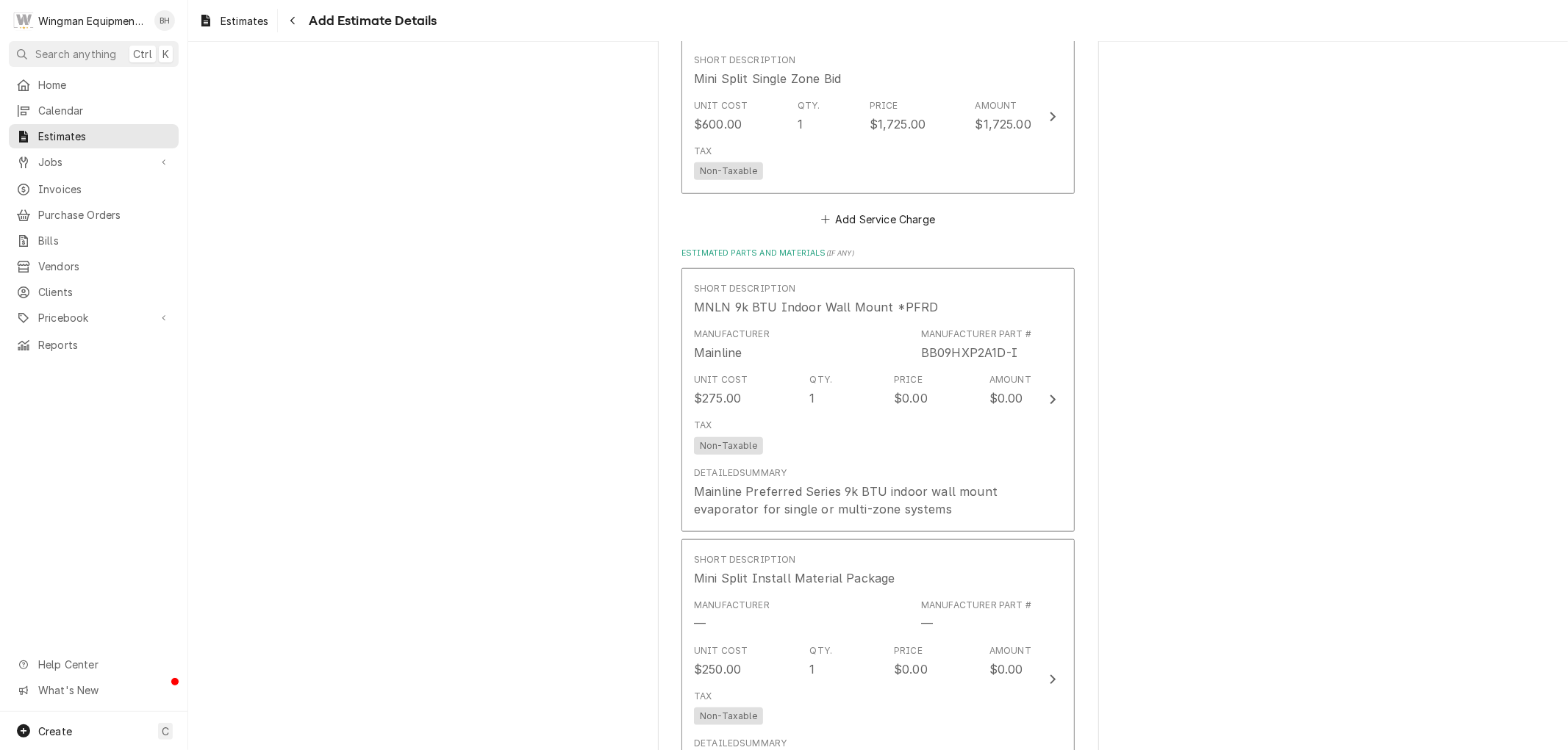
click at [1195, 544] on div "Please provide the following information to create your estimate: Client Detail…" at bounding box center [878, 298] width 1380 height 2645
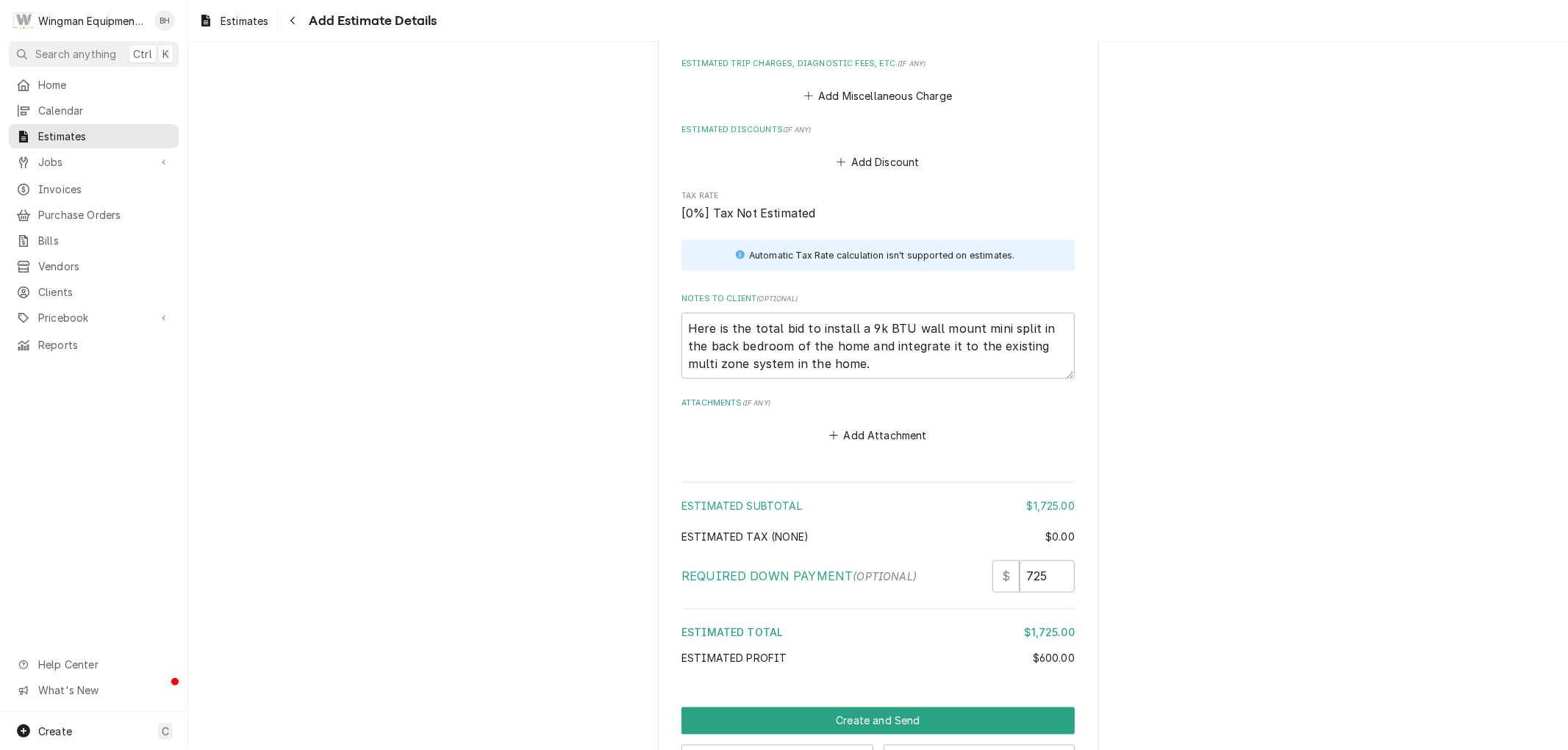
scroll to position [1950, 0]
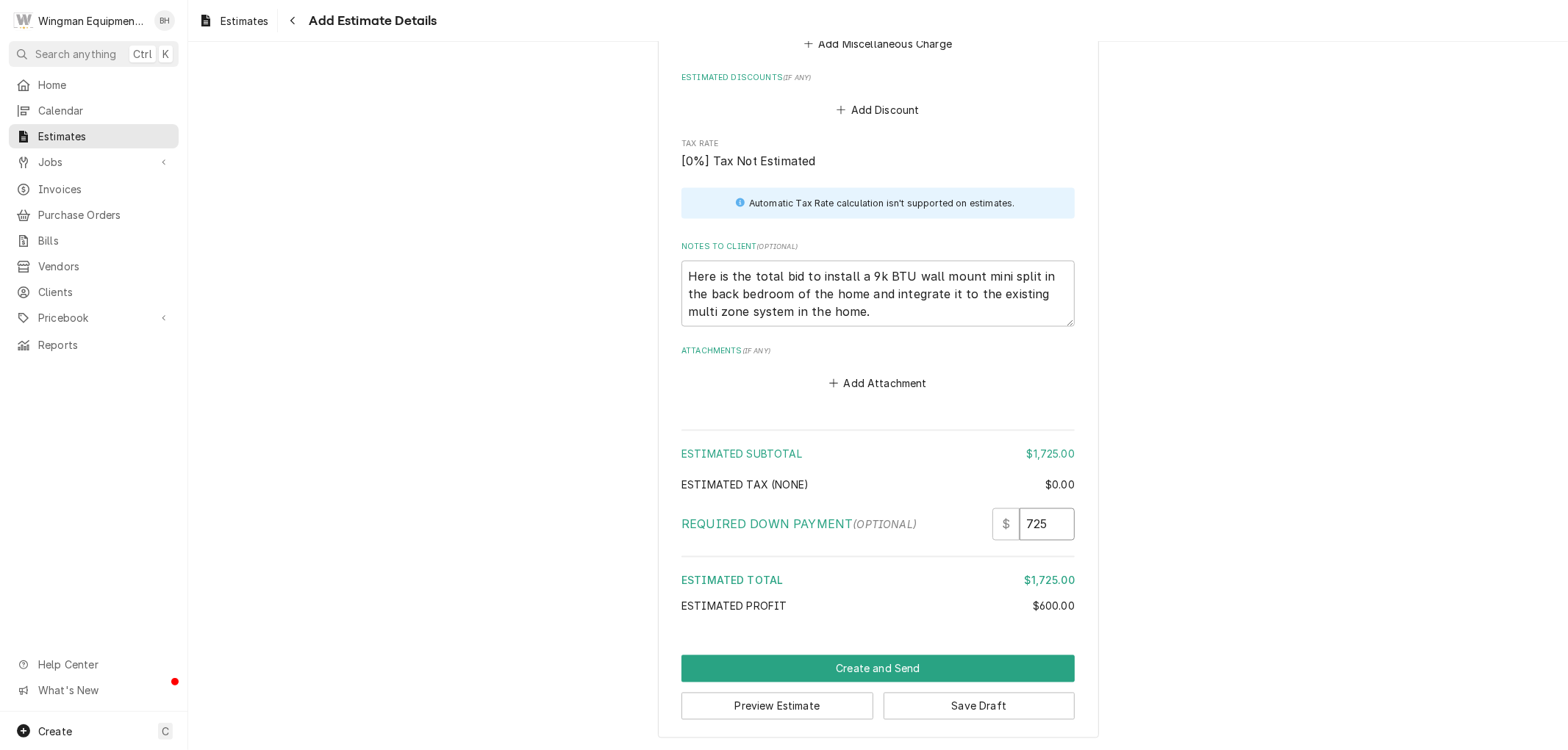
drag, startPoint x: 1041, startPoint y: 522, endPoint x: 1005, endPoint y: 530, distance: 36.9
click at [1005, 530] on div "$ 725" at bounding box center [1033, 525] width 82 height 33
click at [873, 312] on textarea "Here is the total bid to install a 9k BTU wall mount mini split in the back bed…" at bounding box center [879, 294] width 393 height 67
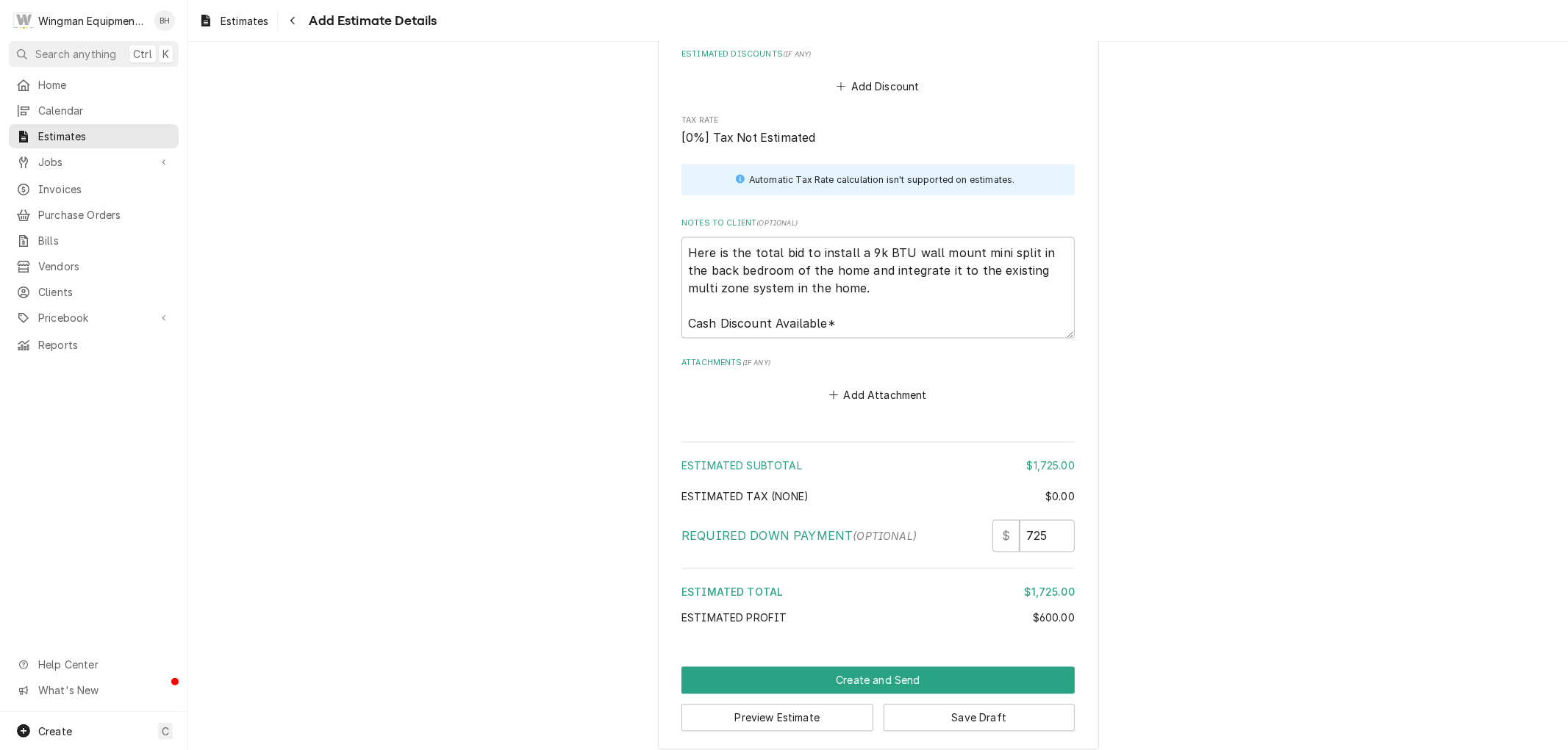
scroll to position [1986, 0]
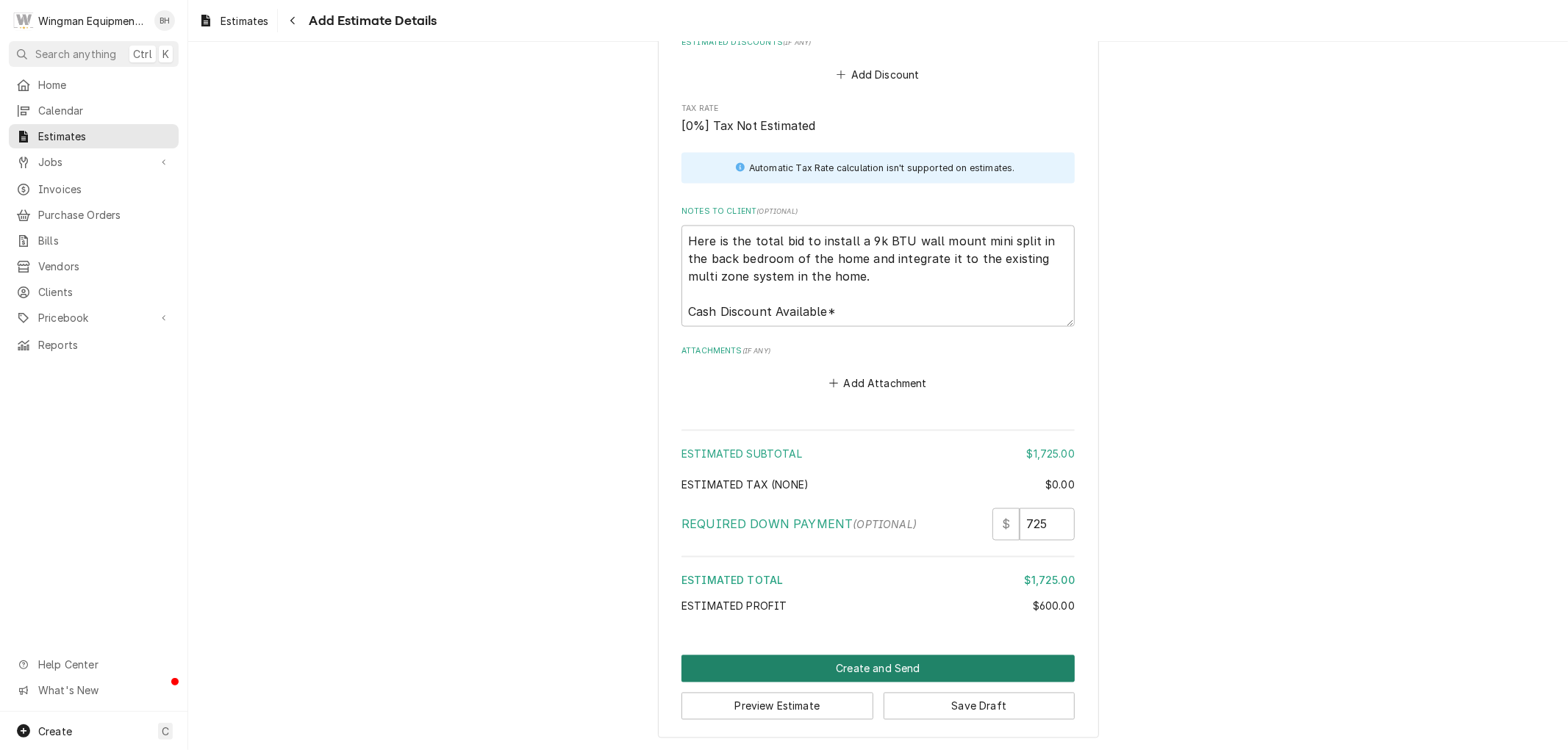
click at [921, 663] on button "Create and Send" at bounding box center [879, 669] width 393 height 27
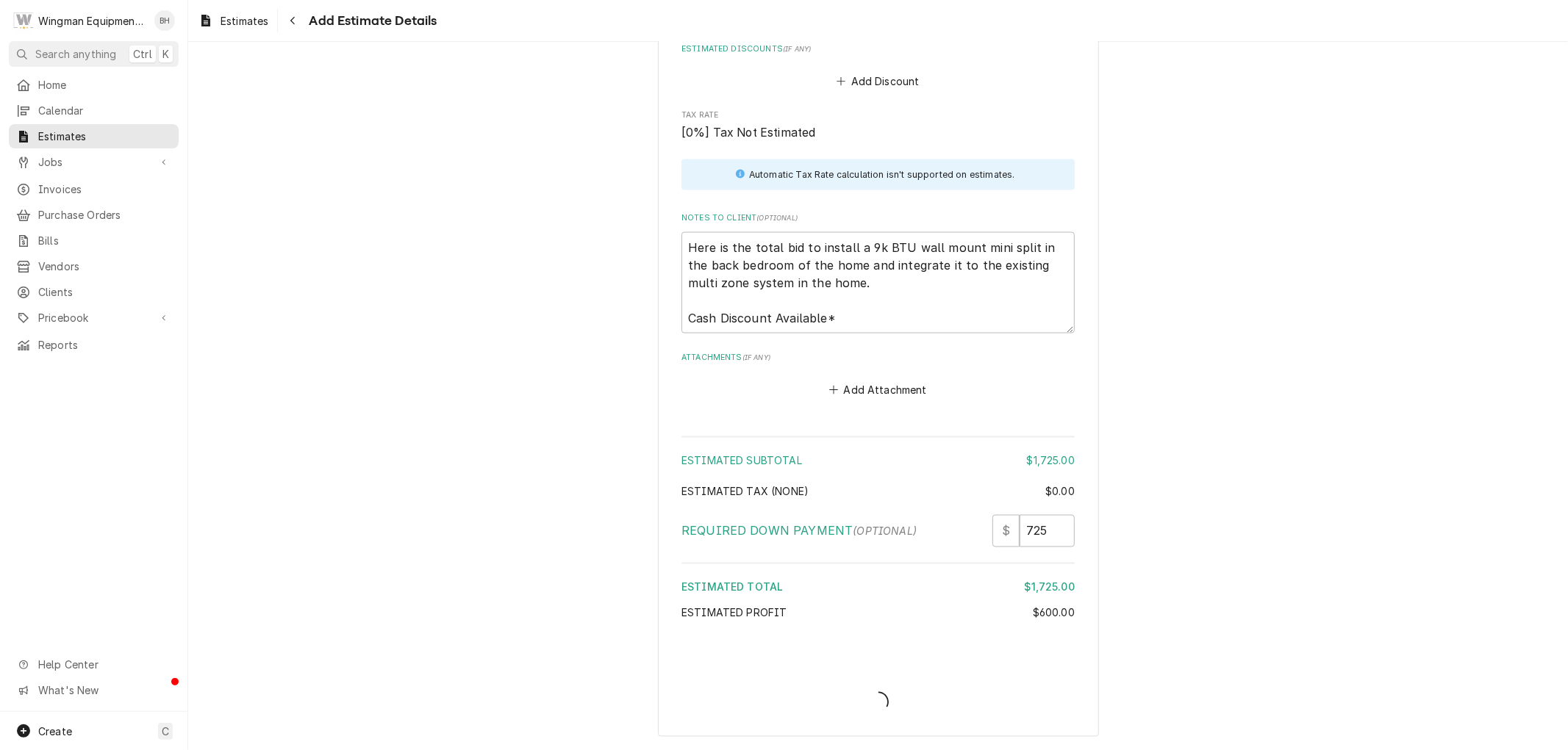
scroll to position [1978, 0]
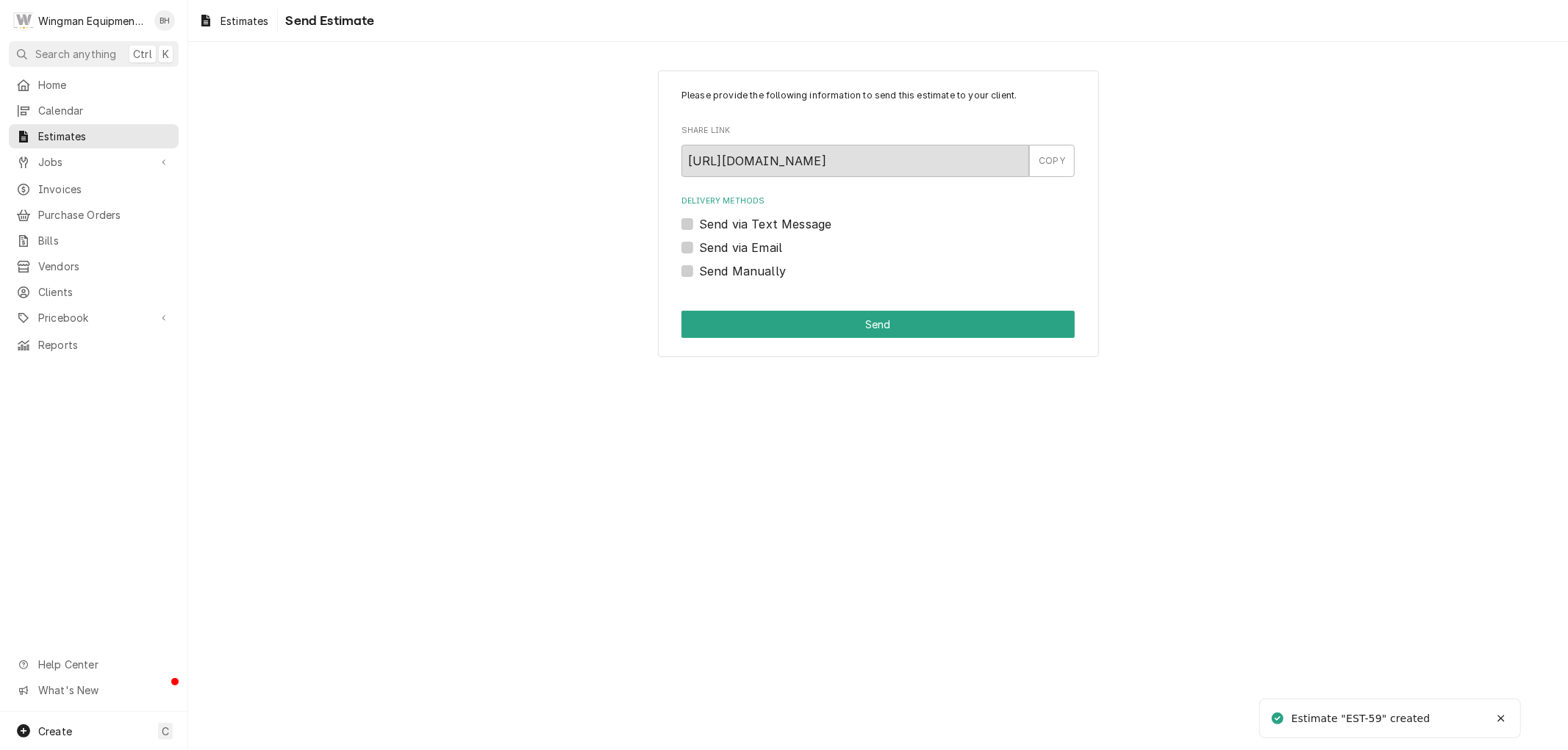
click at [699, 221] on label "Send via Text Message" at bounding box center [765, 224] width 132 height 17
click at [699, 221] on input "Send via Text Message" at bounding box center [896, 231] width 393 height 33
checkbox input "true"
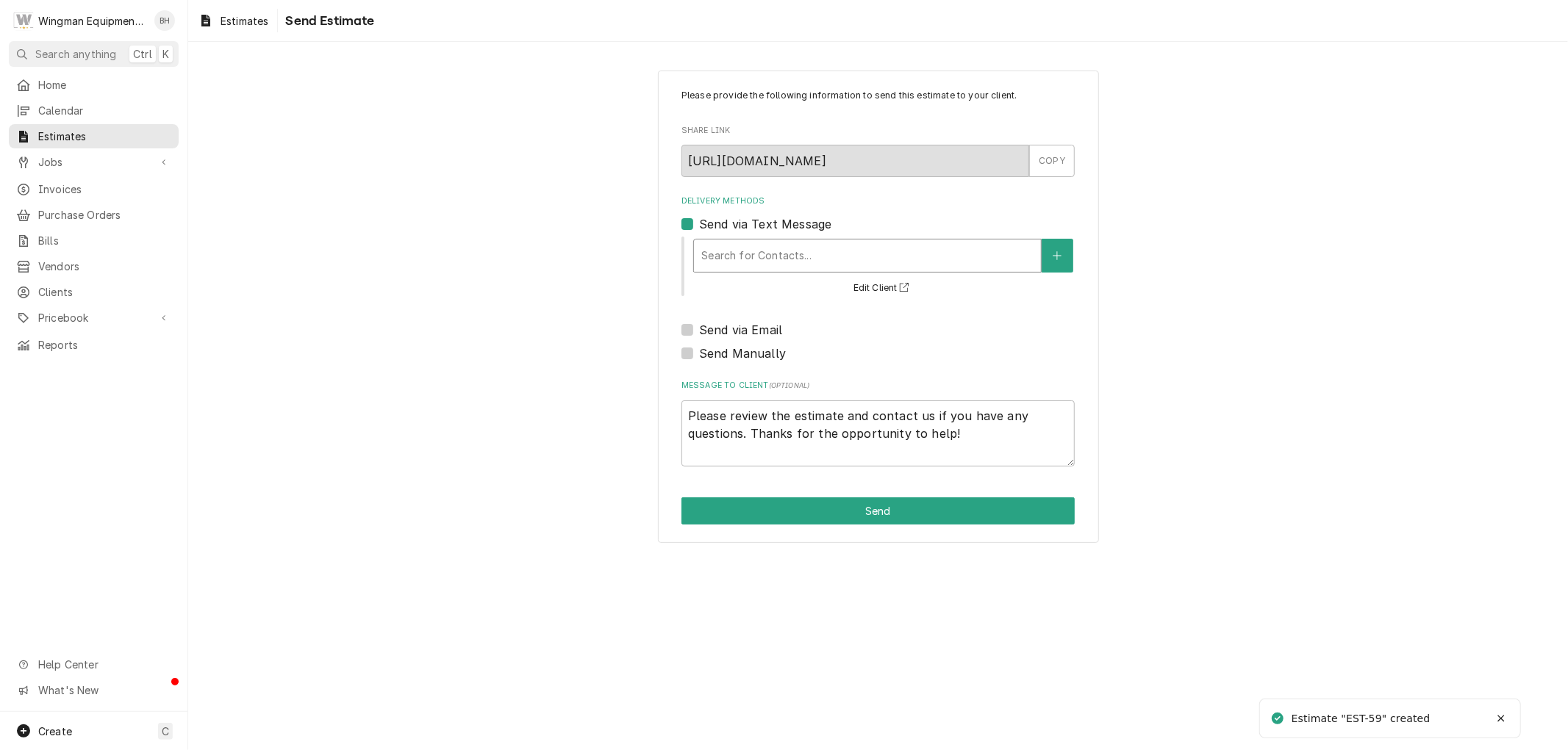
click at [864, 263] on div "Delivery Methods" at bounding box center [867, 255] width 333 height 26
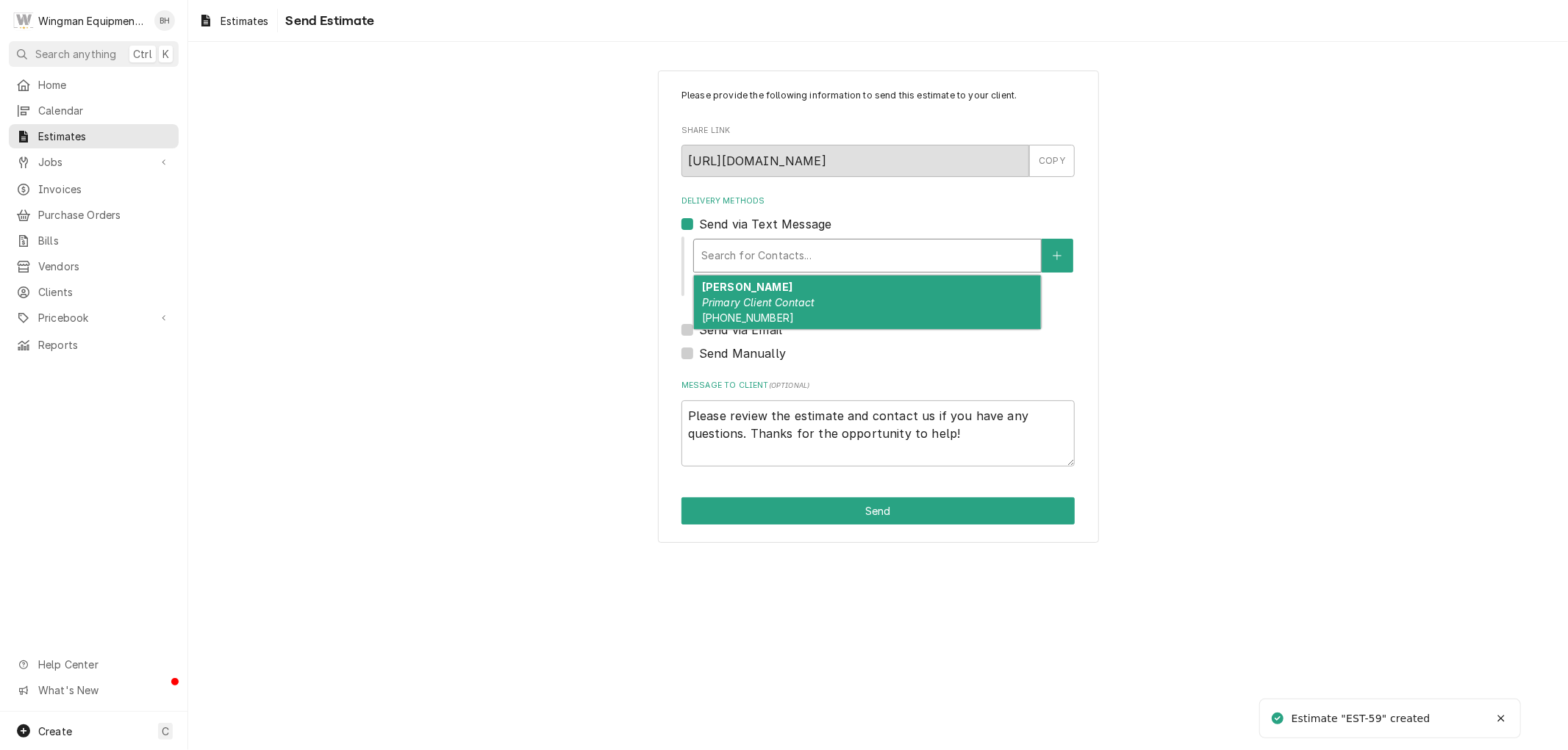
click at [848, 307] on div "[PERSON_NAME] Primary Client Contact [PHONE_NUMBER]" at bounding box center [868, 303] width 347 height 54
type textarea "x"
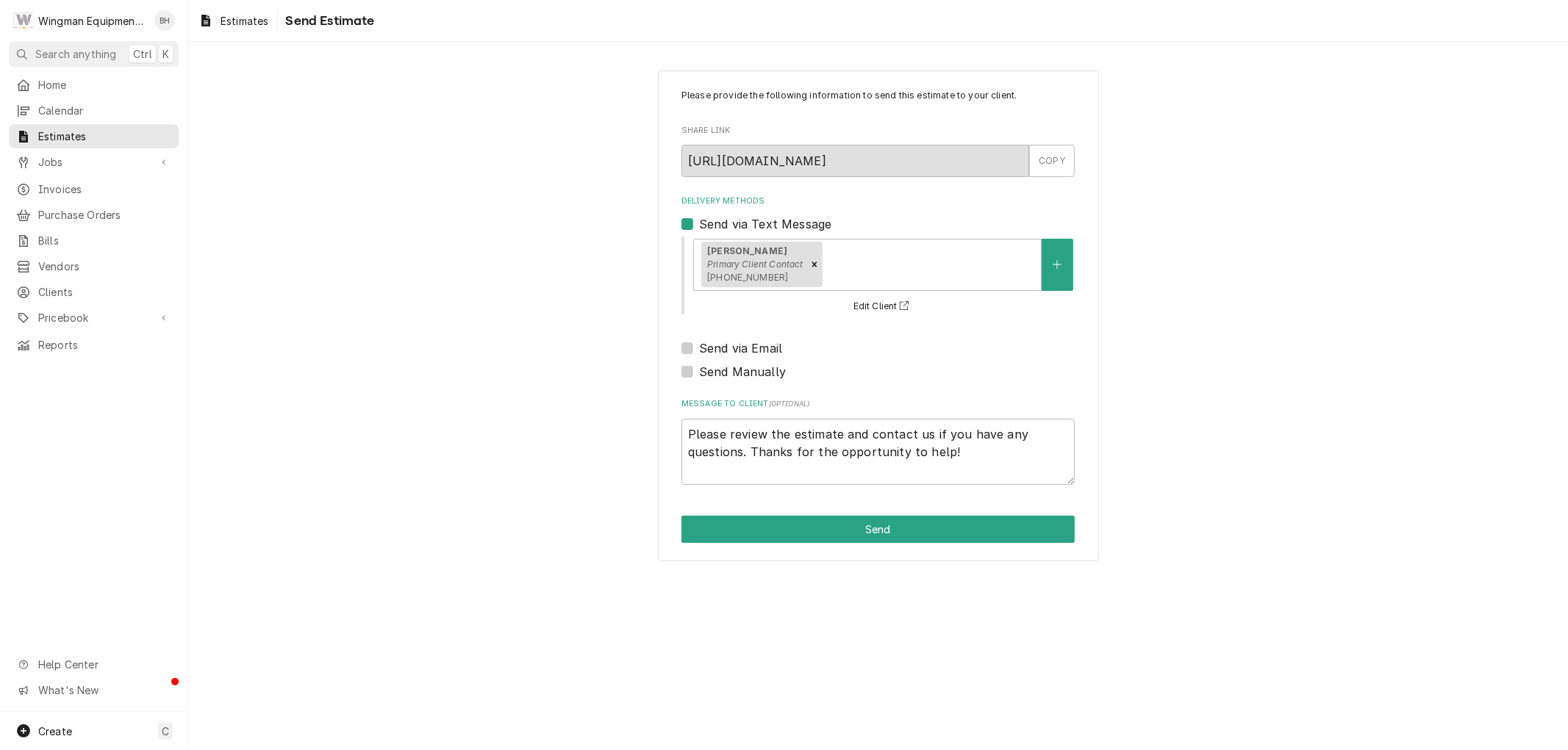
click at [699, 348] on label "Send via Email" at bounding box center [741, 348] width 83 height 17
click at [699, 348] on input "Send via Email" at bounding box center [896, 356] width 393 height 33
checkbox input "true"
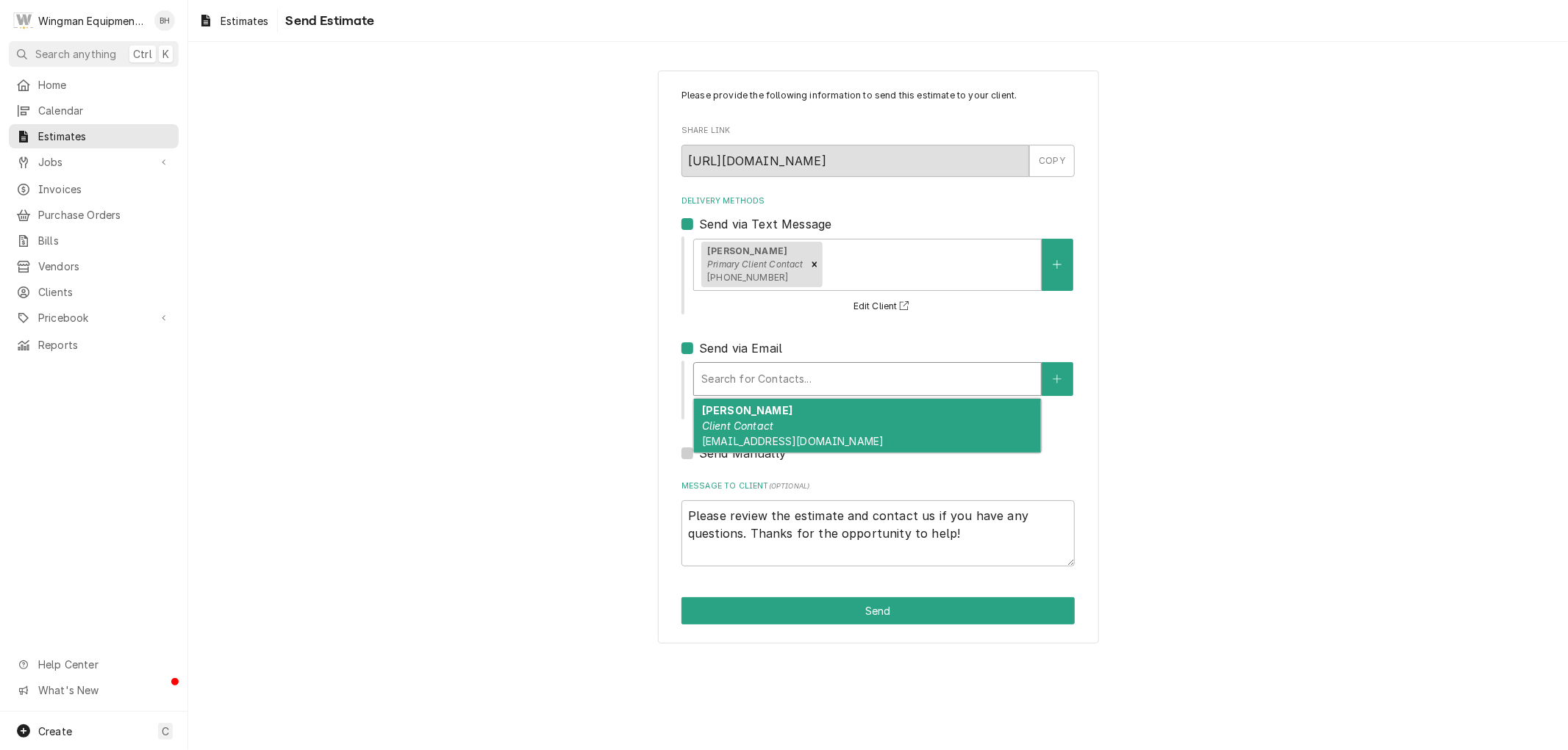
click at [803, 378] on div "Delivery Methods" at bounding box center [867, 379] width 333 height 26
click at [800, 437] on span "[EMAIL_ADDRESS][DOMAIN_NAME]" at bounding box center [793, 441] width 181 height 13
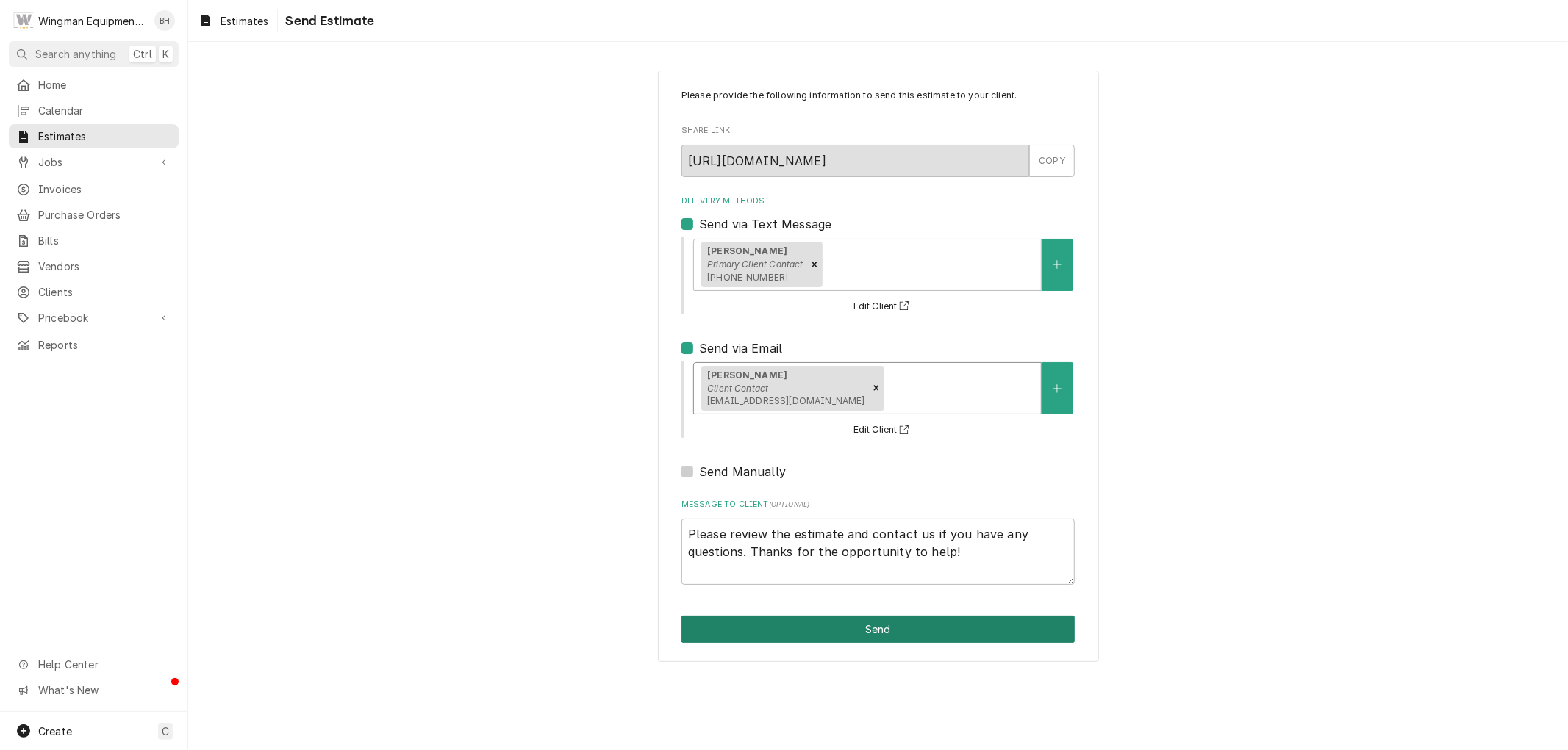
click at [846, 635] on button "Send" at bounding box center [879, 629] width 393 height 27
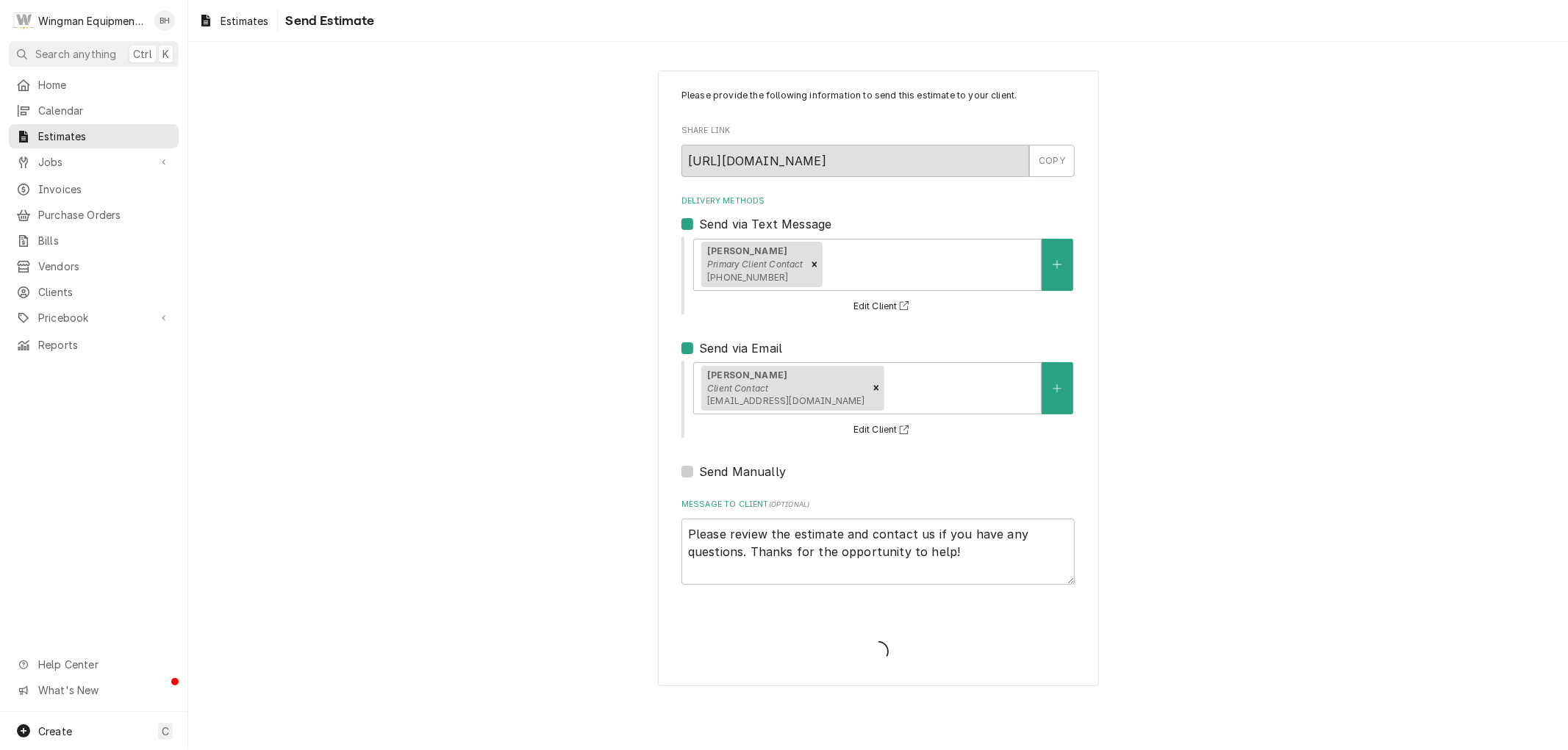
type textarea "x"
